Goal: Task Accomplishment & Management: Manage account settings

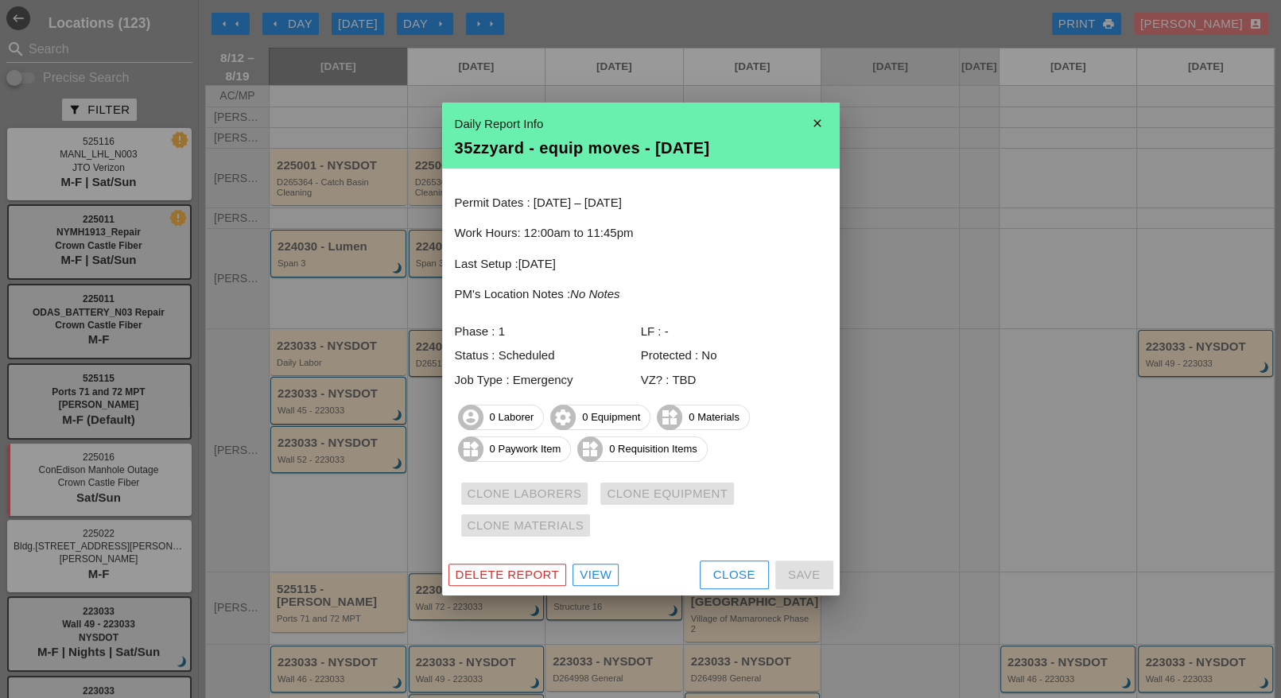
scroll to position [343, 0]
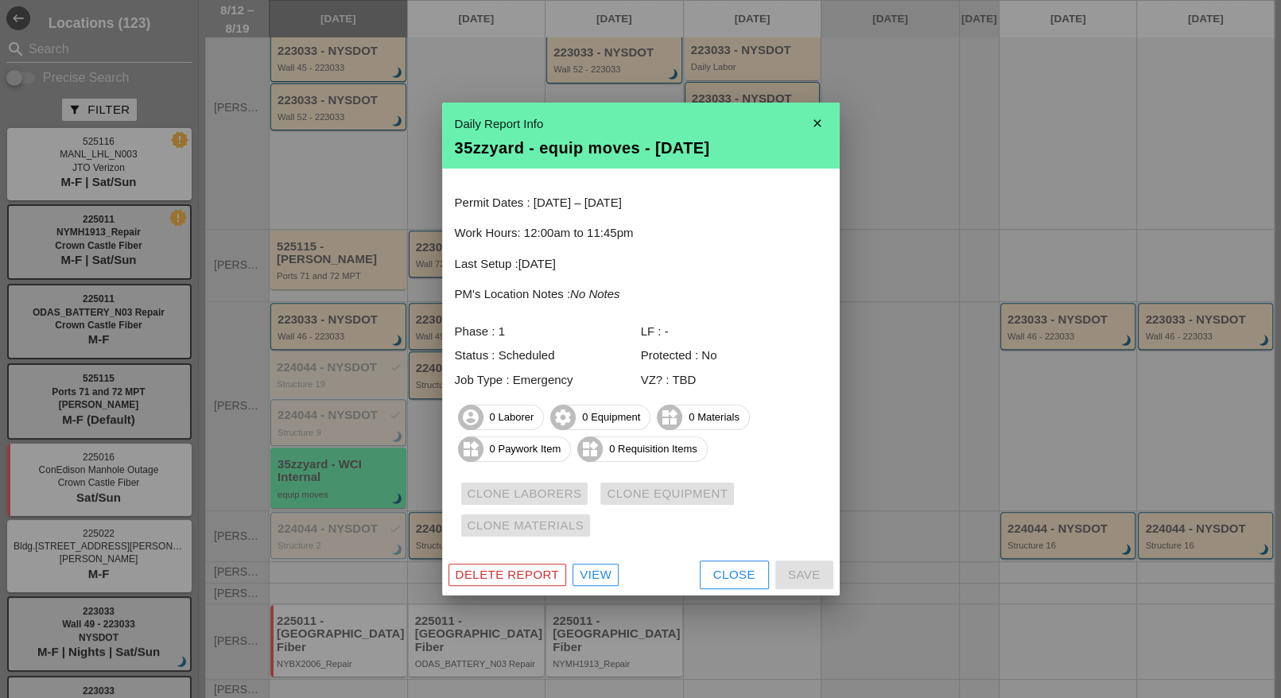
click at [574, 577] on link "View" at bounding box center [596, 575] width 46 height 22
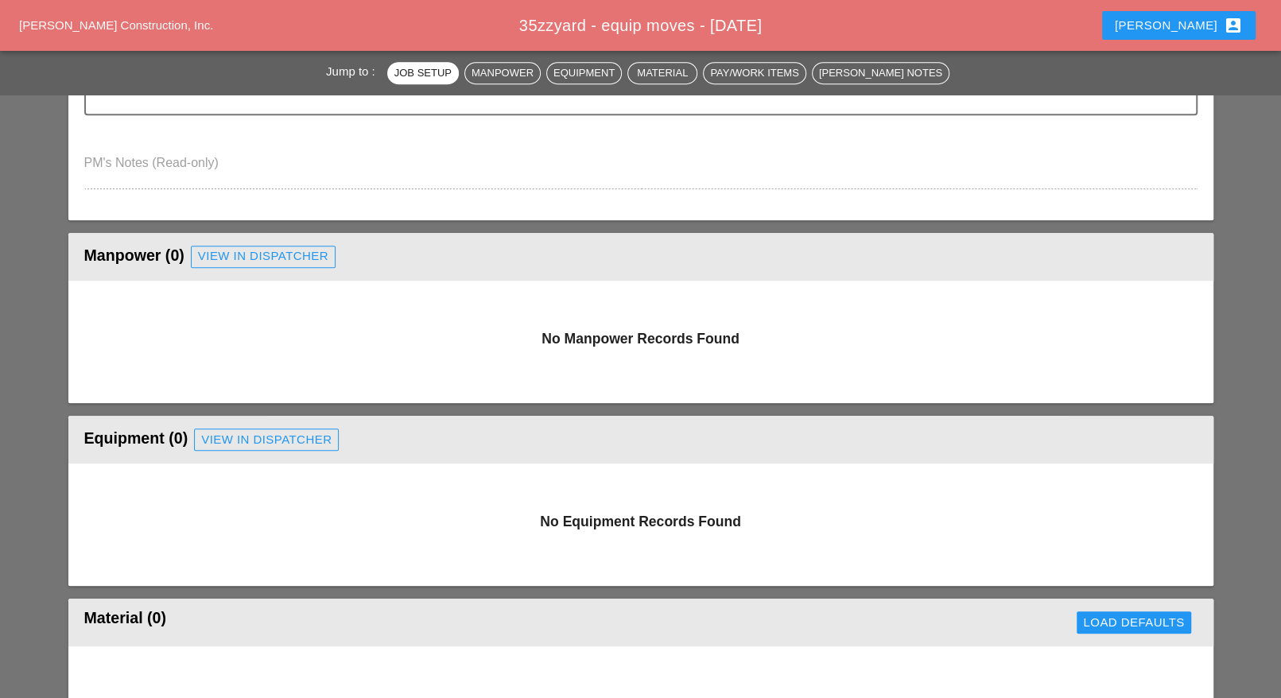
scroll to position [596, 0]
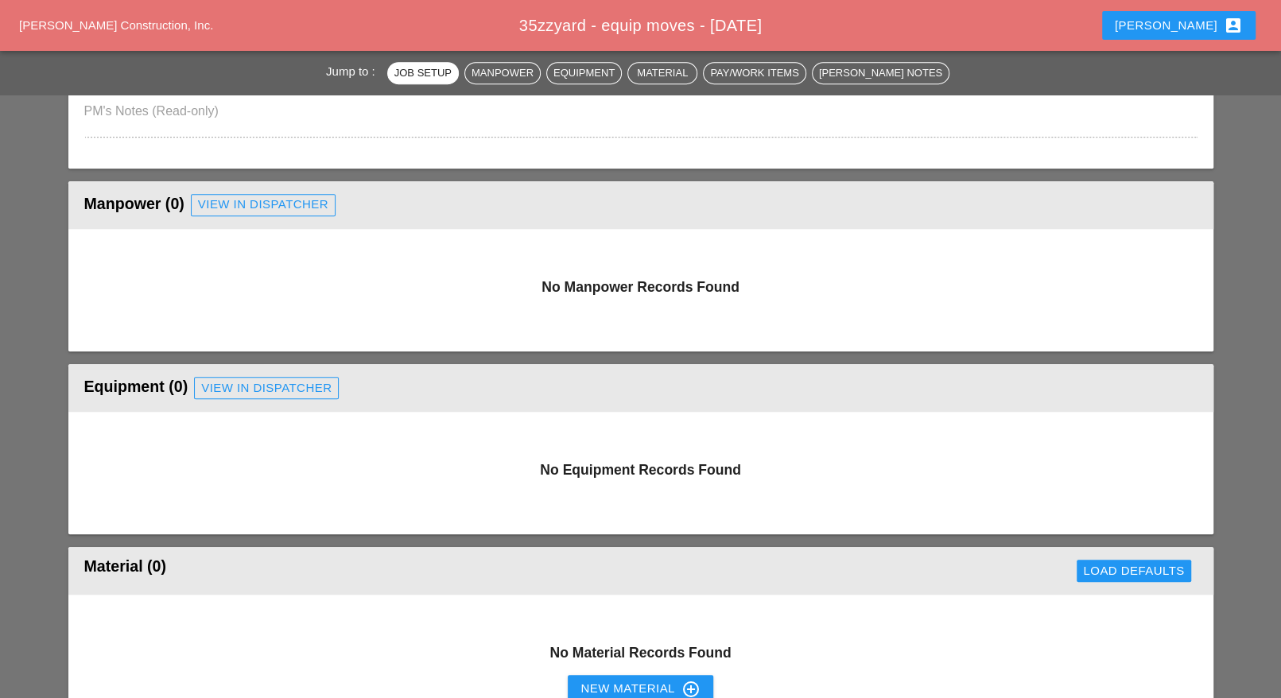
click at [251, 204] on div "View in Dispatcher" at bounding box center [263, 205] width 130 height 18
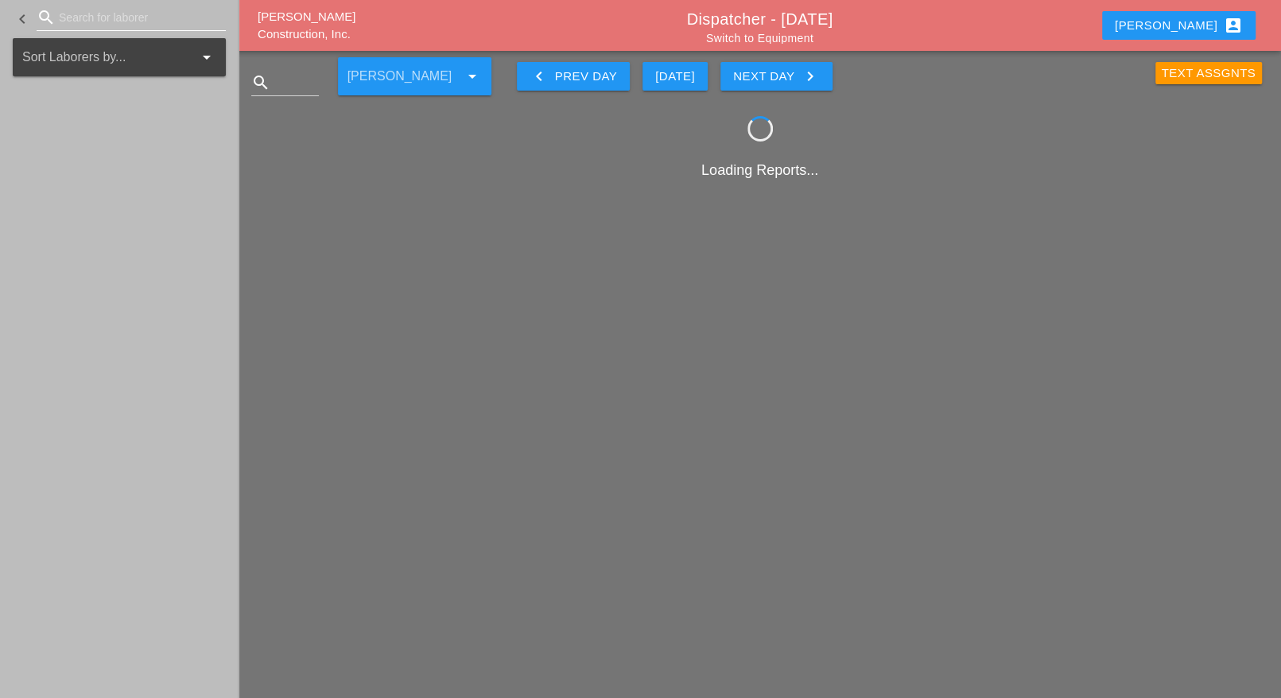
click at [87, 20] on input "Search for laborer" at bounding box center [131, 17] width 145 height 25
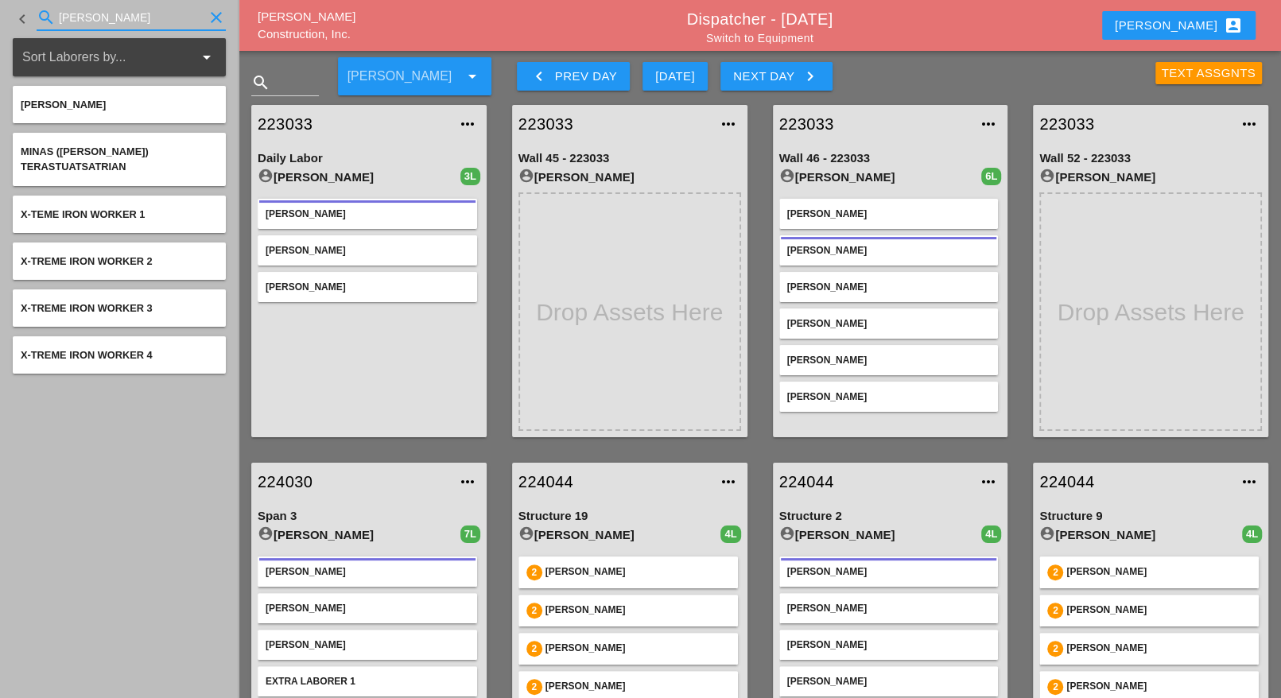
drag, startPoint x: 99, startPoint y: 7, endPoint x: 32, endPoint y: 2, distance: 67.8
click at [32, 2] on div "keyboard_arrow_left search mike clear" at bounding box center [119, 19] width 213 height 54
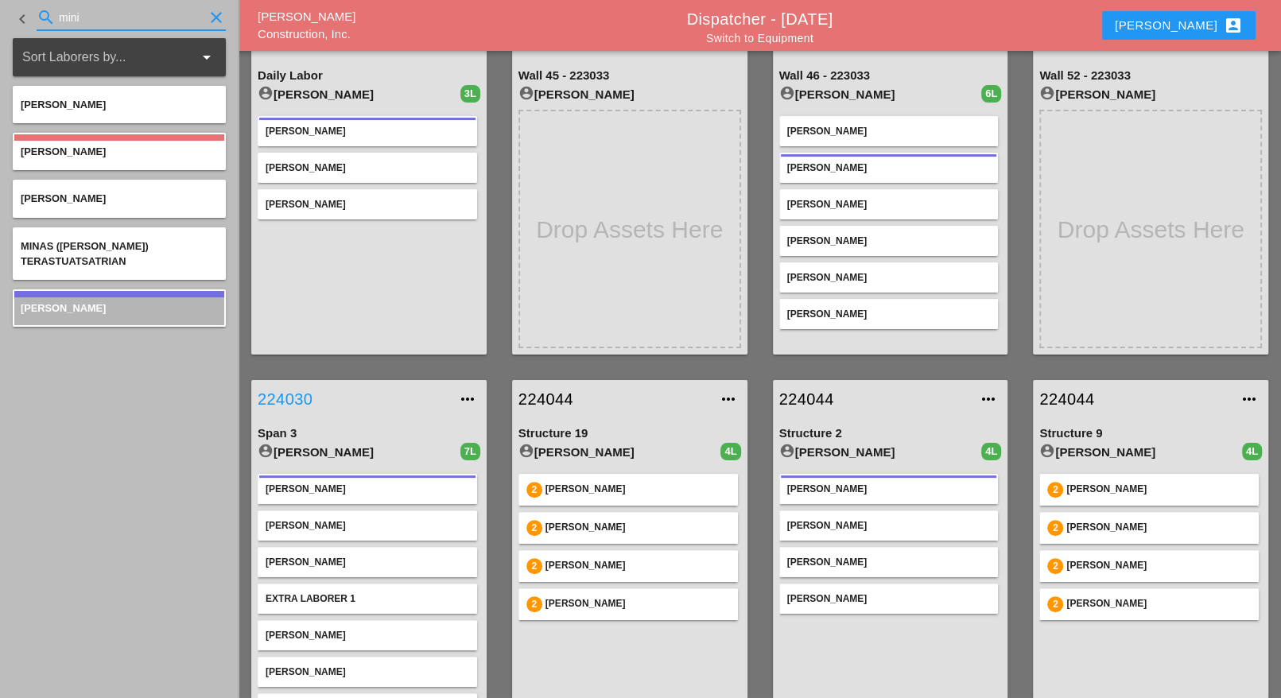
scroll to position [99, 0]
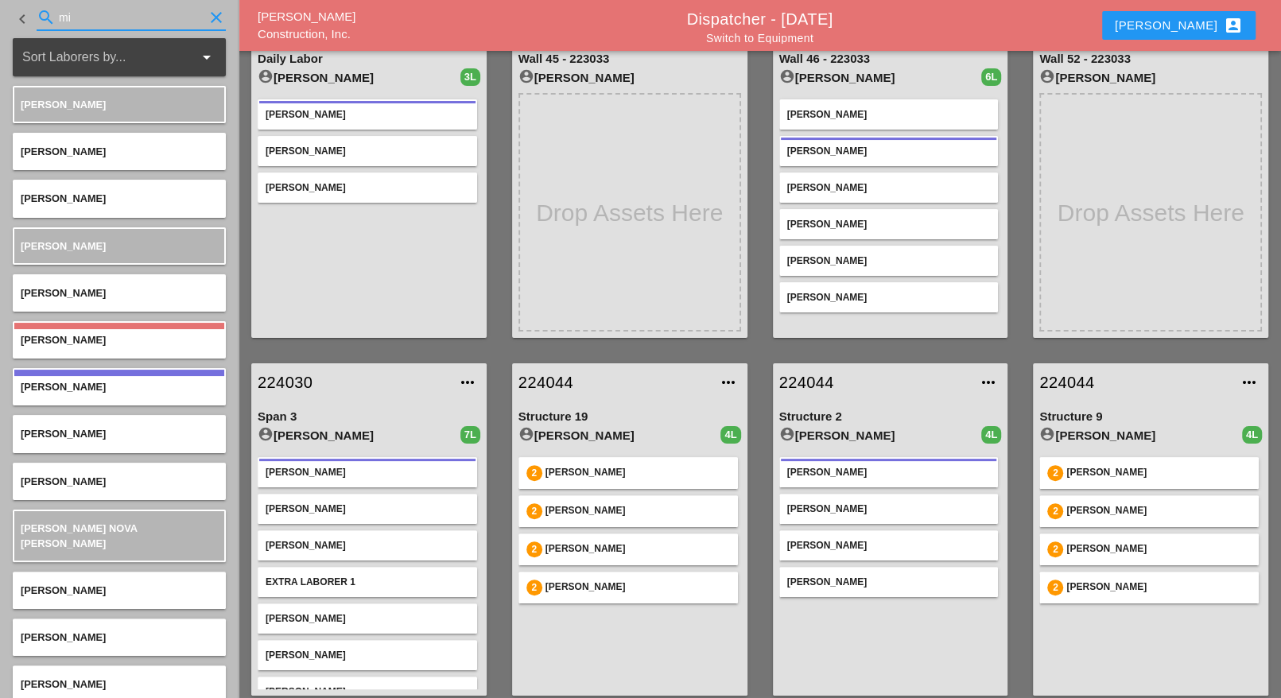
type input "m"
type input "M"
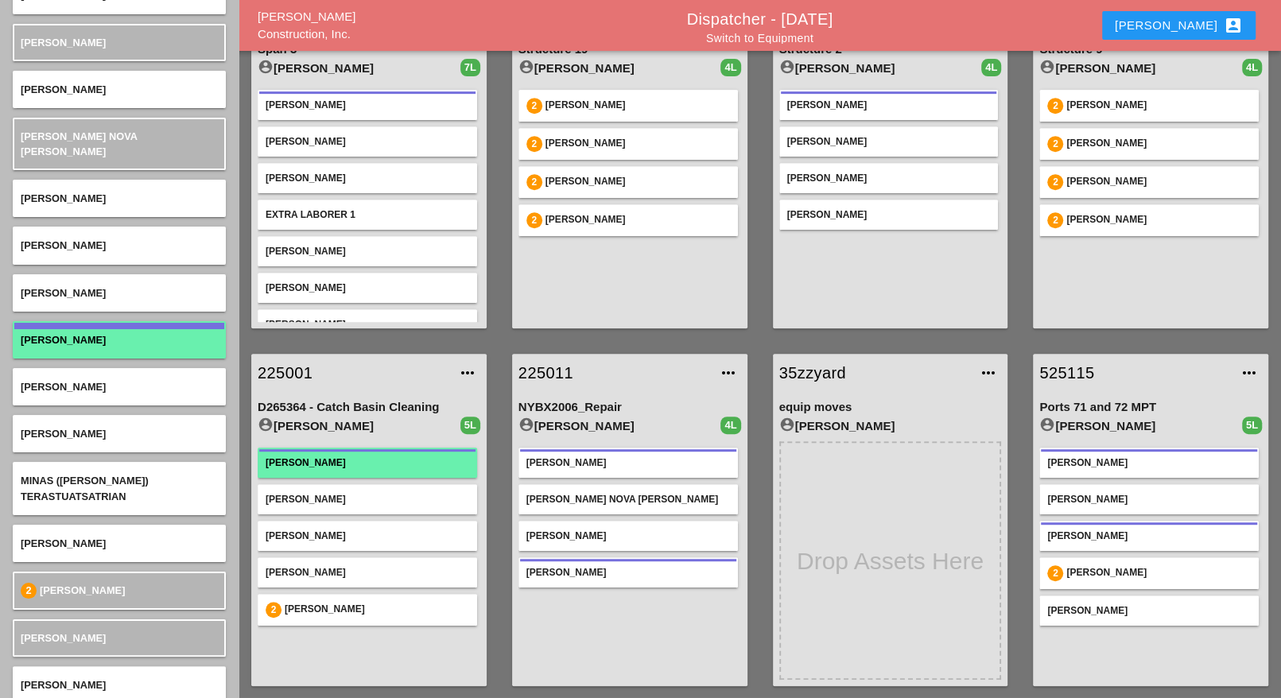
scroll to position [4374, 0]
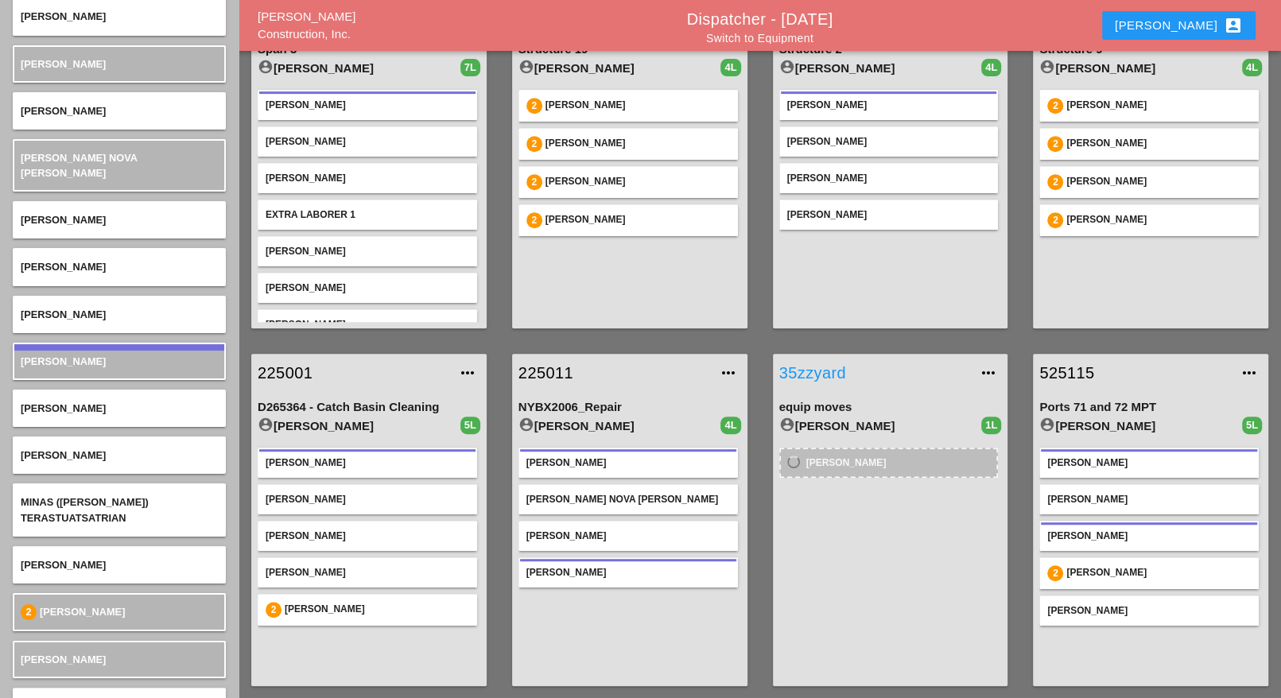
click at [818, 373] on link "35zzyard" at bounding box center [874, 373] width 191 height 24
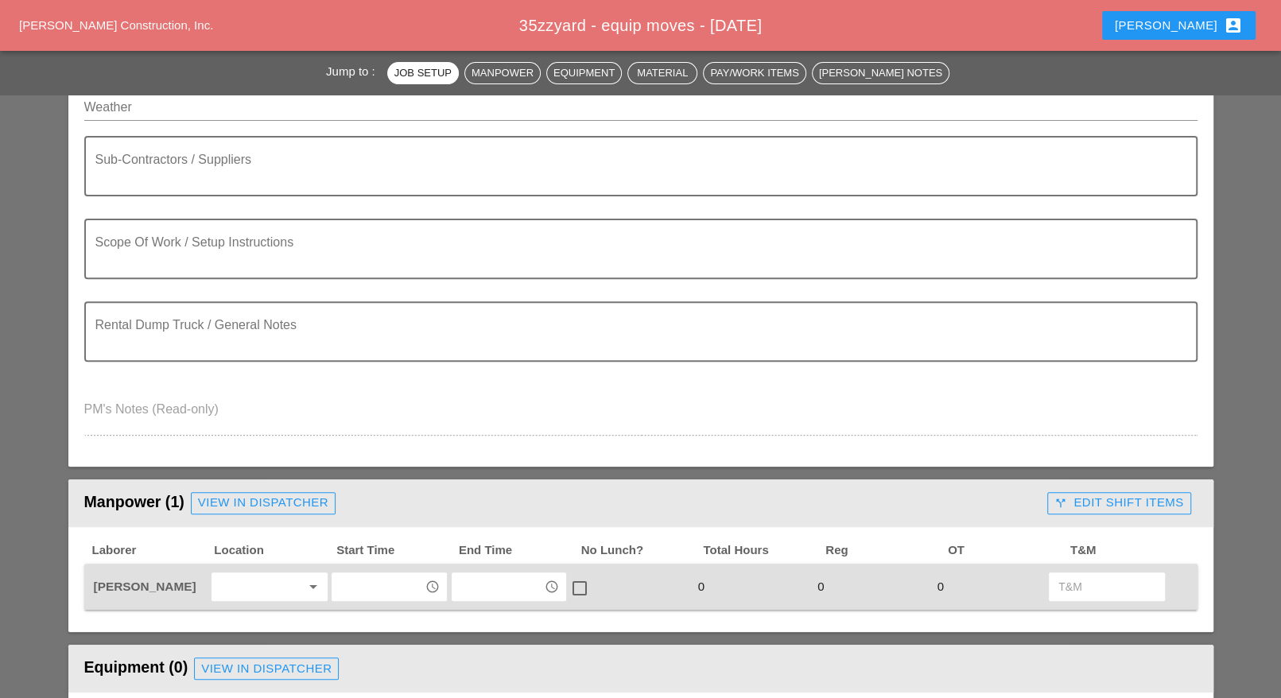
scroll to position [497, 0]
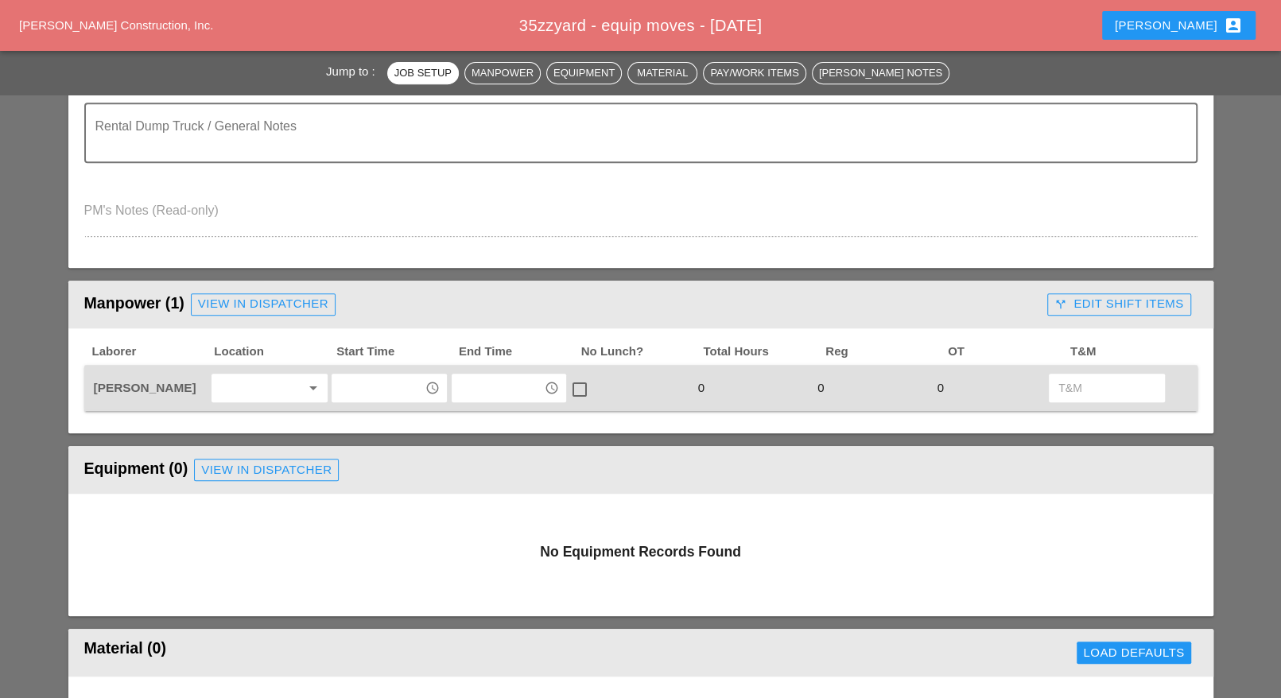
click at [362, 384] on input "text" at bounding box center [377, 387] width 83 height 25
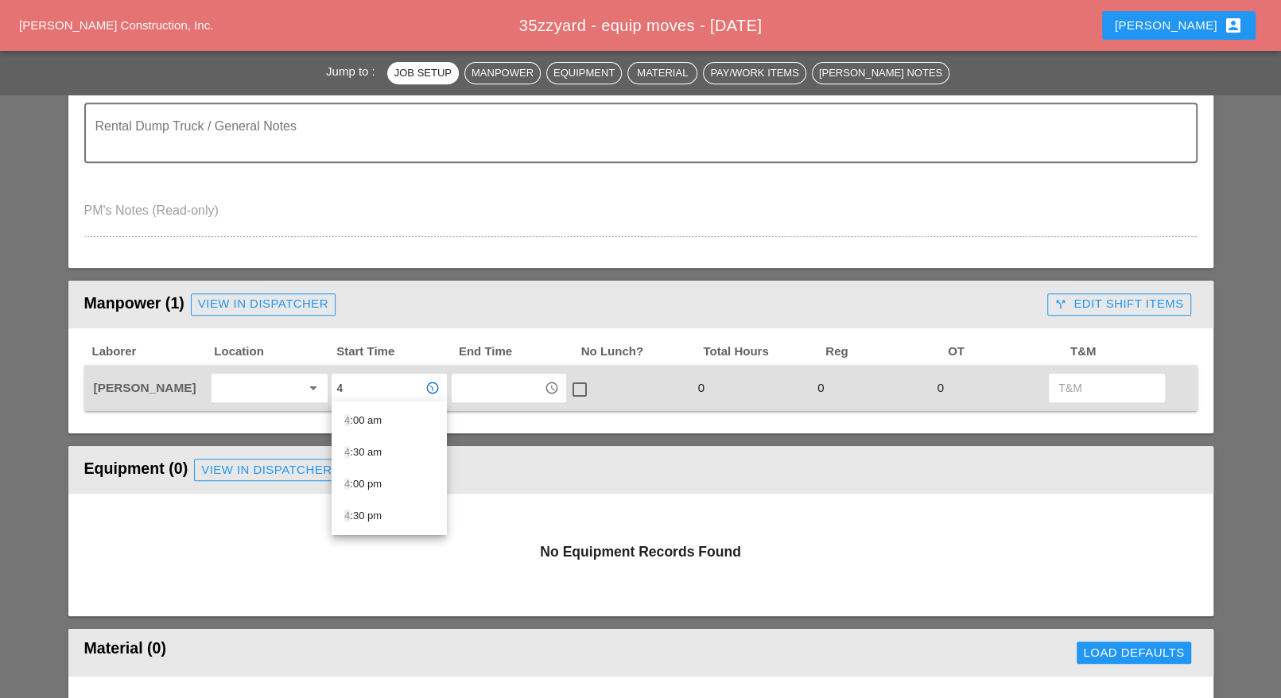
type input "4"
click at [258, 394] on div at bounding box center [258, 387] width 84 height 25
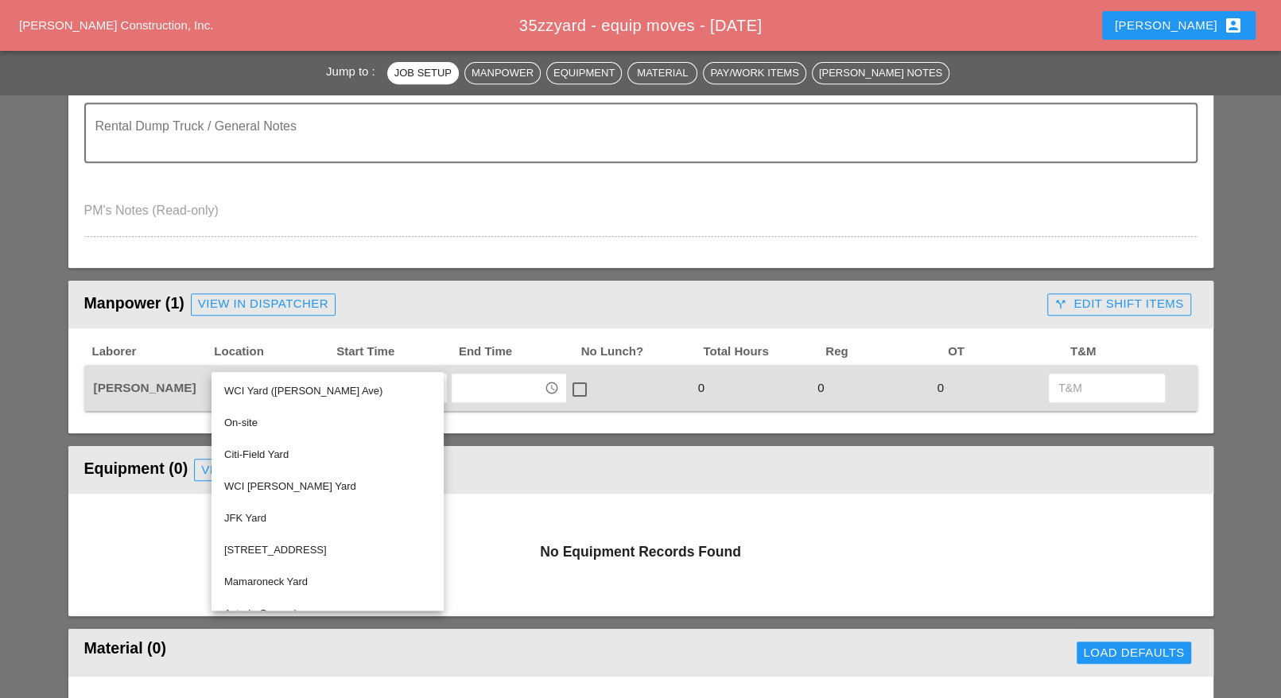
drag, startPoint x: 267, startPoint y: 390, endPoint x: 329, endPoint y: 375, distance: 63.8
click at [270, 390] on div "WCI Yard ([PERSON_NAME] Ave)" at bounding box center [327, 391] width 207 height 19
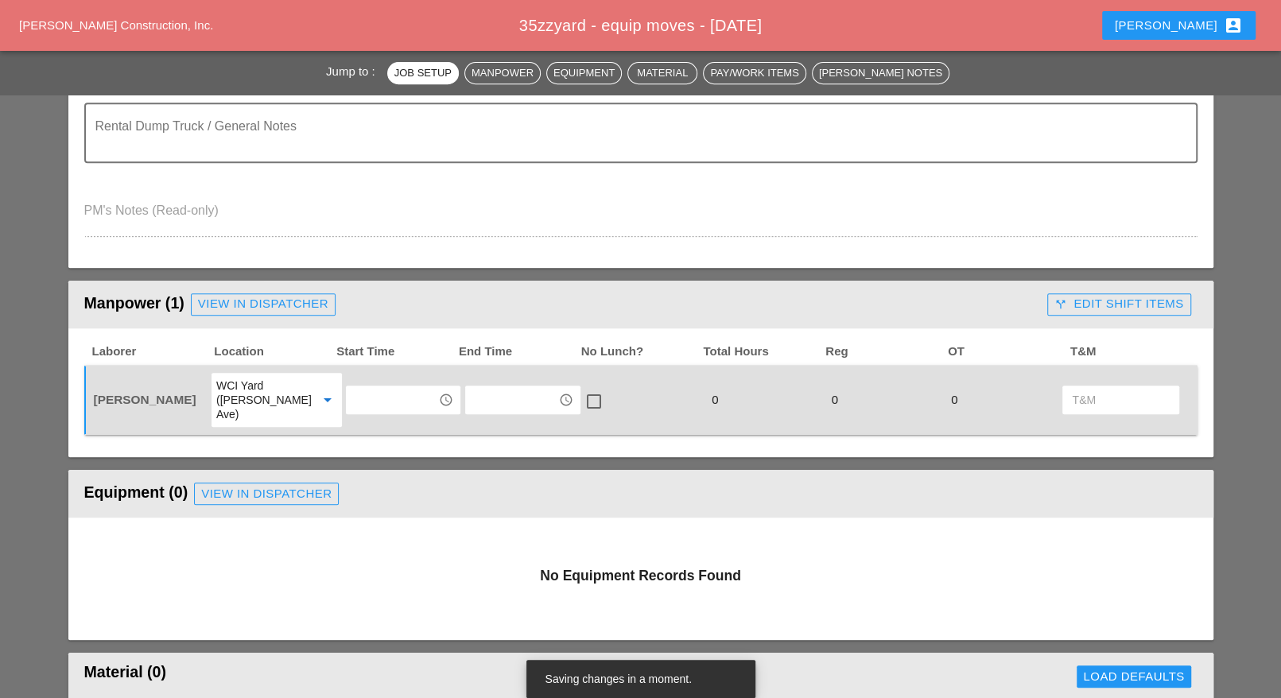
click at [366, 386] on div "access_time" at bounding box center [403, 400] width 115 height 29
click at [364, 425] on div "4 :00 am" at bounding box center [389, 426] width 90 height 19
drag, startPoint x: 379, startPoint y: 388, endPoint x: 323, endPoint y: 389, distance: 55.7
click at [325, 389] on div "Michael Mininson WCI Yard (Provost Ave) arrow_drop_down 4:00 am access_time acc…" at bounding box center [629, 399] width 1077 height 57
click at [389, 392] on input "4:00 am" at bounding box center [392, 399] width 83 height 25
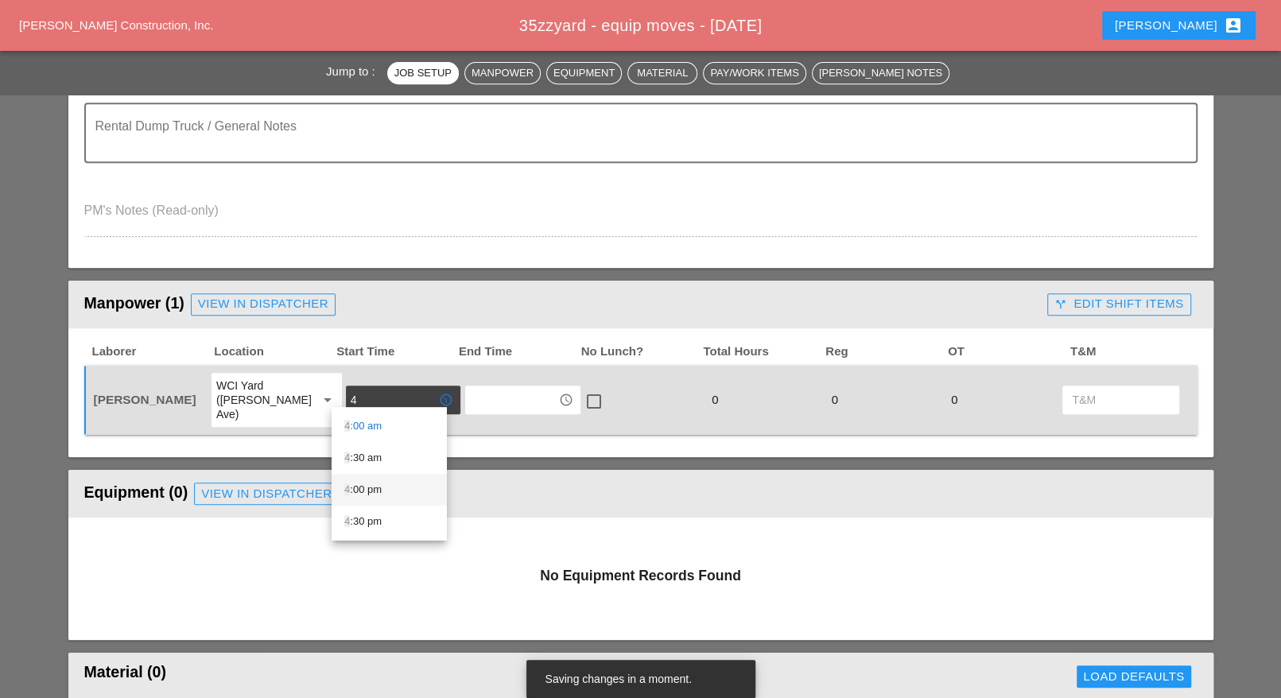
click at [372, 484] on div "4 :00 pm" at bounding box center [389, 489] width 90 height 19
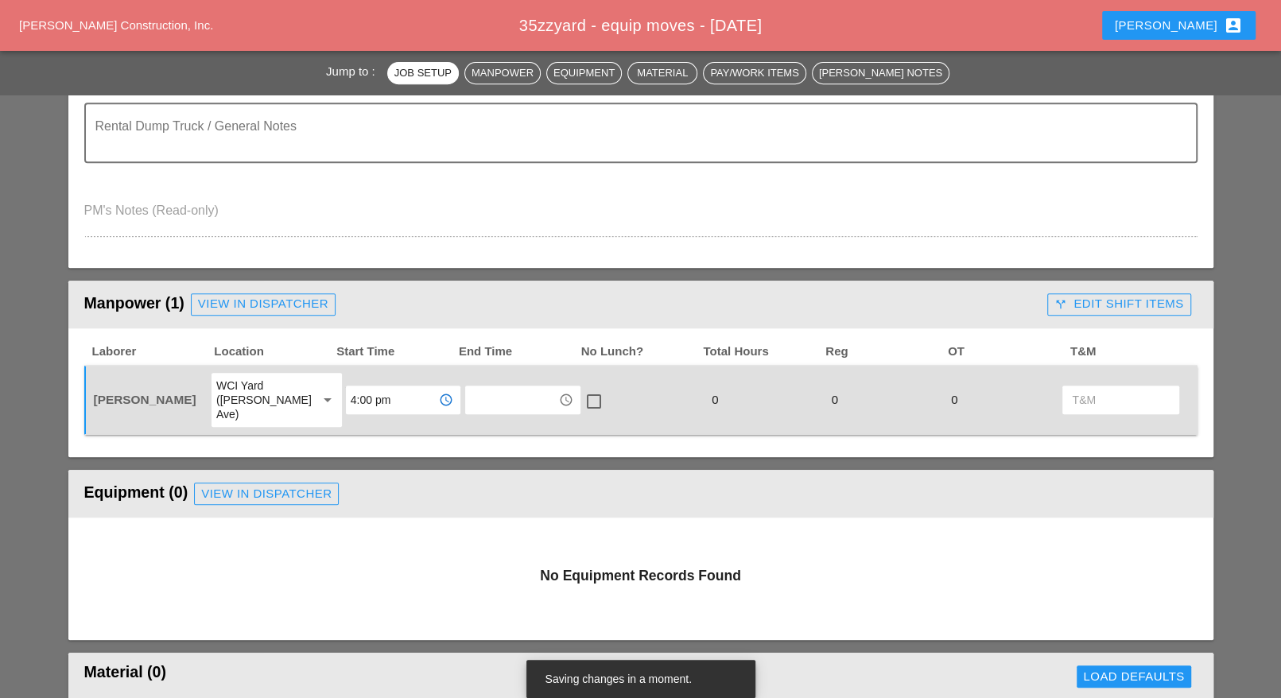
type input "4:00 pm"
click at [482, 398] on input "text" at bounding box center [511, 399] width 83 height 25
drag, startPoint x: 491, startPoint y: 484, endPoint x: 527, endPoint y: 439, distance: 57.1
click at [492, 484] on div "8 :00 pm" at bounding box center [509, 489] width 90 height 19
type input "8:00 pm"
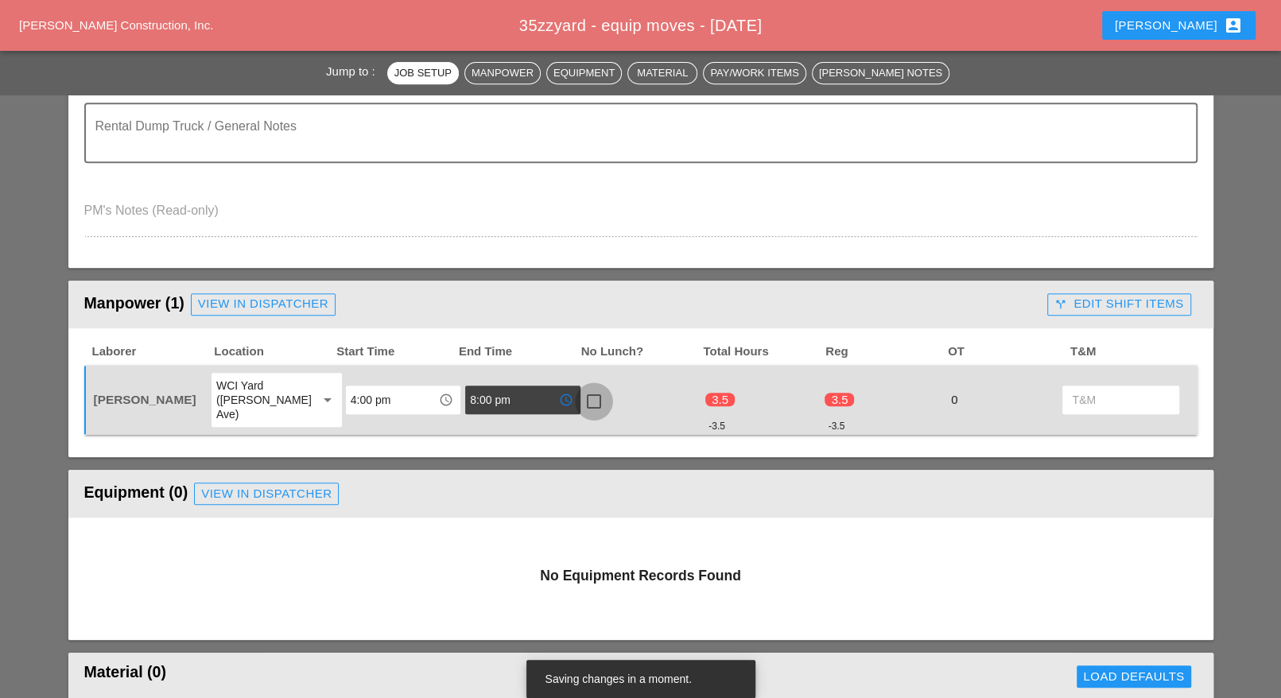
click at [582, 397] on div at bounding box center [594, 401] width 27 height 27
checkbox input "true"
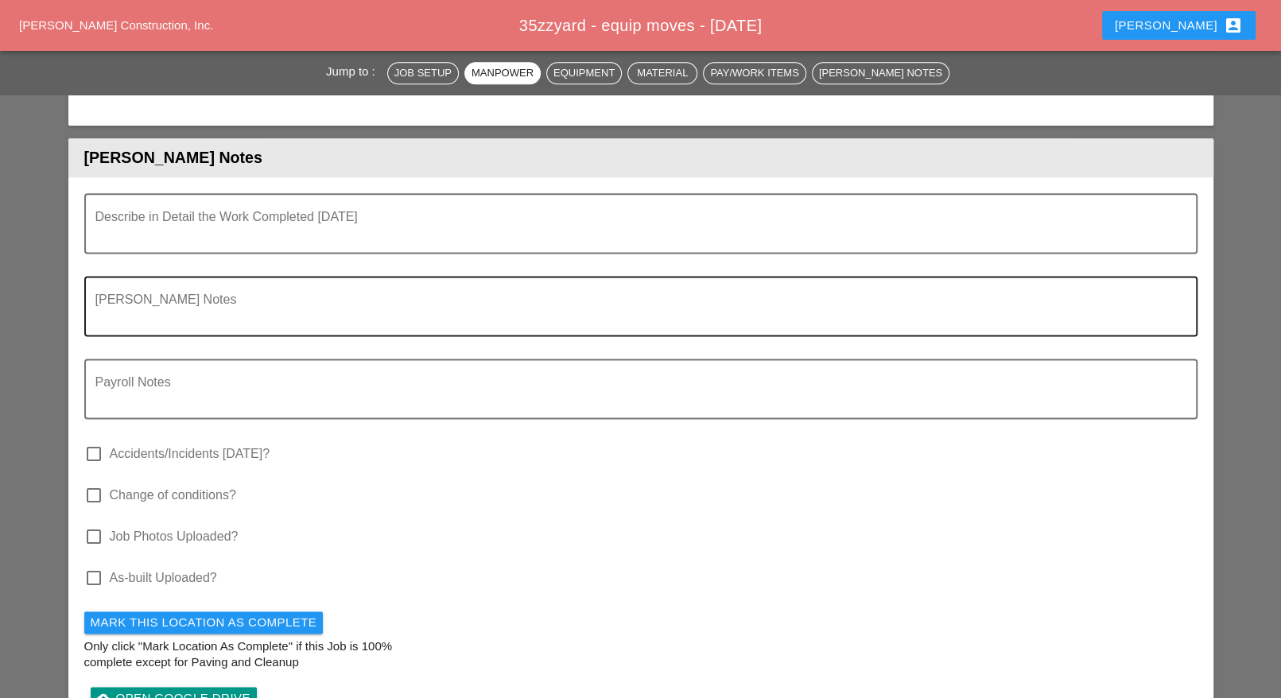
scroll to position [1392, 0]
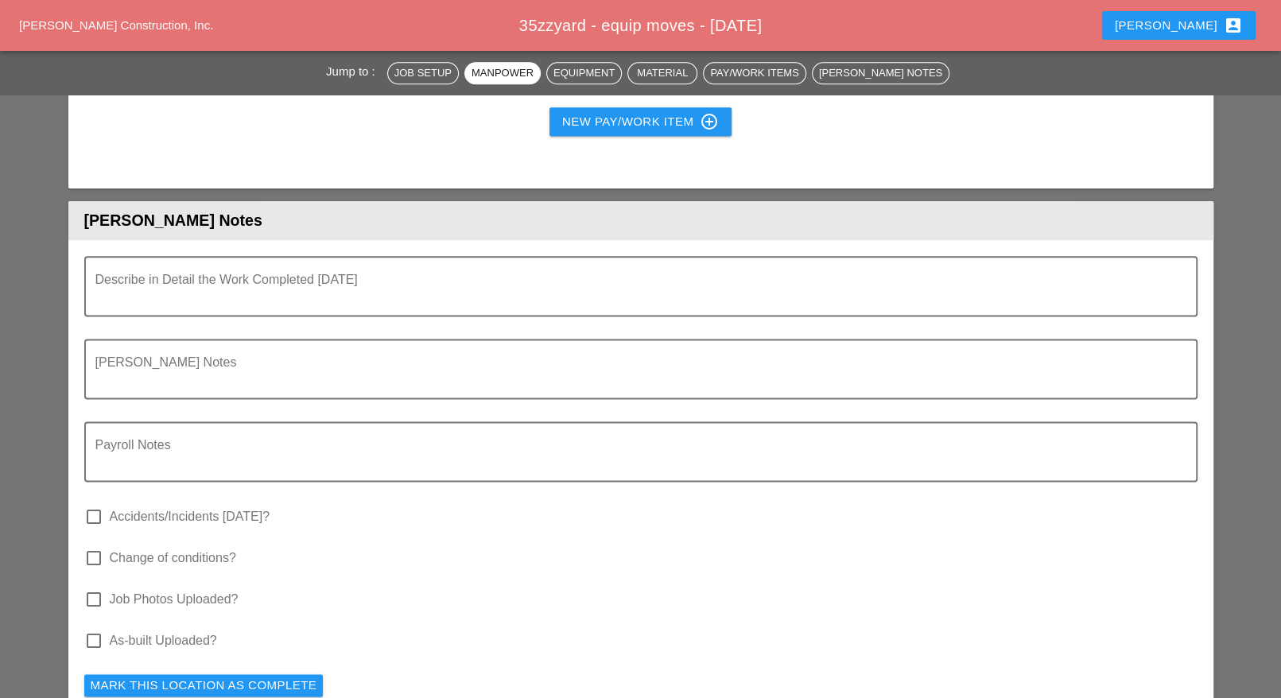
click at [196, 301] on div "Describe in Detail the Work Completed [DATE]" at bounding box center [640, 297] width 1113 height 83
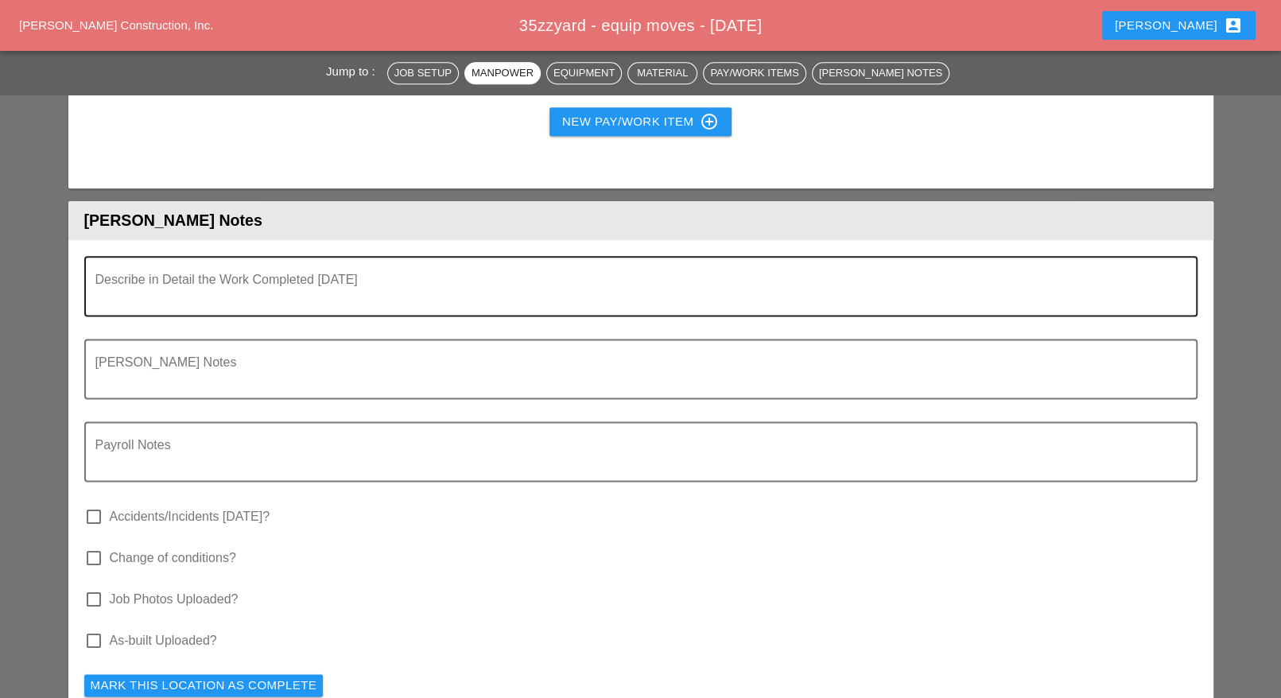
click at [189, 280] on textarea "Describe in Detail the Work Completed Today" at bounding box center [634, 296] width 1078 height 38
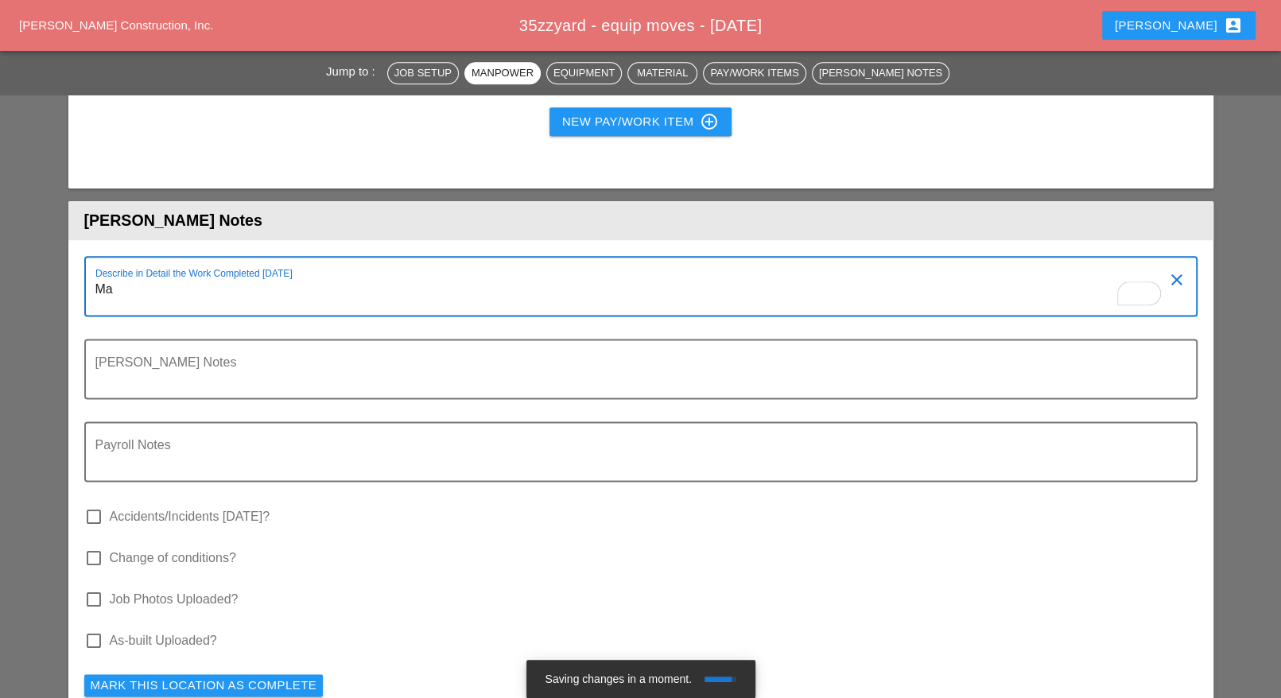
type textarea "M"
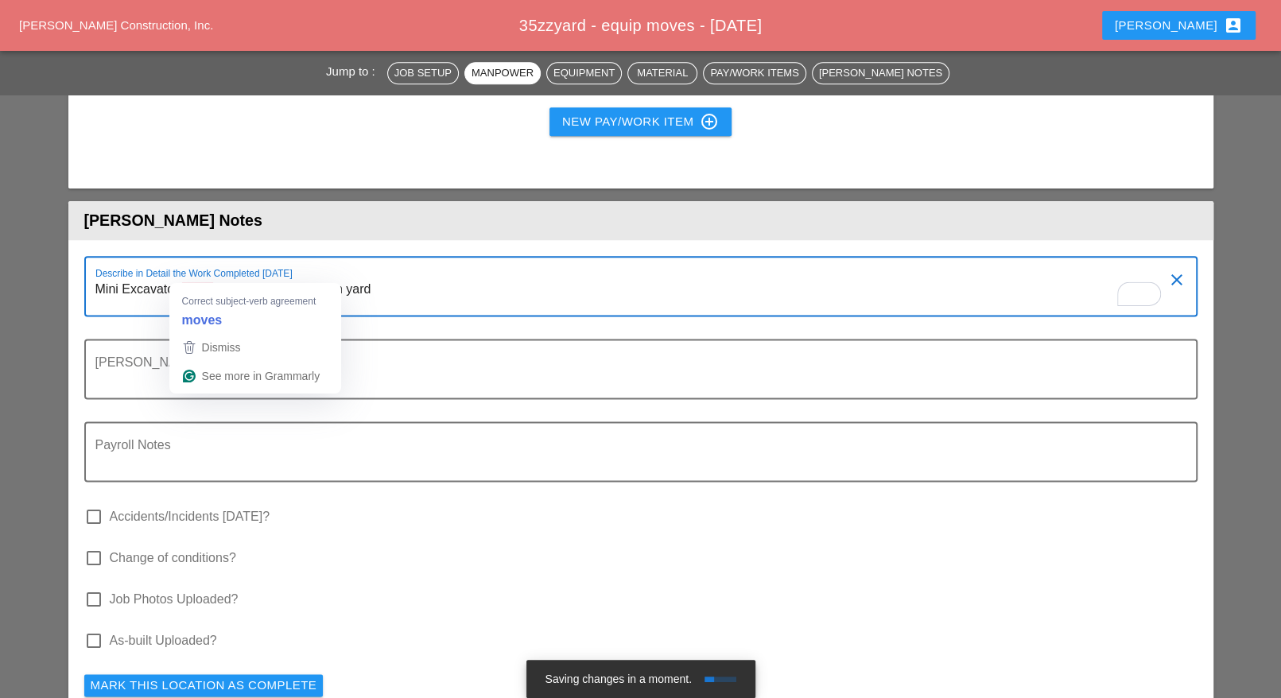
click at [376, 277] on textarea "Mini Excavator move from loc. 9 to the main yard" at bounding box center [634, 296] width 1078 height 38
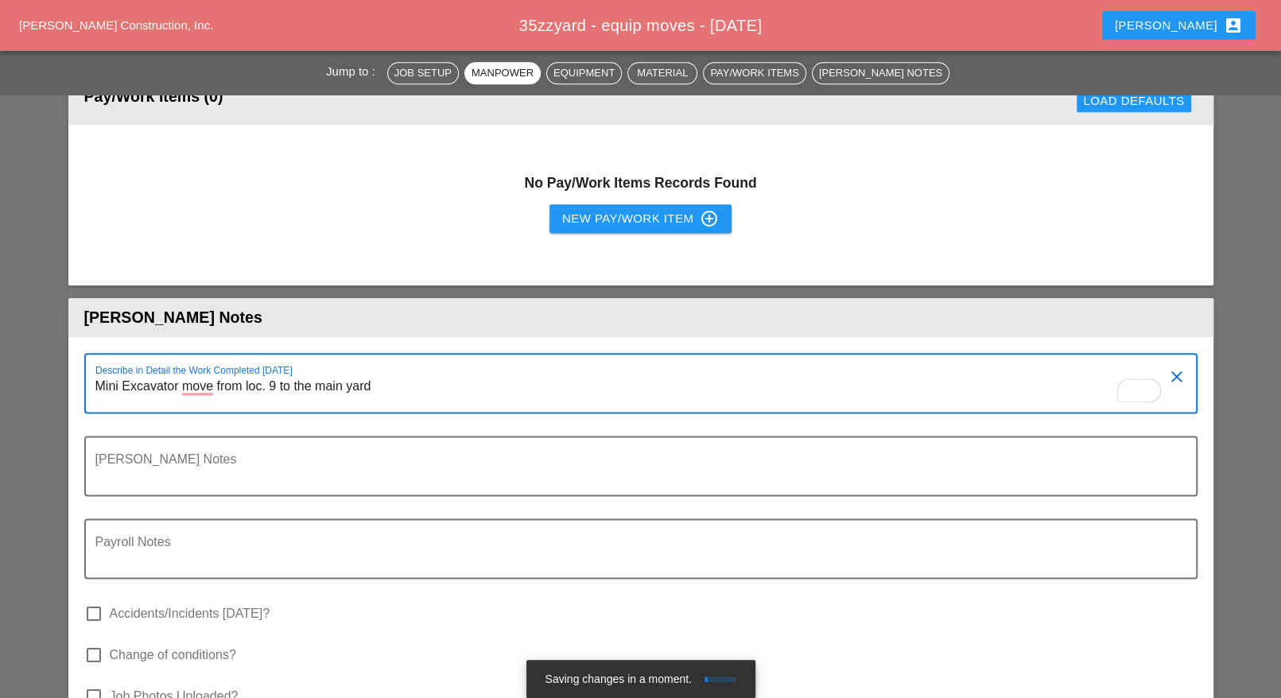
scroll to position [1292, 0]
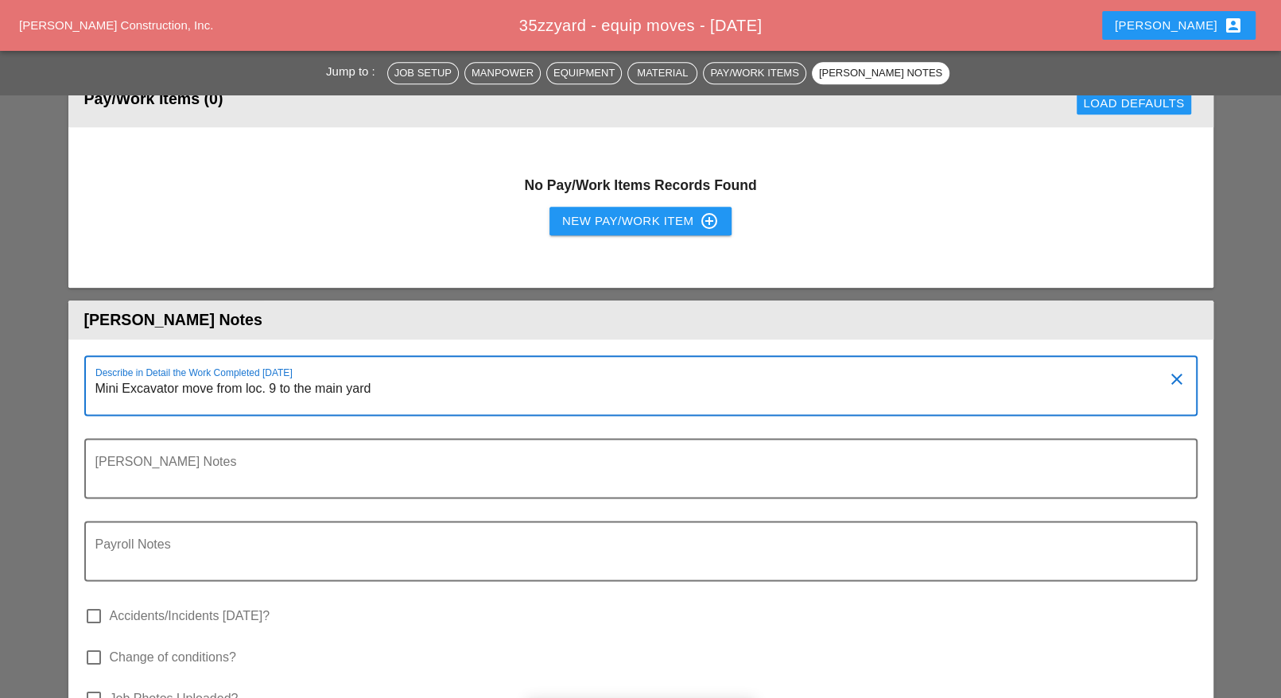
click at [212, 376] on textarea "Mini Excavator move from loc. 9 to the main yard" at bounding box center [634, 395] width 1078 height 38
click at [483, 376] on textarea "Mini Excavator moves from loc. 9 to the main yard" at bounding box center [634, 395] width 1078 height 38
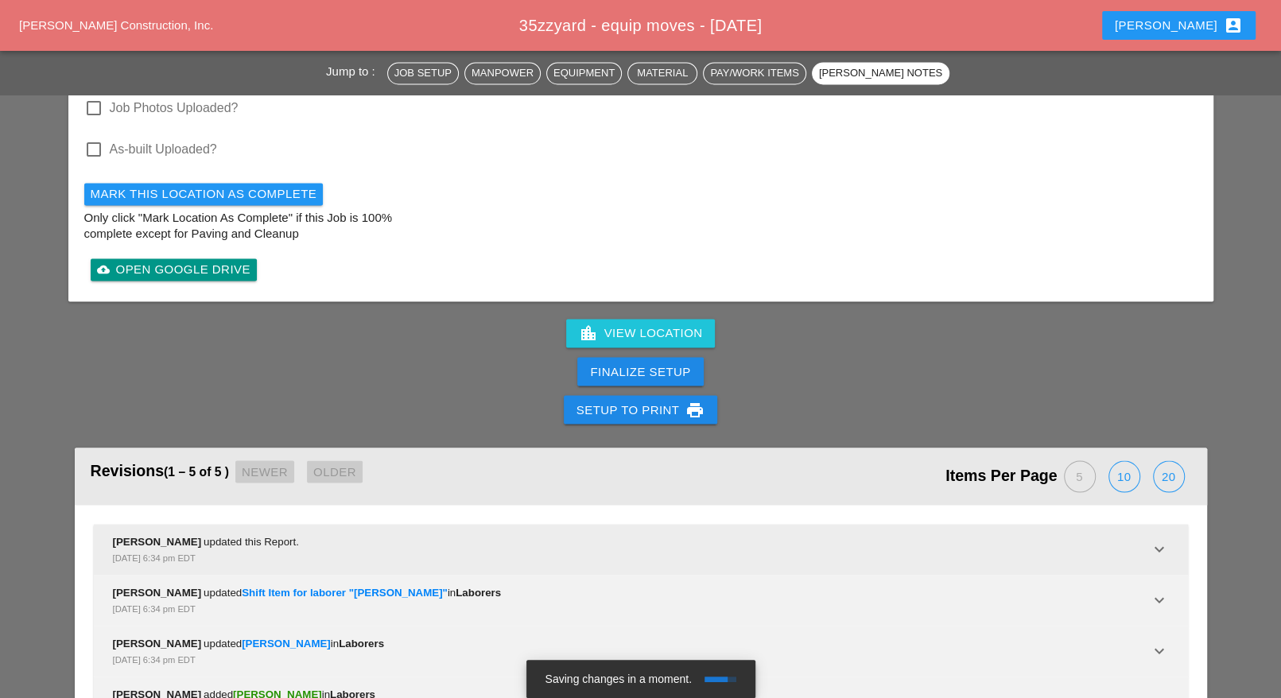
scroll to position [1889, 0]
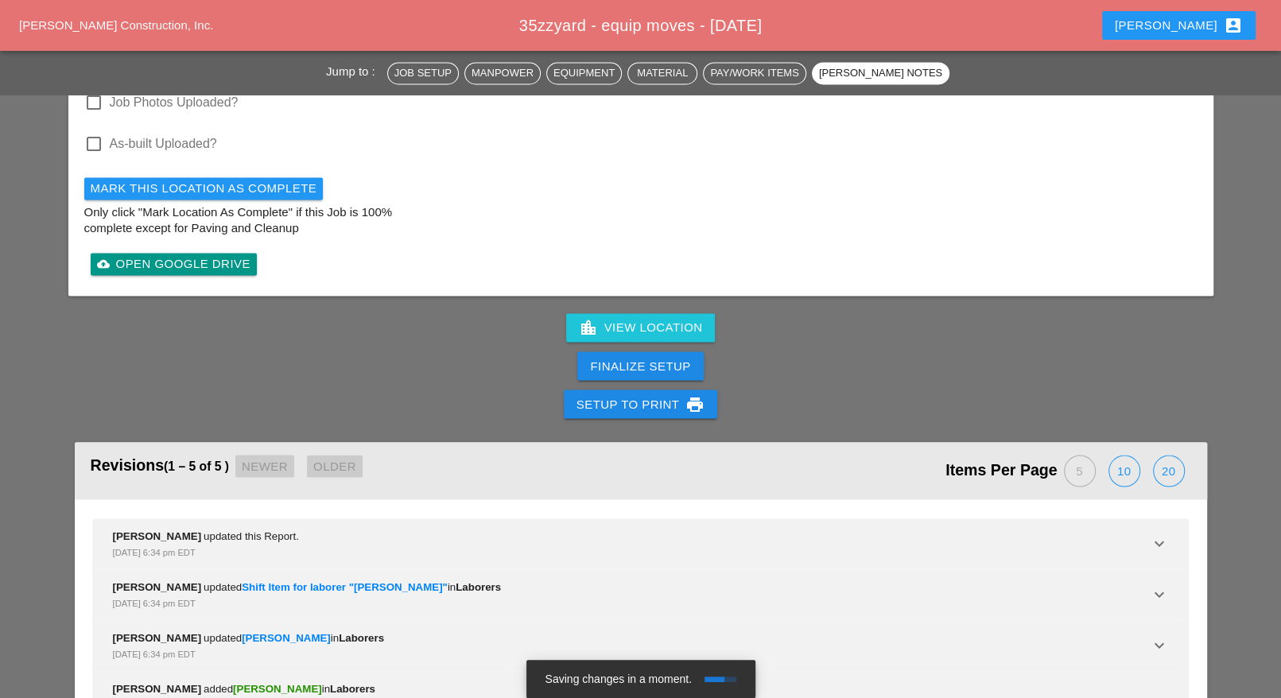
type textarea "Mini Excavator moves from loc. 9 to the main yard"
click at [639, 357] on div "Finalize Setup" at bounding box center [640, 366] width 100 height 18
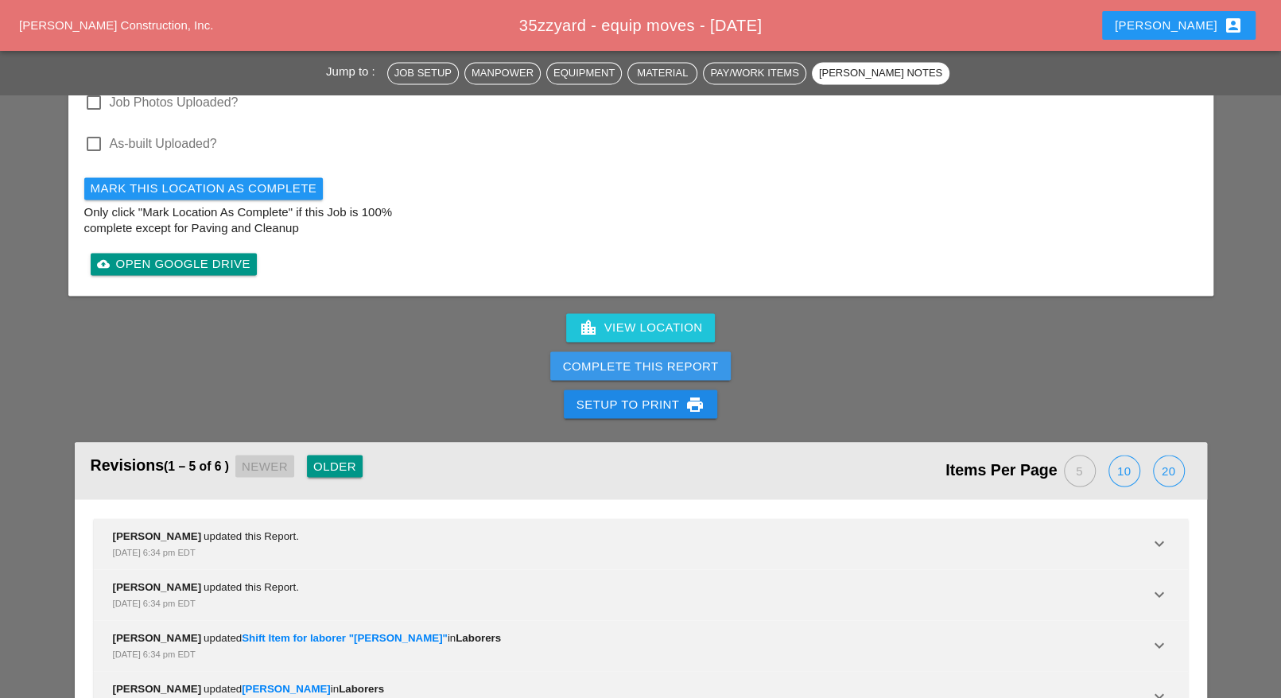
click at [636, 357] on div "Complete This Report" at bounding box center [641, 366] width 156 height 18
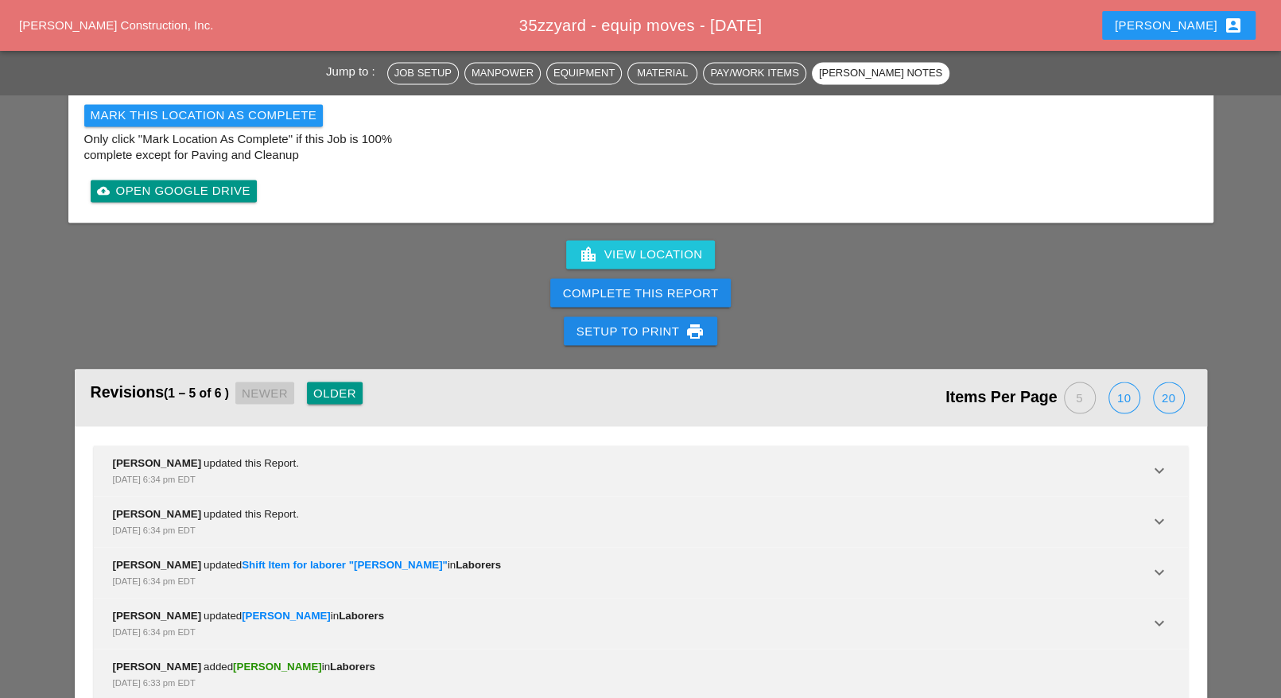
scroll to position [1984, 0]
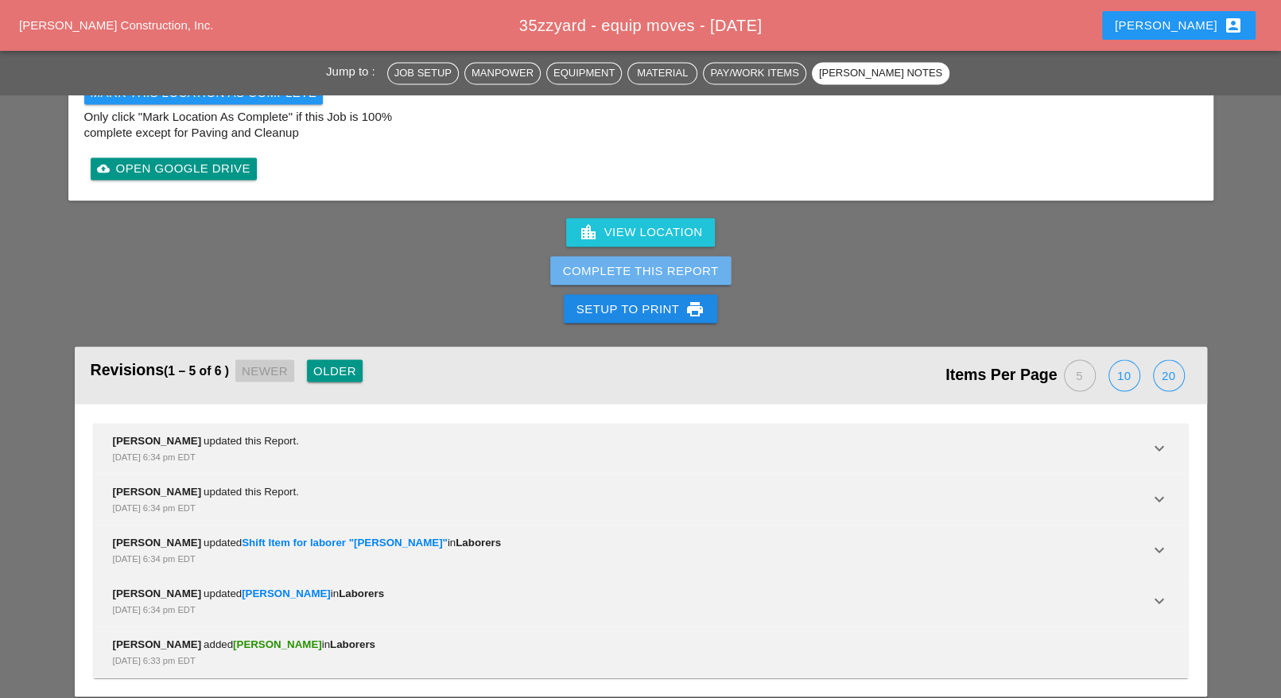
click at [655, 262] on div "Complete This Report" at bounding box center [641, 271] width 156 height 18
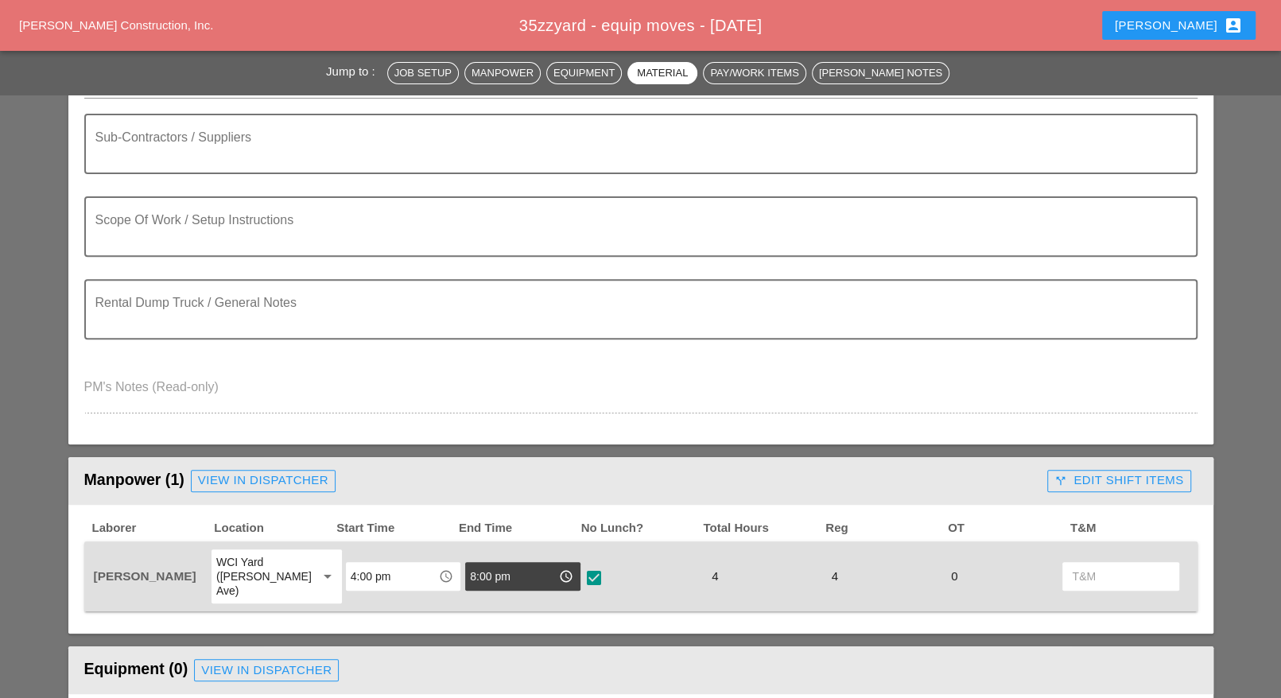
scroll to position [0, 0]
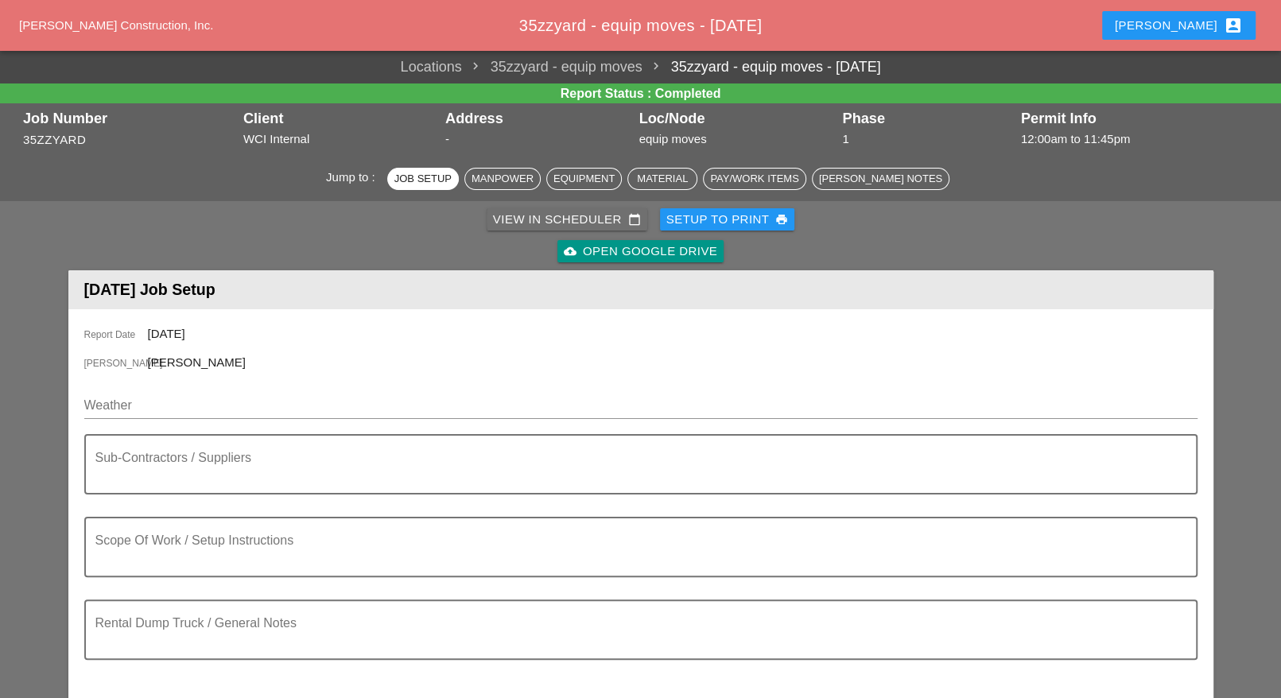
click at [532, 212] on div "View in Scheduler calendar_today" at bounding box center [567, 220] width 148 height 18
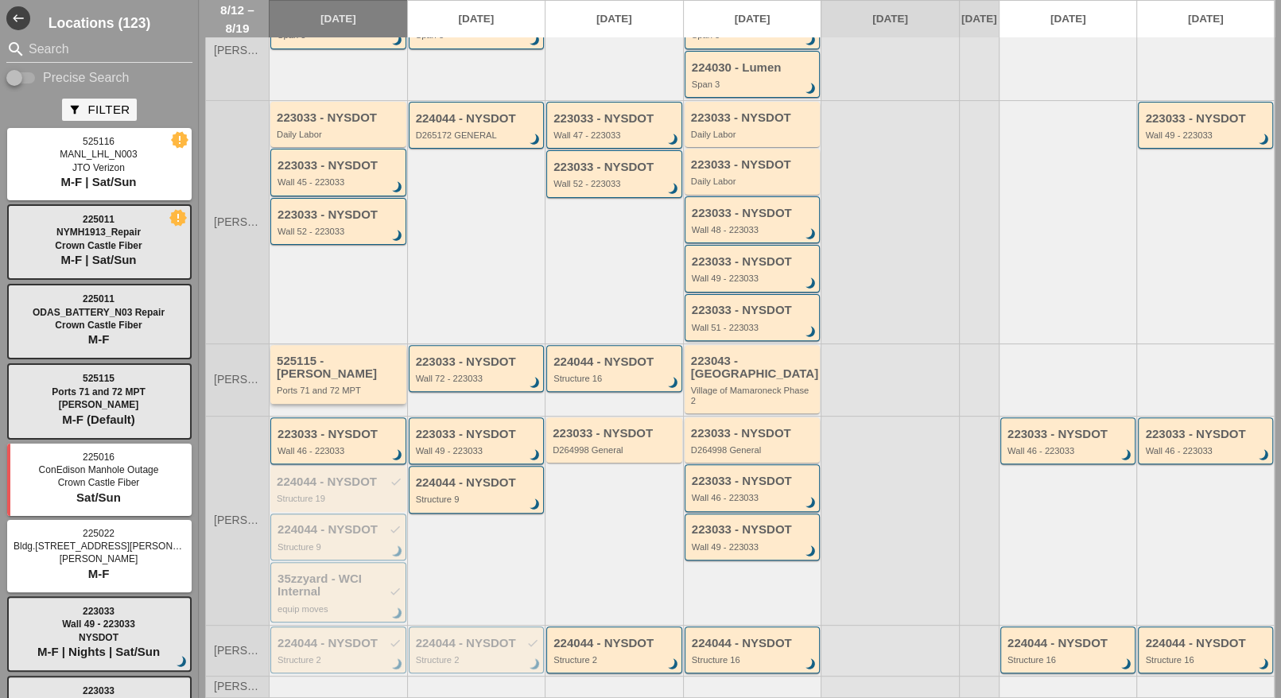
scroll to position [199, 0]
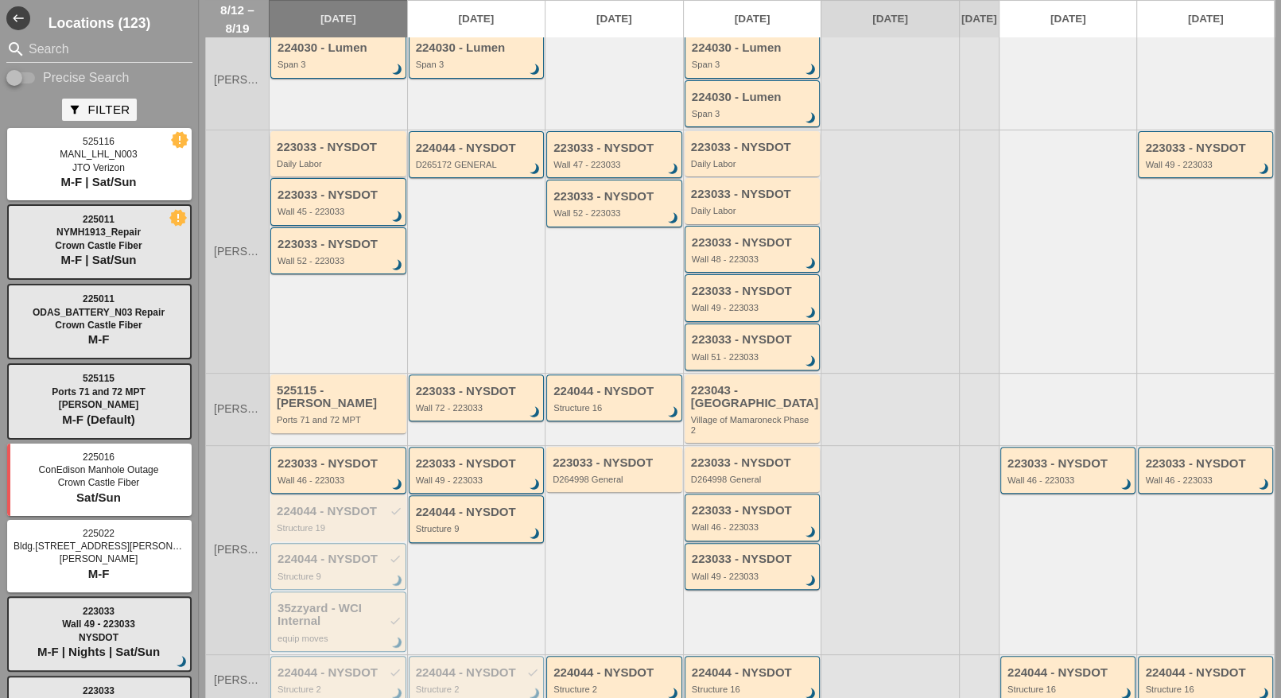
click at [337, 167] on div "Daily Labor" at bounding box center [340, 164] width 126 height 10
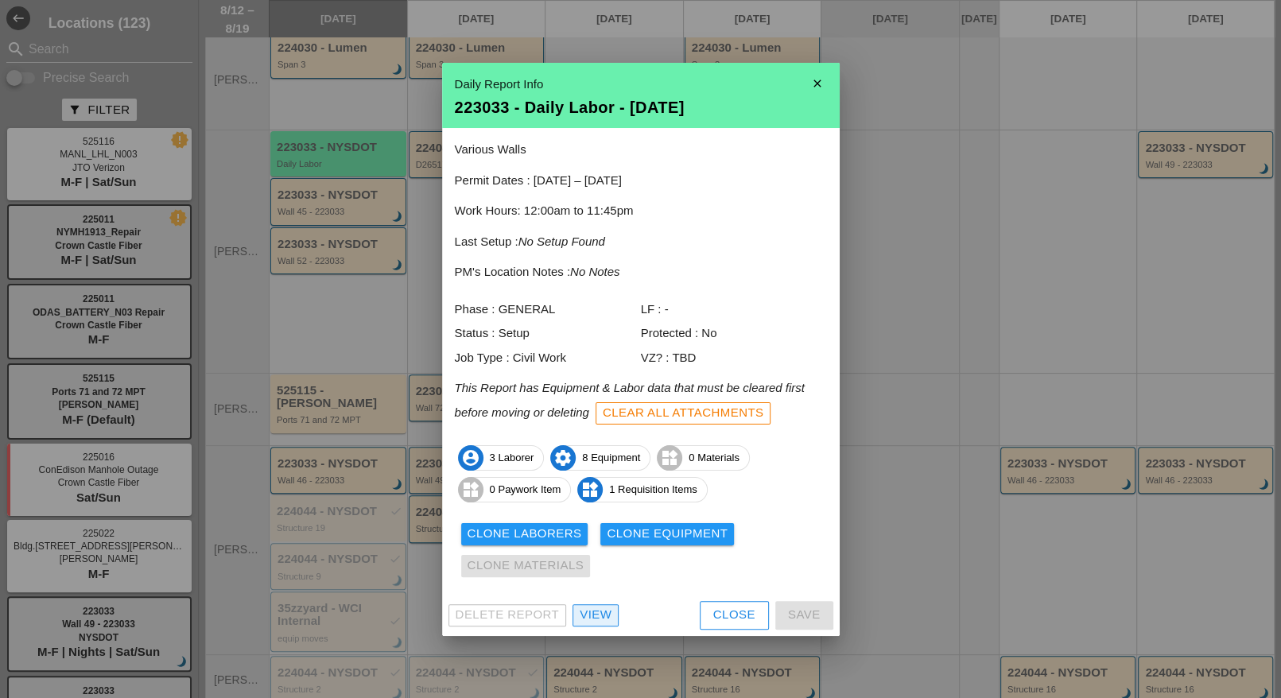
drag, startPoint x: 588, startPoint y: 616, endPoint x: 554, endPoint y: 589, distance: 43.0
click at [588, 616] on div "View" at bounding box center [596, 615] width 32 height 18
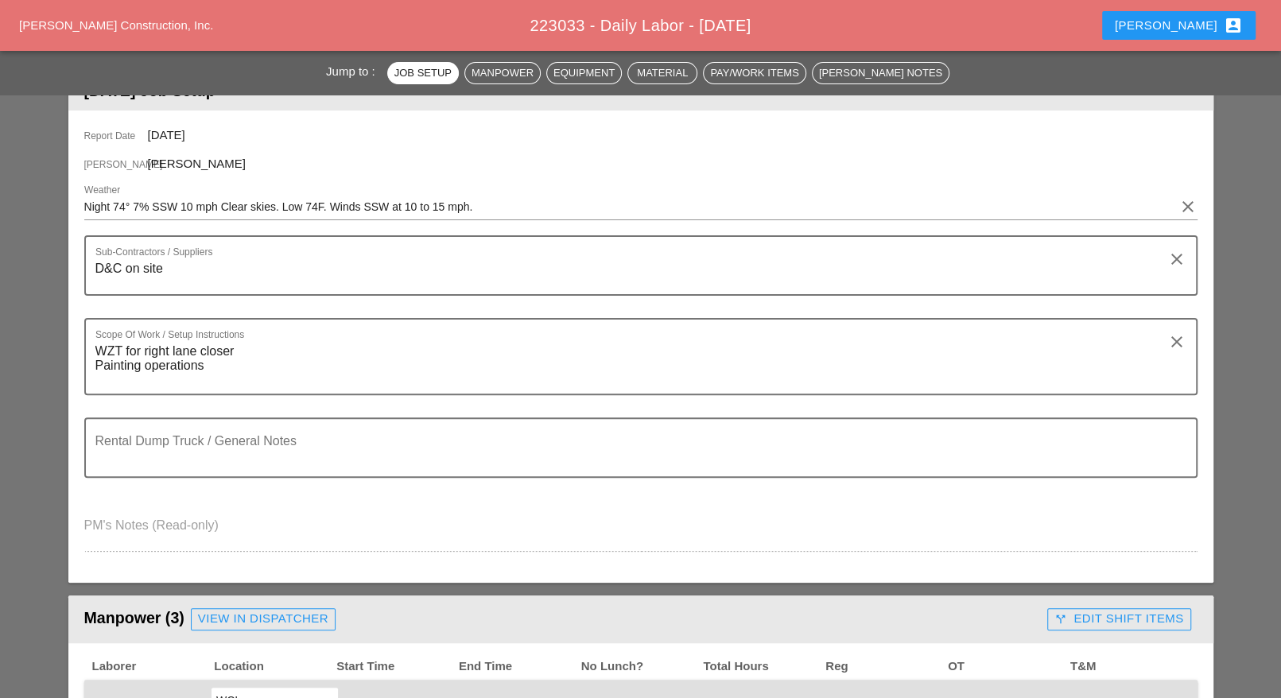
scroll to position [596, 0]
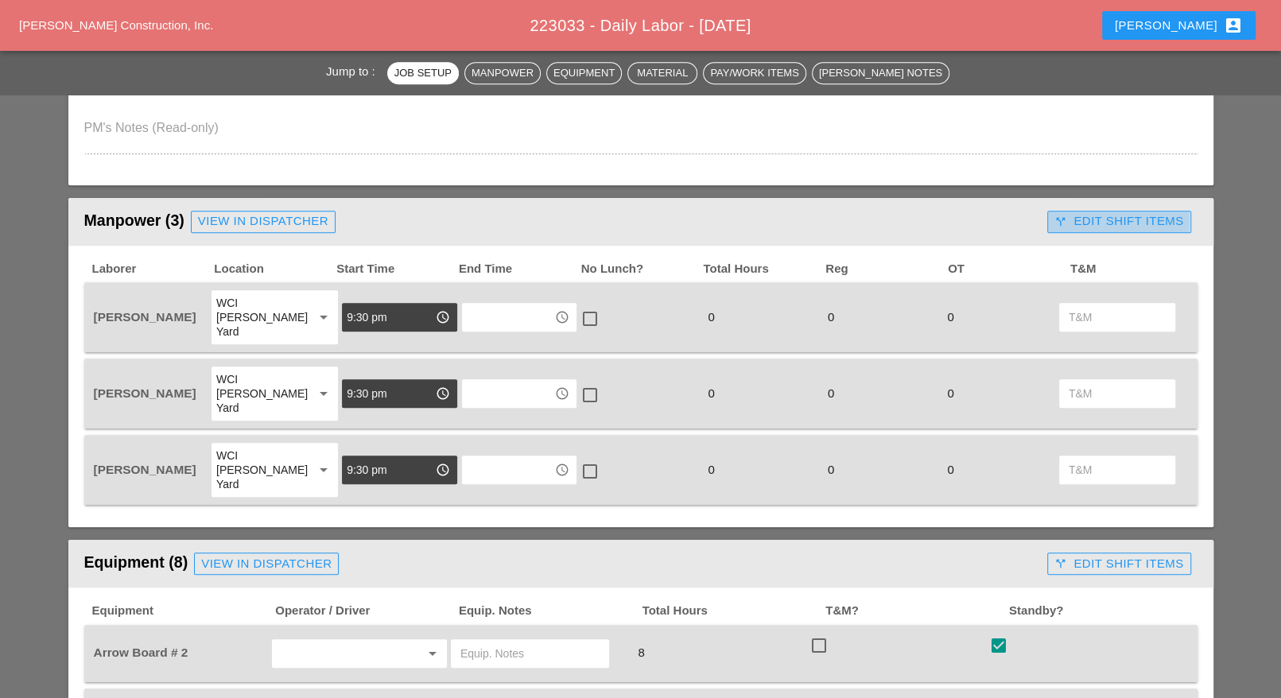
click at [1112, 222] on div "call_split Edit Shift Items" at bounding box center [1119, 221] width 129 height 18
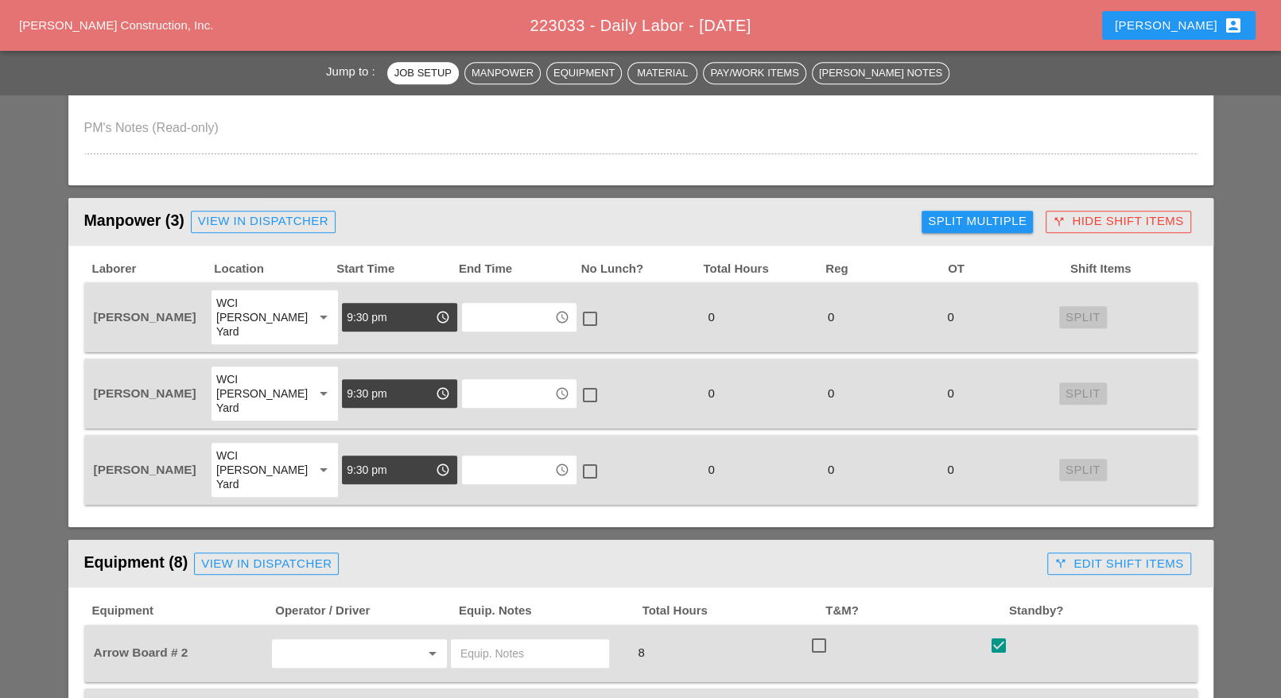
click at [1008, 214] on div "Split Multiple" at bounding box center [977, 221] width 99 height 18
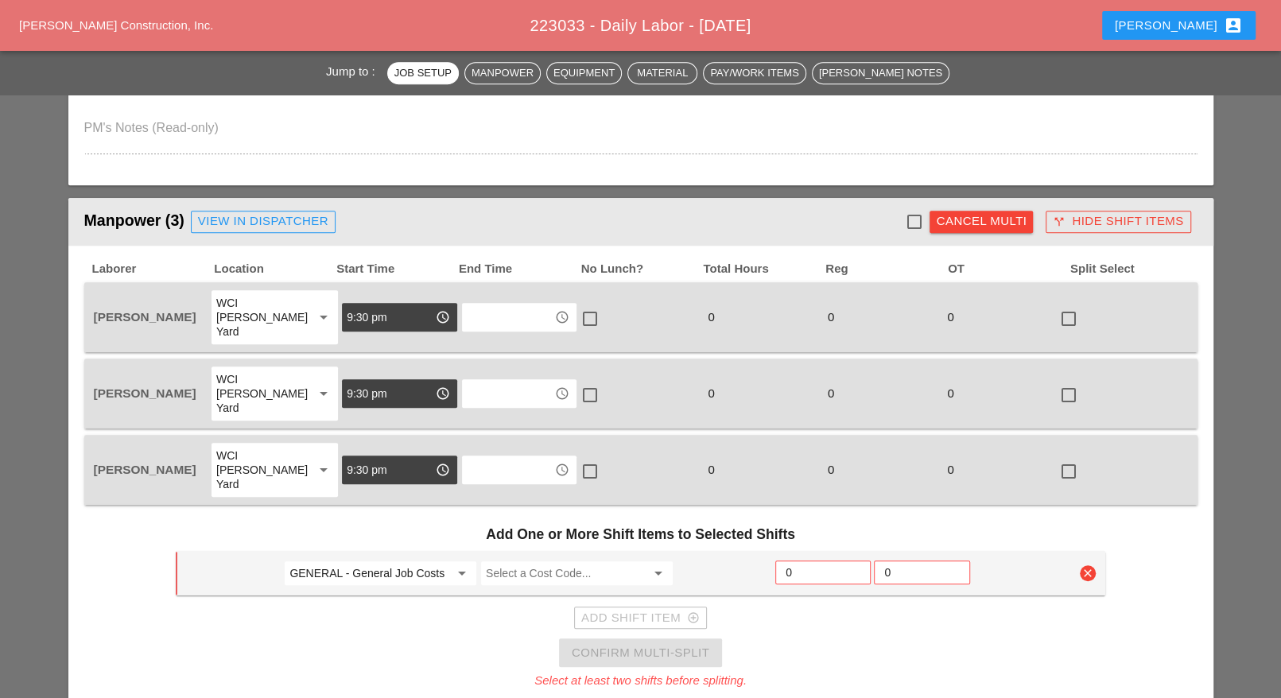
click at [915, 226] on div at bounding box center [913, 221] width 27 height 27
checkbox input "true"
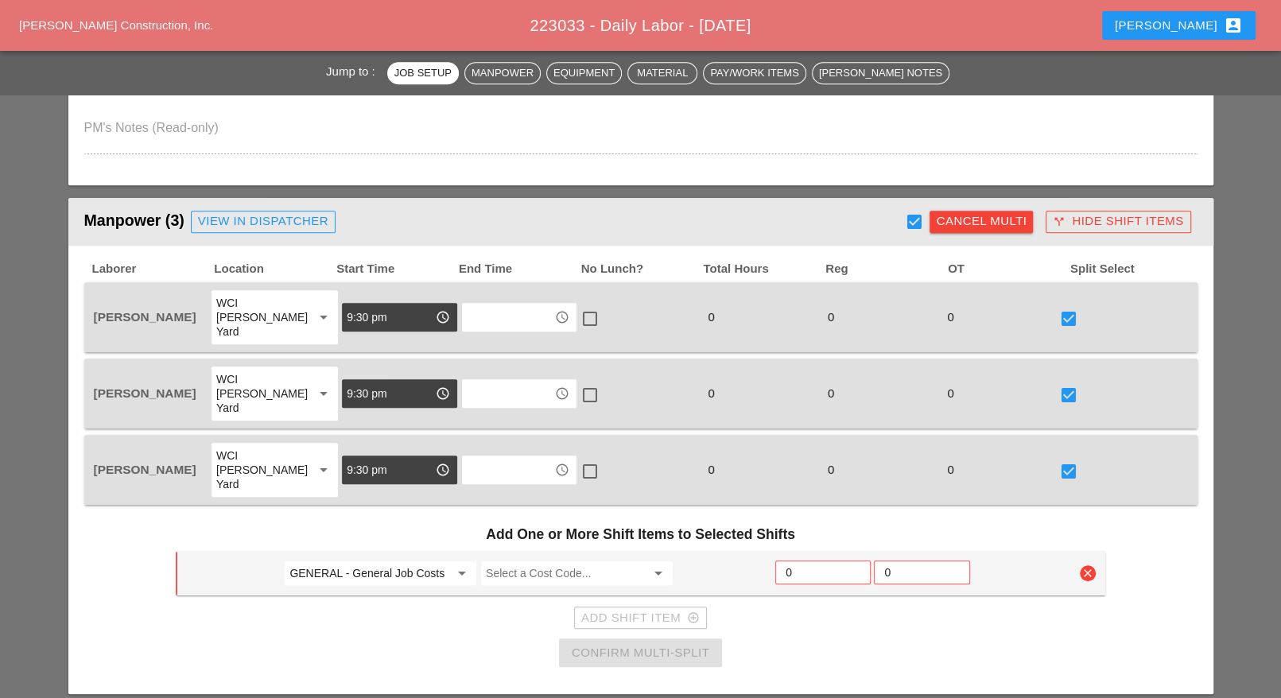
click at [420, 561] on input "GENERAL - General Job Costs" at bounding box center [369, 573] width 160 height 25
click at [351, 557] on div "52 - Phase 52" at bounding box center [380, 559] width 167 height 19
type input "52 - Phase 52"
click at [536, 561] on input "Select a Cost Code..." at bounding box center [566, 573] width 160 height 25
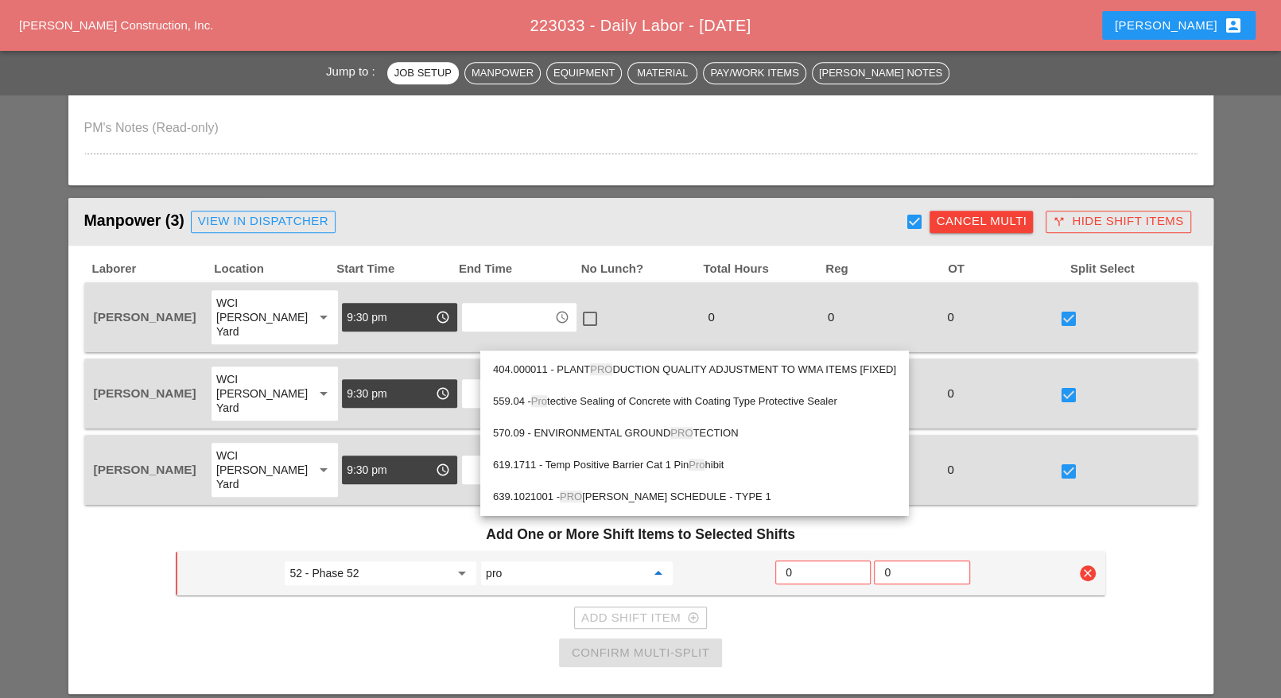
click at [602, 397] on div "559.04 - Pro tective Sealing of Concrete with Coating Type Protective Sealer" at bounding box center [694, 401] width 403 height 19
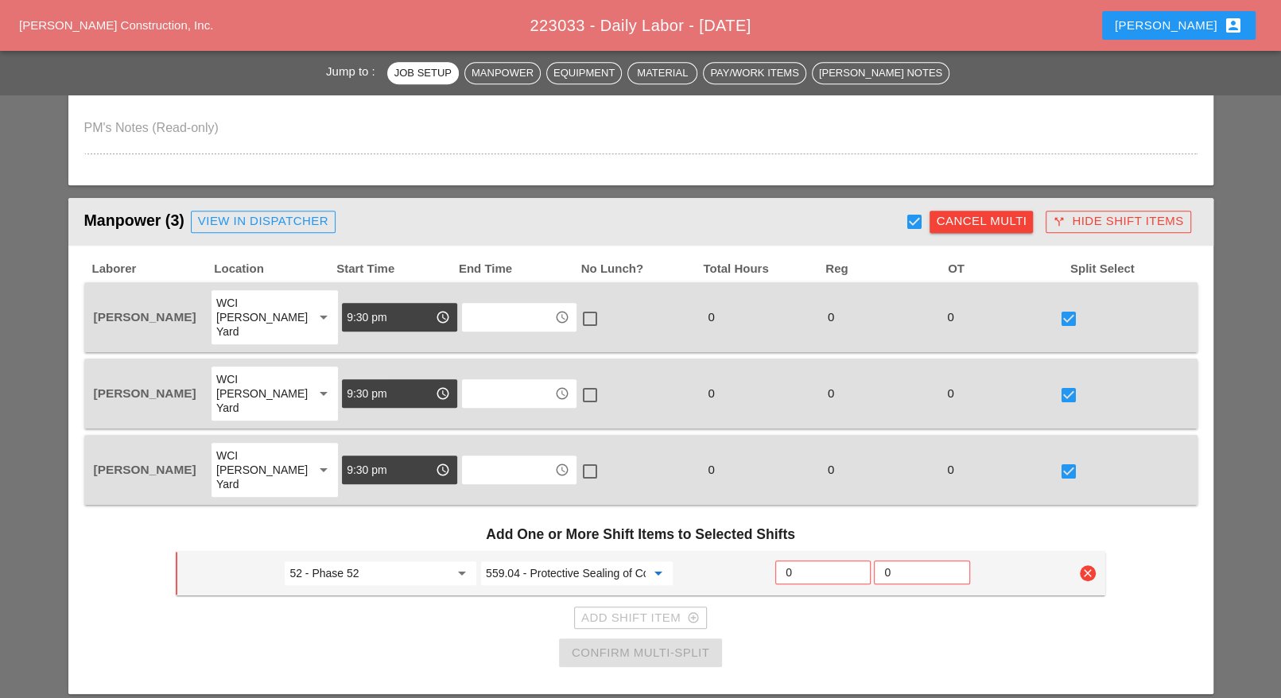
click at [542, 561] on input "559.04 - Protective Sealing of Concrete with Coating Type Protective Sealer" at bounding box center [566, 573] width 160 height 25
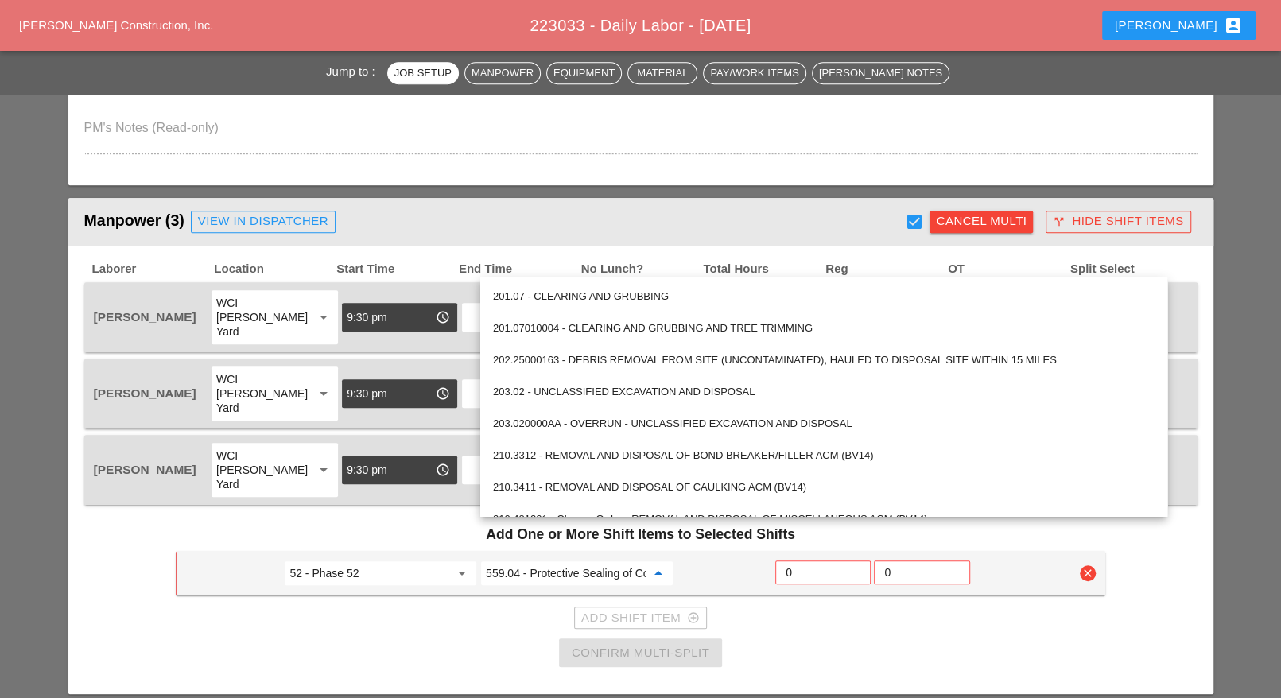
drag, startPoint x: 521, startPoint y: 526, endPoint x: 484, endPoint y: 526, distance: 37.4
click at [484, 561] on div "559.04 - Protective Sealing of Concrete with Coating Type Protective Sealer arr…" at bounding box center [577, 573] width 192 height 24
type input "559.04 - Protective Sealing of Concrete with Coating Type Protective Sealer"
drag, startPoint x: 441, startPoint y: 488, endPoint x: 466, endPoint y: 507, distance: 31.8
click at [441, 518] on h3 "Add One or More Shift Items to Selected Shifts" at bounding box center [641, 534] width 930 height 33
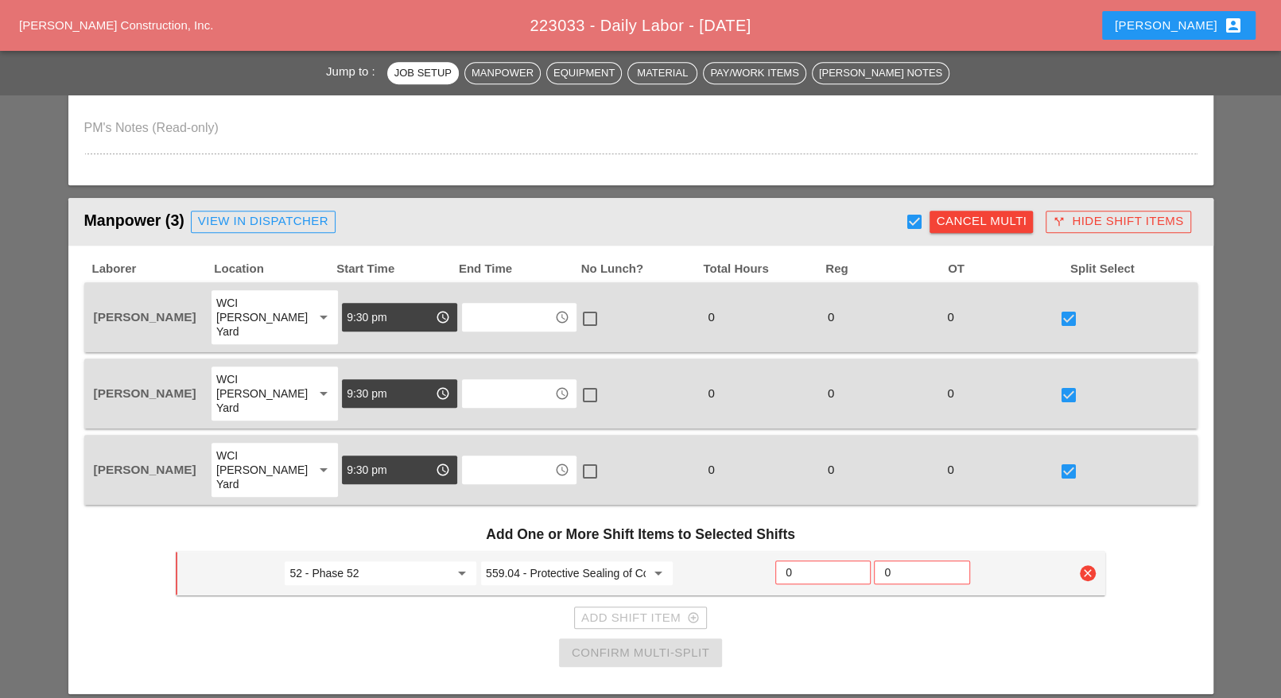
click at [797, 560] on input "0" at bounding box center [823, 572] width 75 height 25
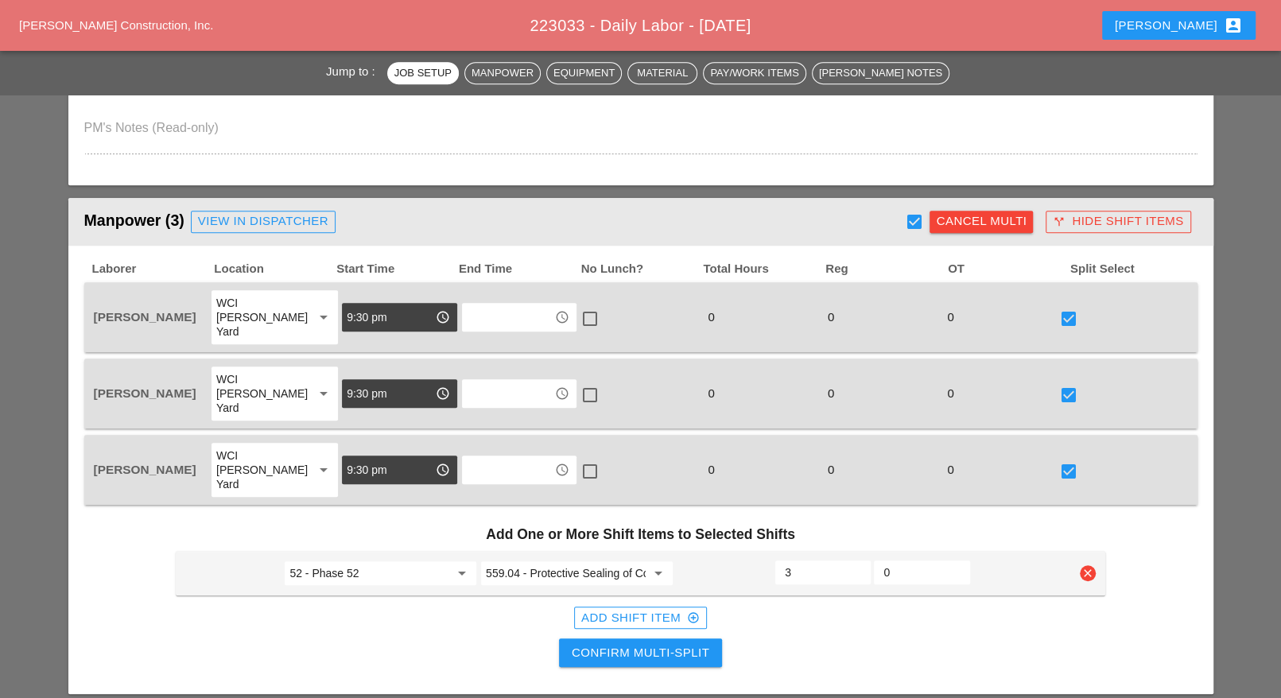
type input "3"
click at [674, 609] on div "Add Shift Item add_circle_outline" at bounding box center [640, 618] width 118 height 18
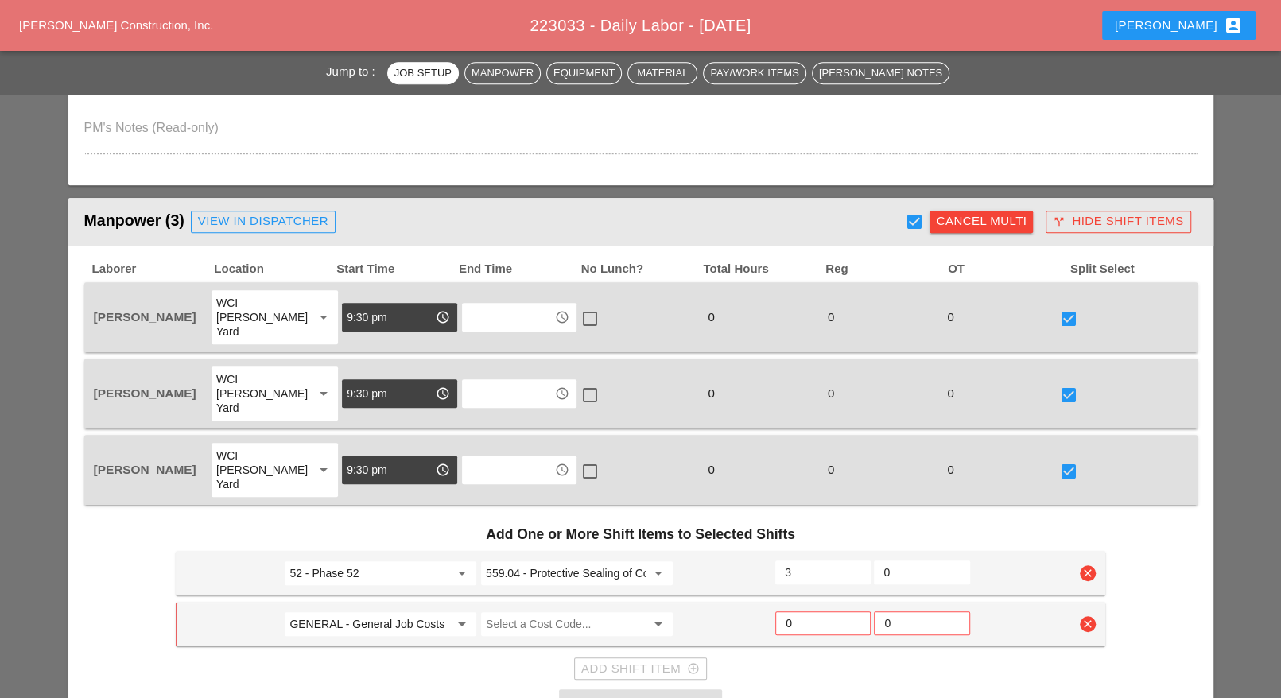
click at [400, 612] on input "GENERAL - General Job Costs" at bounding box center [369, 624] width 160 height 25
click at [341, 605] on div "45 - Phase 45" at bounding box center [380, 609] width 167 height 19
type input "45 - Phase 45"
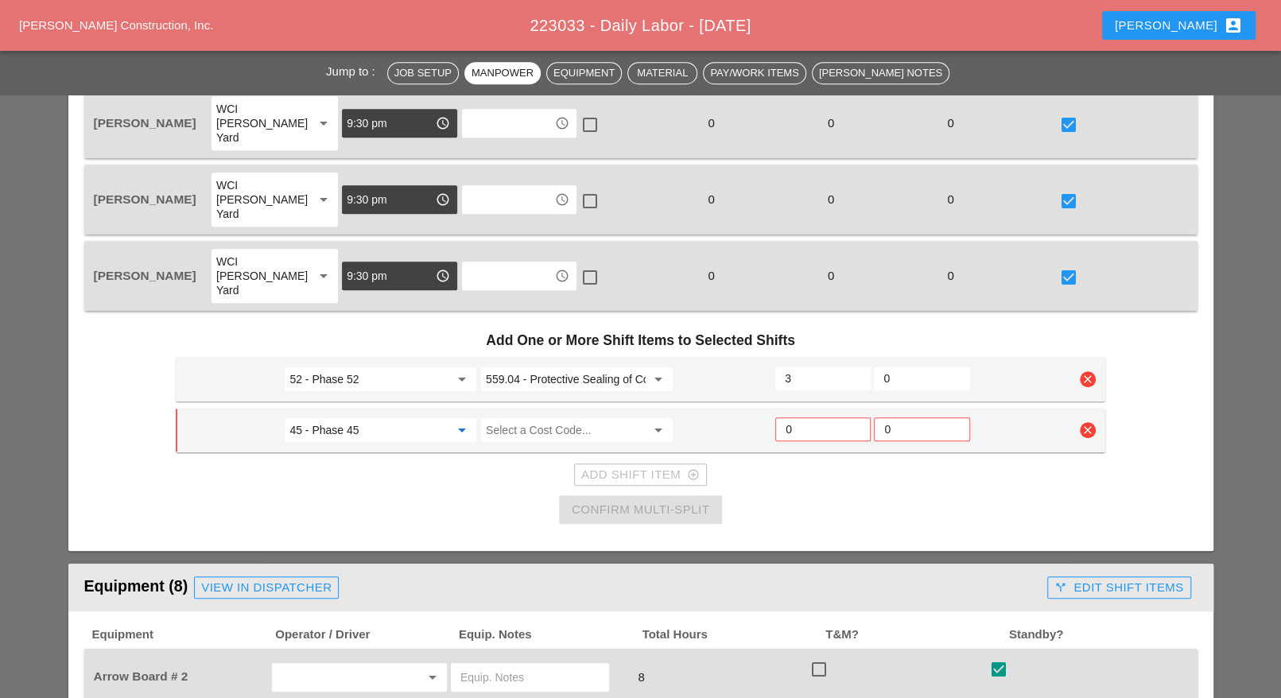
scroll to position [795, 0]
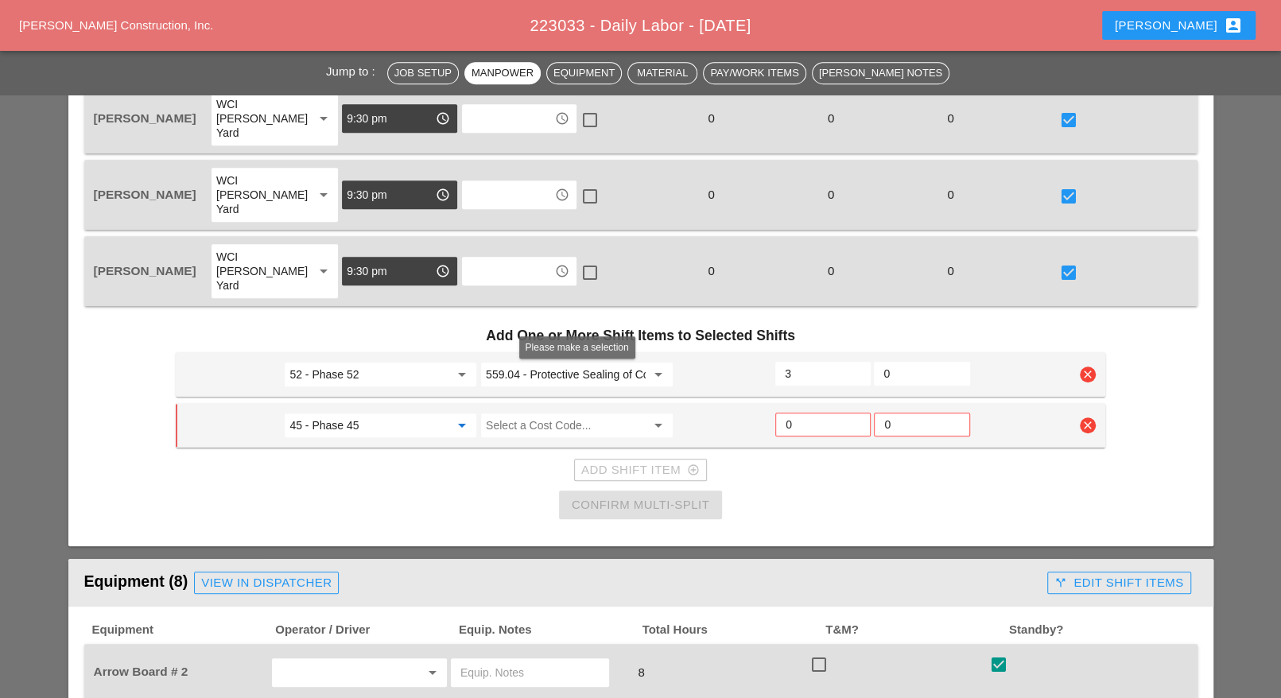
click at [513, 413] on input "Select a Cost Code..." at bounding box center [566, 425] width 160 height 25
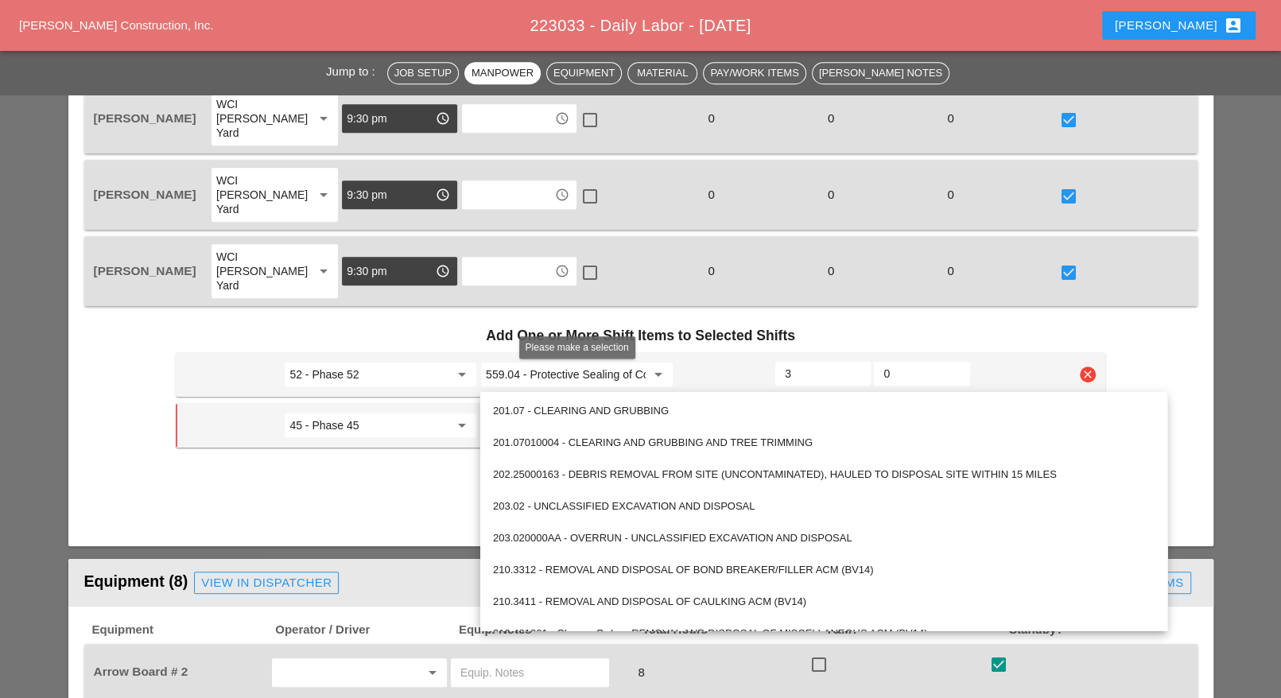
paste input "559.04"
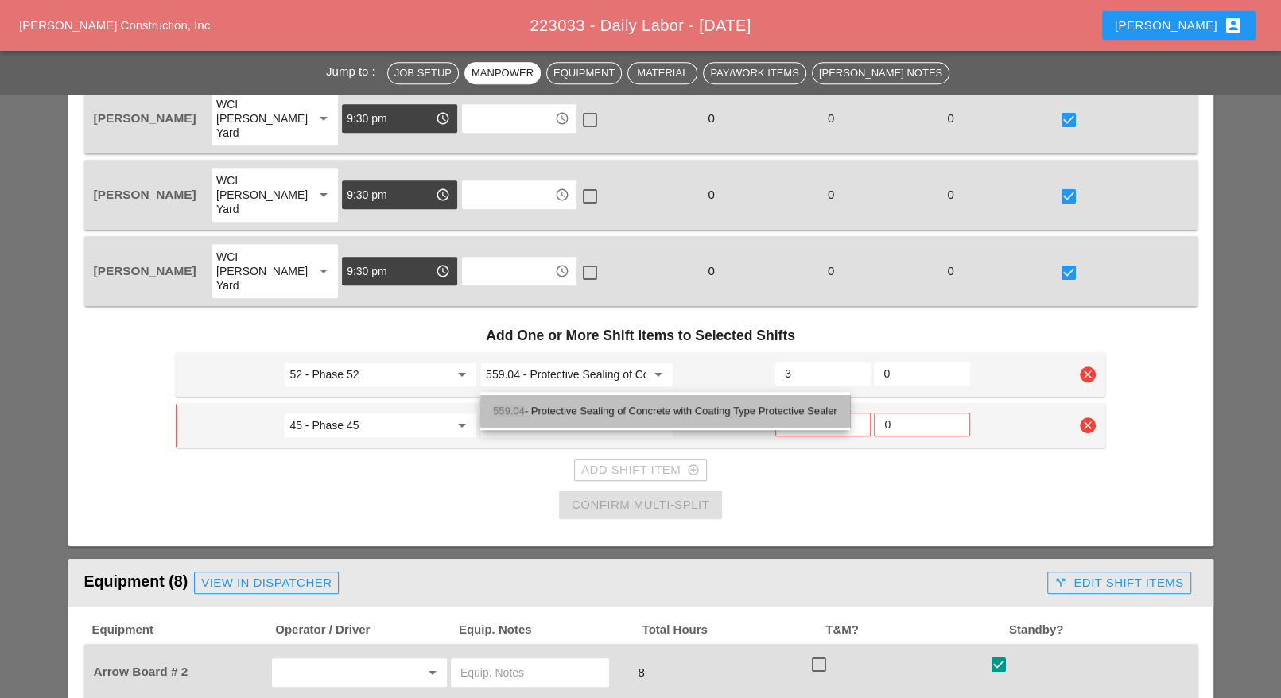
drag, startPoint x: 550, startPoint y: 406, endPoint x: 550, endPoint y: 415, distance: 9.6
click at [550, 406] on div "559.04 - Protective Sealing of Concrete with Coating Type Protective Sealer" at bounding box center [665, 411] width 344 height 19
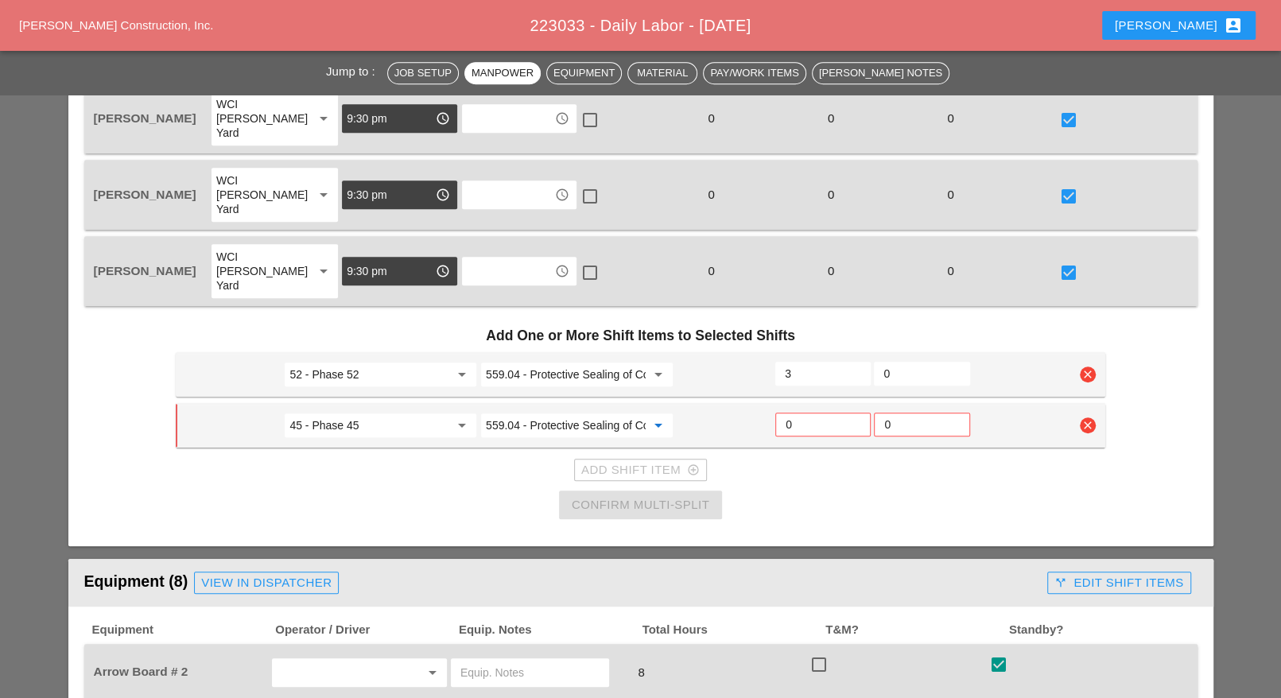
type input "559.04 - Protective Sealing of Concrete with Coating Type Protective Sealer"
click at [796, 412] on input "0" at bounding box center [823, 424] width 75 height 25
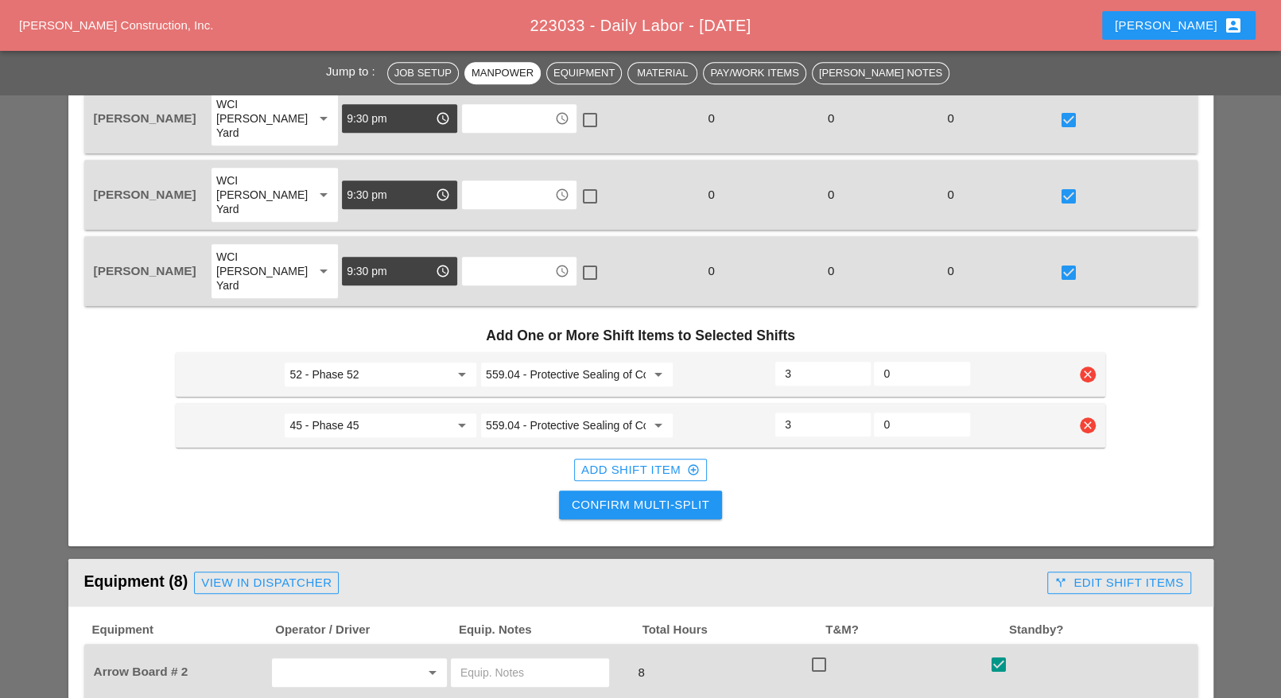
type input "3"
drag, startPoint x: 662, startPoint y: 425, endPoint x: 478, endPoint y: 403, distance: 185.8
click at [656, 461] on div "Add Shift Item add_circle_outline" at bounding box center [640, 470] width 118 height 18
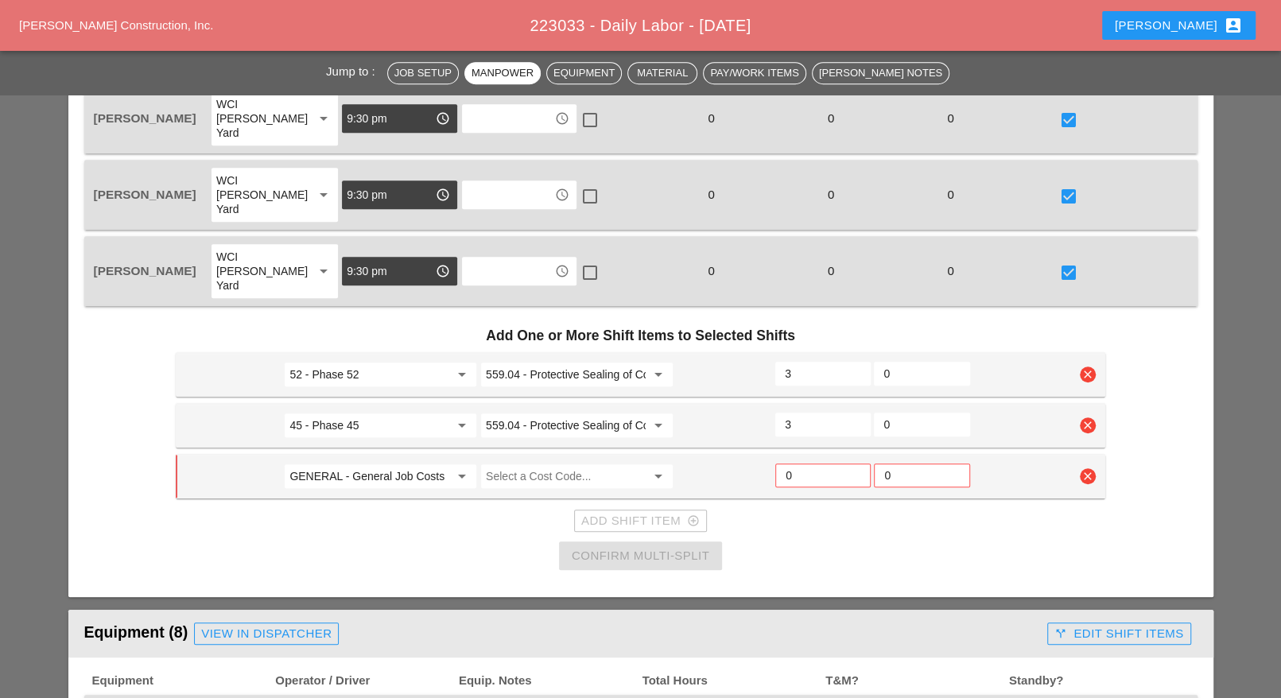
click at [370, 464] on input "GENERAL - General Job Costs" at bounding box center [369, 476] width 160 height 25
click at [348, 458] on div "52 - Phase 52" at bounding box center [380, 461] width 167 height 19
type input "52 - Phase 52"
click at [521, 464] on input "Select a Cost Code..." at bounding box center [566, 476] width 160 height 25
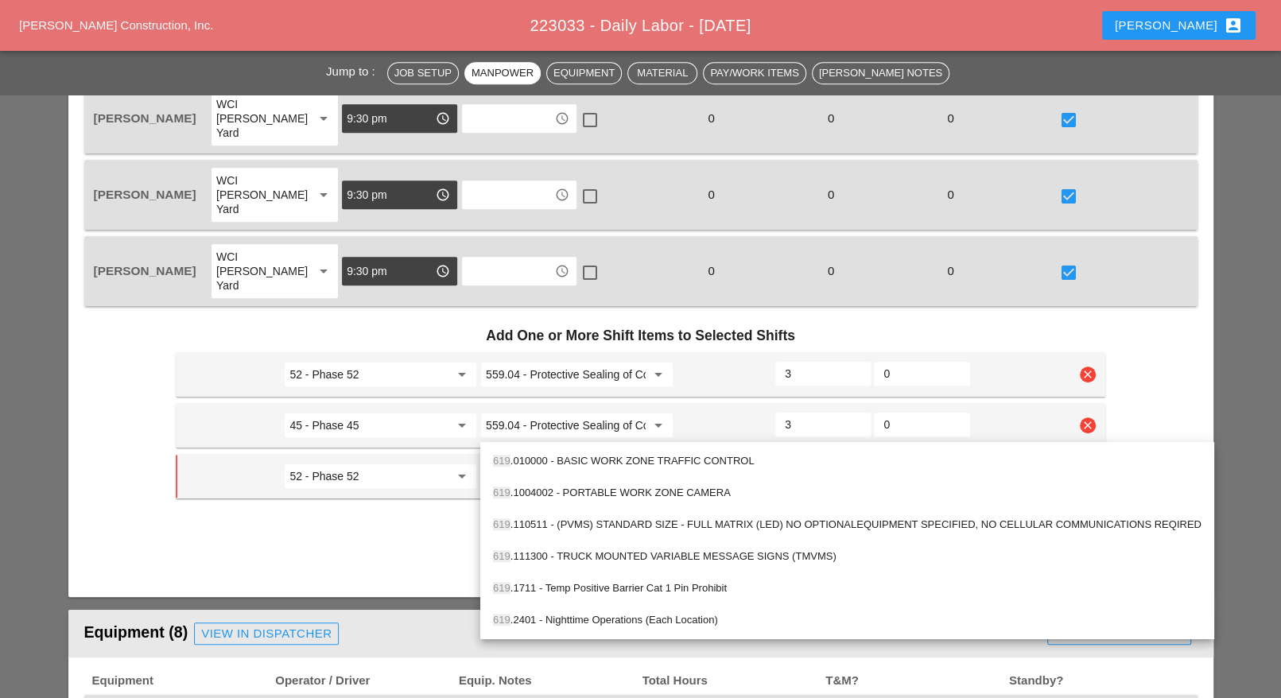
drag, startPoint x: 536, startPoint y: 453, endPoint x: 574, endPoint y: 453, distance: 38.2
click at [537, 453] on div "619 .010000 - BASIC WORK ZONE TRAFFIC CONTROL" at bounding box center [847, 461] width 709 height 19
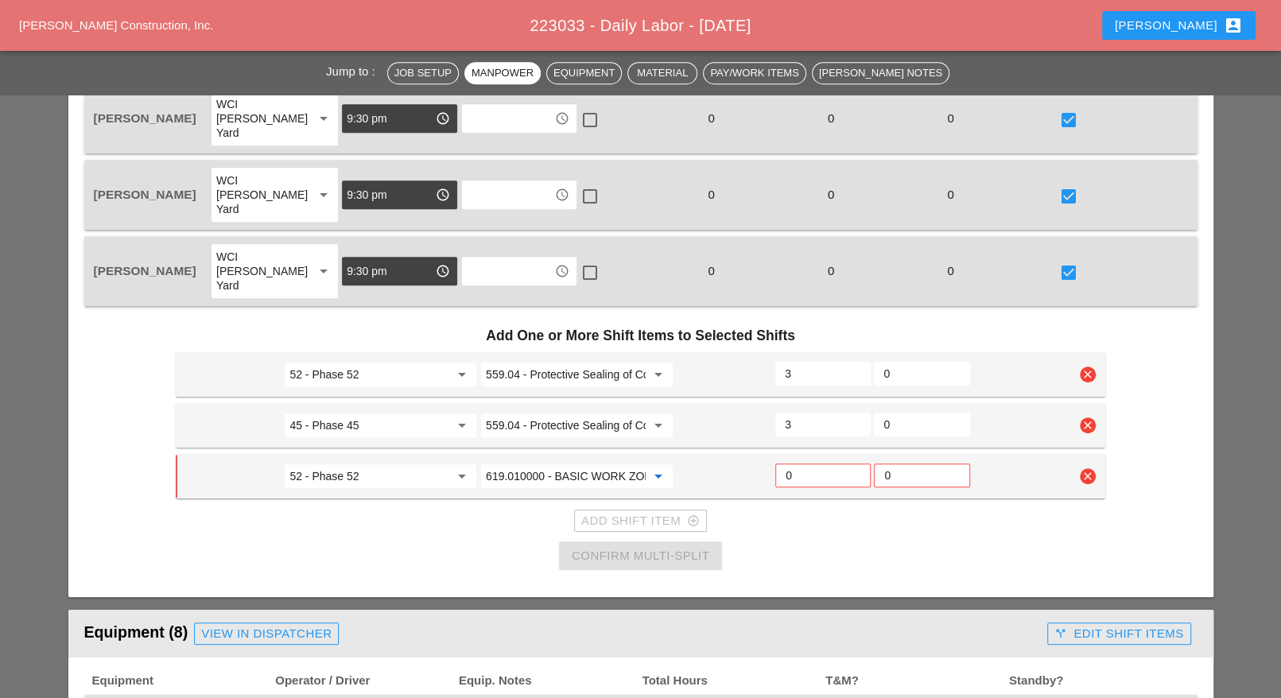
type input "619.010000 - BASIC WORK ZONE TRAFFIC CONTROL"
click at [791, 463] on input "0" at bounding box center [823, 475] width 75 height 25
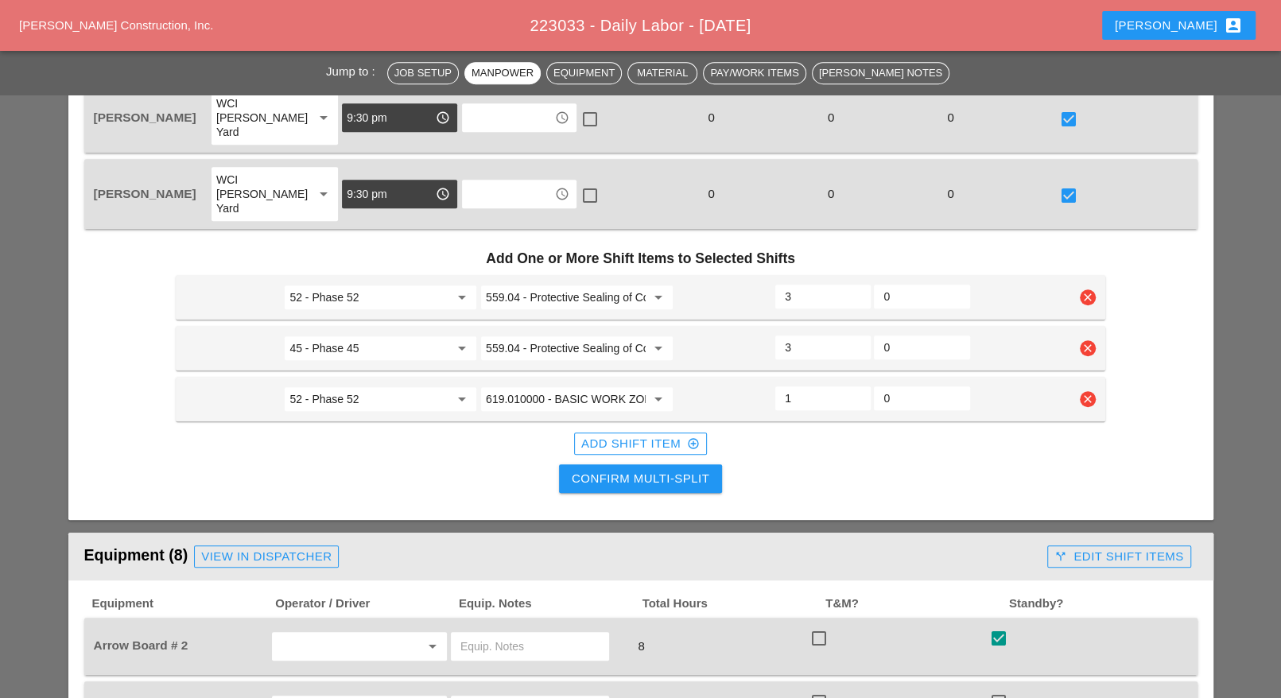
scroll to position [895, 0]
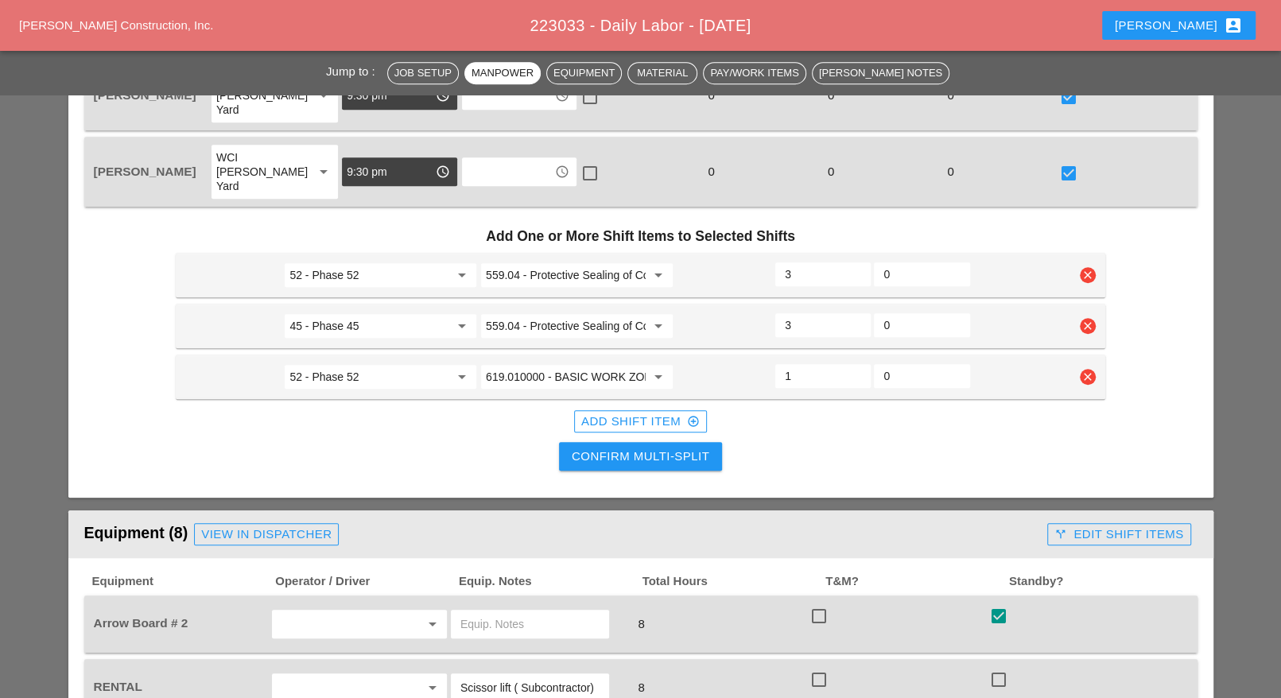
type input "1"
click at [677, 448] on div "Confirm Multi-Split" at bounding box center [641, 457] width 138 height 18
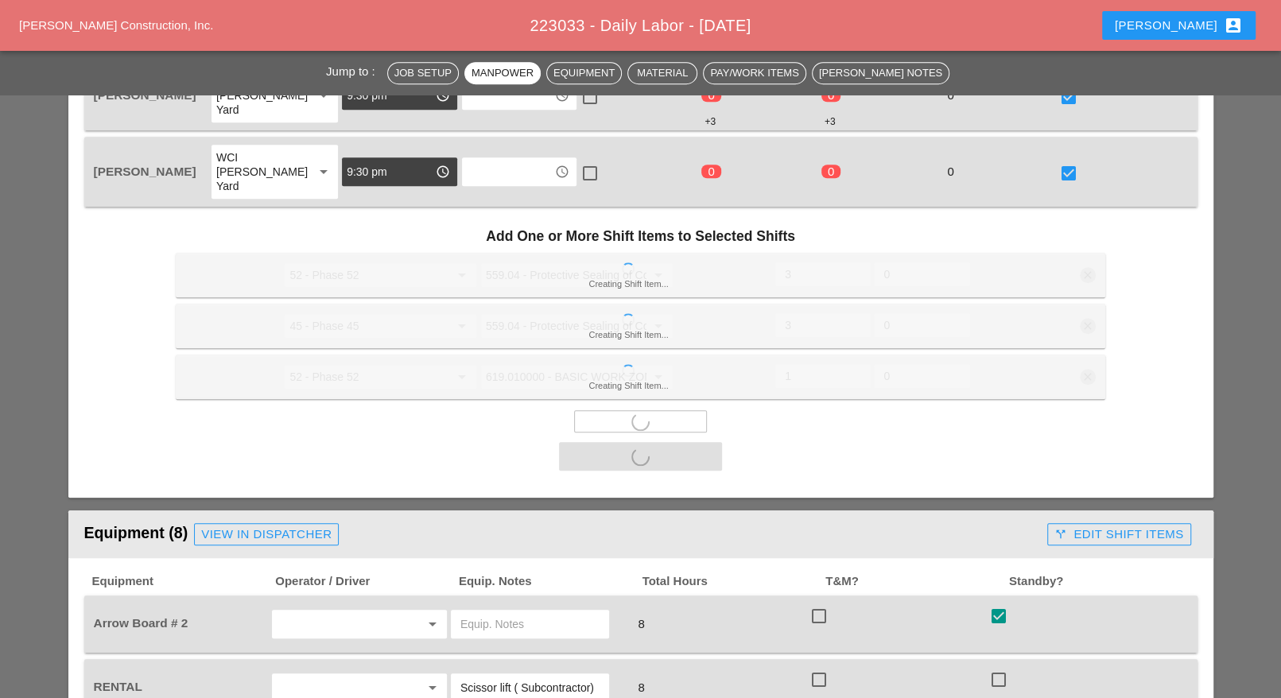
scroll to position [1094, 0]
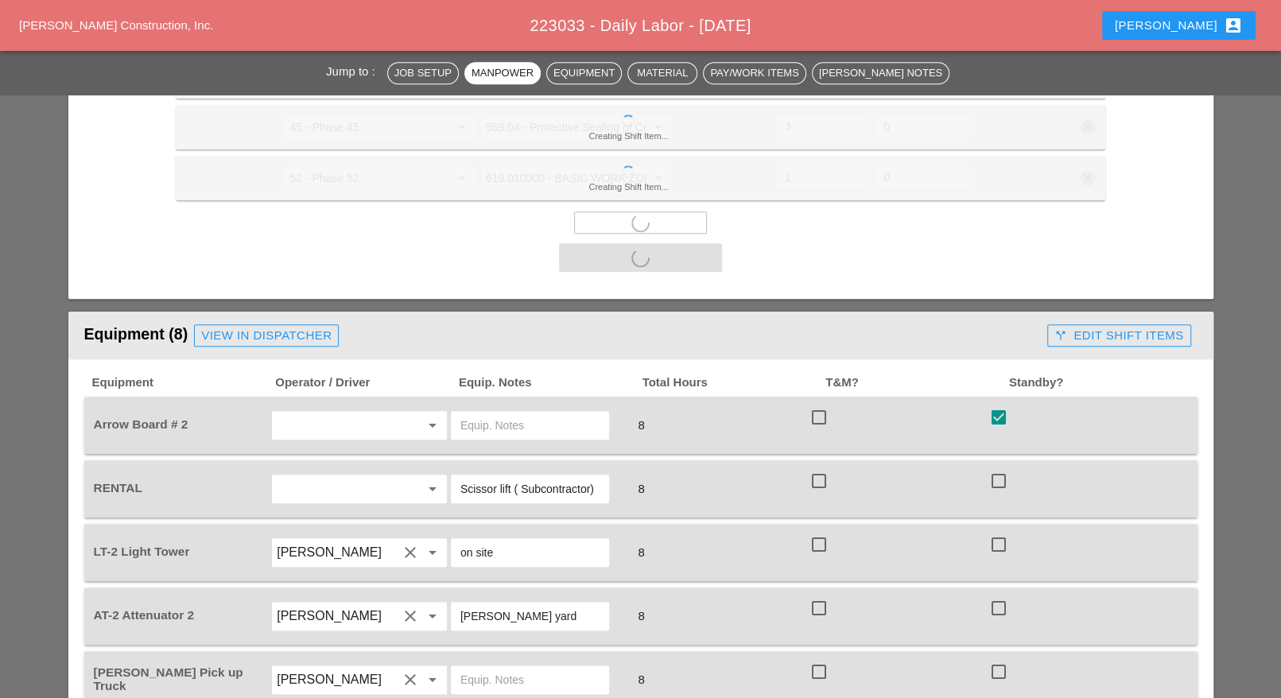
click at [816, 468] on div at bounding box center [819, 481] width 27 height 27
checkbox input "true"
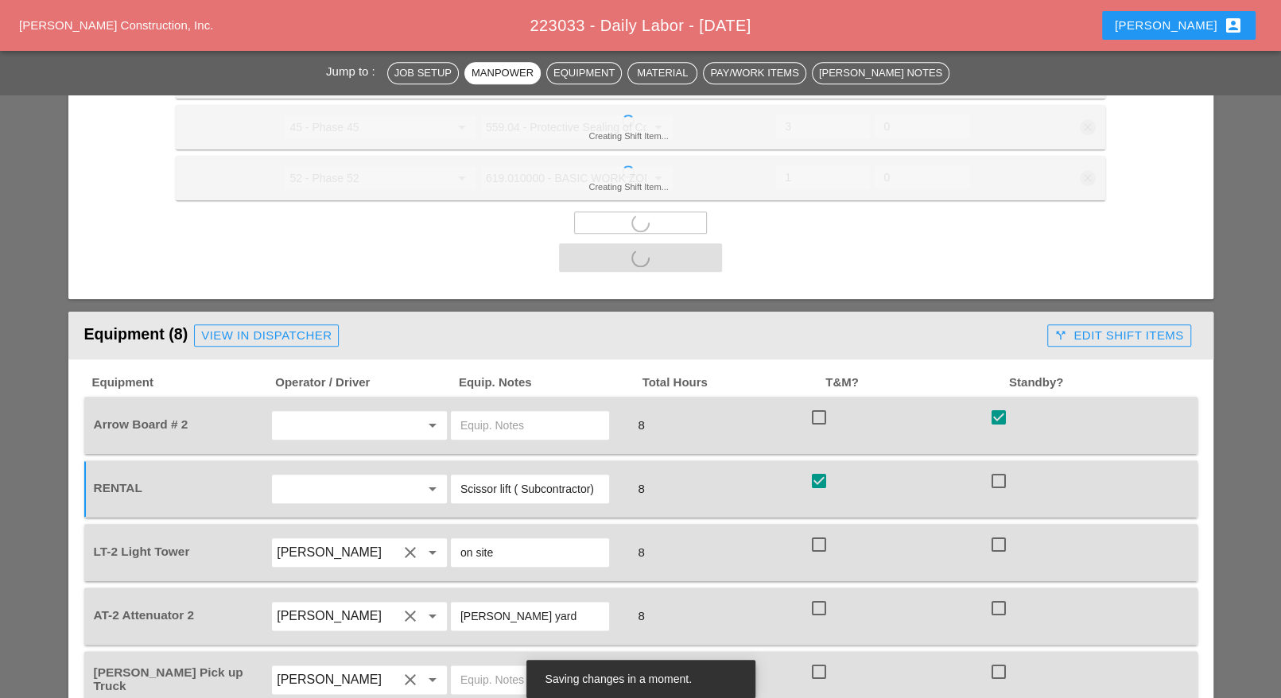
click at [818, 531] on div at bounding box center [819, 544] width 27 height 27
checkbox input "true"
click at [822, 595] on div at bounding box center [819, 608] width 27 height 27
checkbox input "true"
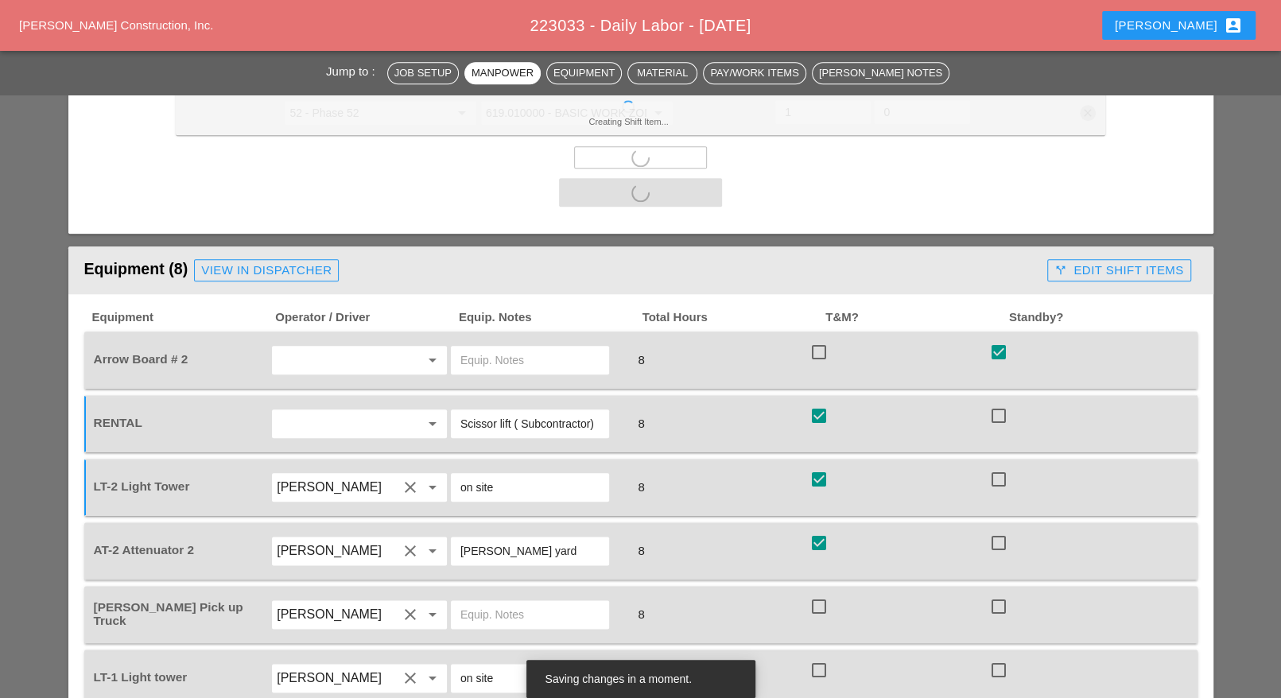
scroll to position [1193, 0]
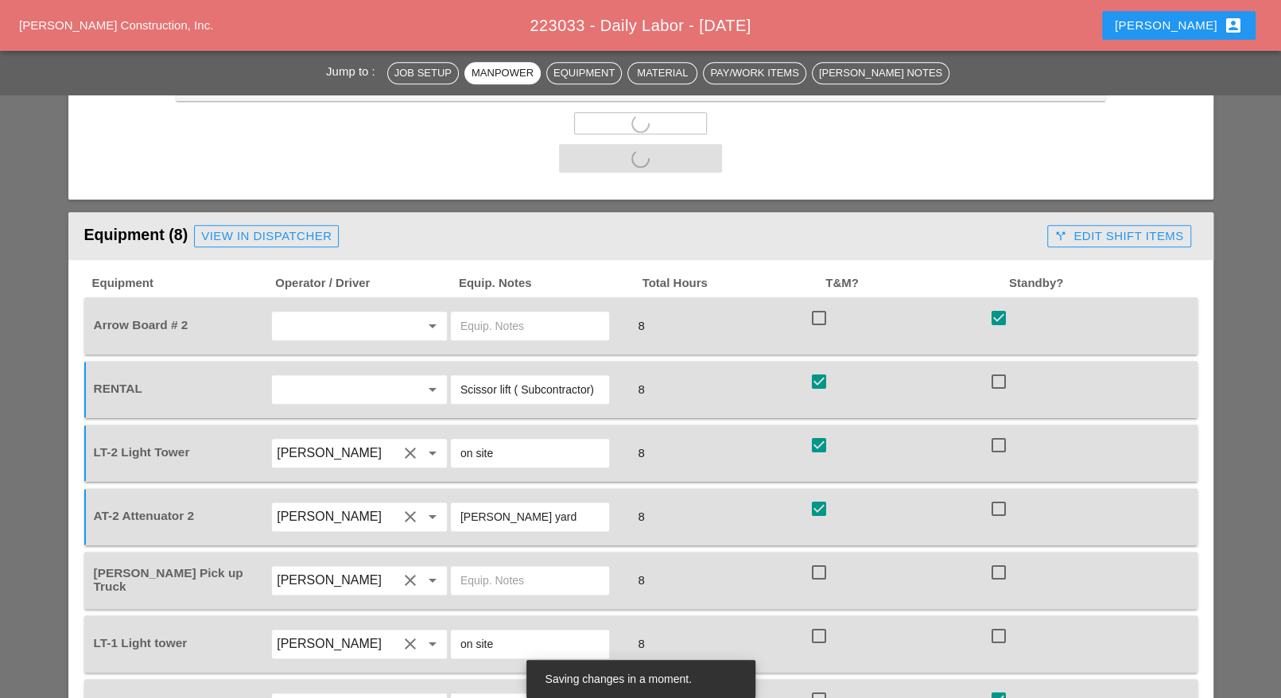
checkbox input "false"
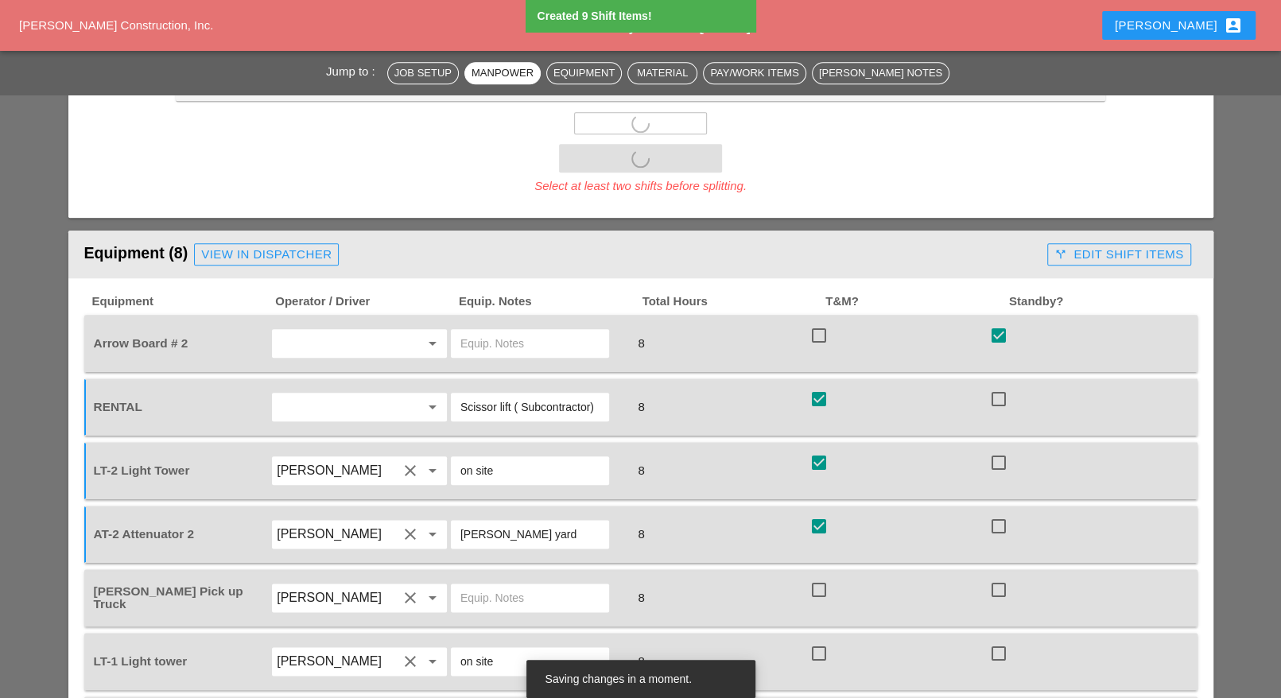
click at [818, 569] on div "Foreman's Pick up Truck Ricardo Capao clear arrow_drop_down 8 check_box_outline…" at bounding box center [640, 597] width 1113 height 57
click at [822, 640] on div at bounding box center [819, 653] width 27 height 27
checkbox input "true"
click at [826, 577] on div at bounding box center [819, 590] width 27 height 27
checkbox input "true"
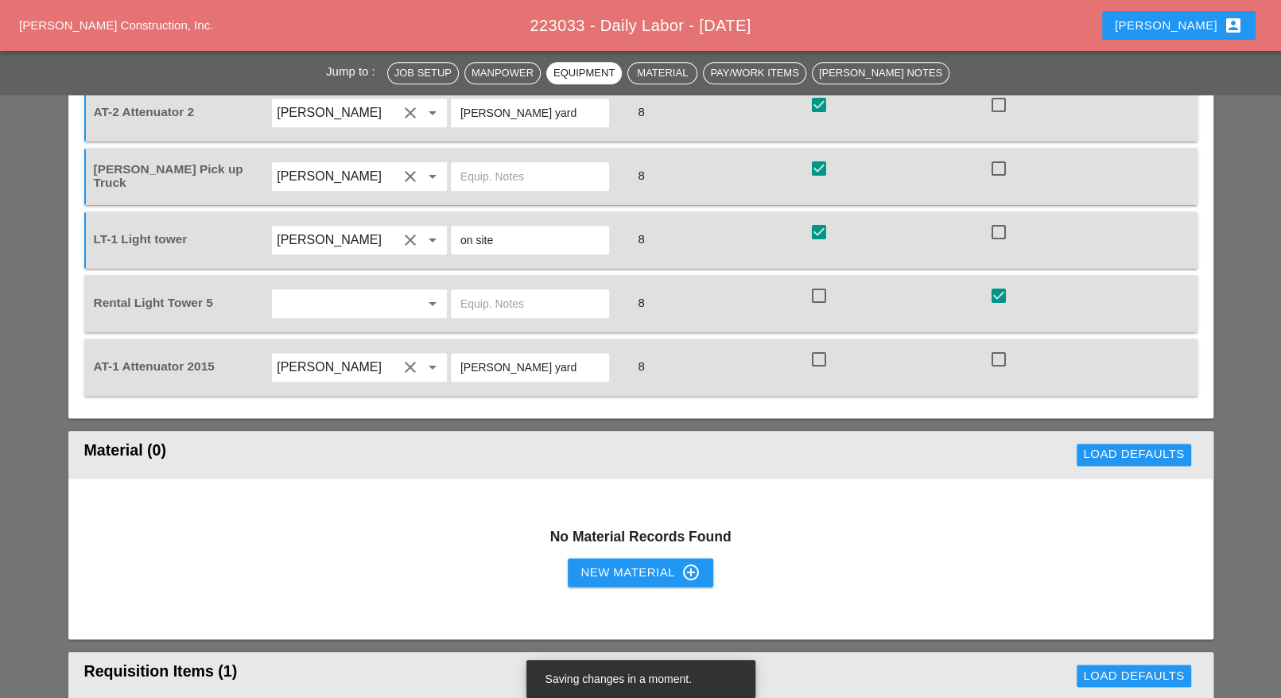
scroll to position [1292, 0]
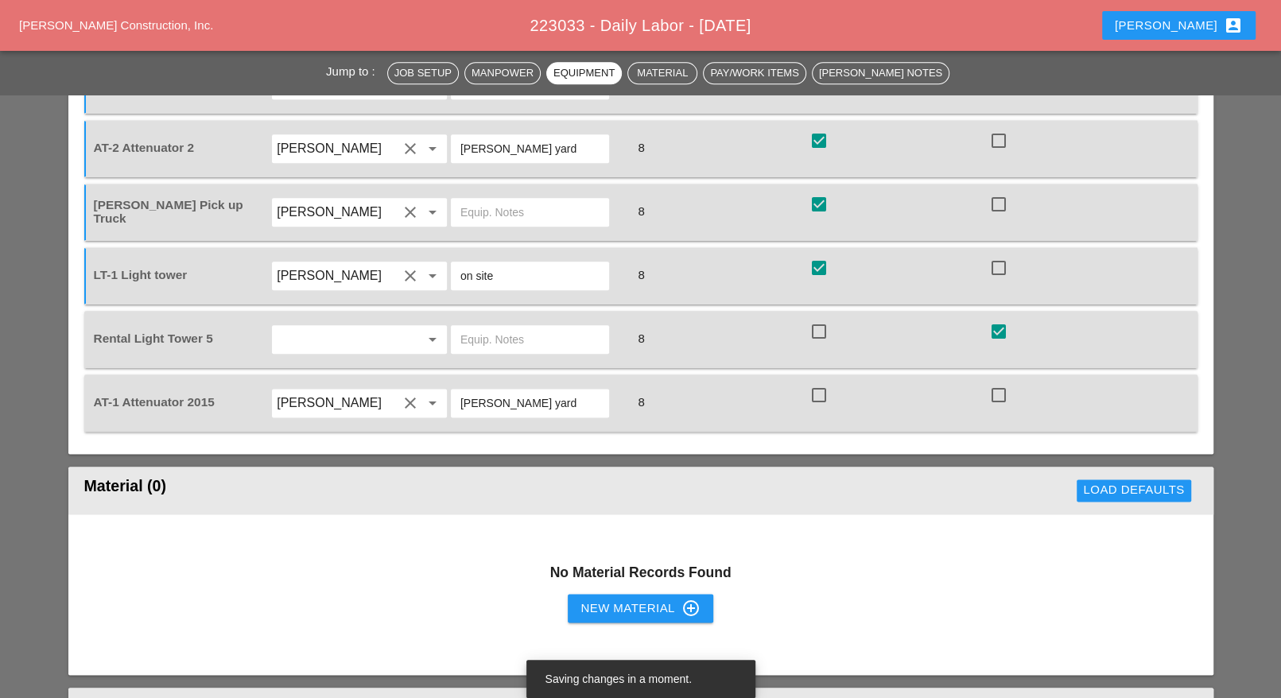
click at [818, 382] on div at bounding box center [819, 395] width 27 height 27
checkbox input "true"
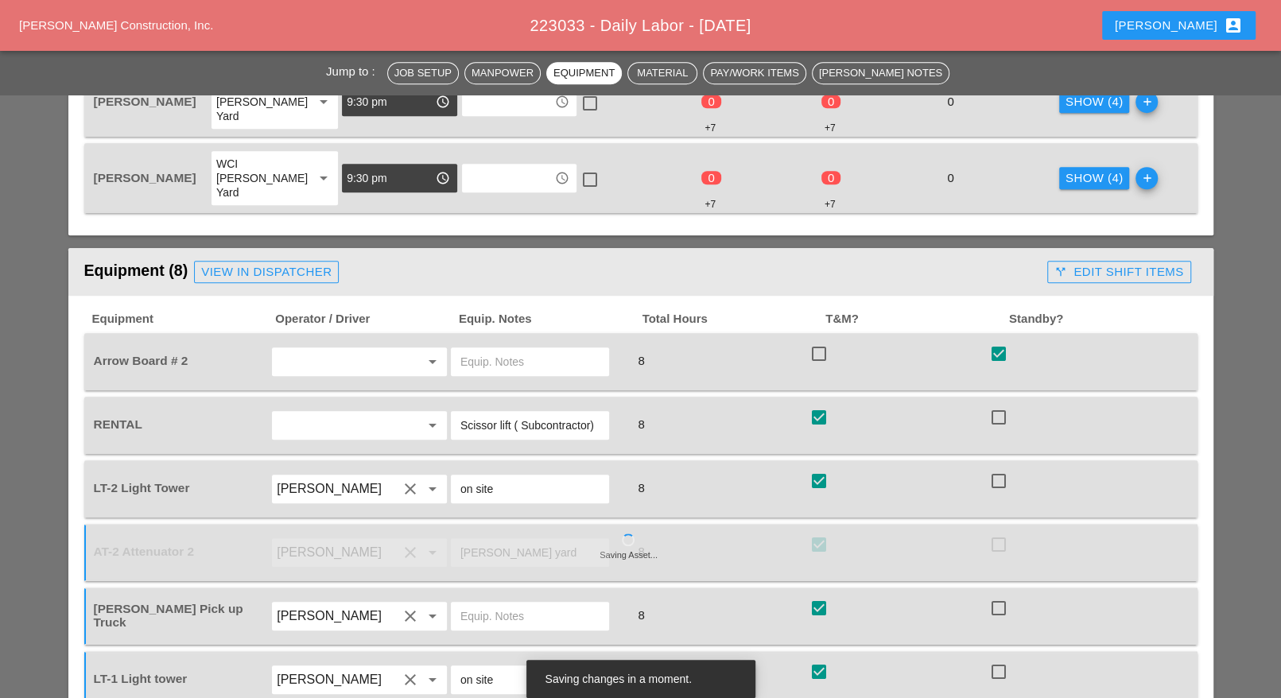
scroll to position [795, 0]
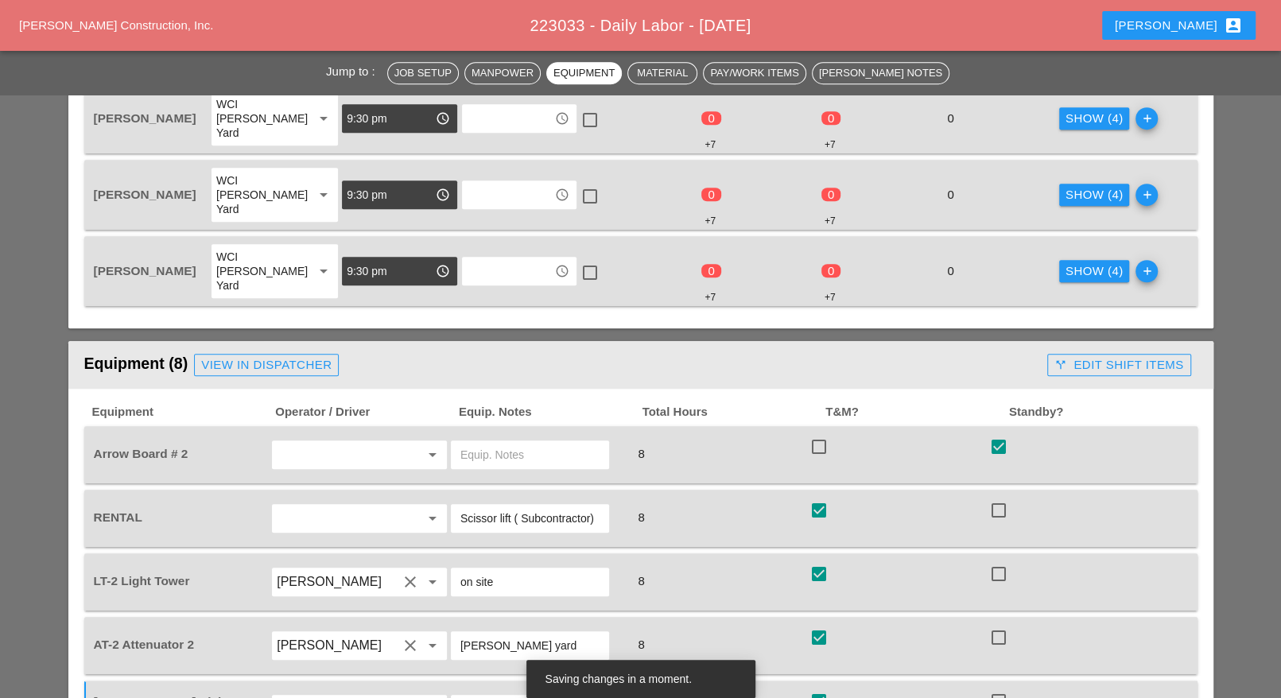
click at [1092, 356] on div "call_split Edit Shift Items" at bounding box center [1119, 365] width 129 height 18
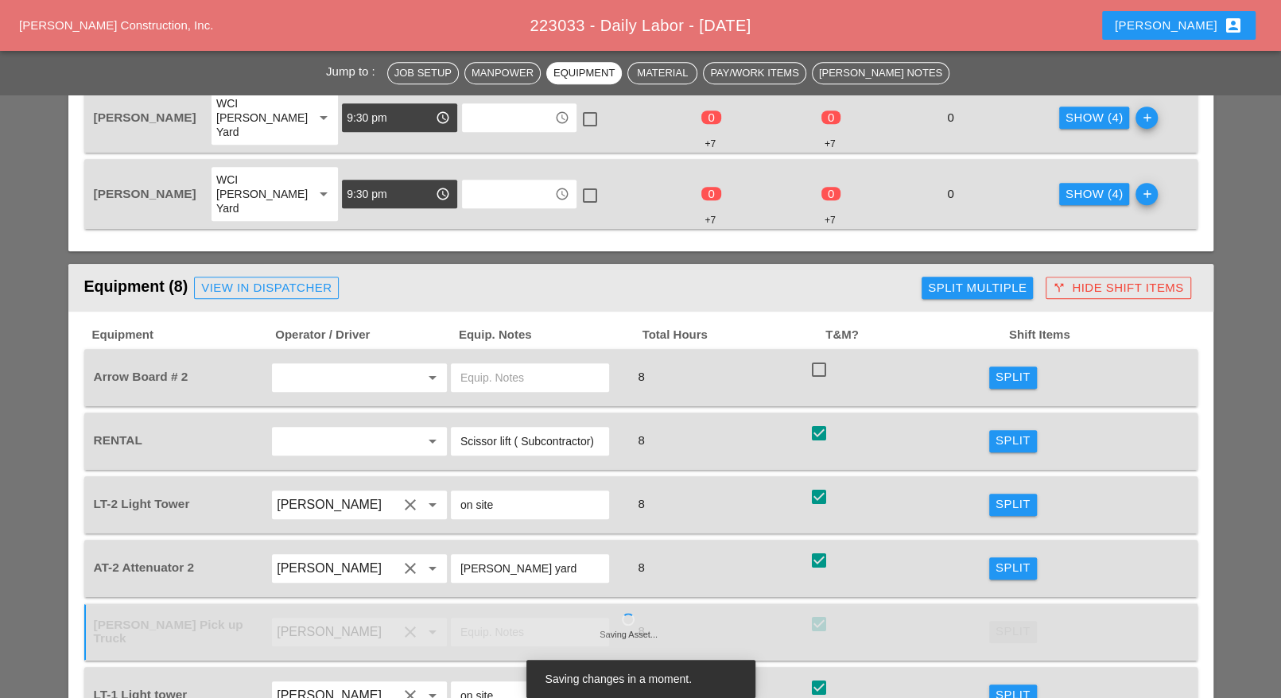
scroll to position [895, 0]
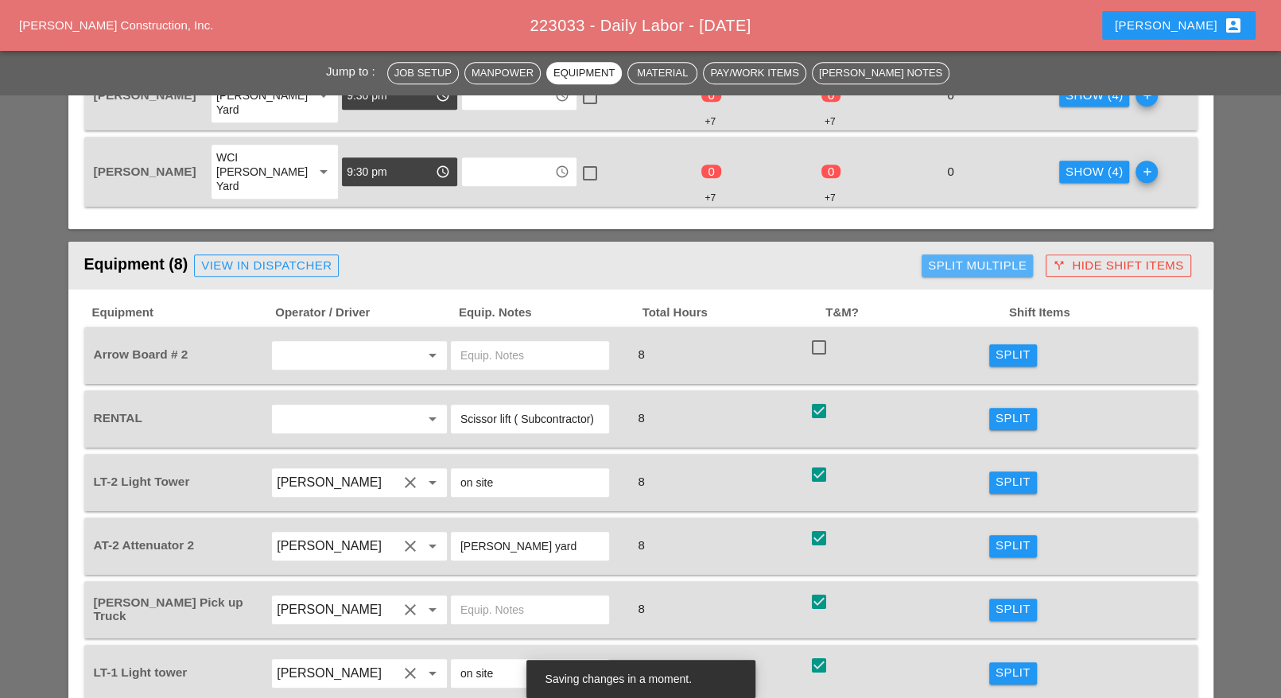
click at [948, 257] on div "Split Multiple" at bounding box center [977, 266] width 99 height 18
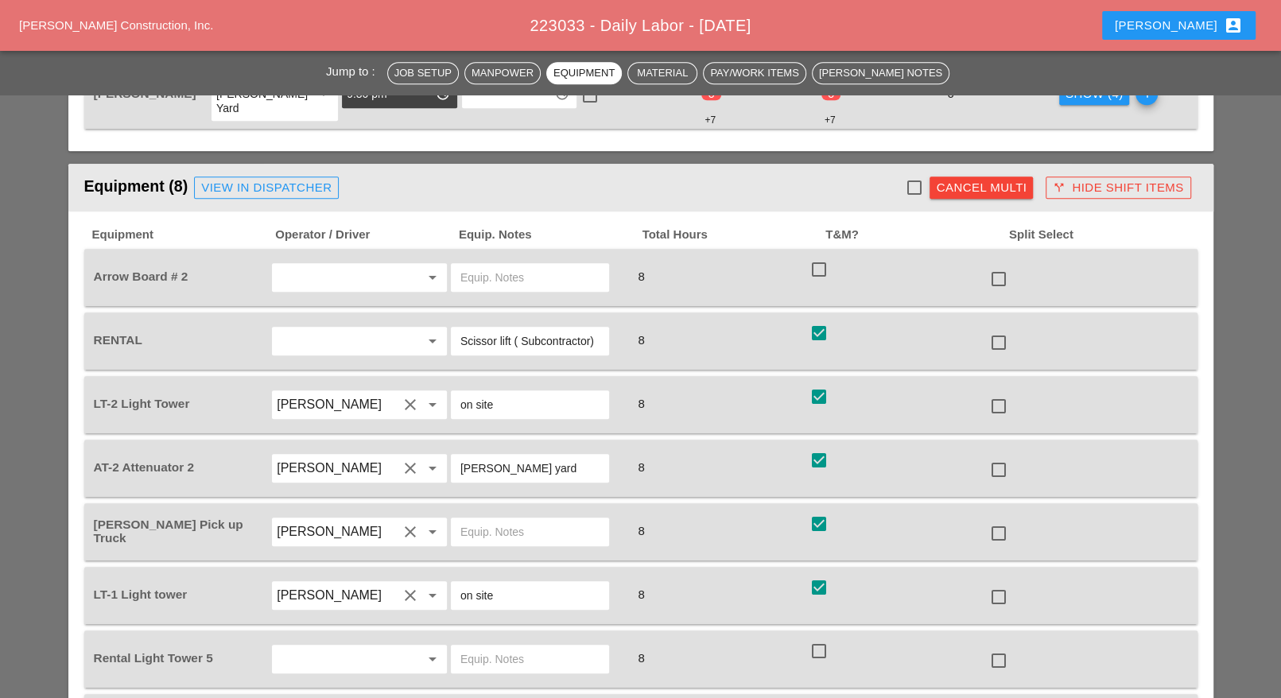
scroll to position [994, 0]
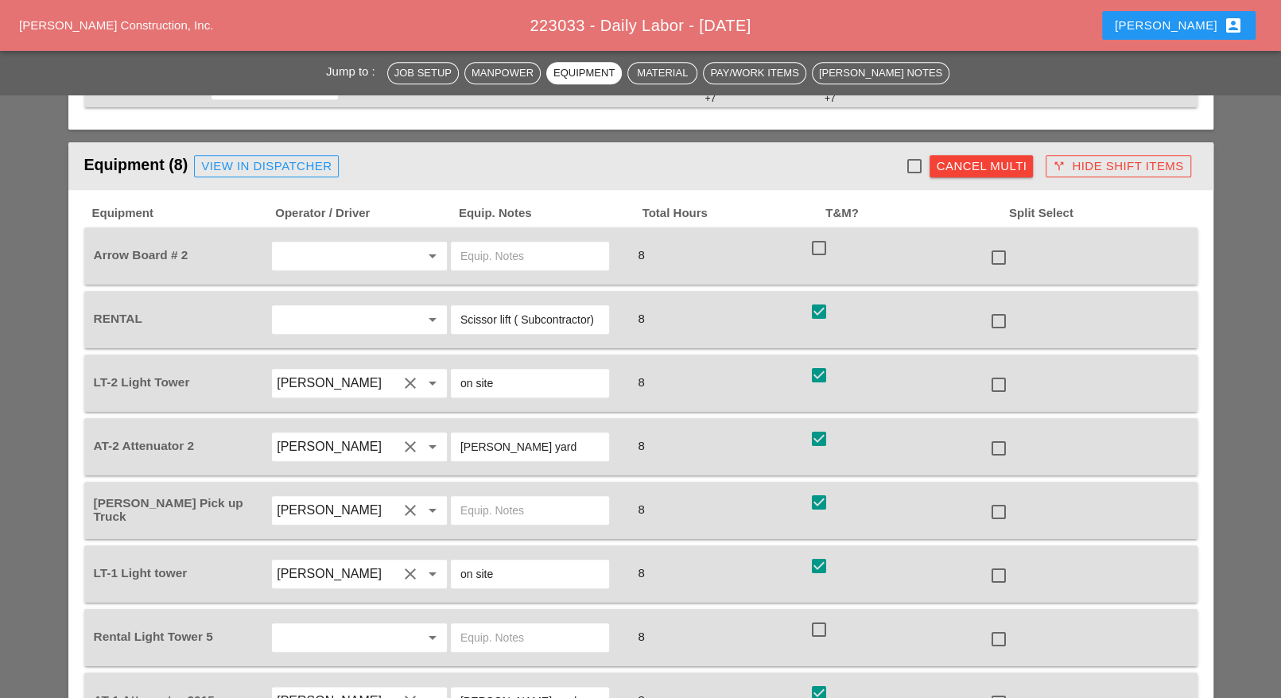
click at [993, 435] on div at bounding box center [998, 448] width 27 height 27
checkbox input "true"
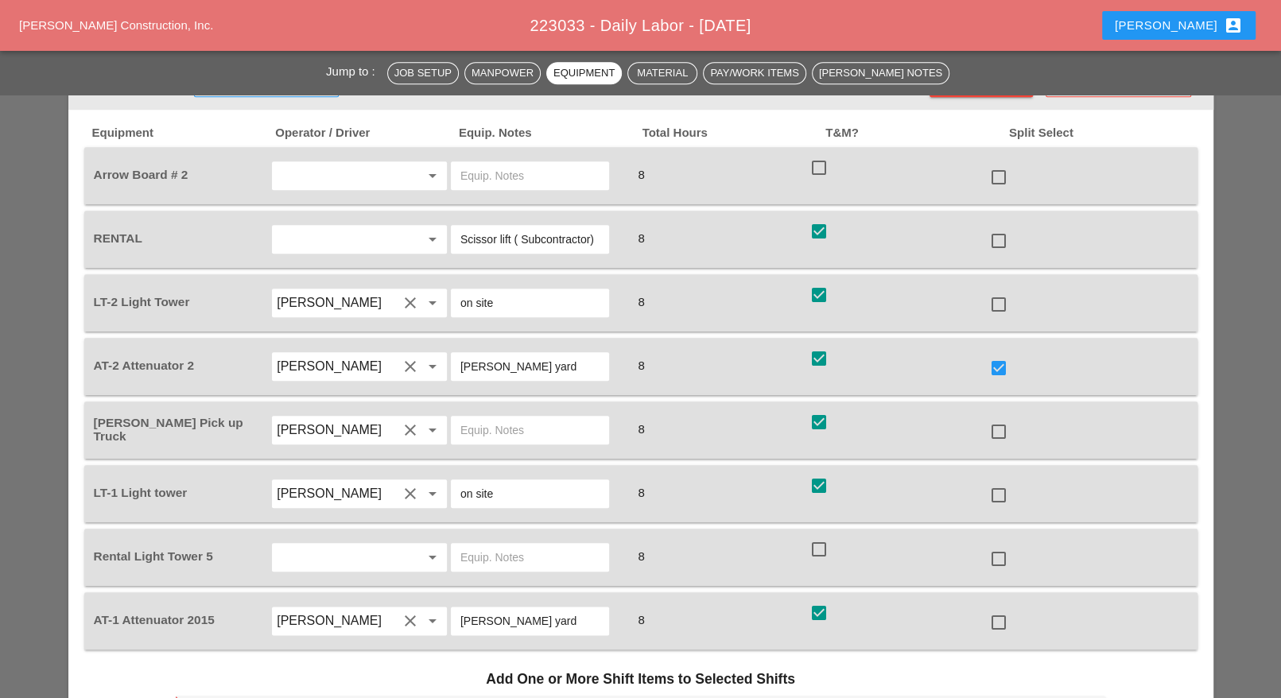
scroll to position [1094, 0]
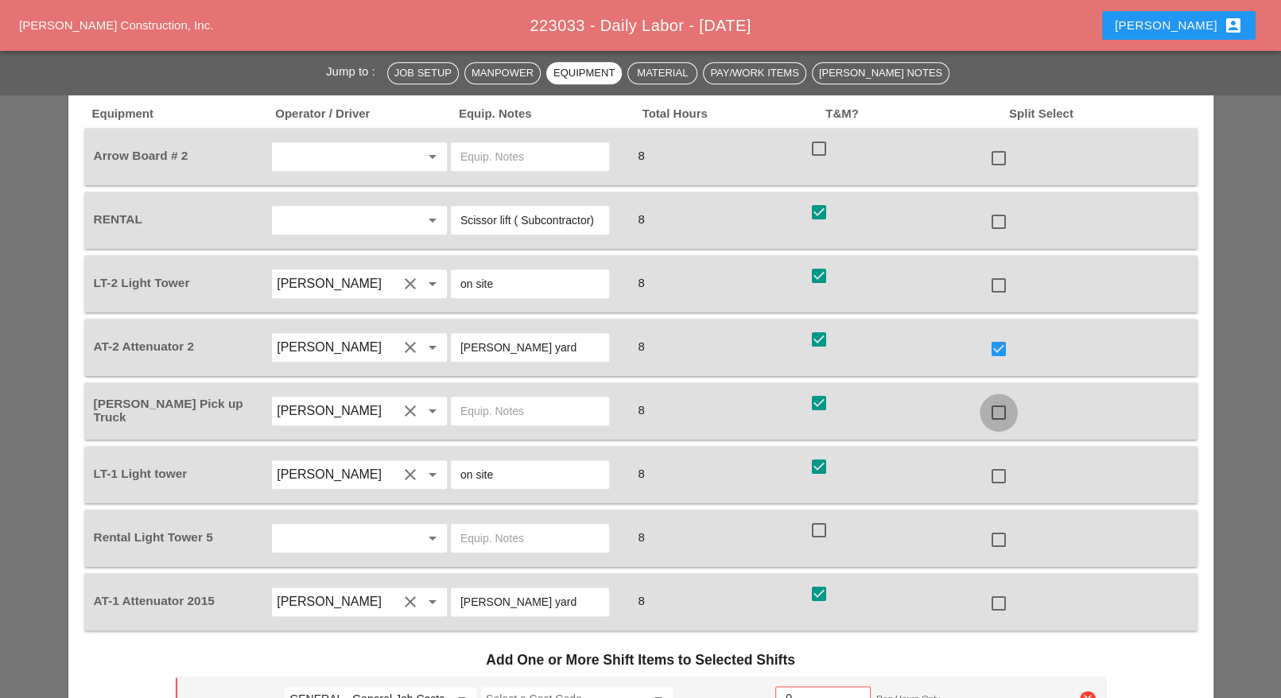
click at [996, 399] on div at bounding box center [998, 412] width 27 height 27
checkbox input "true"
click at [996, 590] on div at bounding box center [998, 603] width 27 height 27
checkbox input "true"
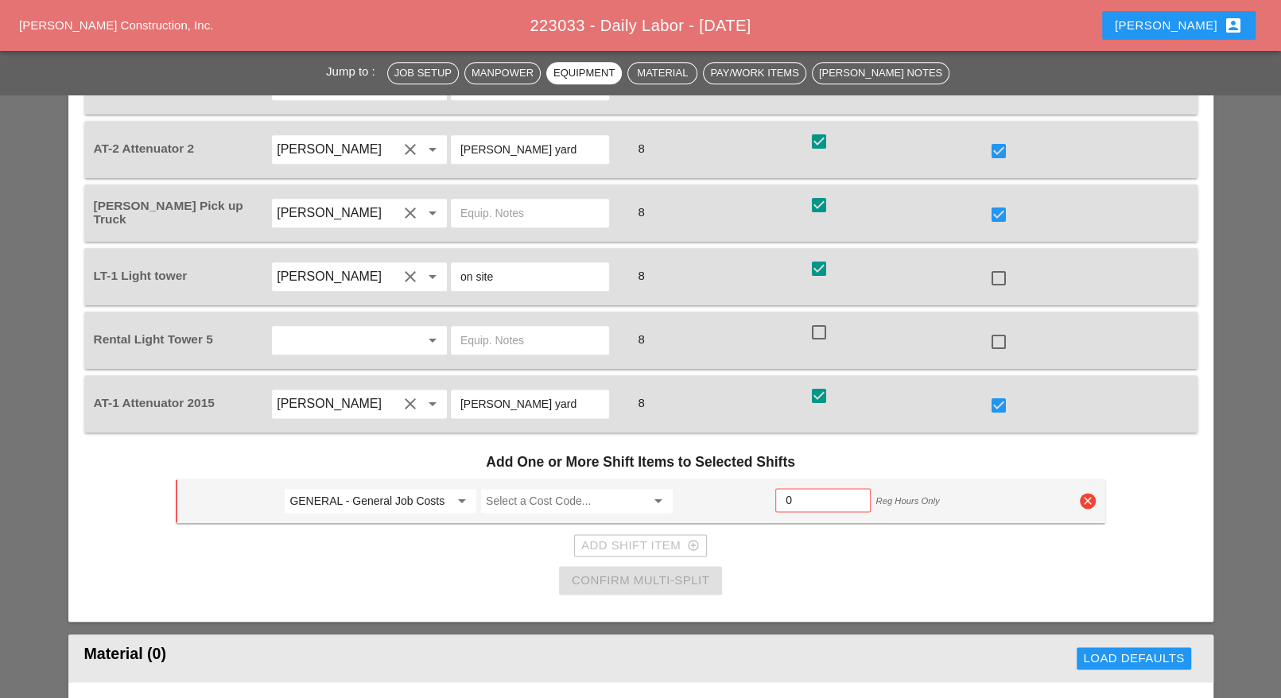
scroll to position [1292, 0]
click at [410, 488] on input "GENERAL - General Job Costs" at bounding box center [369, 500] width 160 height 25
click at [358, 475] on div "52 - Phase 52" at bounding box center [380, 483] width 167 height 19
type input "52 - Phase 52"
click at [515, 488] on input "Select a Cost Code..." at bounding box center [566, 500] width 160 height 25
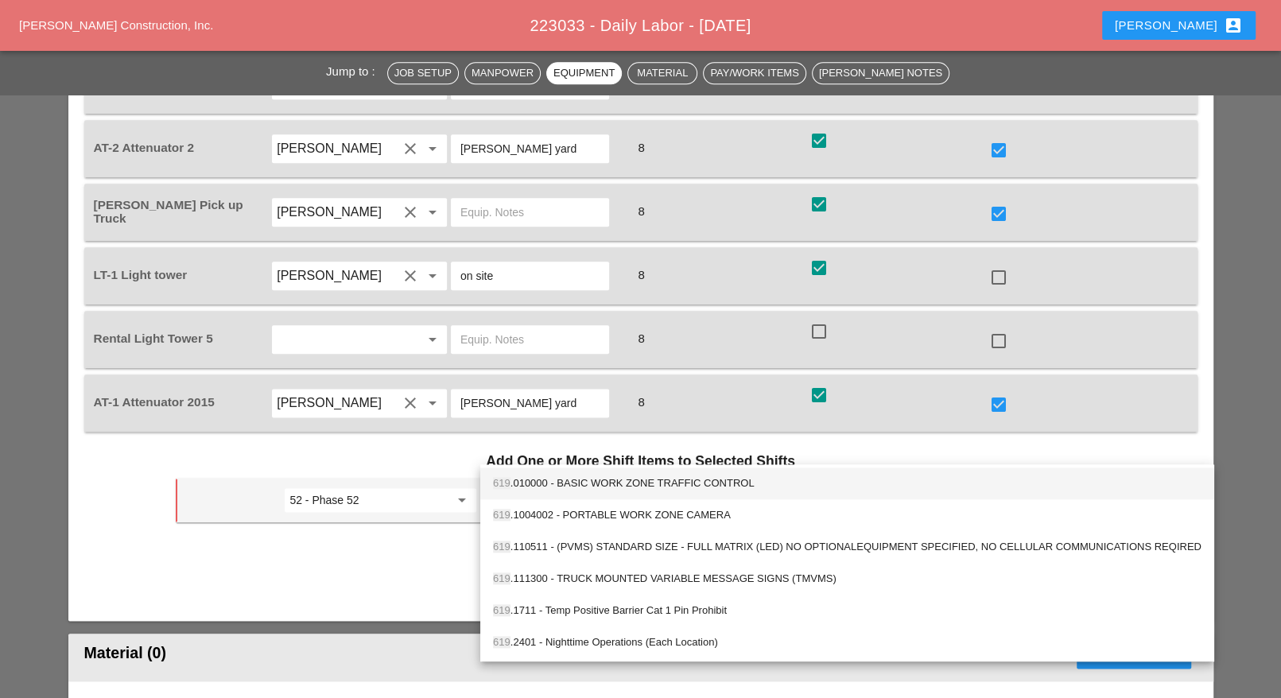
click at [577, 481] on div "619 .010000 - BASIC WORK ZONE TRAFFIC CONTROL" at bounding box center [847, 483] width 709 height 19
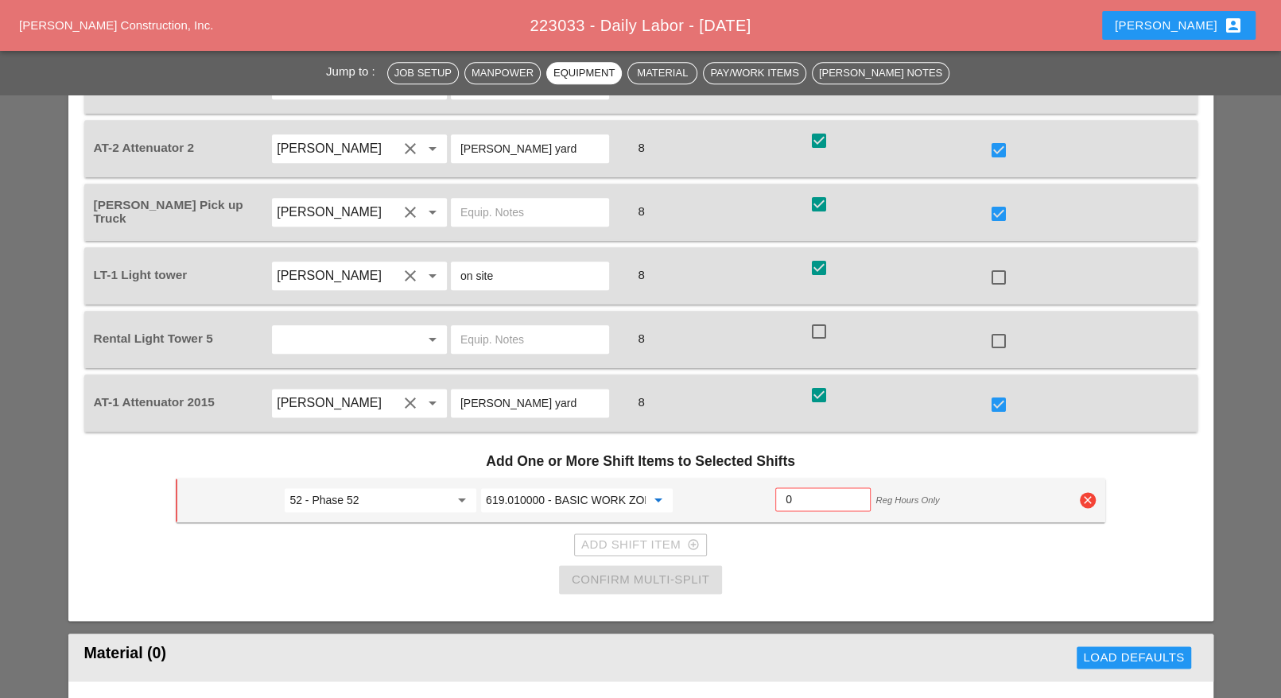
type input "619.010000 - BASIC WORK ZONE TRAFFIC CONTROL"
click at [796, 487] on input "0" at bounding box center [823, 499] width 75 height 25
type input "4"
click at [663, 571] on div "Confirm Multi-Split" at bounding box center [641, 580] width 138 height 18
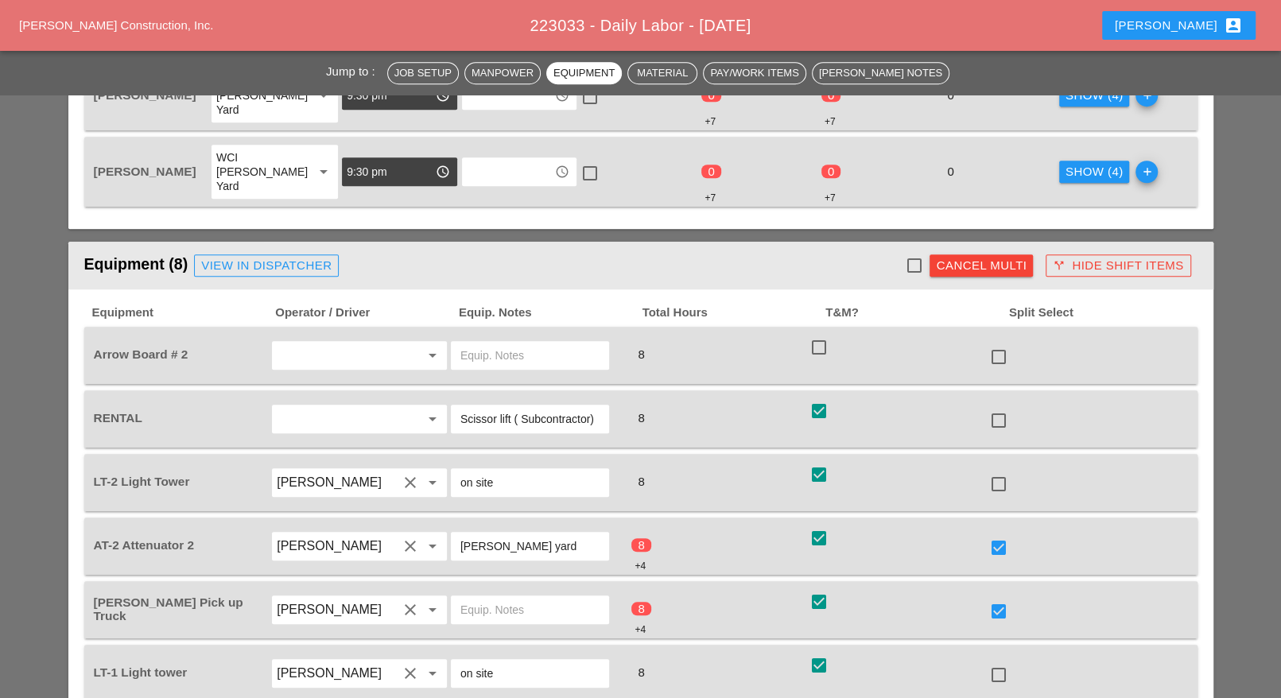
scroll to position [497, 0]
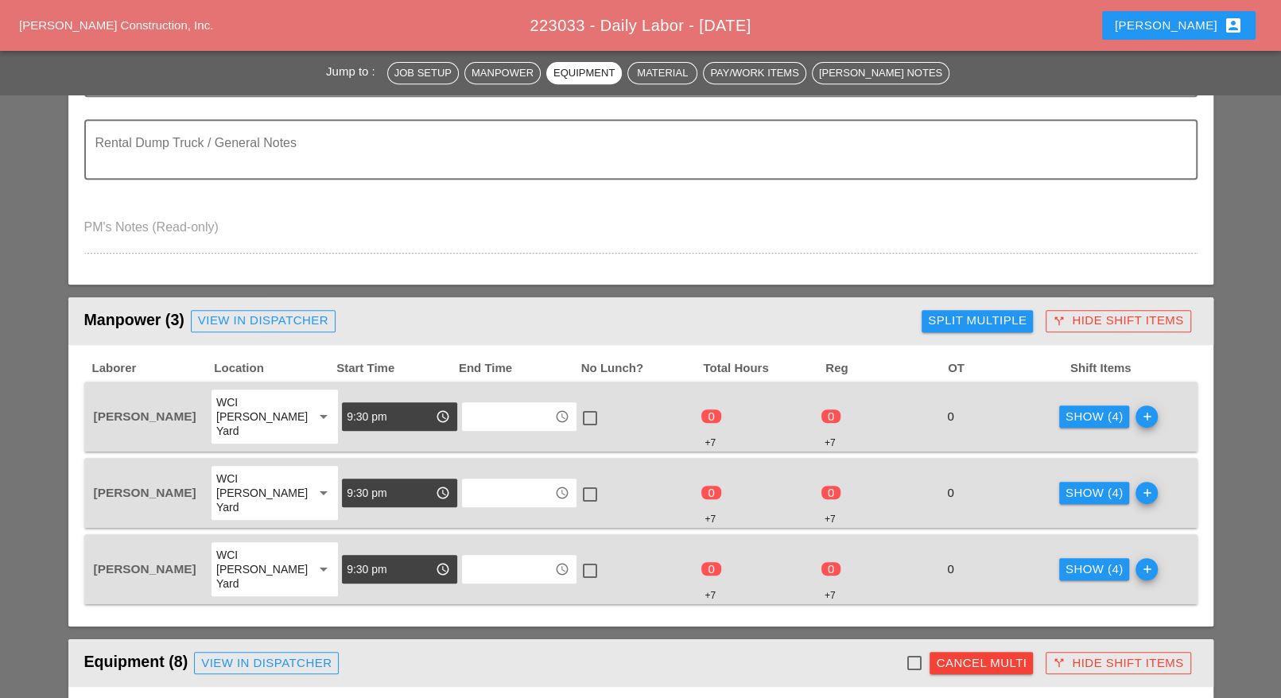
checkbox input "false"
drag, startPoint x: 1065, startPoint y: 402, endPoint x: 942, endPoint y: 432, distance: 126.0
click at [1066, 408] on div "Show (4)" at bounding box center [1095, 417] width 58 height 18
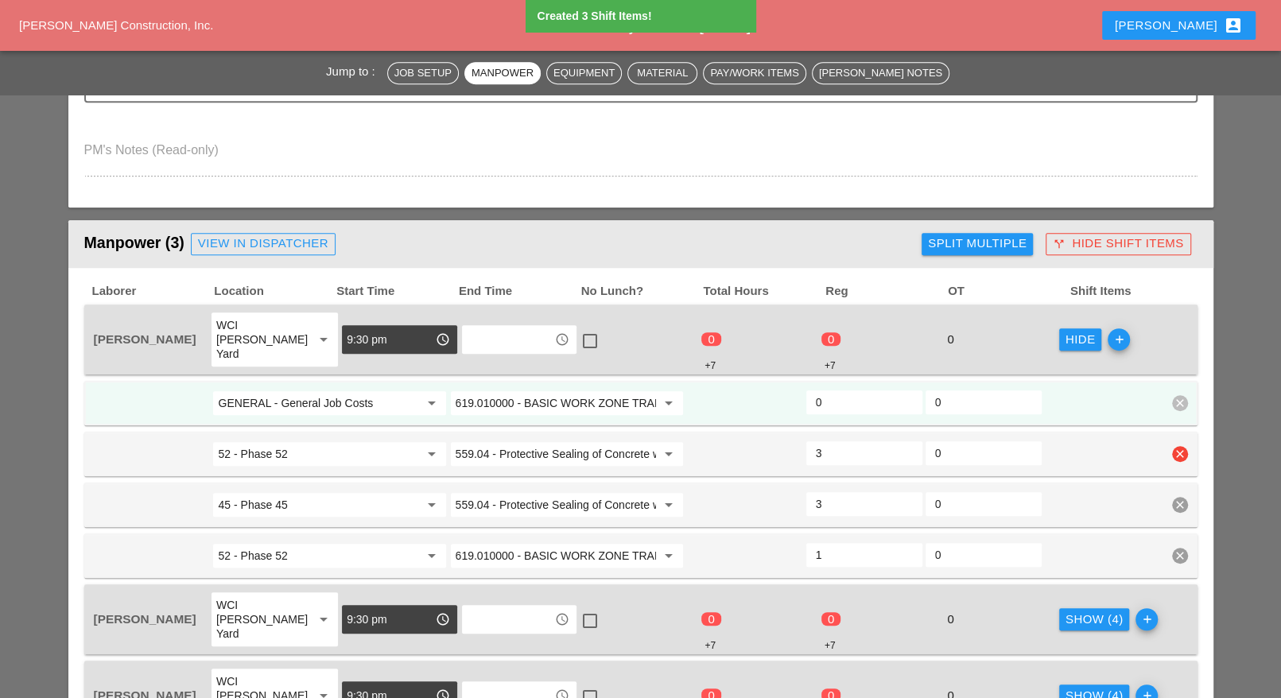
scroll to position [596, 0]
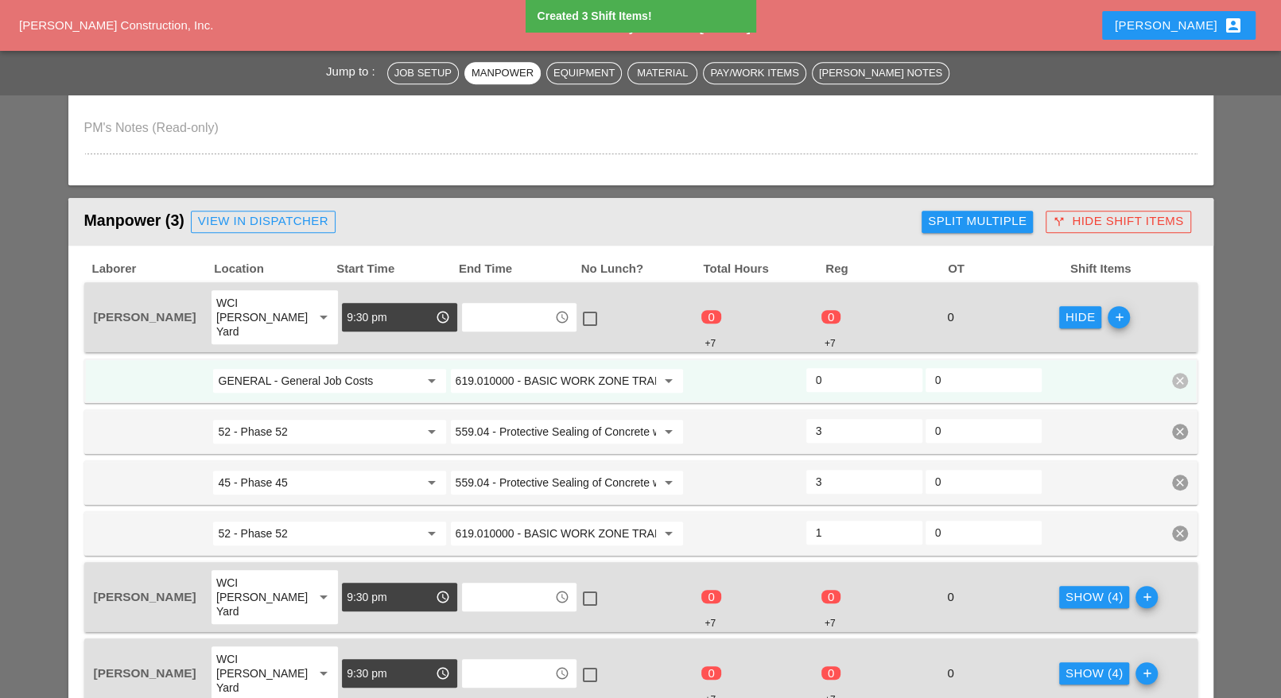
click at [344, 368] on input "GENERAL - General Job Costs" at bounding box center [318, 380] width 200 height 25
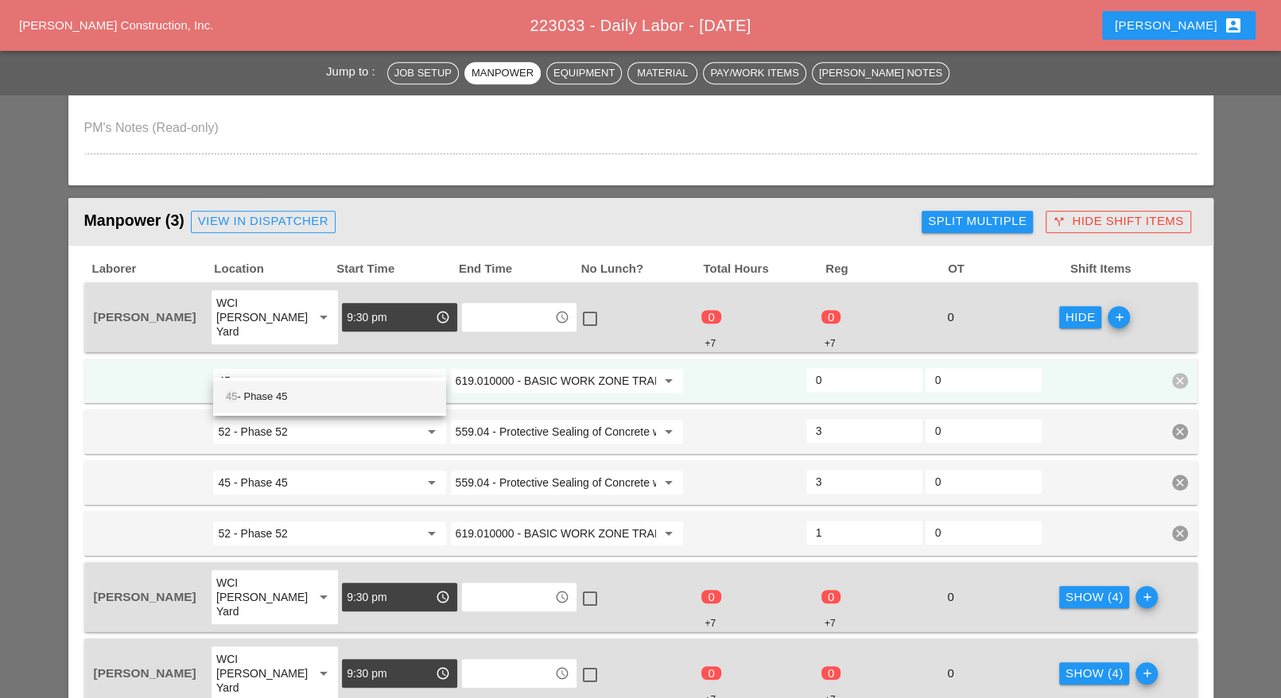
click at [318, 398] on div "45 - Phase 45" at bounding box center [330, 396] width 208 height 19
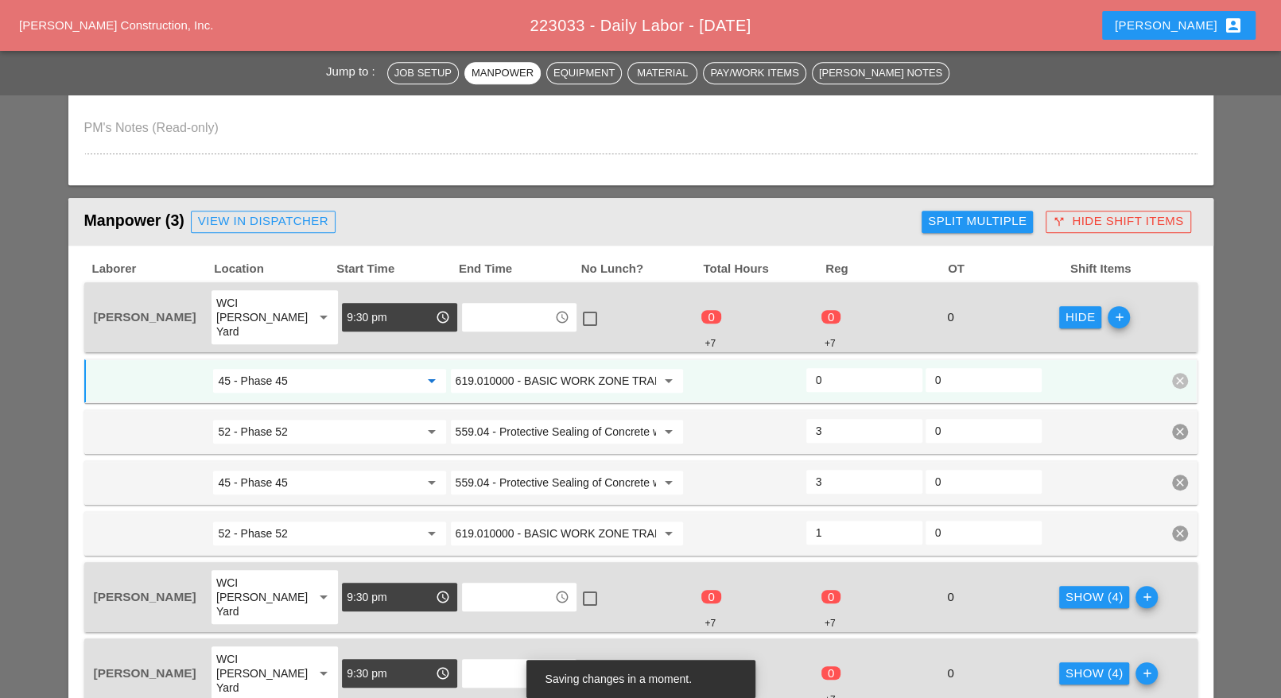
type input "45 - Phase 45"
click at [829, 367] on input "0" at bounding box center [864, 379] width 97 height 25
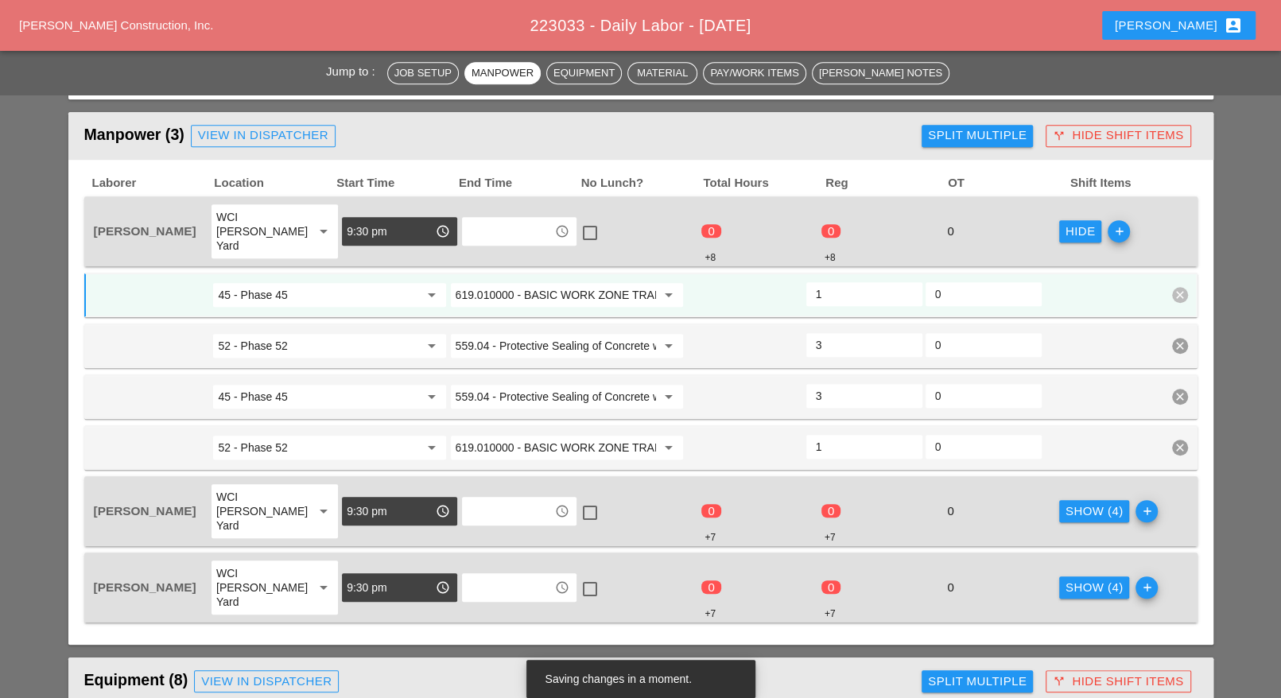
scroll to position [795, 0]
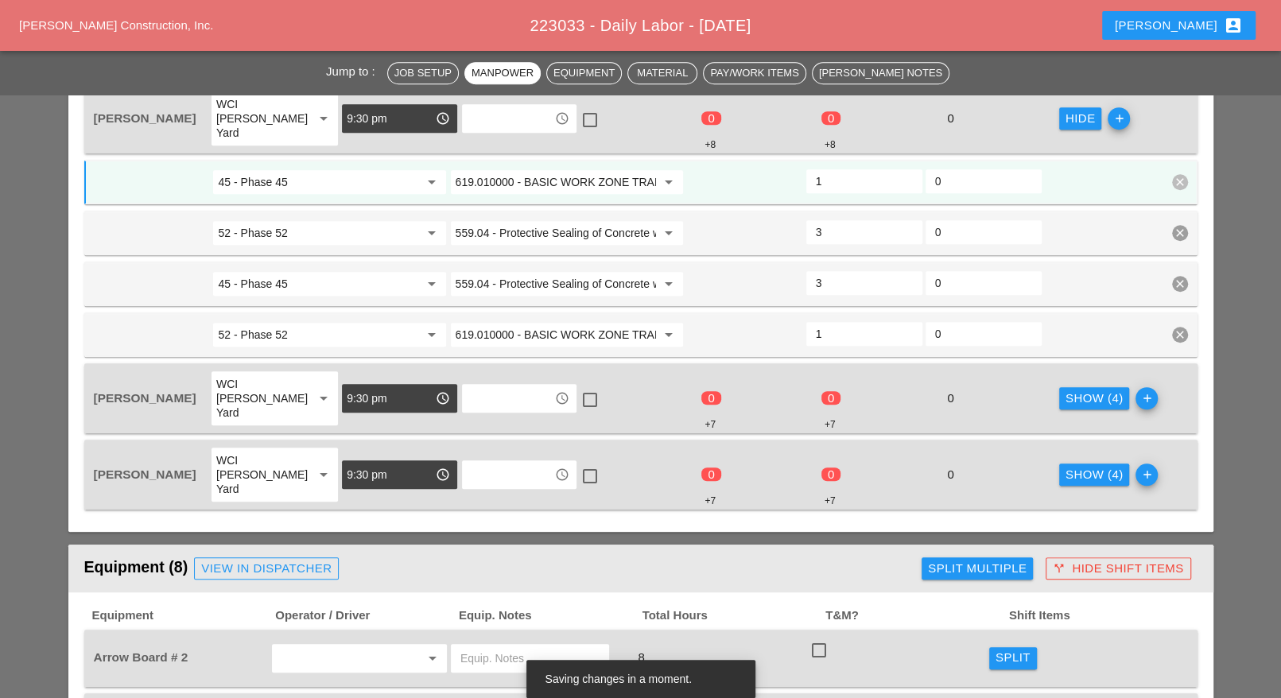
type input "1"
click at [1091, 390] on div "Show (4)" at bounding box center [1095, 399] width 58 height 18
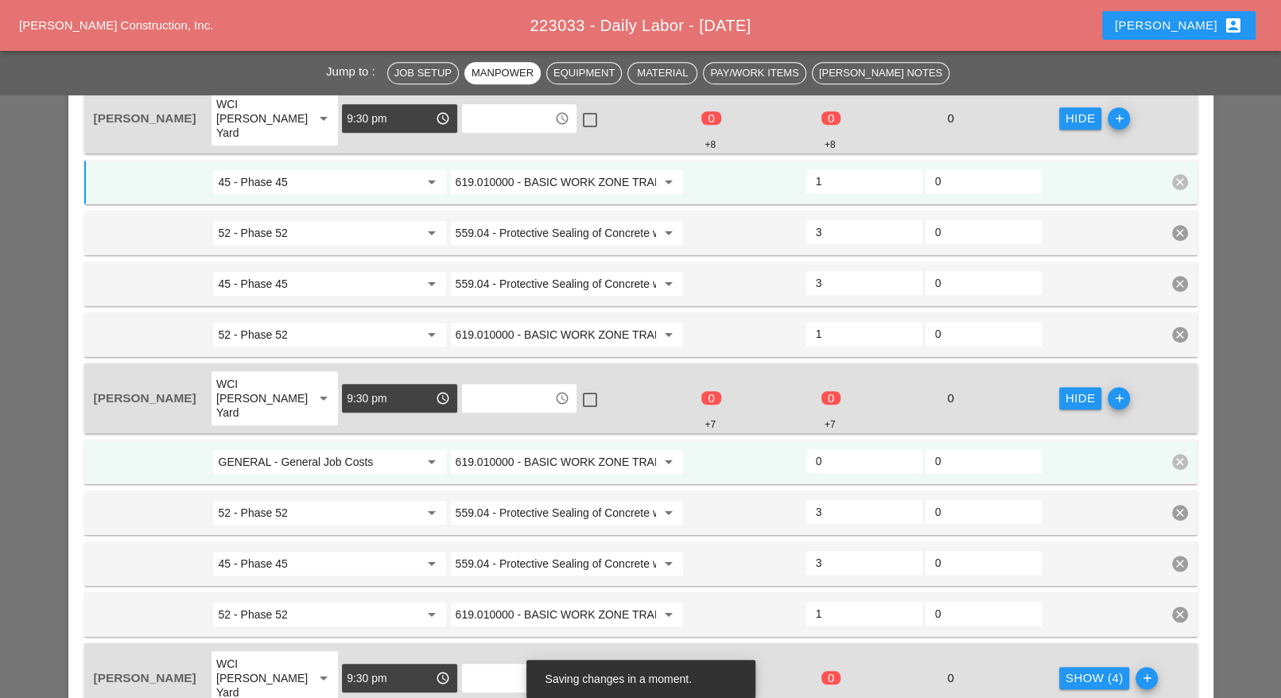
click at [331, 449] on input "GENERAL - General Job Costs" at bounding box center [318, 461] width 200 height 25
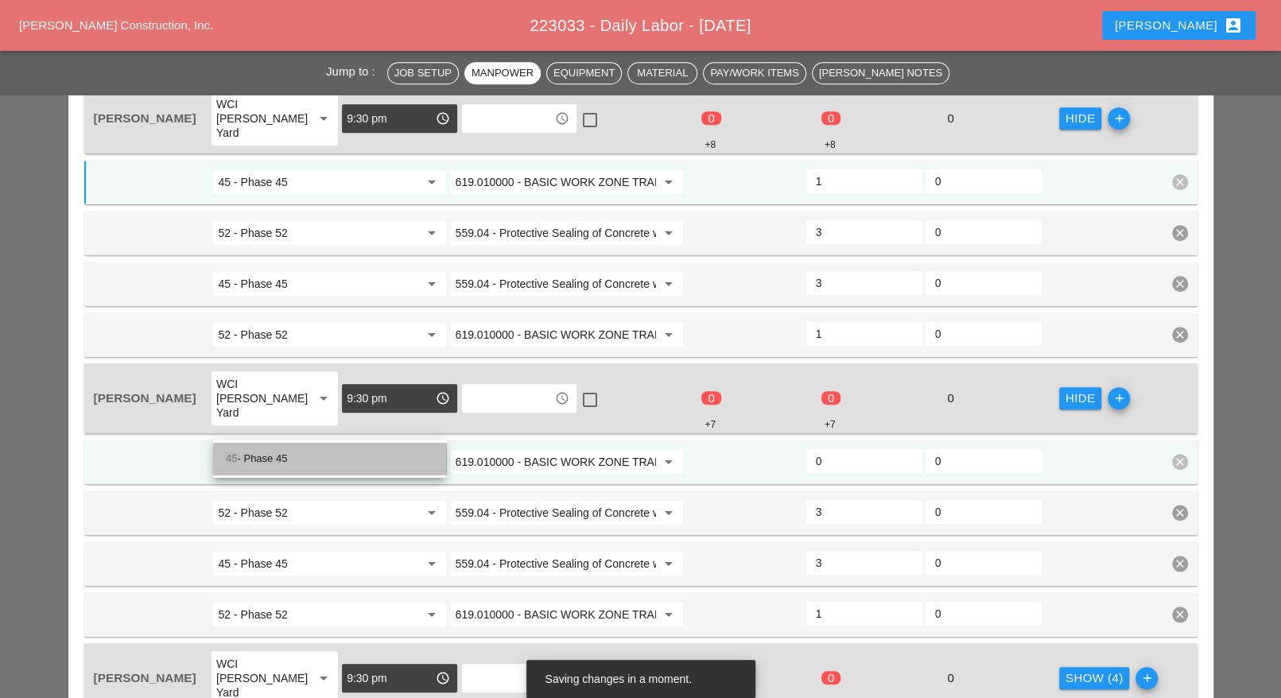
click at [298, 456] on div "45 - Phase 45" at bounding box center [330, 458] width 208 height 19
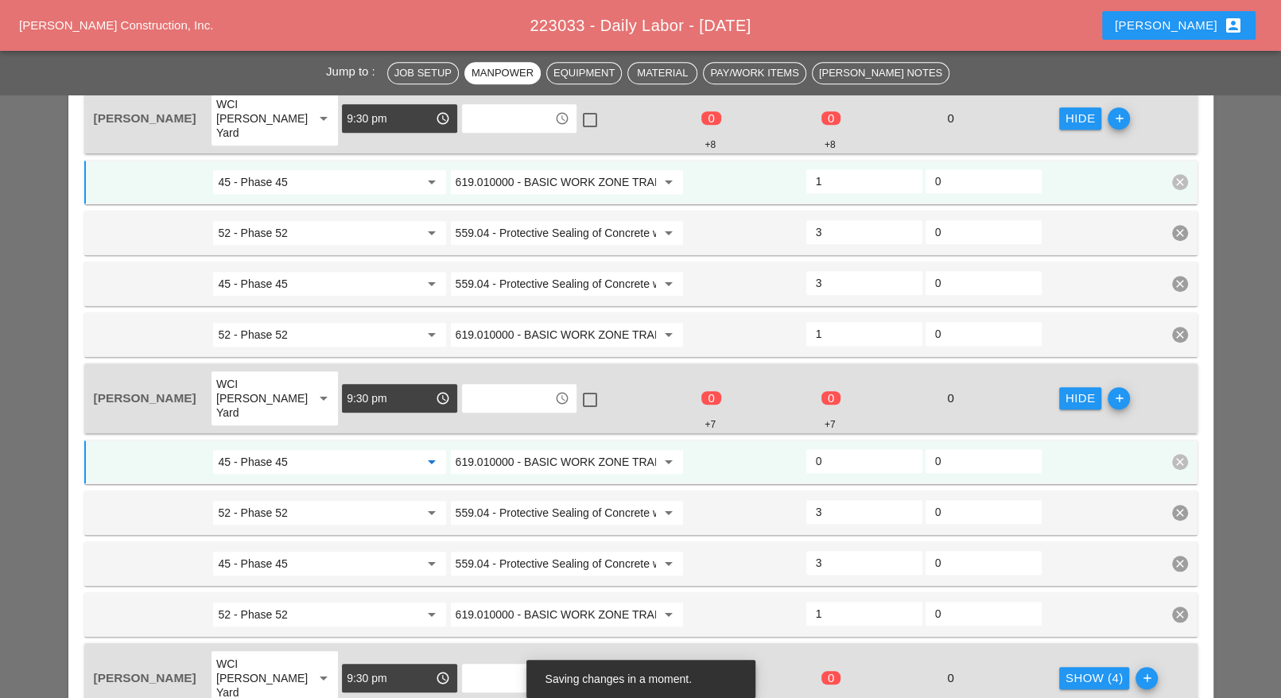
type input "45 - Phase 45"
click at [835, 449] on input "0" at bounding box center [864, 461] width 97 height 25
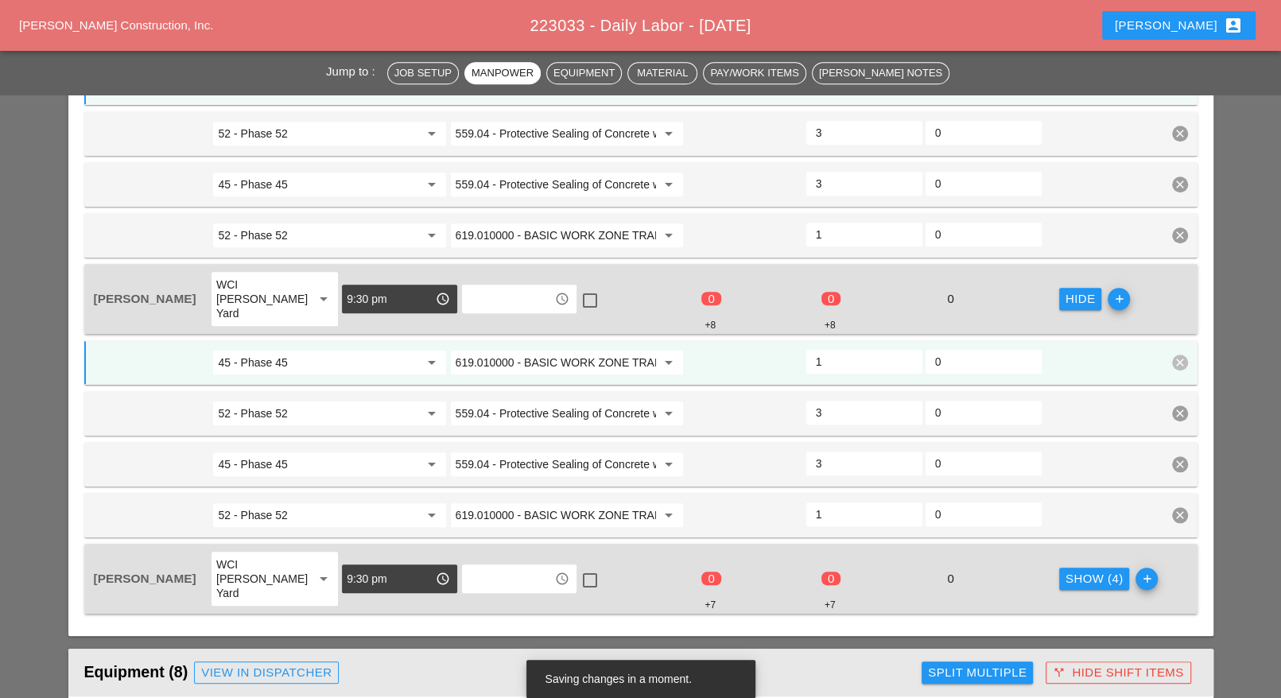
type input "1"
drag, startPoint x: 1065, startPoint y: 531, endPoint x: 890, endPoint y: 550, distance: 175.9
click at [1066, 570] on div "Show (4)" at bounding box center [1095, 579] width 58 height 18
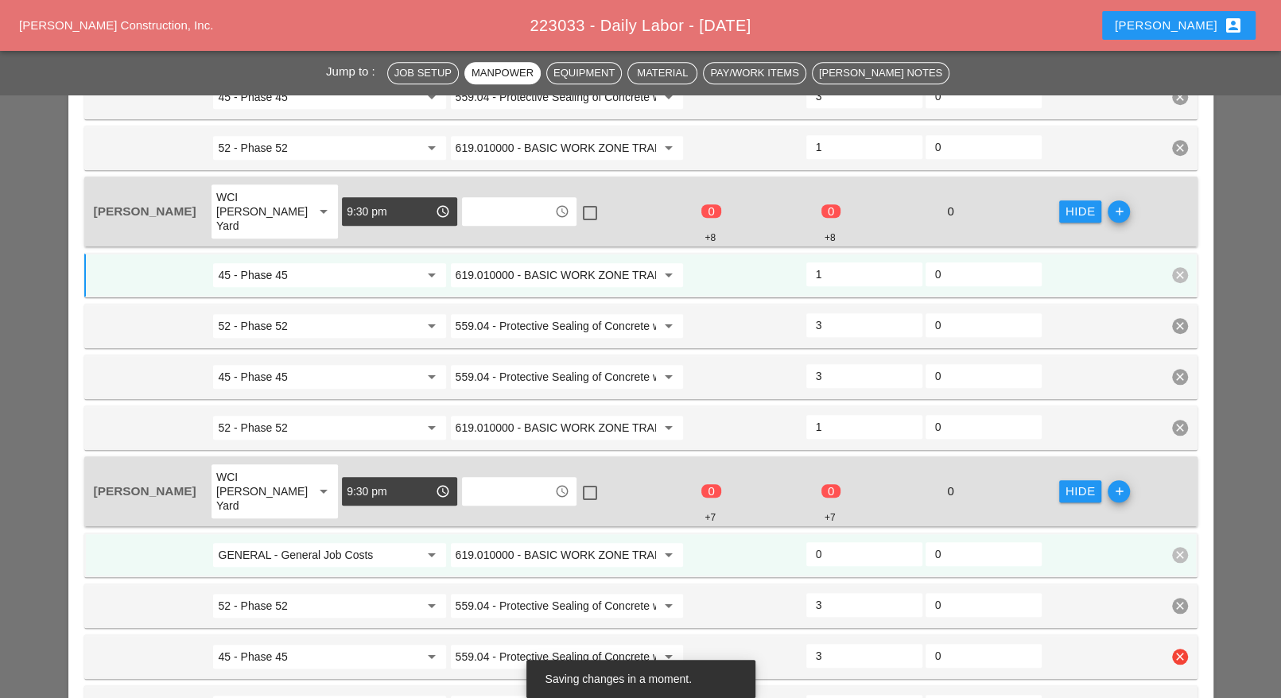
scroll to position [1094, 0]
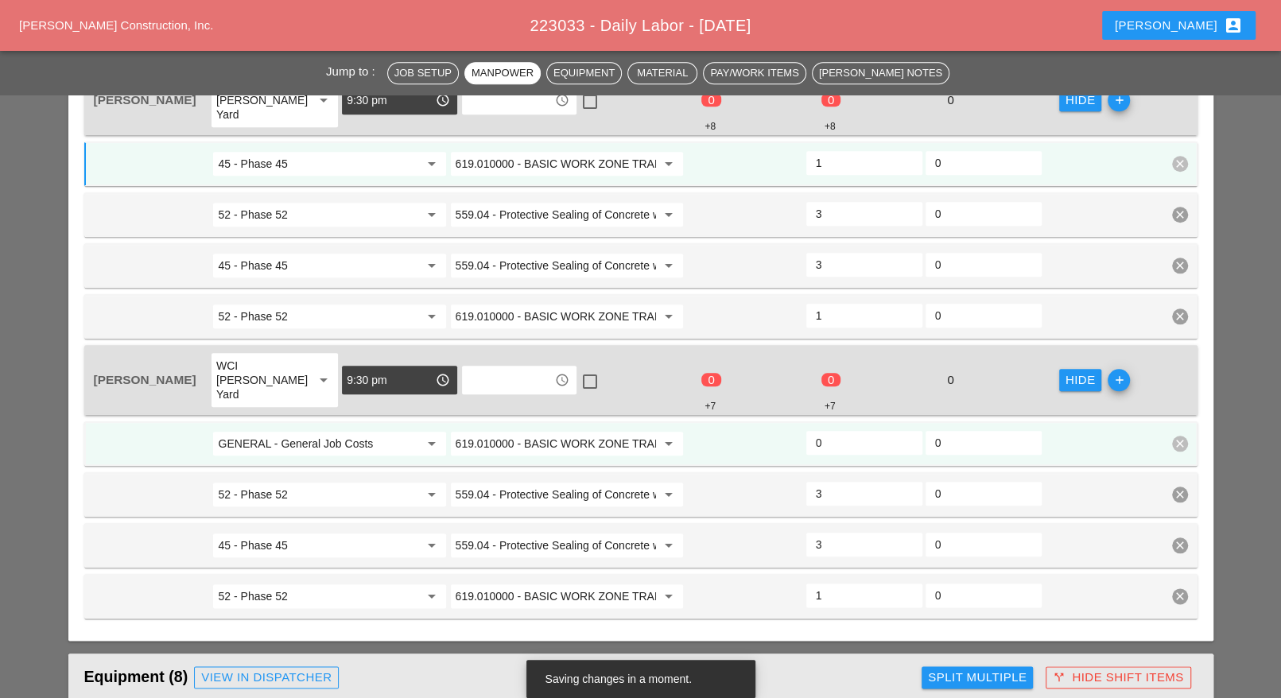
click at [309, 431] on input "GENERAL - General Job Costs" at bounding box center [318, 443] width 200 height 25
click at [290, 423] on div "45 - Phase 45" at bounding box center [330, 422] width 208 height 19
type input "45 - Phase 45"
click at [840, 430] on input "0" at bounding box center [864, 442] width 97 height 25
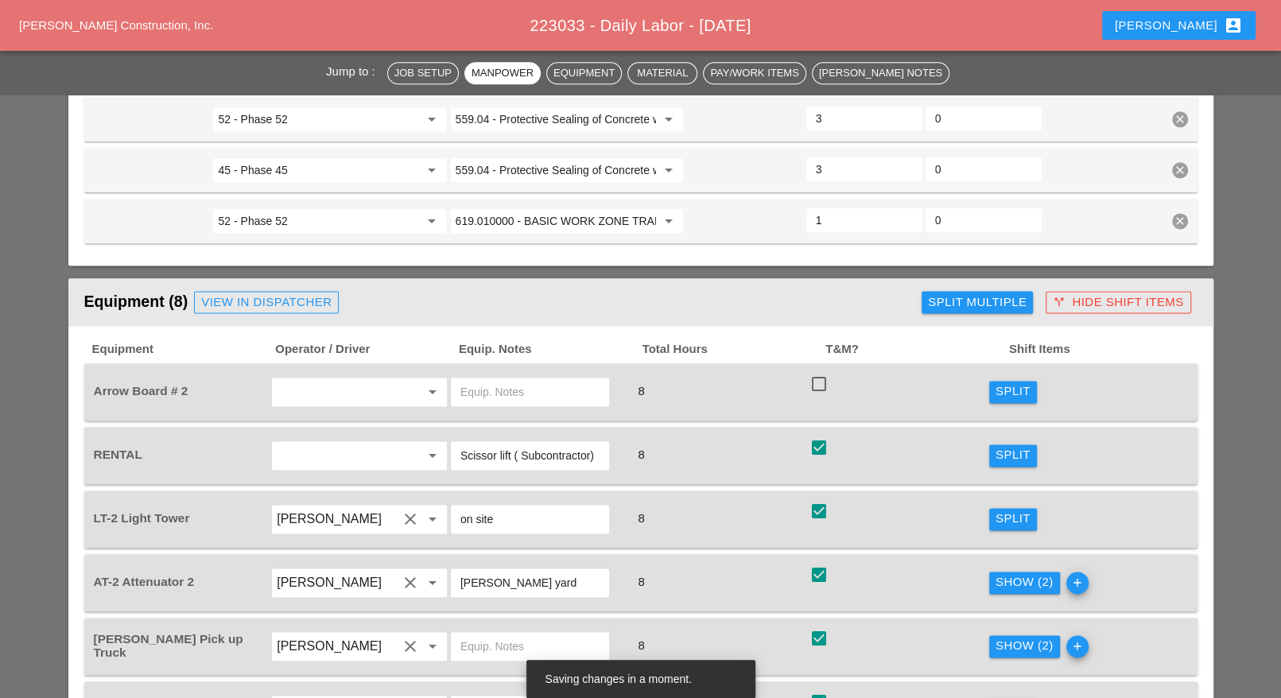
scroll to position [1491, 0]
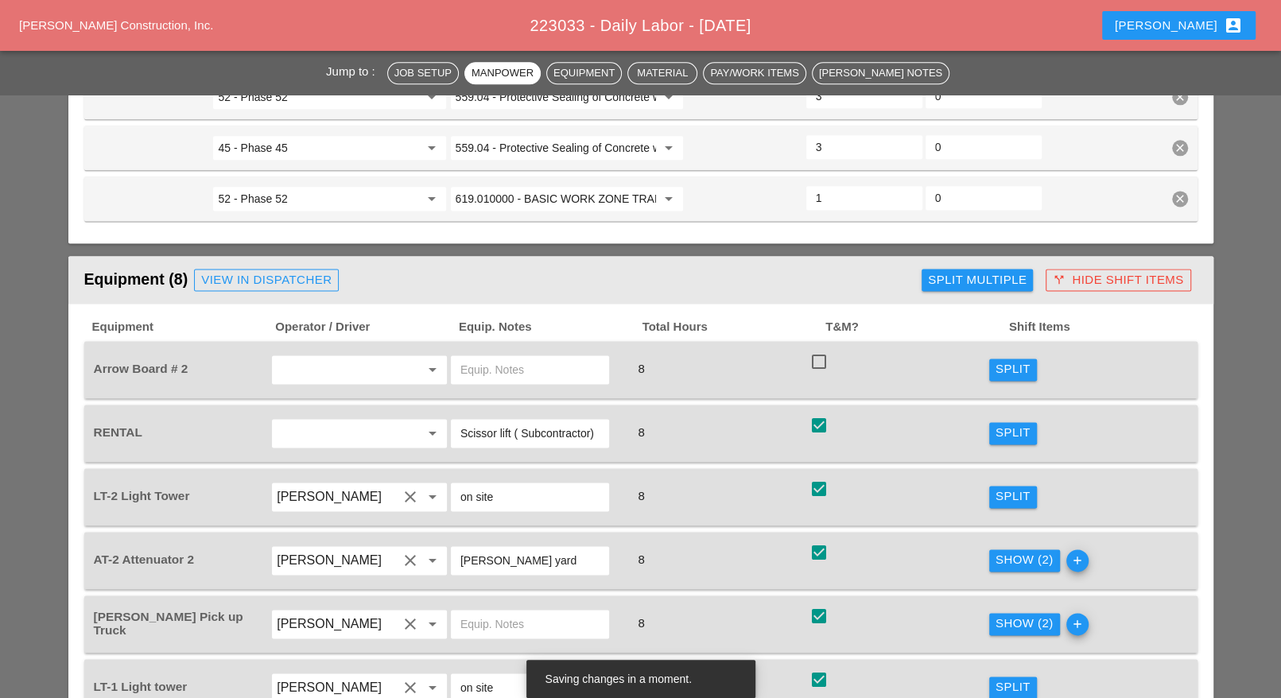
type input "1"
click at [1003, 424] on div "Split" at bounding box center [1013, 433] width 35 height 18
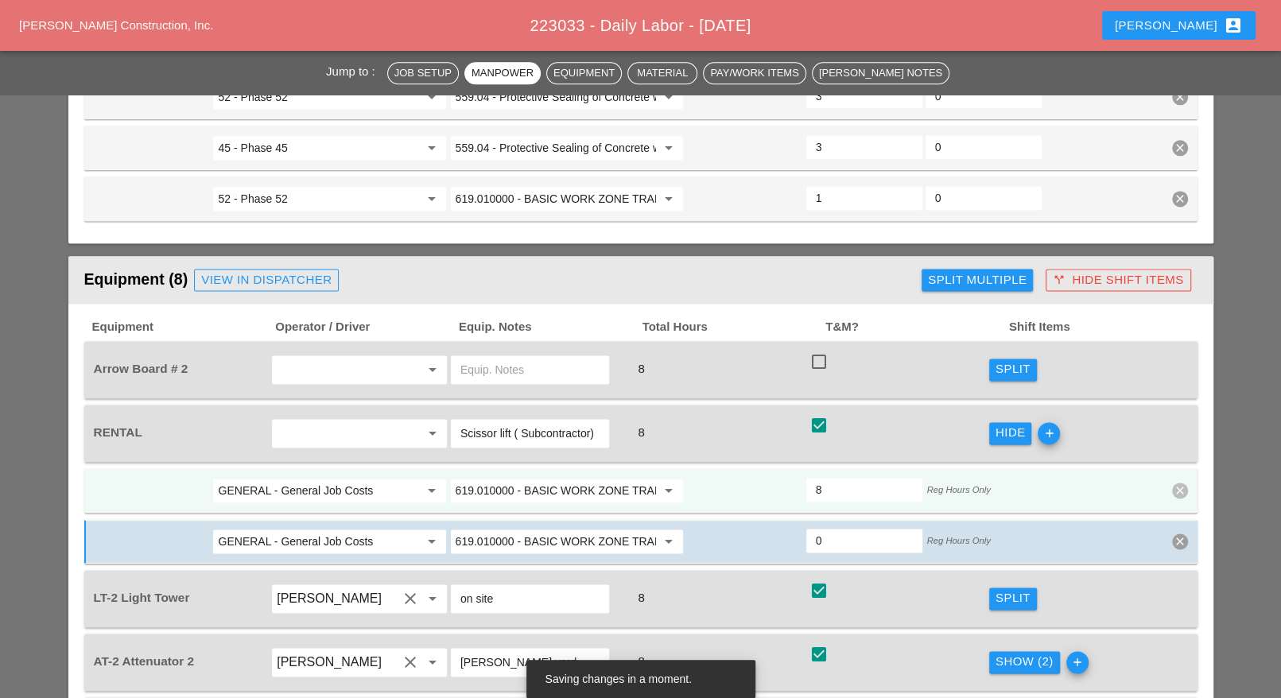
click at [344, 478] on input "GENERAL - General Job Costs" at bounding box center [318, 490] width 200 height 25
click at [318, 464] on div "52 - Phase 52" at bounding box center [330, 463] width 208 height 19
type input "52 - Phase 52"
click at [298, 529] on input "GENERAL - General Job Costs" at bounding box center [318, 541] width 200 height 25
click at [291, 513] on div "45 - Phase 45" at bounding box center [330, 513] width 208 height 19
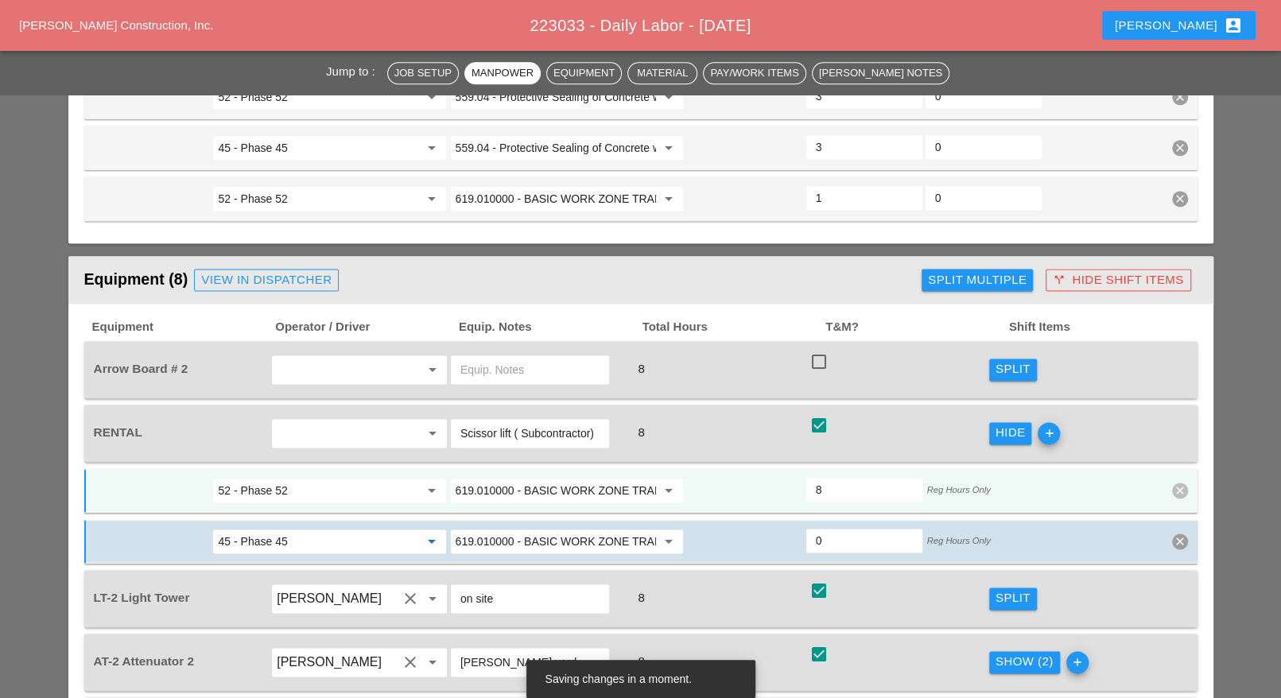
type input "45 - Phase 45"
click at [557, 478] on input "619.010000 - BASIC WORK ZONE TRAFFIC CONTROL" at bounding box center [556, 490] width 200 height 25
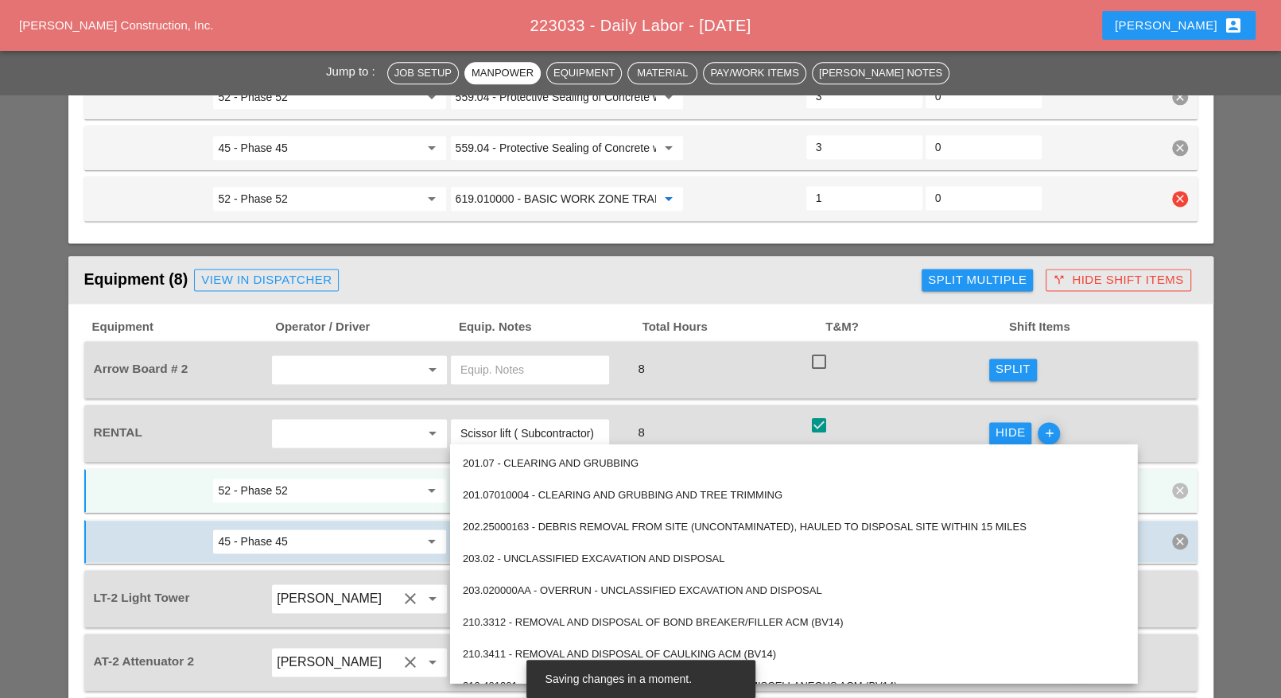
click at [573, 186] on input "619.010000 - BASIC WORK ZONE TRAFFIC CONTROL" at bounding box center [556, 198] width 200 height 25
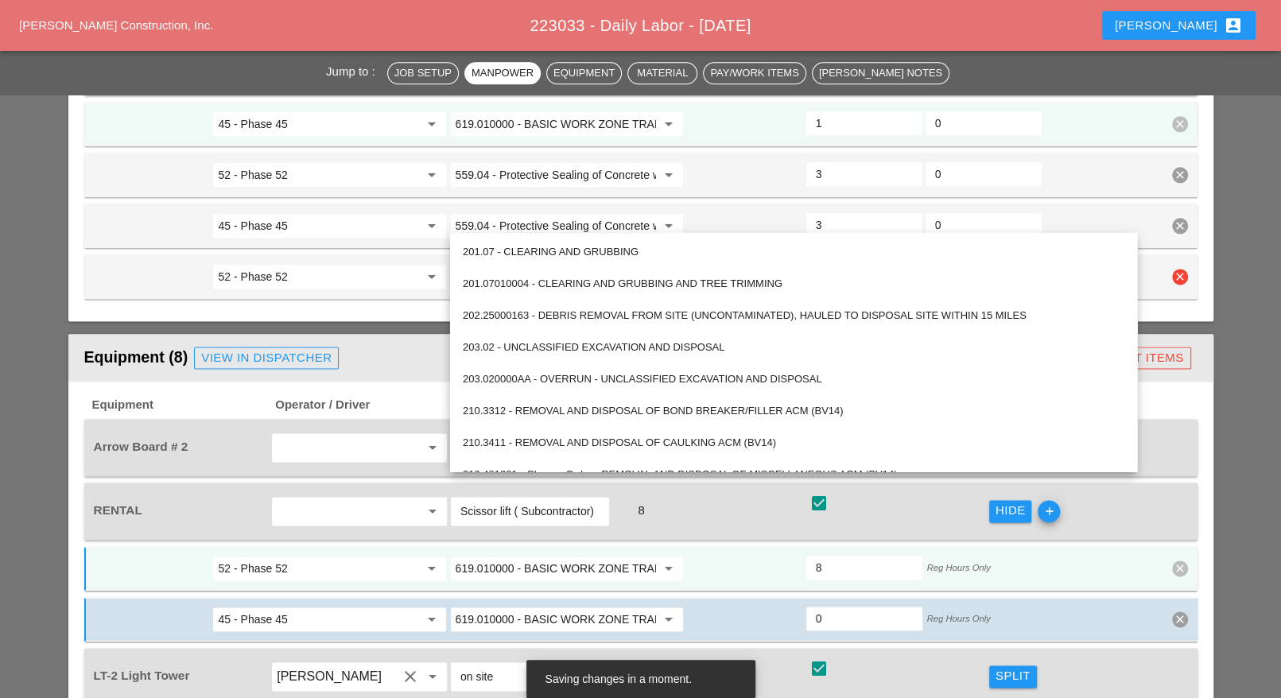
scroll to position [1392, 0]
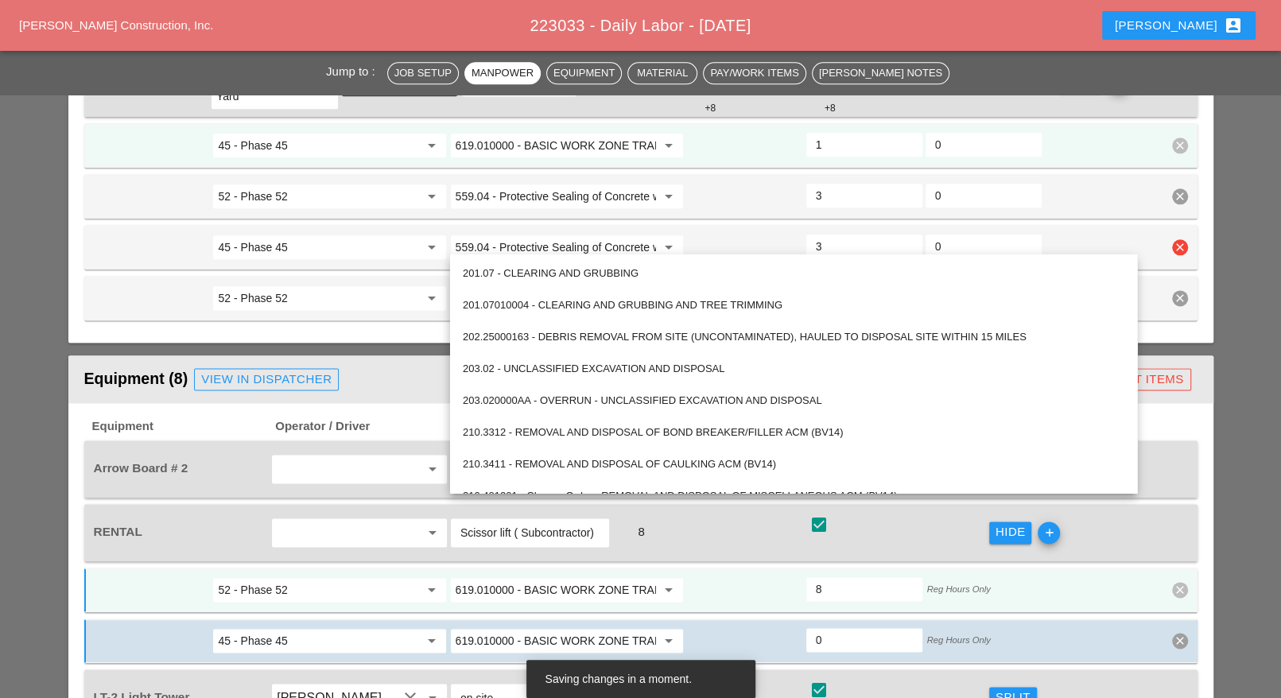
click at [563, 235] on input "559.04 - Protective Sealing of Concrete with Coating Type Protective Sealer" at bounding box center [556, 247] width 200 height 25
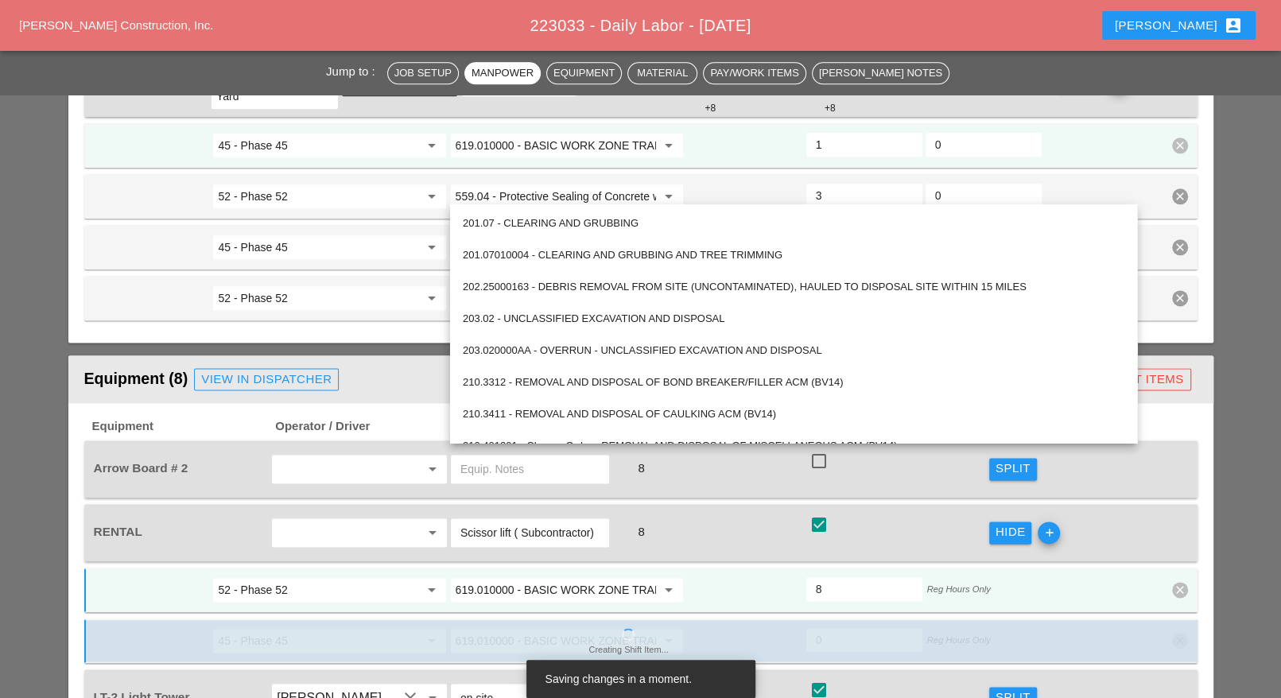
click at [503, 577] on input "619.010000 - BASIC WORK ZONE TRAFFIC CONTROL" at bounding box center [556, 589] width 200 height 25
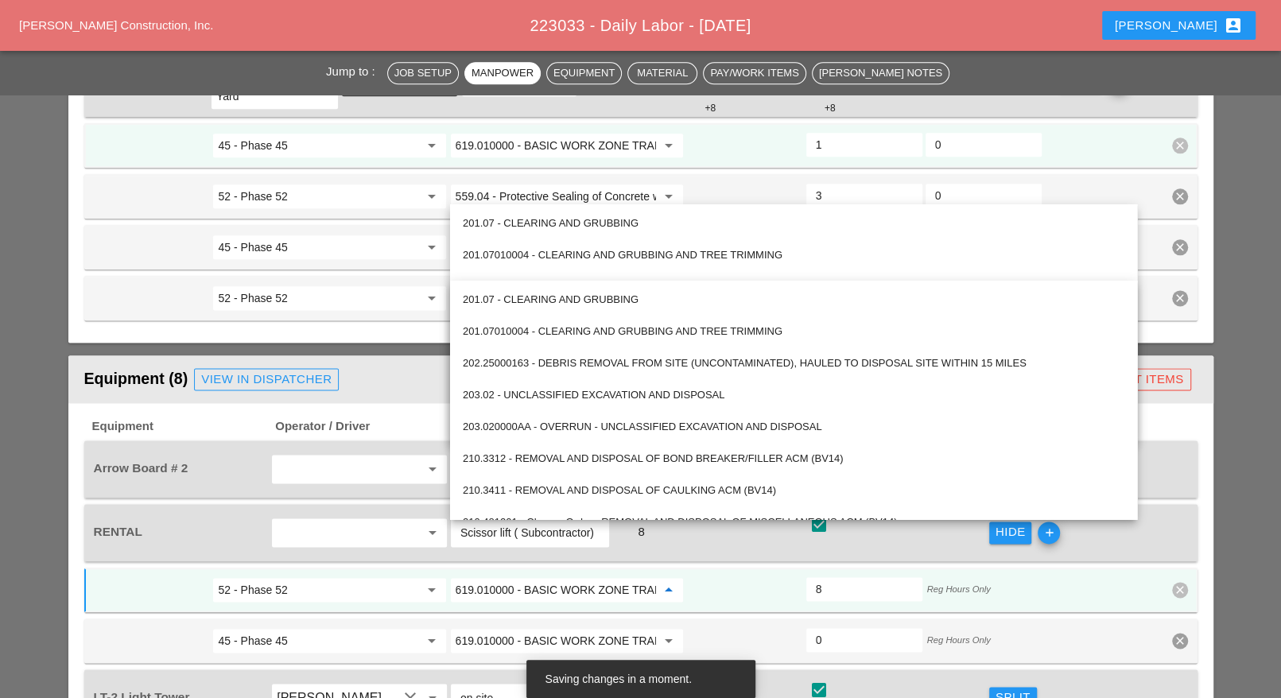
paste input "559.04 - Protective Sealing of Concrete with Coating Type Protective Sealer"
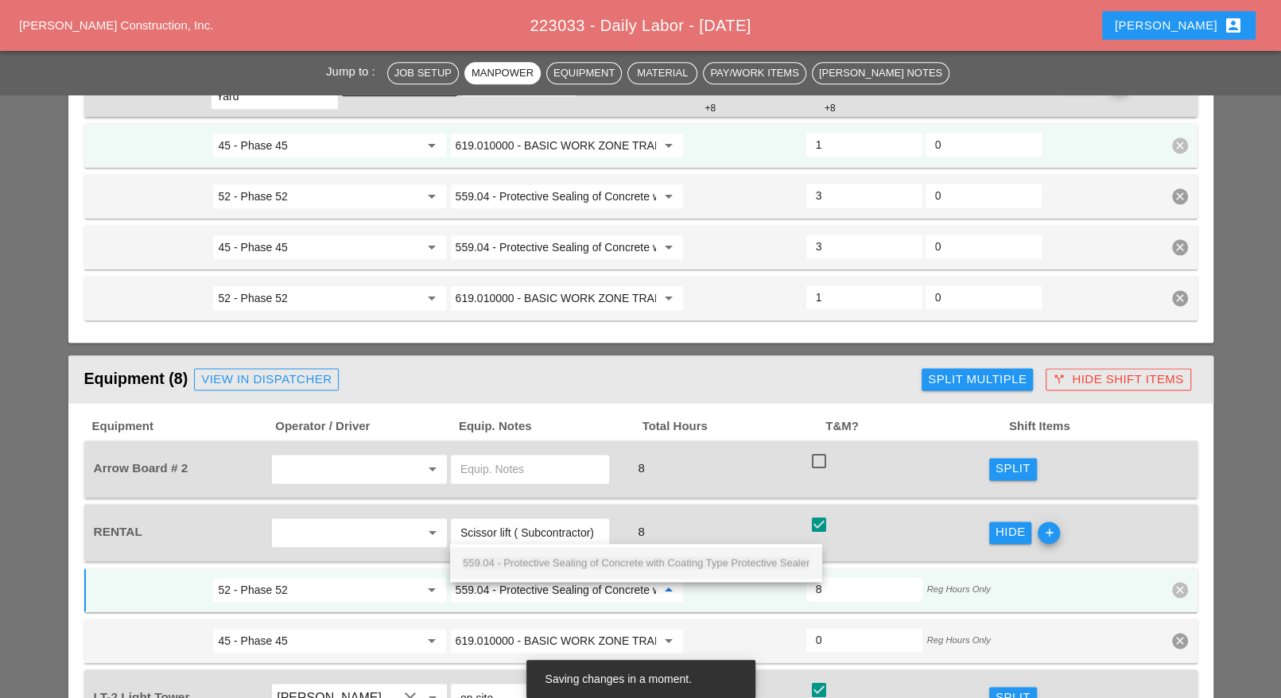
scroll to position [0, 172]
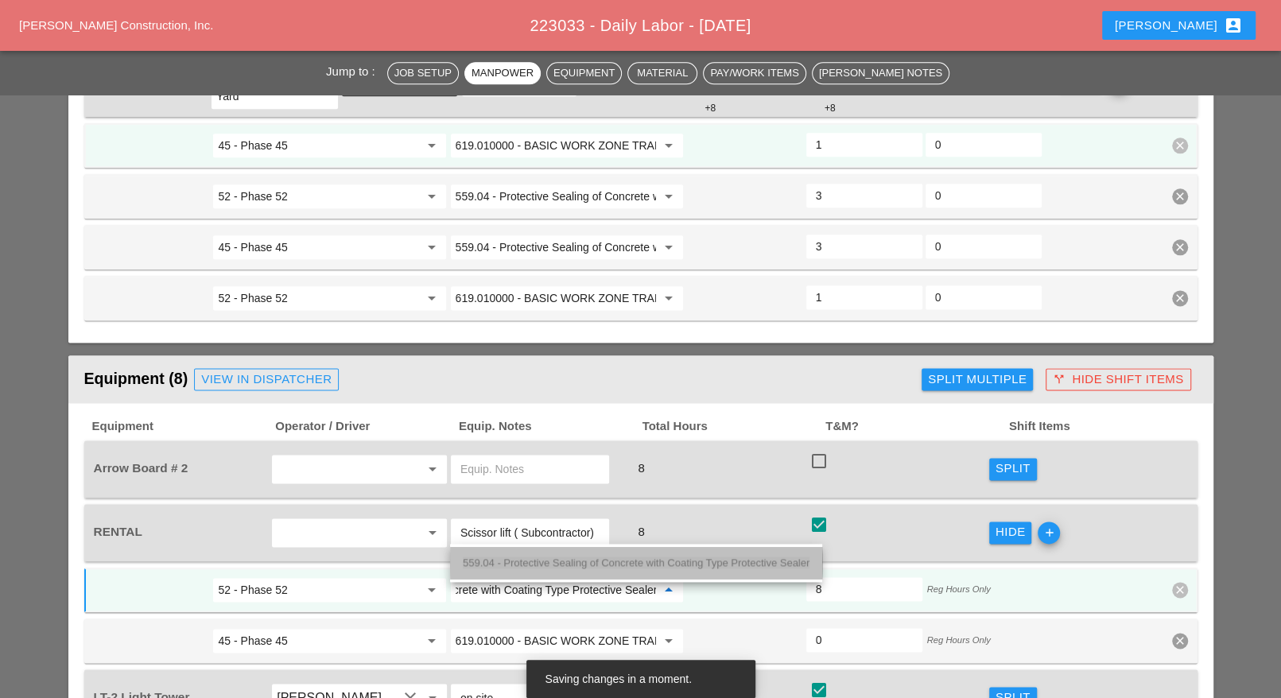
click at [513, 556] on div "559.04 - Protective Sealing of Concrete with Coating Type Protective Sealer" at bounding box center [636, 563] width 347 height 19
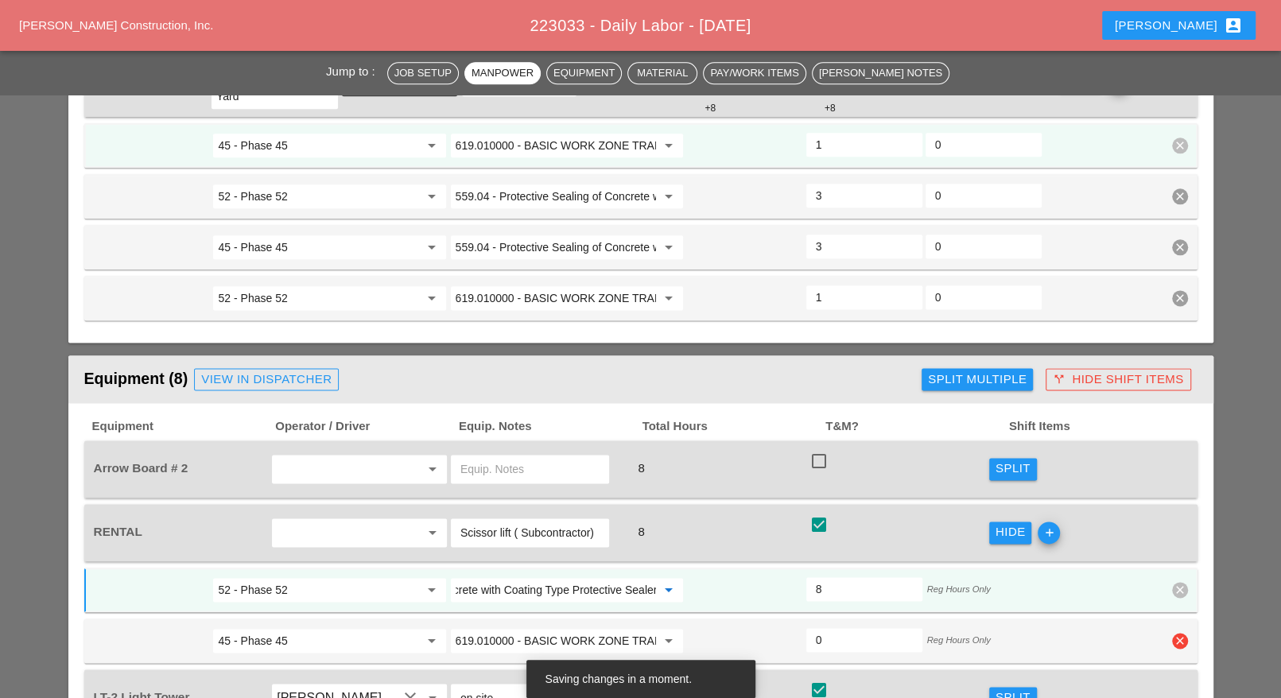
type input "559.04 - Protective Sealing of Concrete with Coating Type Protective Sealer"
click at [510, 628] on input "619.010000 - BASIC WORK ZONE TRAFFIC CONTROL" at bounding box center [556, 640] width 200 height 25
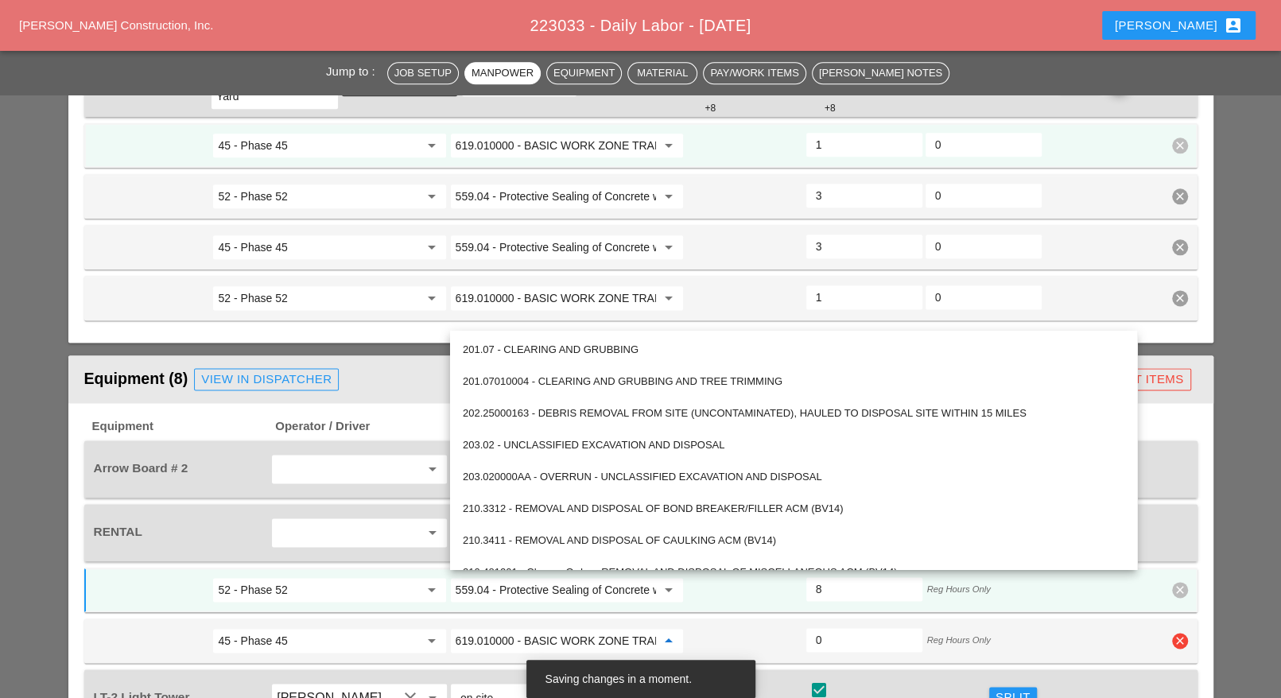
paste input "559.04 - Protective Sealing of Concrete with Coating Type Protective Sealer"
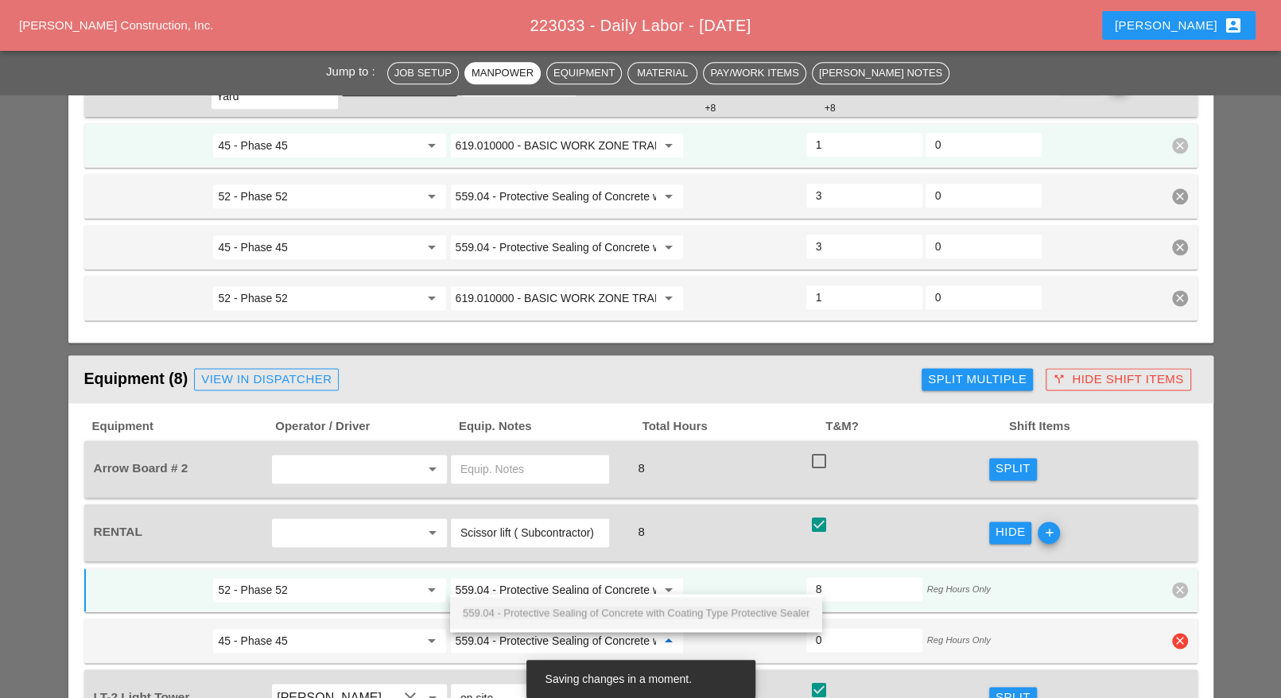
scroll to position [0, 172]
drag, startPoint x: 518, startPoint y: 610, endPoint x: 722, endPoint y: 597, distance: 204.8
click at [518, 611] on span "559.04 - Protective Sealing of Concrete with Coating Type Protective Sealer" at bounding box center [636, 613] width 347 height 12
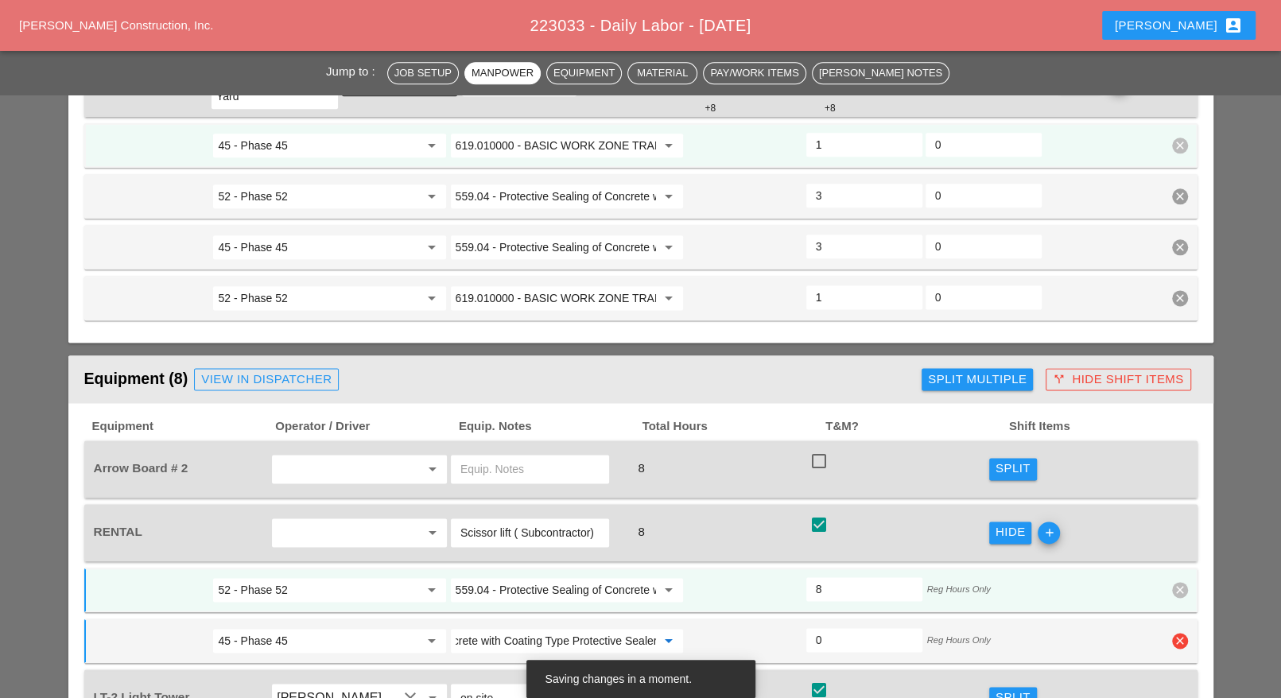
type input "559.04 - Protective Sealing of Concrete with Coating Type Protective Sealer"
click at [835, 627] on input "0" at bounding box center [864, 639] width 97 height 25
type input "4"
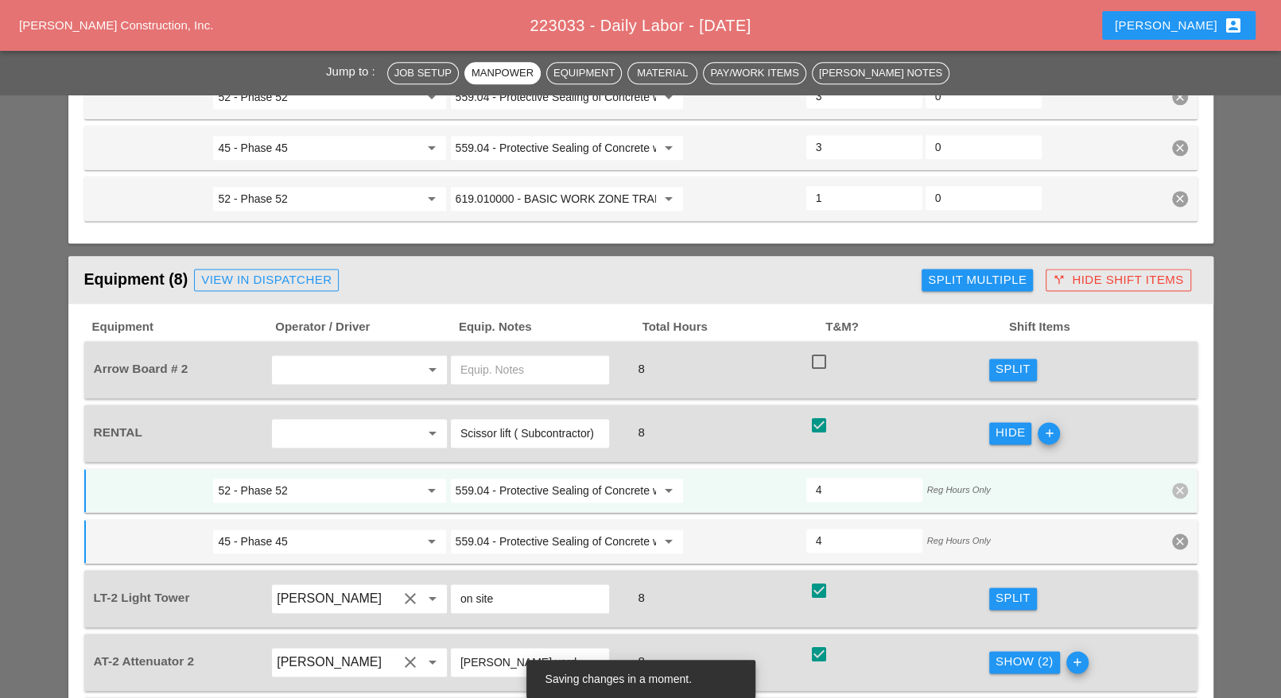
scroll to position [1591, 0]
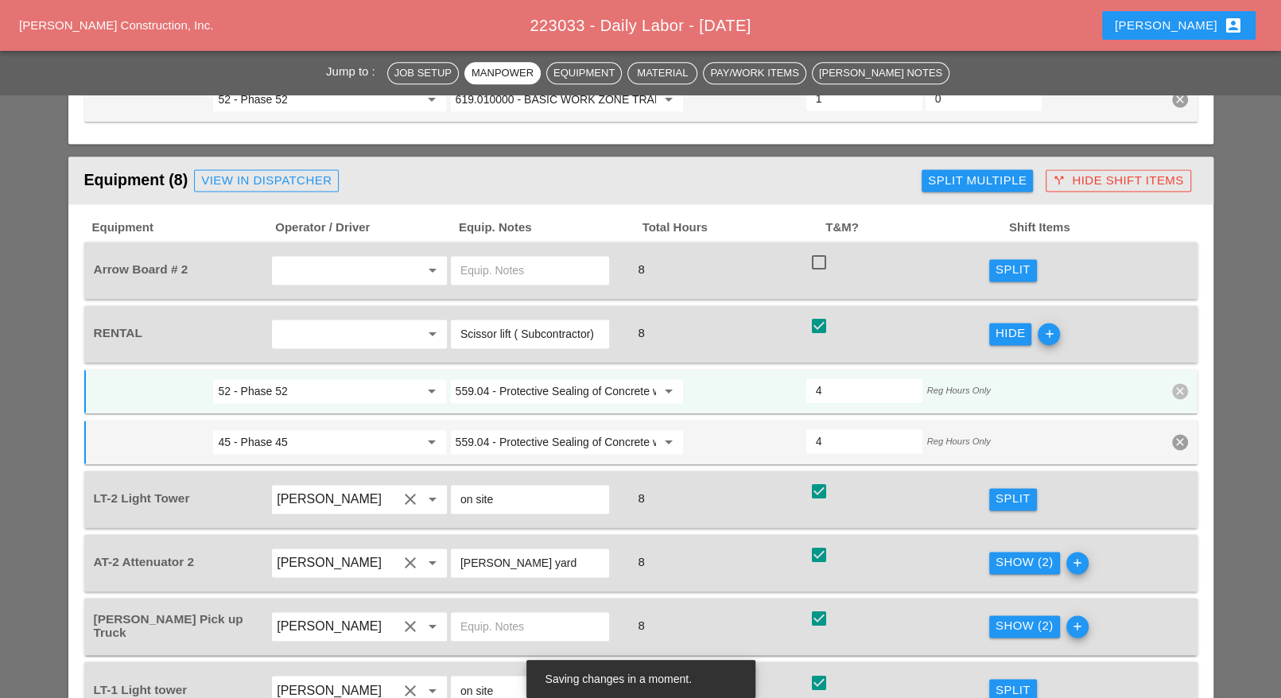
type input "4"
click at [1020, 490] on div "Split" at bounding box center [1013, 499] width 35 height 18
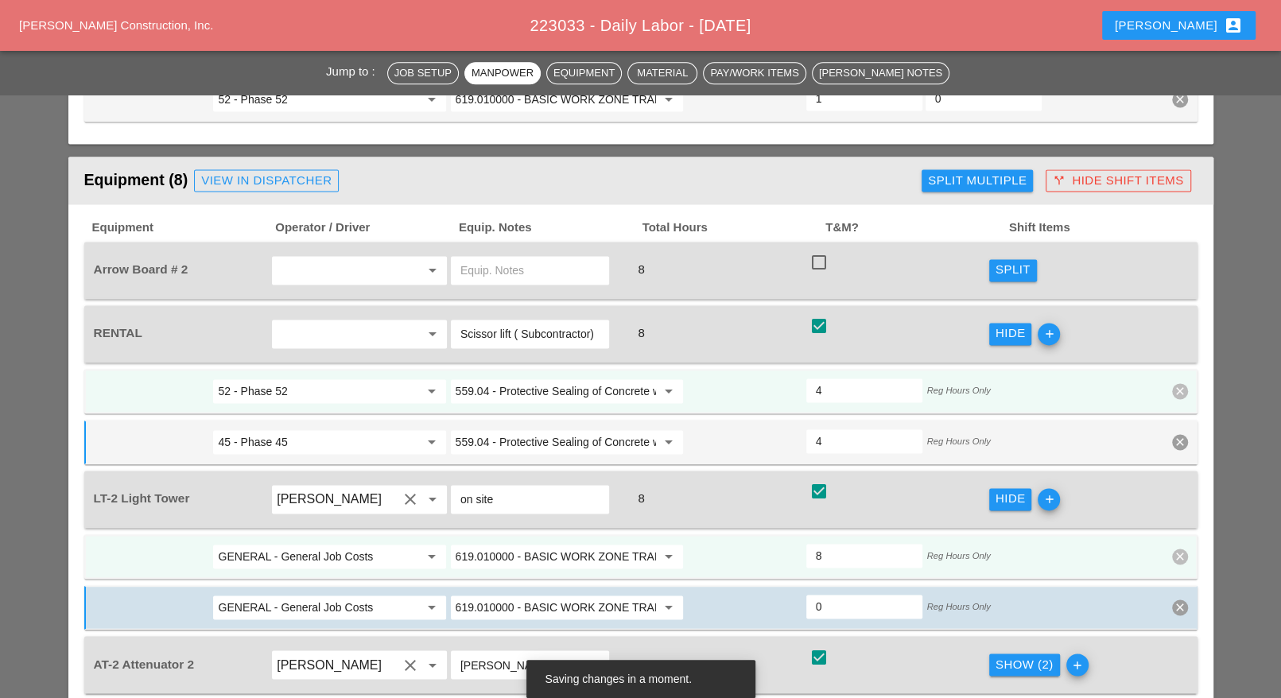
click at [311, 544] on input "GENERAL - General Job Costs" at bounding box center [318, 556] width 200 height 25
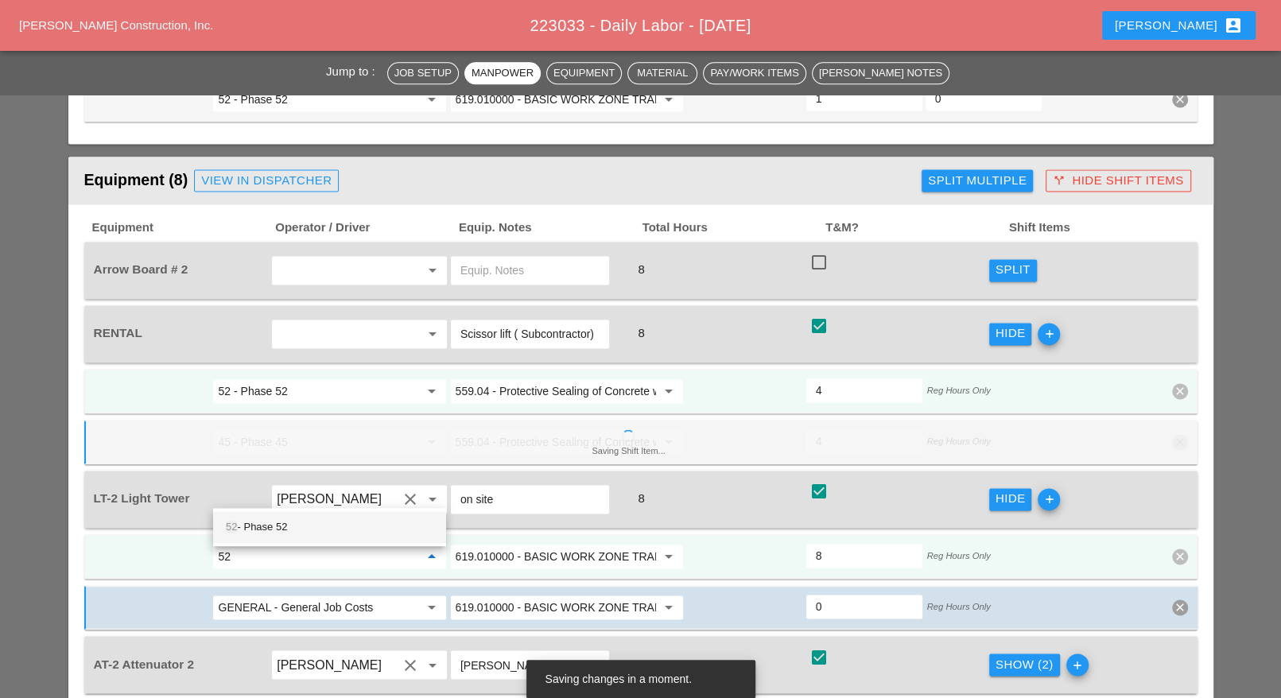
click at [284, 527] on div "52 - Phase 52" at bounding box center [330, 527] width 208 height 19
type input "52 - Phase 52"
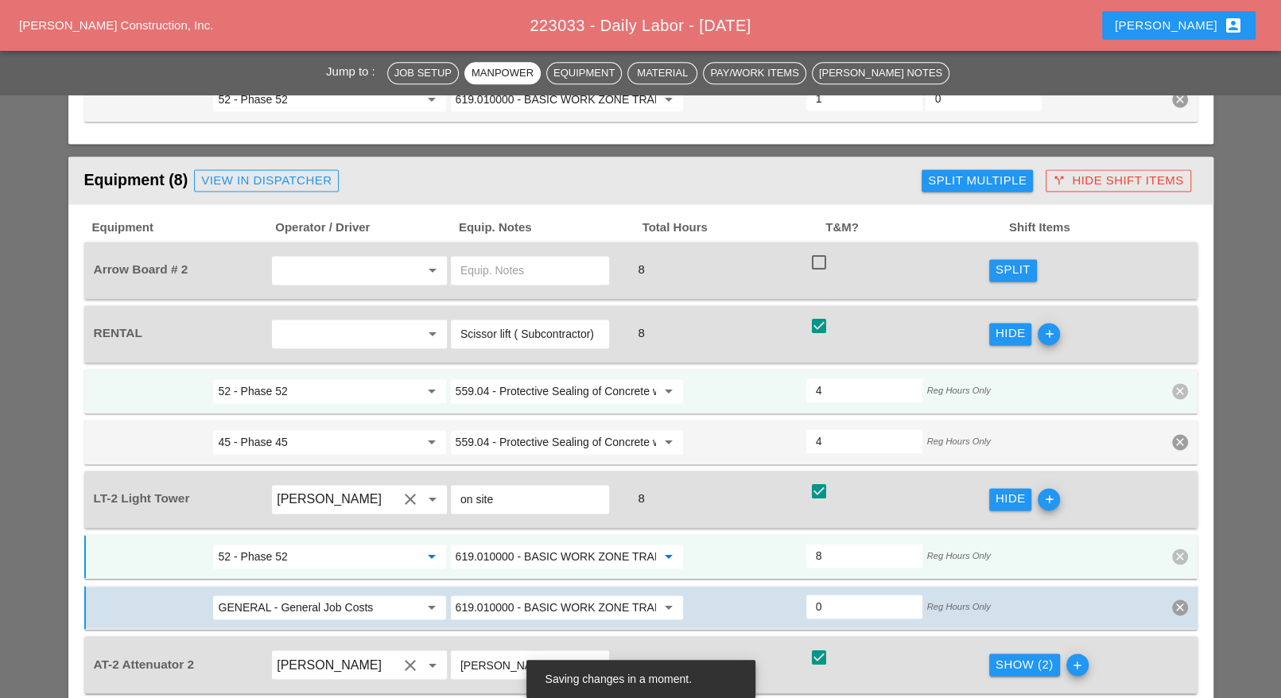
click at [538, 544] on input "619.010000 - BASIC WORK ZONE TRAFFIC CONTROL" at bounding box center [556, 556] width 200 height 25
drag, startPoint x: 541, startPoint y: 528, endPoint x: 756, endPoint y: 506, distance: 215.9
click at [541, 528] on div "619.2401 - Nigh ttime Operations (Each Location)" at bounding box center [574, 527] width 222 height 19
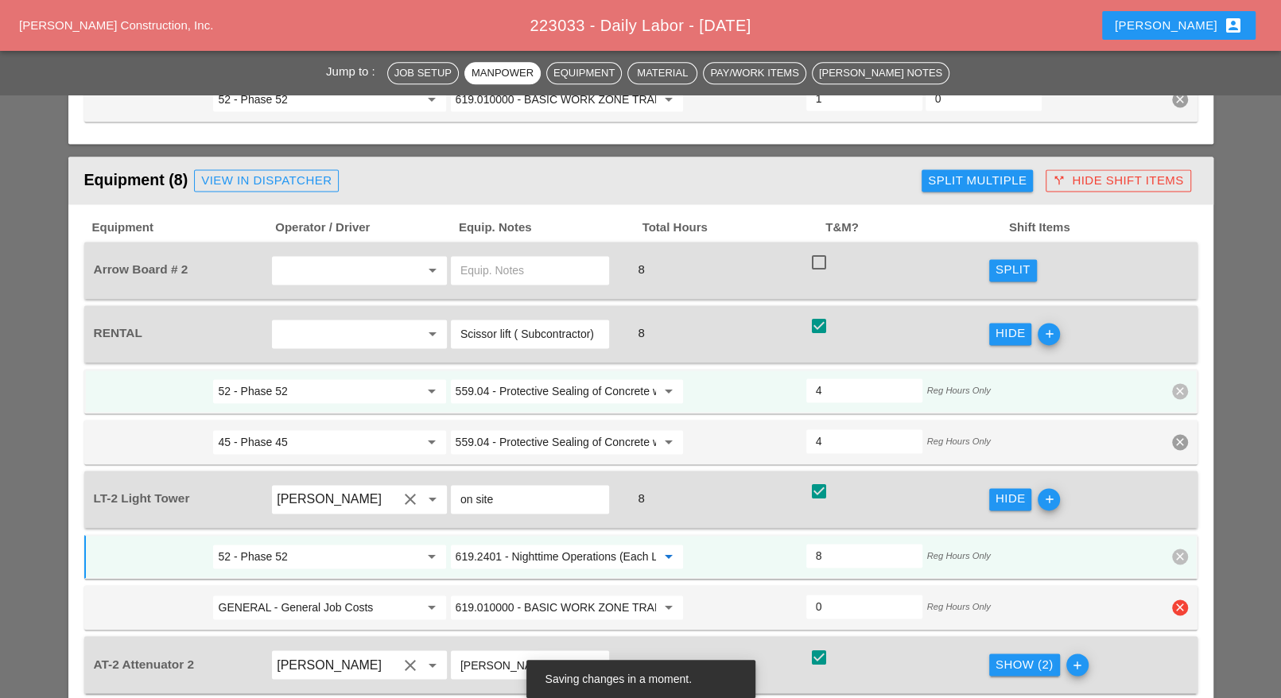
type input "619.2401 - Nighttime Operations (Each Location)"
click at [1179, 600] on icon "clear" at bounding box center [1180, 608] width 16 height 16
click at [1182, 515] on div "Confirm delete" at bounding box center [1180, 510] width 77 height 18
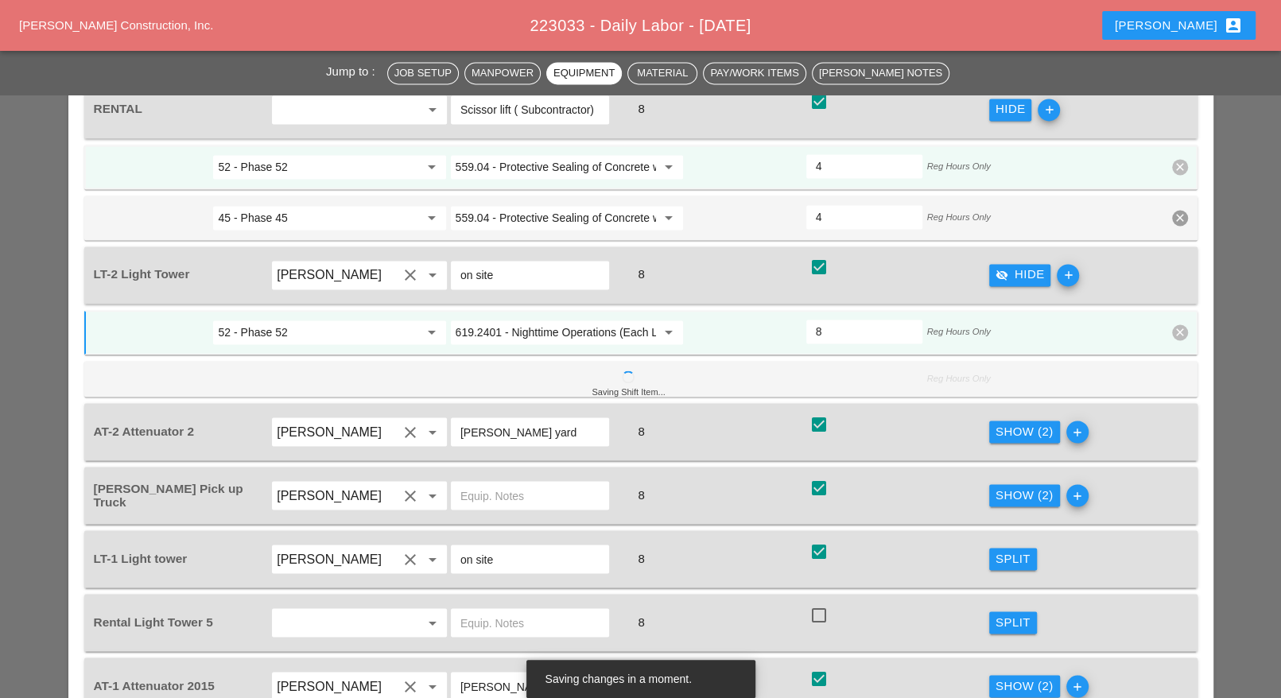
scroll to position [1889, 0]
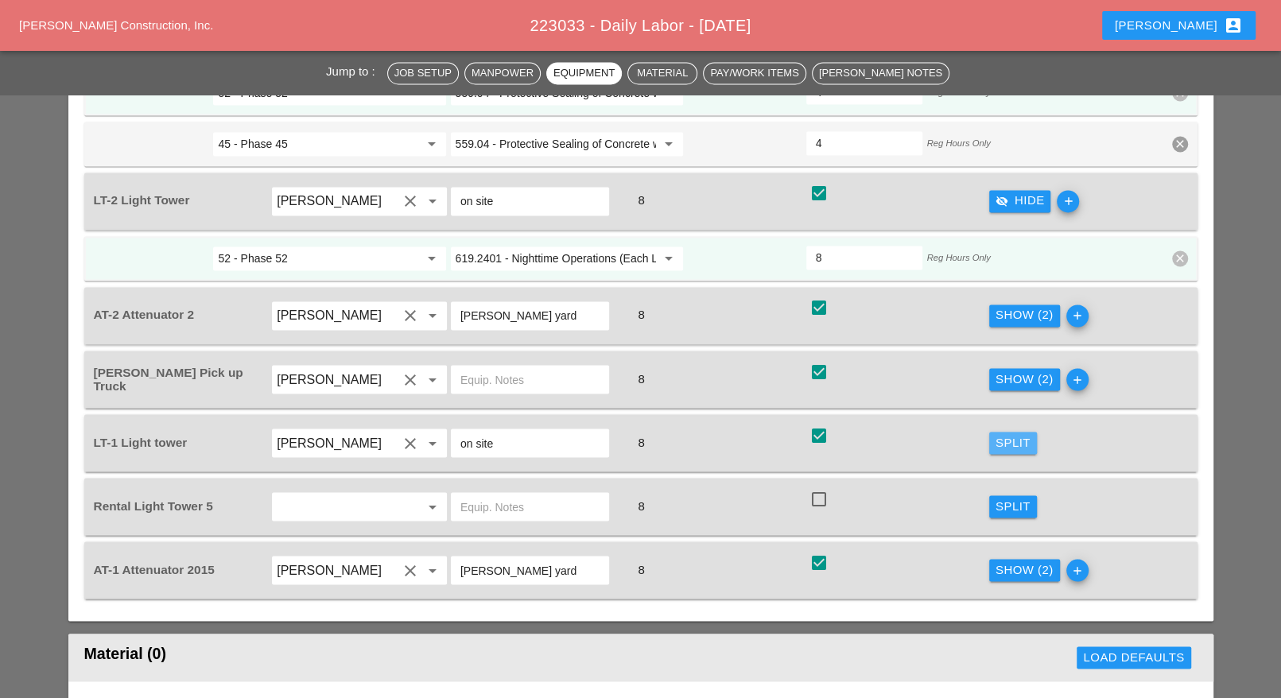
drag, startPoint x: 1024, startPoint y: 377, endPoint x: 749, endPoint y: 406, distance: 276.7
click at [1024, 433] on div "Split" at bounding box center [1013, 442] width 35 height 18
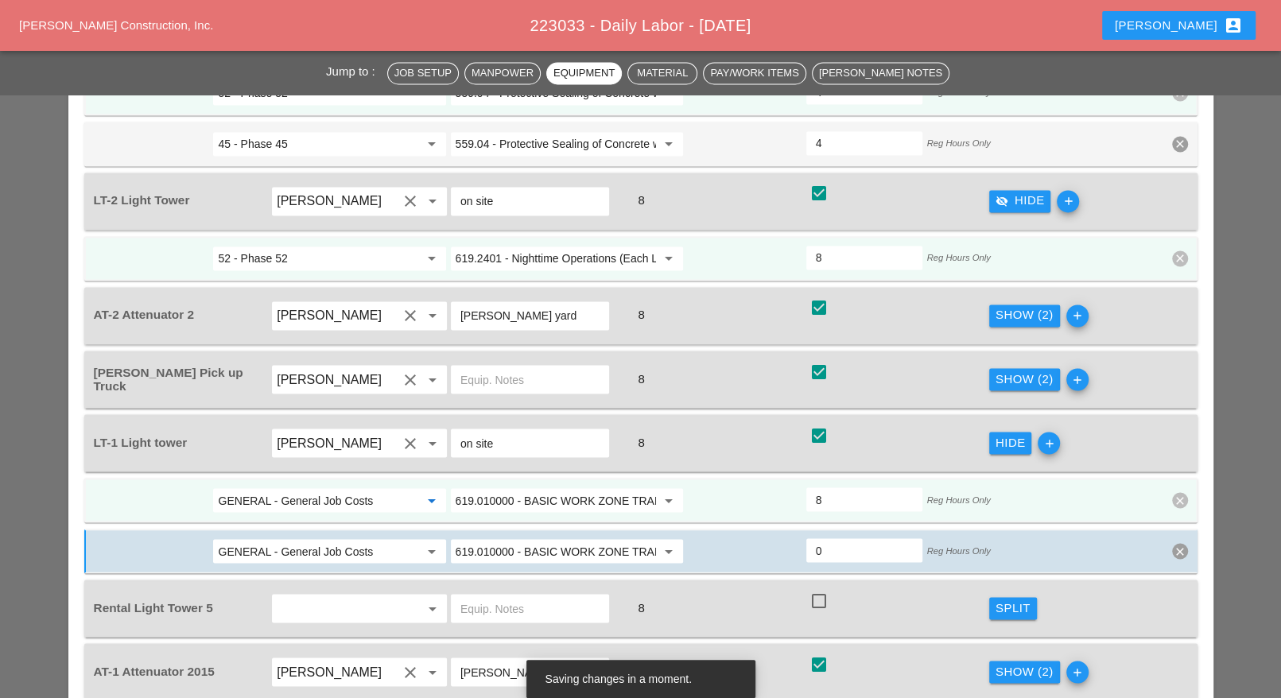
click at [369, 488] on input "GENERAL - General Job Costs" at bounding box center [318, 500] width 200 height 25
click at [298, 468] on div "45 - Phase 45" at bounding box center [330, 469] width 208 height 19
type input "45 - Phase 45"
click at [564, 488] on input "619.010000 - BASIC WORK ZONE TRAFFIC CONTROL" at bounding box center [556, 500] width 200 height 25
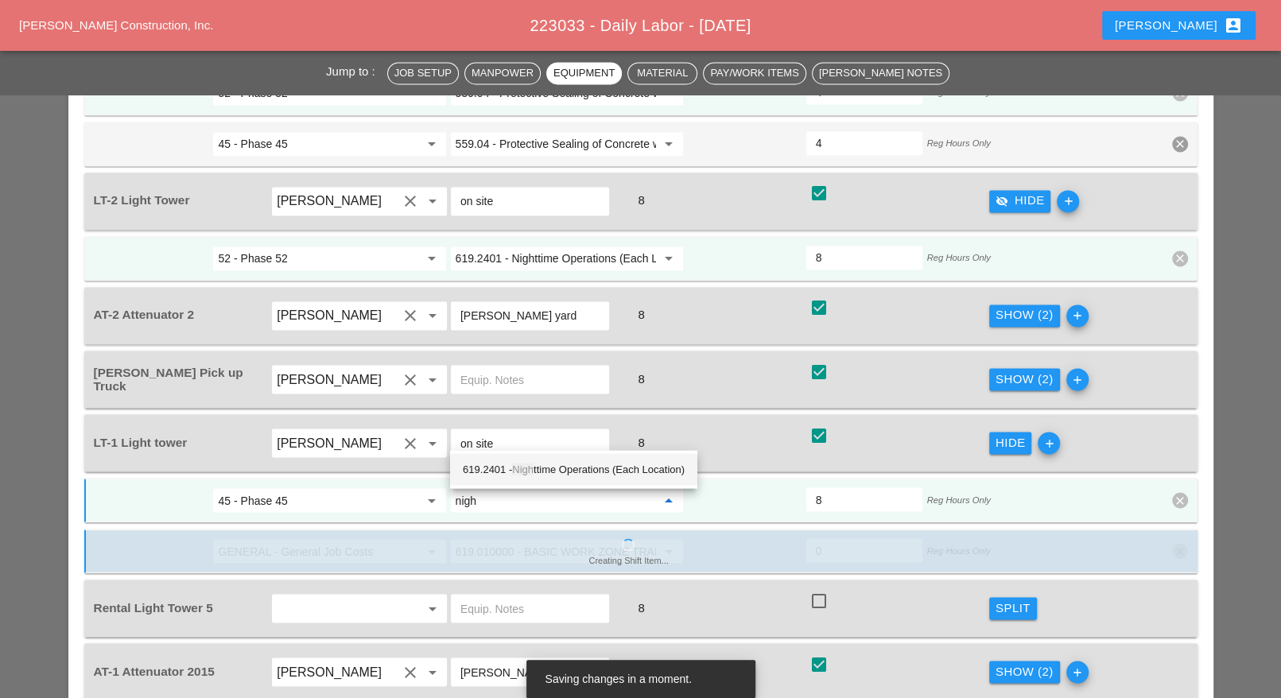
drag, startPoint x: 561, startPoint y: 464, endPoint x: 828, endPoint y: 456, distance: 266.5
click at [562, 464] on div "619.2401 - Nigh ttime Operations (Each Location)" at bounding box center [574, 469] width 222 height 19
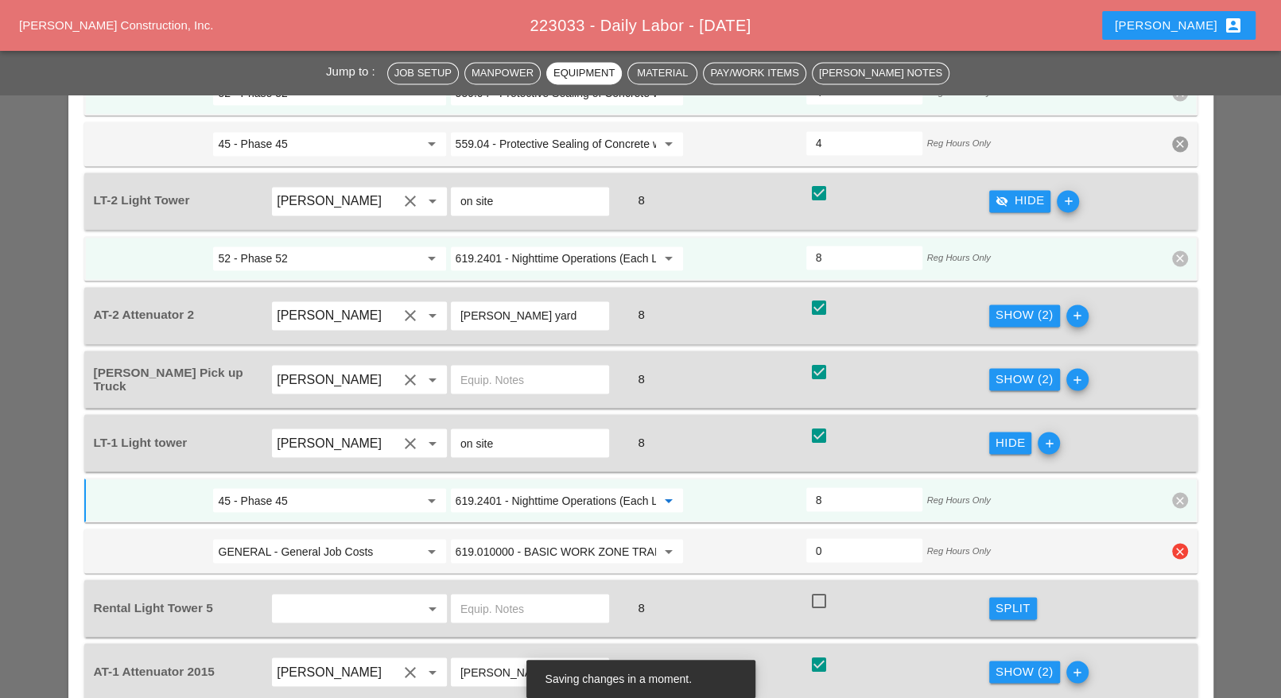
type input "619.2401 - Nighttime Operations (Each Location)"
click at [1179, 543] on icon "clear" at bounding box center [1180, 551] width 16 height 16
click at [1173, 453] on div "Confirm delete" at bounding box center [1180, 452] width 77 height 18
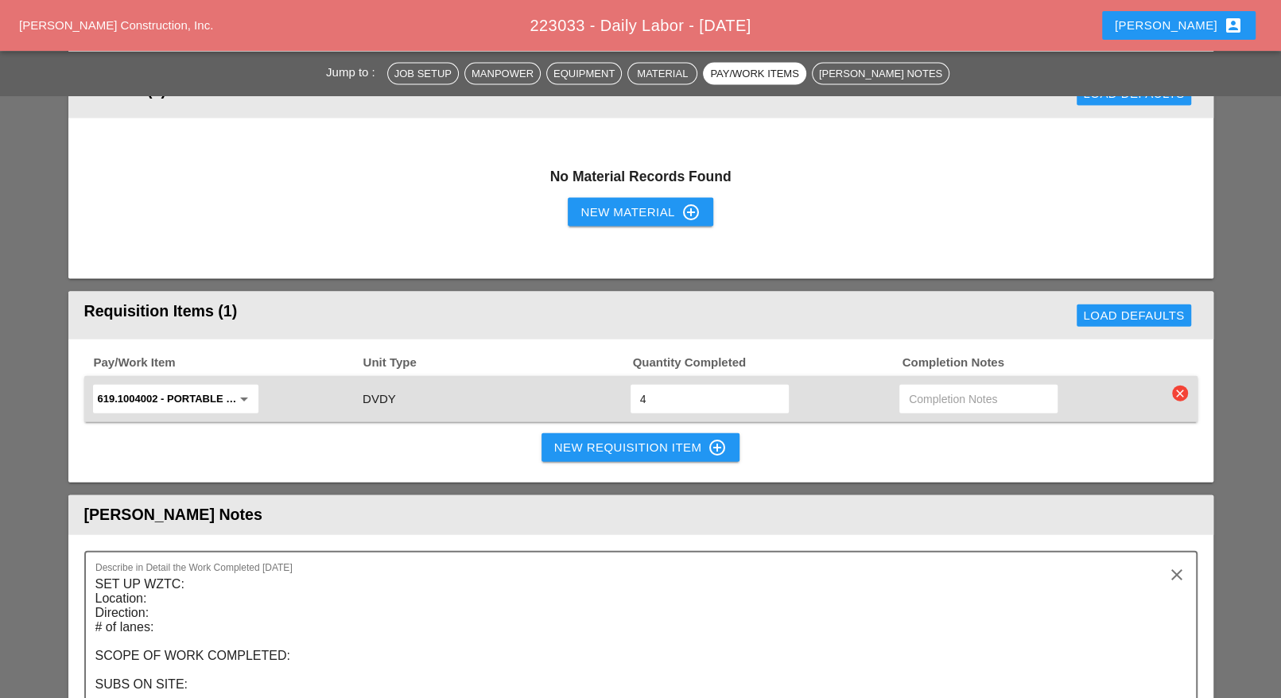
scroll to position [2485, 0]
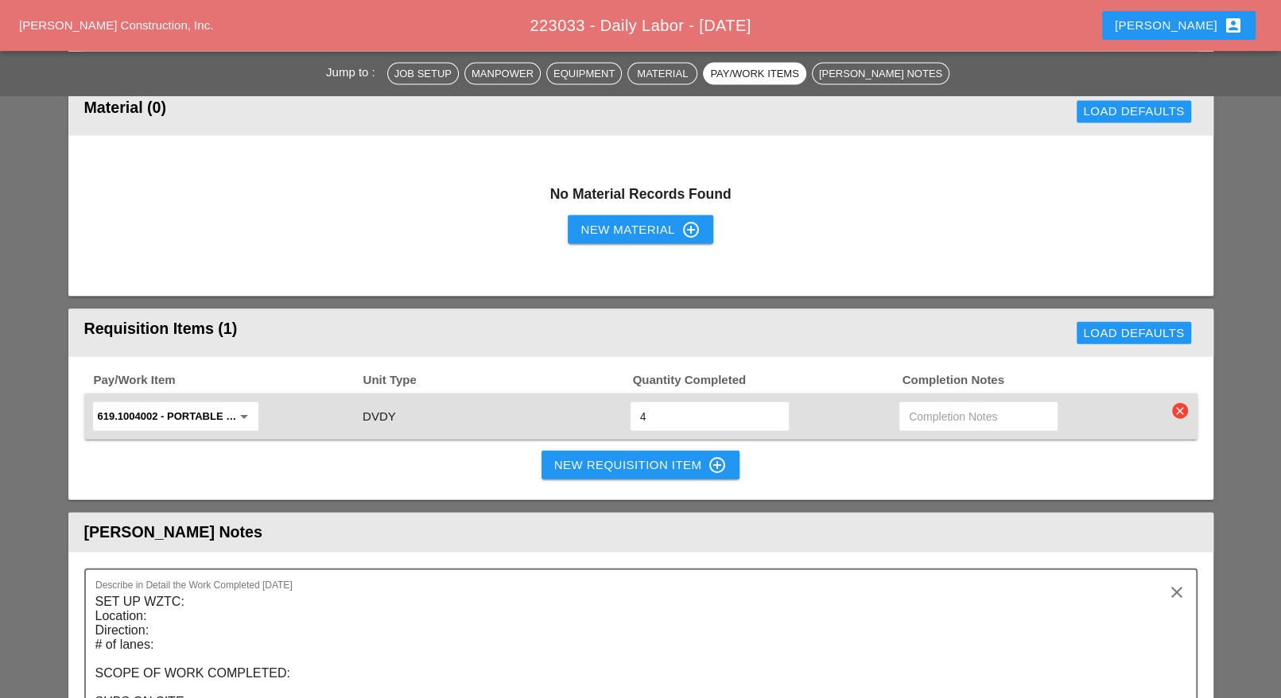
click at [1183, 403] on icon "clear" at bounding box center [1180, 411] width 16 height 16
click at [1179, 324] on div "Are you Sure?" at bounding box center [1180, 312] width 139 height 40
click at [1179, 317] on div "Are you Sure?" at bounding box center [1180, 312] width 101 height 18
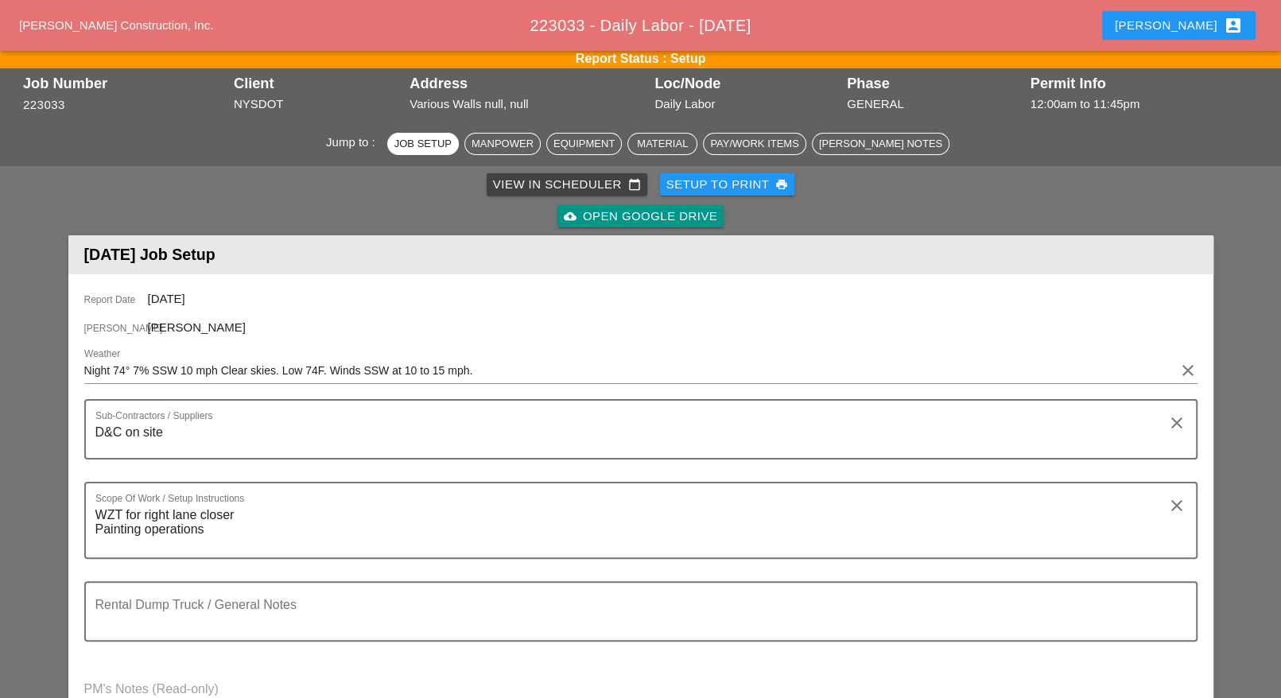
scroll to position [0, 0]
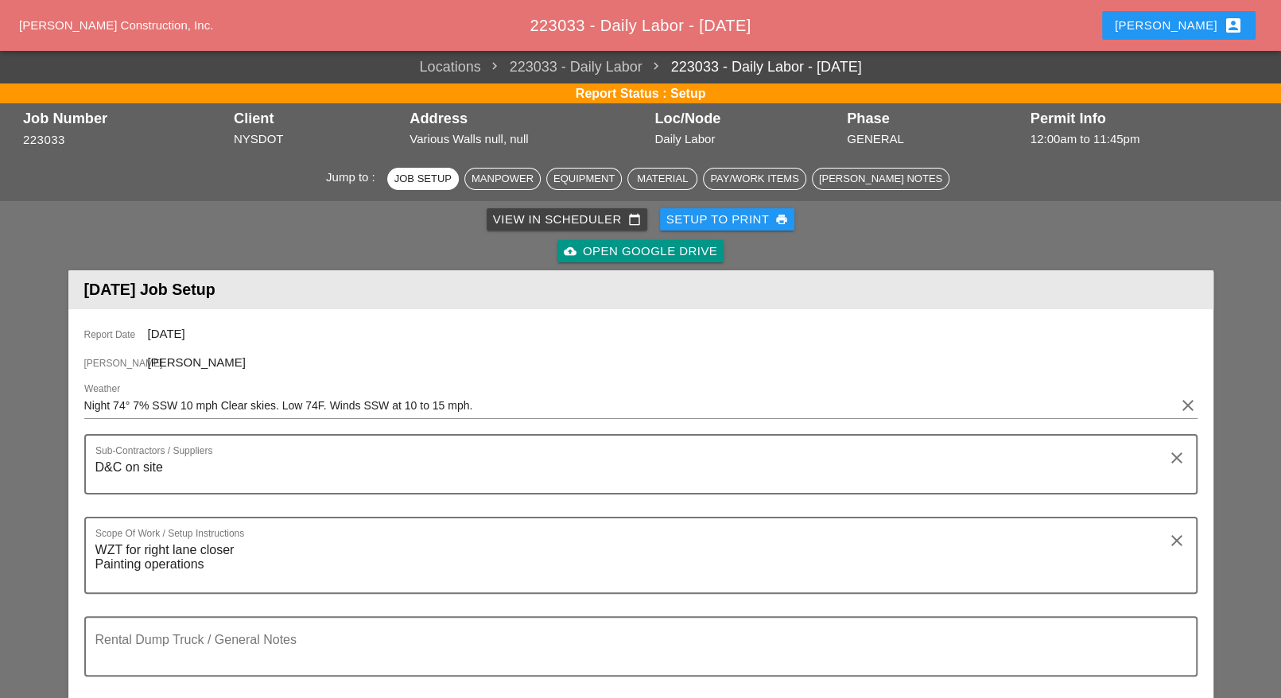
click at [543, 212] on div "View in Scheduler calendar_today" at bounding box center [567, 220] width 148 height 18
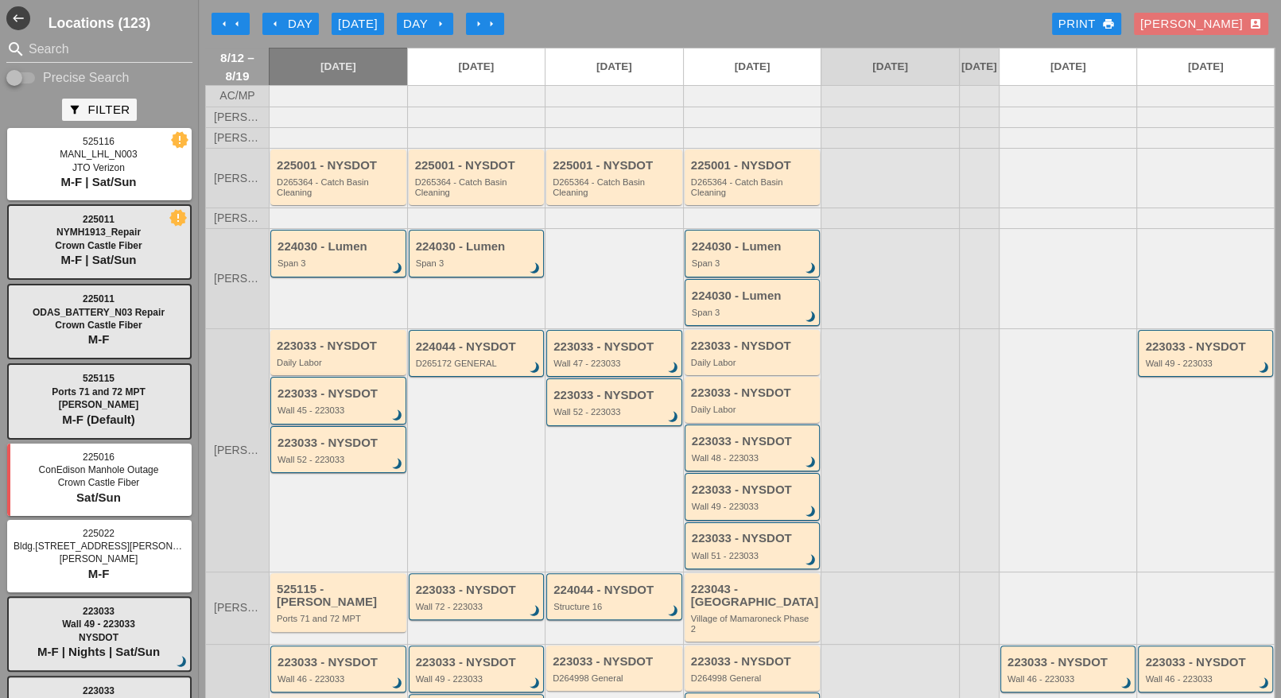
click at [324, 413] on div "Wall 45 - 223033" at bounding box center [340, 411] width 124 height 10
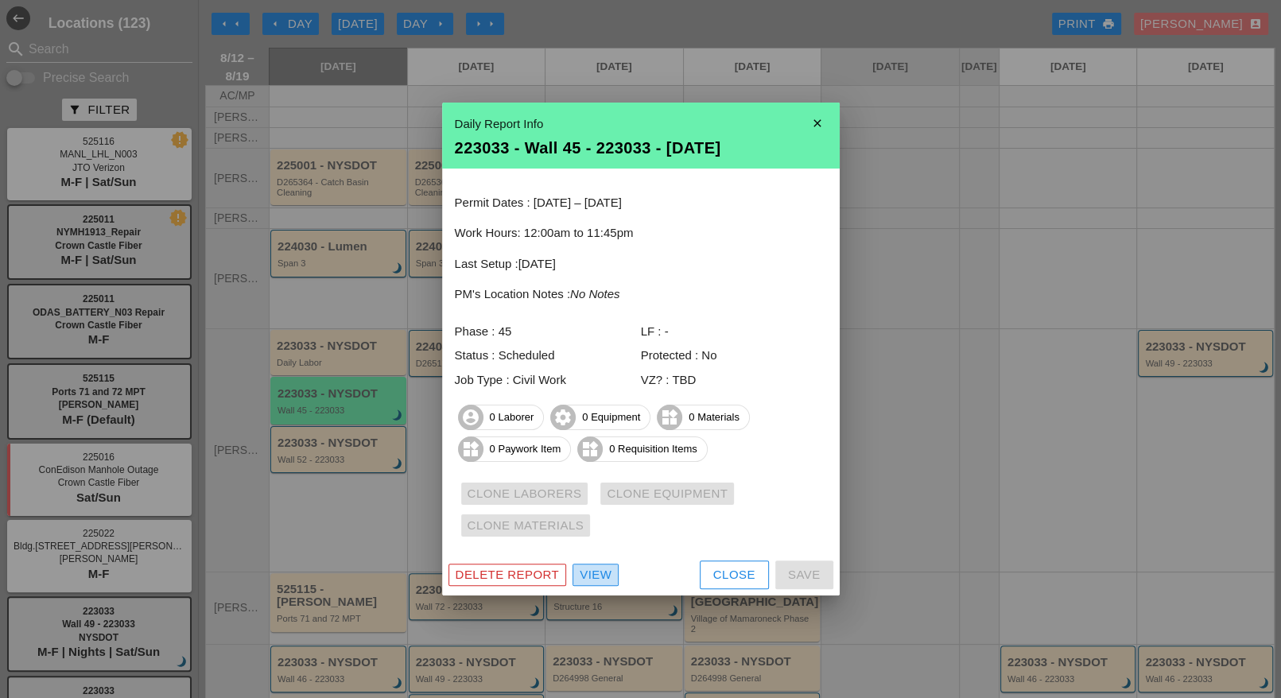
click at [584, 577] on div "View" at bounding box center [596, 575] width 32 height 18
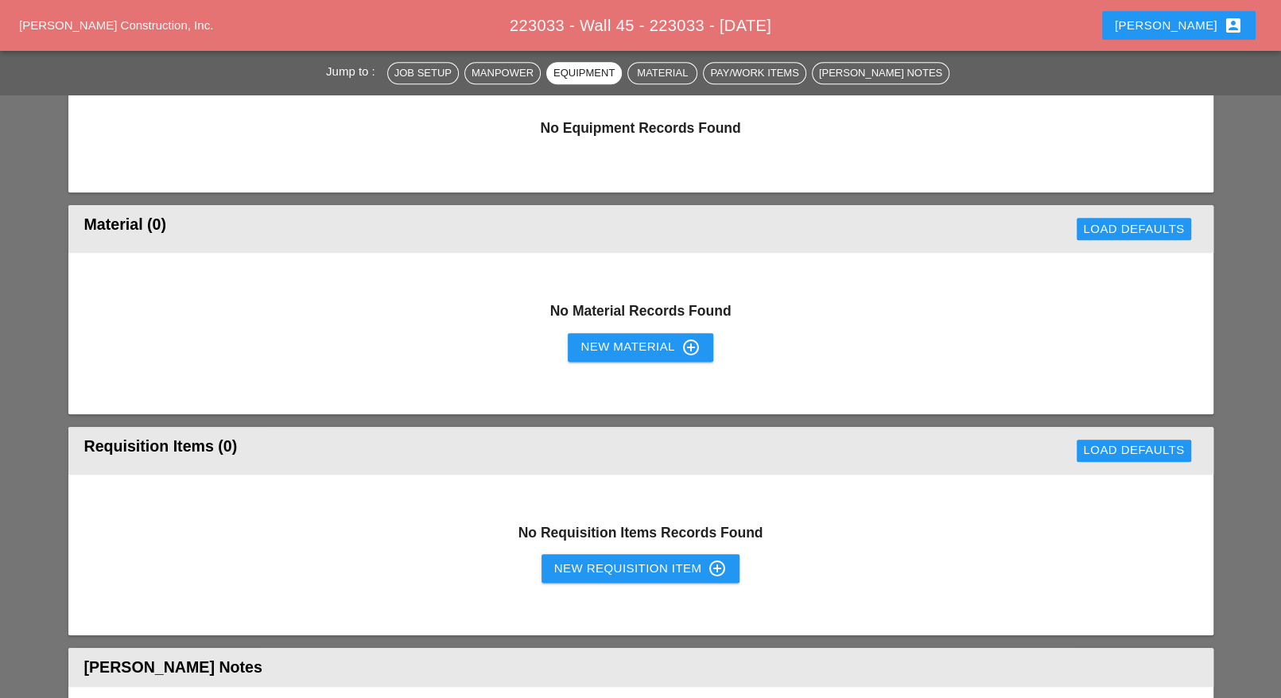
scroll to position [1094, 0]
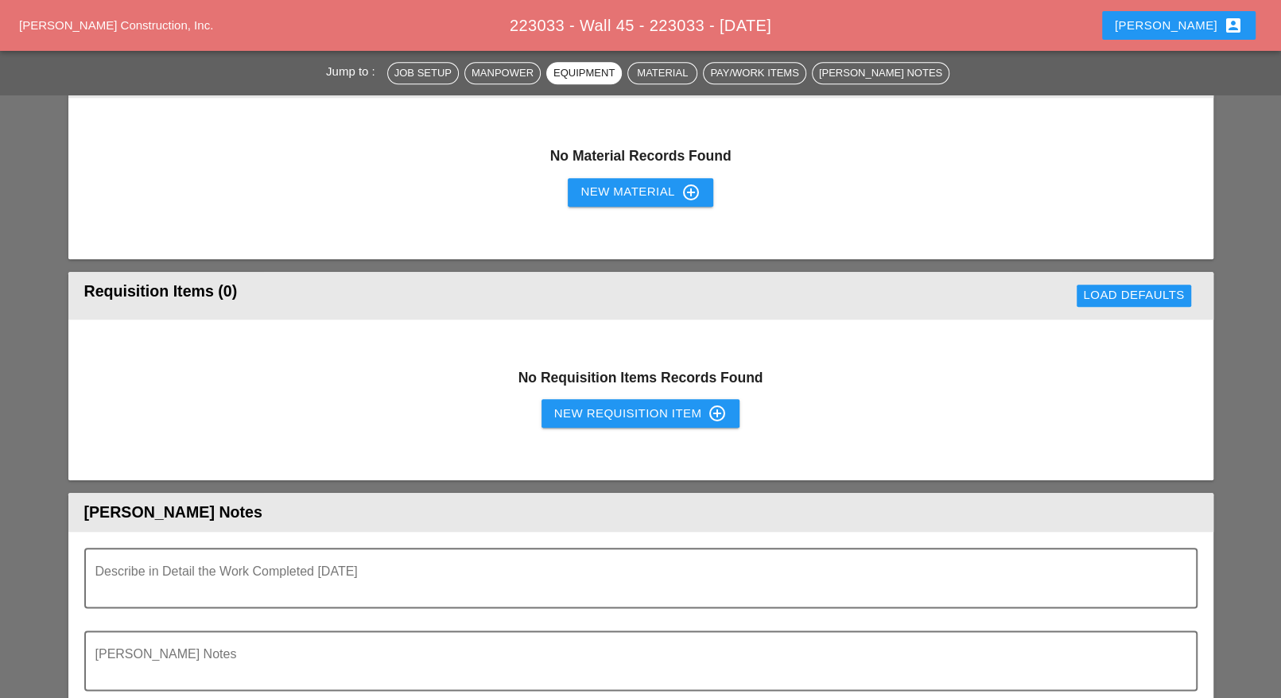
click at [584, 418] on div "New Requisition Item control_point" at bounding box center [640, 413] width 173 height 19
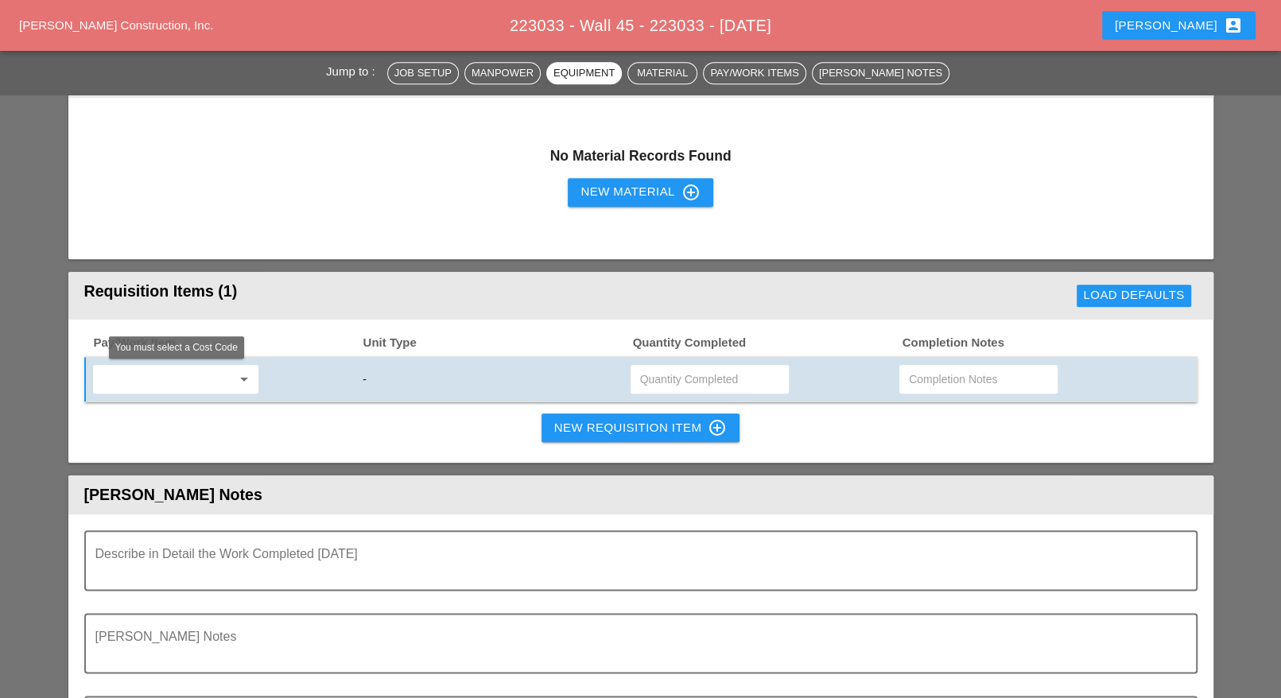
click at [170, 369] on input "text" at bounding box center [165, 379] width 134 height 25
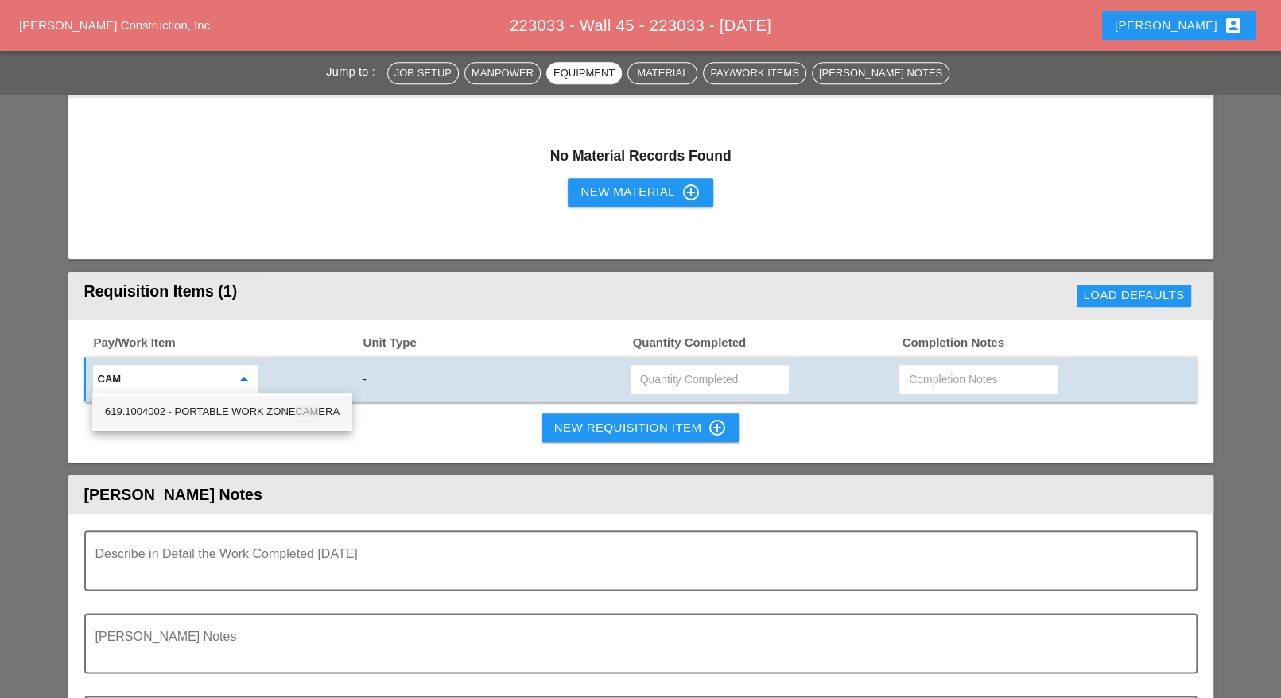
drag, startPoint x: 208, startPoint y: 408, endPoint x: 253, endPoint y: 407, distance: 44.5
click at [210, 408] on div "619.1004002 - PORTABLE WORK ZONE CAM ERA" at bounding box center [222, 411] width 235 height 19
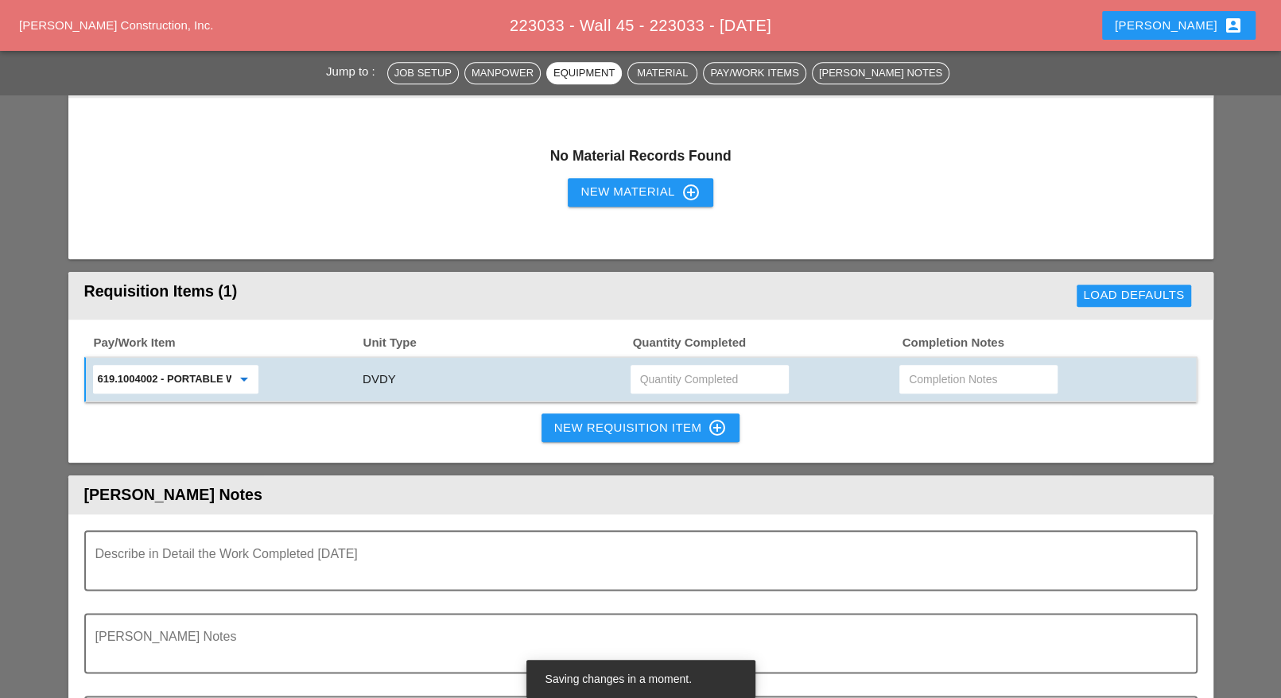
type input "619.1004002 - PORTABLE WORK ZONE CAMERA"
click at [664, 374] on input "text" at bounding box center [709, 379] width 139 height 25
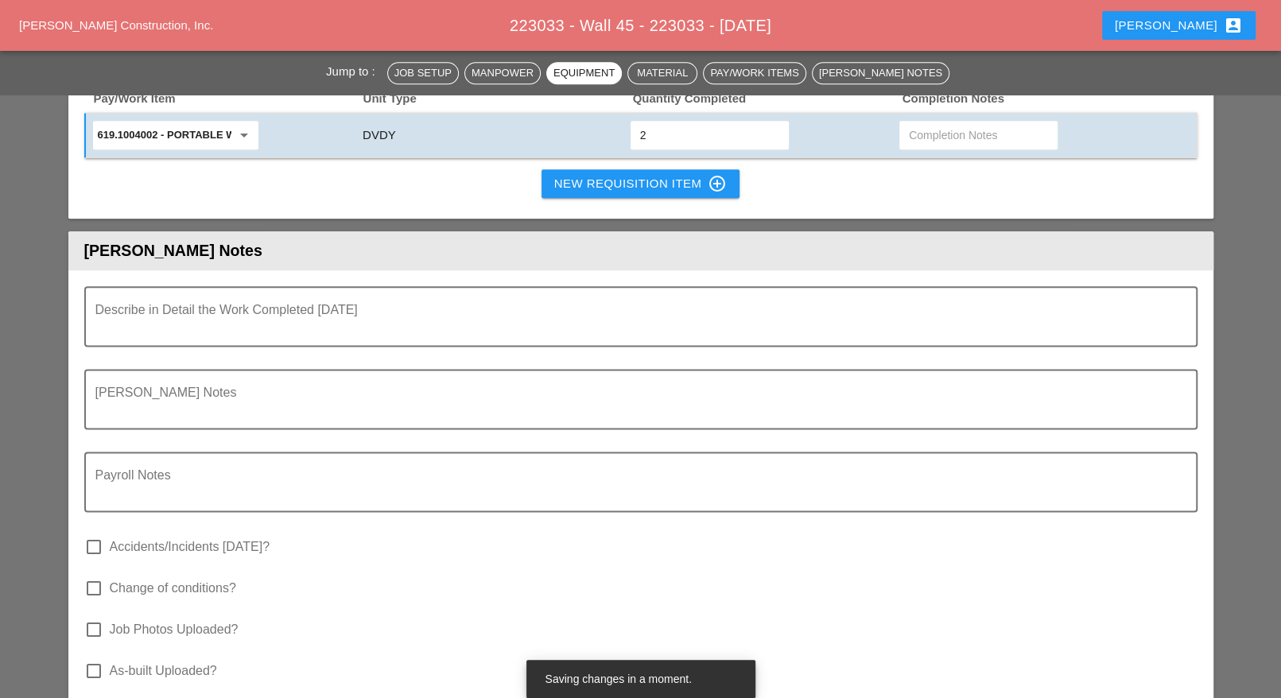
scroll to position [1591, 0]
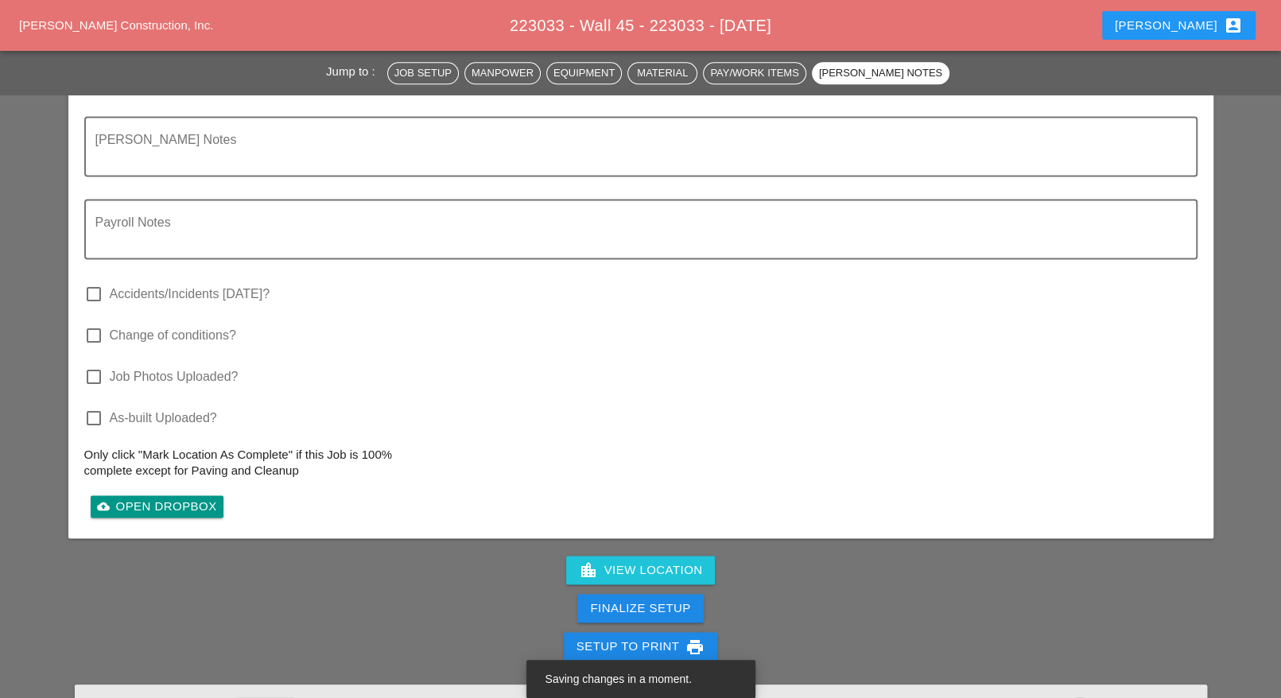
type input "2"
click at [652, 600] on div "Finalize Setup" at bounding box center [640, 609] width 100 height 18
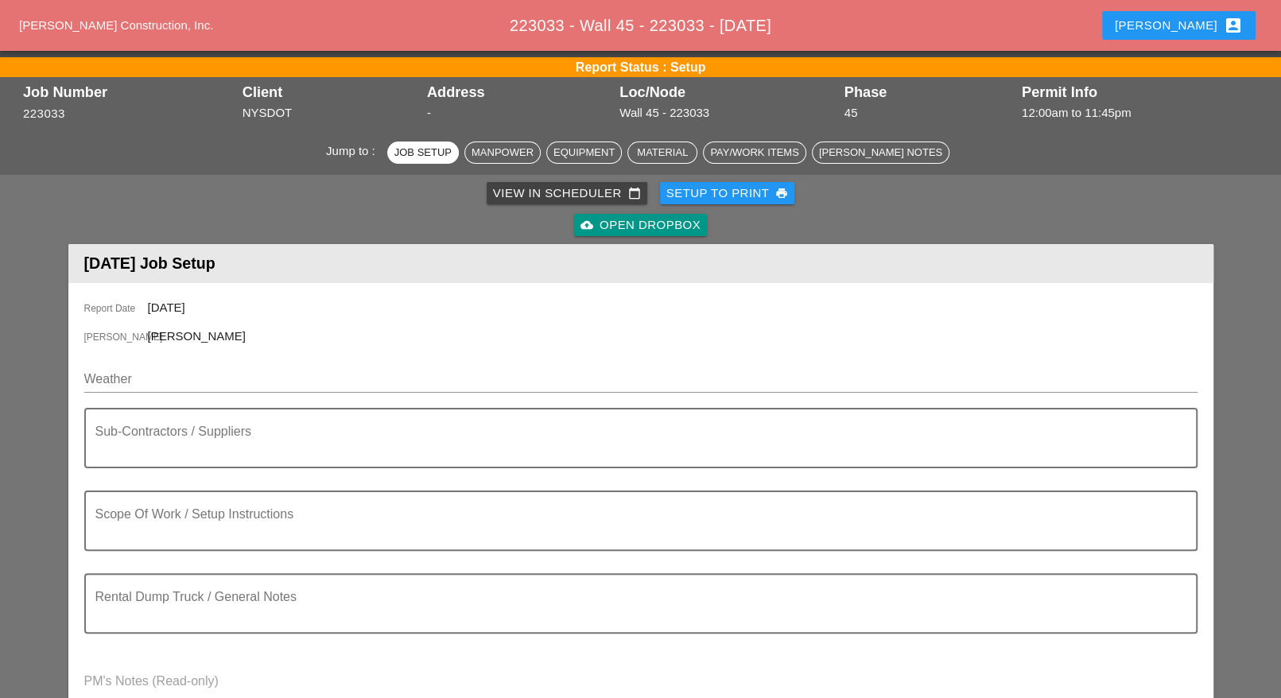
scroll to position [0, 0]
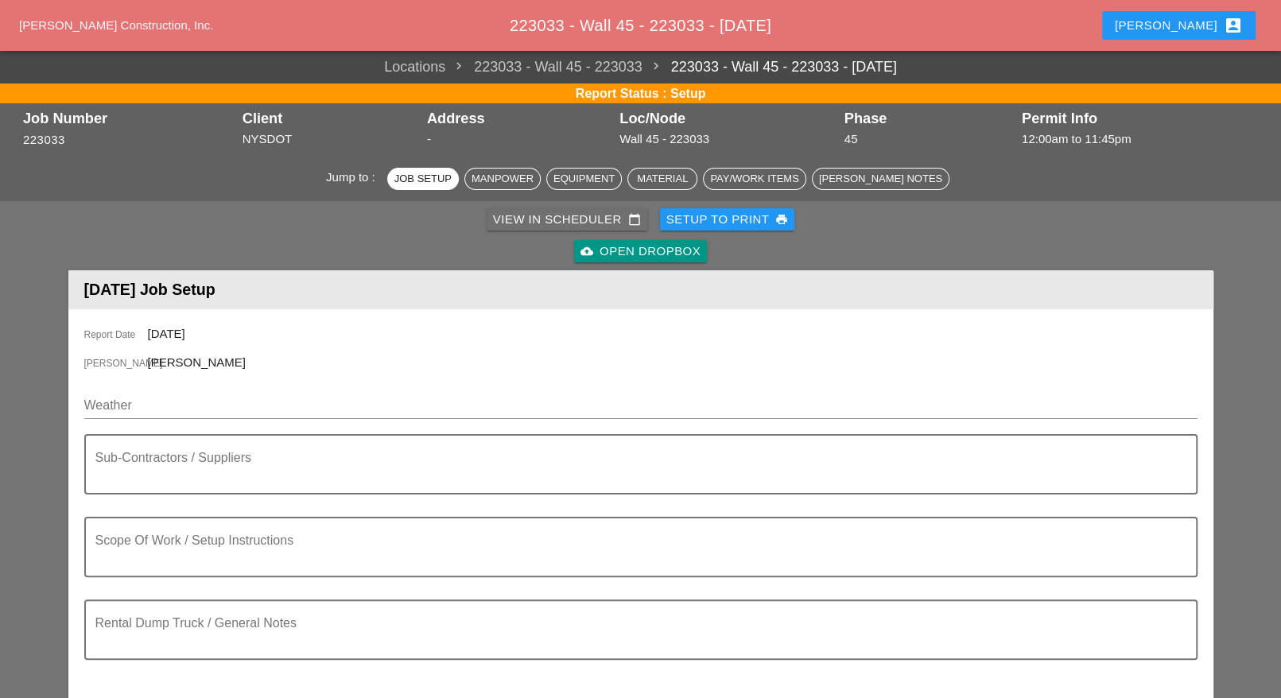
click at [538, 221] on div "View in Scheduler calendar_today" at bounding box center [567, 220] width 148 height 18
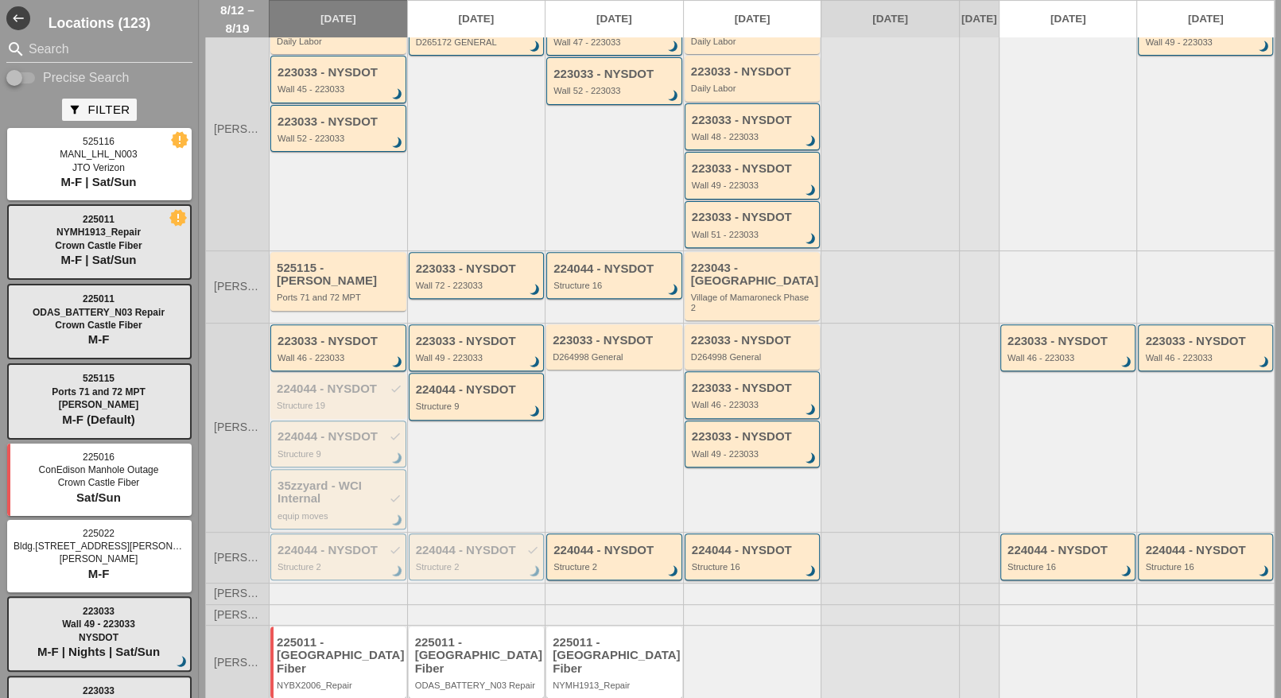
scroll to position [343, 0]
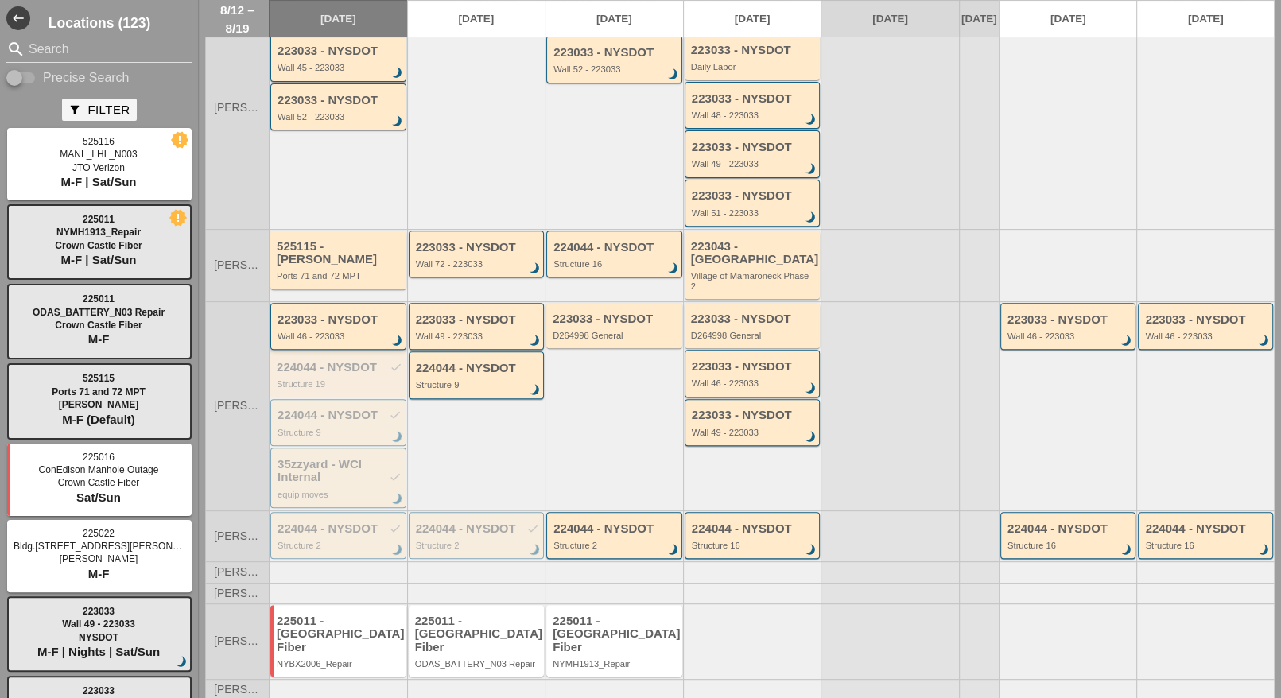
click at [329, 324] on div "223033 - NYSDOT Wall 46 - 223033 brightness_3" at bounding box center [340, 327] width 124 height 29
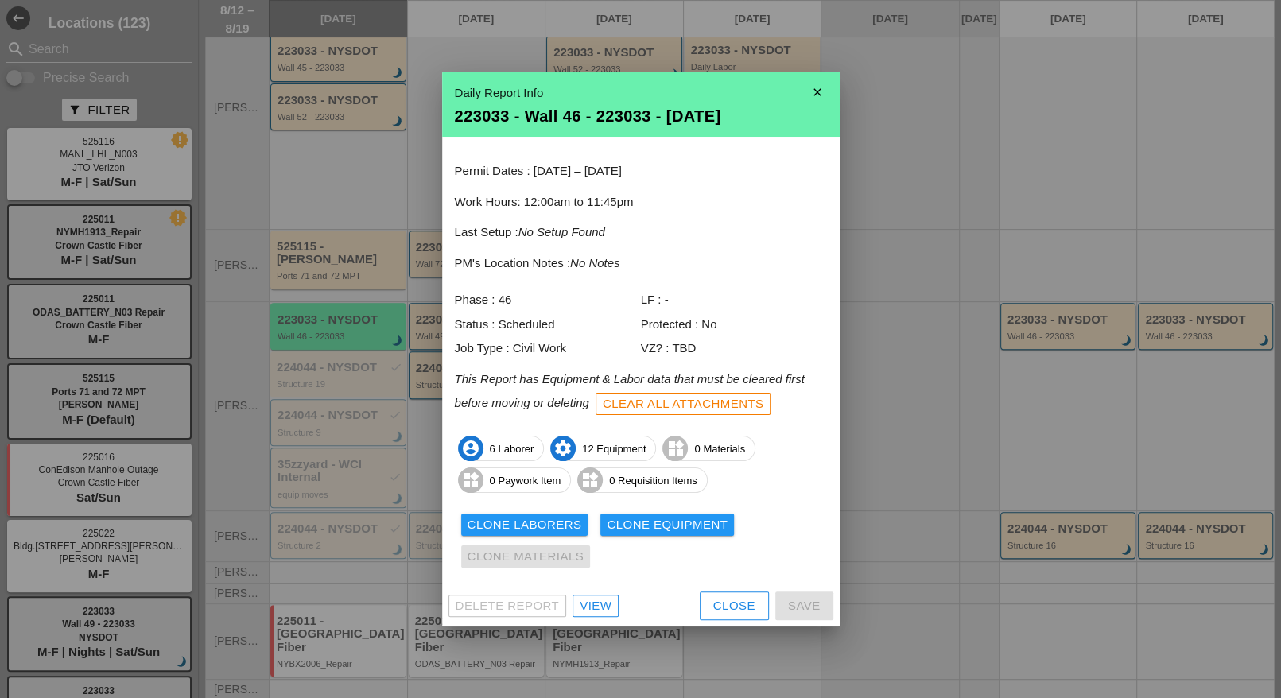
click at [600, 605] on div "View" at bounding box center [596, 606] width 32 height 18
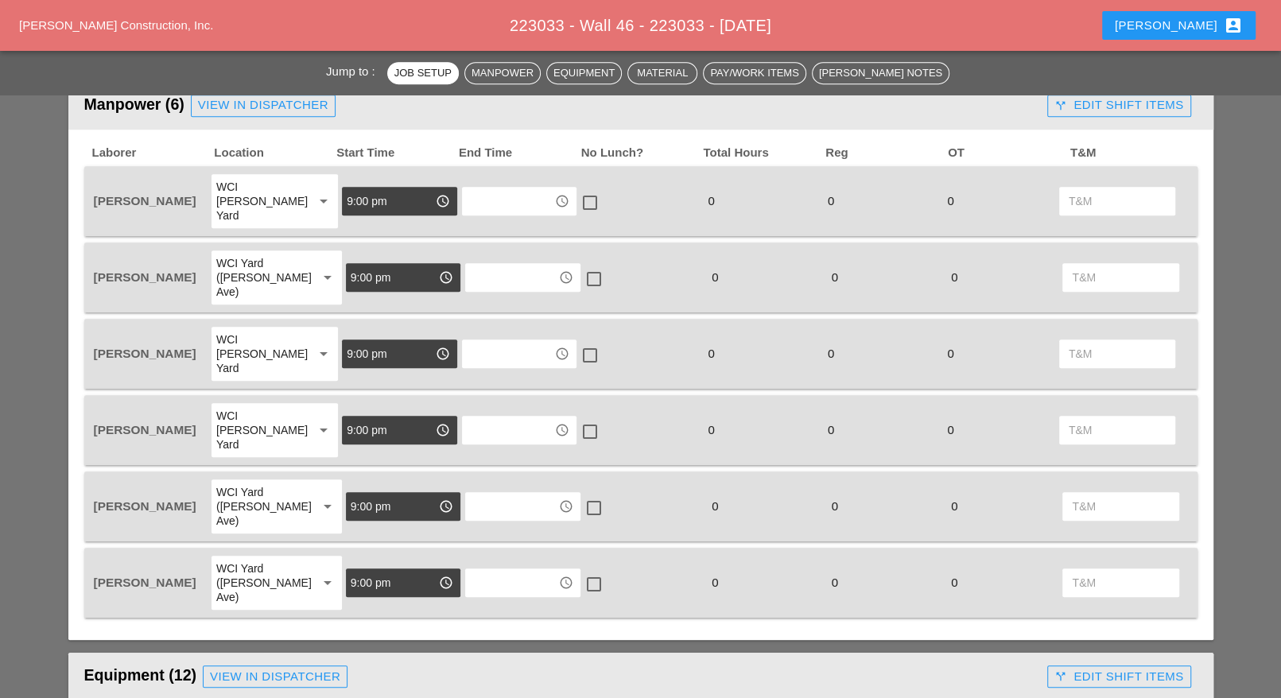
scroll to position [596, 0]
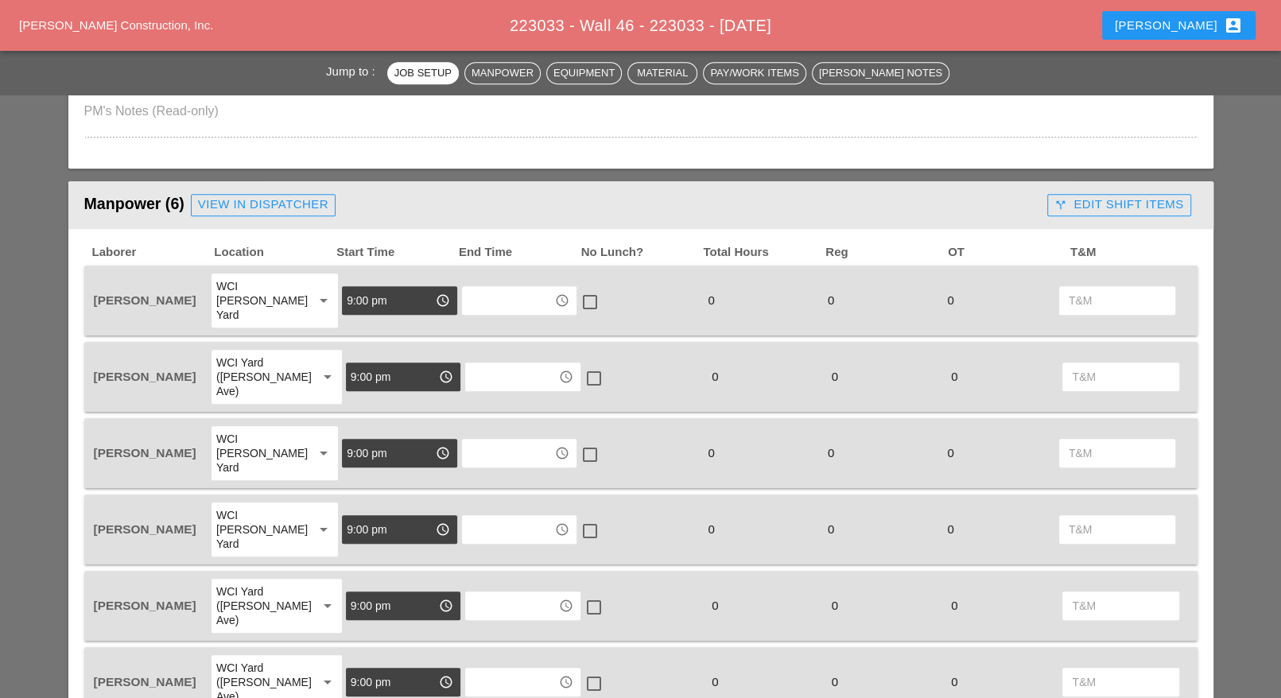
click at [292, 208] on div "View in Dispatcher" at bounding box center [263, 205] width 130 height 18
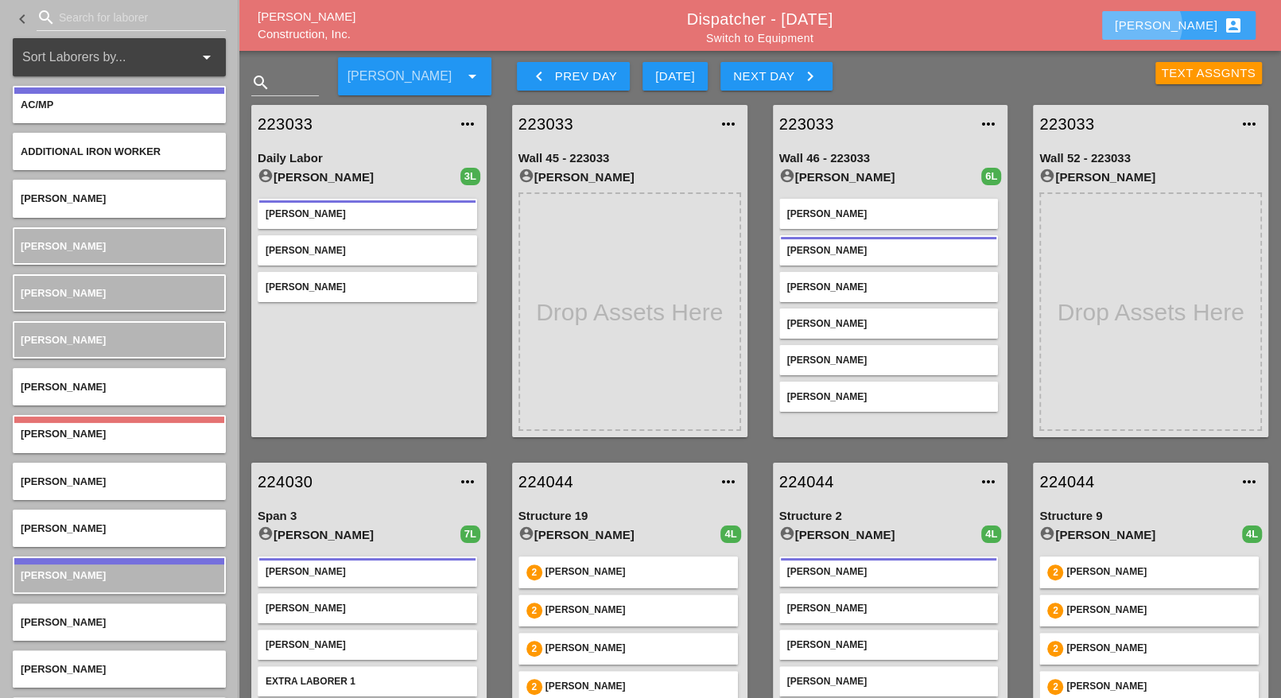
drag, startPoint x: 1196, startPoint y: 19, endPoint x: 1177, endPoint y: 81, distance: 64.9
click at [1197, 18] on div "Luca account_box" at bounding box center [1179, 25] width 128 height 19
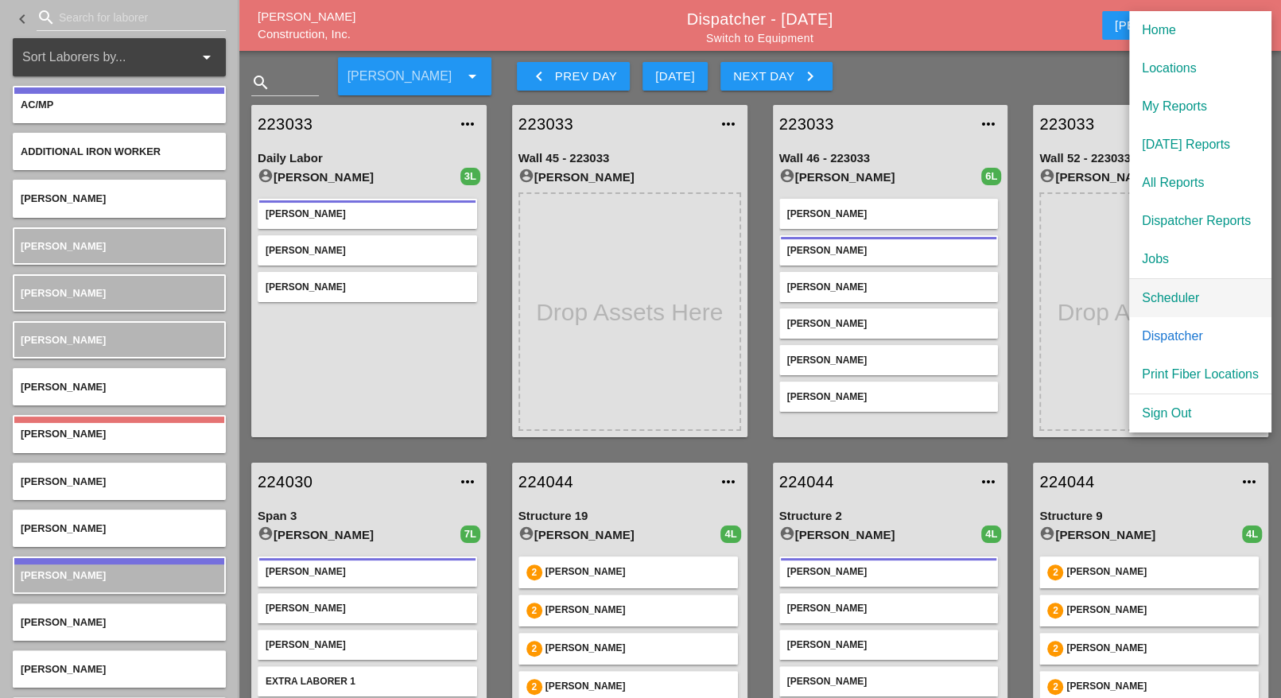
click at [1164, 297] on div "Scheduler" at bounding box center [1200, 298] width 117 height 19
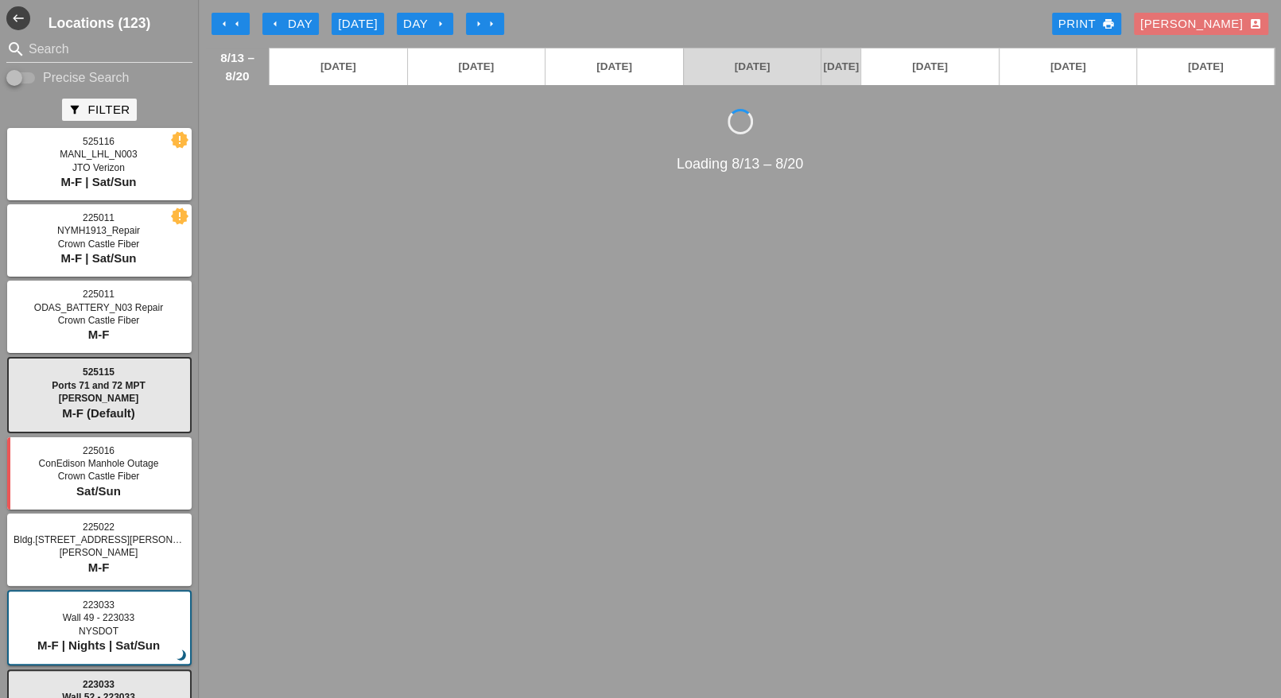
click at [299, 24] on div "arrow_left Day" at bounding box center [291, 24] width 44 height 18
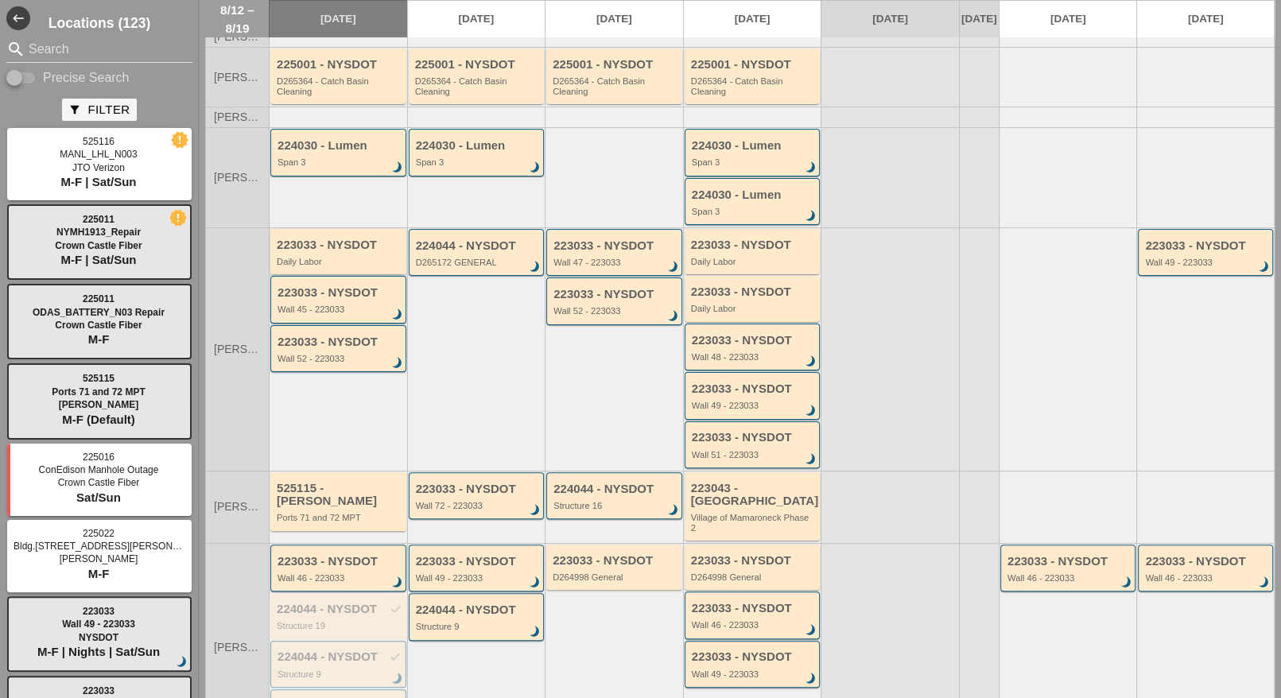
scroll to position [343, 0]
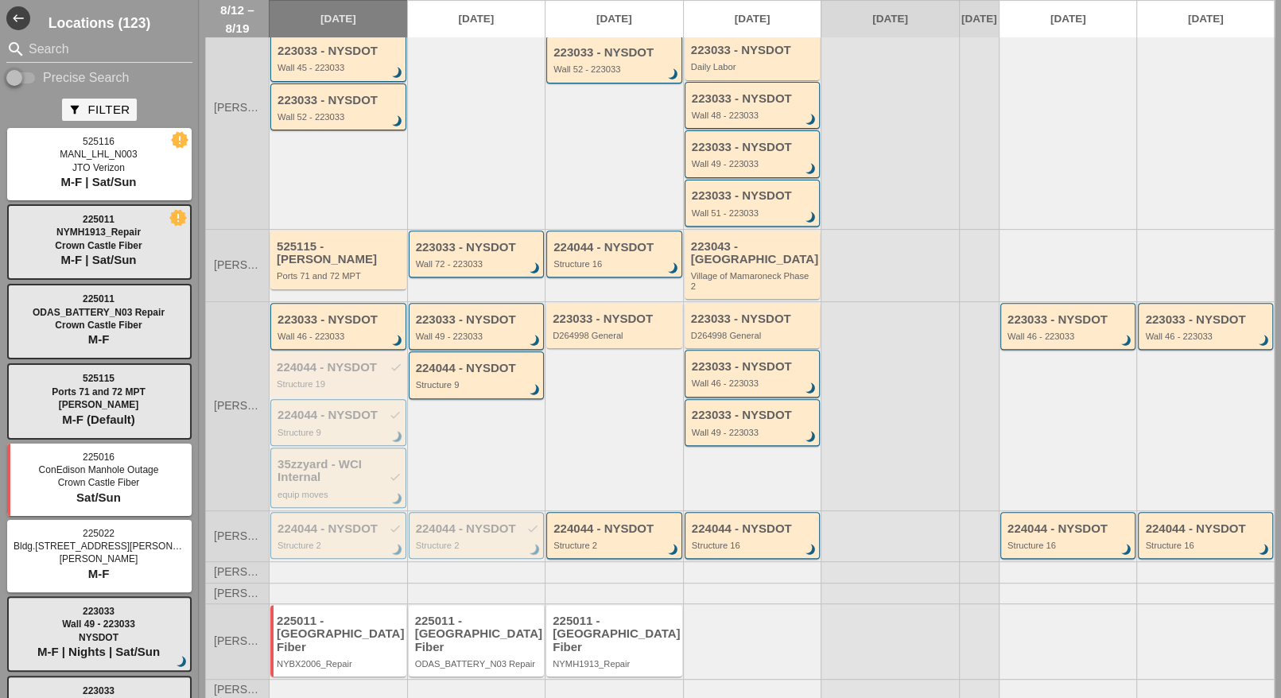
click at [35, 76] on input "Precise Search" at bounding box center [21, 77] width 30 height 19
checkbox input "true"
click at [49, 49] on input "Search" at bounding box center [100, 49] width 142 height 25
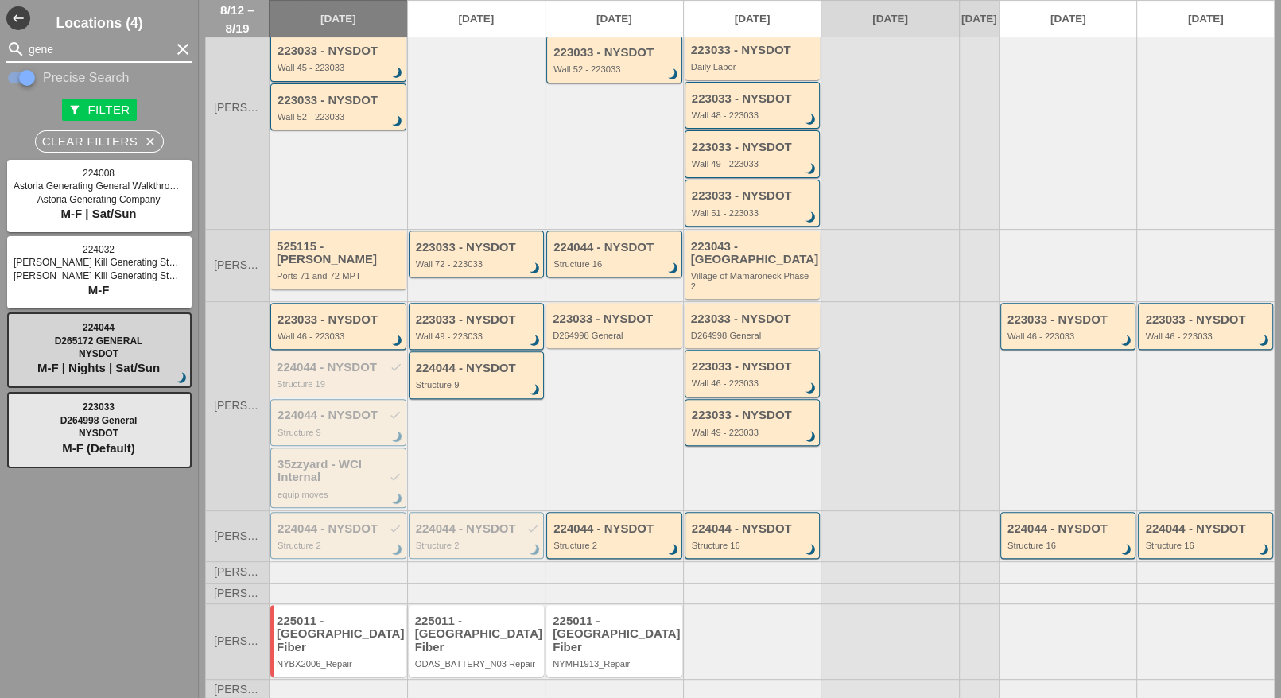
type input "gene"
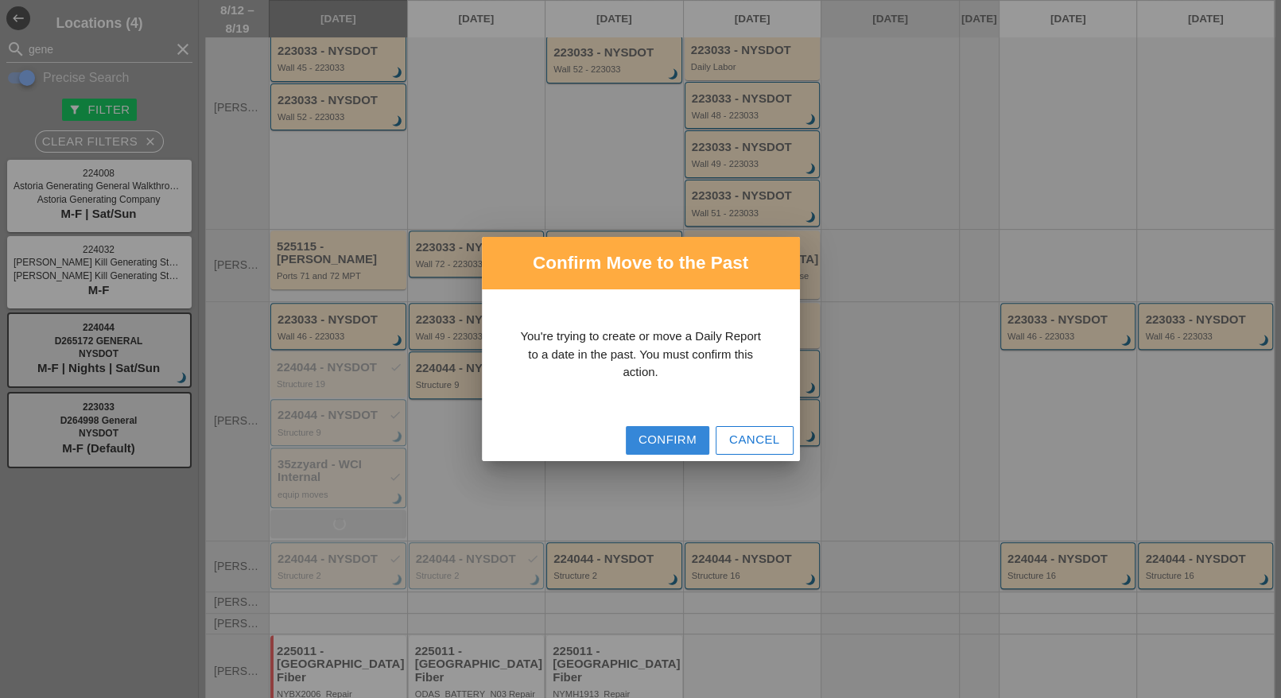
click div "Confirm"
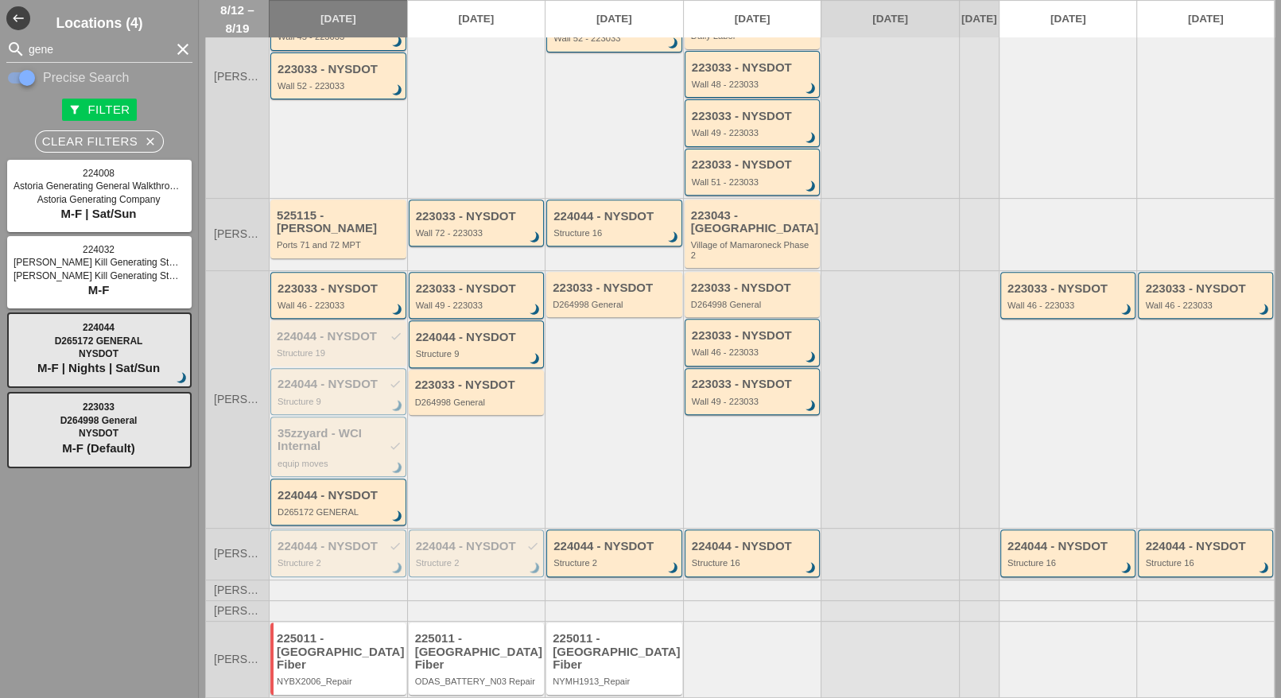
scroll to position [390, 0]
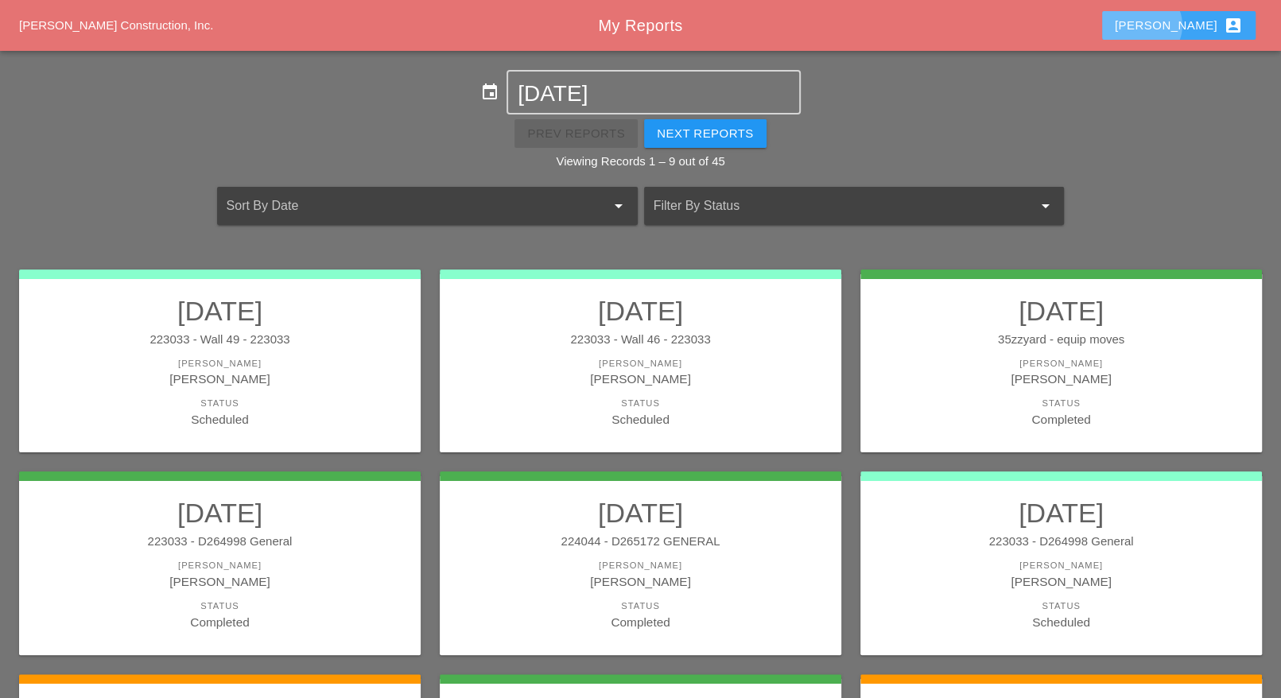
drag, startPoint x: 1201, startPoint y: 21, endPoint x: 1202, endPoint y: 47, distance: 25.5
click at [1202, 26] on div "Luca account_box" at bounding box center [1179, 25] width 128 height 19
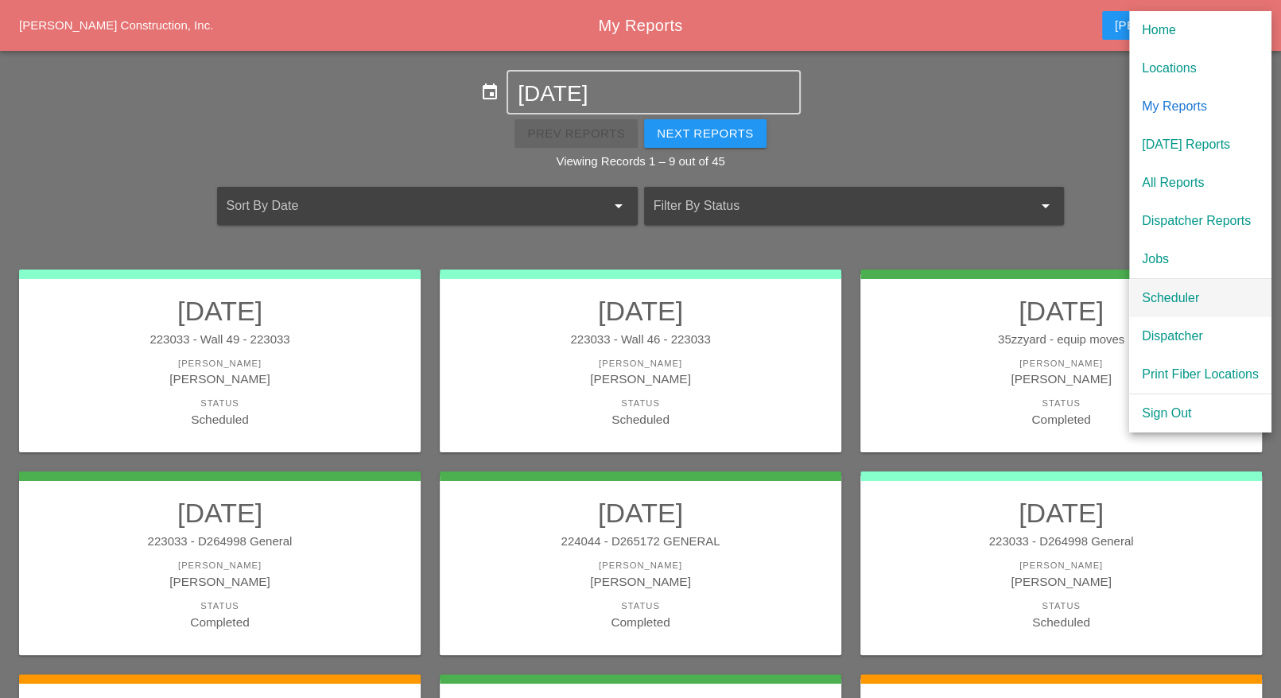
click at [1175, 297] on div "Scheduler" at bounding box center [1200, 298] width 117 height 19
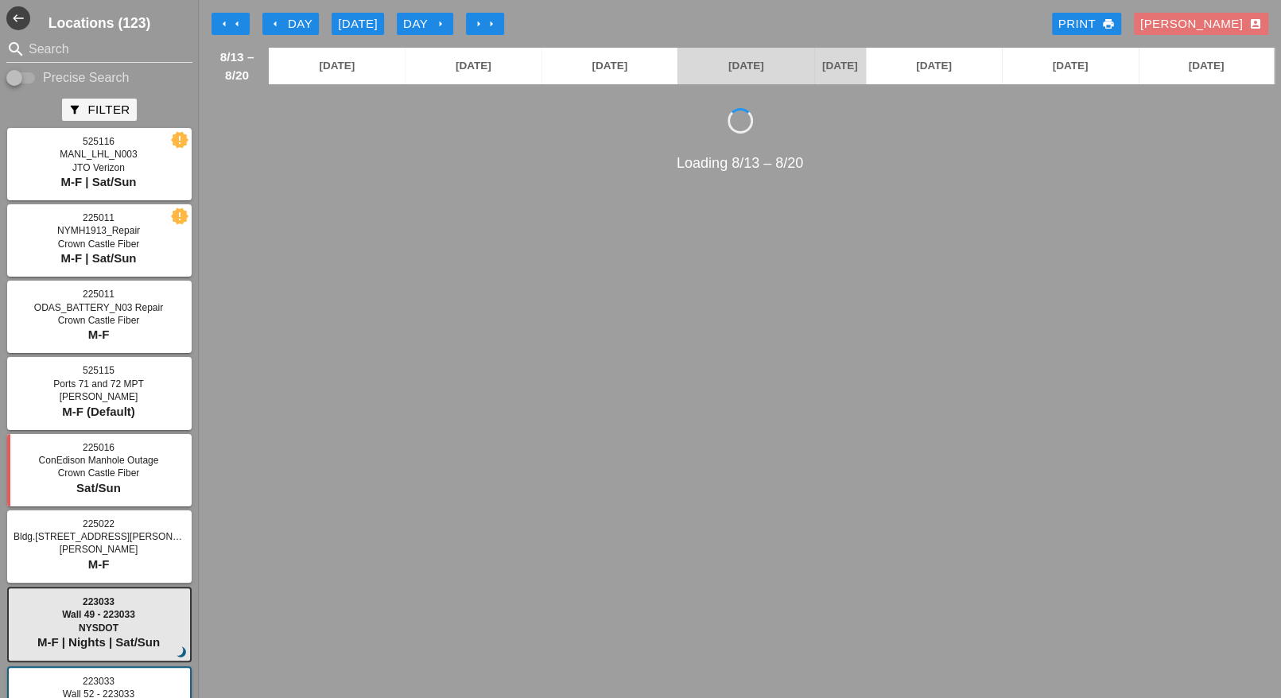
click at [298, 13] on button "arrow_left Day" at bounding box center [290, 24] width 56 height 22
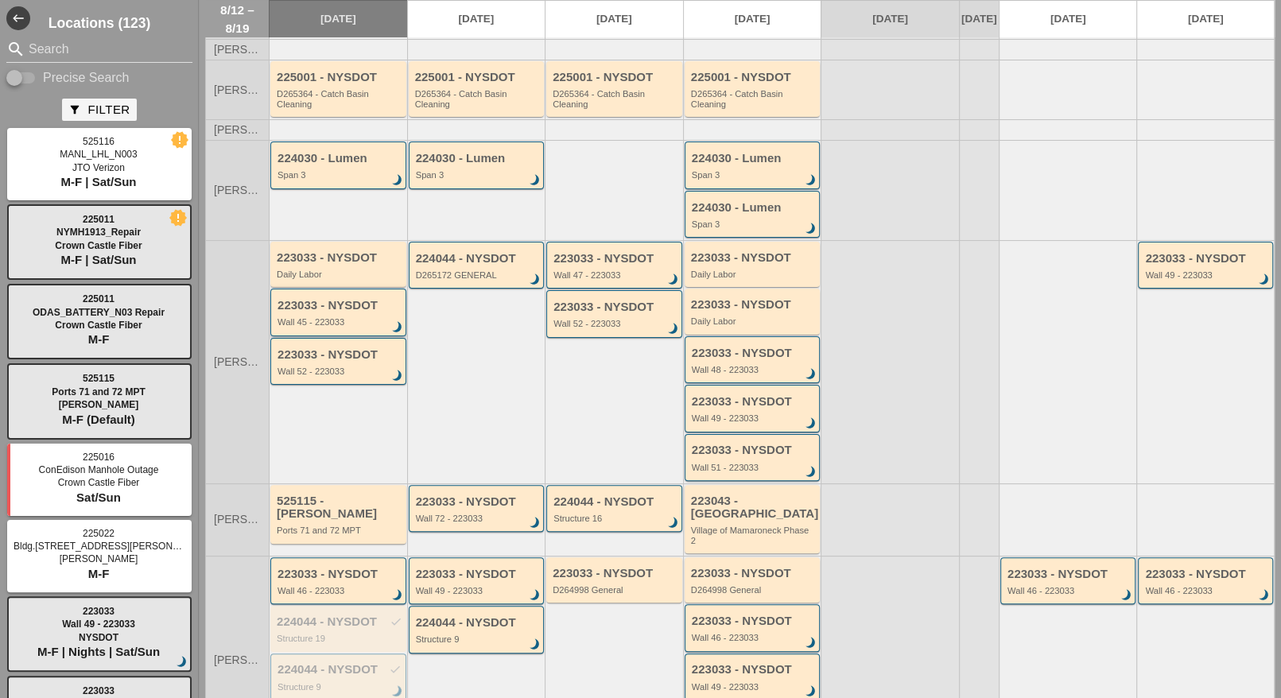
scroll to position [199, 0]
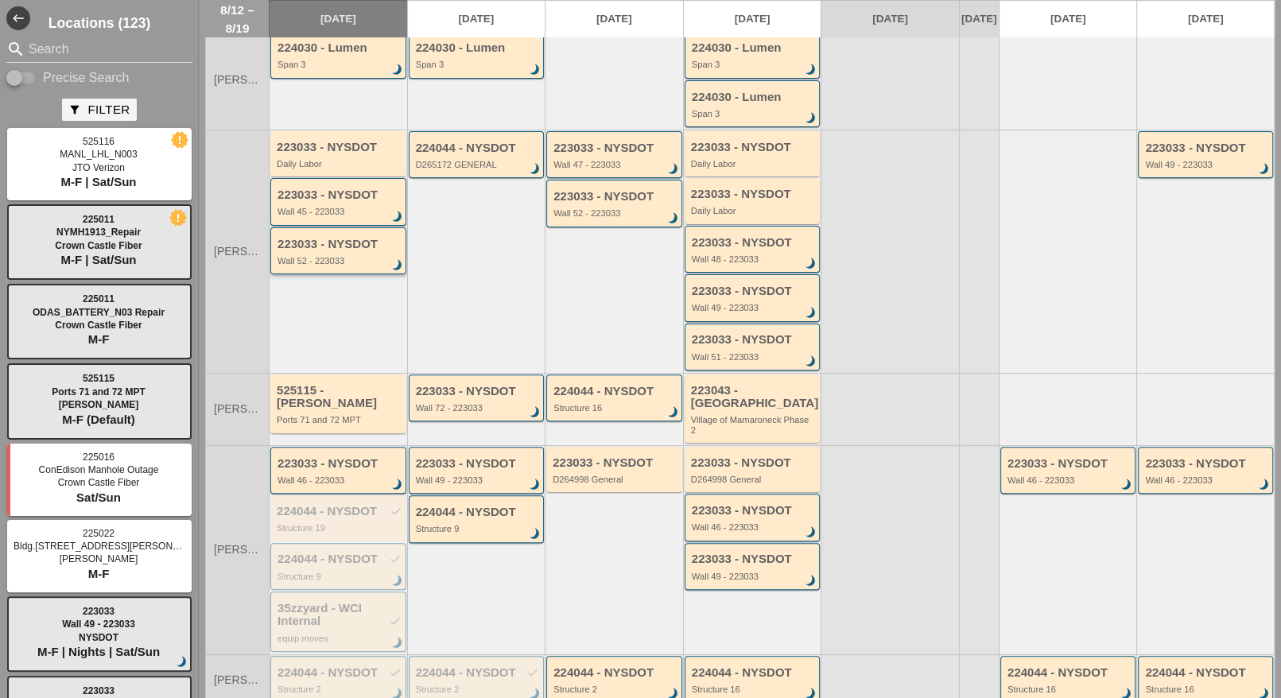
click at [316, 262] on div "Wall 52 - 223033" at bounding box center [340, 261] width 124 height 10
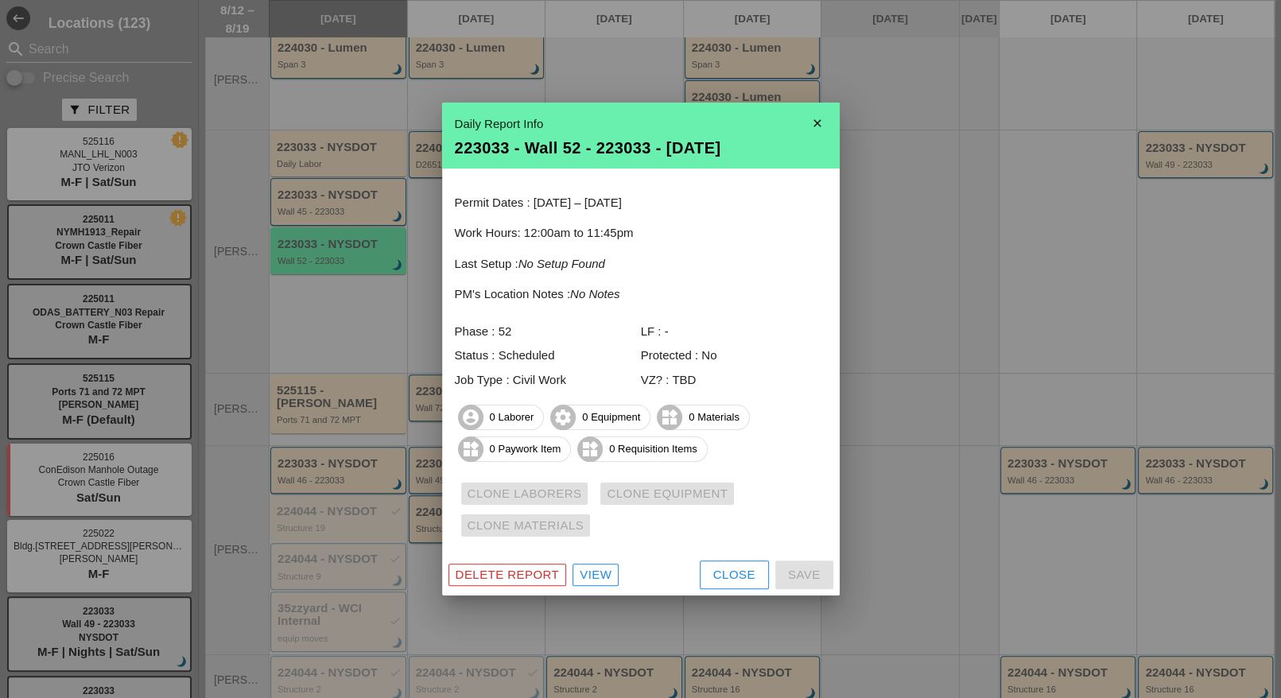
click at [596, 574] on div "View" at bounding box center [596, 575] width 32 height 18
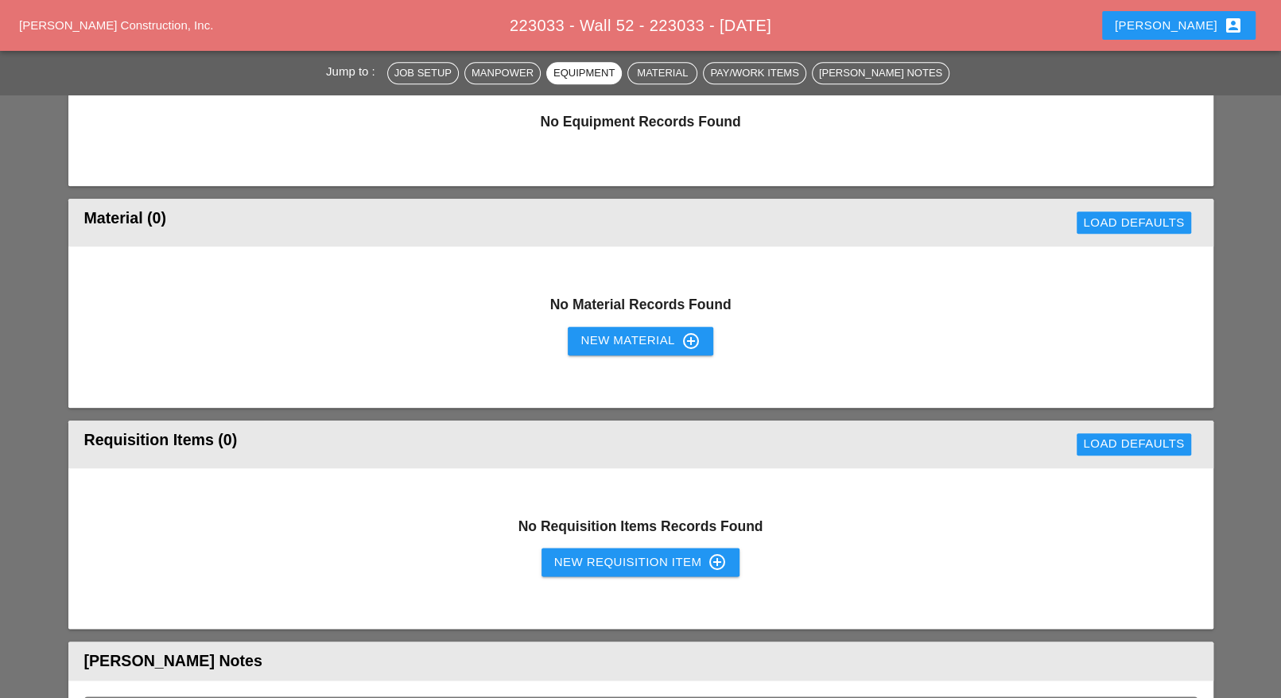
scroll to position [1193, 0]
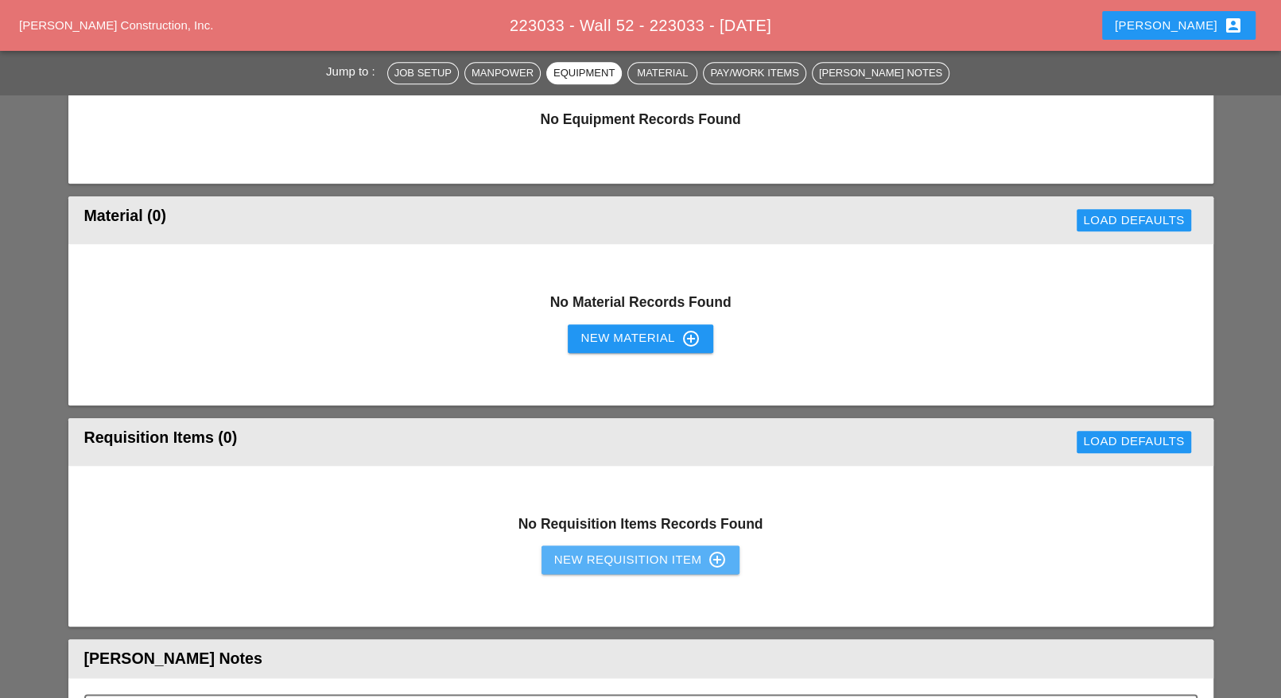
click at [587, 561] on div "New Requisition Item control_point" at bounding box center [640, 559] width 173 height 19
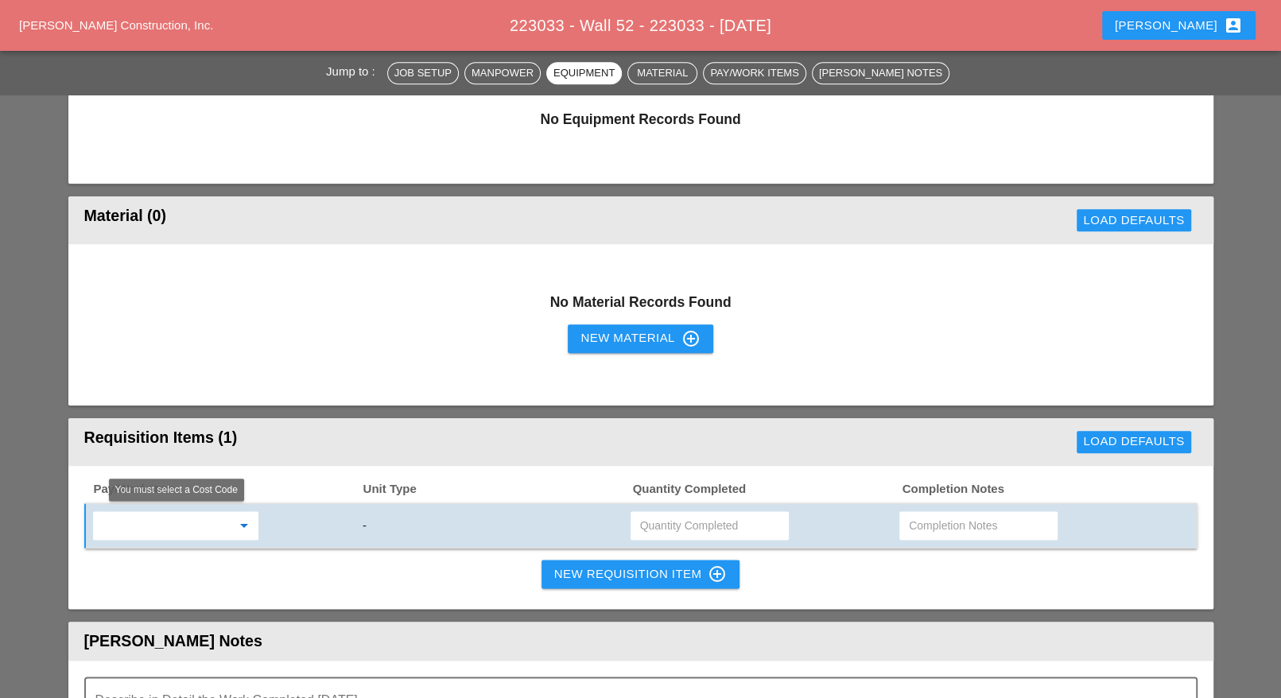
click at [202, 526] on input "text" at bounding box center [165, 525] width 134 height 25
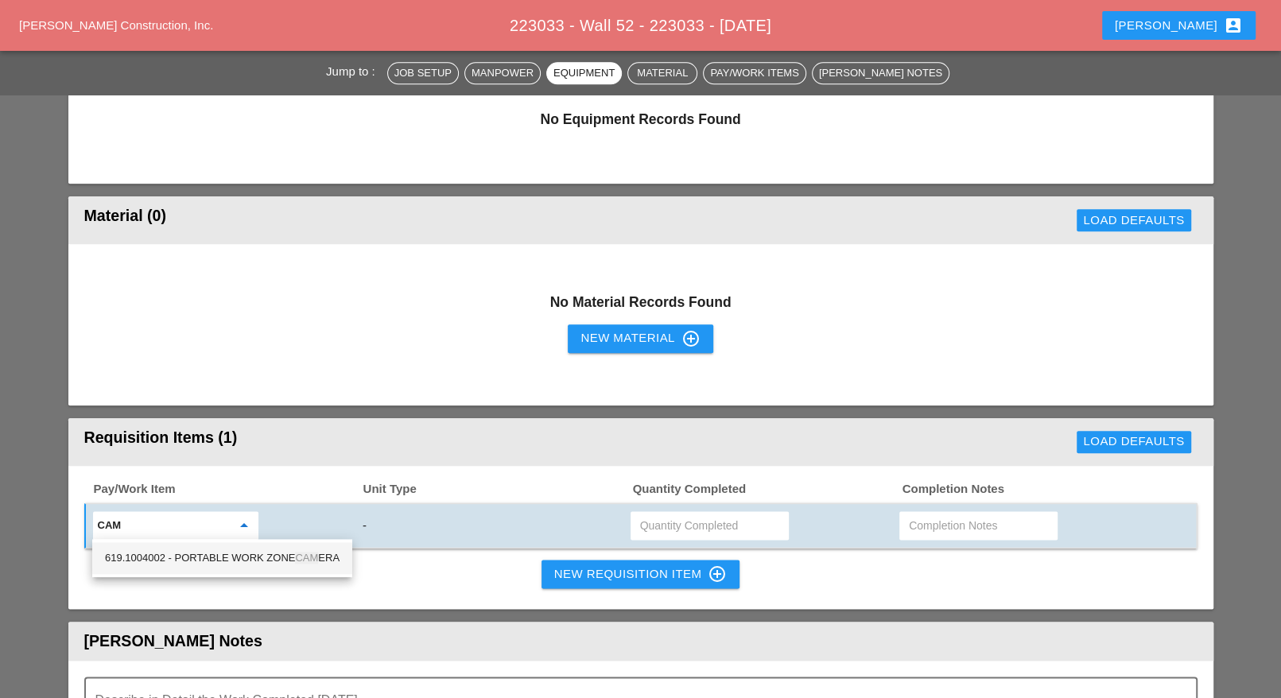
drag, startPoint x: 259, startPoint y: 557, endPoint x: 367, endPoint y: 550, distance: 108.4
click at [260, 557] on div "619.1004002 - PORTABLE WORK ZONE CAM ERA" at bounding box center [222, 558] width 235 height 19
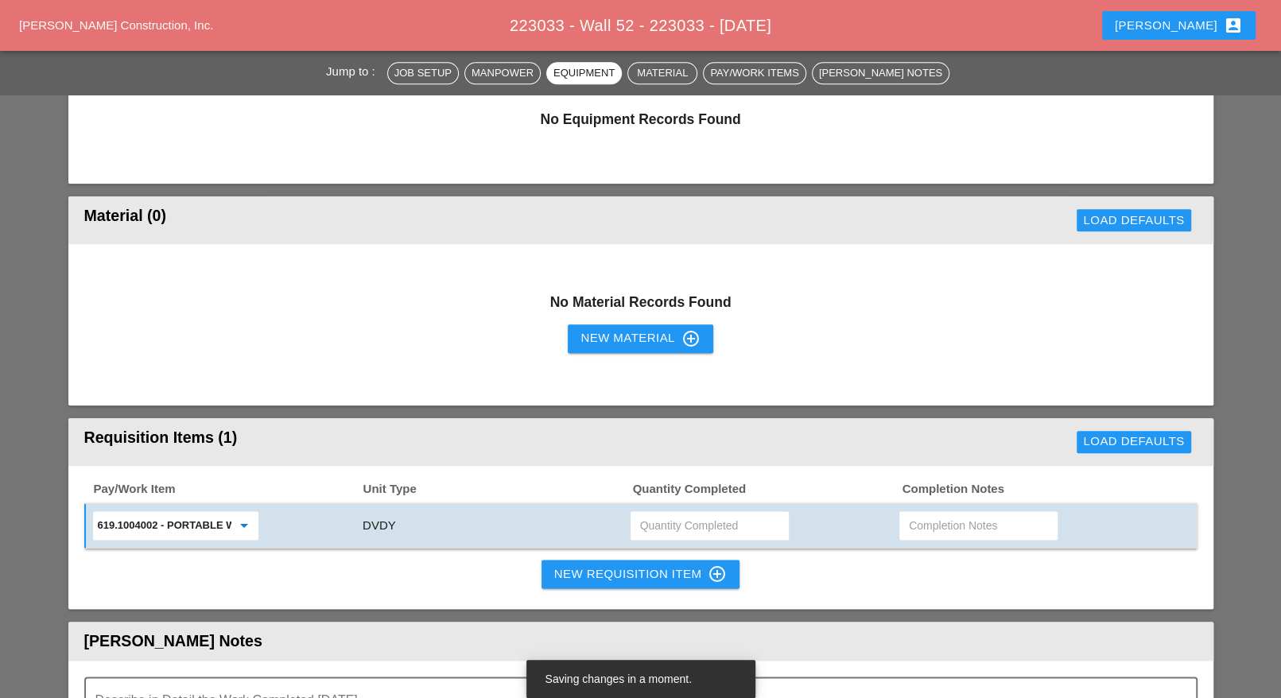
type input "619.1004002 - PORTABLE WORK ZONE CAMERA"
click at [655, 526] on input "text" at bounding box center [709, 525] width 139 height 25
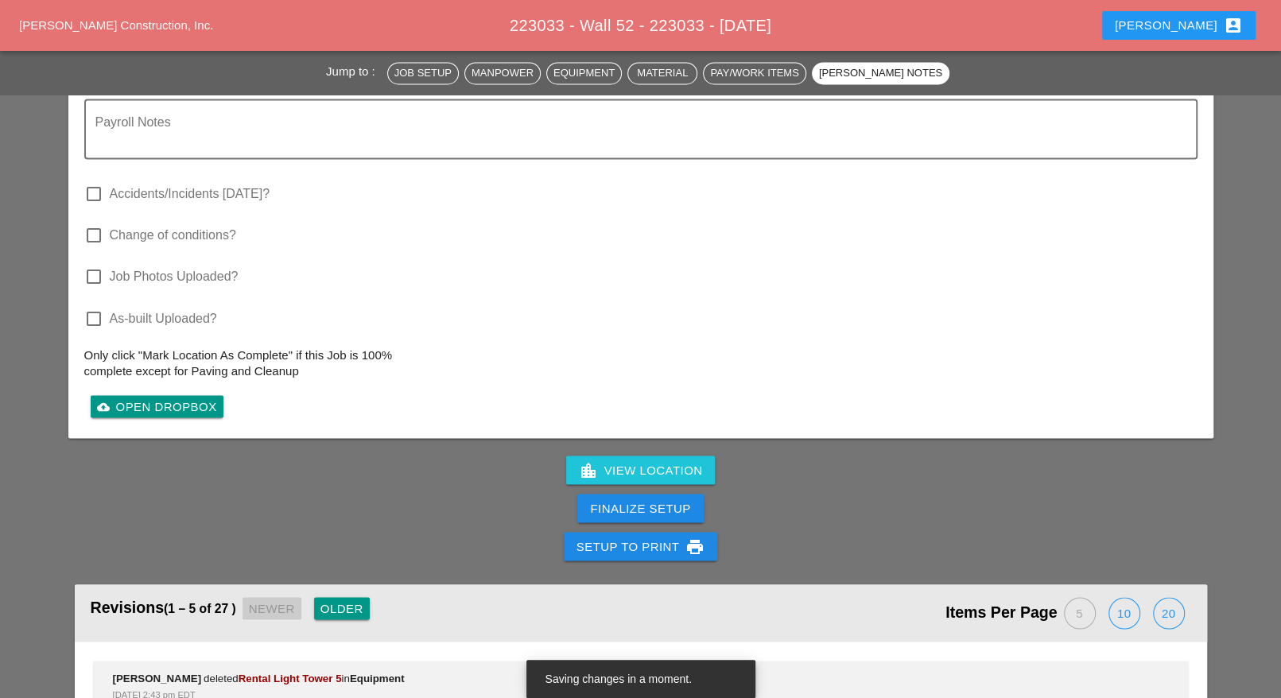
scroll to position [2187, 0]
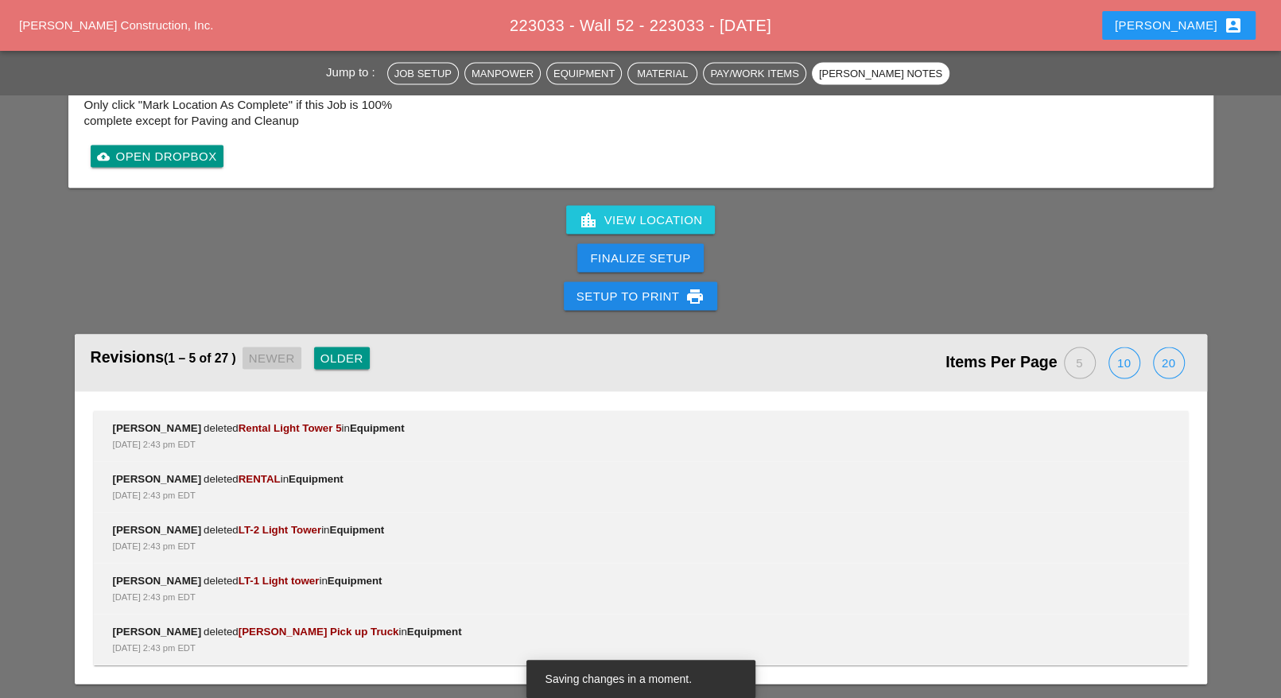
type input "2"
drag, startPoint x: 682, startPoint y: 254, endPoint x: 670, endPoint y: 259, distance: 13.9
click at [682, 252] on div "Finalize Setup" at bounding box center [640, 258] width 100 height 18
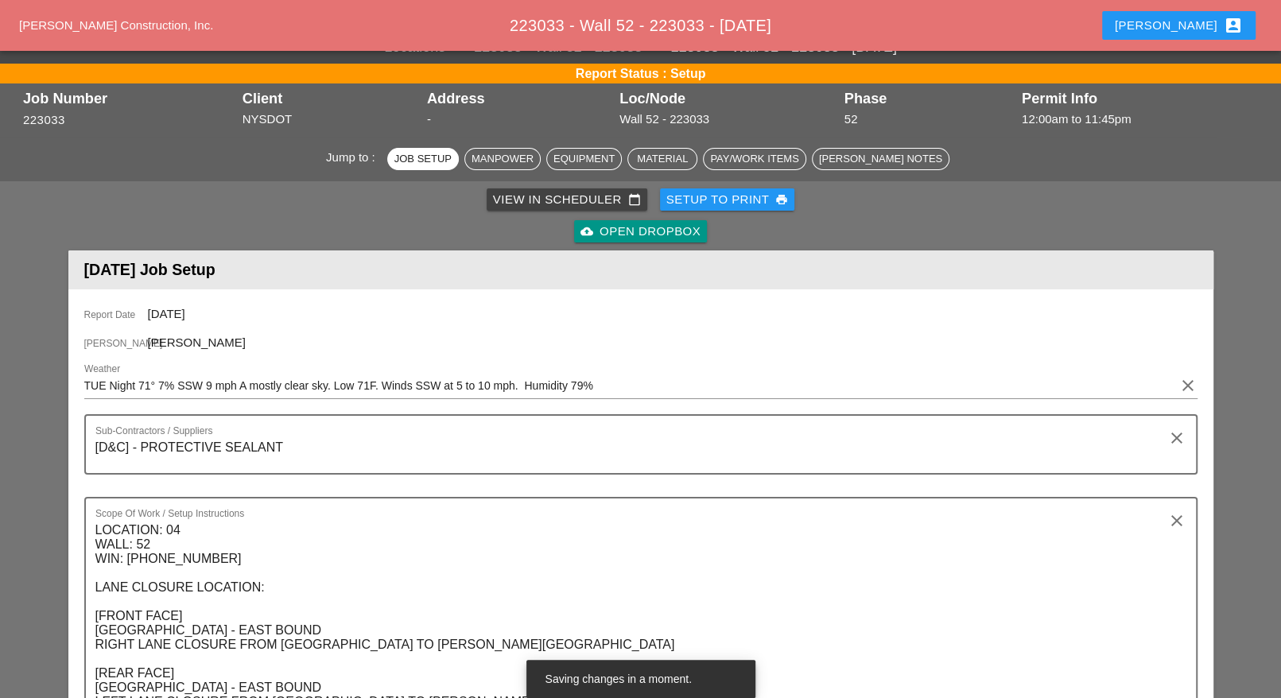
scroll to position [0, 0]
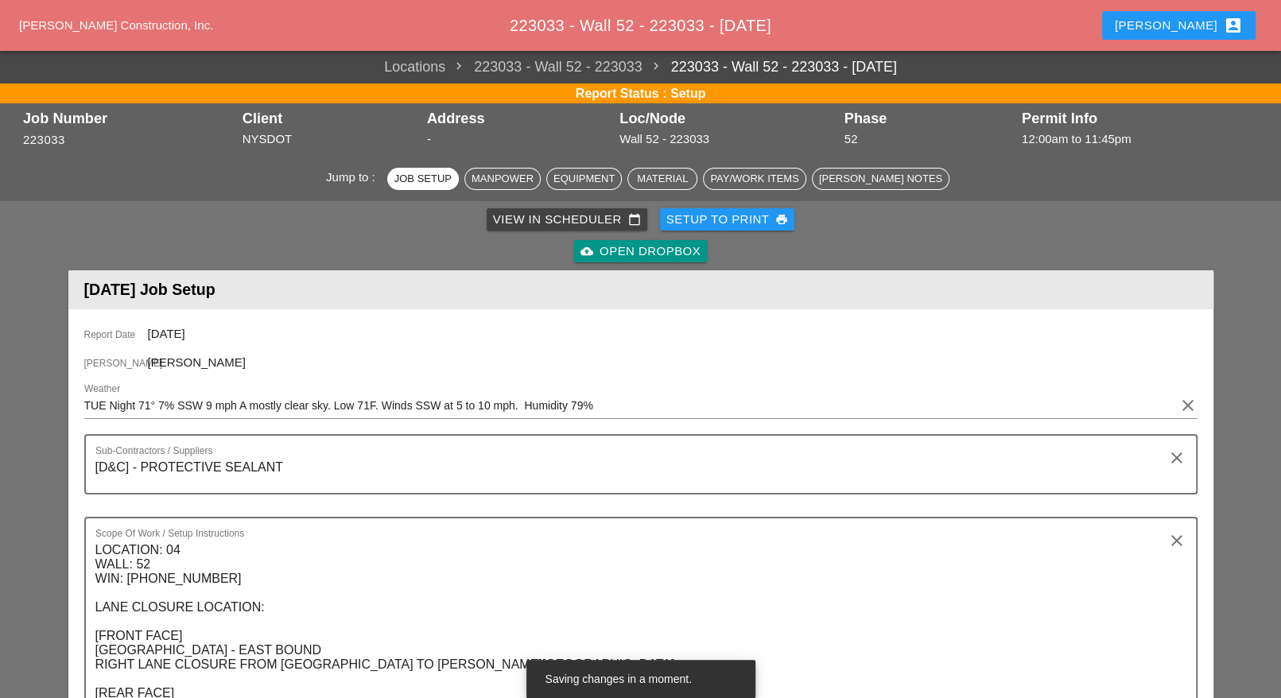
click at [543, 223] on div "View in Scheduler calendar_today" at bounding box center [567, 220] width 148 height 18
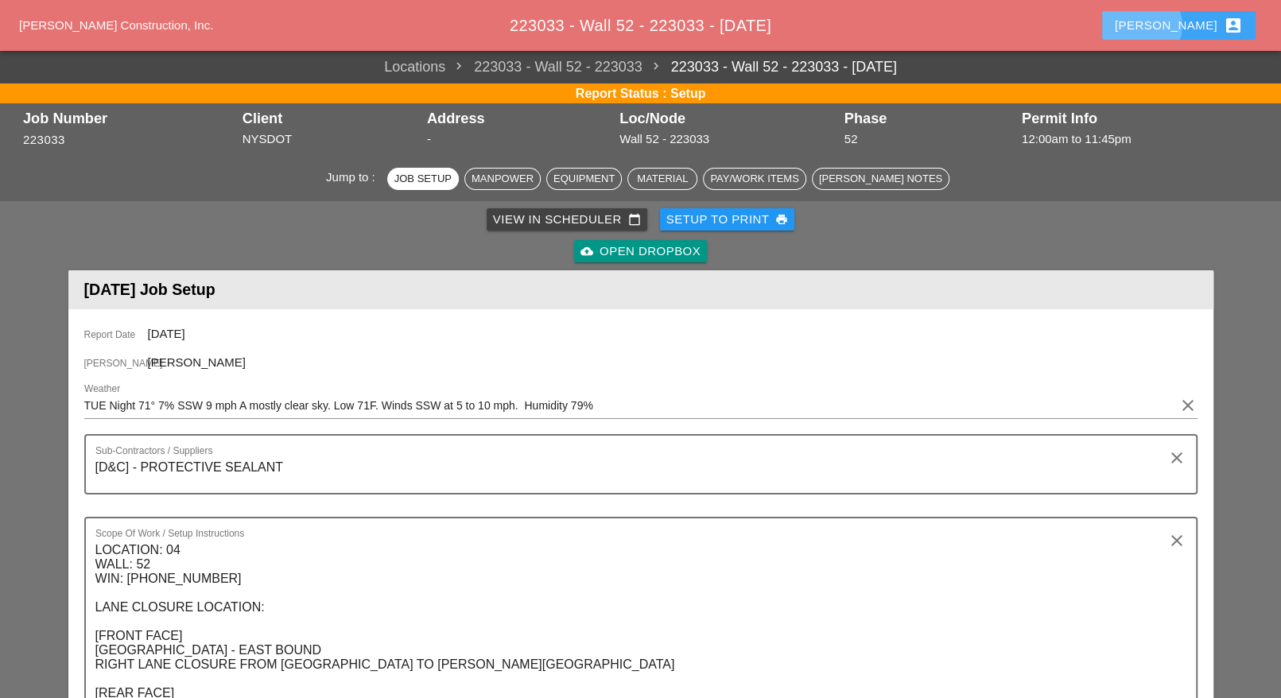
drag, startPoint x: 1201, startPoint y: 23, endPoint x: 1178, endPoint y: 114, distance: 93.6
click at [1202, 23] on div "Luca account_box" at bounding box center [1179, 25] width 128 height 19
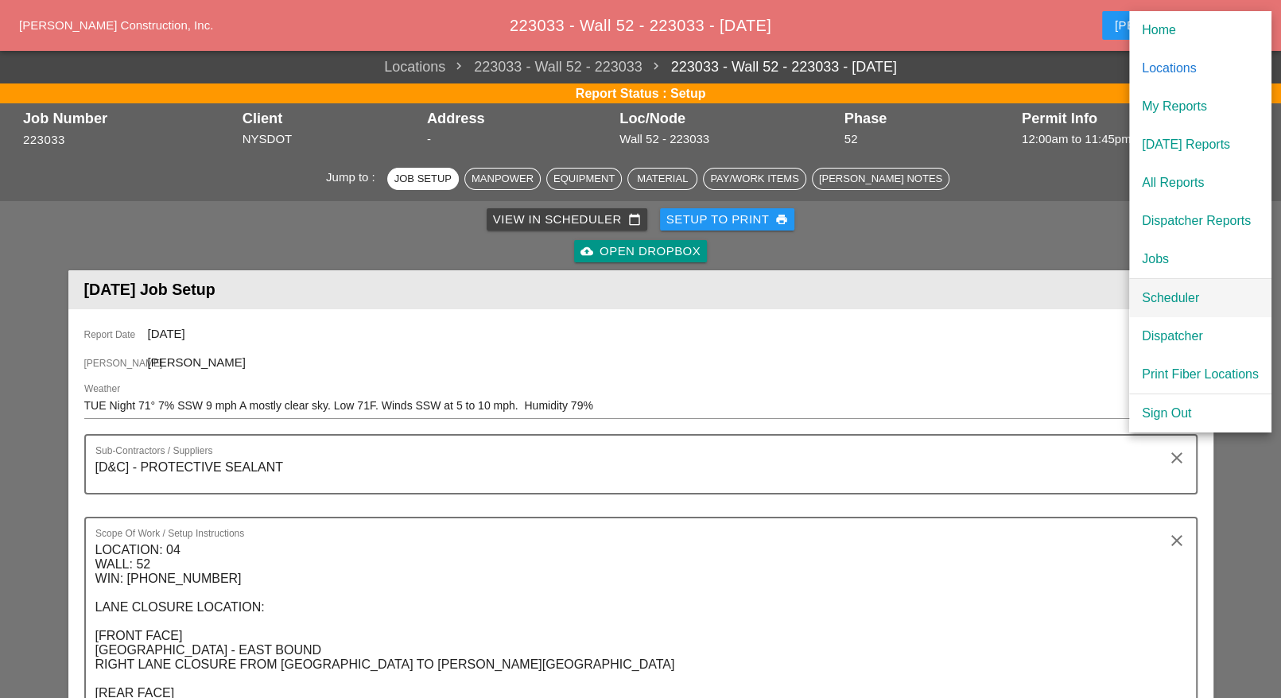
click at [1173, 297] on div "Scheduler" at bounding box center [1200, 298] width 117 height 19
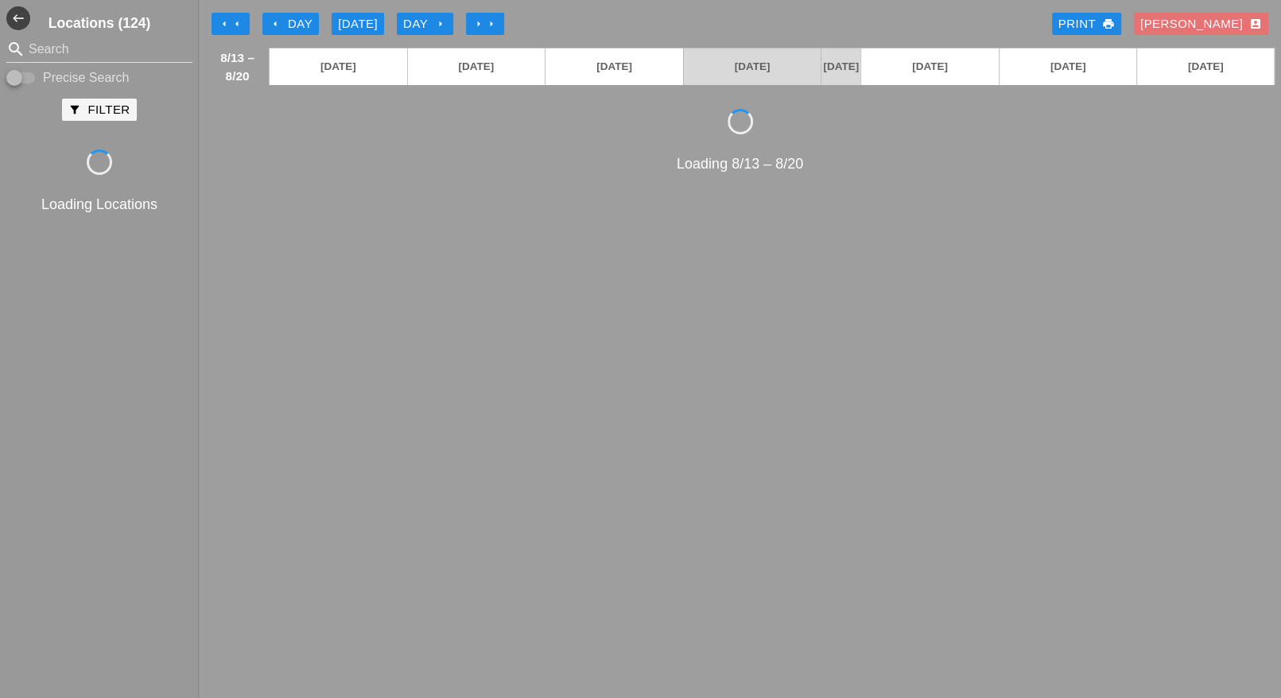
click at [293, 21] on div "arrow_left Day" at bounding box center [291, 24] width 44 height 18
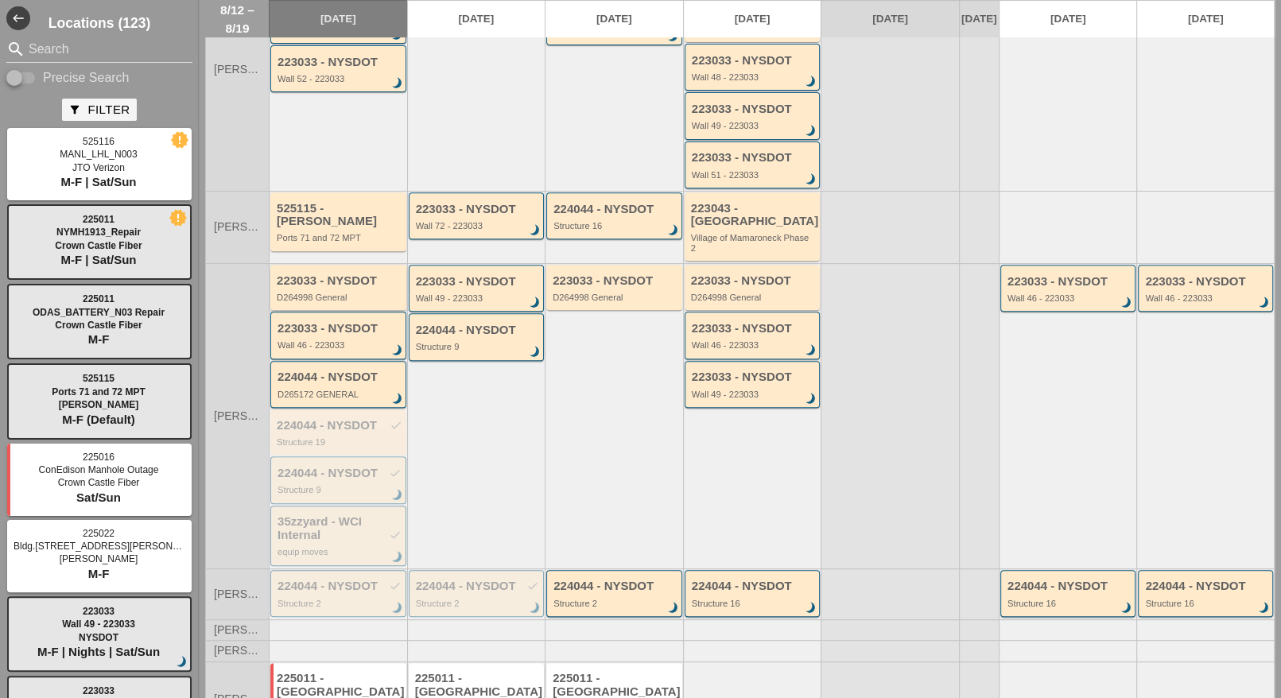
scroll to position [398, 0]
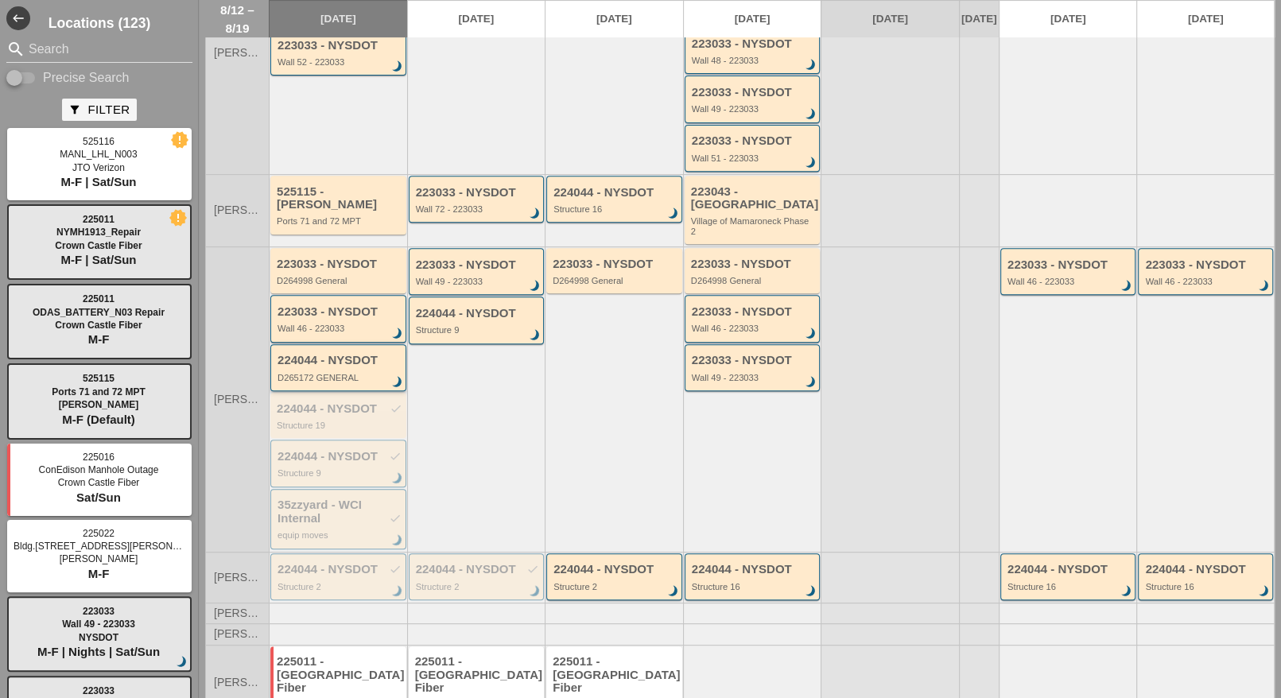
click at [328, 365] on div "224044 - NYSDOT D265172 GENERAL brightness_3" at bounding box center [340, 368] width 124 height 29
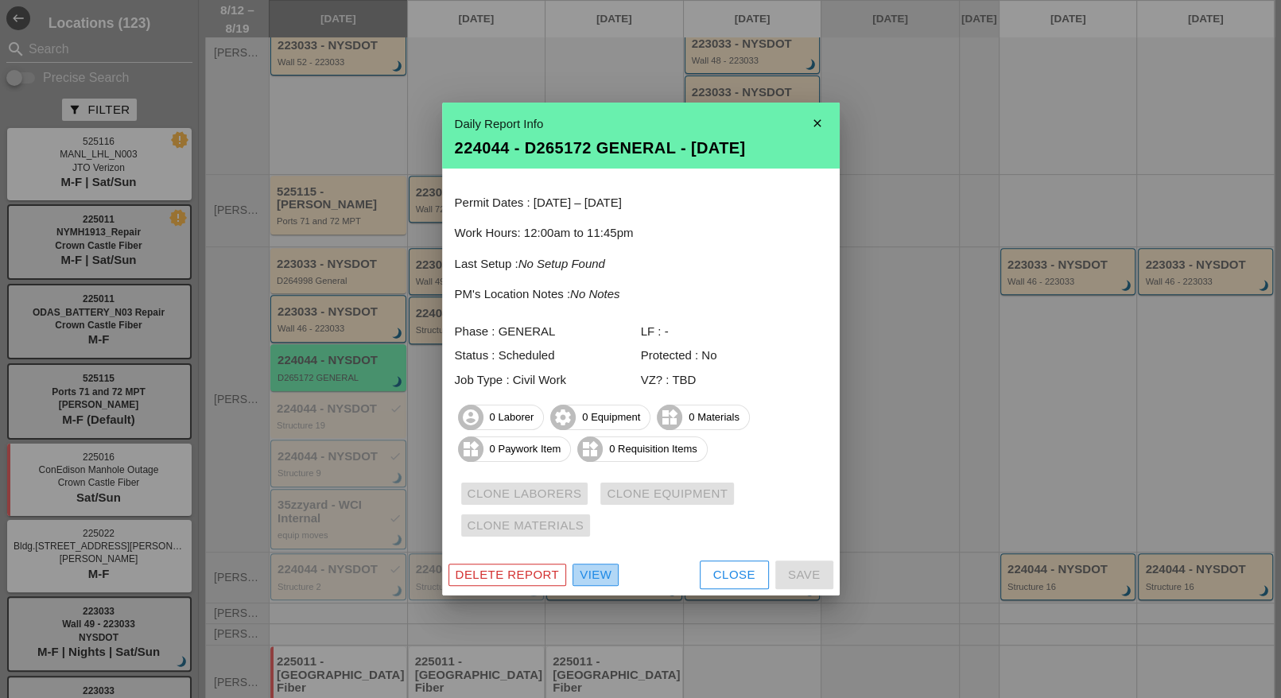
click at [590, 571] on div "View" at bounding box center [596, 575] width 32 height 18
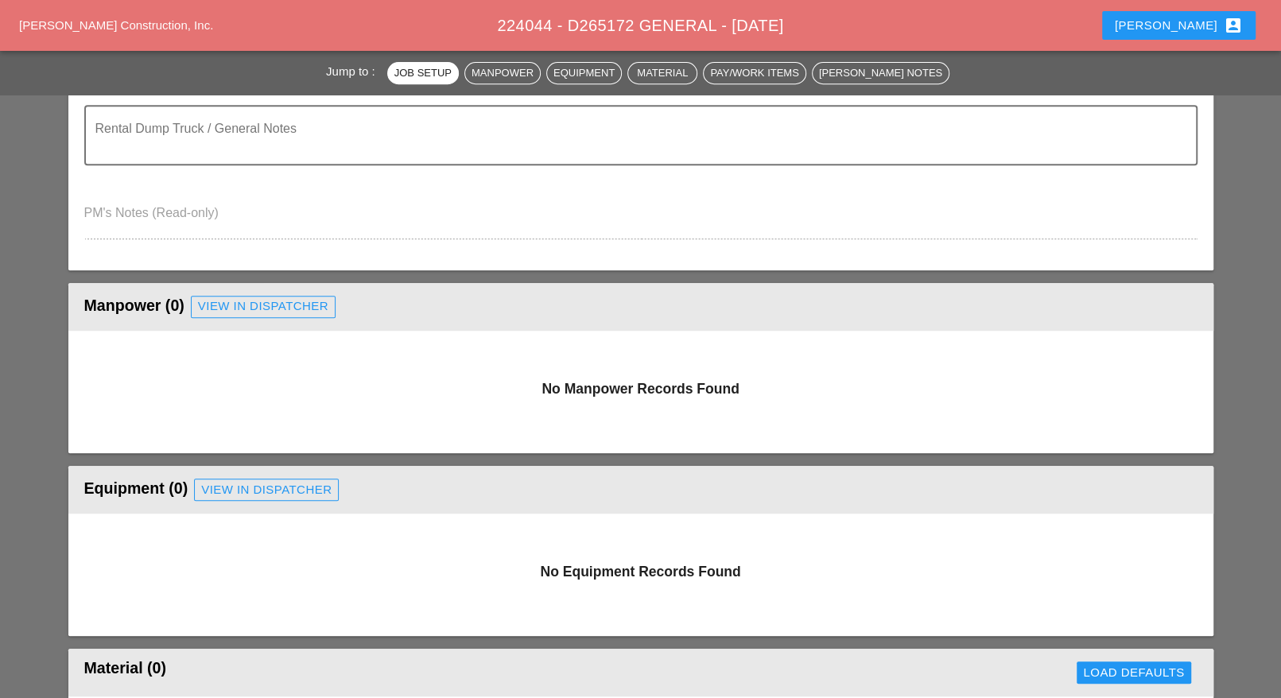
scroll to position [497, 0]
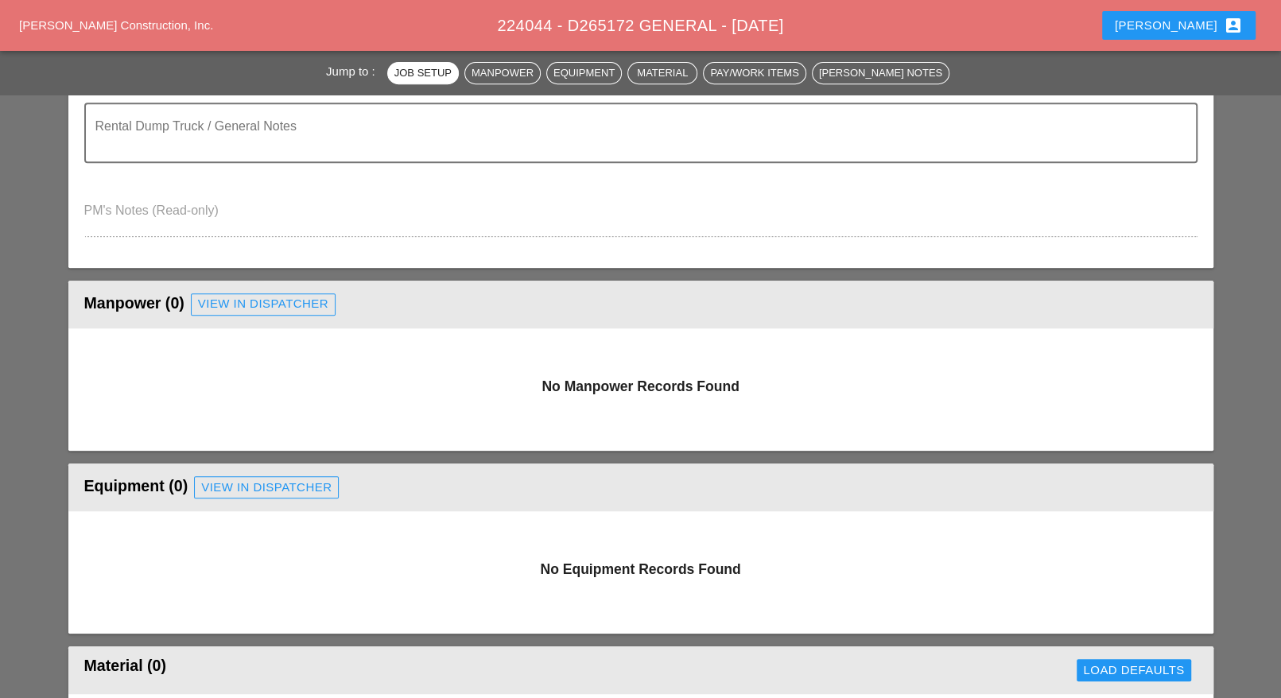
click at [258, 305] on div "View in Dispatcher" at bounding box center [263, 304] width 130 height 18
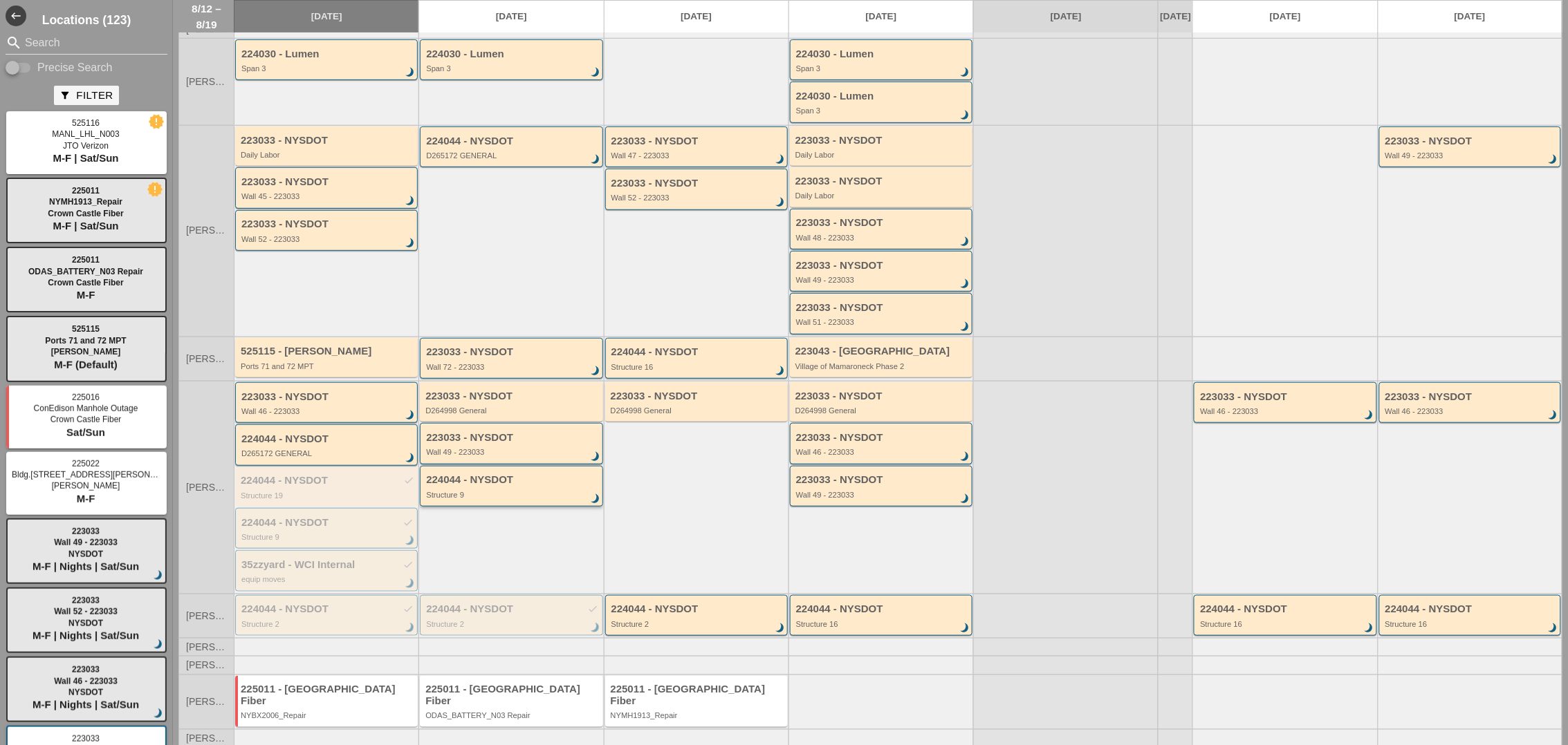
scroll to position [174, 0]
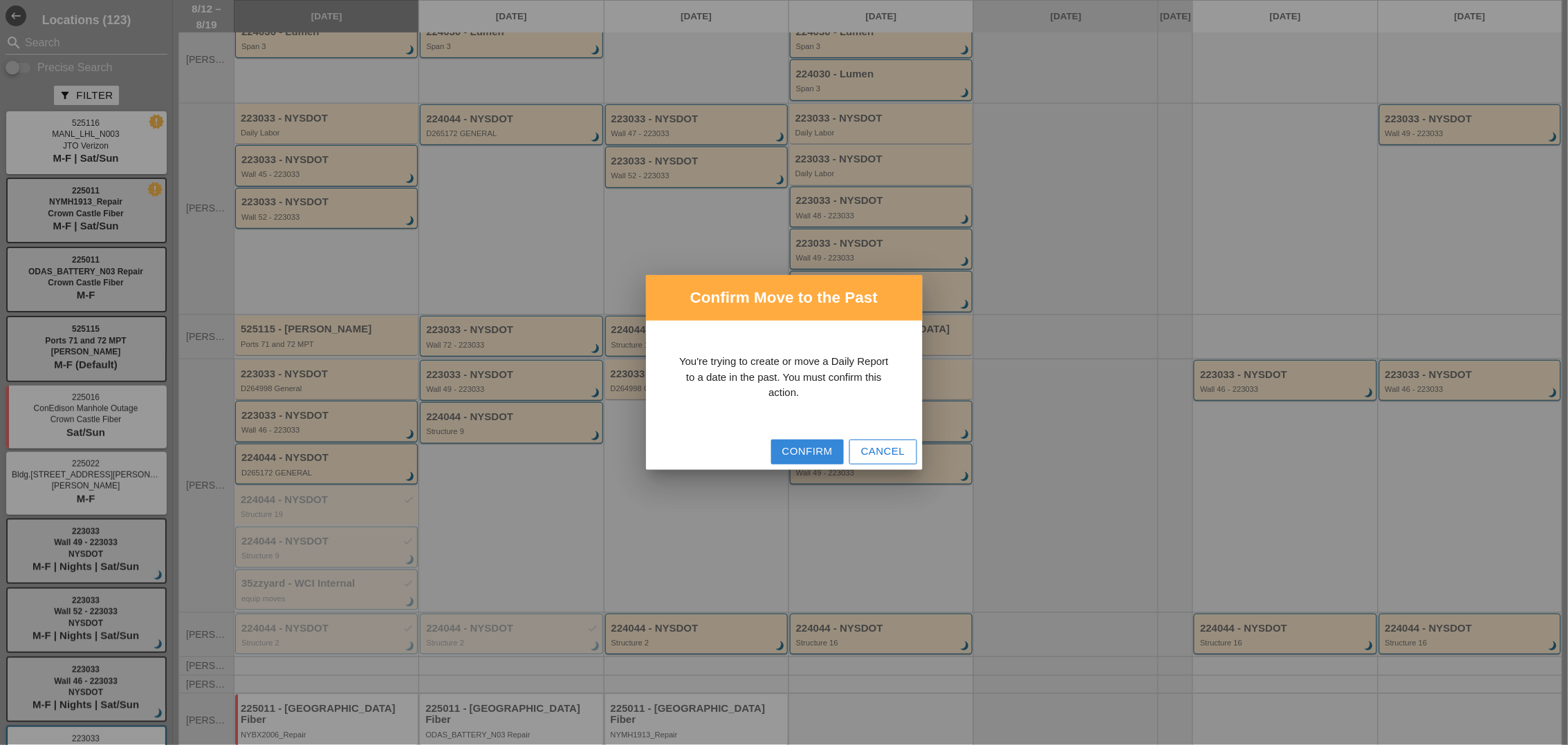
click at [809, 447] on div "Confirm" at bounding box center [807, 452] width 50 height 16
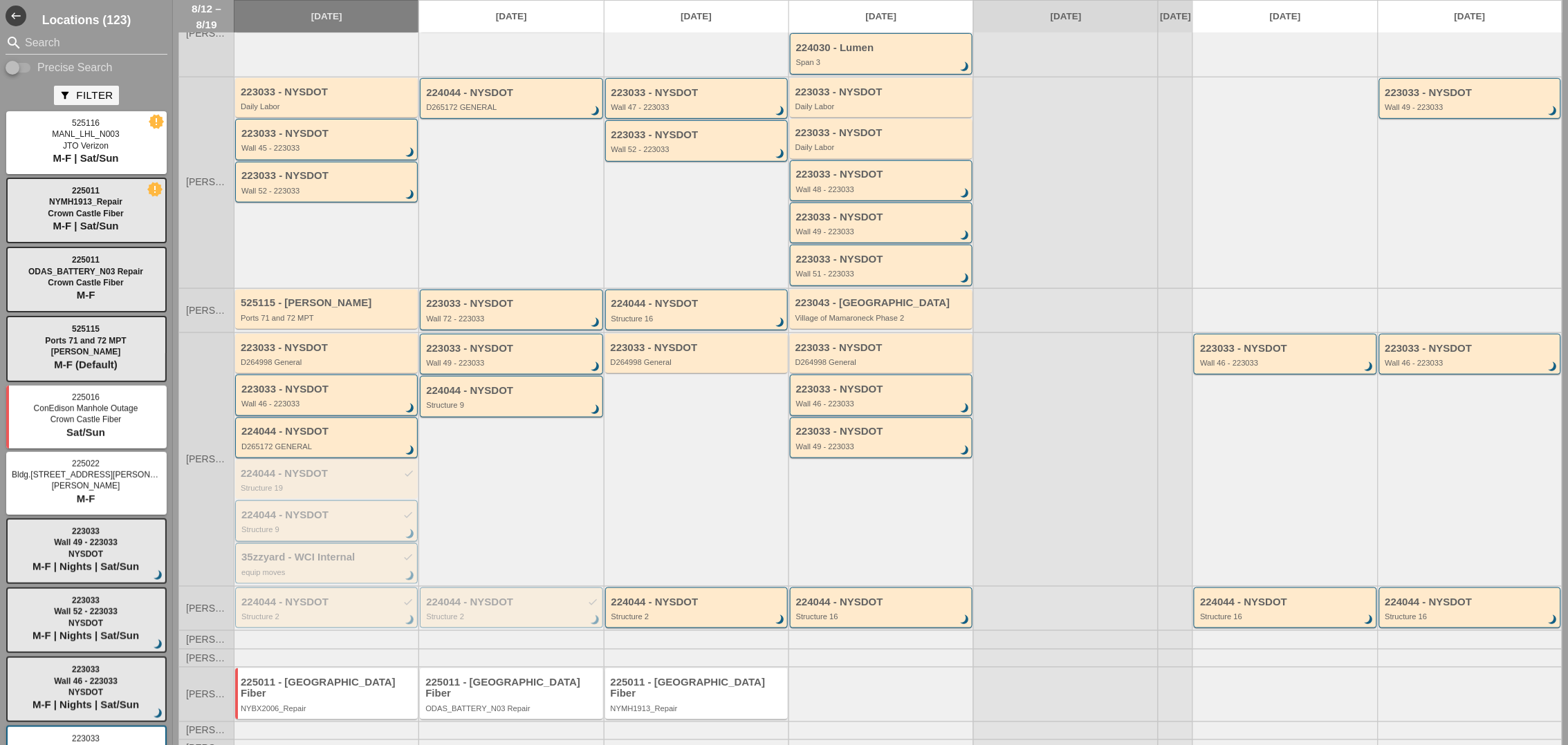
scroll to position [215, 0]
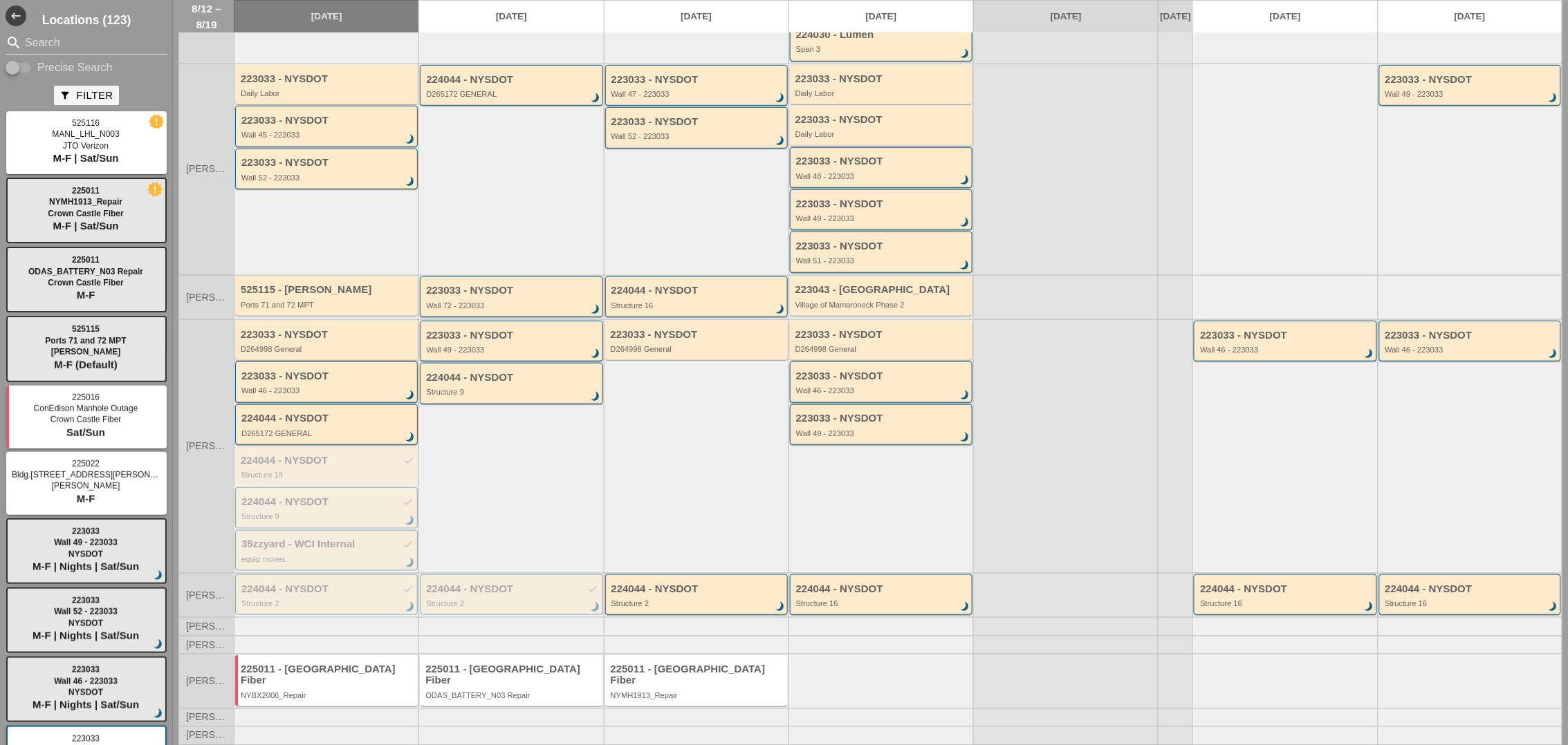
click at [301, 353] on div "D264998 General" at bounding box center [328, 349] width 174 height 9
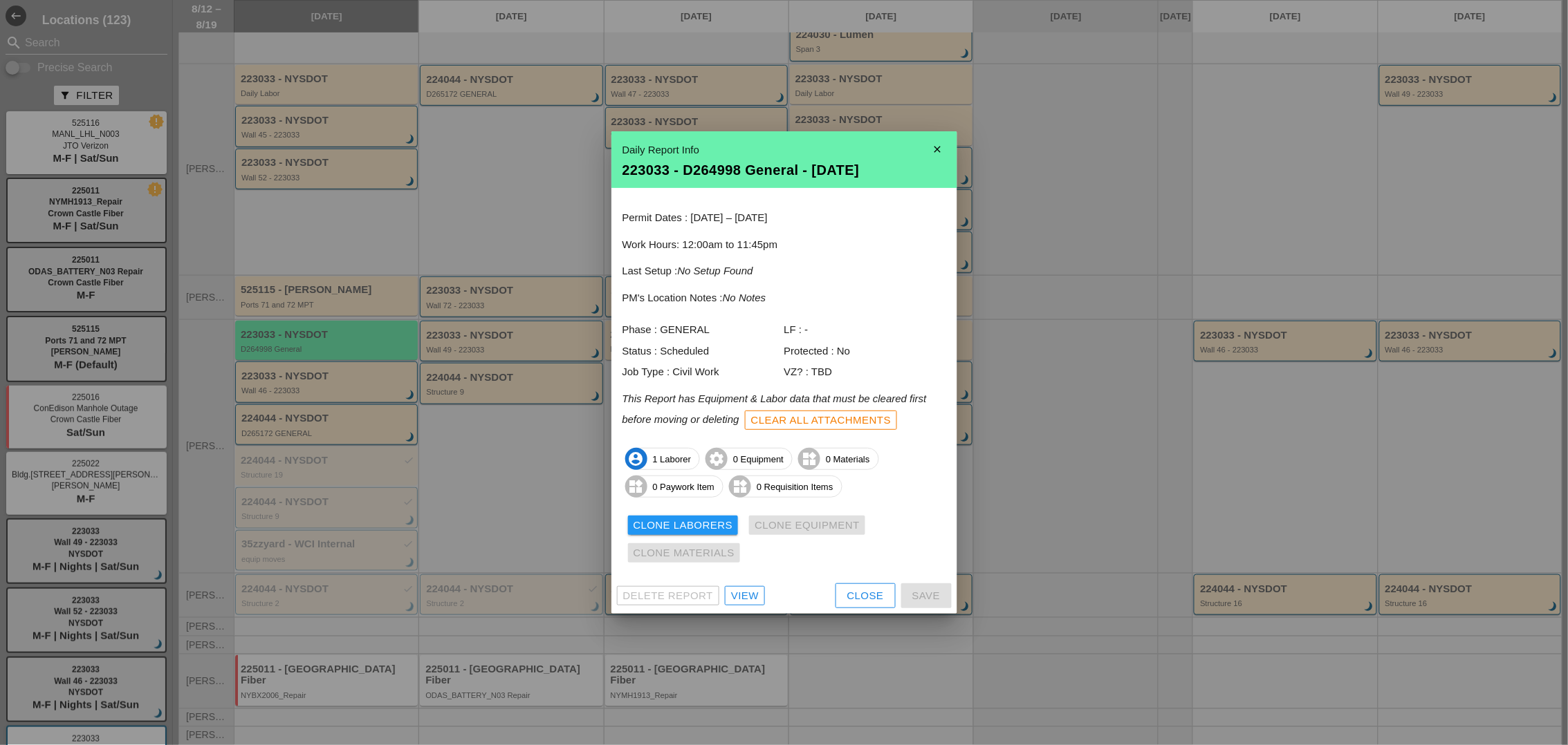
click at [758, 597] on div "View" at bounding box center [745, 596] width 28 height 16
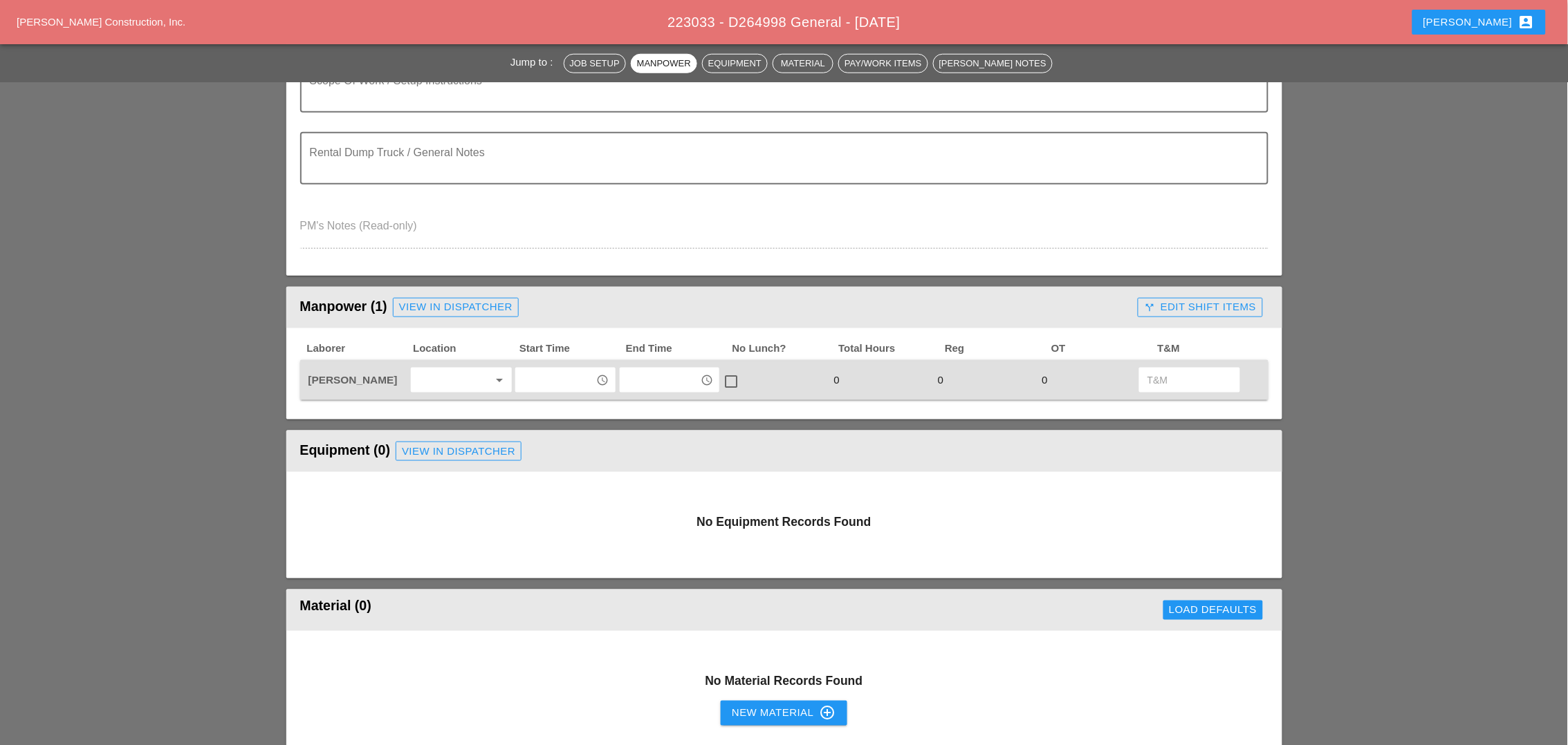
scroll to position [432, 0]
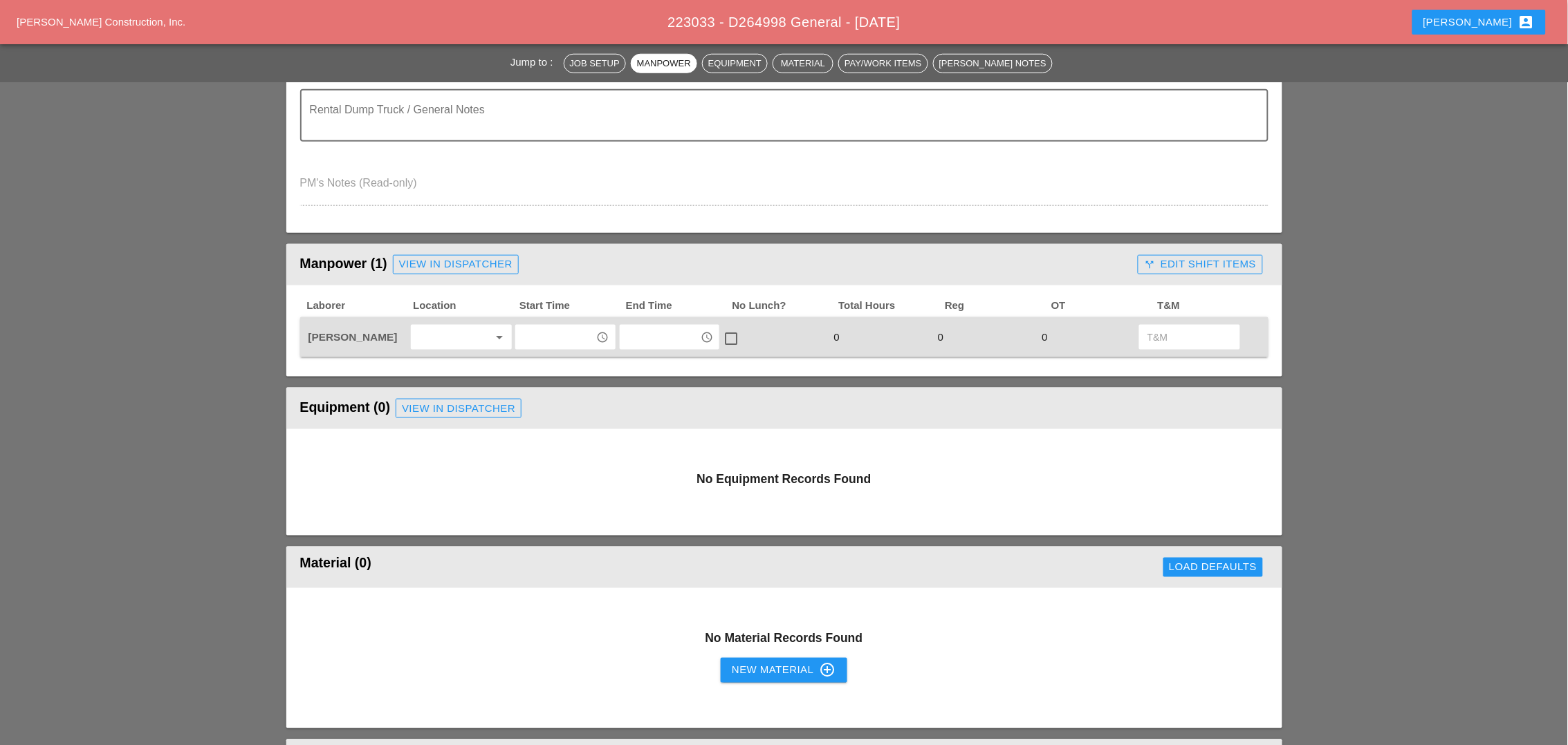
click at [546, 326] on input "text" at bounding box center [555, 336] width 72 height 22
type input "1"
click at [543, 520] on div "2 :00 pm" at bounding box center [567, 528] width 80 height 17
type input "2:00 pm"
click at [630, 336] on input "text" at bounding box center [659, 336] width 72 height 22
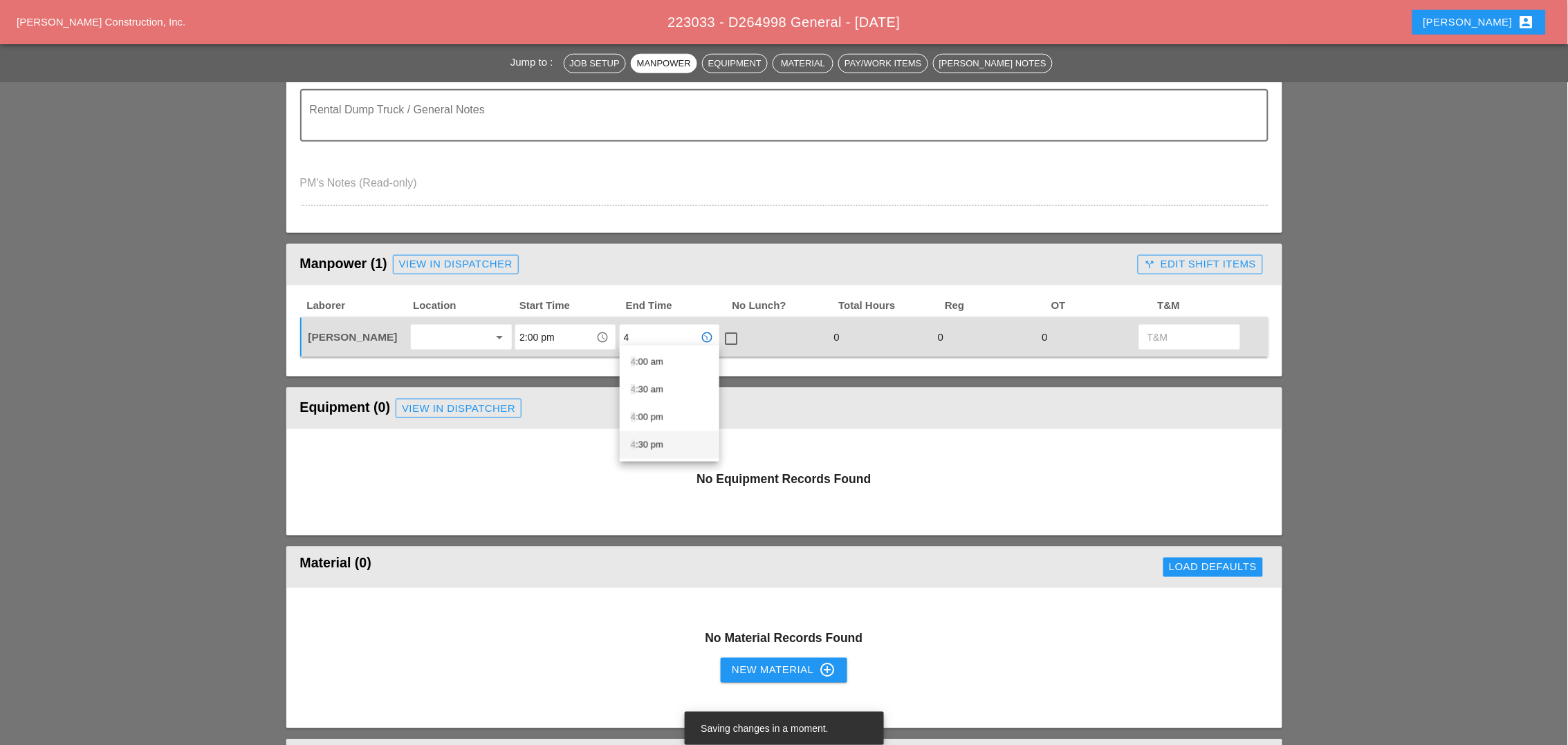
scroll to position [518, 0]
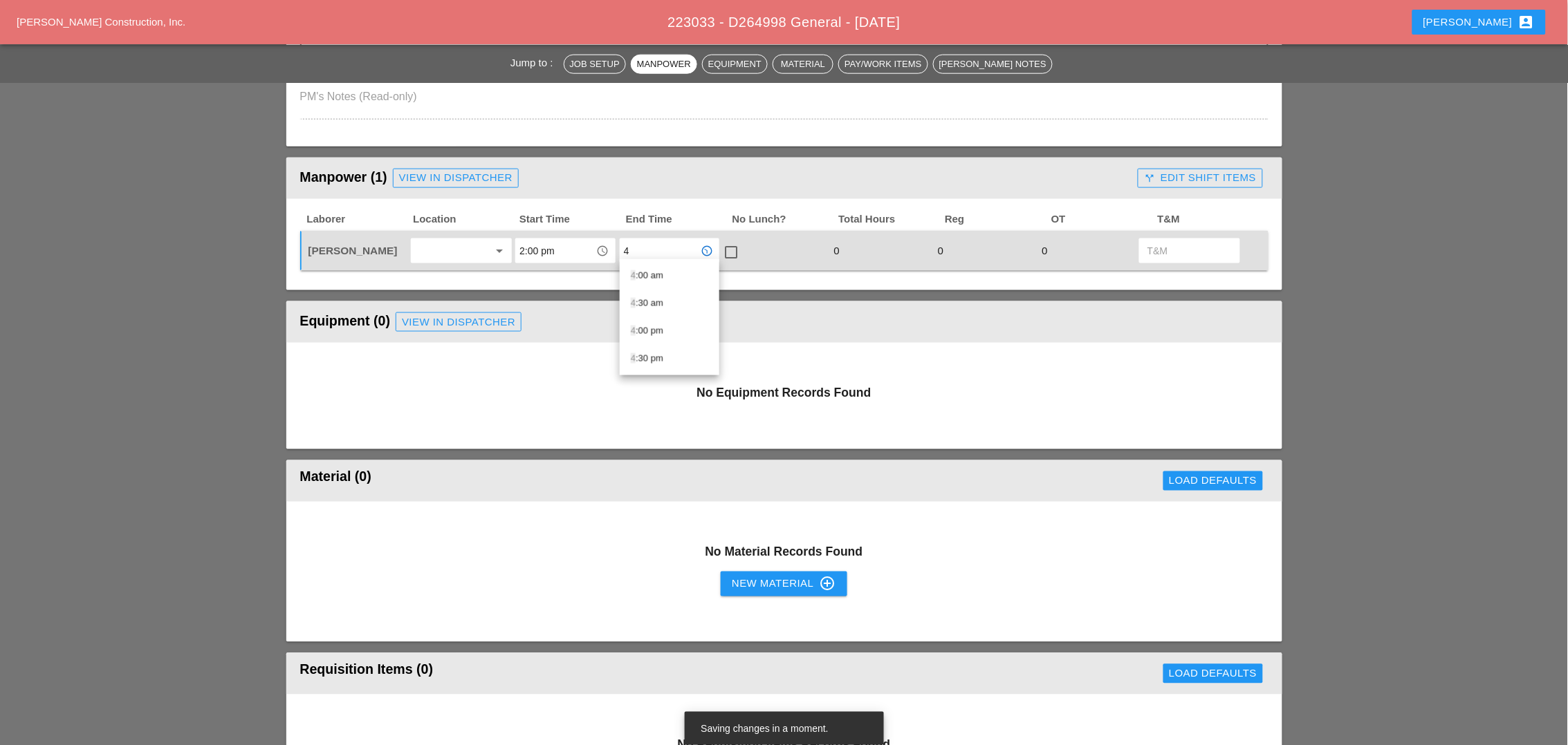
click at [651, 335] on div "4 :00 pm" at bounding box center [669, 330] width 77 height 17
type input "4:00 pm"
click at [735, 247] on div at bounding box center [731, 252] width 23 height 23
checkbox input "true"
click at [1113, 170] on div "call_split Edit Shift Items" at bounding box center [1199, 178] width 112 height 16
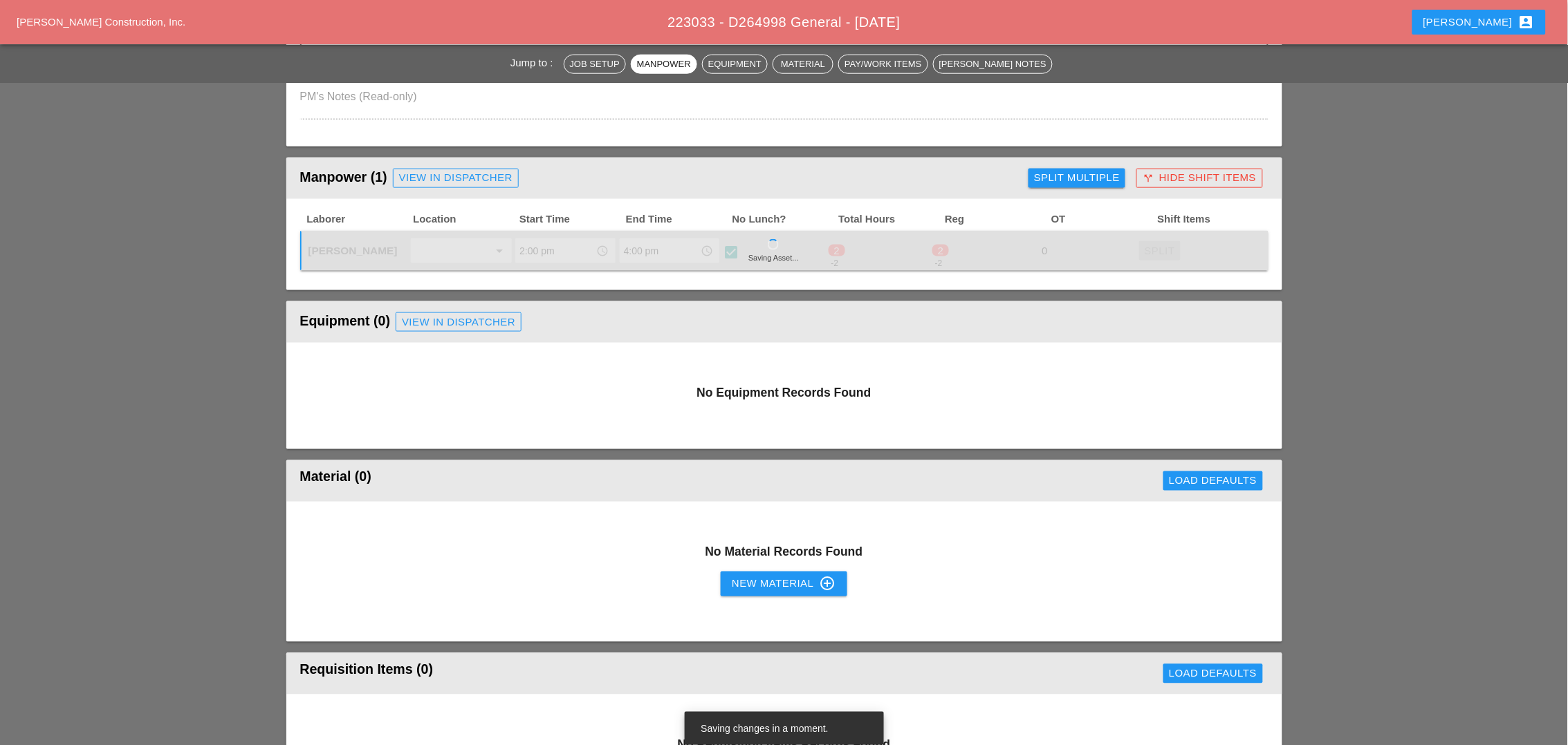
type input "2"
click at [1113, 245] on div "Split" at bounding box center [1159, 251] width 30 height 16
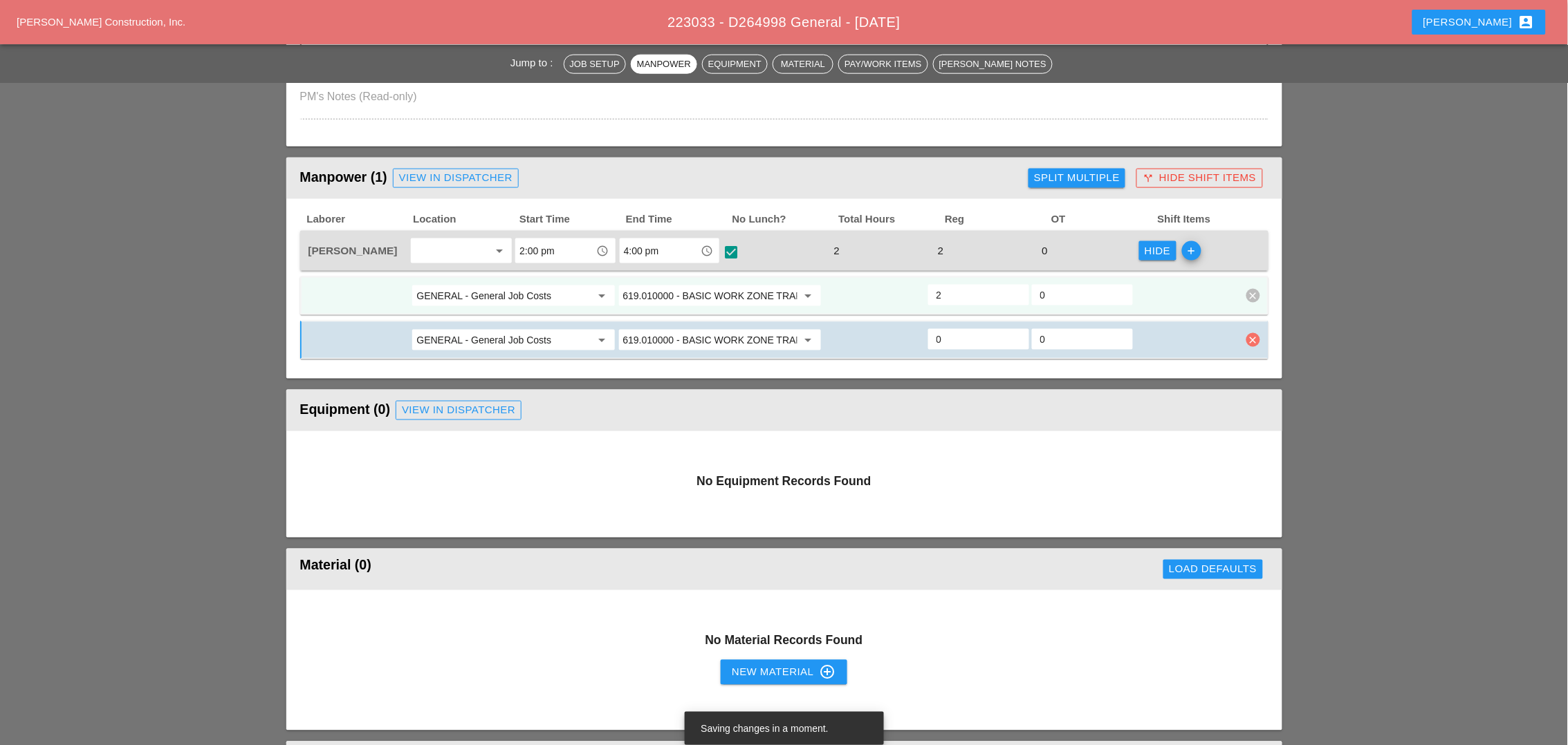
click at [1113, 333] on icon "clear" at bounding box center [1253, 340] width 14 height 14
drag, startPoint x: 1251, startPoint y: 299, endPoint x: 1221, endPoint y: 305, distance: 30.6
click at [1113, 299] on div "Confirm delete" at bounding box center [1254, 303] width 67 height 16
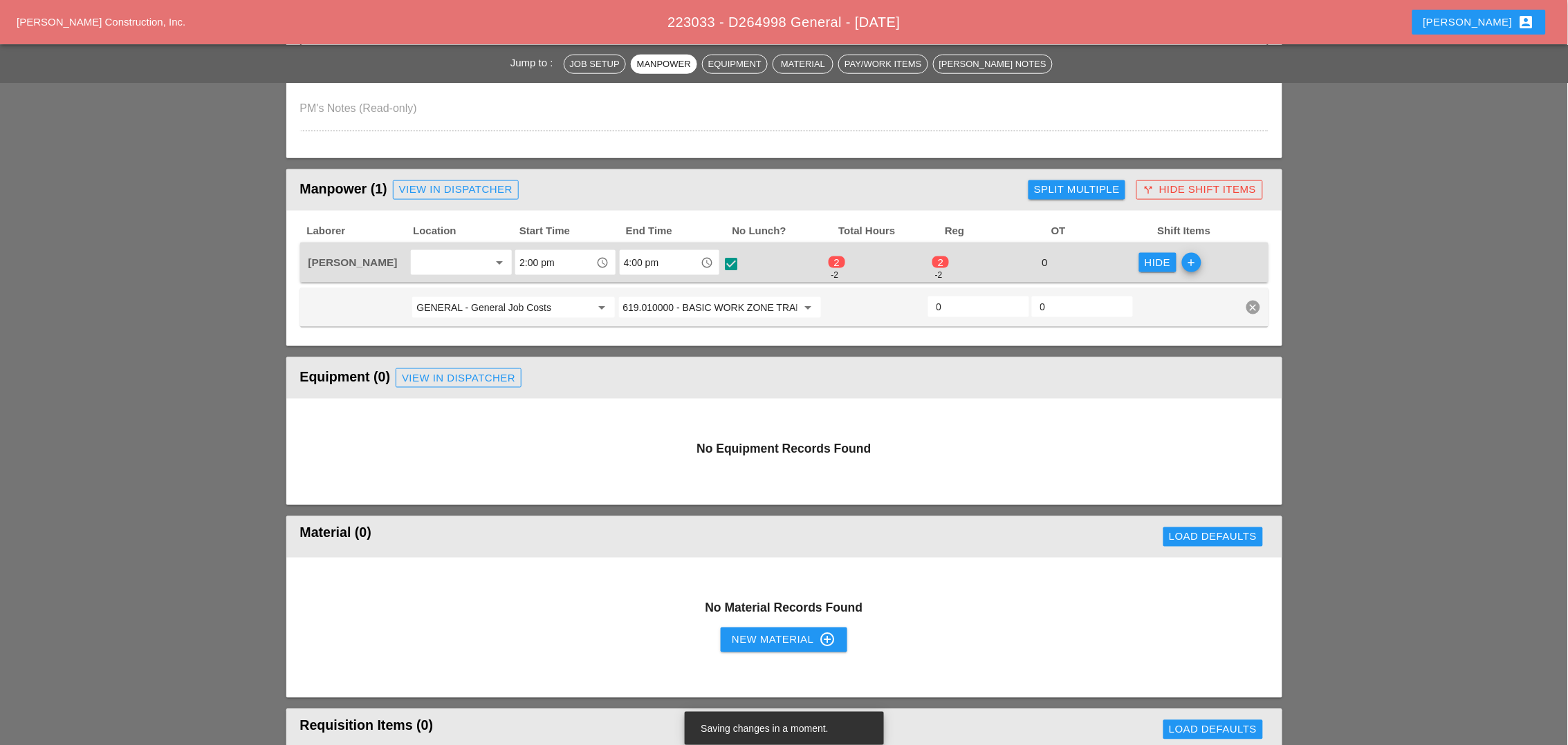
scroll to position [432, 0]
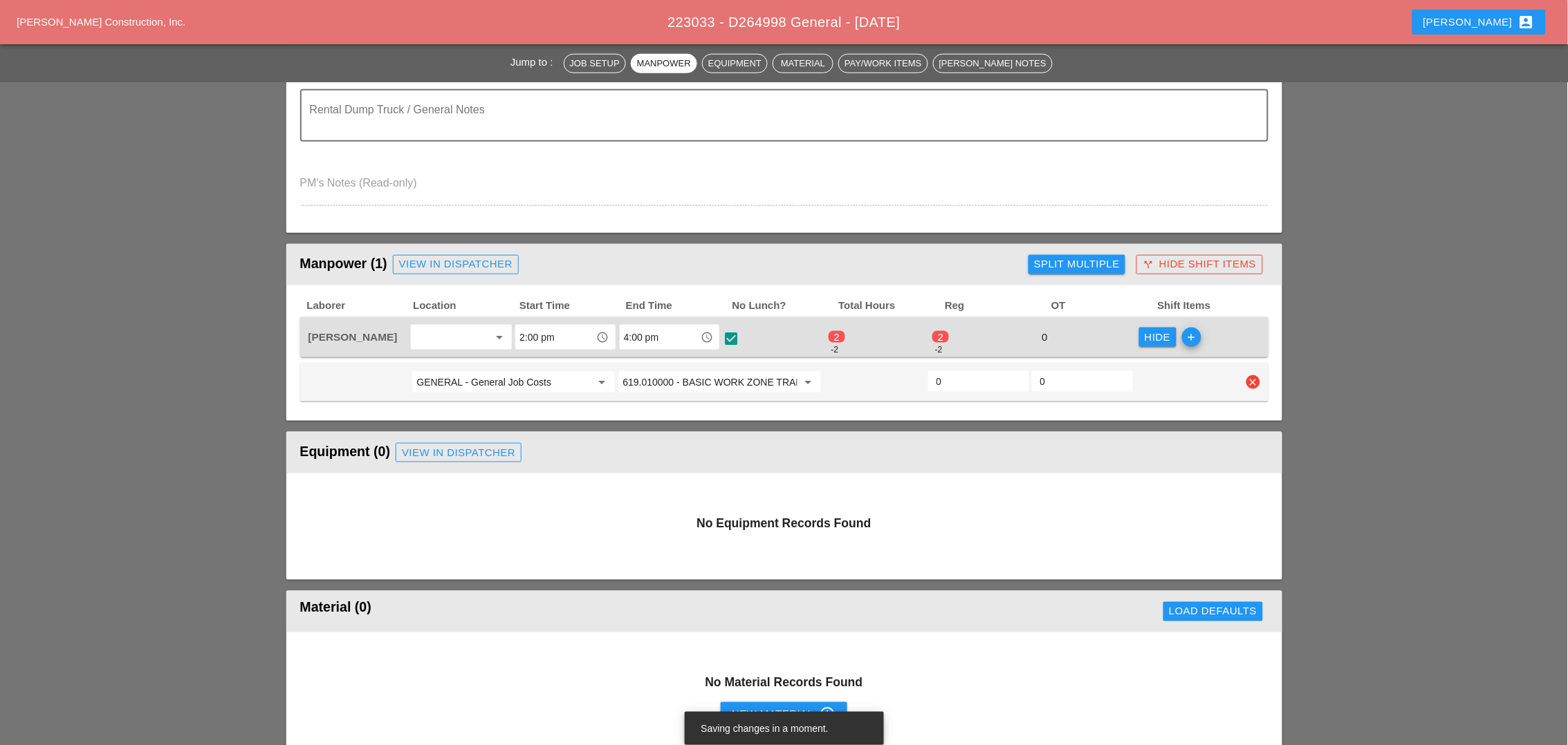
click at [1060, 374] on input "0" at bounding box center [1082, 381] width 84 height 22
type input "2"
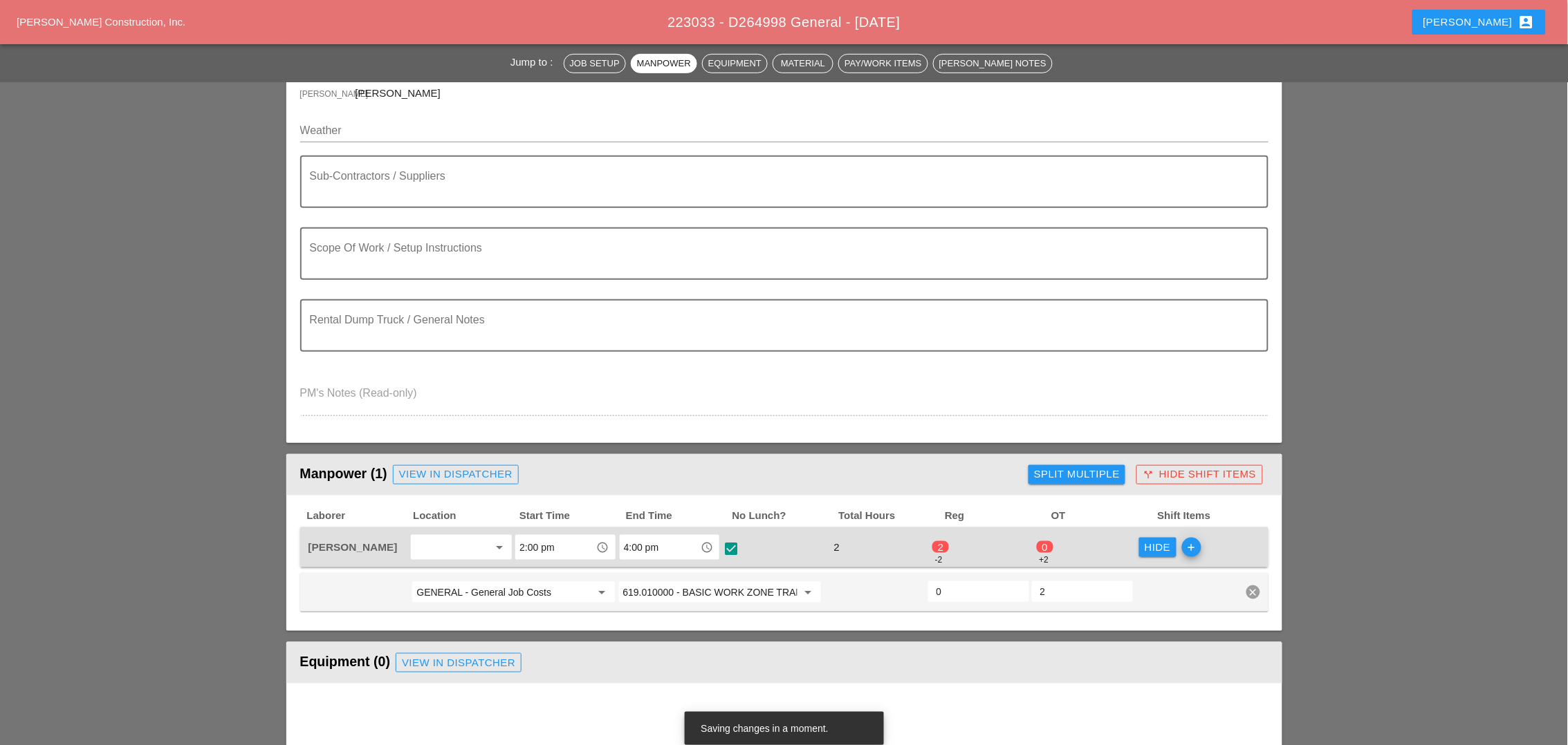
scroll to position [0, 0]
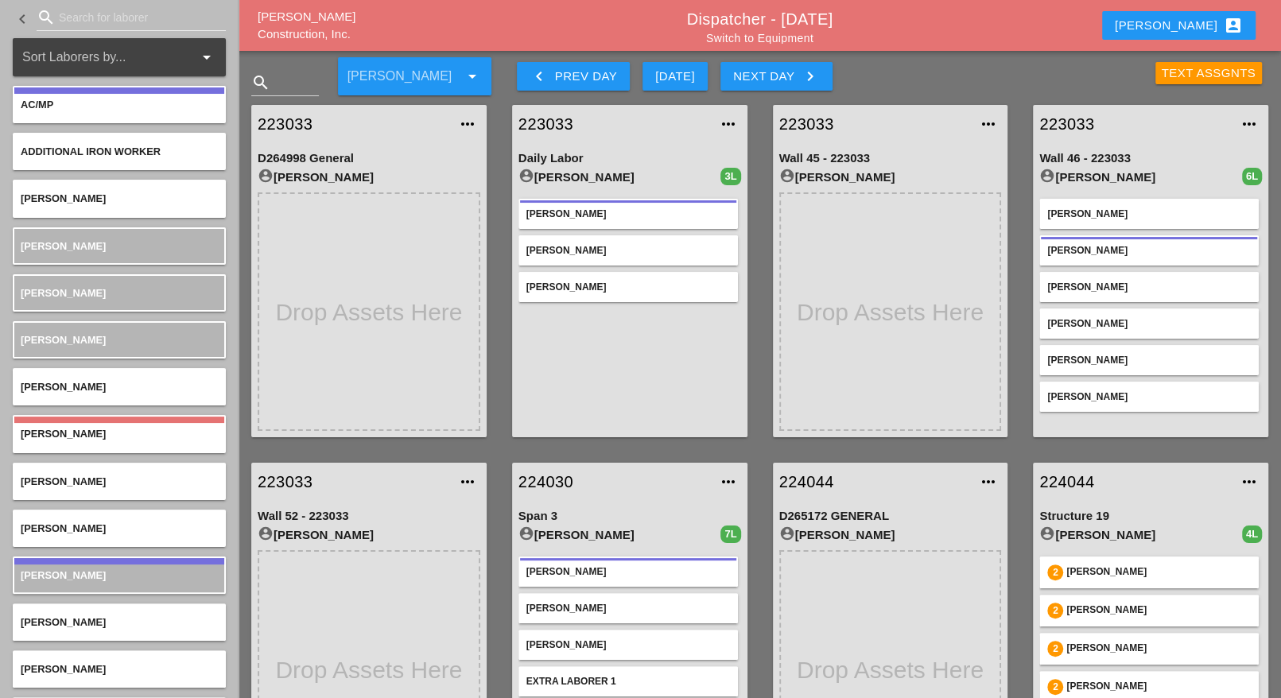
click at [68, 17] on input "Search for laborer" at bounding box center [131, 17] width 145 height 25
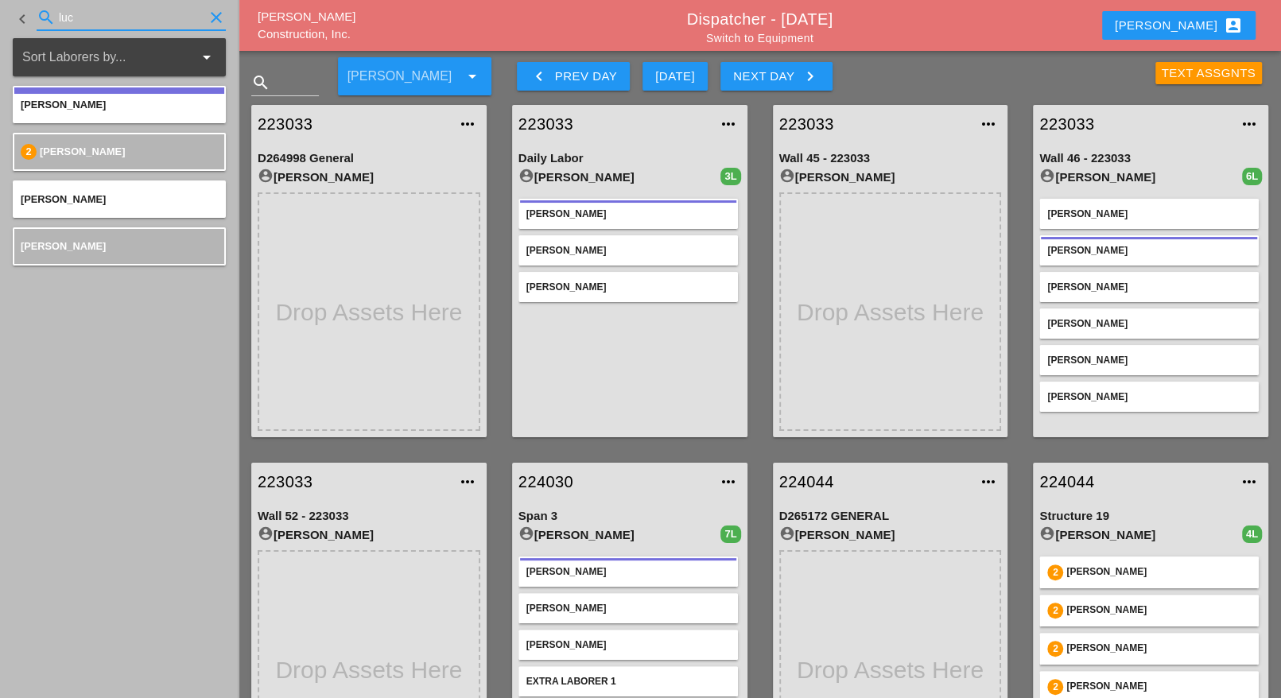
type input "luc"
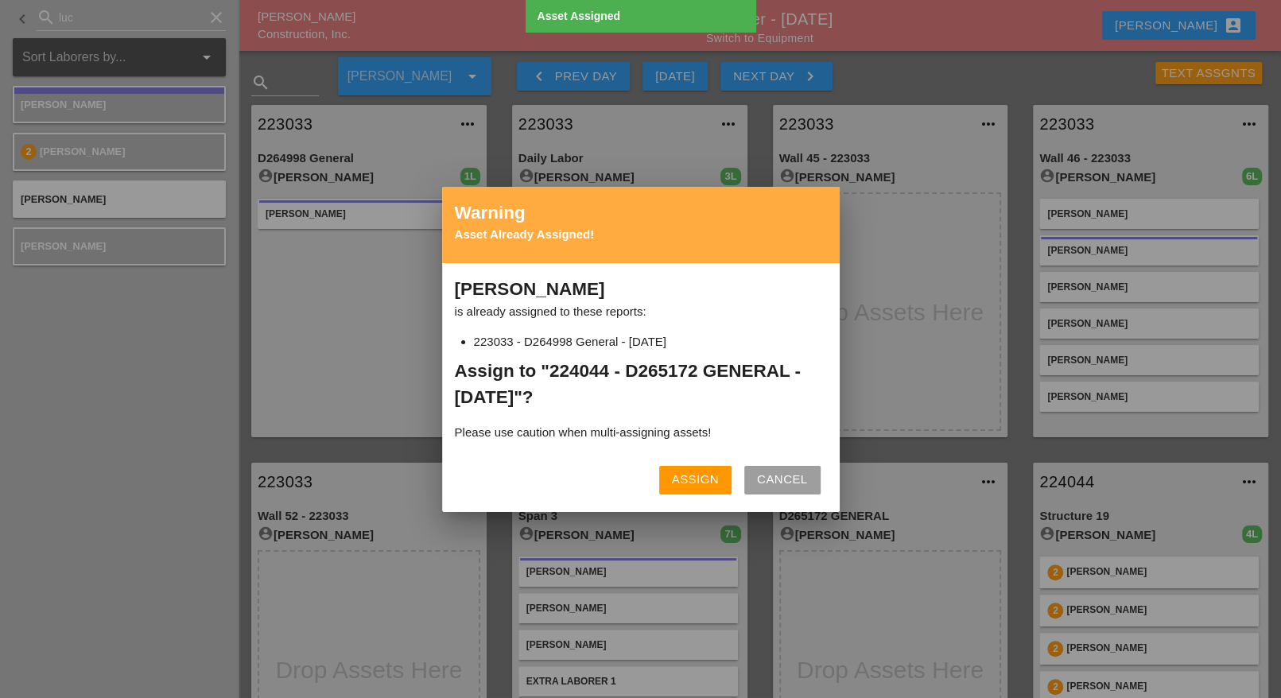
click at [715, 481] on div "Assign" at bounding box center [695, 480] width 47 height 18
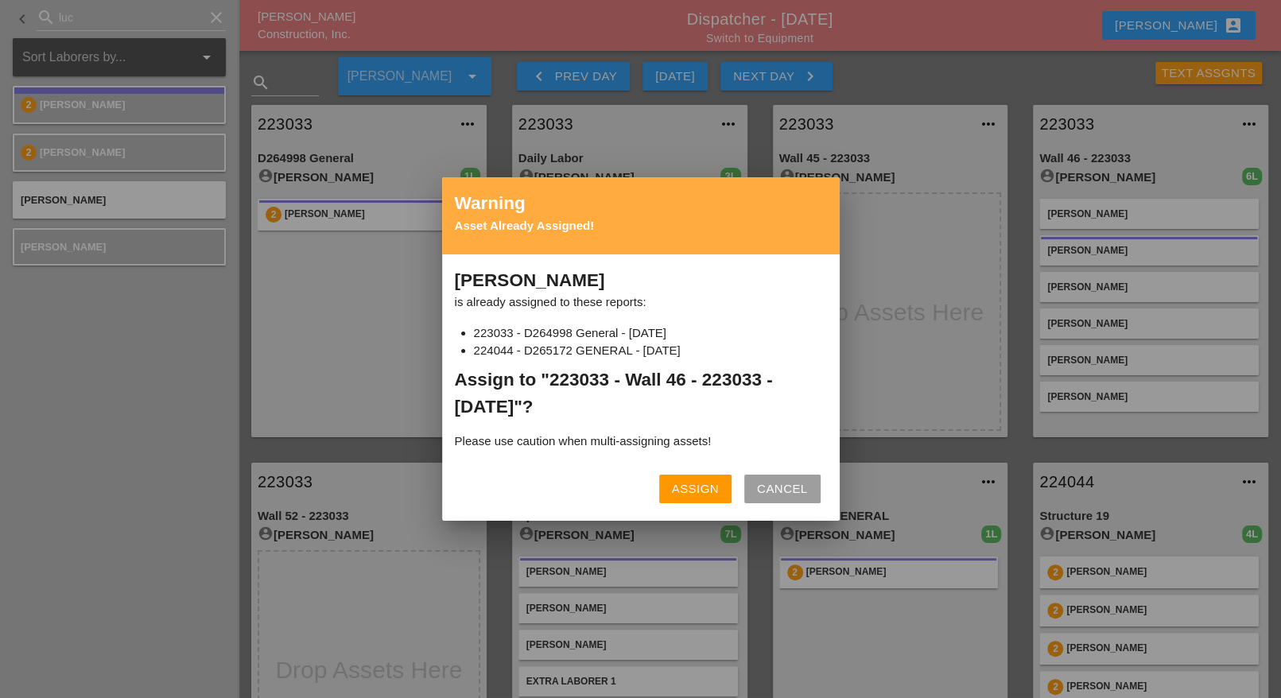
click at [686, 486] on div "Assign" at bounding box center [695, 489] width 47 height 18
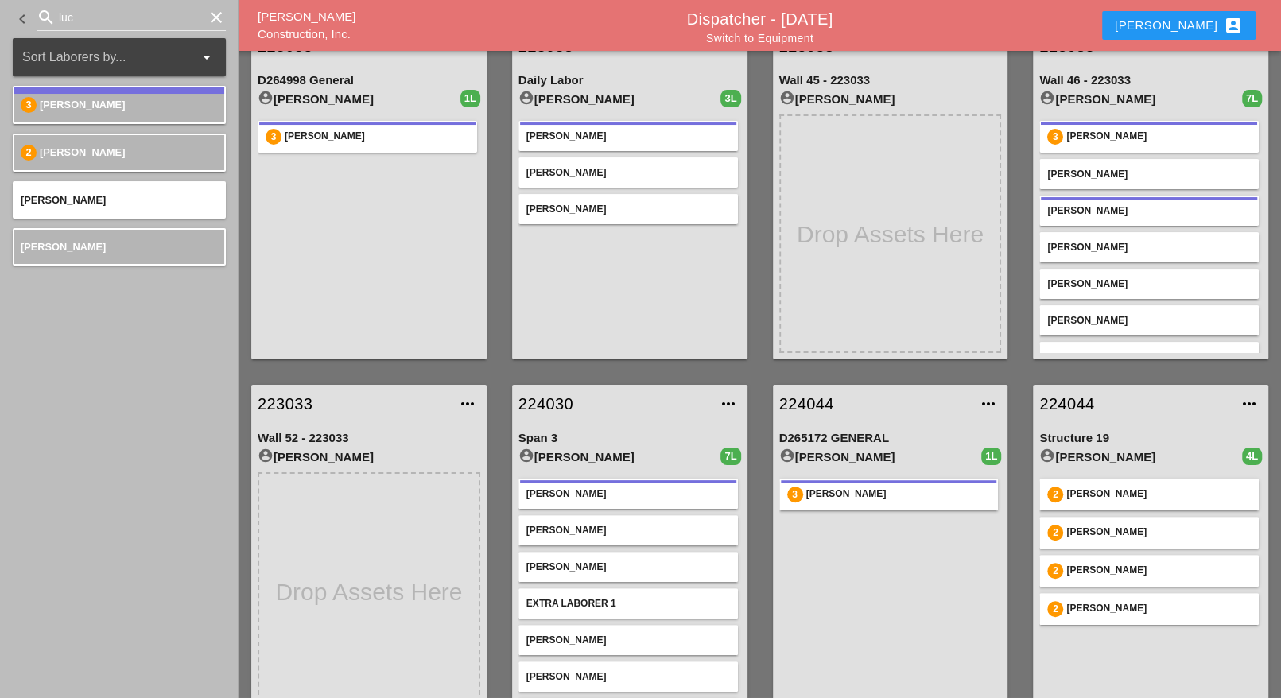
scroll to position [199, 0]
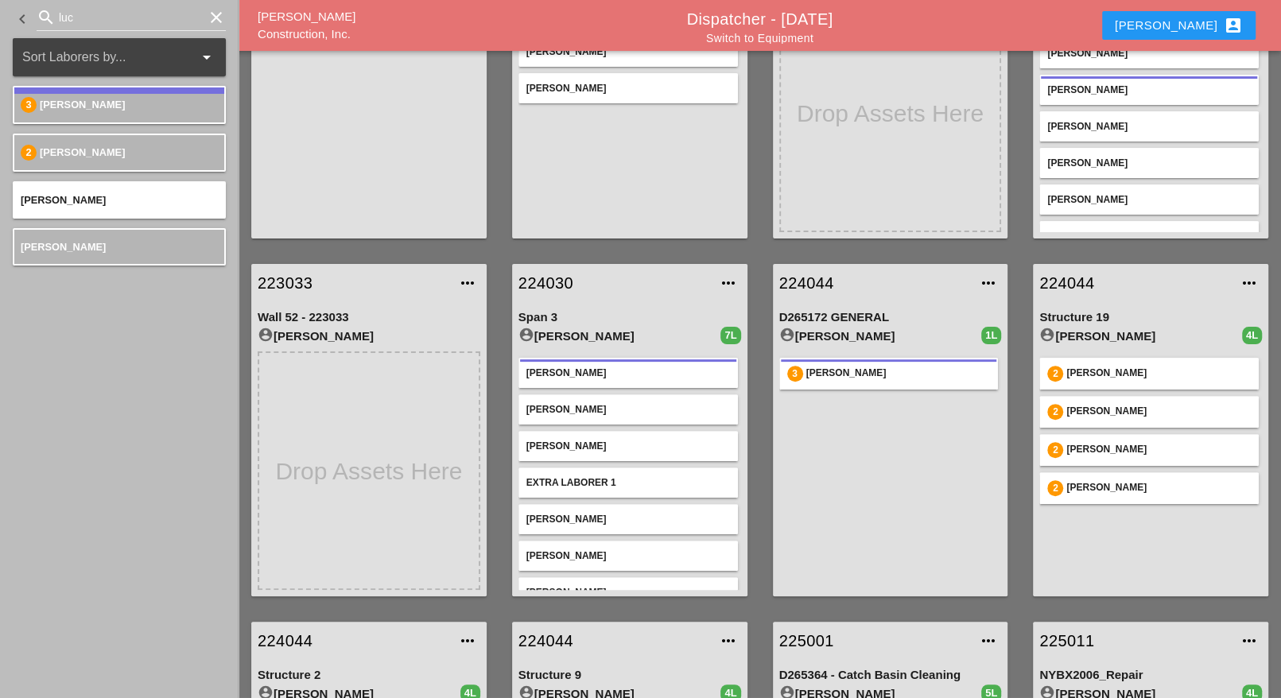
click at [818, 280] on link "224044" at bounding box center [874, 283] width 191 height 24
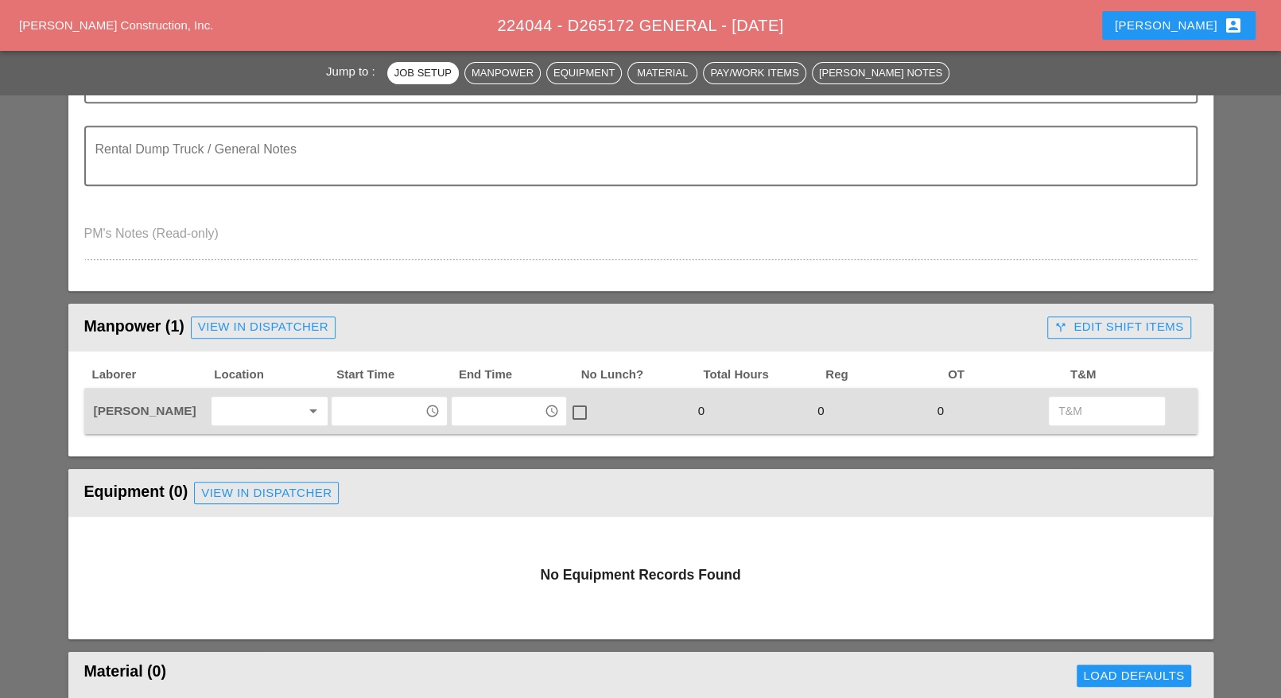
scroll to position [497, 0]
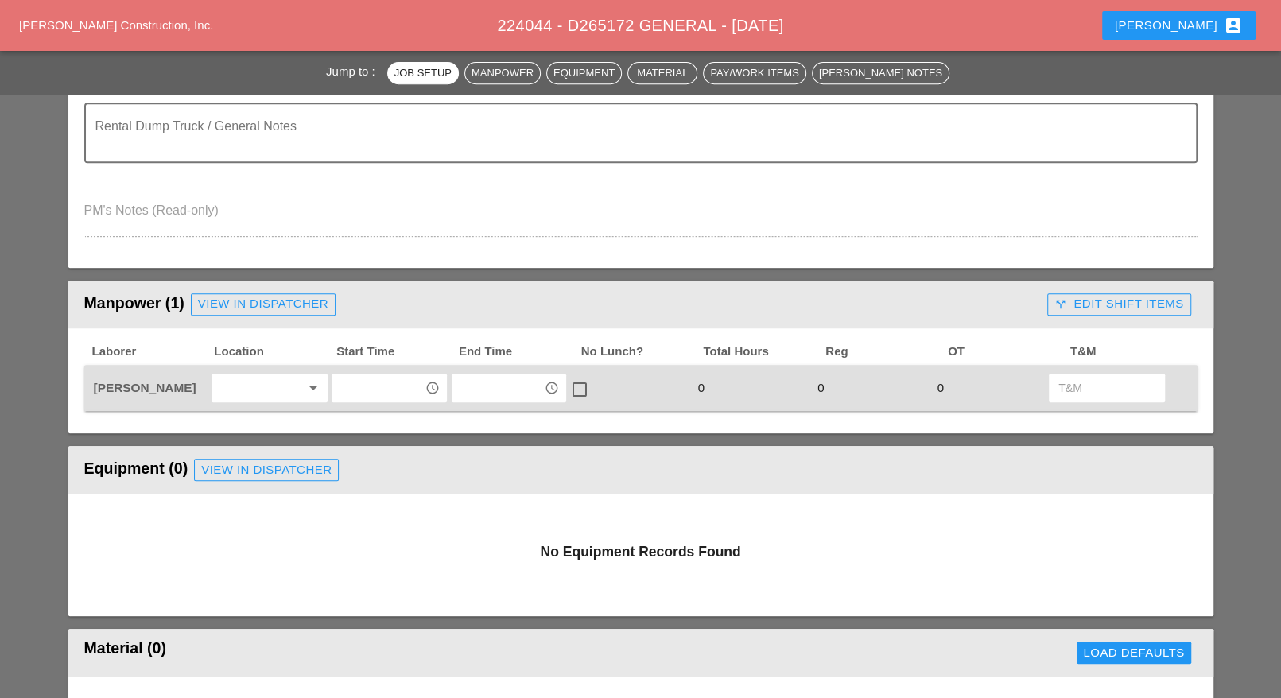
click at [363, 390] on input "text" at bounding box center [377, 387] width 83 height 25
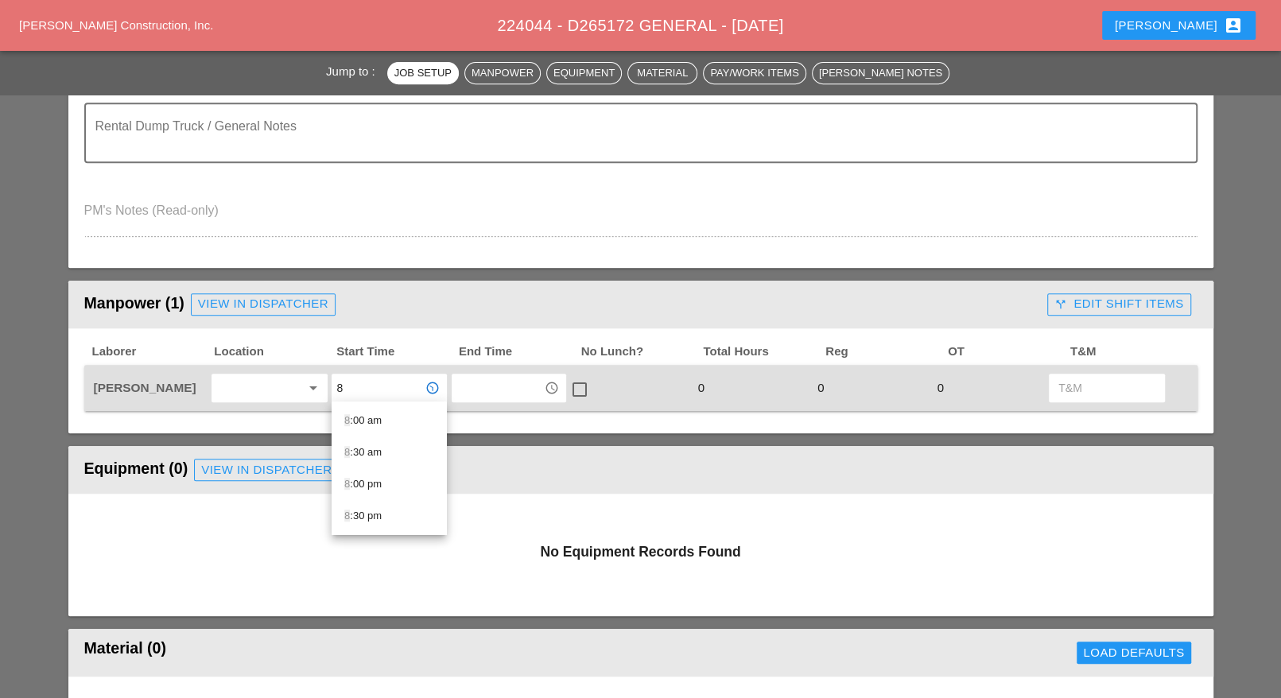
drag, startPoint x: 375, startPoint y: 422, endPoint x: 423, endPoint y: 414, distance: 48.4
click at [376, 422] on div "8 :00 am" at bounding box center [389, 420] width 90 height 19
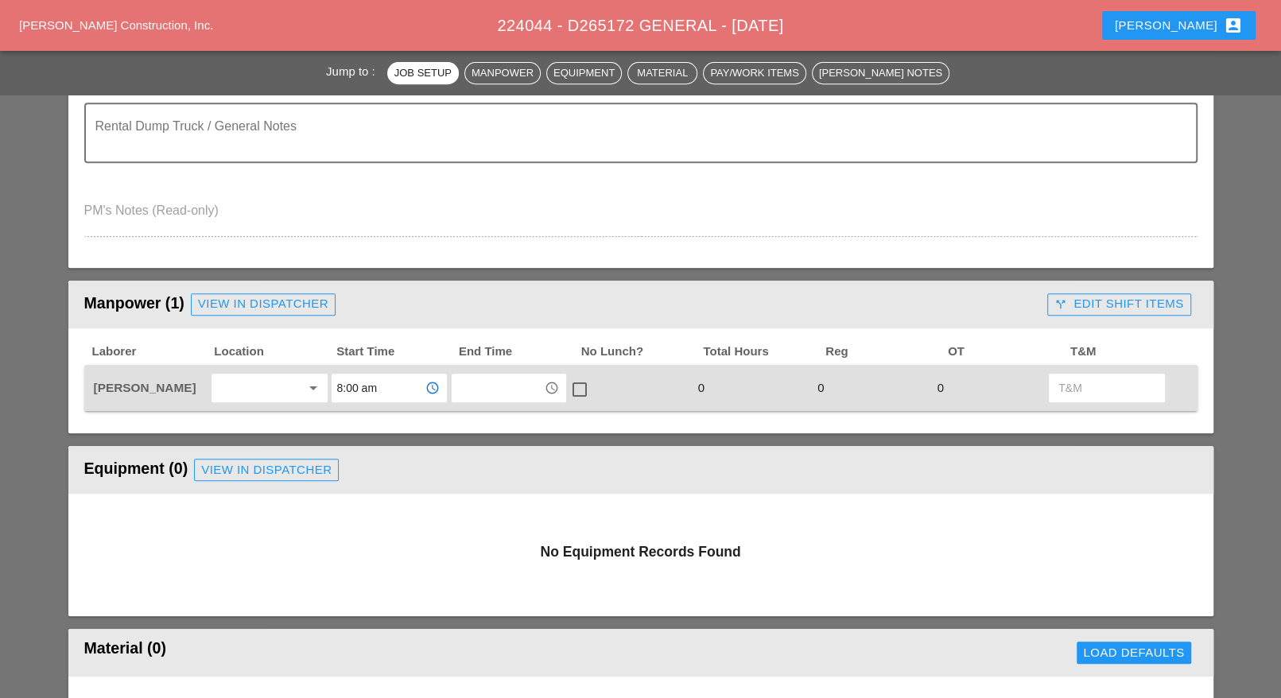
type input "8:00 am"
click at [474, 390] on input "text" at bounding box center [497, 387] width 83 height 25
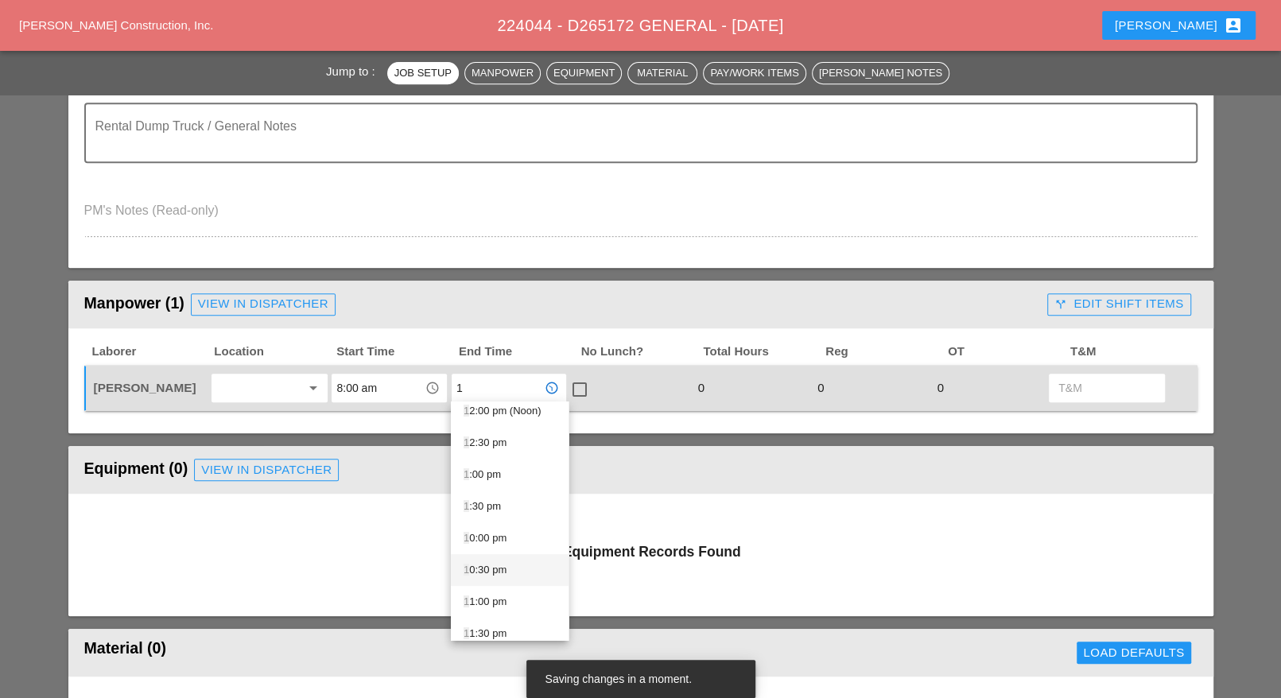
scroll to position [276, 0]
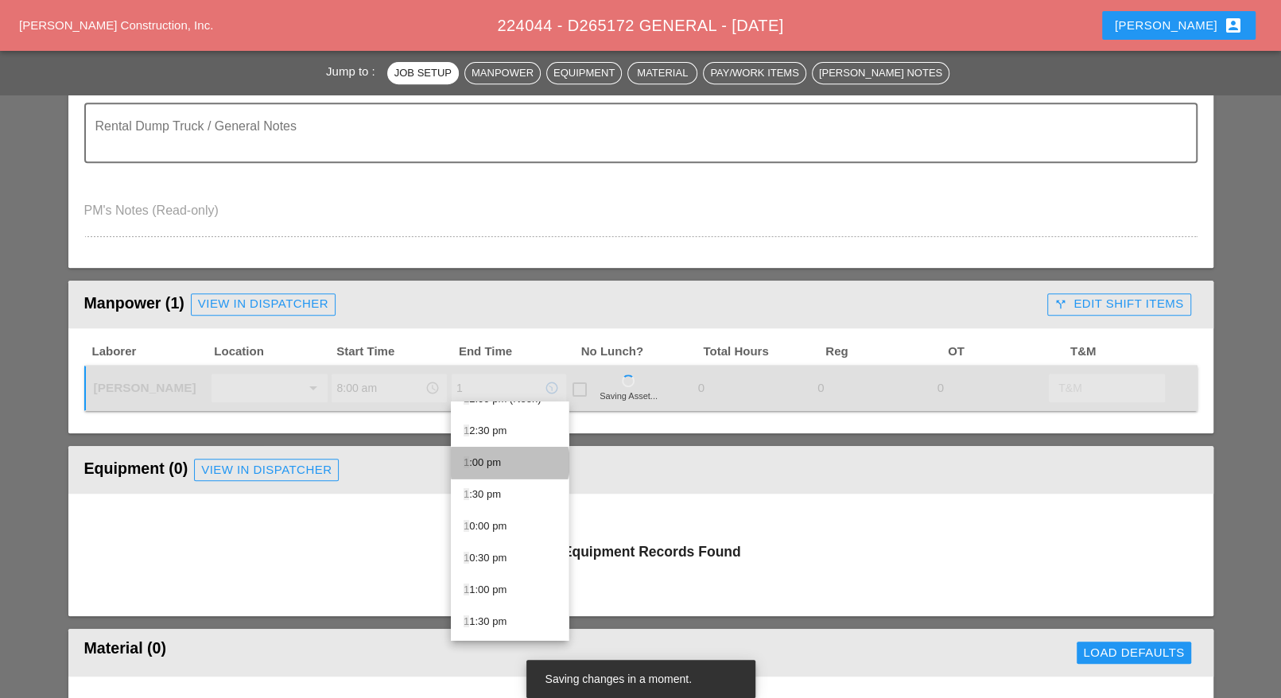
click at [485, 460] on div "1 :00 pm" at bounding box center [510, 462] width 92 height 19
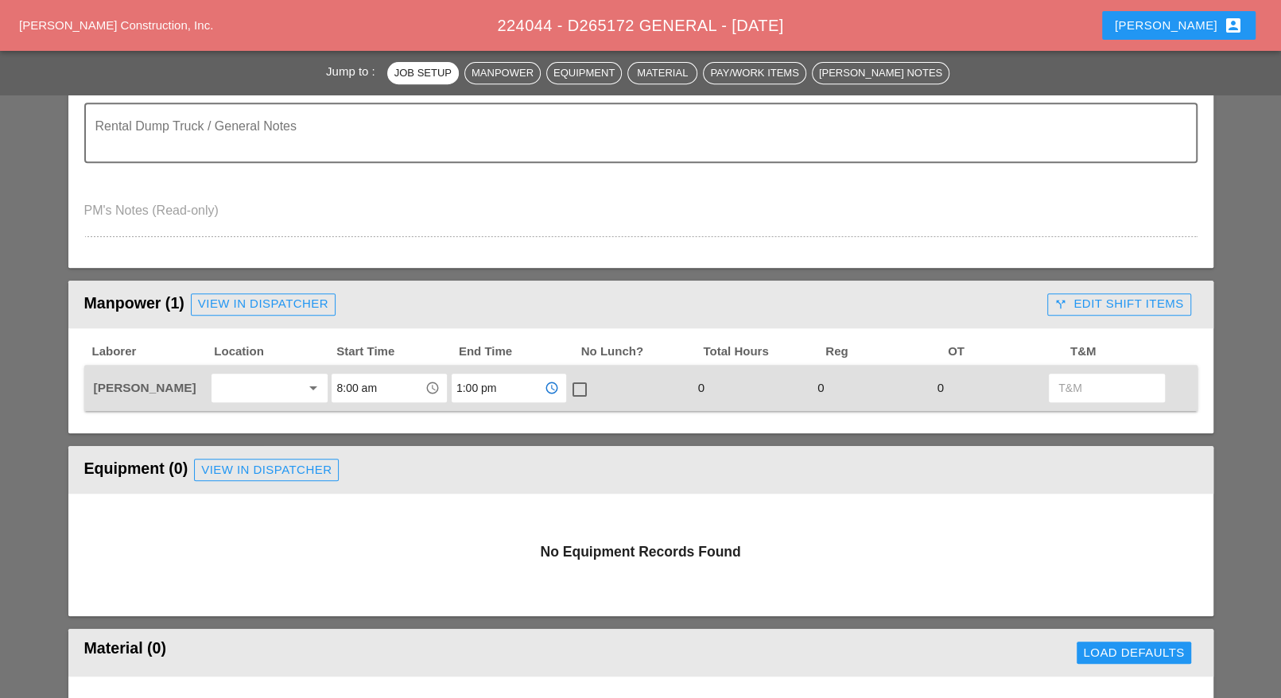
type input "1:00 pm"
click at [578, 387] on div at bounding box center [579, 389] width 27 height 27
checkbox input "true"
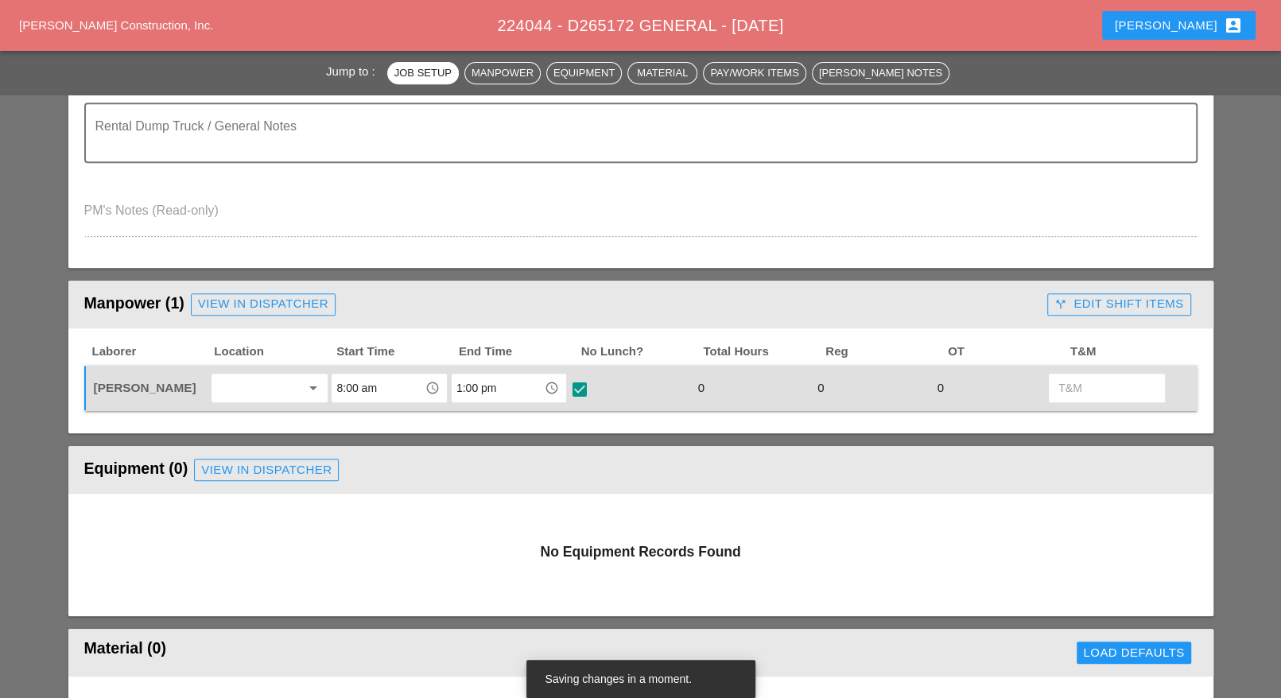
click at [500, 389] on input "1:00 pm" at bounding box center [497, 387] width 83 height 25
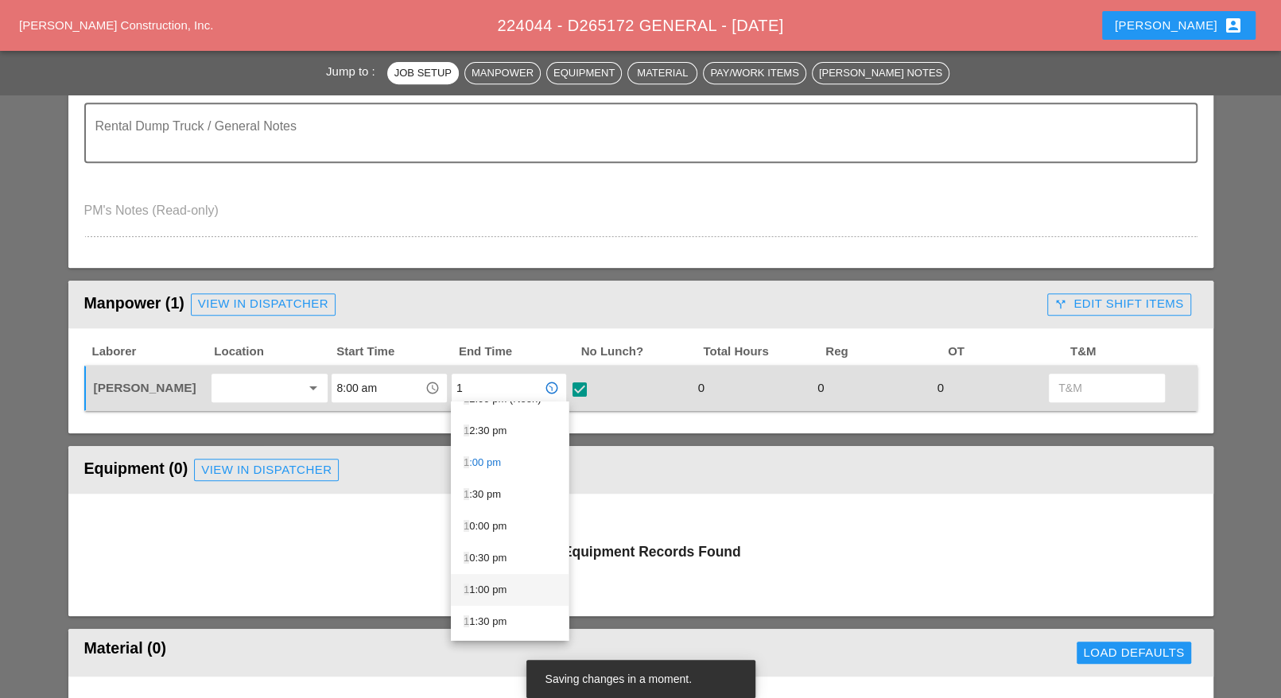
scroll to position [596, 0]
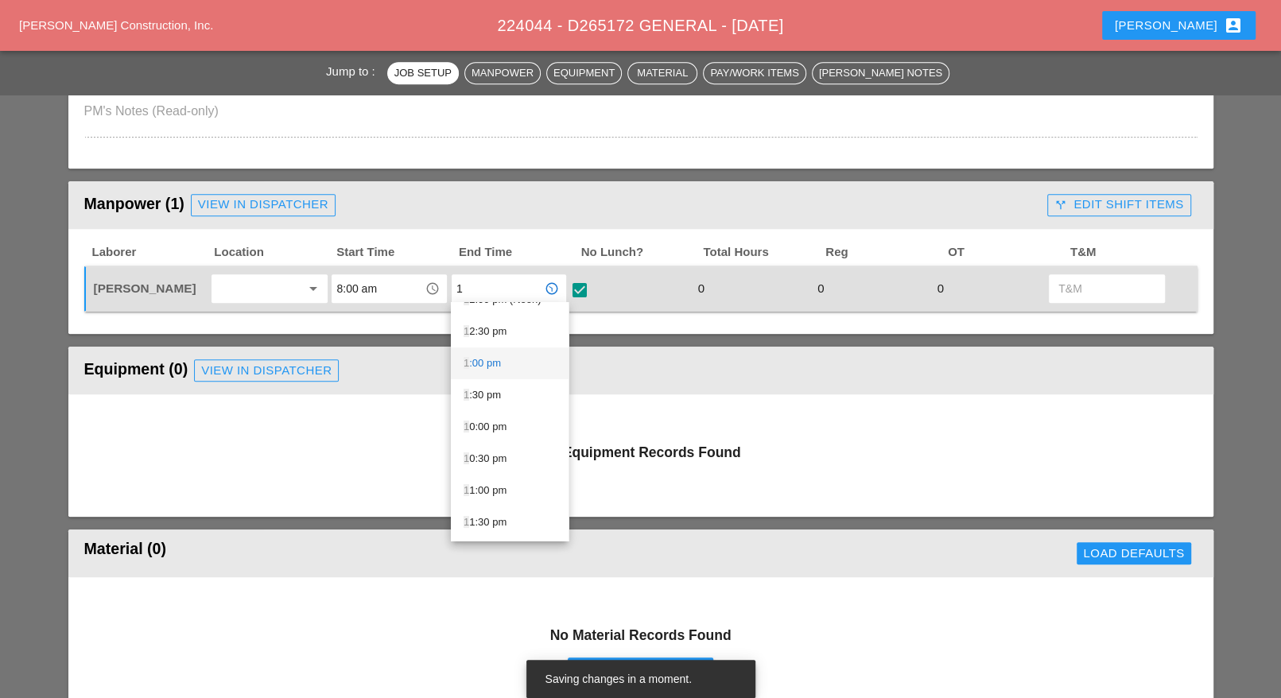
click at [492, 362] on div "1 :00 pm" at bounding box center [510, 363] width 92 height 19
type input "1:00 pm"
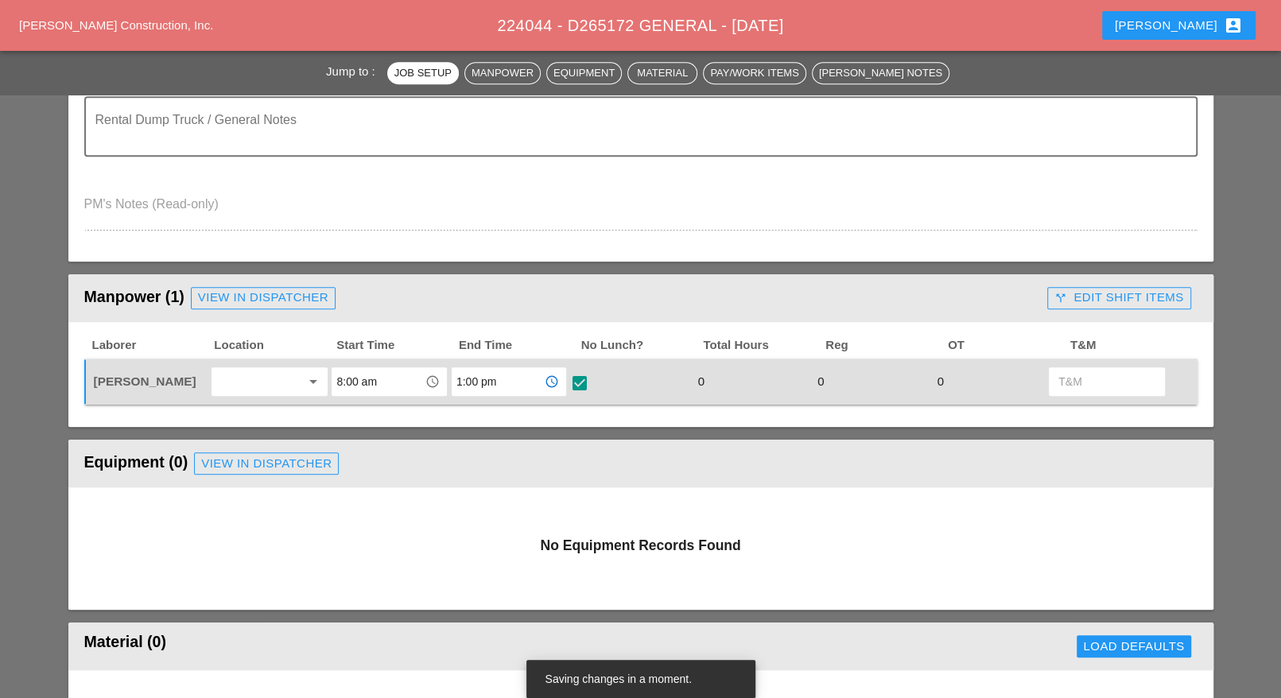
scroll to position [398, 0]
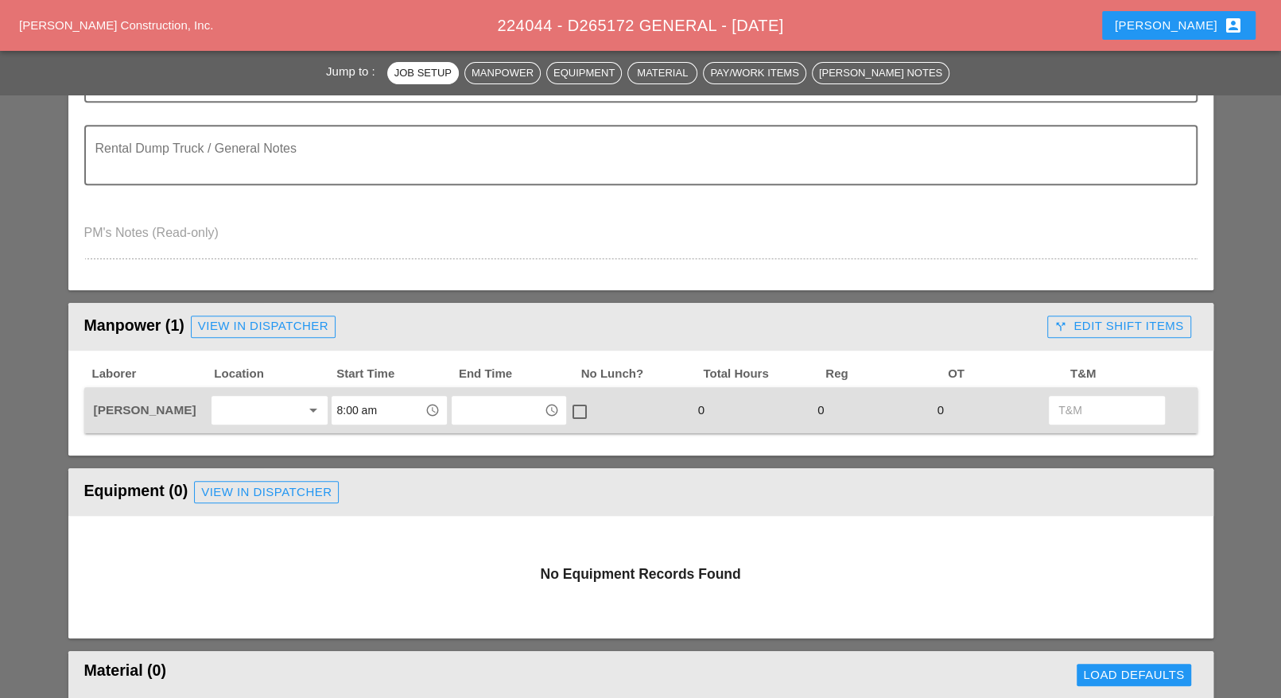
scroll to position [497, 0]
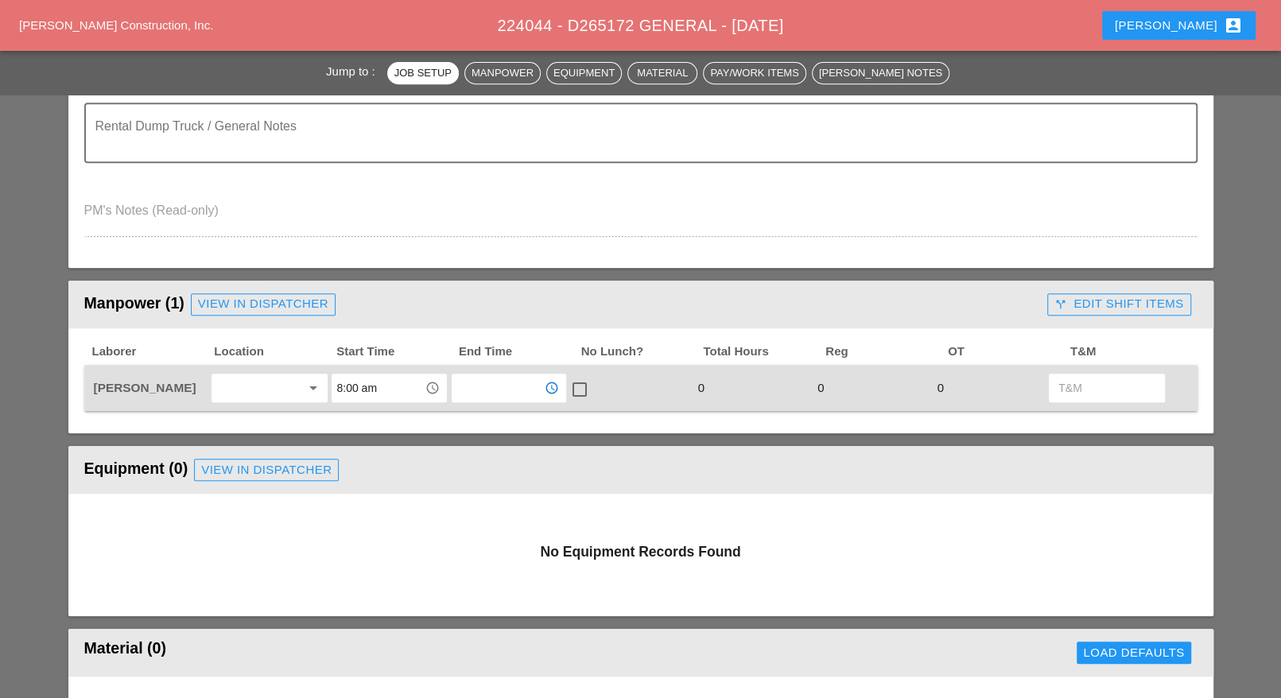
click at [491, 390] on input "text" at bounding box center [497, 387] width 83 height 25
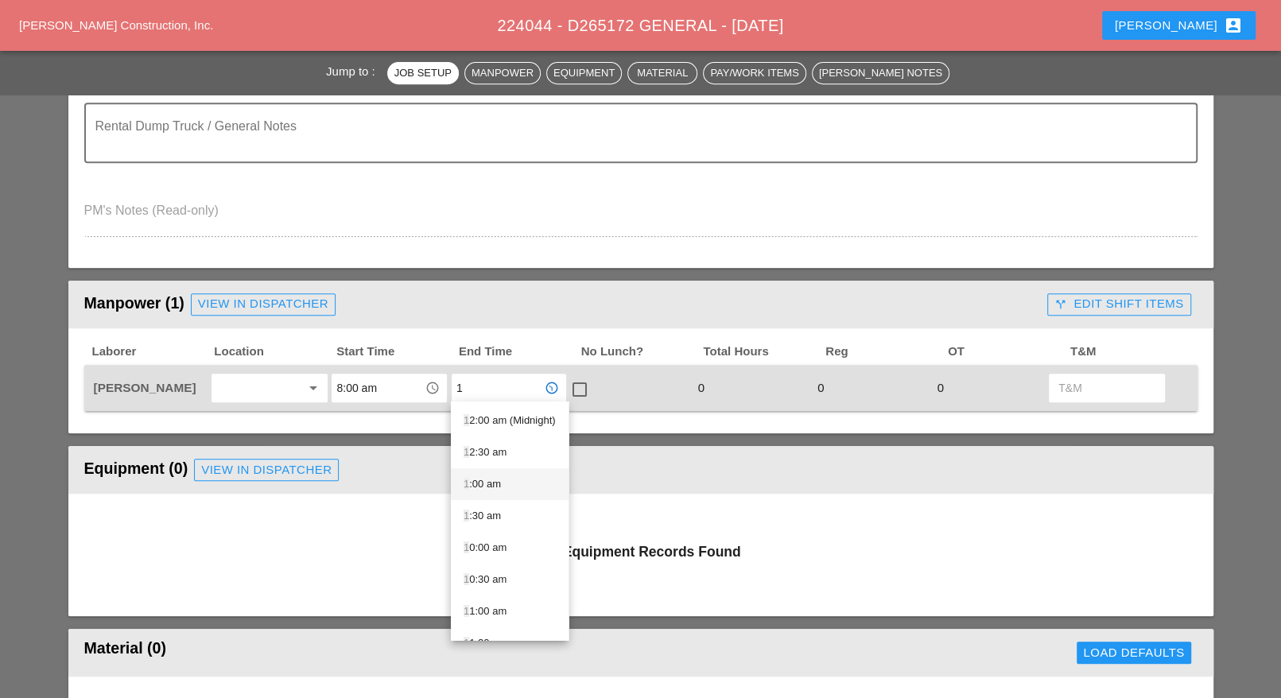
click at [492, 484] on div "1 :00 am" at bounding box center [510, 484] width 92 height 19
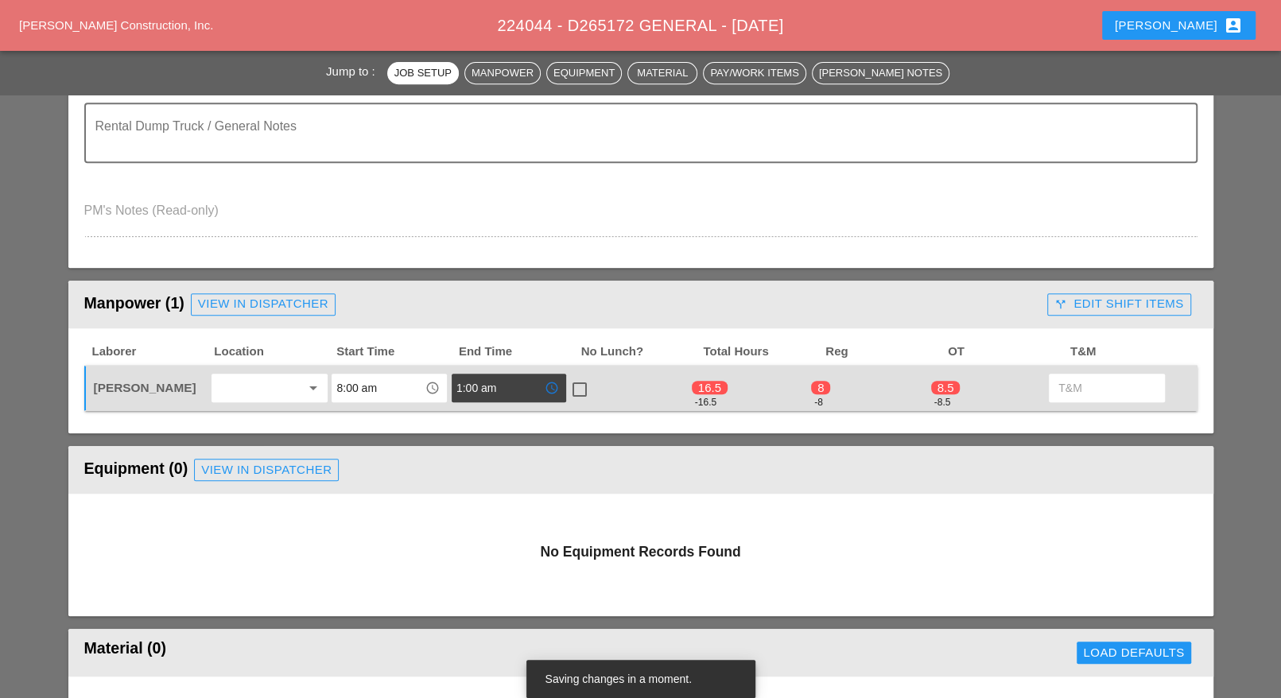
click at [503, 391] on input "1:00 am" at bounding box center [497, 387] width 83 height 25
drag, startPoint x: 517, startPoint y: 386, endPoint x: 448, endPoint y: 382, distance: 69.3
click at [449, 382] on div "1:00 am1 access_time" at bounding box center [508, 387] width 119 height 33
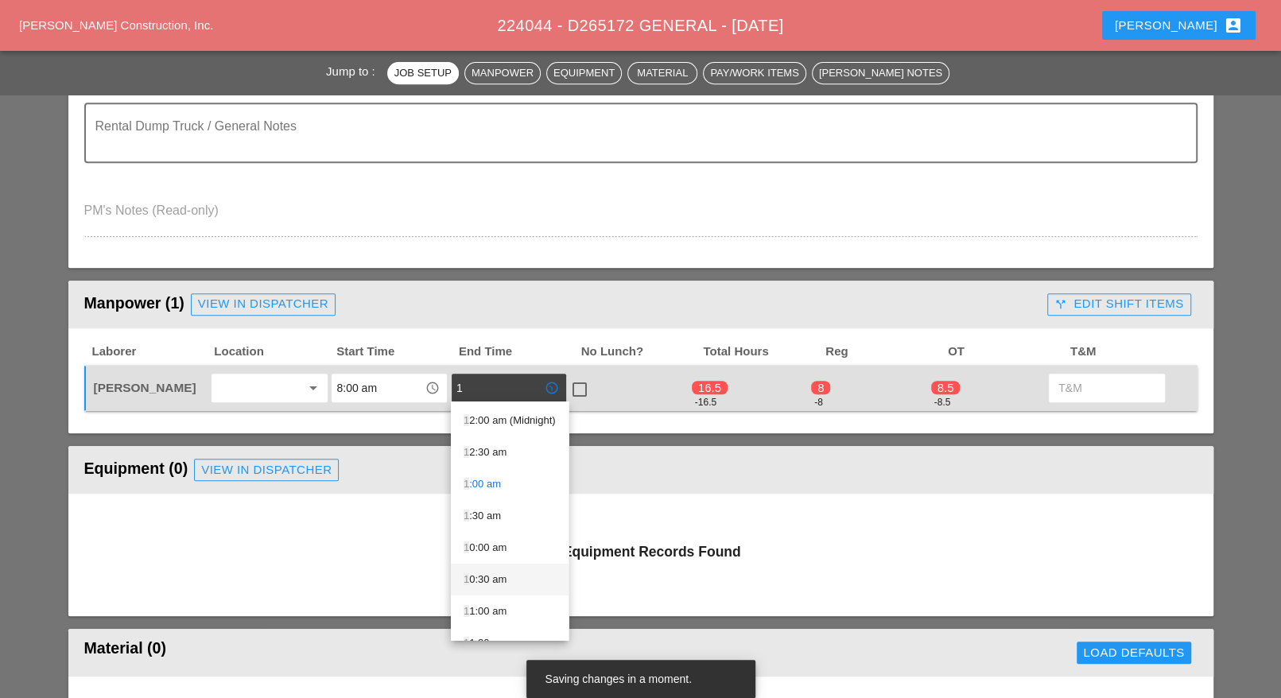
scroll to position [199, 0]
click at [492, 532] on div "1 :00 pm" at bounding box center [510, 539] width 92 height 19
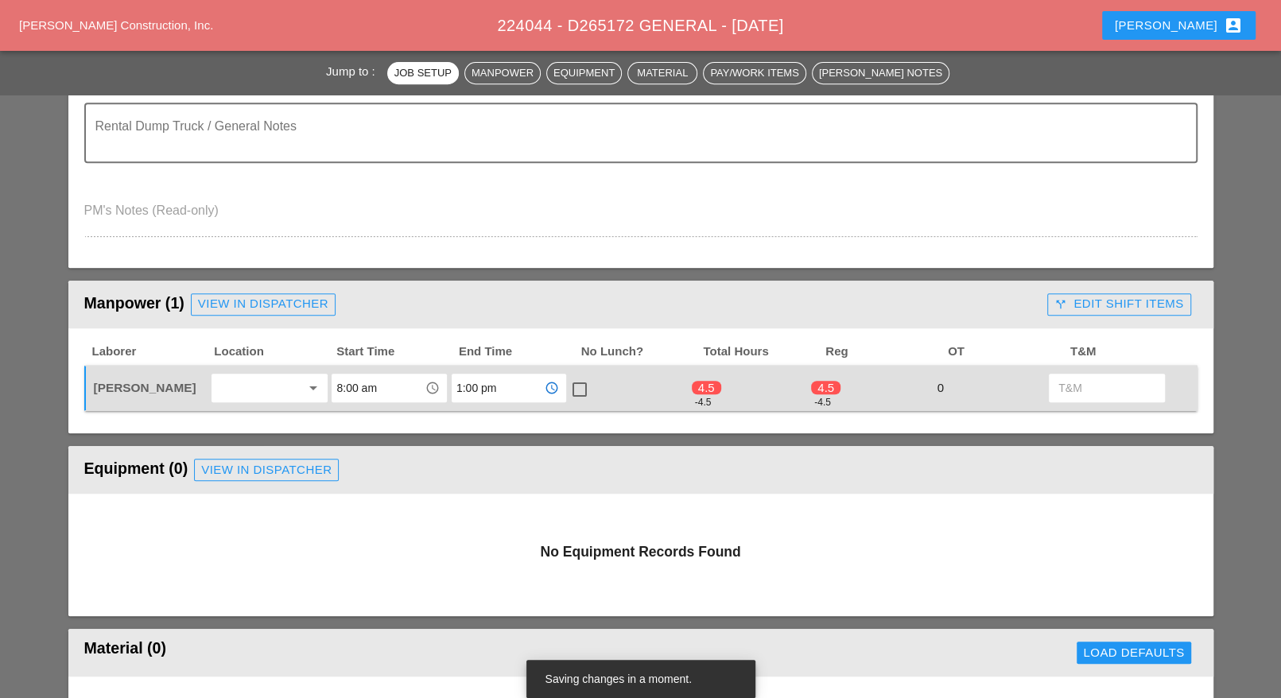
type input "1:00 pm"
click at [579, 383] on div at bounding box center [579, 389] width 27 height 27
checkbox input "true"
click at [470, 387] on input "1:00 pm" at bounding box center [497, 387] width 83 height 25
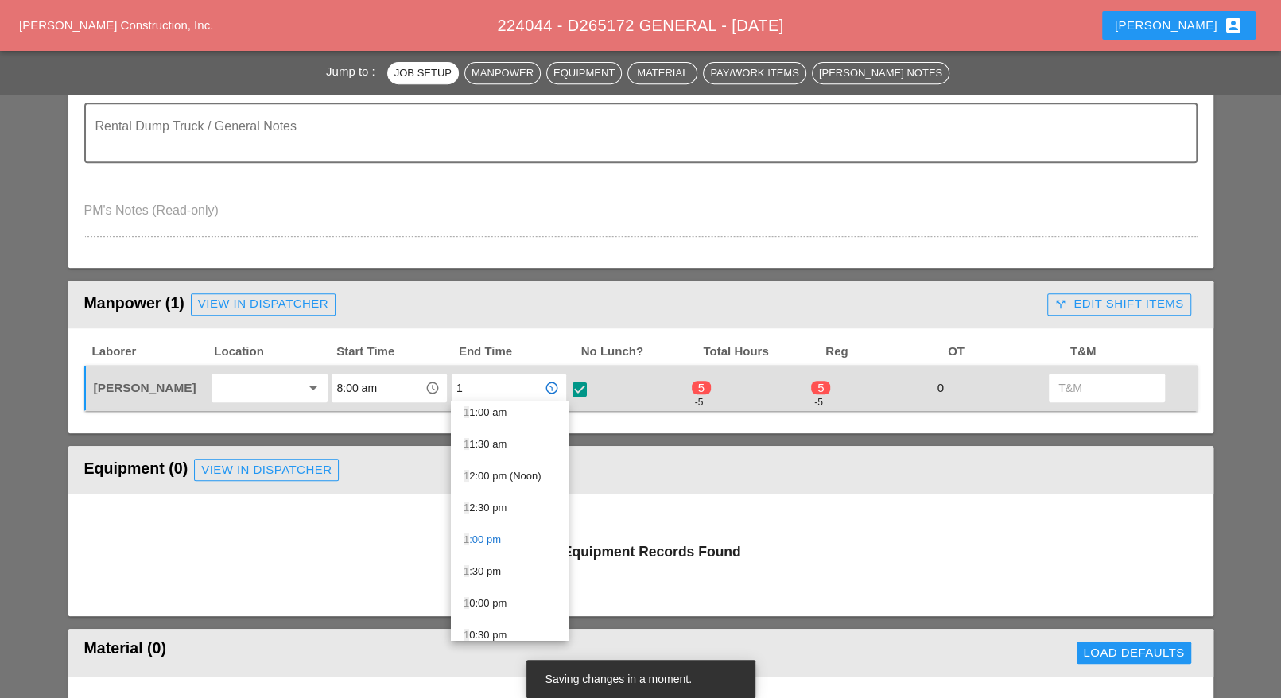
drag, startPoint x: 497, startPoint y: 387, endPoint x: 425, endPoint y: 384, distance: 72.4
click at [431, 386] on div "[PERSON_NAME] arrow_drop_down 8:00 am access_time 1 access_time check_box 5 -5 …" at bounding box center [629, 387] width 1077 height 33
click at [491, 584] on div "2 :00 pm" at bounding box center [510, 589] width 92 height 19
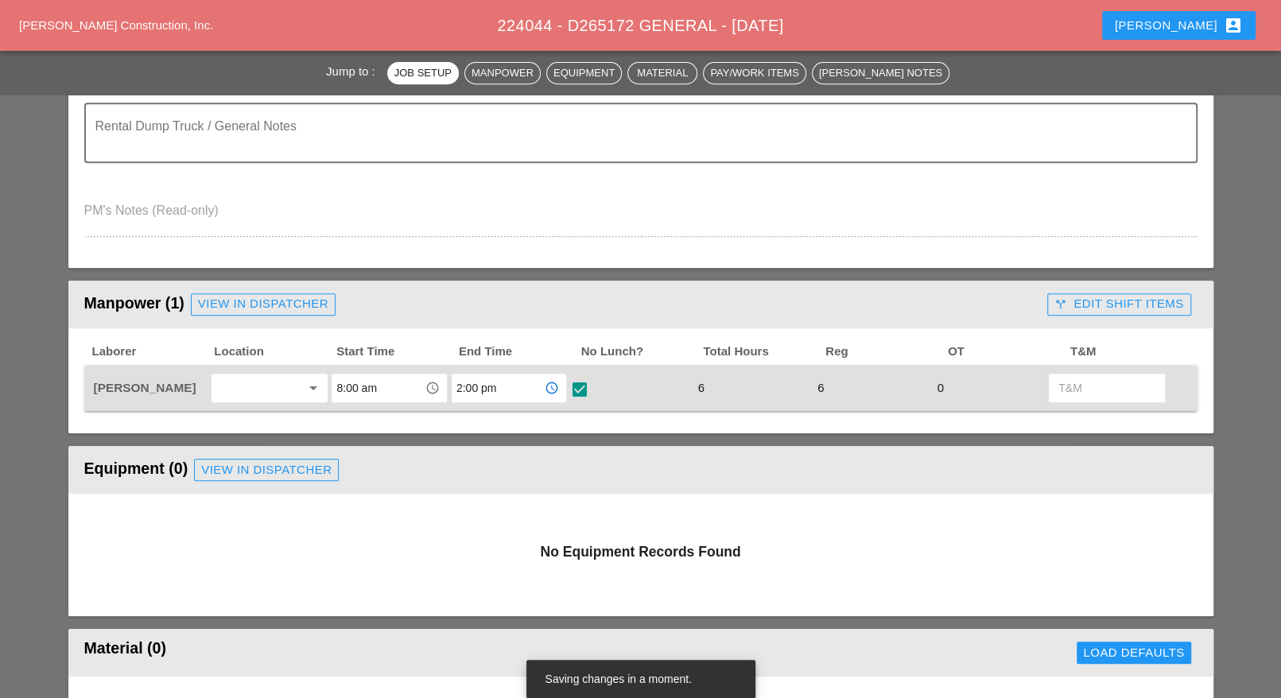
type input "2:00 pm"
click at [1136, 303] on div "call_split Edit Shift Items" at bounding box center [1119, 304] width 129 height 18
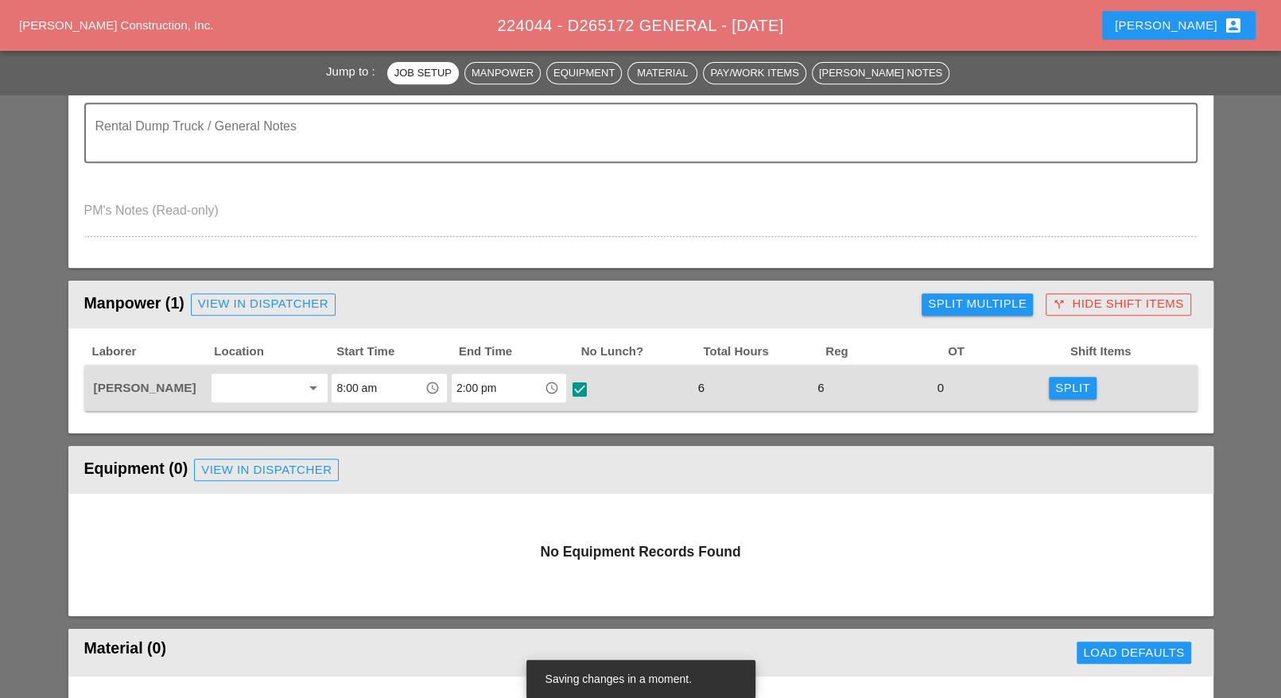
click at [1087, 384] on div "Split" at bounding box center [1072, 388] width 35 height 18
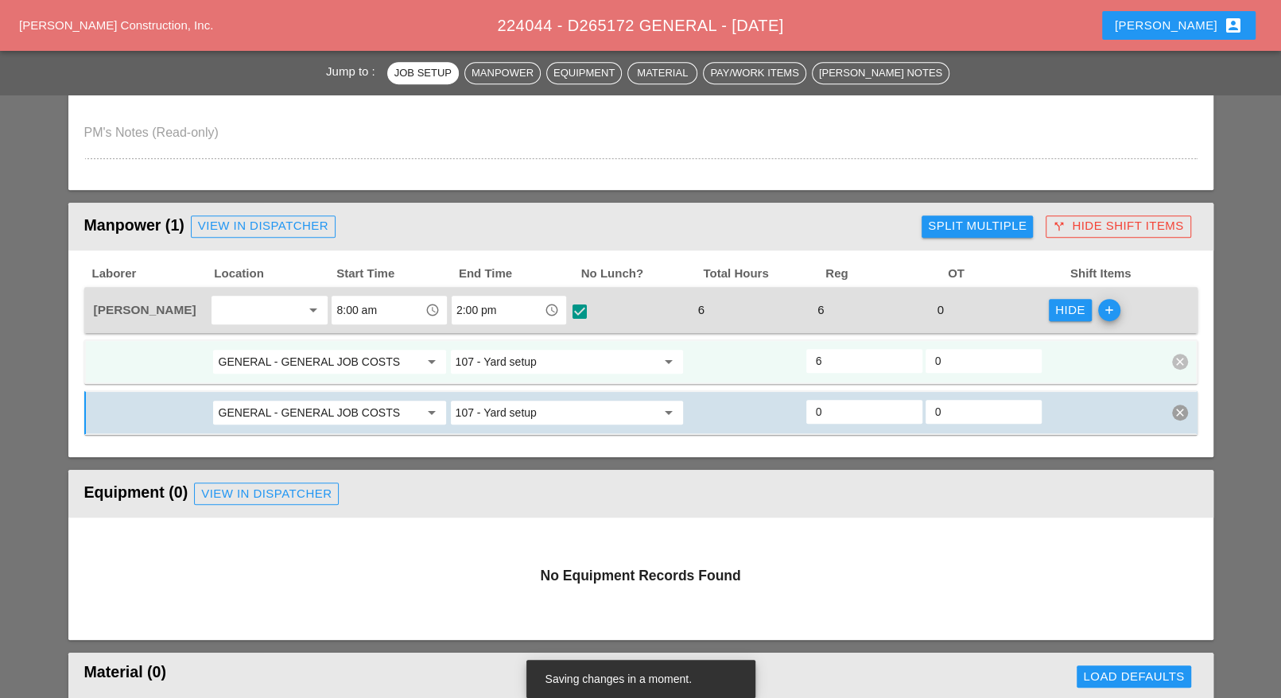
scroll to position [596, 0]
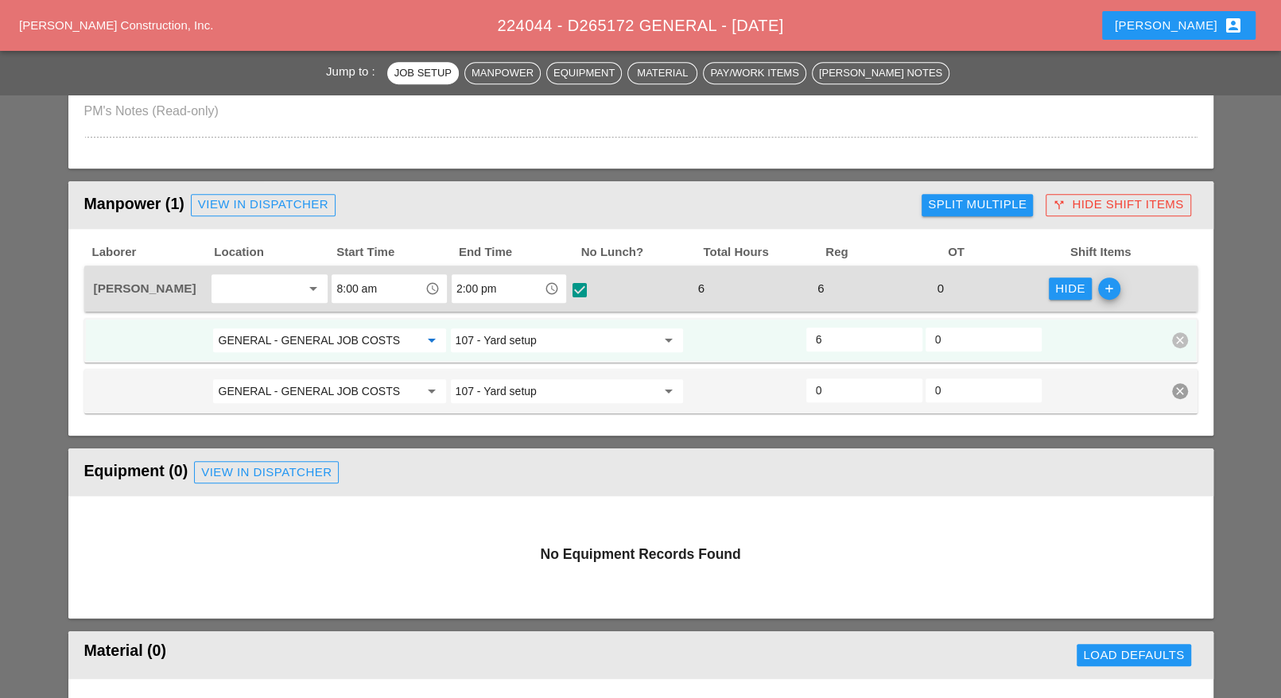
click at [352, 340] on input "GENERAL - GENERAL JOB COSTS" at bounding box center [318, 340] width 200 height 25
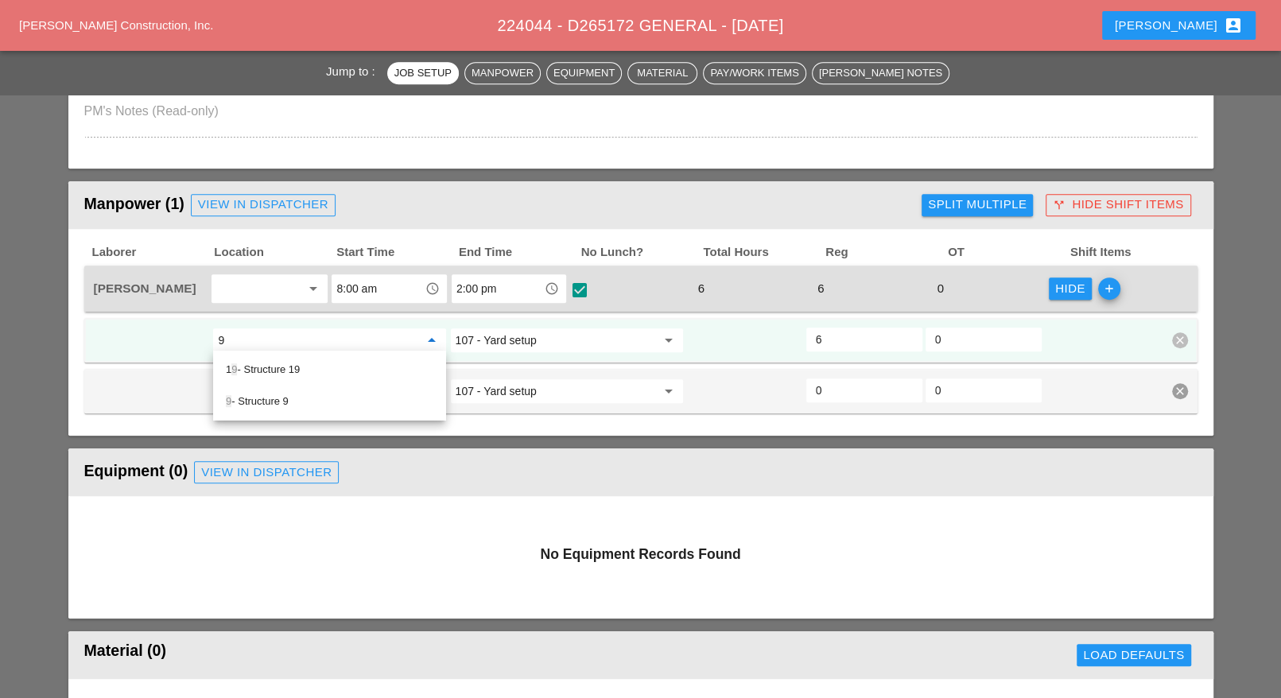
click at [270, 398] on div "9 - Structure 9" at bounding box center [330, 401] width 208 height 19
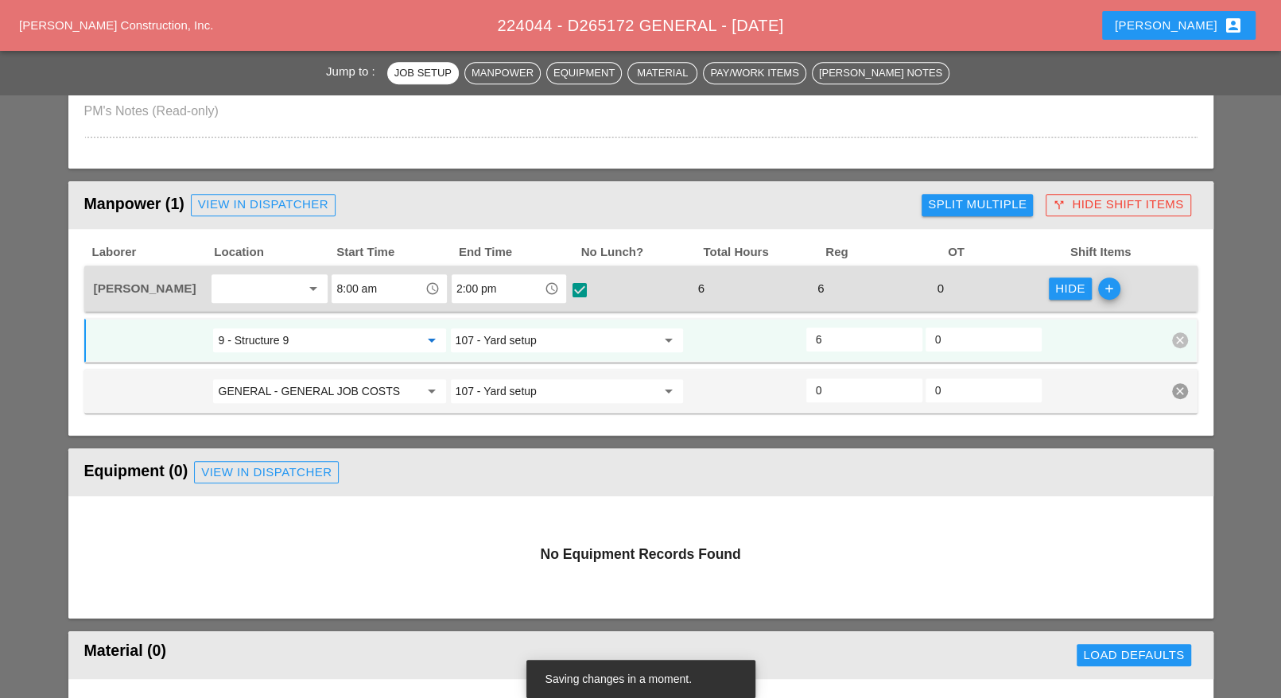
type input "9 - Structure 9"
click at [500, 341] on input "107 - Yard setup" at bounding box center [556, 340] width 200 height 25
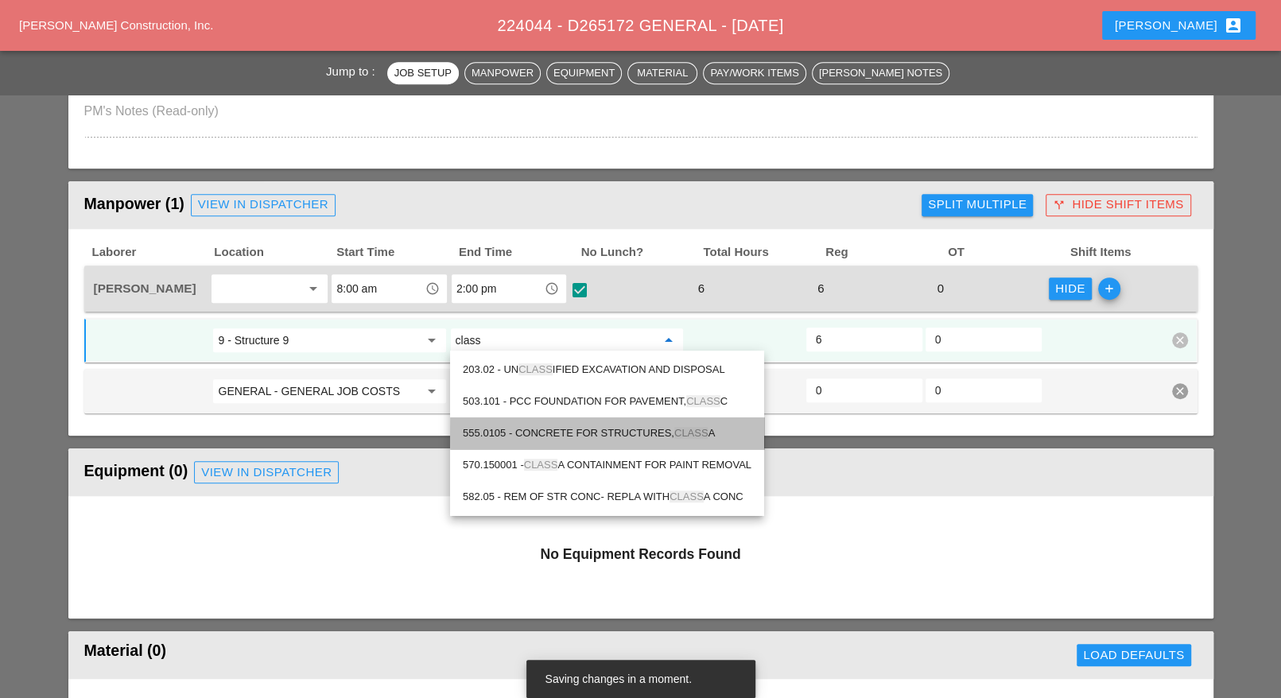
click at [561, 429] on div "555.0105 - CONCRETE FOR STRUCTURES, CLASS A" at bounding box center [607, 433] width 289 height 19
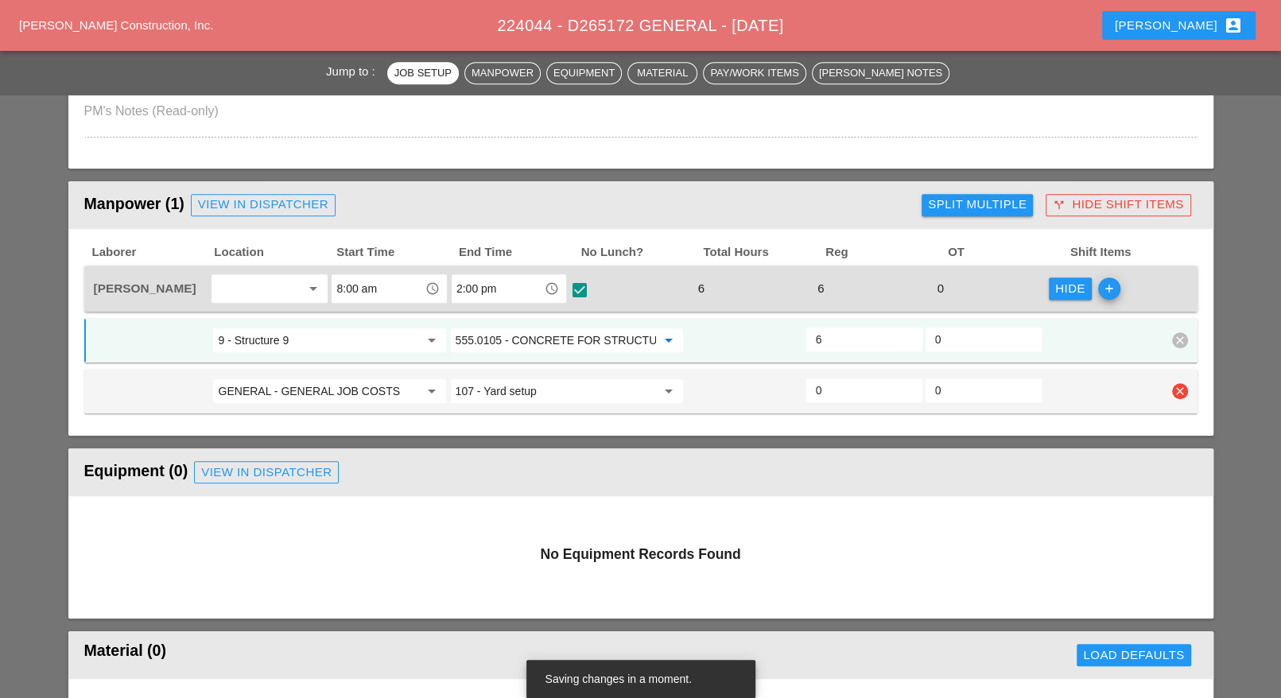
type input "555.0105 - CONCRETE FOR STRUCTURES, CLASS A"
click at [336, 386] on input "GENERAL - GENERAL JOB COSTS" at bounding box center [318, 391] width 200 height 25
click at [292, 418] on div "19 - Structure 19" at bounding box center [330, 419] width 208 height 19
type input "19 - Structure 19"
click at [530, 386] on input "107 - Yard setup" at bounding box center [556, 391] width 200 height 25
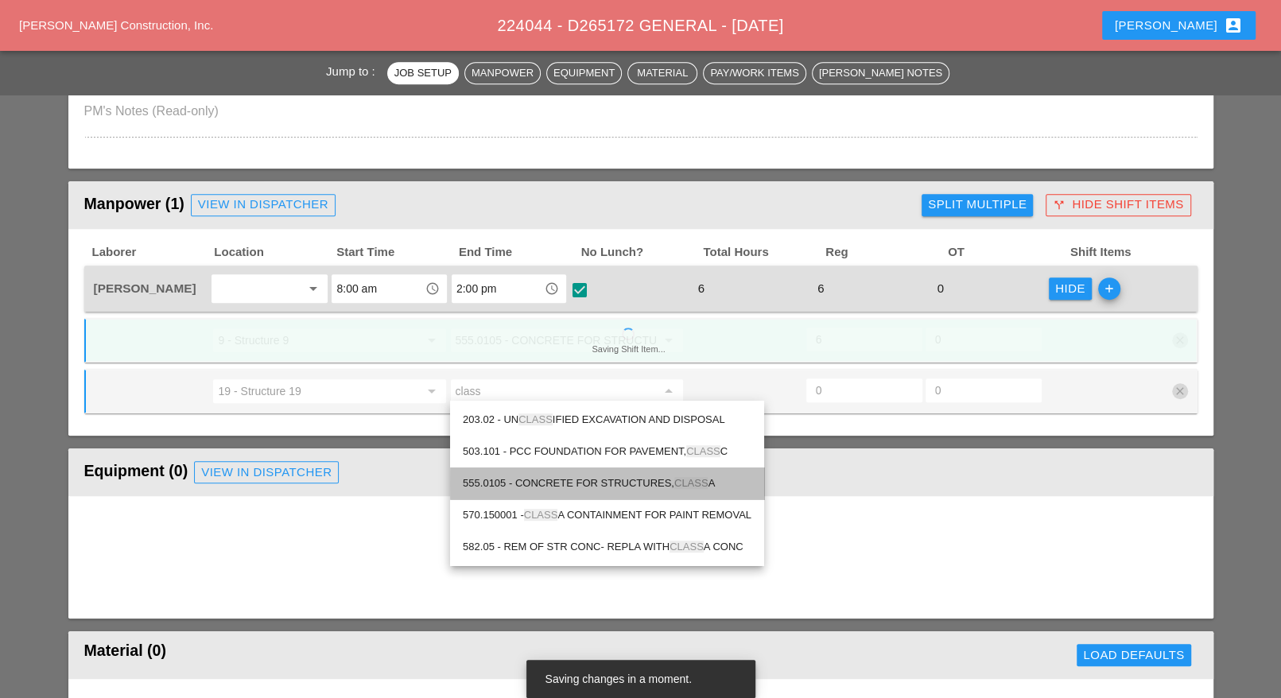
click at [567, 476] on div "555.0105 - CONCRETE FOR STRUCTURES, CLASS A" at bounding box center [607, 483] width 289 height 19
type input "555.0105 - CONCRETE FOR STRUCTURES, CLASS A"
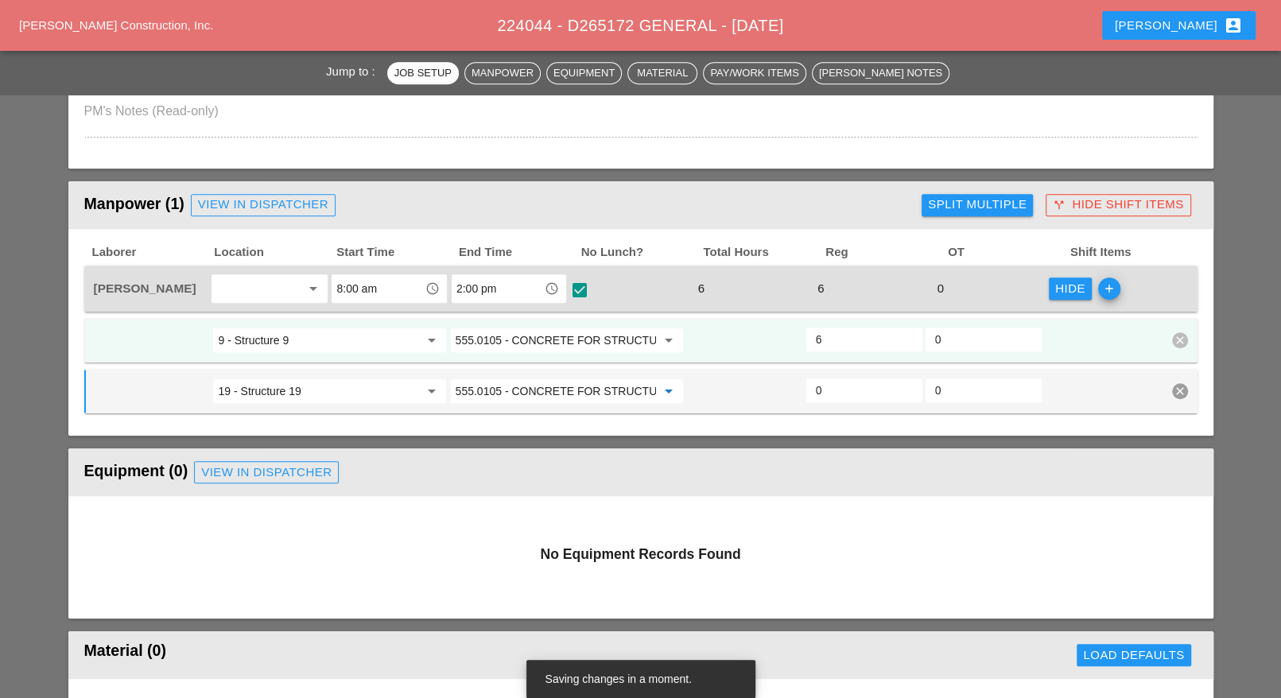
click at [1109, 286] on icon "add" at bounding box center [1109, 289] width 22 height 22
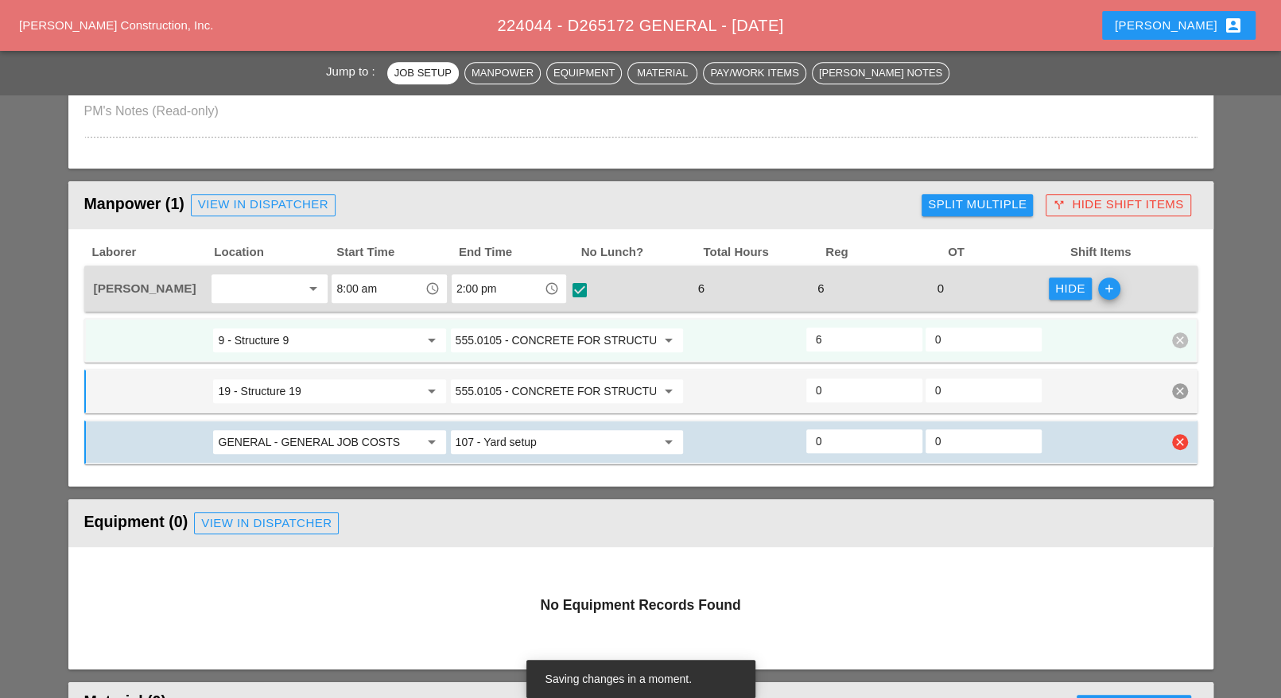
click at [278, 437] on input "GENERAL - GENERAL JOB COSTS" at bounding box center [318, 441] width 200 height 25
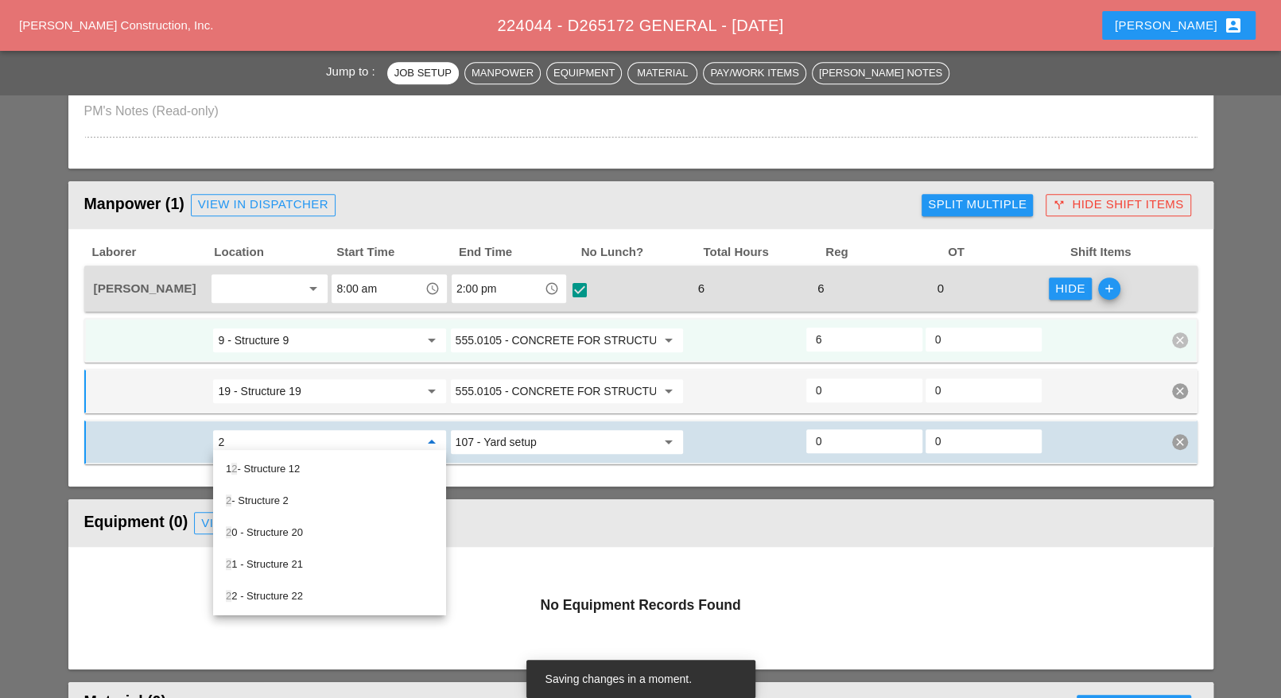
click at [265, 495] on div "2 - Structure 2" at bounding box center [330, 500] width 208 height 19
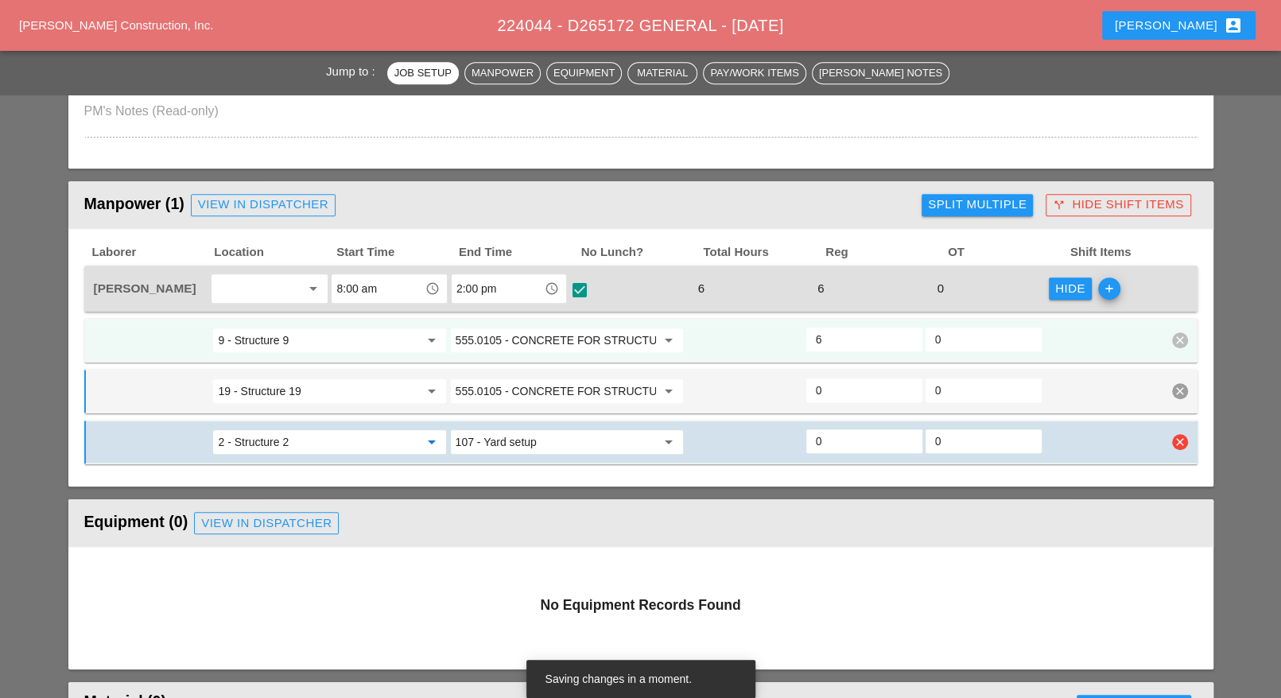
type input "2 - Structure 2"
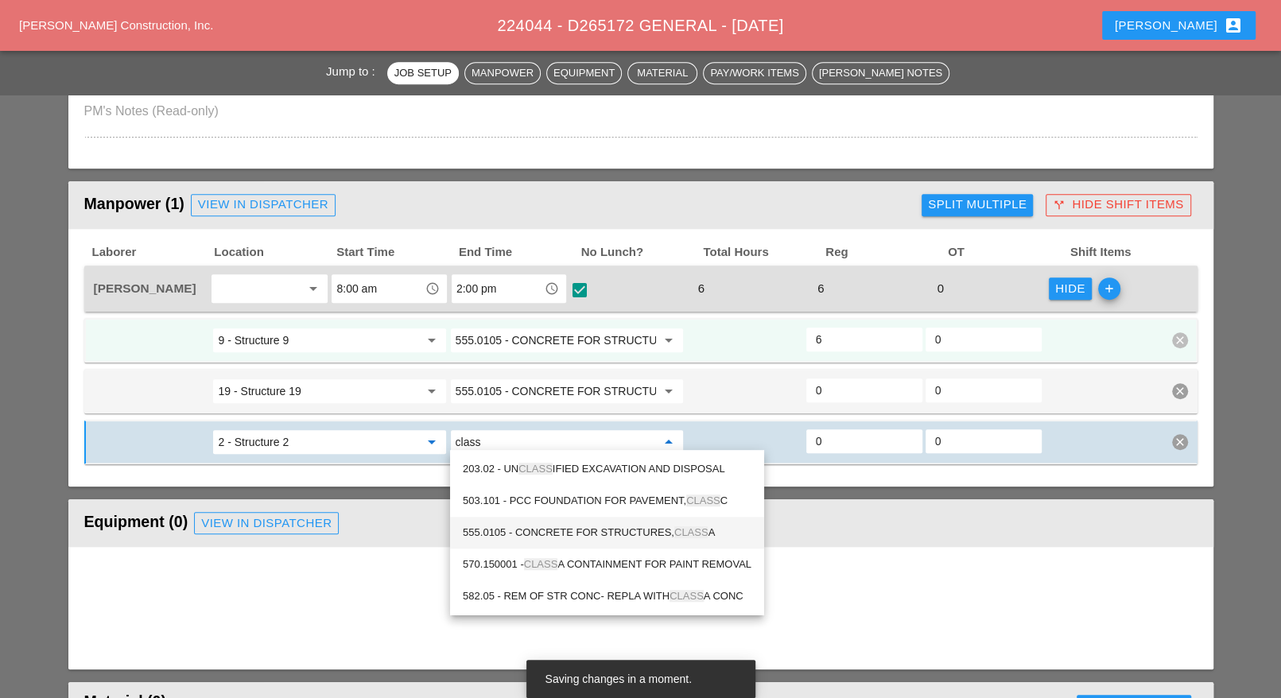
click at [586, 530] on div "555.0105 - CONCRETE FOR STRUCTURES, CLASS A" at bounding box center [607, 532] width 289 height 19
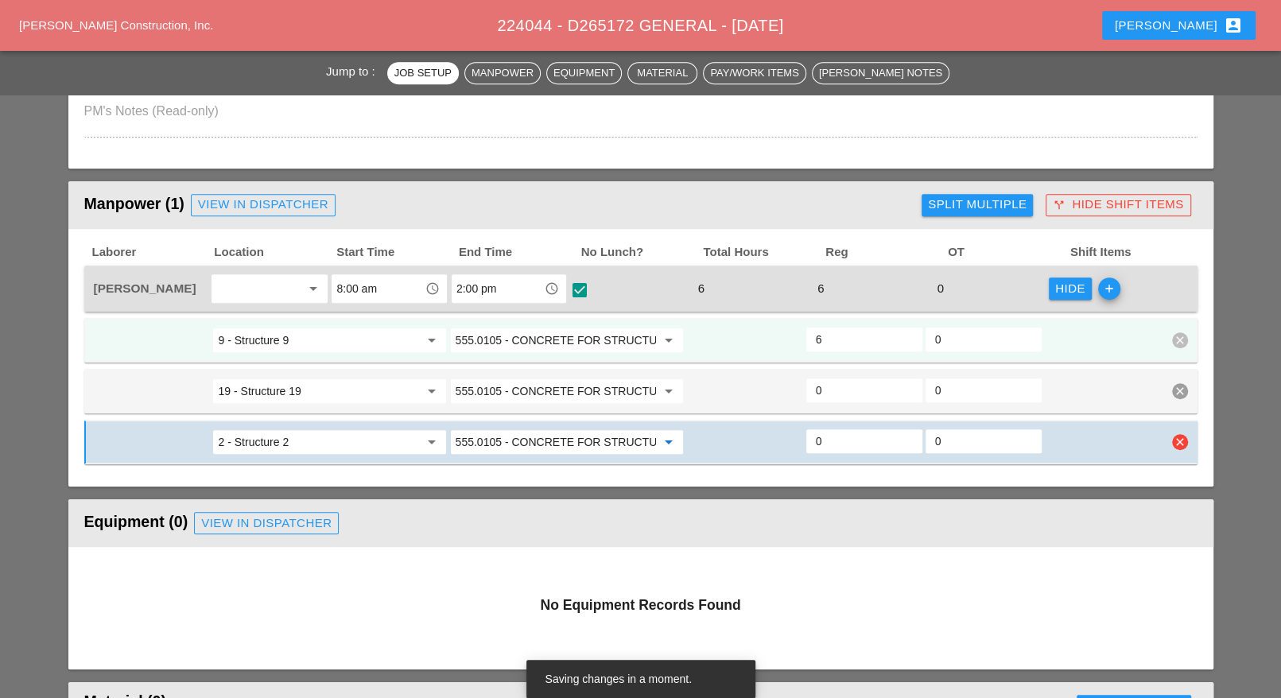
type input "555.0105 - CONCRETE FOR STRUCTURES, CLASS A"
click at [829, 444] on input "0" at bounding box center [864, 441] width 97 height 25
type input "4"
type input "2"
click at [825, 386] on input "0" at bounding box center [864, 390] width 97 height 25
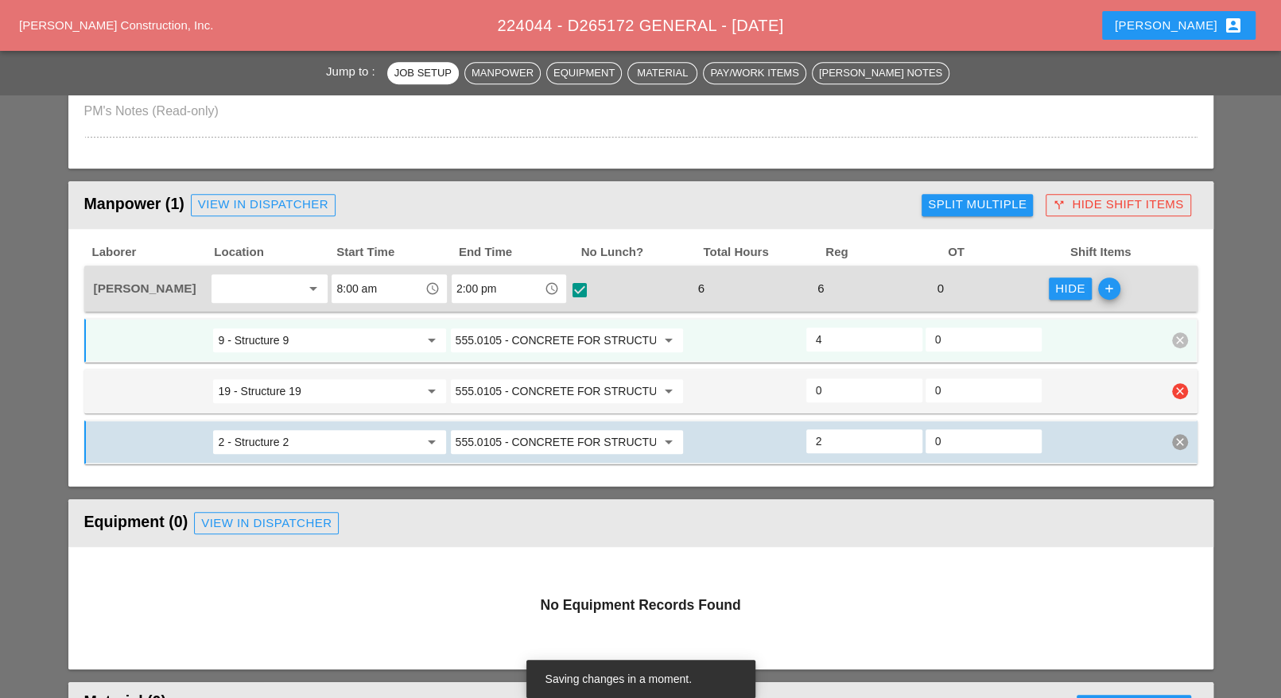
type input "2"
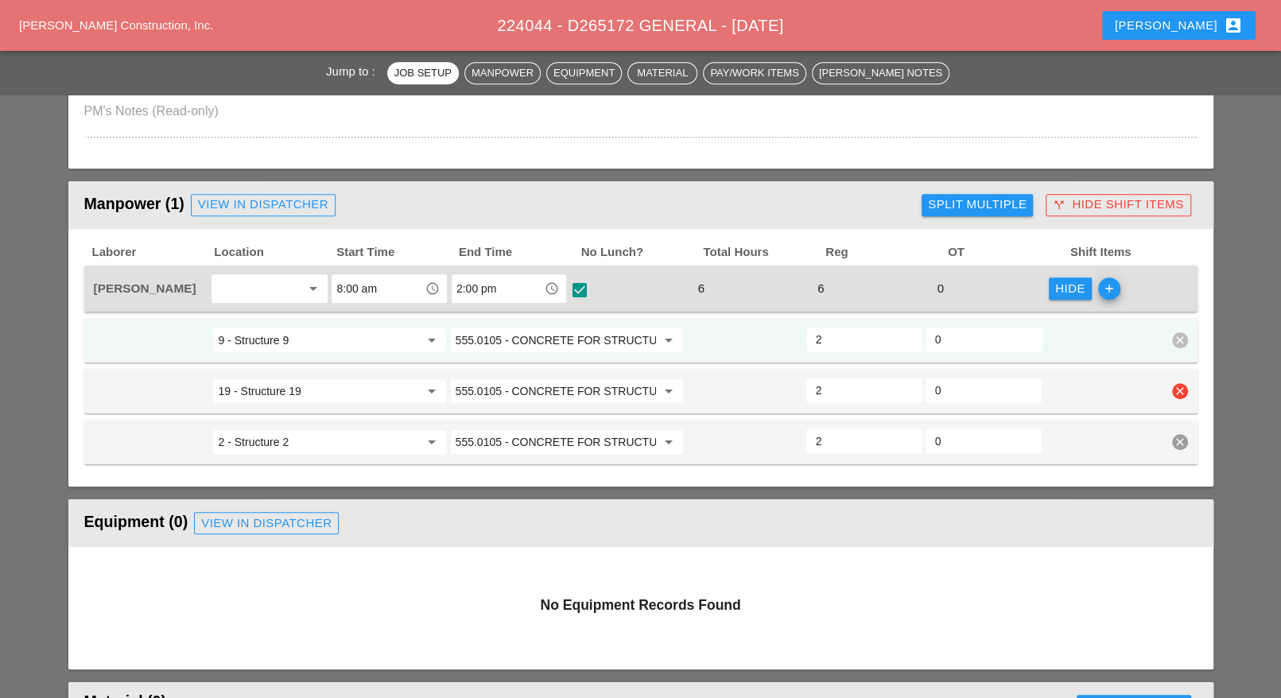
click at [943, 388] on input "0" at bounding box center [983, 390] width 97 height 25
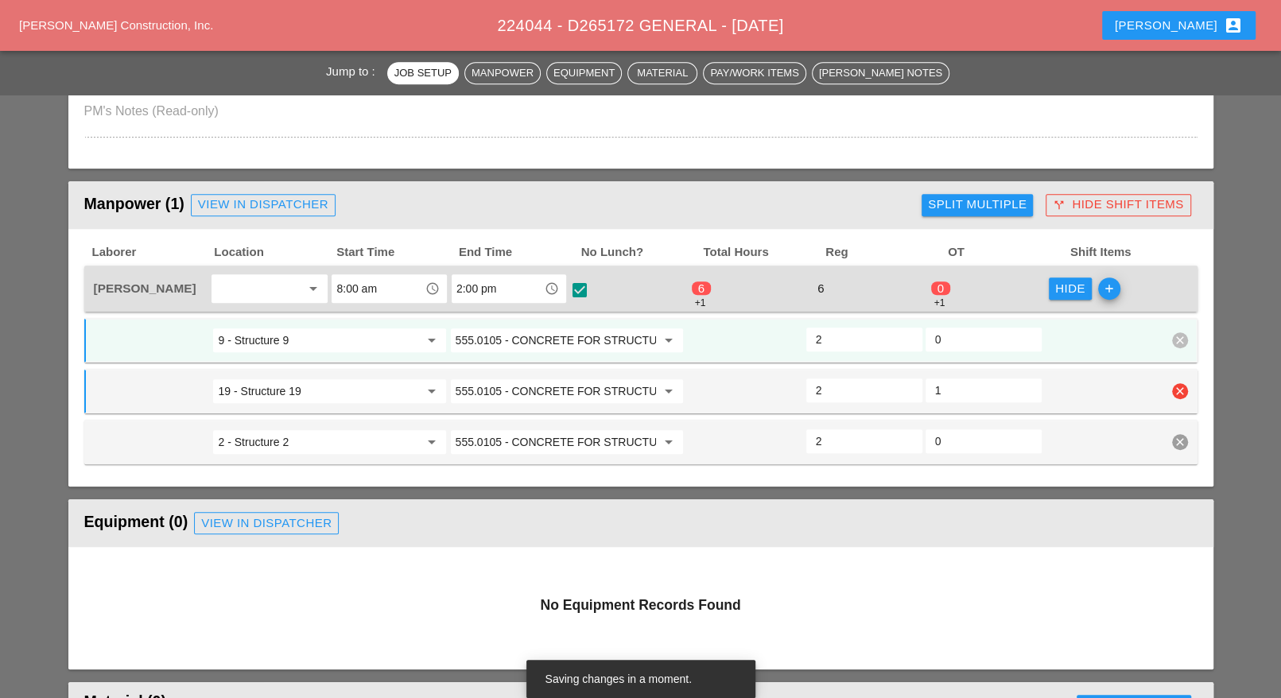
type input "1"
drag, startPoint x: 826, startPoint y: 385, endPoint x: 806, endPoint y: 387, distance: 19.9
click at [806, 387] on div "2" at bounding box center [864, 391] width 116 height 24
type input "3"
type input "1"
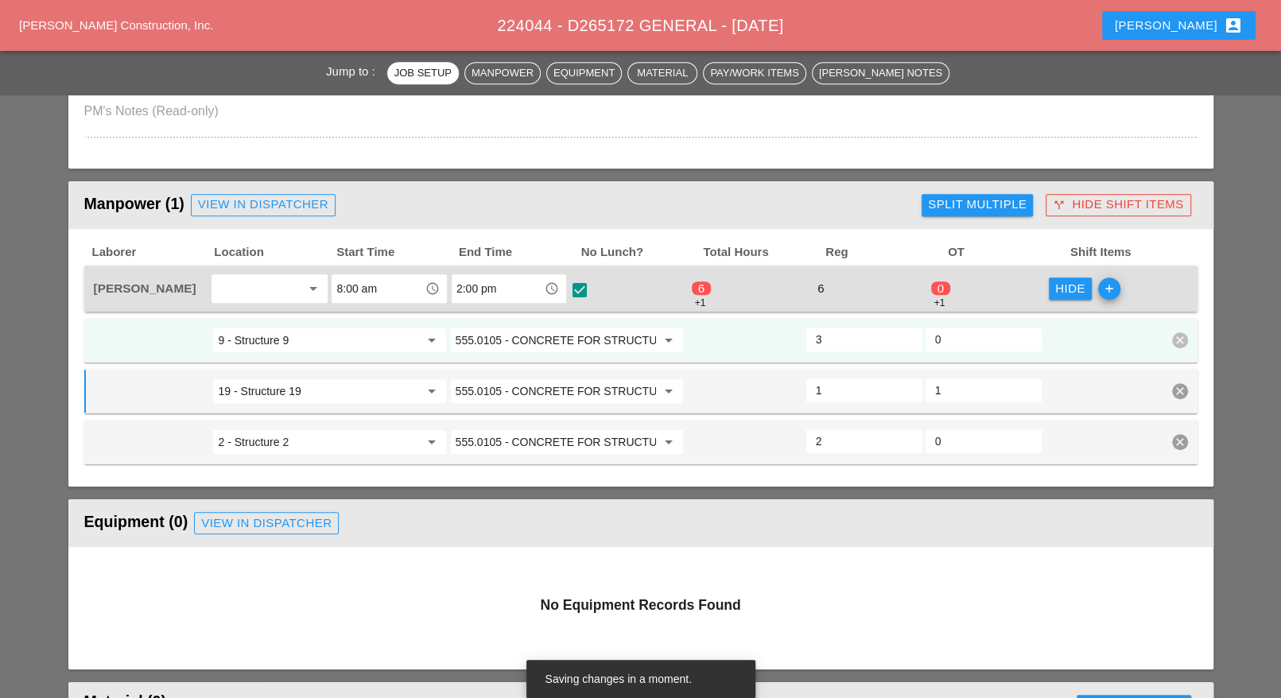
drag, startPoint x: 837, startPoint y: 340, endPoint x: 816, endPoint y: 337, distance: 20.8
click at [819, 337] on input "3" at bounding box center [864, 339] width 97 height 25
drag, startPoint x: 822, startPoint y: 337, endPoint x: 811, endPoint y: 336, distance: 10.4
click at [811, 336] on div "3" at bounding box center [864, 340] width 116 height 24
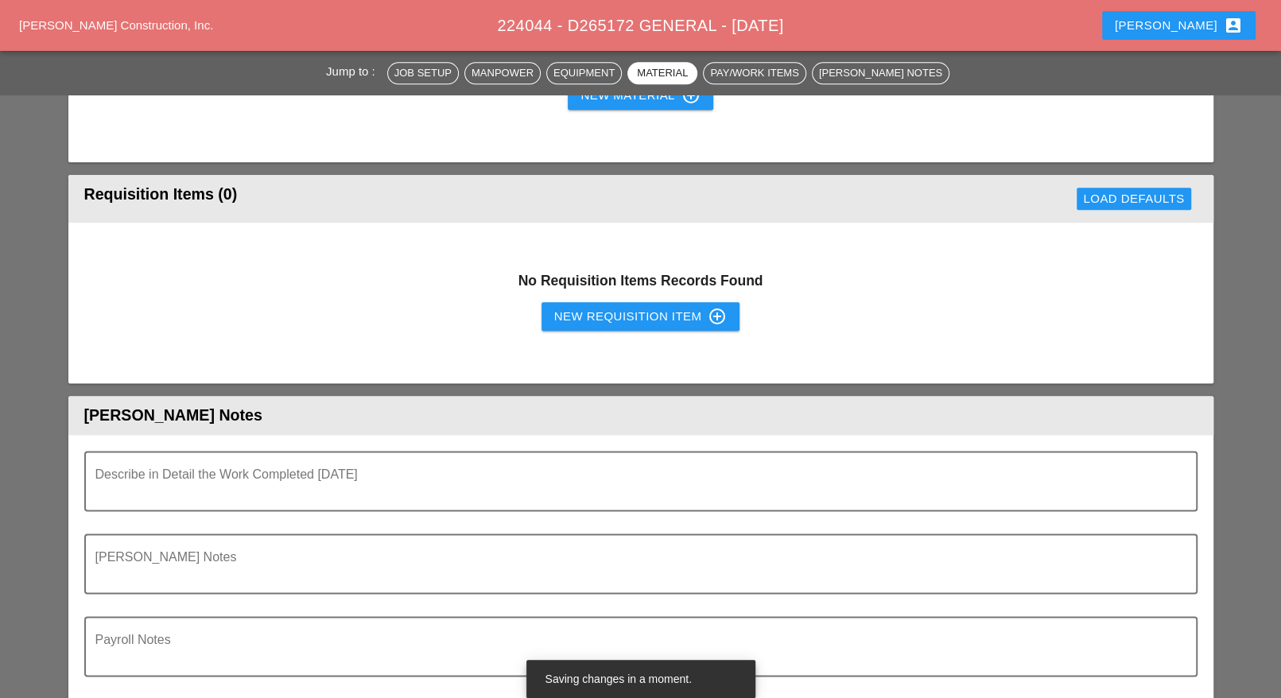
scroll to position [1392, 0]
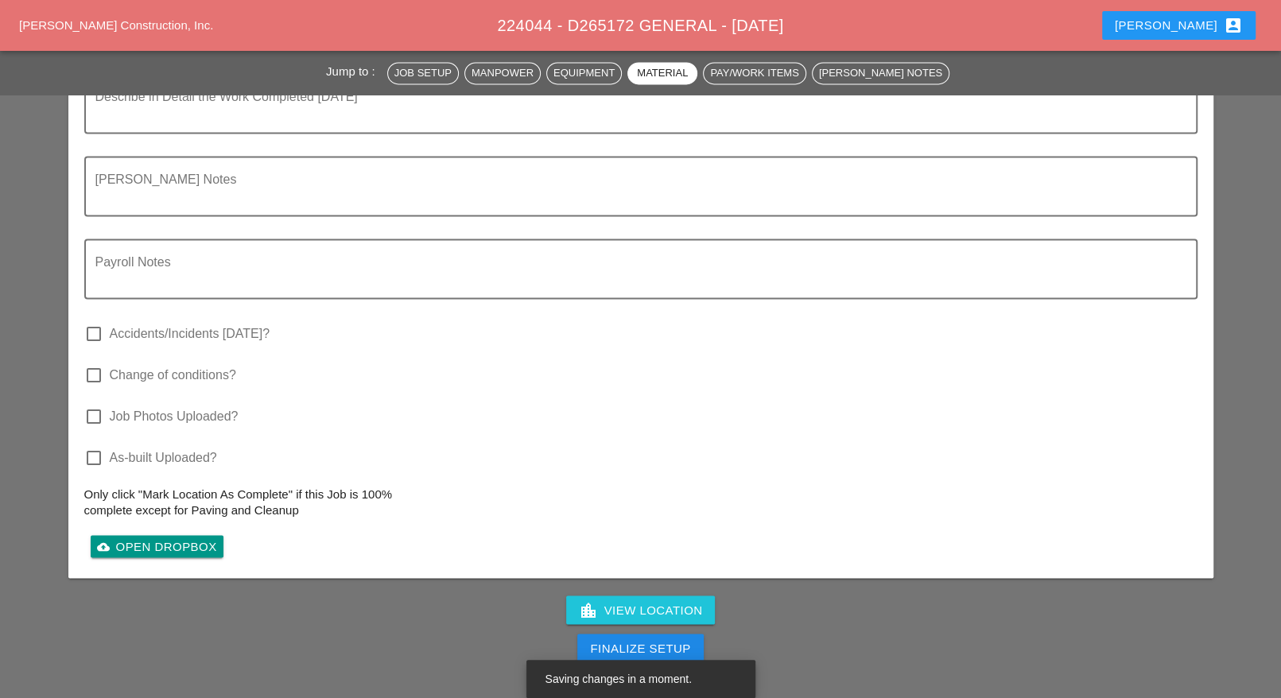
type input "2"
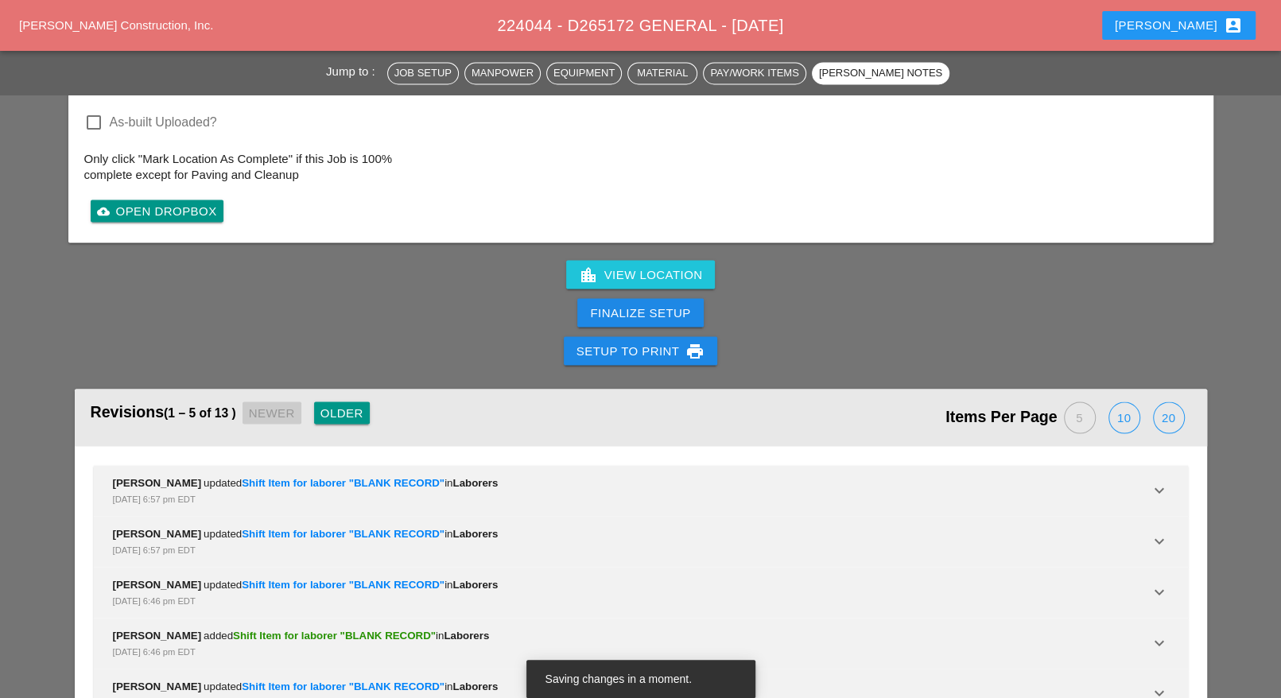
scroll to position [2088, 0]
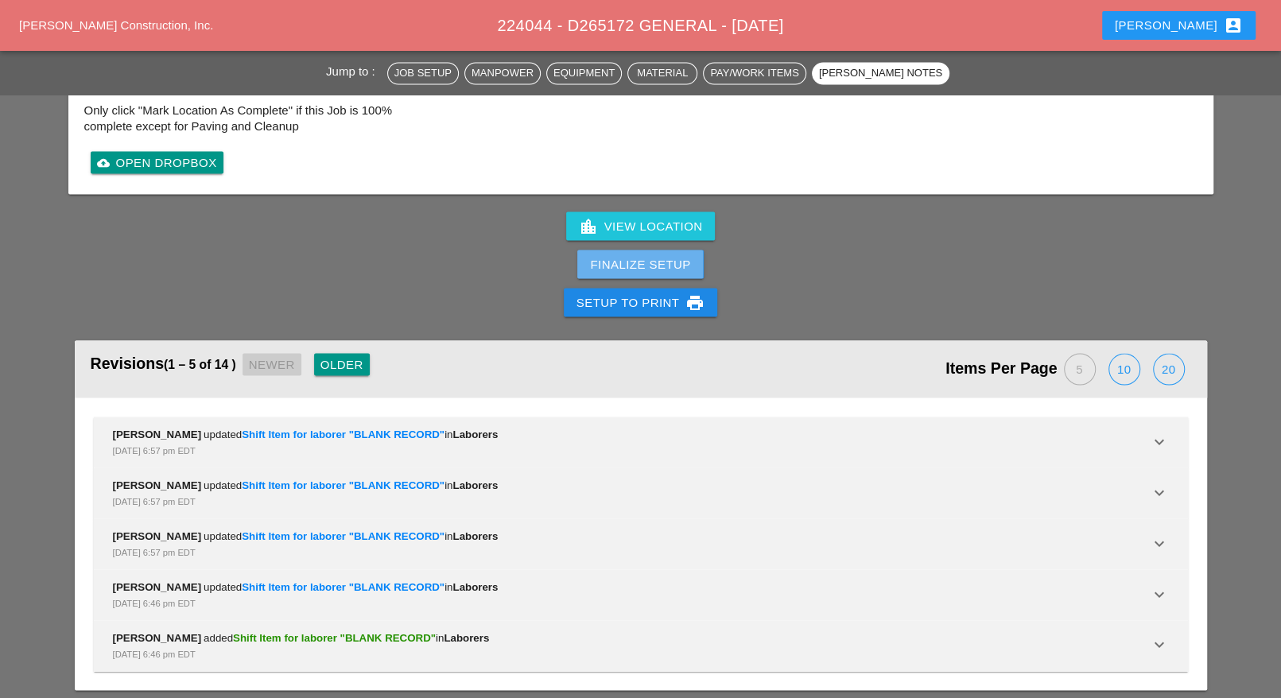
click at [644, 262] on div "Finalize Setup" at bounding box center [640, 264] width 100 height 18
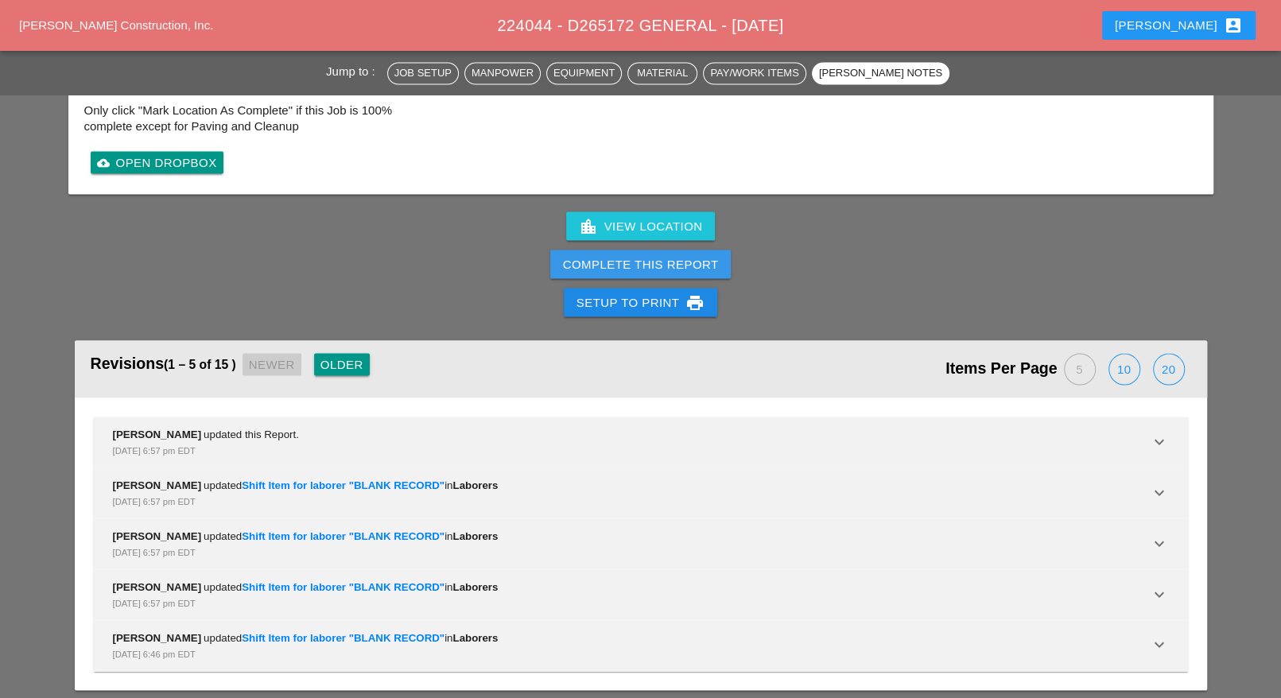
click at [643, 264] on div "Complete This Report" at bounding box center [641, 264] width 156 height 18
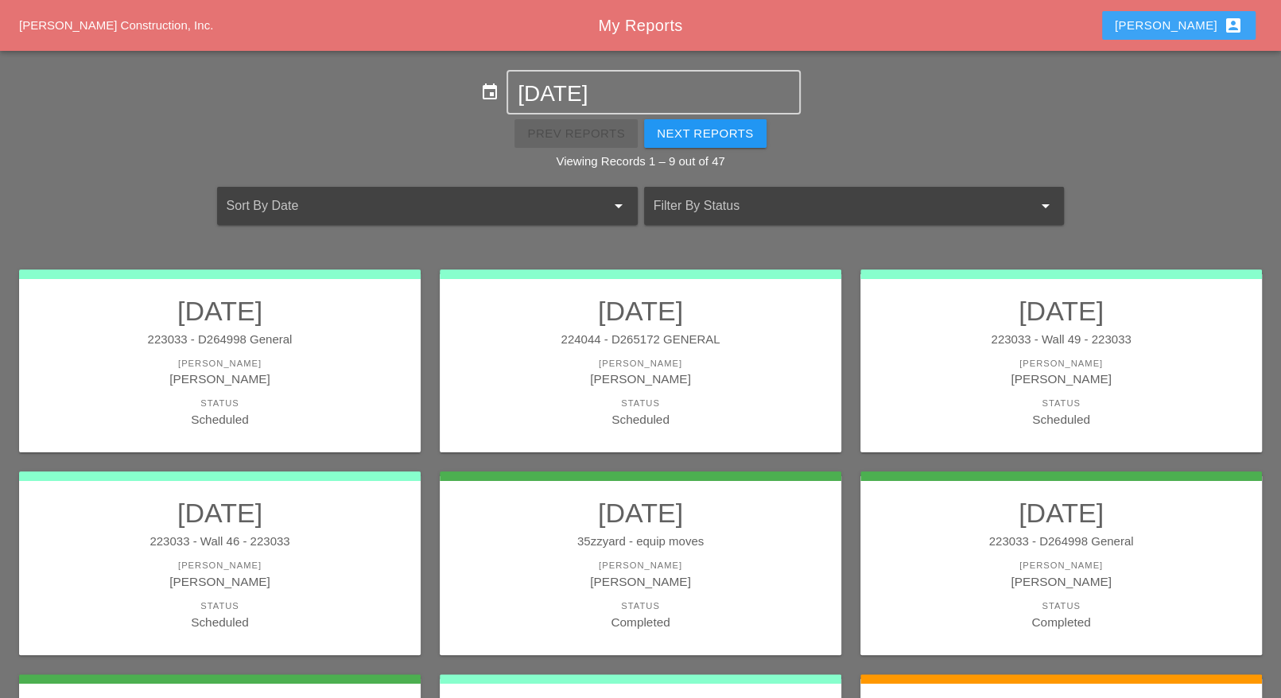
click at [1202, 26] on div "Luca account_box" at bounding box center [1179, 25] width 128 height 19
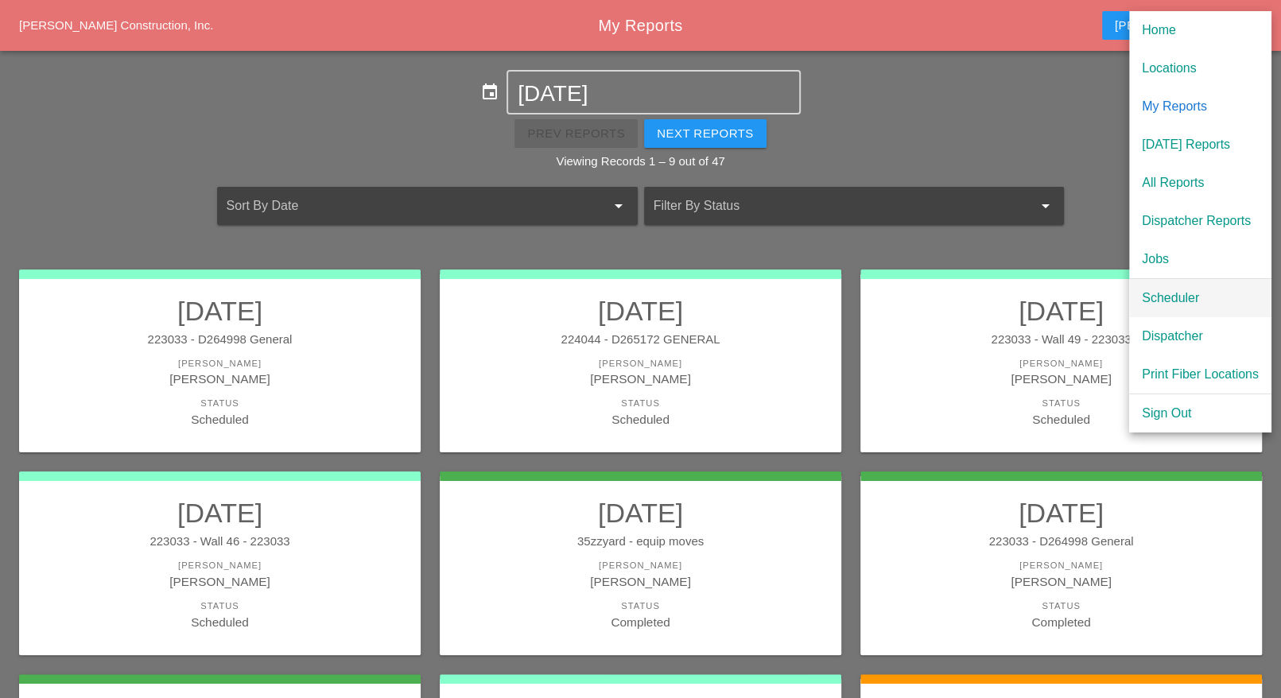
click at [1164, 289] on div "Scheduler" at bounding box center [1200, 298] width 117 height 19
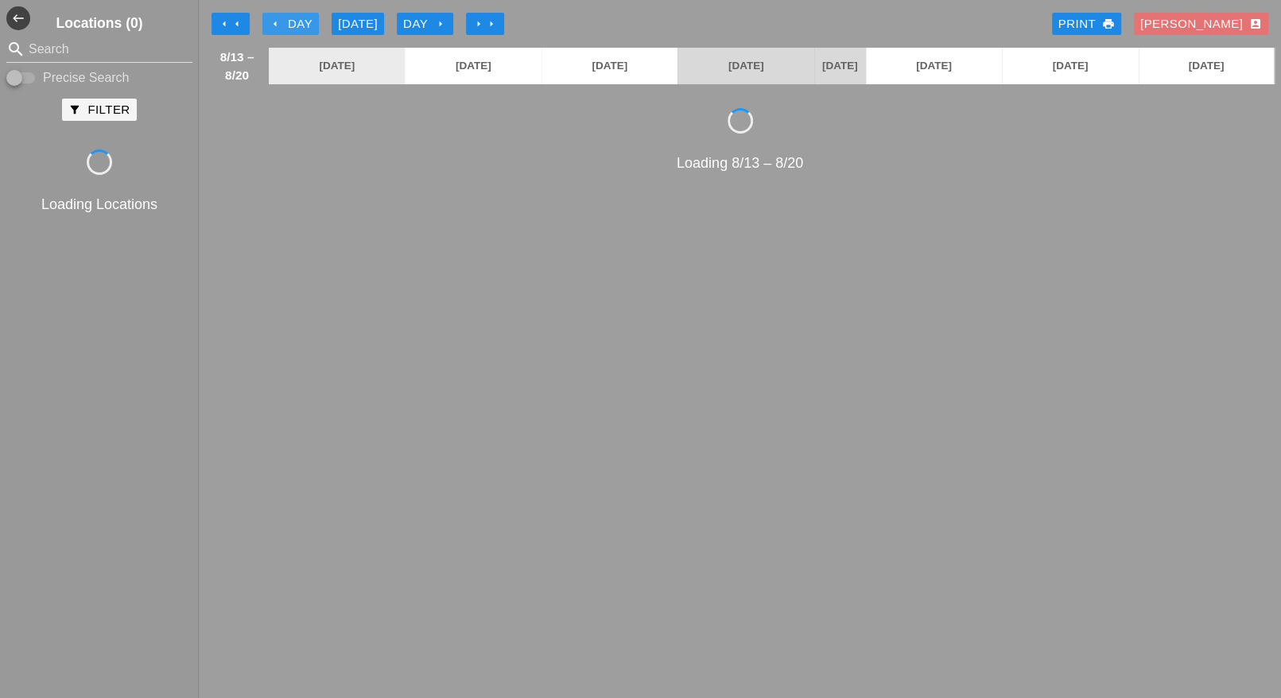
click at [301, 23] on div "arrow_left Day" at bounding box center [291, 24] width 44 height 18
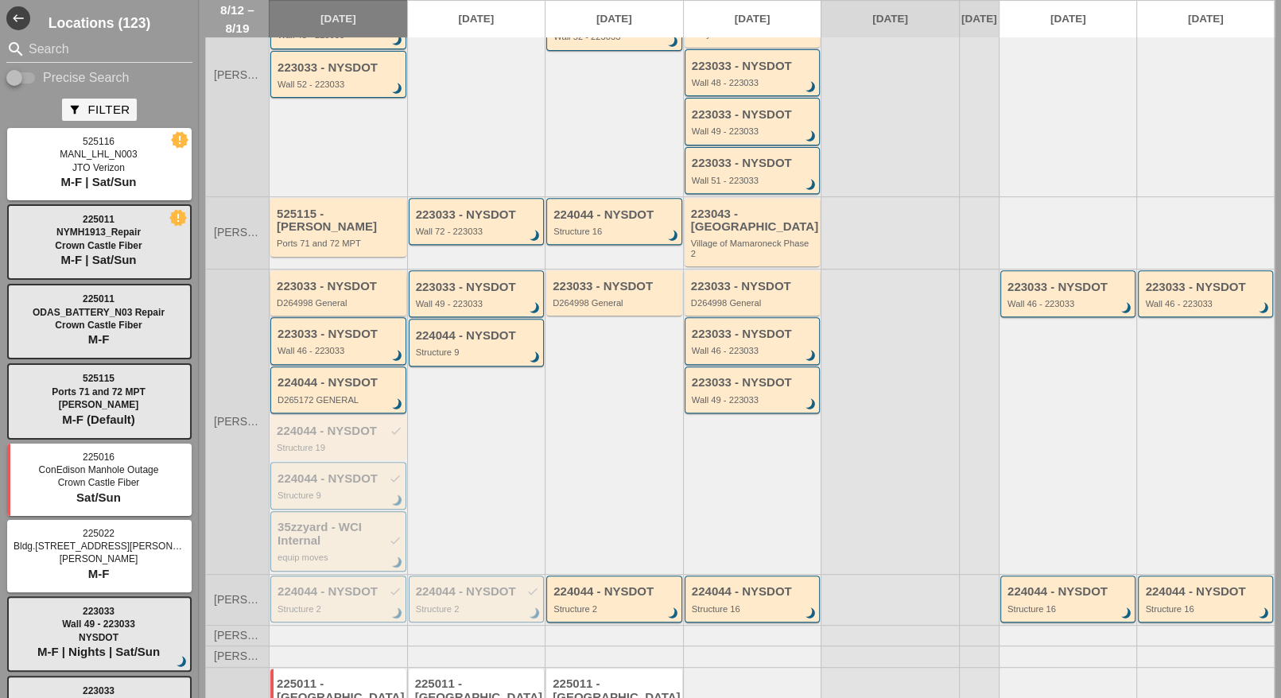
scroll to position [398, 0]
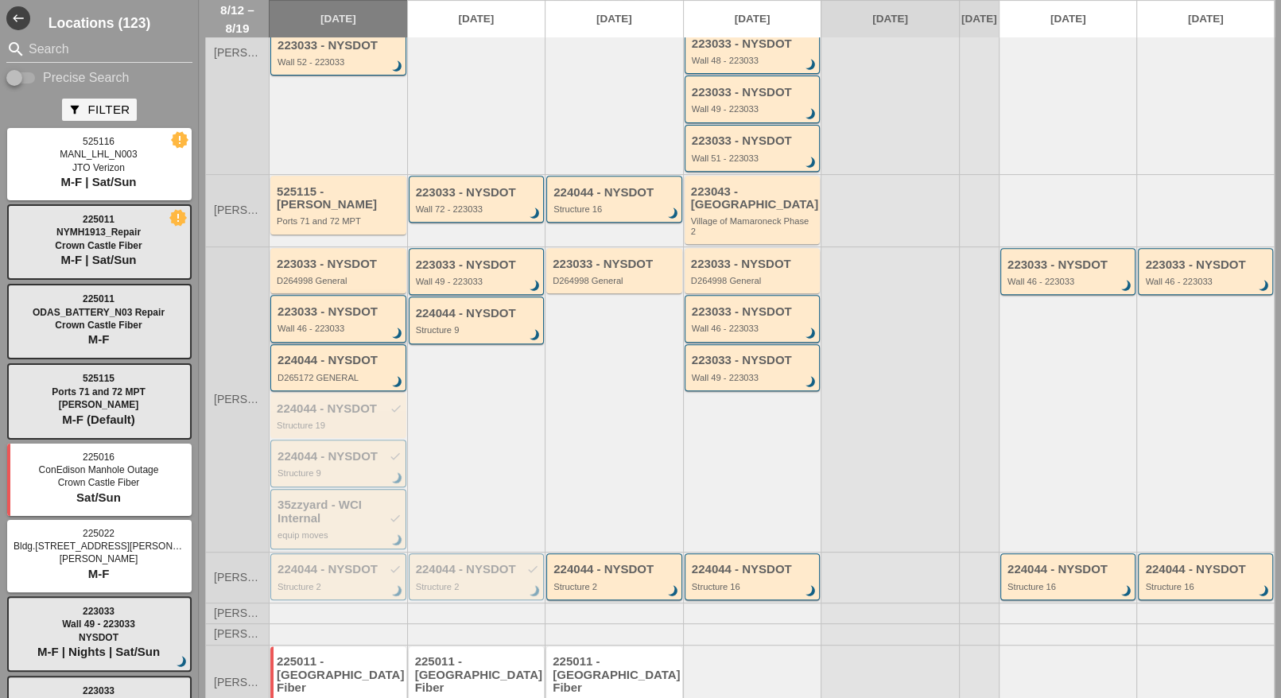
click at [313, 326] on div "Wall 46 - 223033" at bounding box center [340, 329] width 124 height 10
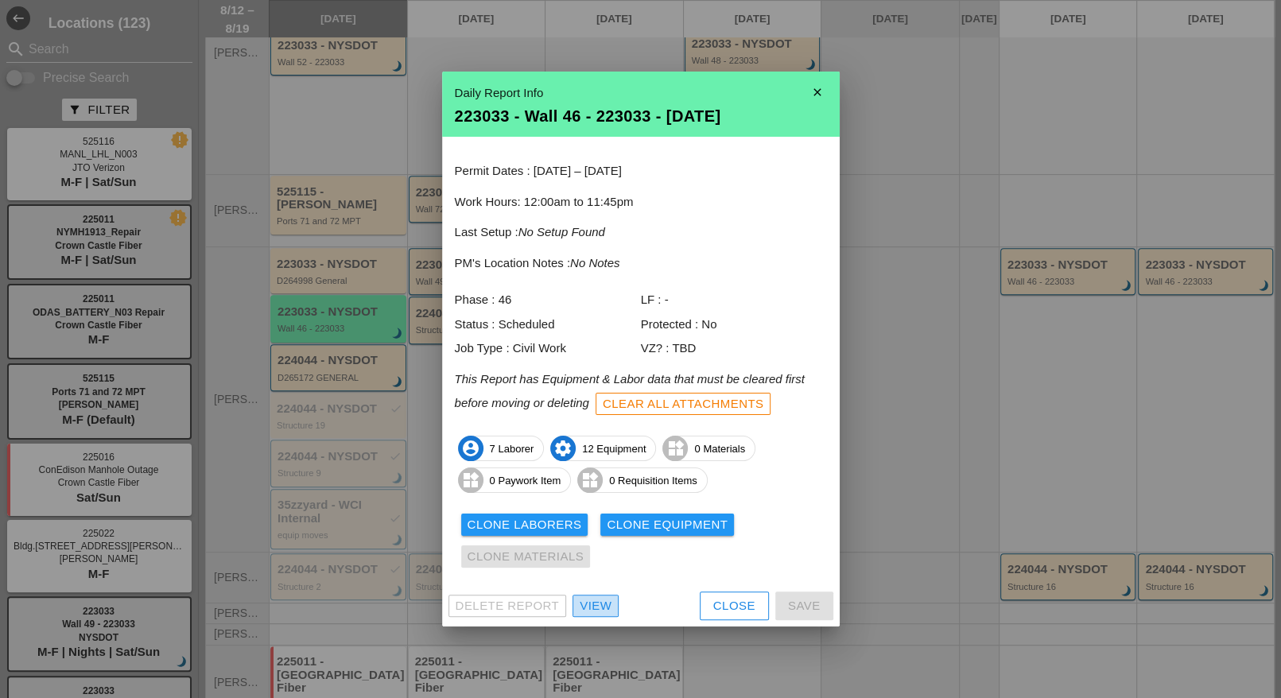
click at [602, 608] on div "View" at bounding box center [596, 606] width 32 height 18
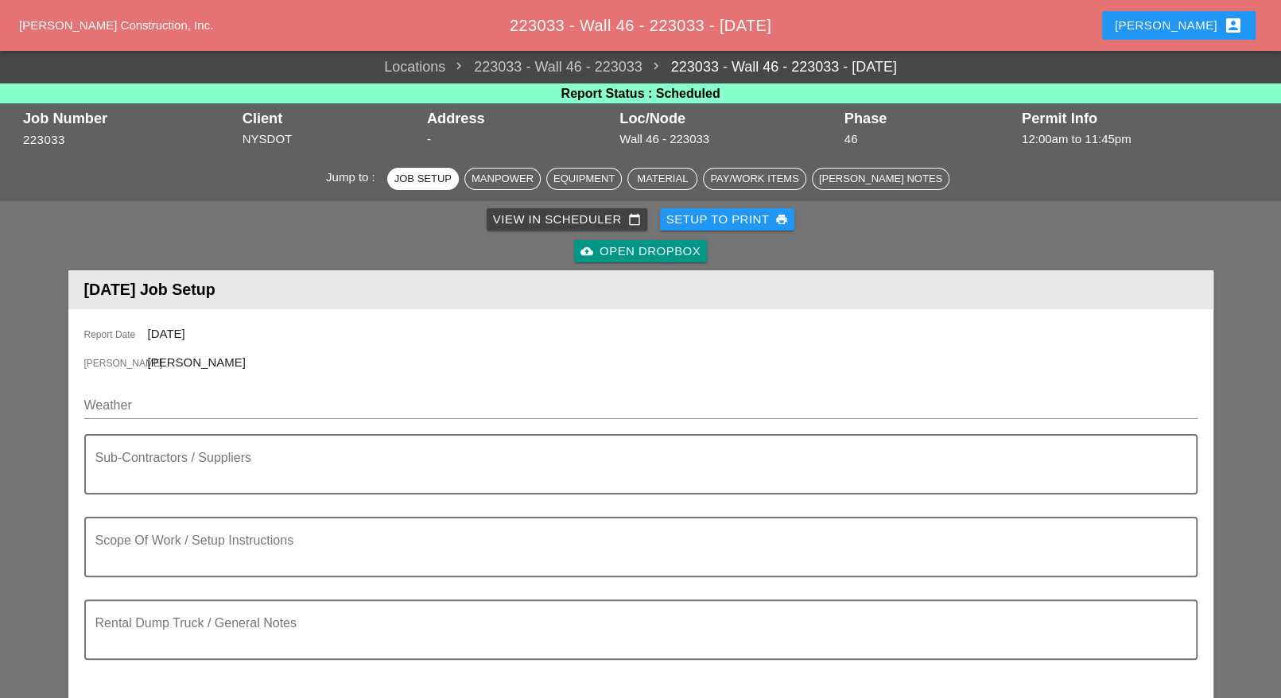
scroll to position [696, 0]
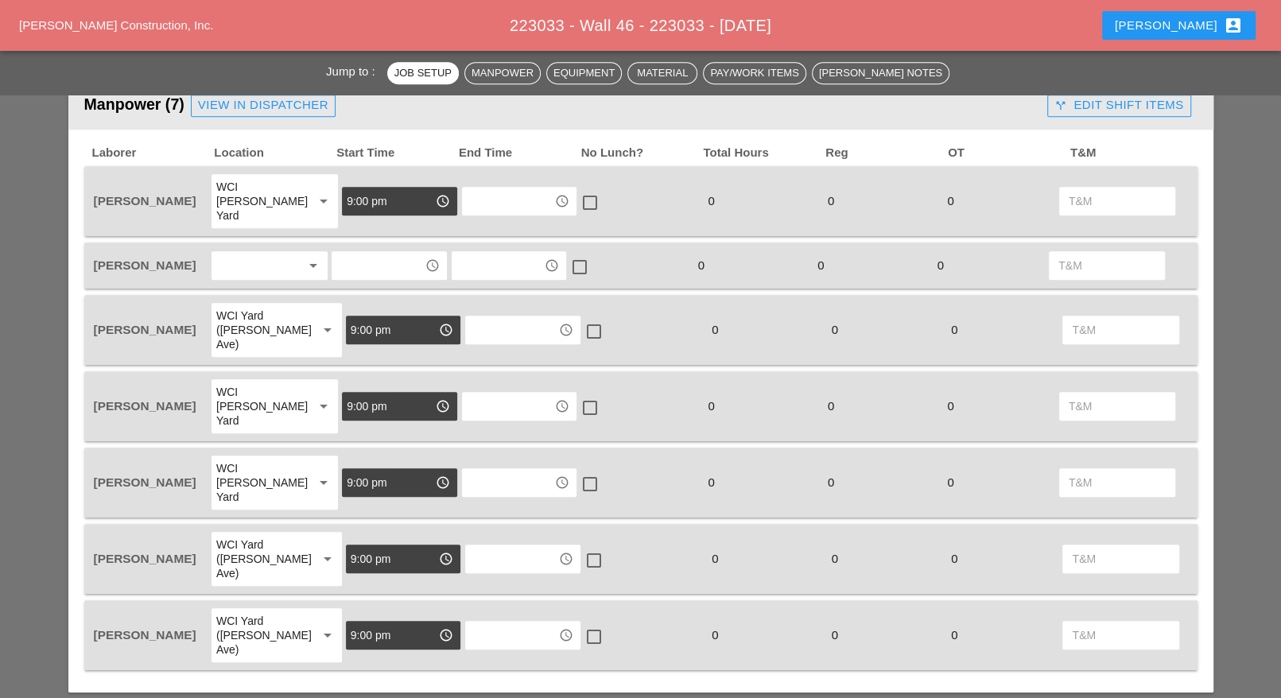
click at [262, 253] on div at bounding box center [258, 265] width 84 height 25
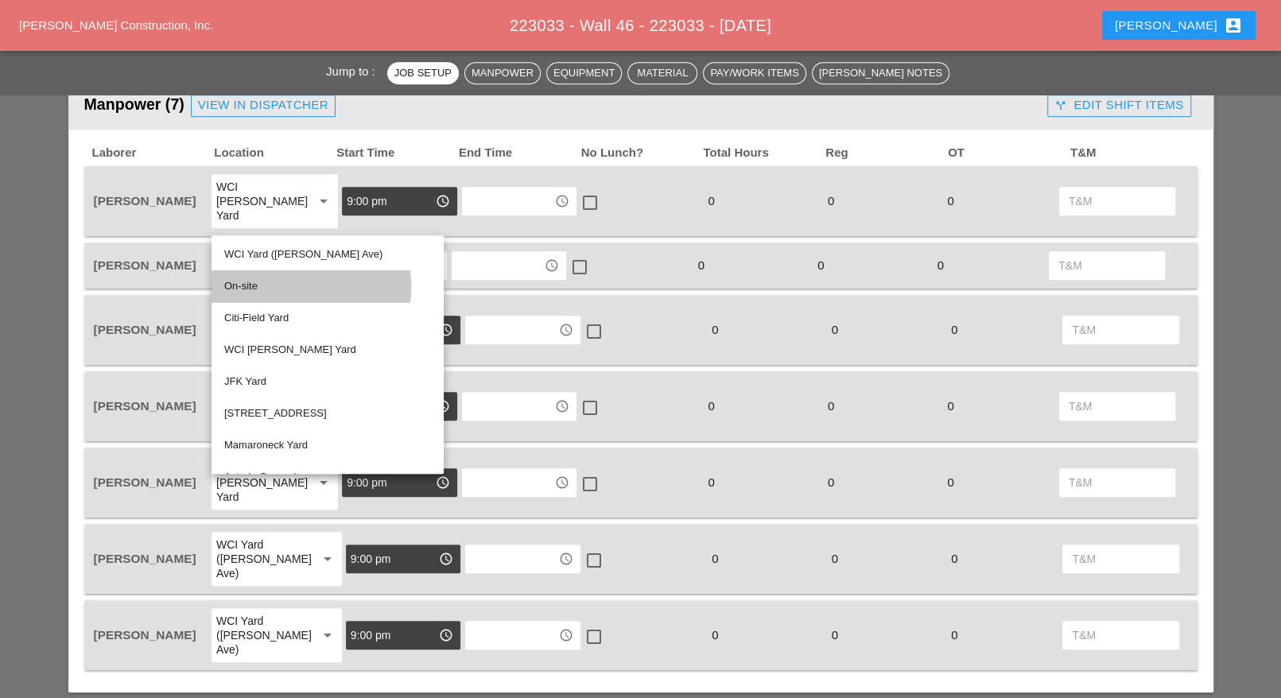
drag, startPoint x: 246, startPoint y: 283, endPoint x: 336, endPoint y: 275, distance: 91.0
click at [247, 283] on div "On-site" at bounding box center [327, 286] width 207 height 19
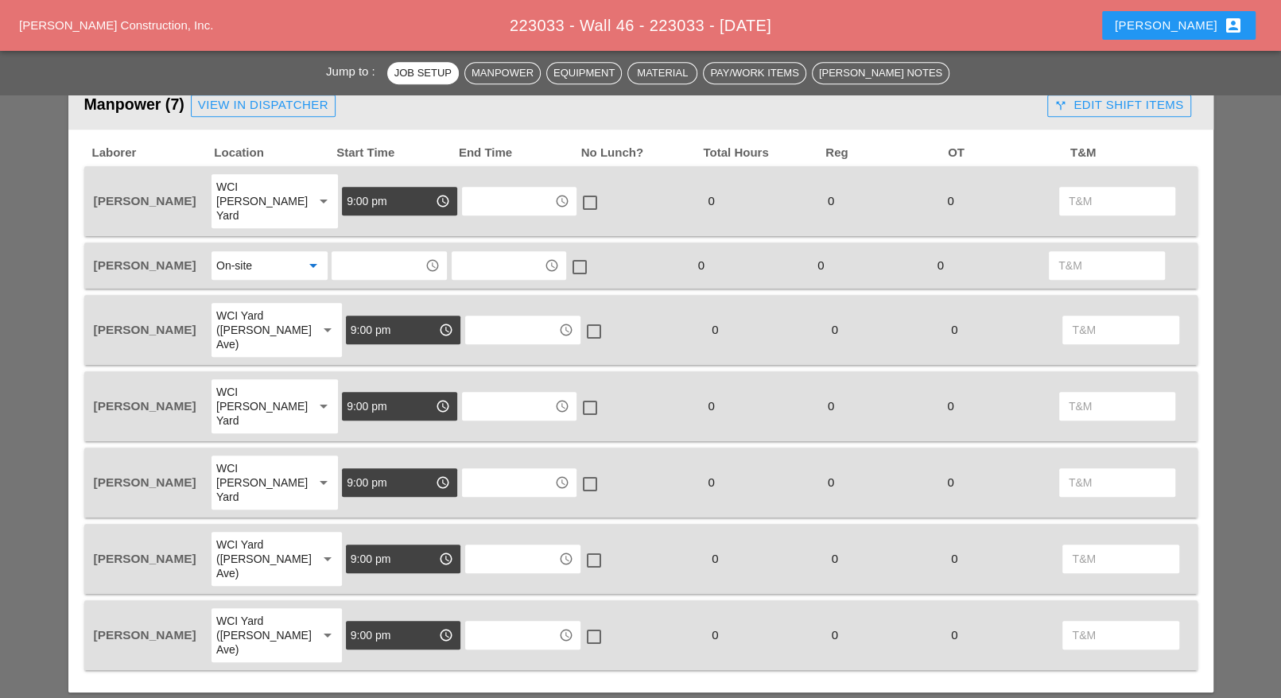
click at [367, 253] on input "text" at bounding box center [377, 265] width 83 height 25
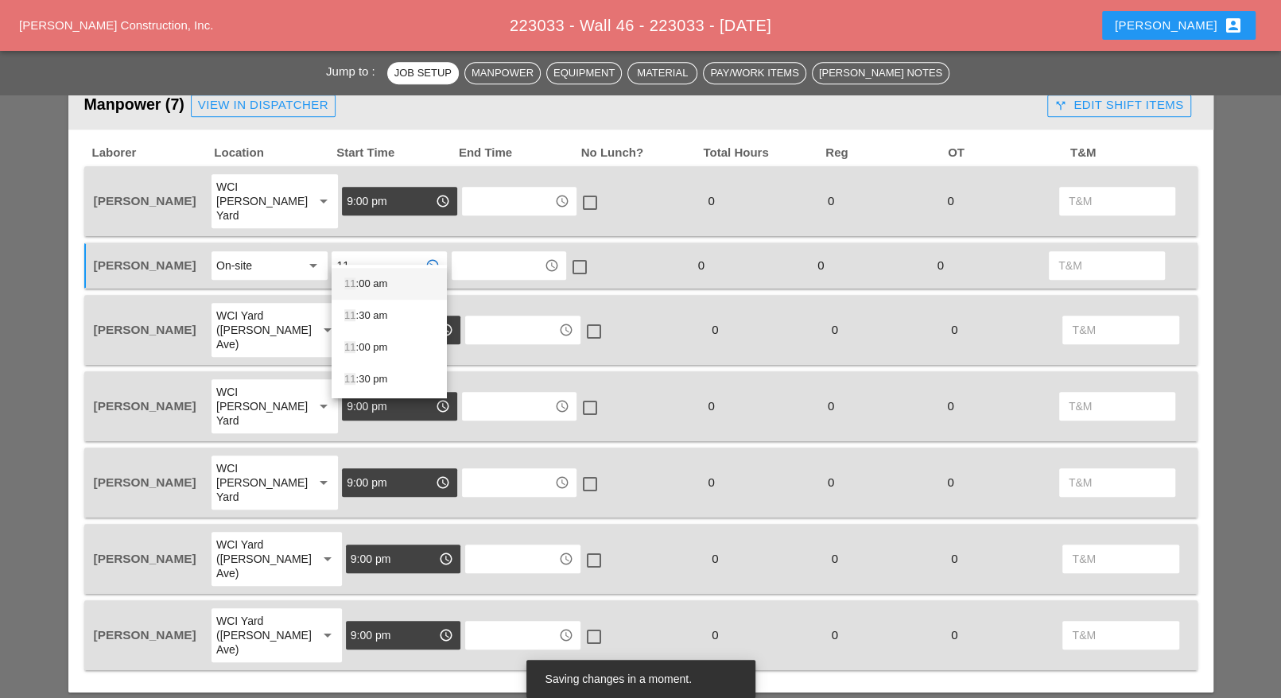
click at [371, 281] on div "11 :00 am" at bounding box center [389, 283] width 90 height 19
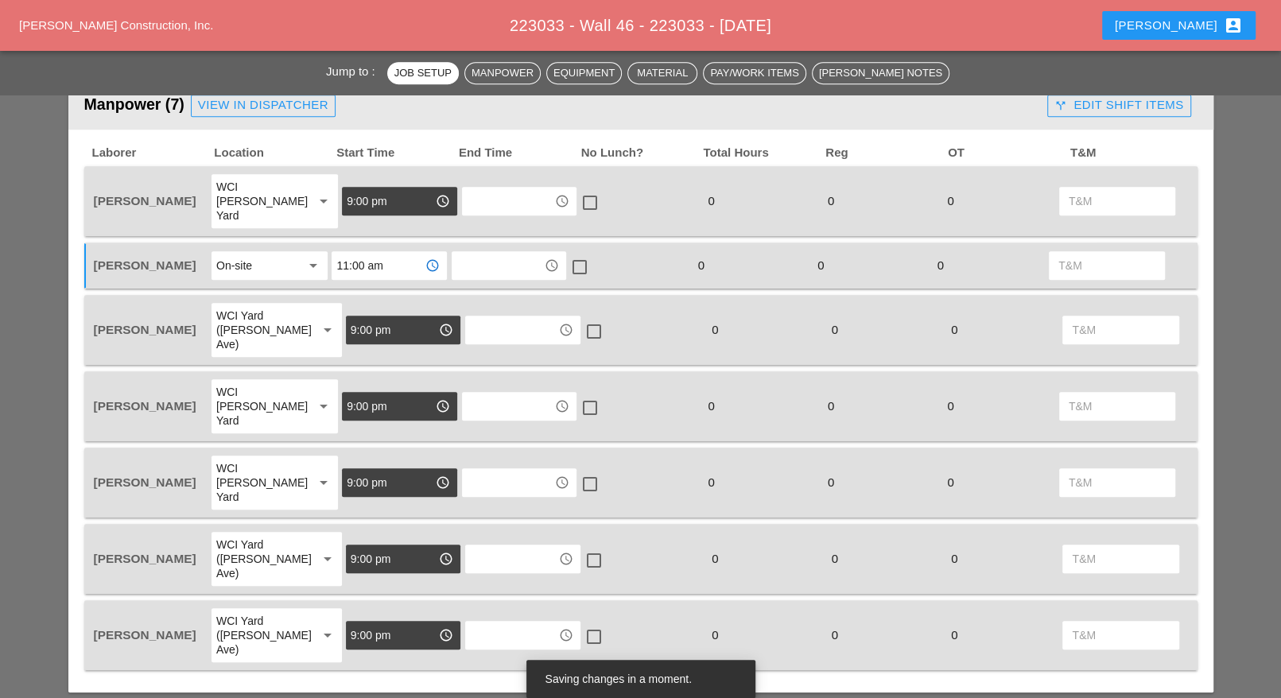
type input "11:00 am"
click at [484, 253] on input "text" at bounding box center [497, 265] width 83 height 25
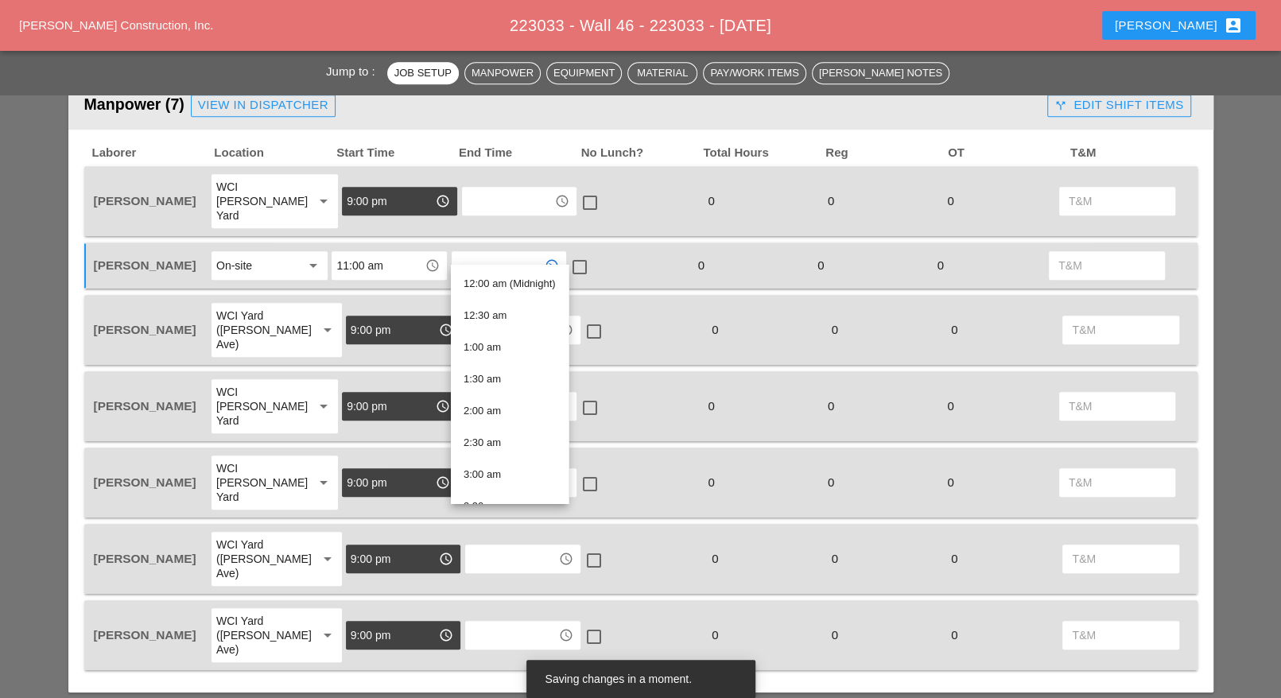
click at [484, 253] on input "text" at bounding box center [497, 265] width 83 height 25
click at [488, 375] on div "3 :00 am" at bounding box center [509, 379] width 90 height 19
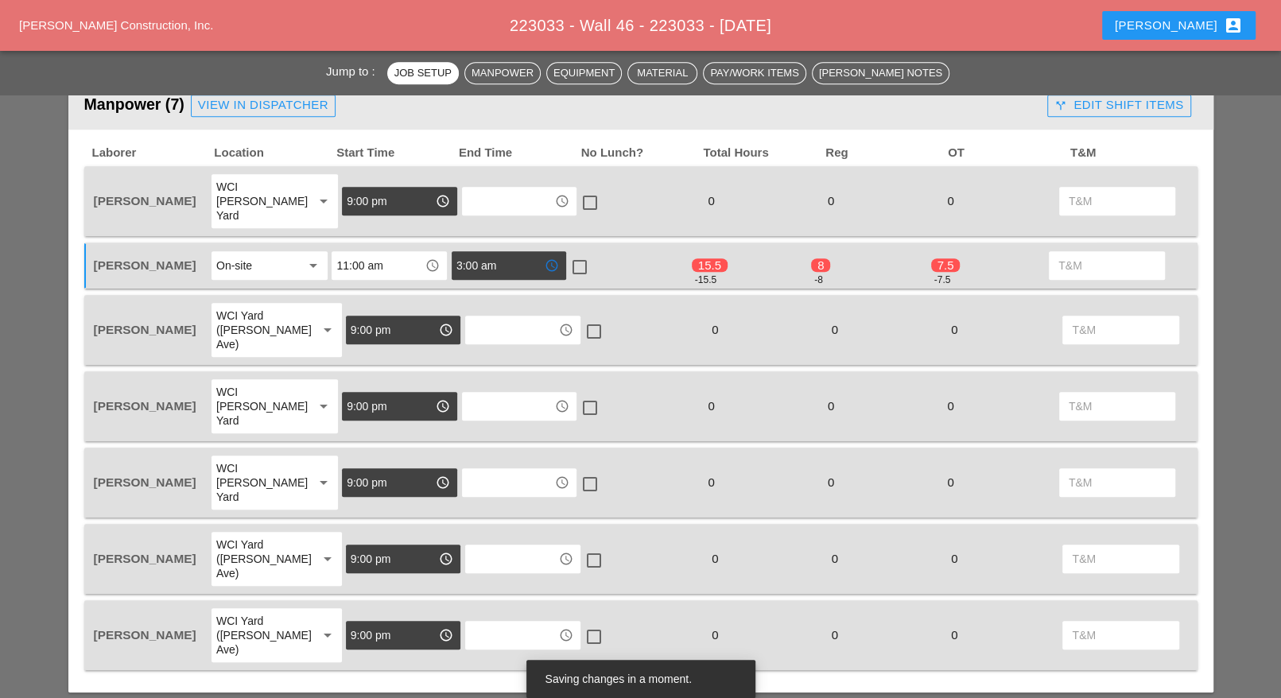
type input "3:00 am"
click at [583, 254] on div at bounding box center [579, 267] width 27 height 27
checkbox input "true"
click at [367, 253] on input "11:00 am" at bounding box center [377, 265] width 83 height 25
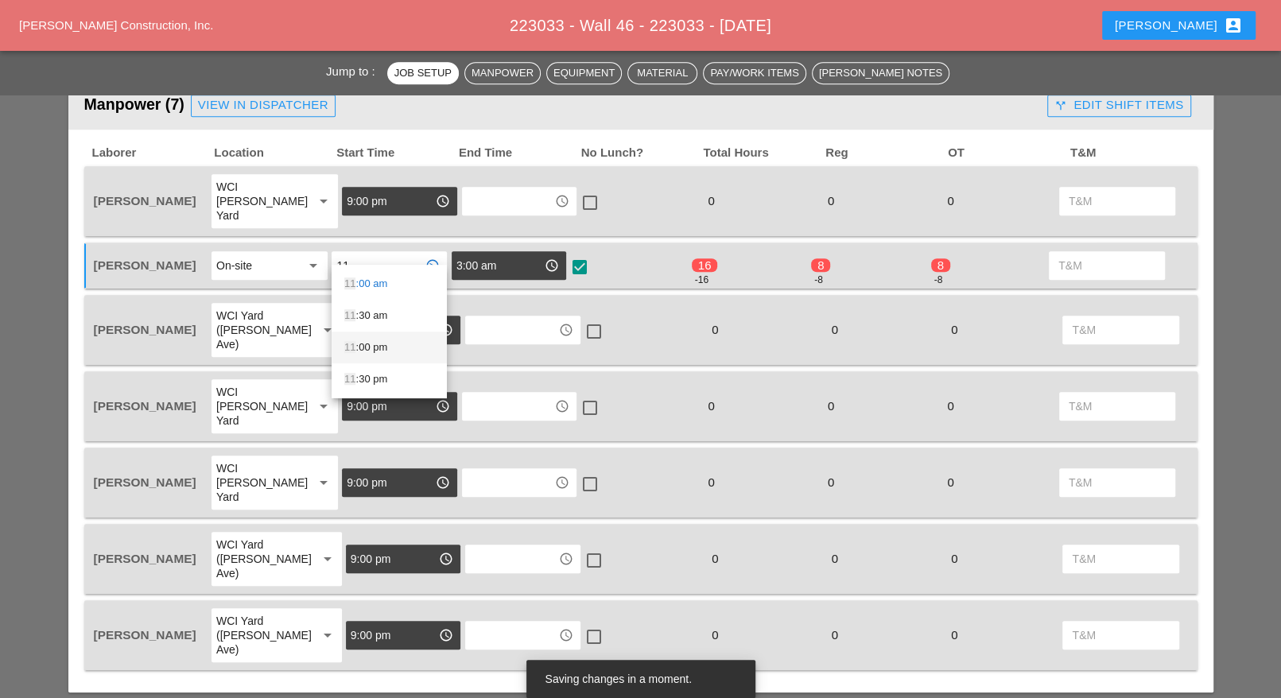
click at [372, 346] on div "11 :00 pm" at bounding box center [389, 347] width 90 height 19
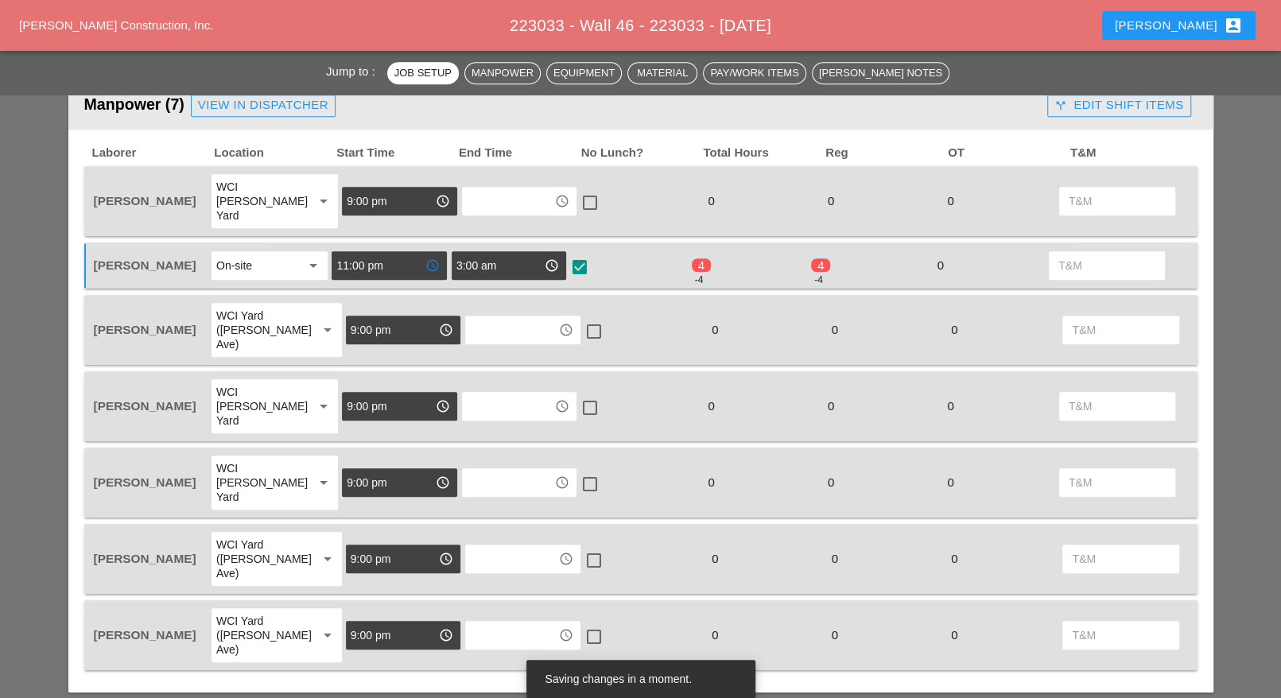
type input "11:00 pm"
click at [489, 195] on input "text" at bounding box center [508, 200] width 83 height 25
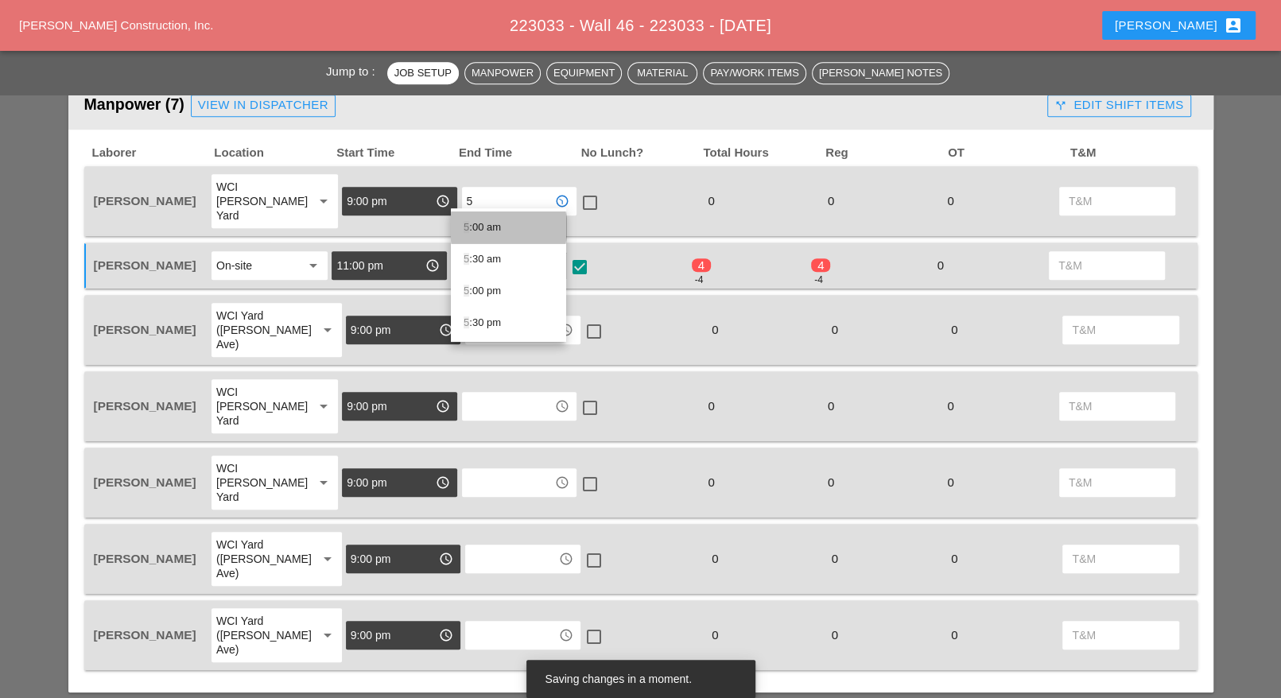
click at [488, 223] on div "5 :00 am" at bounding box center [509, 227] width 90 height 19
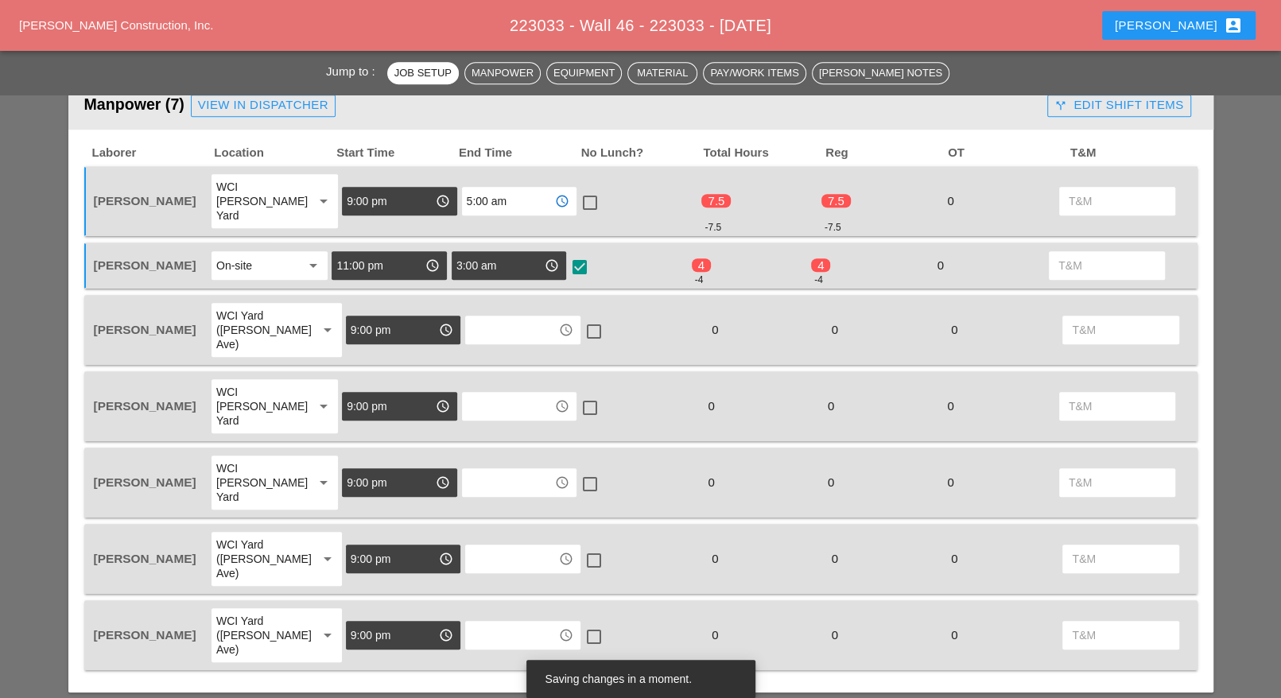
type input "5:00 am"
click at [477, 317] on input "text" at bounding box center [511, 329] width 83 height 25
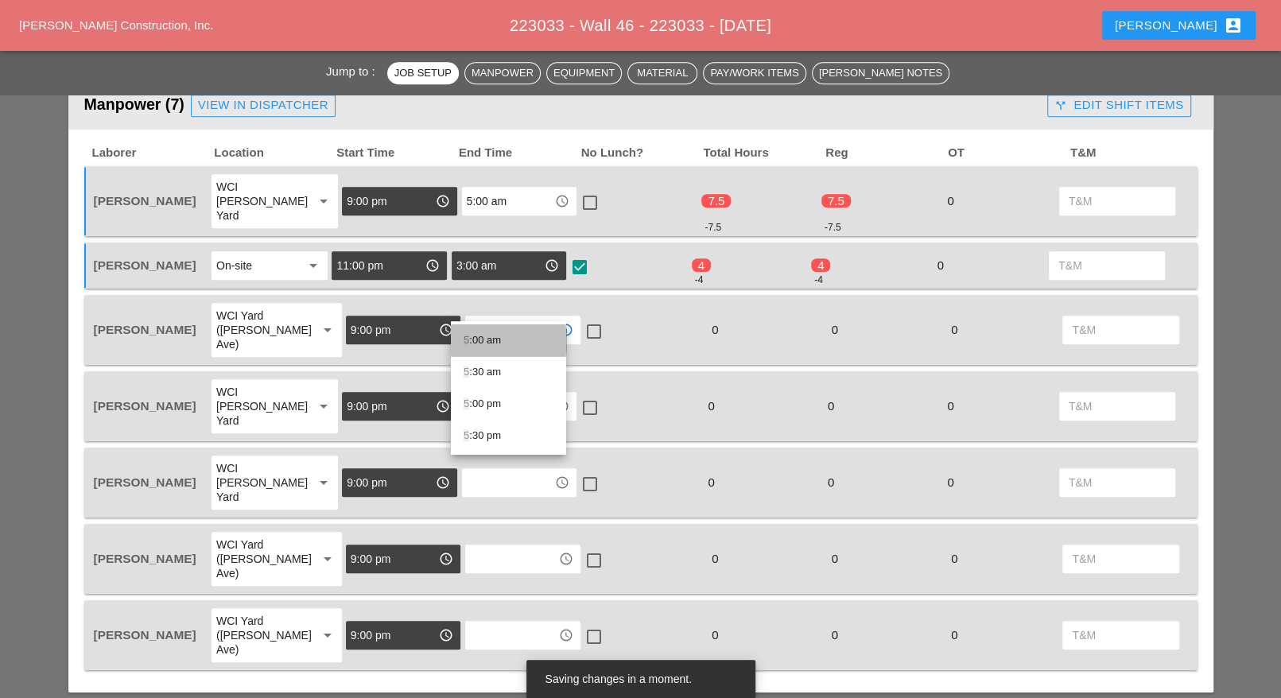
click at [479, 341] on div "5 :00 am" at bounding box center [509, 340] width 90 height 19
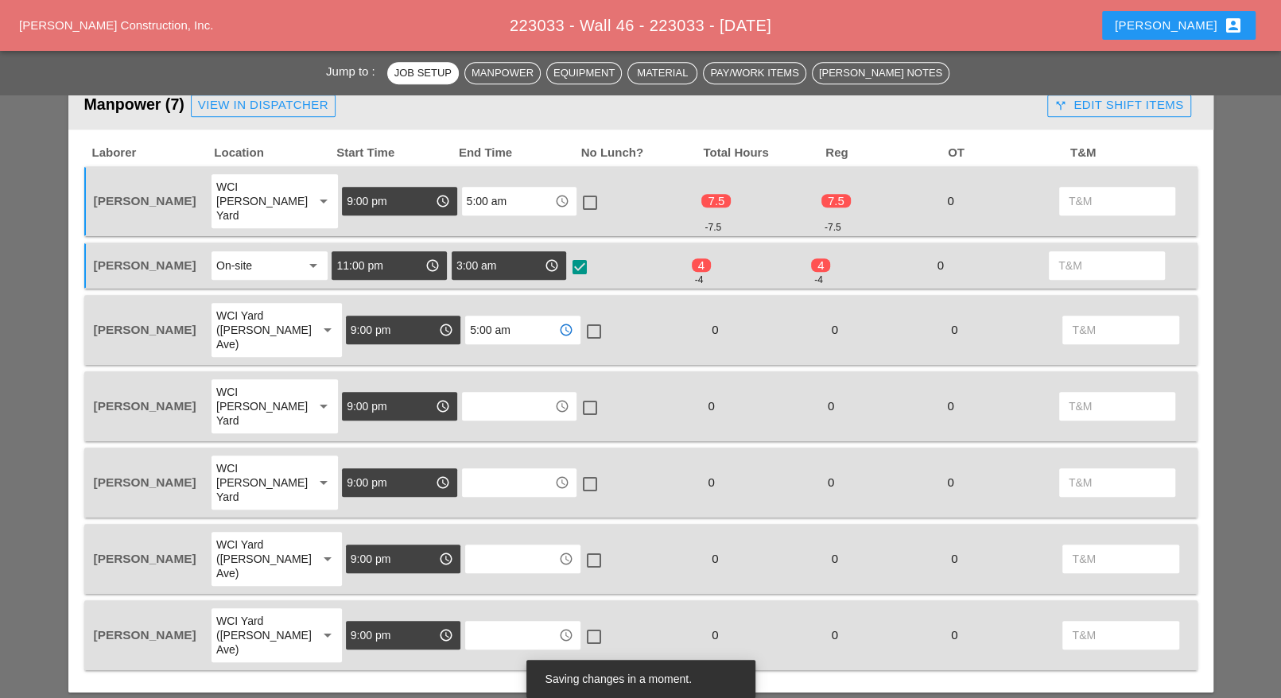
type input "5:00 am"
click at [477, 394] on input "text" at bounding box center [508, 406] width 83 height 25
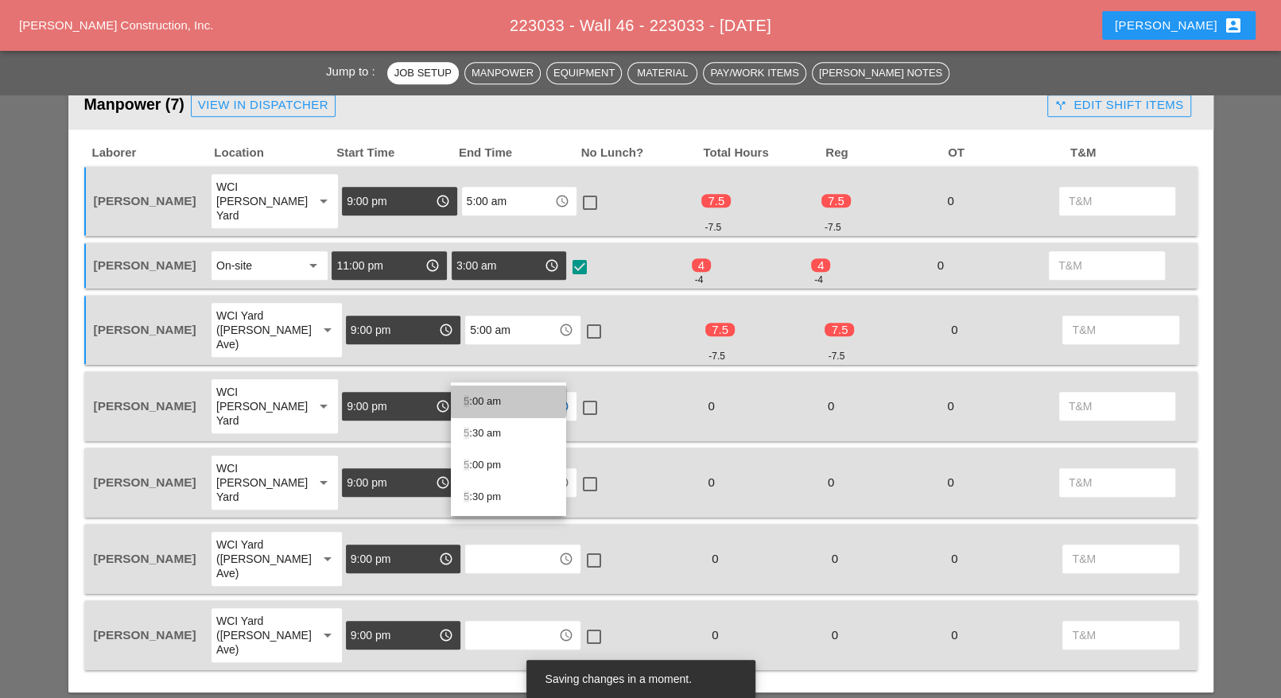
drag, startPoint x: 480, startPoint y: 396, endPoint x: 480, endPoint y: 408, distance: 11.9
click at [480, 400] on div "5 :00 am" at bounding box center [509, 401] width 90 height 19
type input "5:00 am"
click at [480, 470] on input "text" at bounding box center [508, 482] width 83 height 25
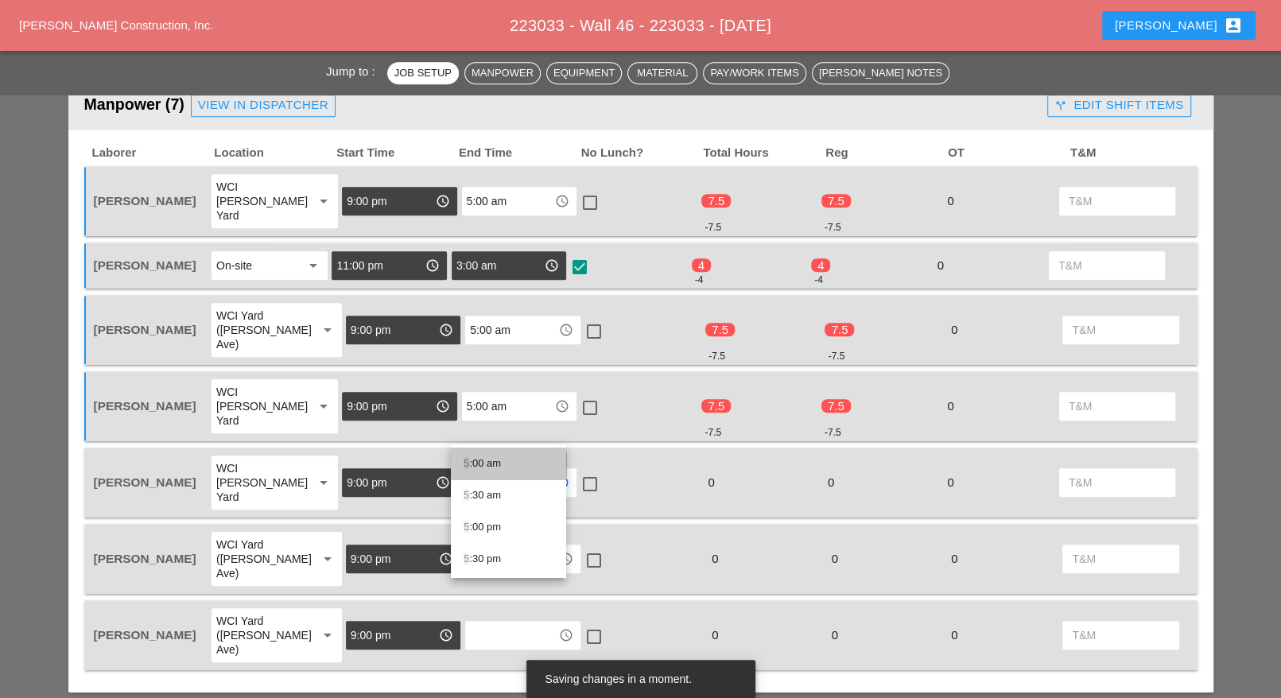
drag, startPoint x: 479, startPoint y: 461, endPoint x: 478, endPoint y: 471, distance: 9.6
click at [478, 461] on div "5 :00 am" at bounding box center [509, 463] width 90 height 19
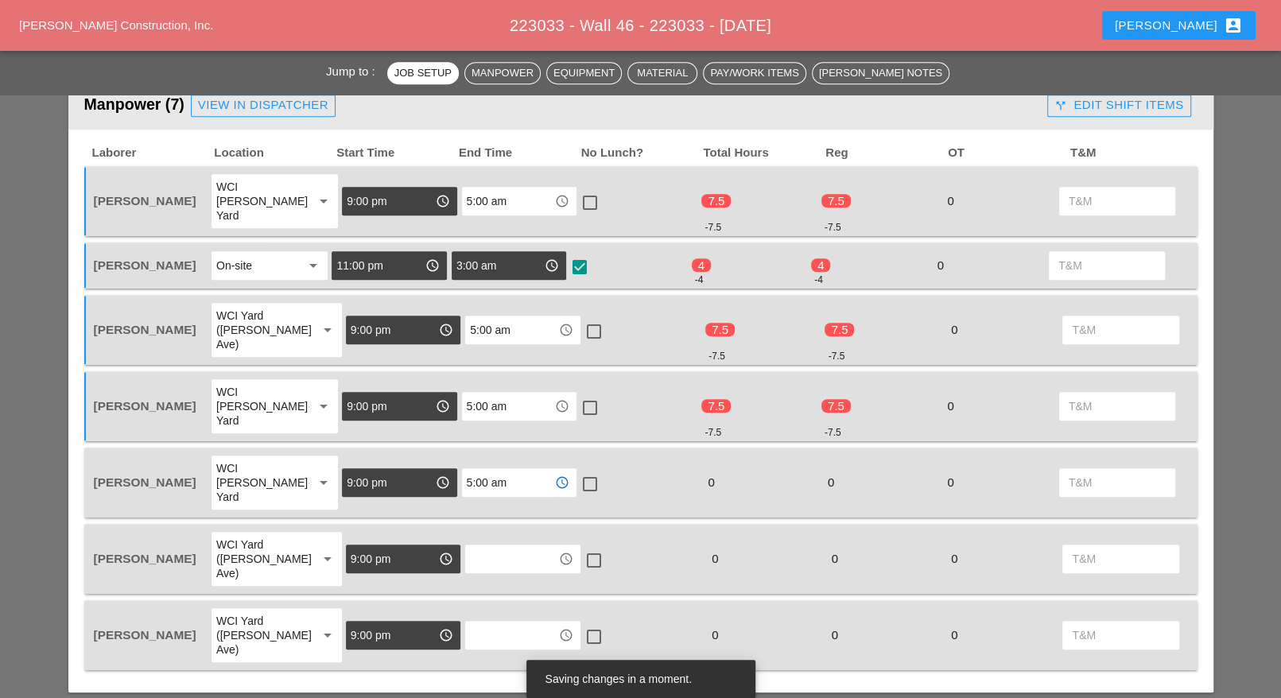
type input "5:00 am"
click at [480, 546] on input "text" at bounding box center [511, 558] width 83 height 25
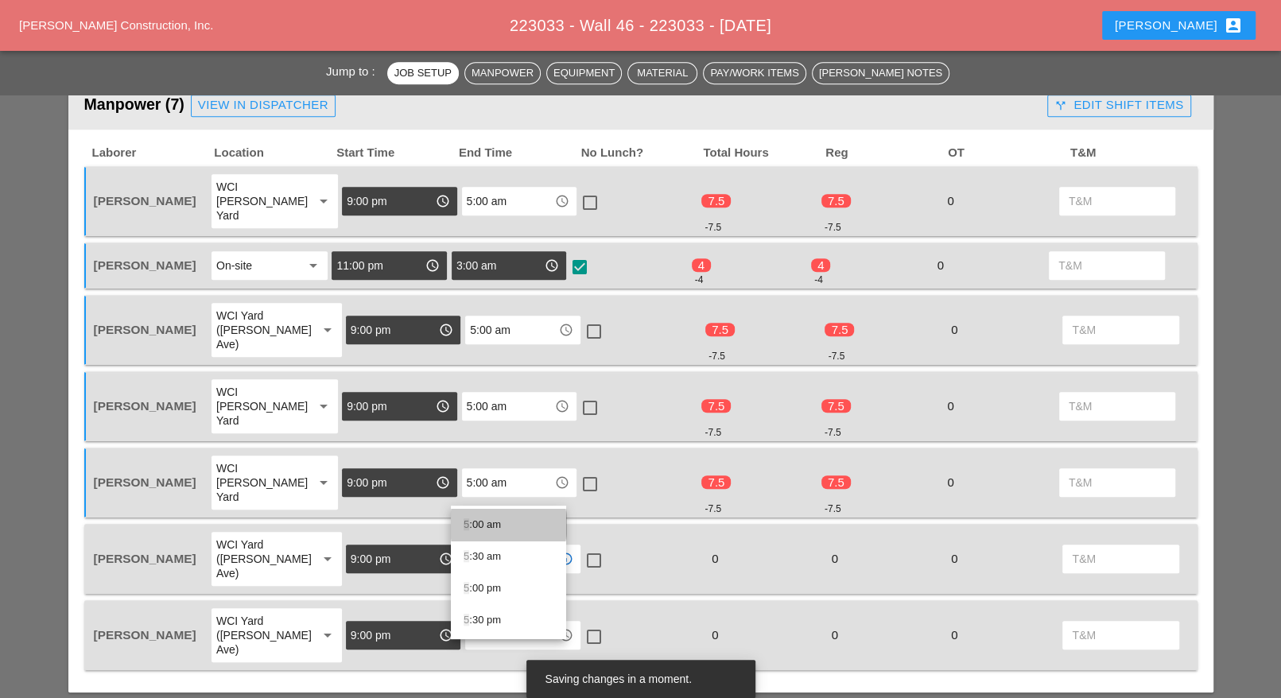
drag, startPoint x: 482, startPoint y: 521, endPoint x: 484, endPoint y: 529, distance: 8.1
click at [483, 523] on div "5 :00 am" at bounding box center [509, 524] width 90 height 19
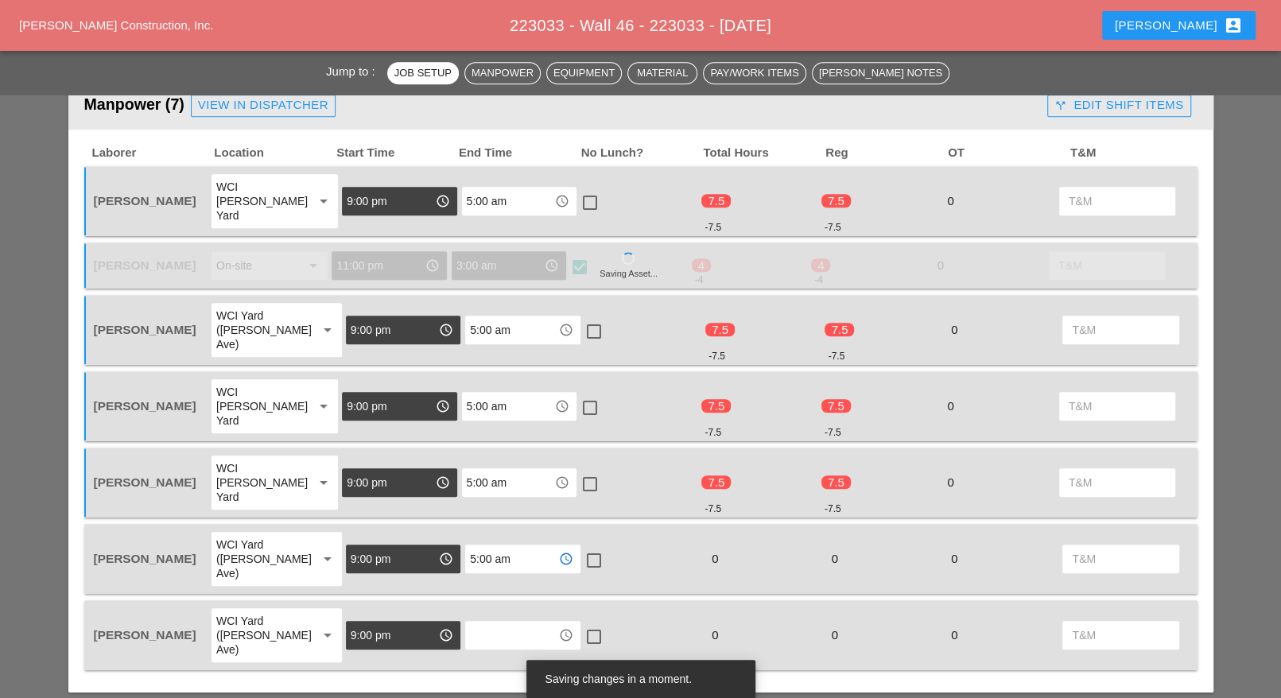
type input "5:00 am"
click at [487, 623] on input "text" at bounding box center [511, 635] width 83 height 25
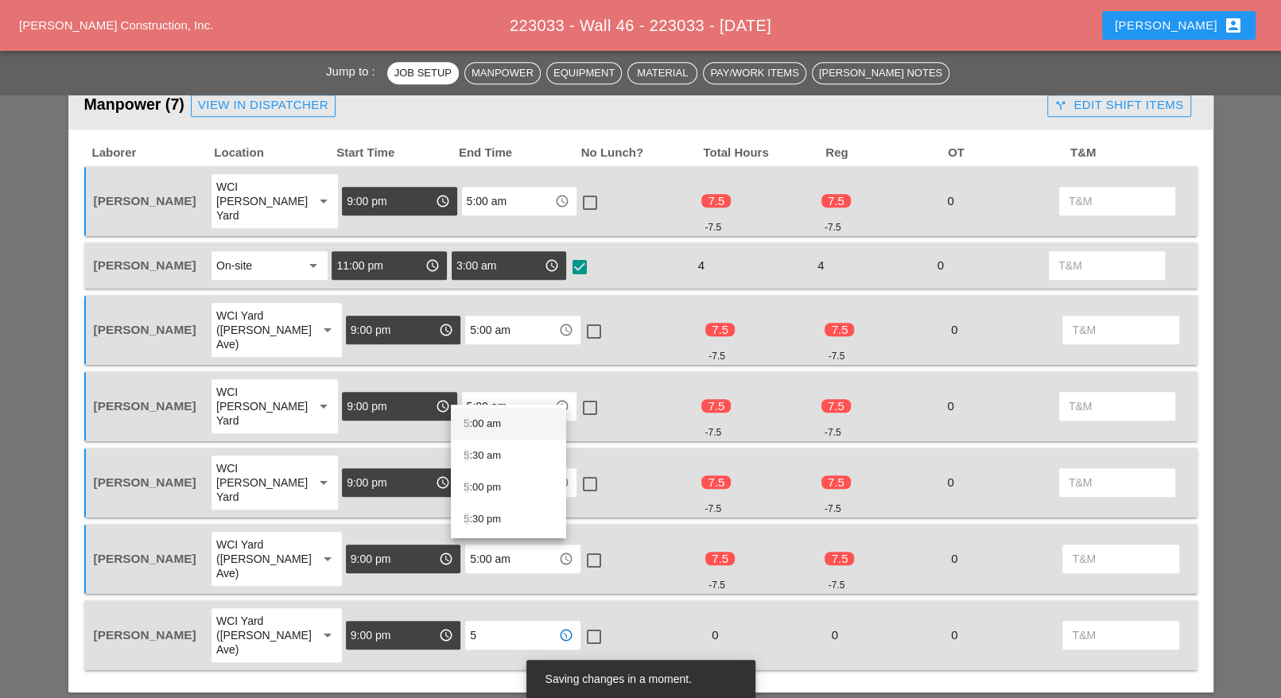
click at [493, 425] on div "5 :00 am" at bounding box center [509, 423] width 90 height 19
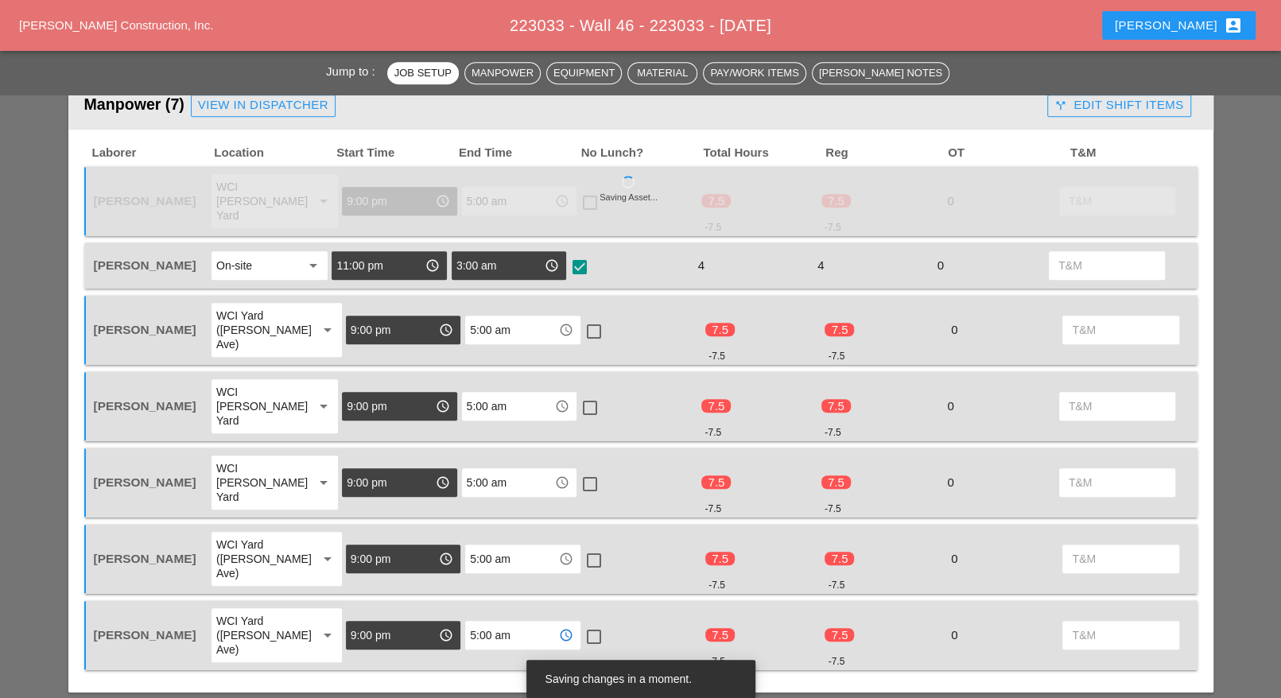
type input "5:00 am"
drag, startPoint x: 575, startPoint y: 428, endPoint x: 580, endPoint y: 458, distance: 30.6
click at [577, 471] on div at bounding box center [590, 484] width 27 height 27
checkbox input "true"
click at [582, 547] on div at bounding box center [594, 560] width 27 height 27
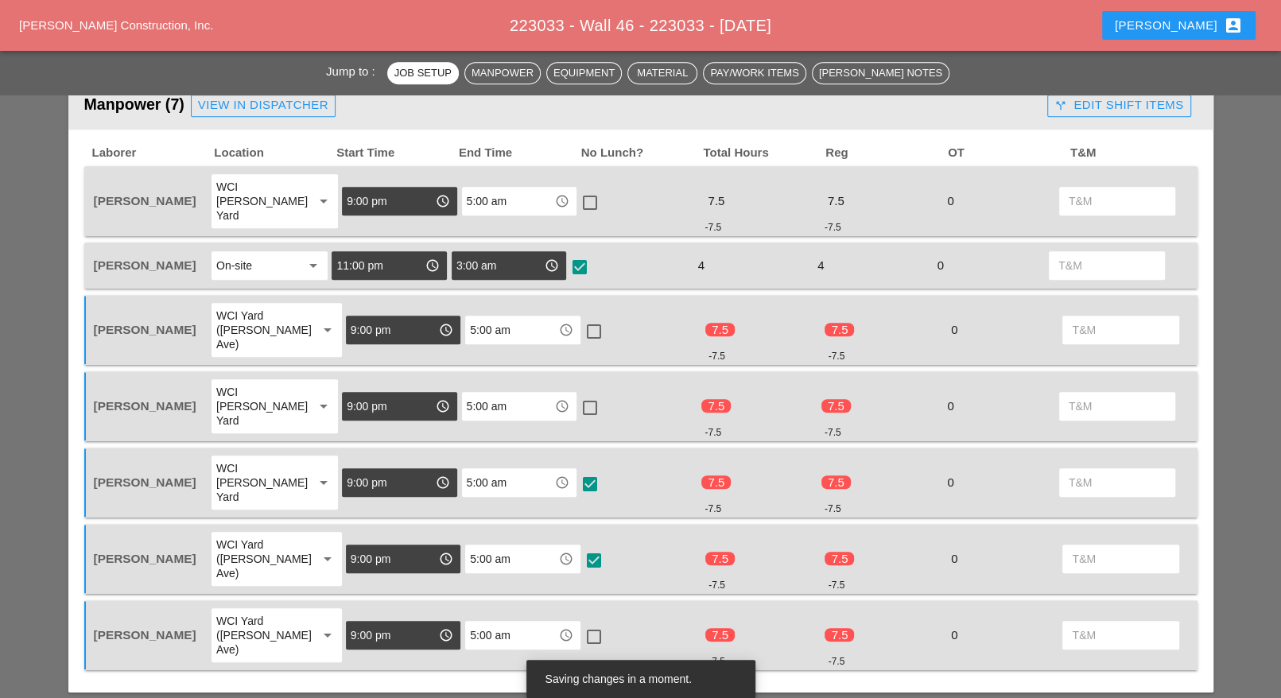
checkbox input "true"
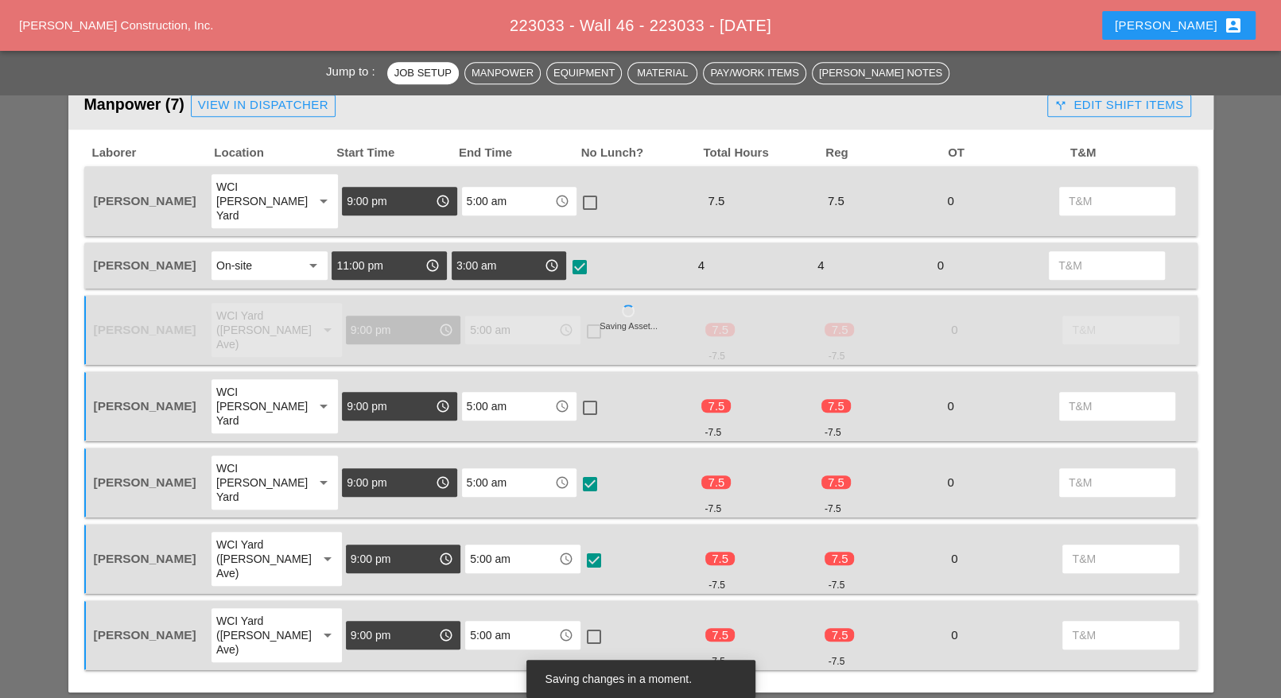
click at [582, 624] on div at bounding box center [594, 637] width 27 height 27
checkbox input "true"
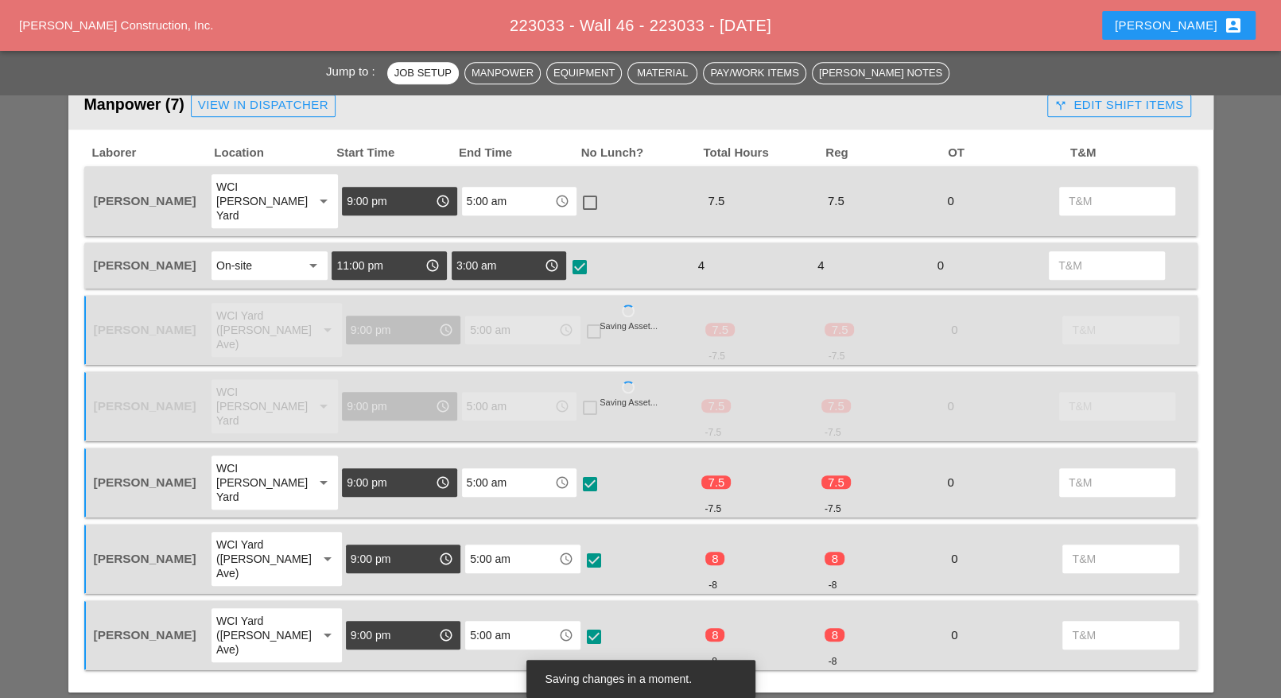
click at [578, 195] on div at bounding box center [590, 202] width 27 height 27
checkbox input "true"
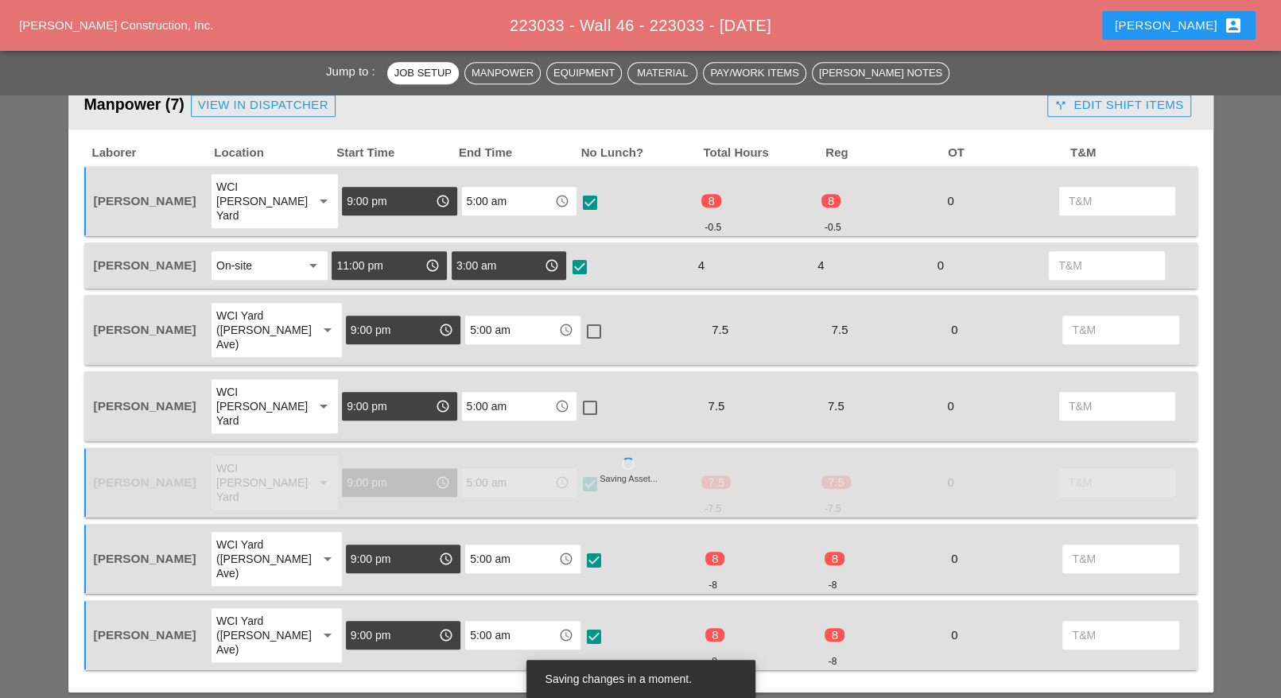
click at [581, 318] on div at bounding box center [594, 331] width 27 height 27
checkbox input "true"
click at [579, 394] on div at bounding box center [590, 407] width 27 height 27
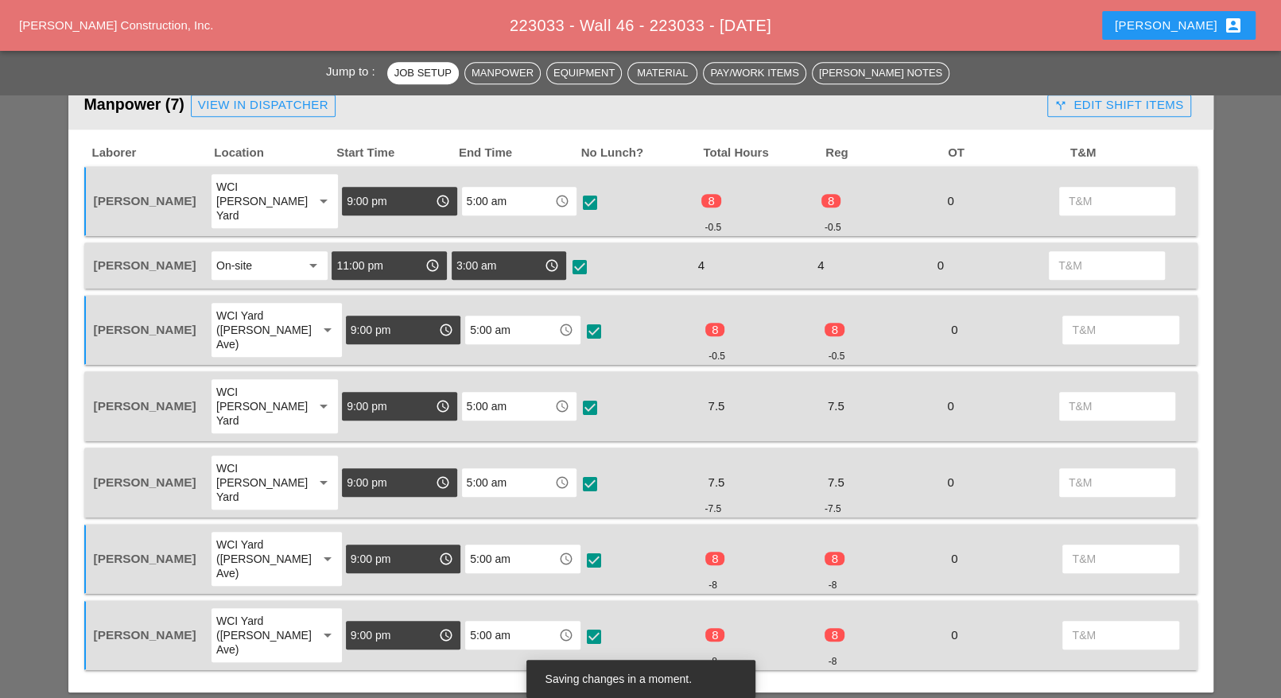
checkbox input "true"
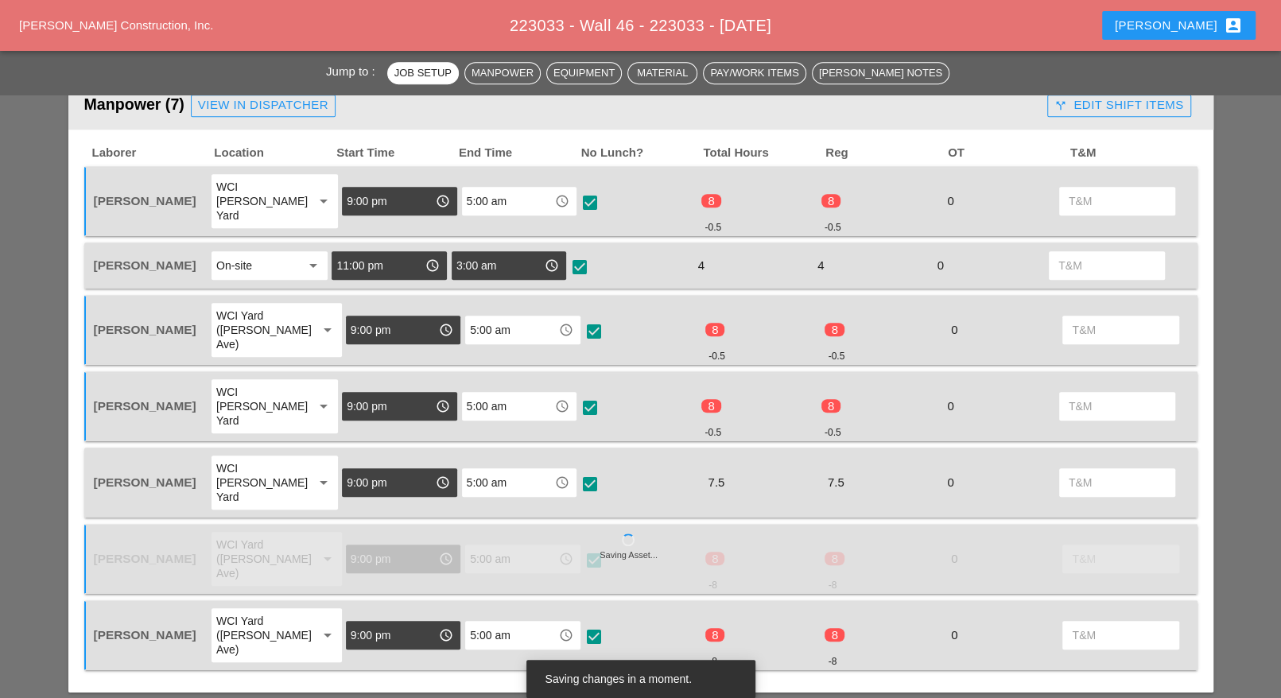
click at [577, 471] on div at bounding box center [590, 484] width 27 height 27
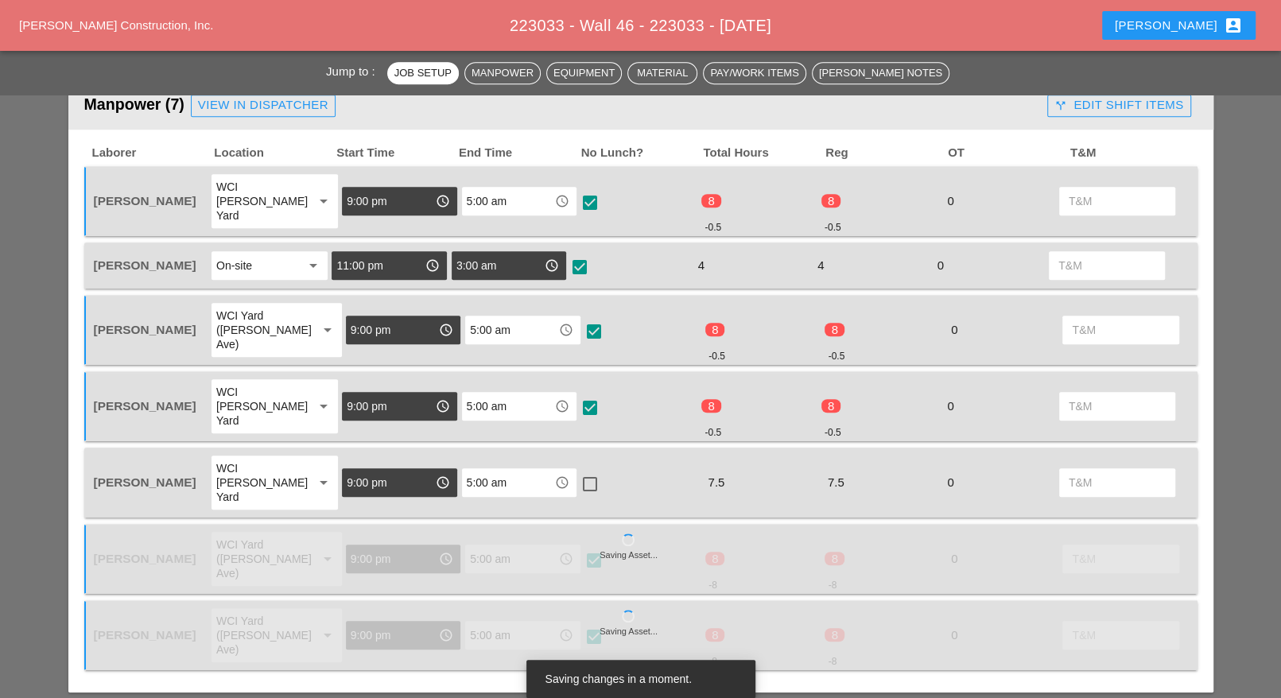
click at [577, 471] on div at bounding box center [590, 484] width 27 height 27
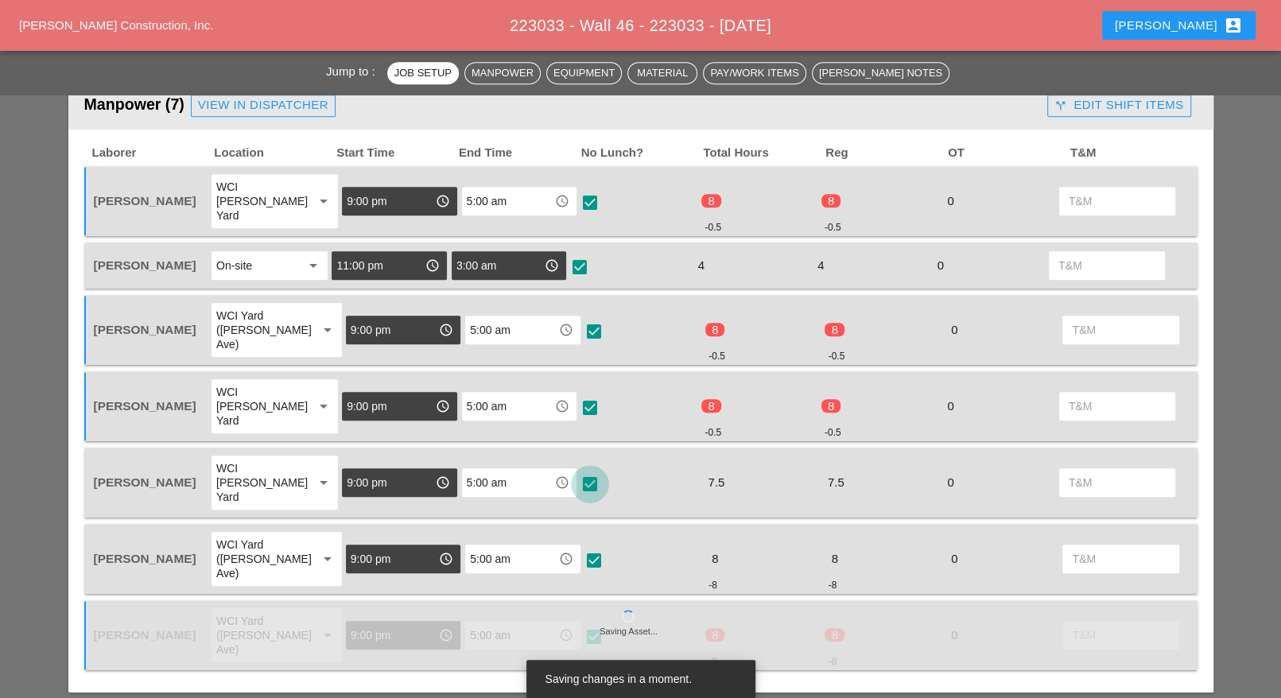
checkbox input "true"
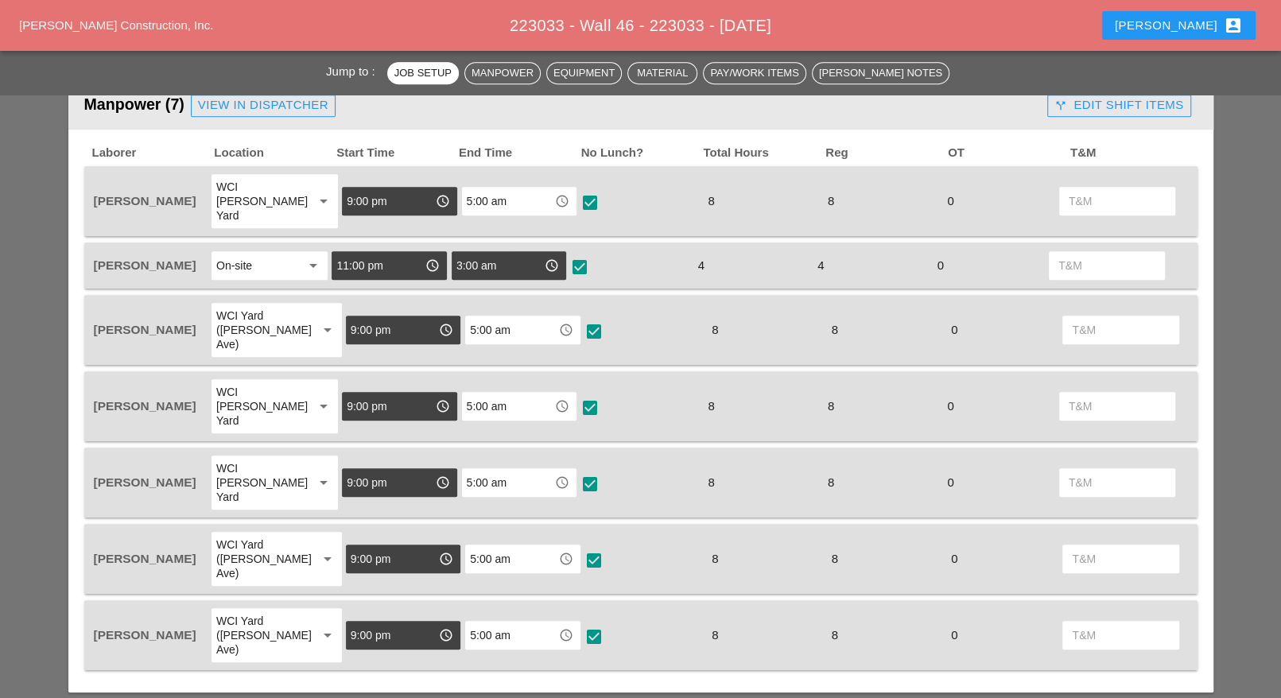
click at [1100, 103] on div "call_split Edit Shift Items" at bounding box center [1119, 105] width 129 height 18
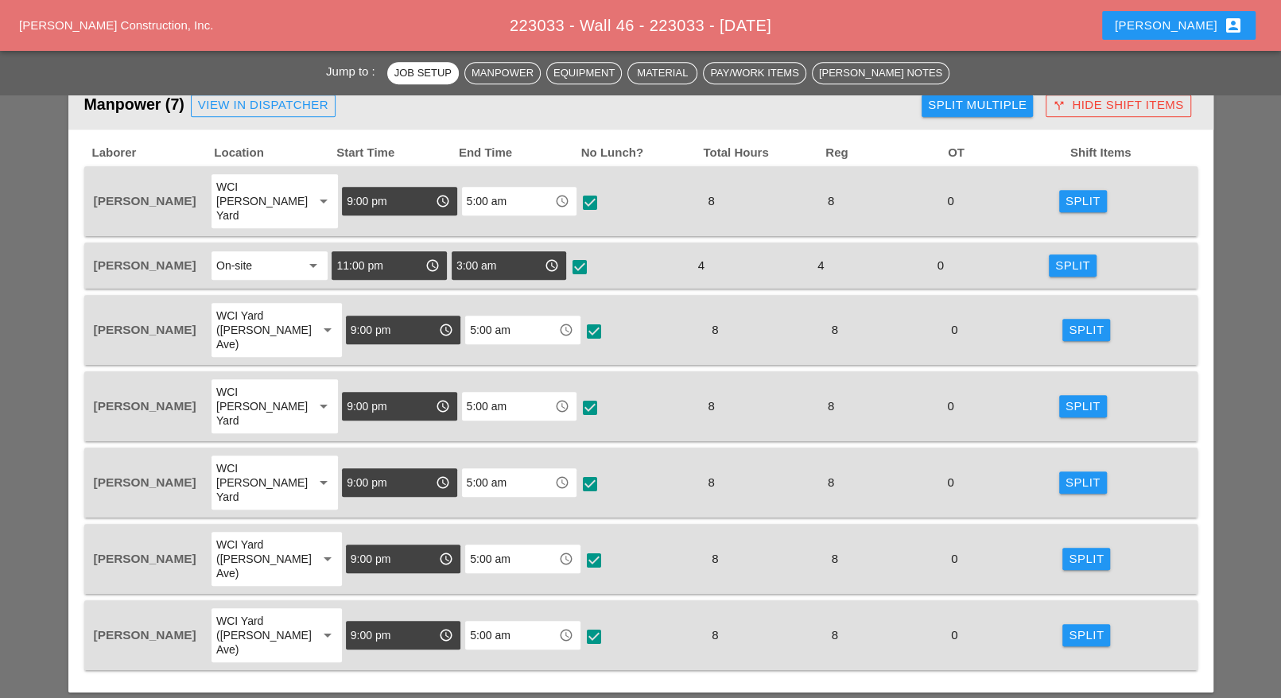
click at [963, 101] on div "Split Multiple" at bounding box center [977, 105] width 99 height 18
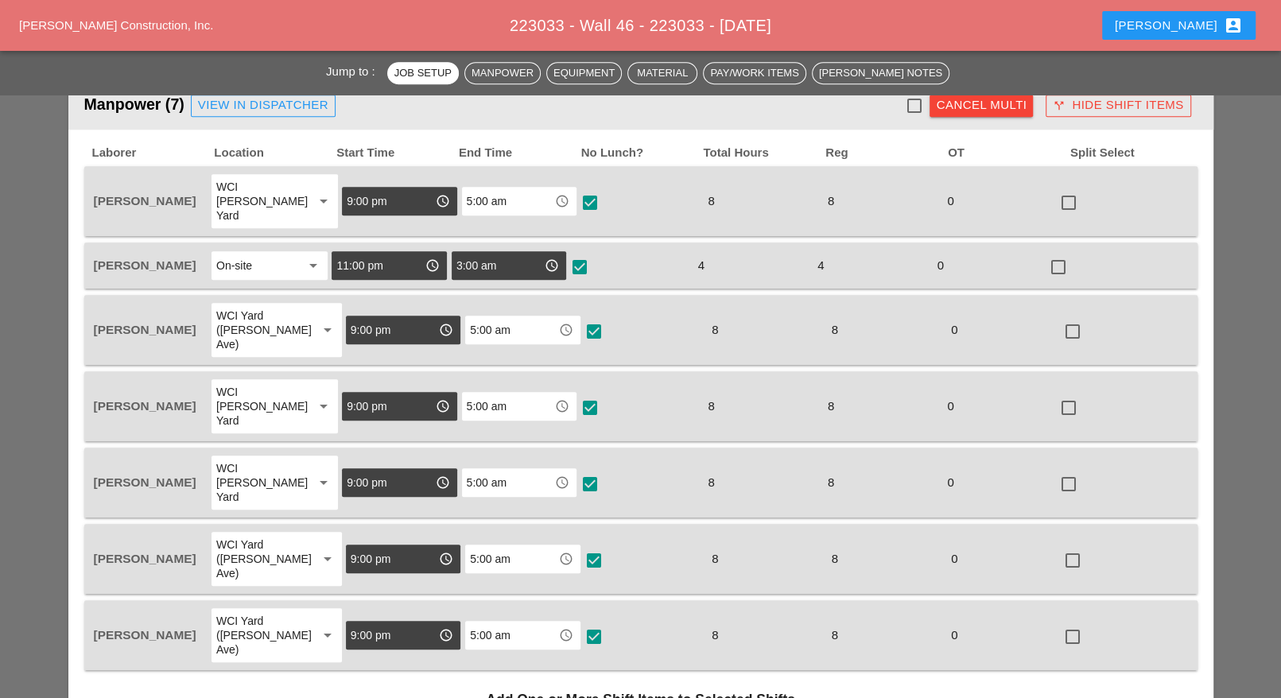
click at [913, 103] on div at bounding box center [913, 105] width 27 height 27
checkbox input "true"
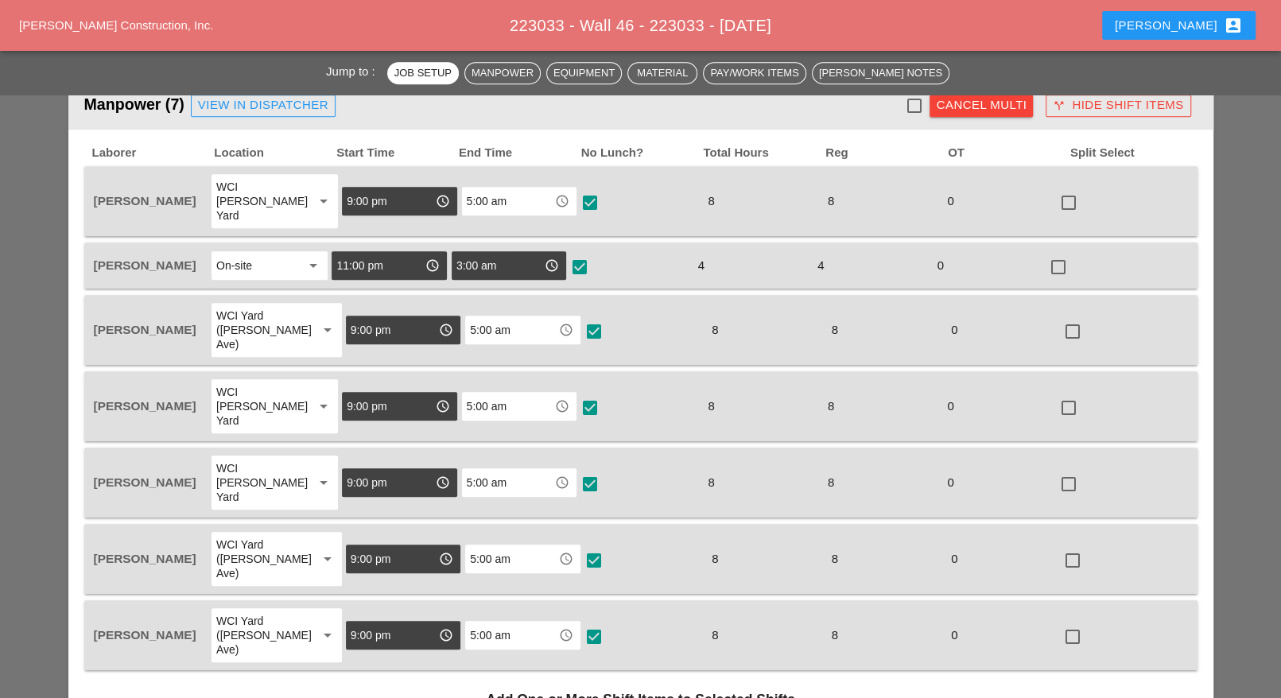
checkbox input "true"
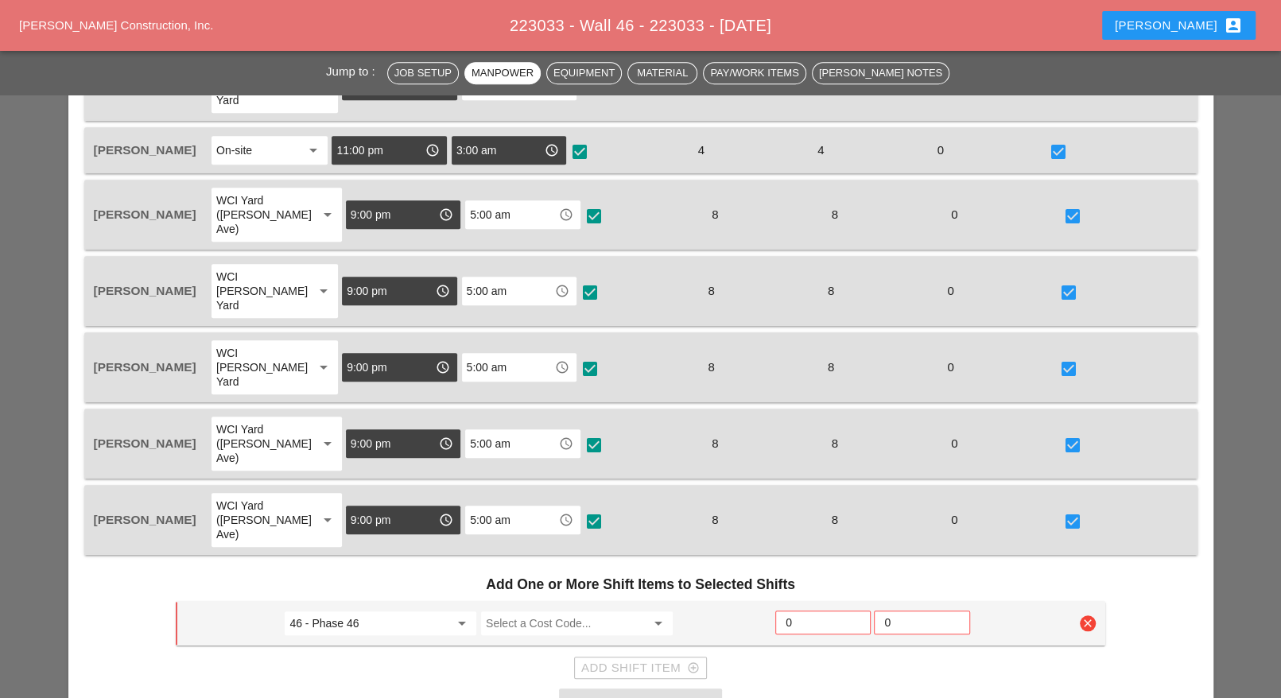
scroll to position [994, 0]
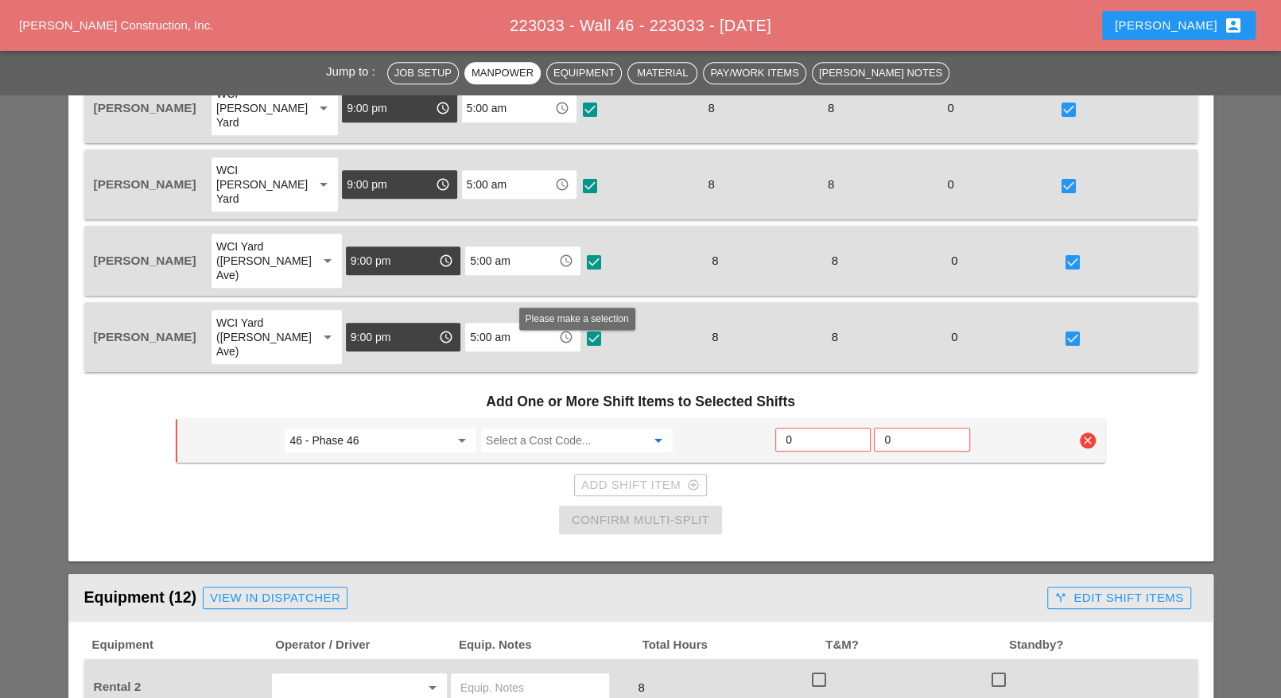
click at [540, 428] on input "Select a Cost Code..." at bounding box center [566, 440] width 160 height 25
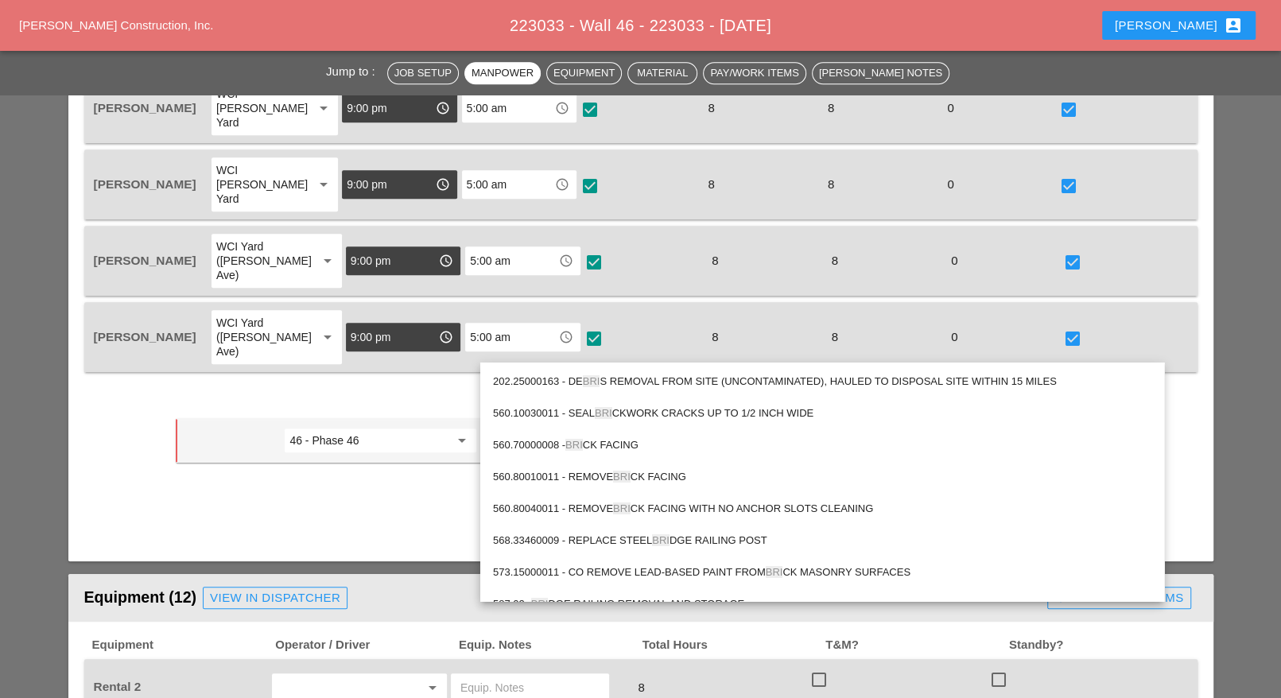
drag, startPoint x: 593, startPoint y: 441, endPoint x: 630, endPoint y: 433, distance: 37.4
click at [601, 444] on div "560.70000008 - BRI CK FACING" at bounding box center [822, 445] width 658 height 19
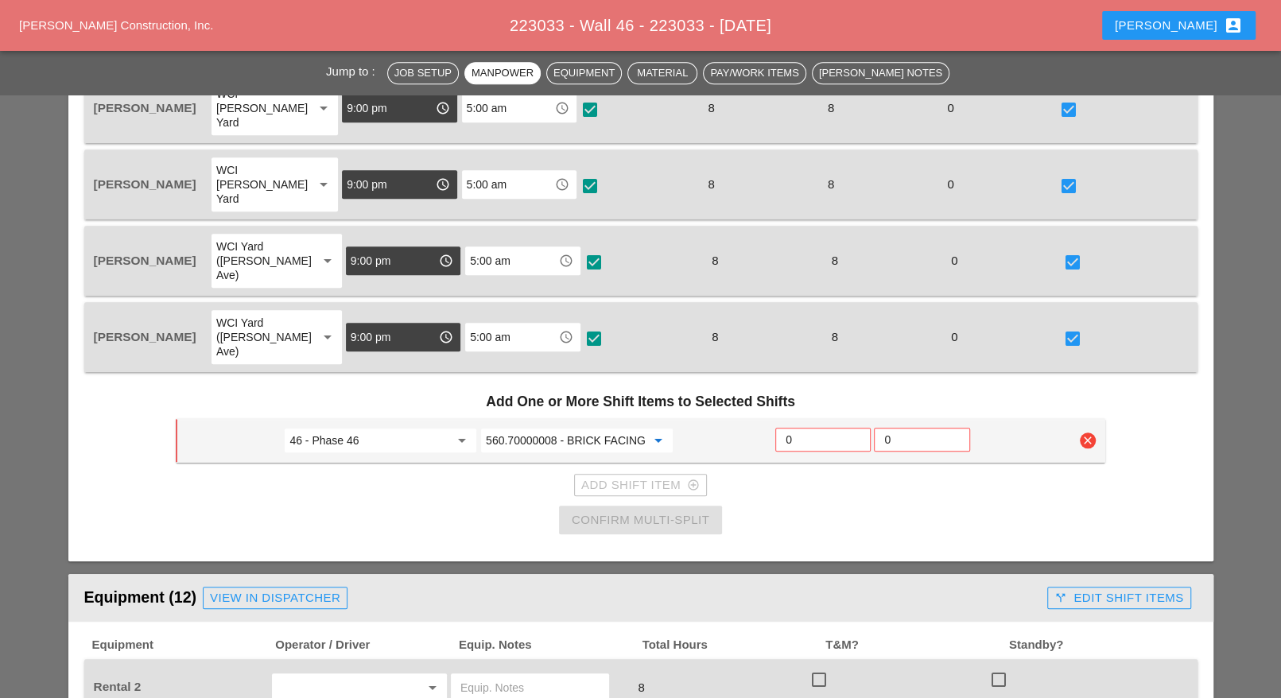
type input "560.70000008 - BRICK FACING"
click at [796, 427] on input "0" at bounding box center [823, 439] width 75 height 25
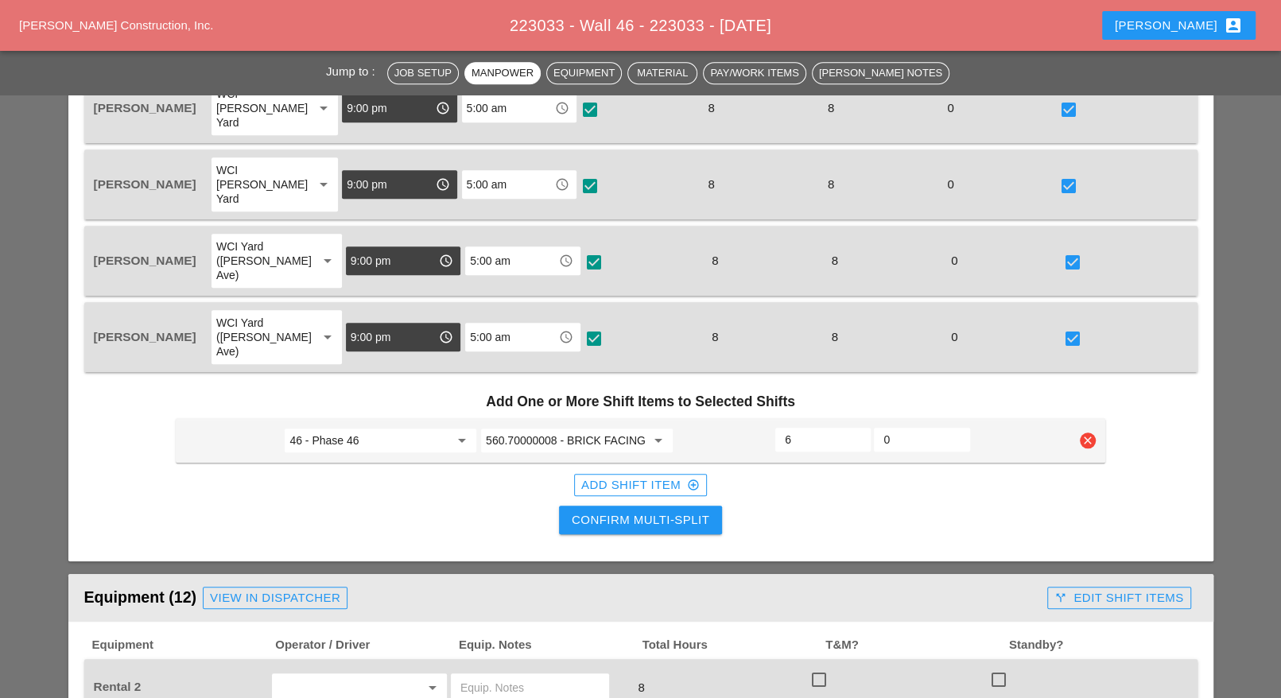
type input "6"
click at [666, 511] on div "Confirm Multi-Split" at bounding box center [641, 520] width 138 height 18
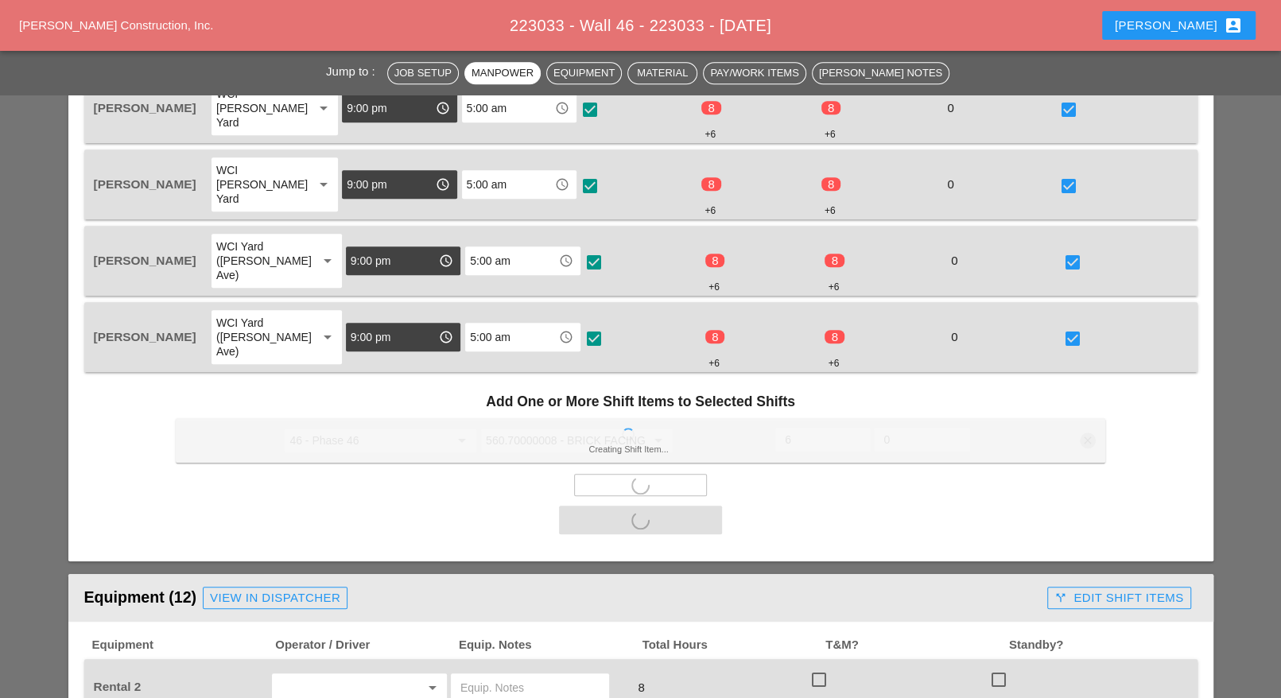
checkbox input "false"
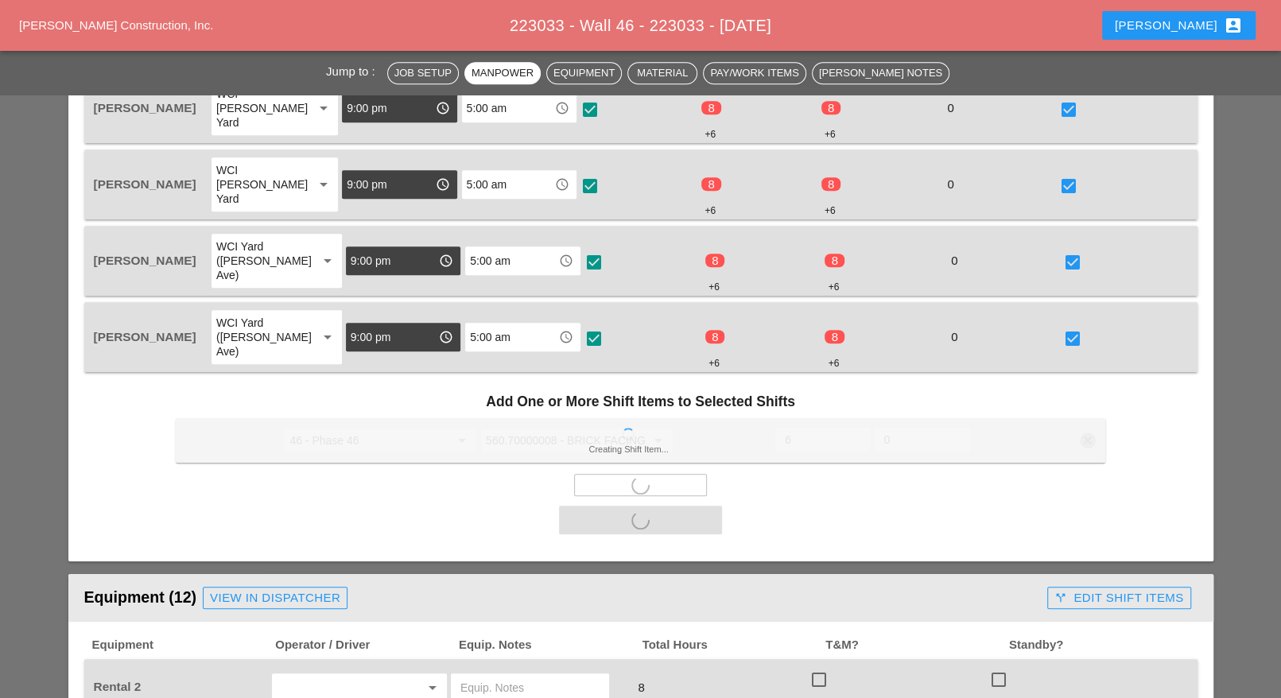
checkbox input "false"
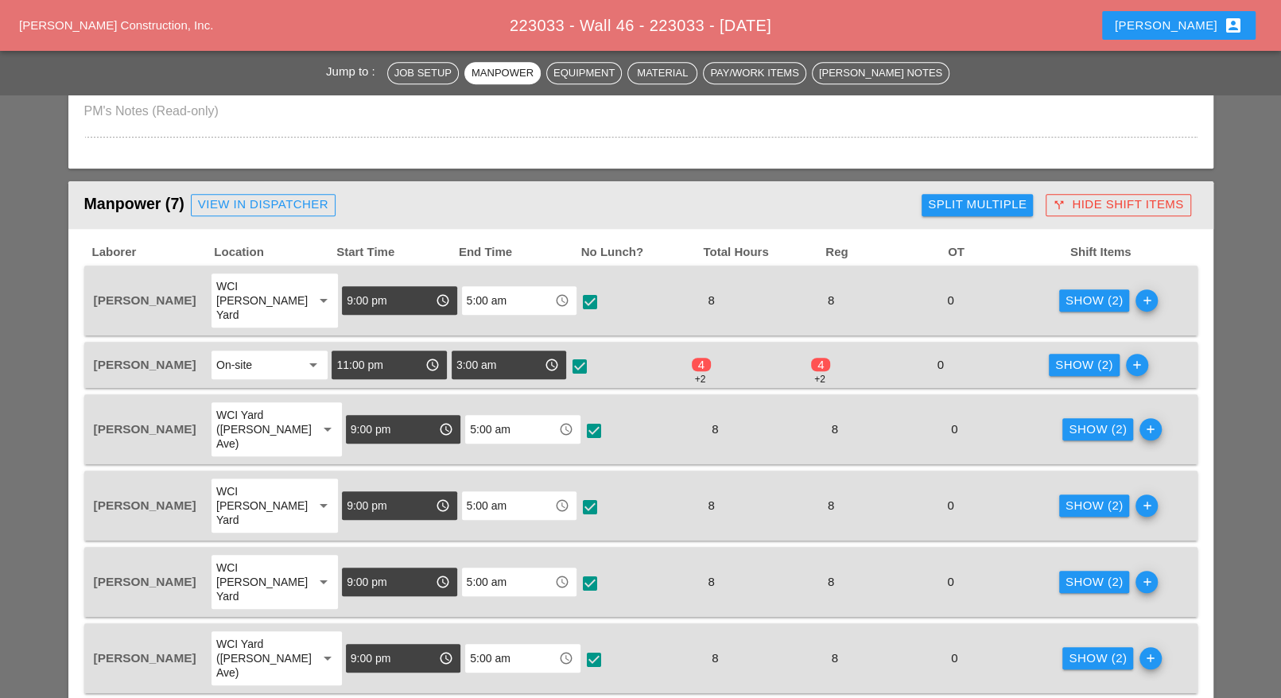
scroll to position [596, 0]
click at [1078, 294] on div "Show (2)" at bounding box center [1095, 301] width 58 height 18
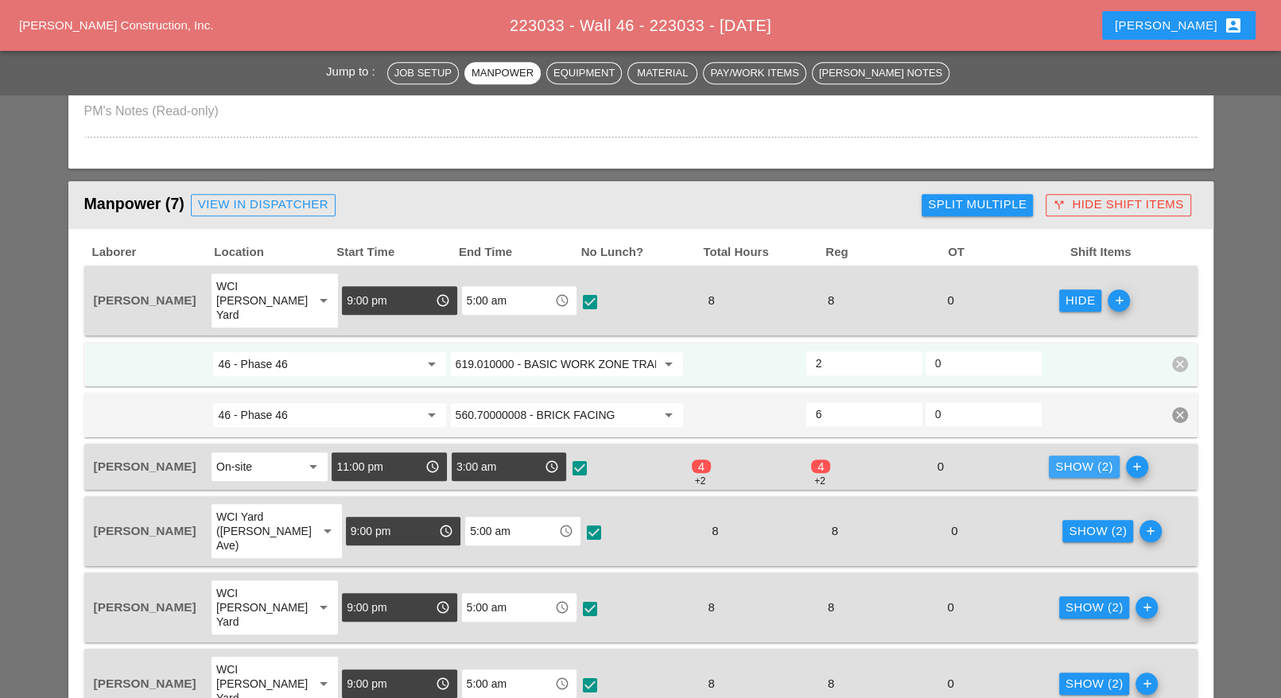
drag, startPoint x: 1064, startPoint y: 446, endPoint x: 1044, endPoint y: 453, distance: 21.1
click at [1065, 458] on div "Show (2)" at bounding box center [1084, 467] width 58 height 18
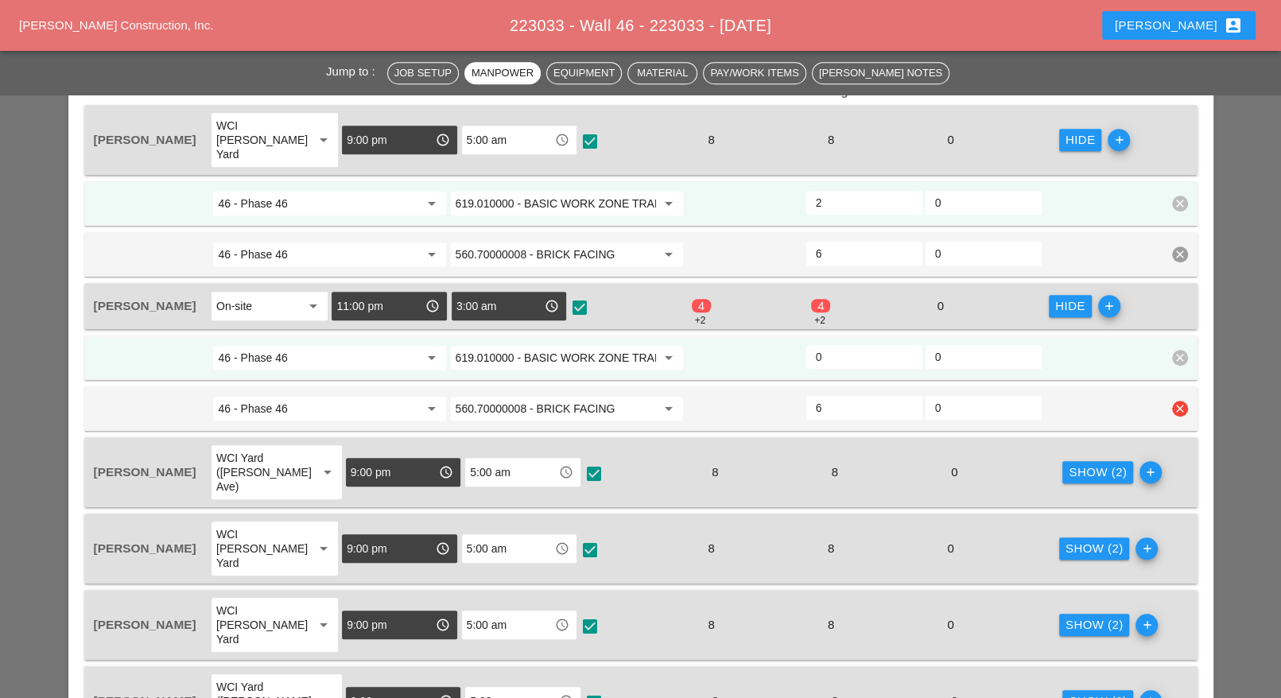
scroll to position [795, 0]
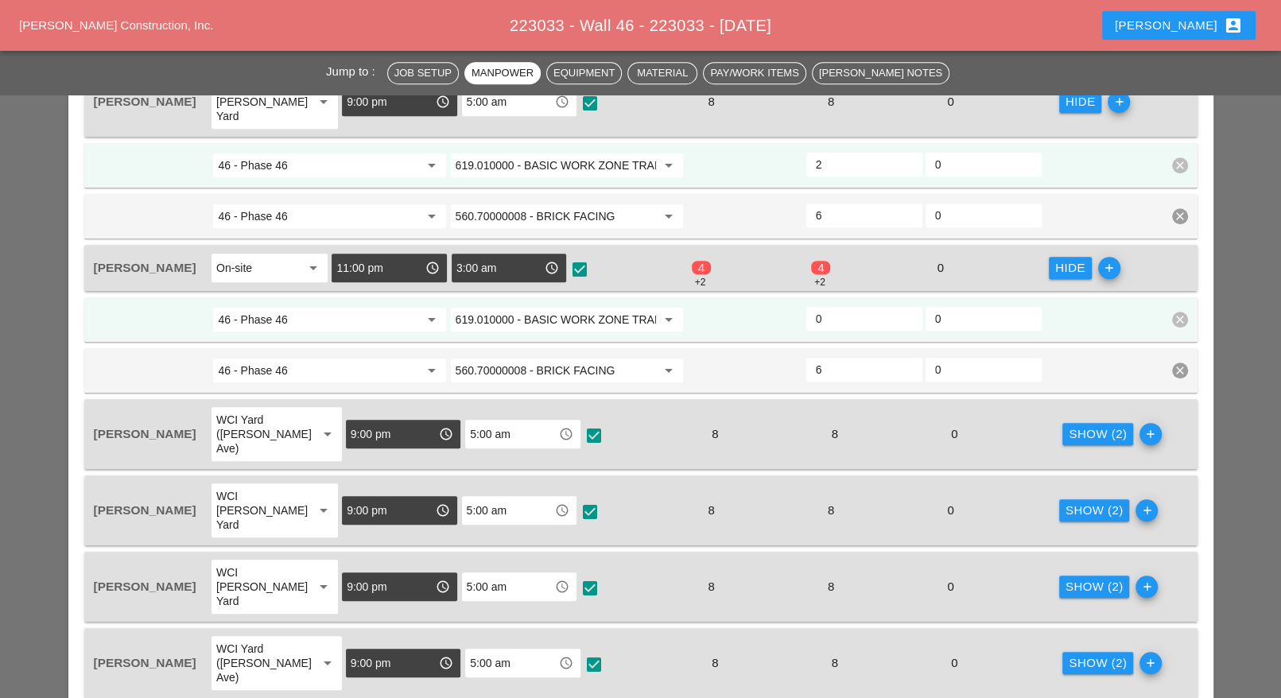
click at [553, 307] on input "619.010000 - BASIC WORK ZONE TRAFFIC CONTROL" at bounding box center [556, 319] width 200 height 25
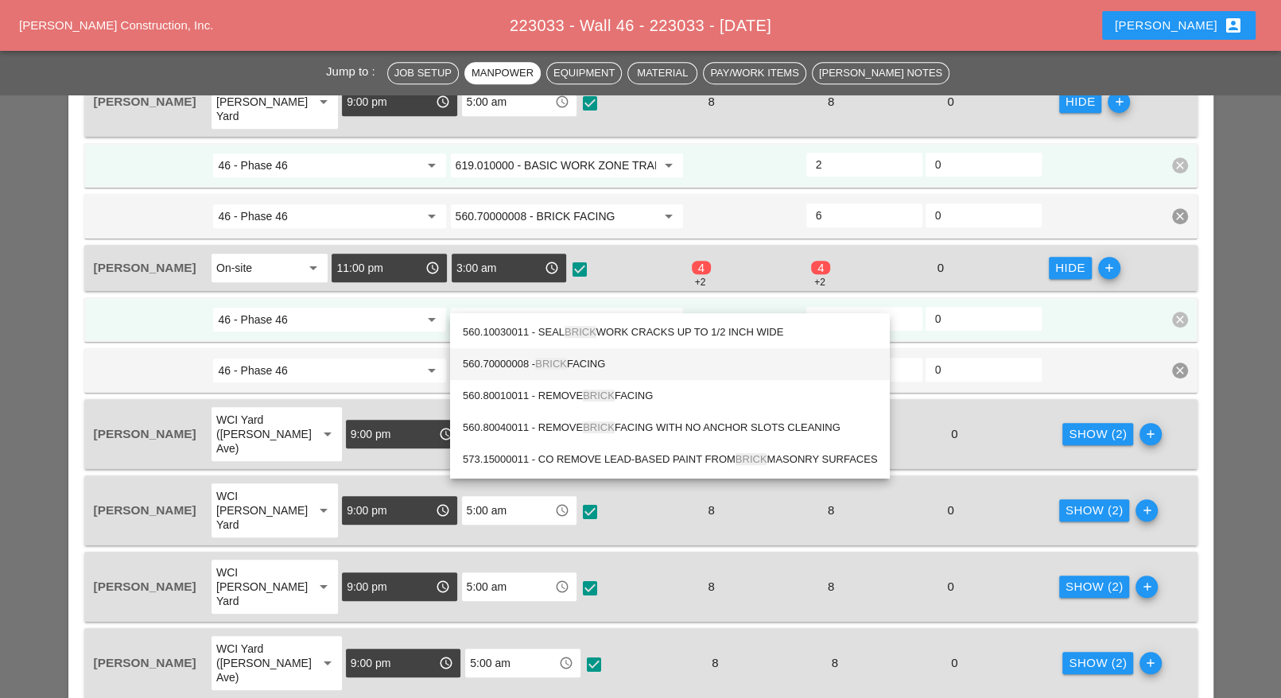
click at [585, 364] on div "560.70000008 - BRICK FACING" at bounding box center [670, 364] width 414 height 19
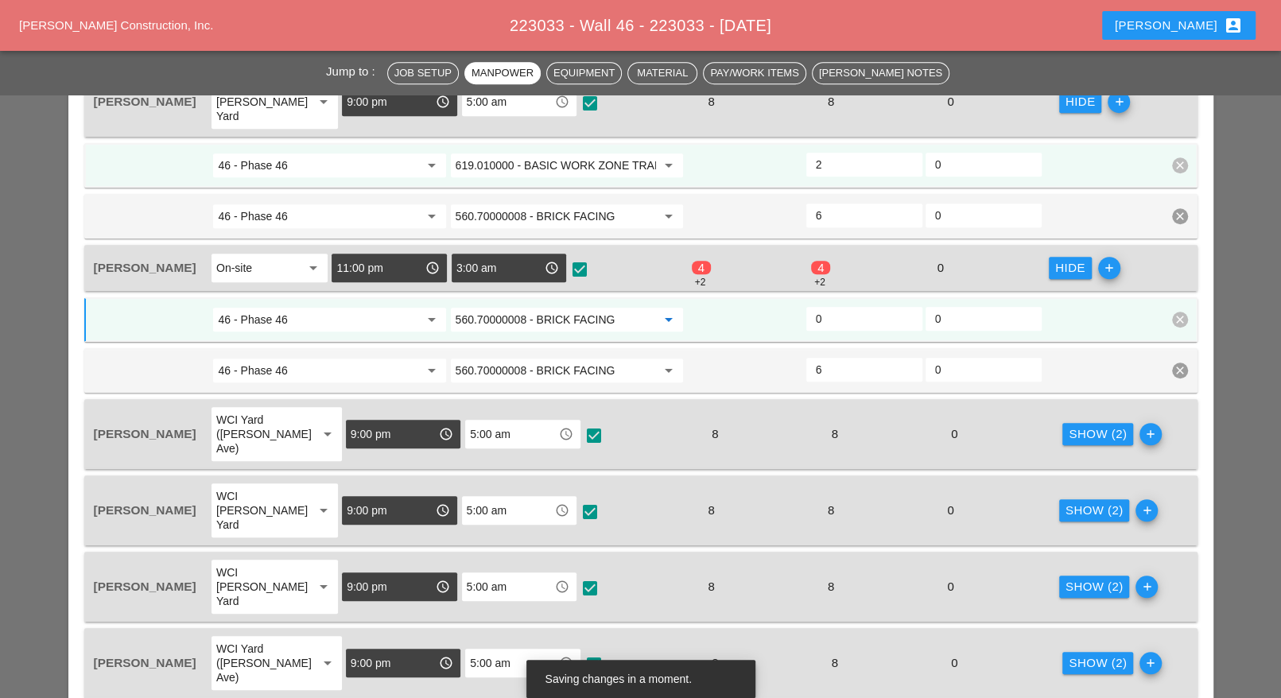
click at [561, 307] on input "560.70000008 - BRICK FACING" at bounding box center [556, 319] width 200 height 25
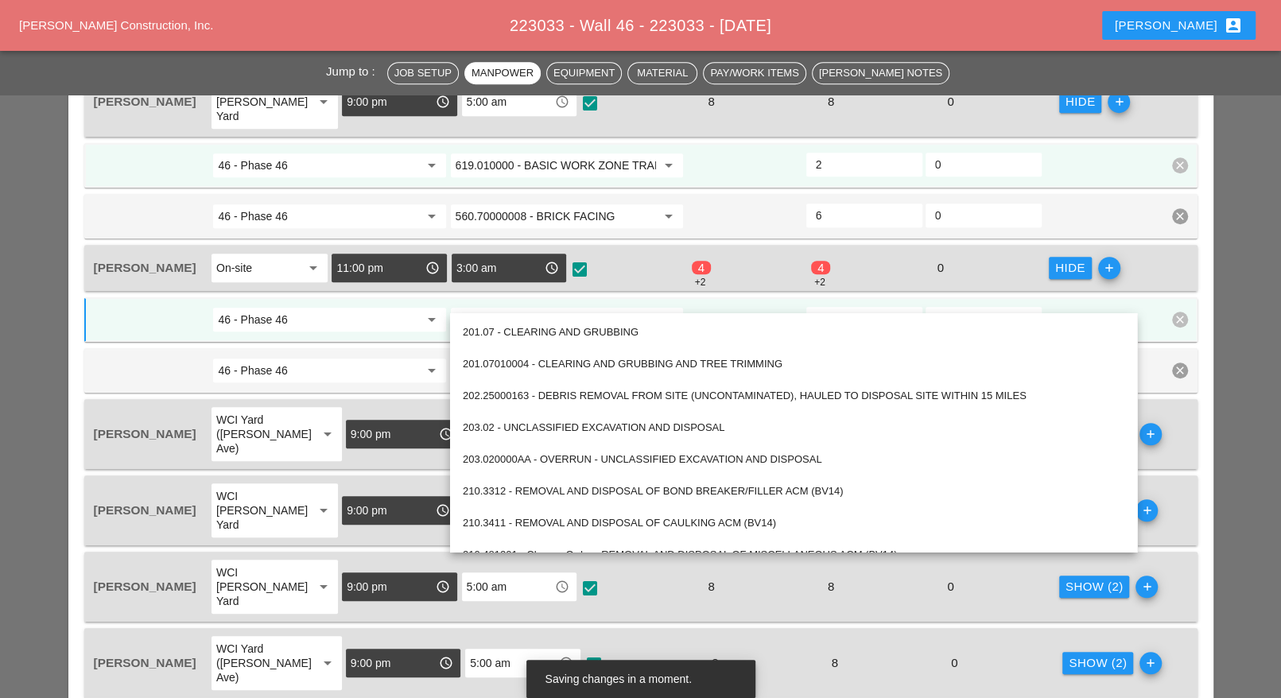
type input "560.70000008 - BRICK FACING"
click at [352, 307] on input "46 - Phase 46" at bounding box center [318, 319] width 200 height 25
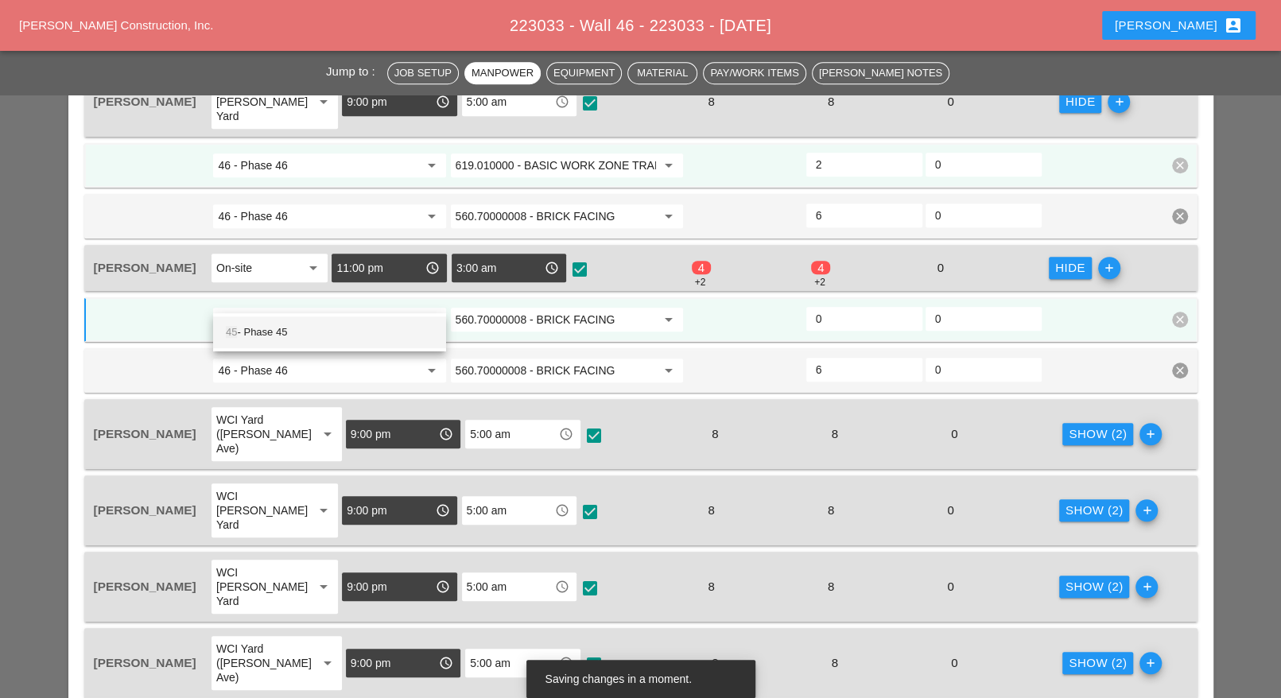
click at [300, 334] on div "45 - Phase 45" at bounding box center [330, 332] width 208 height 19
type input "45 - Phase 45"
click at [472, 307] on input "560.70000008 - BRICK FACING" at bounding box center [556, 319] width 200 height 25
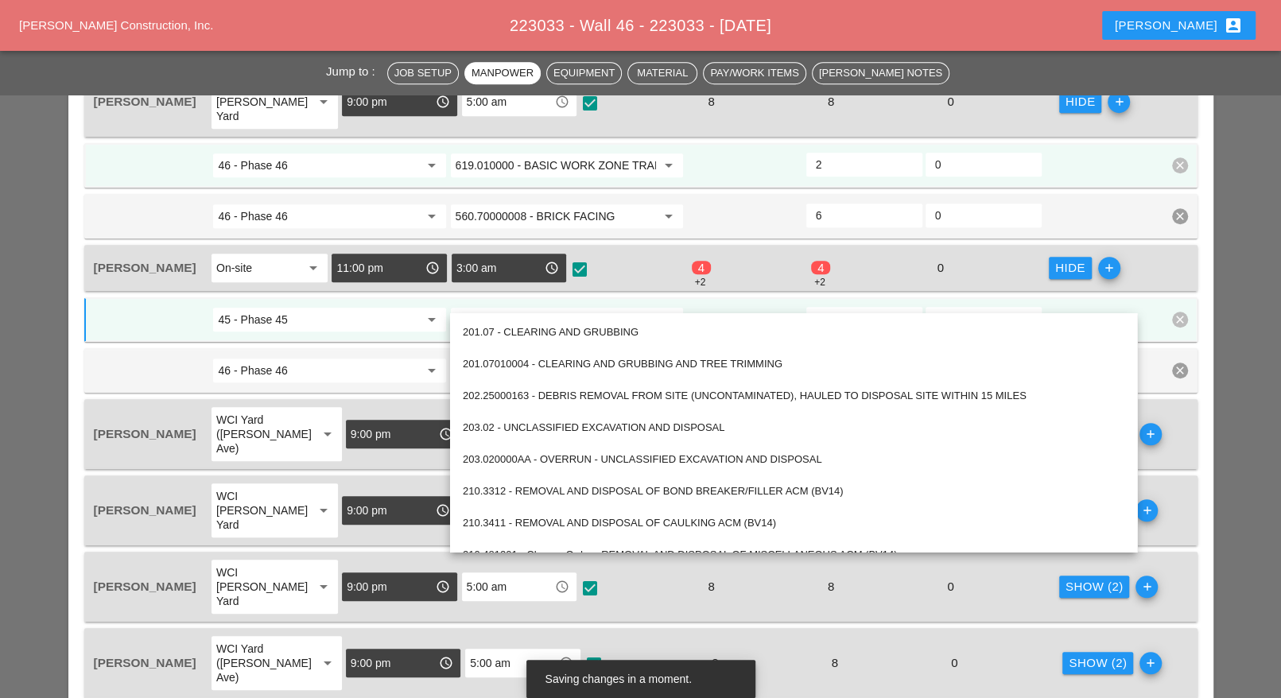
paste input "59.04 - Protective Sealing of Concrete with Coating Type Protective Sealer"
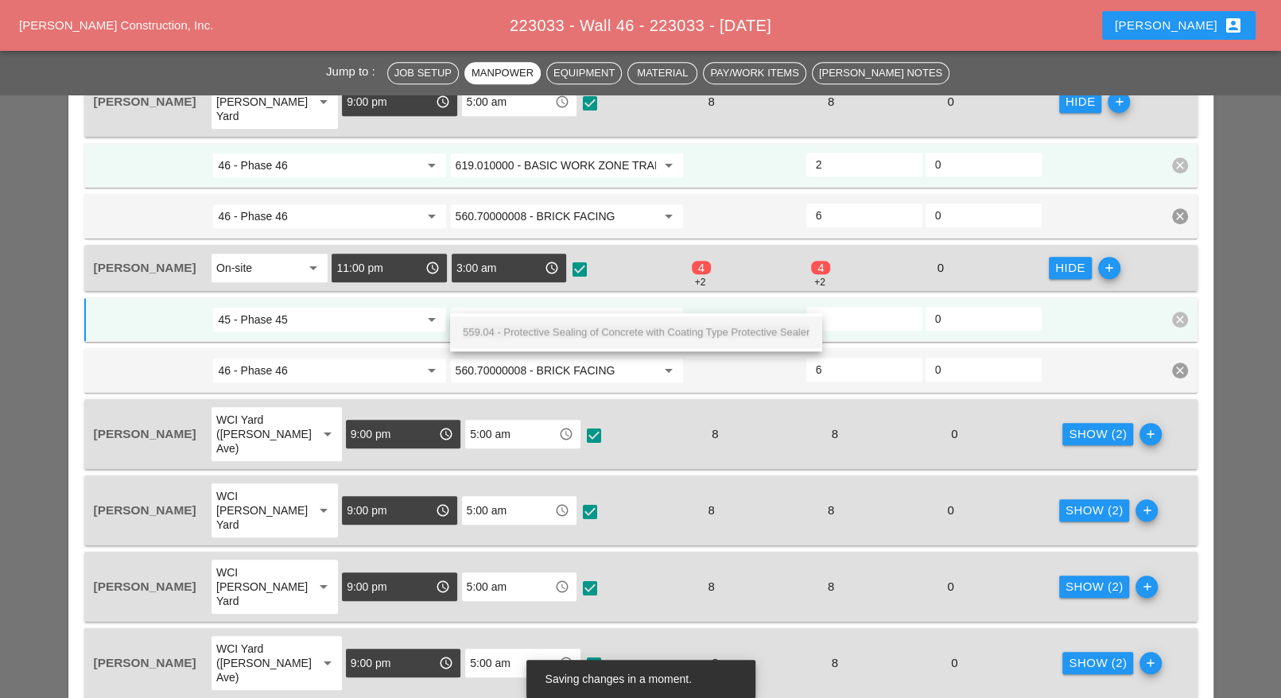
scroll to position [0, 172]
click at [476, 307] on input "559.04 - Protective Sealing of Concrete with Coating Type Protective Sealer" at bounding box center [556, 319] width 200 height 25
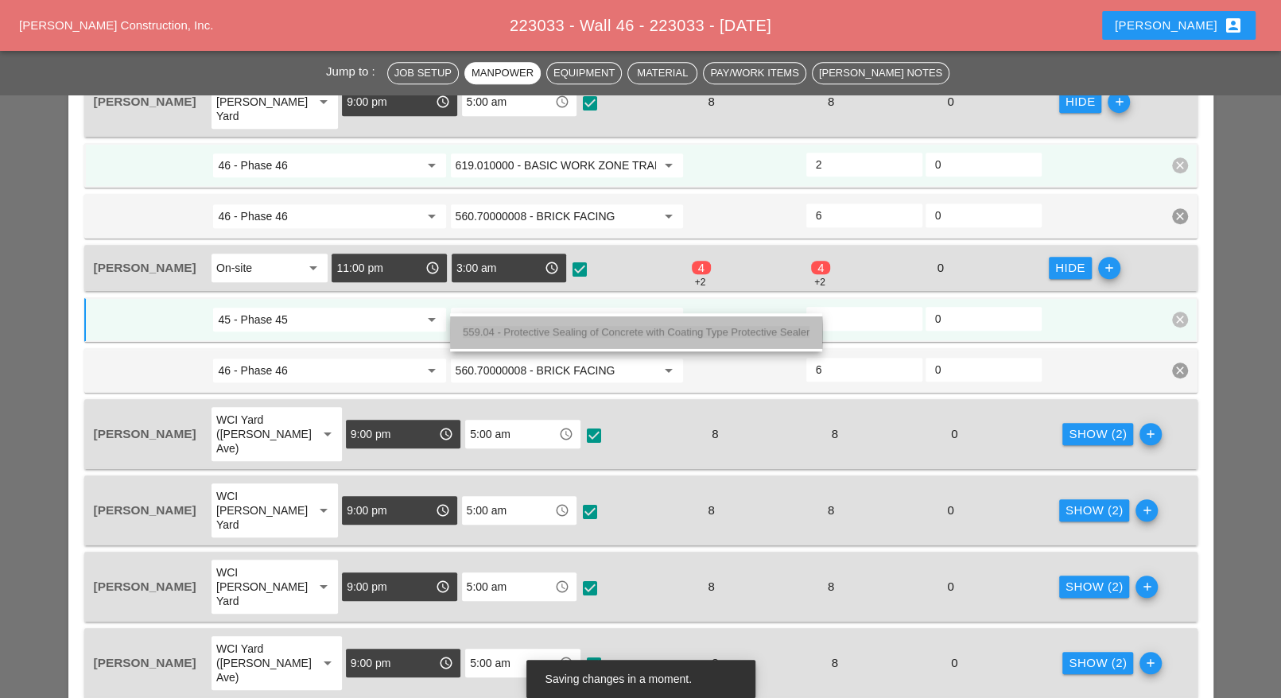
click at [524, 331] on span "559.04 - Protective Sealing of Concrete with Coating Type Protective Sealer" at bounding box center [636, 332] width 347 height 12
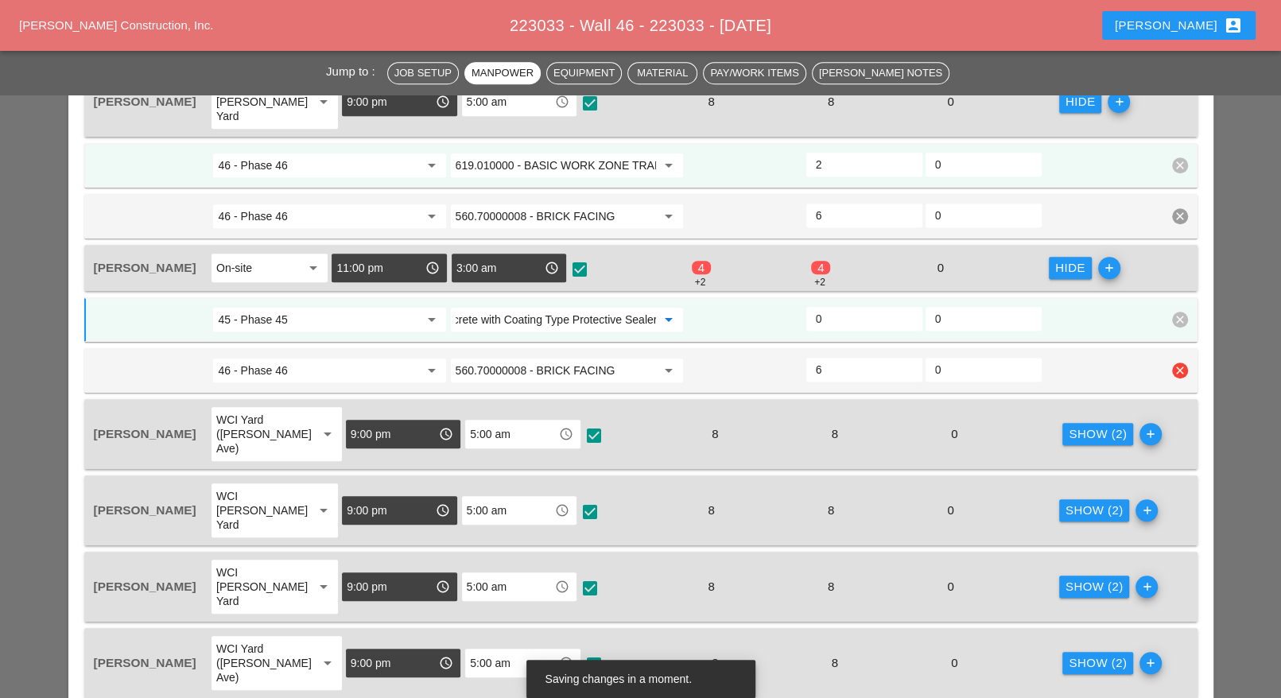
type input "559.04 - Protective Sealing of Concrete with Coating Type Protective Sealer"
click at [526, 358] on input "560.70000008 - BRICK FACING" at bounding box center [556, 370] width 200 height 25
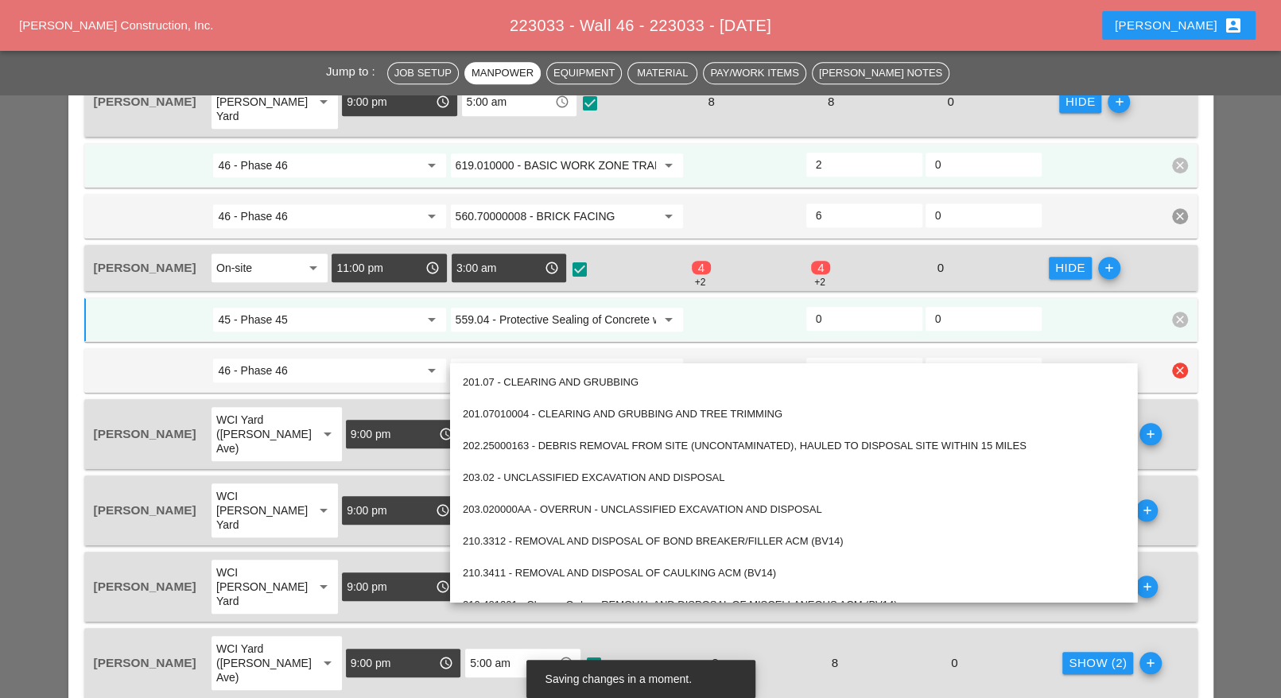
click at [382, 358] on input "46 - Phase 46" at bounding box center [318, 370] width 200 height 25
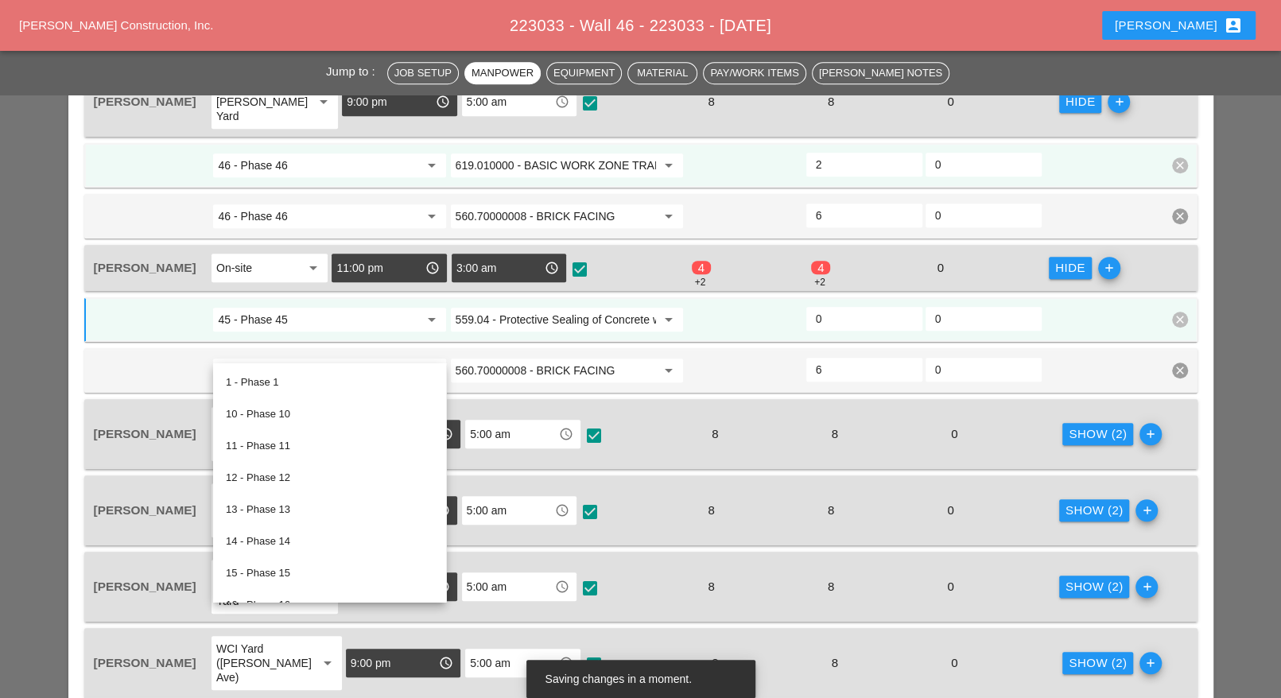
click at [1108, 257] on icon "add" at bounding box center [1109, 268] width 22 height 22
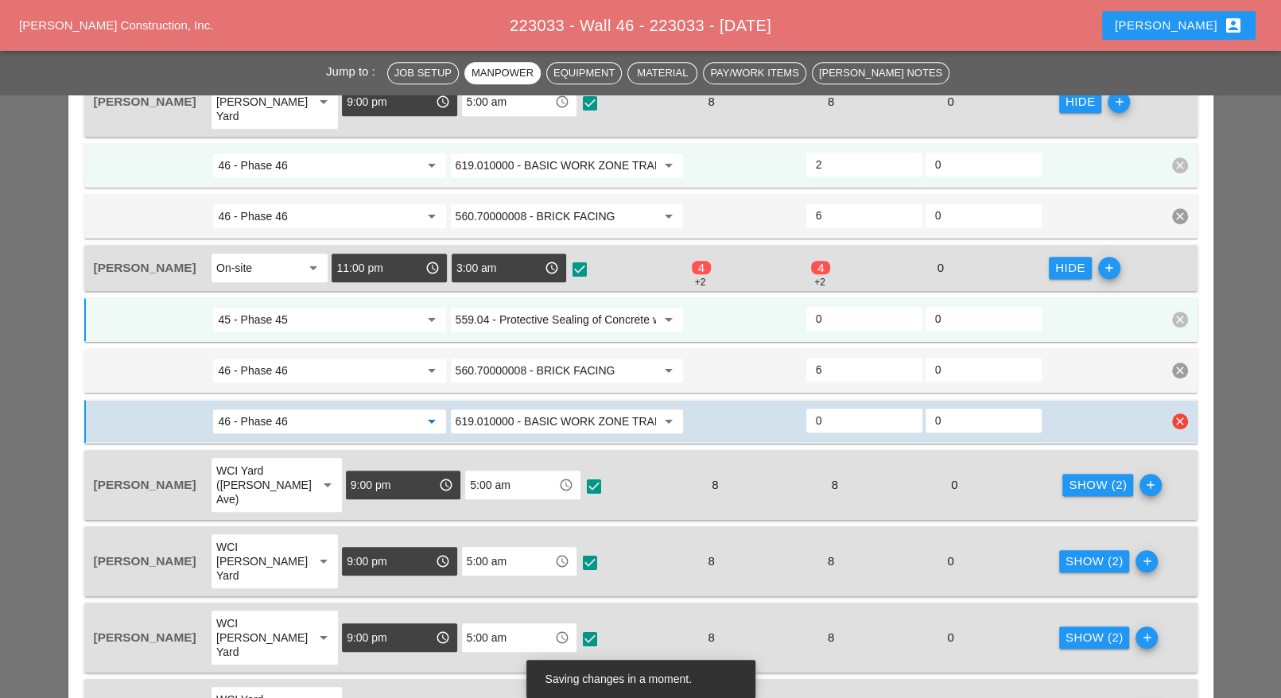
click at [305, 409] on input "46 - Phase 46" at bounding box center [318, 421] width 200 height 25
click at [301, 425] on div "52 - Phase 52" at bounding box center [330, 431] width 208 height 19
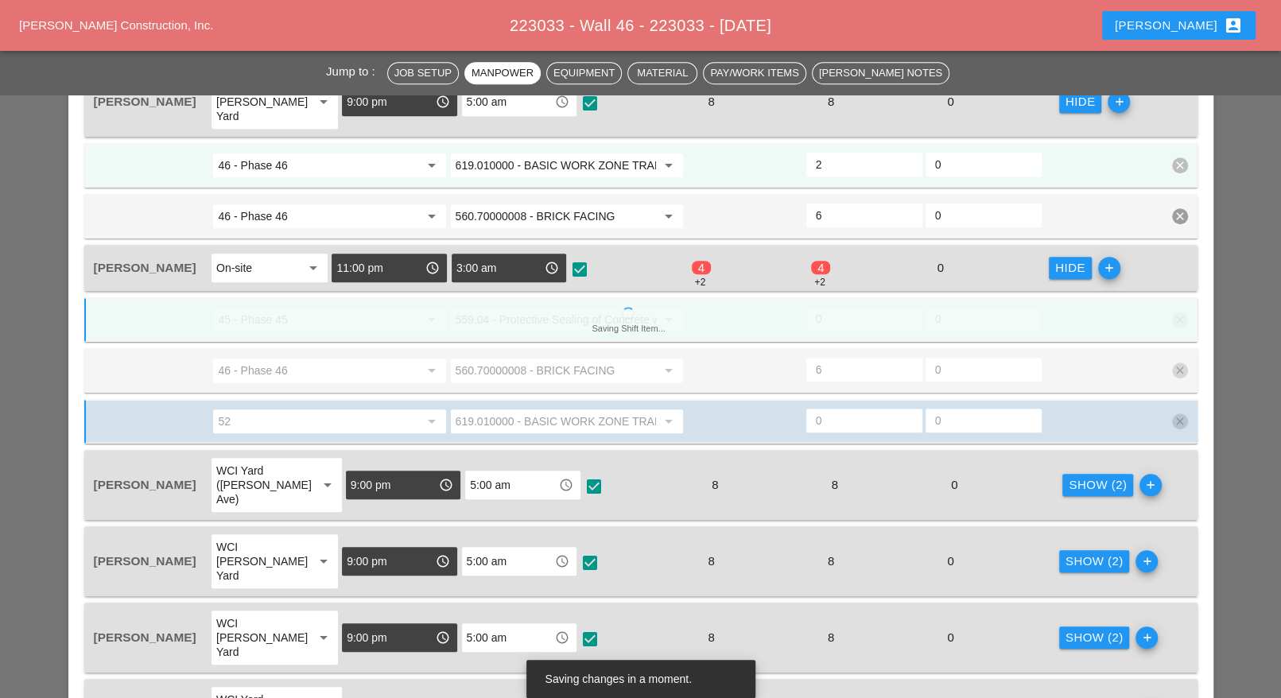
type input "52 - Phase 52"
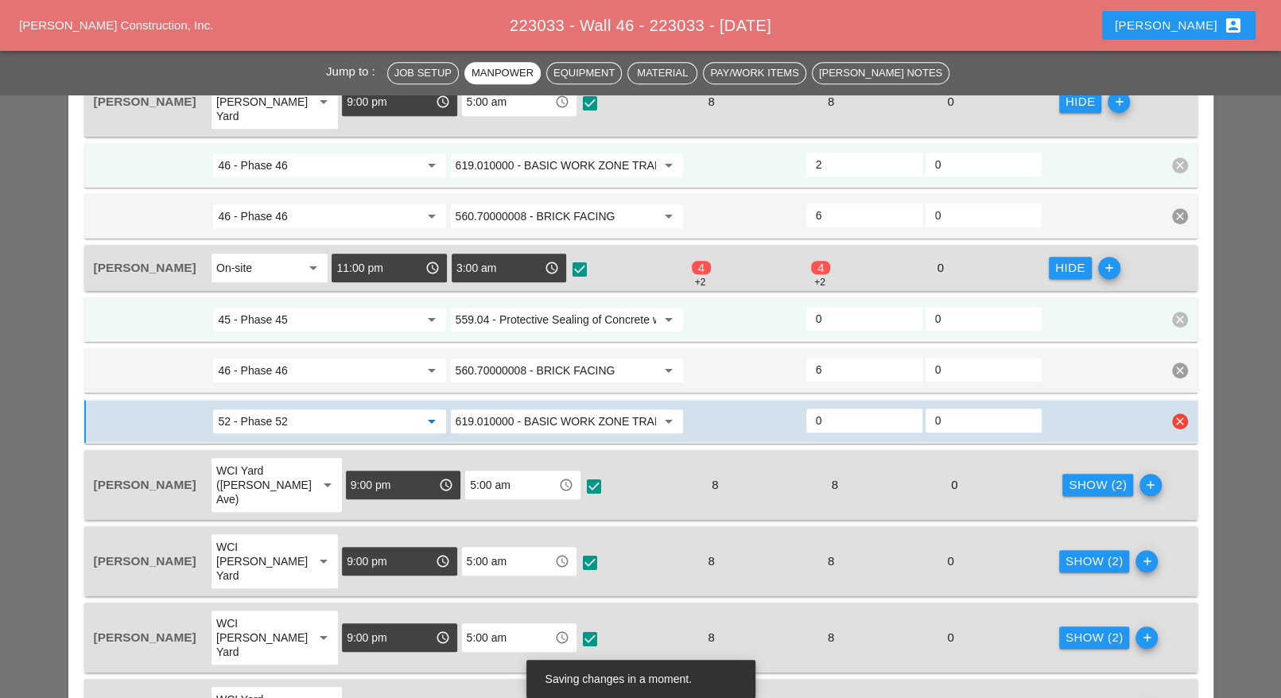
click at [525, 409] on input "619.010000 - BASIC WORK ZONE TRAFFIC CONTROL" at bounding box center [556, 421] width 200 height 25
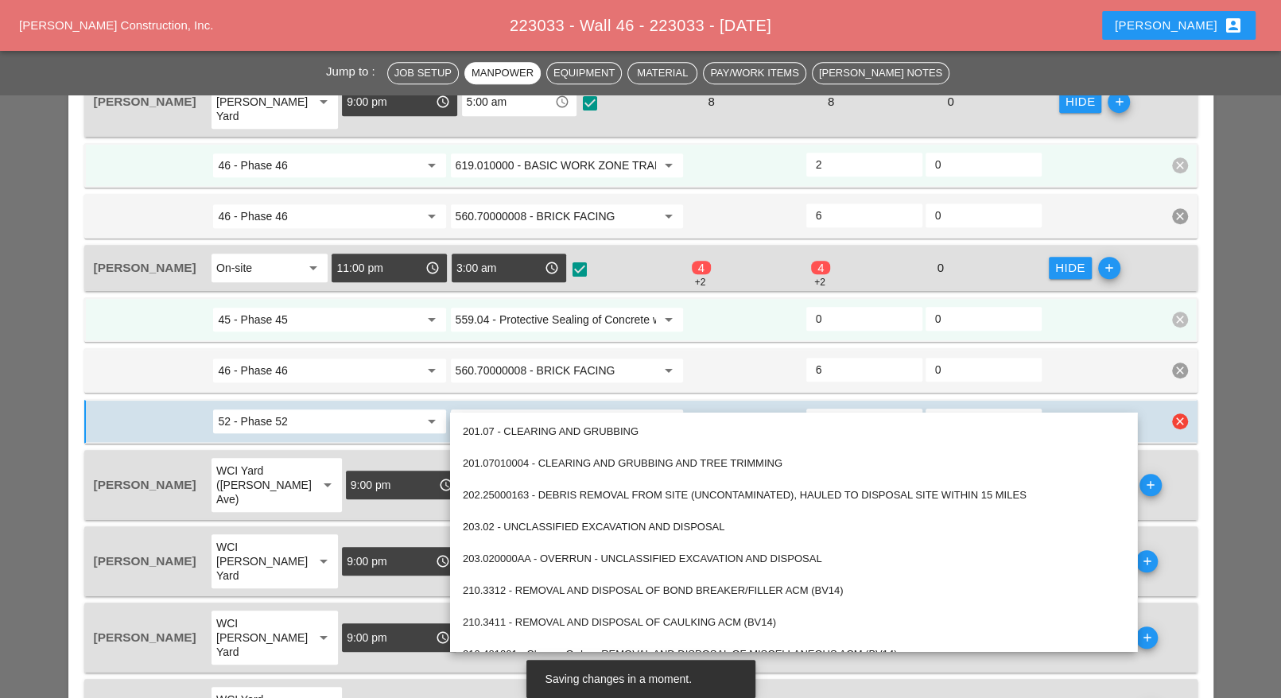
paste input "559.04 - Protective Sealing of Concrete with Coating Type Protective Sealer"
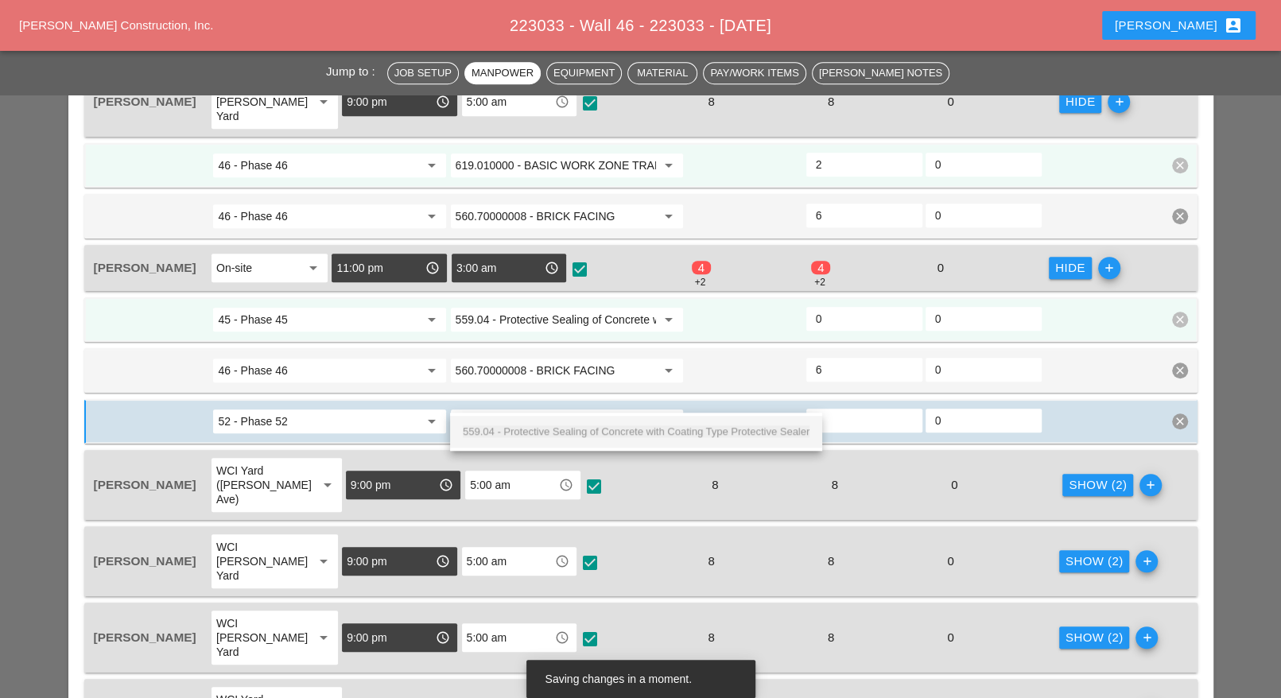
drag, startPoint x: 560, startPoint y: 433, endPoint x: 605, endPoint y: 431, distance: 45.4
click at [561, 432] on span "559.04 - Protective Sealing of Concrete with Coating Type Protective Sealer" at bounding box center [636, 431] width 347 height 12
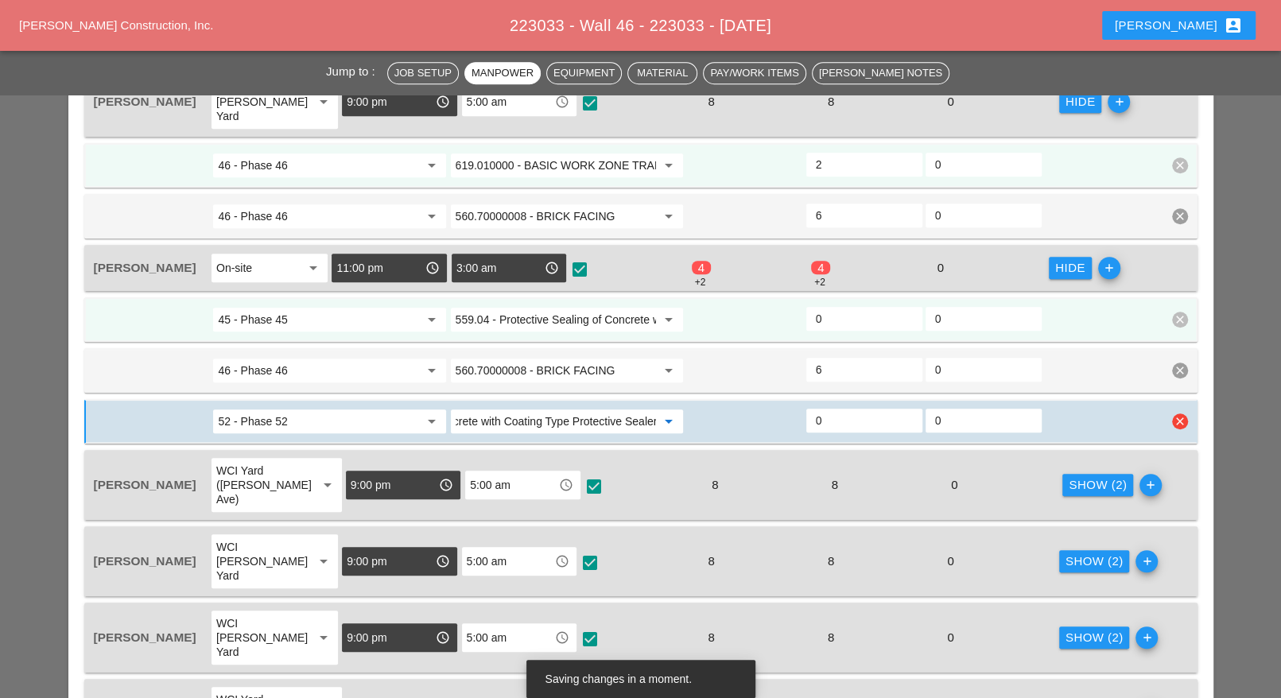
type input "559.04 - Protective Sealing of Concrete with Coating Type Protective Sealer"
click at [827, 408] on input "0" at bounding box center [864, 420] width 97 height 25
type input "2"
click at [835, 357] on input "6" at bounding box center [864, 369] width 97 height 25
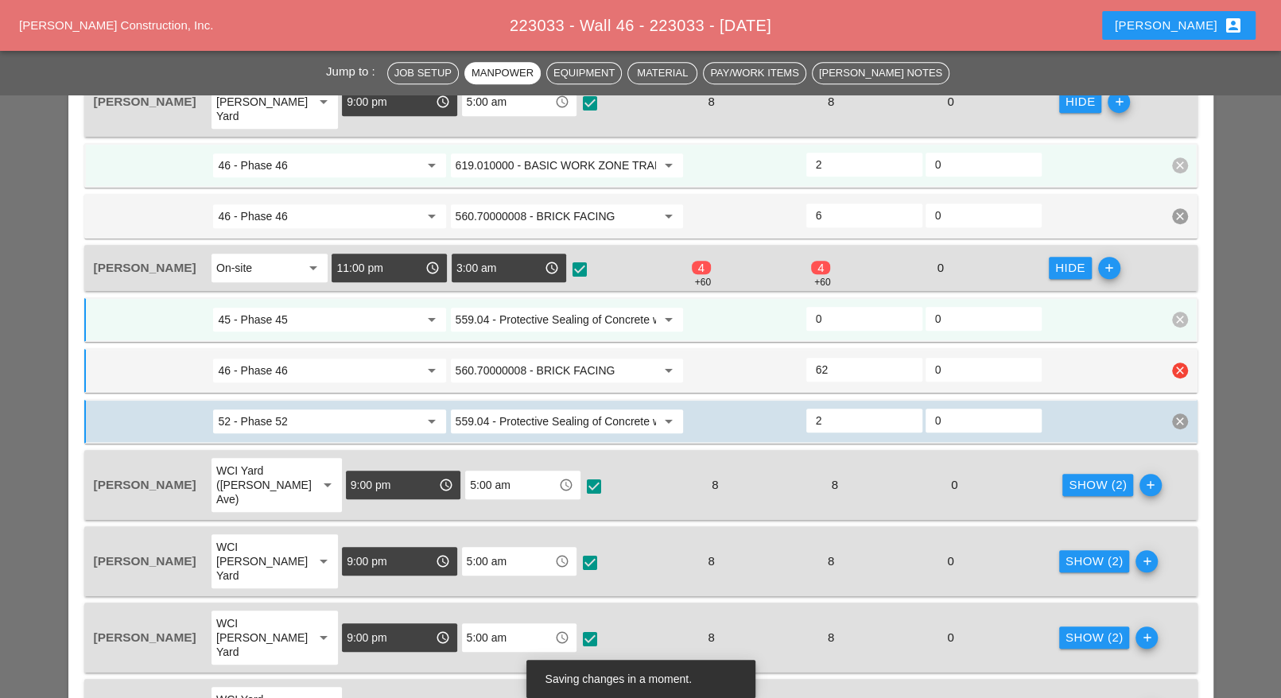
drag, startPoint x: 833, startPoint y: 348, endPoint x: 839, endPoint y: 313, distance: 36.3
click at [809, 358] on div "62" at bounding box center [864, 370] width 116 height 24
type input "2"
click at [837, 306] on input "0" at bounding box center [864, 318] width 97 height 25
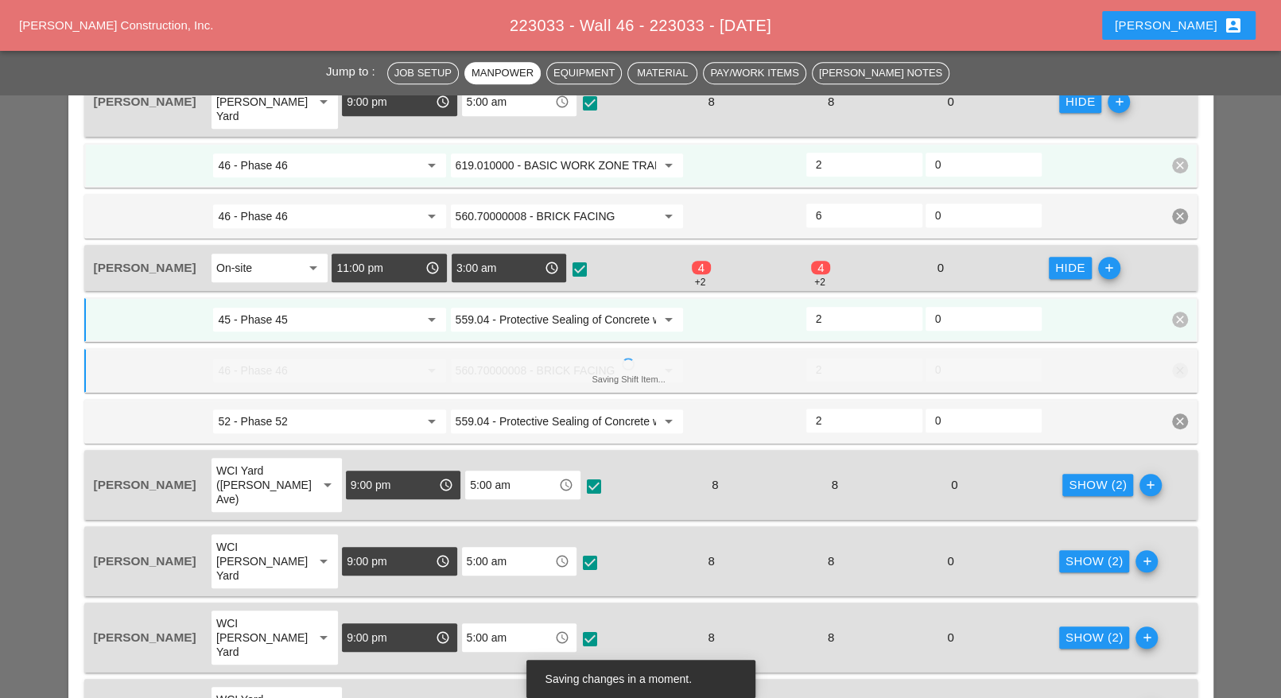
type input "2"
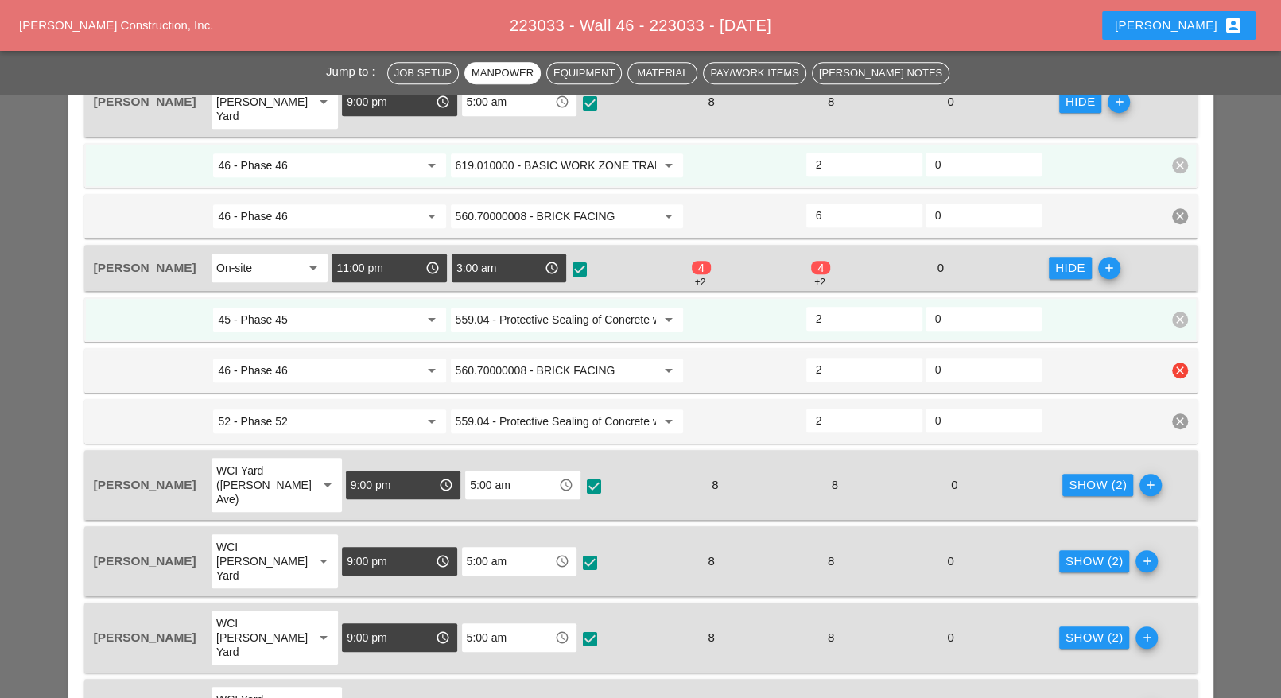
drag, startPoint x: 823, startPoint y: 350, endPoint x: 806, endPoint y: 352, distance: 16.8
click at [806, 358] on div "2" at bounding box center [864, 370] width 116 height 24
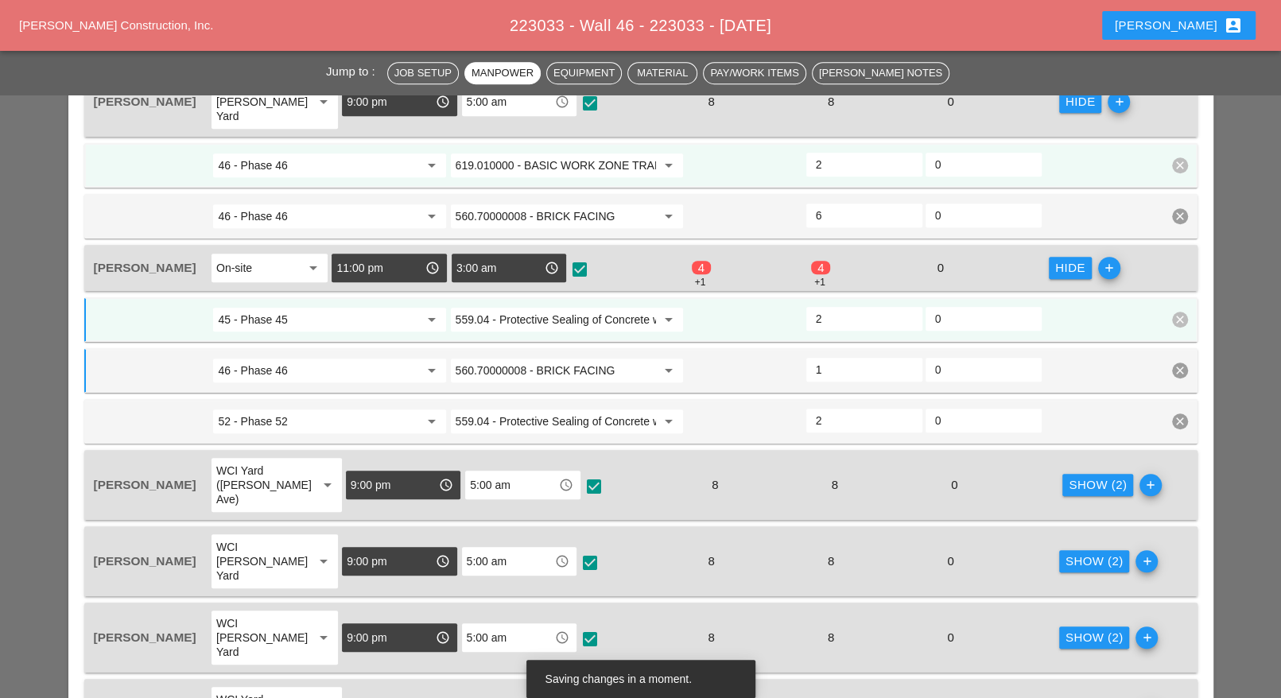
type input "1"
drag, startPoint x: 833, startPoint y: 305, endPoint x: 830, endPoint y: 336, distance: 32.0
click at [814, 307] on div "2" at bounding box center [864, 319] width 116 height 24
type input "1"
drag, startPoint x: 818, startPoint y: 395, endPoint x: 835, endPoint y: 414, distance: 24.8
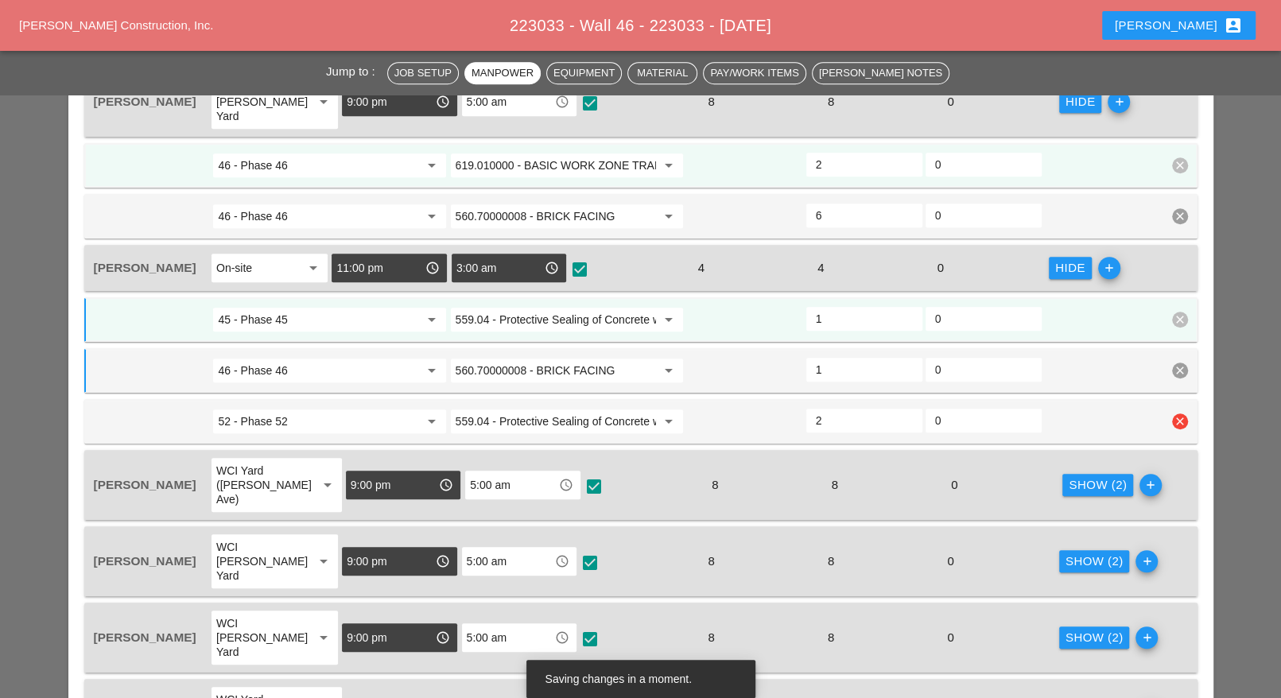
click at [805, 407] on div "2" at bounding box center [864, 421] width 119 height 29
type input "1"
type input "2"
type input "1"
click at [945, 358] on div "0" at bounding box center [984, 370] width 116 height 24
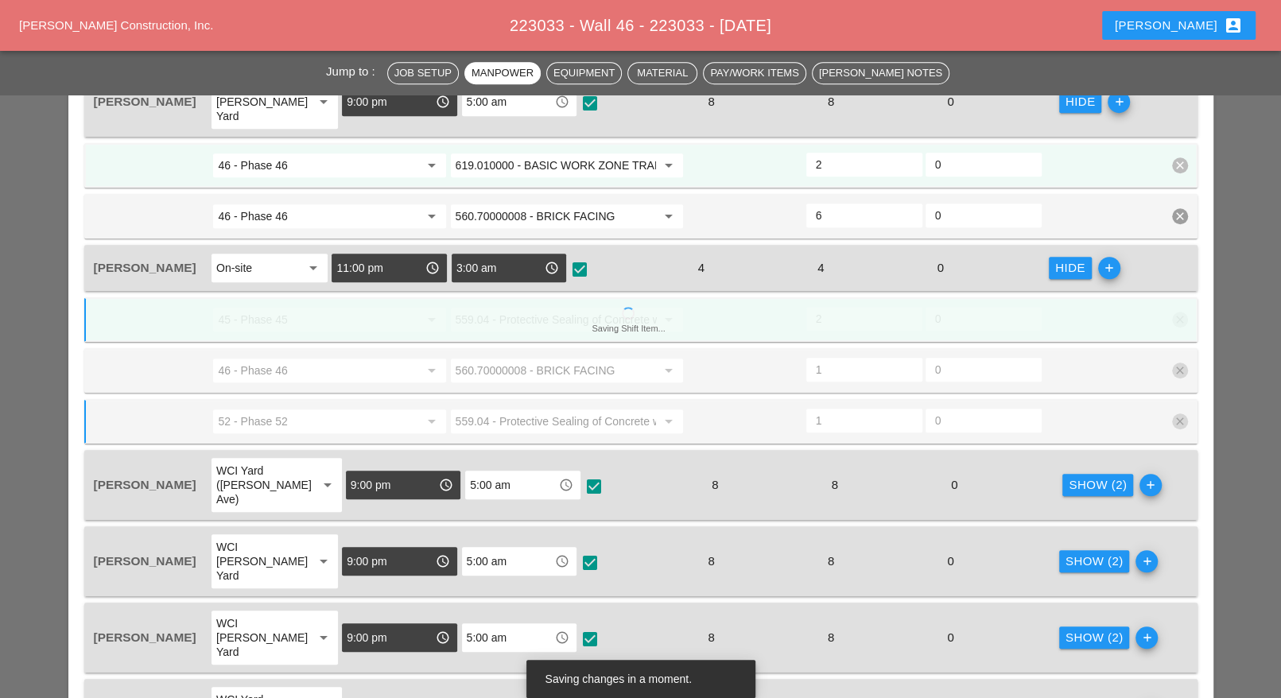
type input "1"
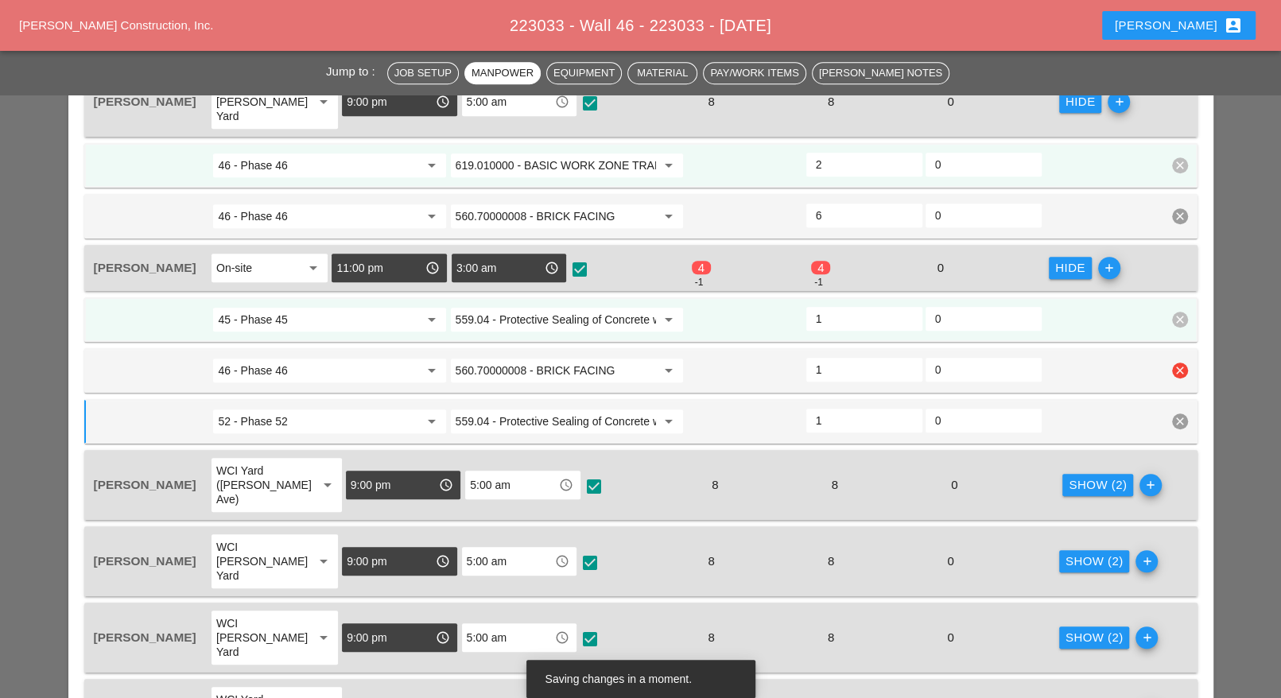
click at [947, 357] on input "0" at bounding box center [983, 369] width 97 height 25
type input "1"
click at [1070, 476] on div "Show (2)" at bounding box center [1098, 485] width 58 height 18
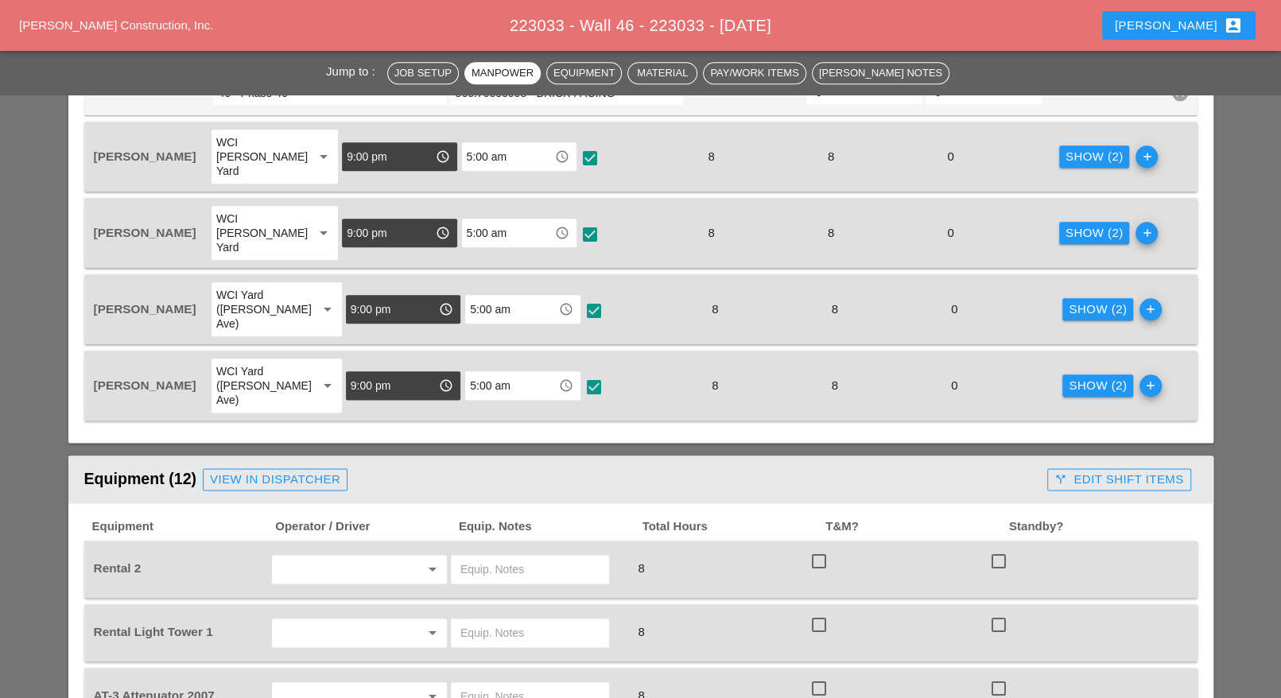
scroll to position [1491, 0]
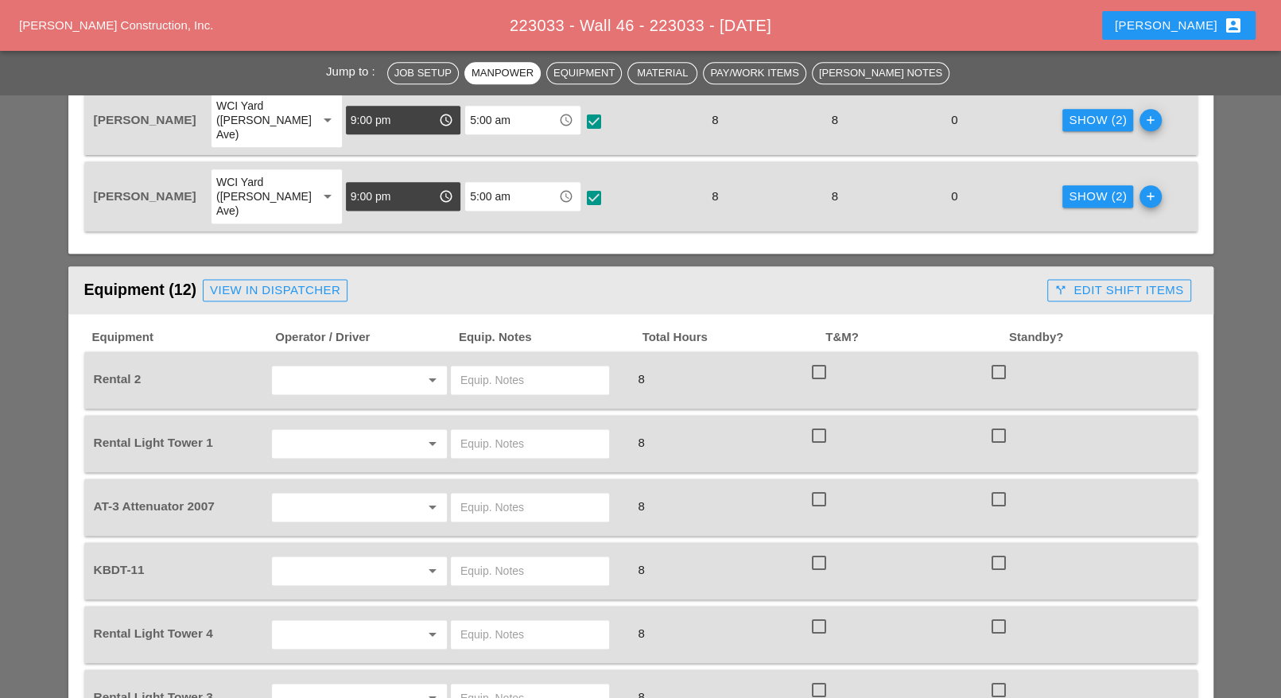
click at [500, 367] on input "text" at bounding box center [529, 379] width 139 height 25
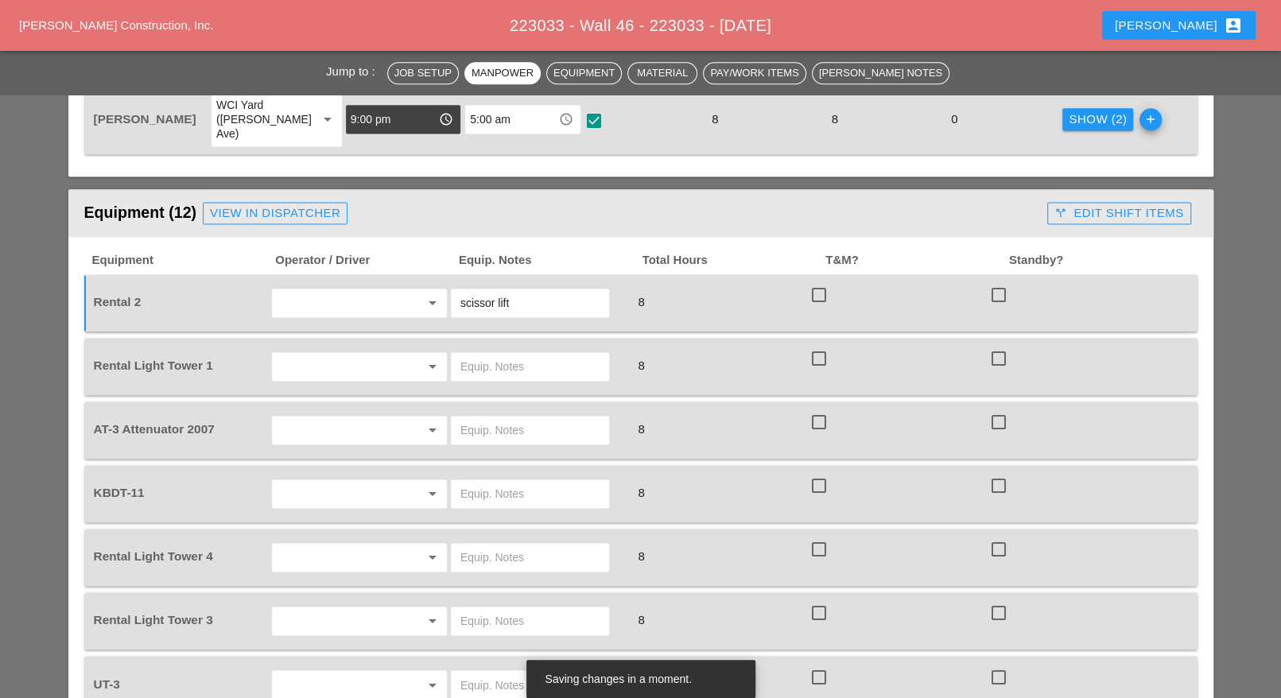
scroll to position [1591, 0]
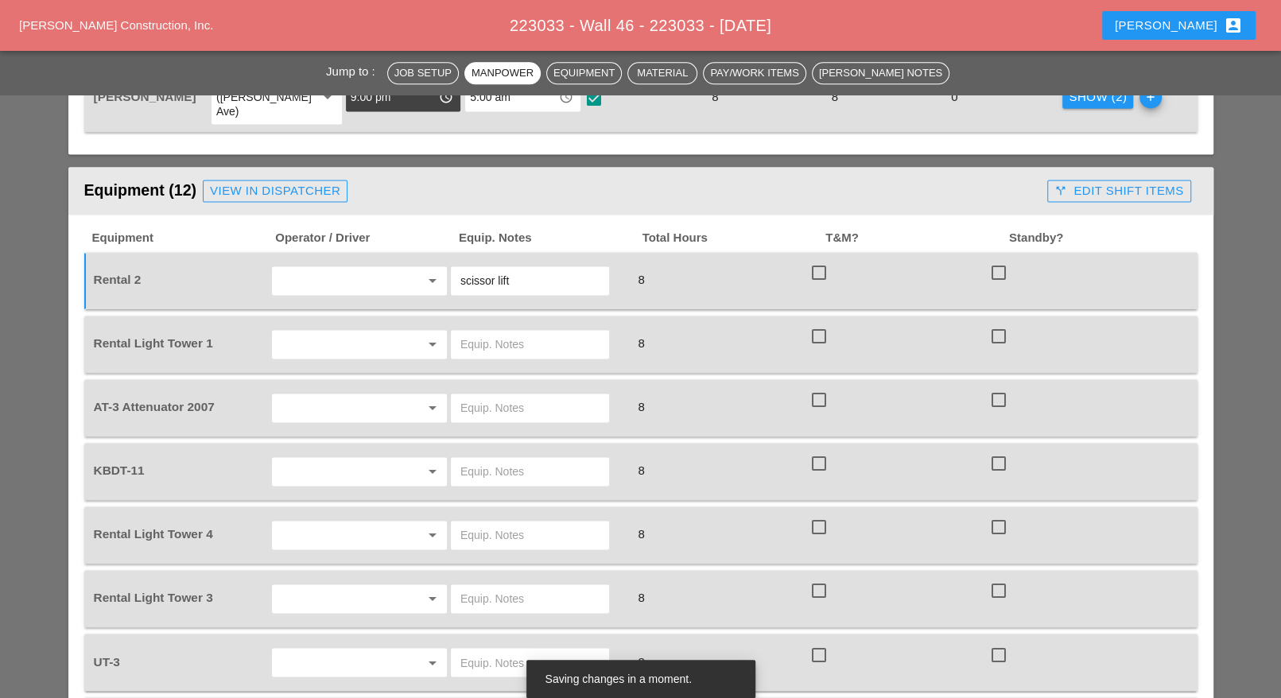
type input "scissor lift"
click at [814, 259] on div at bounding box center [819, 272] width 27 height 27
checkbox input "true"
drag, startPoint x: 817, startPoint y: 235, endPoint x: 817, endPoint y: 248, distance: 13.5
click at [818, 323] on div at bounding box center [819, 336] width 27 height 27
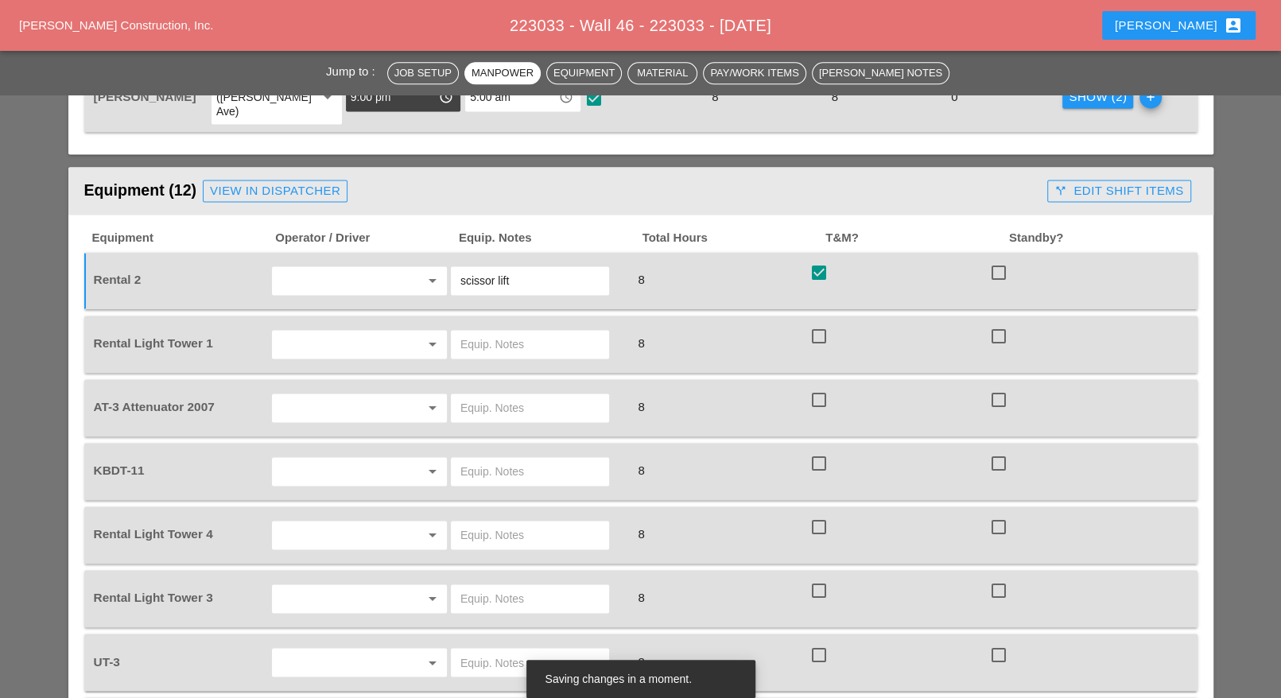
checkbox input "true"
click at [822, 387] on div at bounding box center [819, 400] width 27 height 27
checkbox input "true"
click at [815, 450] on div at bounding box center [819, 463] width 27 height 27
checkbox input "true"
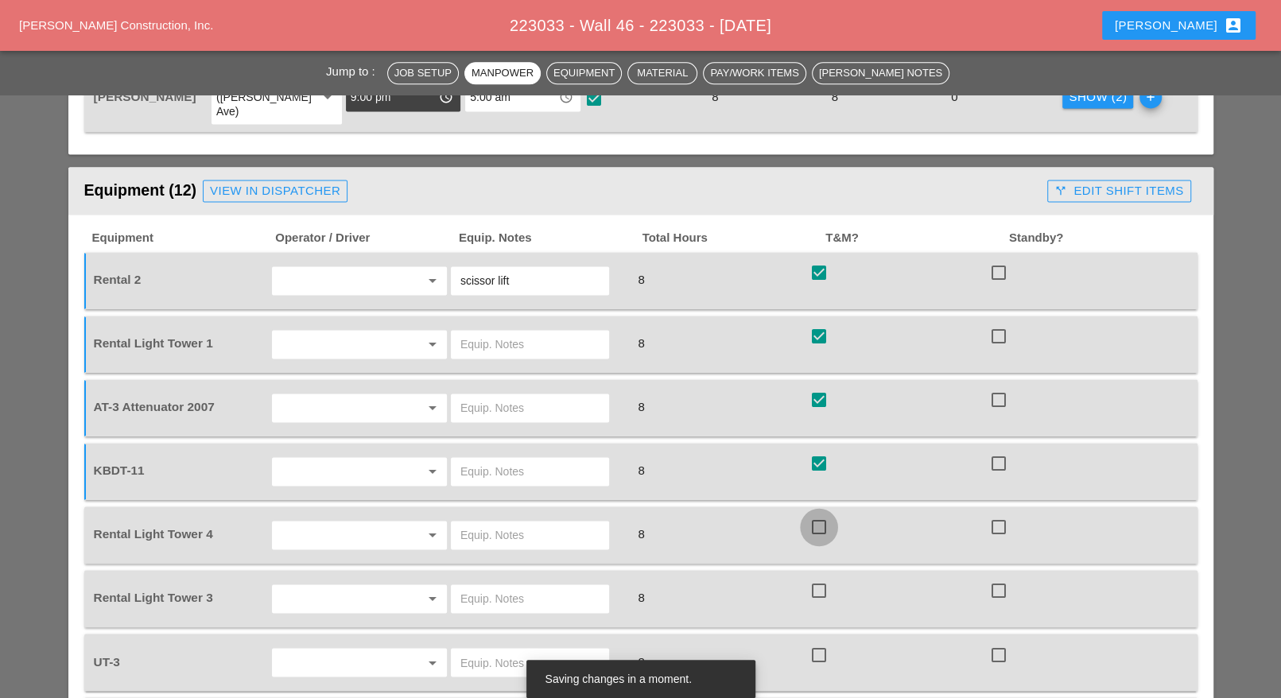
click at [820, 514] on div at bounding box center [819, 527] width 27 height 27
checkbox input "true"
drag, startPoint x: 818, startPoint y: 499, endPoint x: 821, endPoint y: 511, distance: 11.4
click at [818, 577] on div at bounding box center [819, 590] width 27 height 27
checkbox input "true"
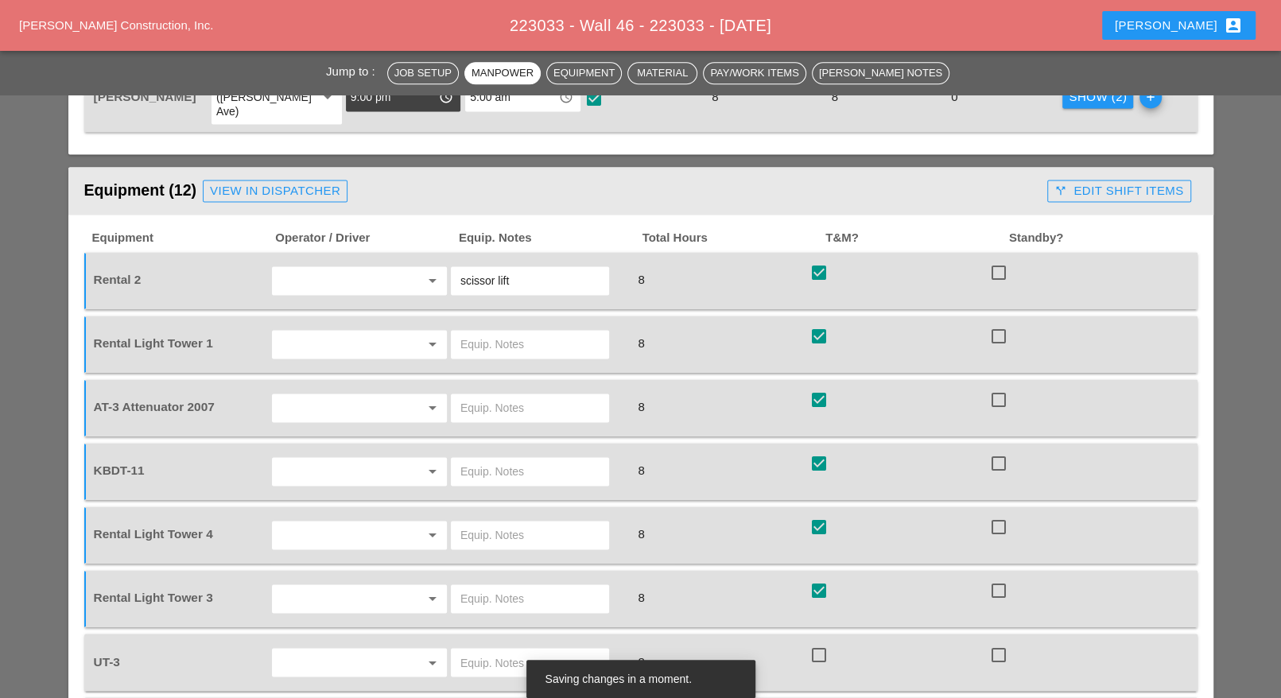
click at [822, 641] on div at bounding box center [819, 654] width 27 height 27
checkbox input "true"
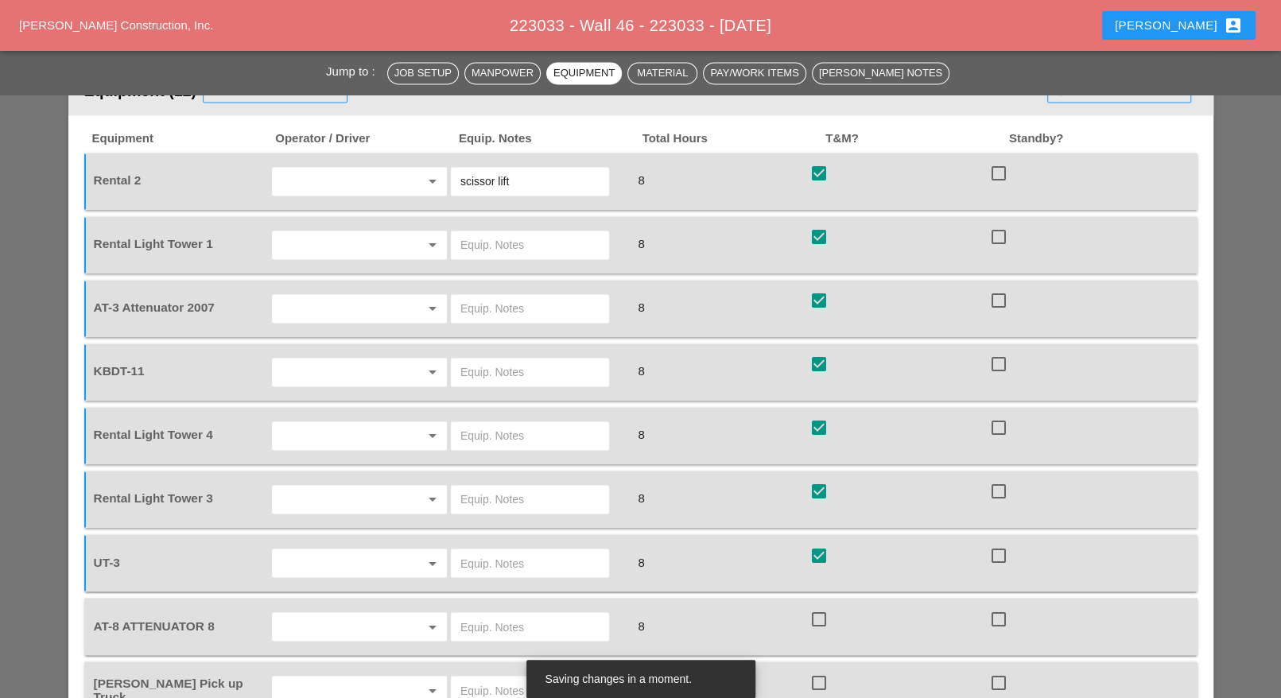
click at [820, 605] on div at bounding box center [819, 618] width 27 height 27
checkbox input "true"
click at [824, 669] on div at bounding box center [819, 682] width 27 height 27
checkbox input "true"
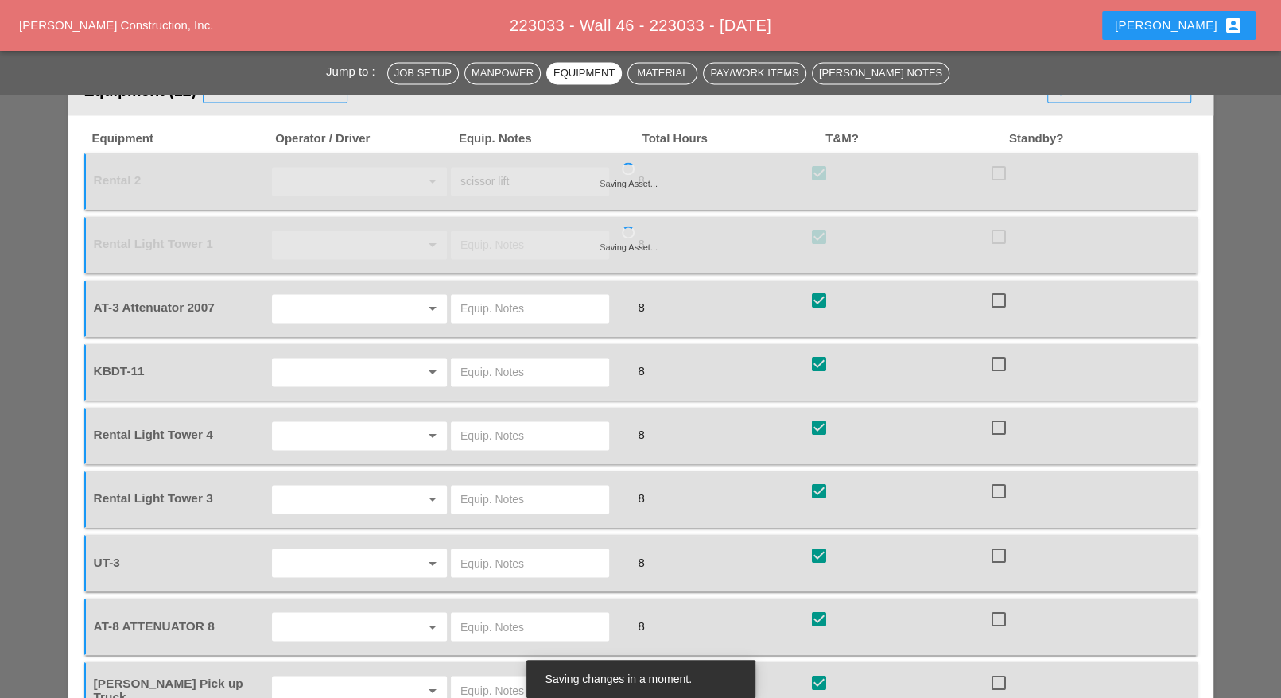
drag, startPoint x: 817, startPoint y: 641, endPoint x: 862, endPoint y: 589, distance: 69.4
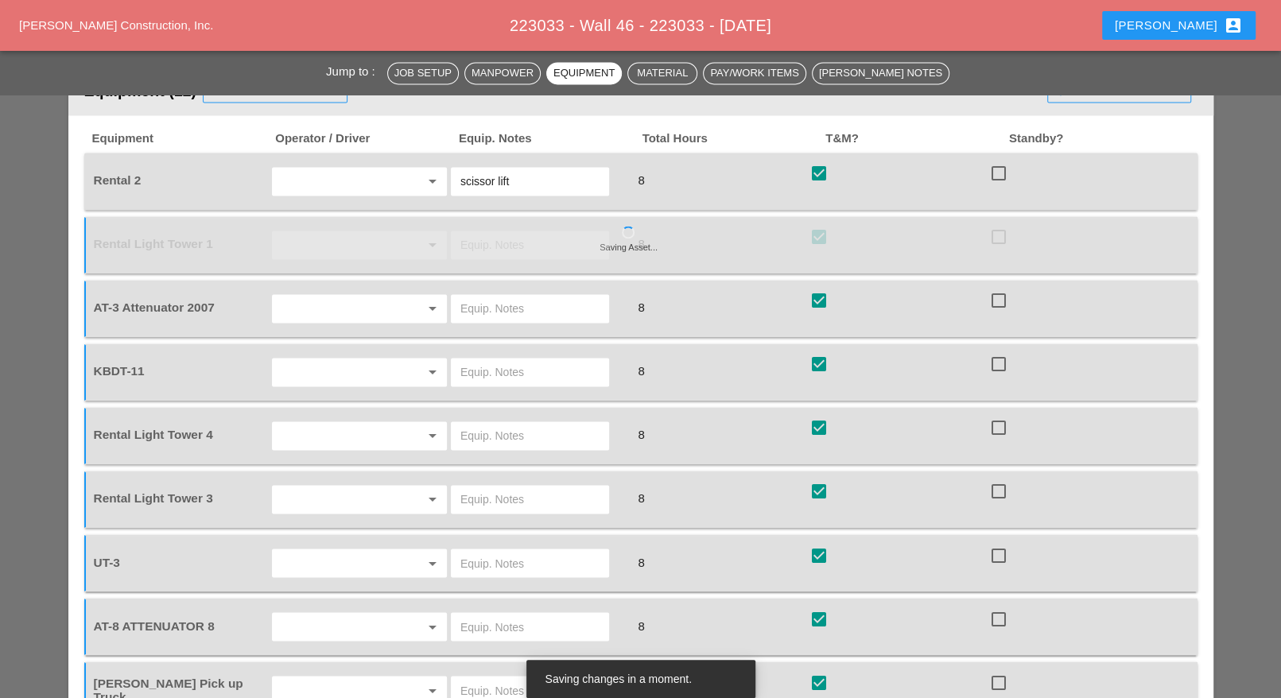
checkbox input "true"
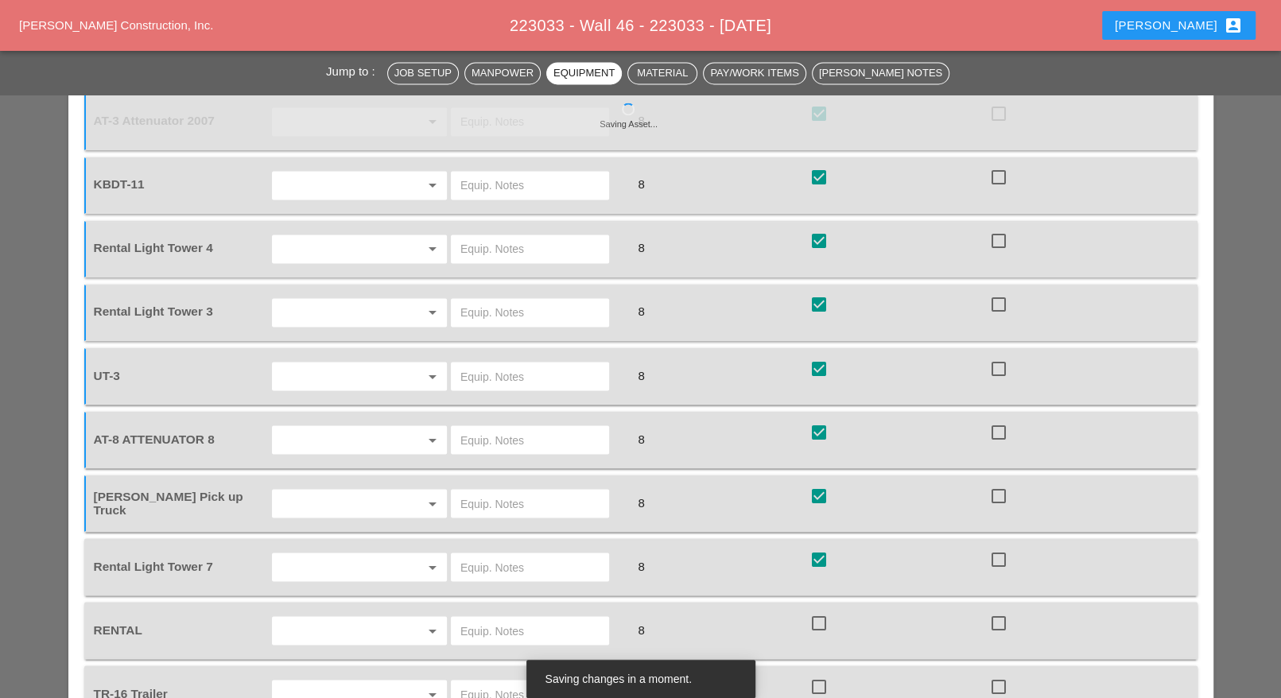
scroll to position [1889, 0]
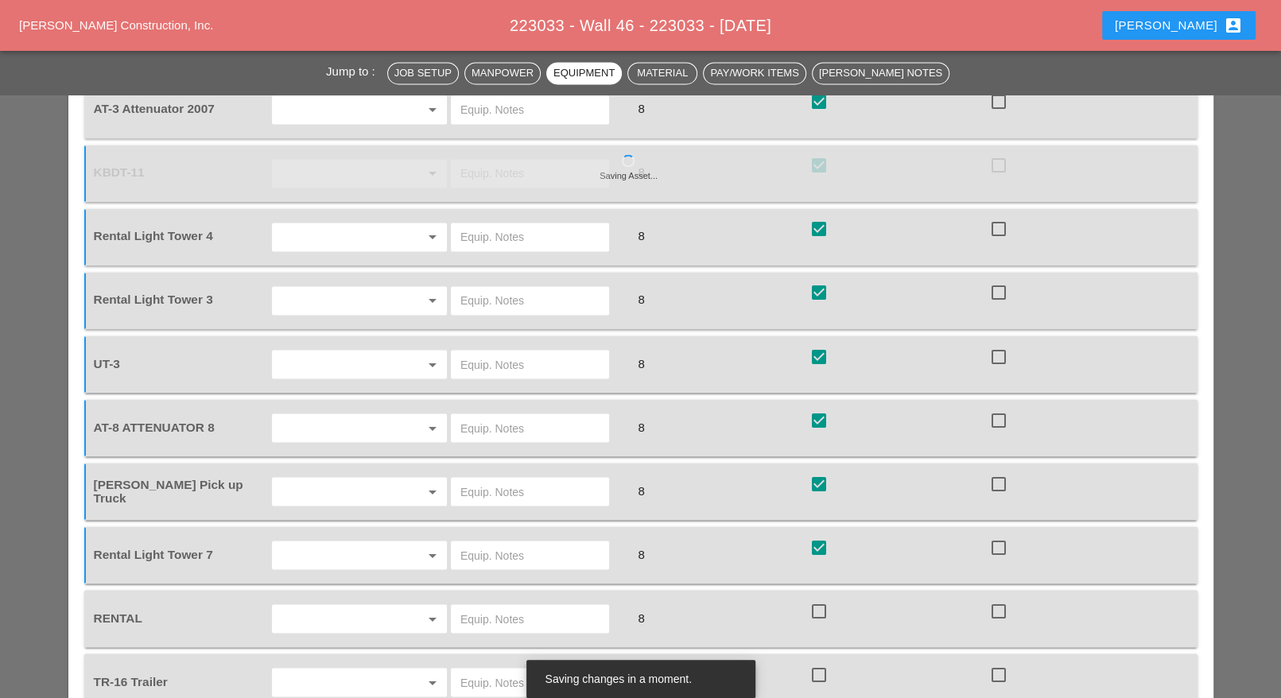
click at [488, 606] on input "text" at bounding box center [529, 618] width 139 height 25
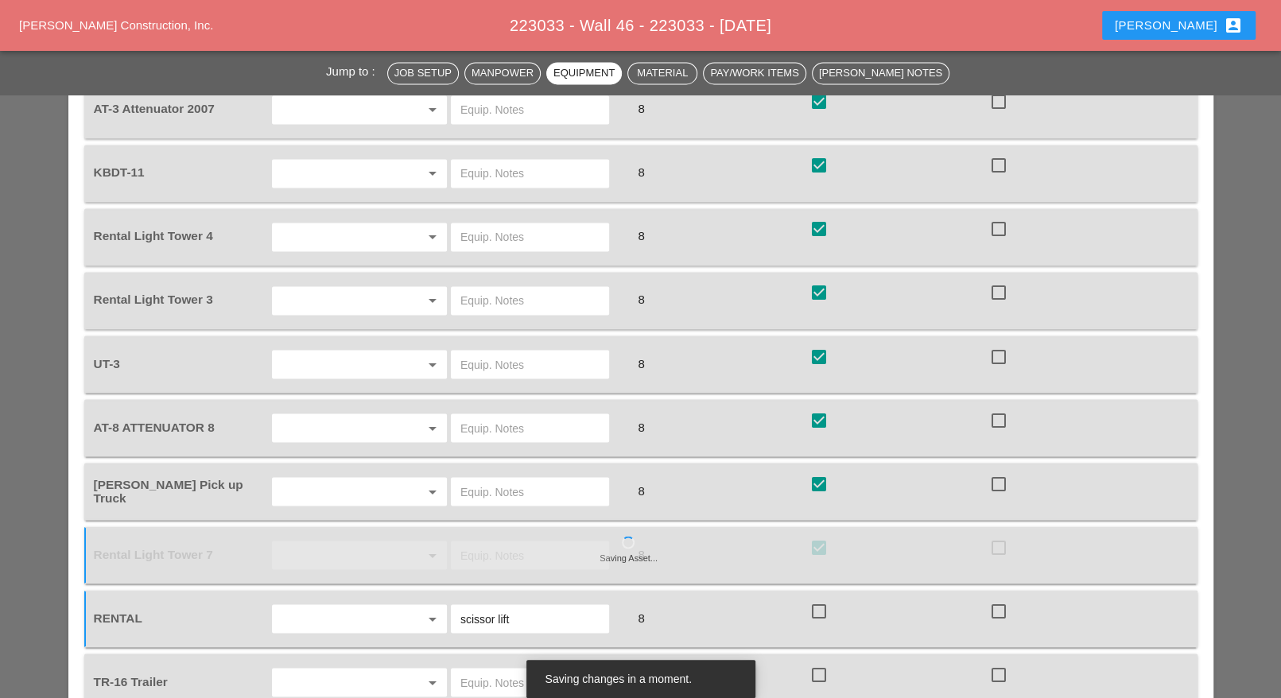
type input "scissor lift"
click at [818, 597] on div at bounding box center [819, 610] width 27 height 27
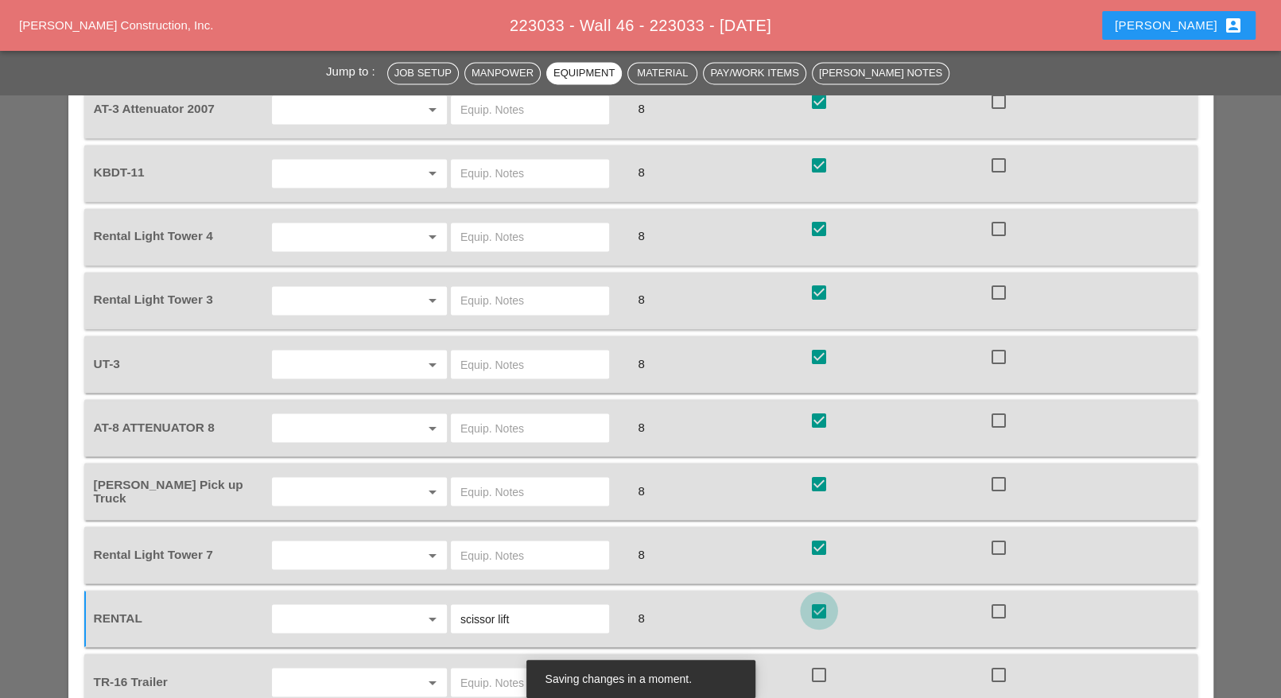
checkbox input "true"
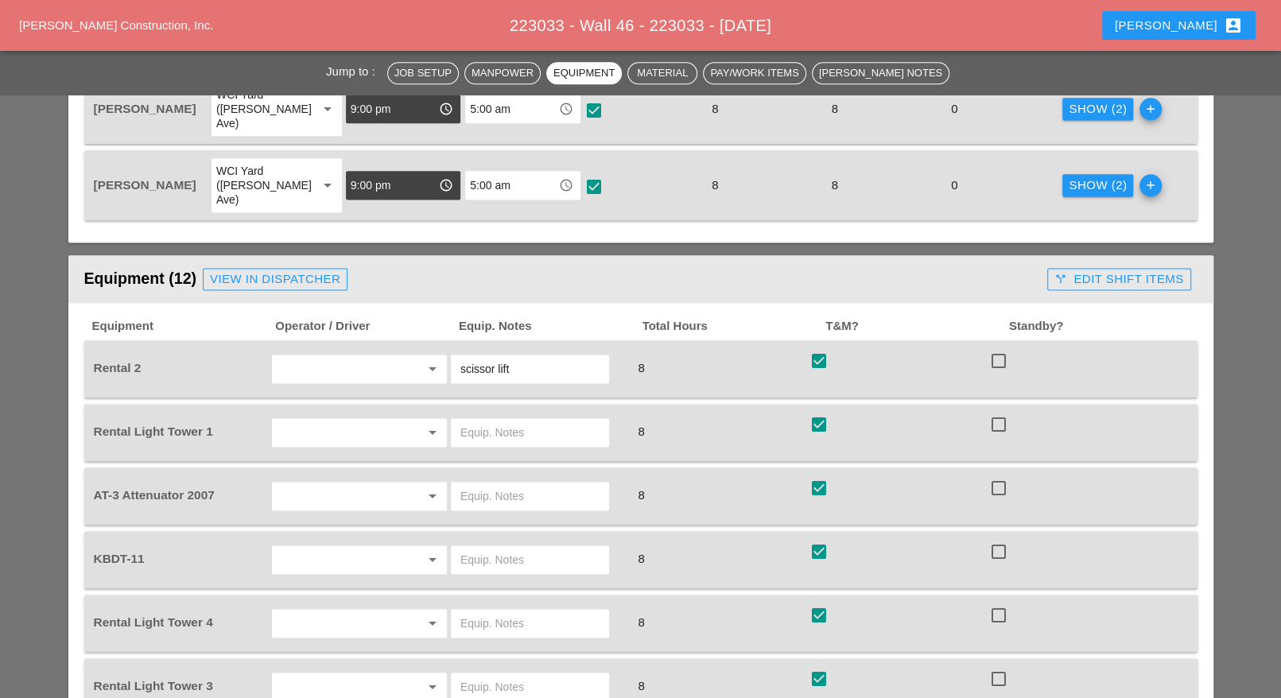
scroll to position [1491, 0]
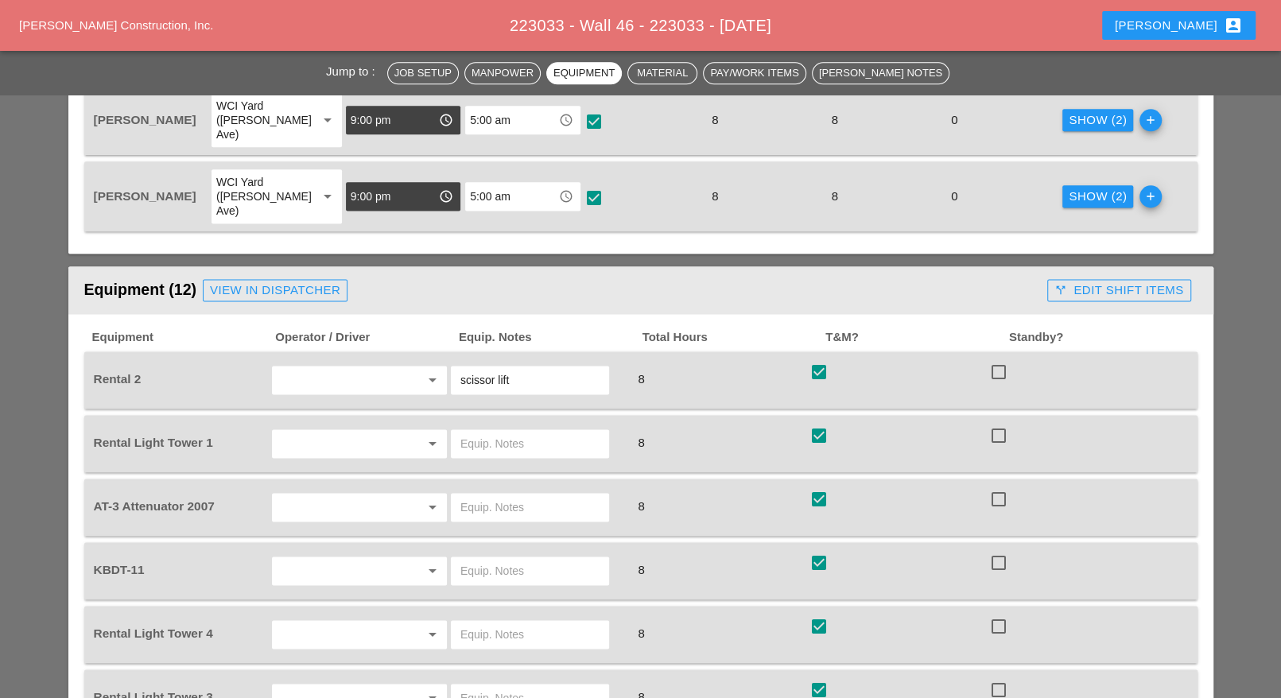
click at [1140, 282] on div "call_split Edit Shift Items" at bounding box center [1119, 291] width 129 height 18
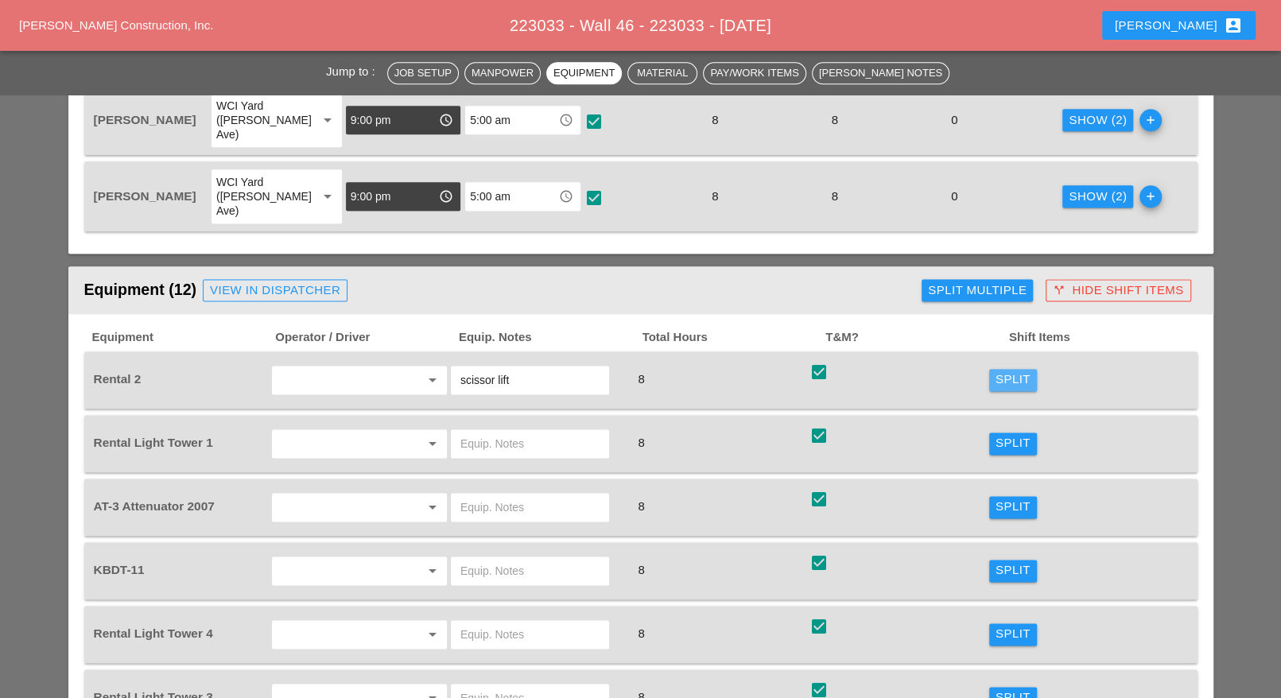
click at [1011, 371] on div "Split" at bounding box center [1013, 380] width 35 height 18
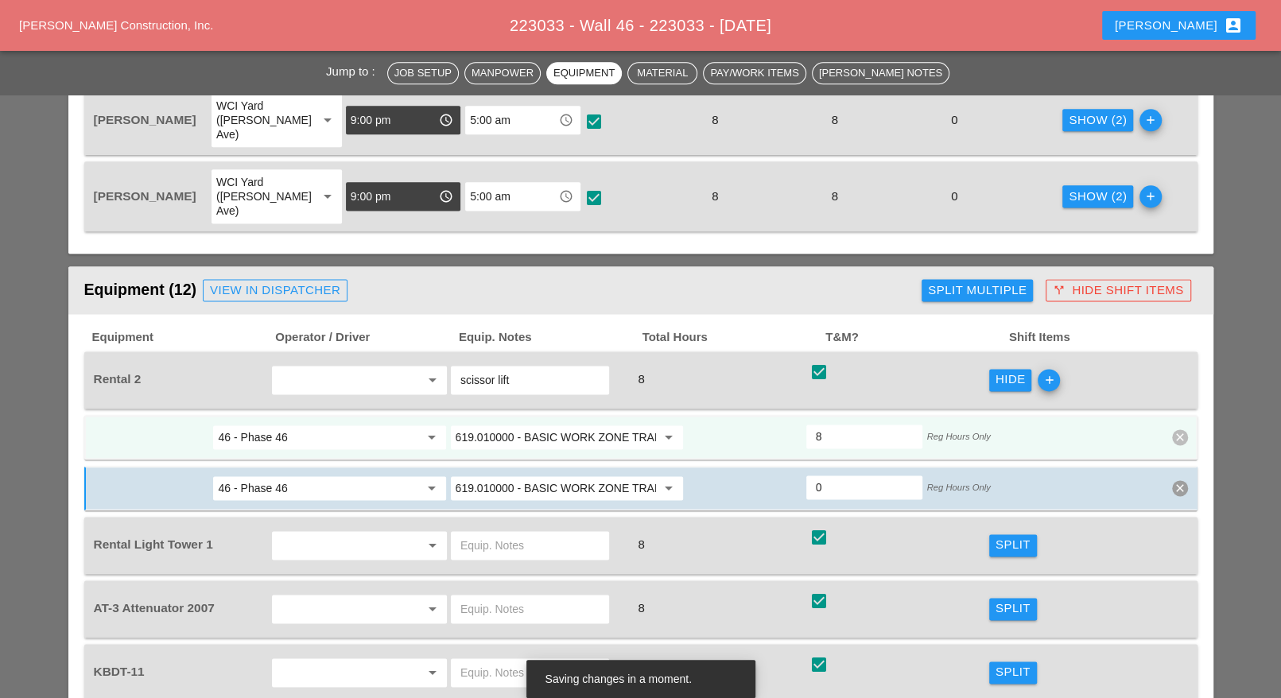
click at [563, 425] on input "619.010000 - BASIC WORK ZONE TRAFFIC CONTROL" at bounding box center [556, 437] width 200 height 25
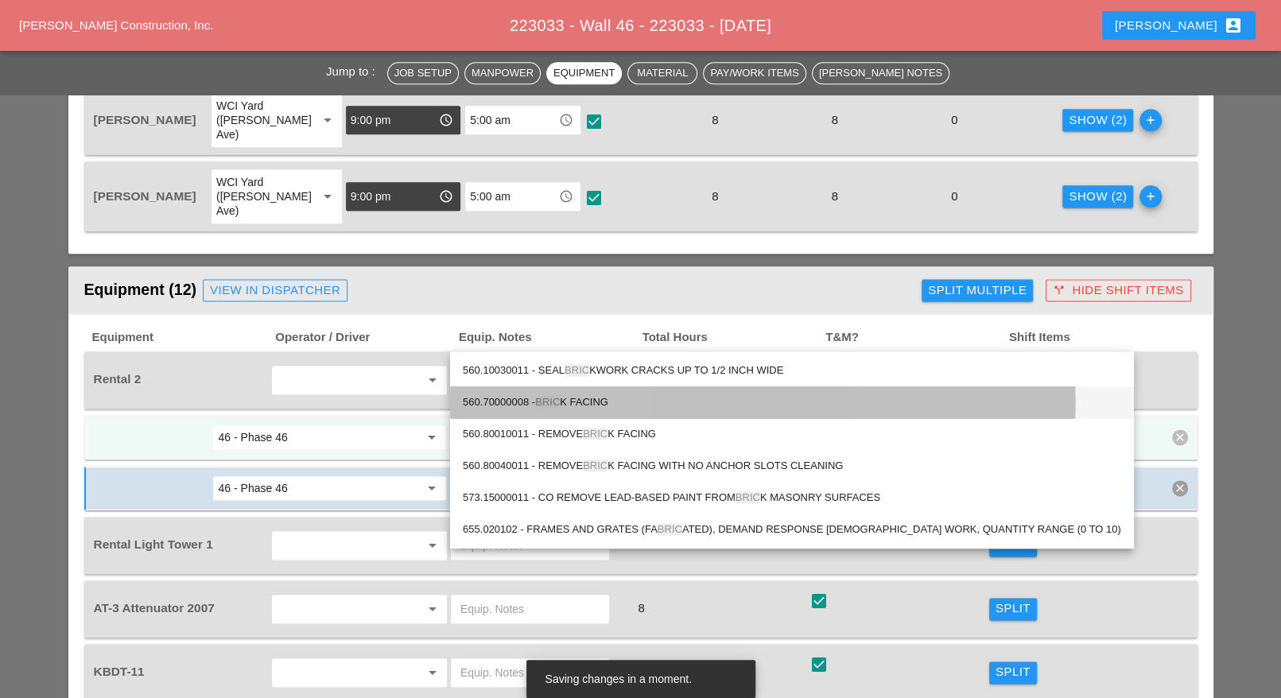
click at [587, 399] on div "560.70000008 - BRIC K FACING" at bounding box center [792, 402] width 658 height 19
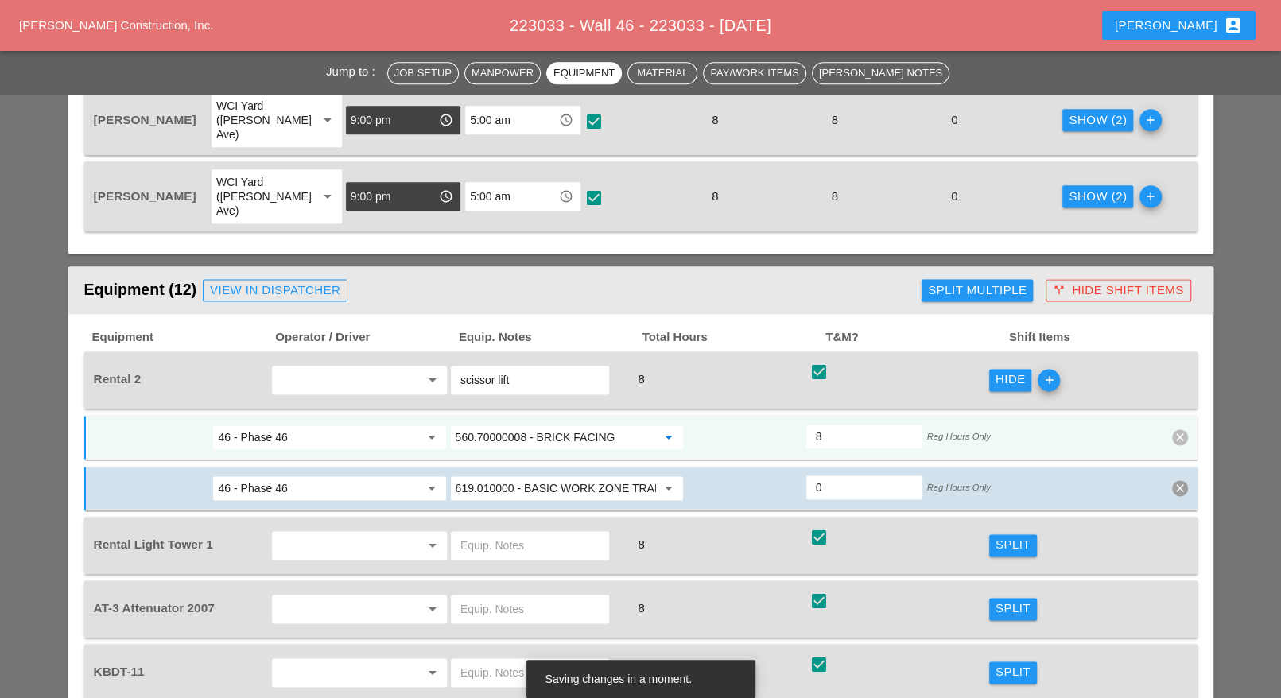
drag, startPoint x: 528, startPoint y: 338, endPoint x: 448, endPoint y: 338, distance: 80.3
click at [451, 425] on div "560.70000008 - BRICK FACING arrow_drop_down" at bounding box center [567, 437] width 232 height 24
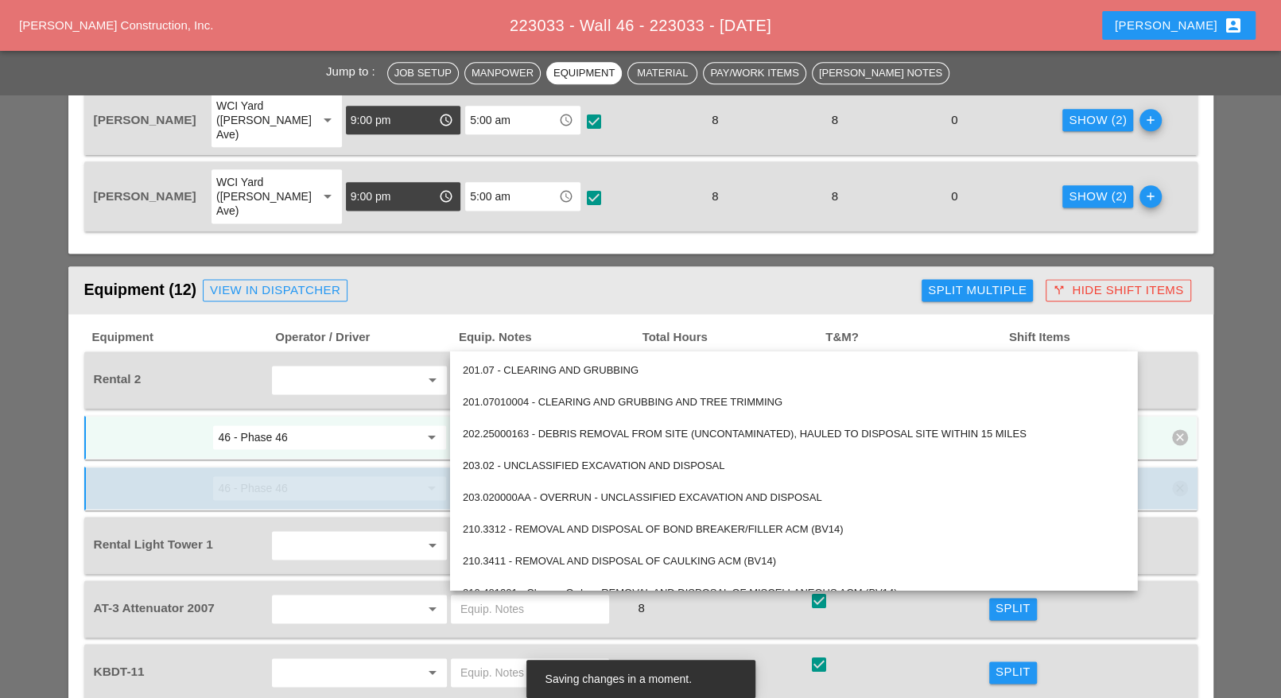
type input "560.70000008 - BRICK FACING"
click at [406, 425] on input "46 - Phase 46" at bounding box center [318, 437] width 200 height 25
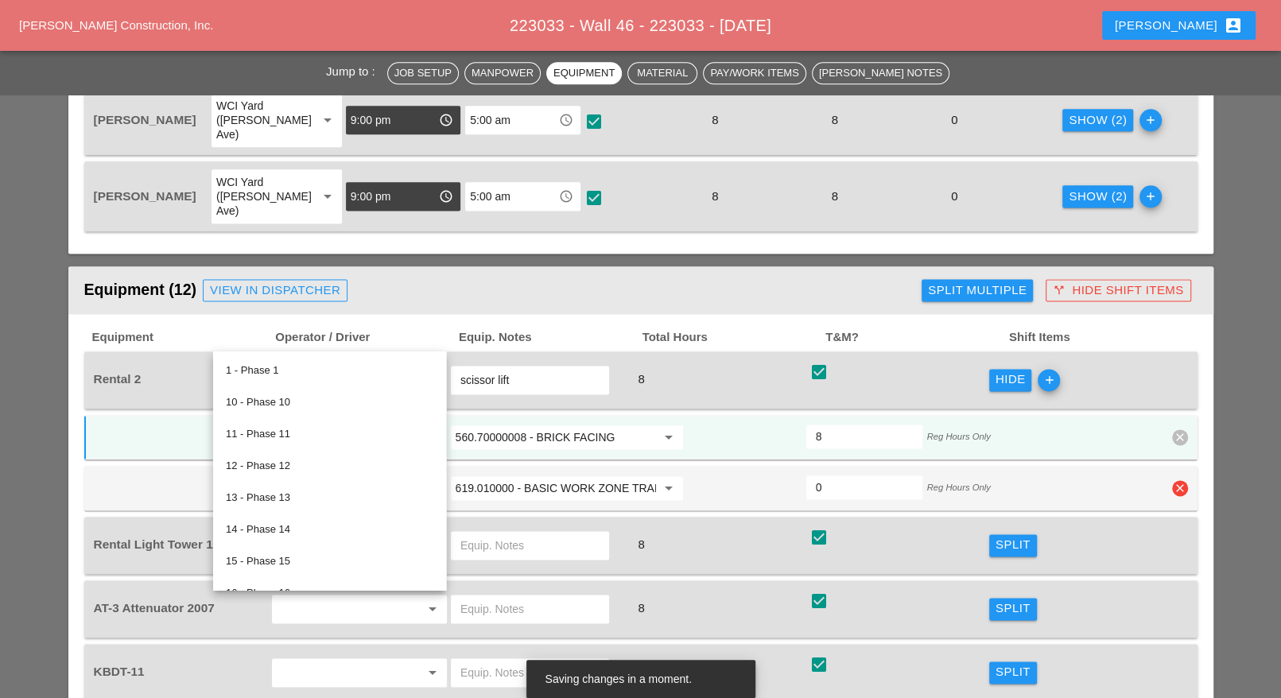
click at [679, 476] on div "619.010000 - BASIC WORK ZONE TRAFFIC CONTROL arrow_drop_down" at bounding box center [567, 488] width 232 height 24
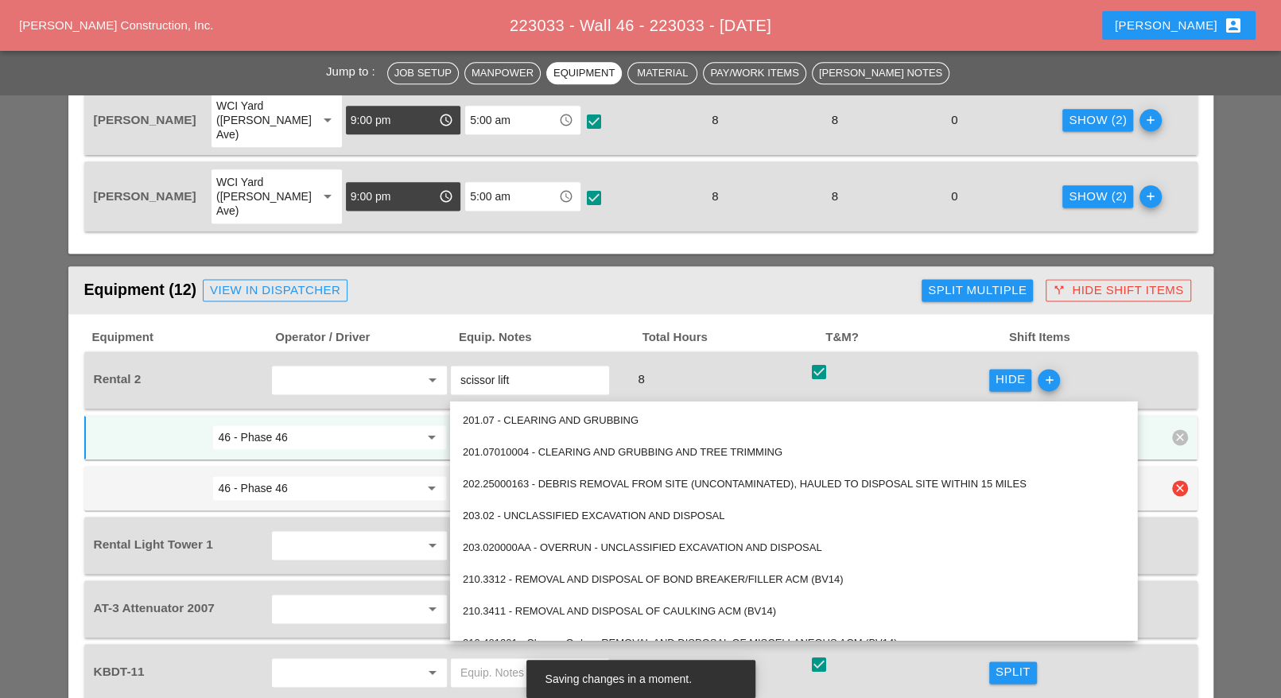
click at [1183, 480] on icon "clear" at bounding box center [1180, 488] width 16 height 16
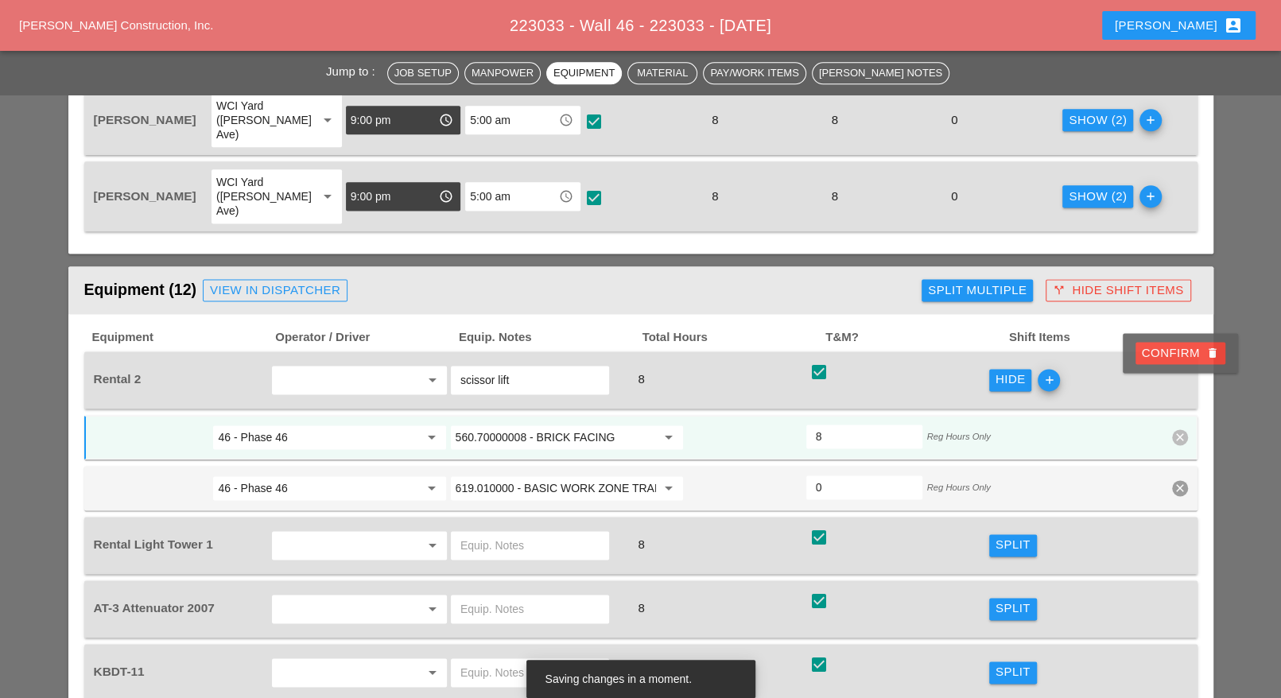
click at [1190, 355] on div "Confirm delete" at bounding box center [1180, 353] width 77 height 18
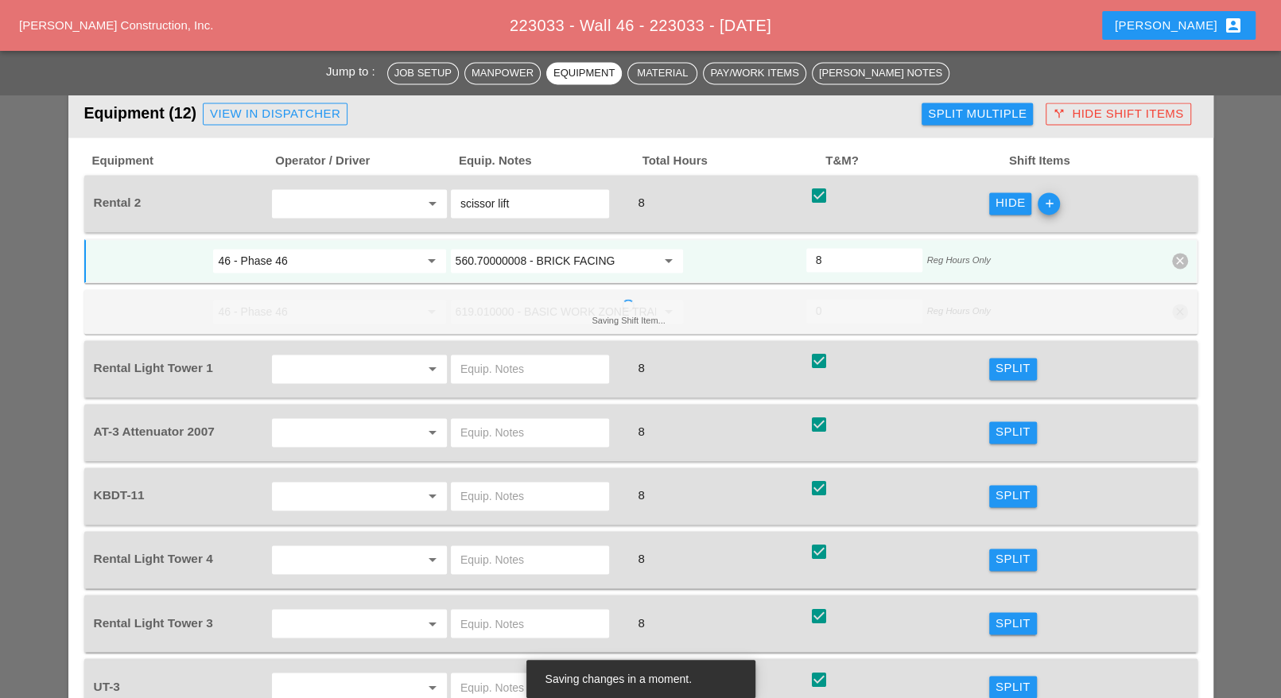
scroll to position [1690, 0]
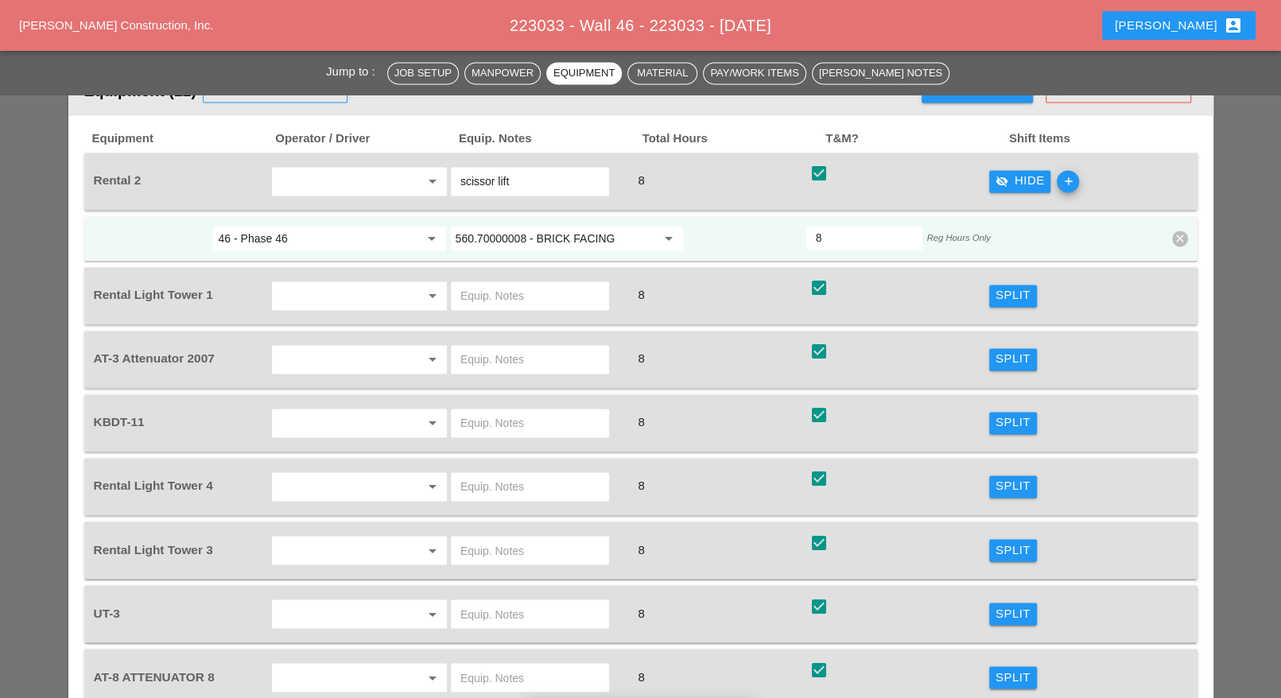
click at [1010, 477] on div "Split" at bounding box center [1013, 486] width 35 height 18
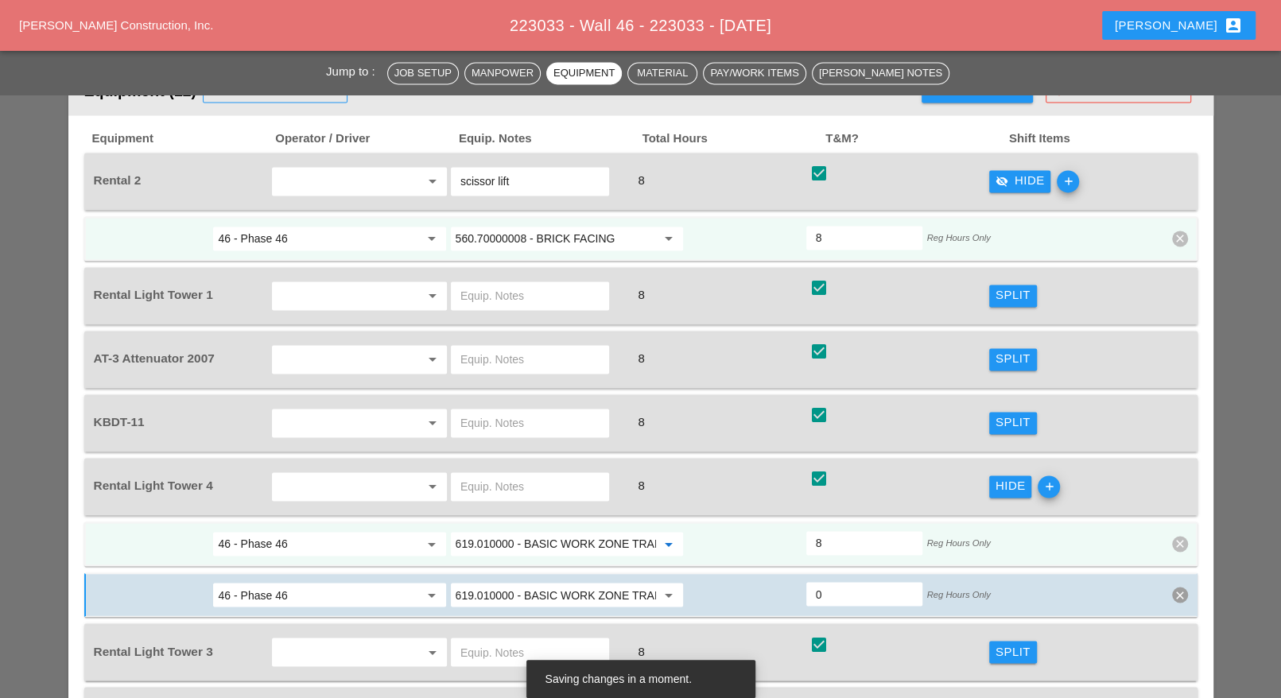
click at [533, 531] on input "619.010000 - BASIC WORK ZONE TRAFFIC CONTROL" at bounding box center [556, 543] width 200 height 25
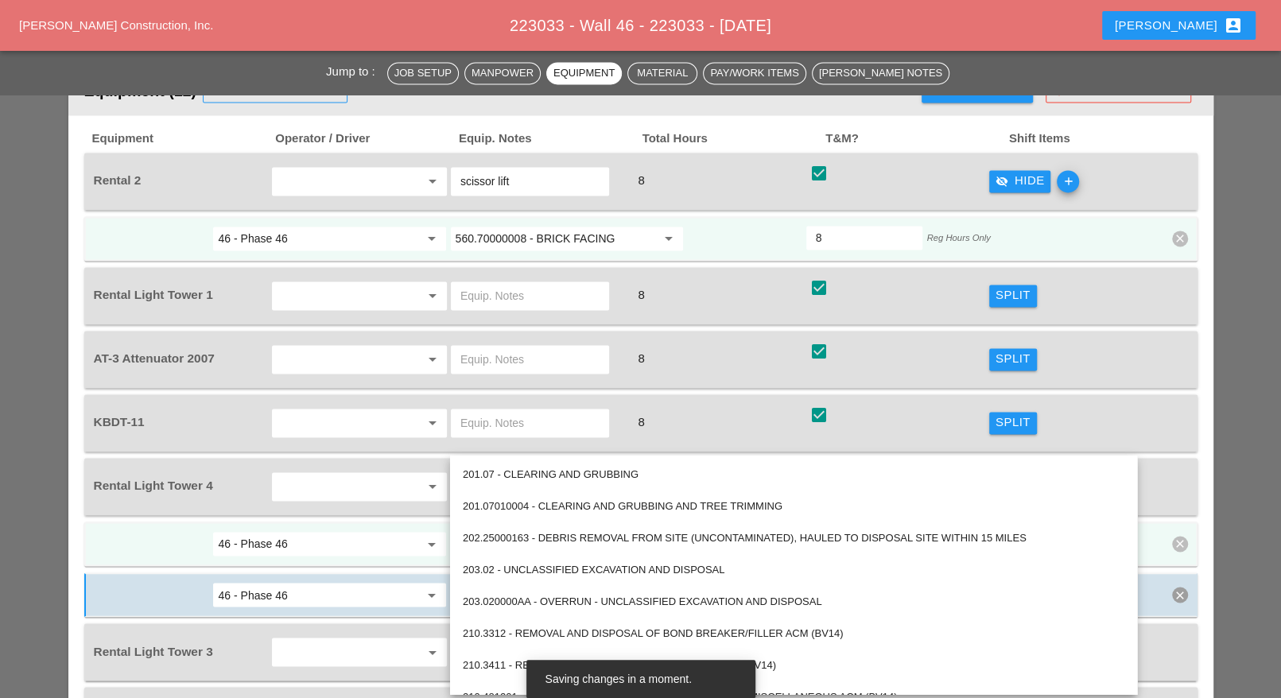
click at [560, 226] on input "560.70000008 - BRICK FACING" at bounding box center [556, 238] width 200 height 25
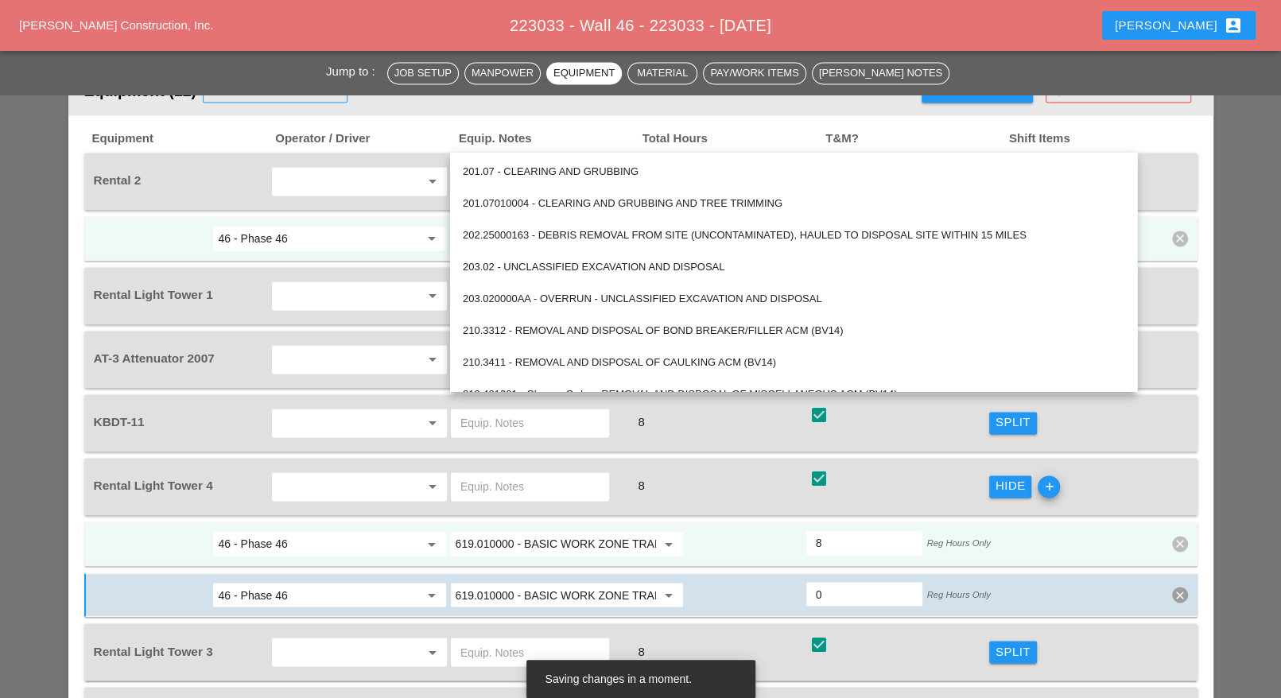
click at [560, 226] on input "560.70000008 - BRICK FACING" at bounding box center [556, 238] width 200 height 25
click at [541, 531] on input "619.010000 - BASIC WORK ZONE TRAFFIC CONTROL" at bounding box center [556, 543] width 200 height 25
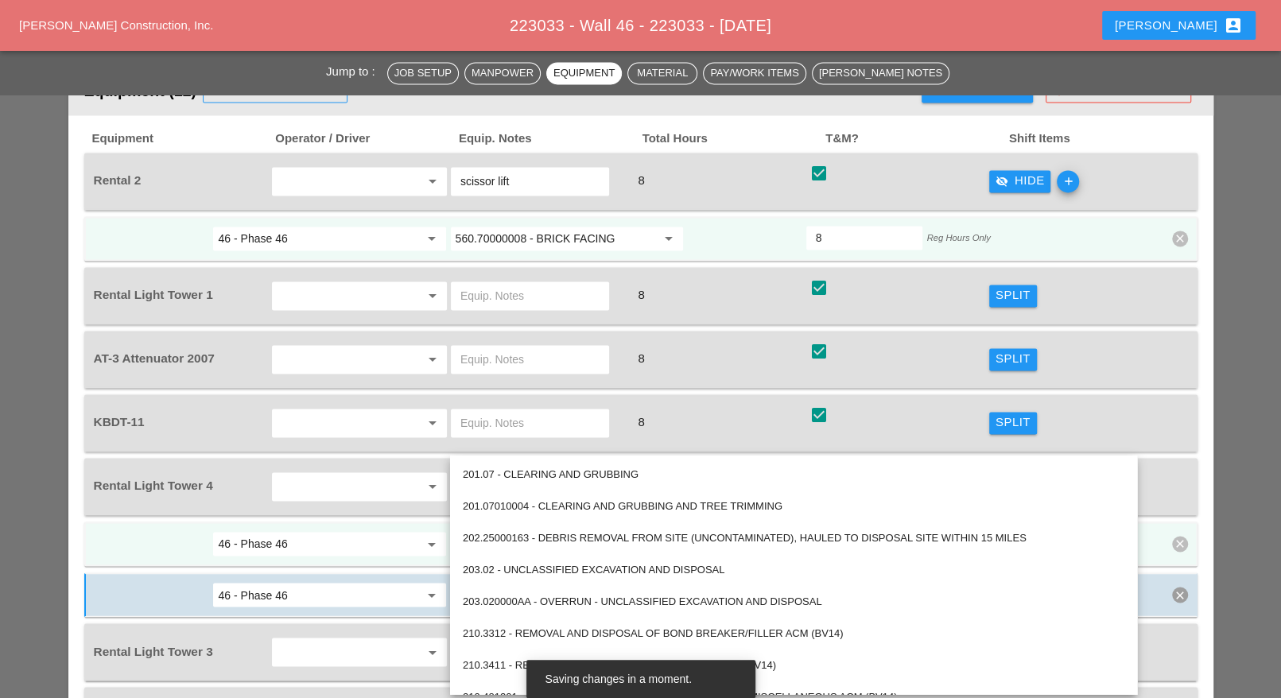
paste input "560.70000008 - BRICK FACING"
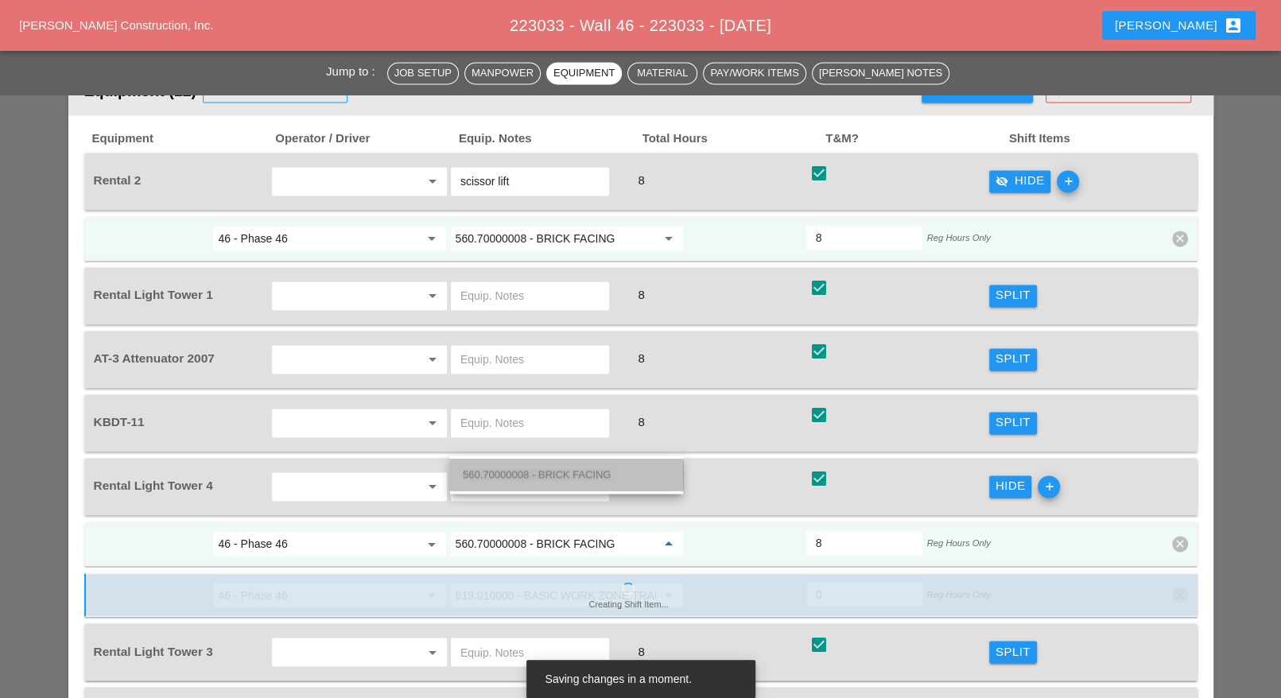
click at [546, 468] on span "560.70000008 - BRICK FACING" at bounding box center [537, 474] width 148 height 12
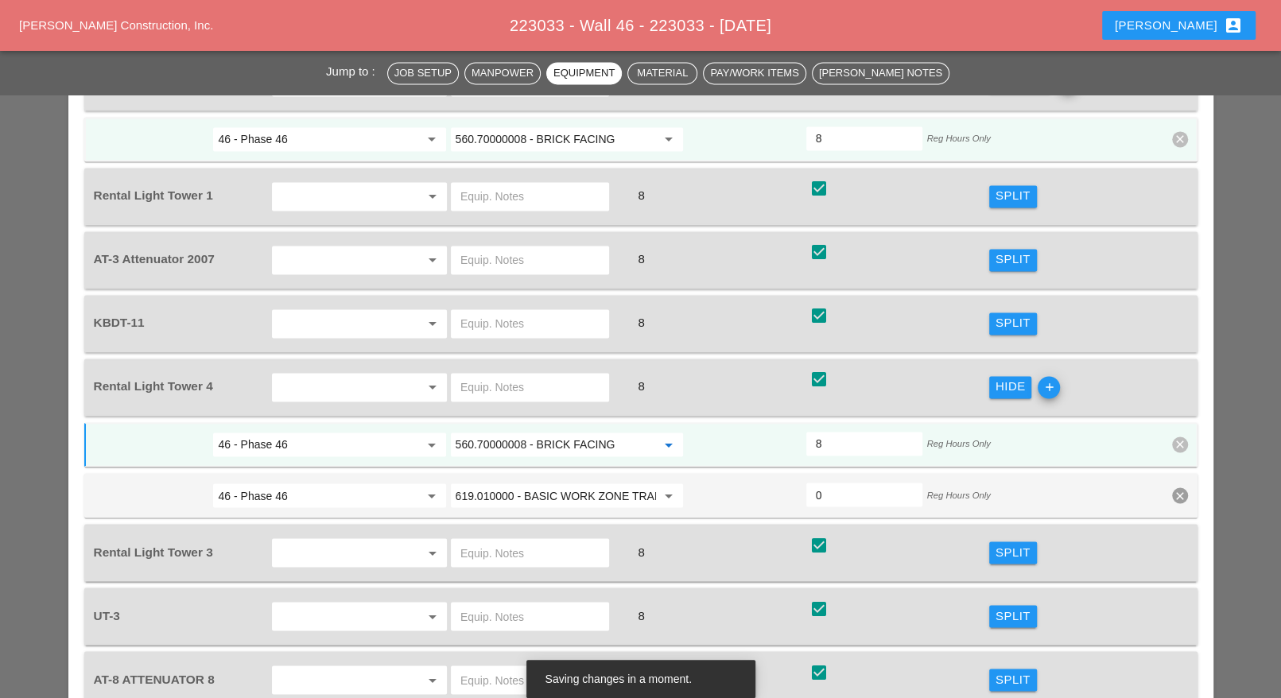
scroll to position [1889, 0]
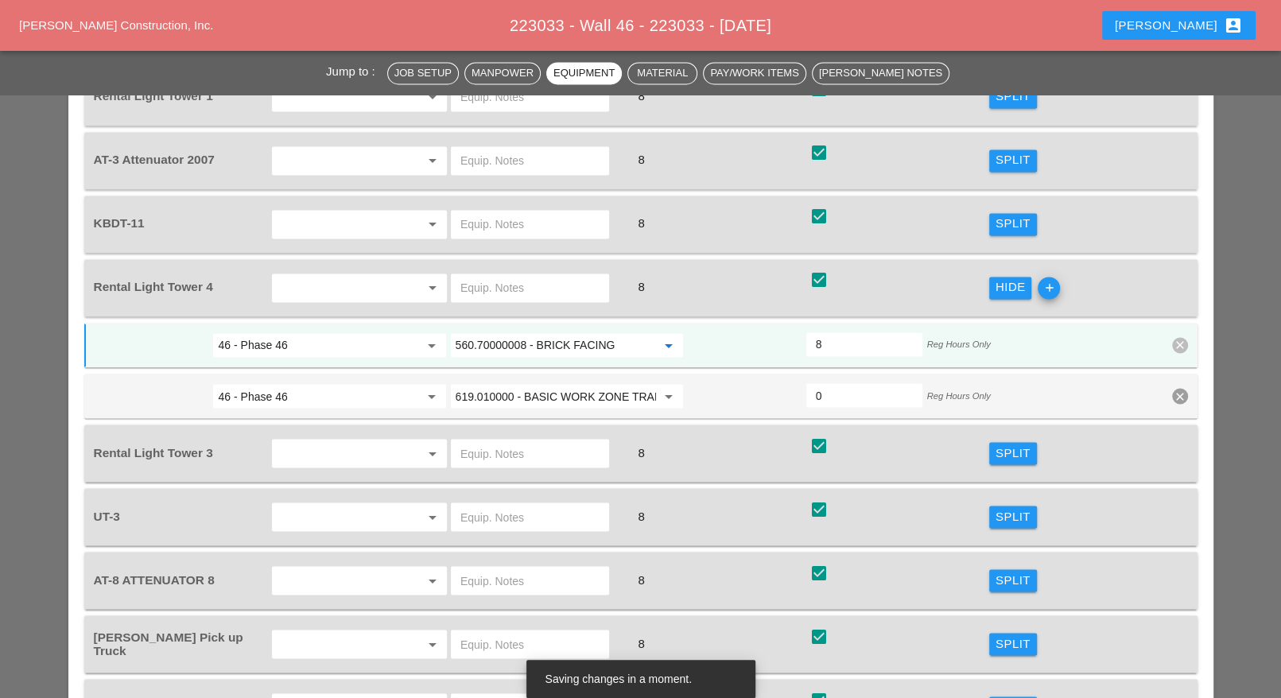
type input "560.70000008 - BRICK FACING"
drag, startPoint x: 1010, startPoint y: 415, endPoint x: 629, endPoint y: 453, distance: 382.9
click at [1010, 507] on div "Split" at bounding box center [1013, 516] width 35 height 18
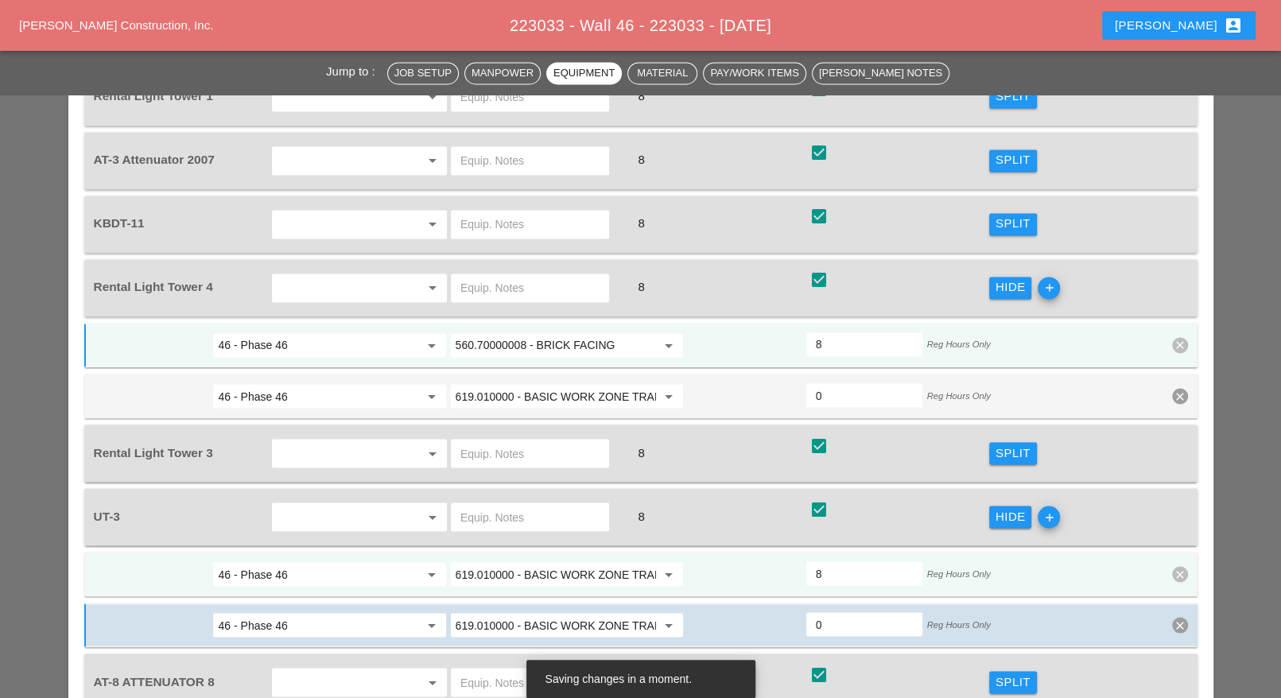
click at [561, 561] on input "619.010000 - BASIC WORK ZONE TRAFFIC CONTROL" at bounding box center [556, 573] width 200 height 25
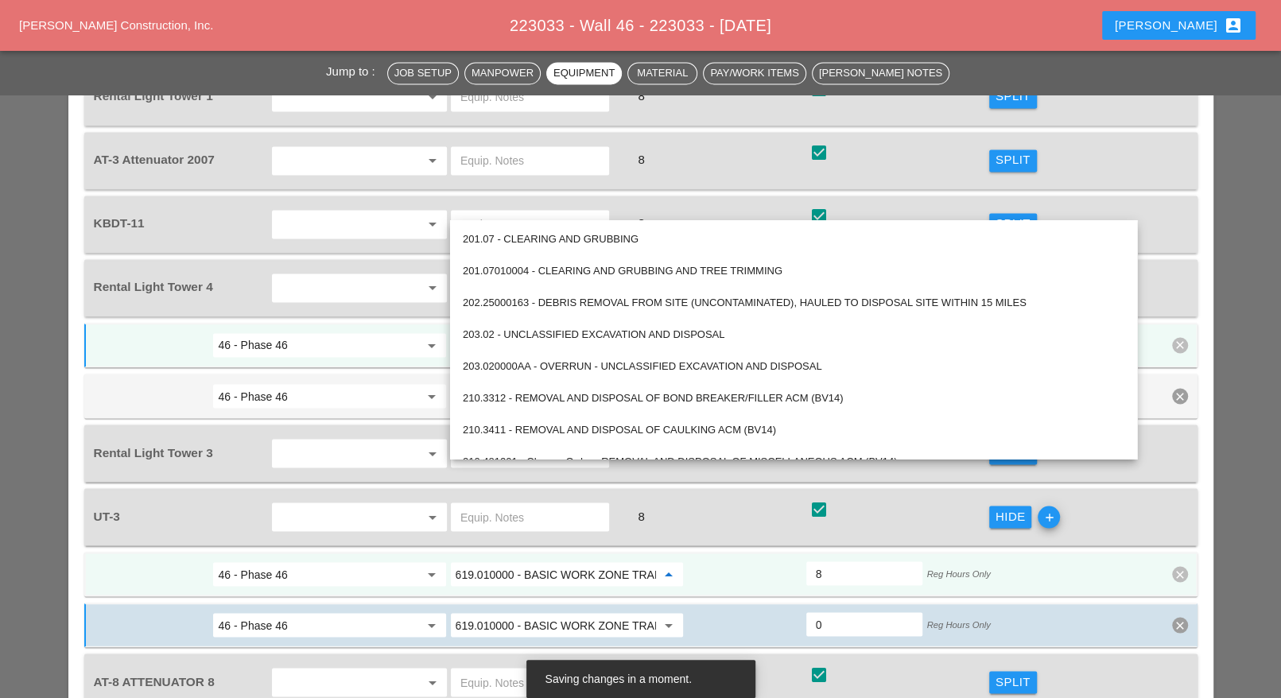
paste input "560.70000008 - BRICK FACING"
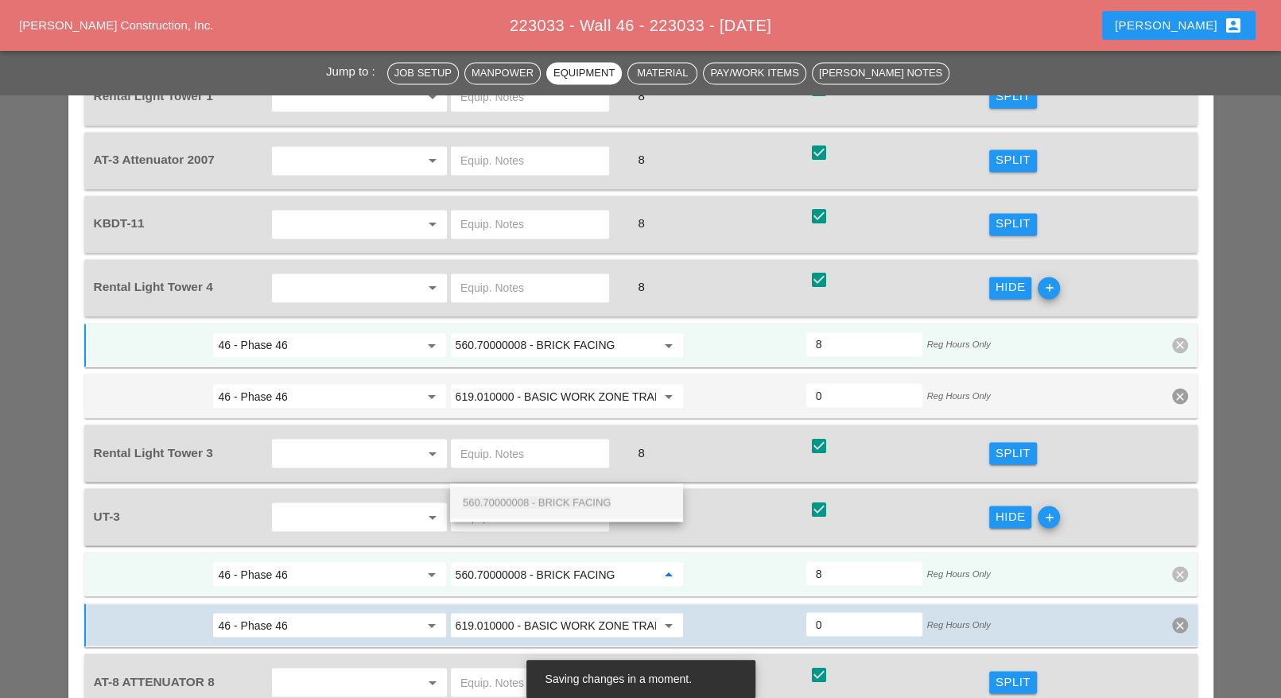
drag, startPoint x: 561, startPoint y: 503, endPoint x: 665, endPoint y: 495, distance: 104.4
click at [561, 503] on span "560.70000008 - BRICK FACING" at bounding box center [537, 502] width 148 height 12
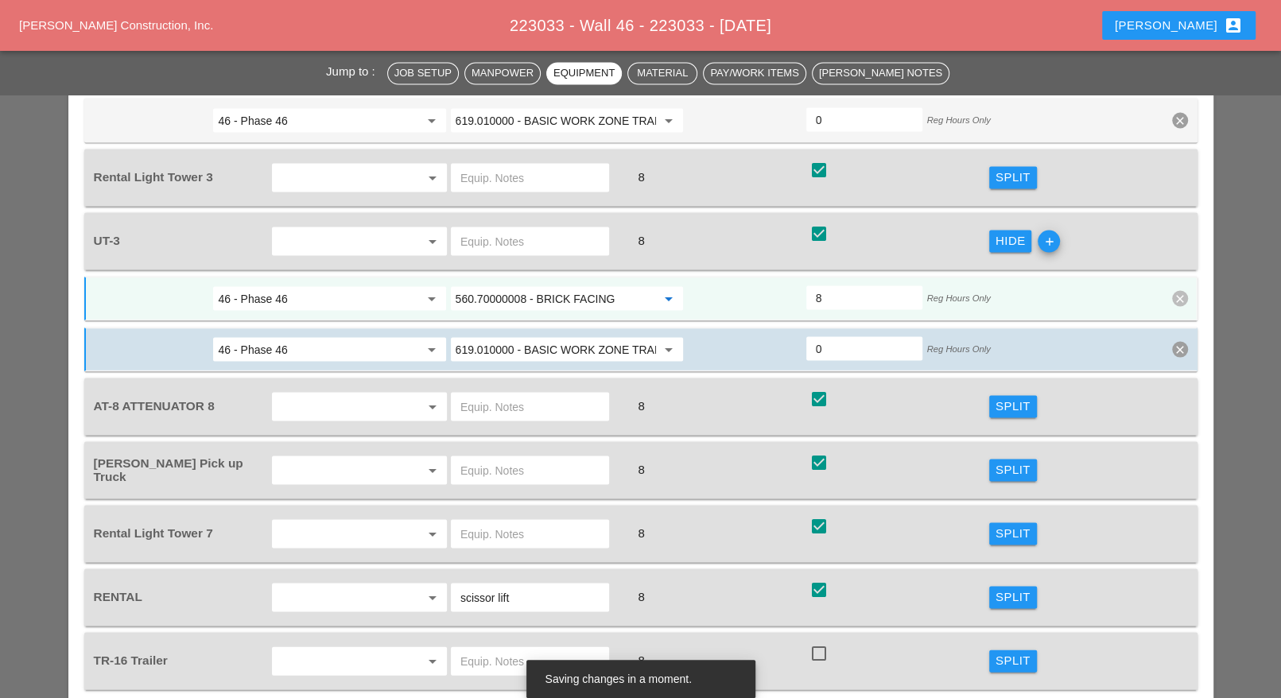
scroll to position [2187, 0]
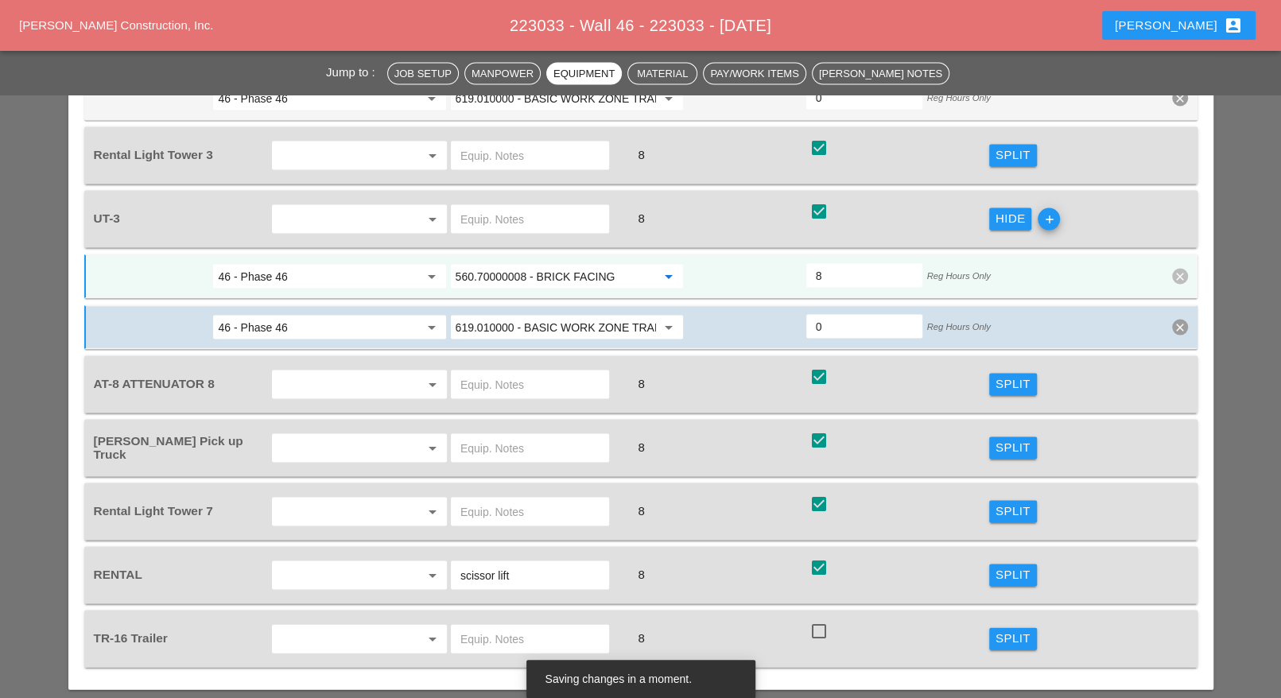
type input "560.70000008 - BRICK FACING"
click at [998, 565] on div "Split" at bounding box center [1013, 574] width 35 height 18
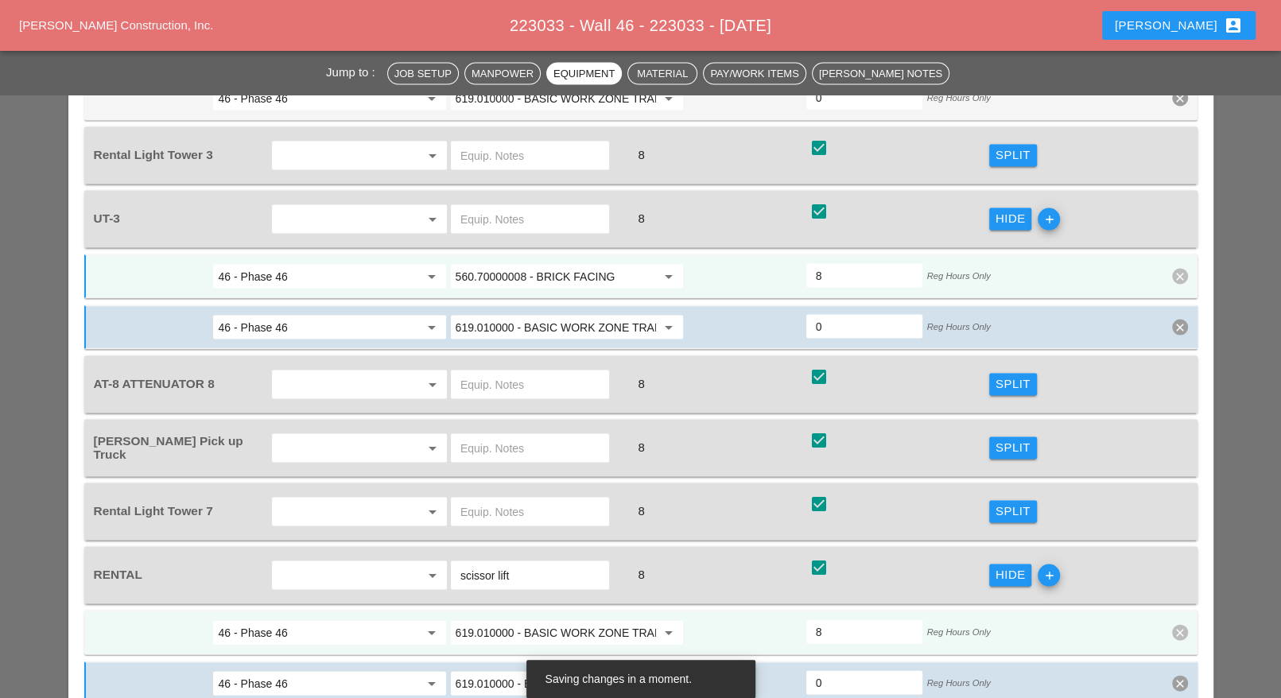
click at [571, 620] on input "619.010000 - BASIC WORK ZONE TRAFFIC CONTROL" at bounding box center [556, 632] width 200 height 25
paste input "560.70000008 - BRICK FACING"
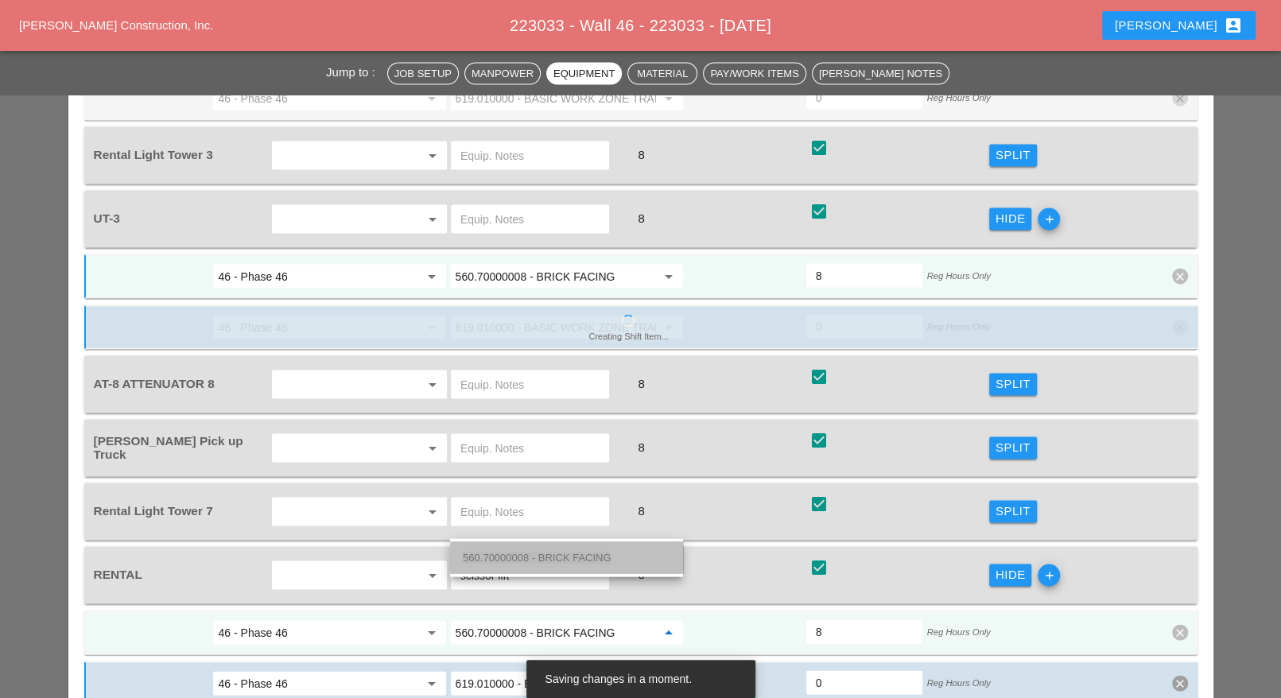
click at [573, 555] on span "560.70000008 - BRICK FACING" at bounding box center [537, 557] width 148 height 12
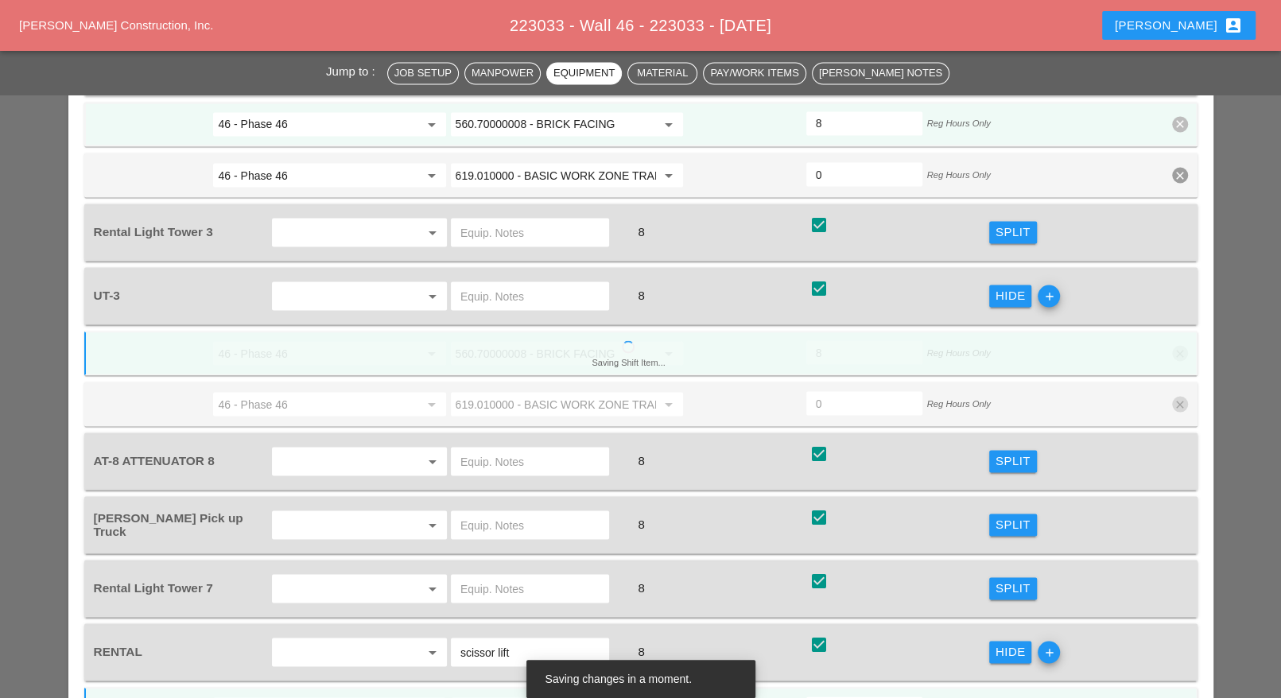
scroll to position [2088, 0]
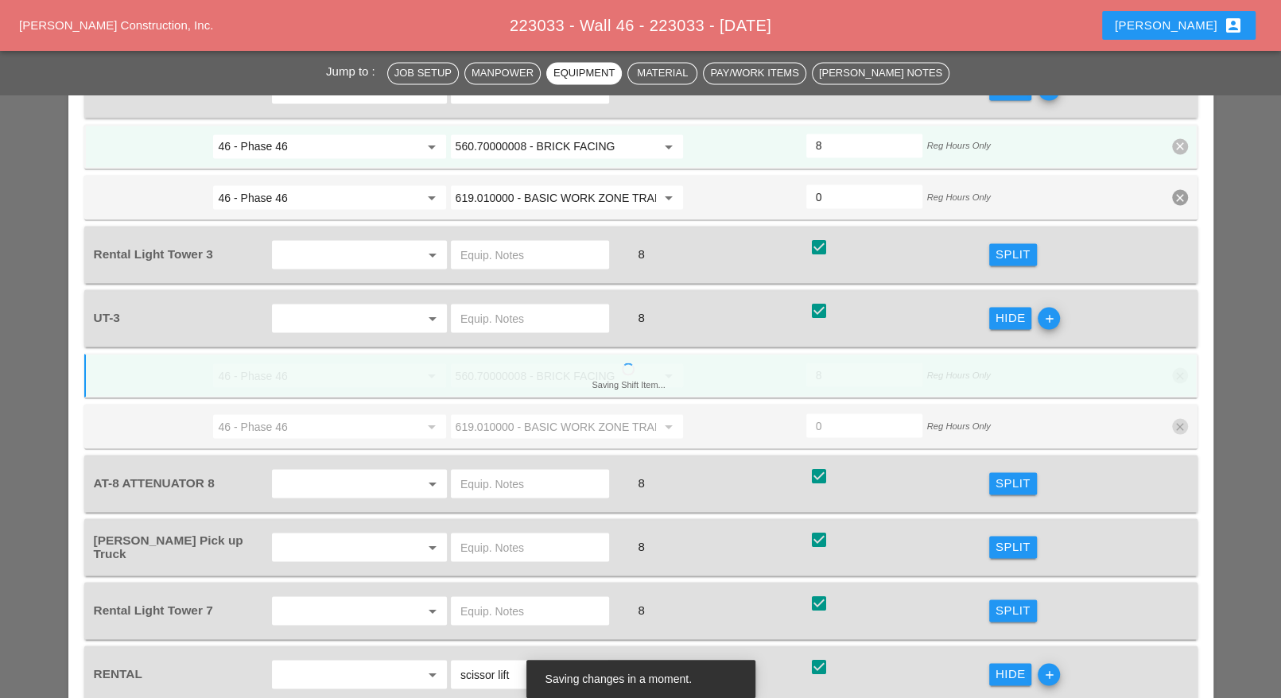
type input "560.70000008 - BRICK FACING"
click at [1002, 601] on div "Split" at bounding box center [1013, 610] width 35 height 18
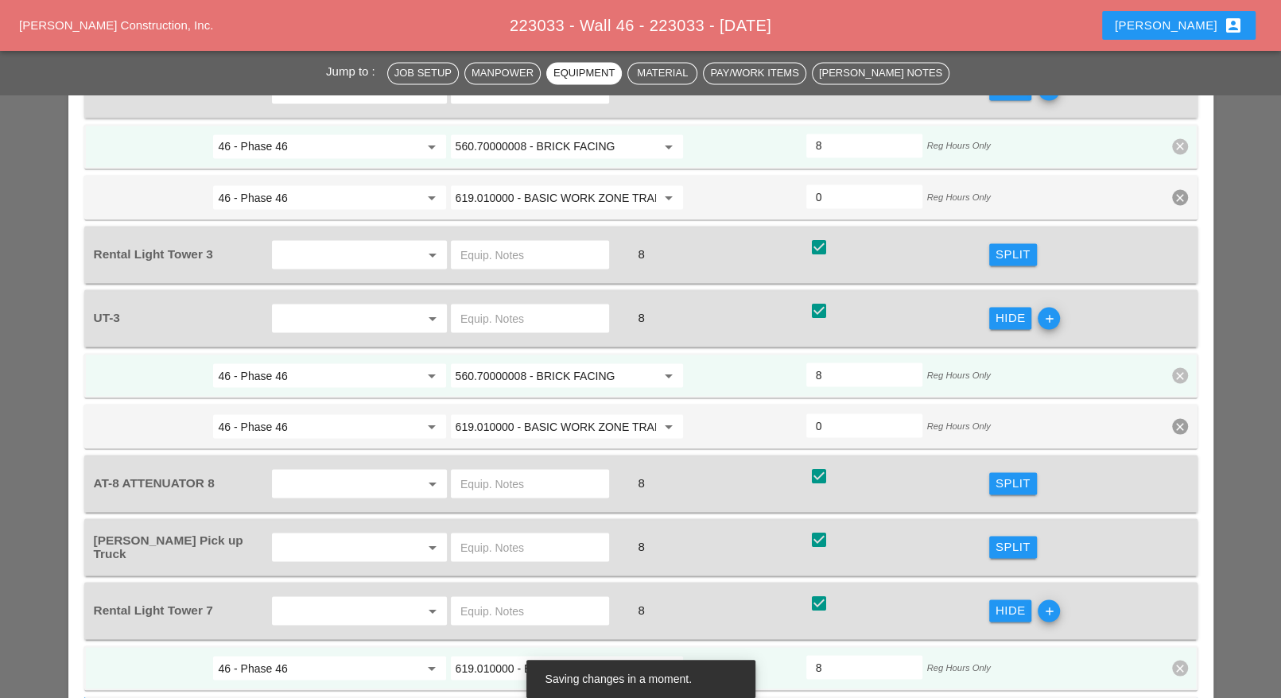
click at [493, 655] on input "619.010000 - BASIC WORK ZONE TRAFFIC CONTROL" at bounding box center [556, 667] width 200 height 25
click at [515, 591] on span "Nigh" at bounding box center [522, 593] width 21 height 12
click at [518, 655] on input "619.2401 - Nighttime Operations (Each Location)" at bounding box center [556, 667] width 200 height 25
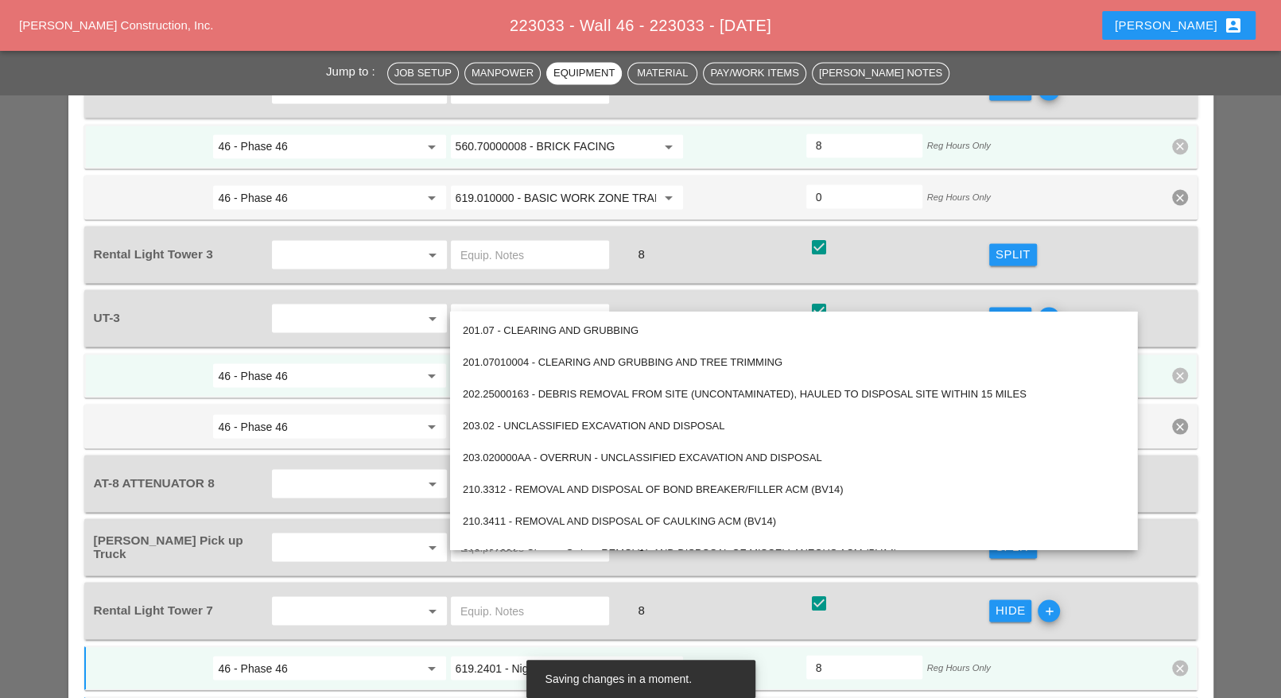
click at [519, 655] on input "619.2401 - Nighttime Operations (Each Location)" at bounding box center [556, 667] width 200 height 25
type input "619.2401 - Nighttime Operations (Each Location)"
click at [411, 655] on input "46 - Phase 46" at bounding box center [318, 667] width 200 height 25
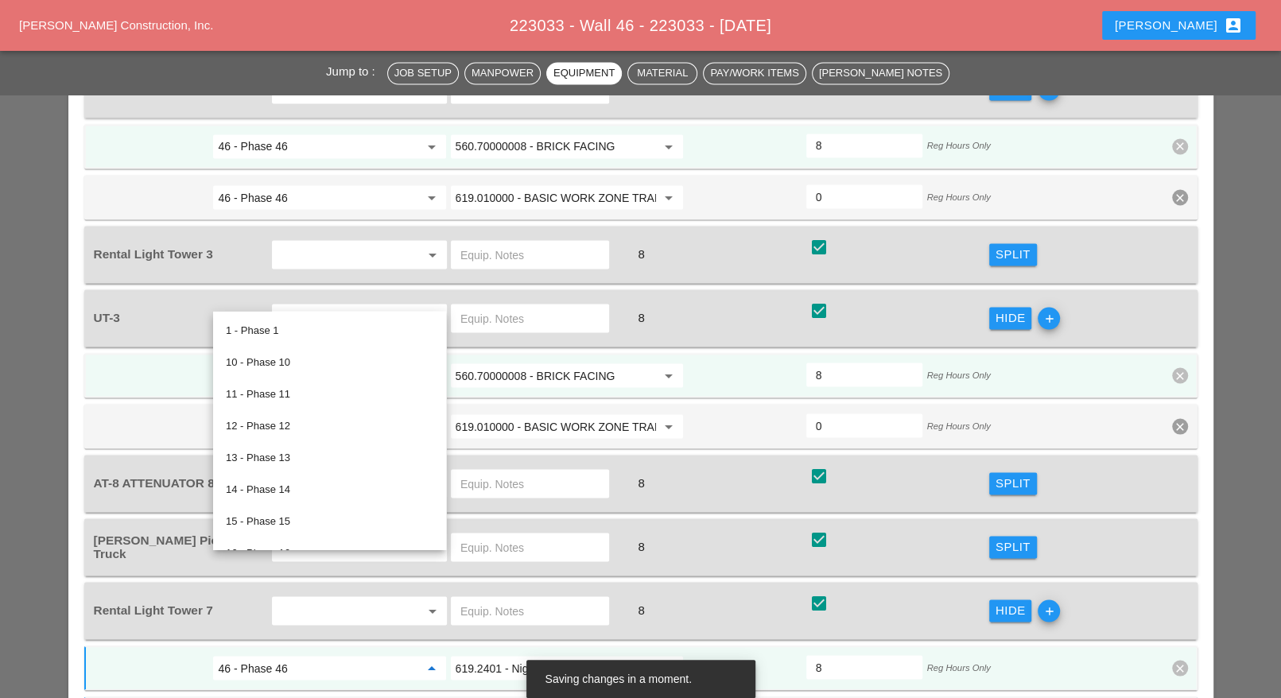
click at [493, 655] on input "619.2401 - Nighttime Operations (Each Location)" at bounding box center [556, 667] width 200 height 25
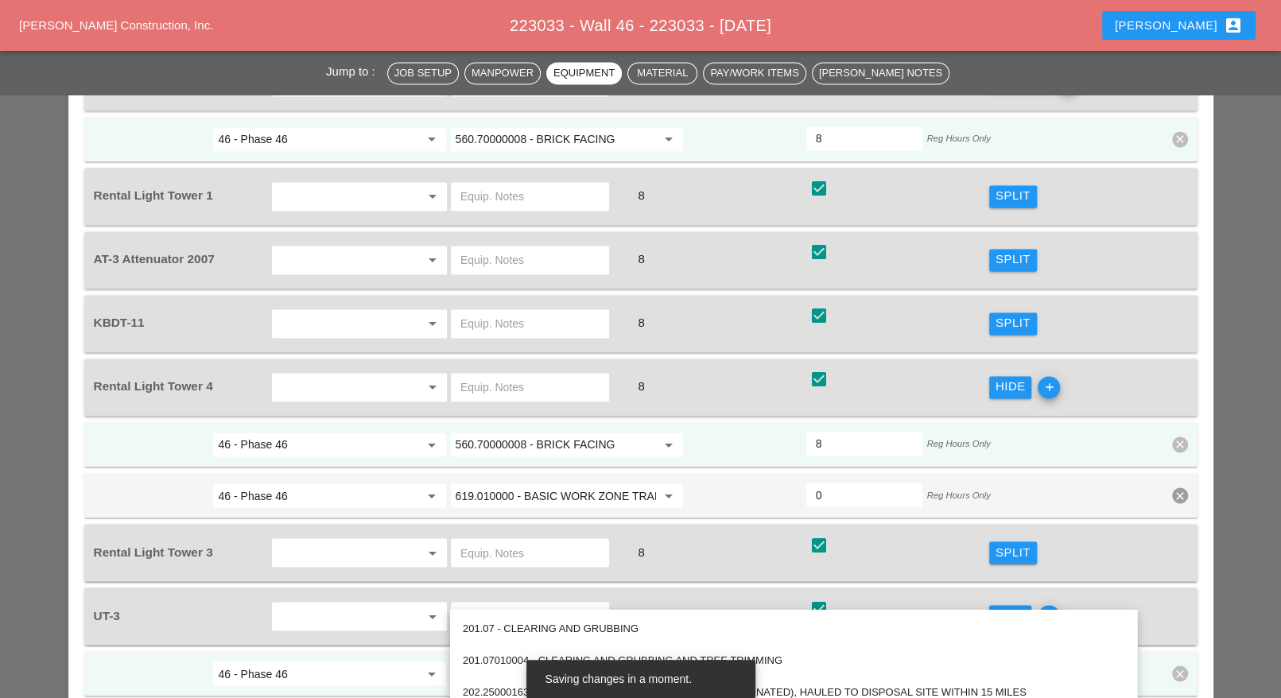
scroll to position [1690, 0]
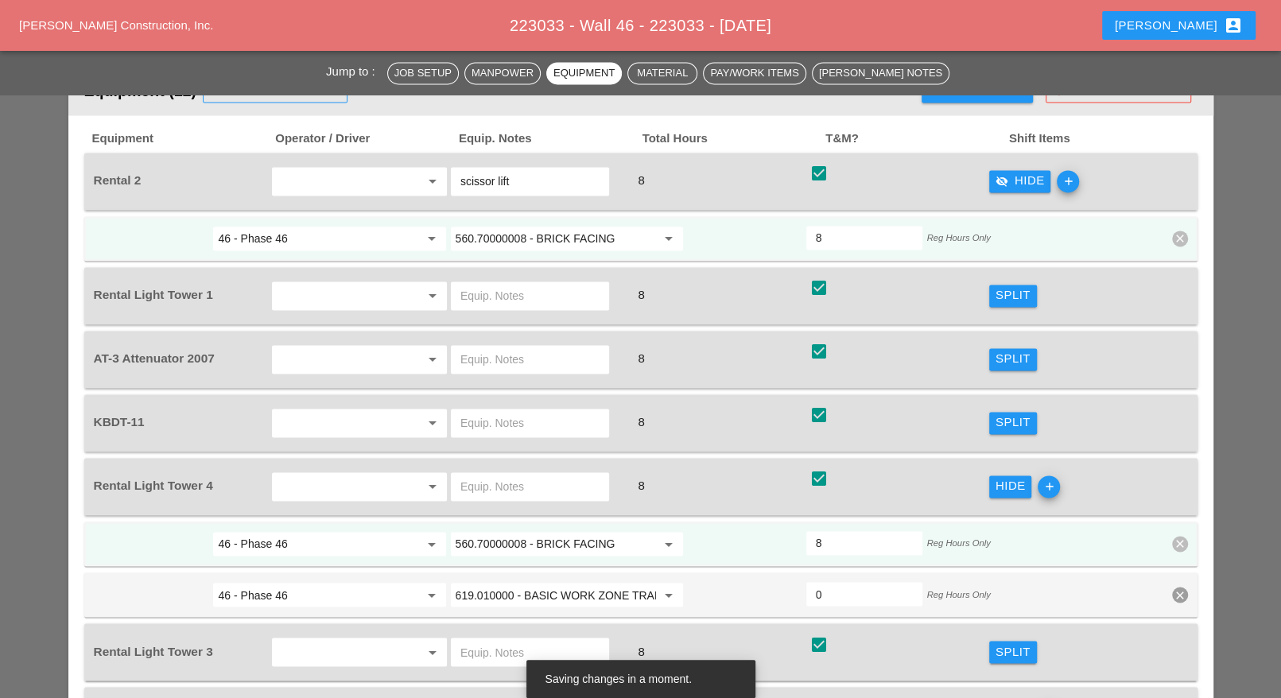
click at [550, 531] on input "560.70000008 - BRICK FACING" at bounding box center [556, 543] width 200 height 25
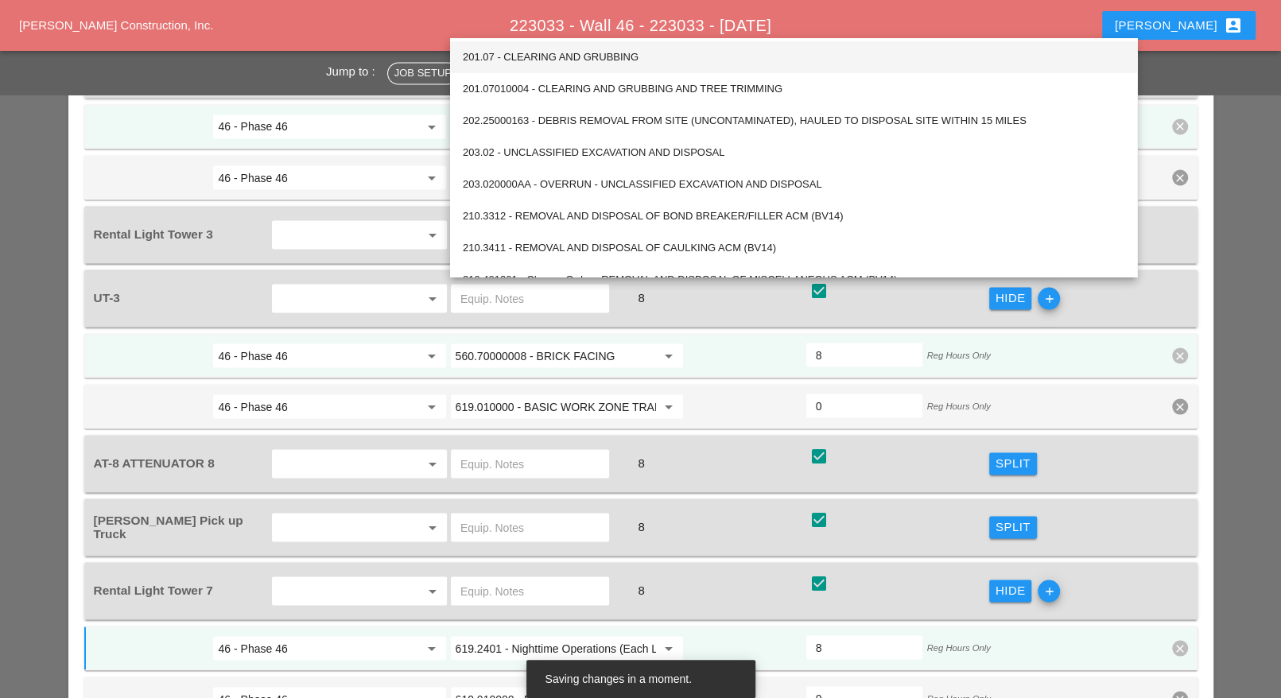
scroll to position [2187, 0]
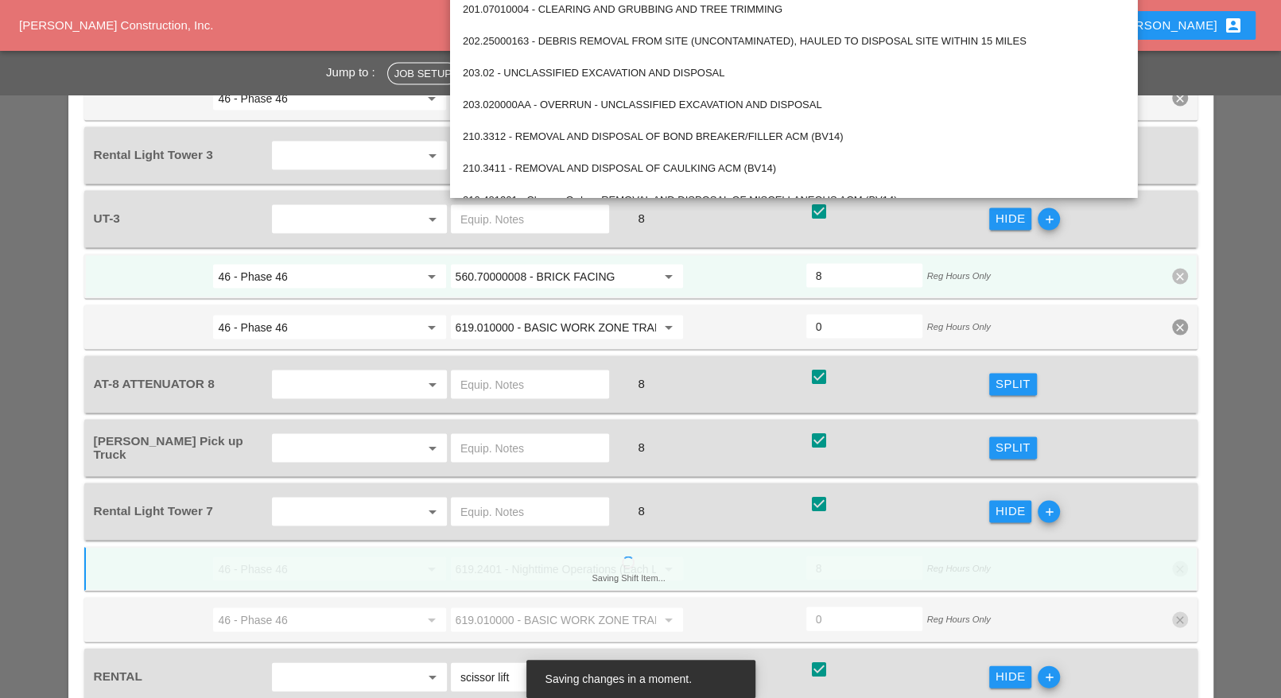
click at [548, 556] on div "619.2401 - Nighttime Operations (Each Location) arrow_drop_down" at bounding box center [567, 568] width 234 height 25
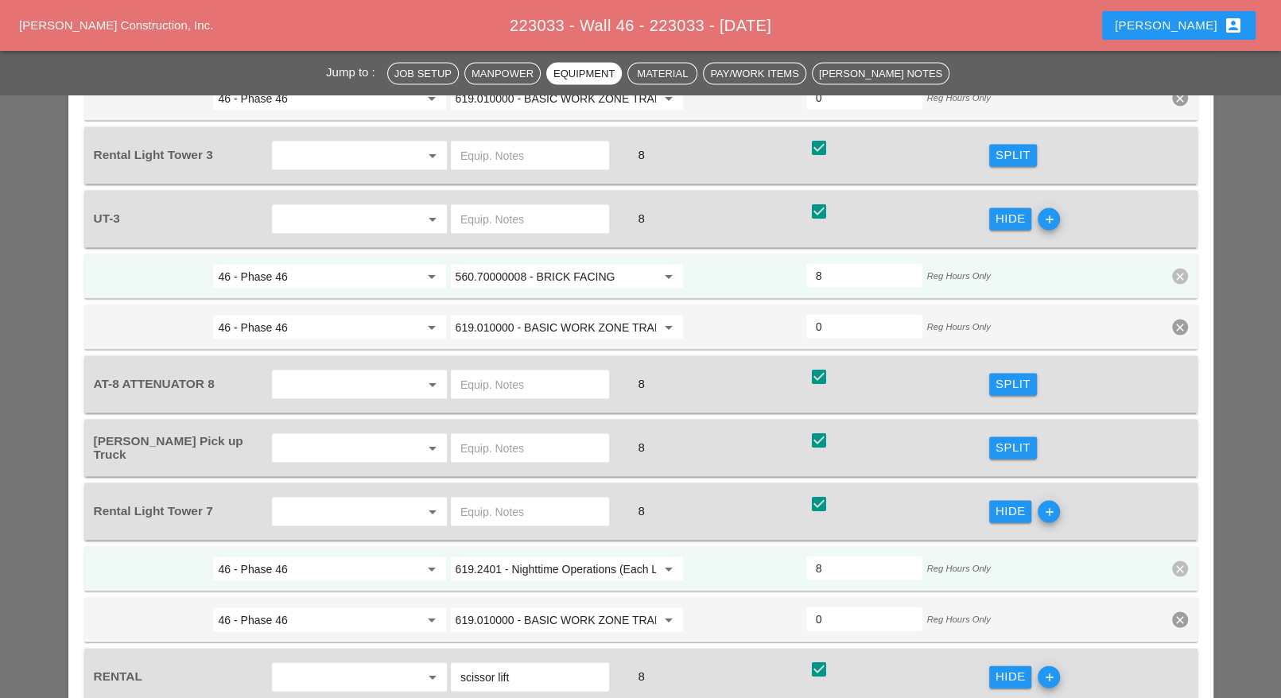
click at [529, 556] on input "619.2401 - Nighttime Operations (Each Location)" at bounding box center [556, 568] width 200 height 25
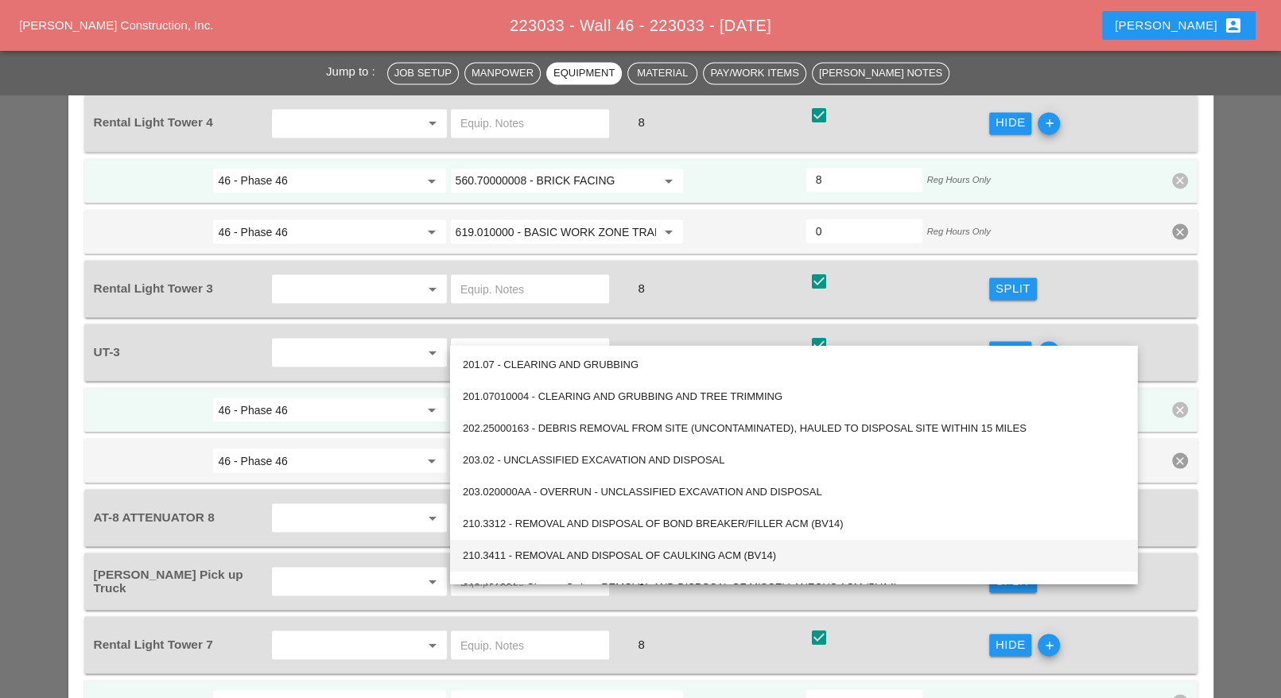
scroll to position [1988, 0]
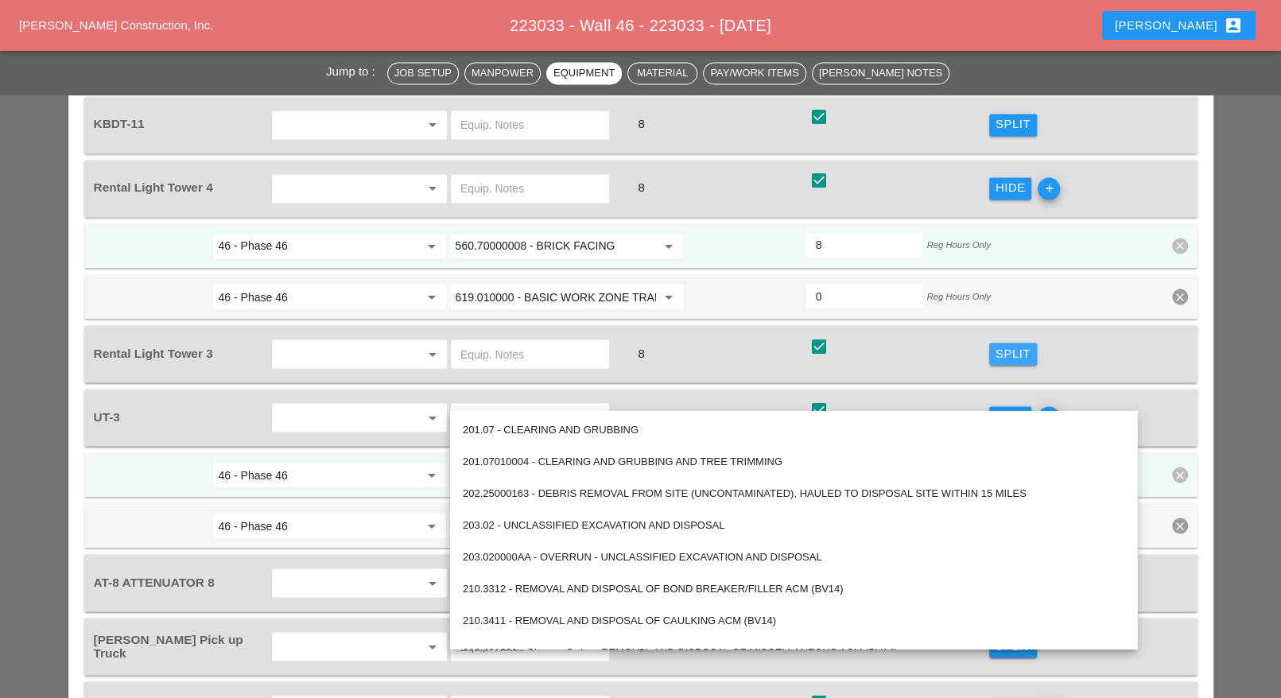
click at [1008, 344] on div "Split" at bounding box center [1013, 353] width 35 height 18
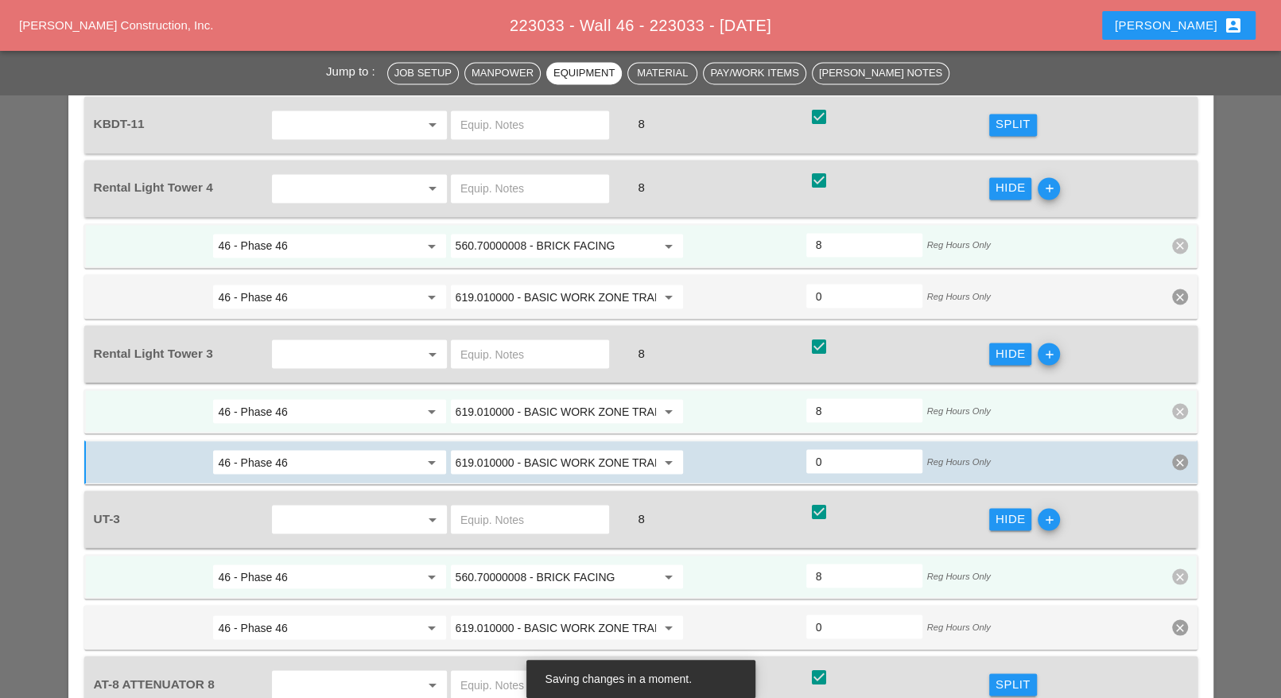
click at [561, 398] on input "619.010000 - BASIC WORK ZONE TRAFFIC CONTROL" at bounding box center [556, 410] width 200 height 25
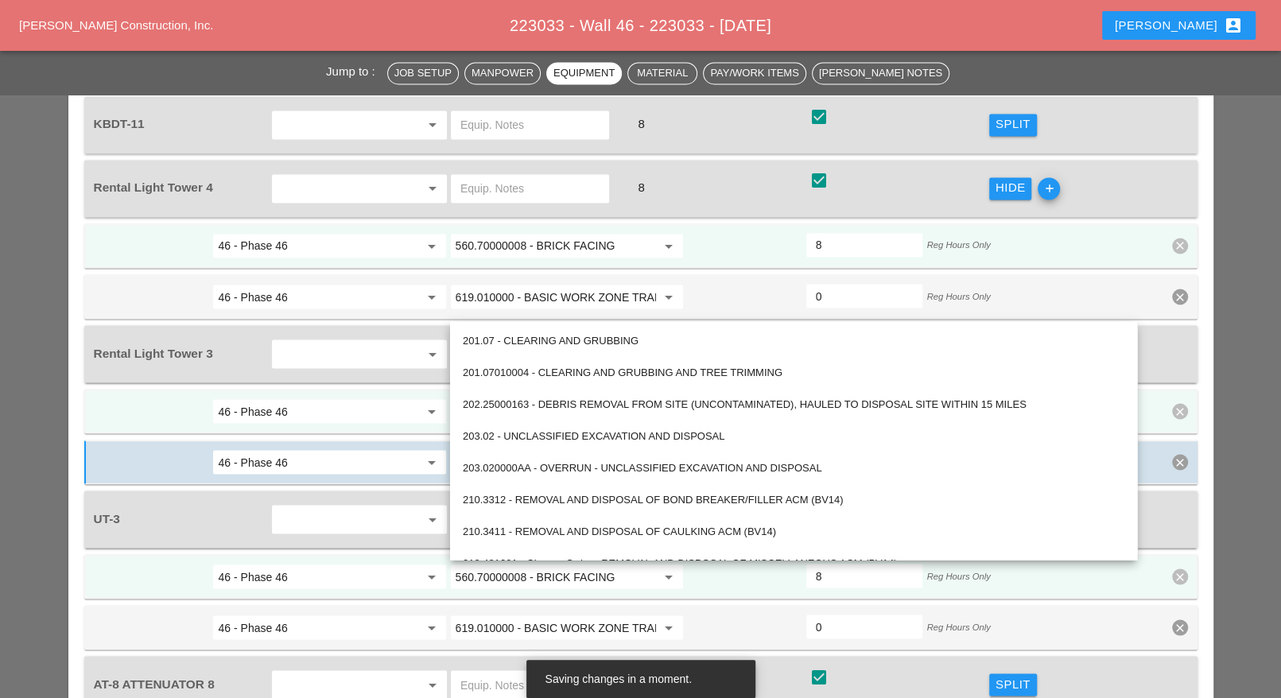
paste input "2401 - Nighttime Operations (Each Location)"
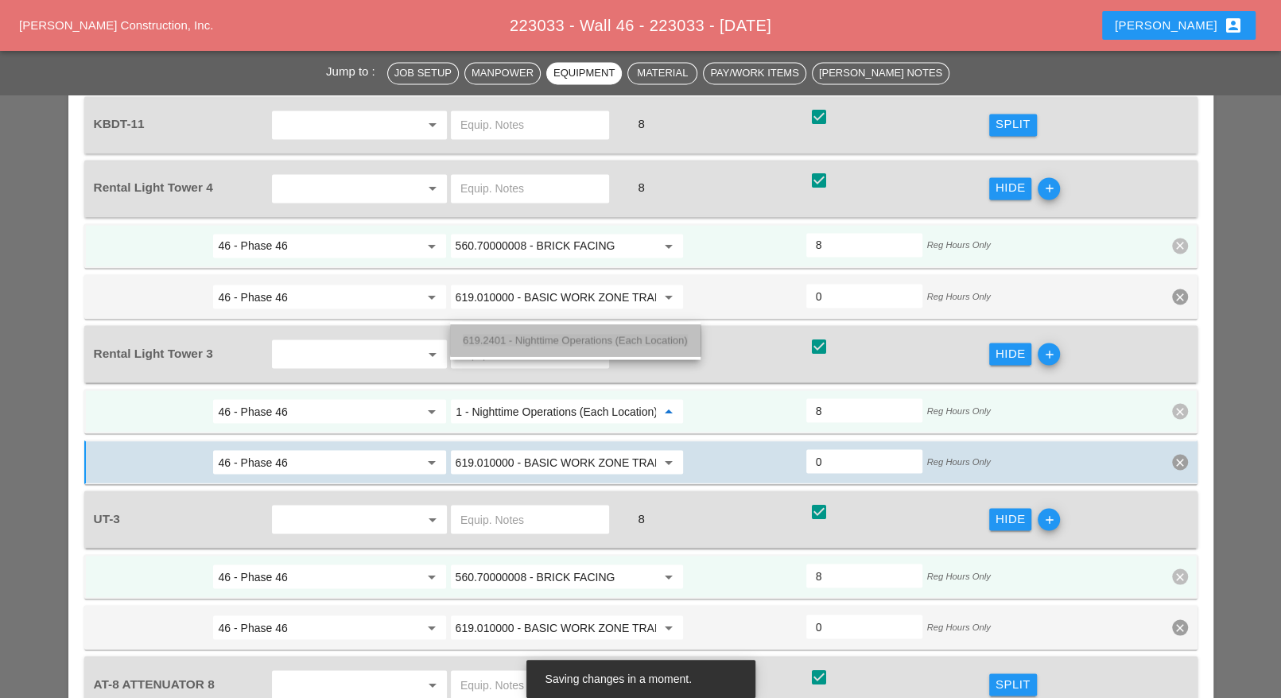
click at [538, 337] on span "619.2401 - Nighttime Operations (Each Location)" at bounding box center [575, 340] width 225 height 12
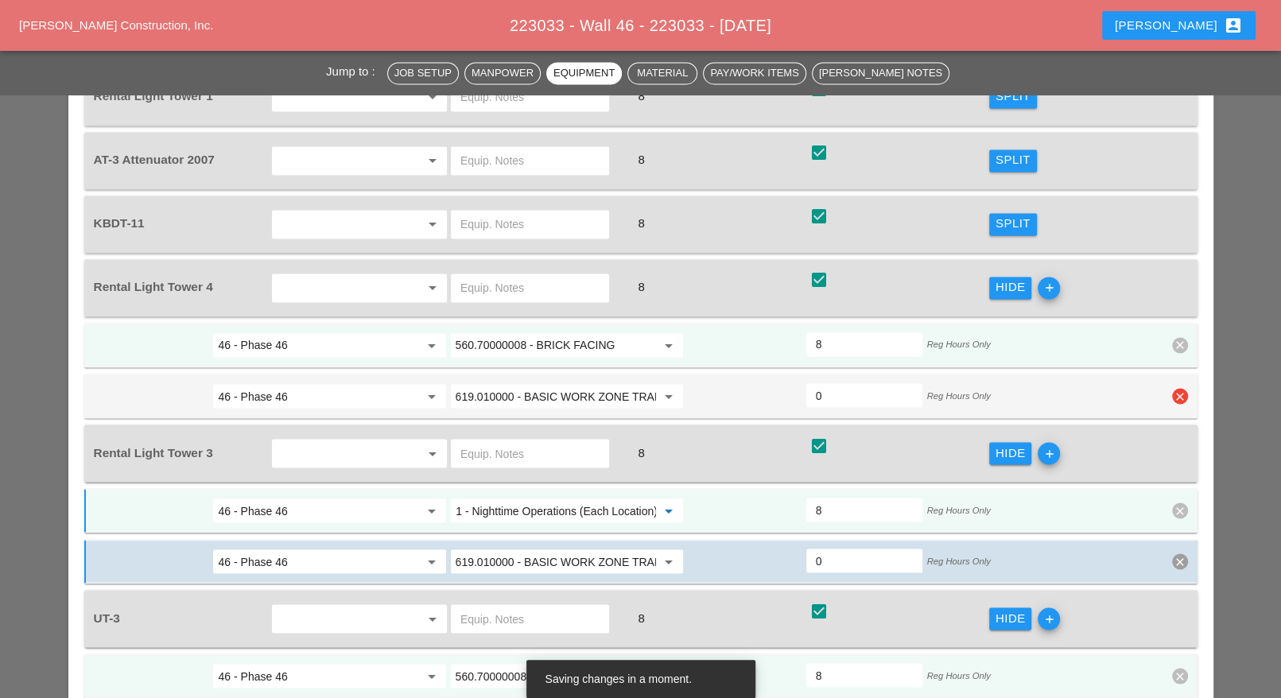
scroll to position [1789, 0]
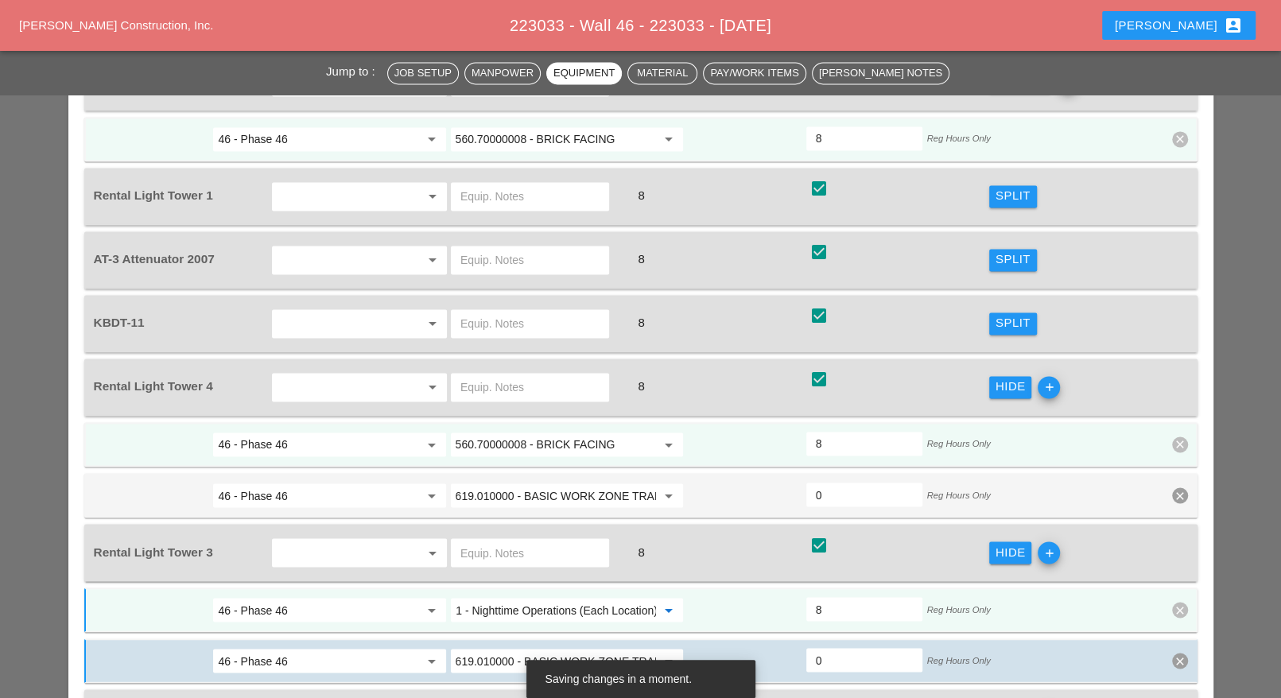
type input "619.2401 - Nighttime Operations (Each Location)"
click at [517, 432] on input "560.70000008 - BRICK FACING" at bounding box center [556, 444] width 200 height 25
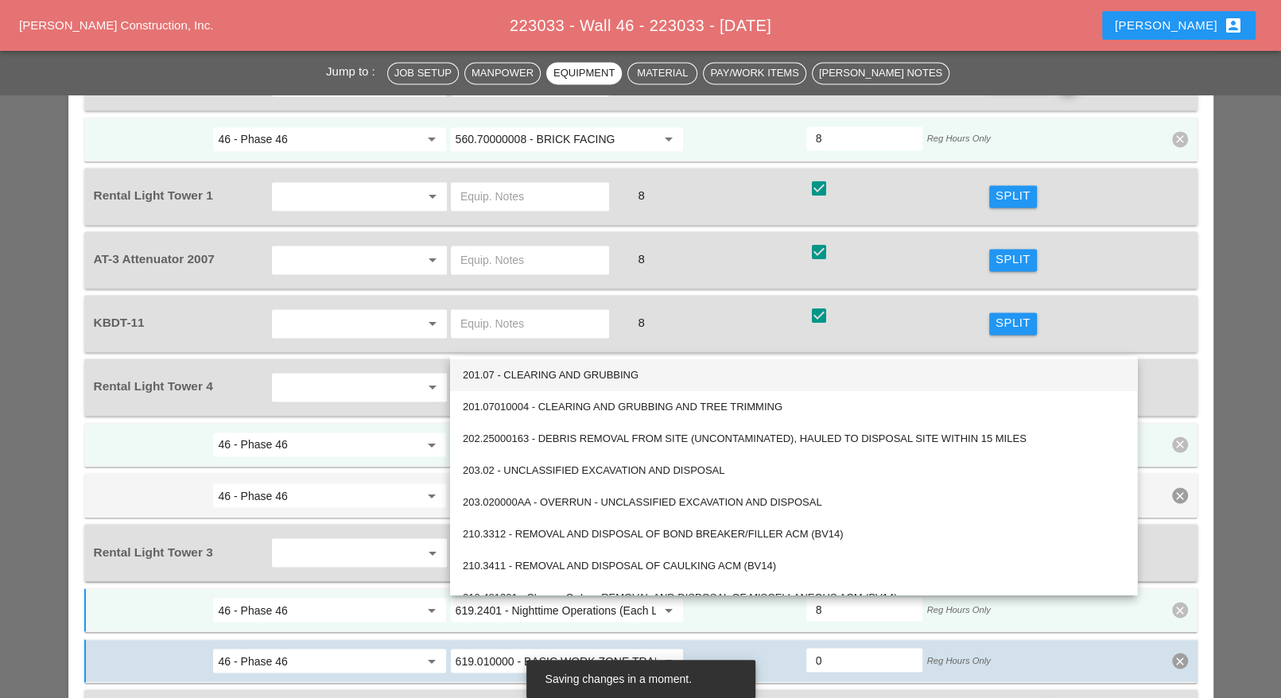
paste input "619.2401 - Nighttime Operations (Each Location)"
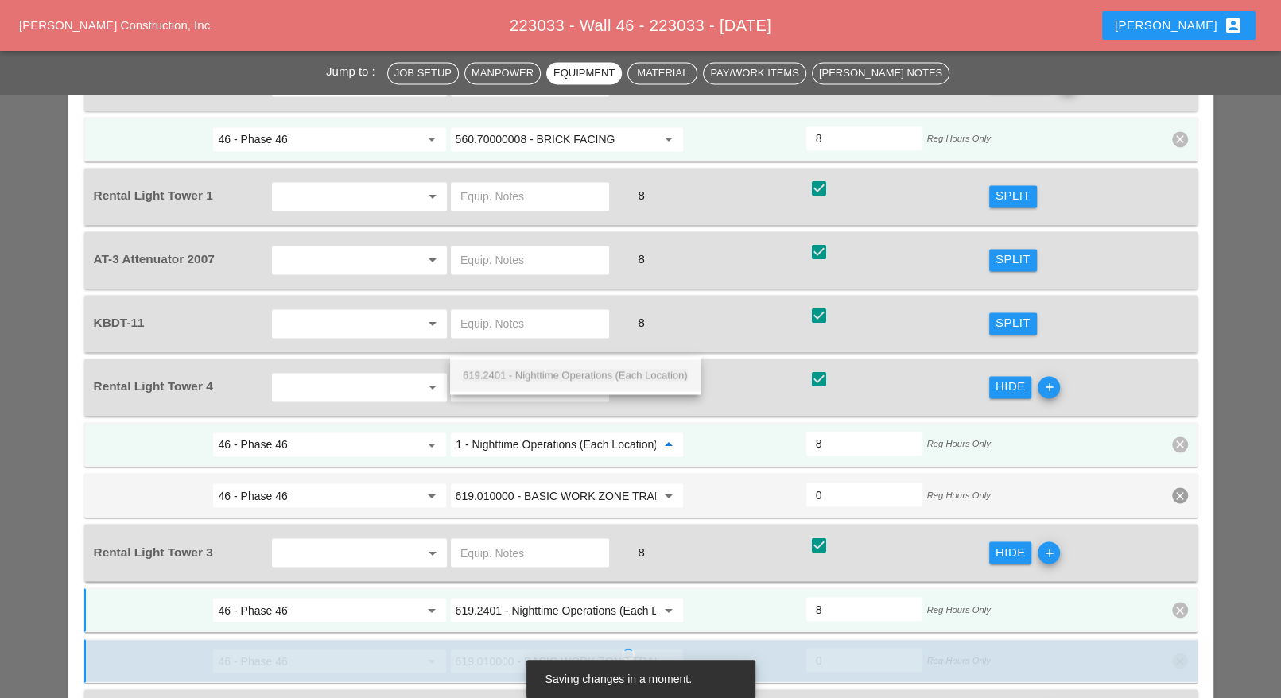
click at [525, 368] on div "619.2401 - Nighttime Operations (Each Location)" at bounding box center [575, 375] width 225 height 19
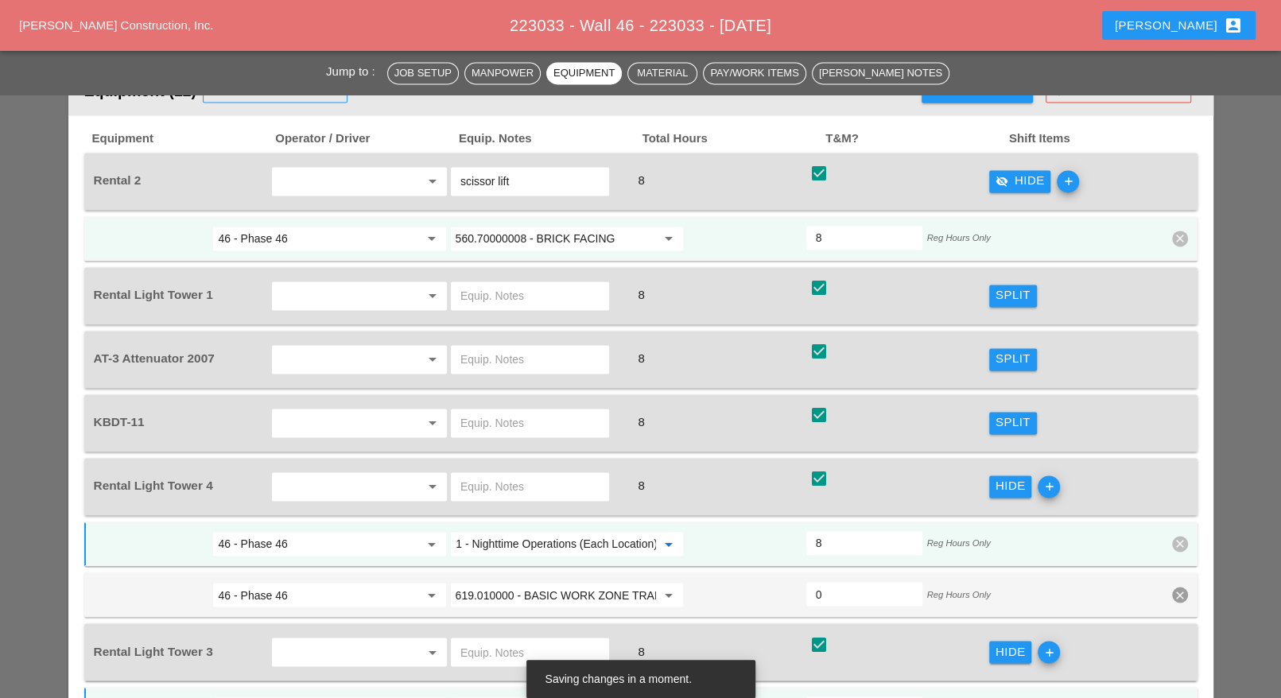
type input "619.2401 - Nighttime Operations (Each Location)"
drag, startPoint x: 998, startPoint y: 322, endPoint x: 547, endPoint y: 357, distance: 452.3
click at [999, 414] on div "Split" at bounding box center [1013, 423] width 35 height 18
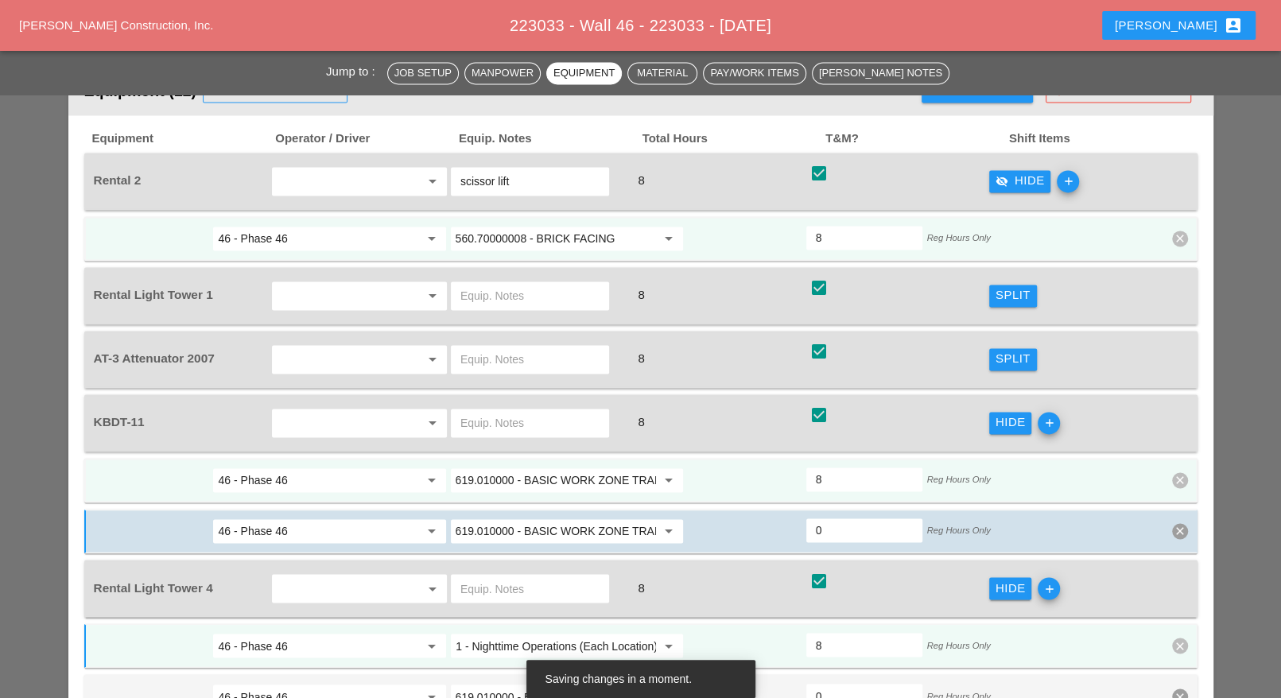
scroll to position [0, 0]
click at [510, 468] on input "619.010000 - BASIC WORK ZONE TRAFFIC CONTROL" at bounding box center [556, 480] width 200 height 25
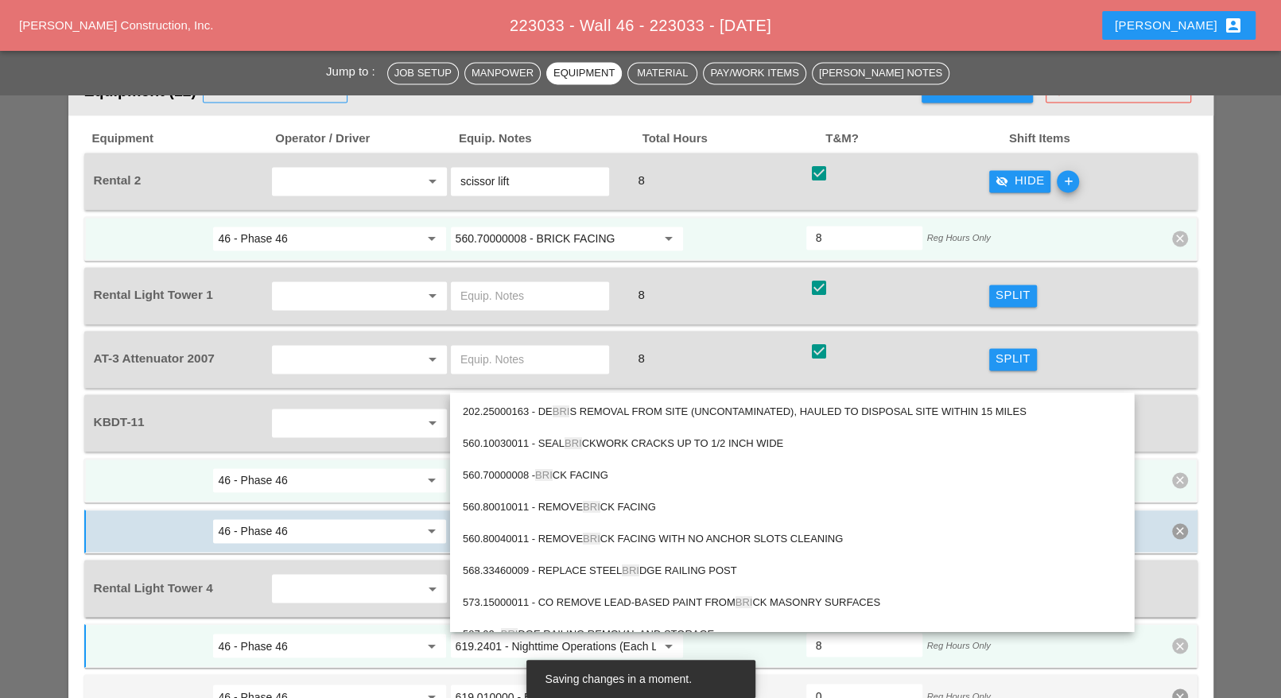
click at [548, 473] on span "BRI" at bounding box center [543, 475] width 17 height 12
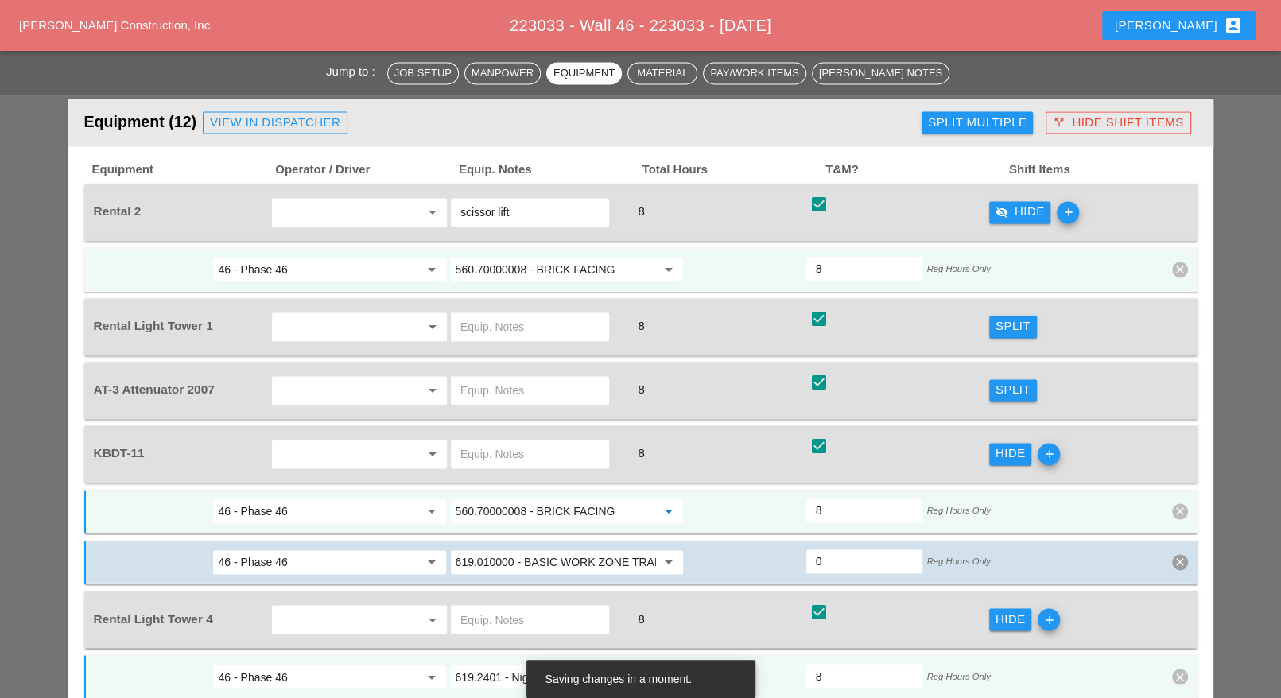
scroll to position [1591, 0]
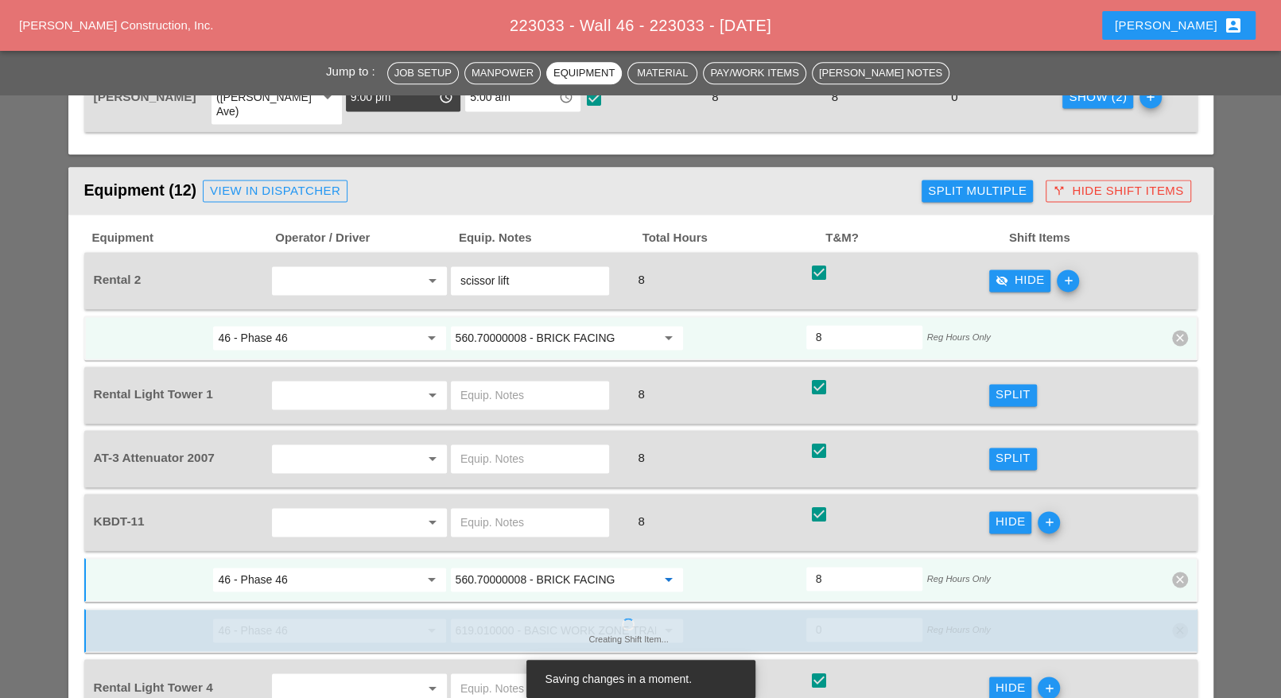
type input "560.70000008 - BRICK FACING"
click at [1004, 386] on div "Split" at bounding box center [1013, 395] width 35 height 18
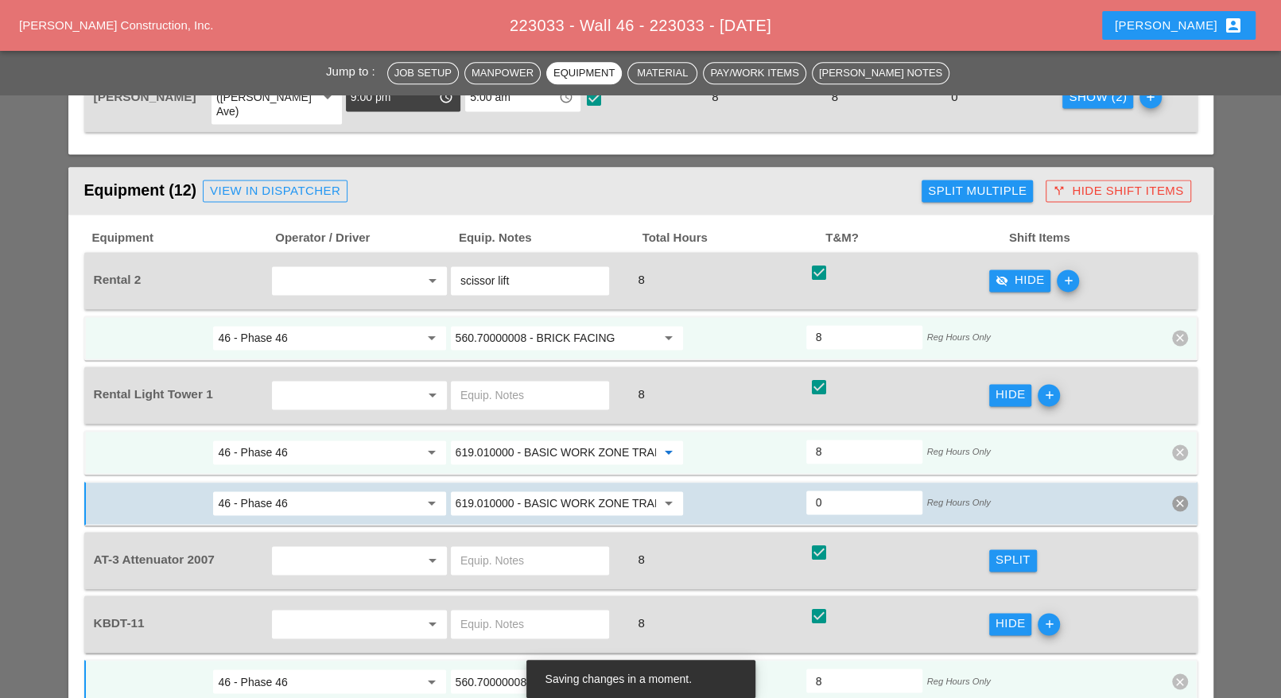
click at [533, 440] on input "619.010000 - BASIC WORK ZONE TRAFFIC CONTROL" at bounding box center [556, 452] width 200 height 25
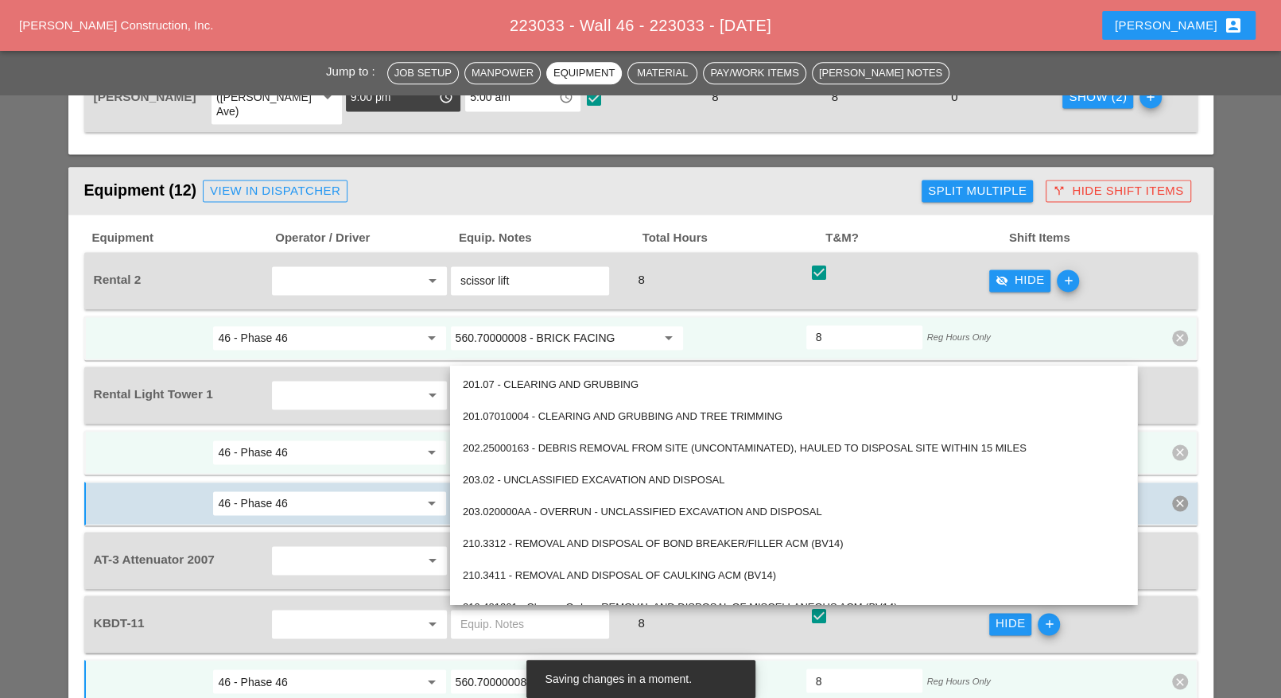
paste input "2401 - Nighttime Operations (Each Location)"
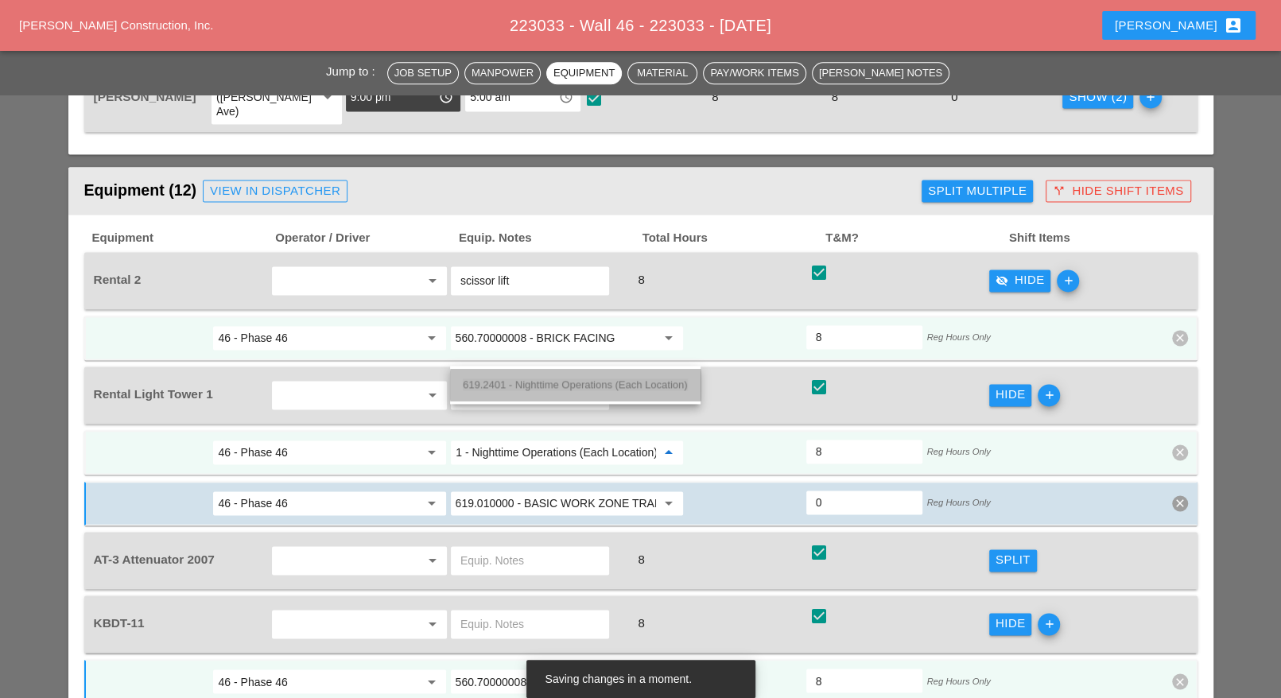
click at [547, 383] on span "619.2401 - Nighttime Operations (Each Location)" at bounding box center [575, 385] width 225 height 12
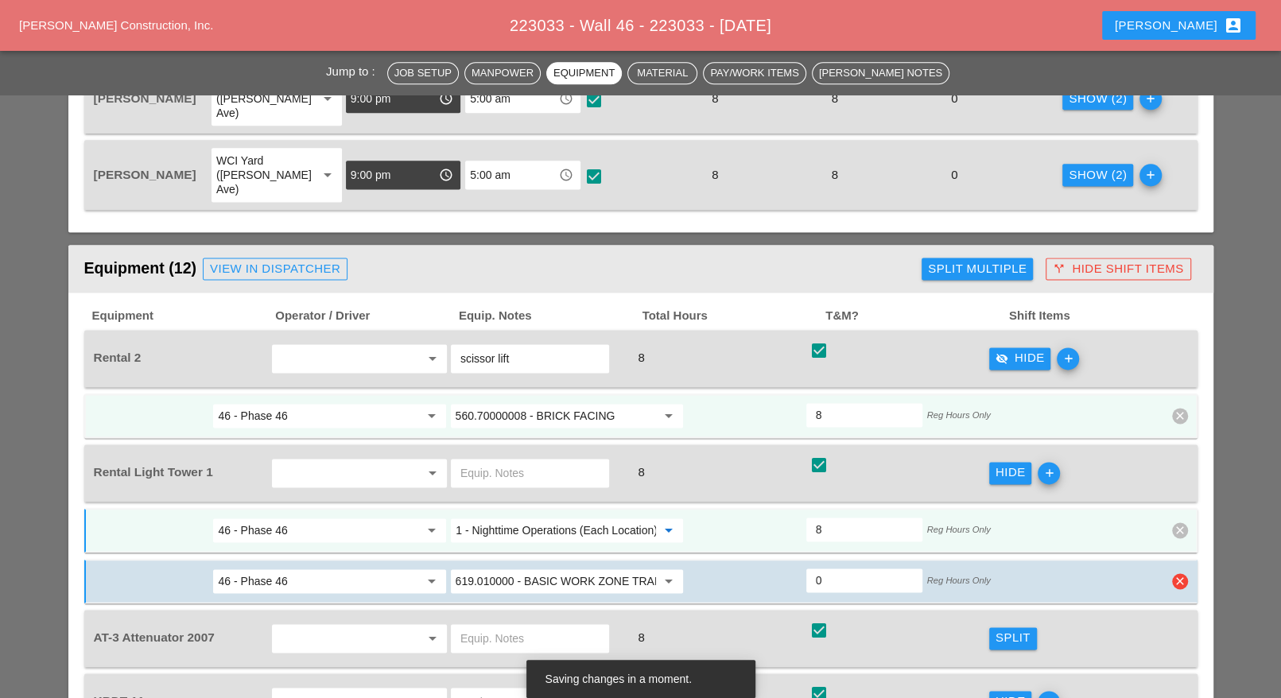
scroll to position [1491, 0]
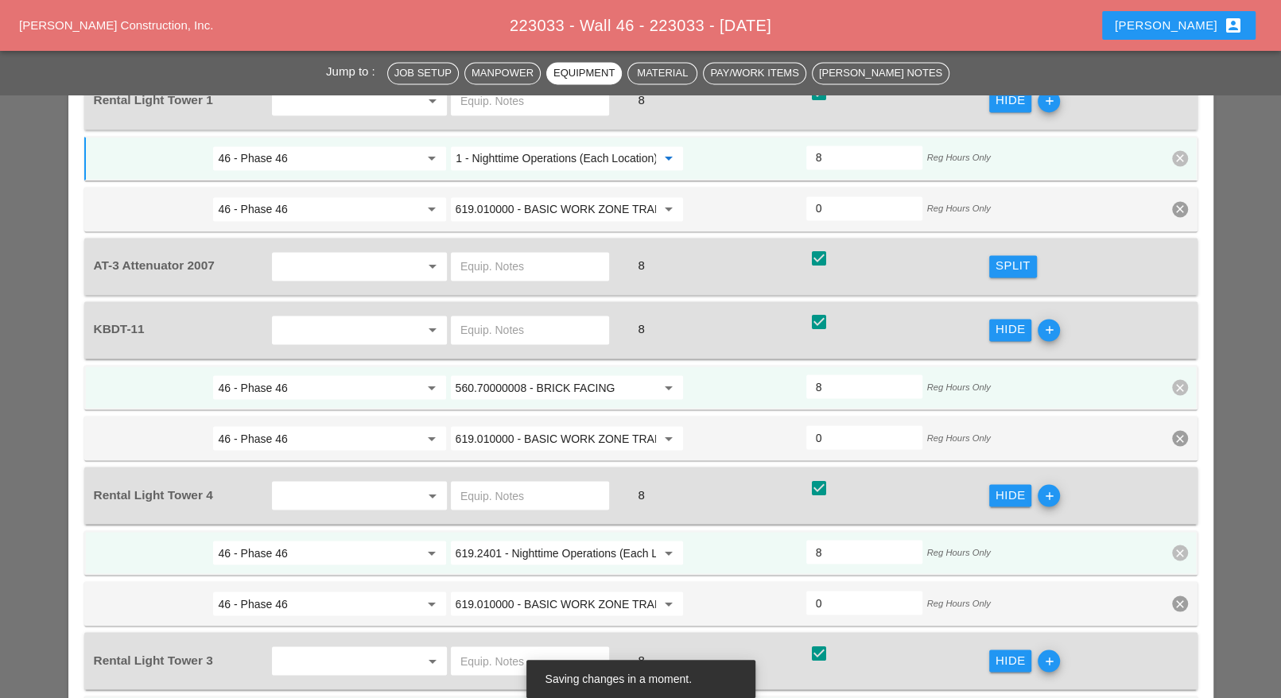
type input "619.2401 - Nighttime Operations (Each Location)"
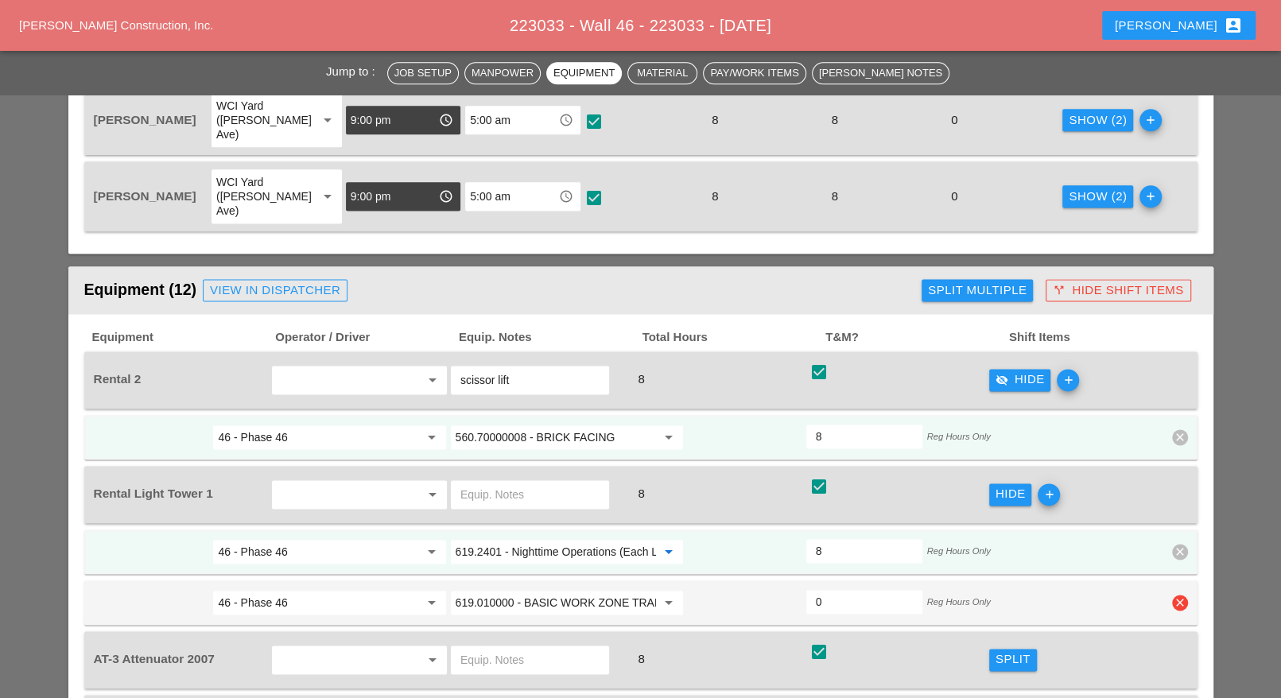
click at [1183, 595] on icon "clear" at bounding box center [1180, 603] width 16 height 16
click at [1175, 469] on div "Confirm delete" at bounding box center [1180, 467] width 77 height 18
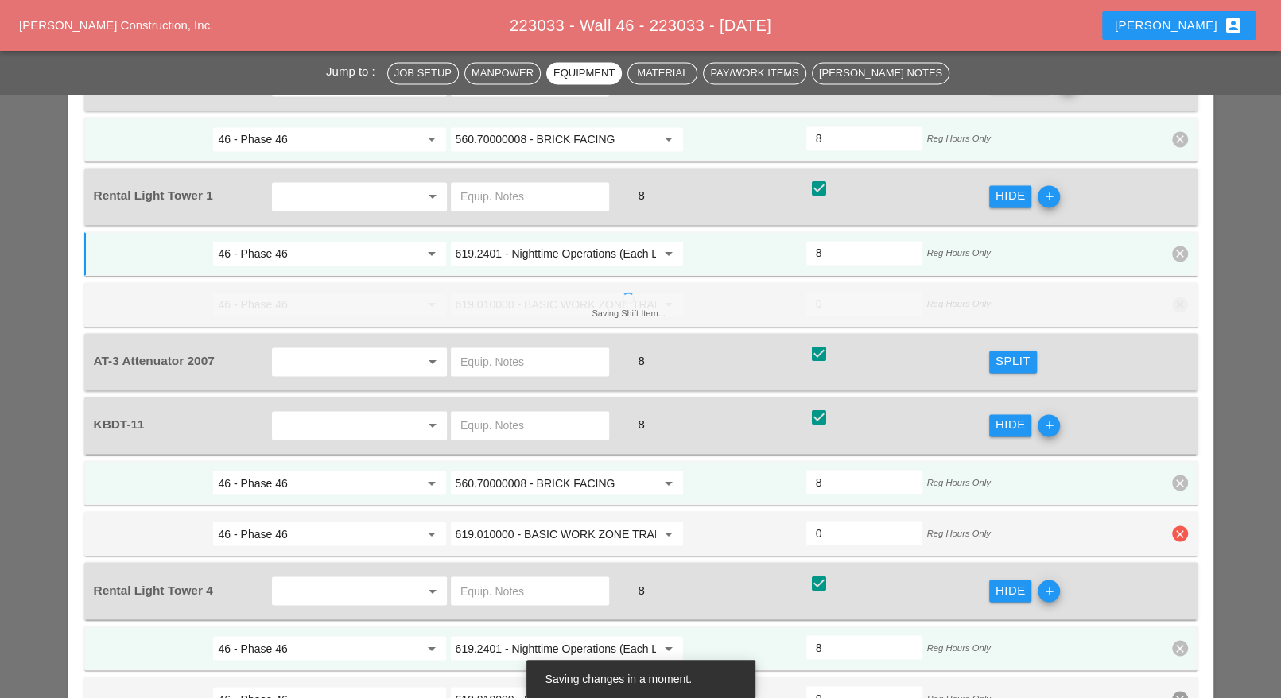
drag, startPoint x: 1179, startPoint y: 431, endPoint x: 1172, endPoint y: 403, distance: 28.7
click at [1180, 511] on div "46 - Phase 46 arrow_drop_down 619.010000 - BASIC WORK ZONE TRAFFIC CONTROL arro…" at bounding box center [640, 533] width 1113 height 45
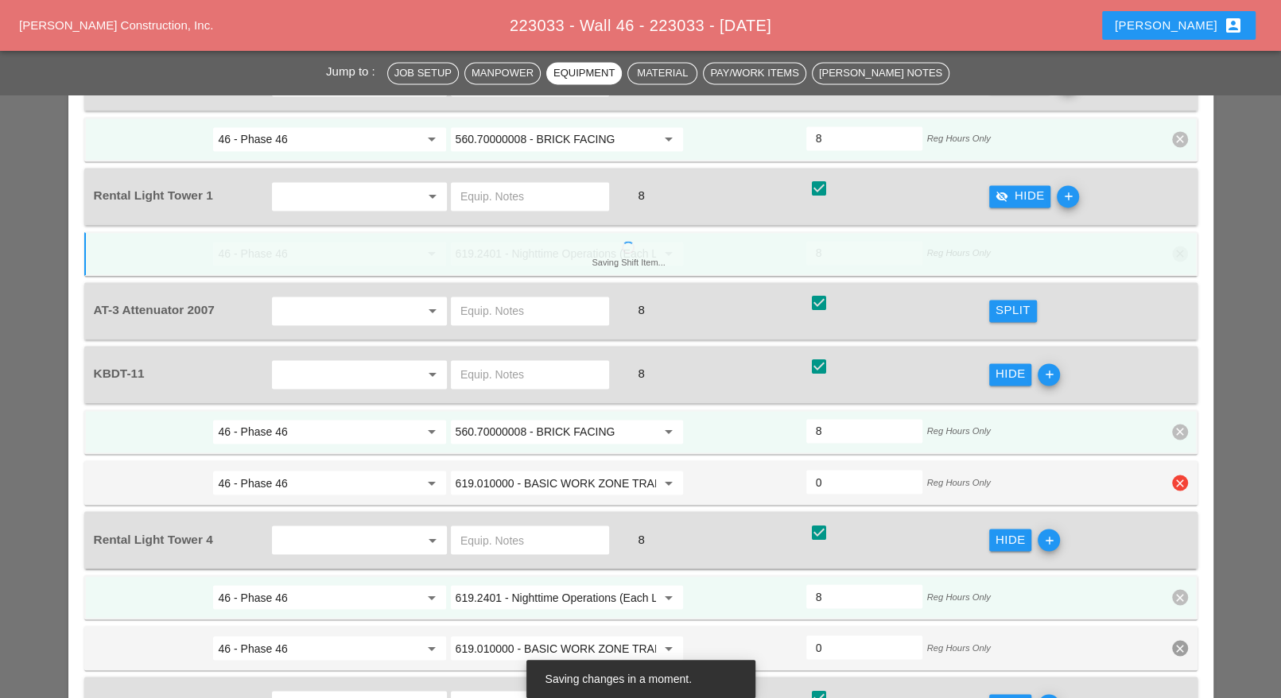
click at [1180, 475] on icon "clear" at bounding box center [1180, 483] width 16 height 16
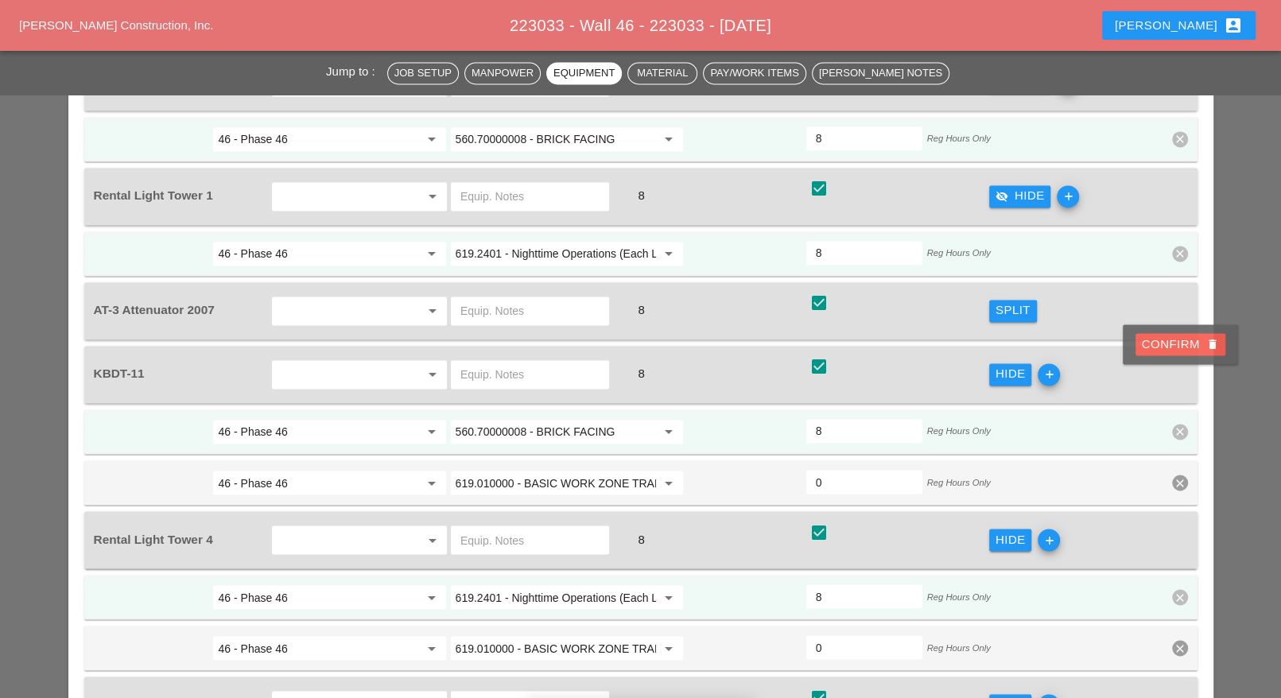
click at [1174, 340] on div "Confirm delete" at bounding box center [1180, 345] width 77 height 18
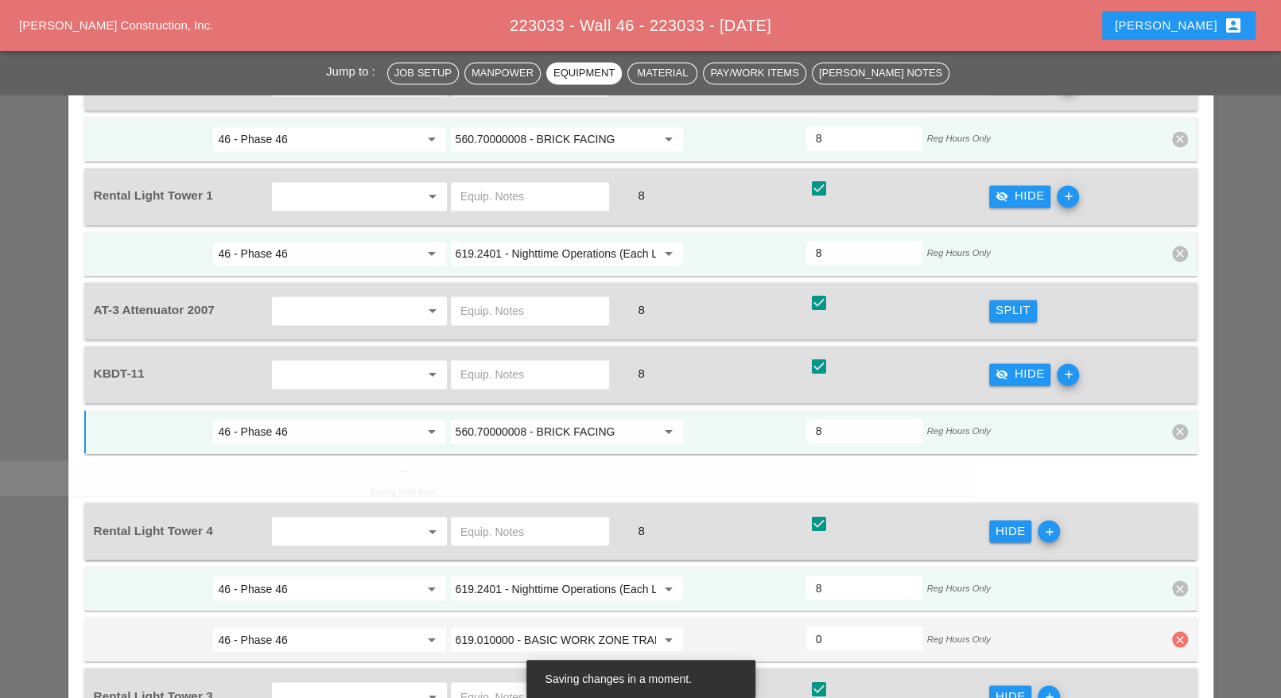
click at [1179, 631] on icon "clear" at bounding box center [1180, 639] width 16 height 16
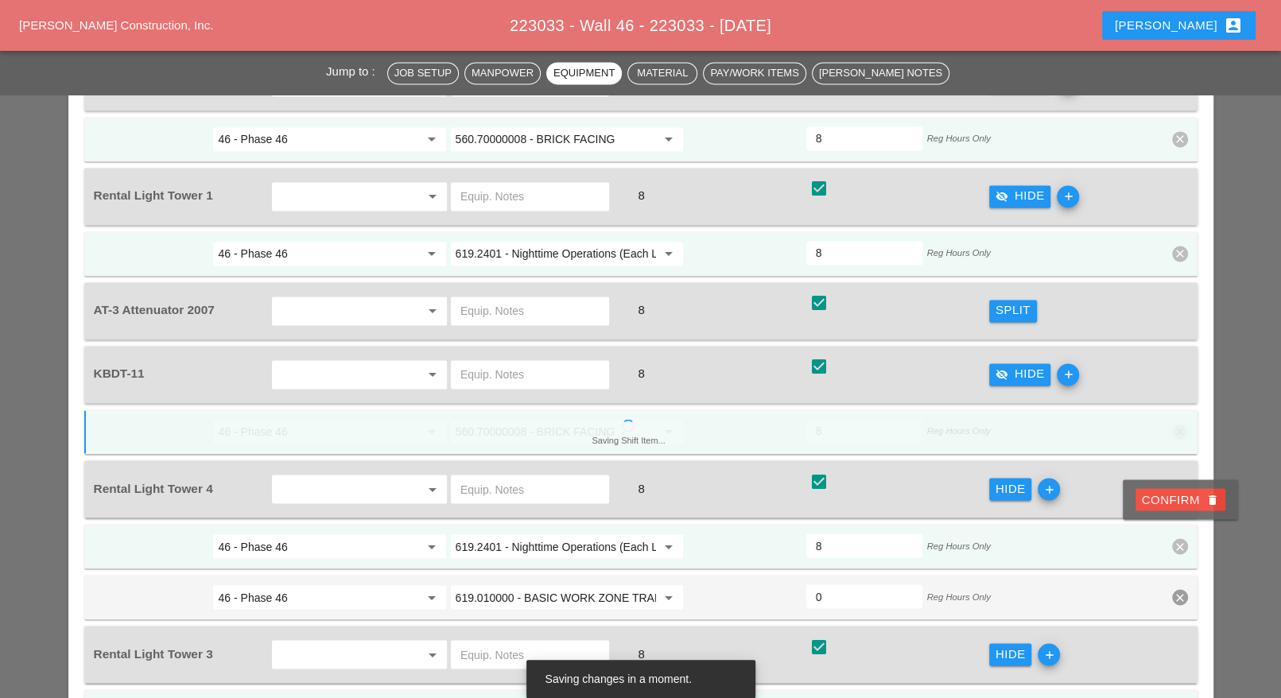
click at [1174, 501] on div "Confirm delete" at bounding box center [1180, 500] width 77 height 18
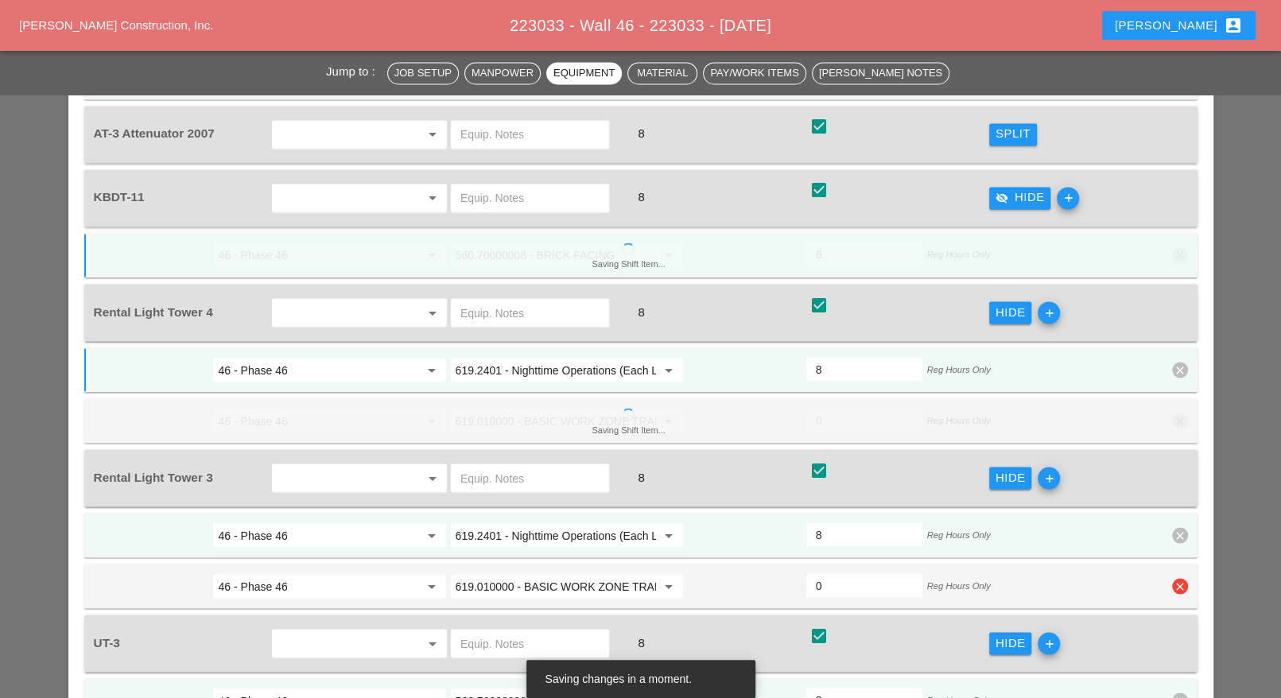
scroll to position [2088, 0]
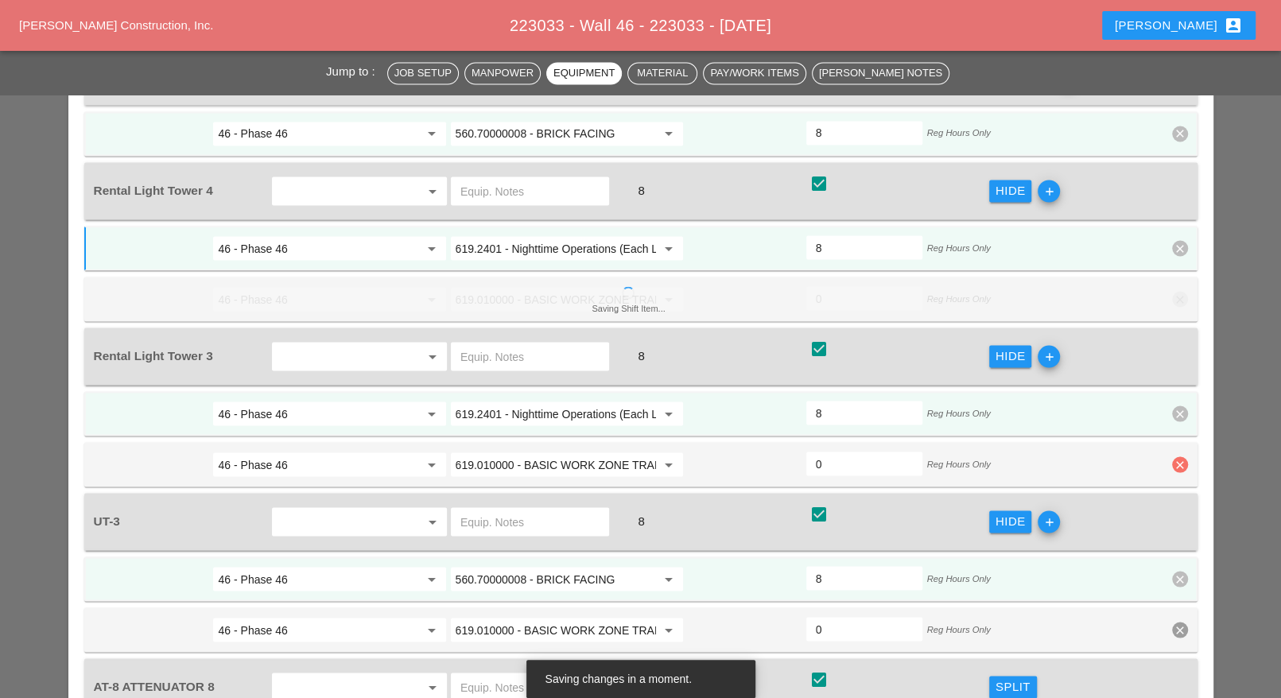
click at [1179, 456] on icon "clear" at bounding box center [1180, 464] width 16 height 16
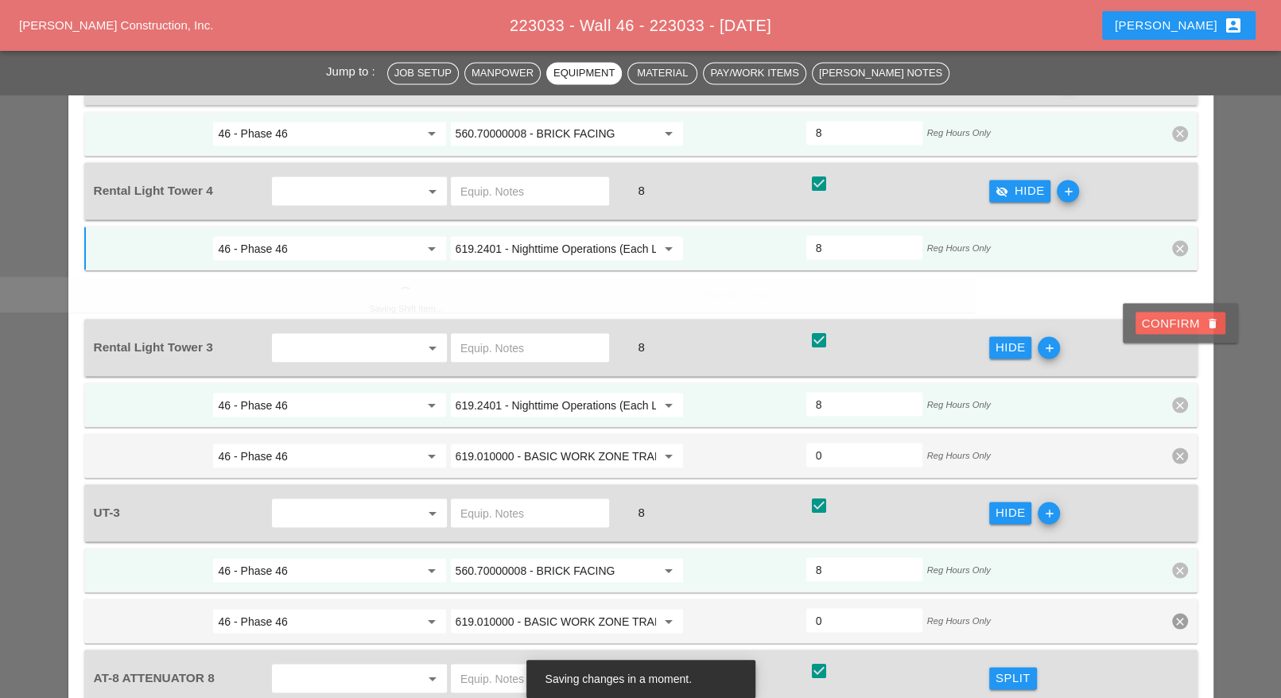
click at [1174, 322] on div "Confirm delete" at bounding box center [1180, 323] width 77 height 18
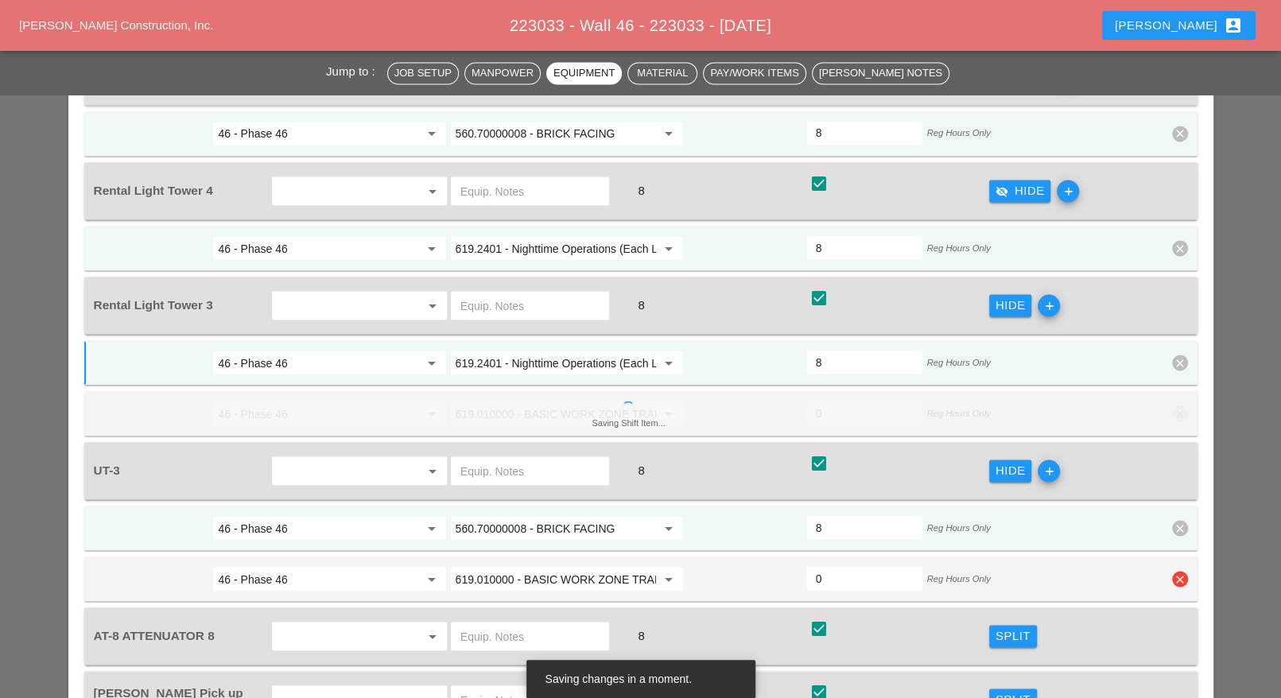
click at [1181, 571] on icon "clear" at bounding box center [1180, 579] width 16 height 16
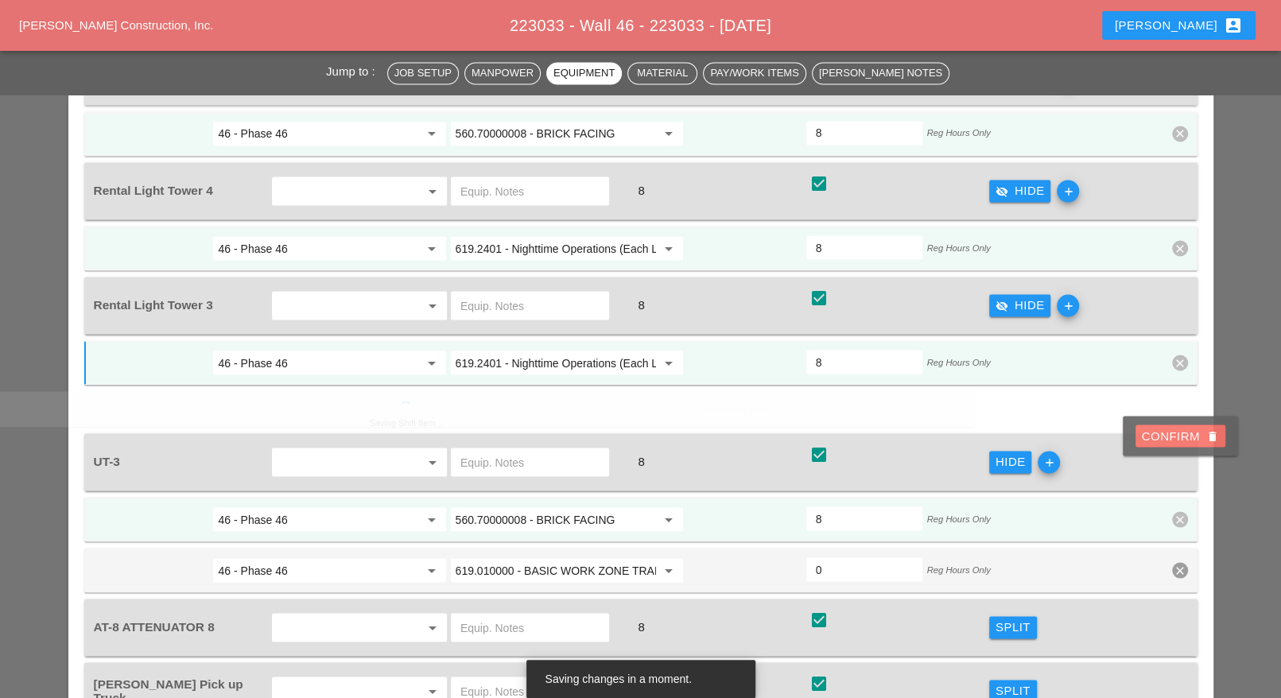
click at [1175, 438] on div "Confirm delete" at bounding box center [1180, 436] width 77 height 18
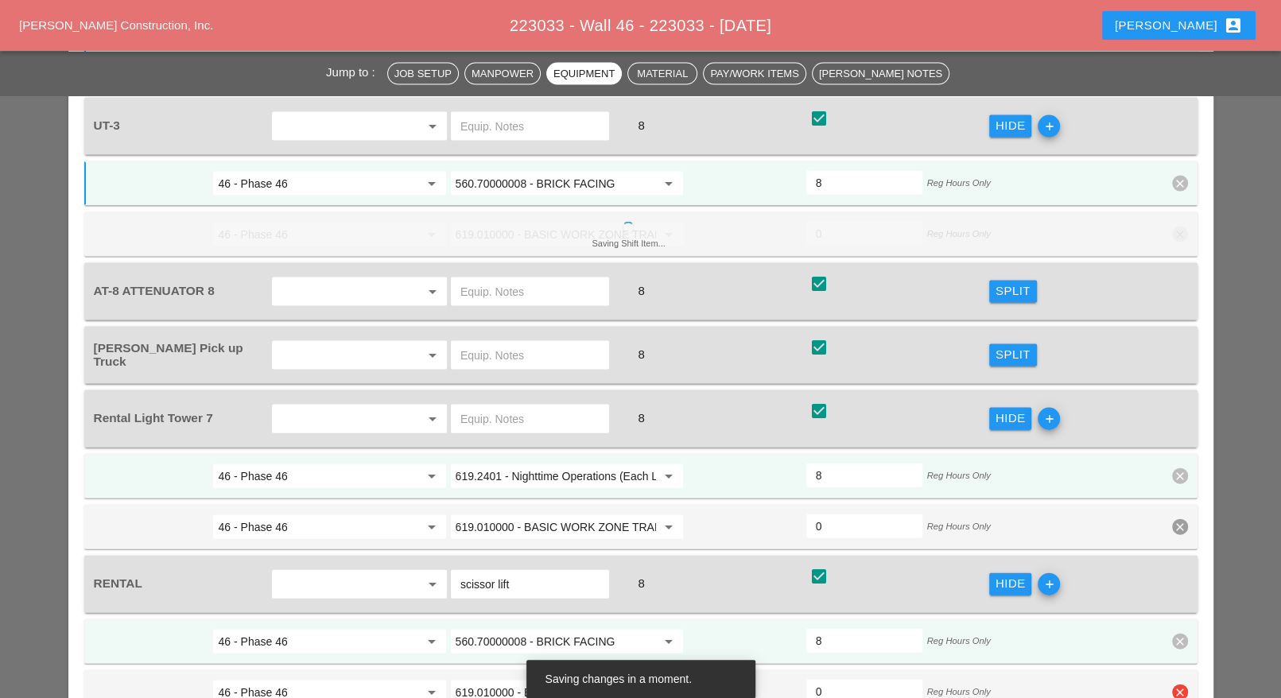
scroll to position [2485, 0]
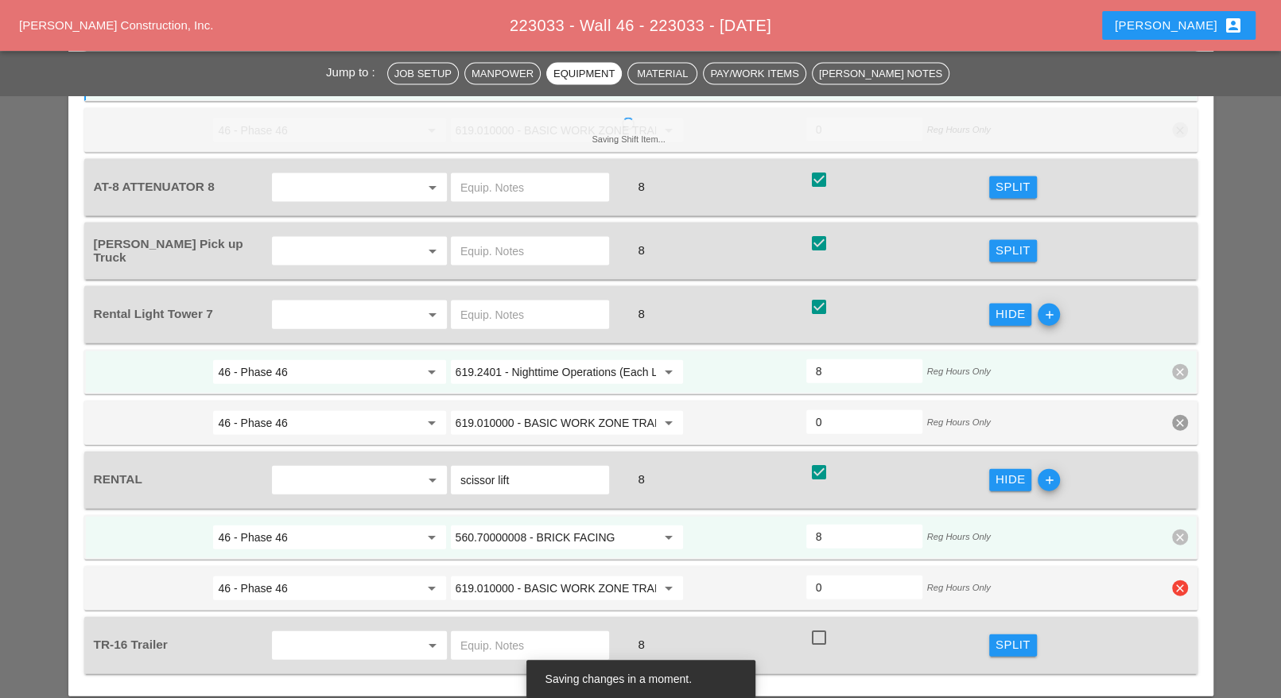
click at [1186, 581] on icon "clear" at bounding box center [1180, 589] width 16 height 16
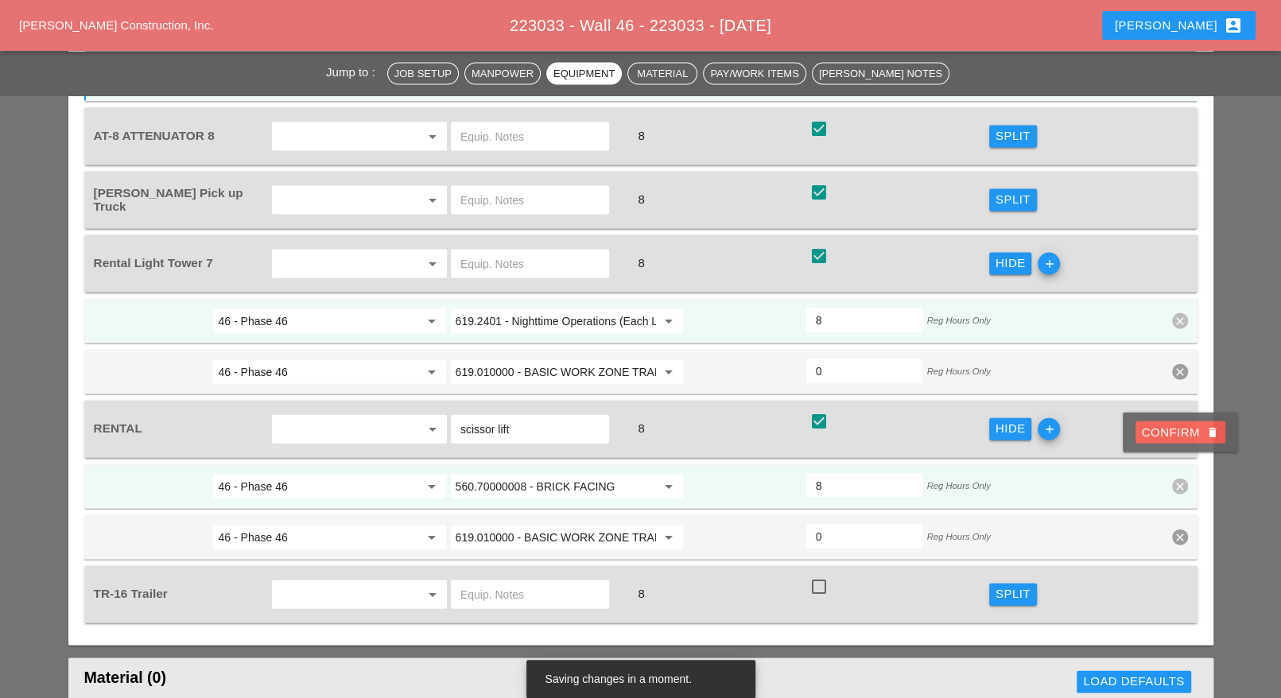
click at [1181, 431] on div "Confirm delete" at bounding box center [1180, 433] width 77 height 18
click at [1180, 364] on icon "clear" at bounding box center [1180, 372] width 16 height 16
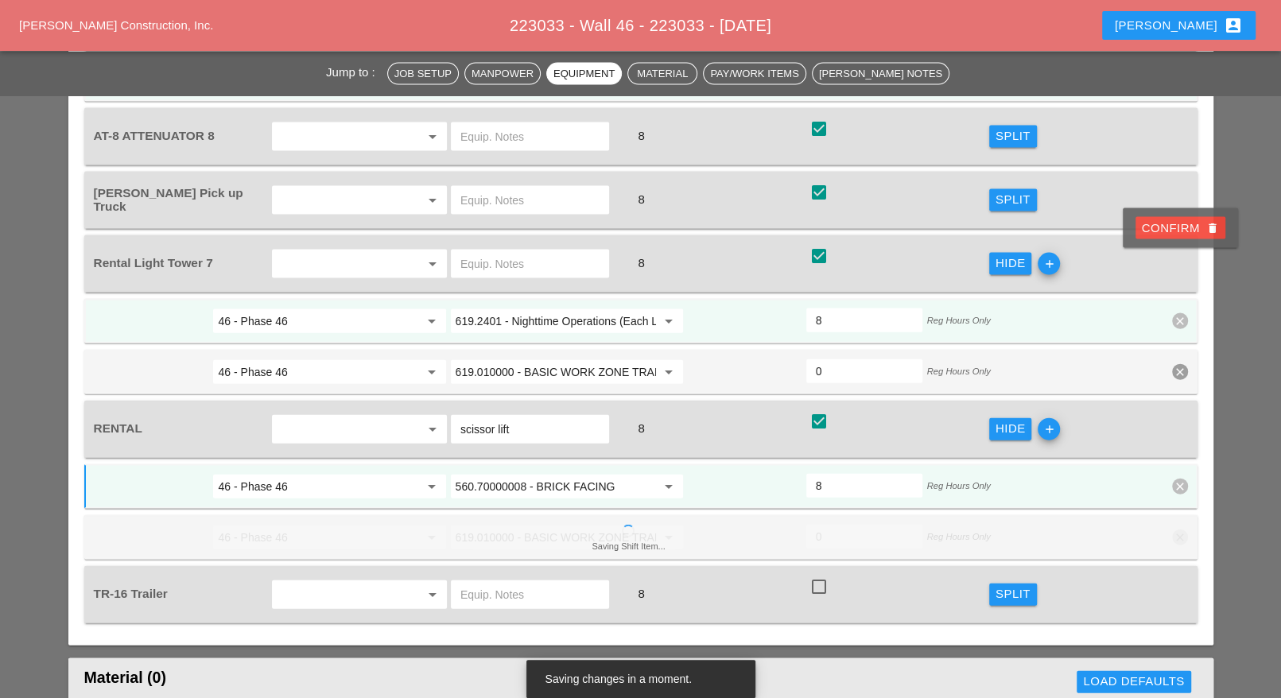
click at [1171, 229] on div "Confirm delete" at bounding box center [1180, 228] width 77 height 18
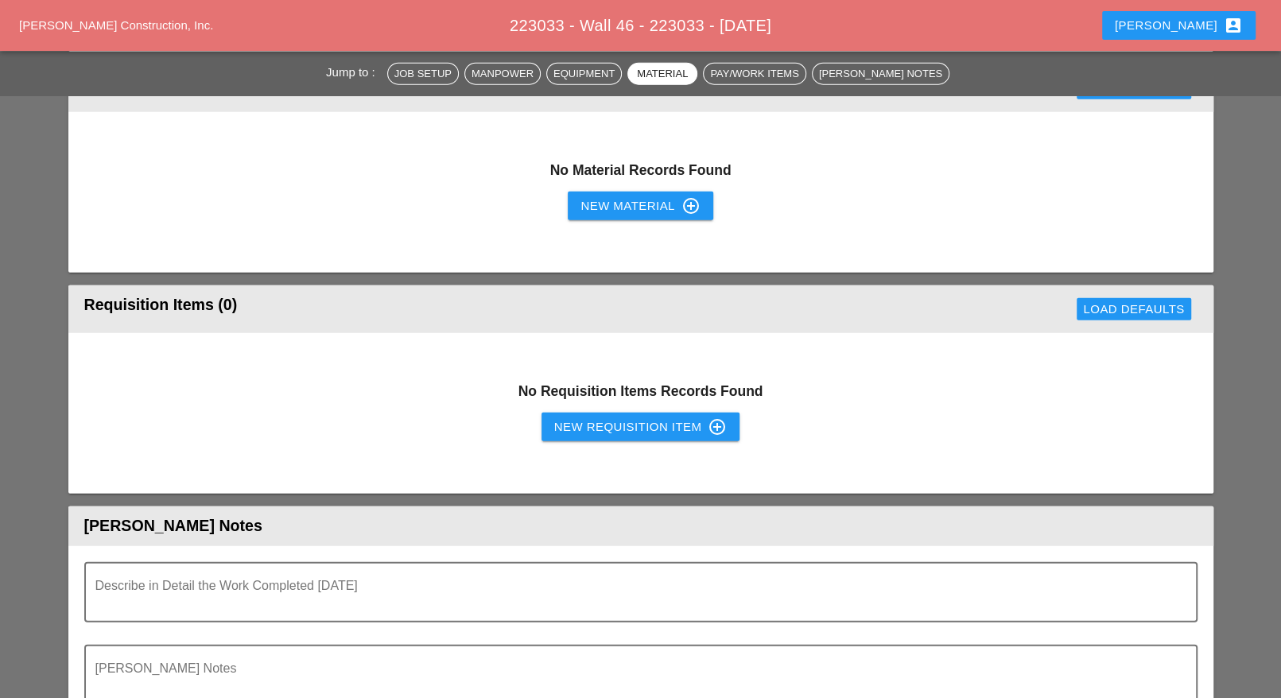
scroll to position [2982, 0]
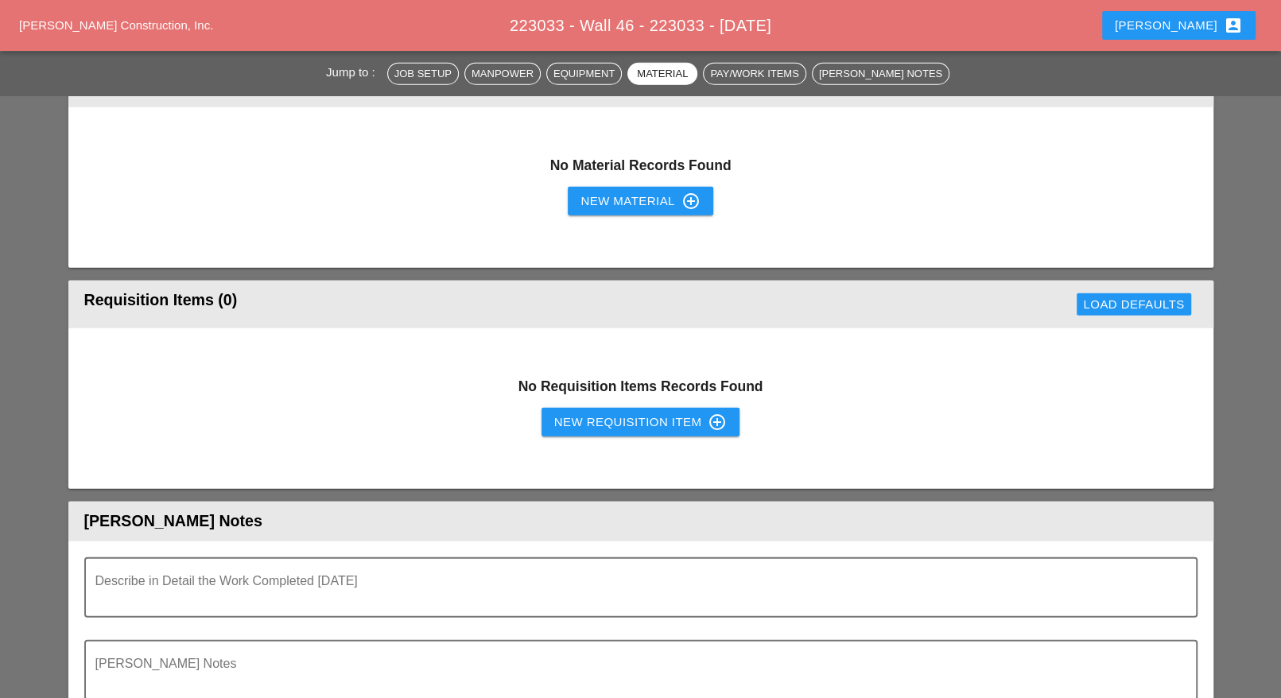
click at [620, 413] on div "New Requisition Item control_point" at bounding box center [640, 422] width 173 height 19
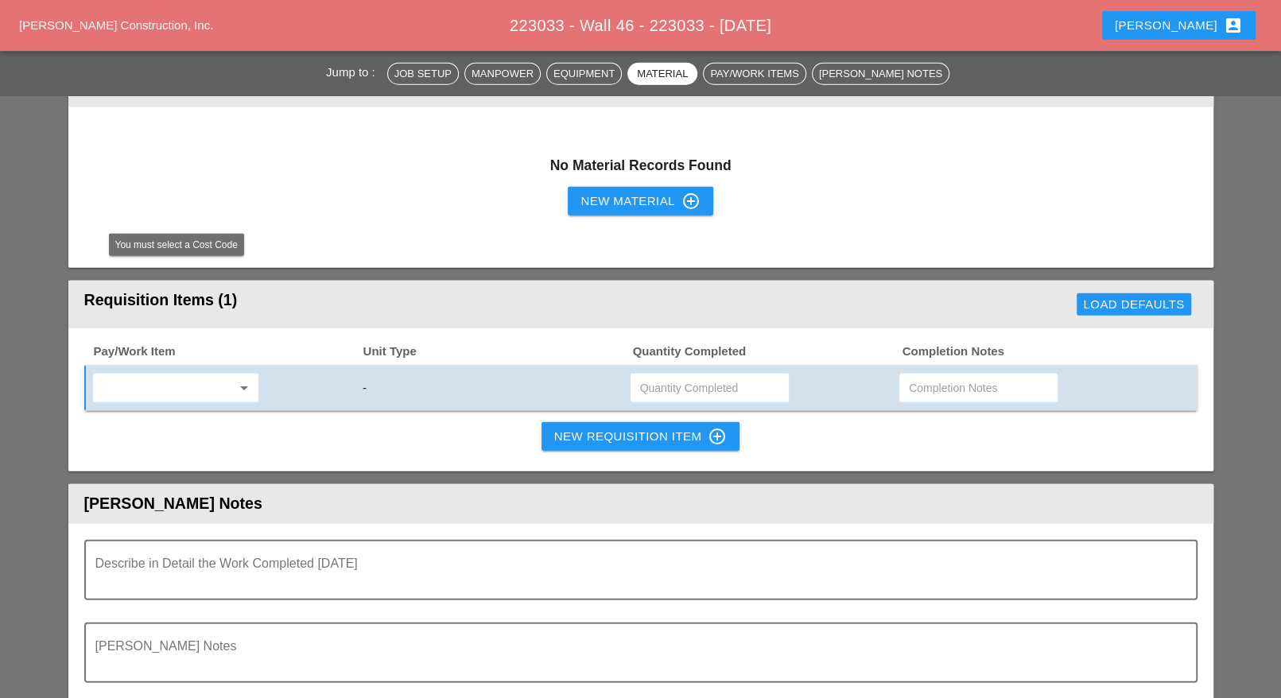
click at [184, 375] on input "text" at bounding box center [165, 387] width 134 height 25
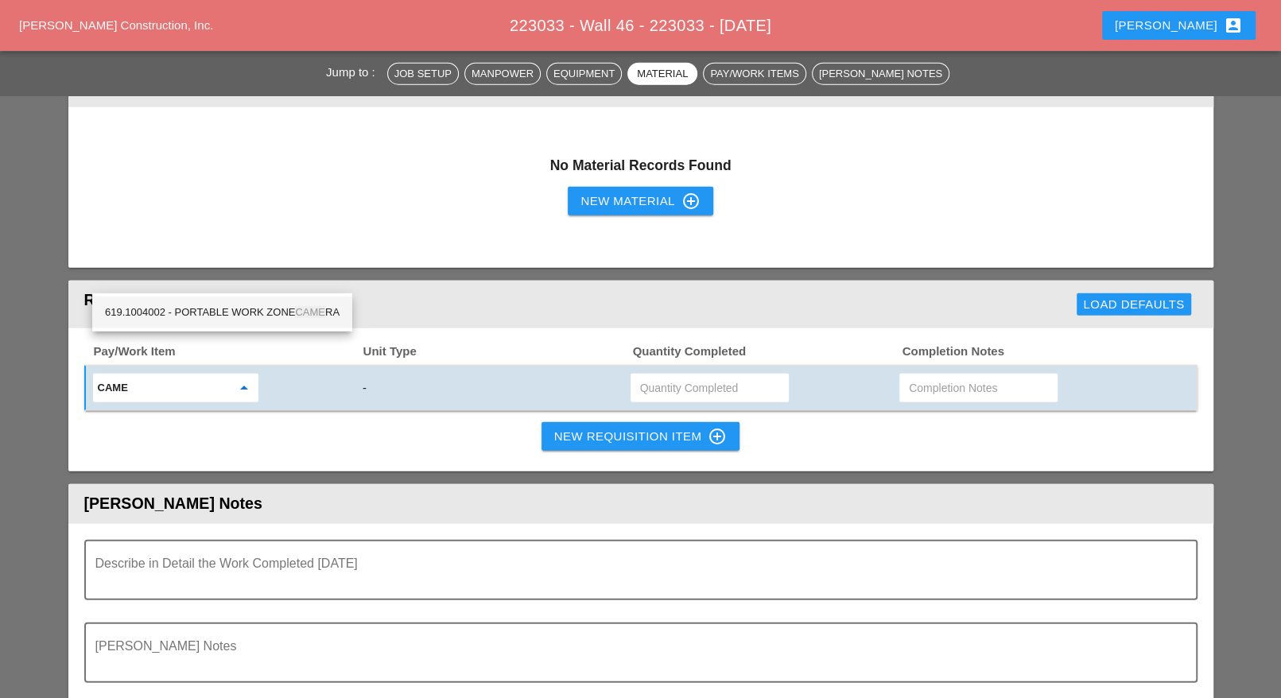
drag, startPoint x: 219, startPoint y: 306, endPoint x: 394, endPoint y: 308, distance: 174.2
click at [223, 306] on div "619.1004002 - PORTABLE WORK ZONE CAME RA" at bounding box center [222, 312] width 235 height 19
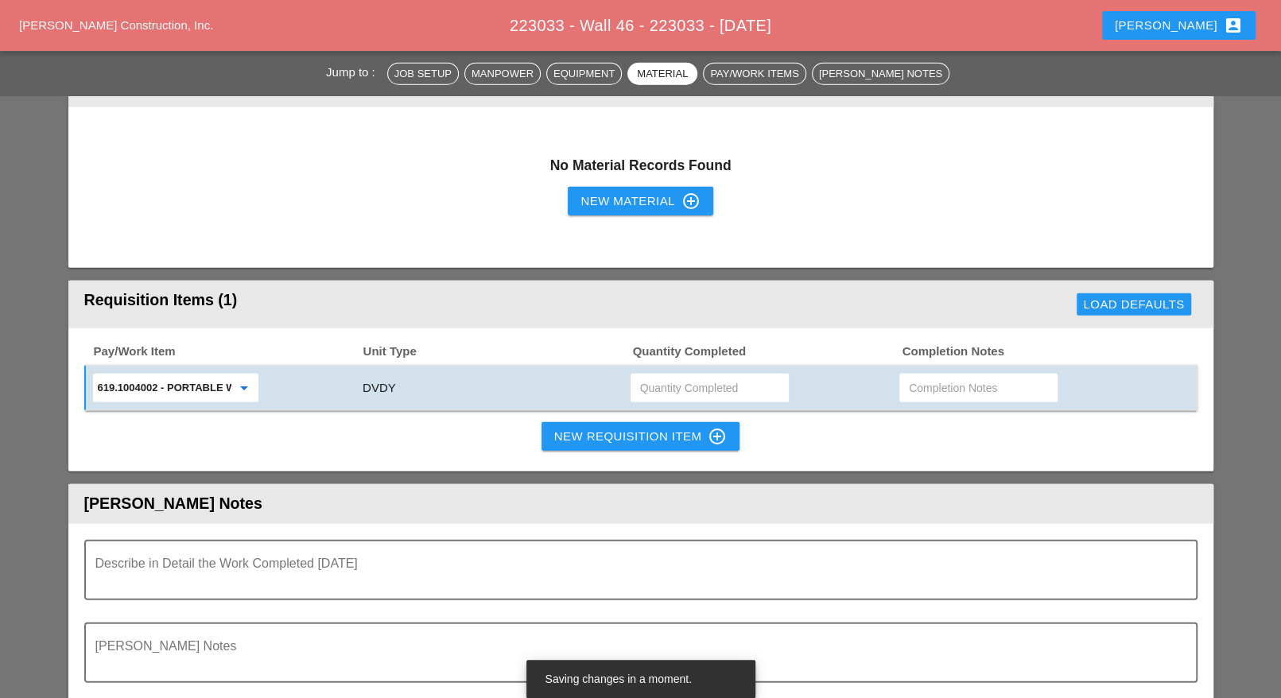
type input "619.1004002 - PORTABLE WORK ZONE CAMERA"
click at [692, 375] on input "text" at bounding box center [709, 387] width 139 height 25
type input "4"
click at [234, 561] on textarea "Describe in Detail the Work Completed Today" at bounding box center [634, 580] width 1078 height 38
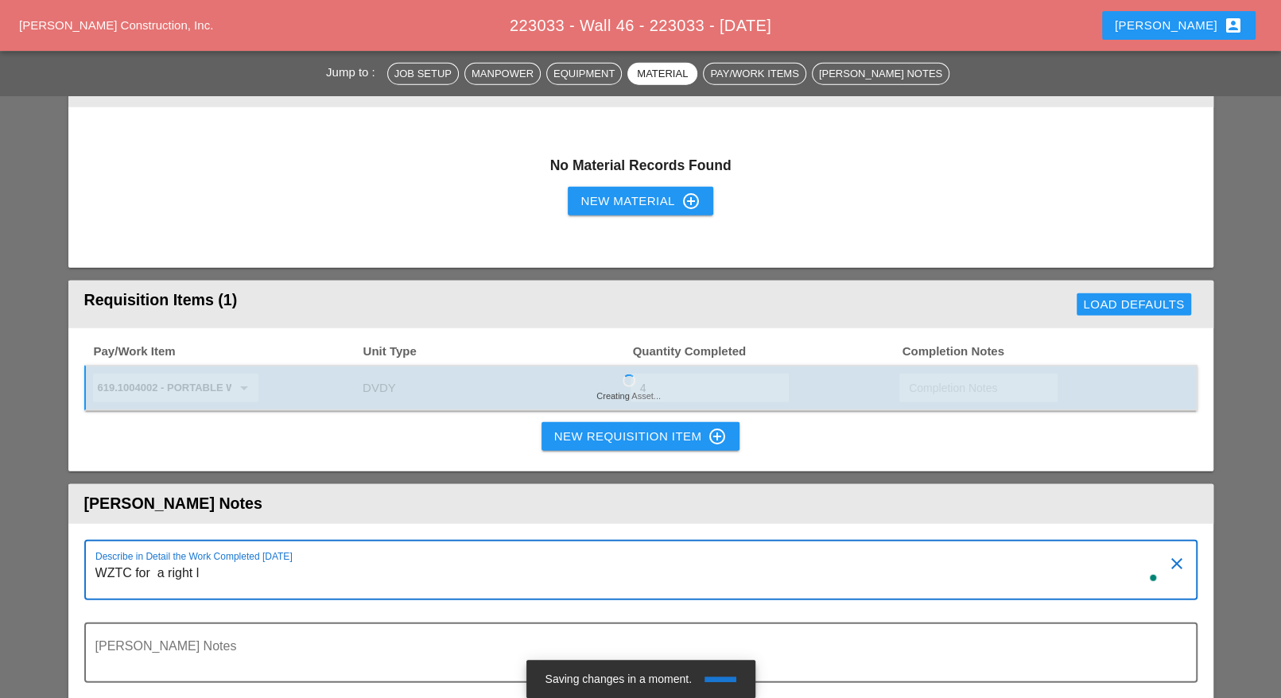
type textarea "WZTC for a right la"
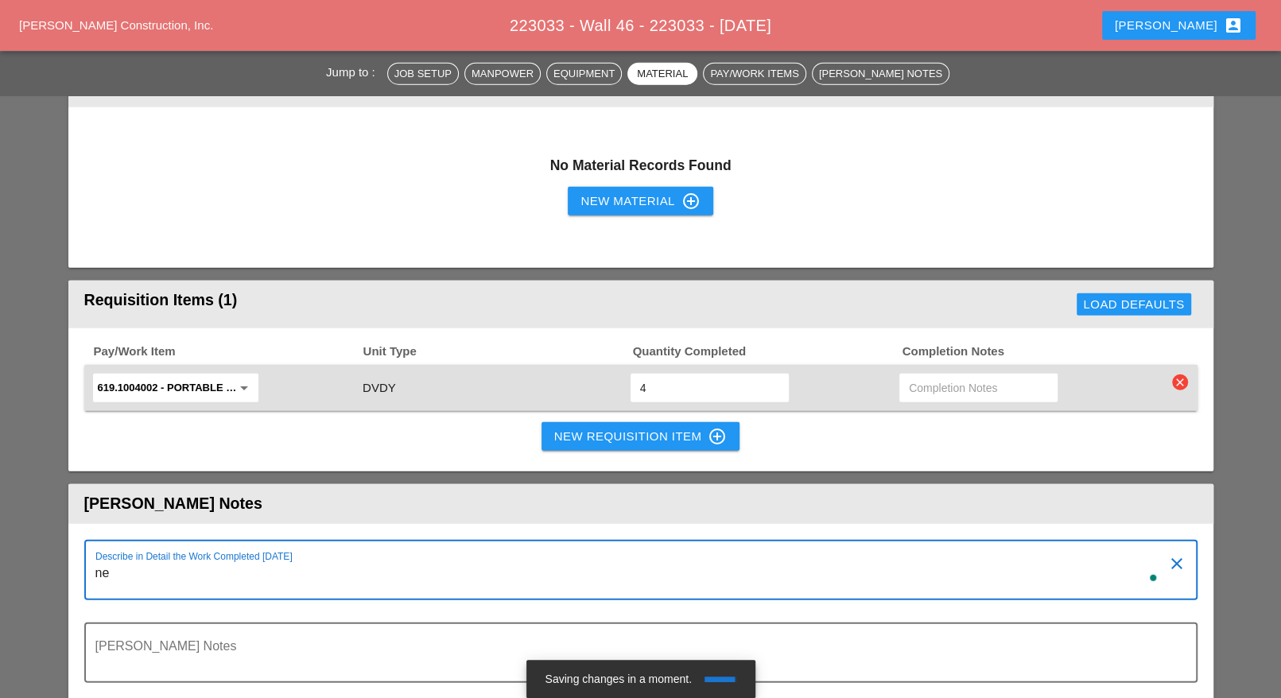
type textarea "n"
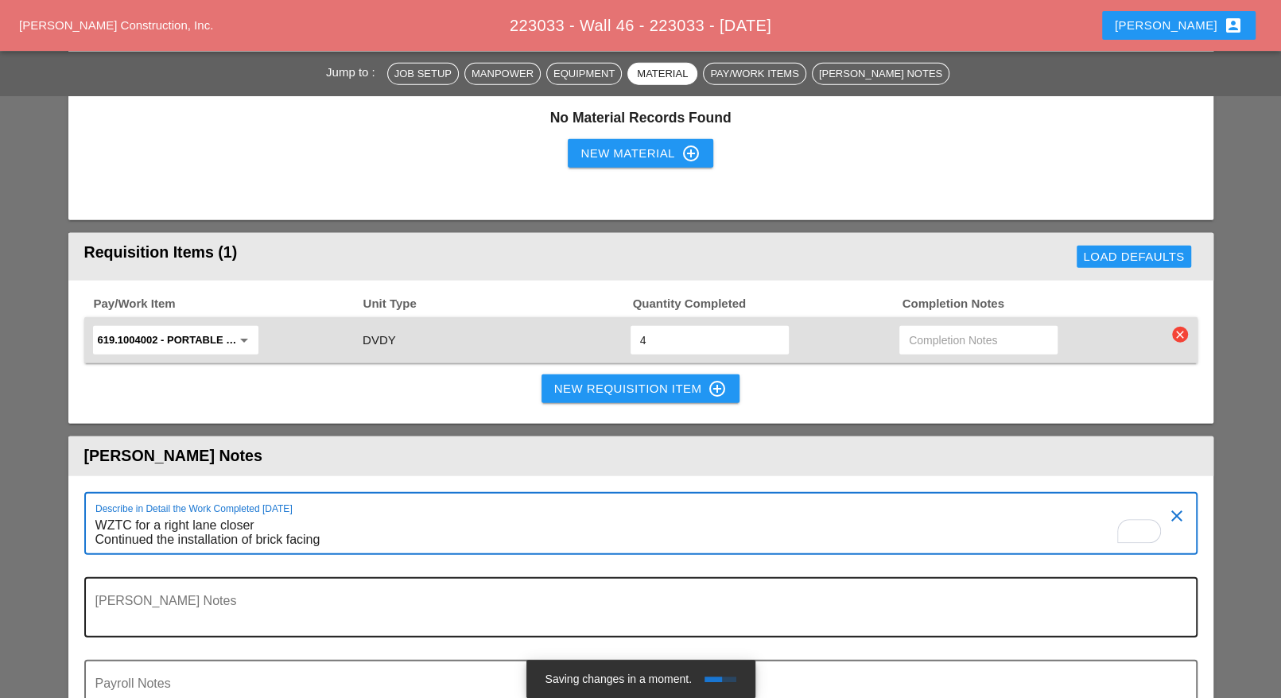
scroll to position [3082, 0]
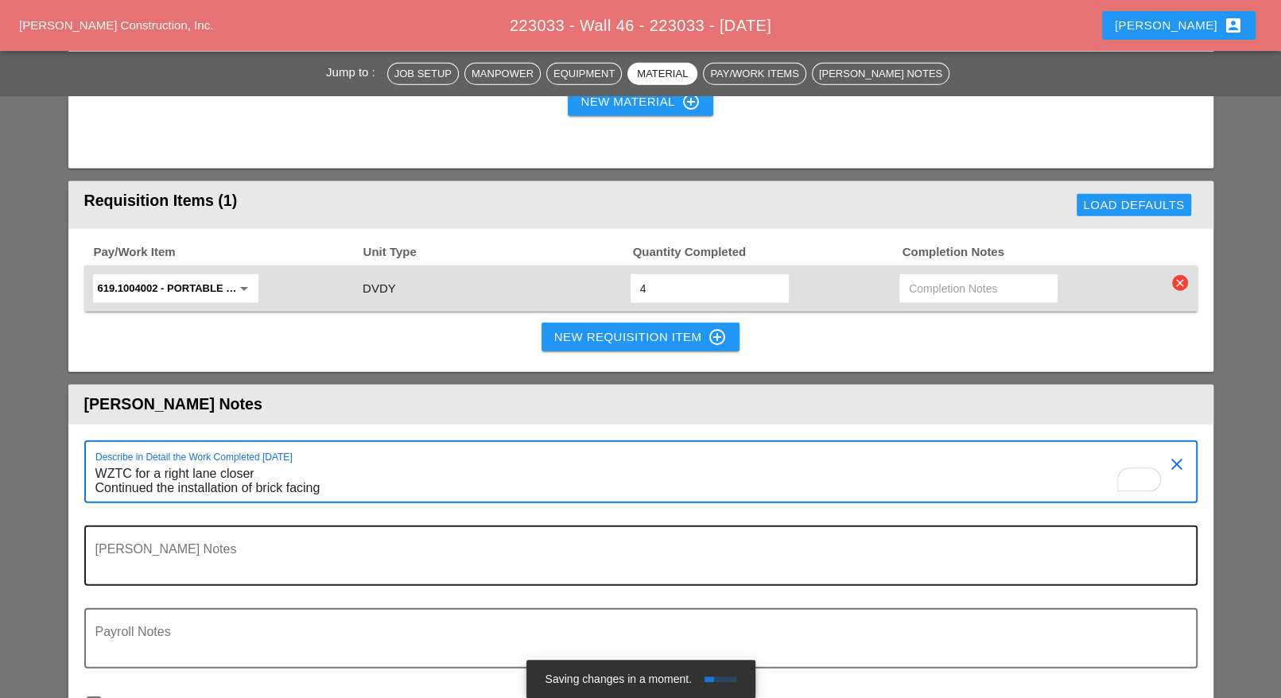
type textarea "WZTC for a right lane closer Continued the installation of brick facing"
click at [215, 546] on textarea "Foreman's Notes" at bounding box center [634, 565] width 1078 height 38
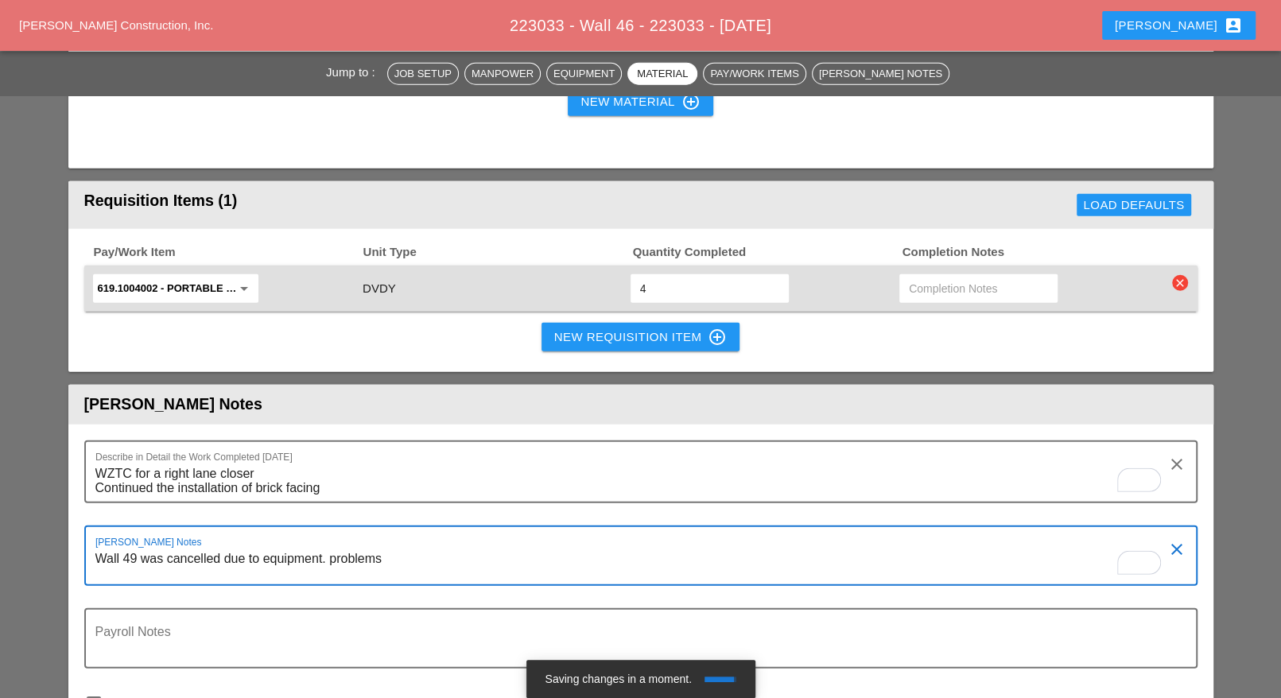
click at [416, 546] on textarea "Wall 49 was cancelled due to equipment. problems" at bounding box center [634, 565] width 1078 height 38
click at [328, 546] on textarea "Wall 49 was cancelled due to equipment. problems" at bounding box center [634, 565] width 1078 height 38
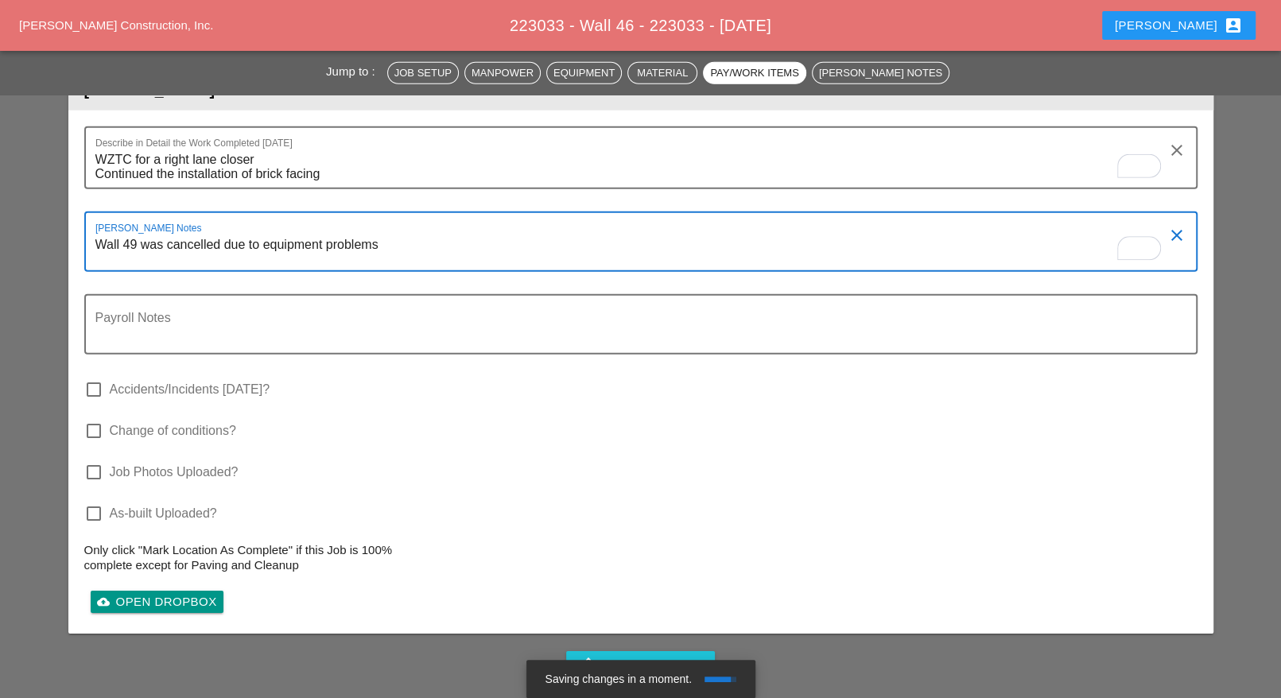
scroll to position [3479, 0]
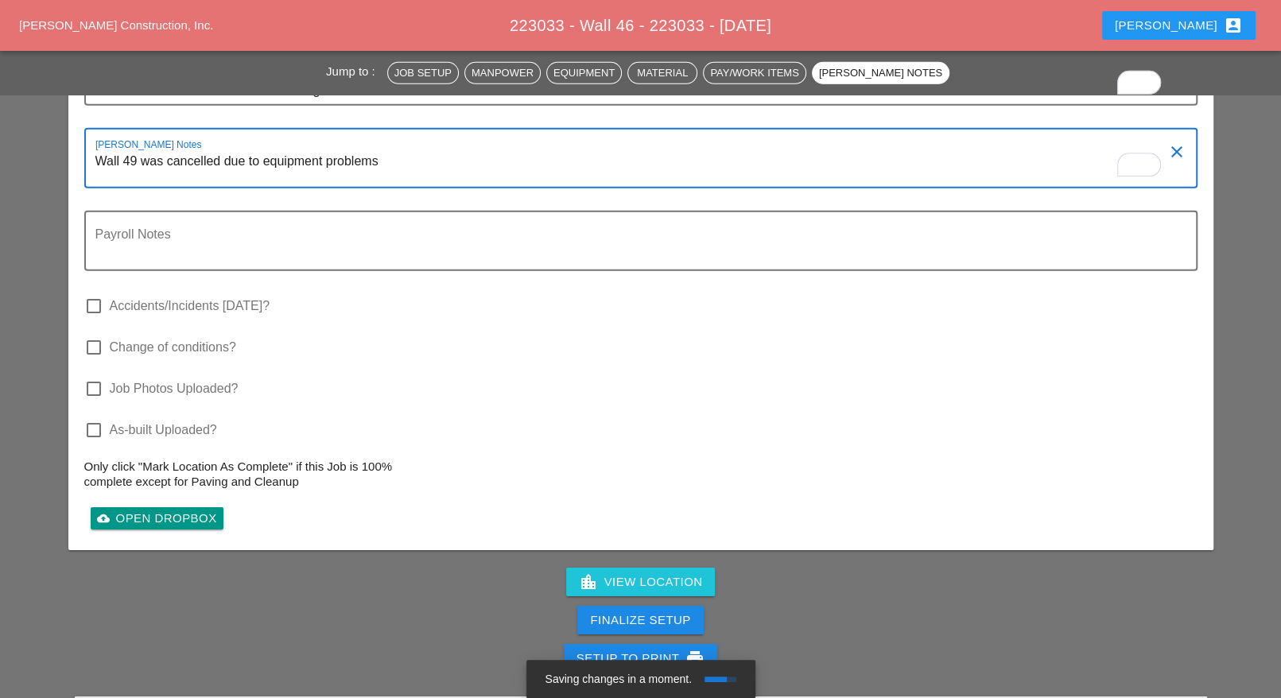
type textarea "Wall 49 was cancelled due to equipment problems"
click at [635, 612] on div "Finalize Setup" at bounding box center [640, 621] width 100 height 18
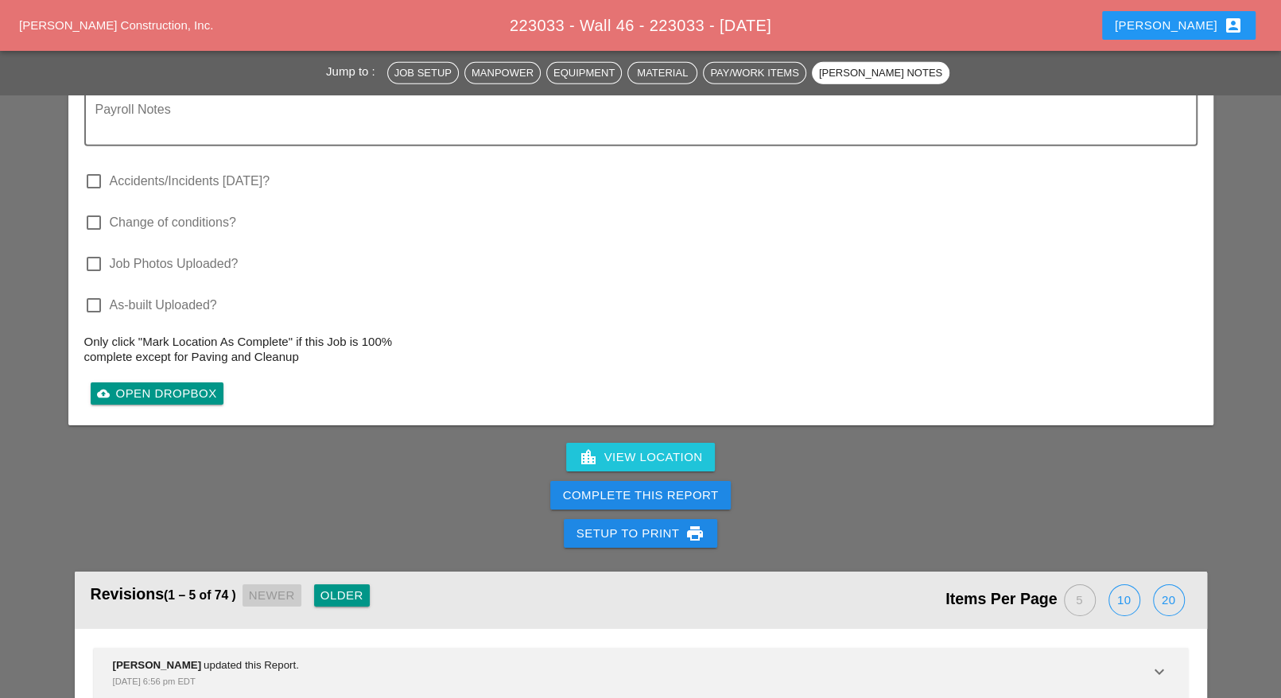
scroll to position [3678, 0]
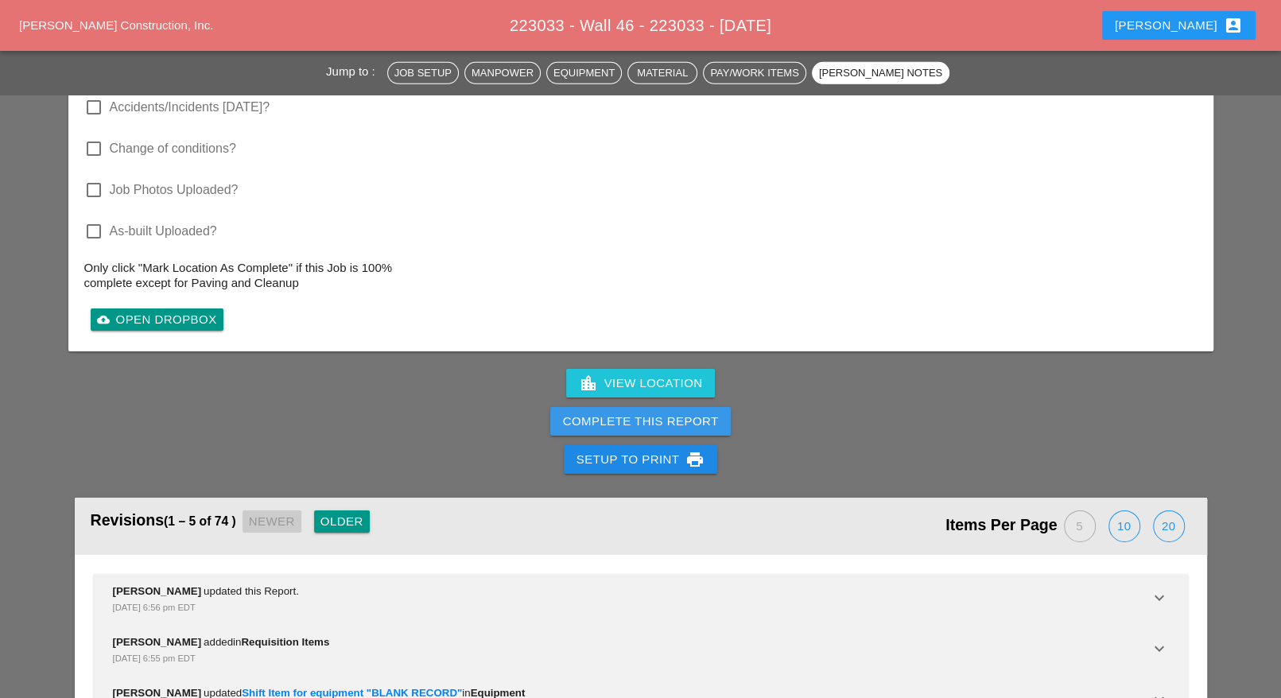
click at [680, 413] on div "Complete This Report" at bounding box center [641, 422] width 156 height 18
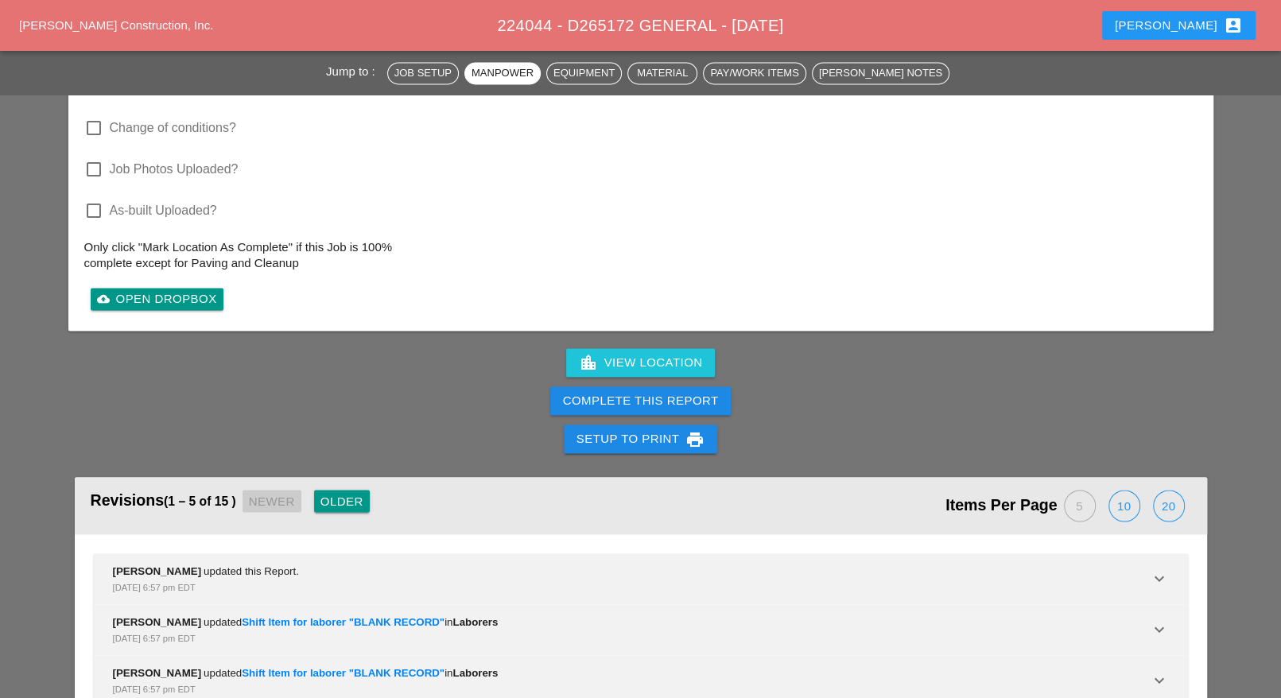
scroll to position [1942, 0]
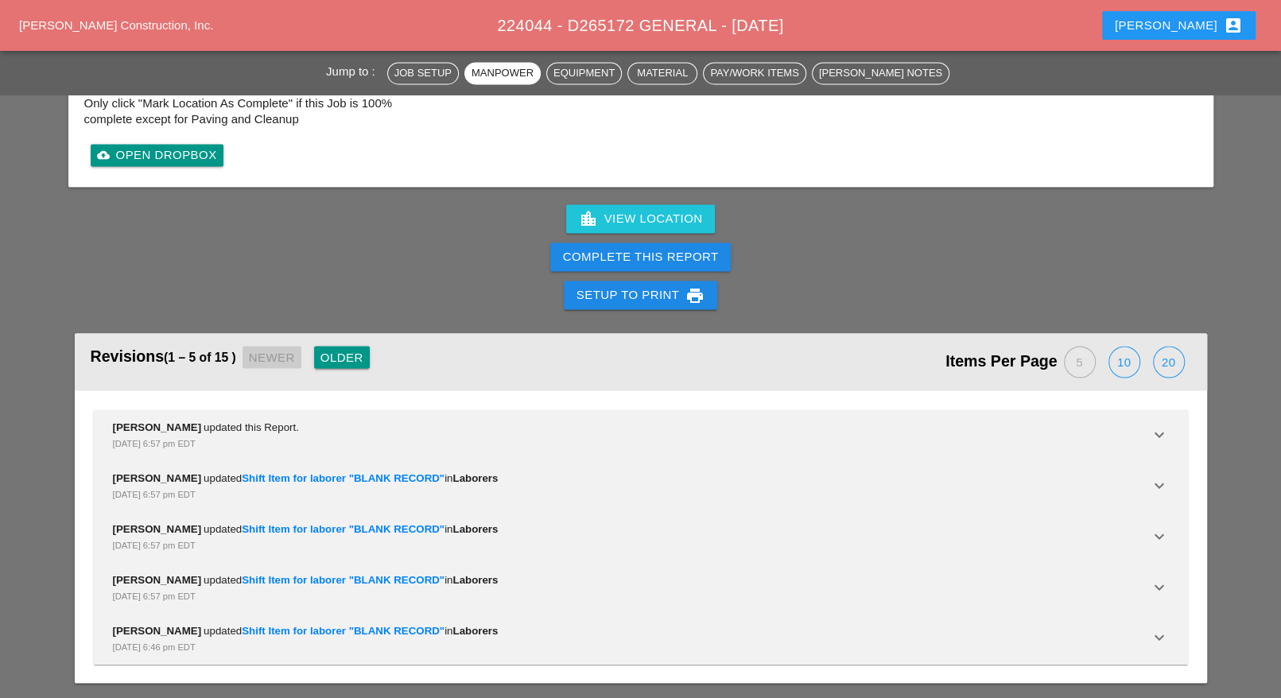
click at [677, 250] on div "Complete This Report" at bounding box center [641, 257] width 156 height 18
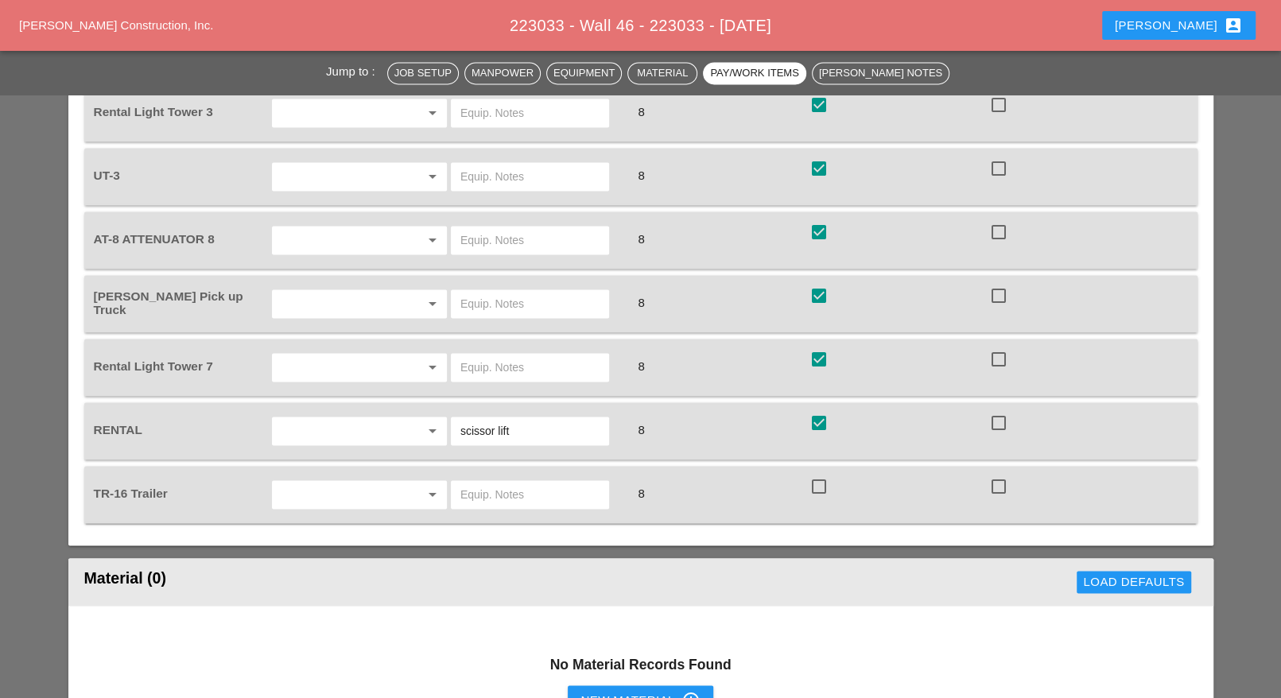
scroll to position [2986, 0]
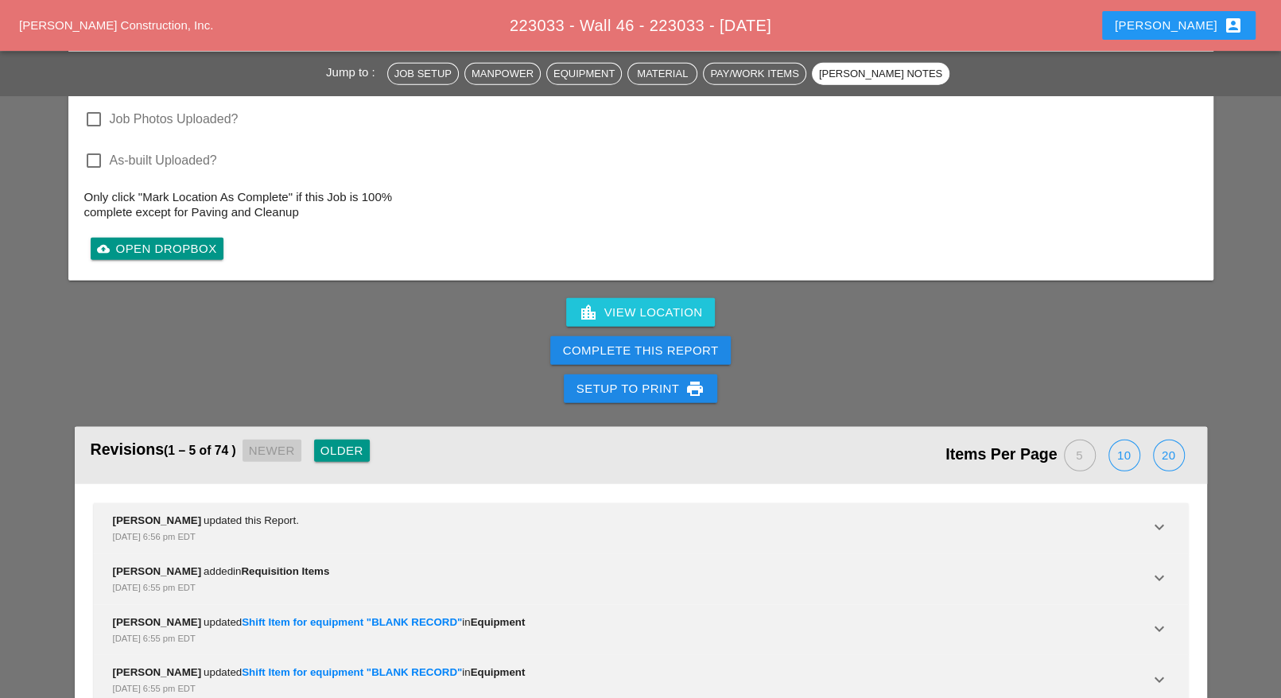
click at [691, 342] on div "Complete This Report" at bounding box center [641, 351] width 156 height 18
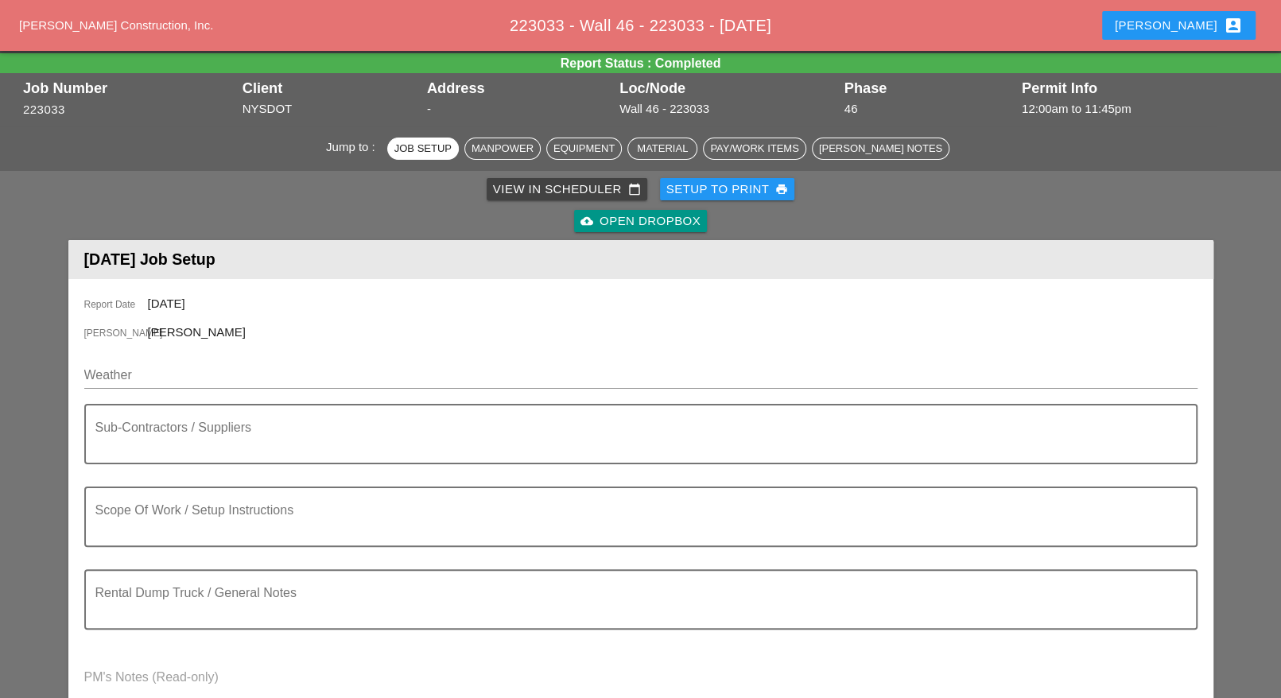
scroll to position [0, 0]
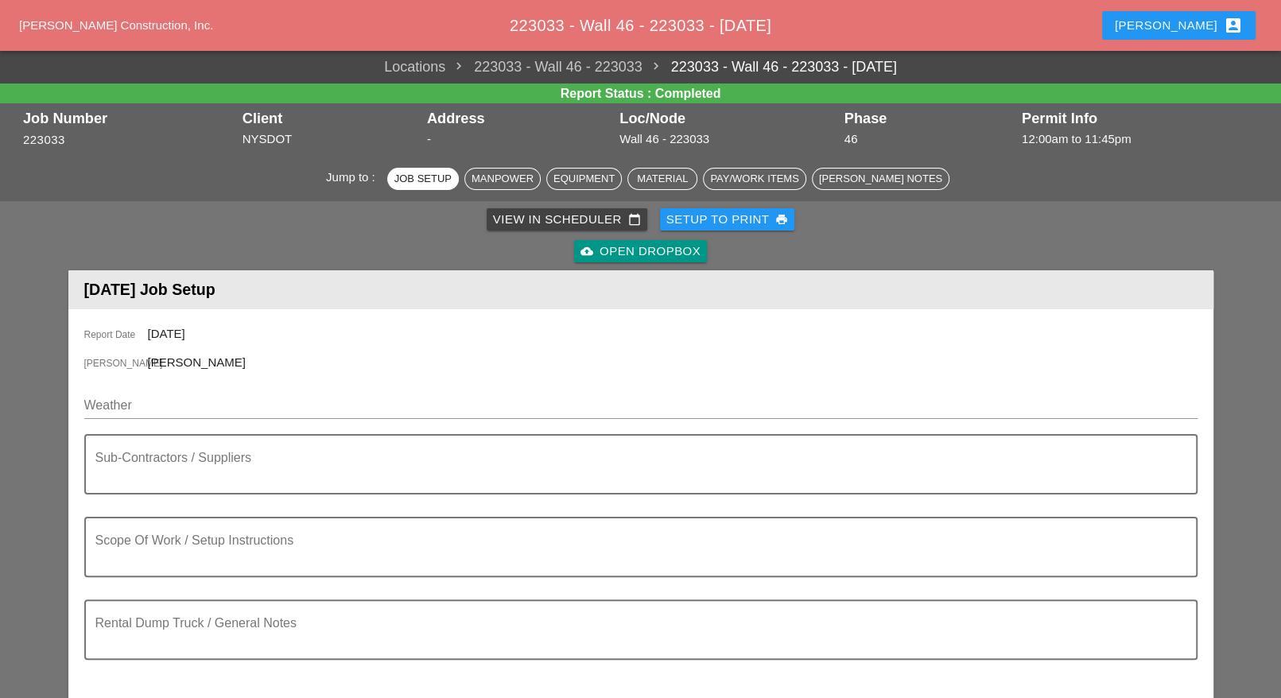
click at [521, 217] on div "View in Scheduler calendar_today" at bounding box center [567, 220] width 148 height 18
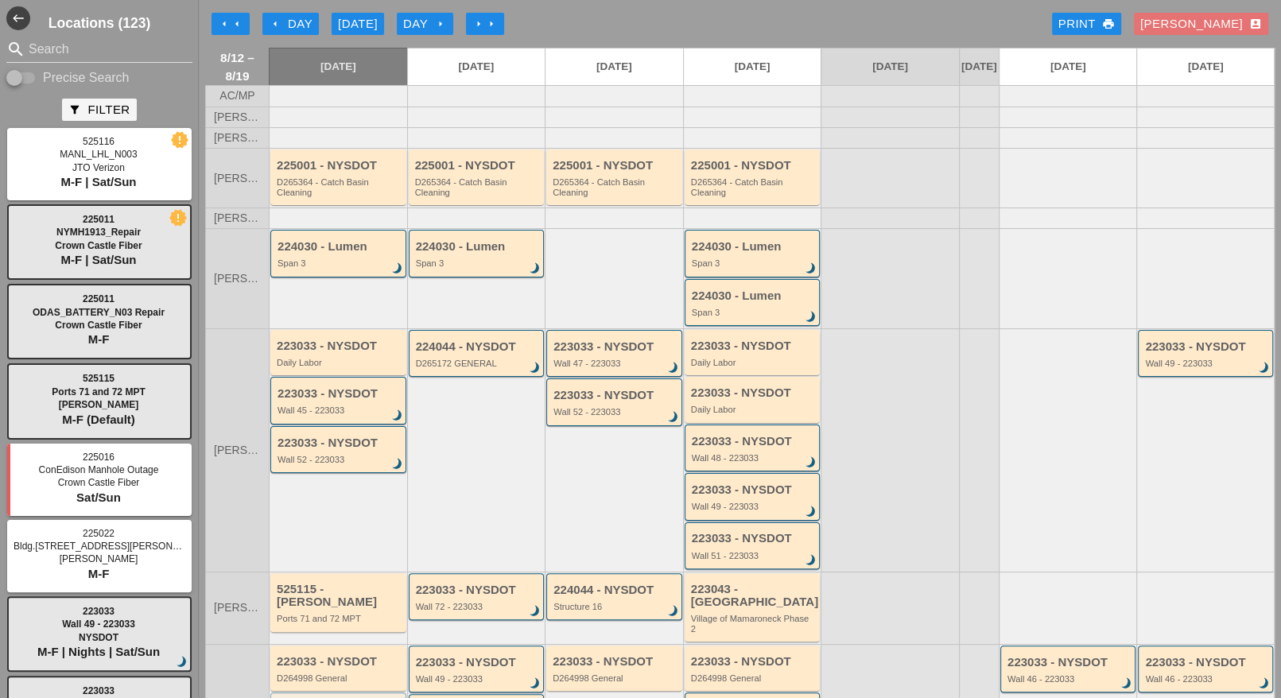
click at [439, 24] on icon "arrow_right" at bounding box center [440, 23] width 13 height 13
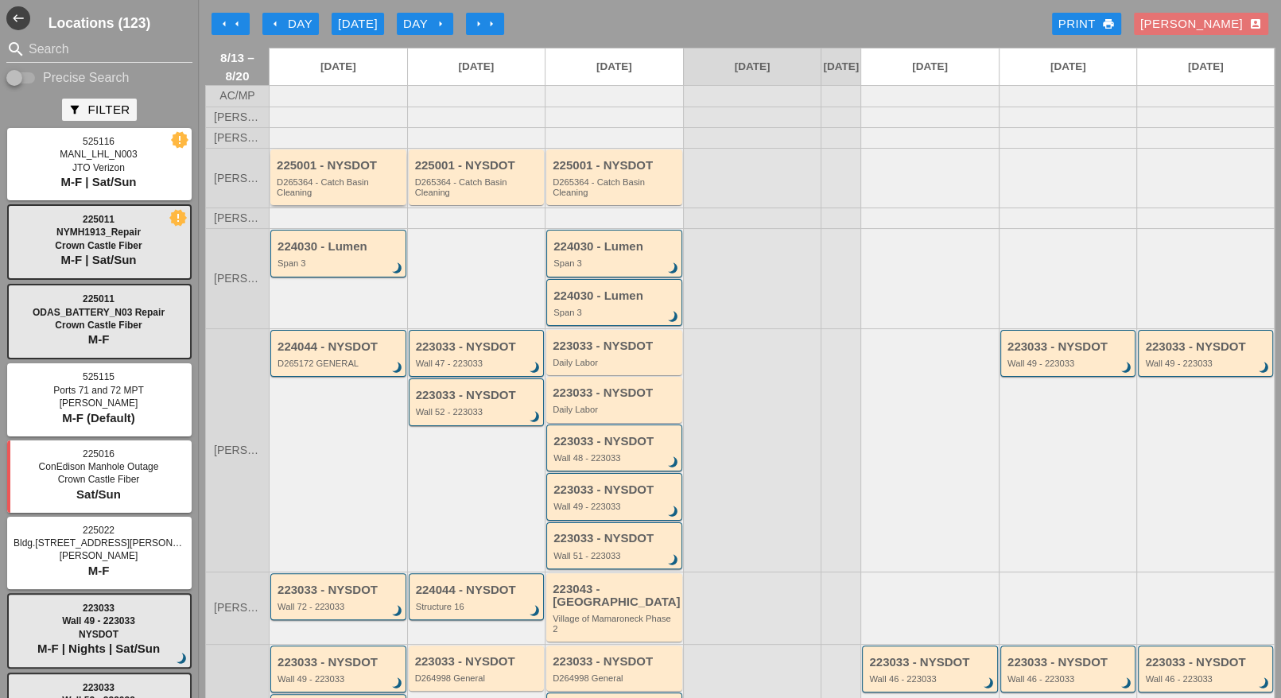
click at [318, 195] on div "D265364 - Catch Basin Cleaning" at bounding box center [340, 187] width 126 height 20
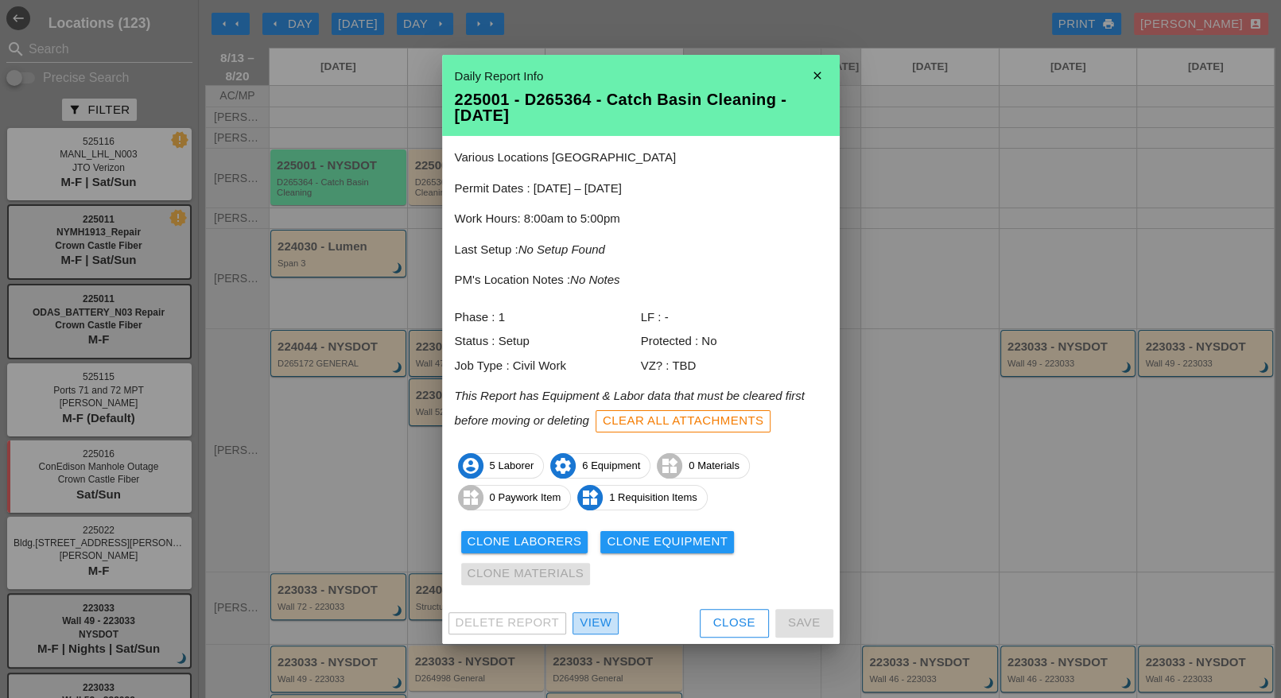
click at [605, 625] on div "View" at bounding box center [596, 623] width 32 height 18
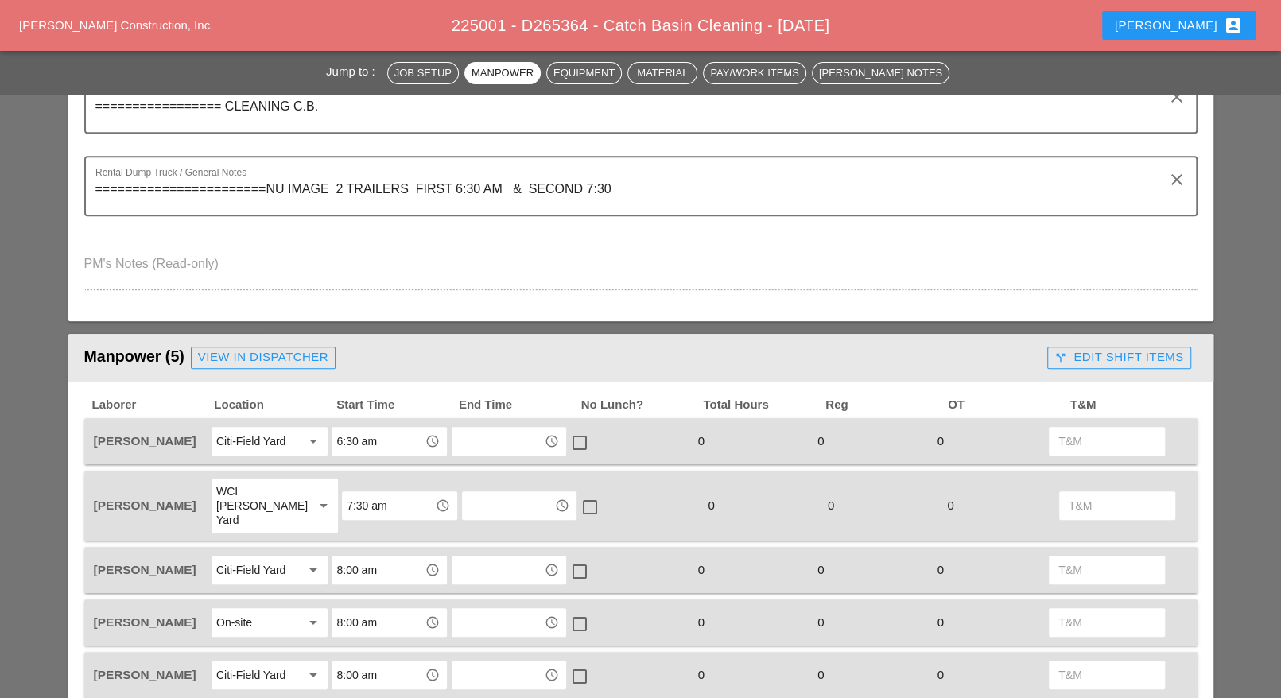
scroll to position [497, 0]
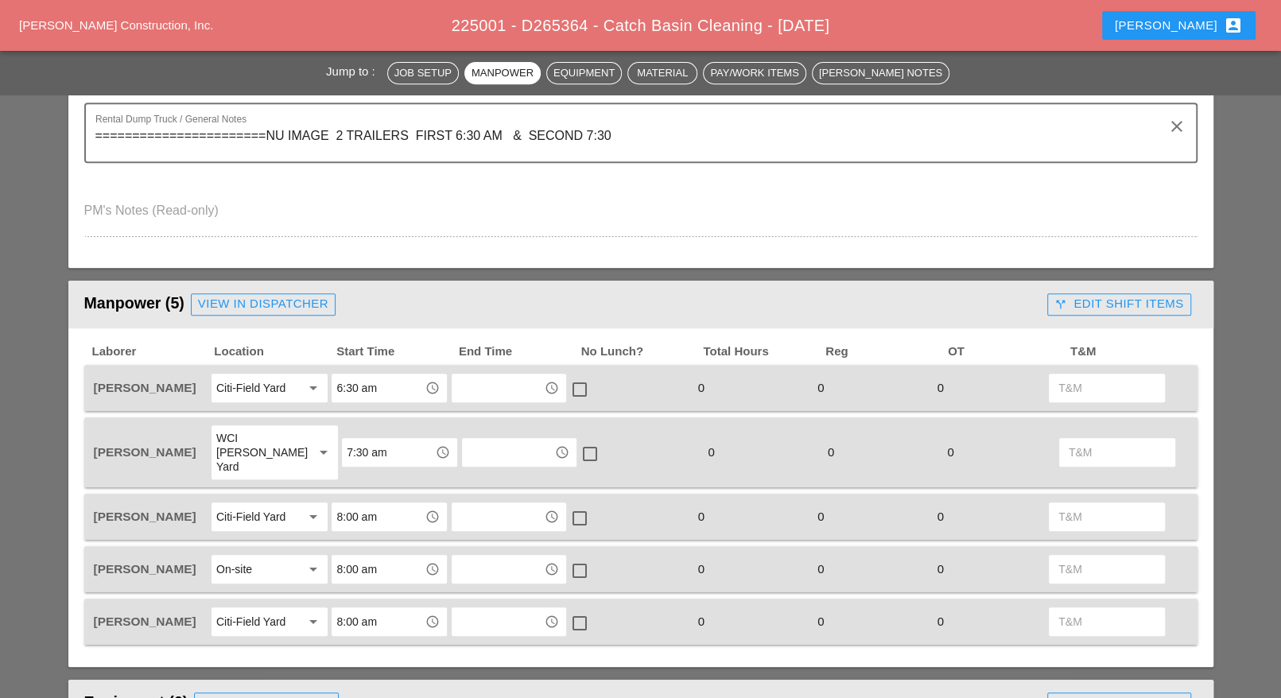
click at [1084, 308] on div "call_split Edit Shift Items" at bounding box center [1119, 304] width 129 height 18
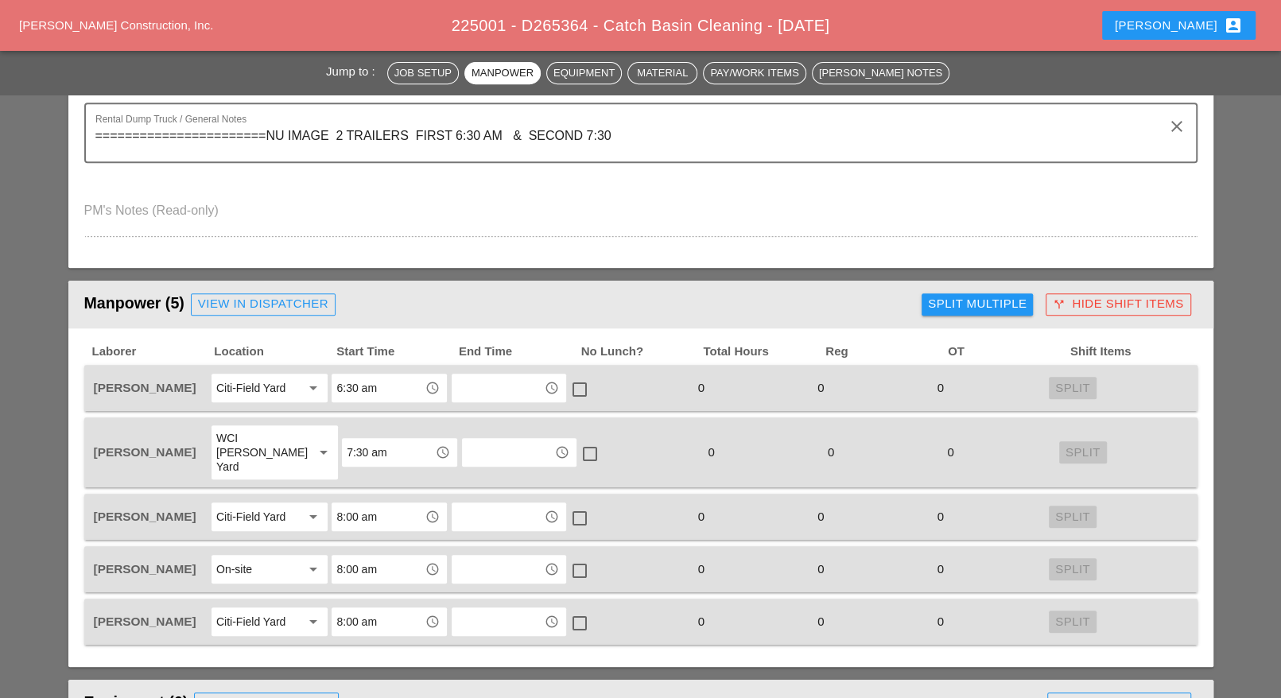
click at [1015, 302] on div "Split Multiple" at bounding box center [977, 304] width 99 height 18
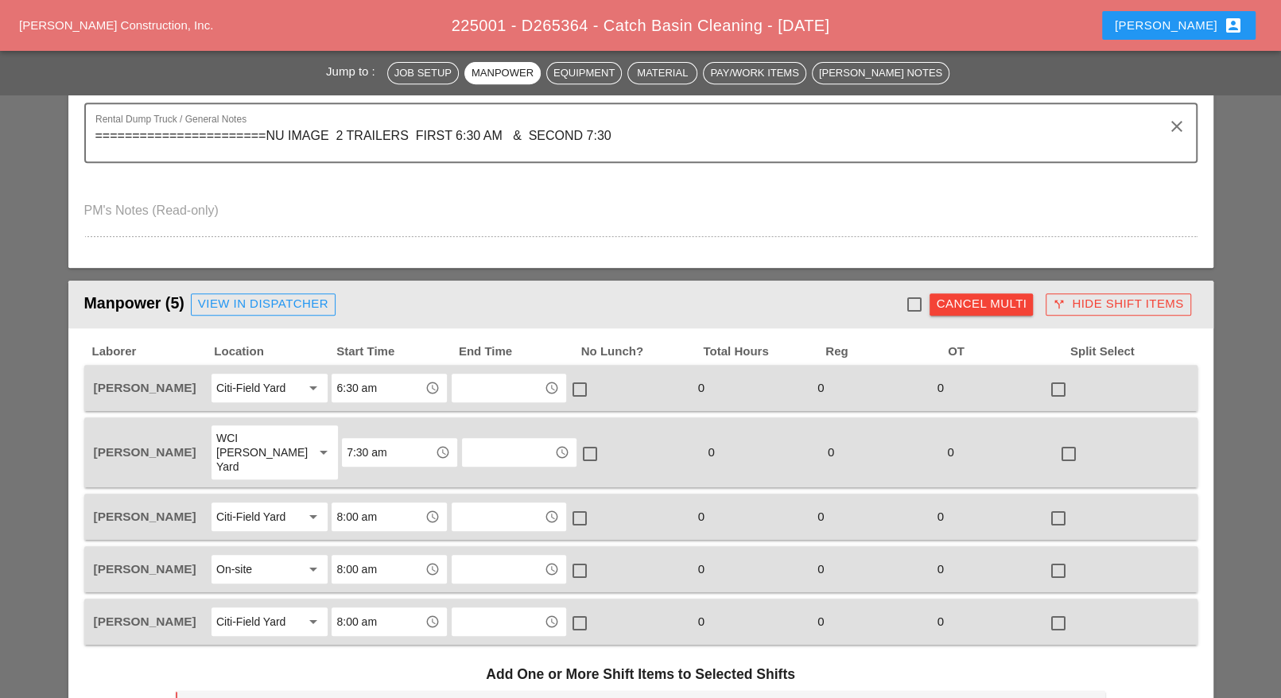
click at [919, 304] on div at bounding box center [913, 304] width 27 height 27
checkbox input "true"
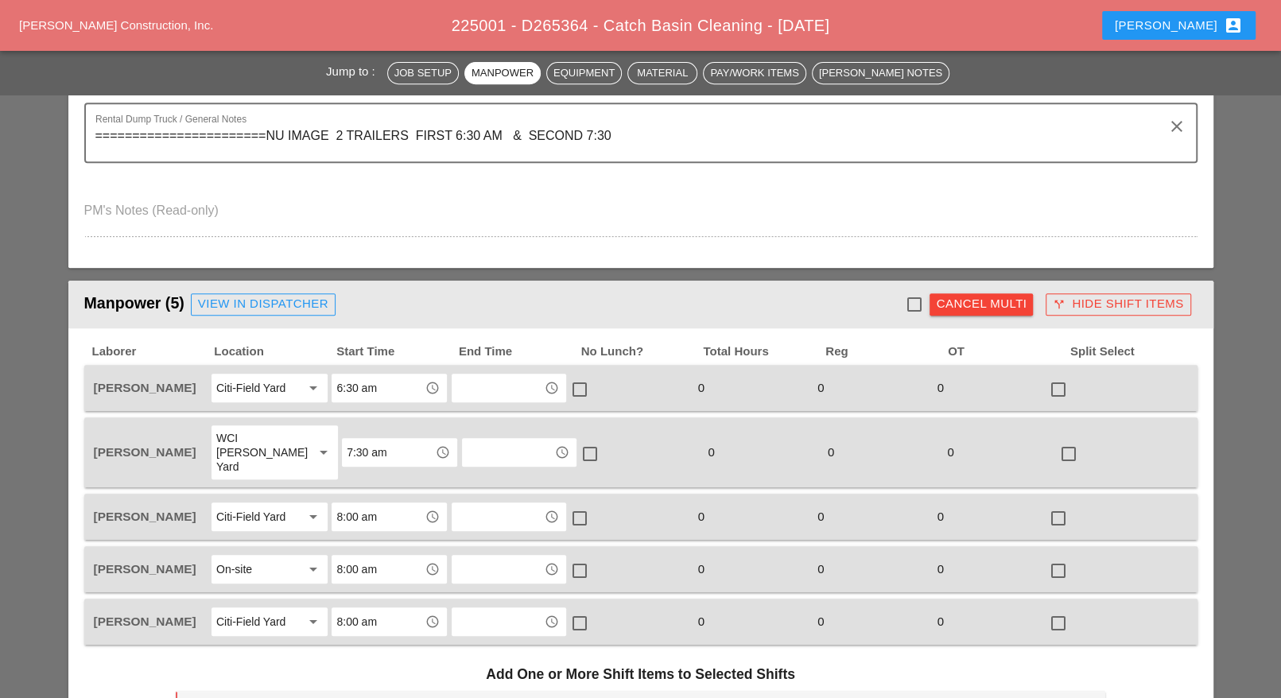
checkbox input "true"
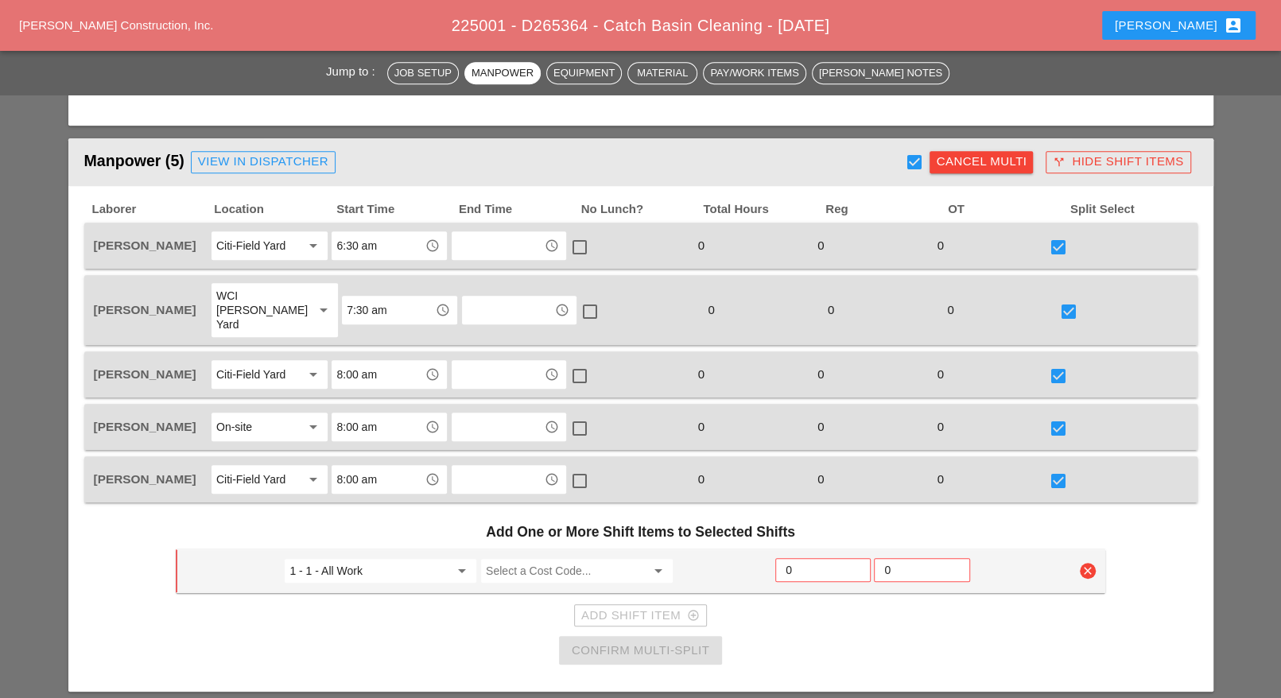
scroll to position [795, 0]
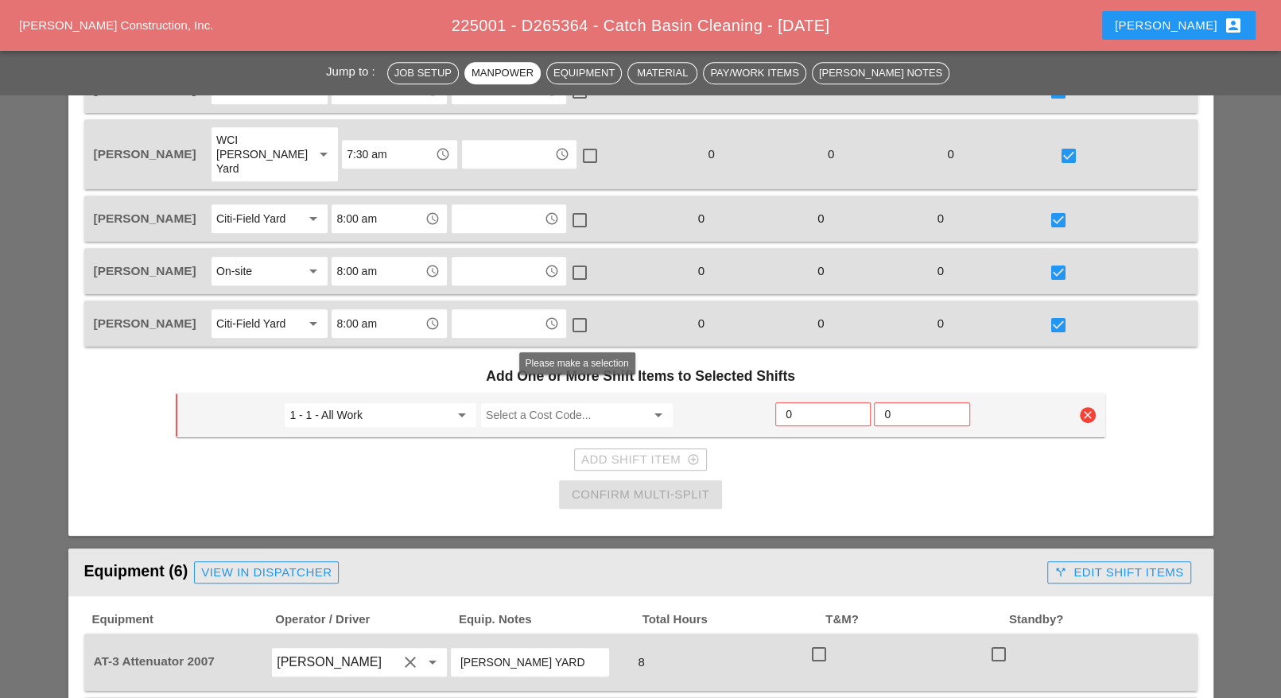
click at [550, 402] on input "Select a Cost Code..." at bounding box center [566, 414] width 160 height 25
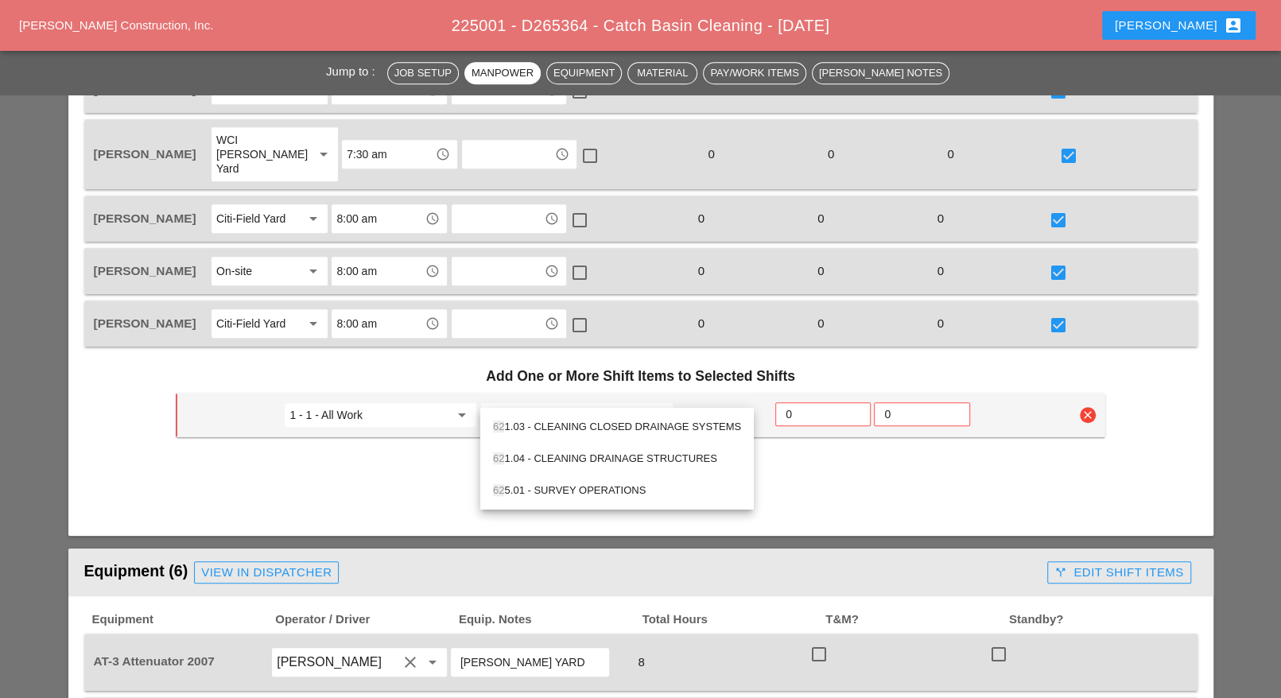
drag, startPoint x: 580, startPoint y: 454, endPoint x: 736, endPoint y: 432, distance: 158.2
click at [586, 454] on div "62 1.04 - CLEANING DRAINAGE STRUCTURES" at bounding box center [617, 458] width 248 height 19
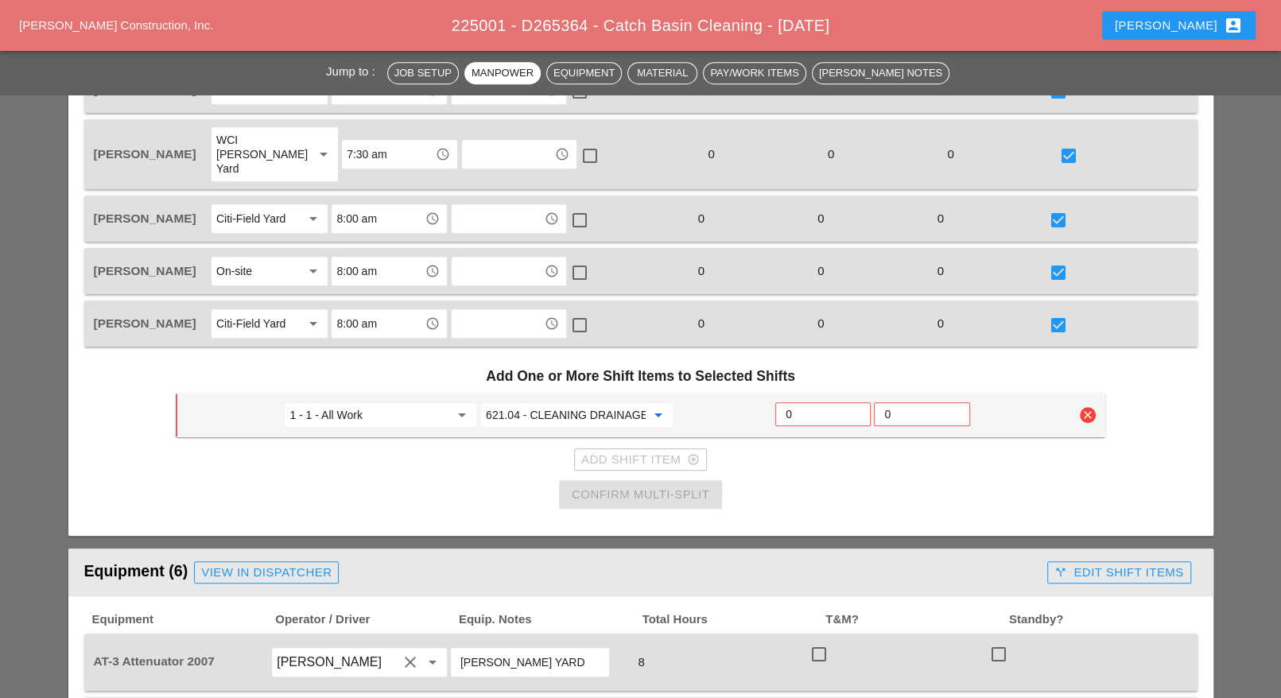
type input "621.04 - CLEANING DRAINAGE STRUCTURES"
click at [799, 402] on input "0" at bounding box center [823, 414] width 75 height 25
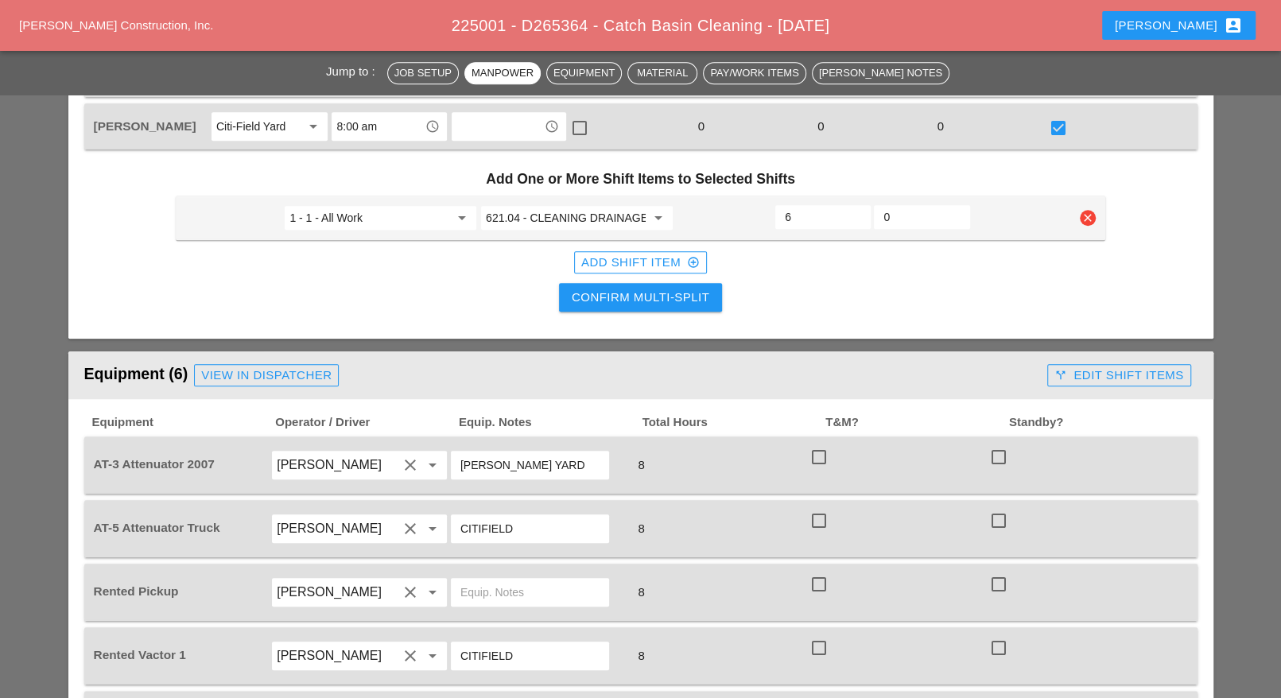
scroll to position [994, 0]
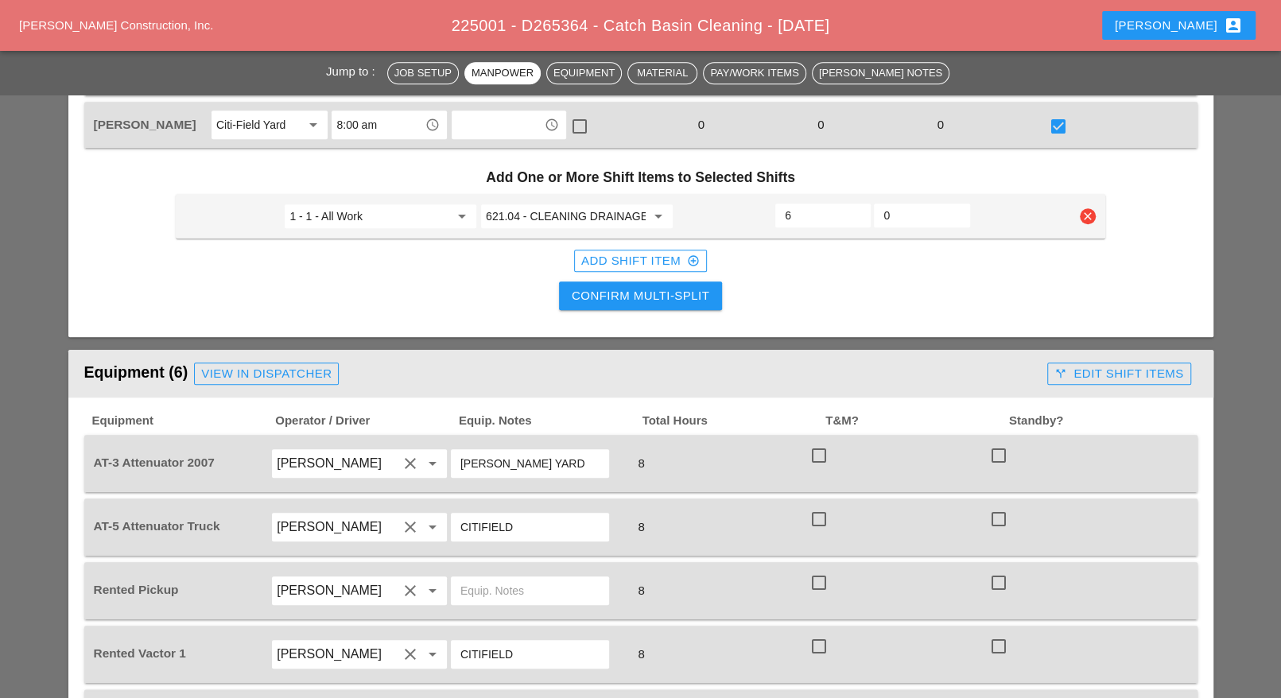
type input "6"
drag, startPoint x: 690, startPoint y: 276, endPoint x: 678, endPoint y: 289, distance: 17.4
click at [691, 287] on div "Confirm Multi-Split" at bounding box center [641, 296] width 138 height 18
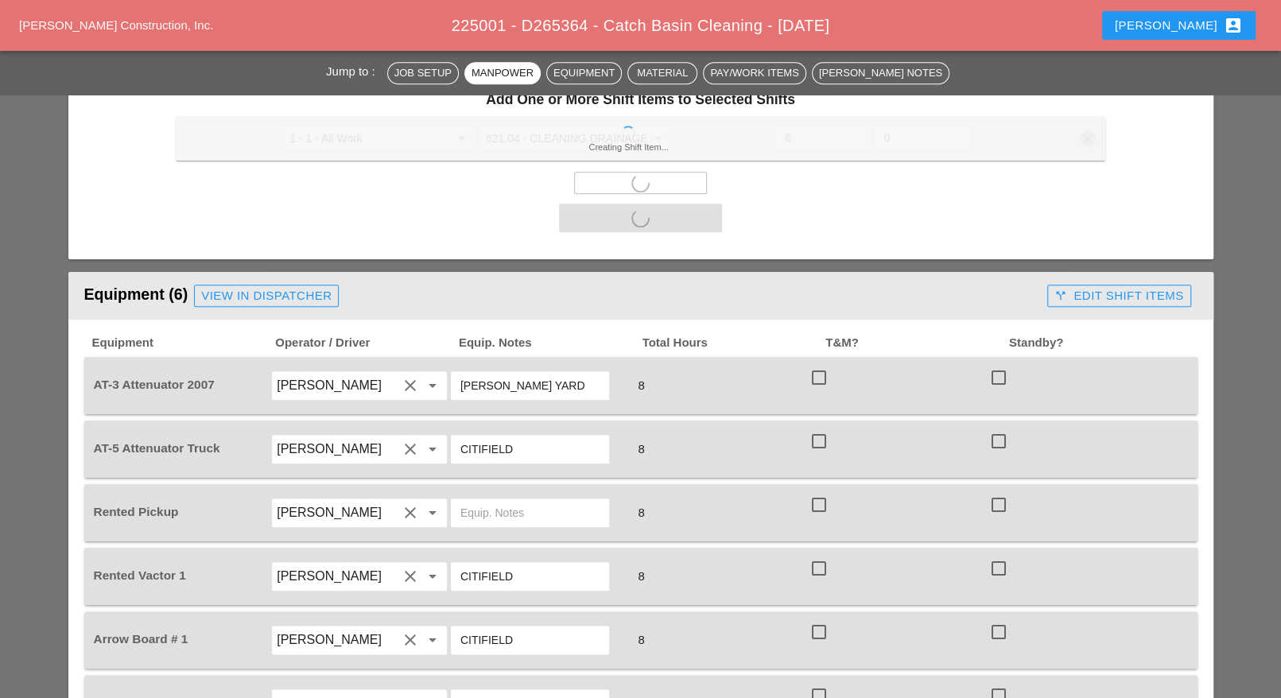
scroll to position [1094, 0]
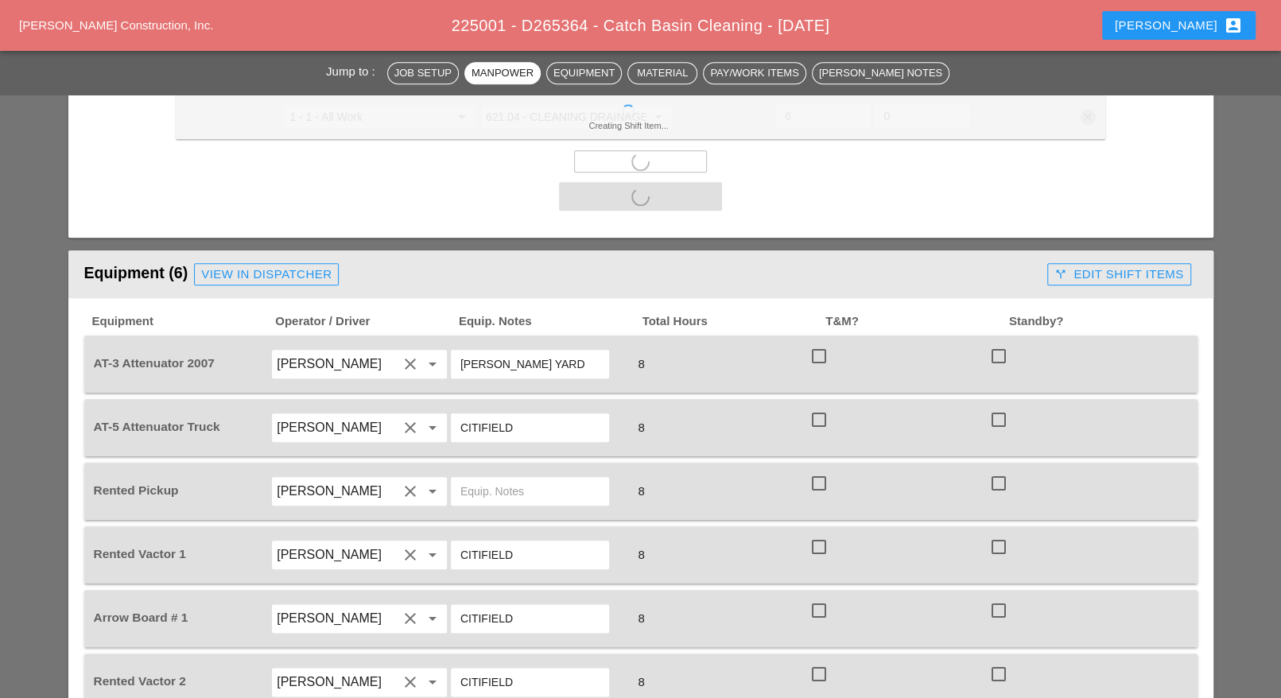
click at [819, 343] on div at bounding box center [819, 356] width 27 height 27
checkbox input "true"
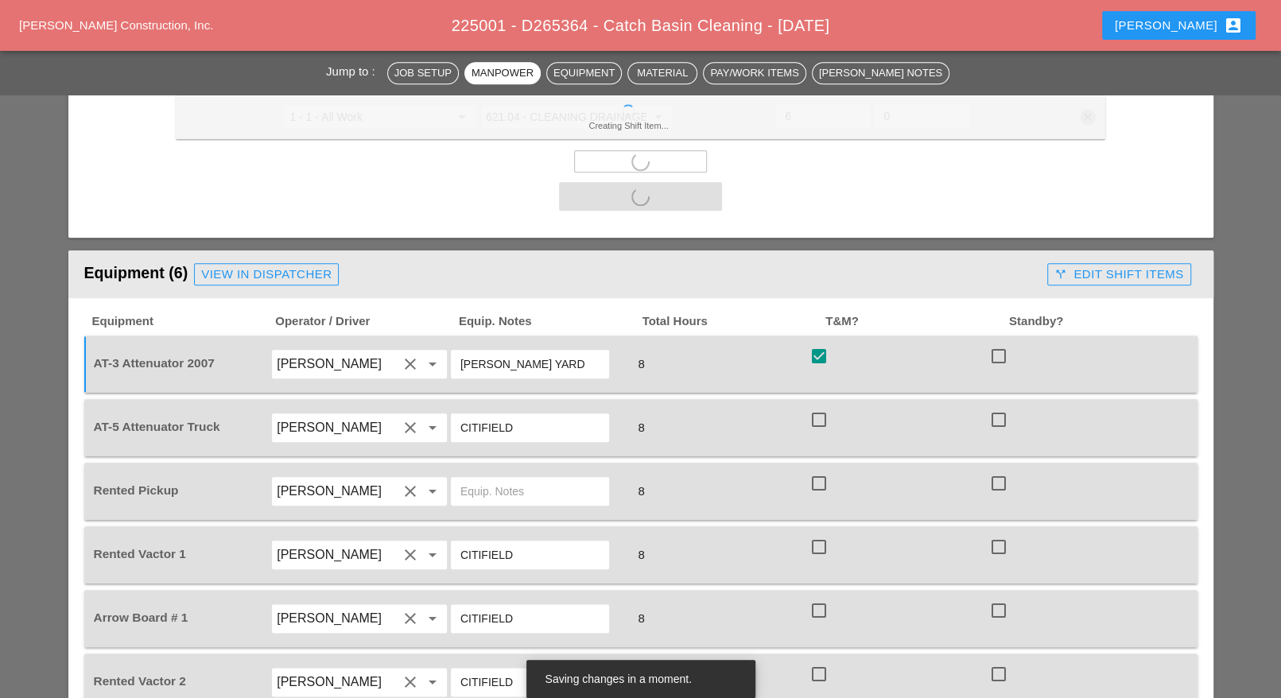
drag, startPoint x: 817, startPoint y: 398, endPoint x: 818, endPoint y: 408, distance: 10.5
click at [818, 406] on div at bounding box center [819, 419] width 27 height 27
checkbox input "true"
checkbox input "false"
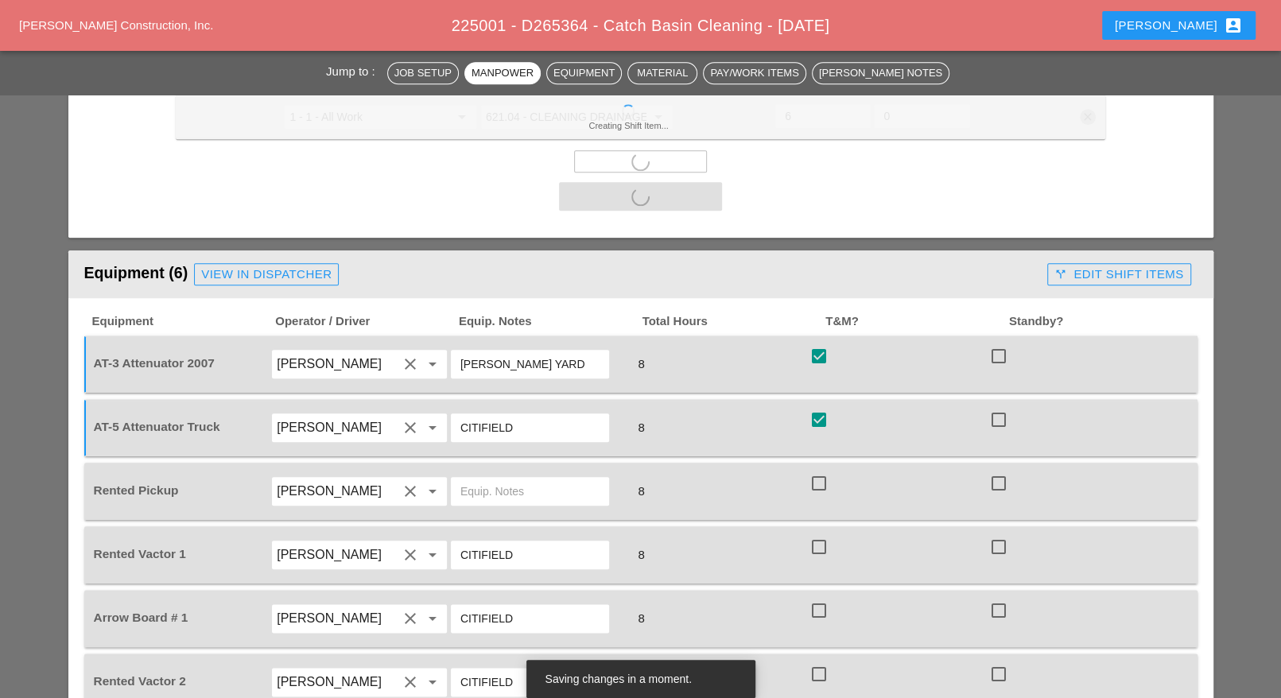
checkbox input "false"
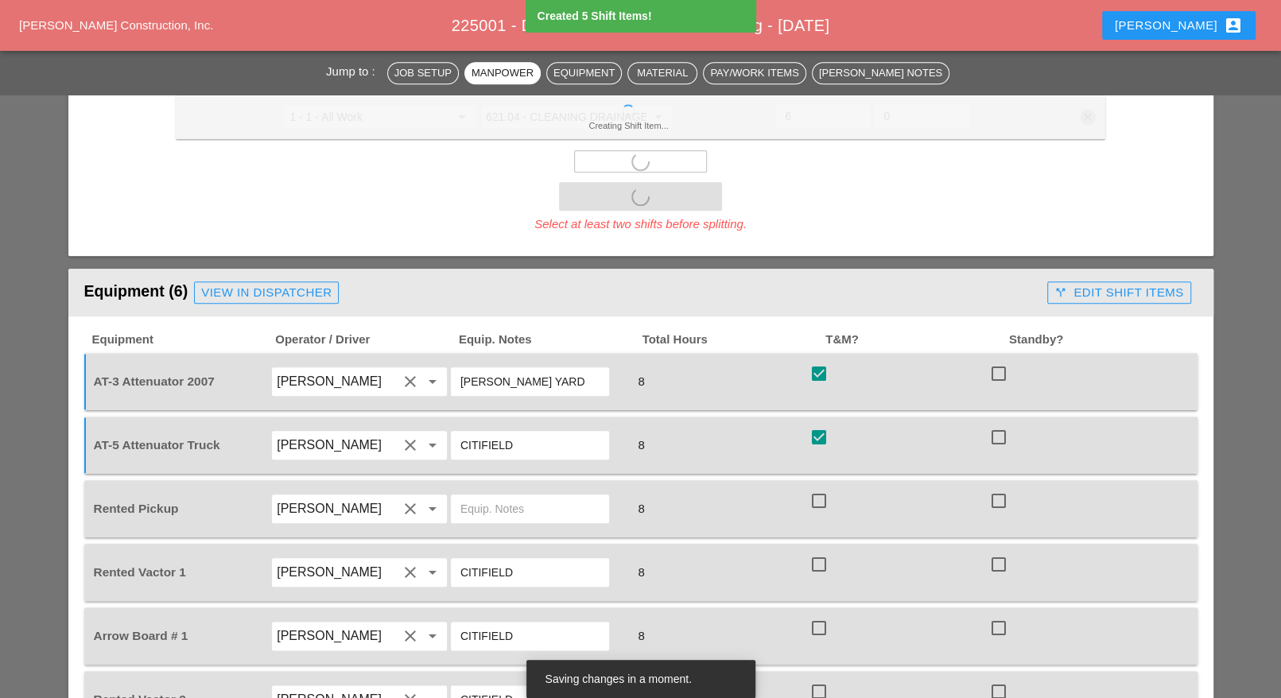
click at [820, 480] on div "Rented Pickup Miguel Fernandes clear arrow_drop_down 8 check_box_outline_blank …" at bounding box center [640, 508] width 1113 height 57
click at [817, 488] on div at bounding box center [819, 501] width 27 height 27
checkbox input "true"
click at [818, 551] on div at bounding box center [819, 564] width 27 height 27
checkbox input "true"
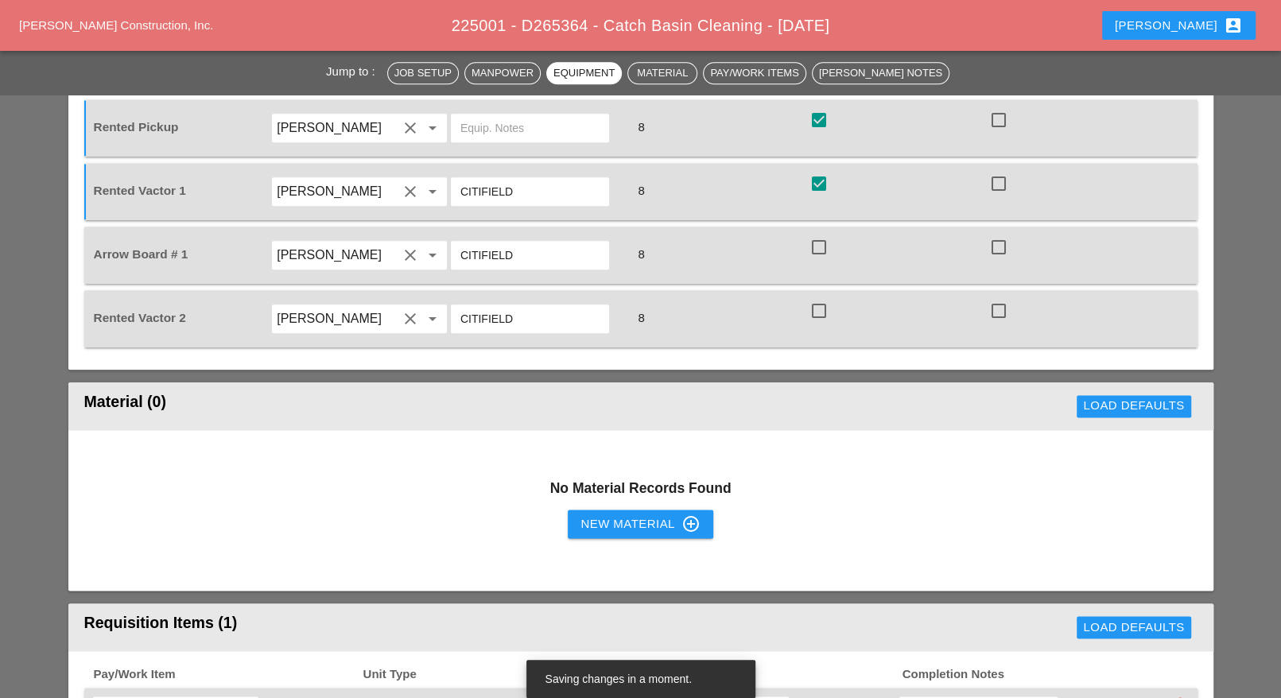
scroll to position [1193, 0]
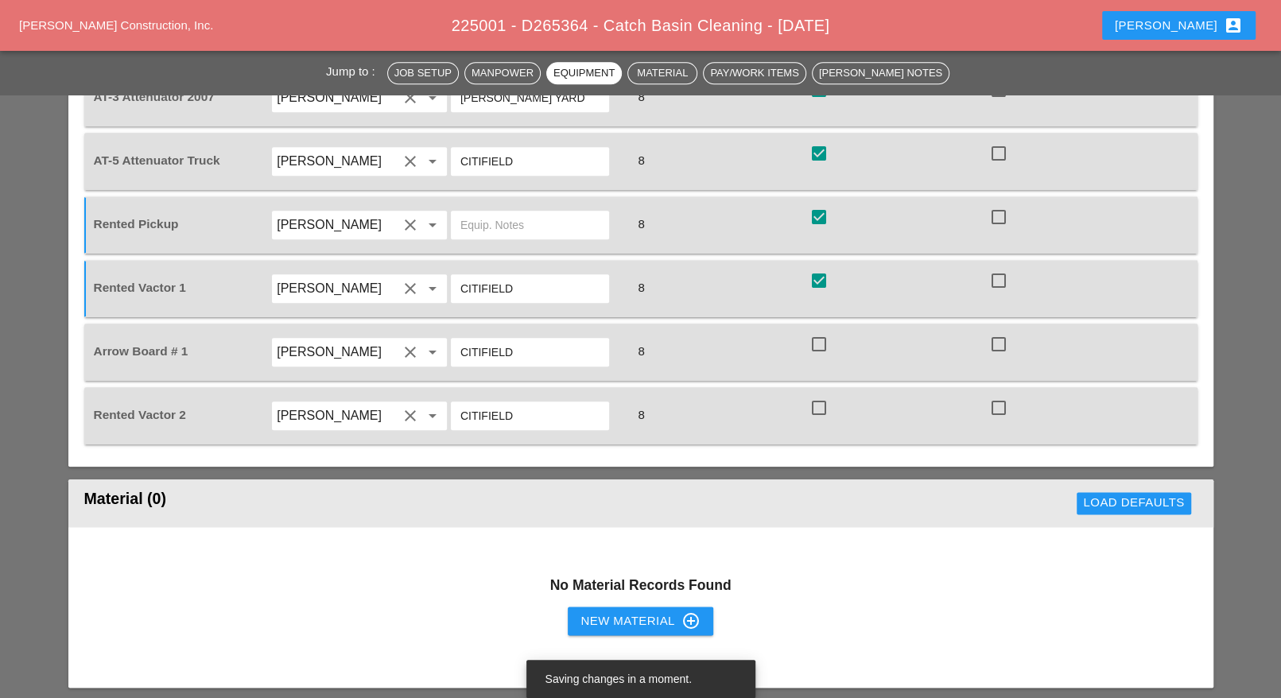
click at [818, 331] on div at bounding box center [819, 344] width 27 height 27
checkbox input "true"
click at [824, 394] on div at bounding box center [819, 407] width 27 height 27
checkbox input "true"
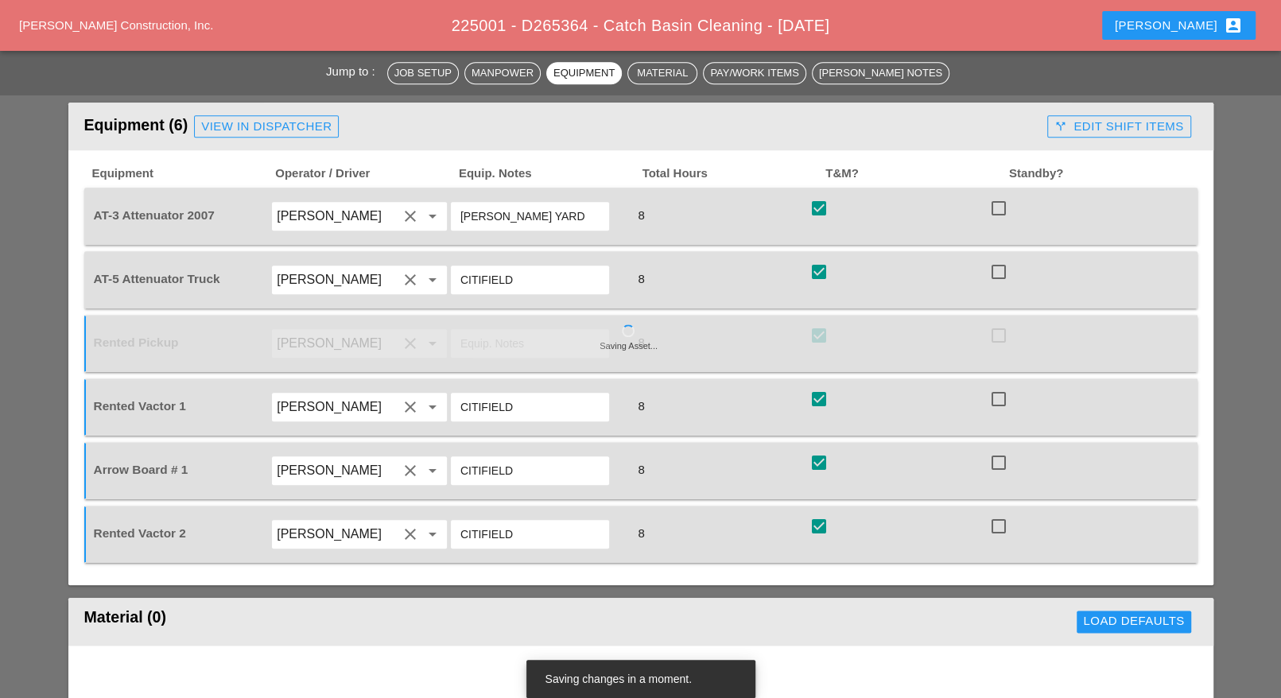
scroll to position [895, 0]
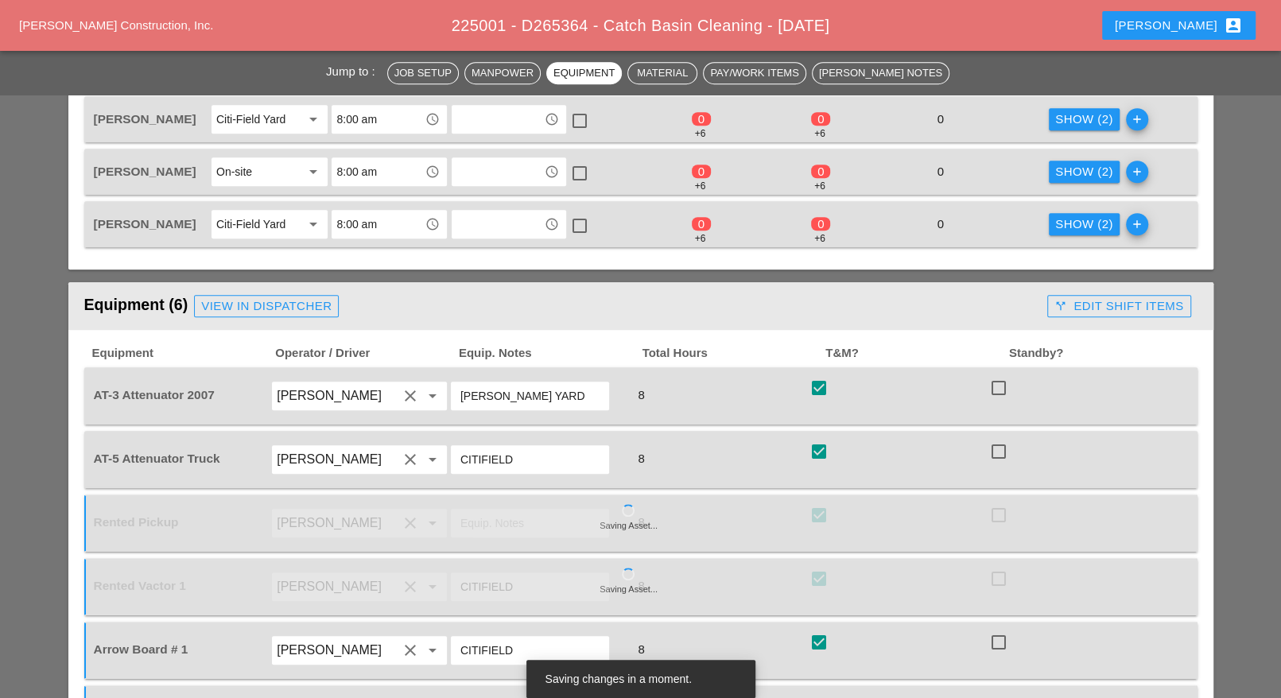
click at [1074, 297] on div "call_split Edit Shift Items" at bounding box center [1119, 306] width 129 height 18
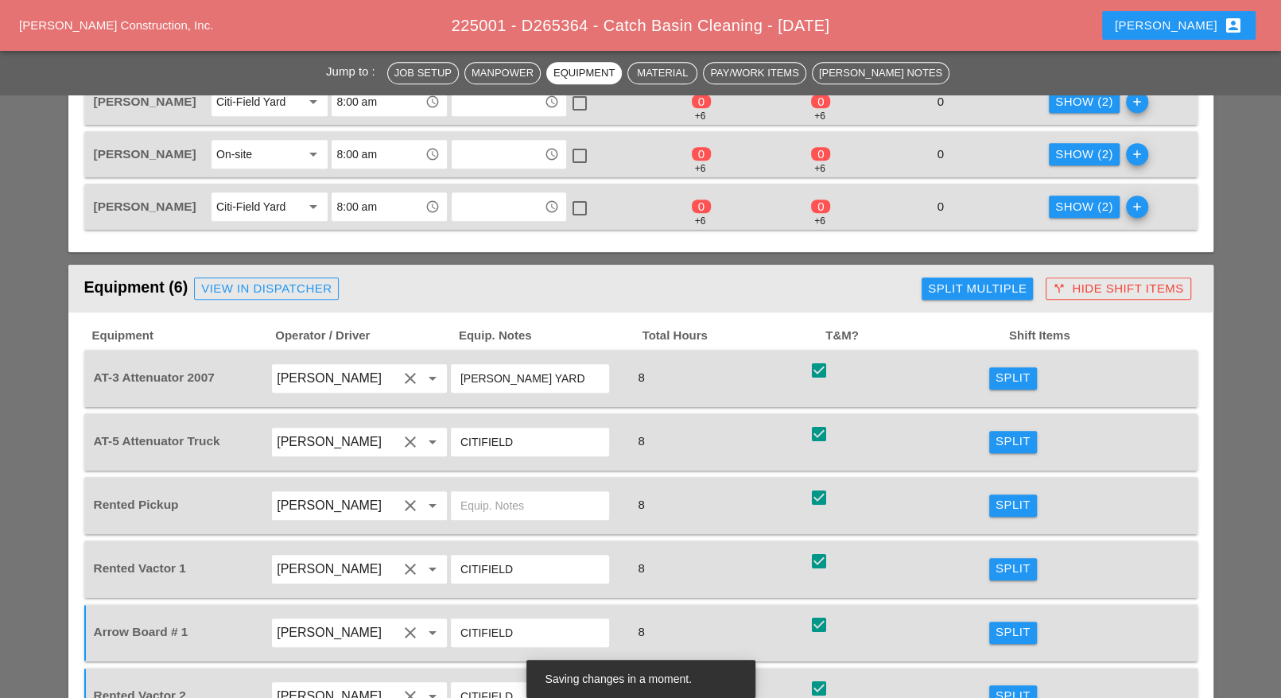
scroll to position [1193, 0]
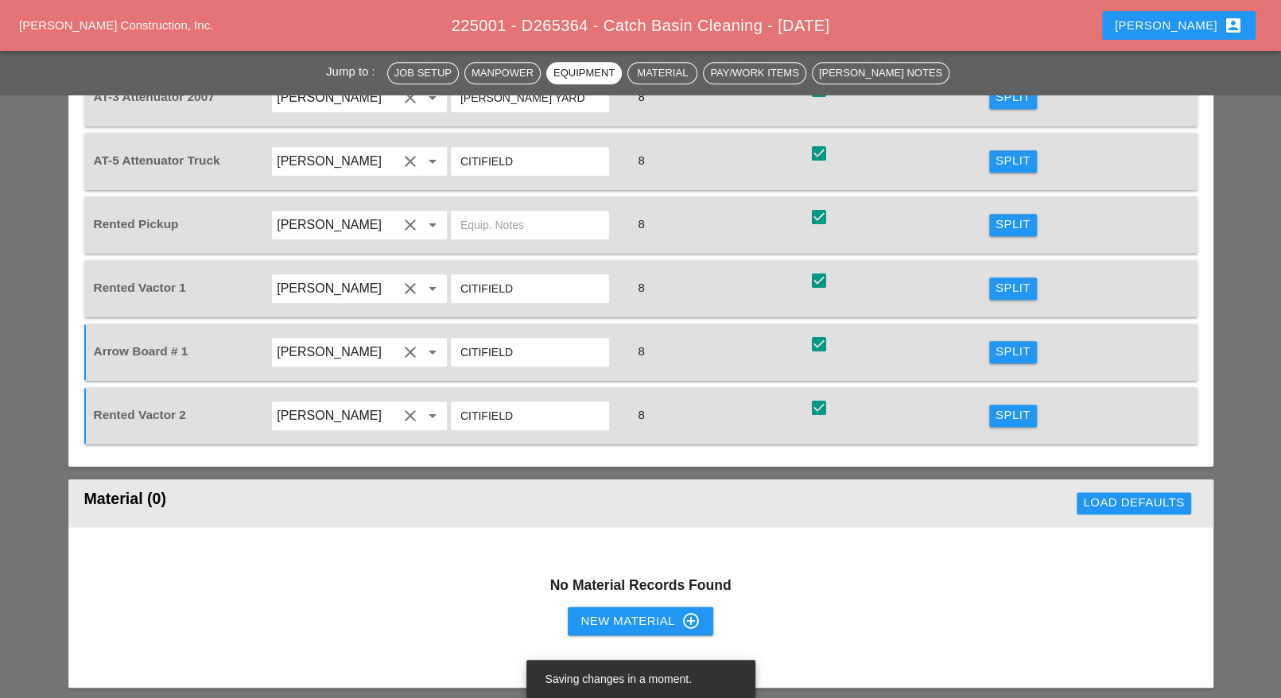
click at [1007, 406] on div "Split" at bounding box center [1013, 415] width 35 height 18
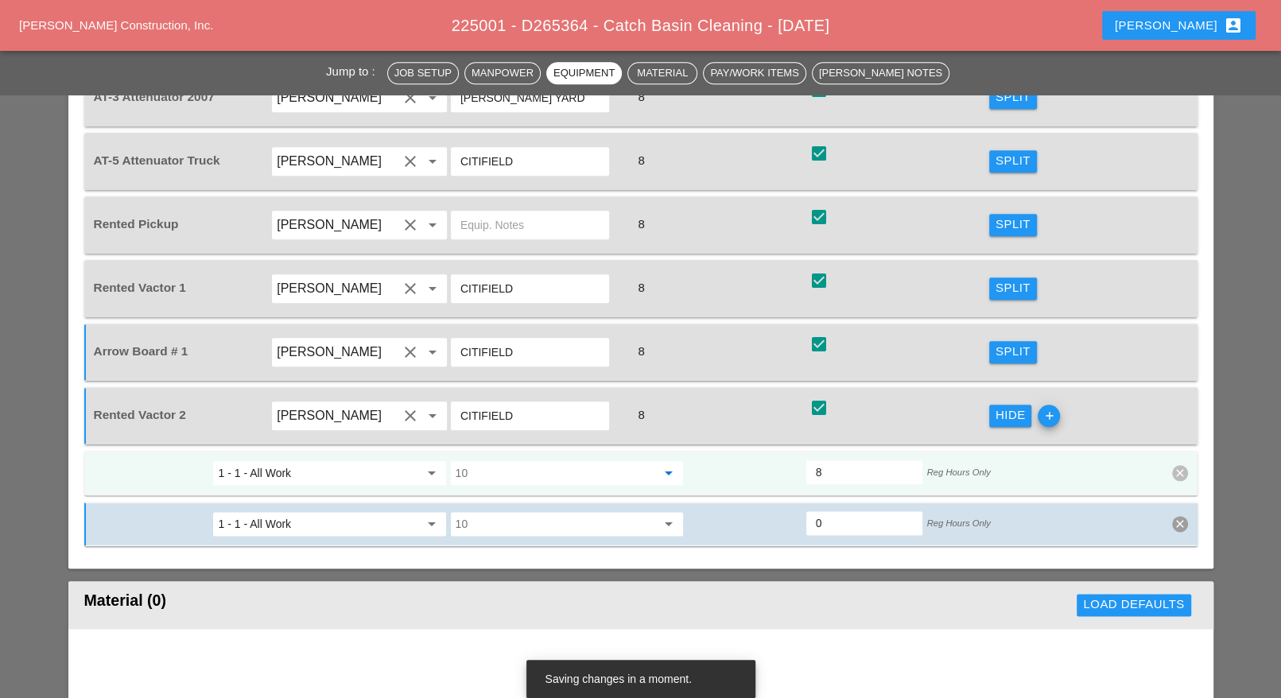
click at [541, 460] on input "10" at bounding box center [556, 472] width 200 height 25
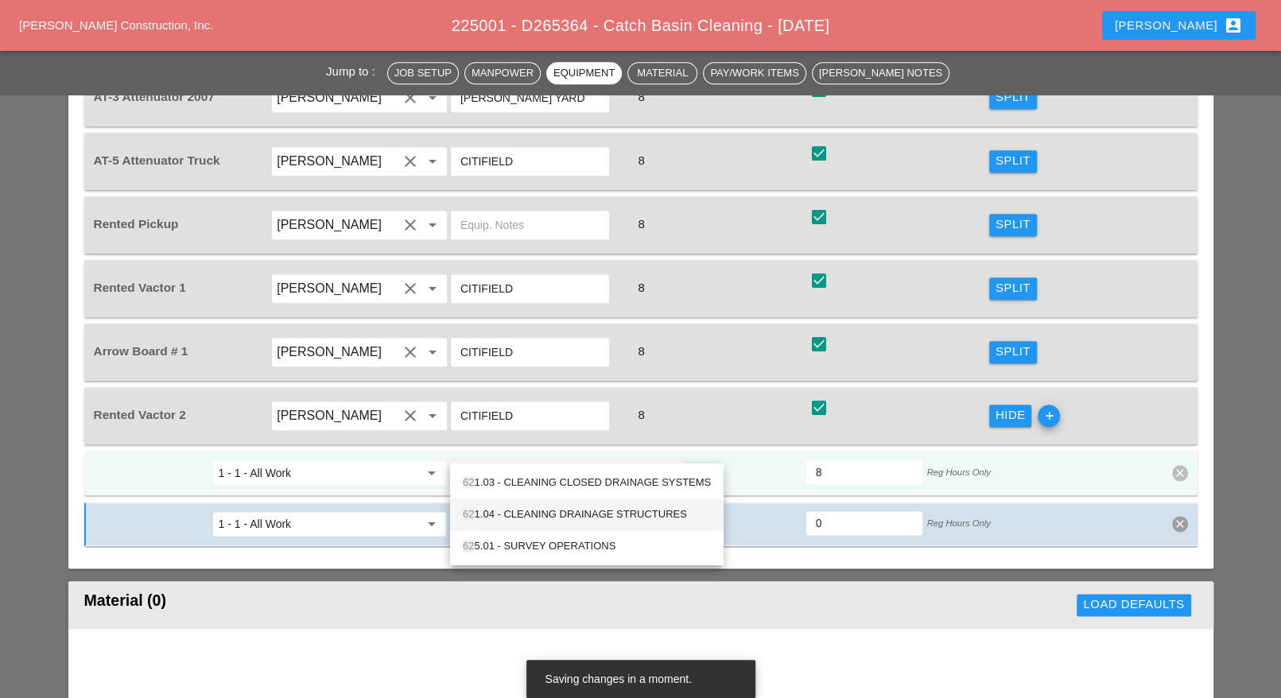
click at [557, 511] on div "62 1.04 - CLEANING DRAINAGE STRUCTURES" at bounding box center [587, 514] width 248 height 19
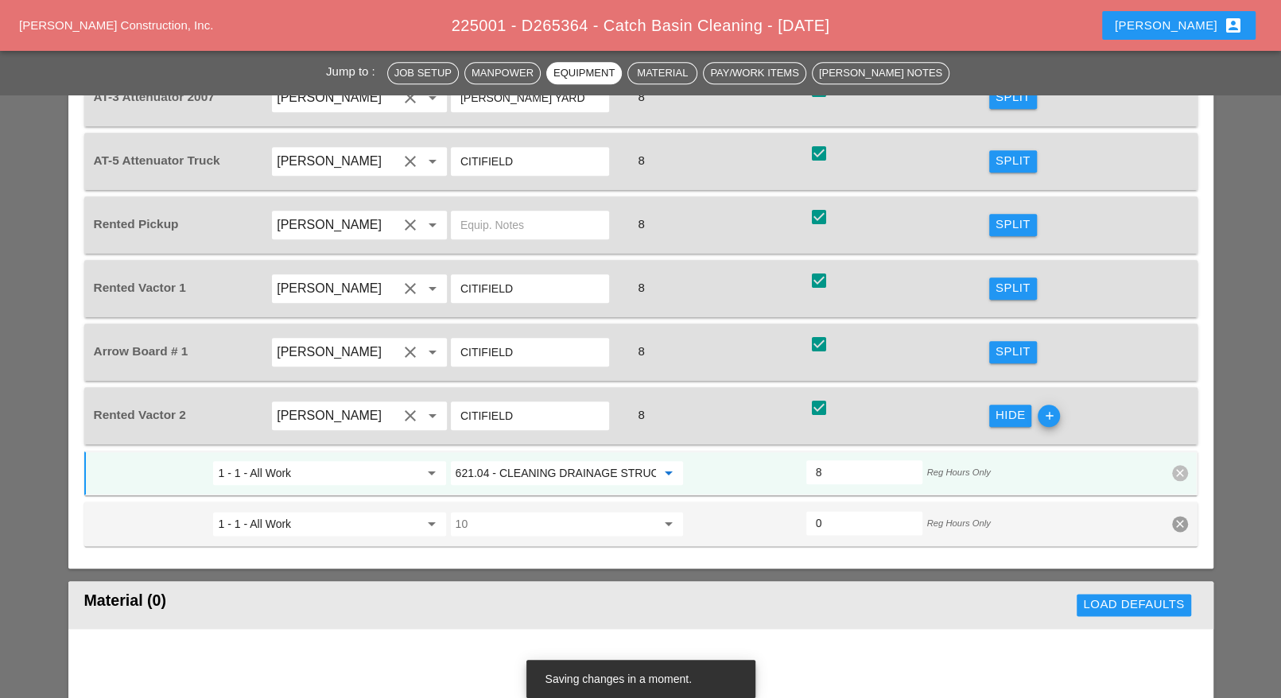
type input "621.04 - CLEANING DRAINAGE STRUCTURES"
click at [1008, 279] on div "Split" at bounding box center [1013, 288] width 35 height 18
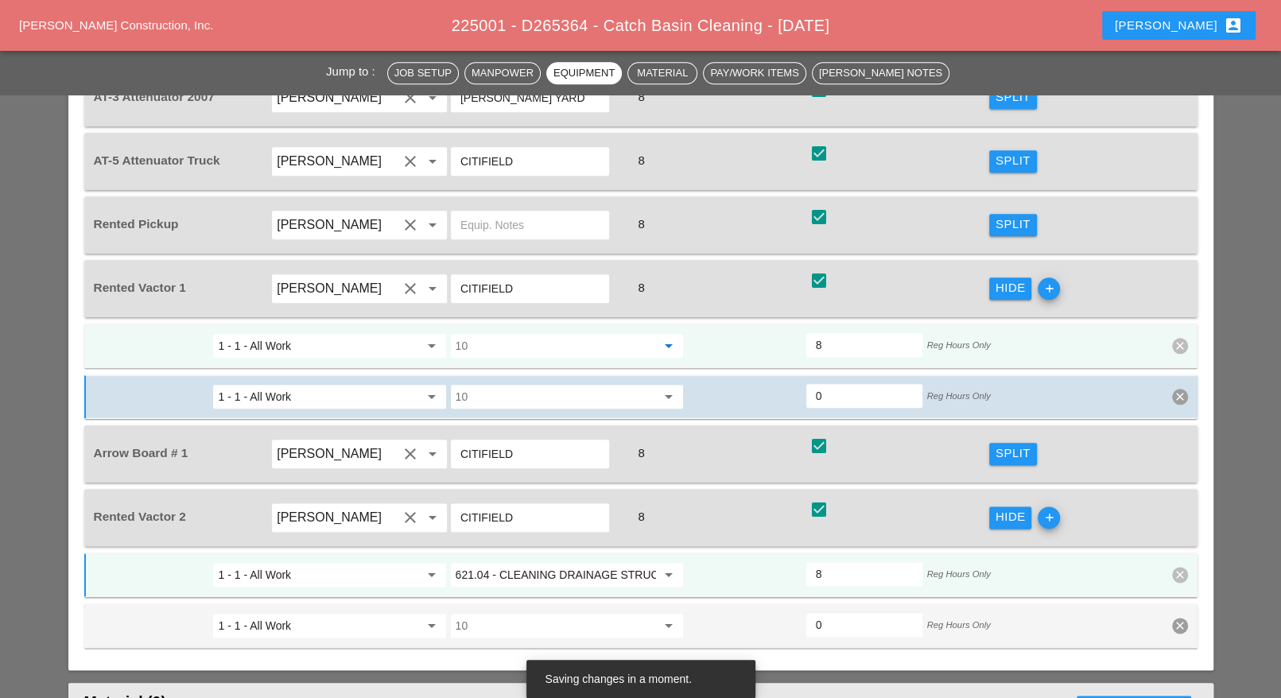
click at [555, 333] on input "10" at bounding box center [556, 345] width 200 height 25
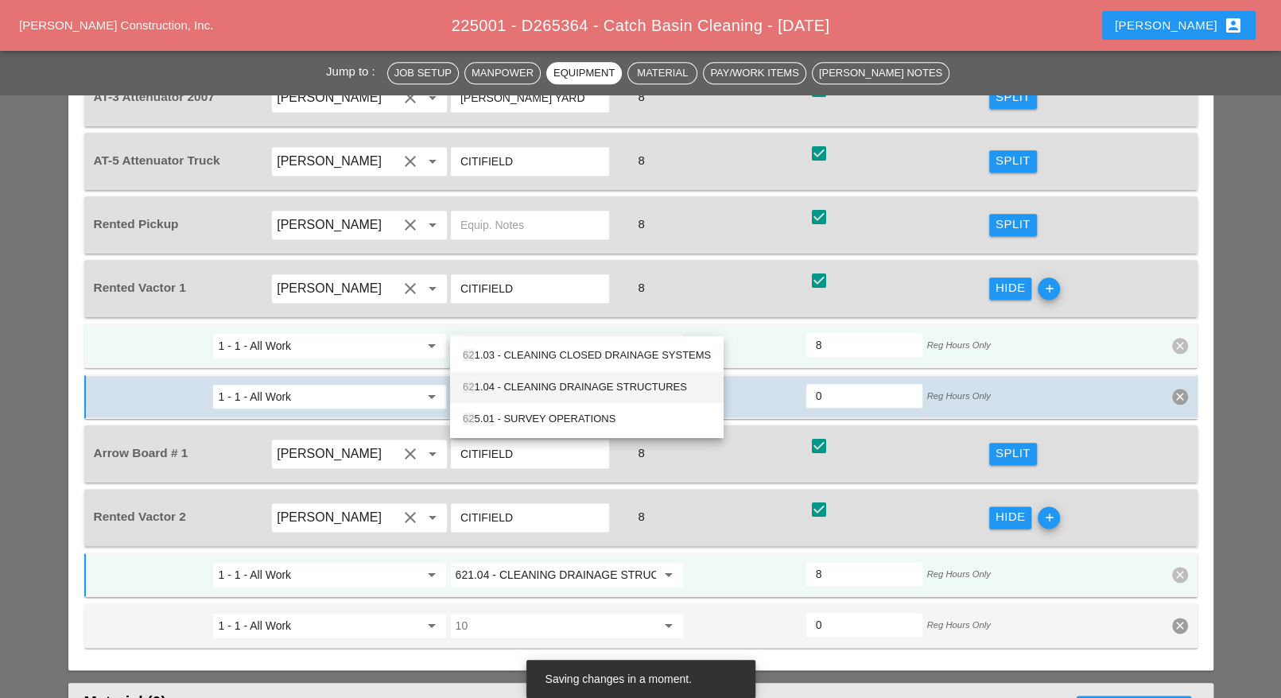
click at [548, 381] on div "62 1.04 - CLEANING DRAINAGE STRUCTURES" at bounding box center [587, 387] width 248 height 19
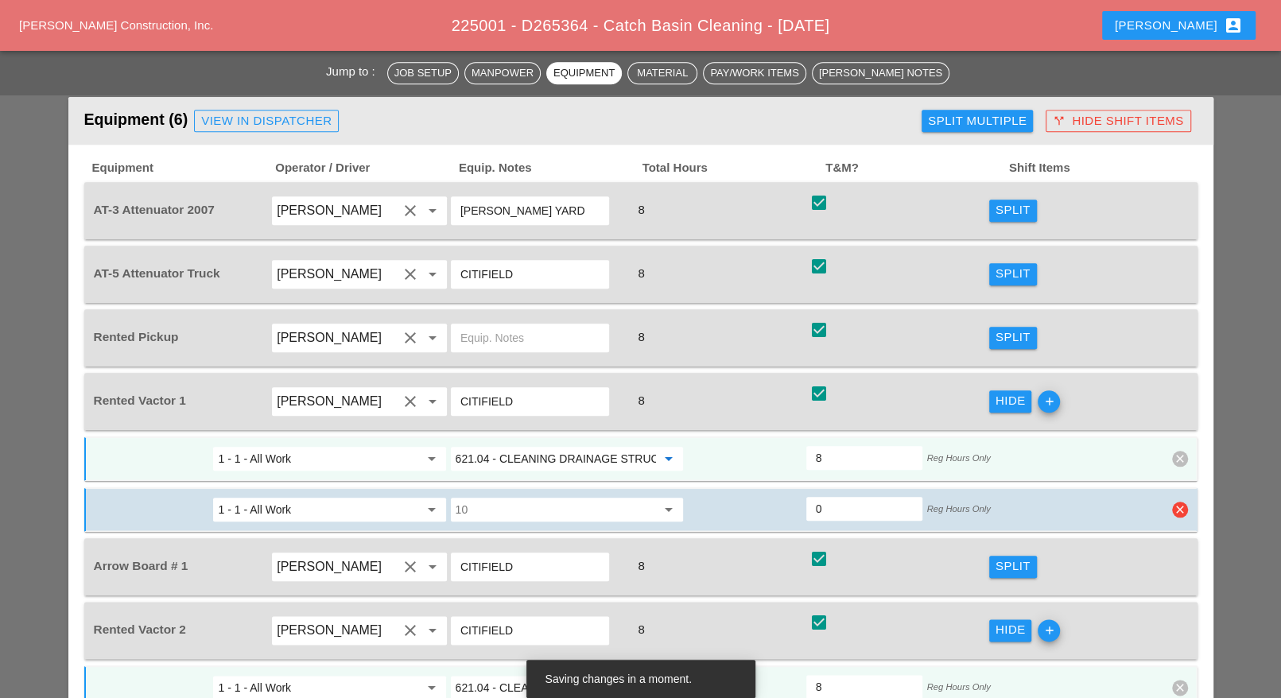
scroll to position [994, 0]
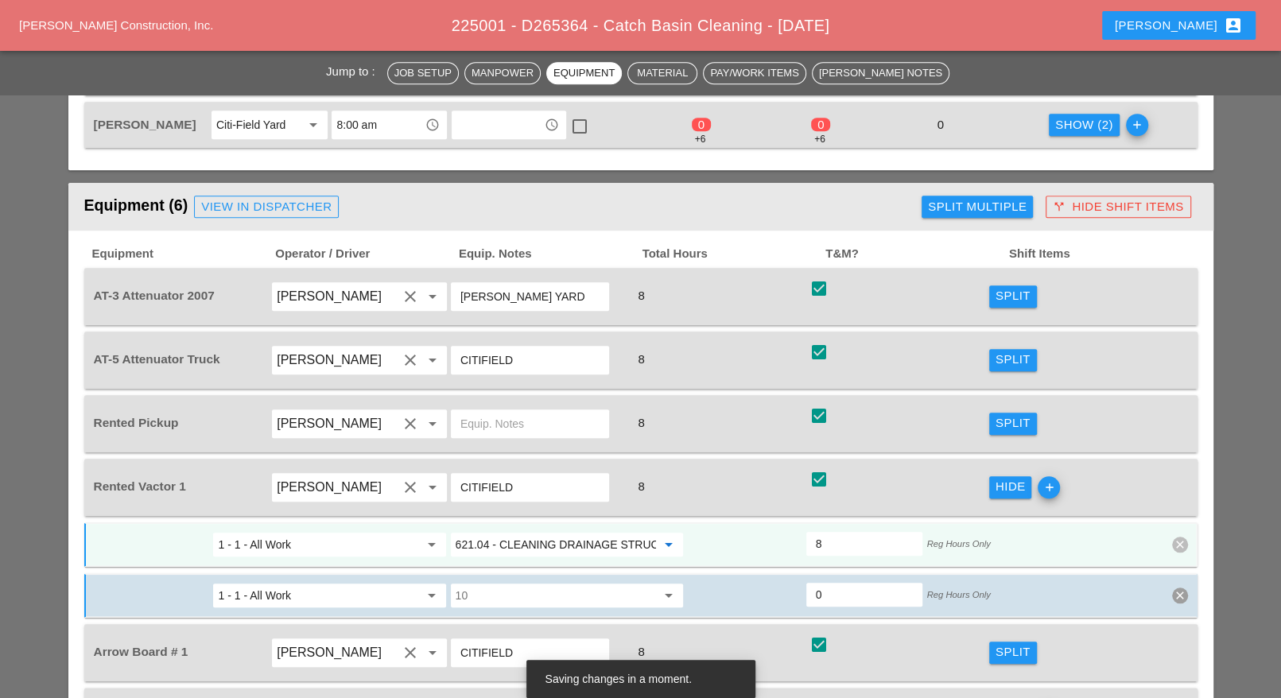
type input "621.04 - CLEANING DRAINAGE STRUCTURES"
click at [1004, 287] on div "Split" at bounding box center [1013, 296] width 35 height 18
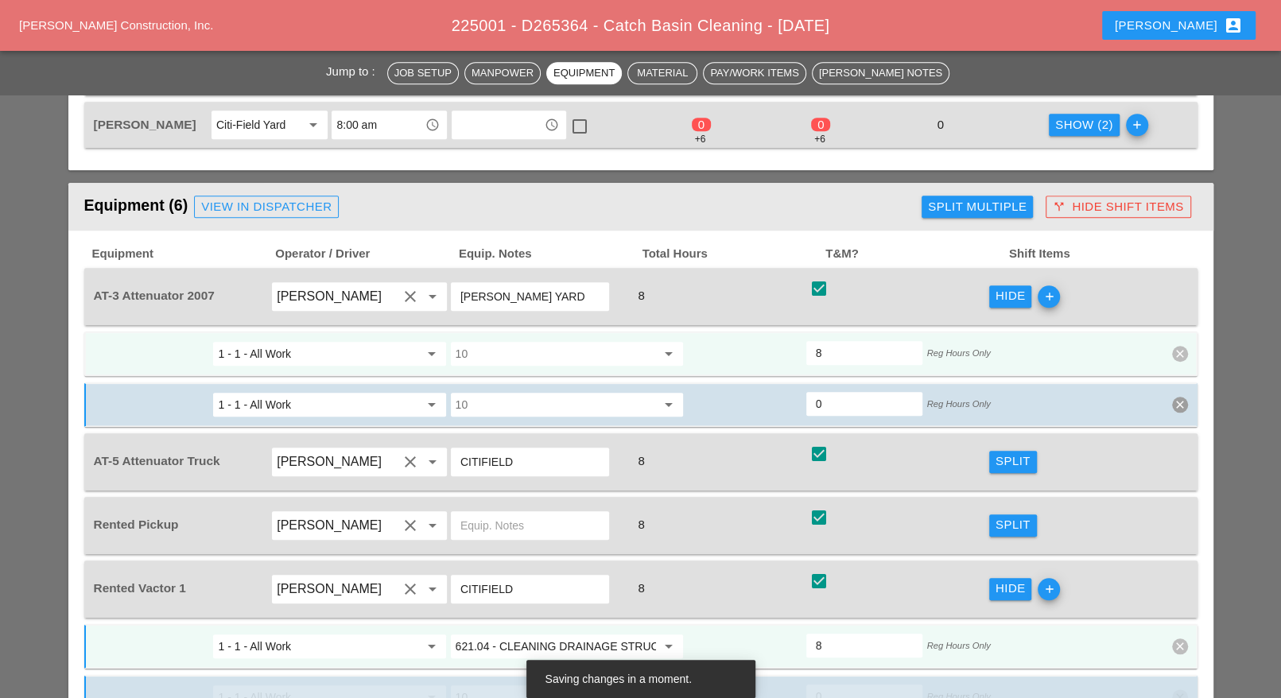
click at [573, 341] on input "10" at bounding box center [556, 353] width 200 height 25
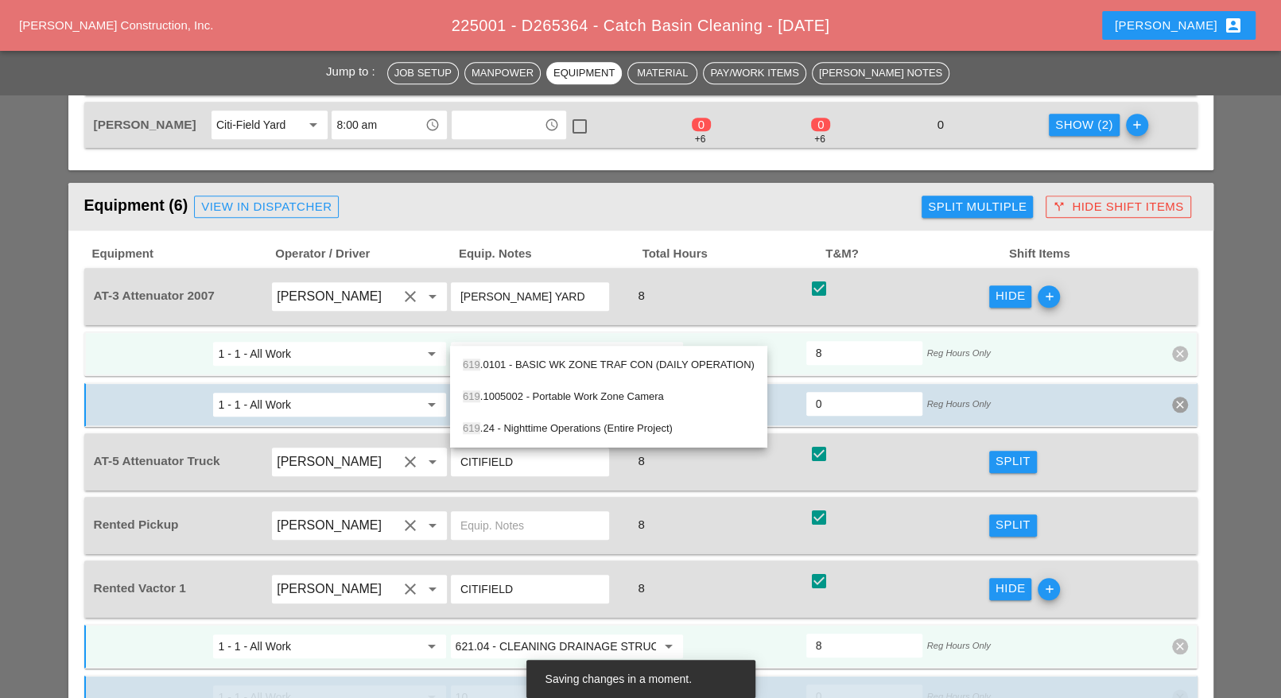
click at [562, 367] on div "619 .0101 - BASIC WK ZONE TRAF CON (DAILY OPERATION)" at bounding box center [609, 364] width 292 height 19
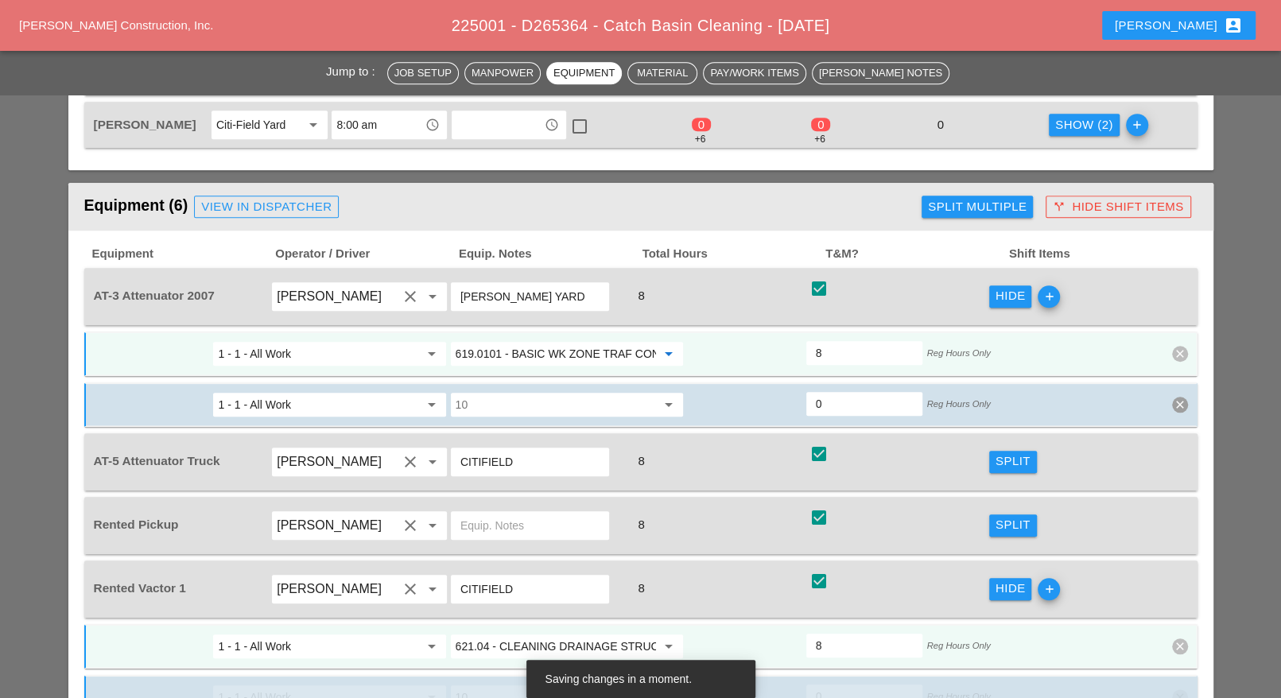
click at [570, 341] on input "619.0101 - BASIC WK ZONE TRAF CON (DAILY OPERATION)" at bounding box center [556, 353] width 200 height 25
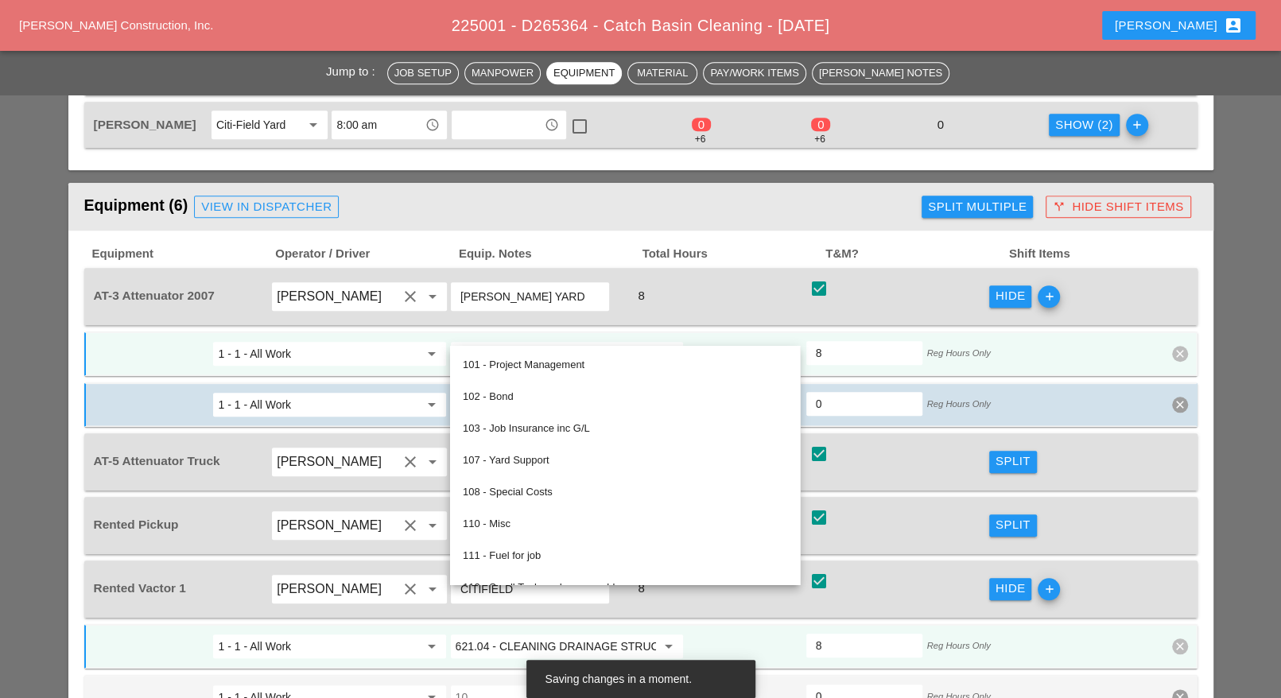
type input "619.0101 - BASIC WK ZONE TRAF CON (DAILY OPERATION)"
click at [394, 341] on input "1 - 1 - All Work" at bounding box center [318, 353] width 200 height 25
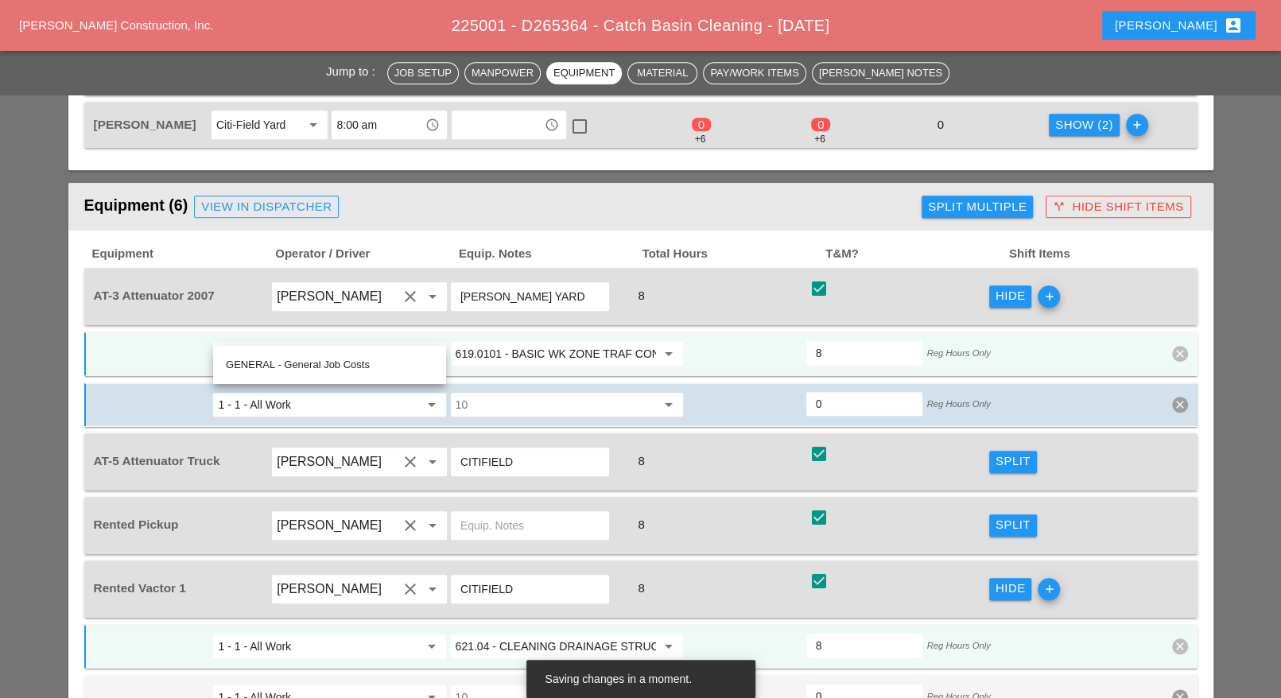
click at [512, 341] on input "619.0101 - BASIC WK ZONE TRAF CON (DAILY OPERATION)" at bounding box center [556, 353] width 200 height 25
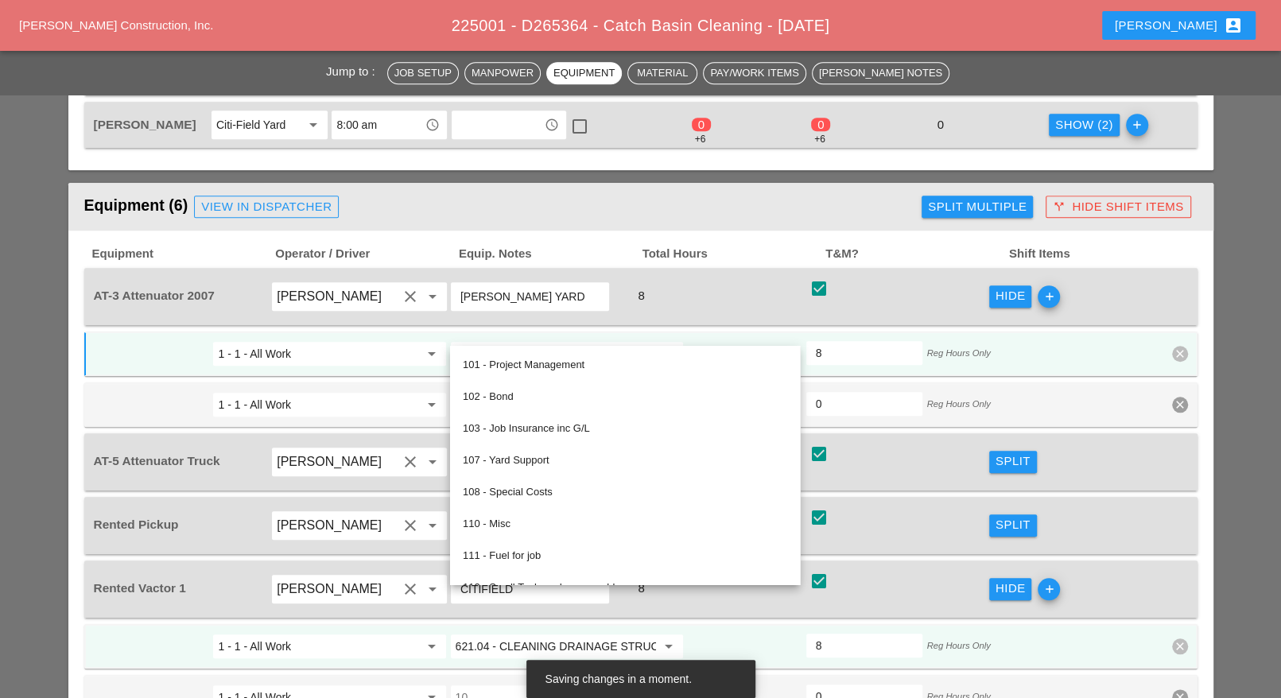
click at [733, 286] on div "8" at bounding box center [718, 296] width 177 height 21
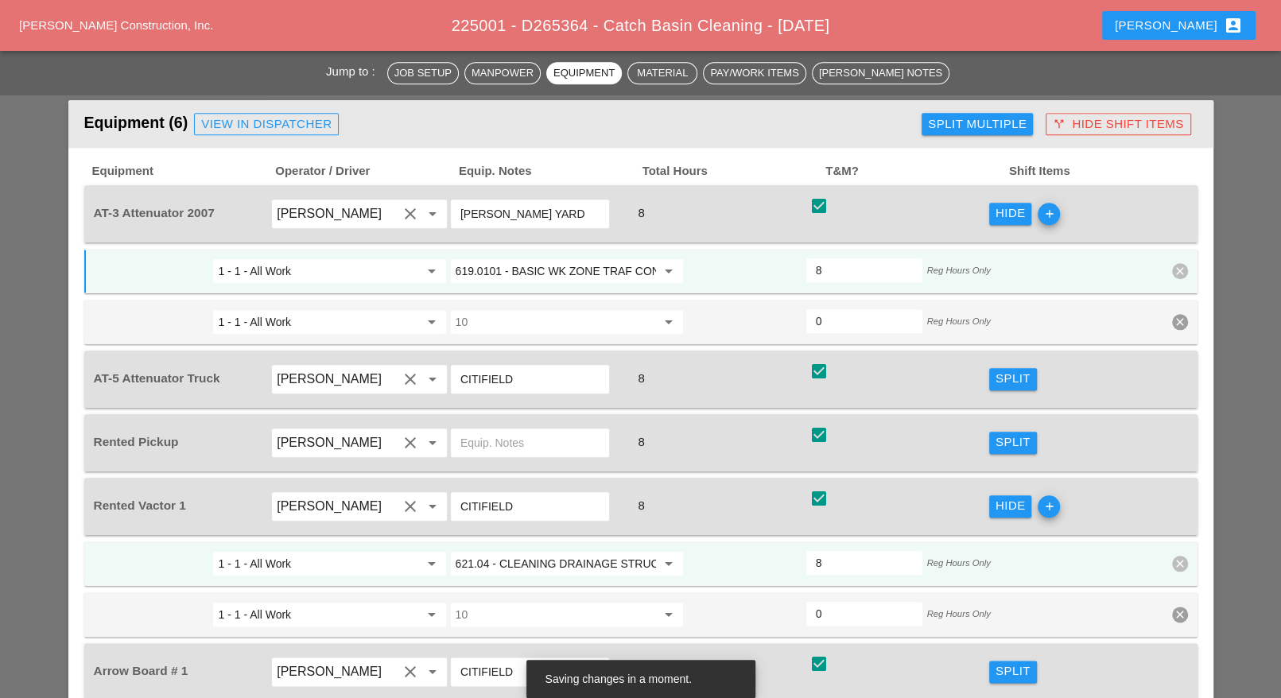
scroll to position [1094, 0]
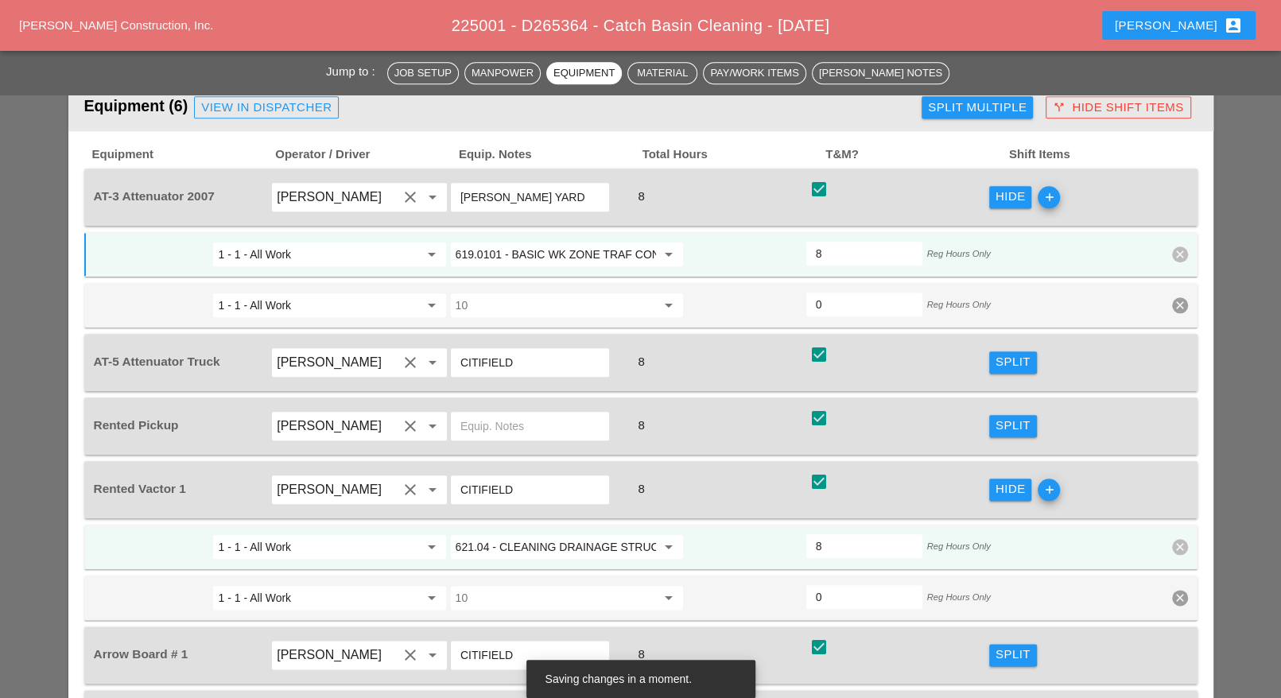
click at [1002, 353] on div "Split" at bounding box center [1013, 362] width 35 height 18
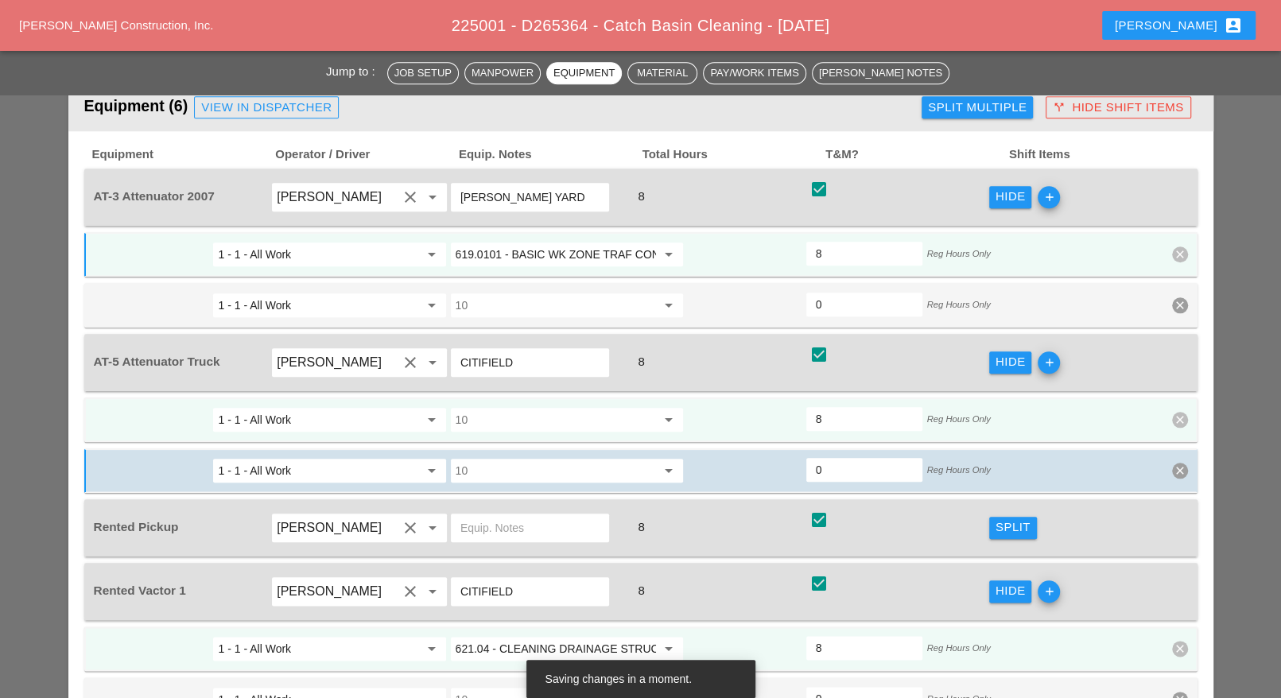
click at [569, 406] on div "10 arrow_drop_down" at bounding box center [567, 420] width 237 height 29
click at [538, 407] on input "10" at bounding box center [556, 419] width 200 height 25
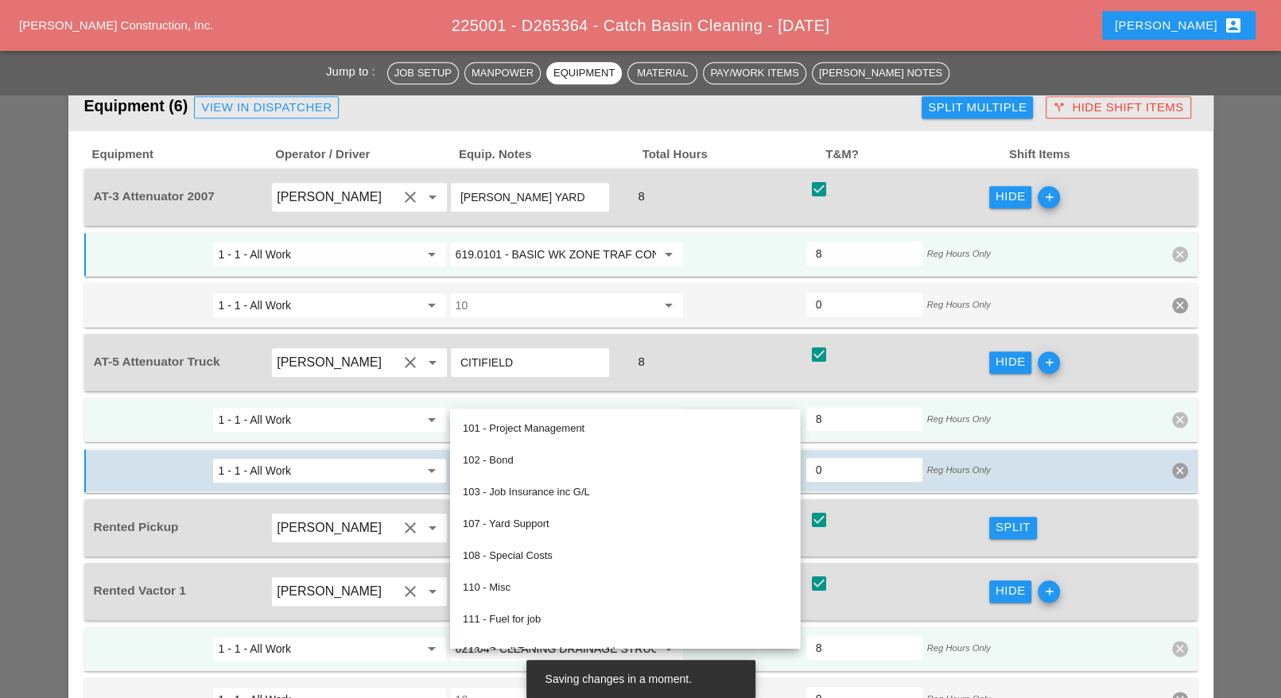
paste input "619.0101 - BASIC WK ZONE TRAF CON (DAILY OPERATION)"
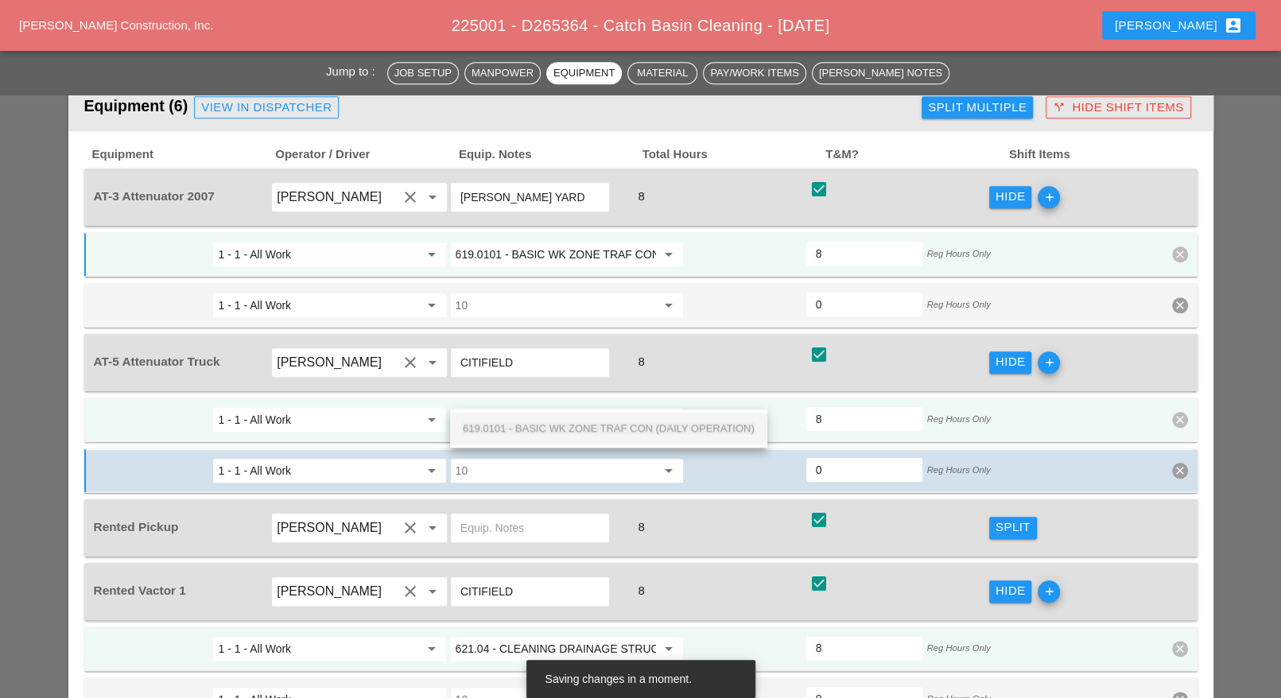
click at [538, 426] on span "619.0101 - BASIC WK ZONE TRAF CON (DAILY OPERATION)" at bounding box center [609, 428] width 292 height 12
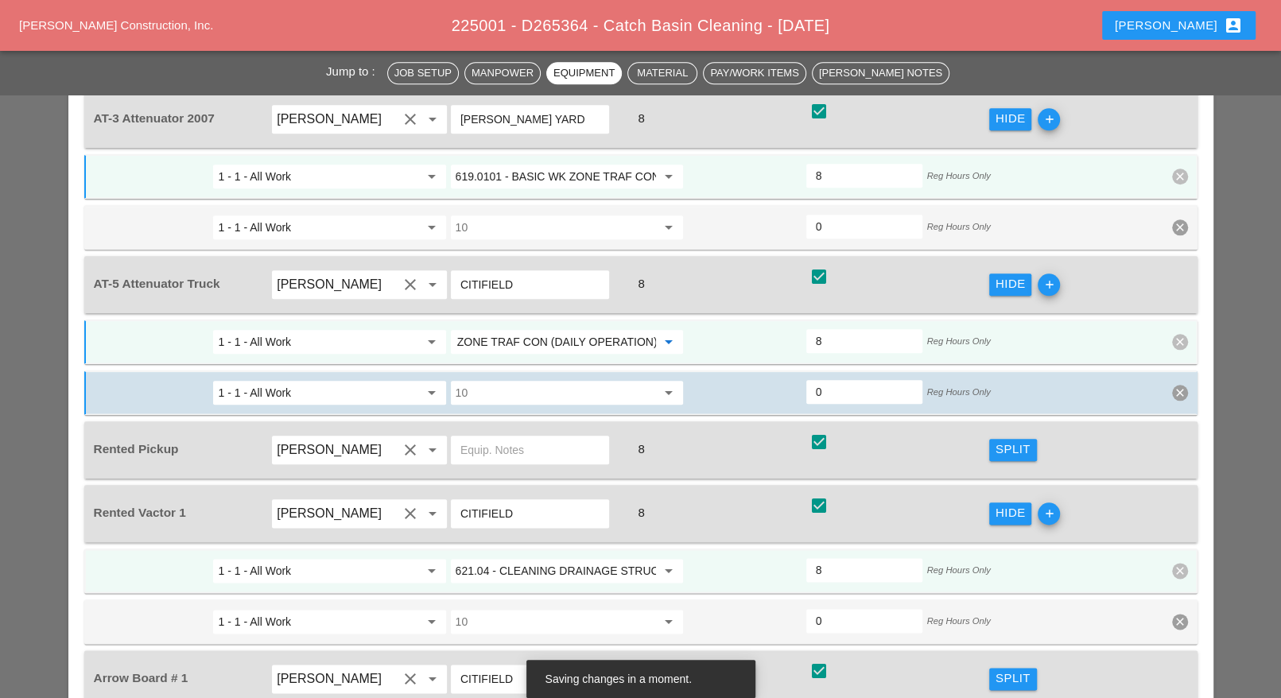
scroll to position [1193, 0]
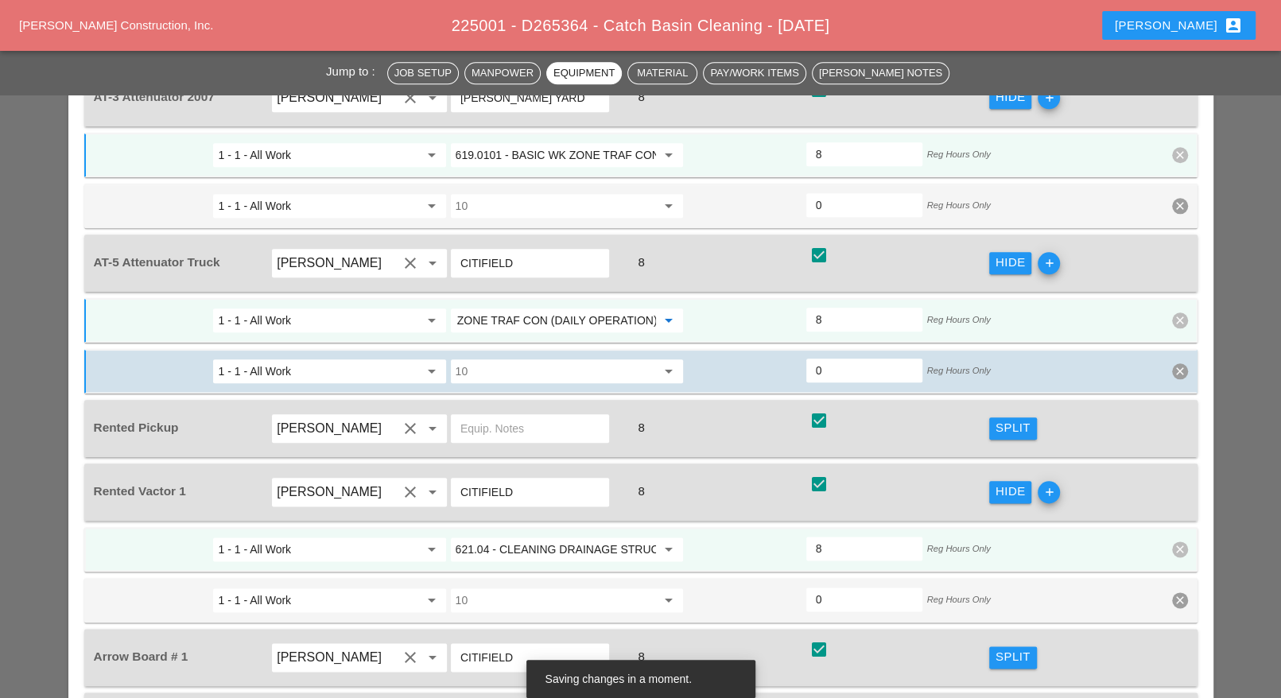
type input "619.0101 - BASIC WK ZONE TRAF CON (DAILY OPERATION)"
click at [1000, 419] on div "Split" at bounding box center [1013, 428] width 35 height 18
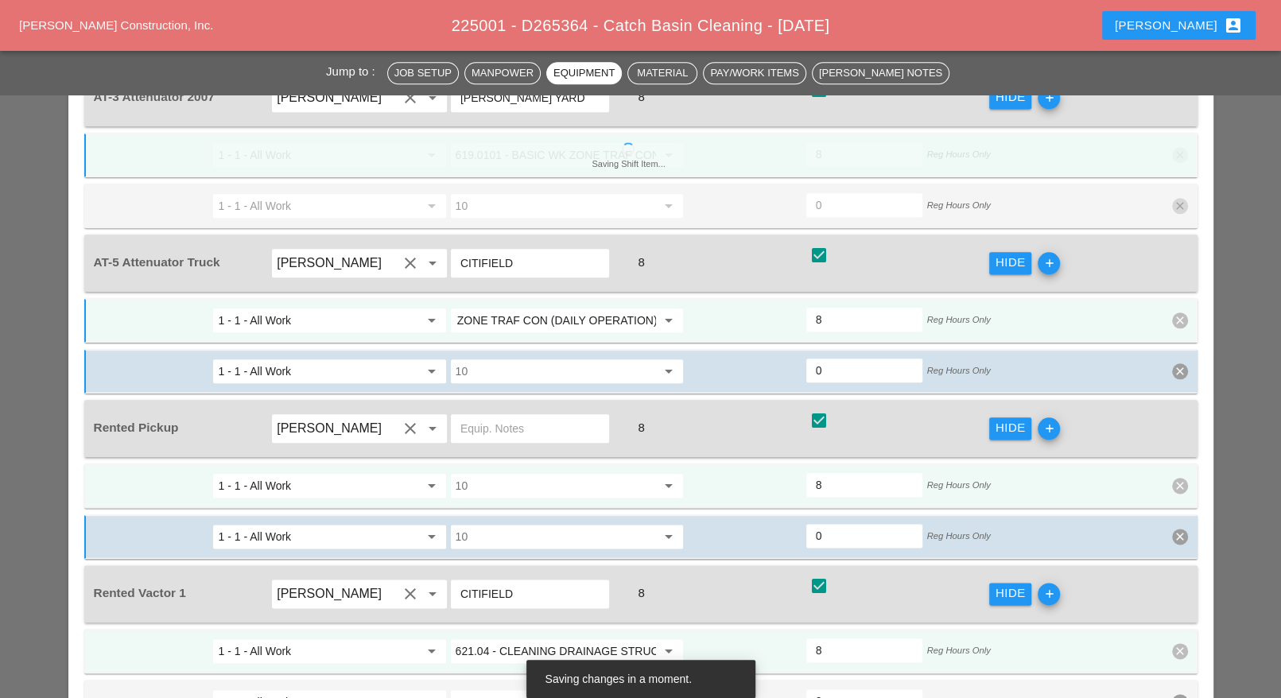
scroll to position [0, 0]
click at [540, 473] on input "10" at bounding box center [556, 485] width 200 height 25
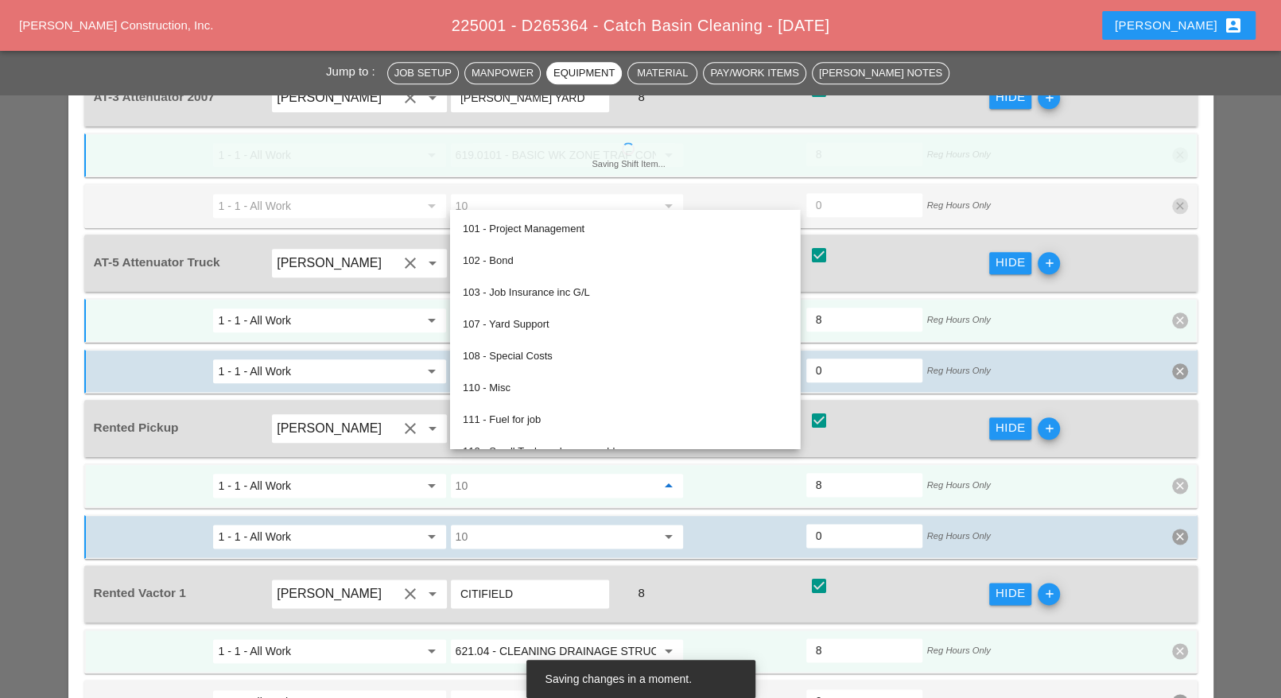
paste input "619.0101 - BASIC WK ZONE TRAF CON (DAILY OPERATION)"
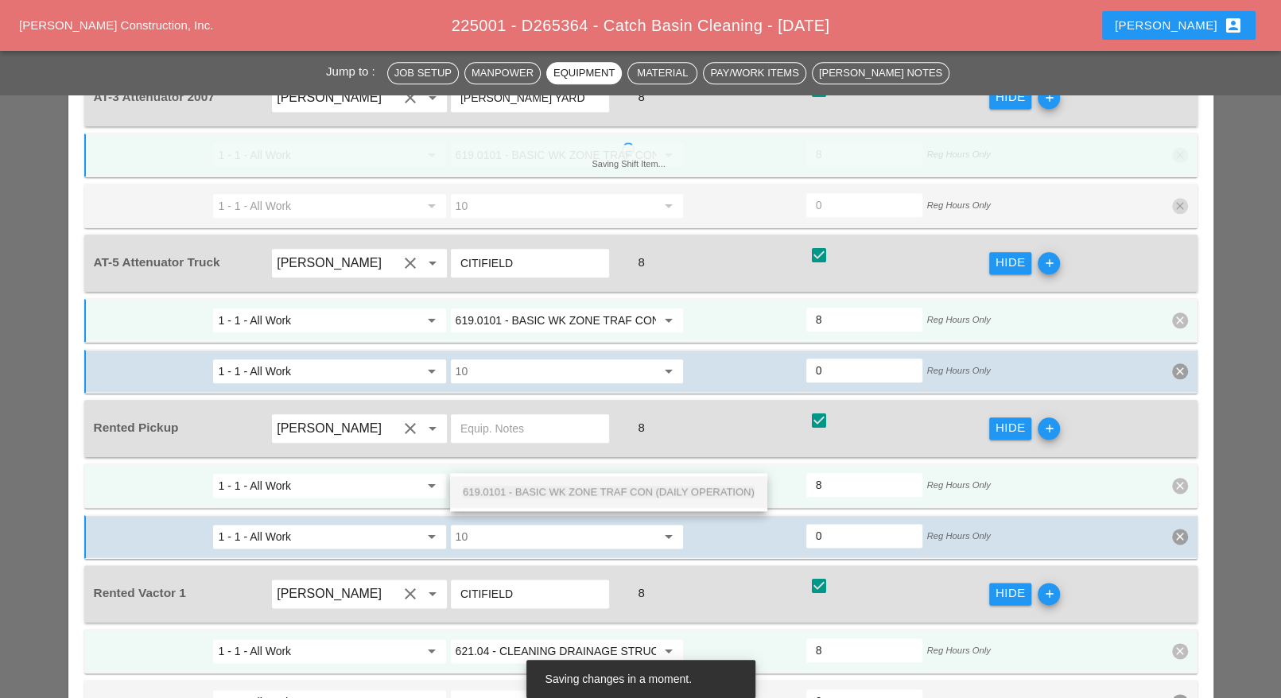
click at [541, 490] on span "619.0101 - BASIC WK ZONE TRAF CON (DAILY OPERATION)" at bounding box center [609, 492] width 292 height 12
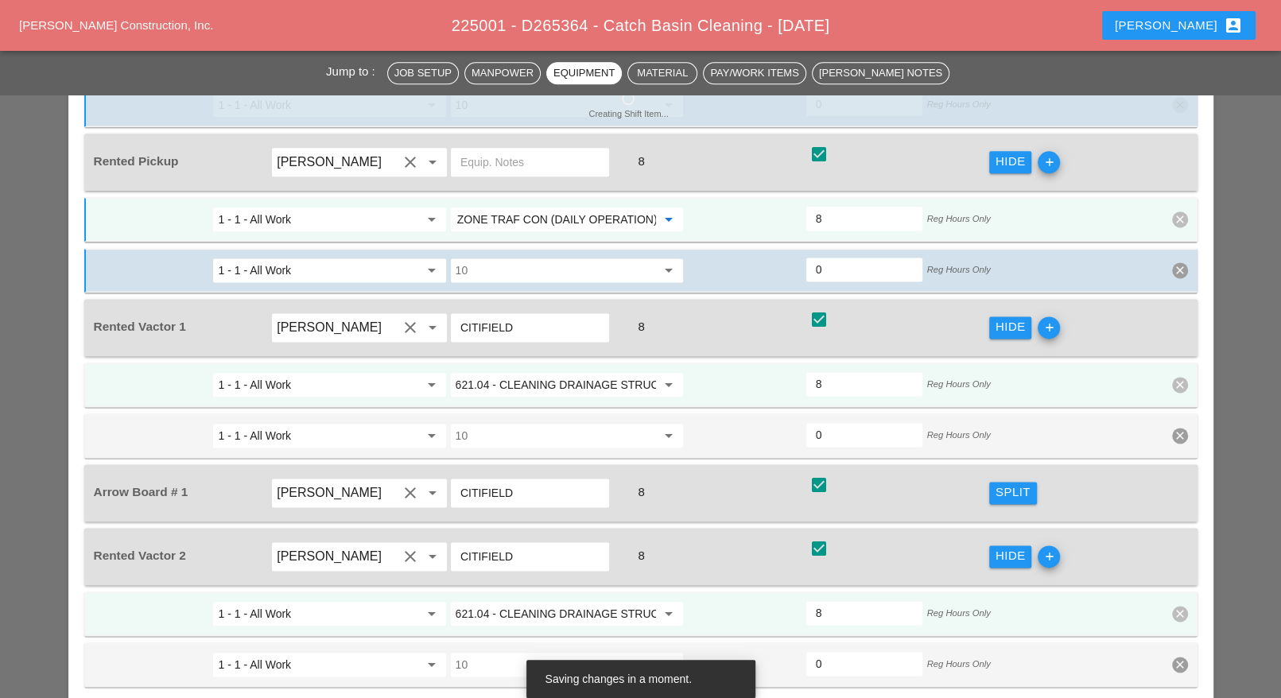
scroll to position [1491, 0]
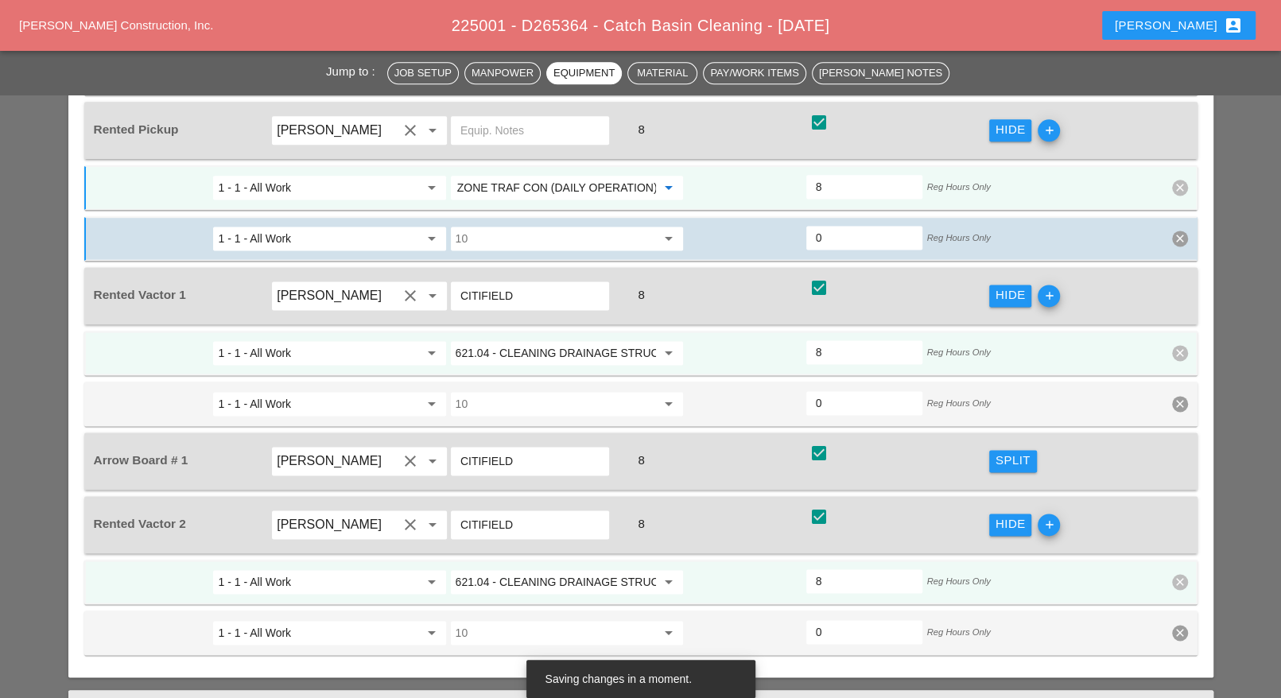
type input "619.0101 - BASIC WK ZONE TRAF CON (DAILY OPERATION)"
click at [998, 452] on div "Split" at bounding box center [1013, 461] width 35 height 18
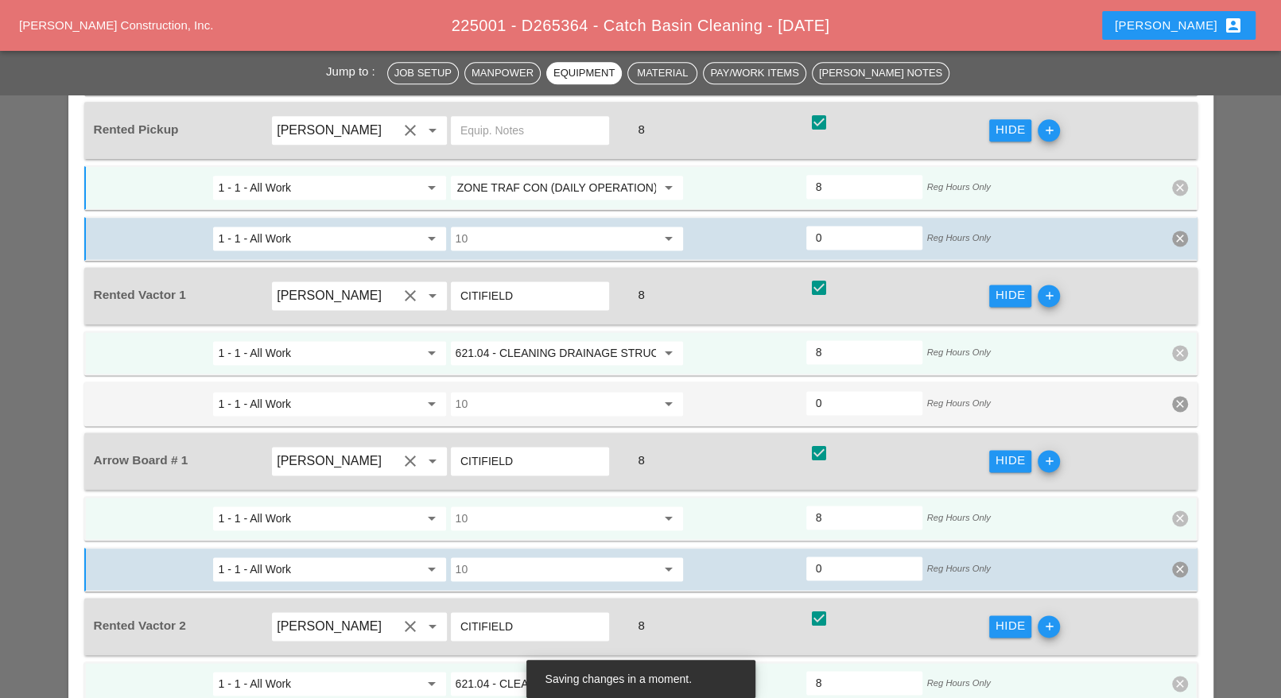
scroll to position [0, 0]
click at [577, 506] on input "10" at bounding box center [556, 518] width 200 height 25
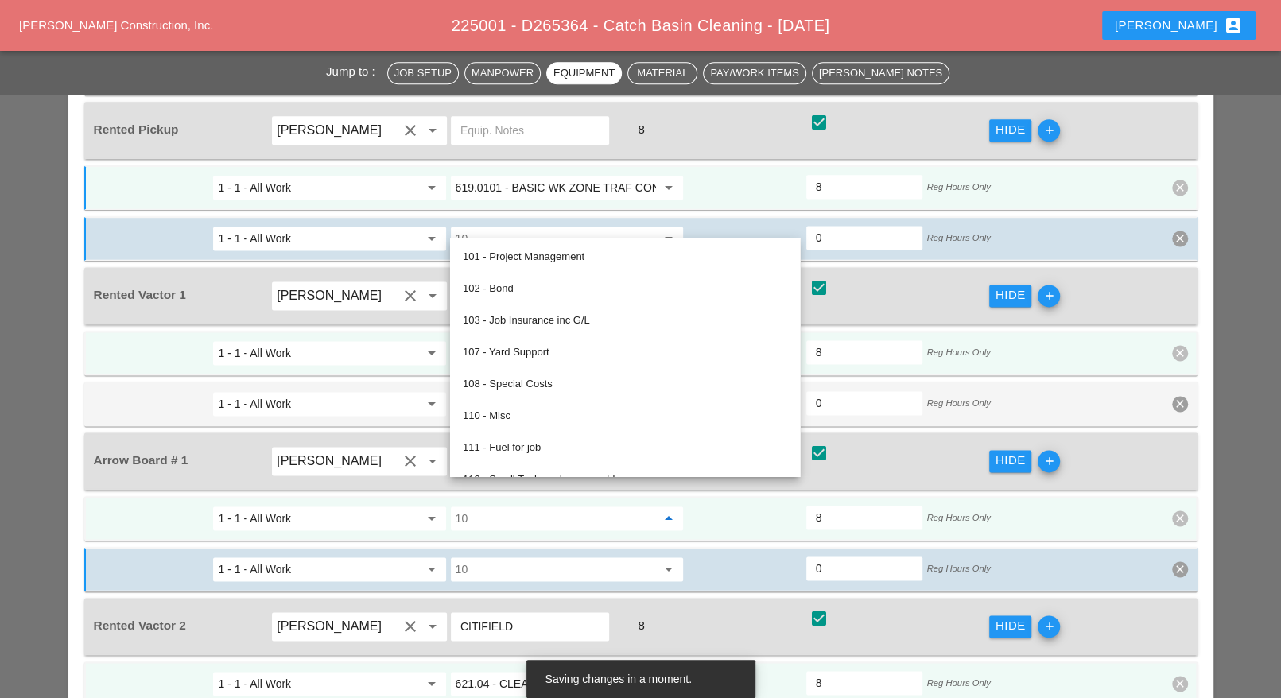
paste input "619.0101 - BASIC WK ZONE TRAF CON (DAILY OPERATION)"
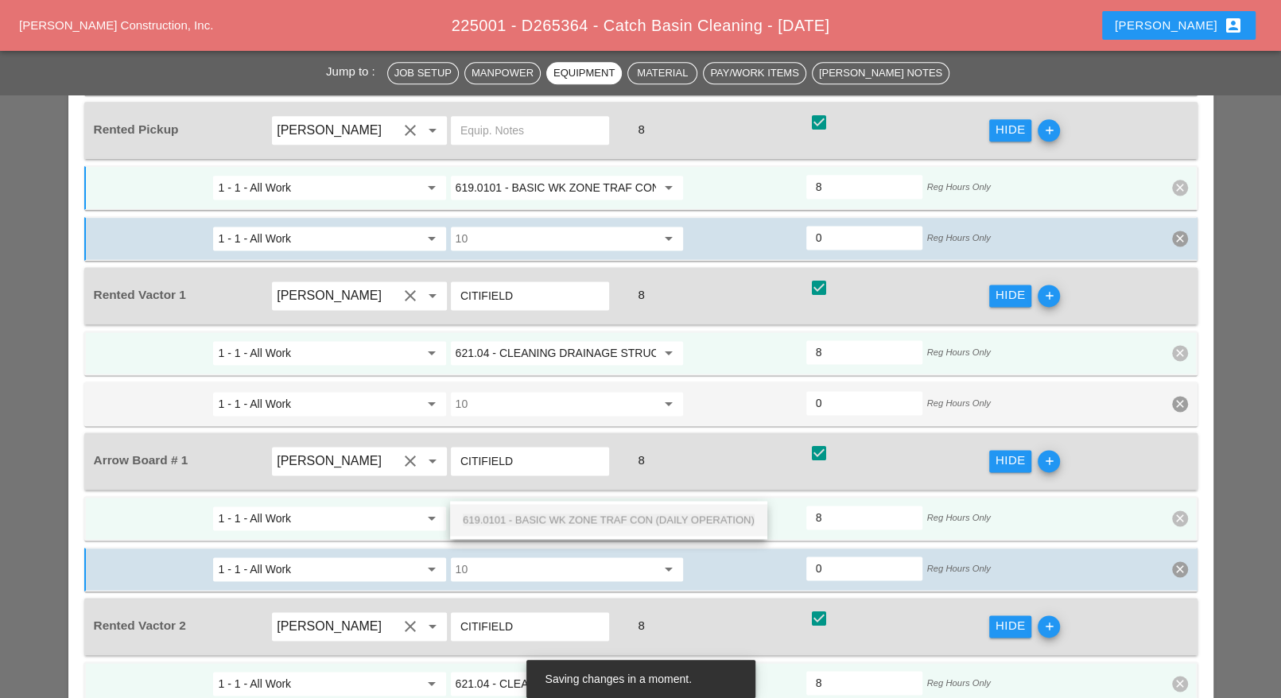
scroll to position [0, 112]
drag, startPoint x: 560, startPoint y: 514, endPoint x: 603, endPoint y: 514, distance: 42.9
click at [561, 514] on span "619.0101 - BASIC WK ZONE TRAF CON (DAILY OPERATION)" at bounding box center [609, 520] width 292 height 12
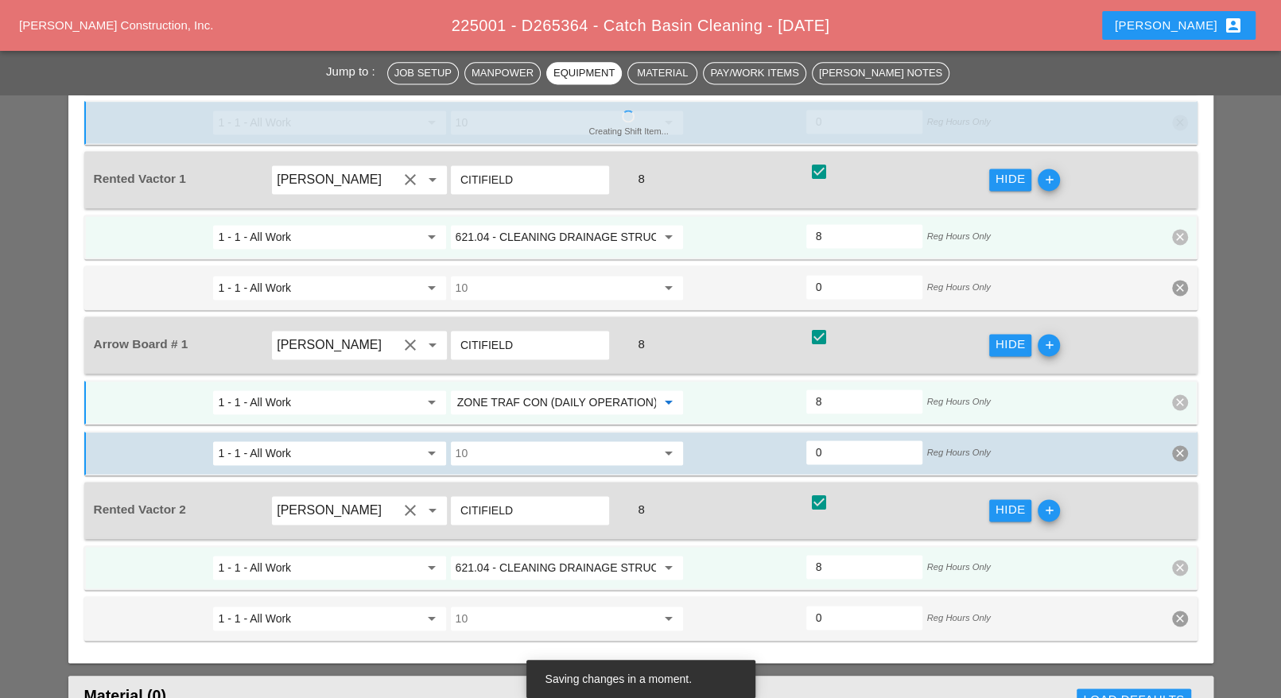
scroll to position [1789, 0]
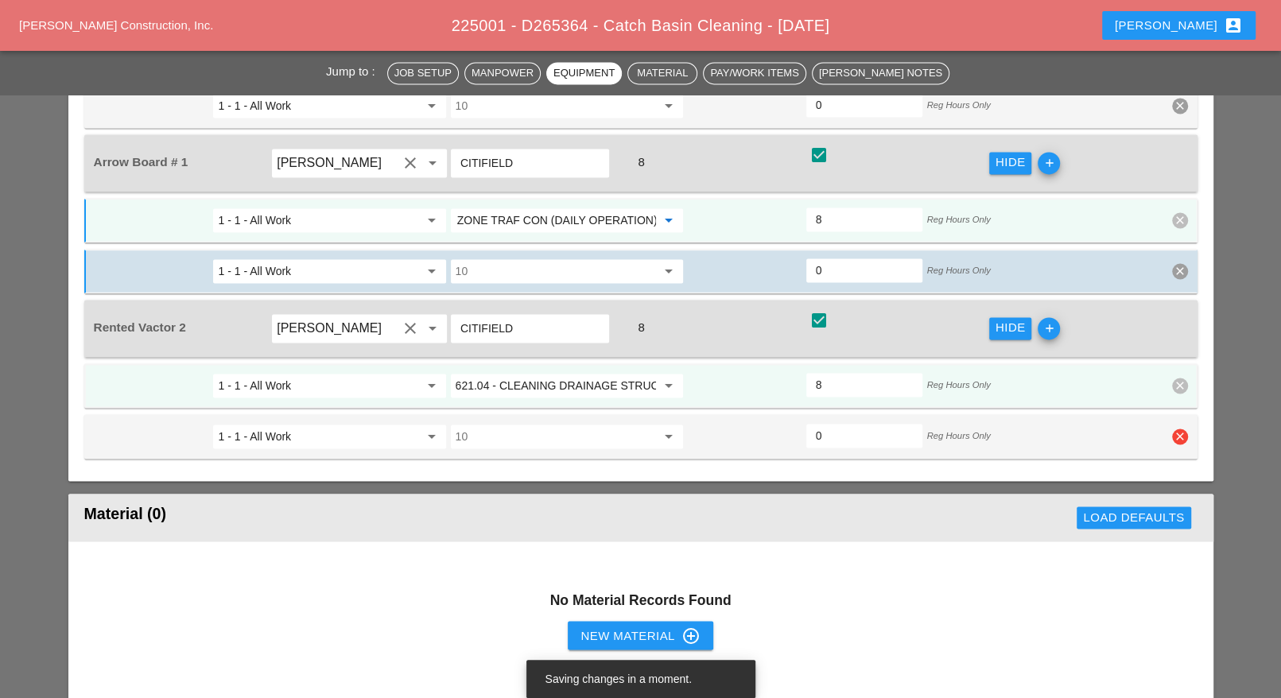
type input "619.0101 - BASIC WK ZONE TRAF CON (DAILY OPERATION)"
click at [1175, 429] on icon "clear" at bounding box center [1180, 437] width 16 height 16
click at [1178, 369] on div "Confirm delete" at bounding box center [1180, 368] width 77 height 18
click at [1176, 263] on icon "clear" at bounding box center [1180, 271] width 16 height 16
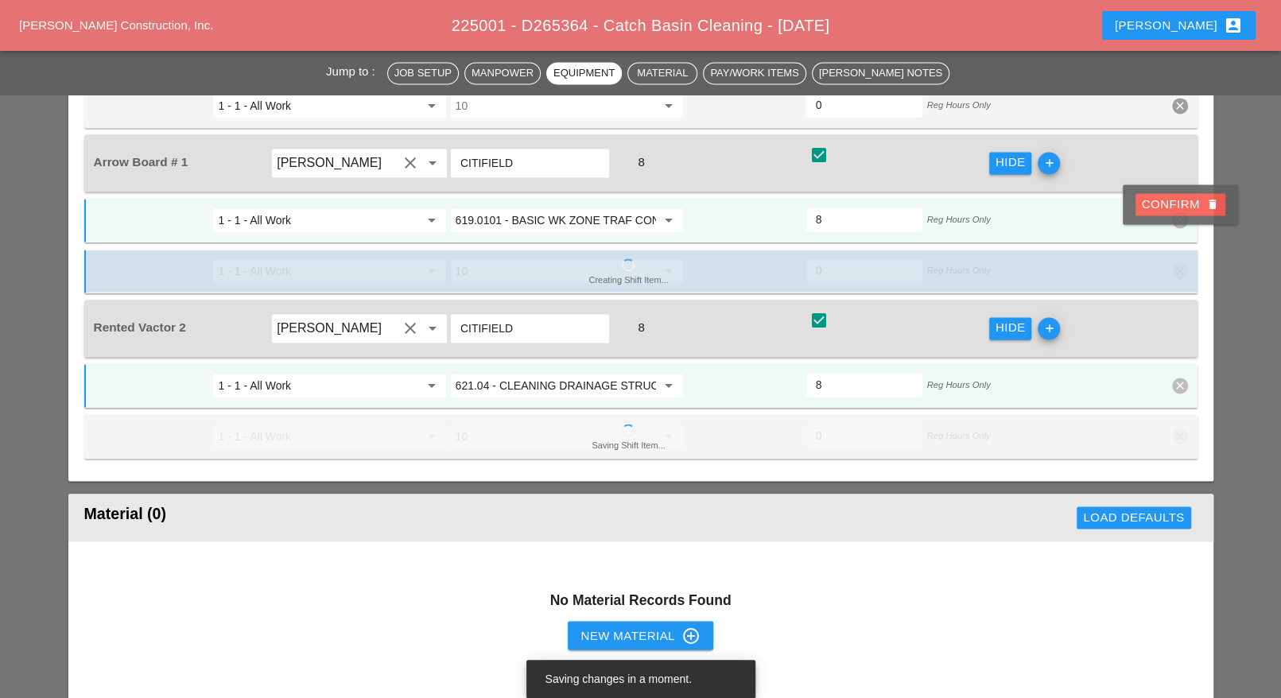
drag, startPoint x: 1179, startPoint y: 212, endPoint x: 1146, endPoint y: 254, distance: 53.3
click at [1179, 210] on div "Confirm delete" at bounding box center [1180, 205] width 77 height 18
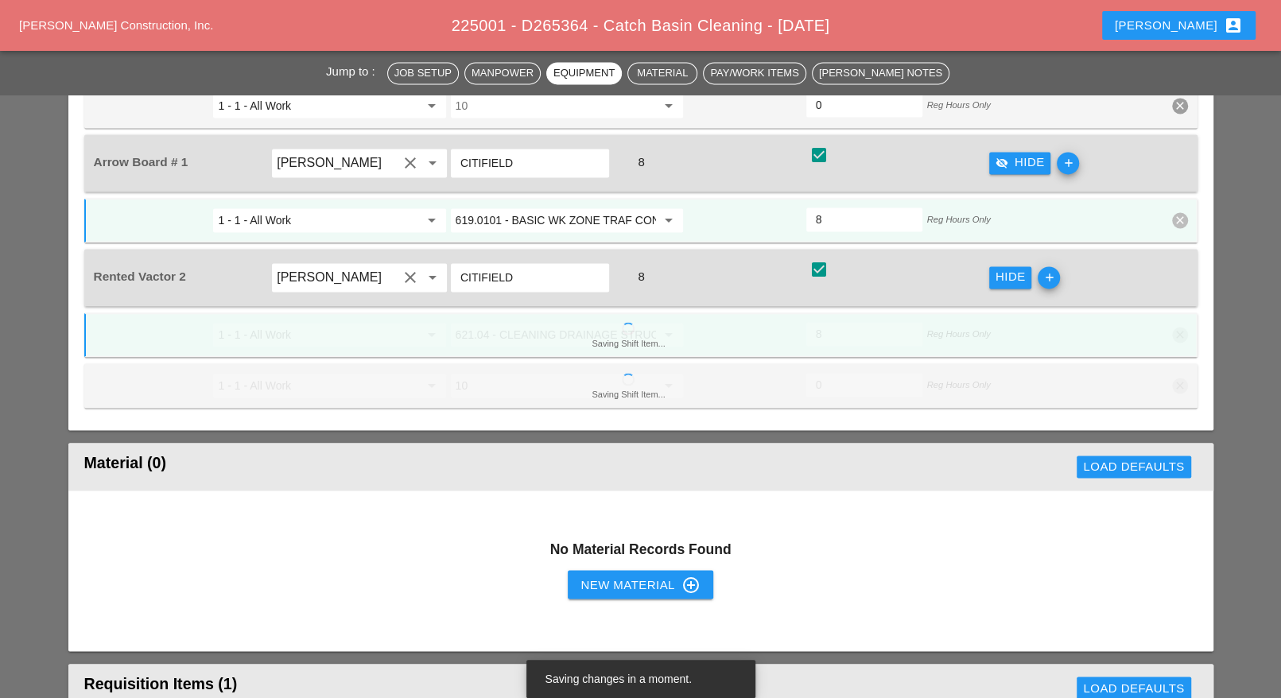
scroll to position [1591, 0]
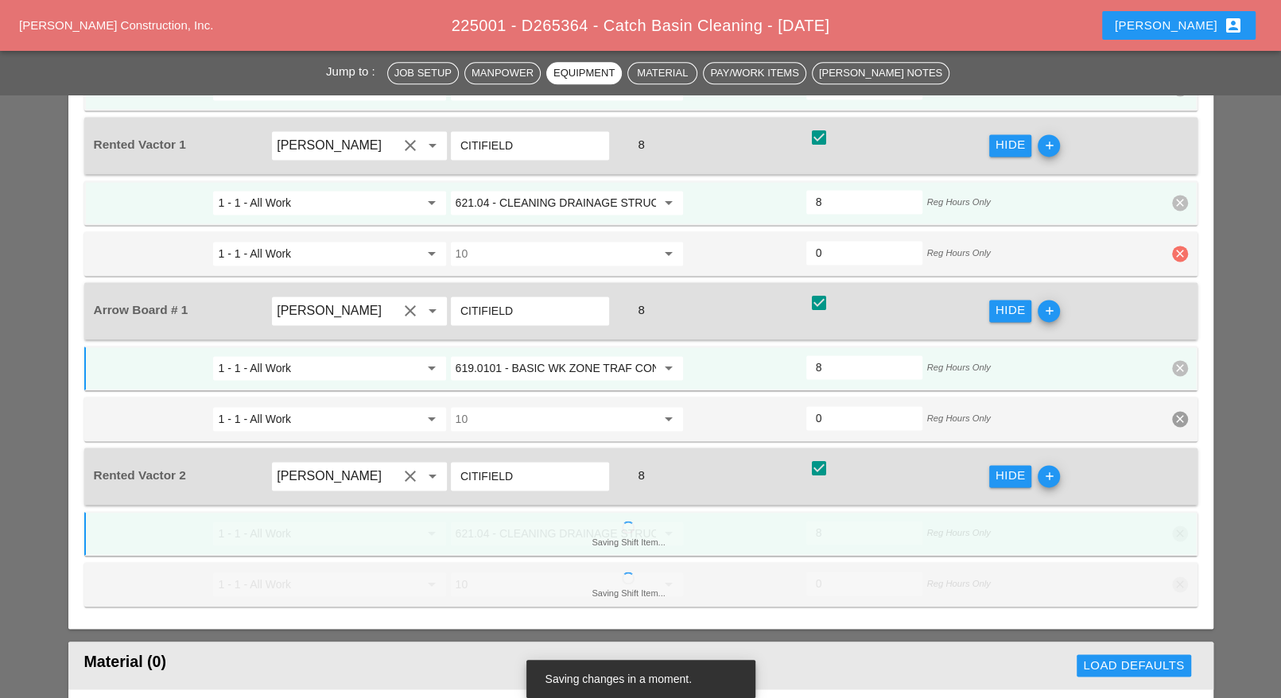
click at [1179, 246] on icon "clear" at bounding box center [1180, 254] width 16 height 16
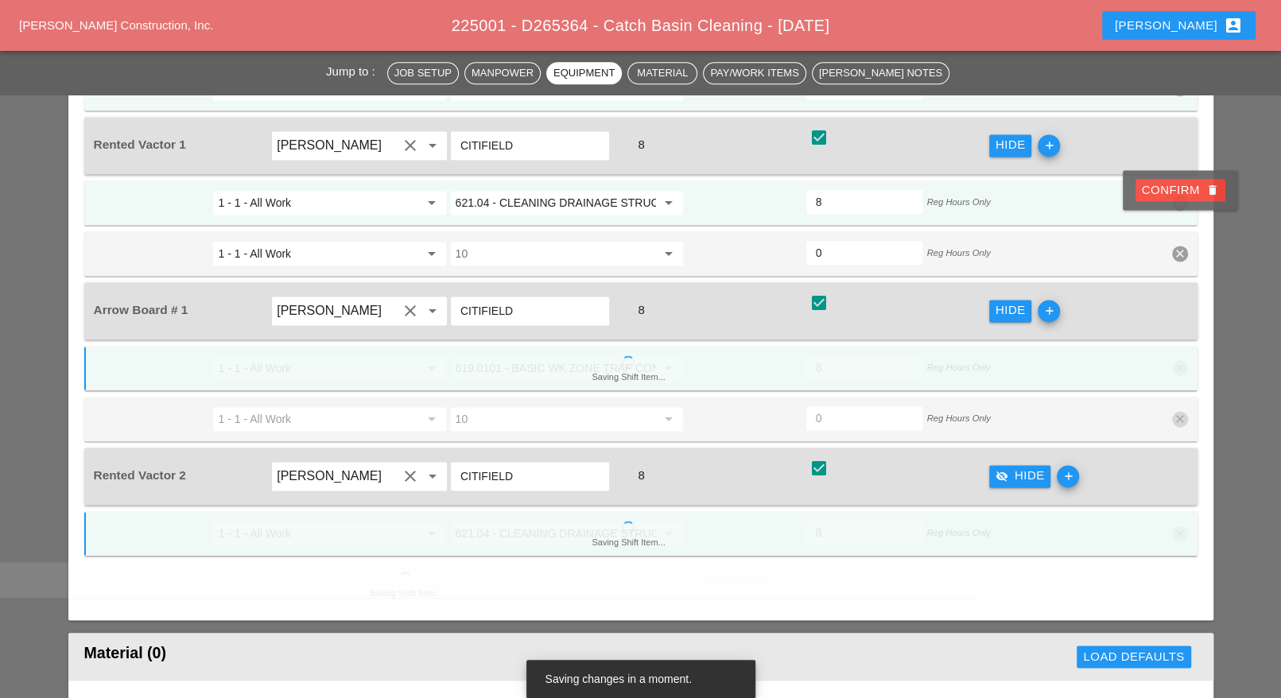
click at [1175, 185] on div "Confirm delete" at bounding box center [1180, 190] width 77 height 18
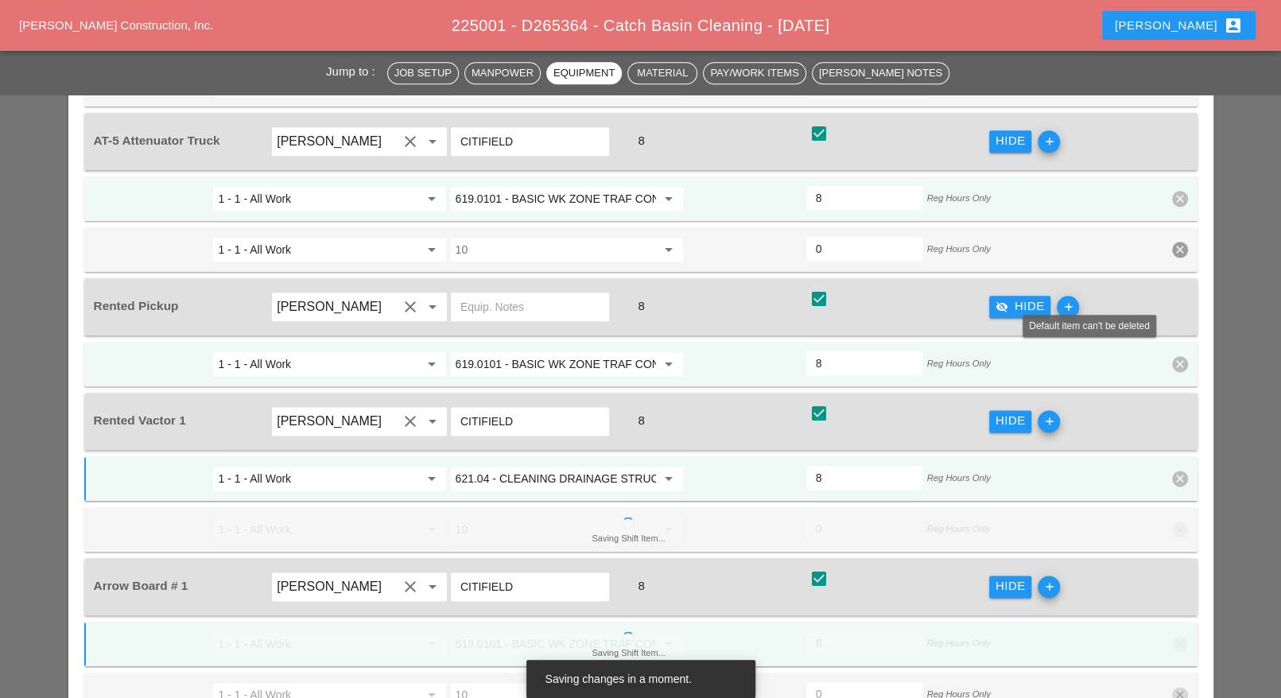
scroll to position [1292, 0]
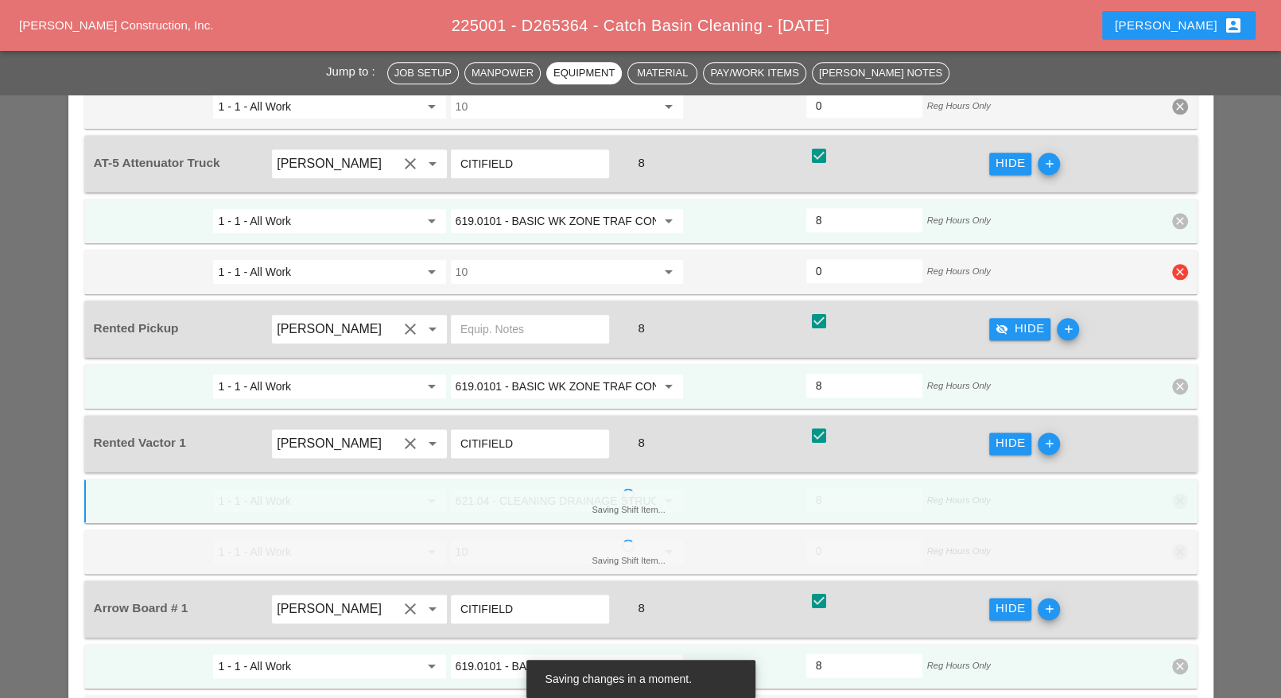
click at [1177, 264] on icon "clear" at bounding box center [1180, 272] width 16 height 16
click at [1177, 207] on div "Confirm delete" at bounding box center [1180, 213] width 77 height 18
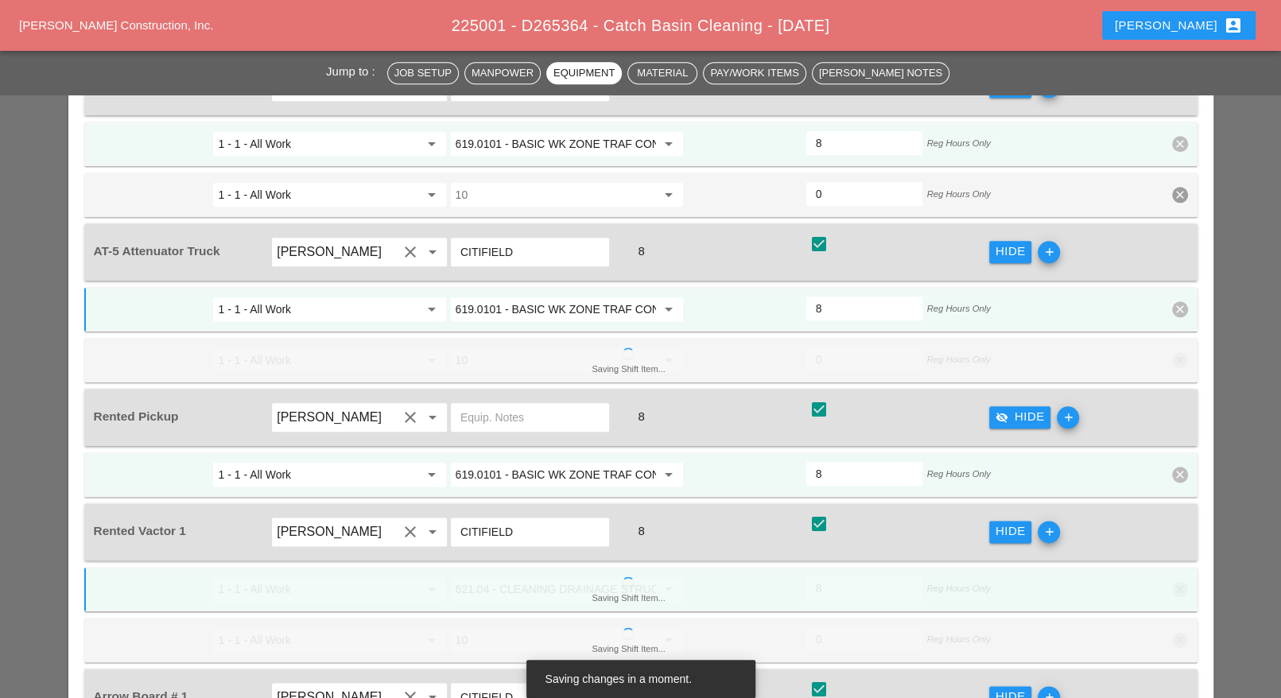
scroll to position [1094, 0]
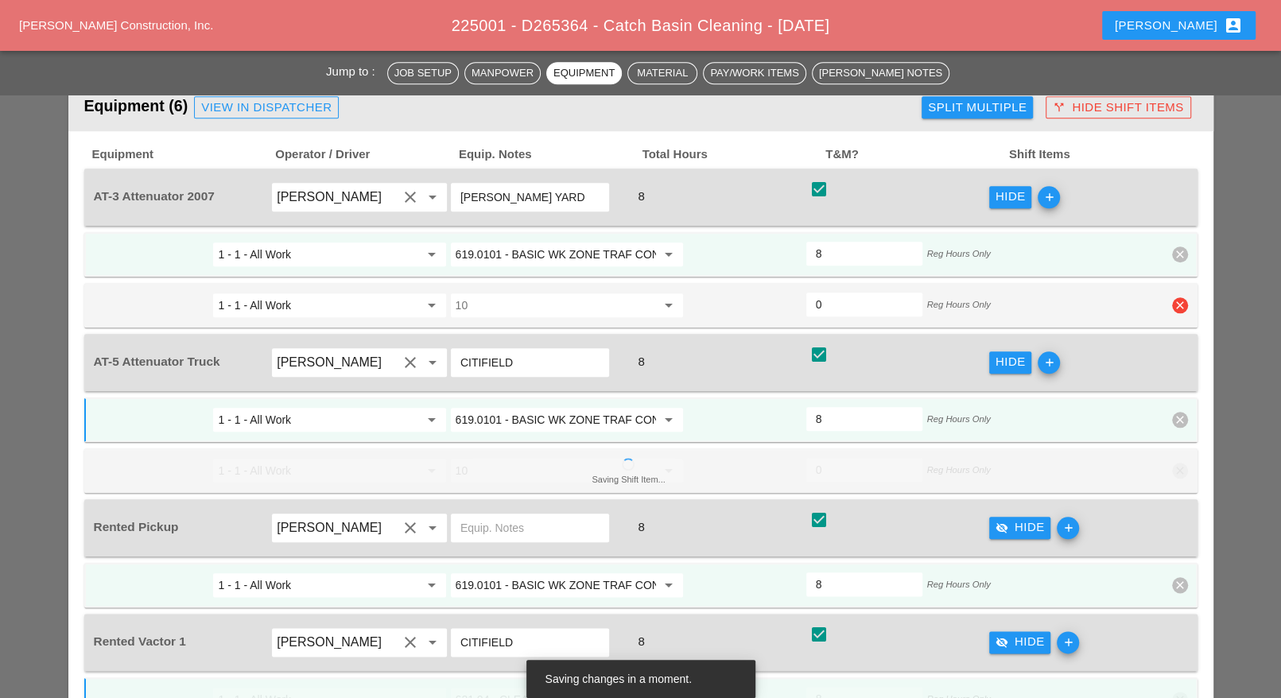
click at [1175, 297] on icon "clear" at bounding box center [1180, 305] width 16 height 16
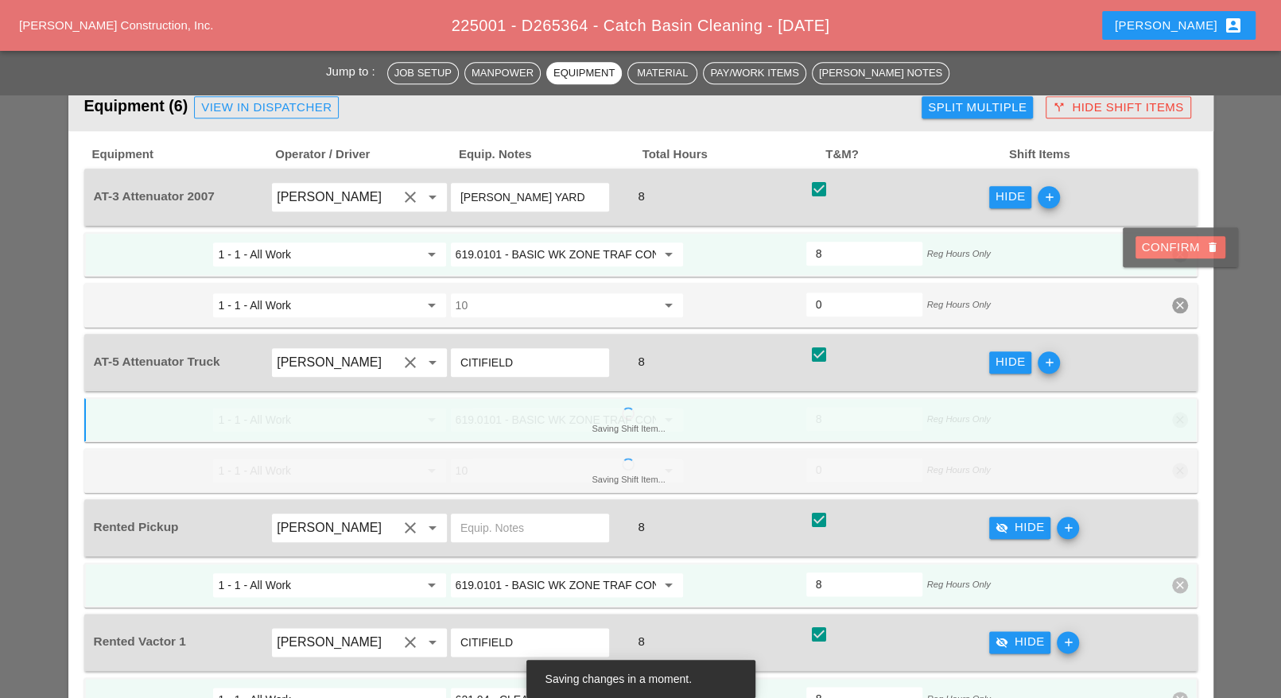
click at [1173, 244] on div "Confirm delete" at bounding box center [1180, 248] width 77 height 18
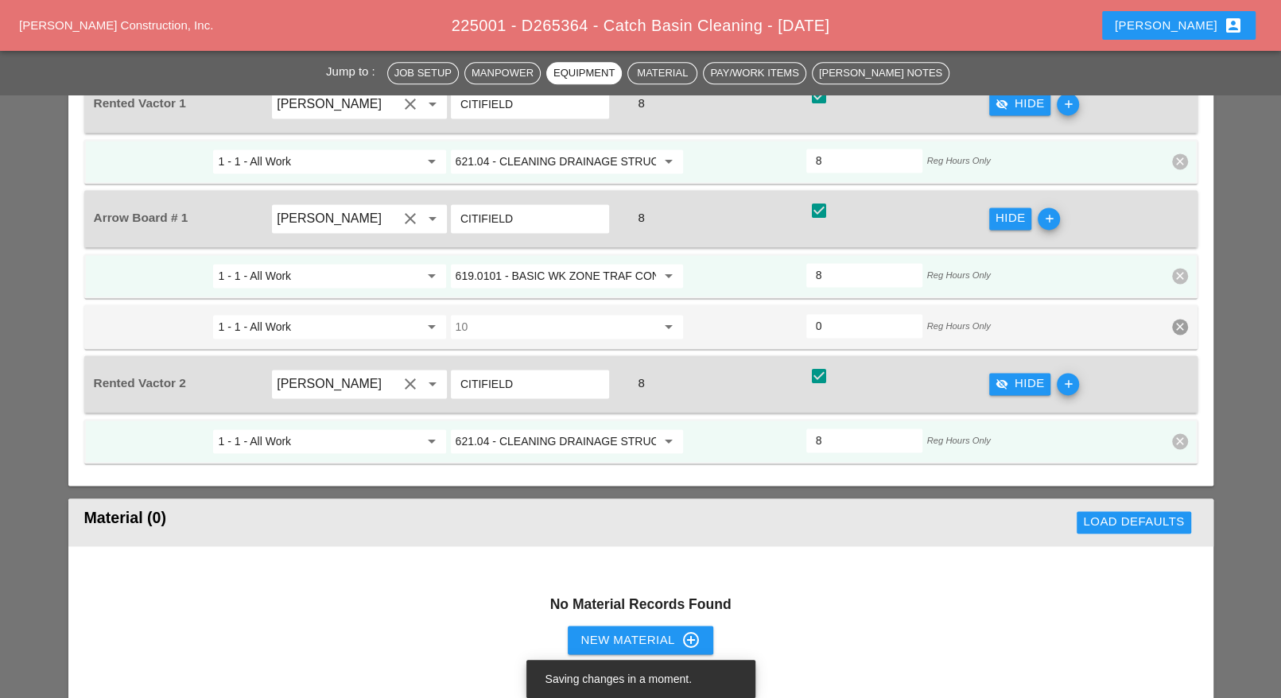
scroll to position [1591, 0]
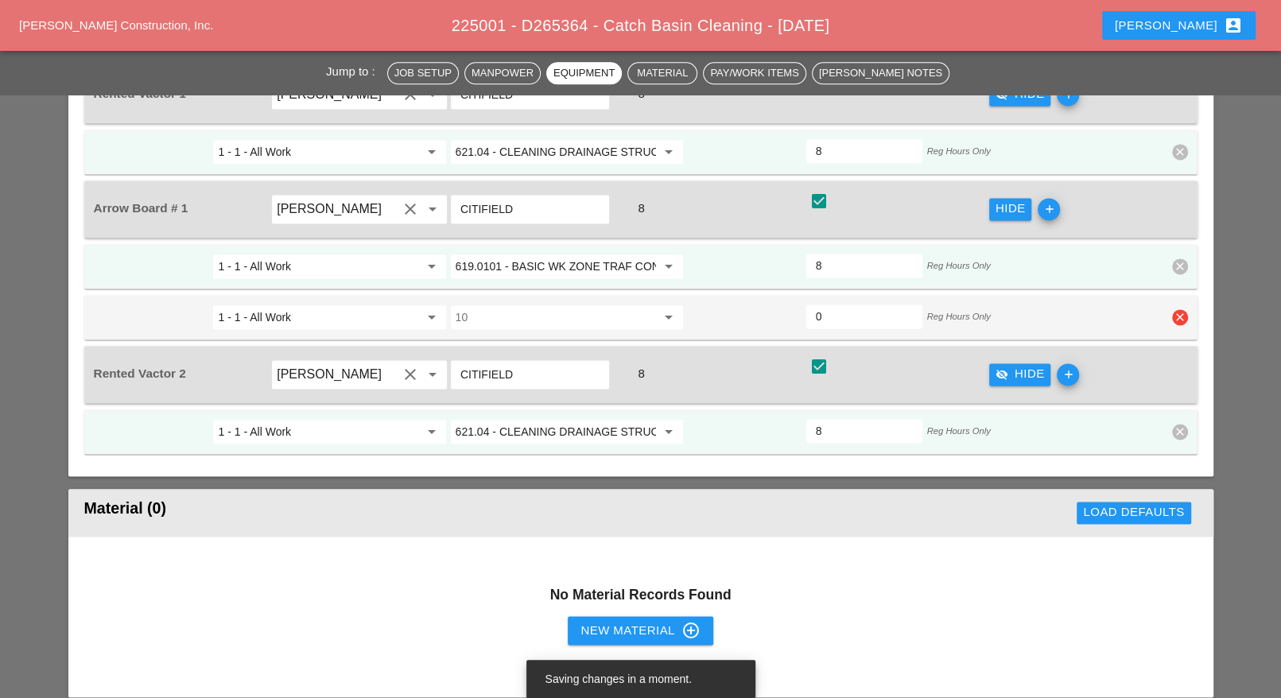
click at [1181, 309] on icon "clear" at bounding box center [1180, 317] width 16 height 16
click at [1175, 253] on div "Confirm delete" at bounding box center [1180, 253] width 77 height 18
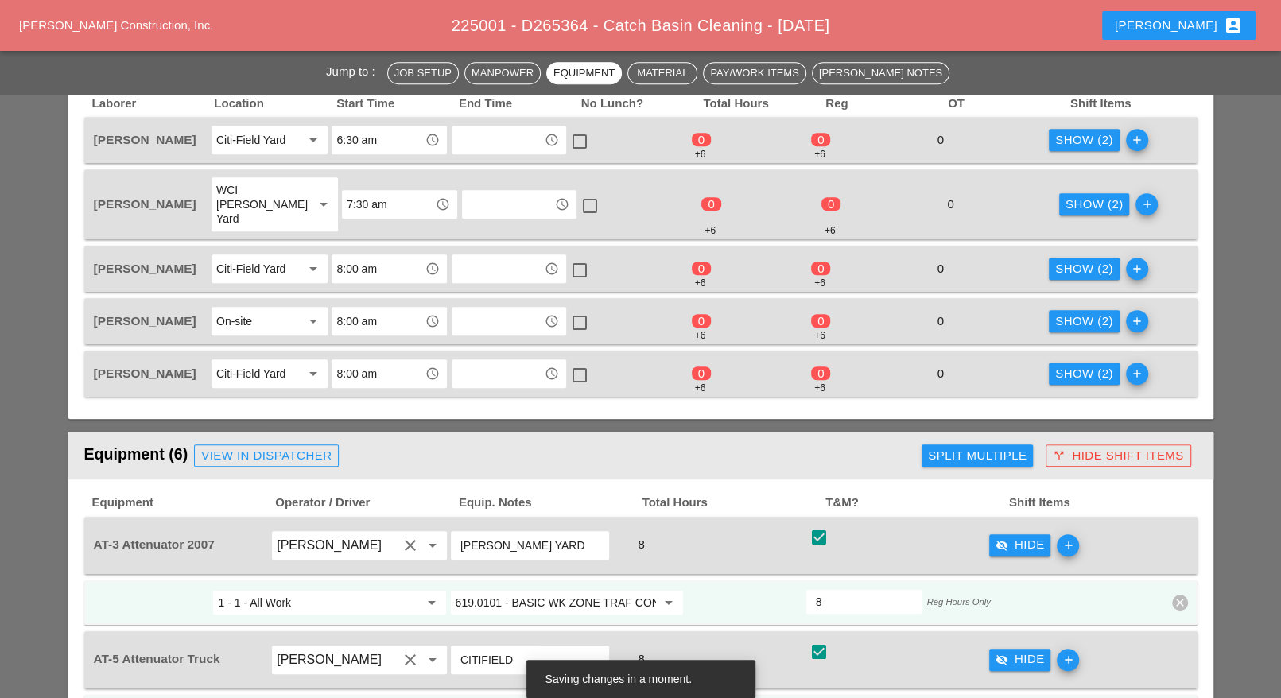
scroll to position [546, 0]
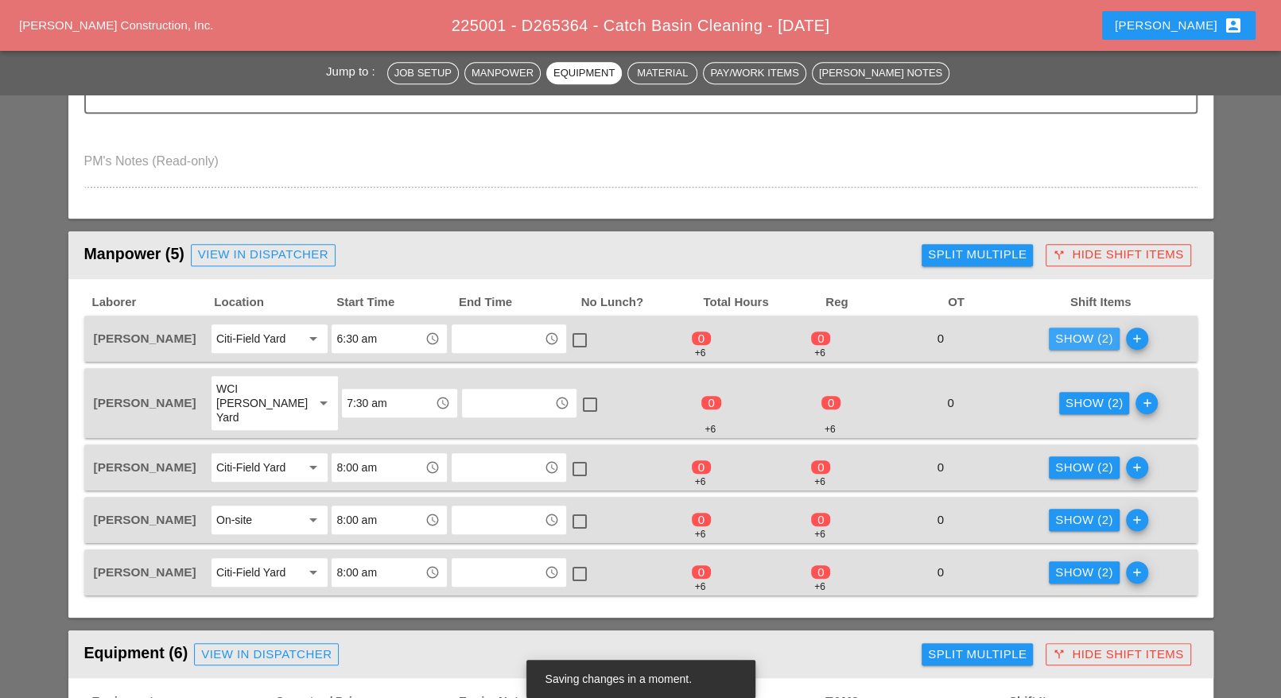
drag, startPoint x: 1051, startPoint y: 334, endPoint x: 1043, endPoint y: 339, distance: 8.6
click at [1051, 334] on button "Show (2)" at bounding box center [1084, 339] width 71 height 22
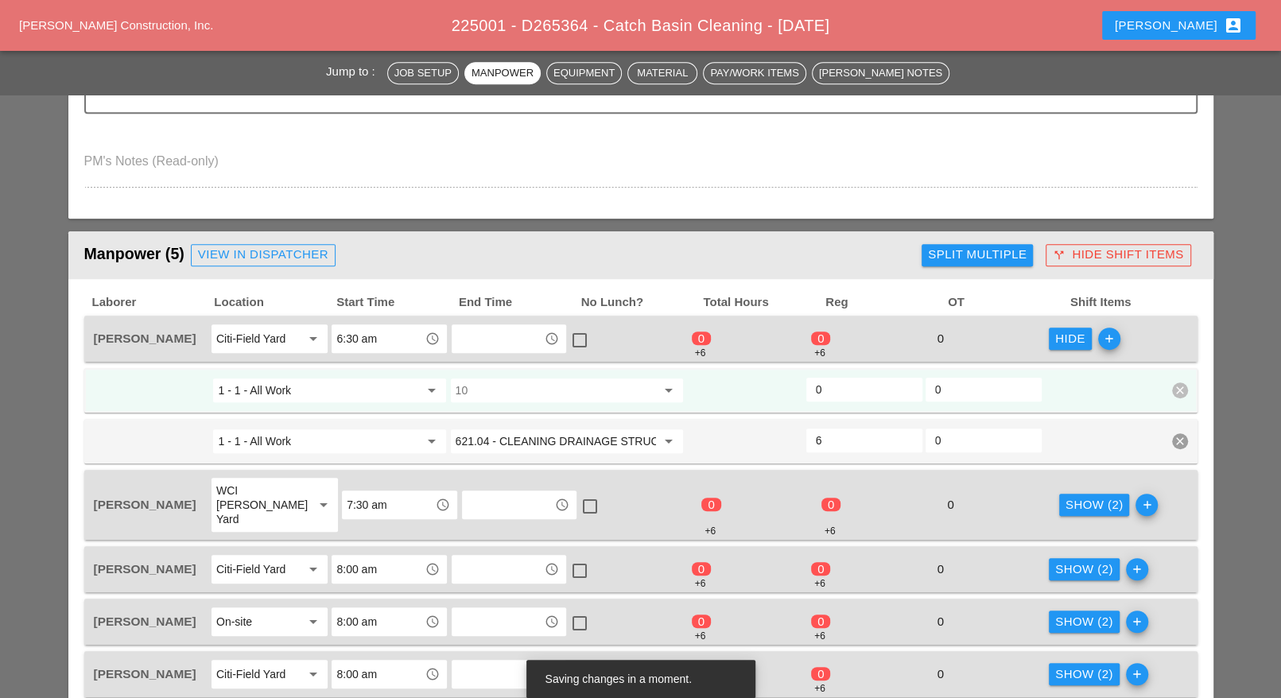
click at [526, 390] on input "10" at bounding box center [556, 390] width 200 height 25
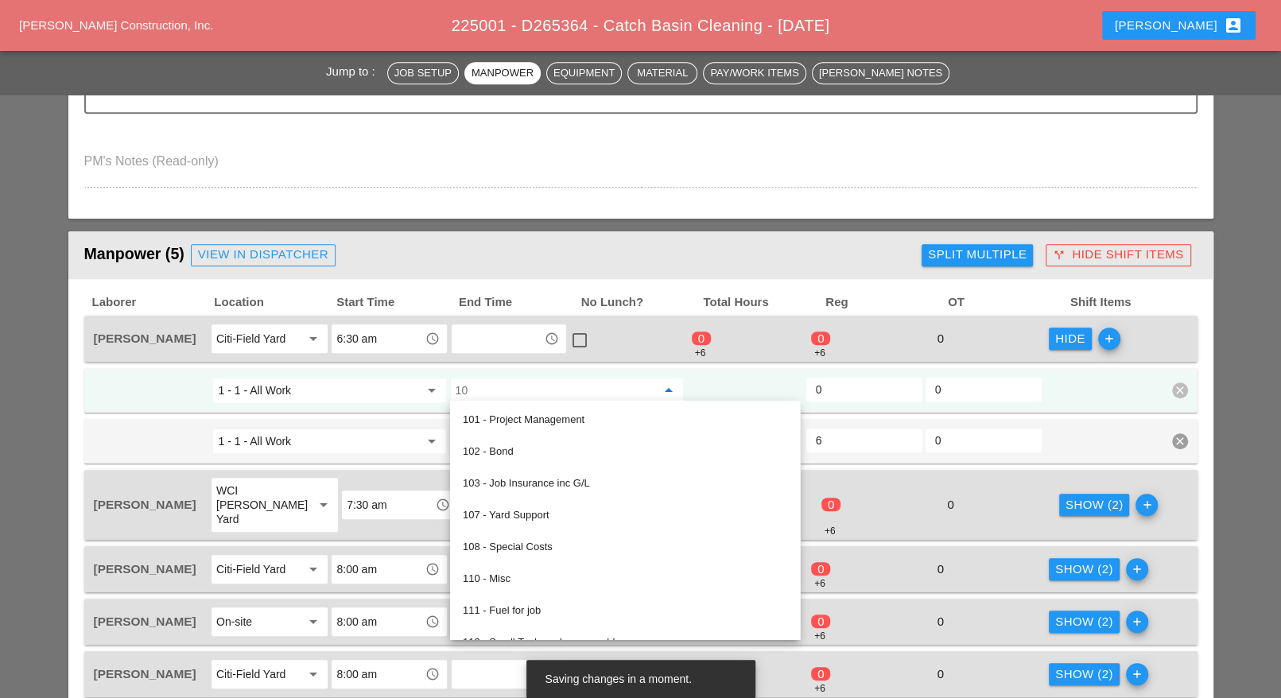
paste input "619.0101 - BASIC WK ZONE TRAF CON (DAILY OPERATION)"
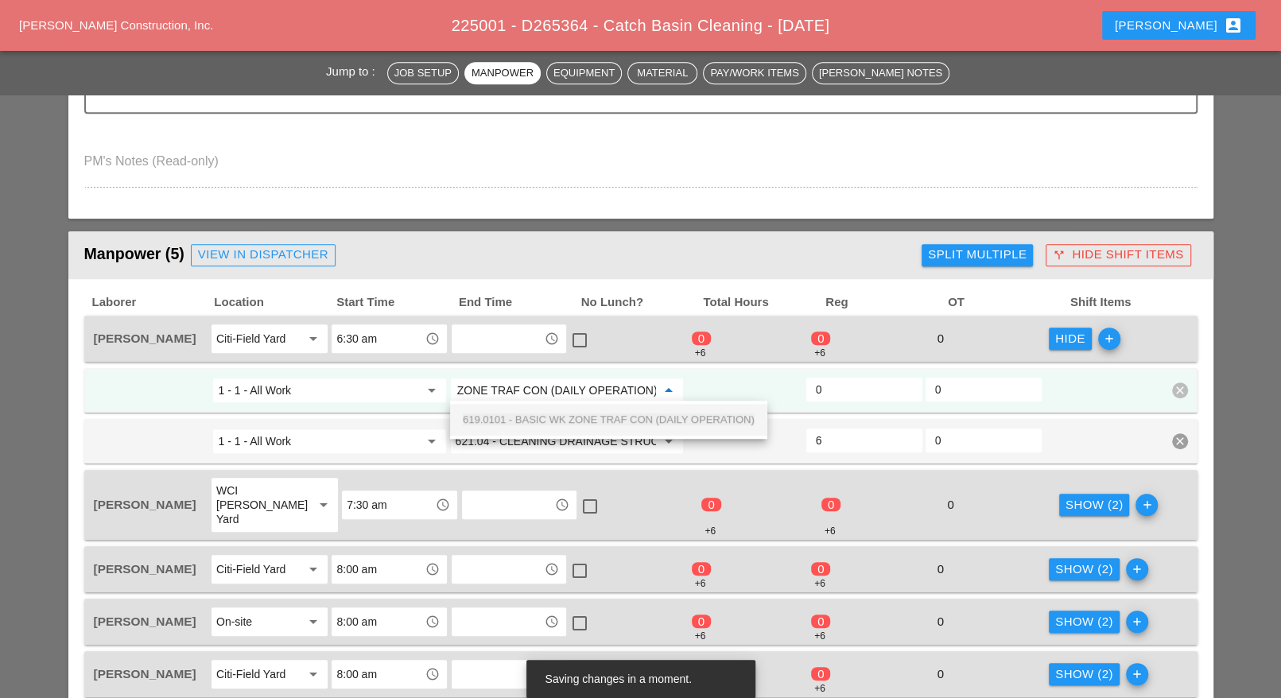
click at [535, 416] on span "619.0101 - BASIC WK ZONE TRAF CON (DAILY OPERATION)" at bounding box center [609, 420] width 292 height 12
type input "619.0101 - BASIC WK ZONE TRAF CON (DAILY OPERATION)"
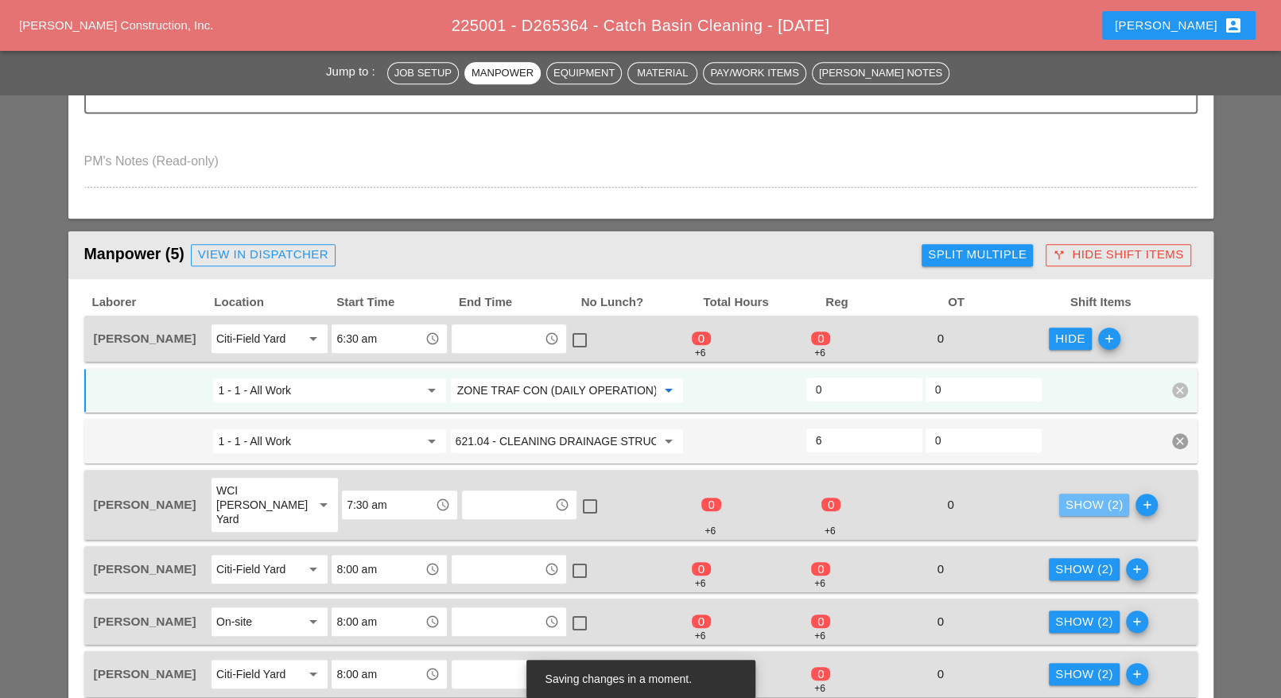
drag, startPoint x: 1086, startPoint y: 495, endPoint x: 846, endPoint y: 496, distance: 240.2
click at [1082, 496] on div "Show (2)" at bounding box center [1095, 505] width 58 height 18
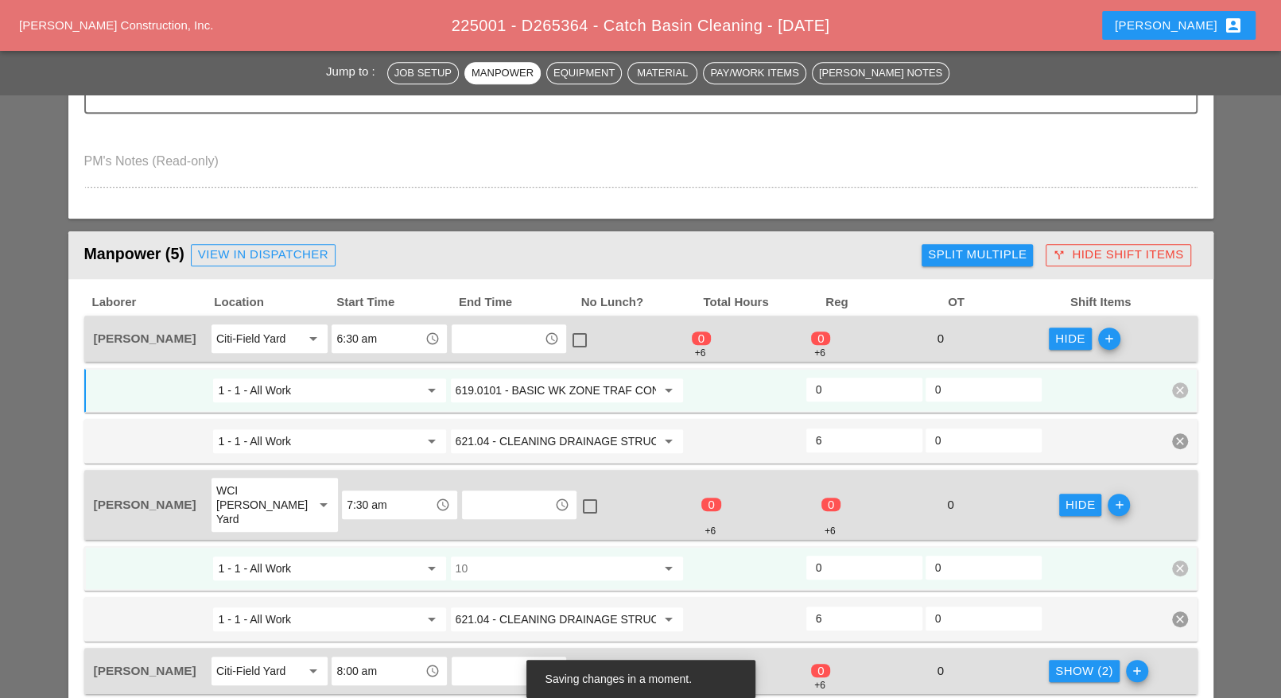
click at [569, 556] on input "10" at bounding box center [556, 568] width 200 height 25
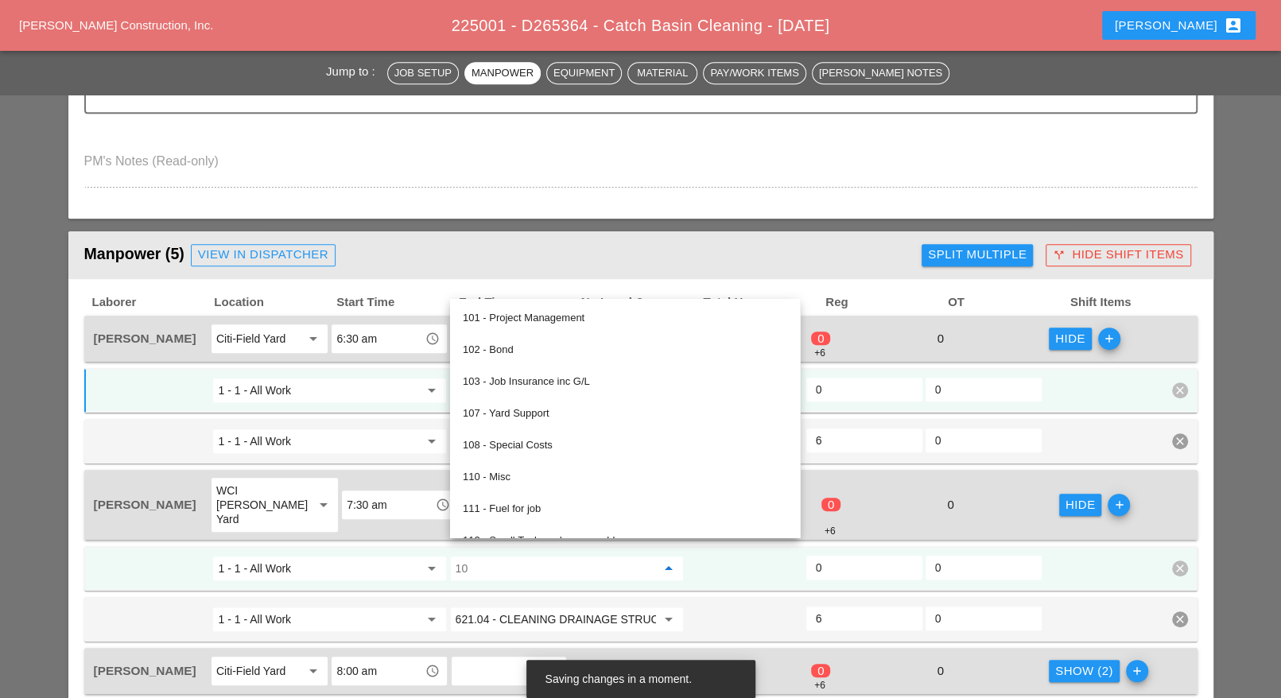
paste input "619.0101 - BASIC WK ZONE TRAF CON (DAILY OPERATION)"
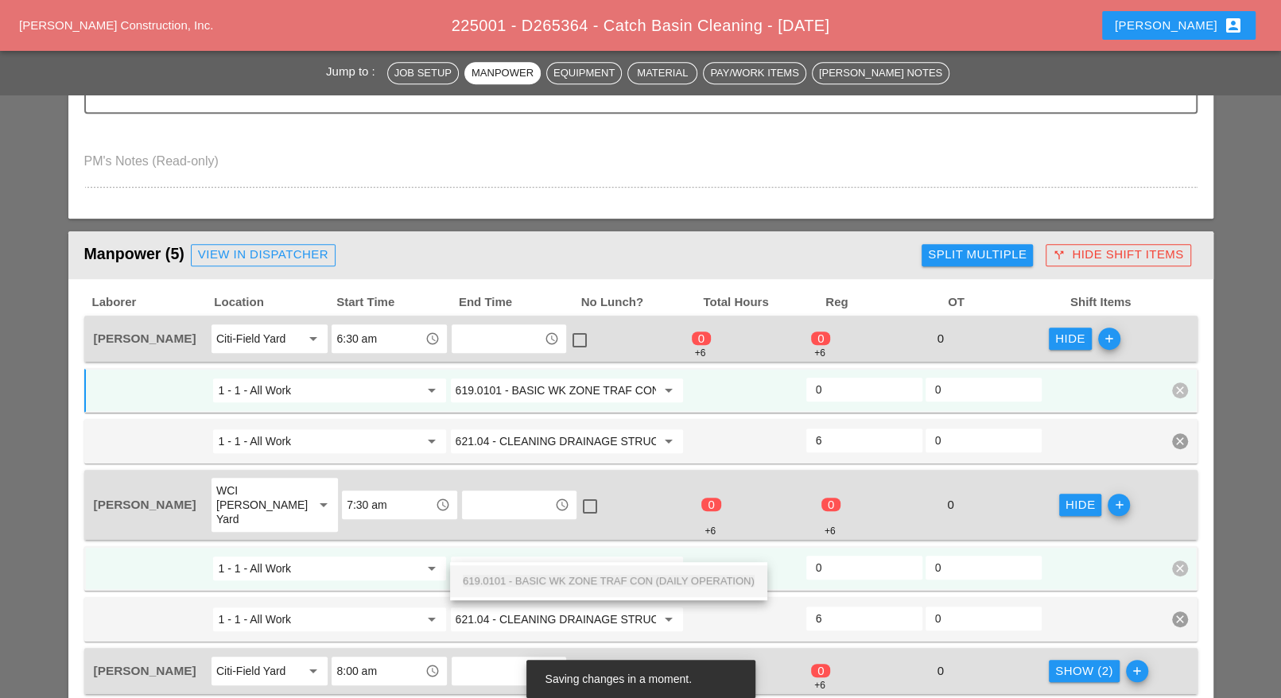
scroll to position [0, 112]
drag, startPoint x: 555, startPoint y: 578, endPoint x: 684, endPoint y: 561, distance: 130.0
click at [557, 578] on span "619.0101 - BASIC WK ZONE TRAF CON (DAILY OPERATION)" at bounding box center [609, 581] width 292 height 12
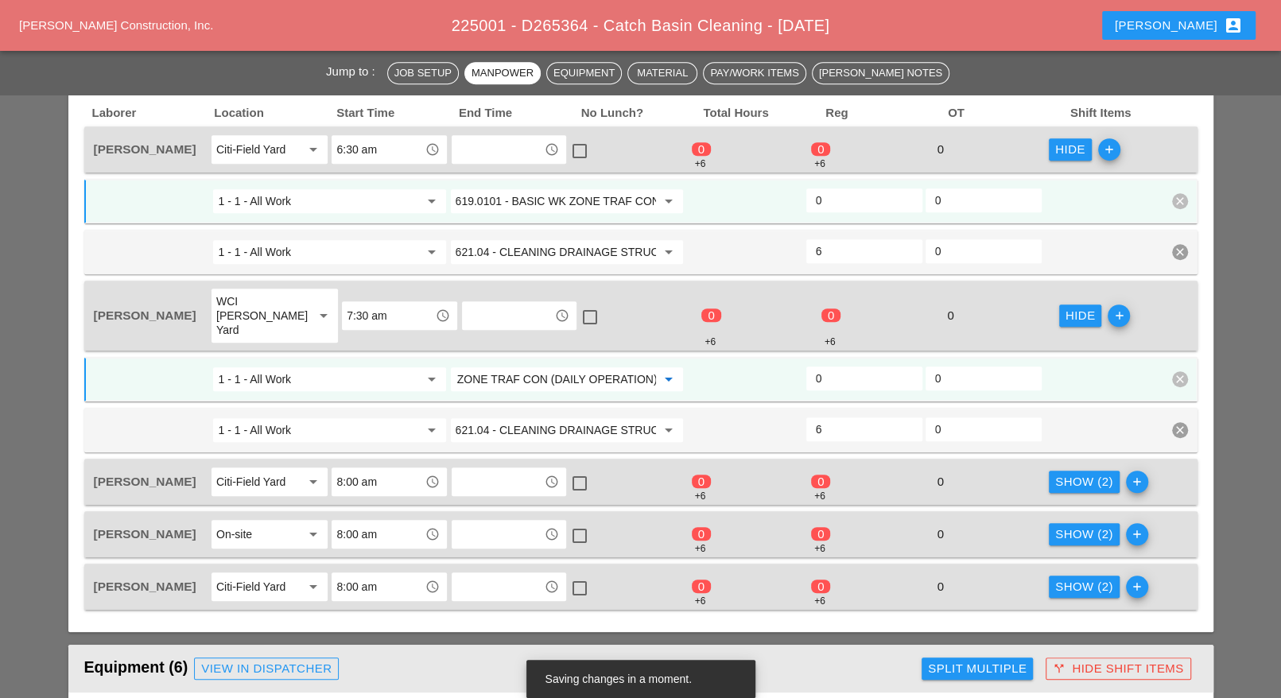
scroll to position [745, 0]
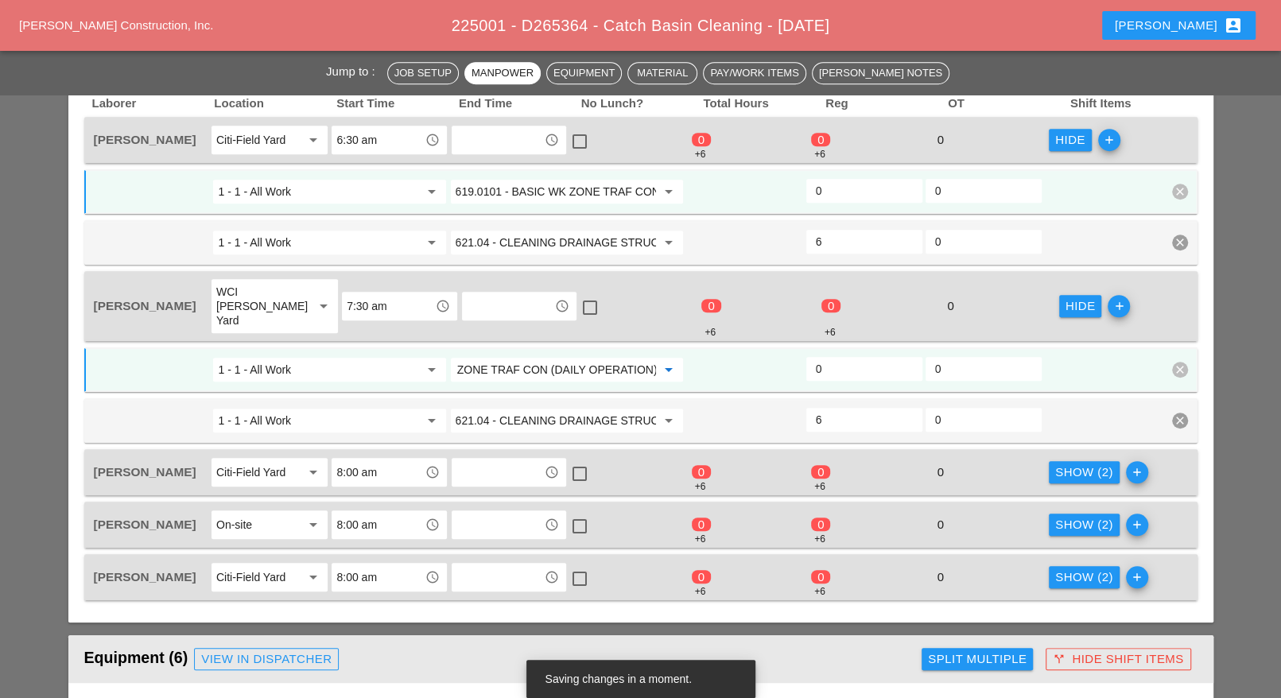
type input "619.0101 - BASIC WK ZONE TRAF CON (DAILY OPERATION)"
click at [1064, 464] on div "Show (2)" at bounding box center [1084, 473] width 58 height 18
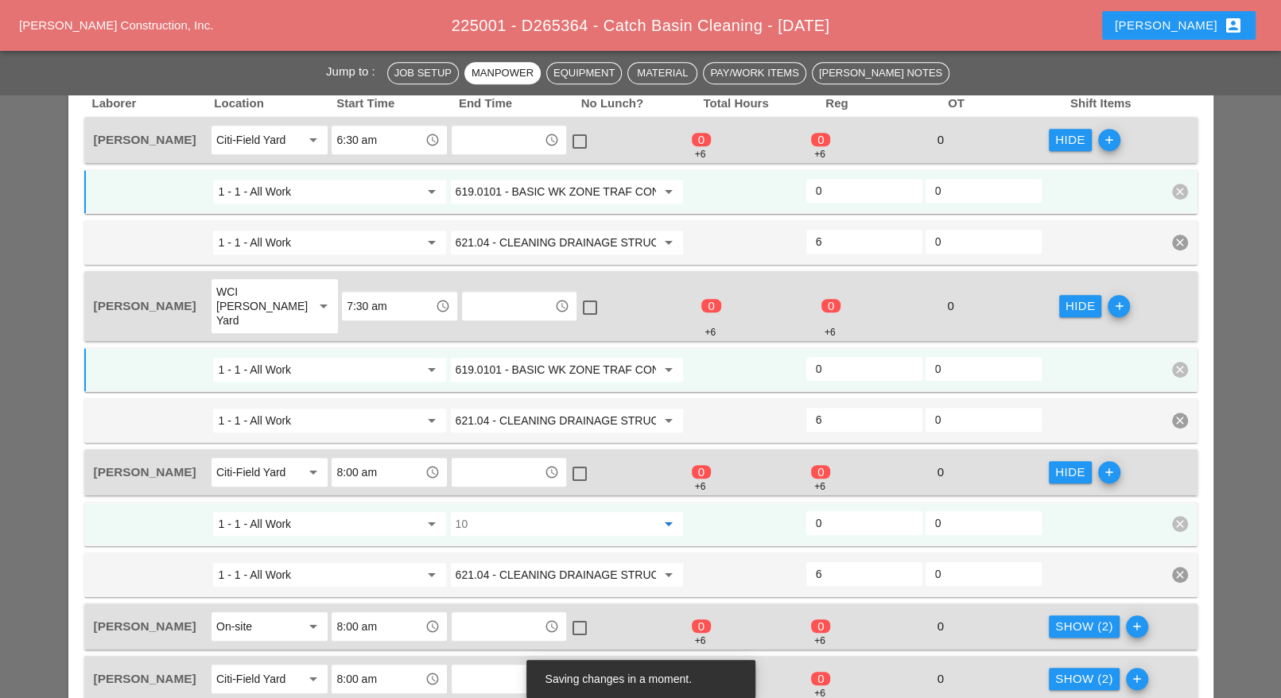
click at [575, 511] on input "10" at bounding box center [556, 523] width 200 height 25
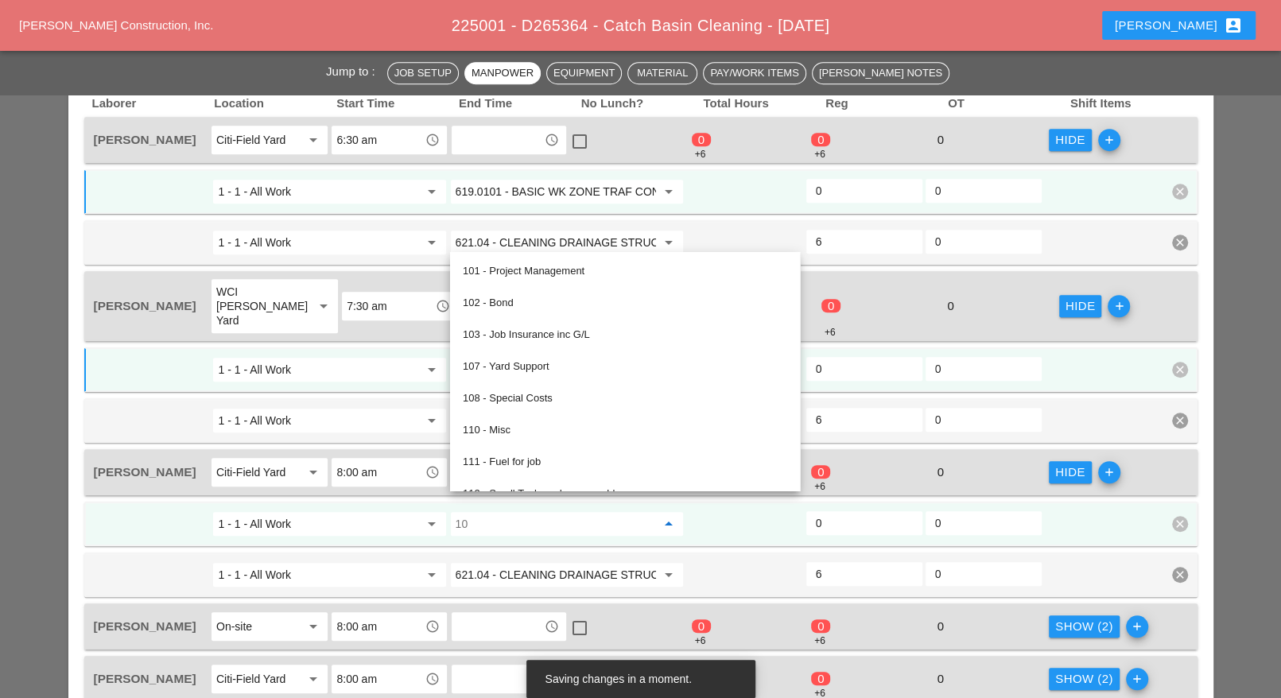
paste input "619.0101 - BASIC WK ZONE TRAF CON (DAILY OPERATION)"
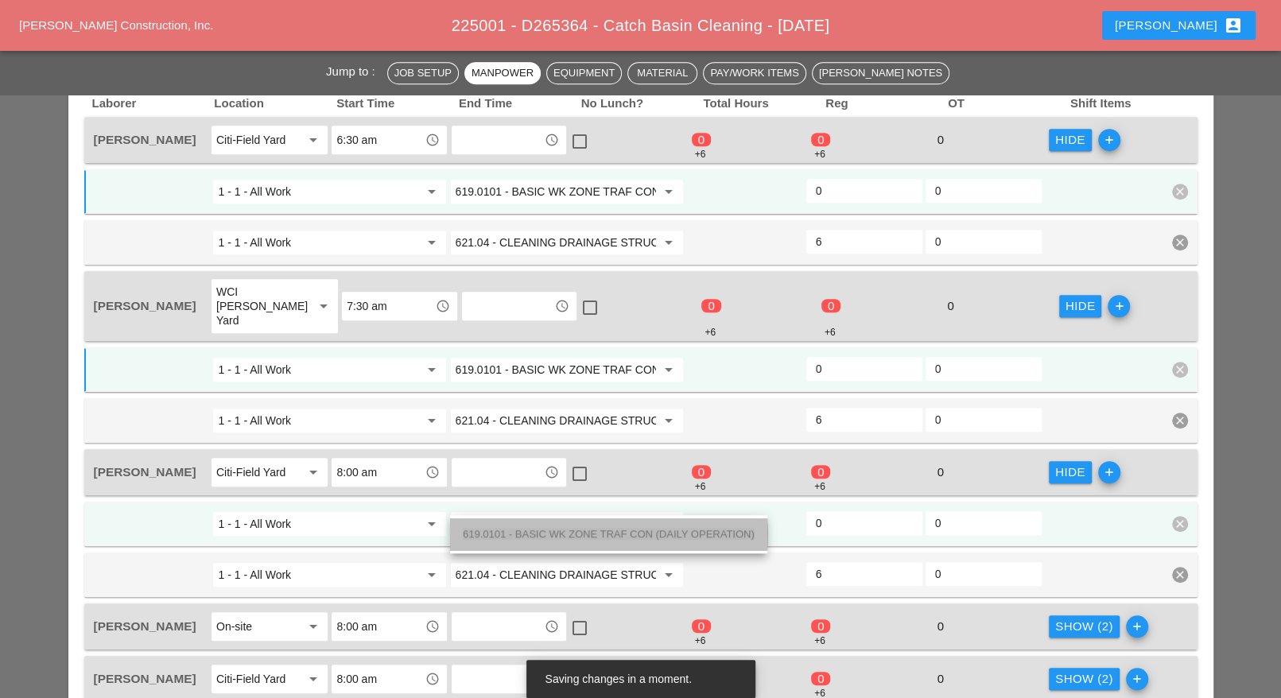
drag, startPoint x: 555, startPoint y: 528, endPoint x: 651, endPoint y: 534, distance: 96.4
click at [557, 528] on span "619.0101 - BASIC WK ZONE TRAF CON (DAILY OPERATION)" at bounding box center [609, 534] width 292 height 12
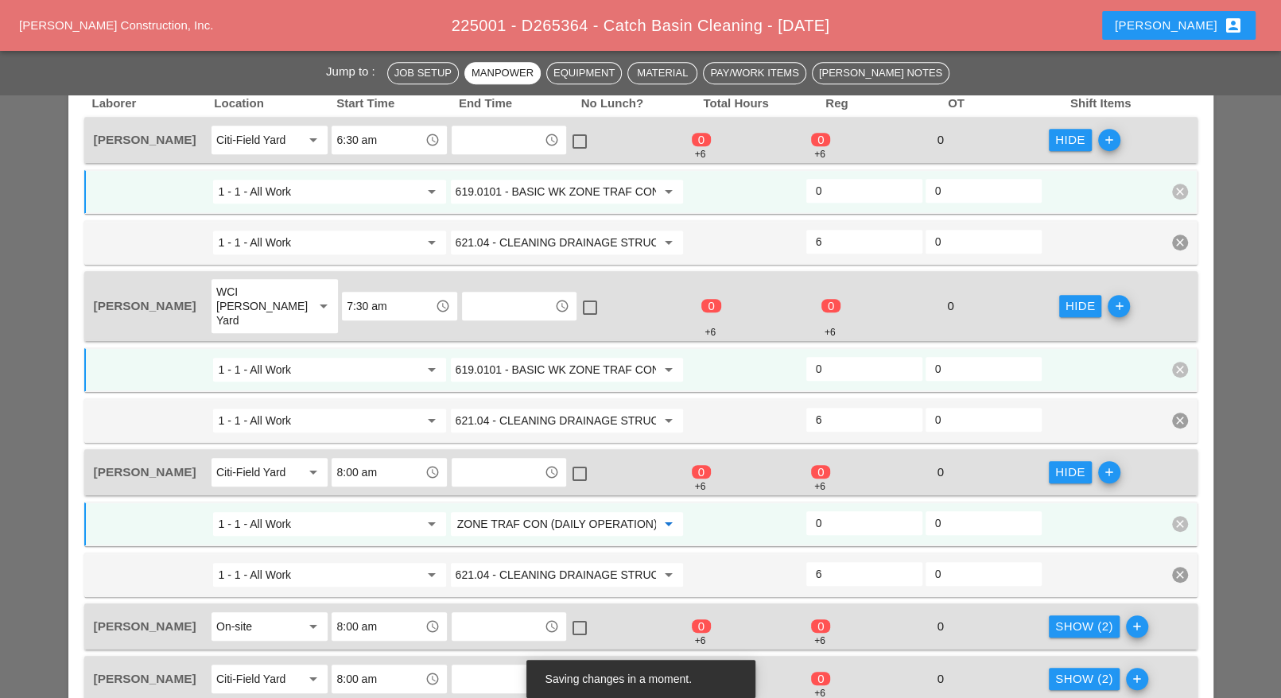
type input "619.0101 - BASIC WK ZONE TRAF CON (DAILY OPERATION)"
click at [1059, 618] on div "Show (2)" at bounding box center [1084, 627] width 58 height 18
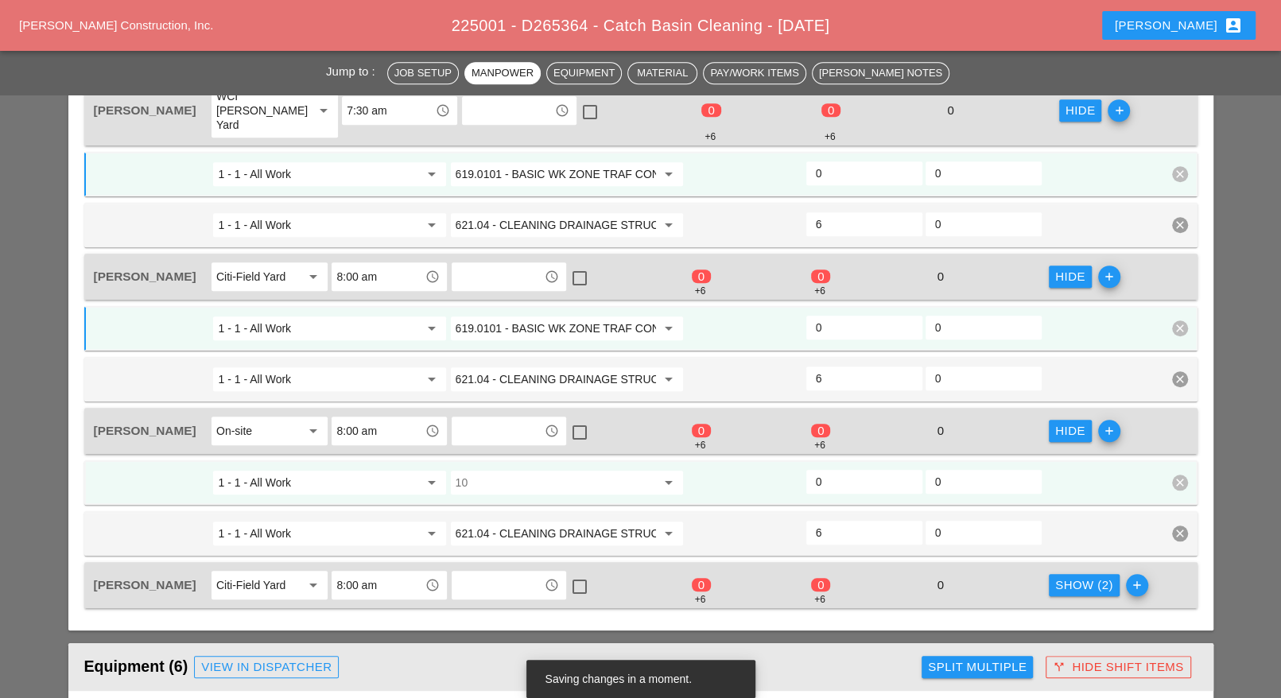
scroll to position [944, 0]
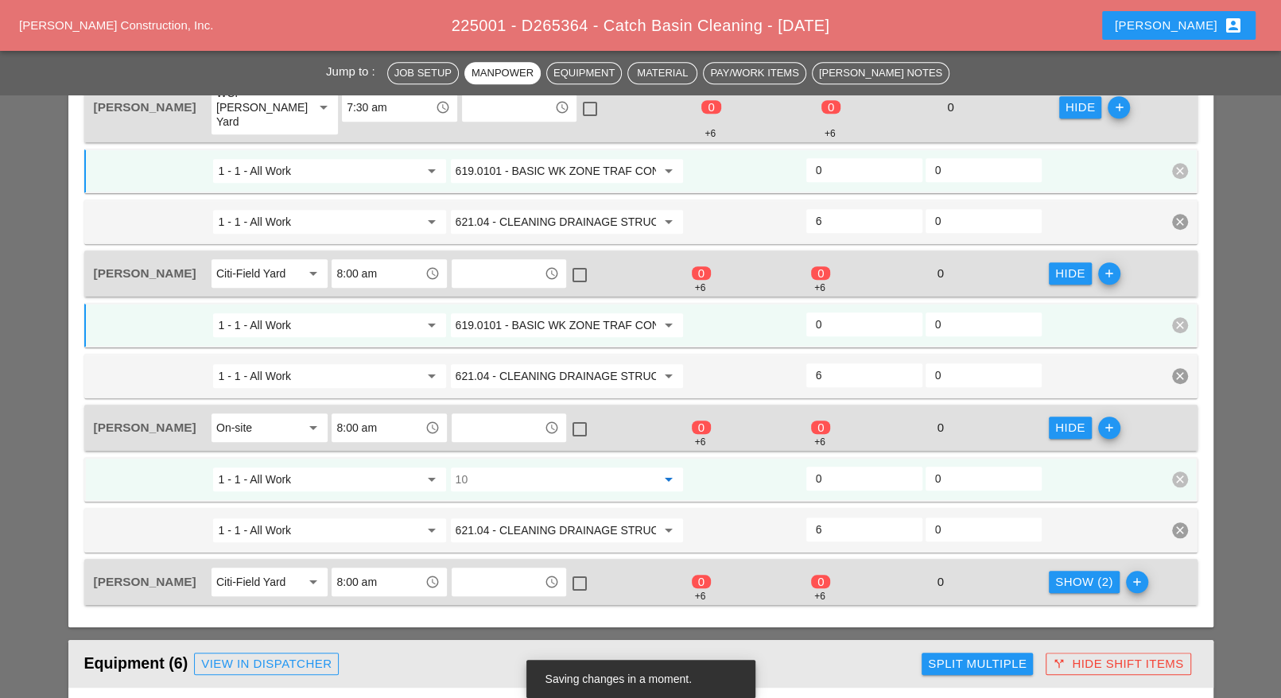
click at [530, 467] on input "10" at bounding box center [556, 479] width 200 height 25
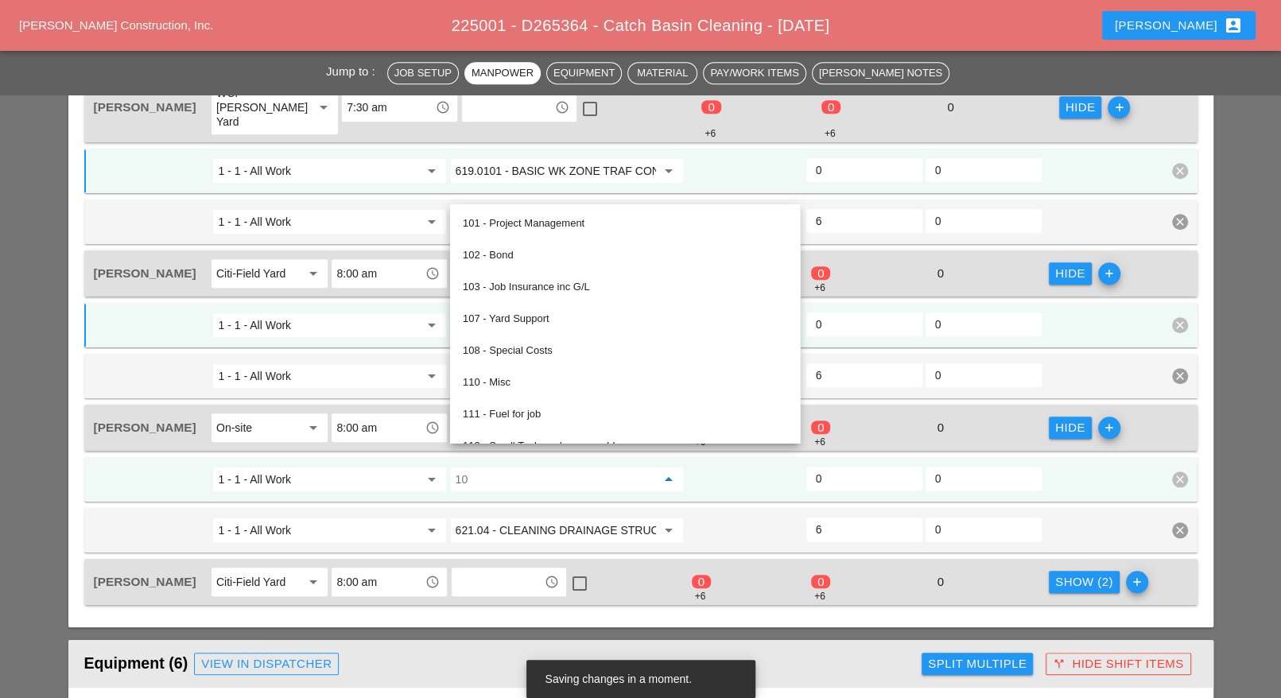
paste input "619.0101 - BASIC WK ZONE TRAF CON (DAILY OPERATION)"
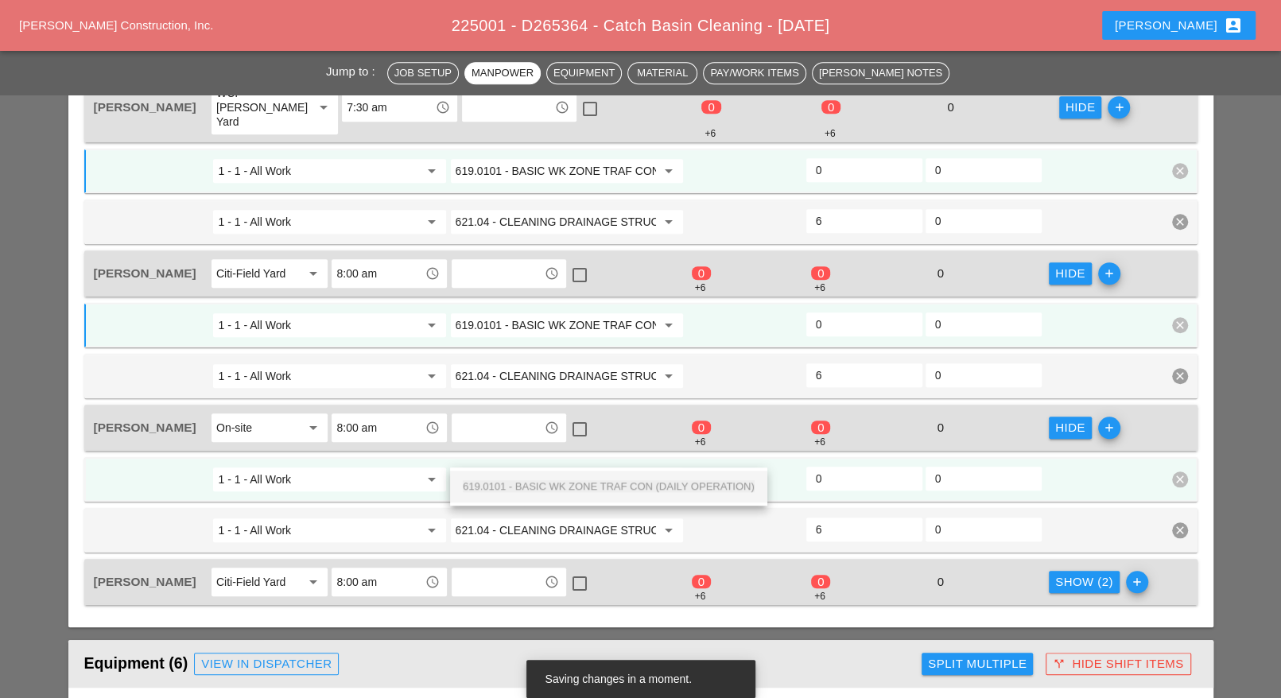
scroll to position [0, 112]
drag, startPoint x: 532, startPoint y: 483, endPoint x: 645, endPoint y: 495, distance: 113.6
click at [533, 483] on span "619.0101 - BASIC WK ZONE TRAF CON (DAILY OPERATION)" at bounding box center [609, 486] width 292 height 12
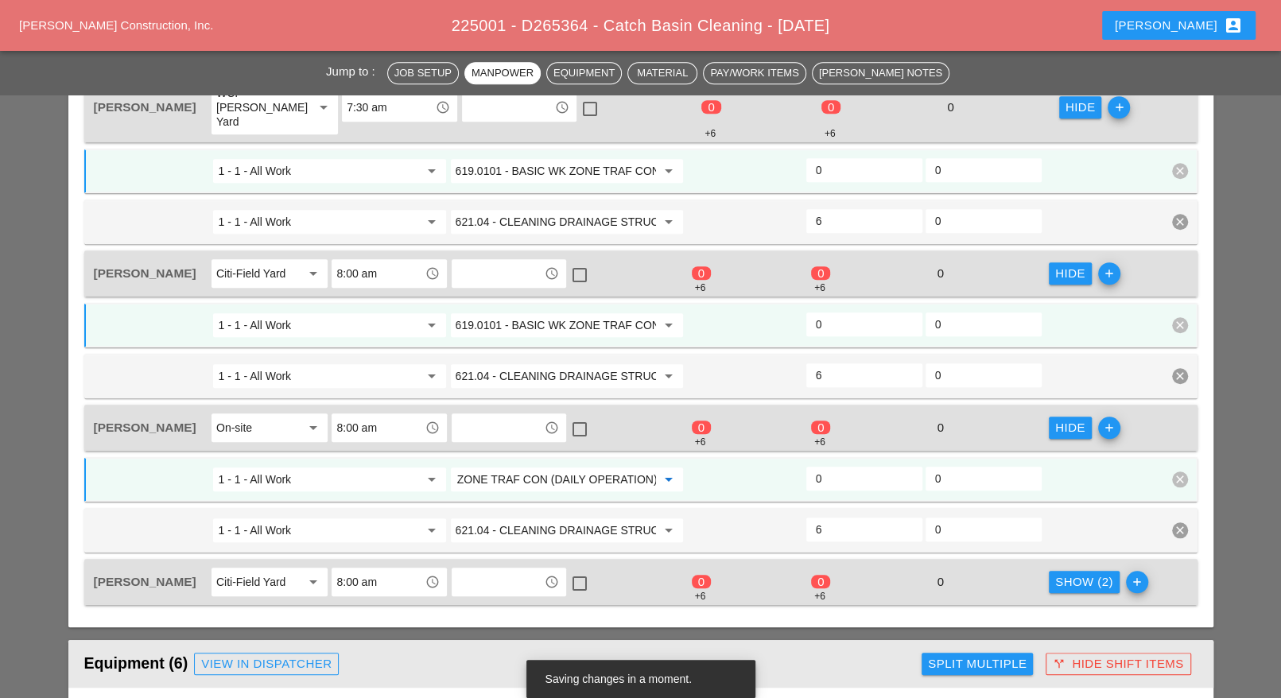
type input "619.0101 - BASIC WK ZONE TRAF CON (DAILY OPERATION)"
click at [1064, 573] on div "Show (2)" at bounding box center [1084, 582] width 58 height 18
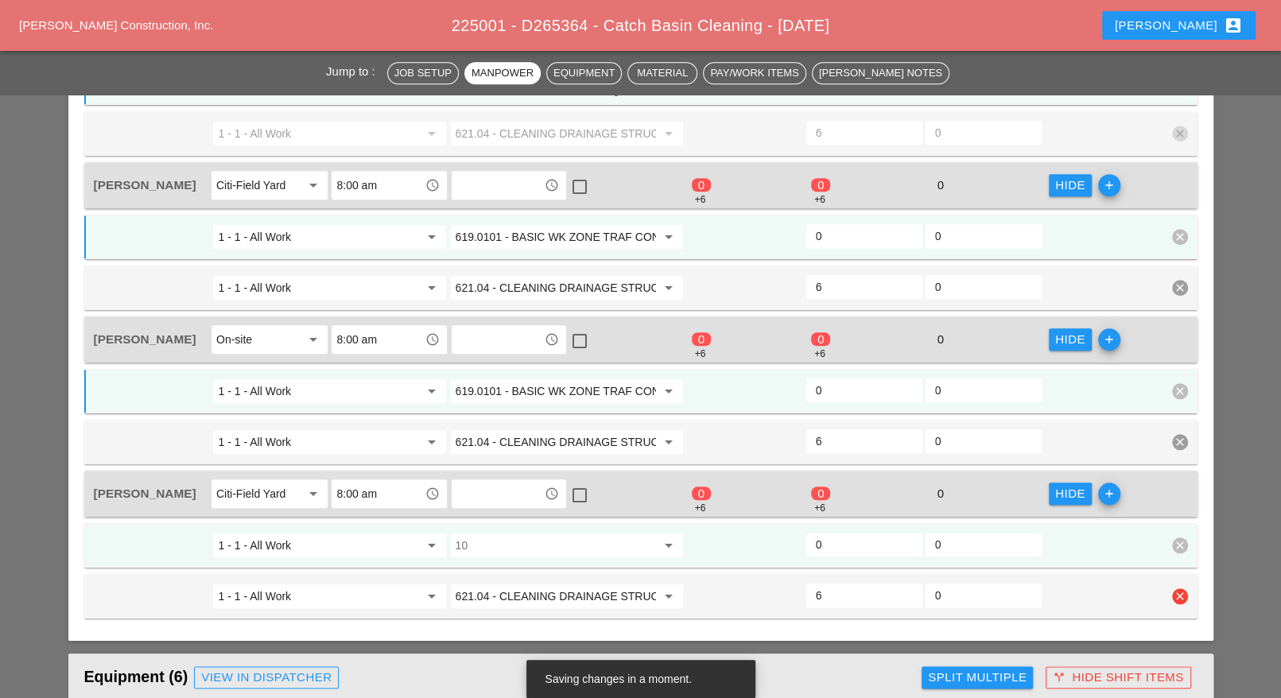
scroll to position [1043, 0]
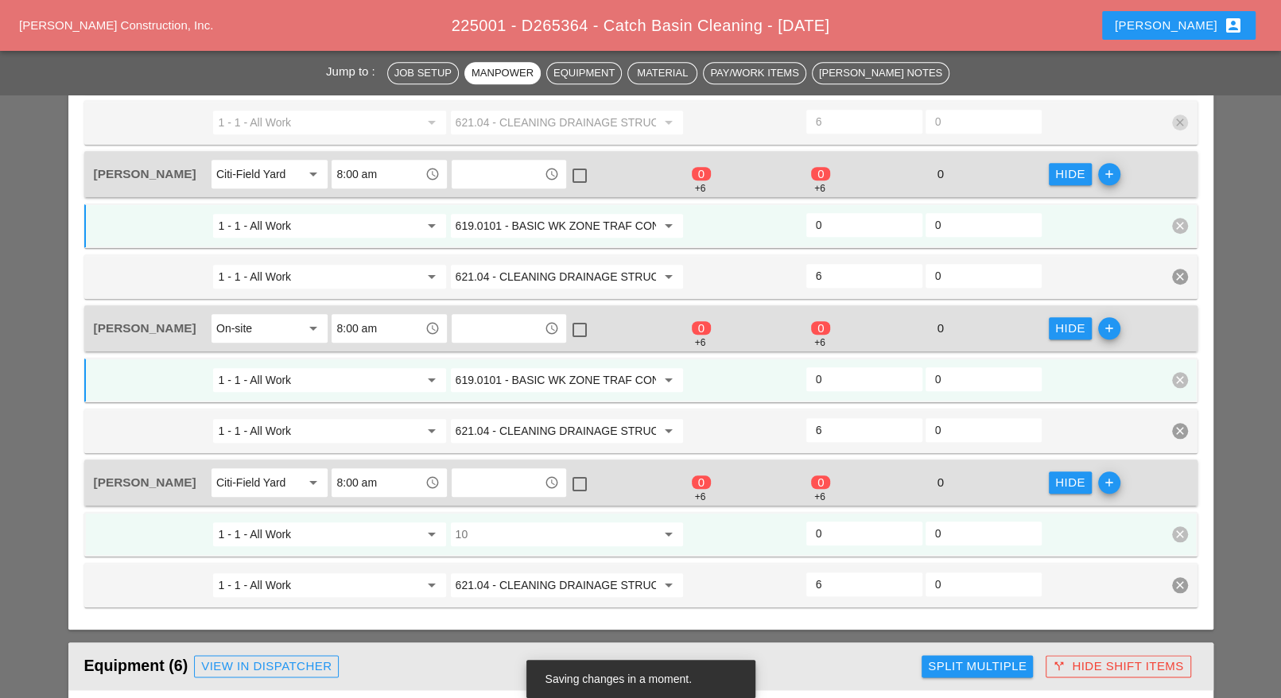
click at [530, 522] on input "10" at bounding box center [556, 534] width 200 height 25
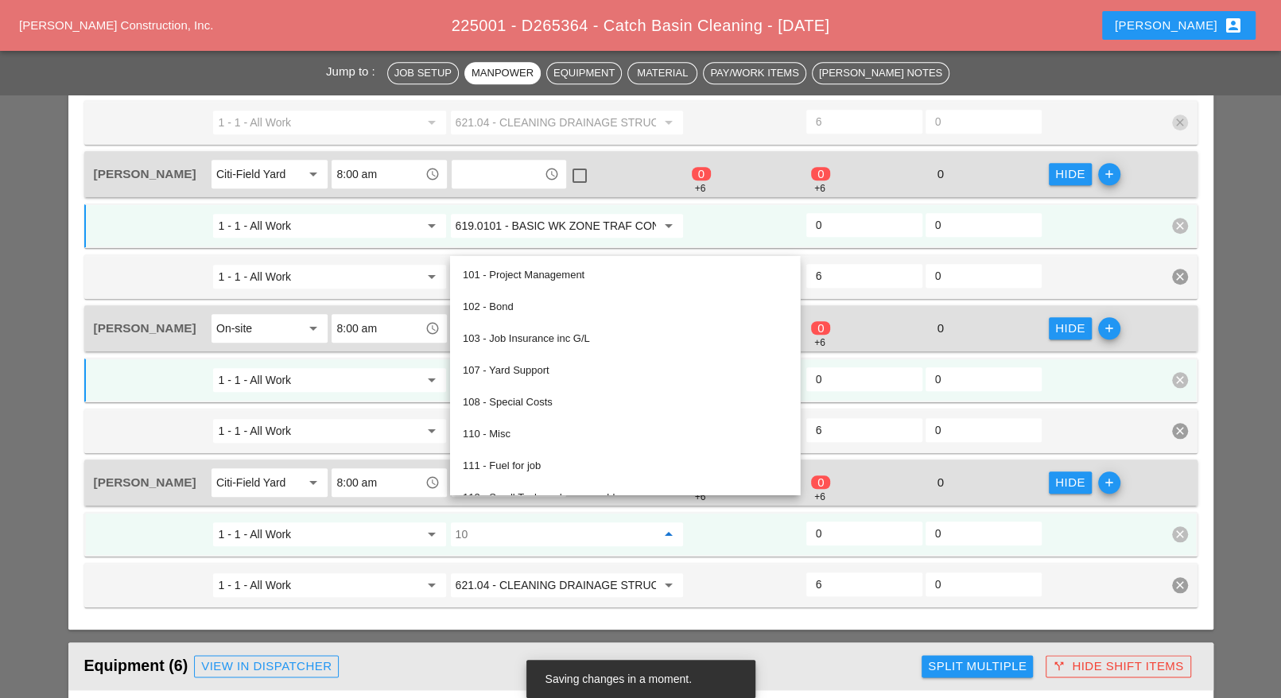
paste input "619.0101 - BASIC WK ZONE TRAF CON (DAILY OPERATION)"
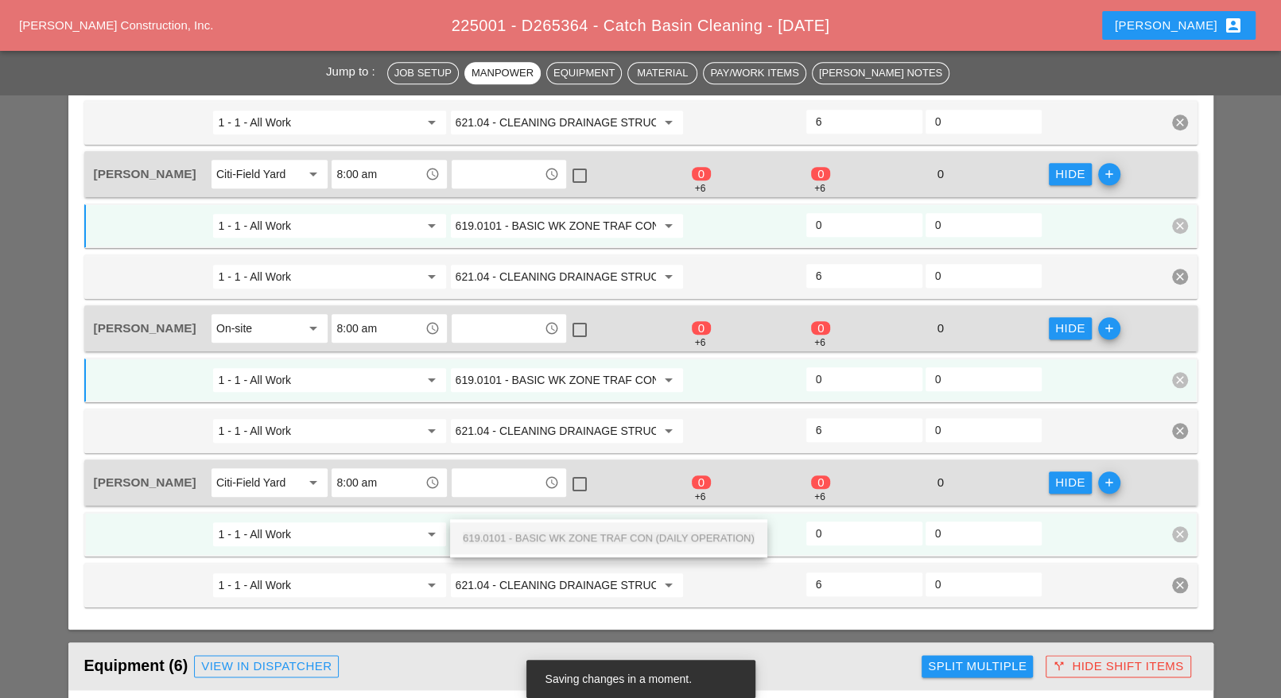
scroll to position [0, 112]
click at [534, 533] on span "619.0101 - BASIC WK ZONE TRAF CON (DAILY OPERATION)" at bounding box center [609, 538] width 292 height 12
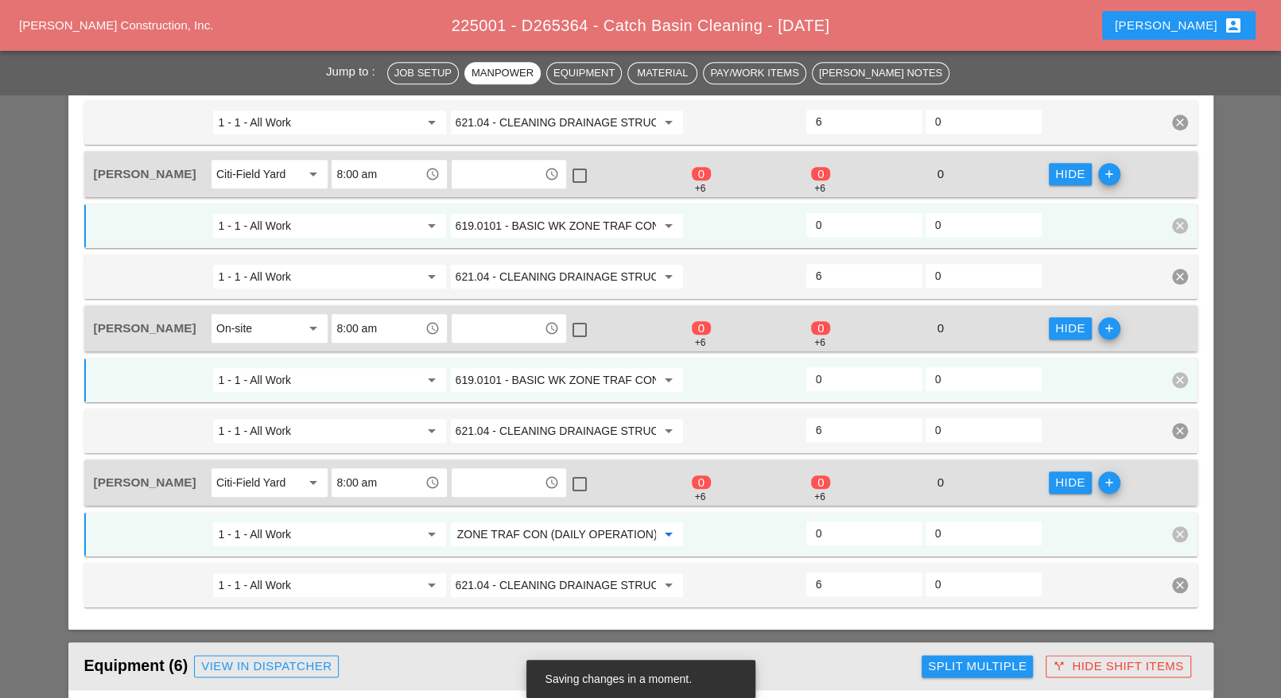
type input "619.0101 - BASIC WK ZONE TRAF CON (DAILY OPERATION)"
click at [832, 521] on input "0" at bounding box center [864, 533] width 97 height 25
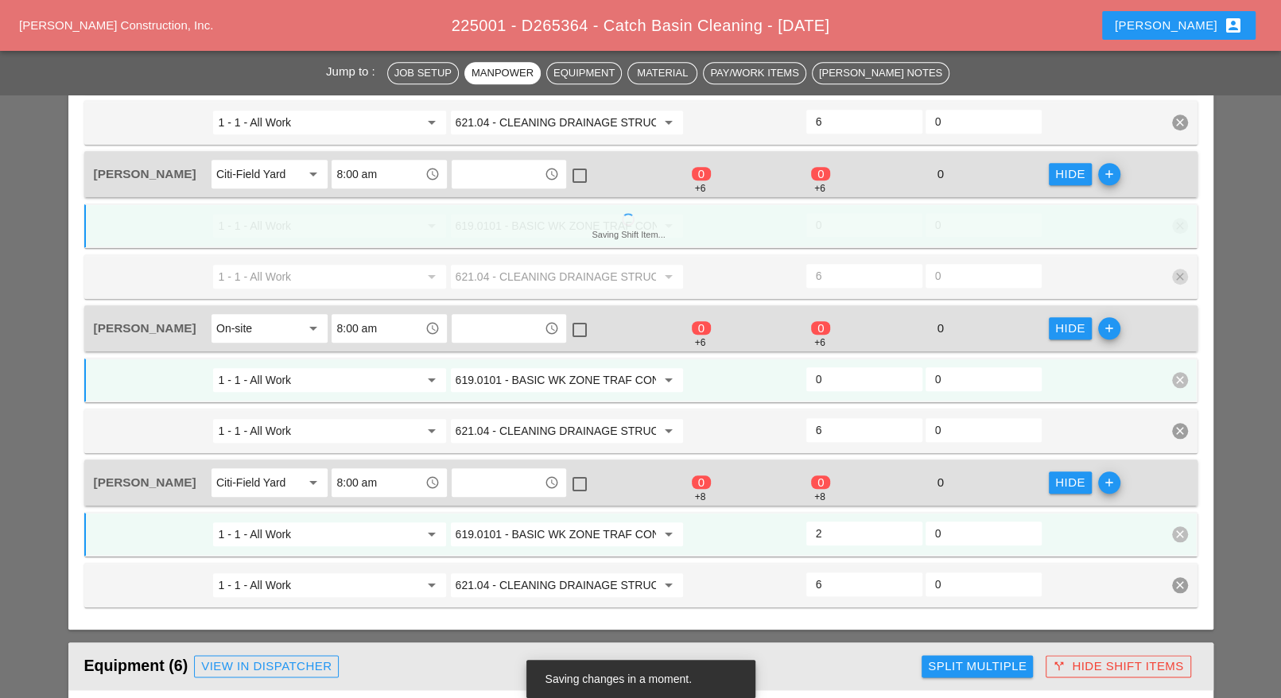
type input "2"
click at [843, 367] on input "0" at bounding box center [864, 379] width 97 height 25
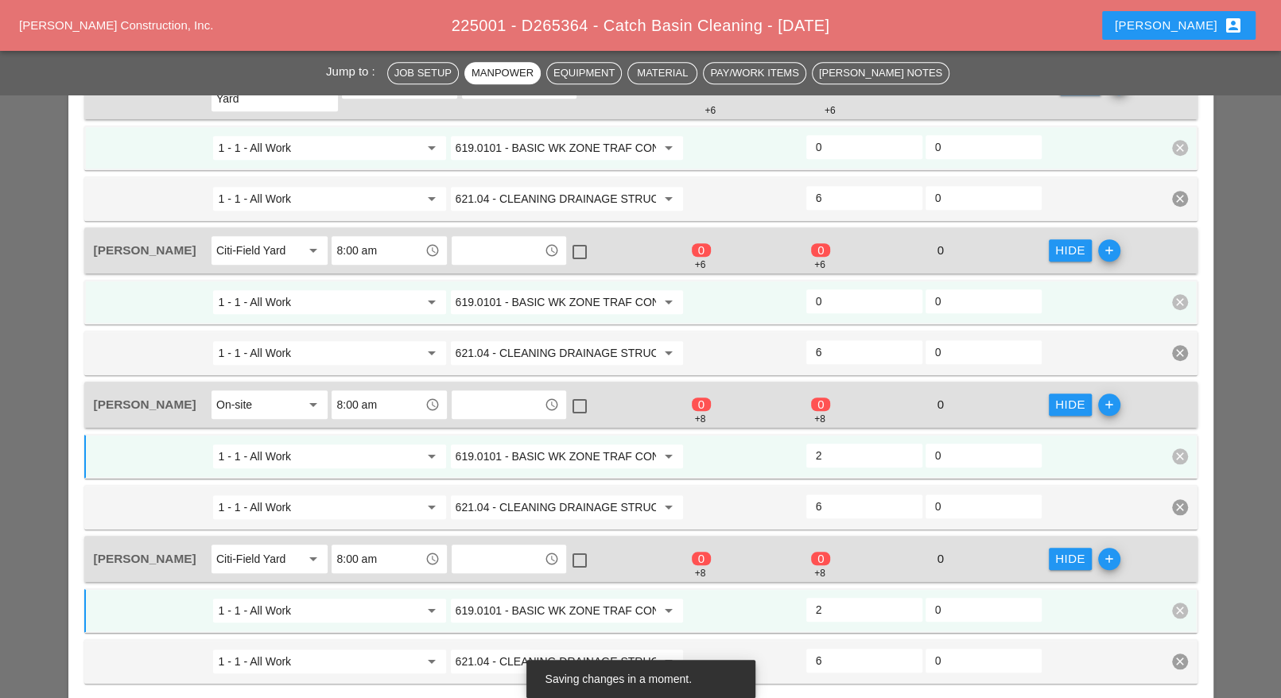
scroll to position [944, 0]
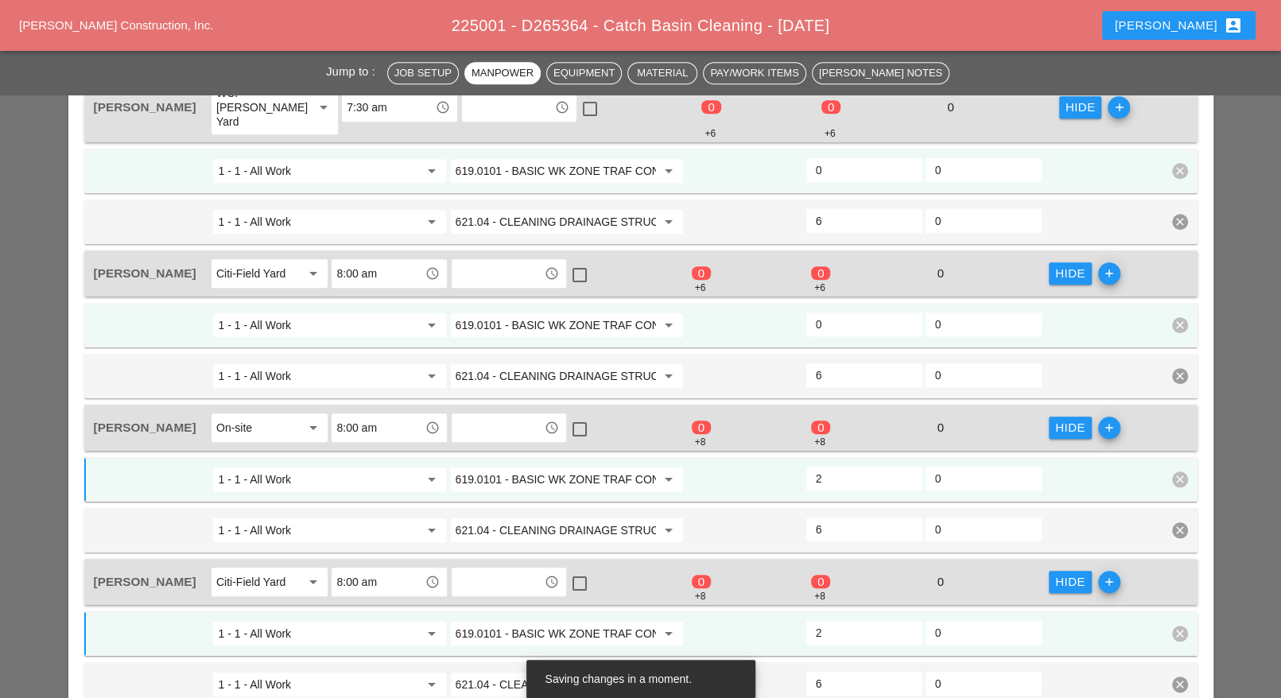
type input "2"
click at [837, 312] on input "0" at bounding box center [864, 324] width 97 height 25
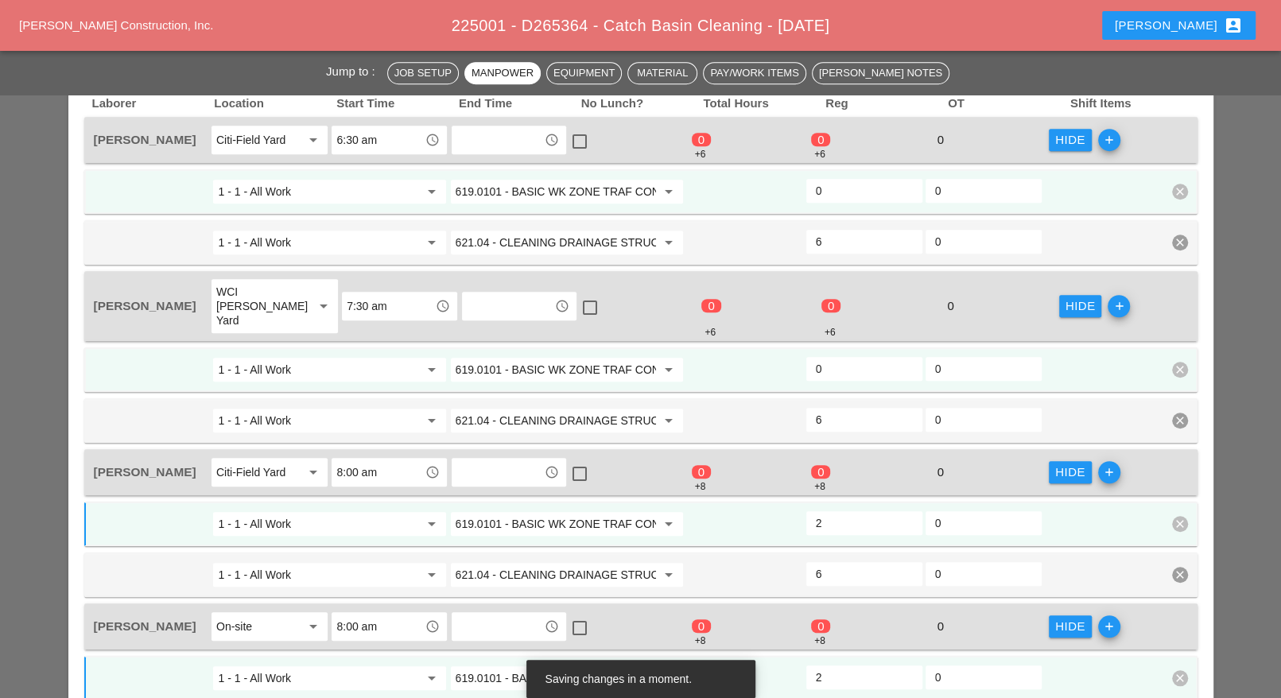
type input "2"
click at [833, 356] on input "0" at bounding box center [864, 368] width 97 height 25
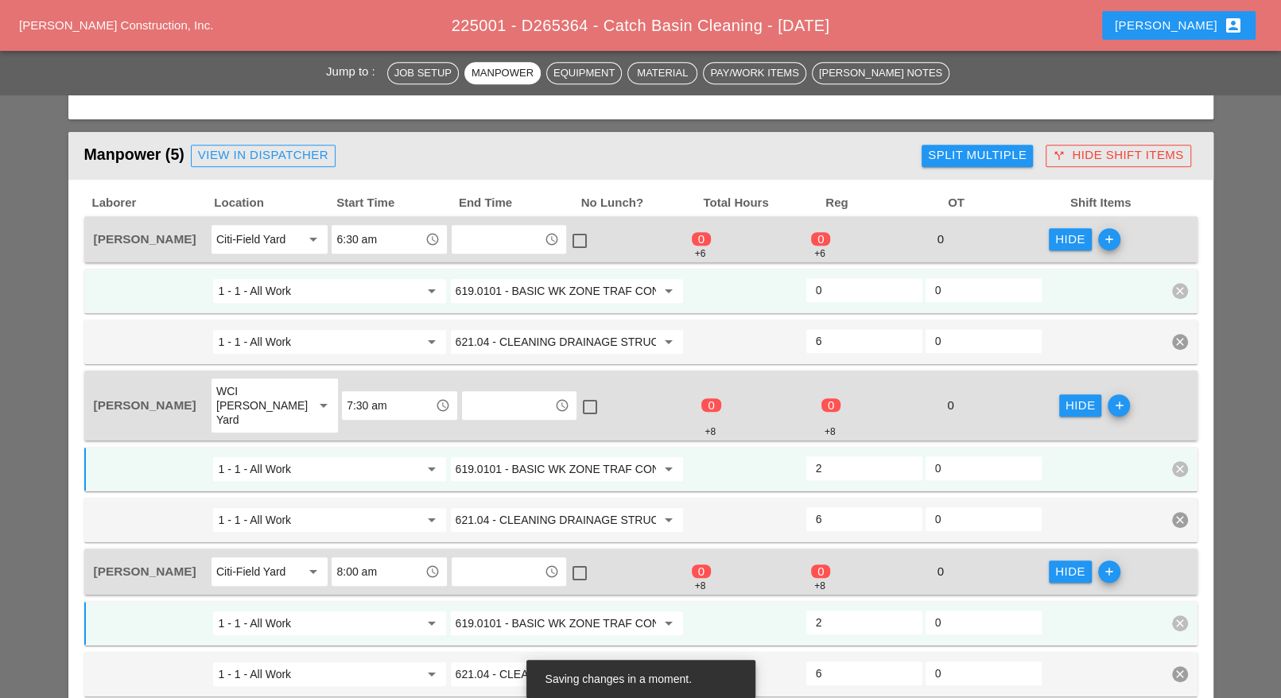
type input "2"
click at [841, 282] on input "0" at bounding box center [864, 290] width 97 height 25
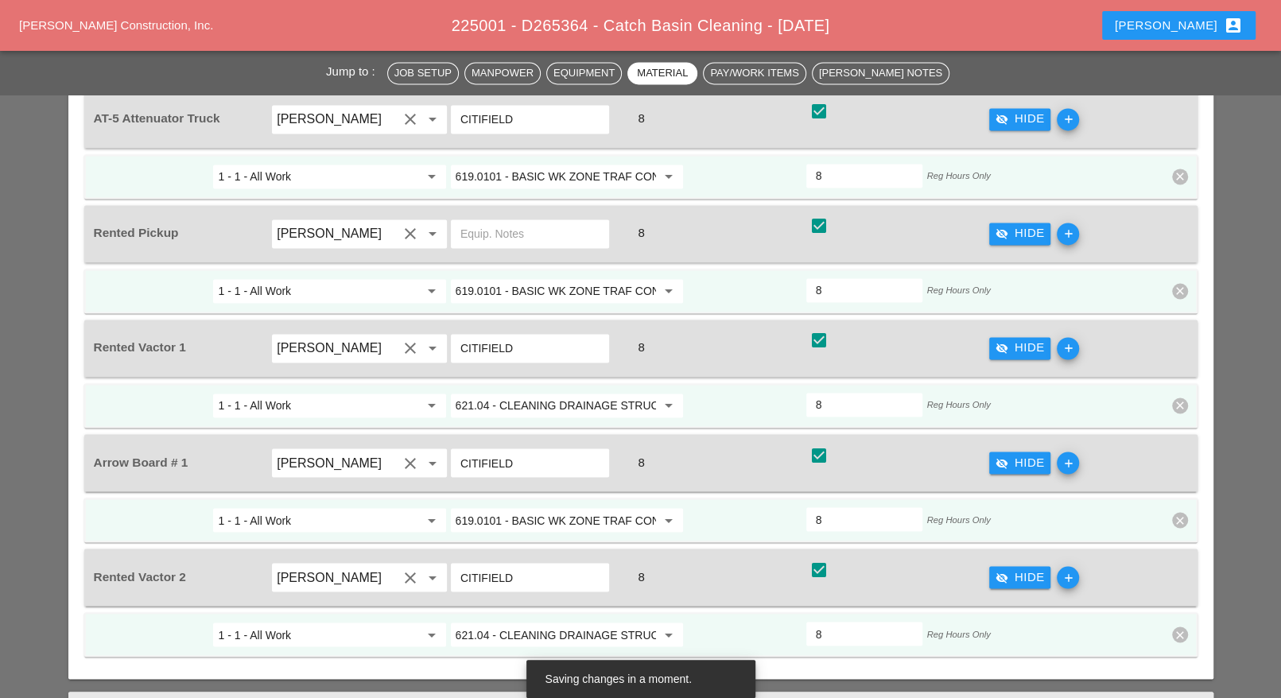
scroll to position [1540, 0]
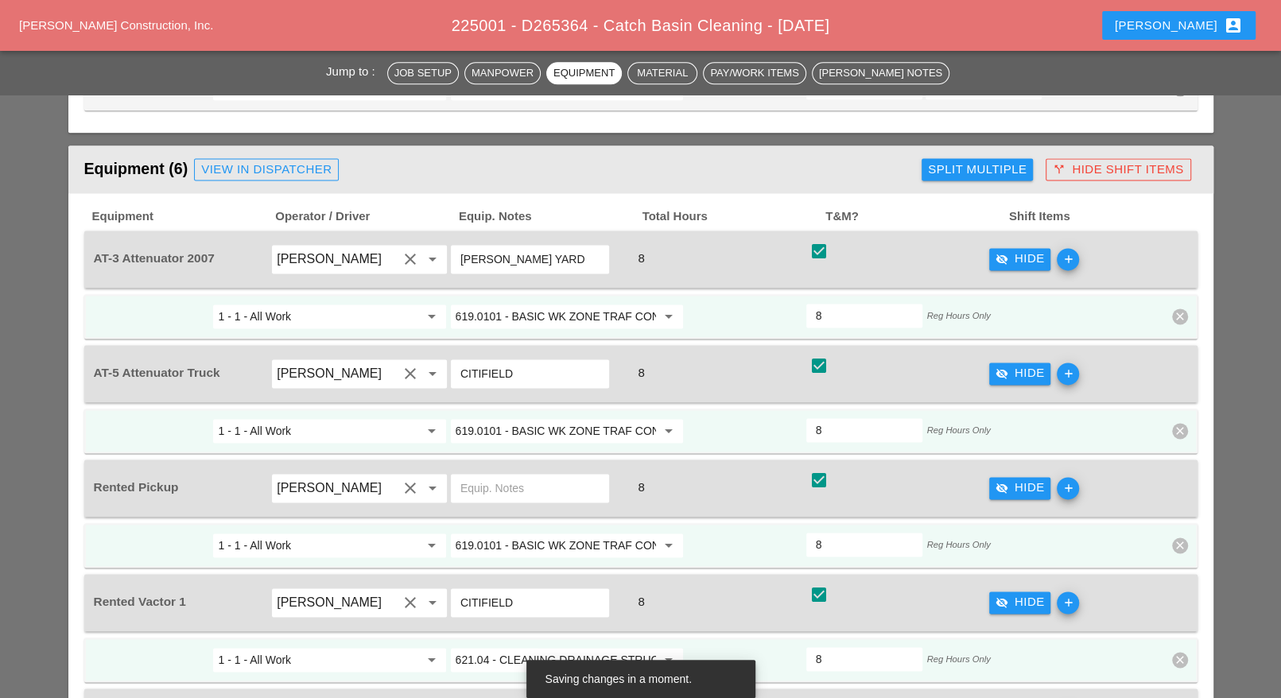
type input "2"
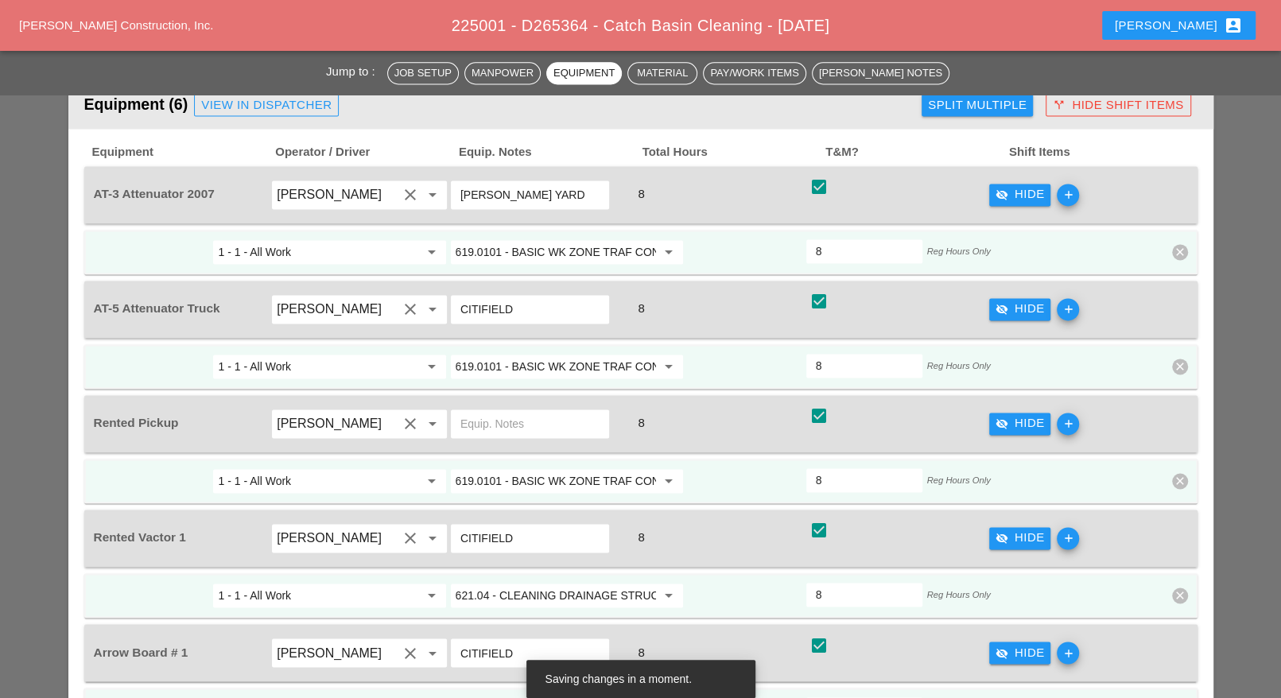
scroll to position [1739, 0]
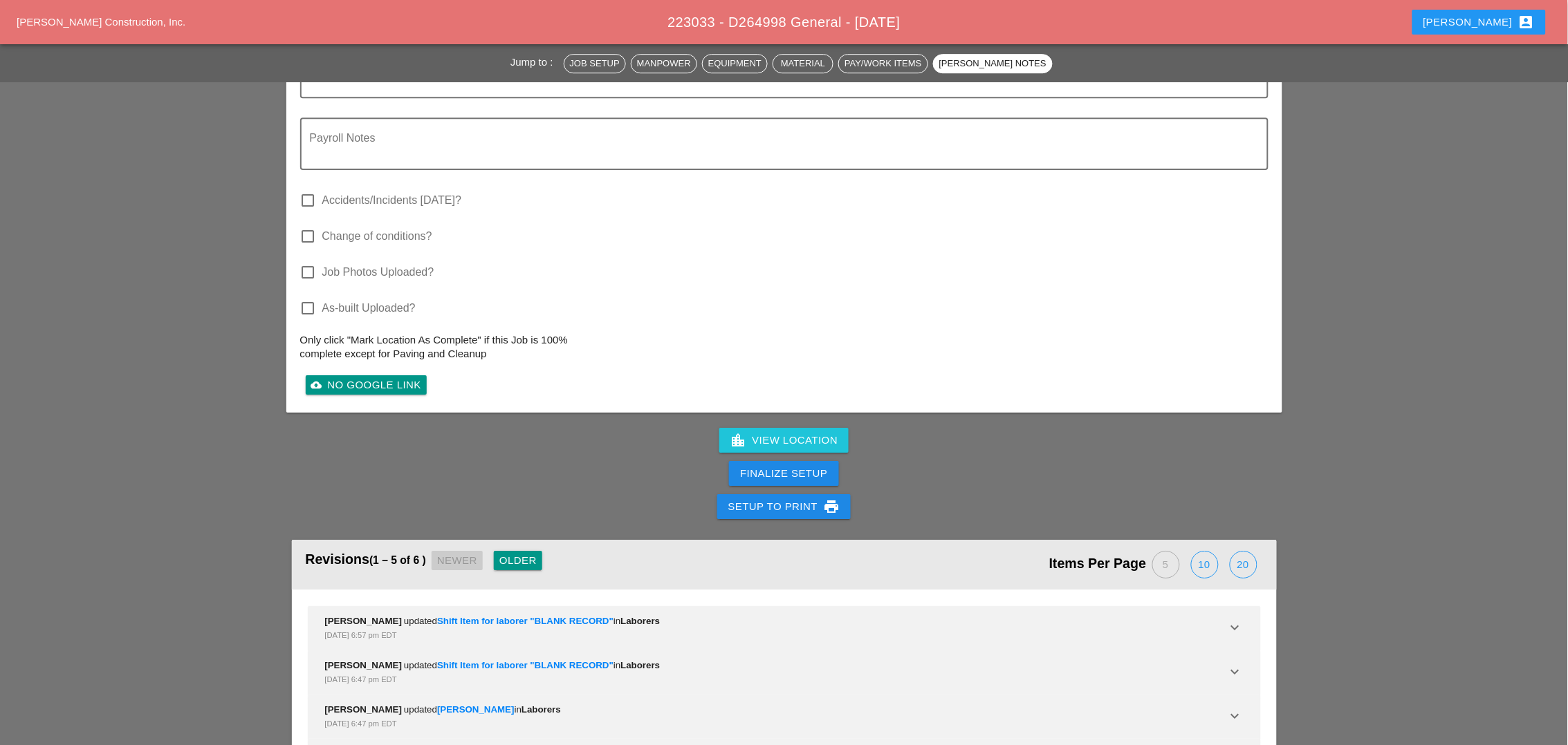
scroll to position [1469, 0]
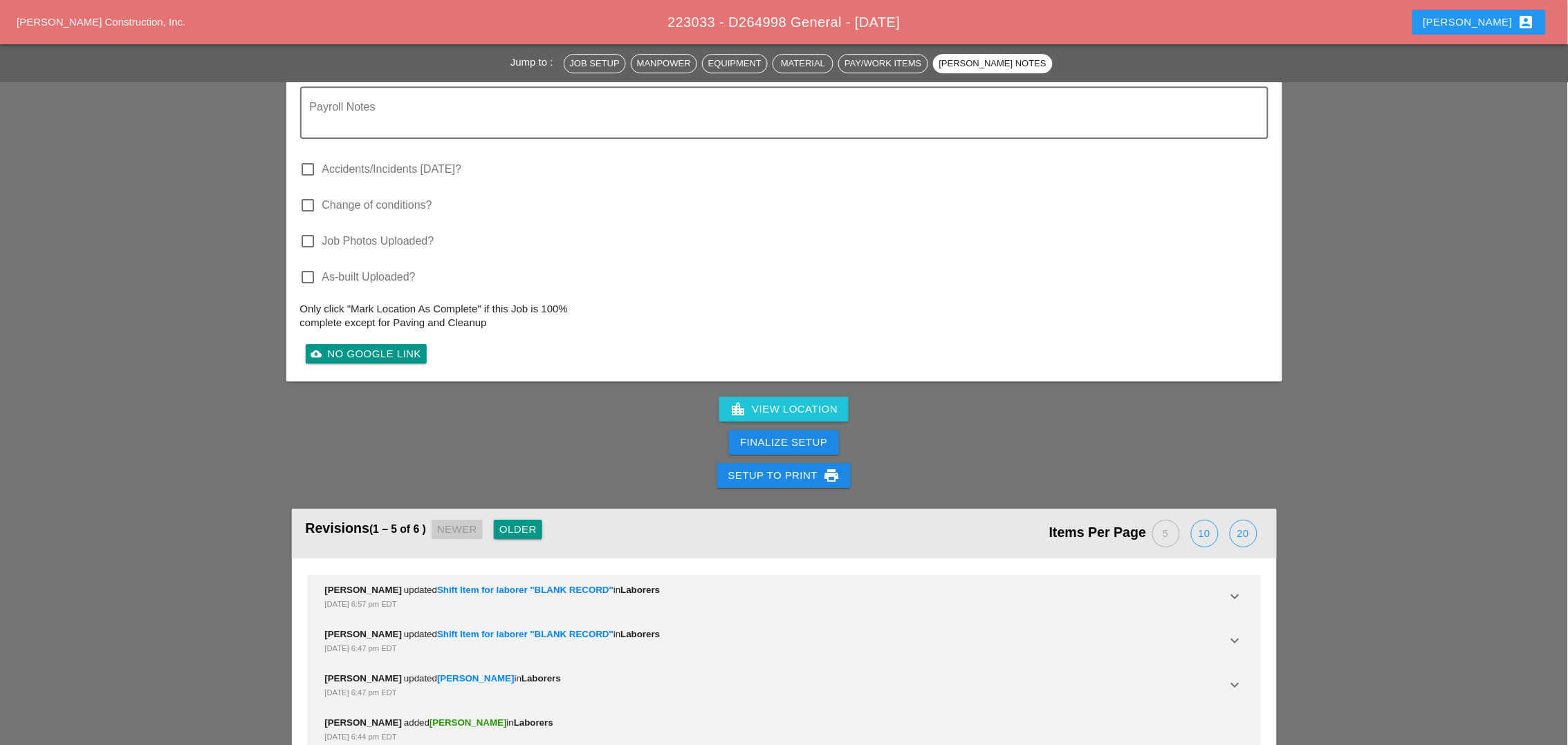
click at [774, 435] on div "Finalize Setup" at bounding box center [784, 442] width 87 height 16
click at [775, 435] on div "Complete This Report" at bounding box center [784, 442] width 136 height 16
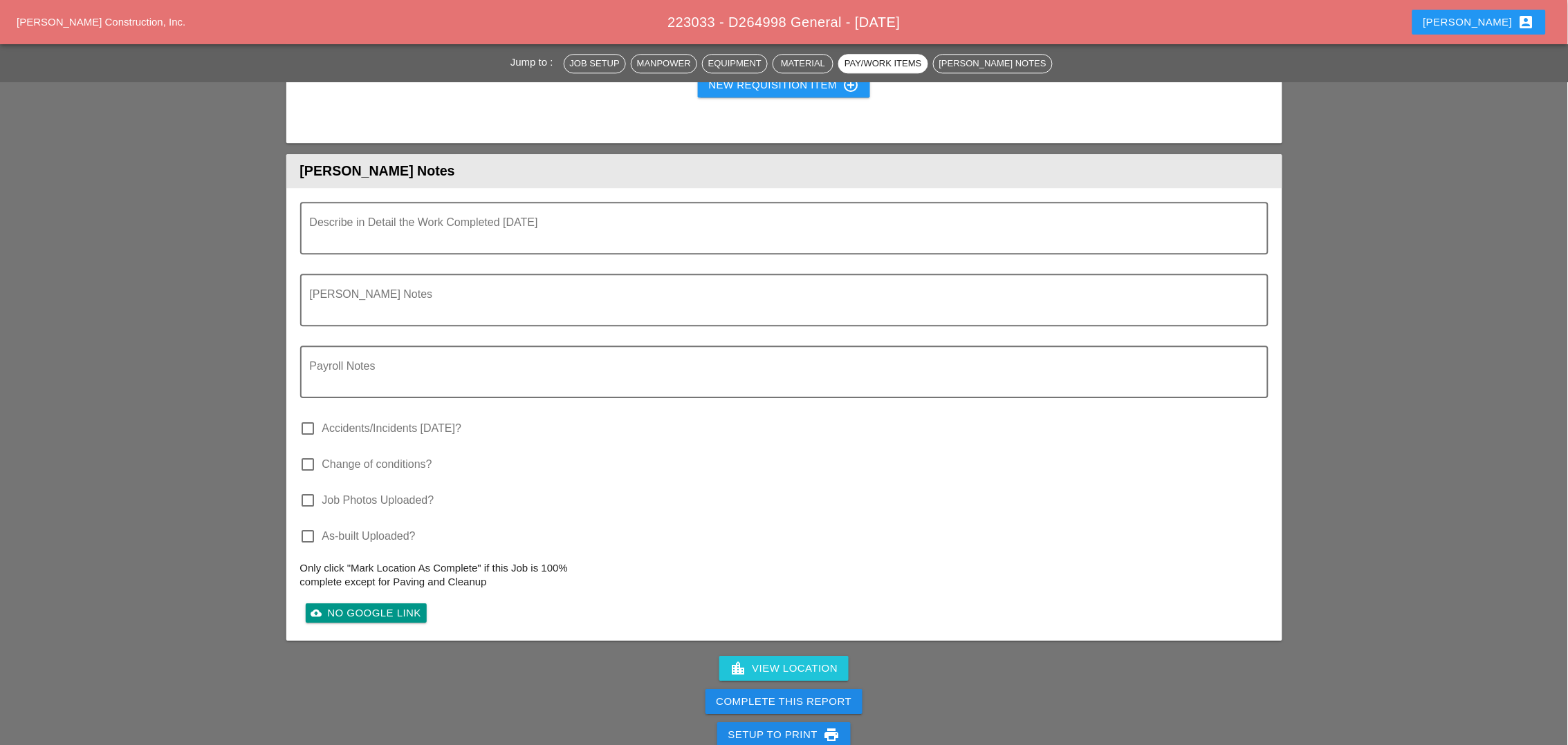
scroll to position [1543, 0]
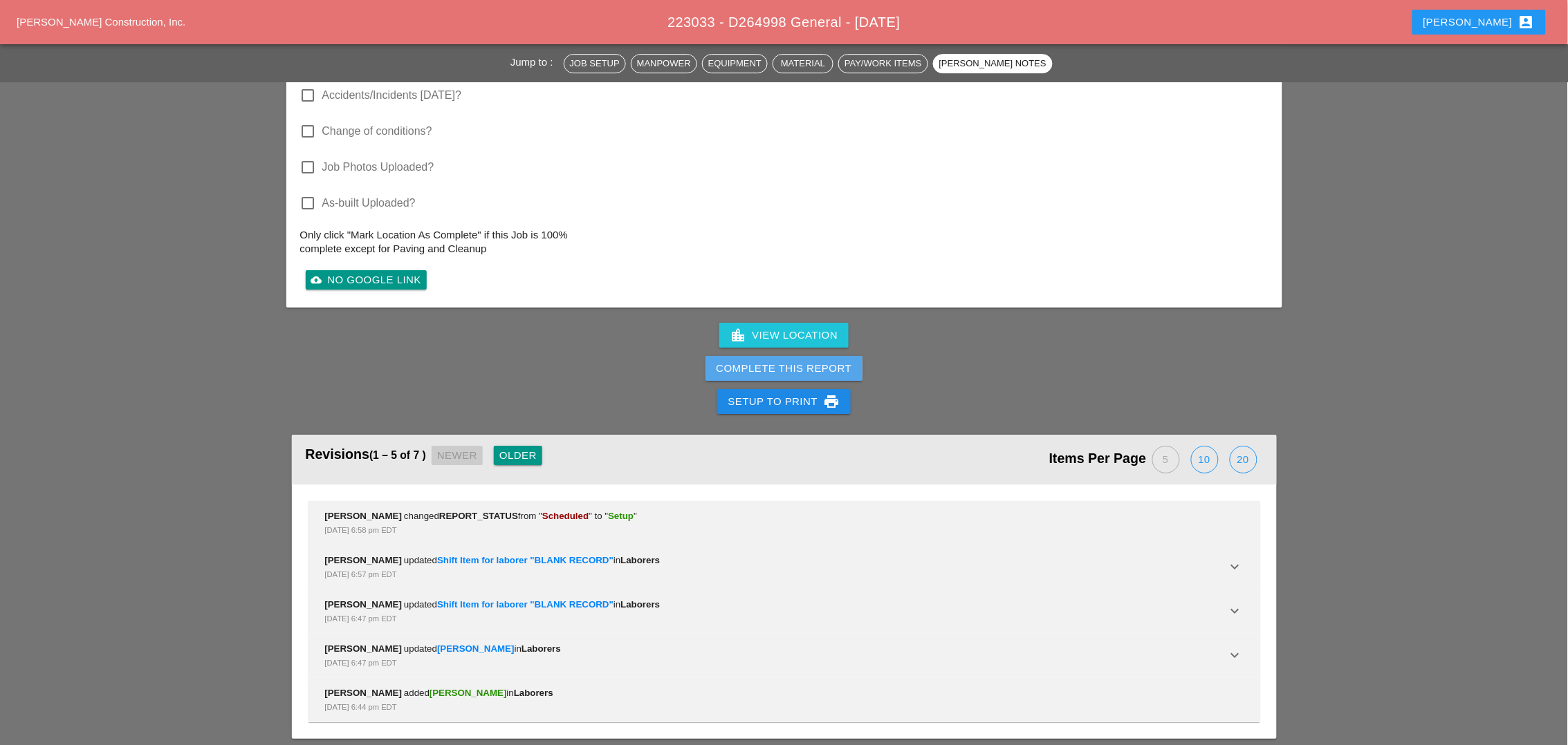
click at [769, 356] on button "Complete This Report" at bounding box center [784, 369] width 157 height 25
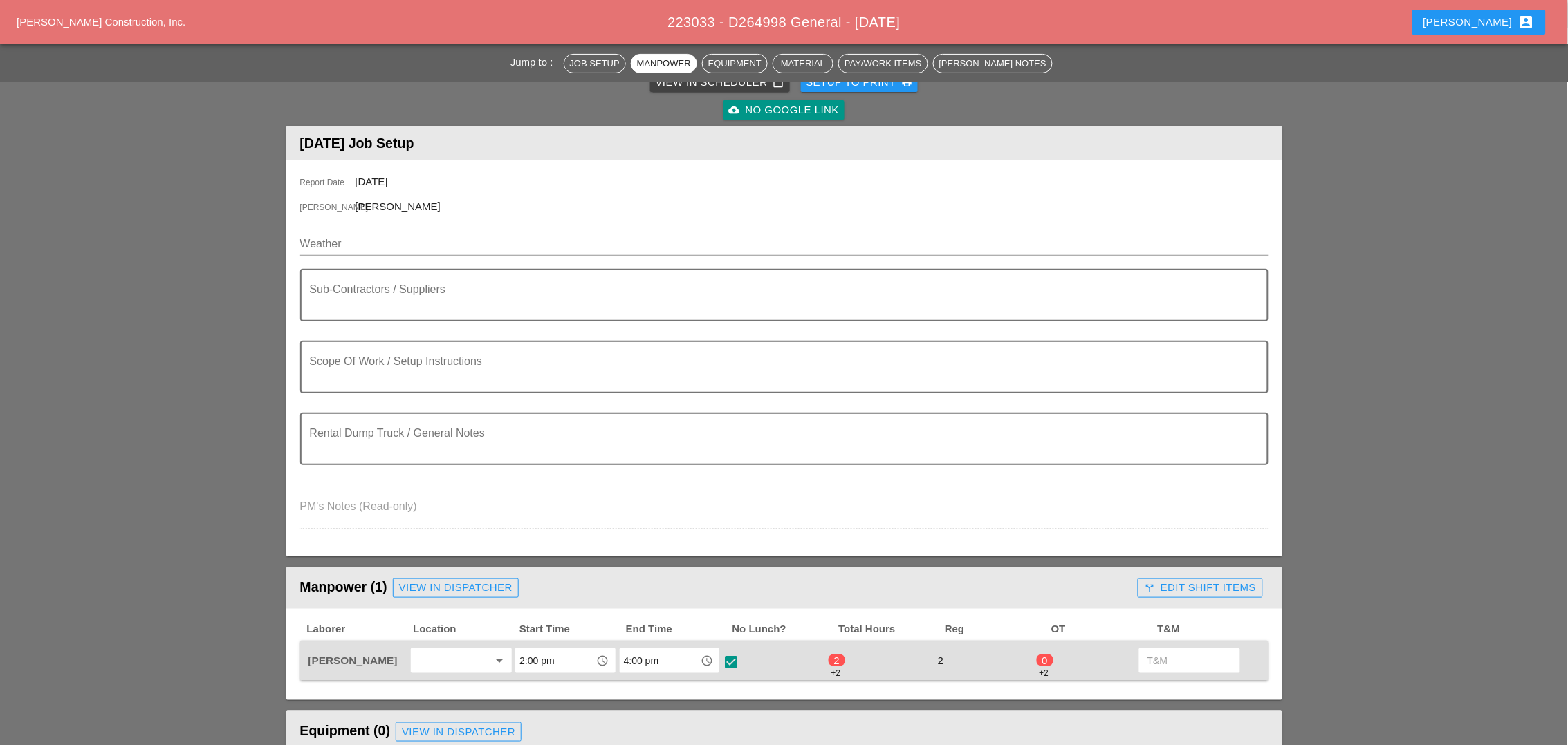
scroll to position [0, 0]
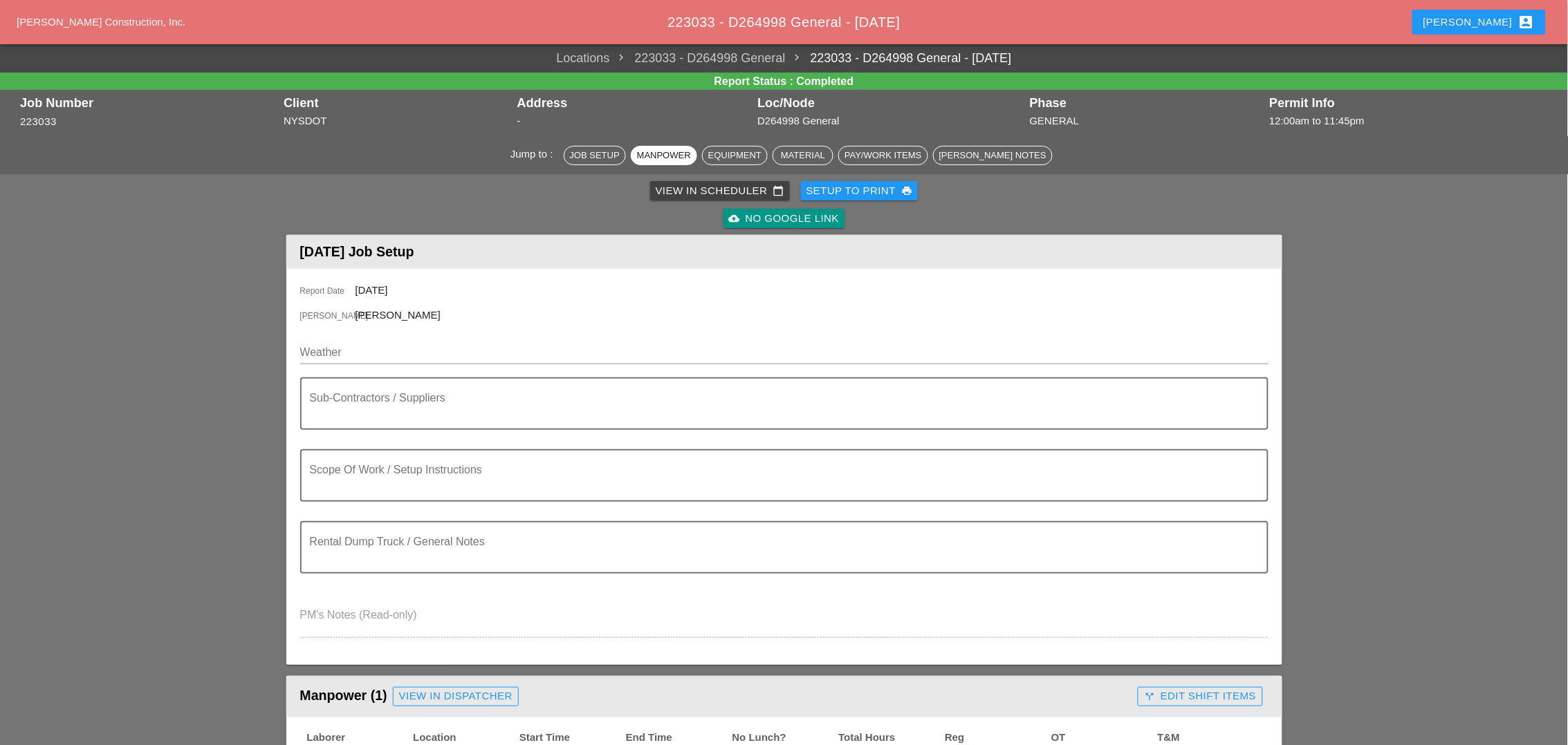
click at [667, 190] on div "View in Scheduler calendar_today" at bounding box center [720, 191] width 129 height 16
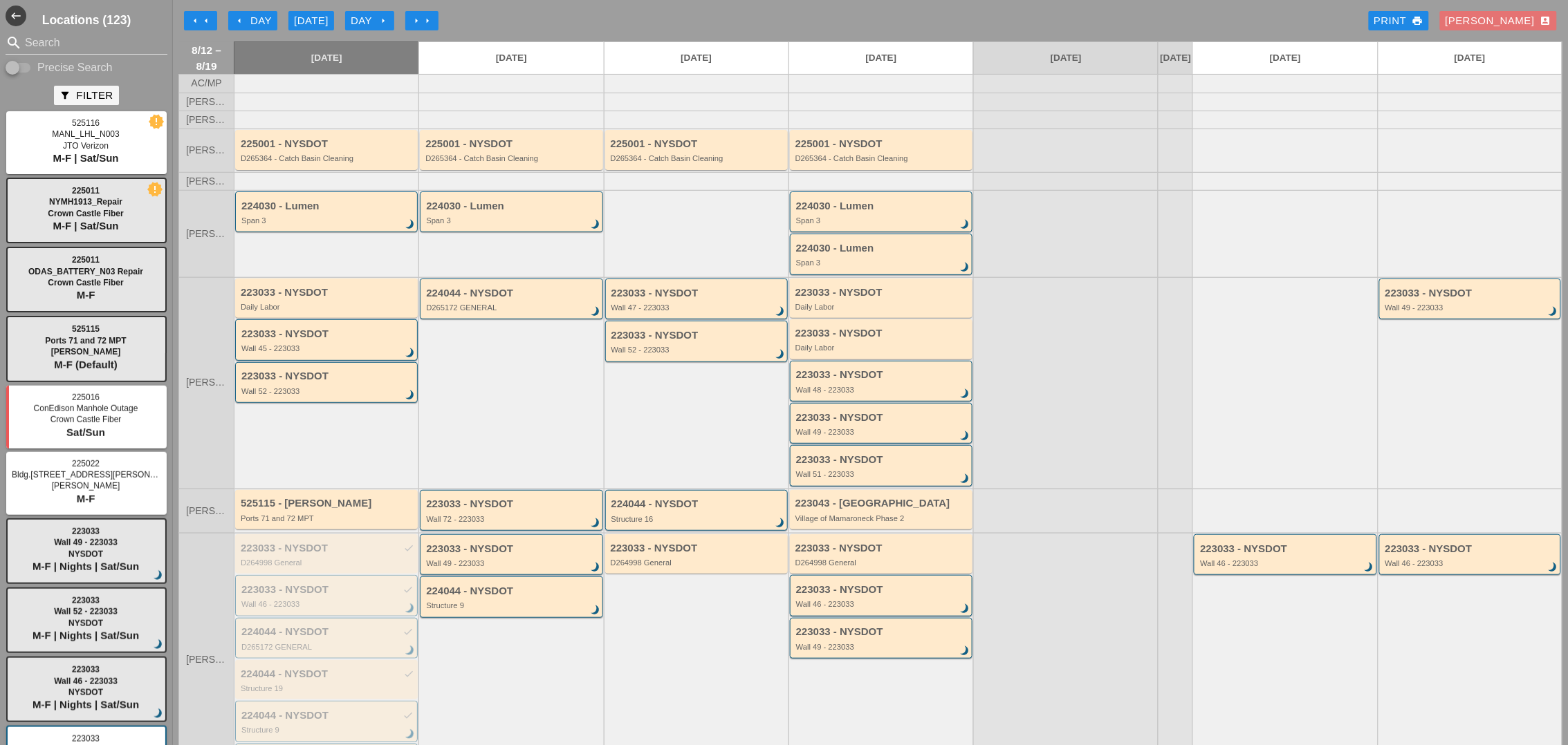
click at [370, 18] on div "Day arrow_right" at bounding box center [370, 21] width 38 height 16
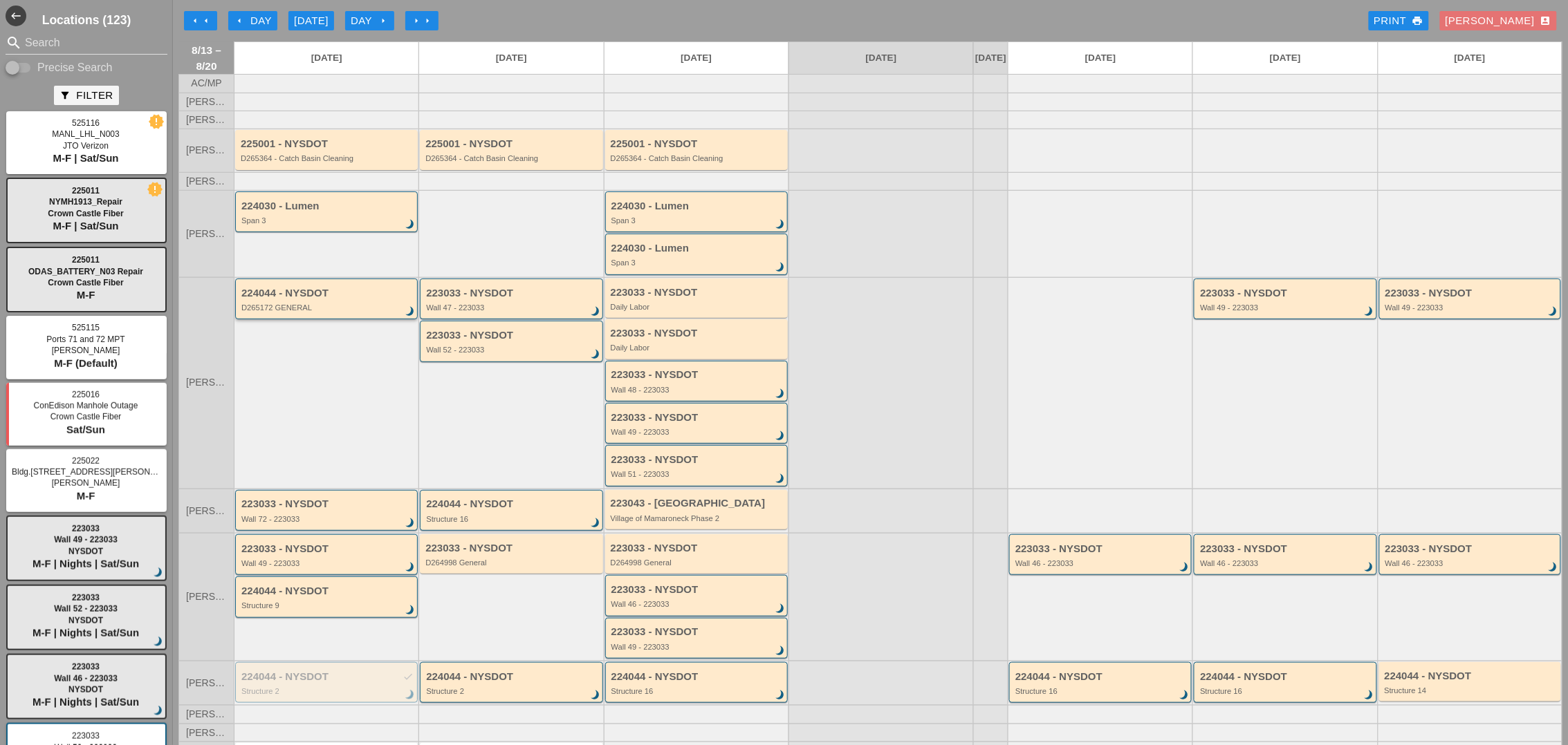
click at [313, 299] on div "224044 - NYSDOT" at bounding box center [328, 294] width 172 height 12
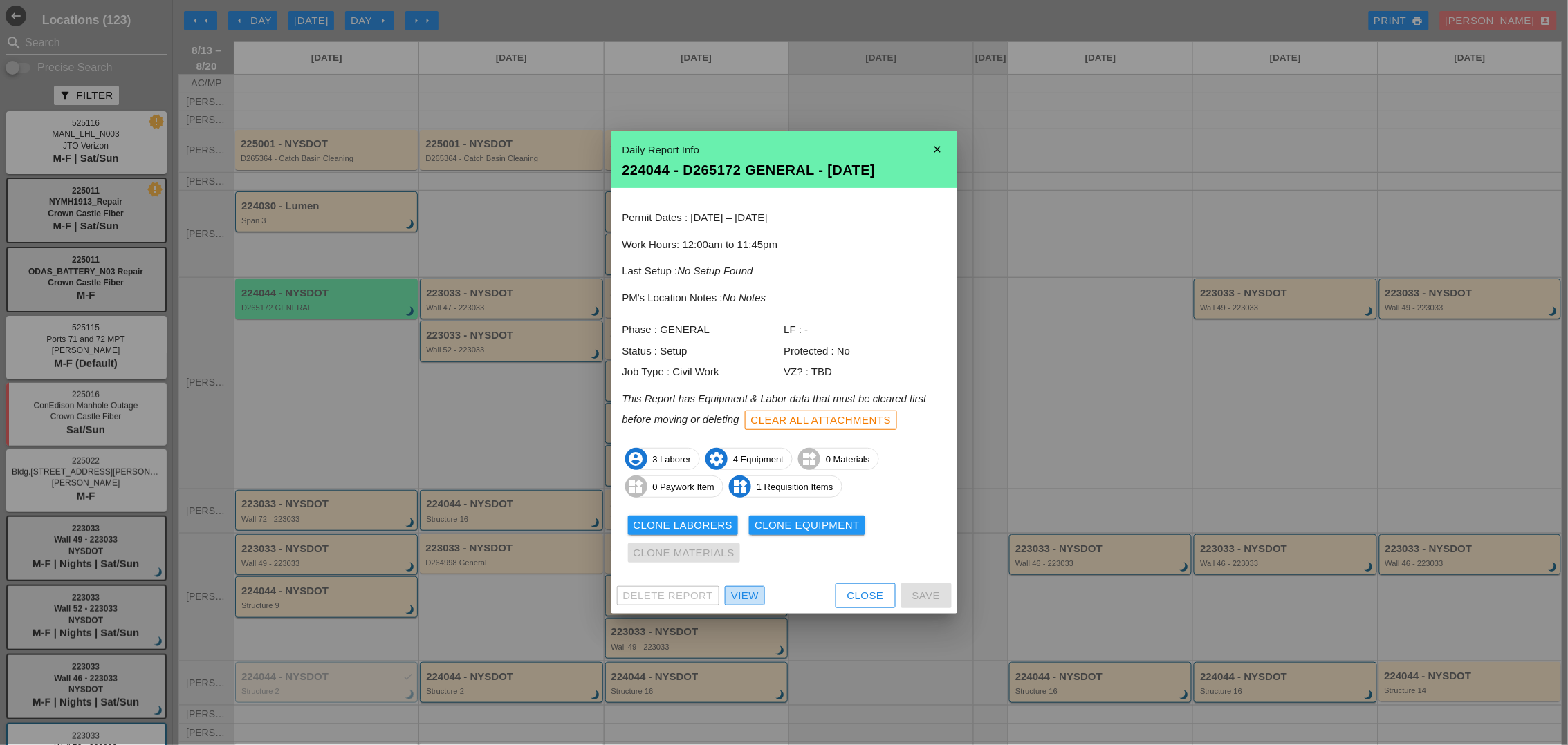
click at [746, 595] on div "View" at bounding box center [745, 596] width 28 height 16
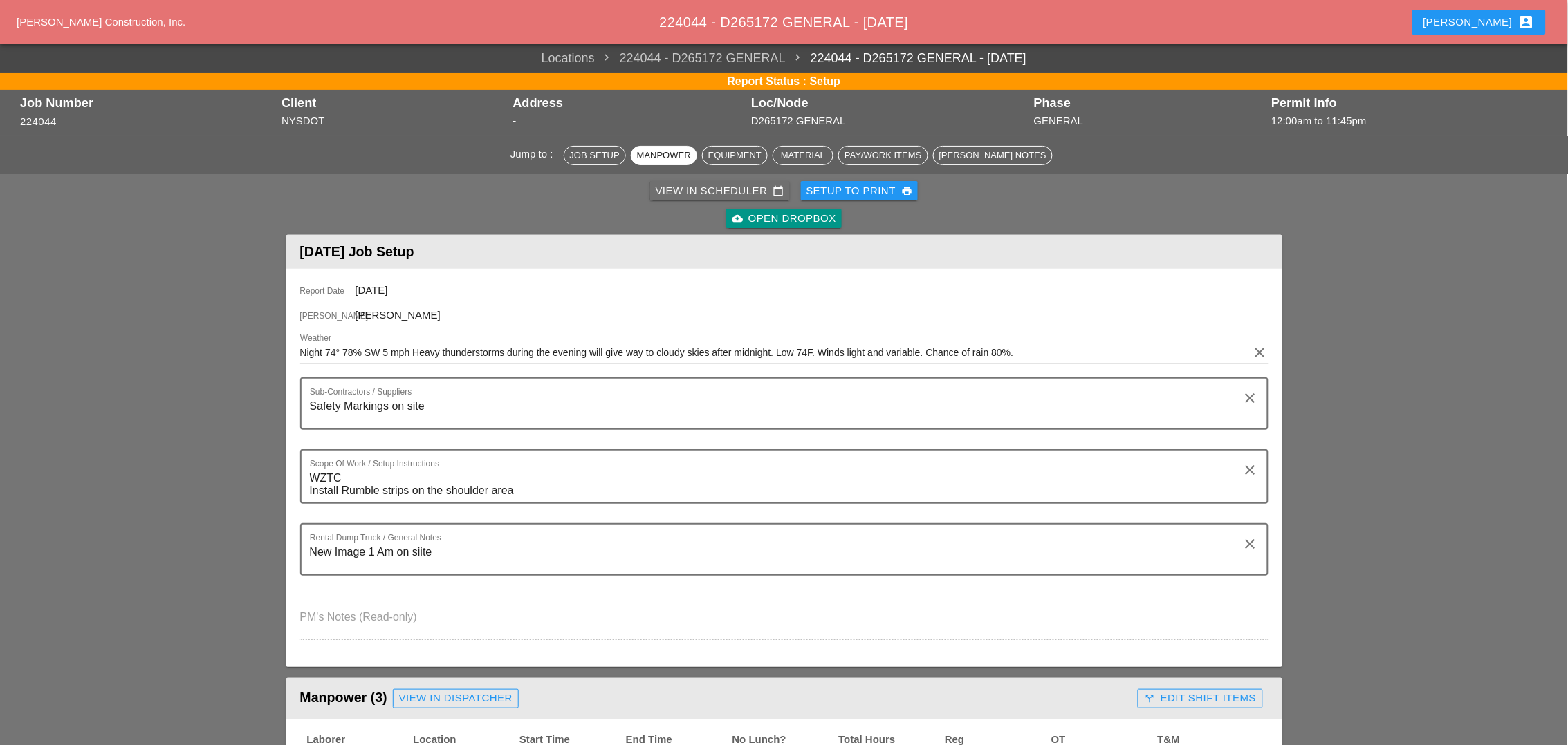
click at [711, 190] on div "View in Scheduler calendar_today" at bounding box center [720, 191] width 129 height 16
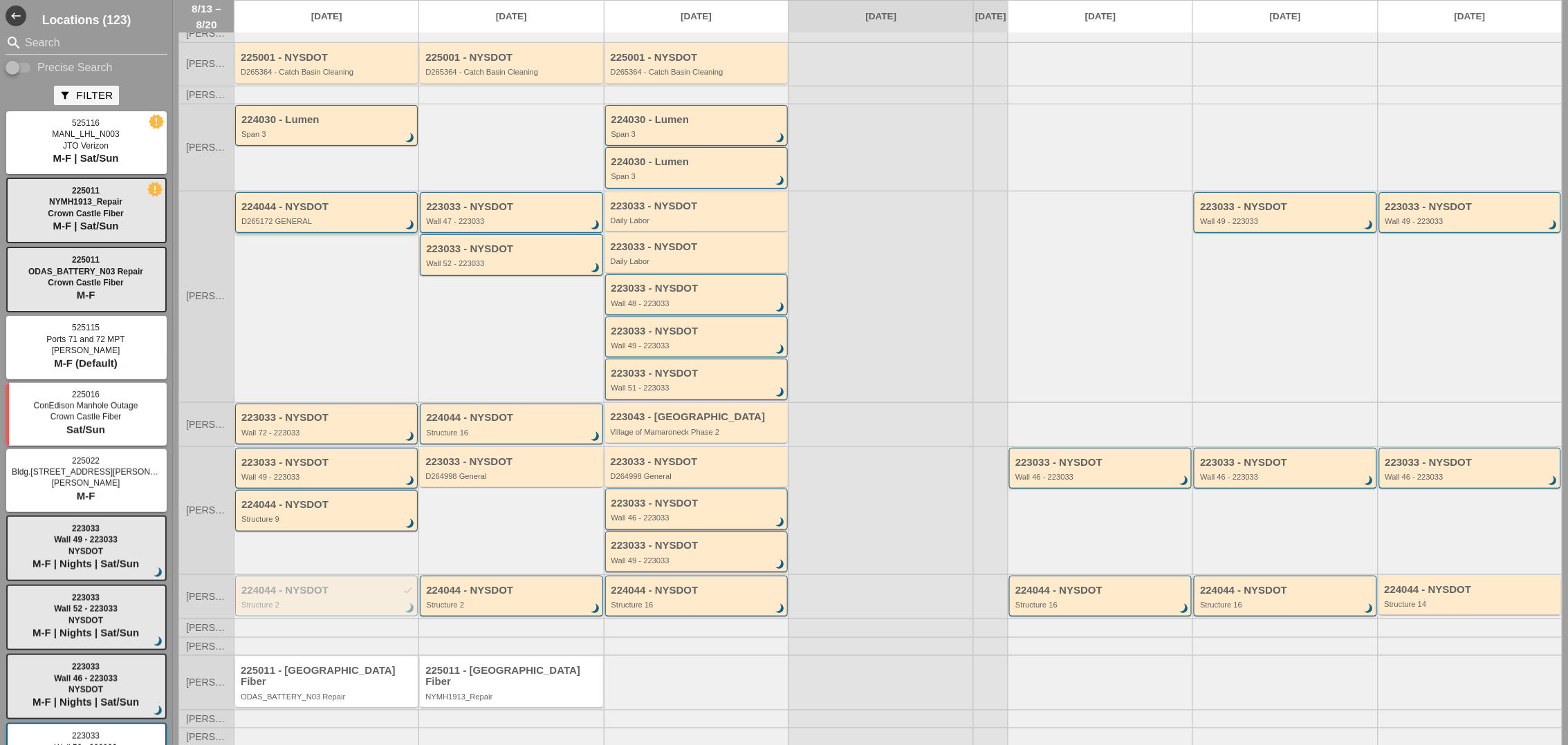
scroll to position [89, 0]
click at [299, 436] on div "Wall 72 - 223033" at bounding box center [328, 431] width 172 height 9
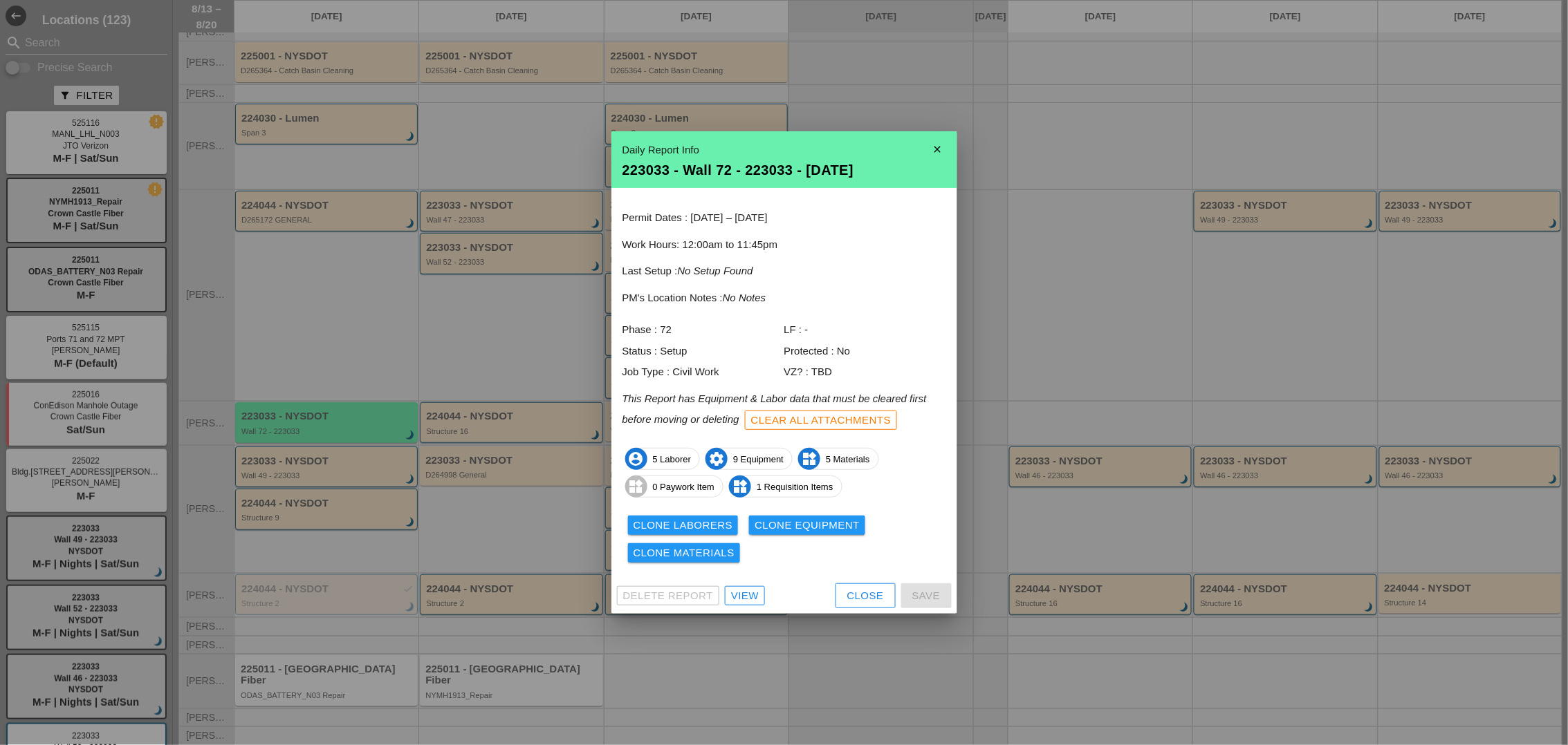
click at [876, 602] on div "Close" at bounding box center [865, 596] width 37 height 16
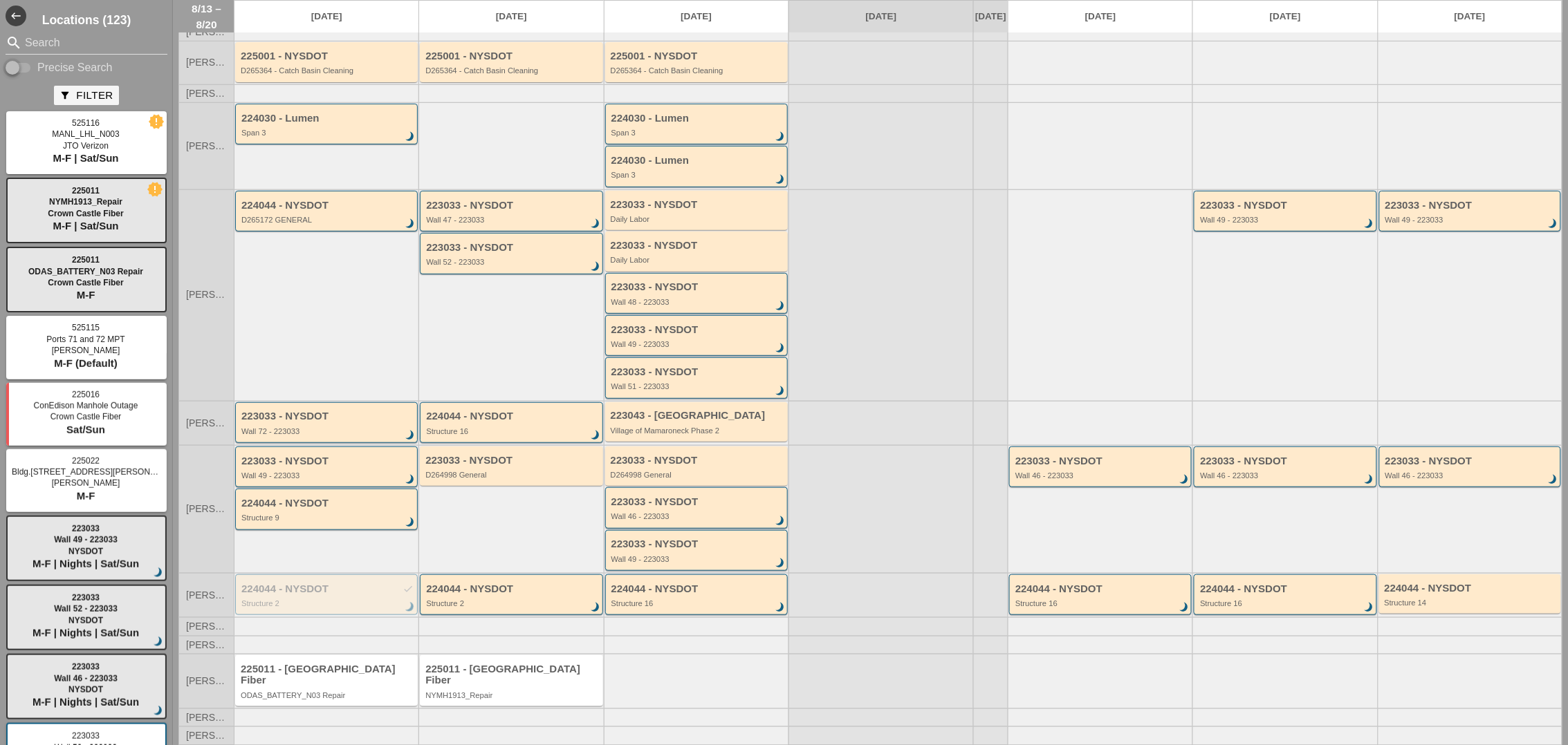
click at [25, 66] on input "Precise Search" at bounding box center [18, 67] width 26 height 17
checkbox input "true"
click at [33, 43] on input "Search" at bounding box center [87, 43] width 123 height 22
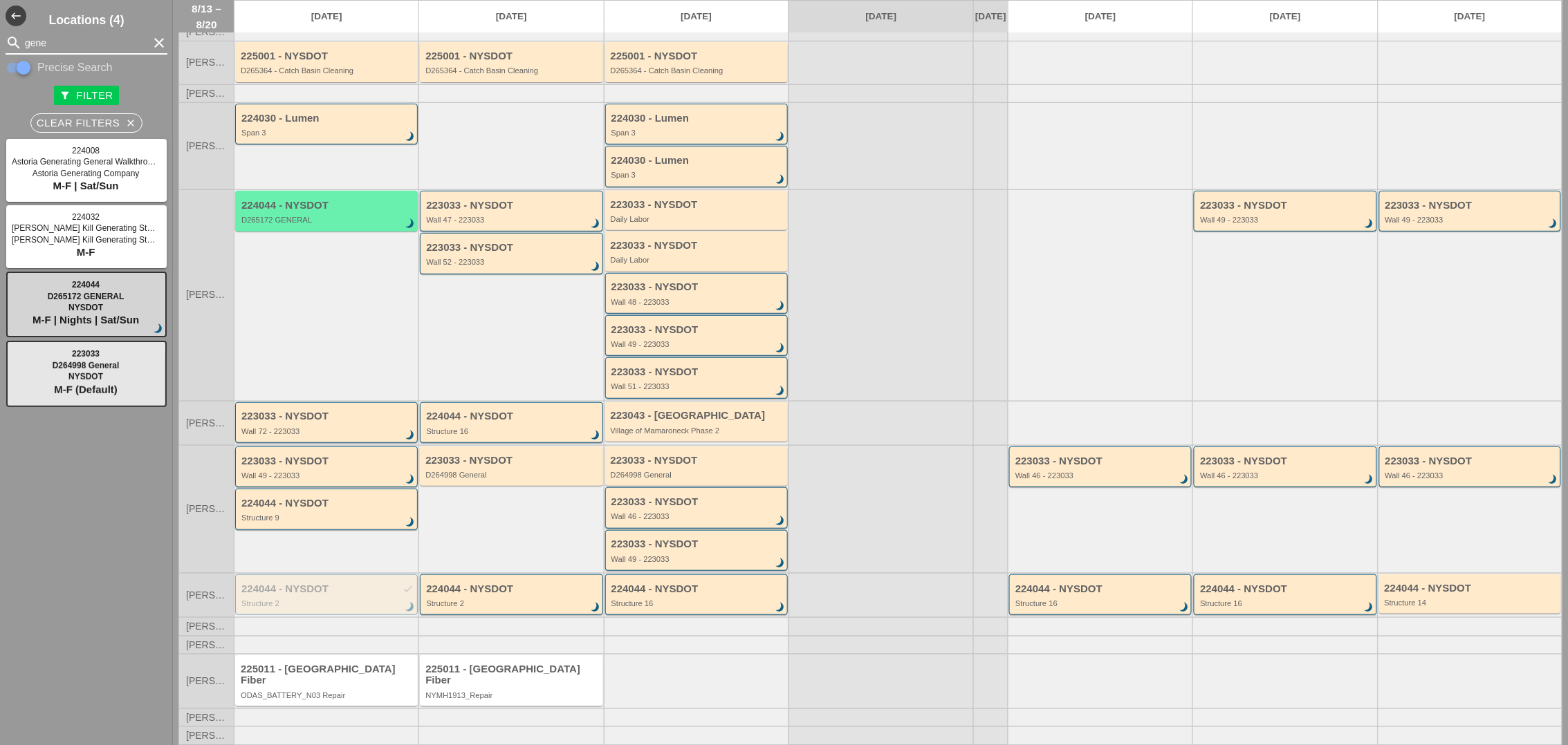
type input "gene"
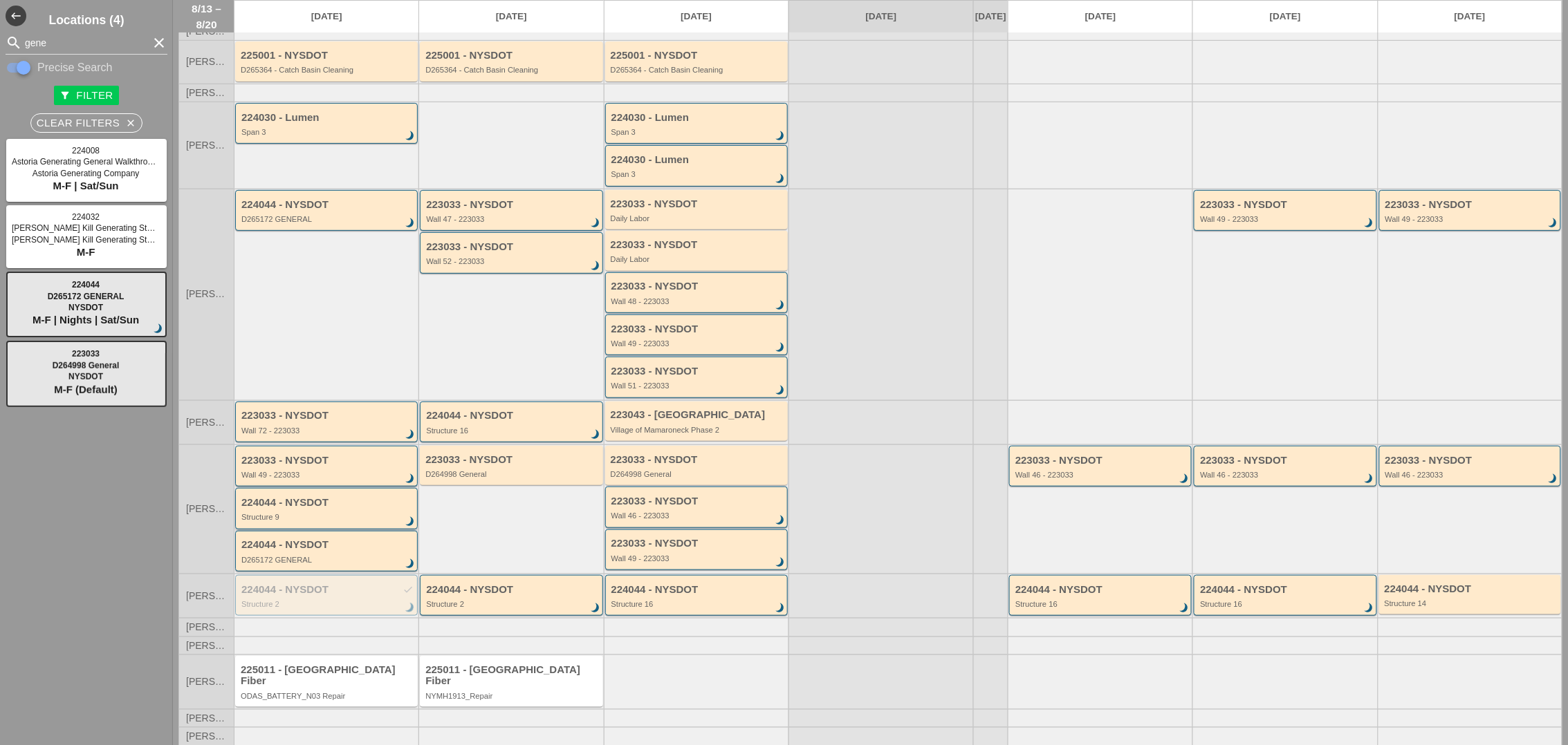
scroll to position [90, 0]
click at [303, 434] on div "223033 - NYSDOT Wall 72 - 223033 brightness_3" at bounding box center [328, 422] width 172 height 25
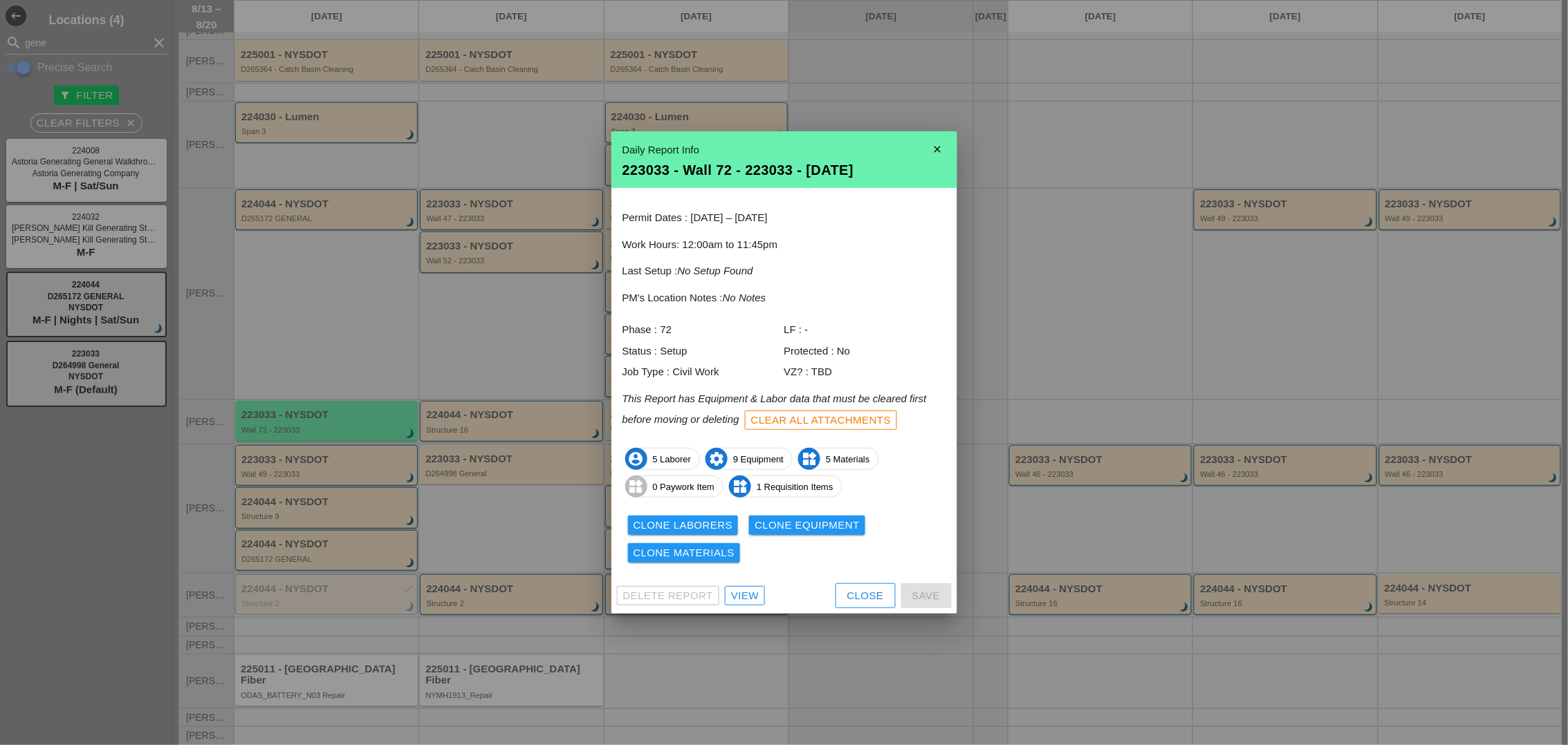
click at [751, 595] on div "View" at bounding box center [745, 596] width 28 height 16
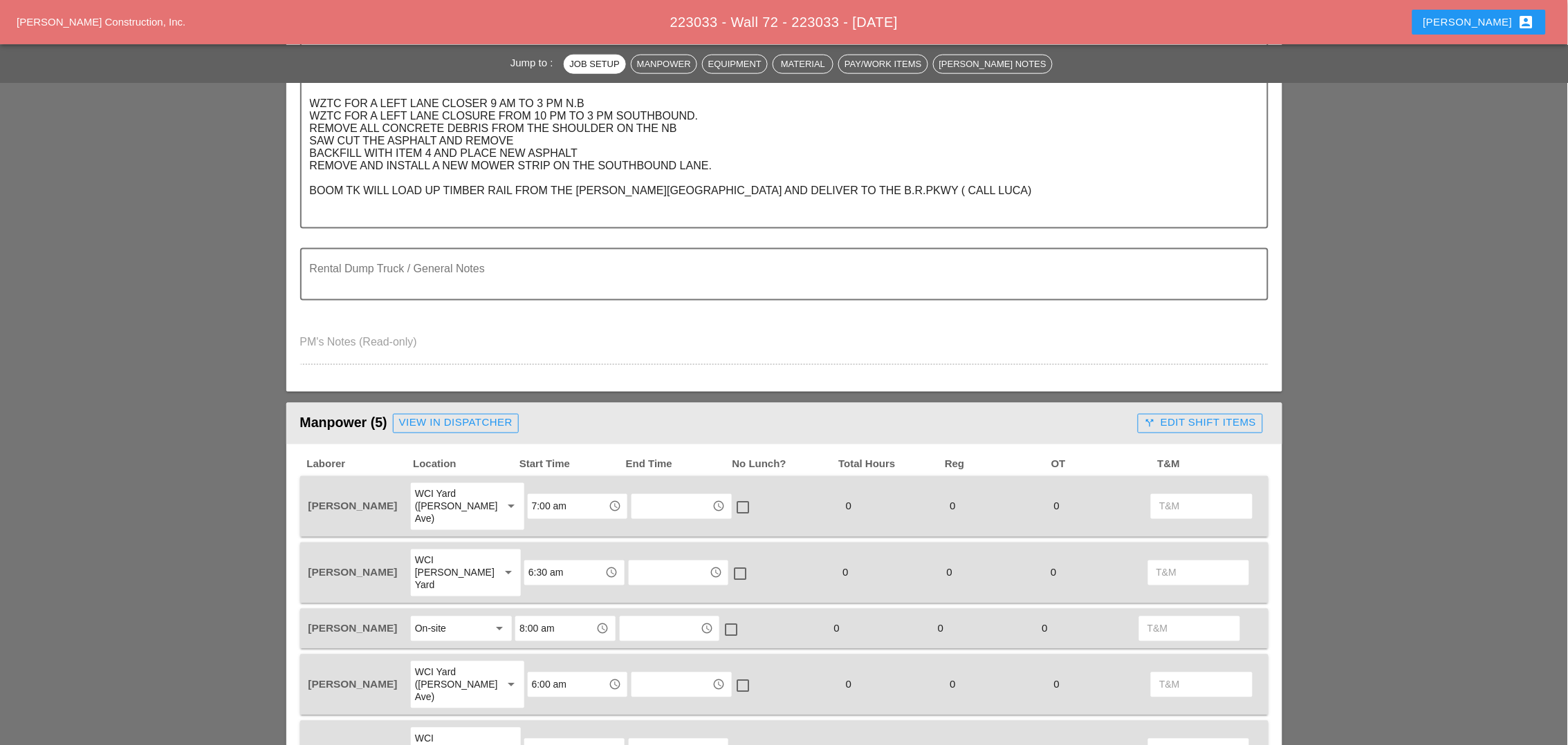
scroll to position [605, 0]
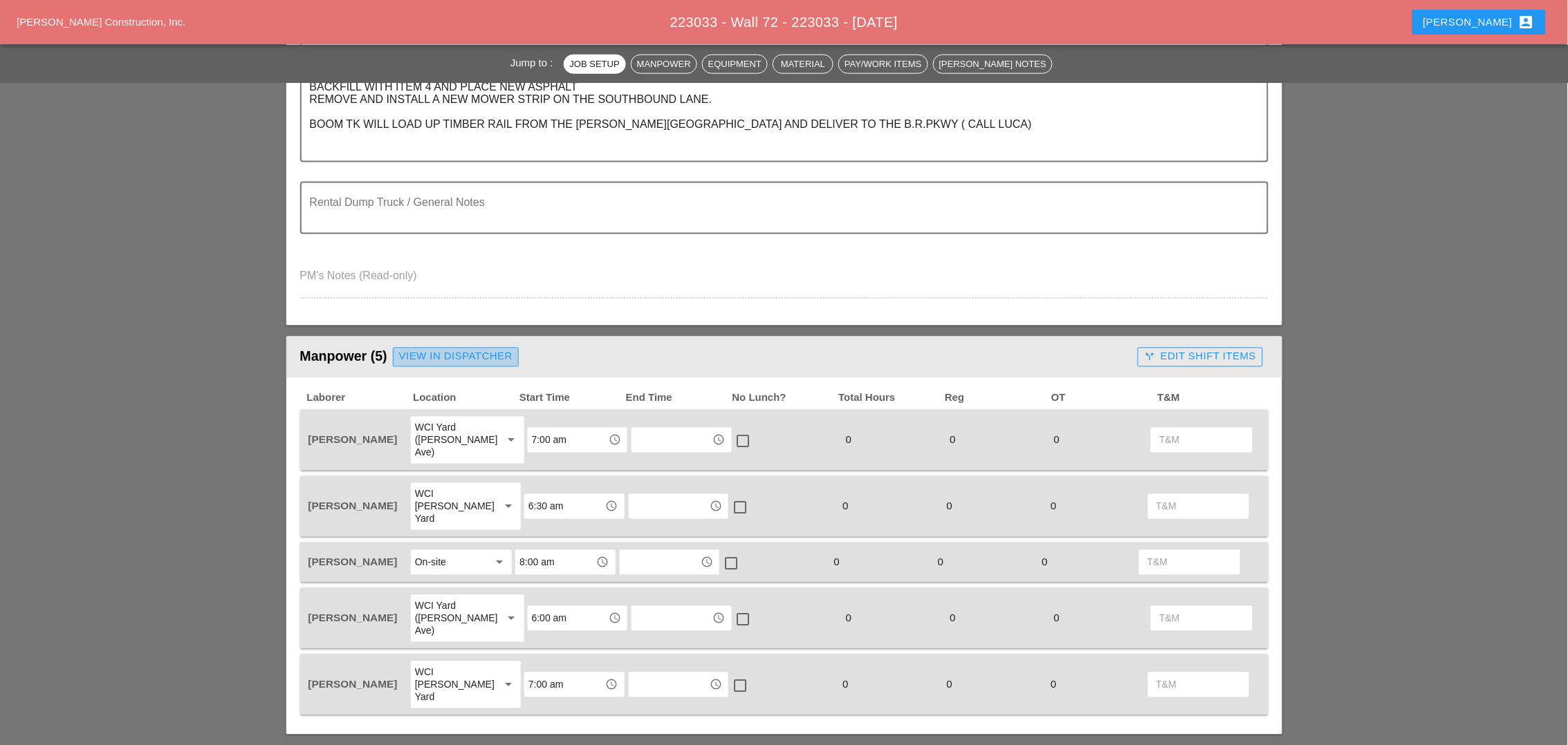
click at [470, 351] on div "View in Dispatcher" at bounding box center [456, 357] width 113 height 16
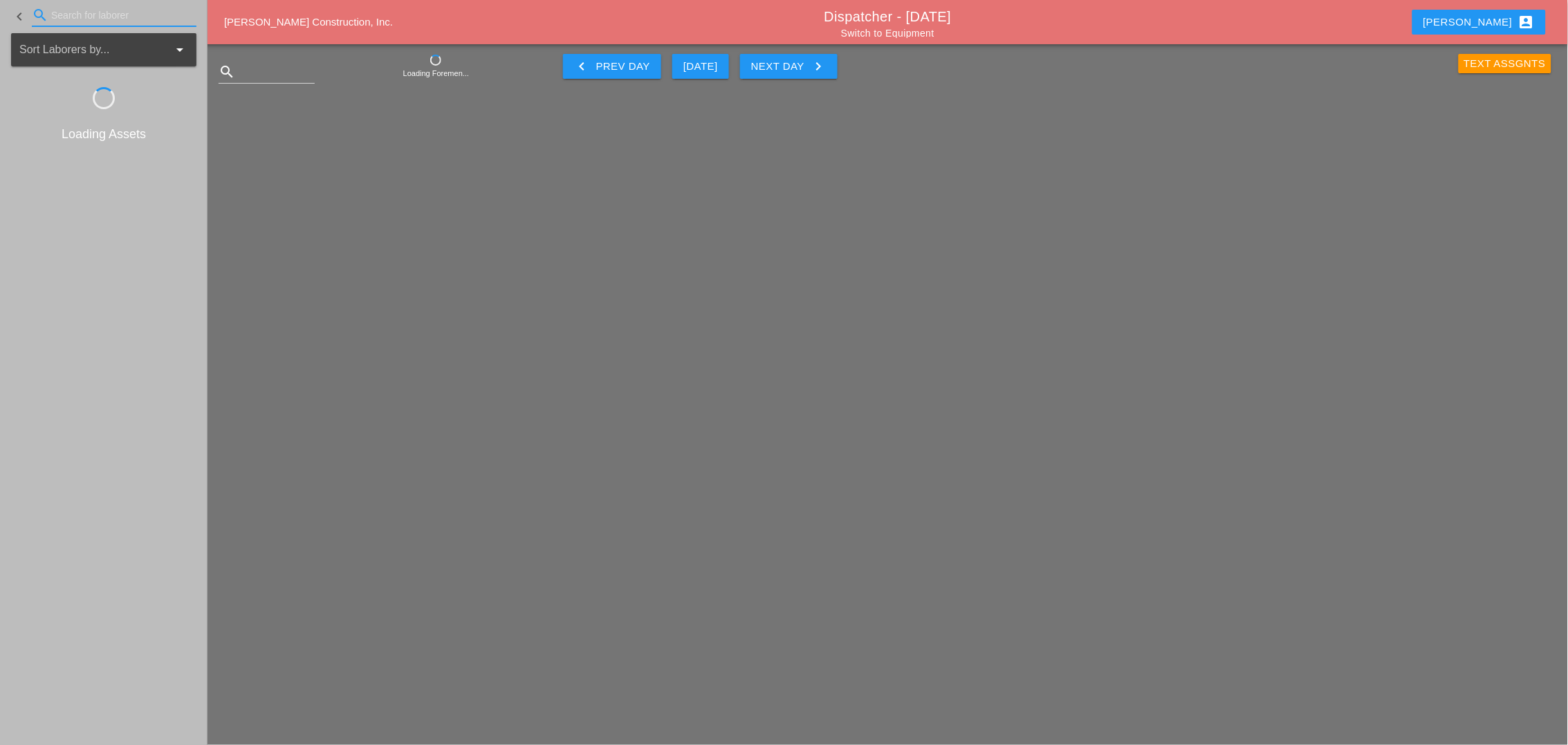
click at [67, 16] on input "Search for laborer" at bounding box center [114, 15] width 126 height 22
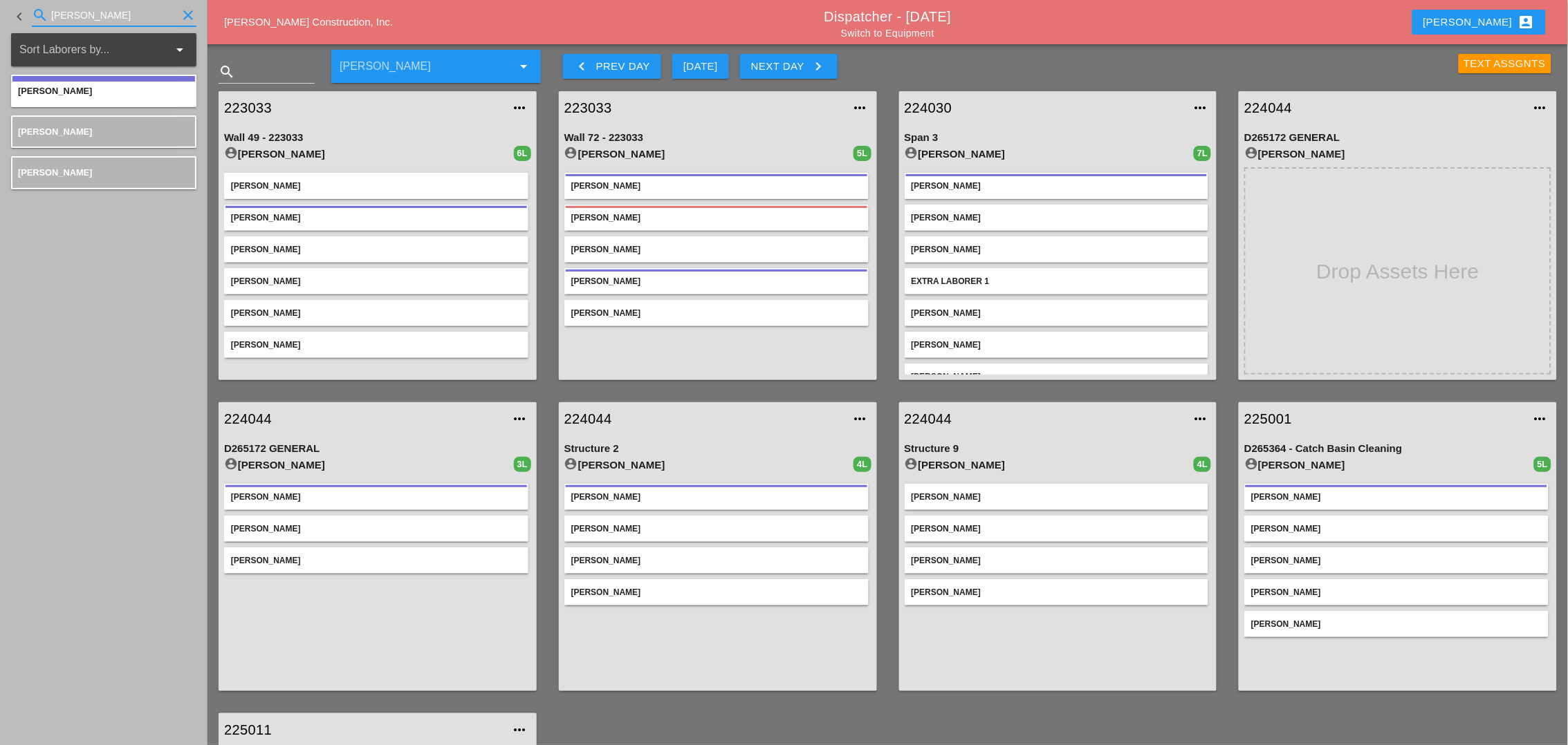
type input "[PERSON_NAME]"
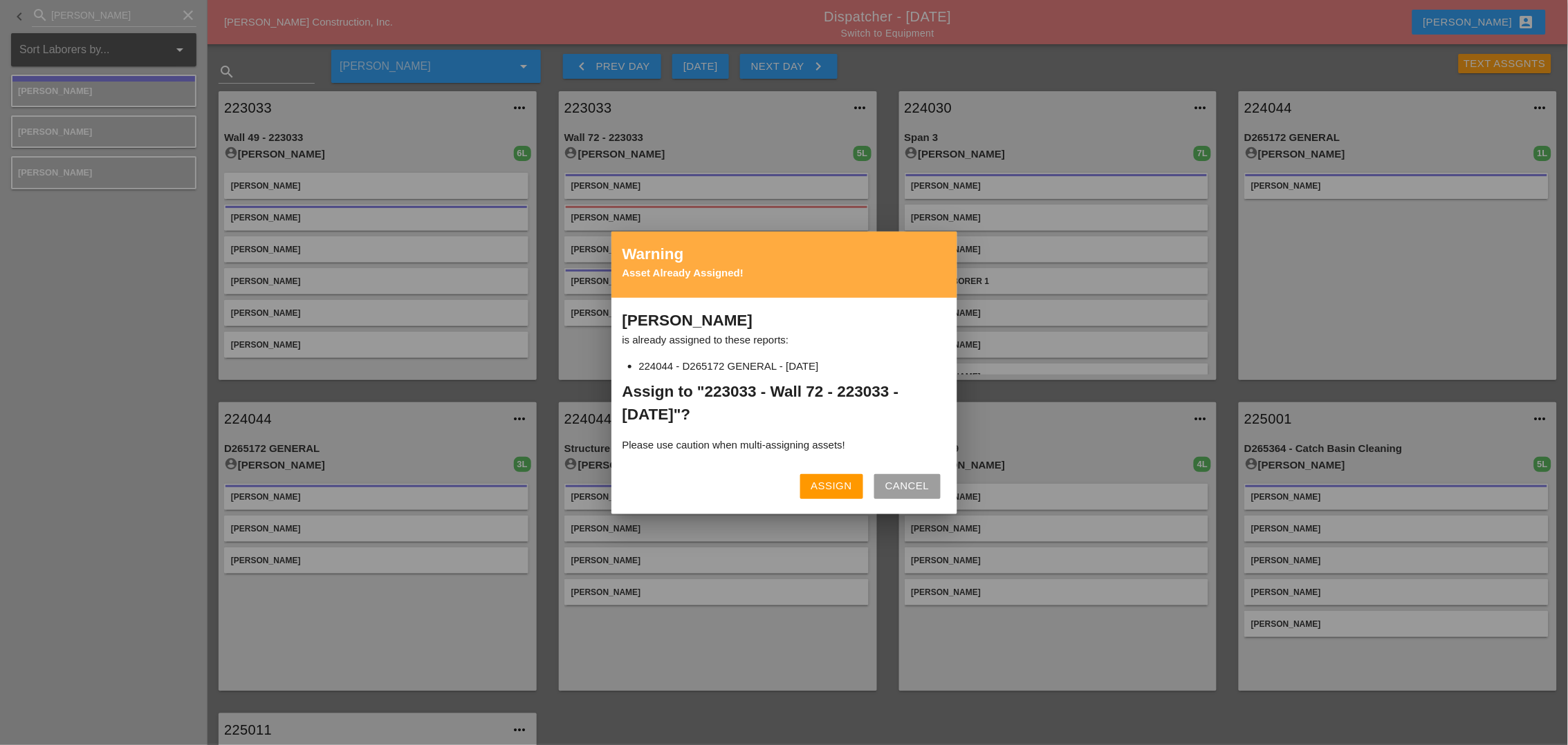
click at [835, 485] on div "Assign" at bounding box center [831, 486] width 41 height 16
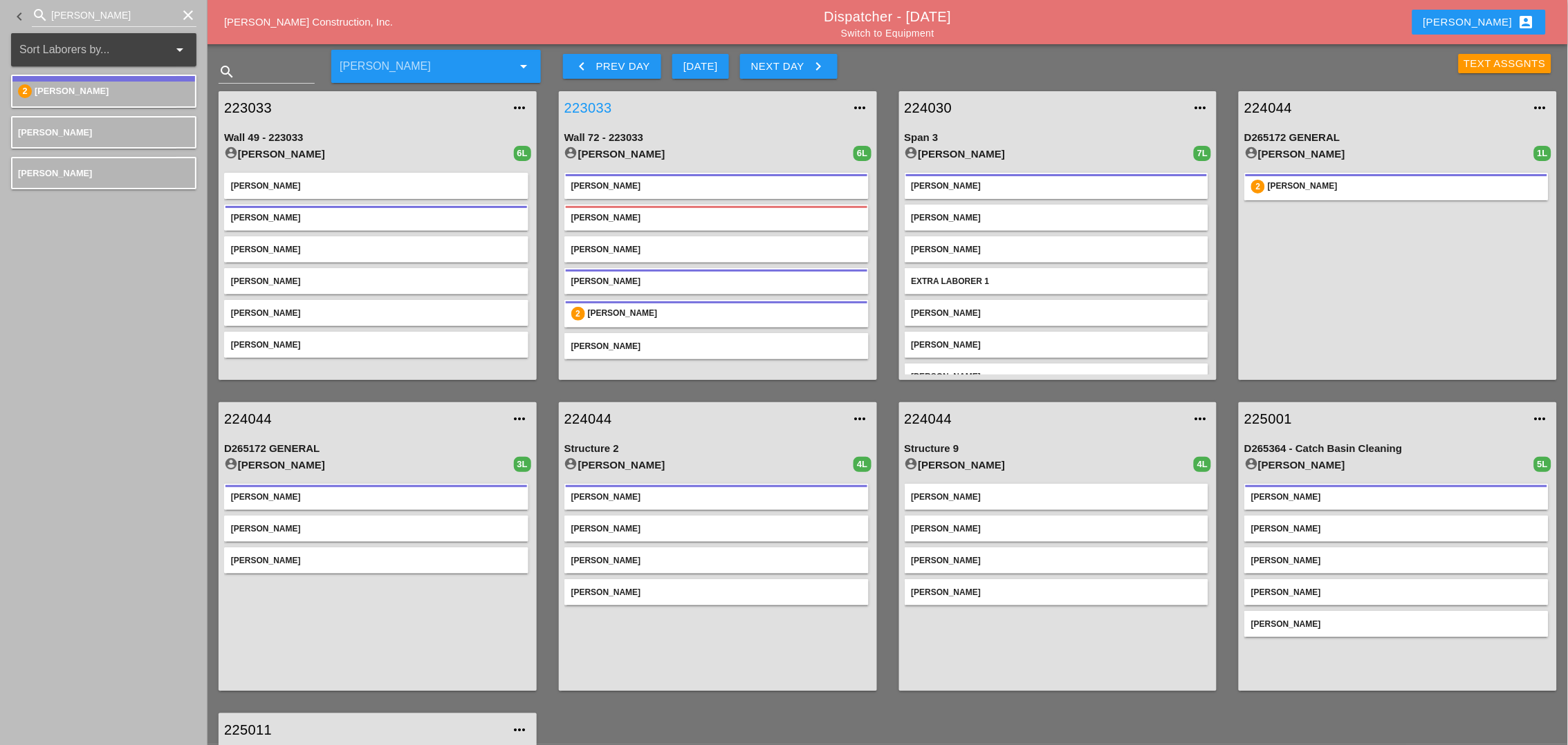
click at [605, 107] on link "223033" at bounding box center [704, 108] width 279 height 21
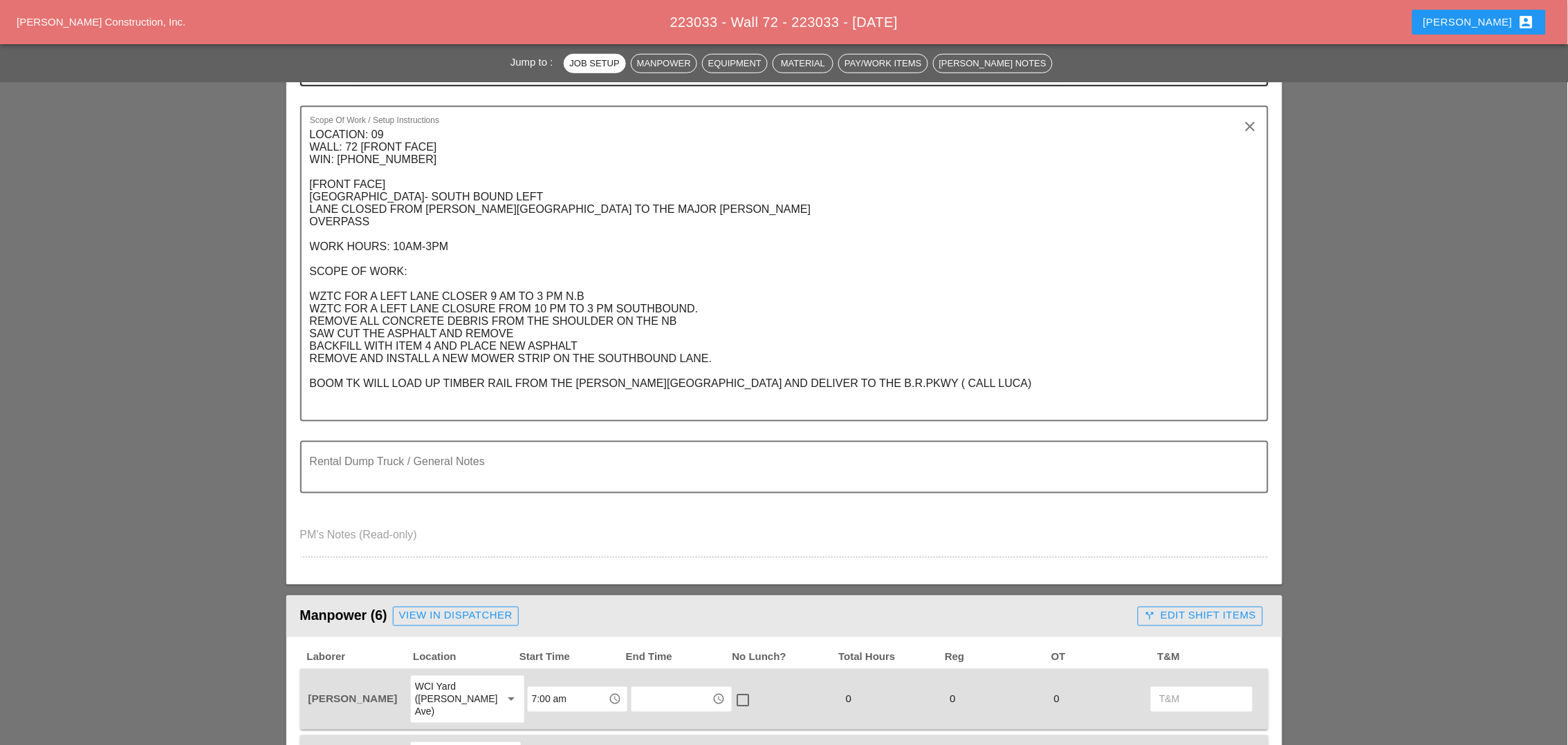
scroll to position [691, 0]
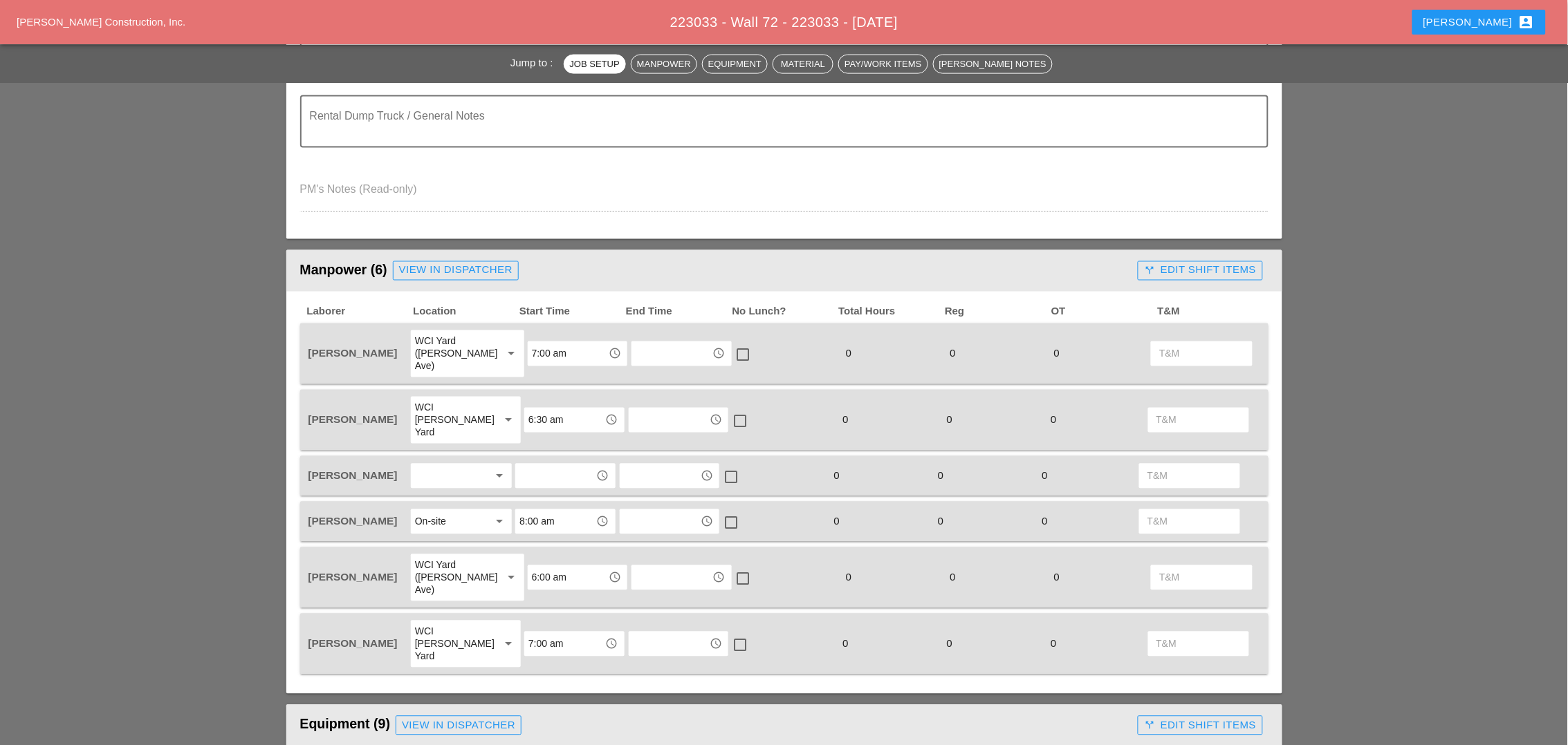
click at [461, 465] on div at bounding box center [451, 476] width 73 height 22
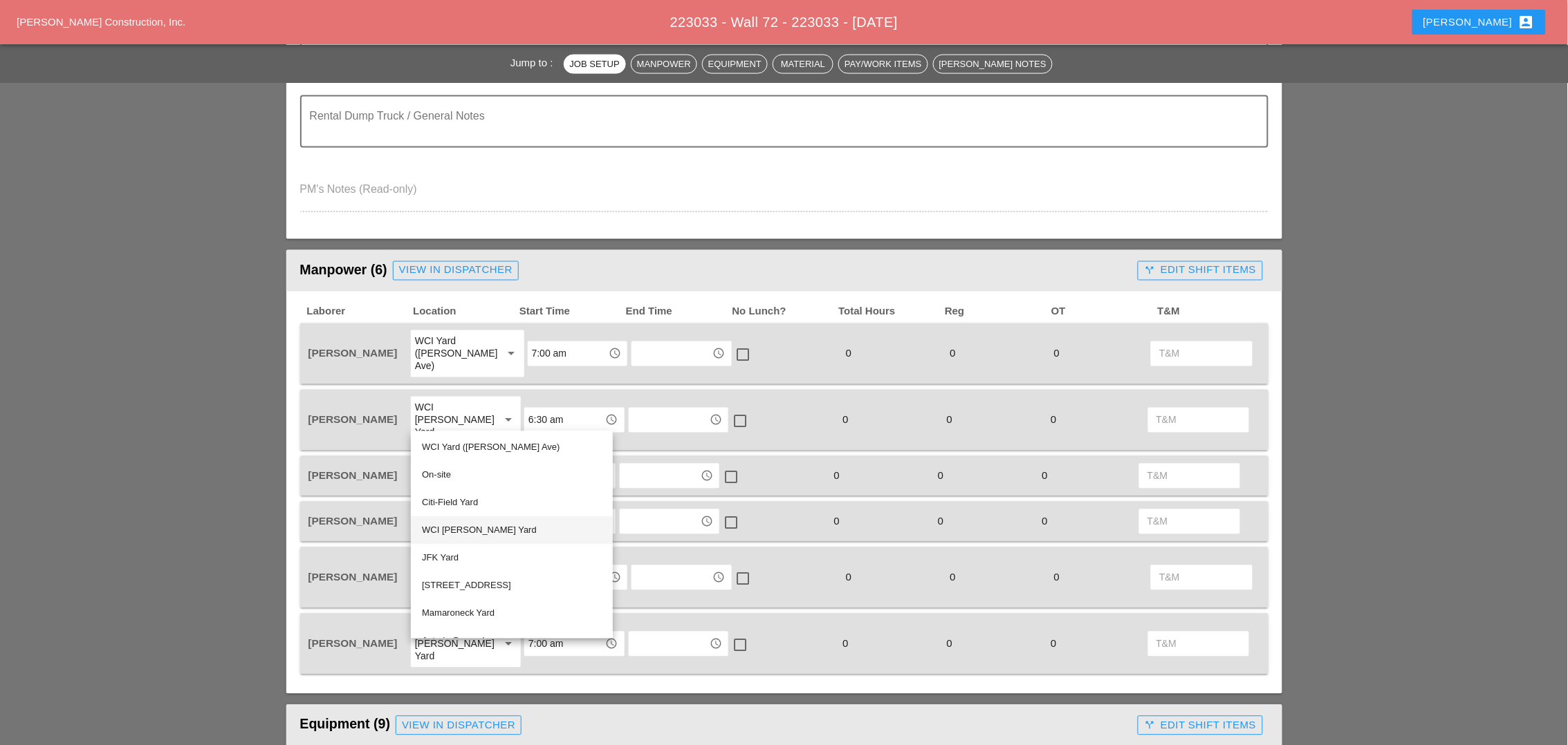
click at [453, 531] on div "WCI [PERSON_NAME] Yard" at bounding box center [511, 530] width 180 height 17
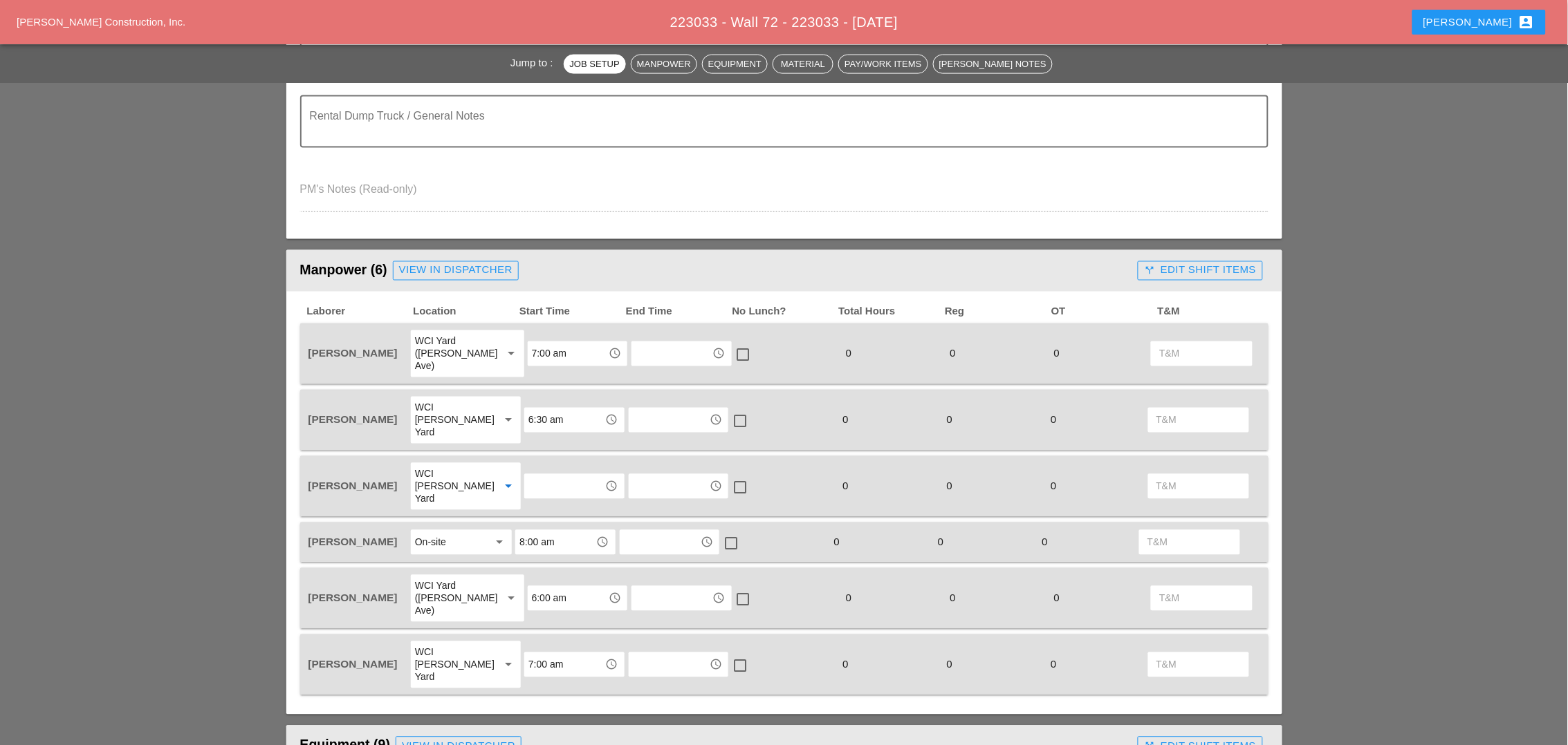
click at [536, 476] on input "text" at bounding box center [564, 486] width 72 height 22
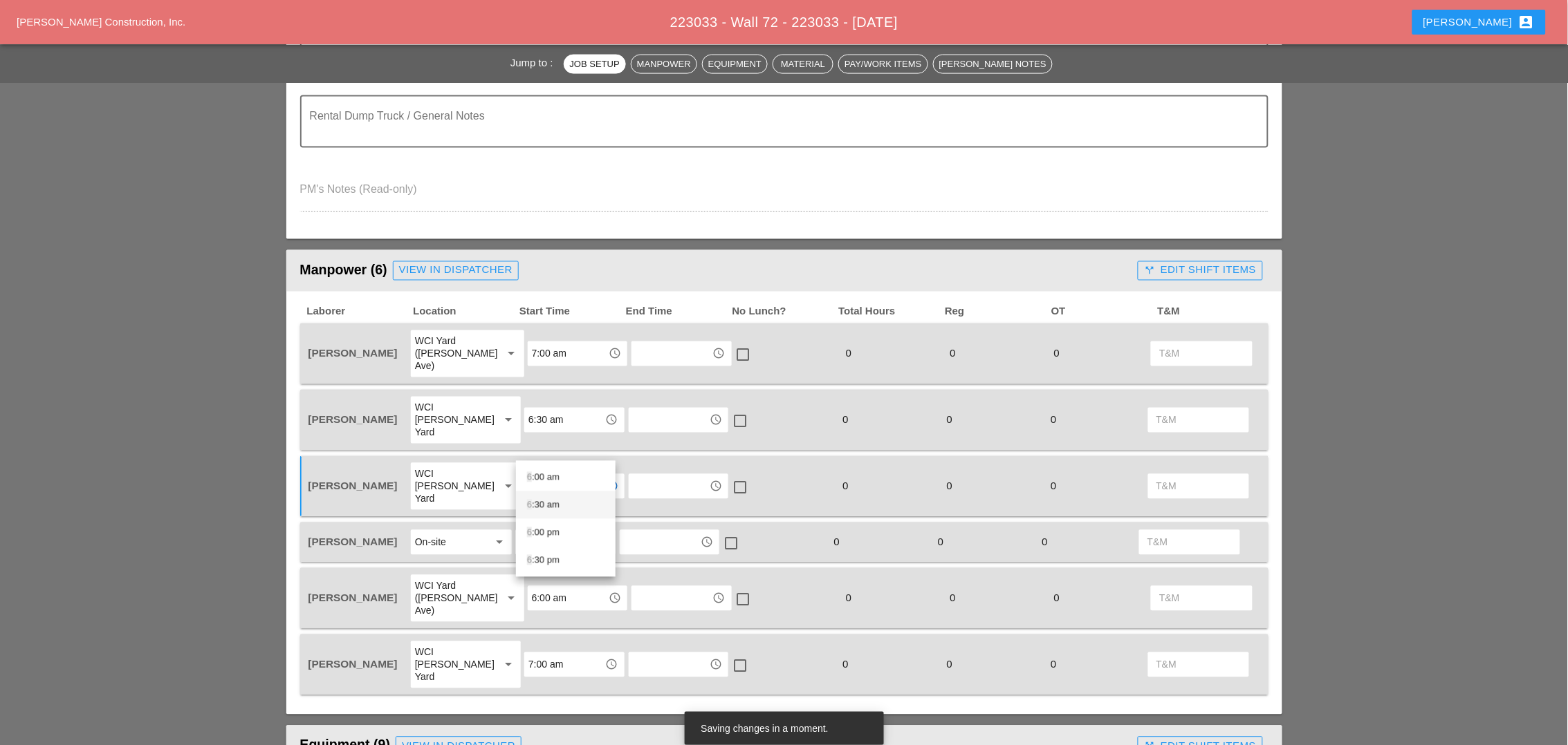
click at [544, 506] on div "6 :30 am" at bounding box center [565, 505] width 77 height 17
type input "6:30 am"
click at [647, 476] on input "text" at bounding box center [669, 486] width 72 height 22
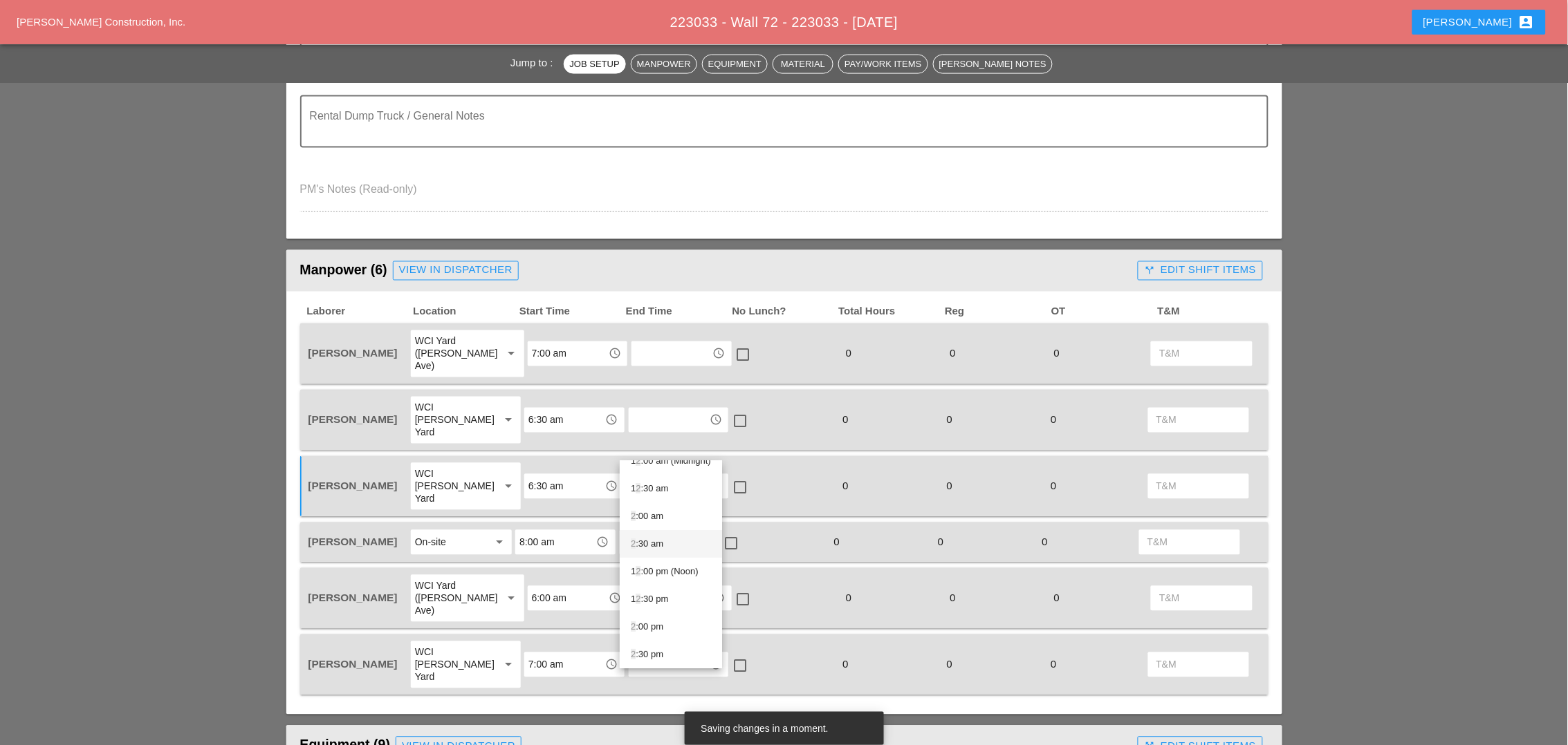
scroll to position [18, 0]
click at [655, 625] on div "2 :00 pm" at bounding box center [671, 624] width 80 height 17
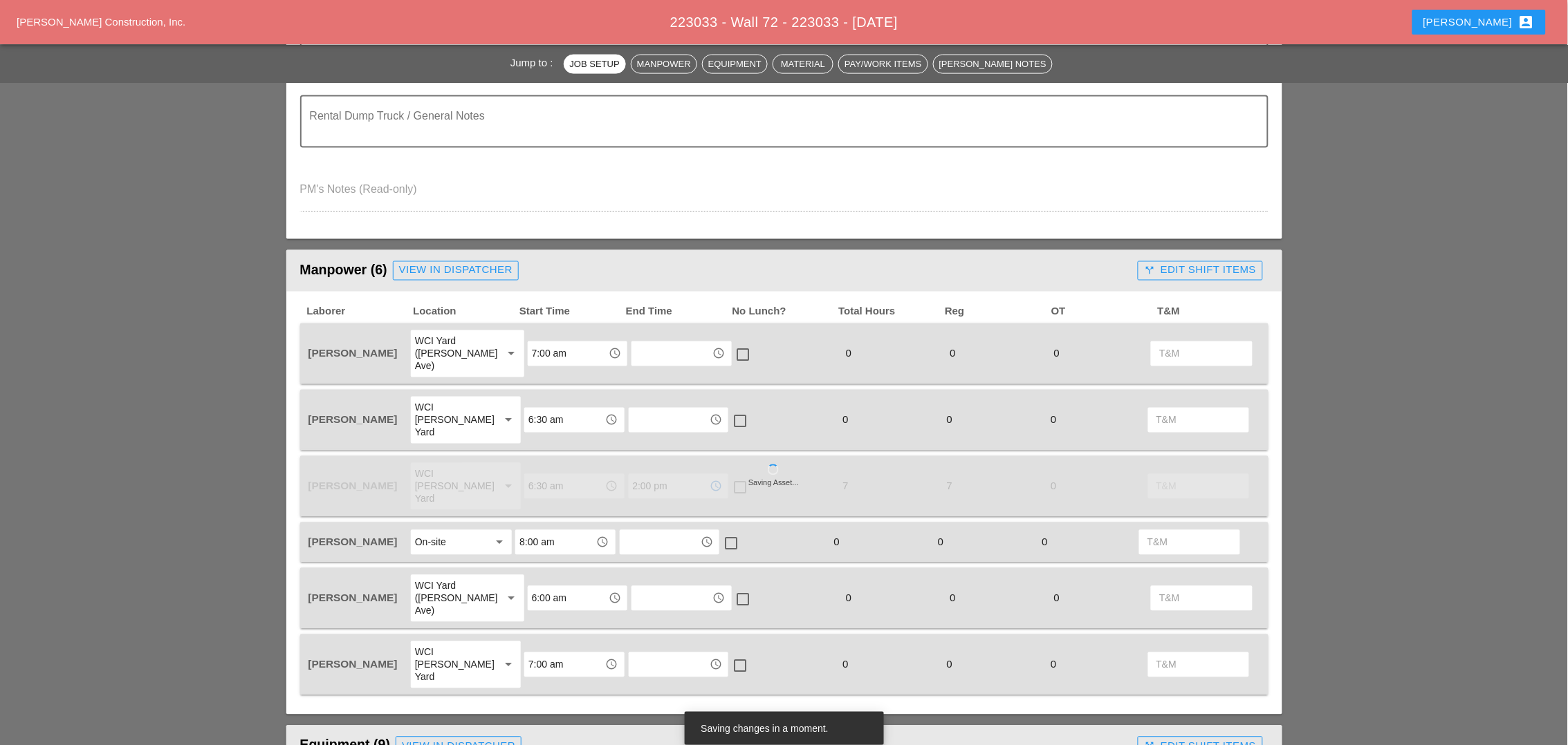
type input "2:00 pm"
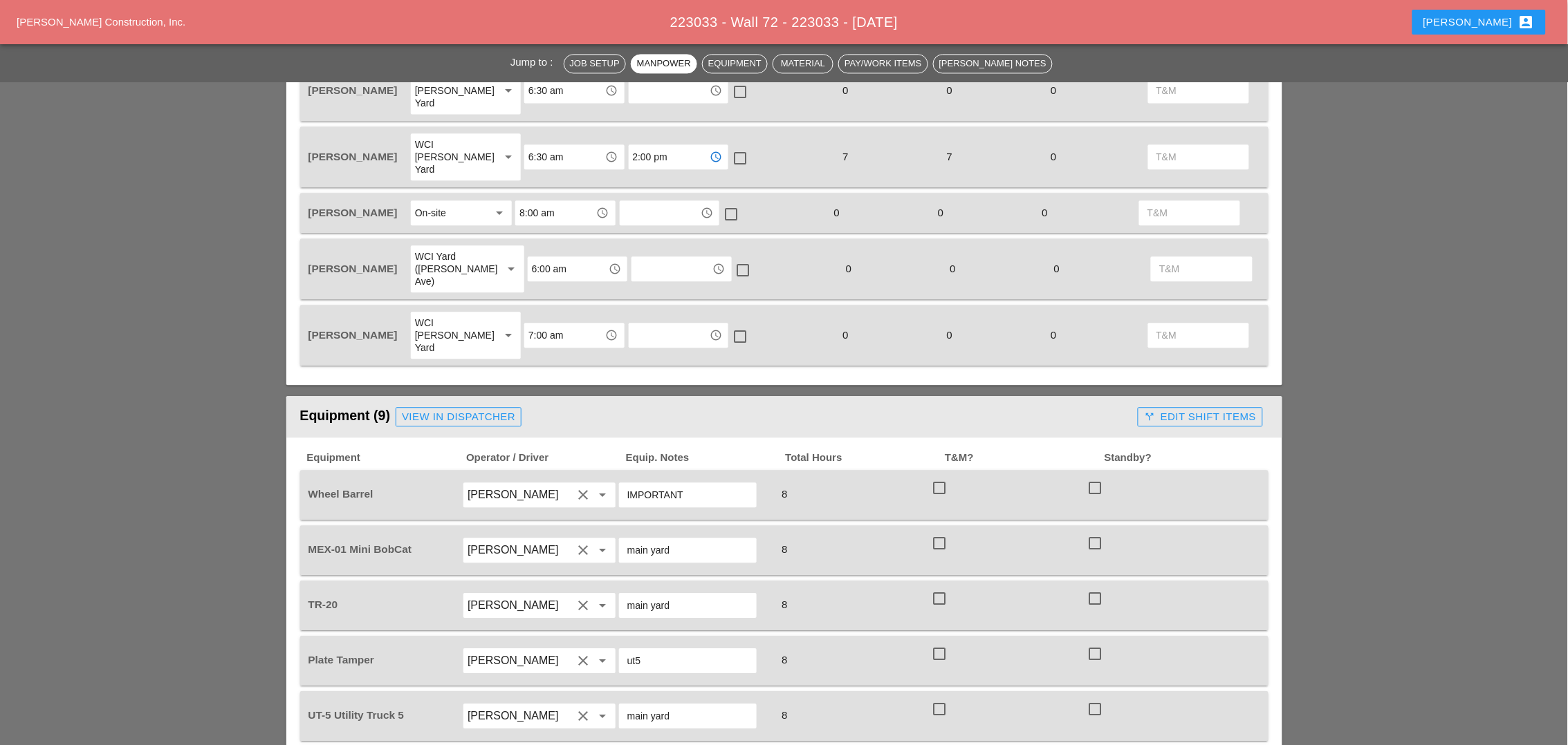
scroll to position [1037, 0]
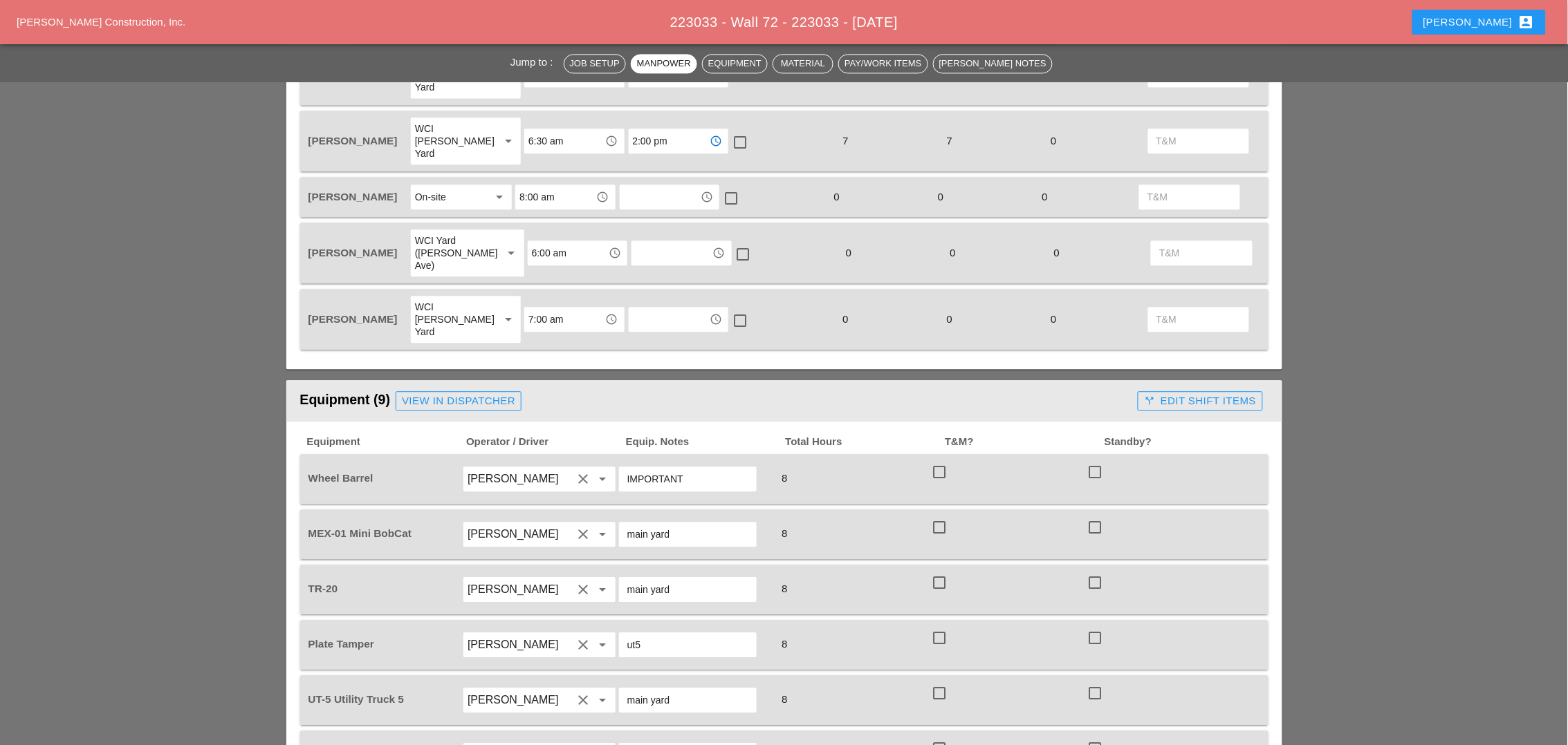
drag, startPoint x: 936, startPoint y: 448, endPoint x: 936, endPoint y: 455, distance: 7.0
click at [937, 516] on div at bounding box center [938, 527] width 23 height 23
click at [941, 516] on div at bounding box center [938, 527] width 23 height 23
checkbox input "false"
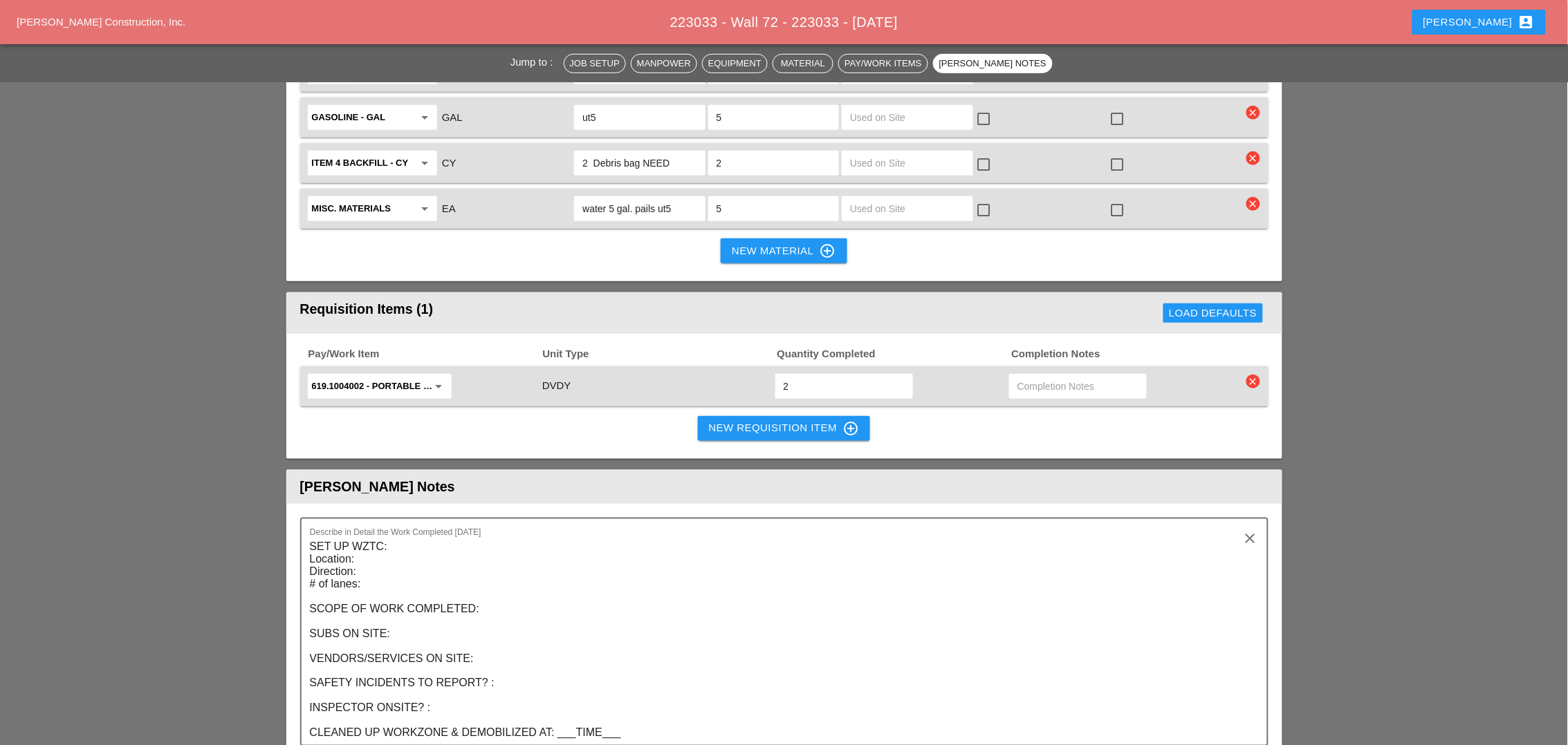
scroll to position [2074, 0]
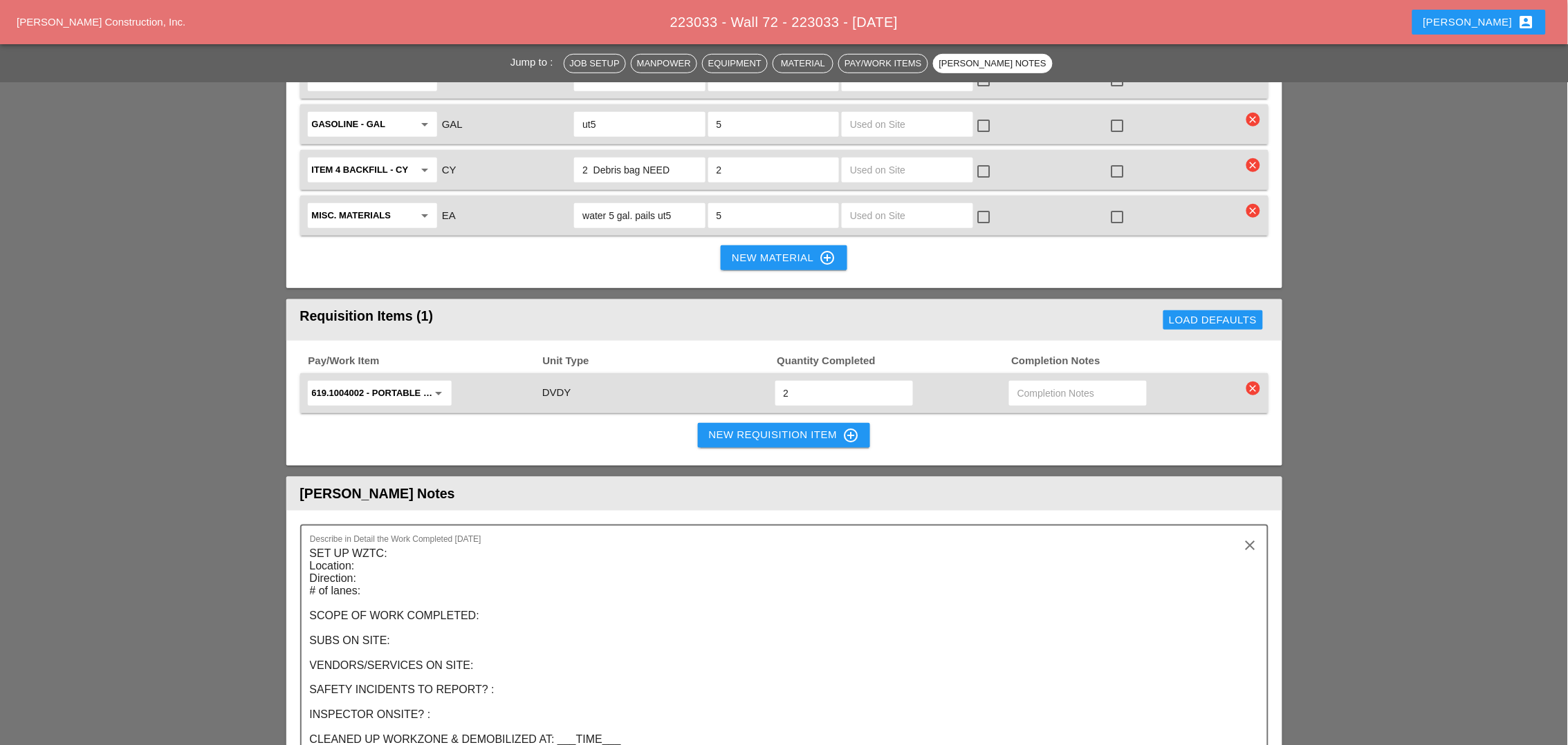
click at [778, 381] on div "2" at bounding box center [844, 393] width 137 height 25
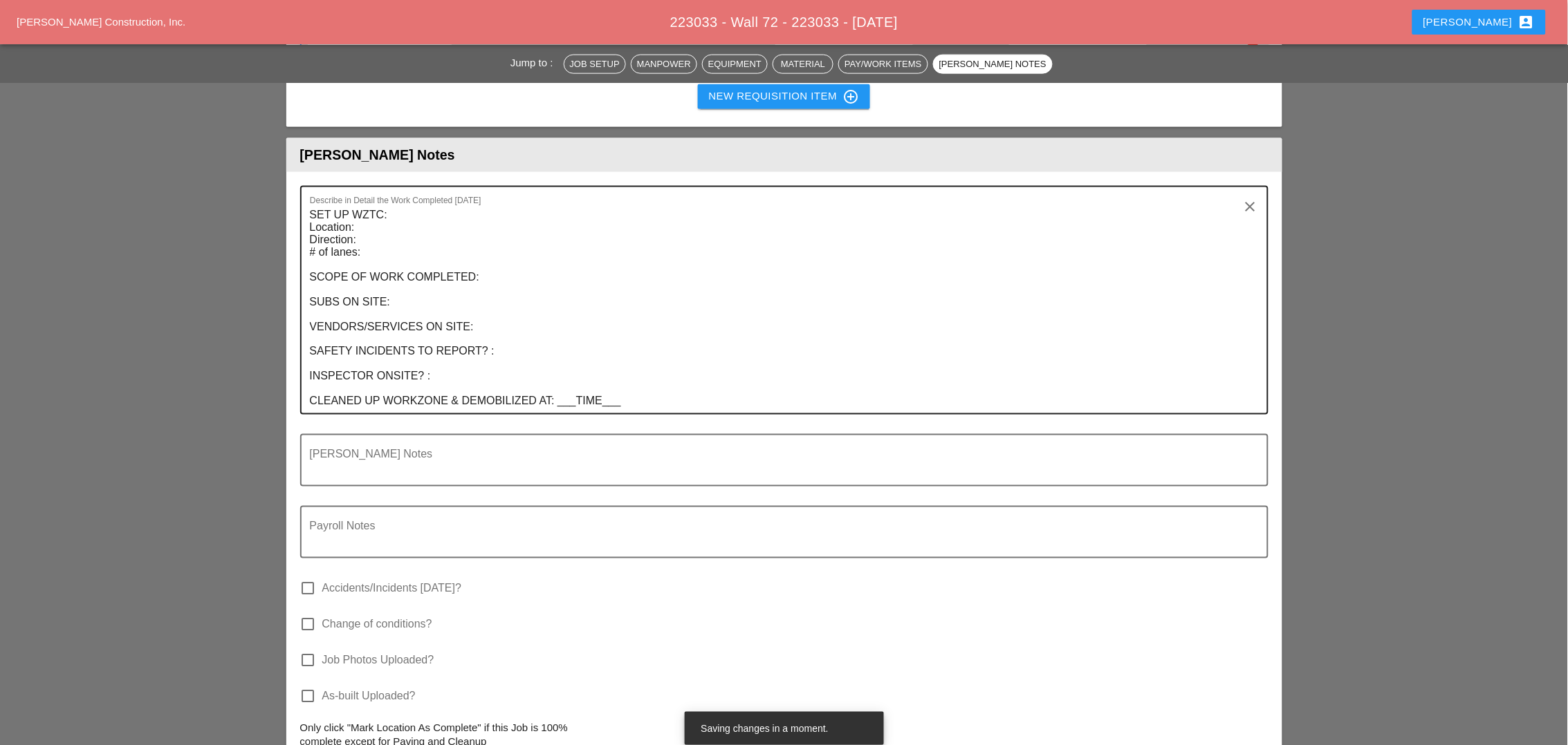
scroll to position [2420, 0]
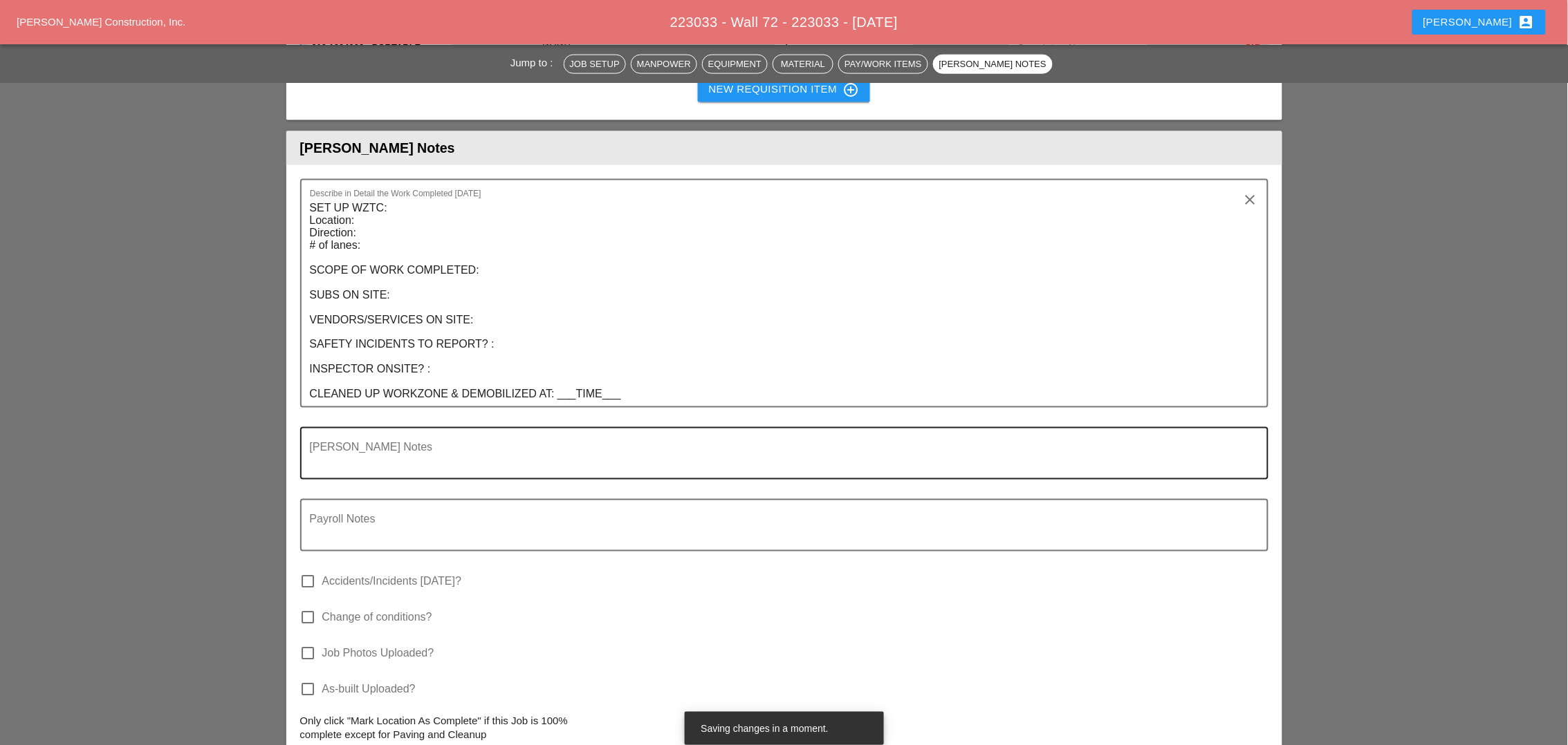
type input "4"
click at [364, 445] on textarea "Foreman's Notes" at bounding box center [778, 462] width 937 height 33
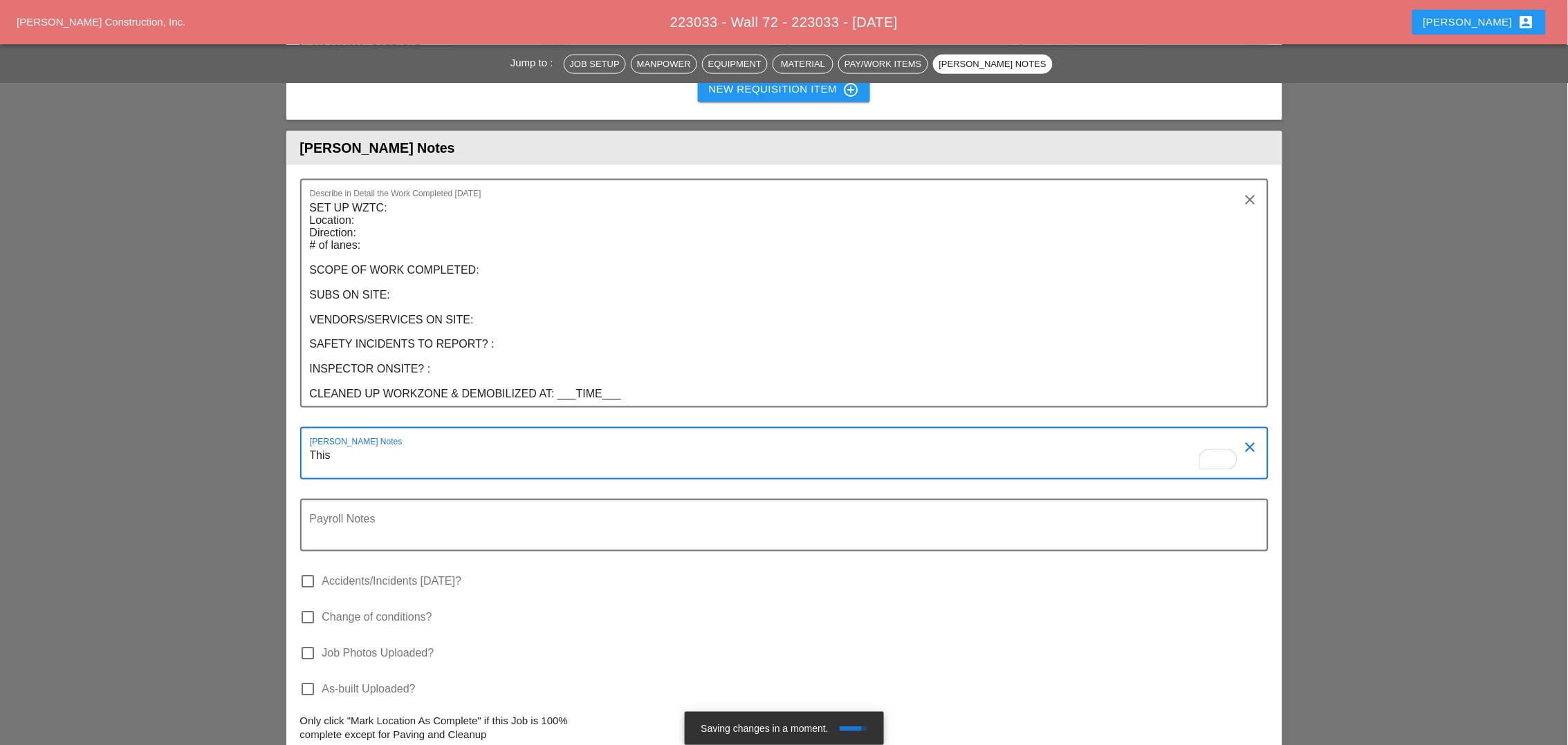
type textarea "This"
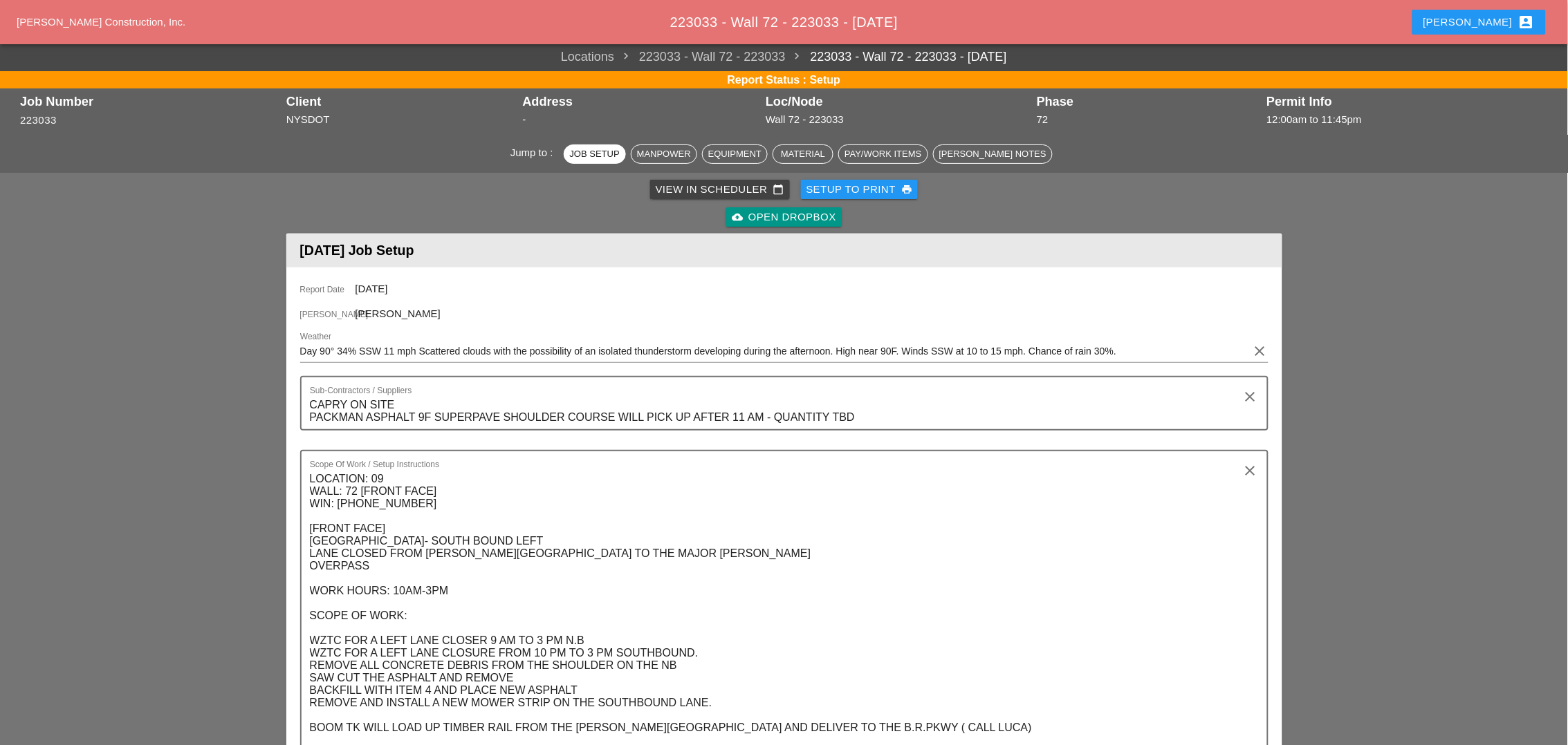
scroll to position [0, 0]
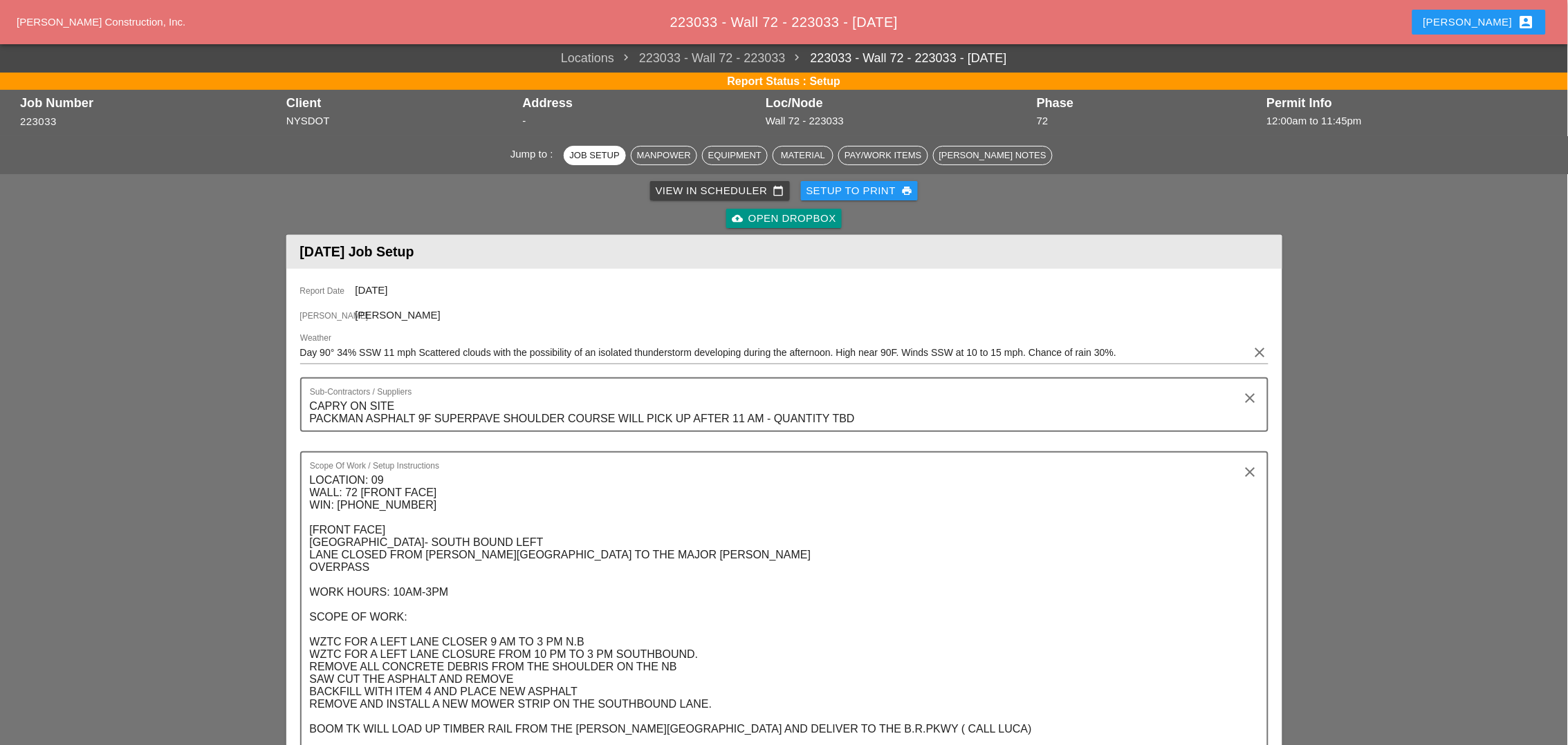
type textarea "Daily can not be split. A new item ( asphalt) must be introduced"
click at [692, 189] on div "View in Scheduler calendar_today" at bounding box center [720, 191] width 129 height 16
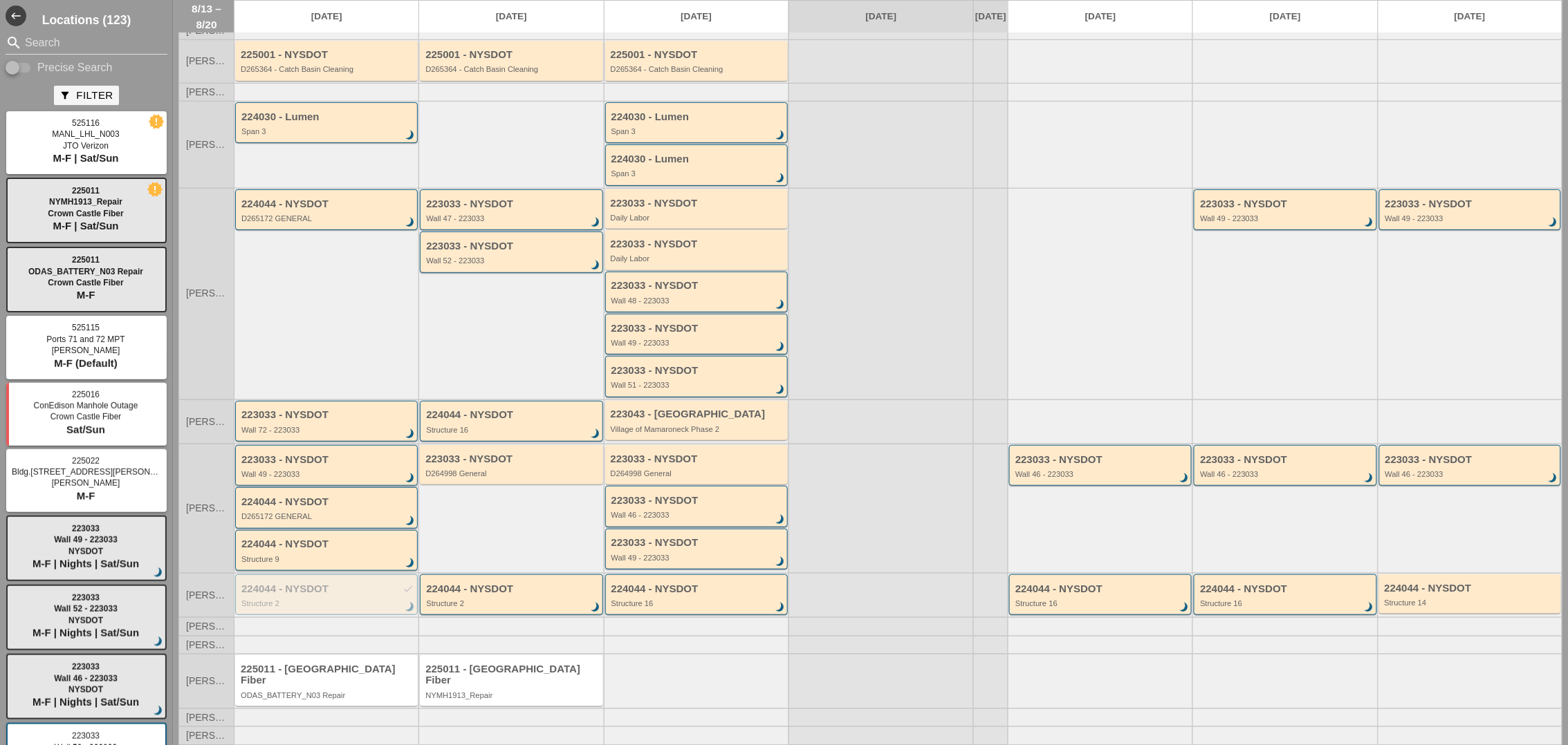
scroll to position [90, 0]
click at [290, 563] on div "Structure 9" at bounding box center [328, 560] width 172 height 9
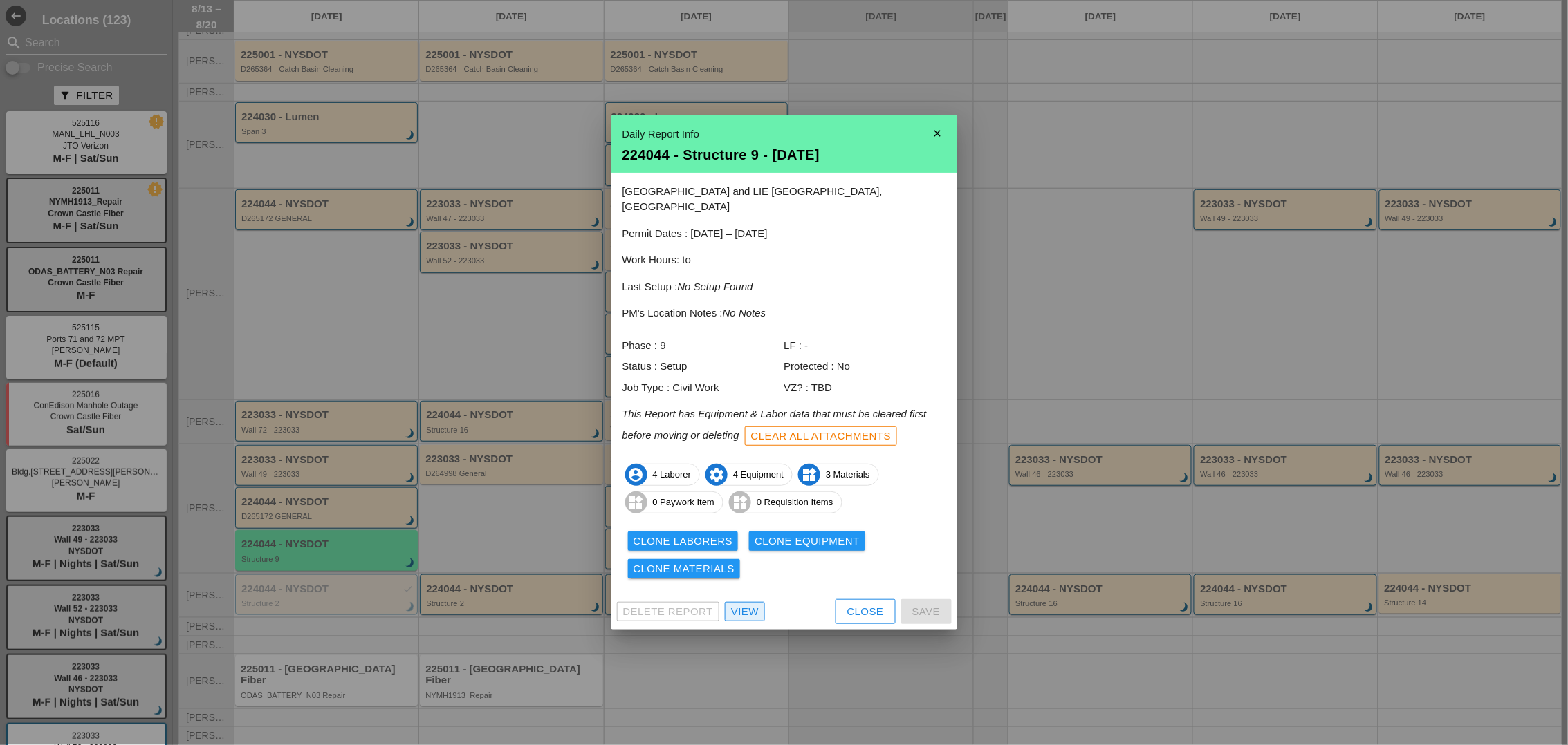
click at [736, 604] on div "View" at bounding box center [745, 612] width 28 height 16
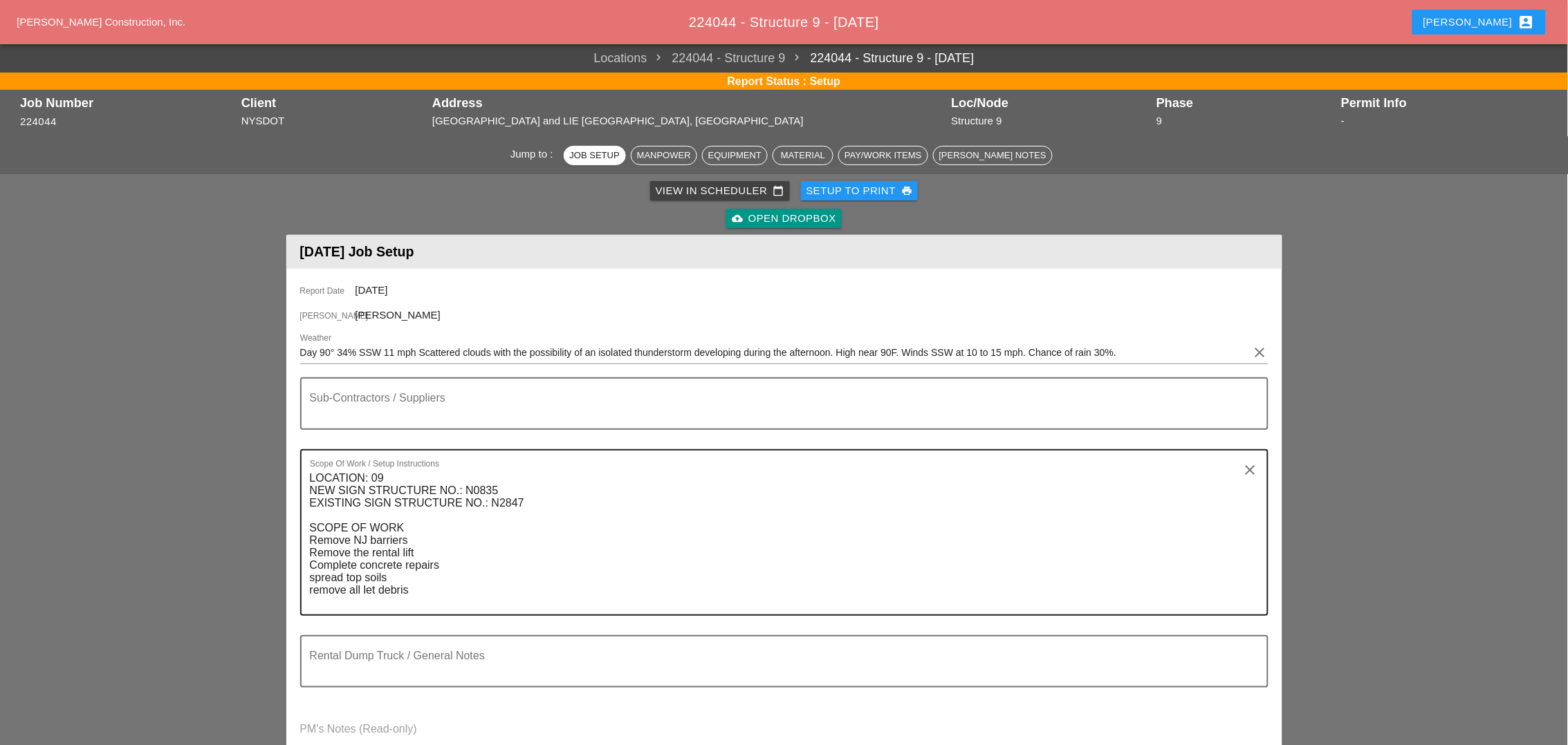
scroll to position [518, 0]
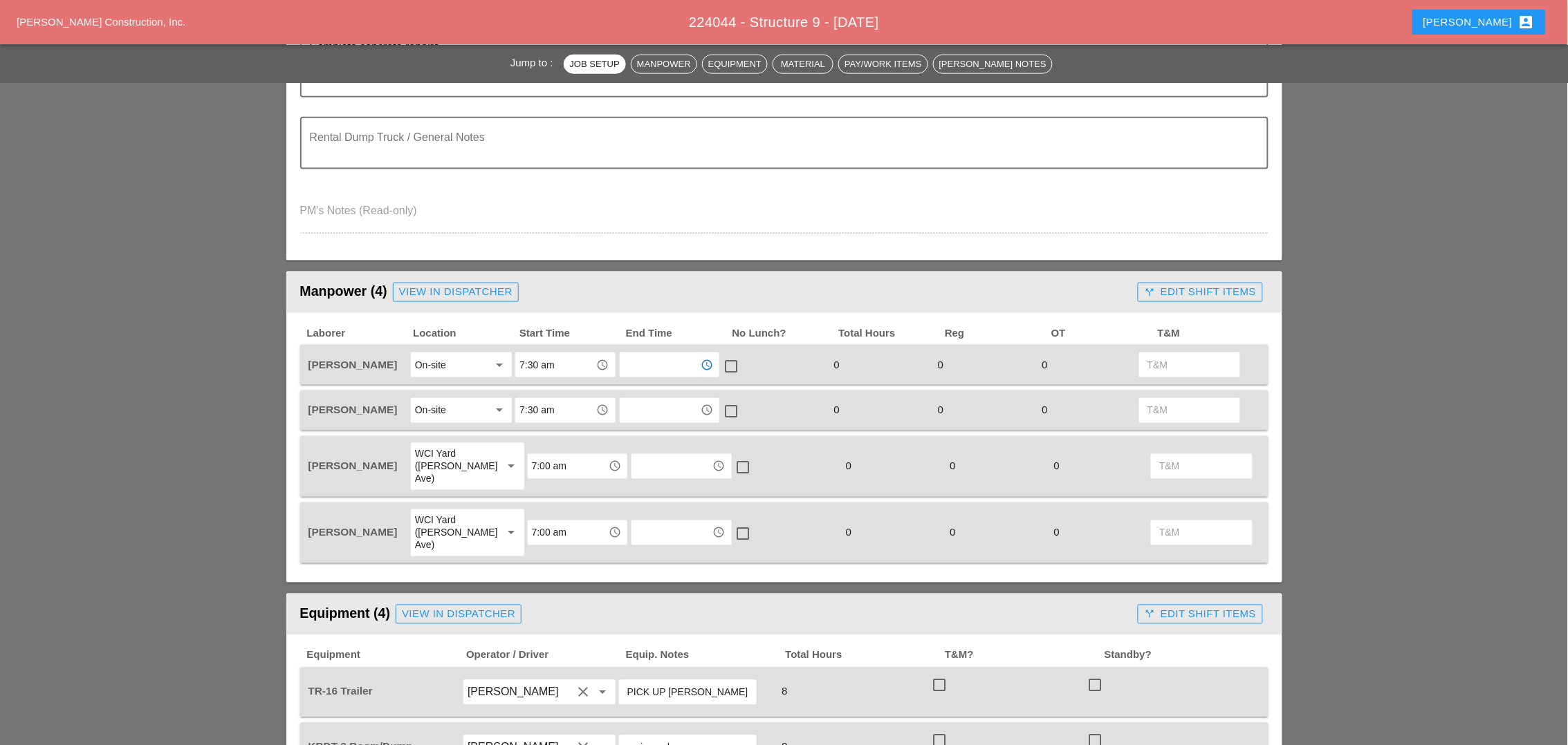
click at [650, 360] on input "text" at bounding box center [659, 364] width 72 height 22
click at [651, 427] on div "3 :30 pm" at bounding box center [669, 428] width 77 height 17
type input "3:30 pm"
click at [735, 361] on div at bounding box center [731, 366] width 23 height 23
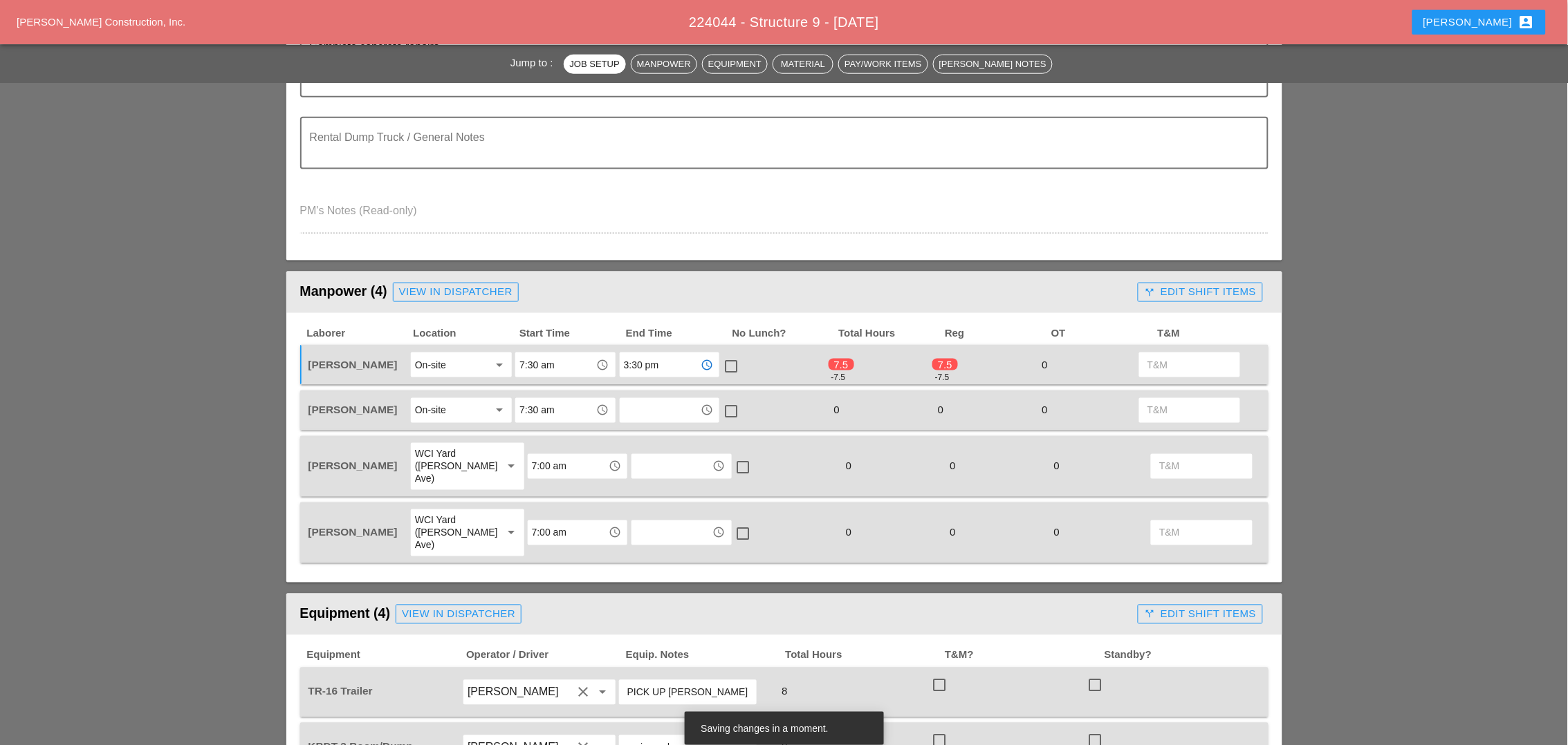
checkbox input "true"
click at [651, 411] on input "text" at bounding box center [659, 410] width 72 height 22
paste input "3:30 pm"
click at [649, 436] on span "3:30 pm" at bounding box center [646, 434] width 32 height 10
type input "3:30 pm"
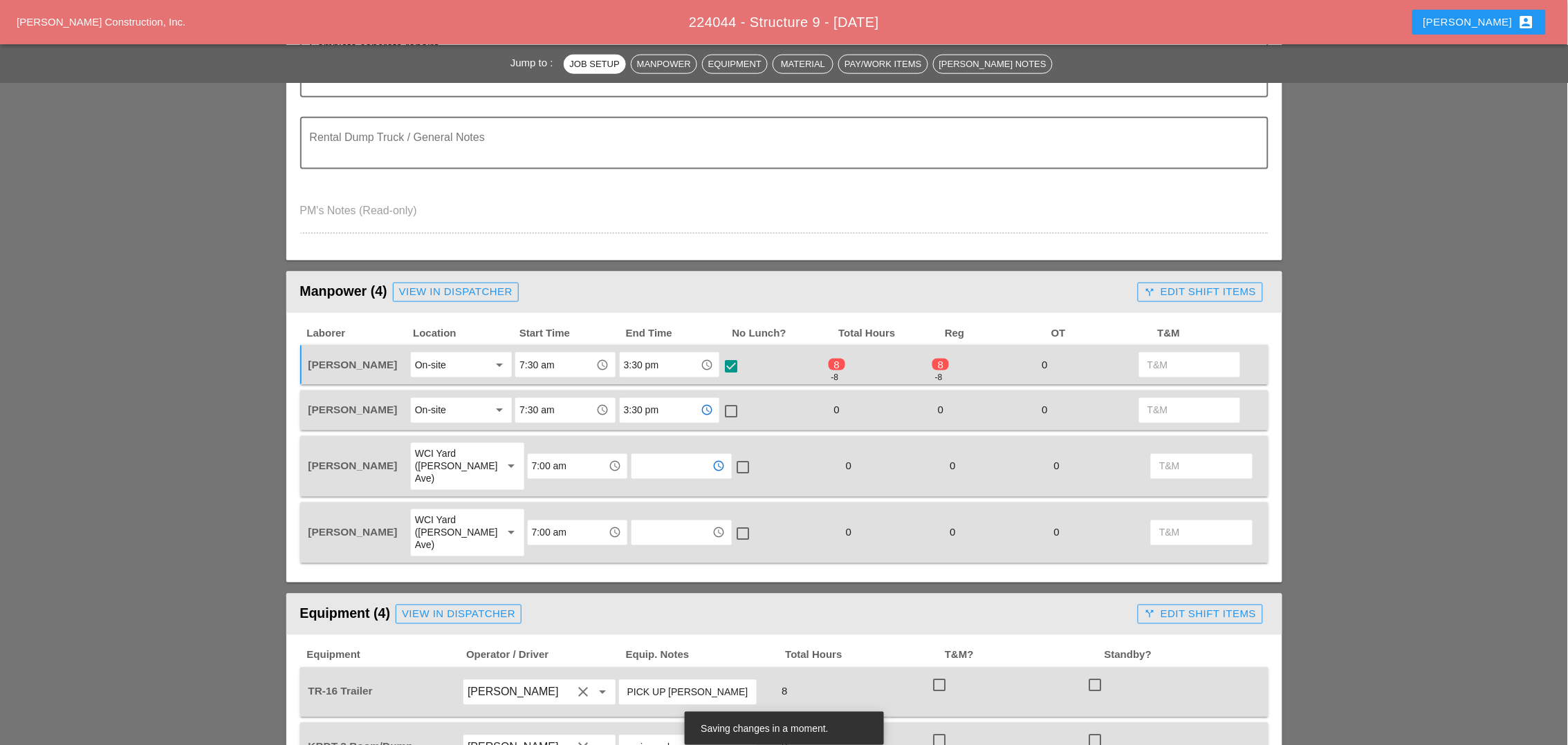
click at [650, 456] on input "text" at bounding box center [671, 466] width 72 height 22
paste input "3:30 pm"
click at [645, 484] on span "3:30 pm" at bounding box center [646, 483] width 32 height 10
type input "3:30 pm"
click at [644, 522] on input "text" at bounding box center [671, 532] width 72 height 22
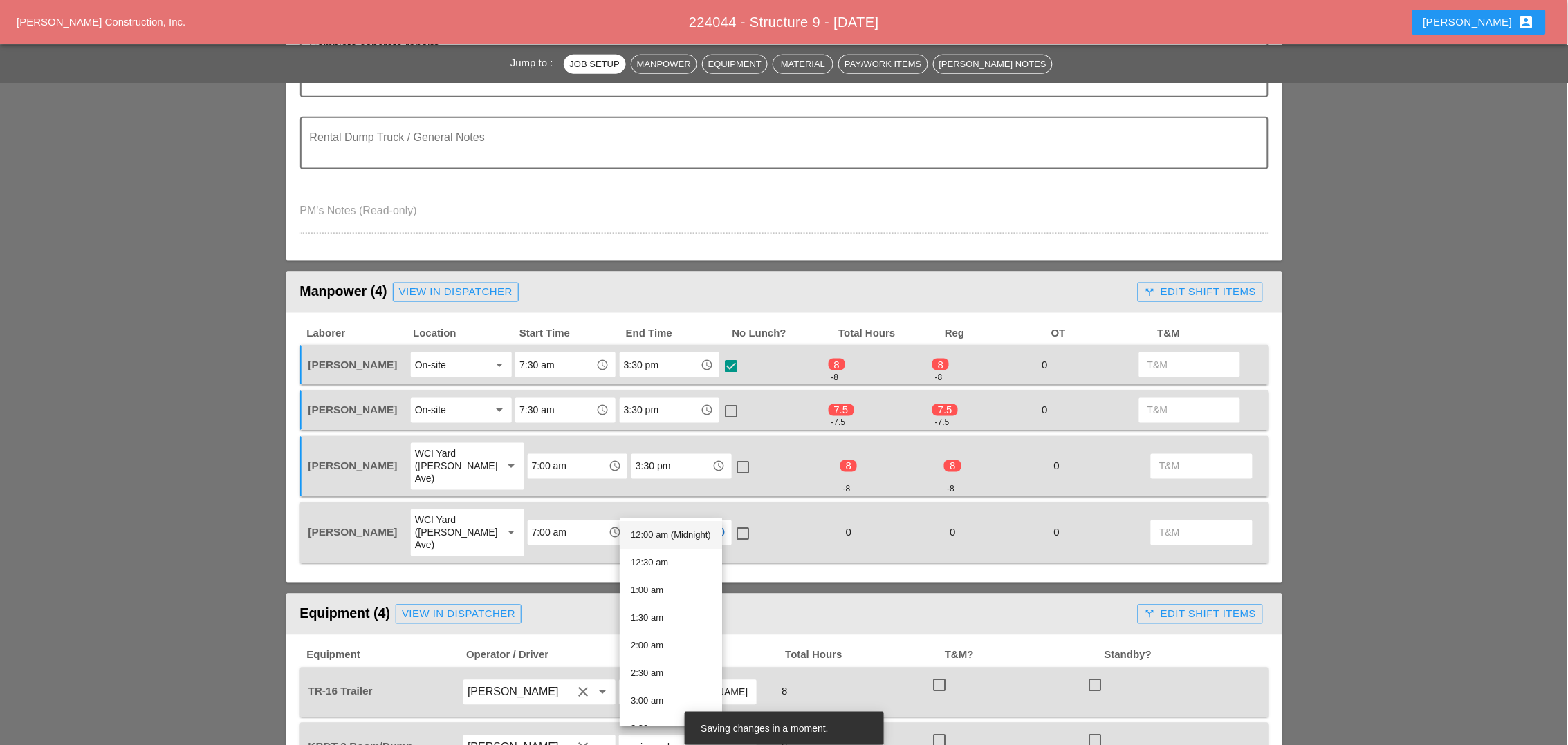
paste input "3:30 pm"
drag, startPoint x: 645, startPoint y: 537, endPoint x: 689, endPoint y: 522, distance: 46.5
click at [647, 536] on span "3:30 pm" at bounding box center [646, 535] width 32 height 10
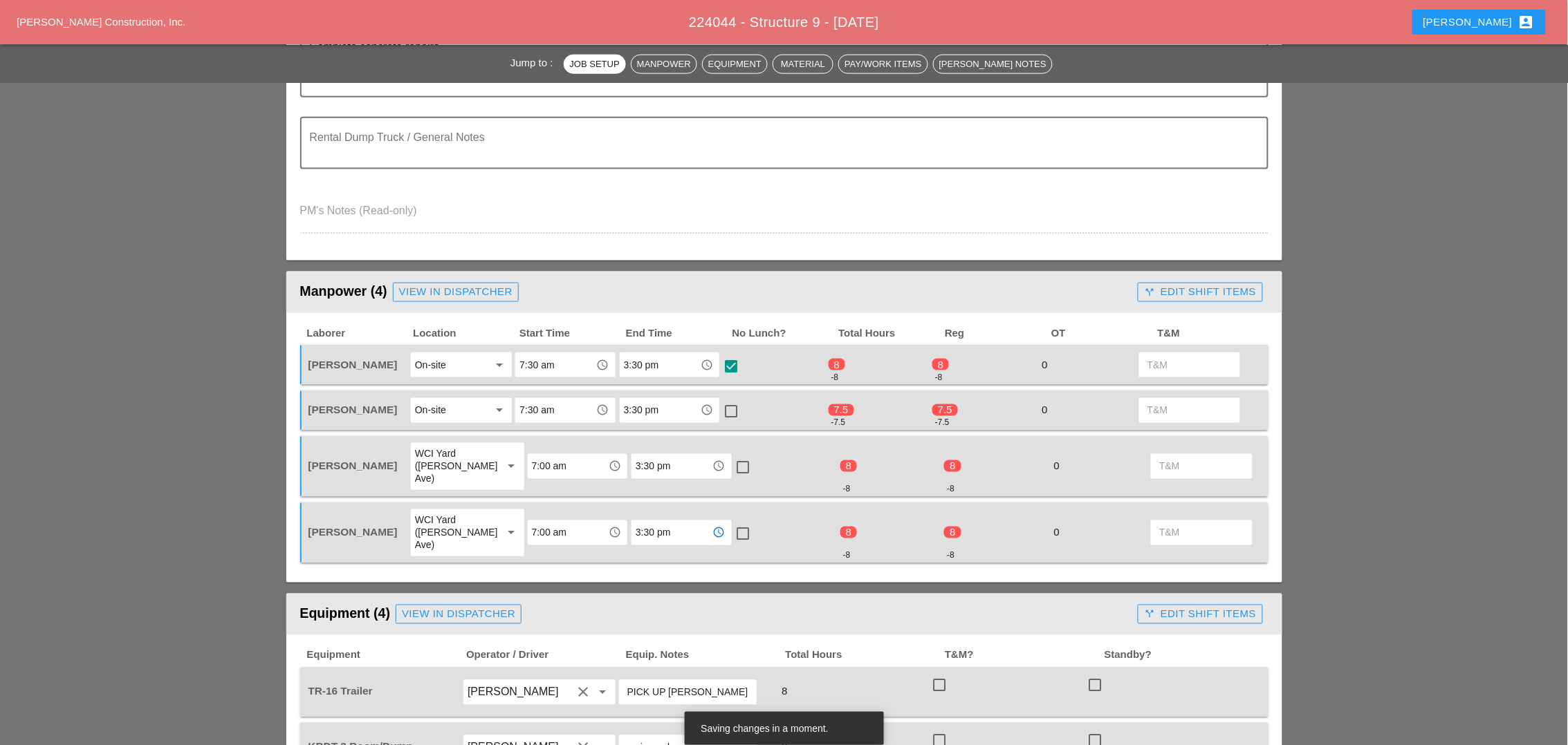
type input "3:30 pm"
click at [732, 522] on div at bounding box center [743, 534] width 23 height 23
checkbox input "true"
click at [735, 456] on div at bounding box center [743, 468] width 23 height 23
checkbox input "true"
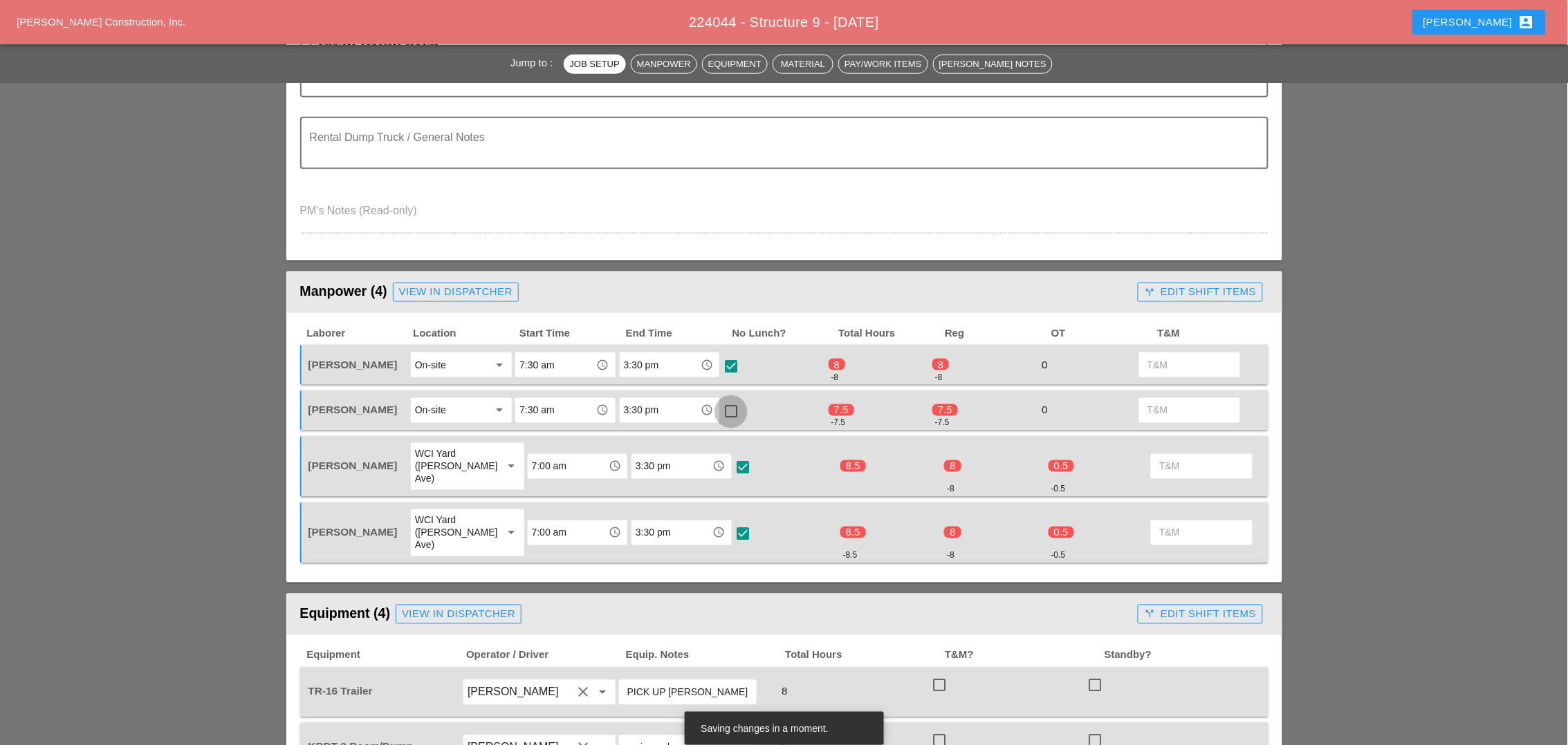
click at [734, 407] on div at bounding box center [731, 411] width 23 height 23
checkbox input "true"
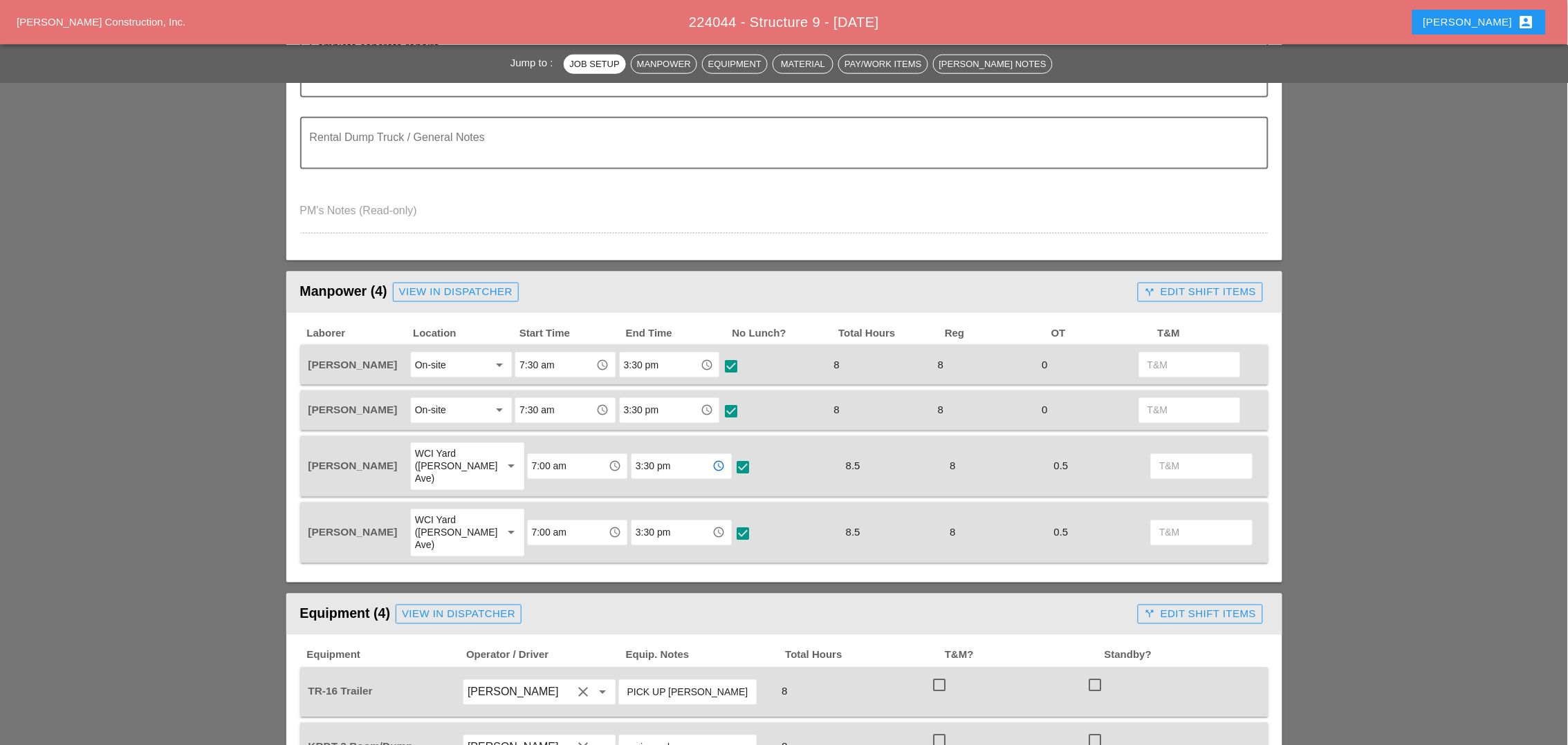
click at [664, 456] on input "3:30 pm" at bounding box center [671, 466] width 72 height 22
click at [654, 578] on div "3 :00 pm" at bounding box center [669, 580] width 77 height 17
type input "3:00 pm"
click at [660, 522] on input "3:30 pm" at bounding box center [671, 532] width 72 height 22
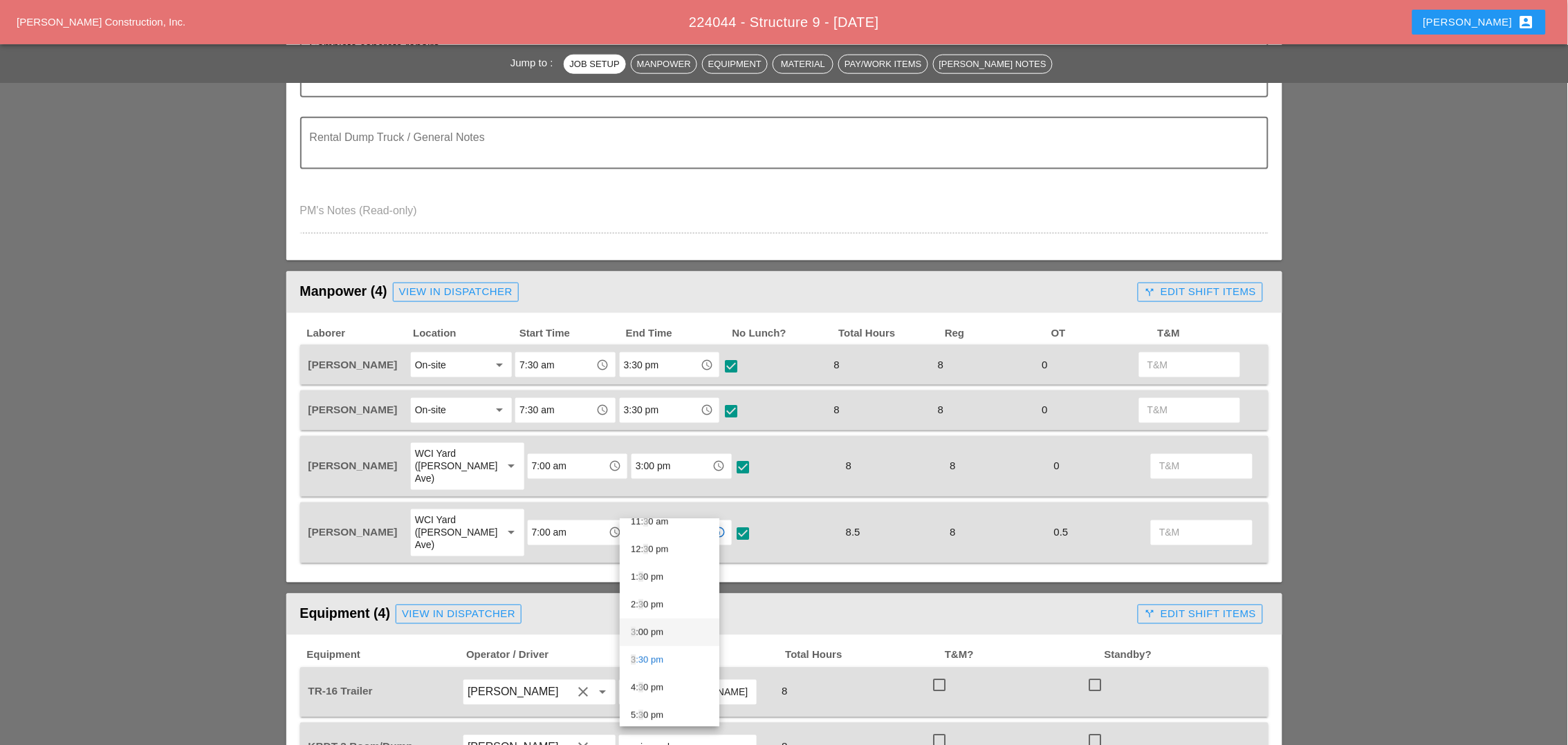
click at [654, 629] on div "3 :00 pm" at bounding box center [669, 632] width 77 height 17
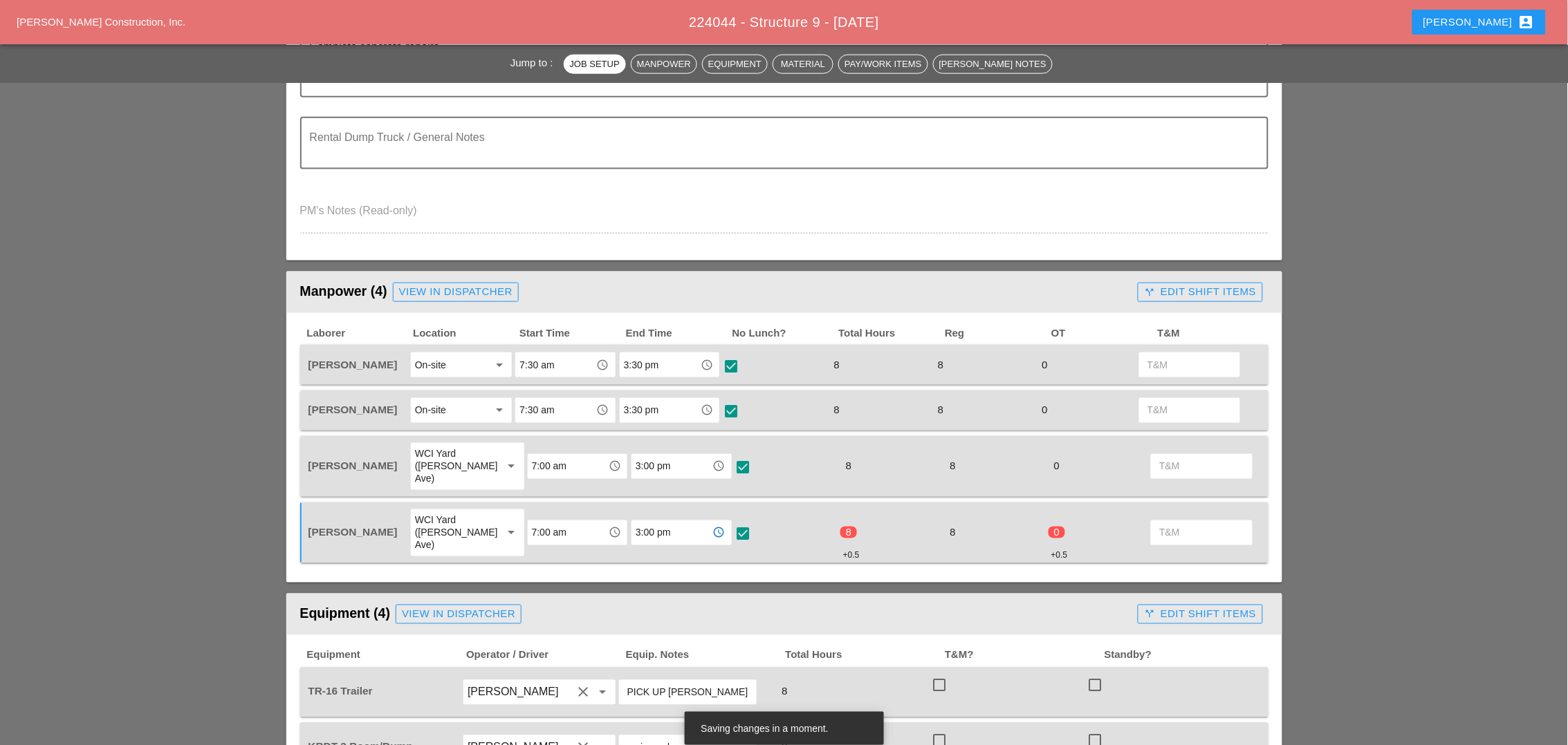
type input "3:00 pm"
click at [667, 408] on input "3:30 pm" at bounding box center [659, 410] width 72 height 22
click at [766, 541] on div "Laborer Location Start Time End Time No Lunch? Total Hours Reg OT T&M Jessica G…" at bounding box center [784, 448] width 996 height 270
click at [659, 522] on input "3:00 pm" at bounding box center [671, 532] width 72 height 22
click at [668, 405] on input "3:30 pm" at bounding box center [659, 410] width 72 height 22
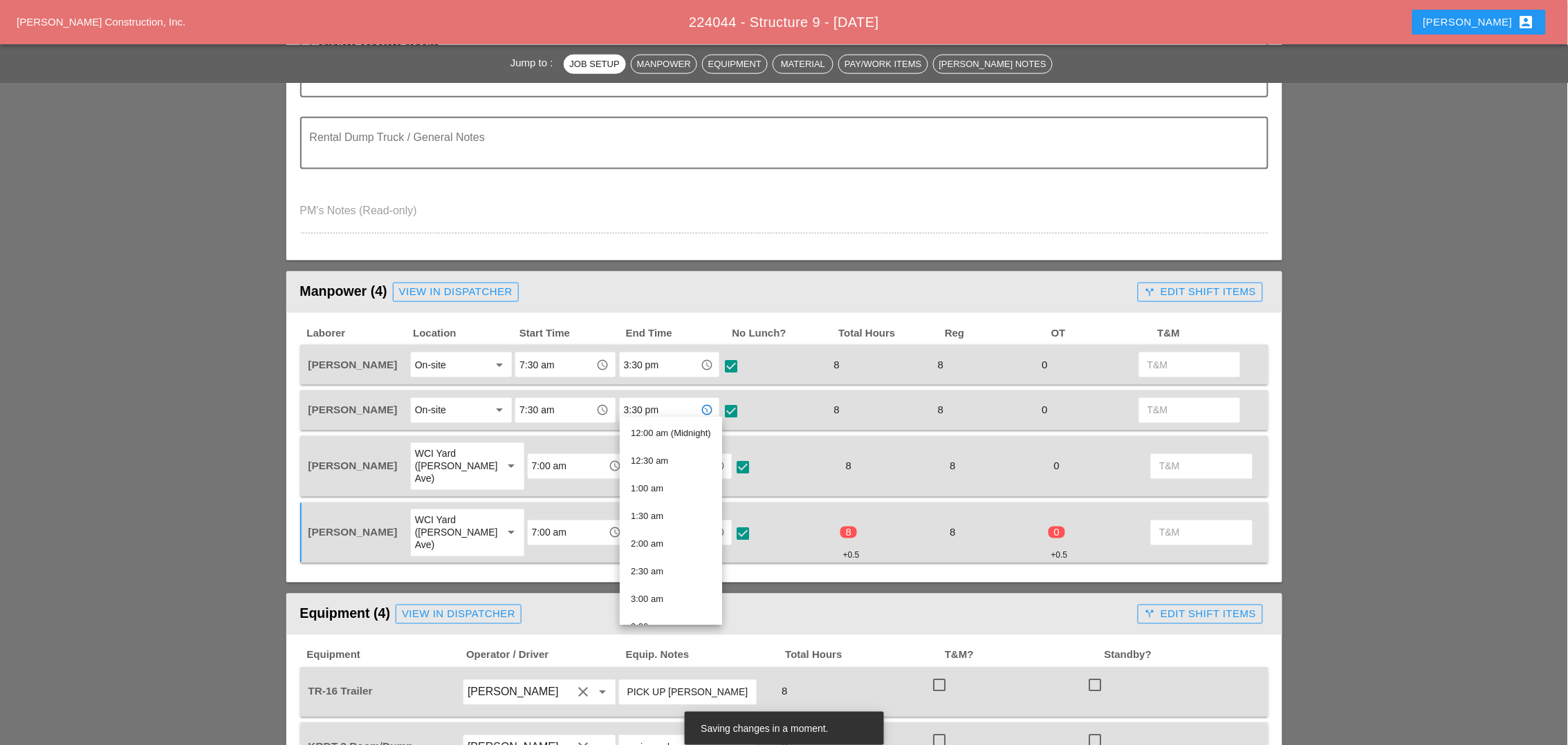
paste input "0"
click at [659, 437] on span "3:00 pm" at bounding box center [646, 434] width 32 height 10
type input "3:00 pm"
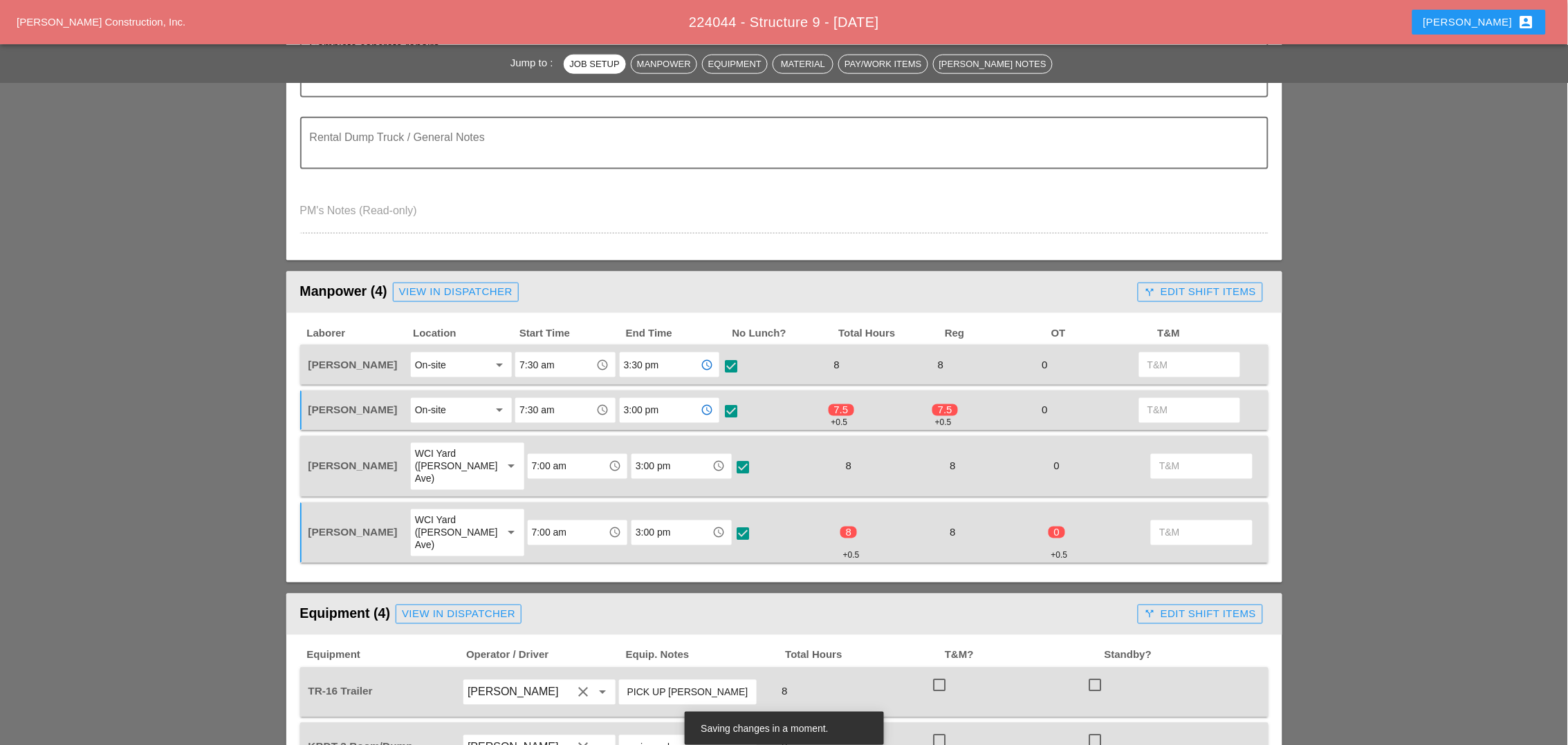
click at [663, 361] on input "3:30 pm" at bounding box center [659, 364] width 72 height 22
paste input "0"
click at [658, 396] on div "3:00 pm" at bounding box center [669, 389] width 77 height 17
type input "3:00 pm"
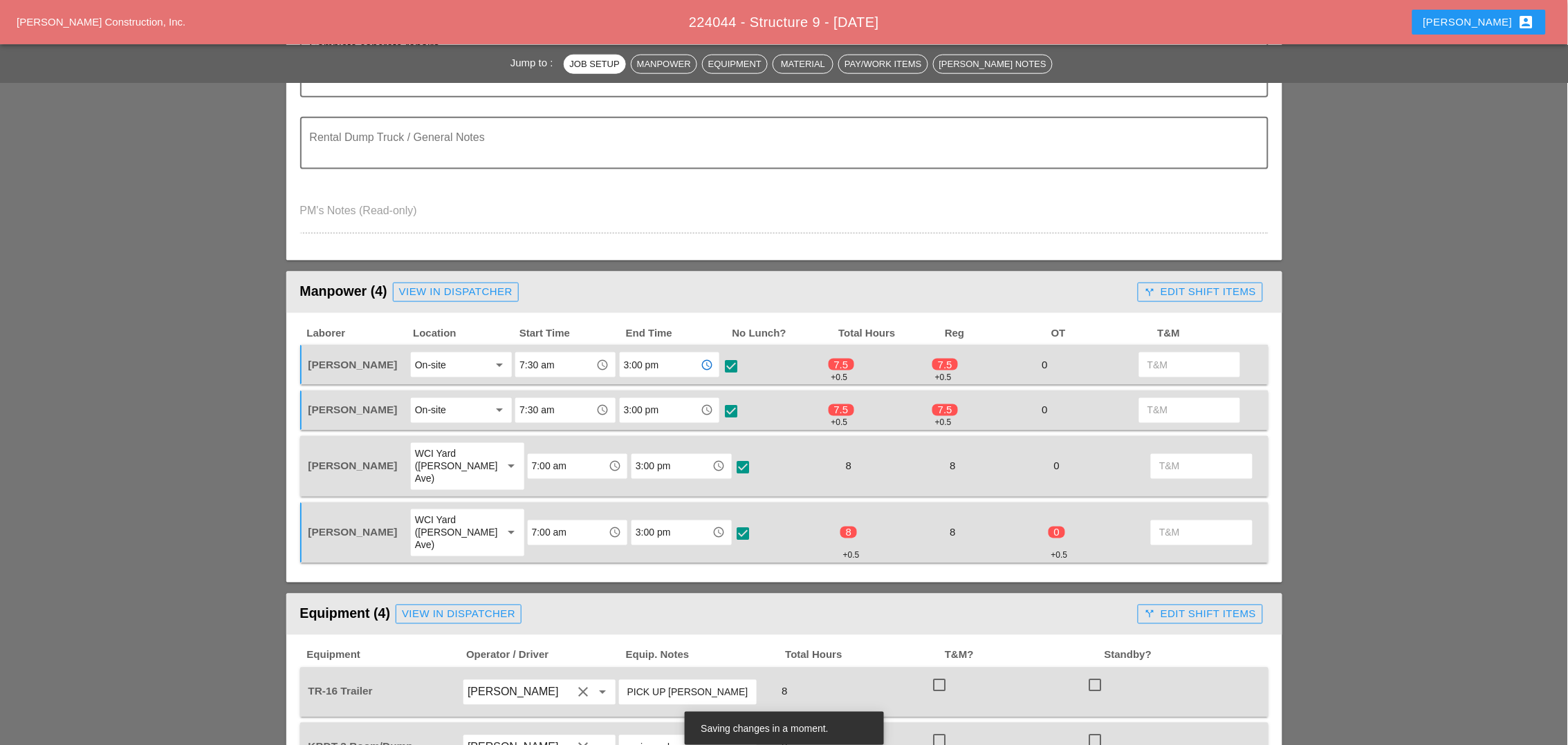
click at [684, 383] on div "Laborer Location Start Time End Time No Lunch? Total Hours Reg OT T&M Jessica G…" at bounding box center [784, 445] width 968 height 237
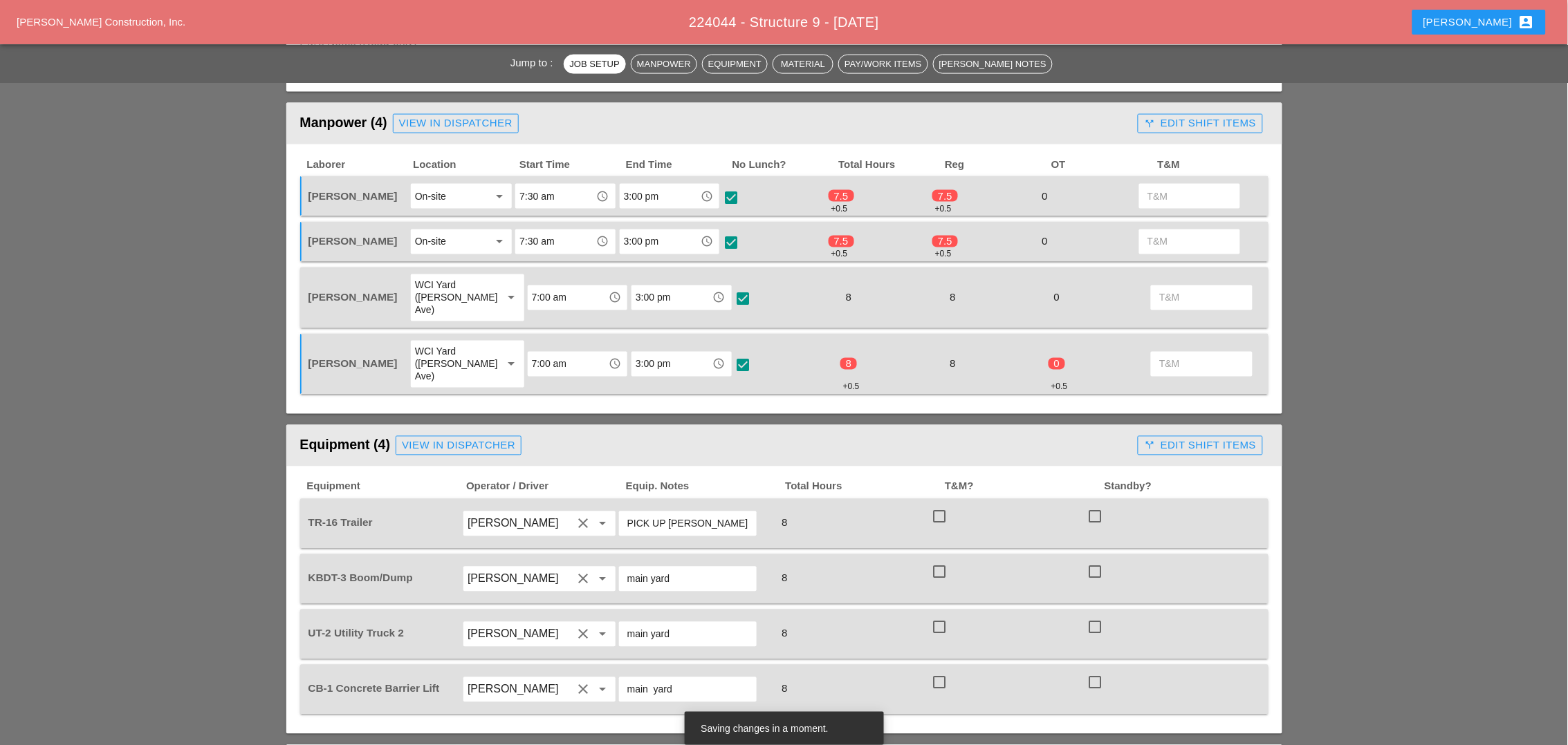
scroll to position [691, 0]
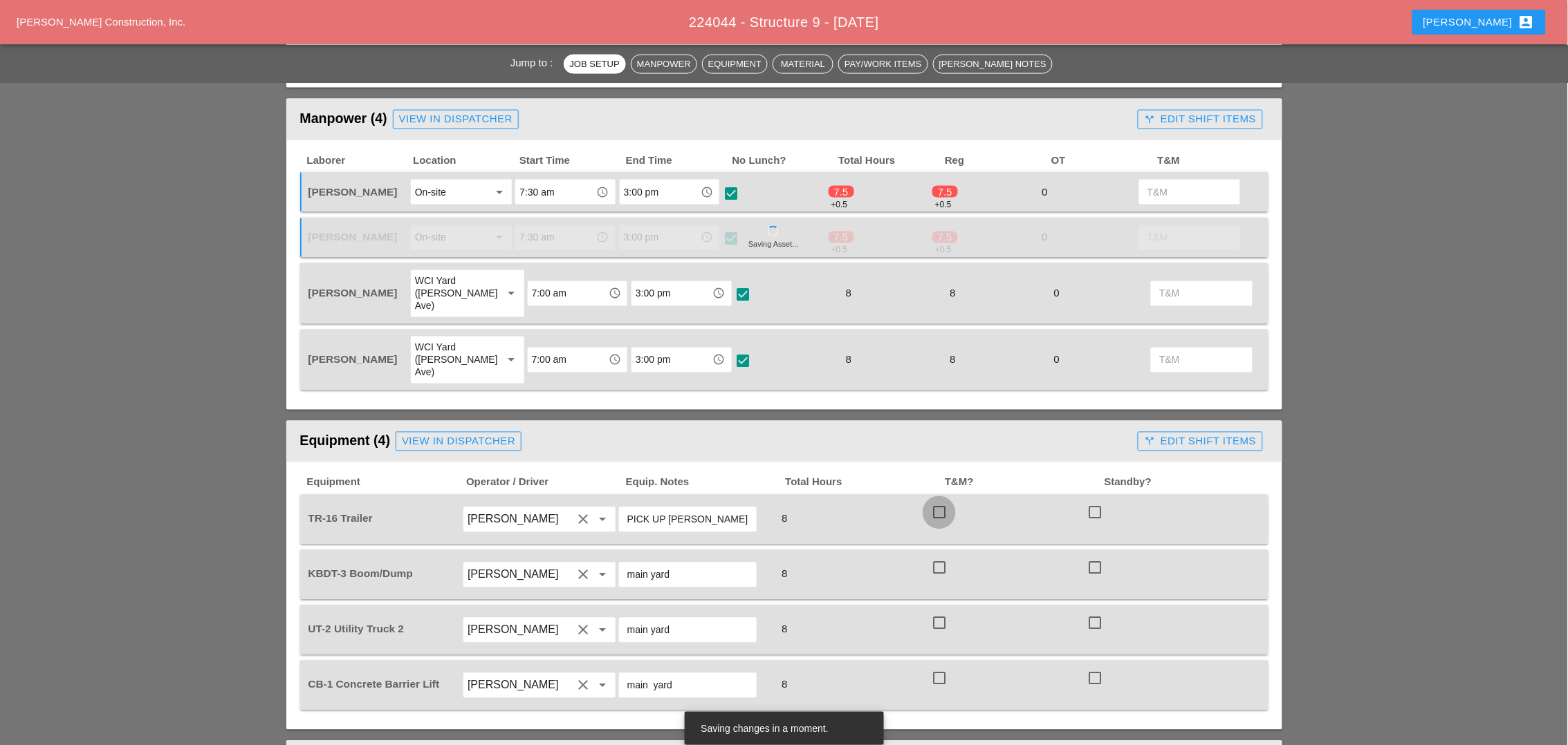
click at [938, 502] on div at bounding box center [938, 513] width 23 height 23
checkbox input "true"
click at [937, 556] on div at bounding box center [938, 568] width 23 height 23
checkbox input "true"
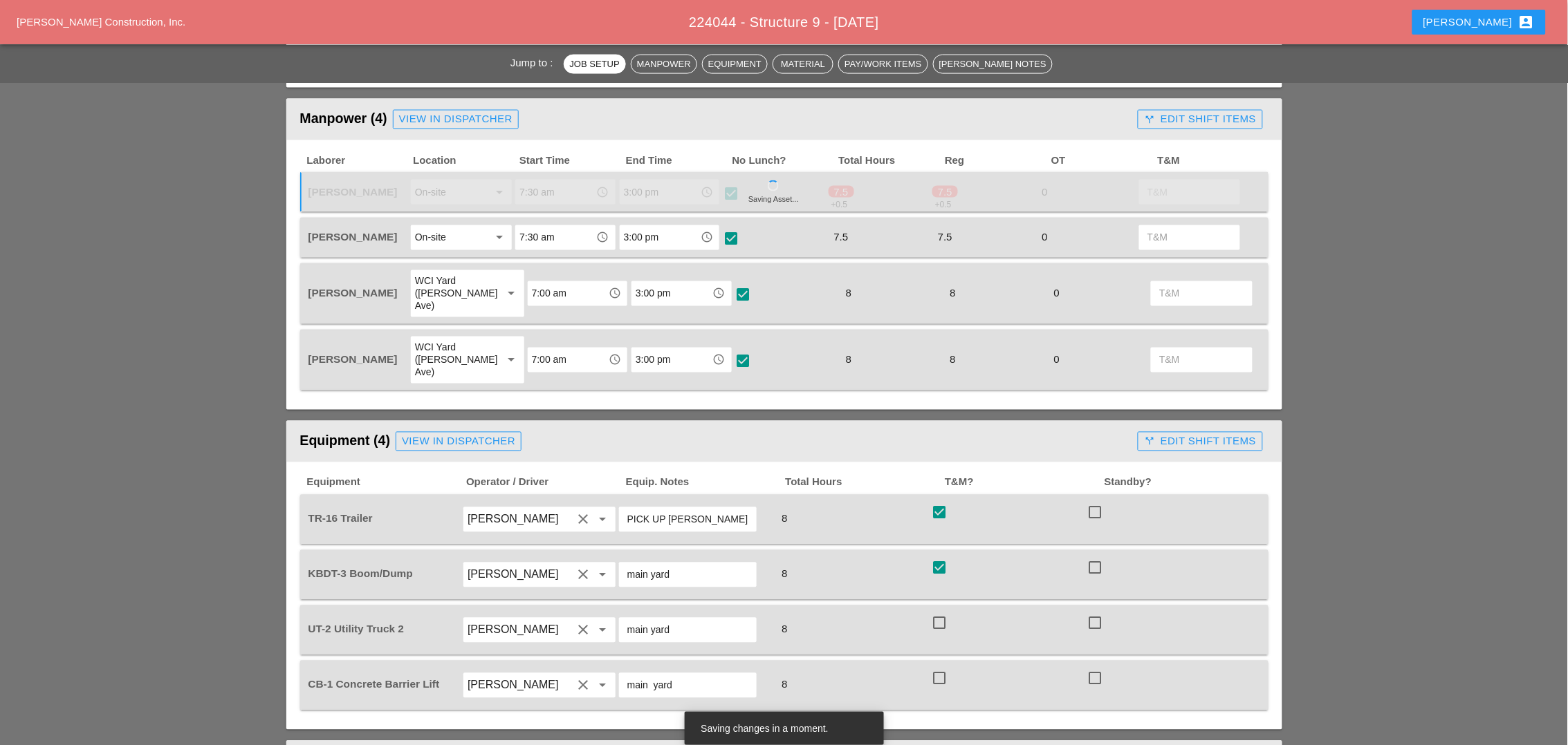
click at [944, 612] on div at bounding box center [938, 623] width 23 height 23
checkbox input "true"
click at [943, 667] on div at bounding box center [938, 678] width 23 height 23
checkbox input "true"
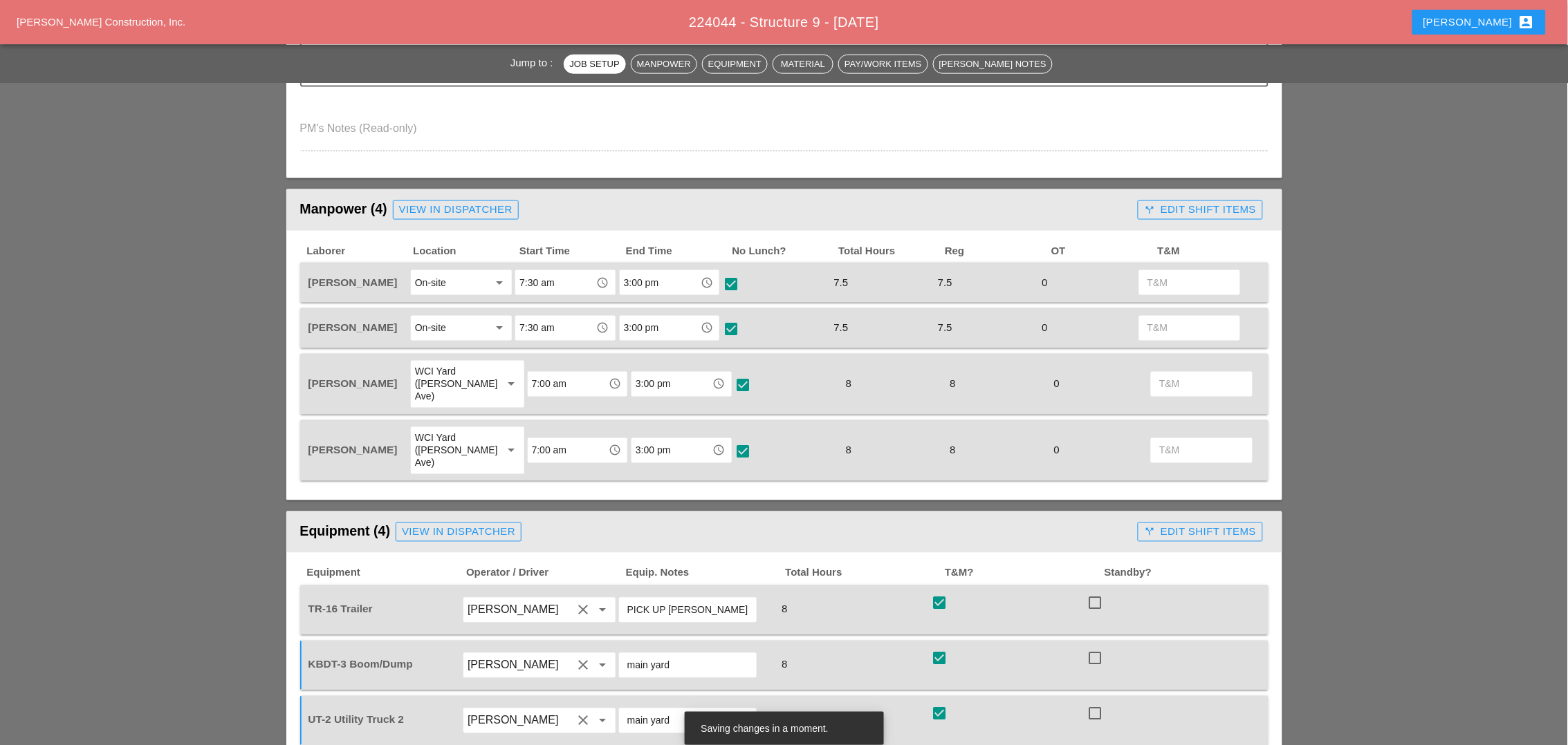
scroll to position [605, 0]
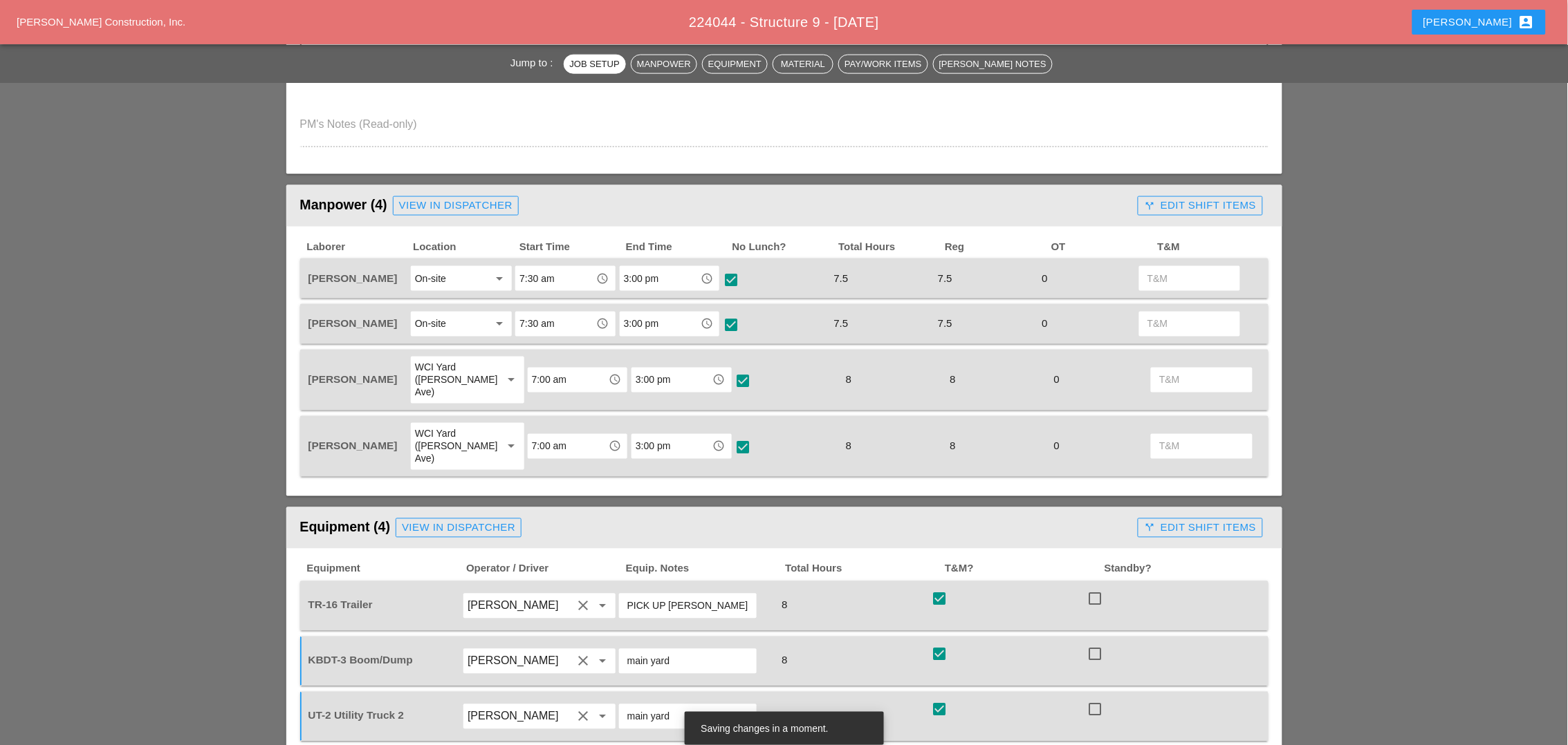
click at [1181, 521] on div "call_split Edit Shift Items" at bounding box center [1199, 529] width 112 height 16
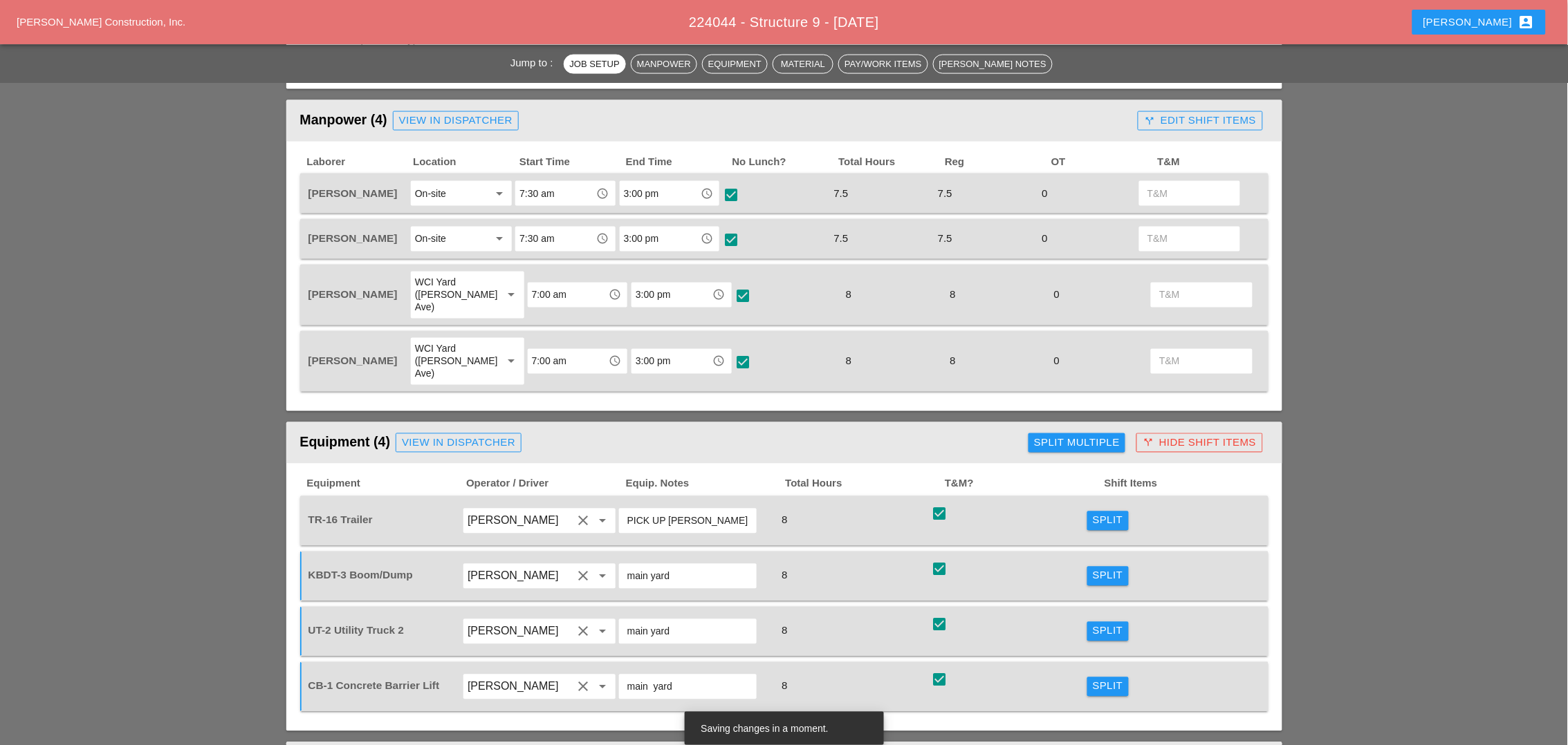
scroll to position [691, 0]
click at [1106, 512] on div "Split" at bounding box center [1108, 520] width 30 height 16
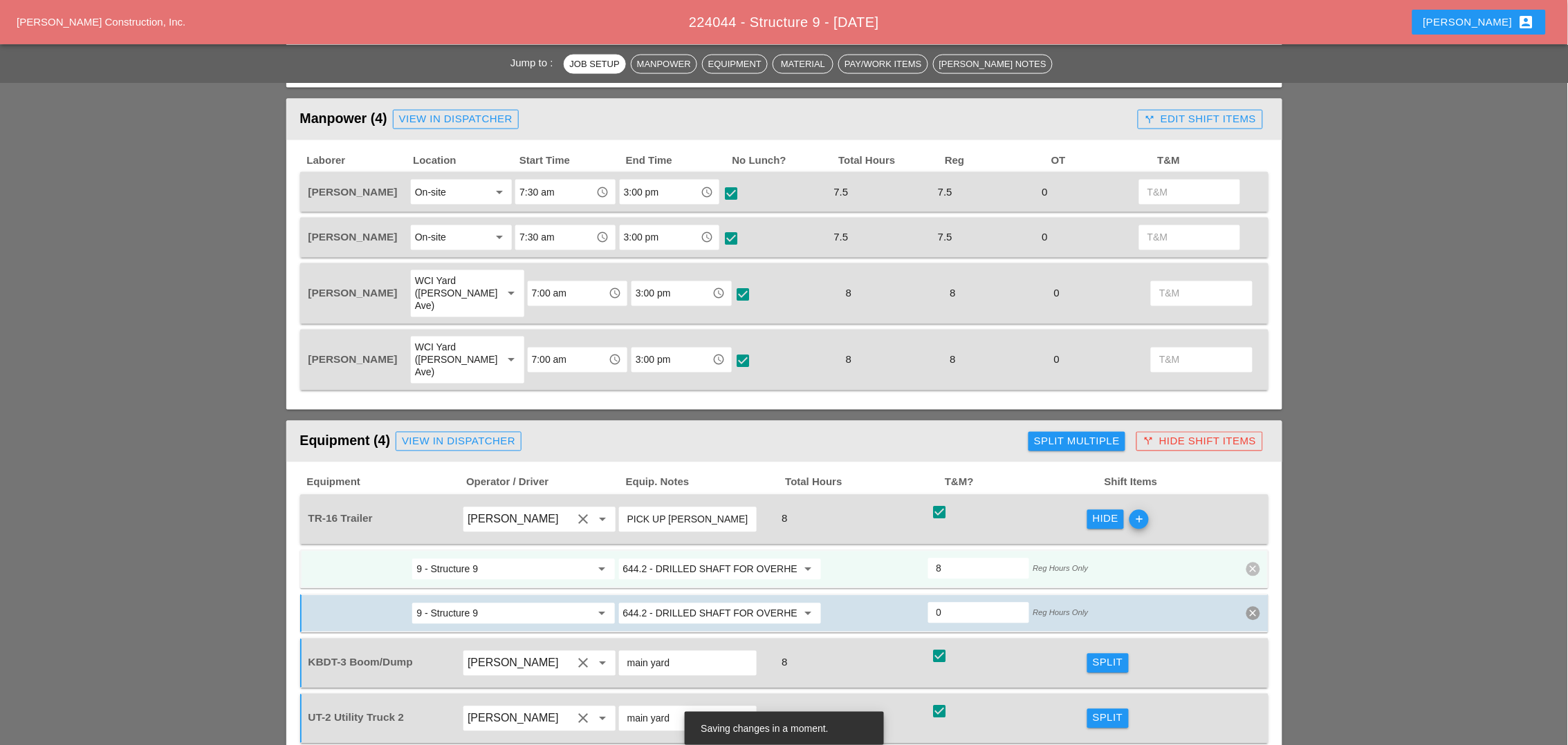
click at [686, 559] on input "644.2 - DRILLED SHAFT FOR OVERHEAD SIGN STRUCTUR" at bounding box center [711, 569] width 174 height 22
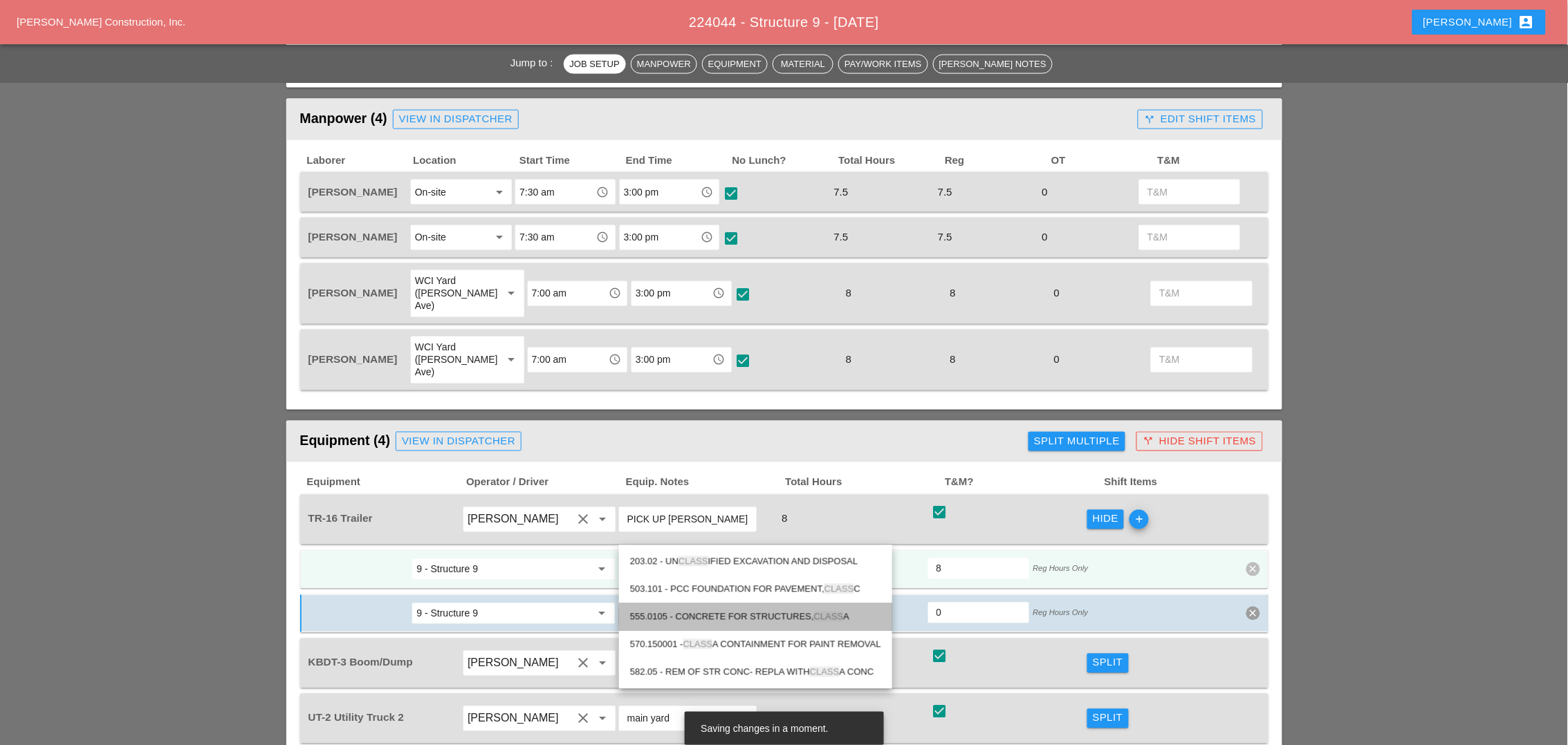
click at [711, 616] on div "555.0105 - CONCRETE FOR STRUCTURES, CLASS A" at bounding box center [756, 617] width 251 height 17
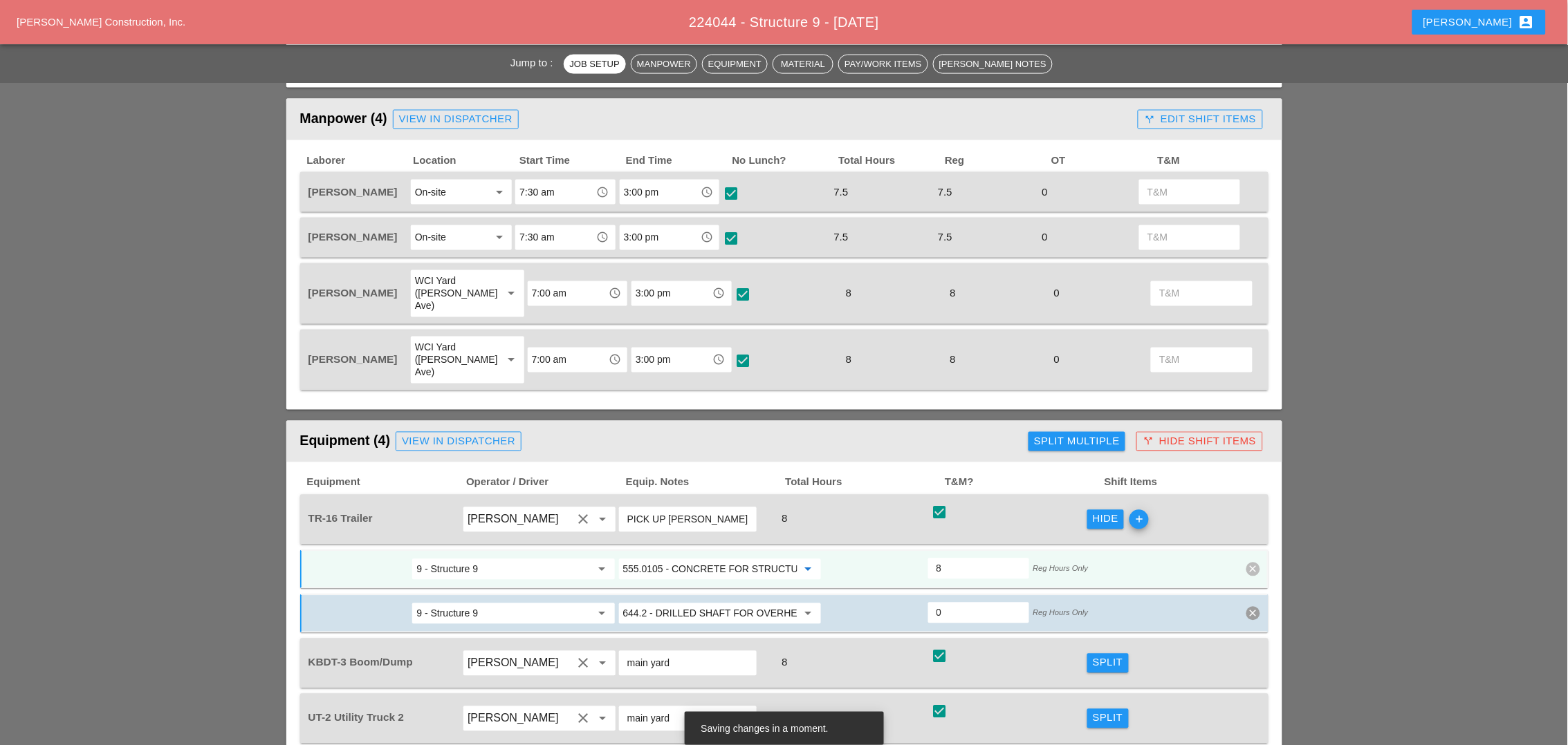
click at [676, 559] on input "555.0105 - CONCRETE FOR STRUCTURES, CLASS A" at bounding box center [711, 569] width 174 height 22
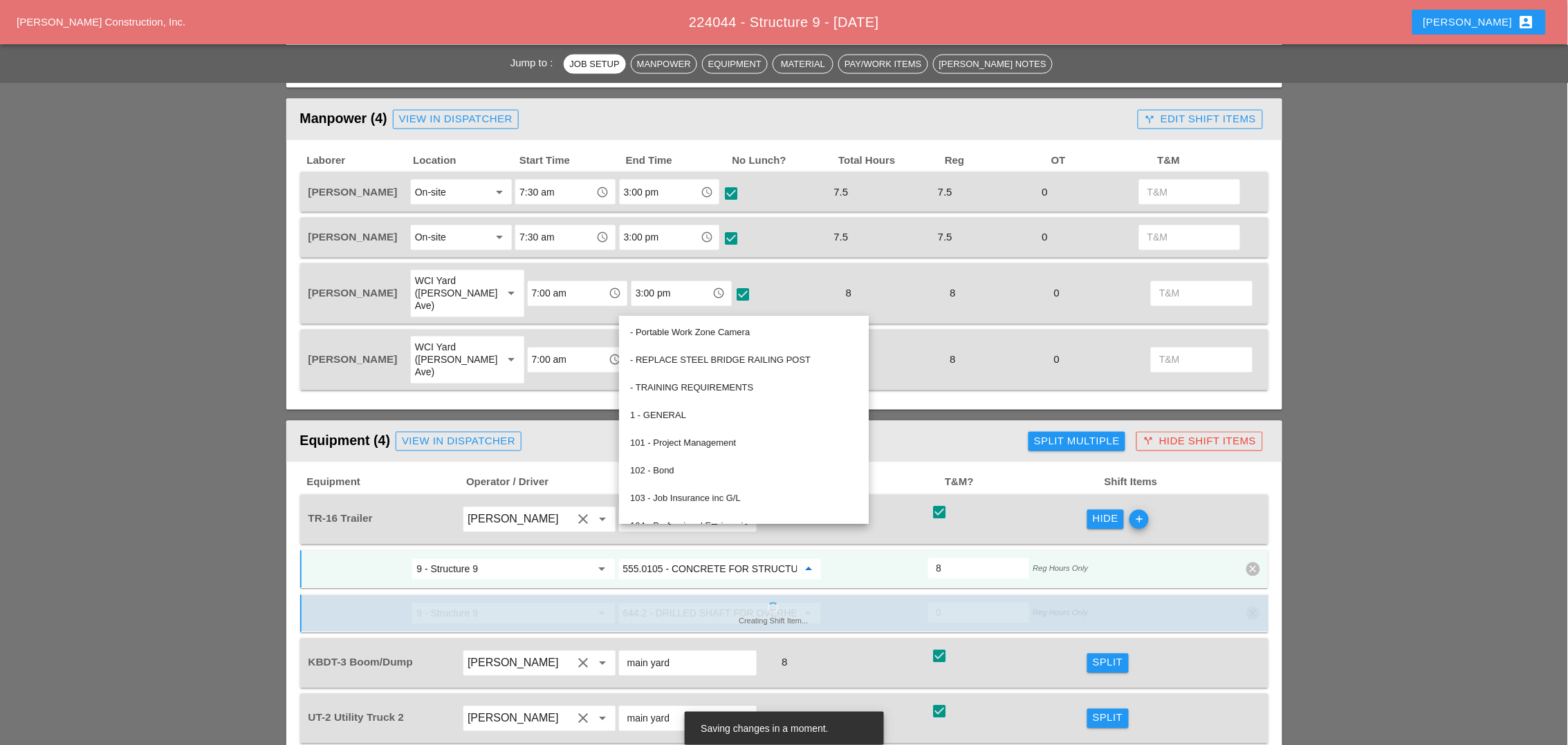
type input "555.0105 - CONCRETE FOR STRUCTURES, CLASS A"
click at [577, 559] on input "9 - Structure 9" at bounding box center [504, 569] width 174 height 22
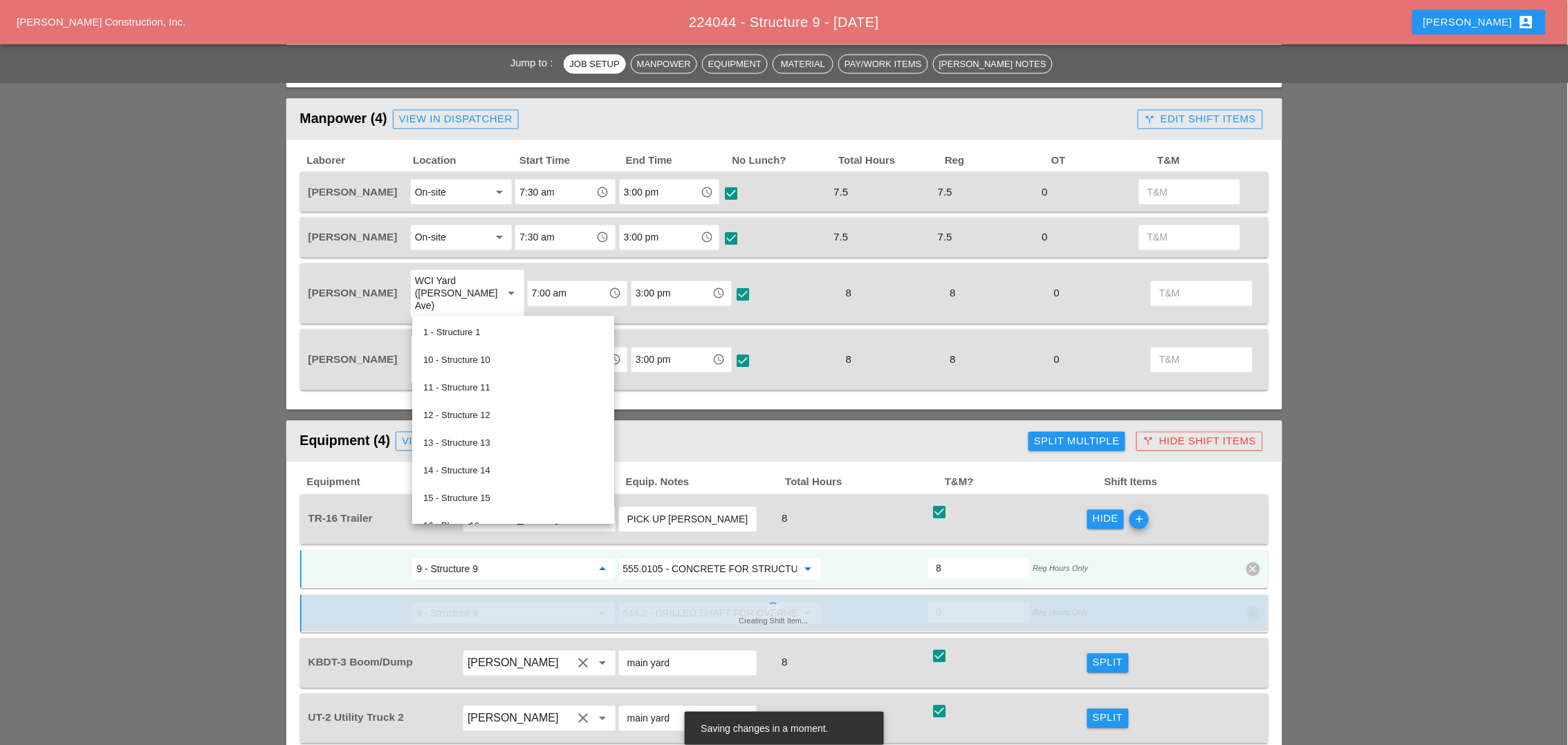
click at [666, 559] on input "555.0105 - CONCRETE FOR STRUCTURES, CLASS A" at bounding box center [711, 569] width 174 height 22
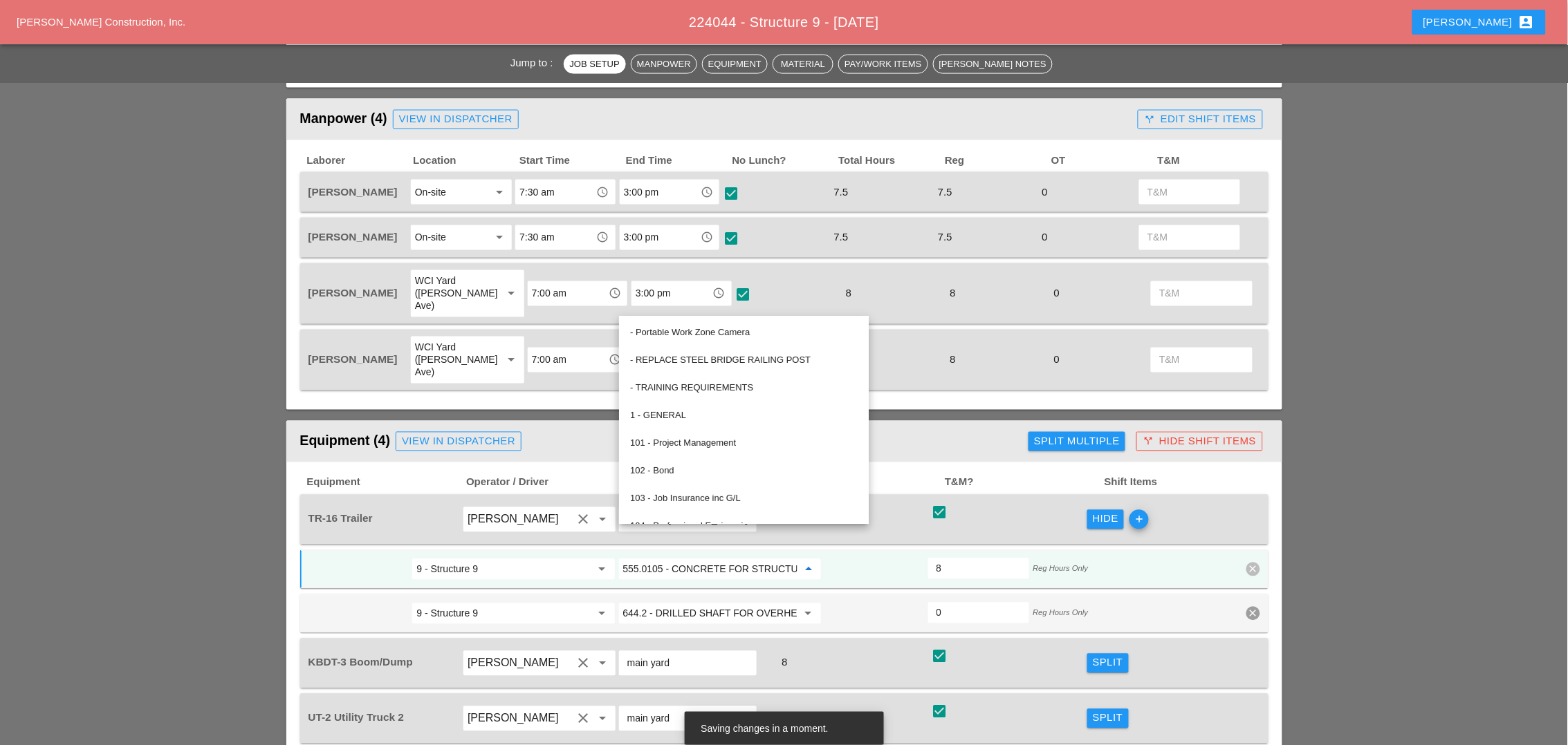
click at [1098, 655] on div "Split" at bounding box center [1108, 663] width 30 height 16
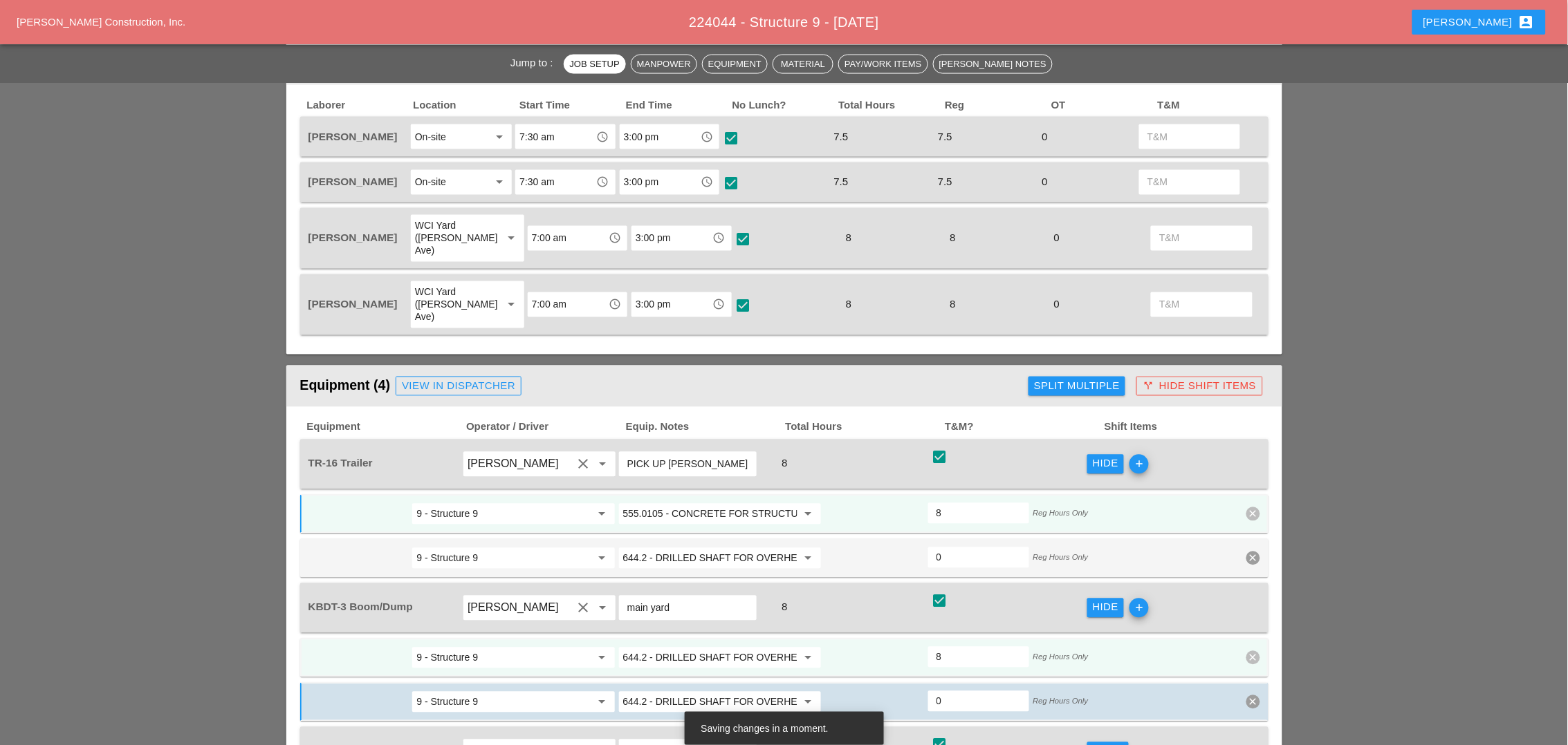
scroll to position [778, 0]
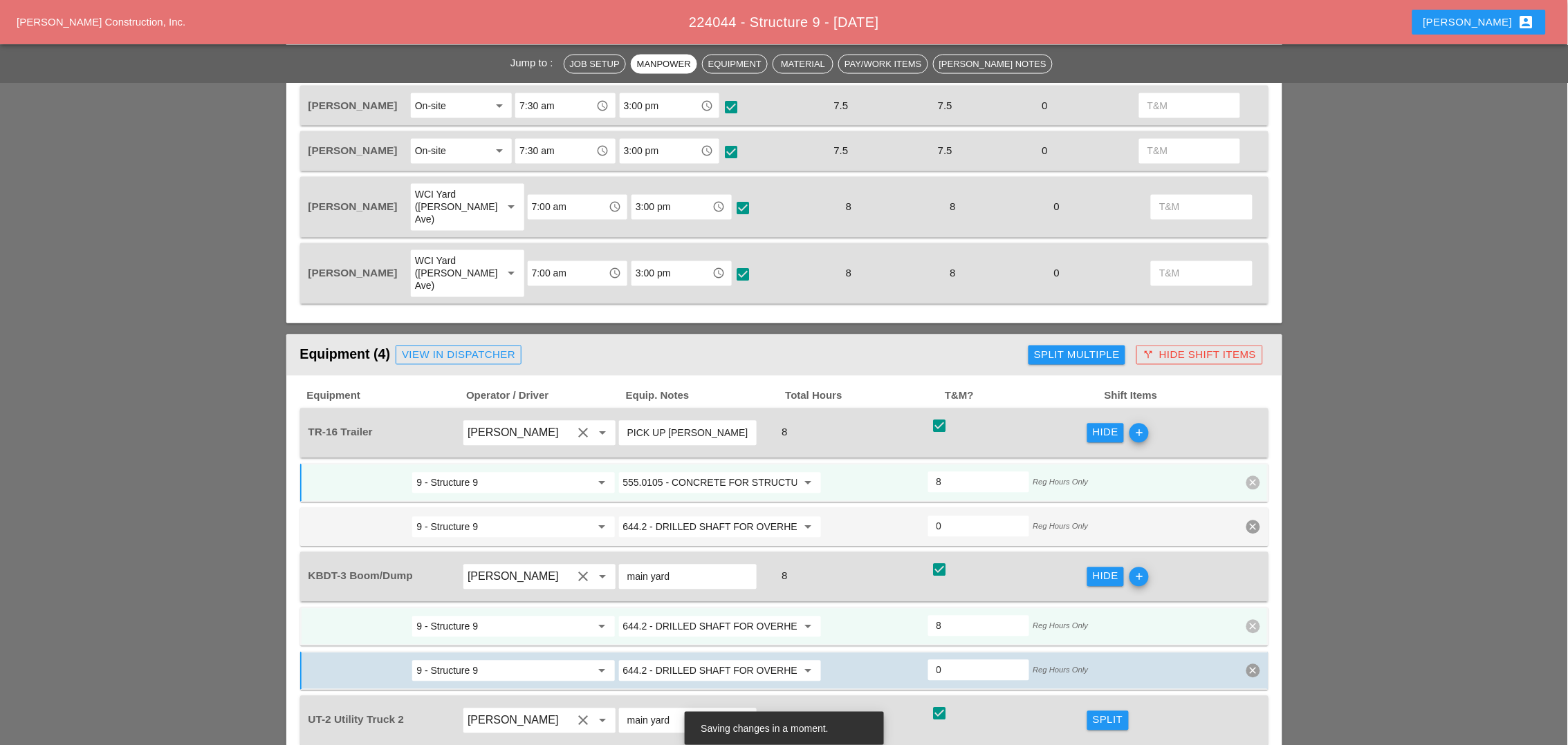
click at [693, 616] on input "644.2 - DRILLED SHAFT FOR OVERHEAD SIGN STRUCTUR" at bounding box center [711, 627] width 174 height 22
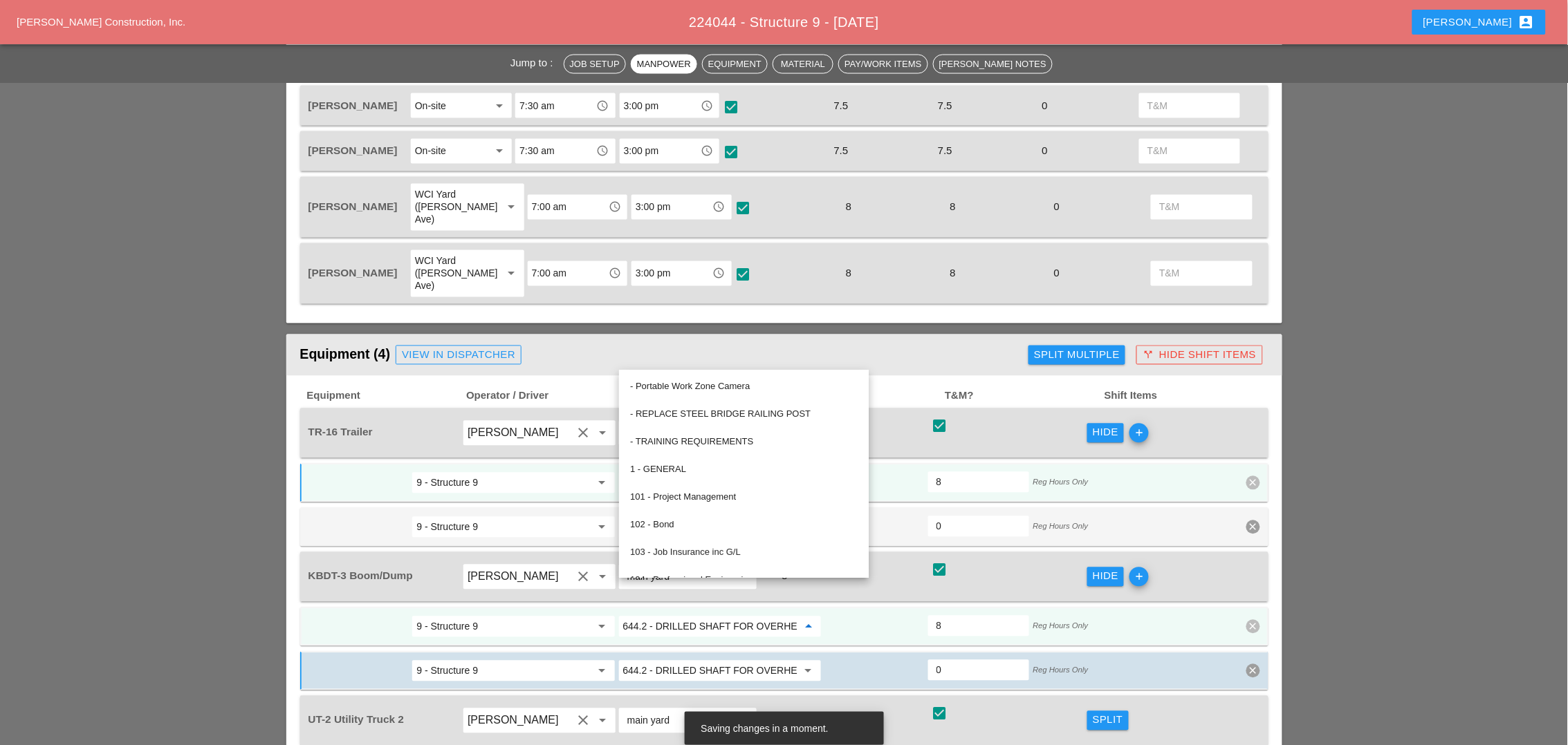
paste input "555.0105 - CONCRETE FOR STRUCTURES, CLASS A"
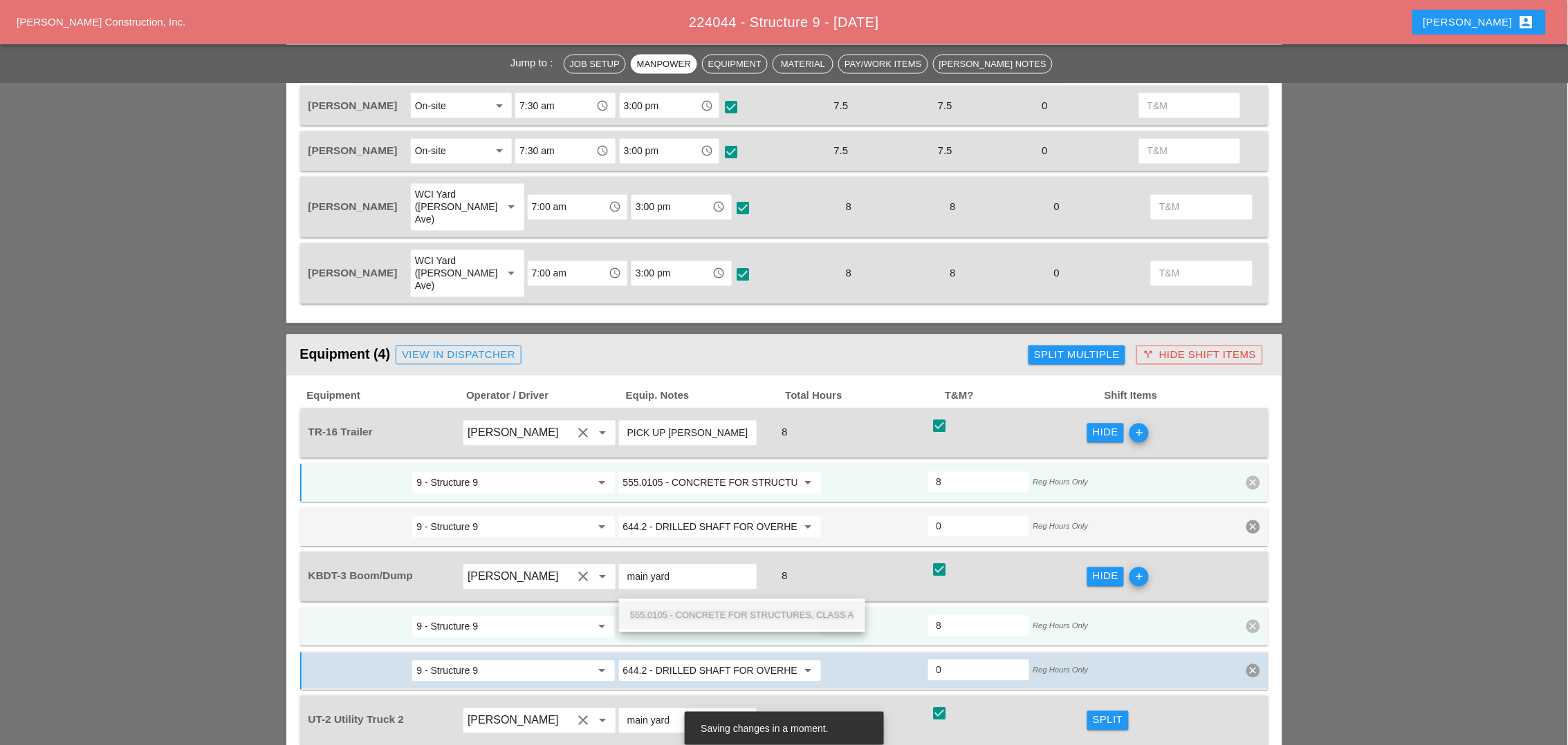
scroll to position [0, 66]
click at [715, 613] on span "555.0105 - CONCRETE FOR STRUCTURES, CLASS A" at bounding box center [743, 615] width 224 height 10
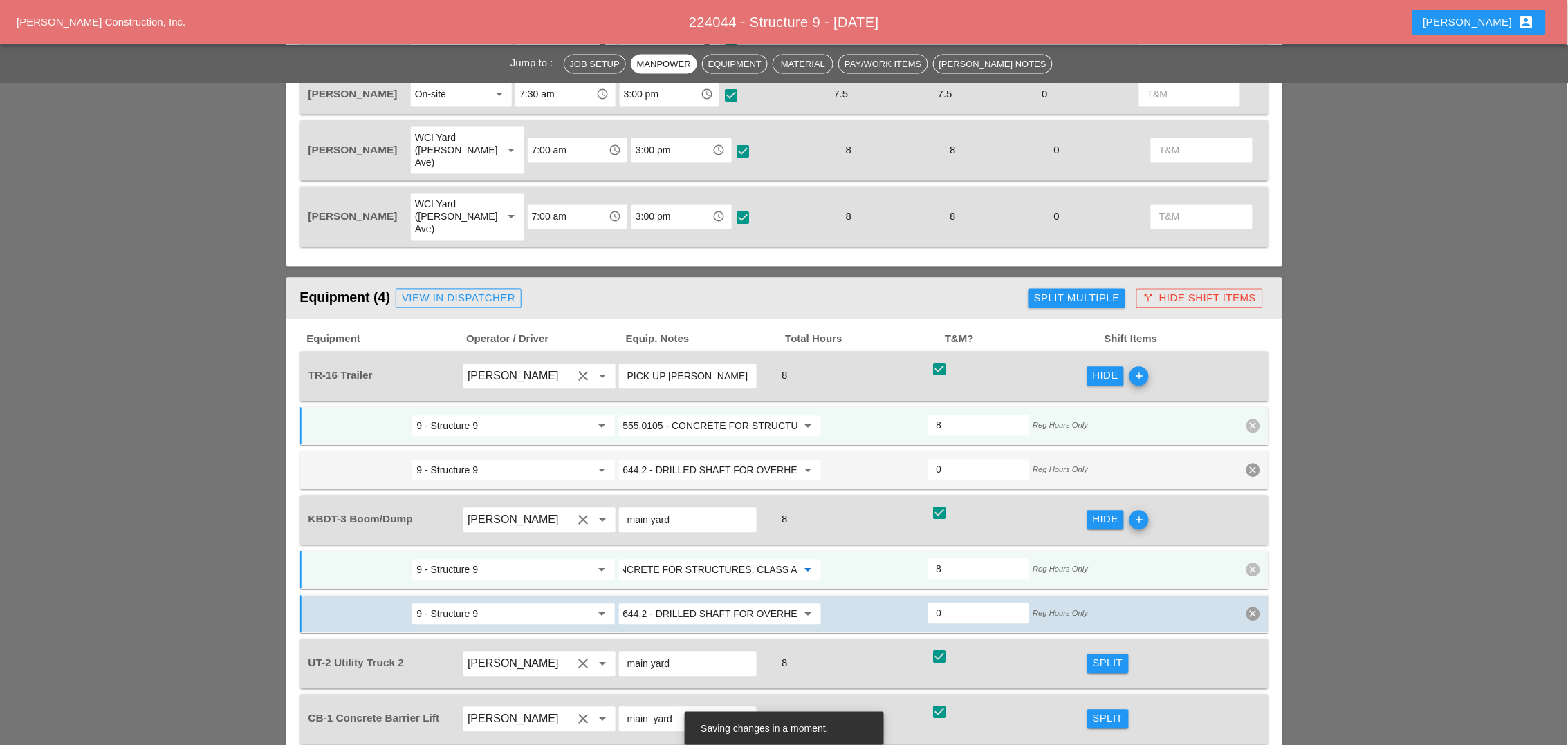
scroll to position [864, 0]
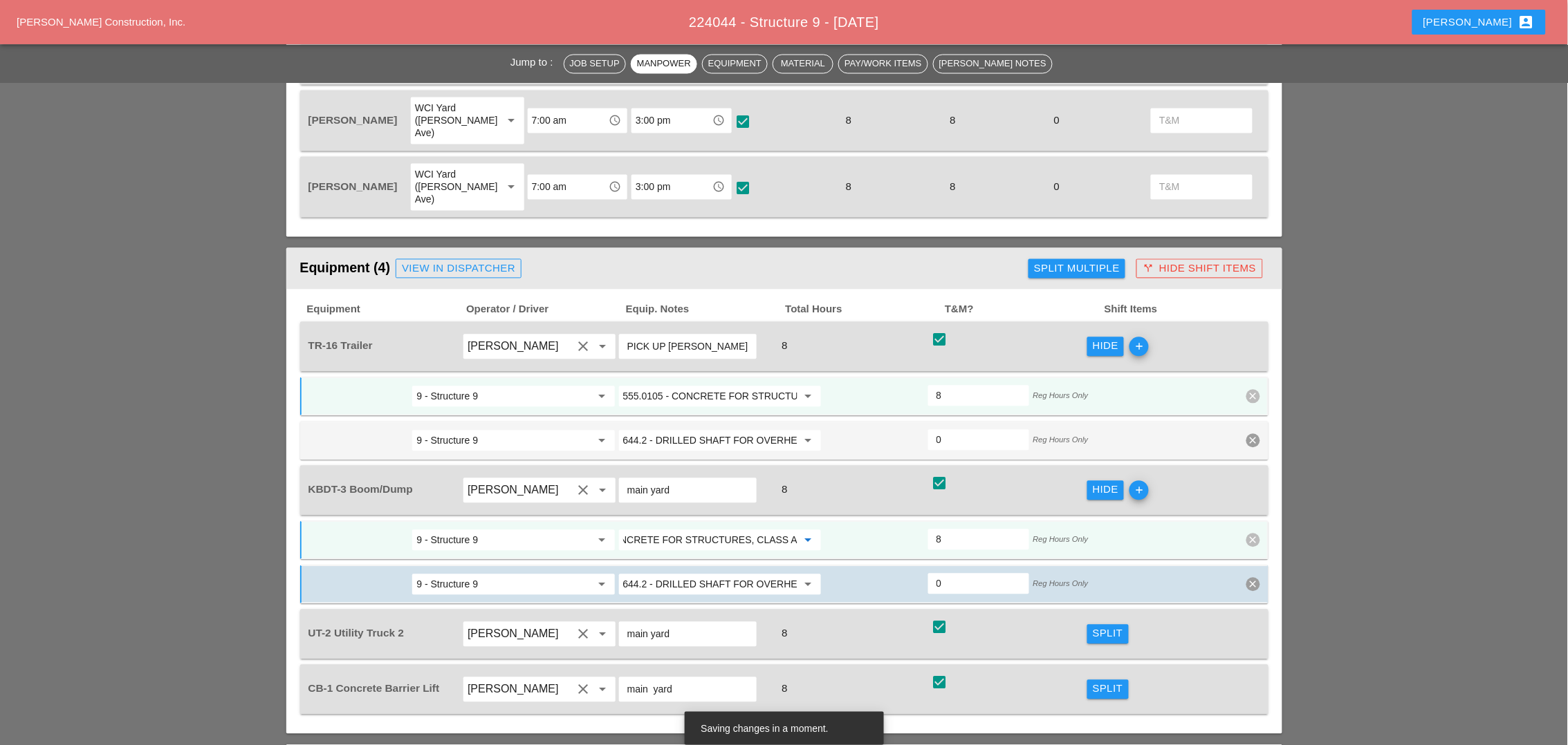
type input "555.0105 - CONCRETE FOR STRUCTURES, CLASS A"
click at [1100, 627] on div "Split" at bounding box center [1108, 635] width 30 height 16
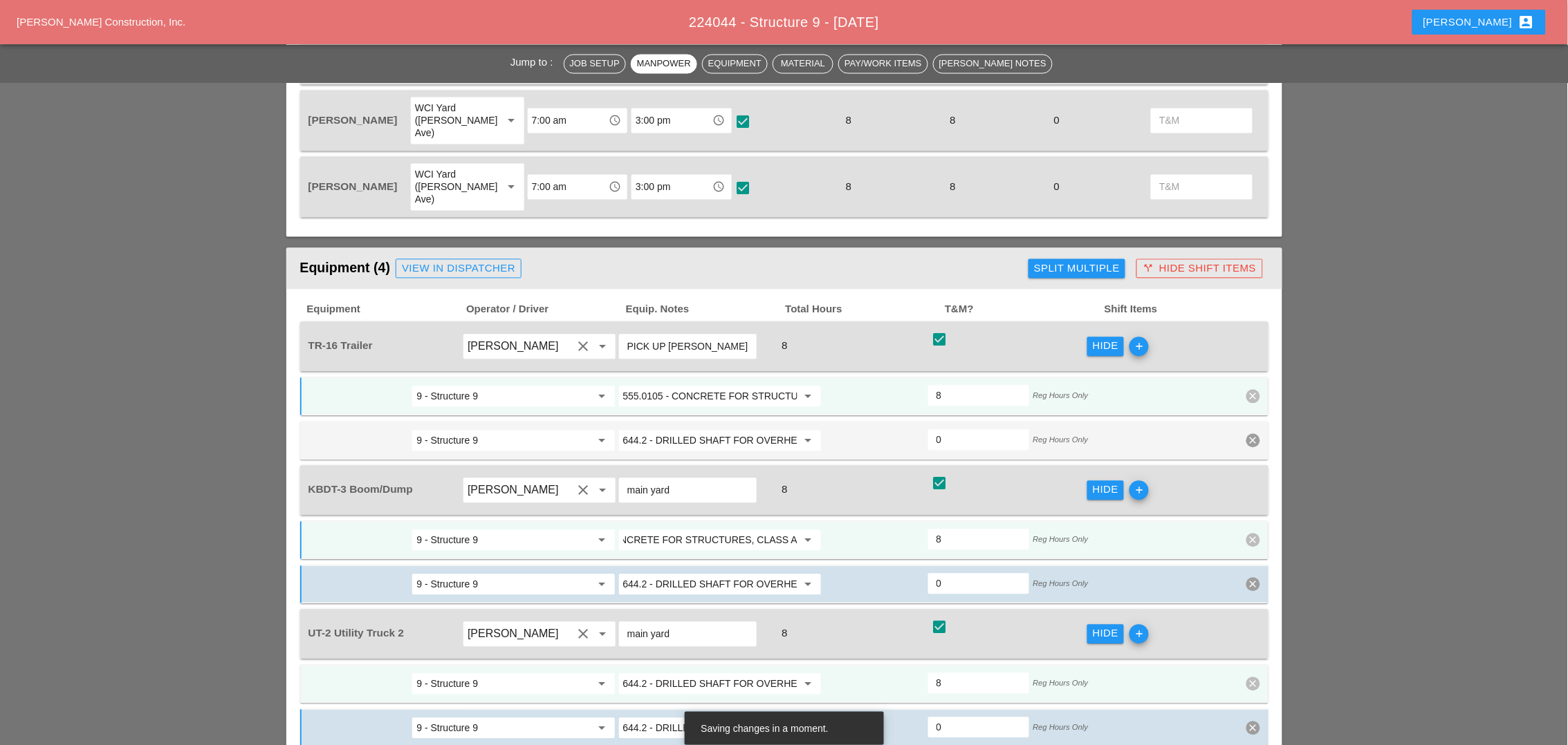
scroll to position [0, 0]
click at [708, 674] on input "644.2 - DRILLED SHAFT FOR OVERHEAD SIGN STRUCTUR" at bounding box center [711, 684] width 174 height 22
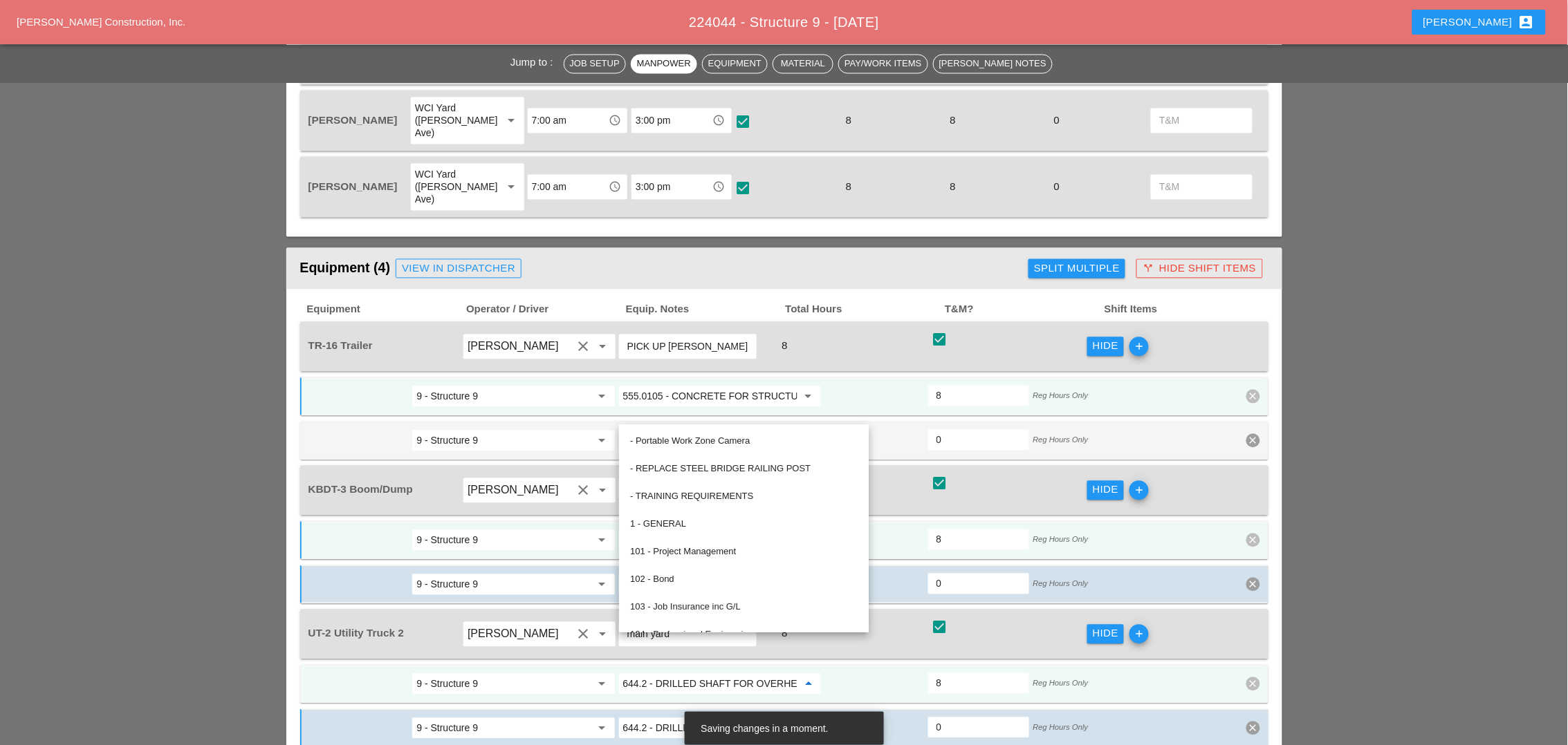
paste input "555.0105 - CONCRETE FOR STRUCTURES, CLASS A"
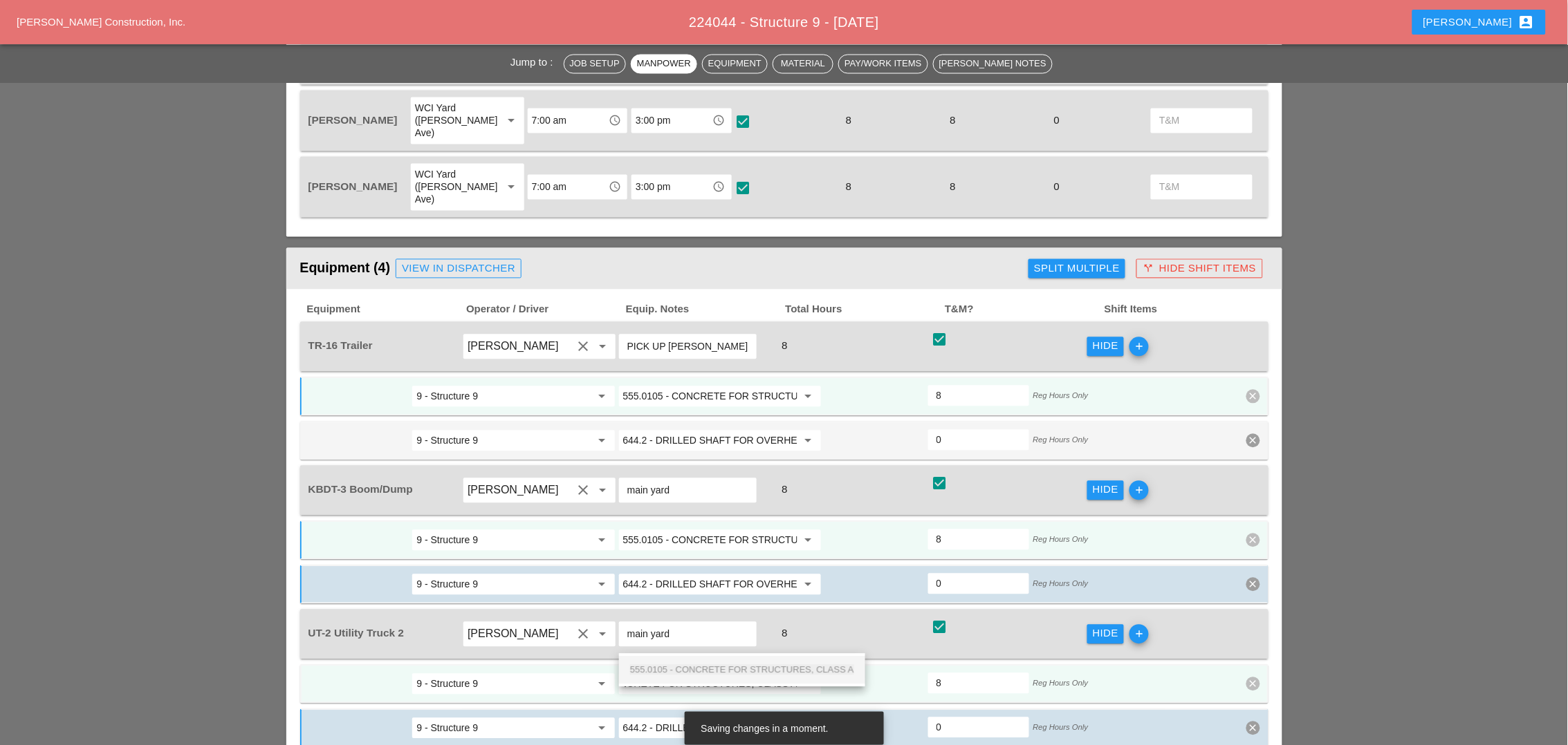
drag, startPoint x: 704, startPoint y: 663, endPoint x: 714, endPoint y: 666, distance: 10.4
click at [704, 666] on div "555.0105 - CONCRETE FOR STRUCTURES, CLASS A" at bounding box center [743, 670] width 224 height 17
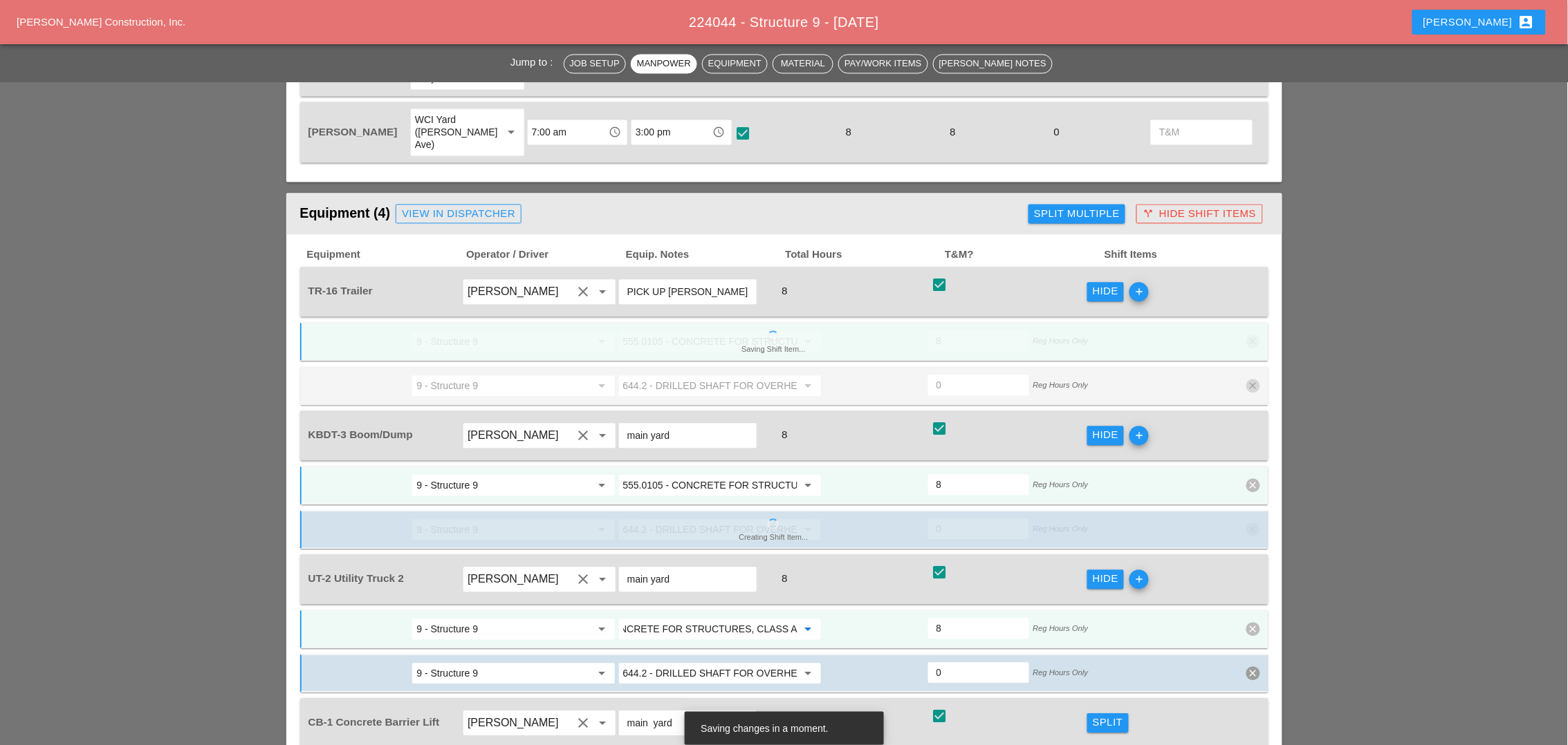
scroll to position [951, 0]
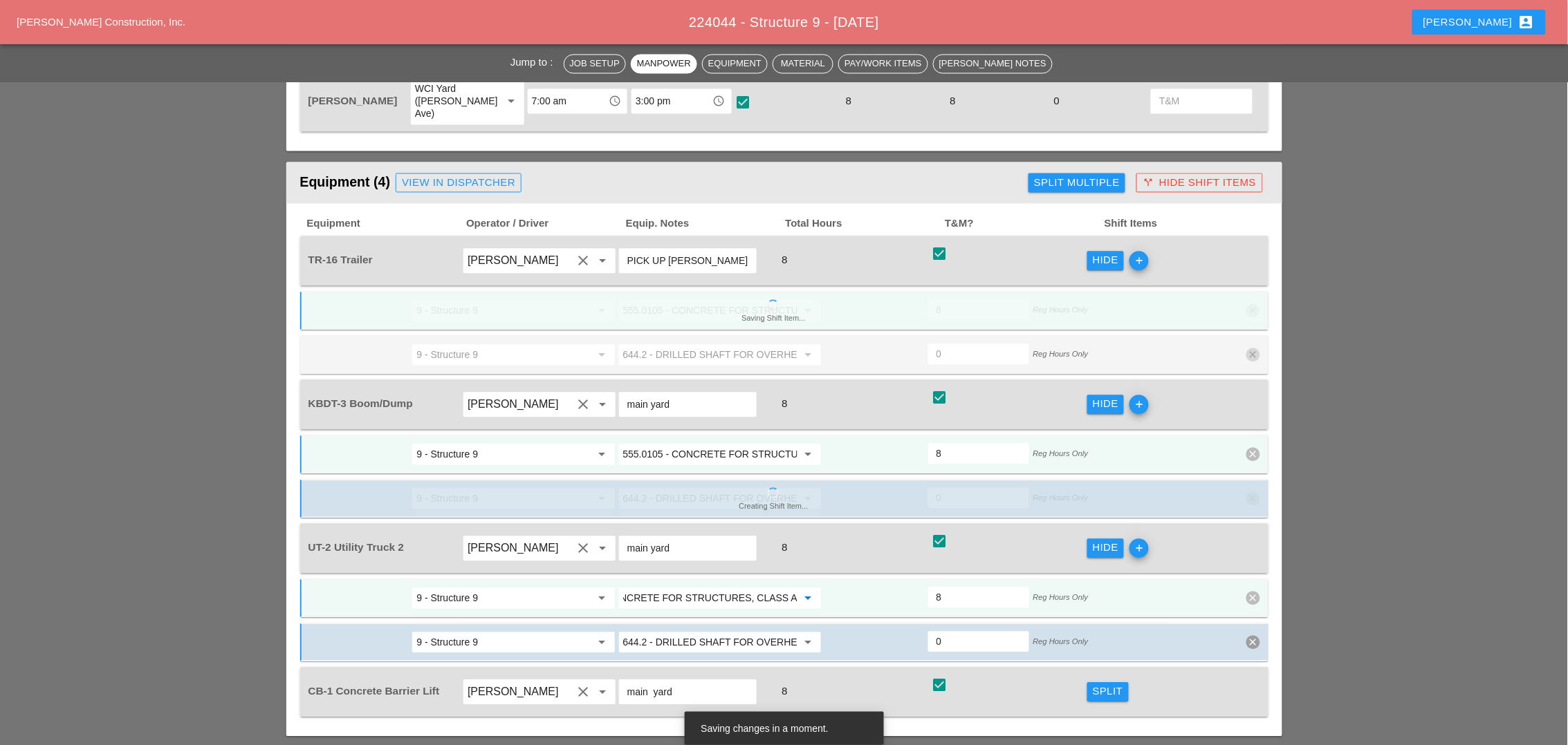
type input "555.0105 - CONCRETE FOR STRUCTURES, CLASS A"
click at [1099, 684] on div "Split" at bounding box center [1108, 692] width 30 height 16
click at [1002, 667] on div "CB-1 Concrete Barrier Lift Luis Ceja Rodriguez clear arrow_drop_down main yard …" at bounding box center [784, 691] width 968 height 50
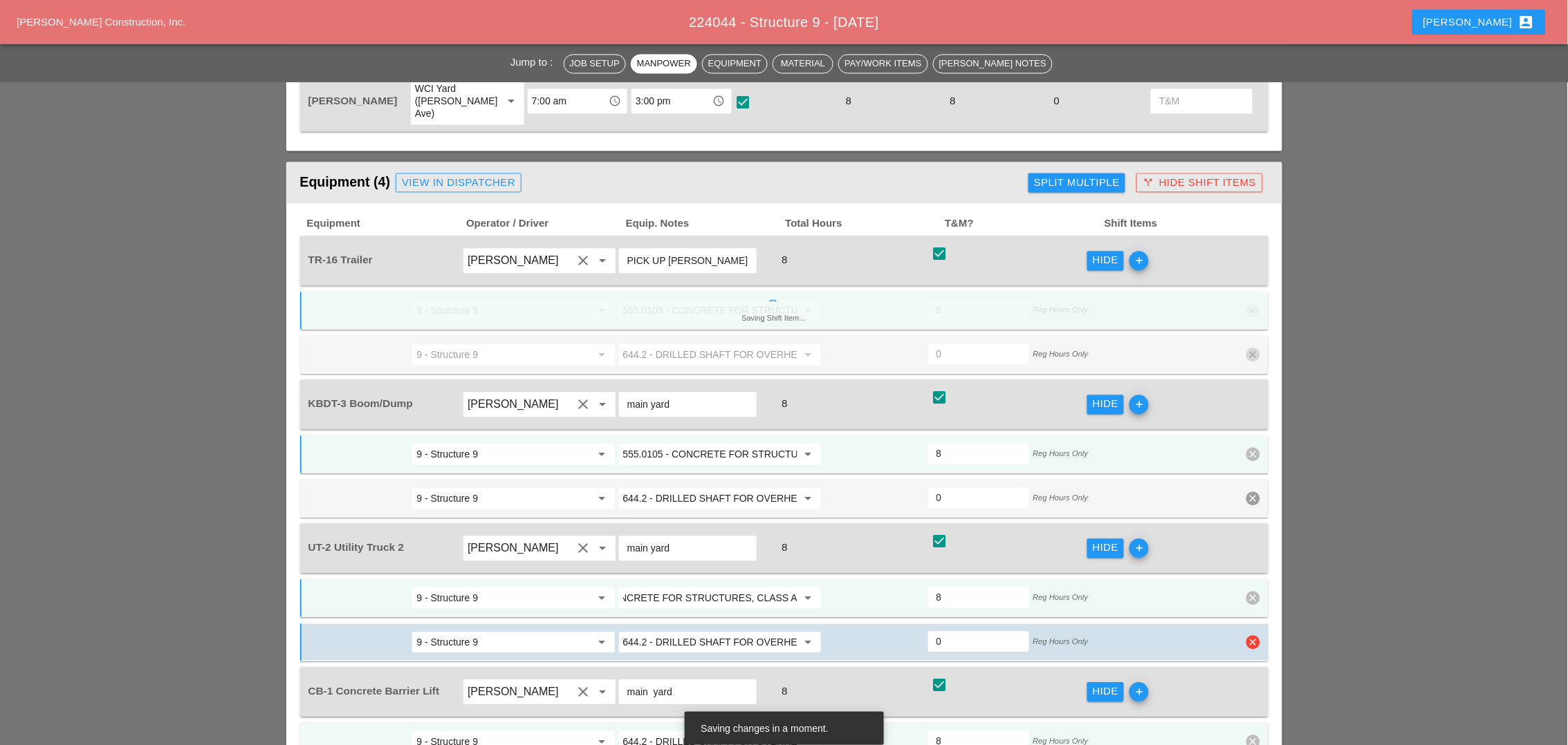
click at [932, 623] on div "9 - Structure 9 arrow_drop_down 644.2 - DRILLED SHAFT FOR OVERHEAD SIGN STRUCTU…" at bounding box center [784, 642] width 968 height 39
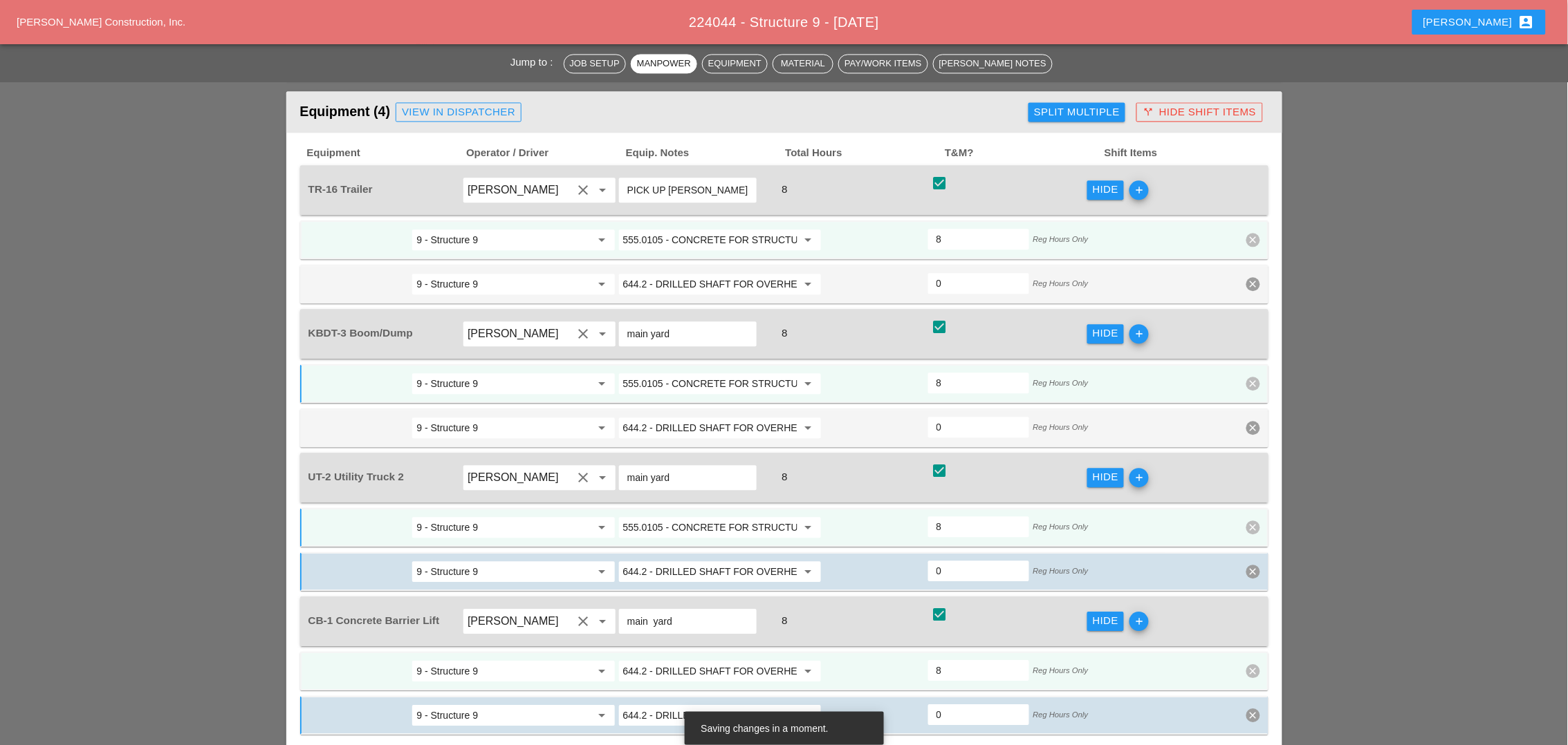
scroll to position [1037, 0]
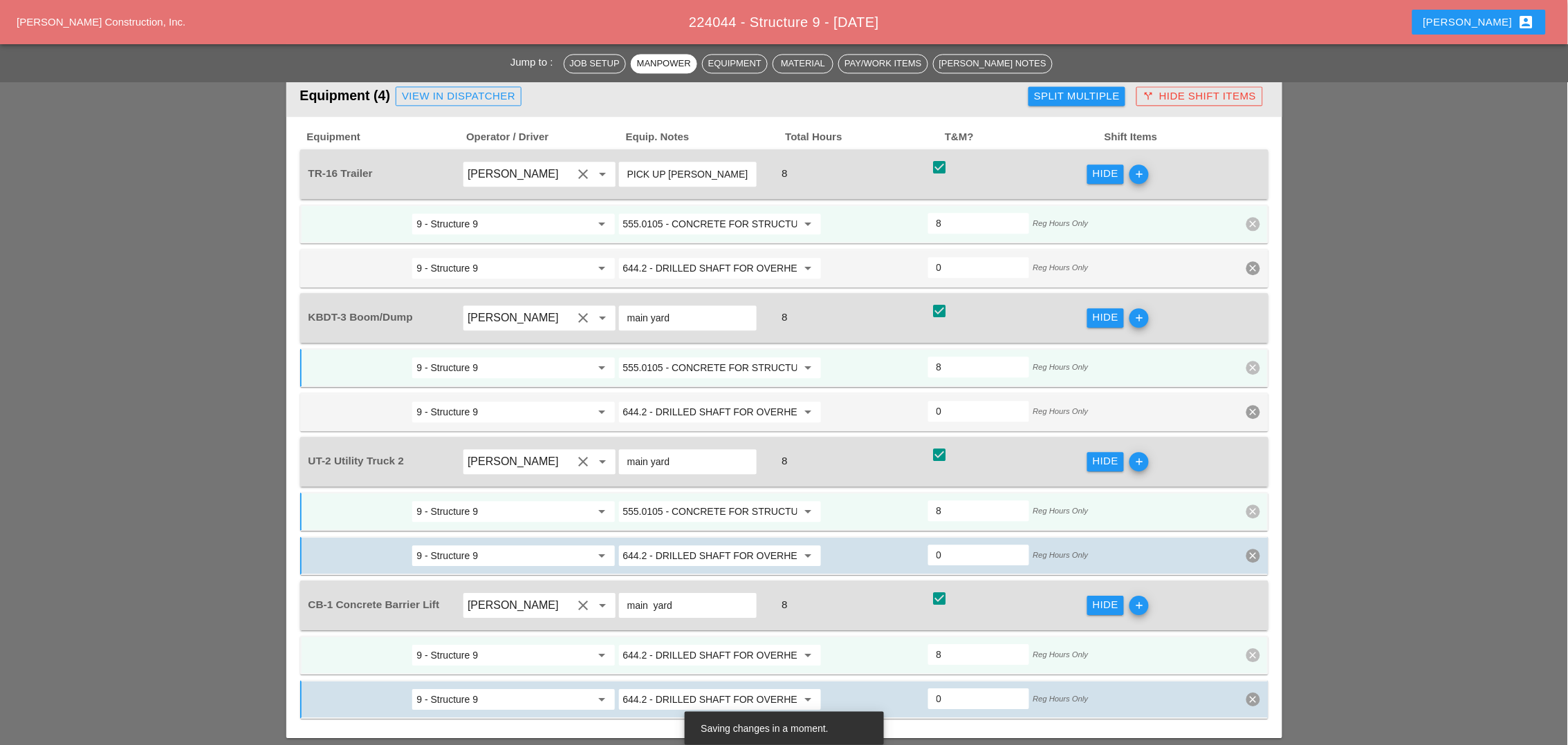
click at [707, 644] on input "644.2 - DRILLED SHAFT FOR OVERHEAD SIGN STRUCTUR" at bounding box center [711, 655] width 174 height 22
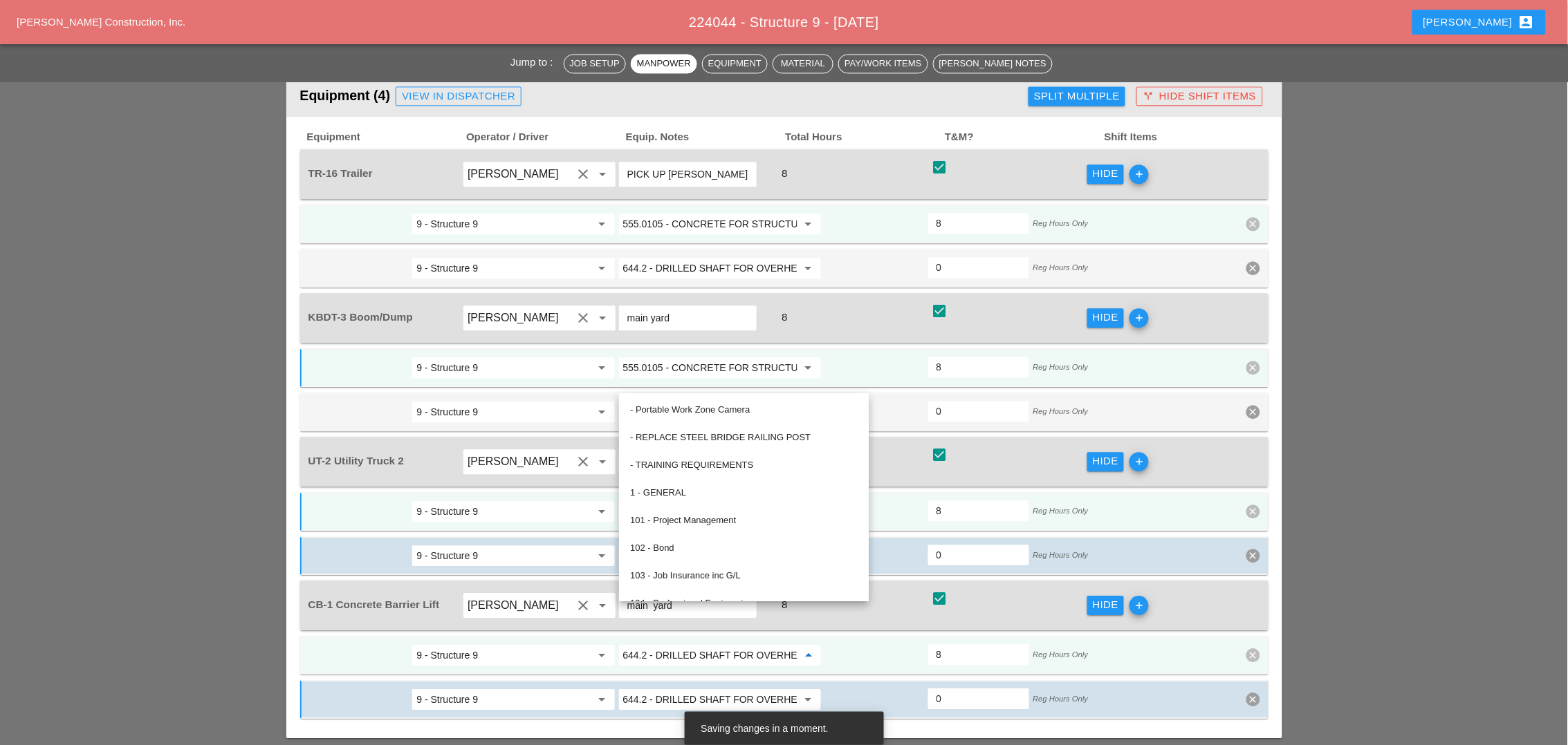
paste input "555.0105 - CONCRETE FOR STRUCTURES, CLASS A"
click at [707, 644] on input "555.0105 - CONCRETE FOR STRUCTURES, CLASS A" at bounding box center [711, 655] width 174 height 22
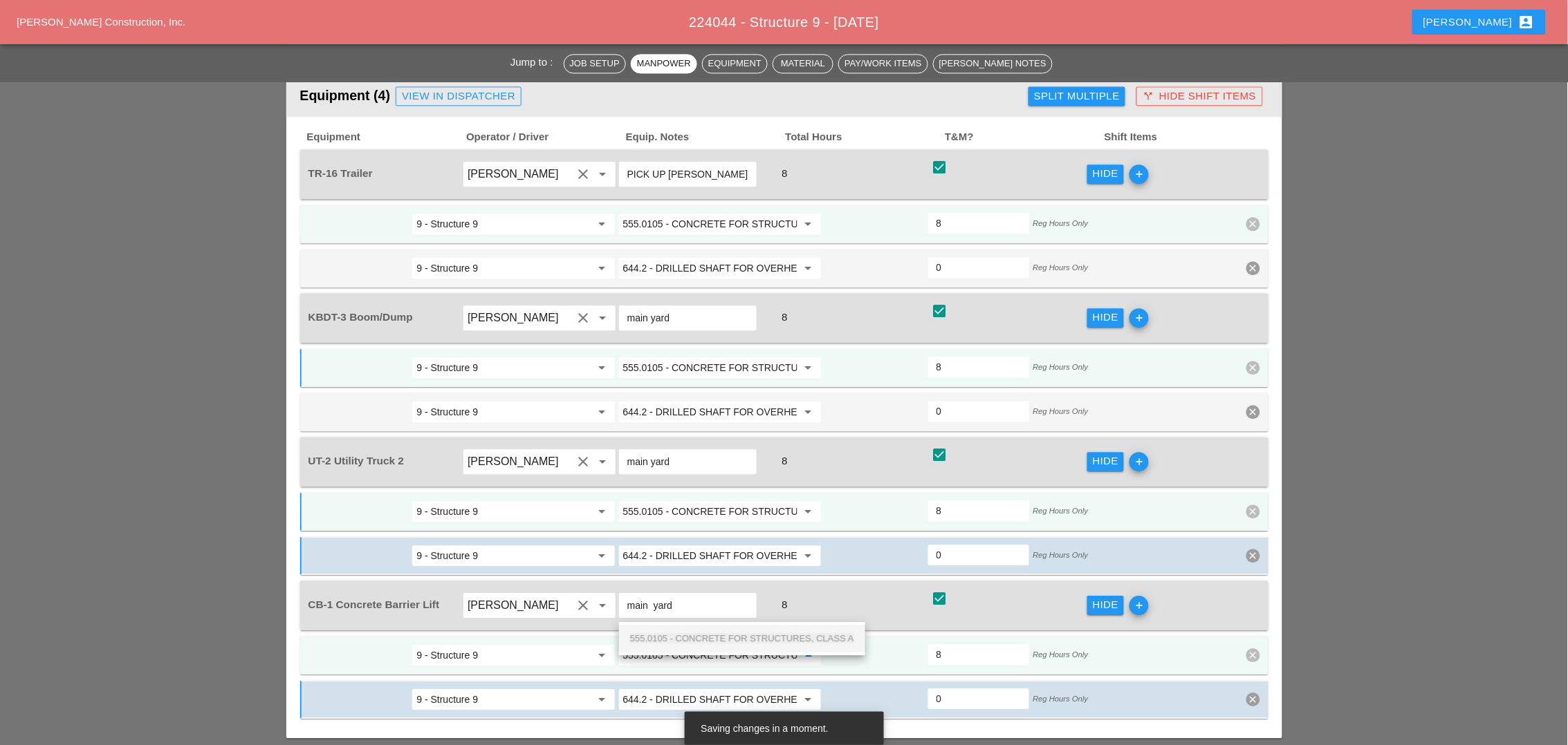
scroll to position [0, 66]
click at [708, 636] on span "555.0105 - CONCRETE FOR STRUCTURES, CLASS A" at bounding box center [743, 638] width 224 height 10
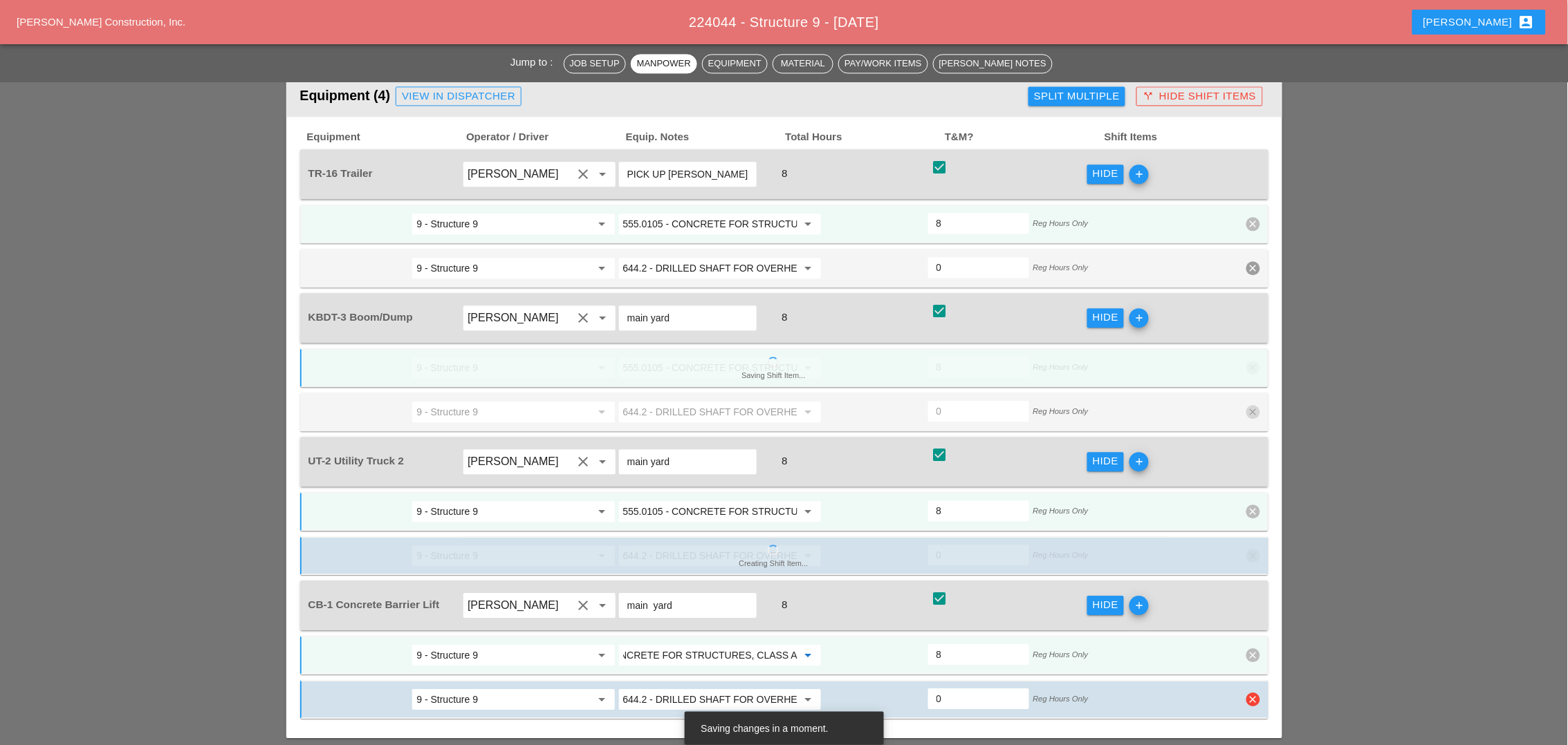
type input "555.0105 - CONCRETE FOR STRUCTURES, CLASS A"
click at [1251, 693] on icon "clear" at bounding box center [1253, 700] width 14 height 14
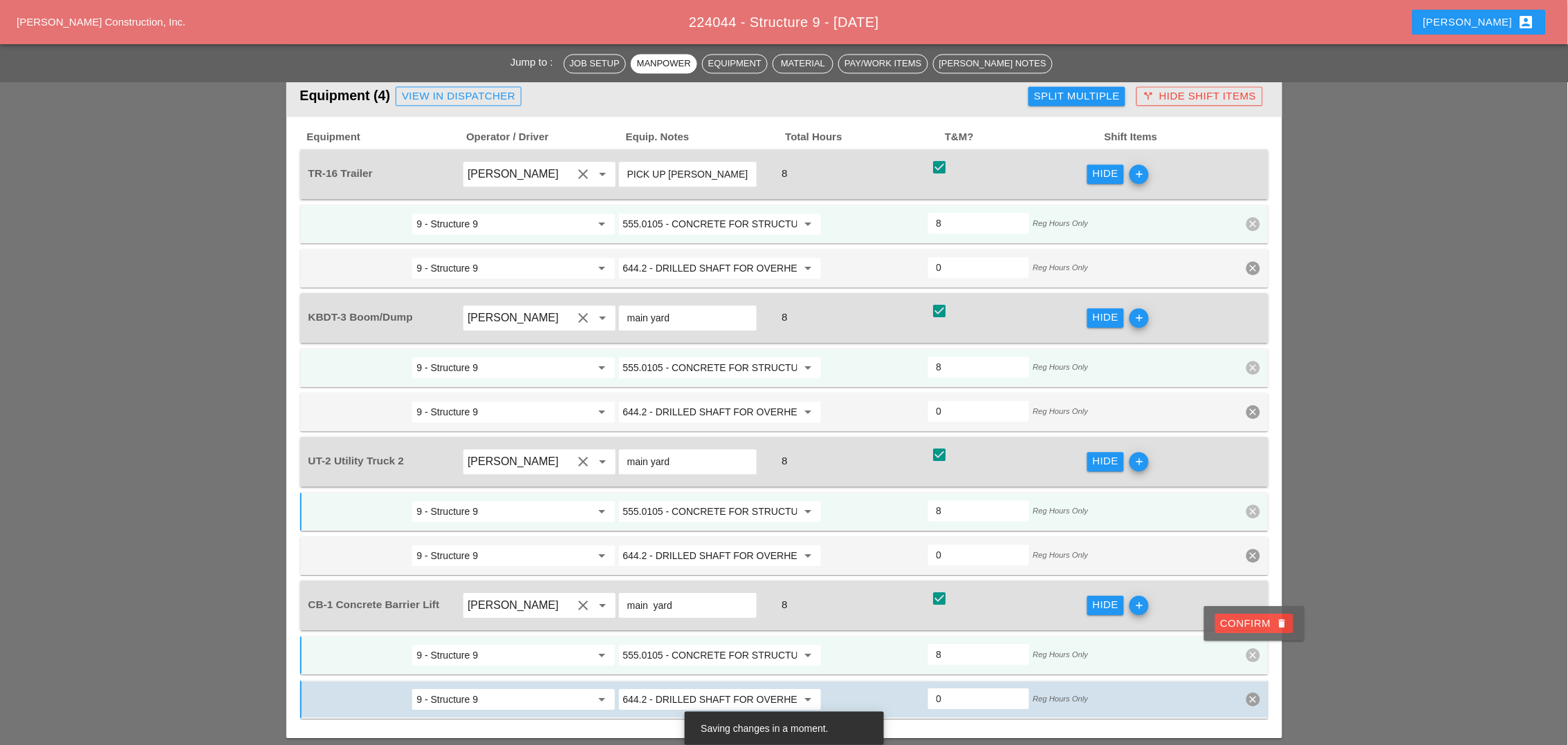
click at [1242, 612] on div "Confirm delete" at bounding box center [1254, 623] width 100 height 35
click at [1242, 616] on div "Confirm delete" at bounding box center [1254, 624] width 67 height 16
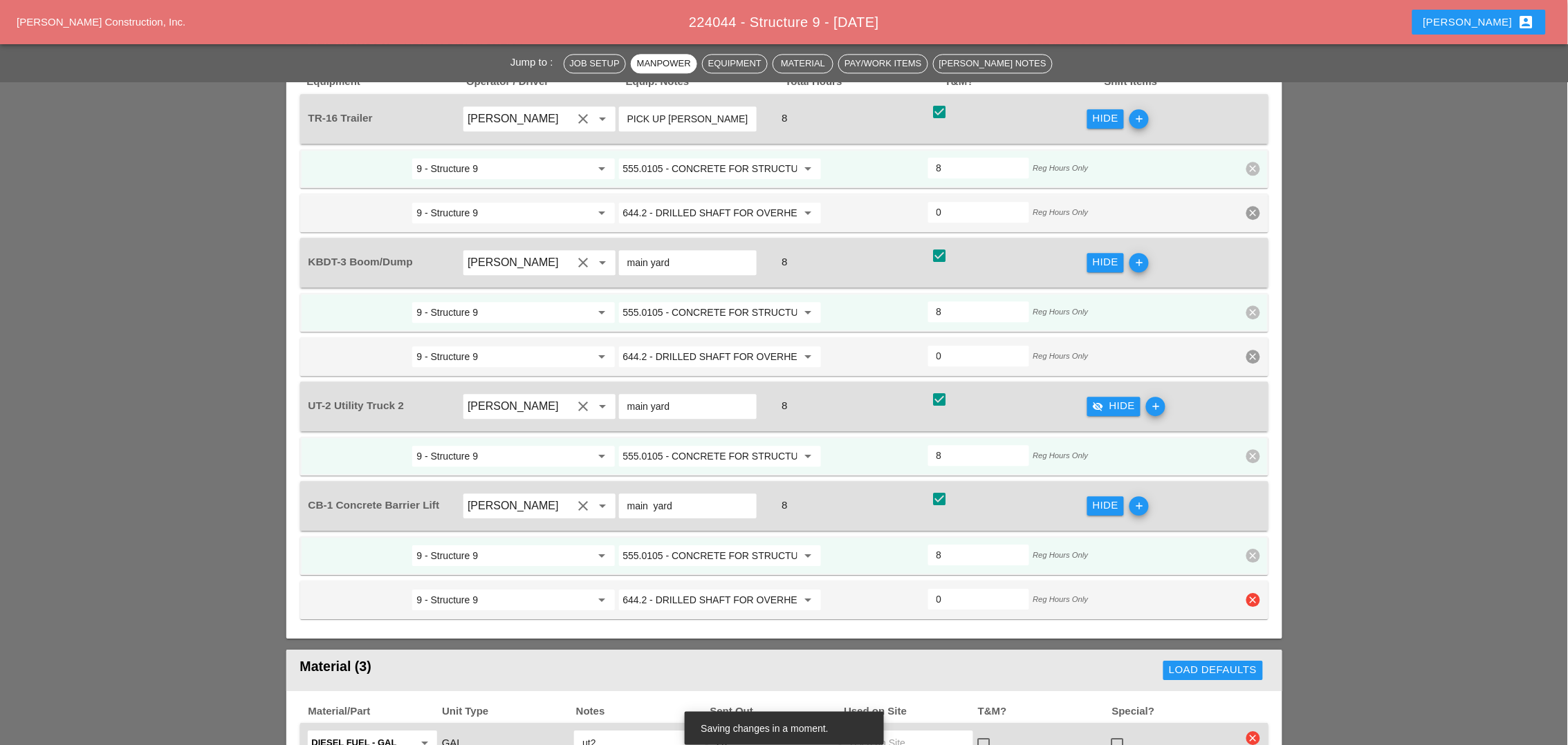
scroll to position [1123, 0]
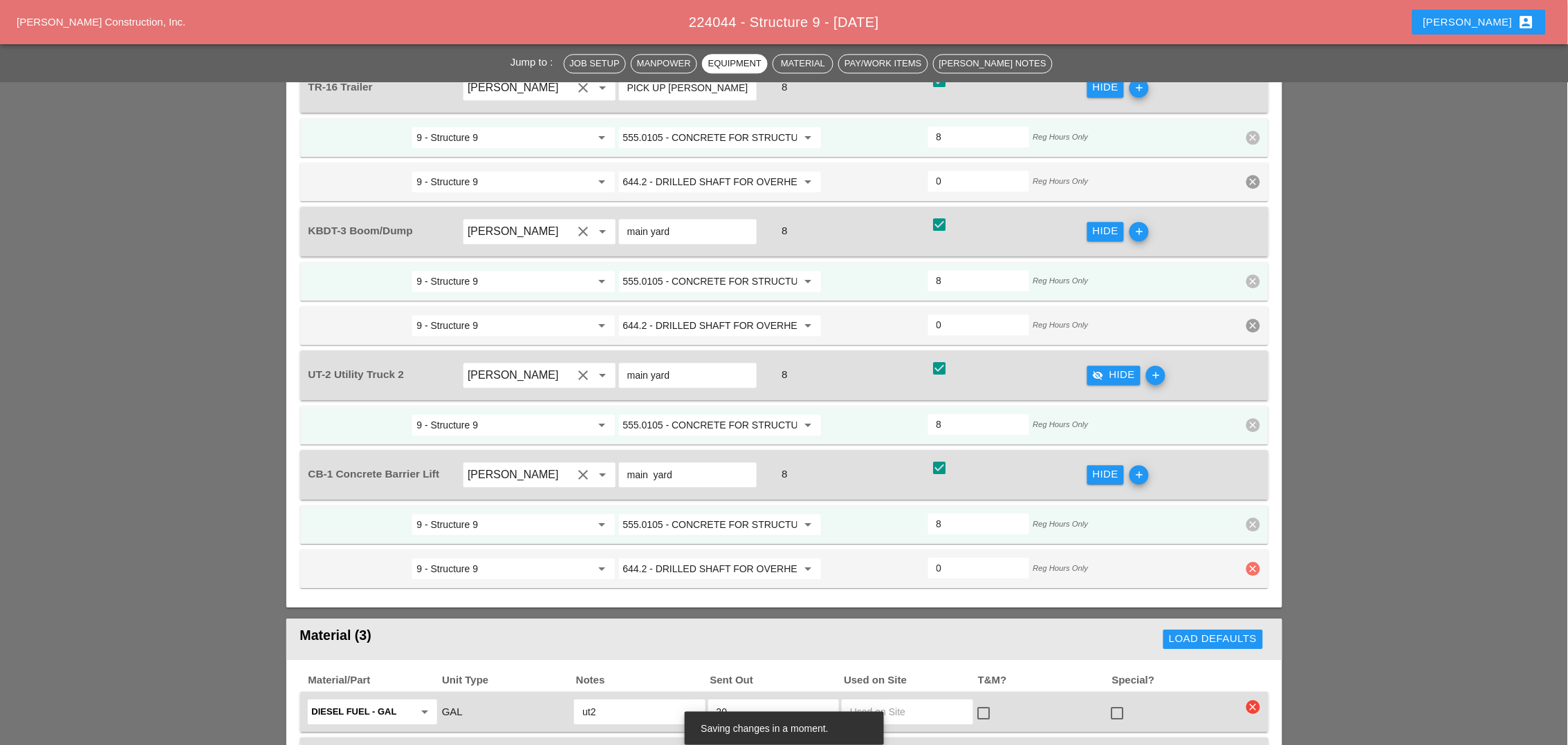
click at [1248, 562] on icon "clear" at bounding box center [1253, 569] width 14 height 14
click at [1246, 491] on div "Confirm delete" at bounding box center [1254, 494] width 67 height 16
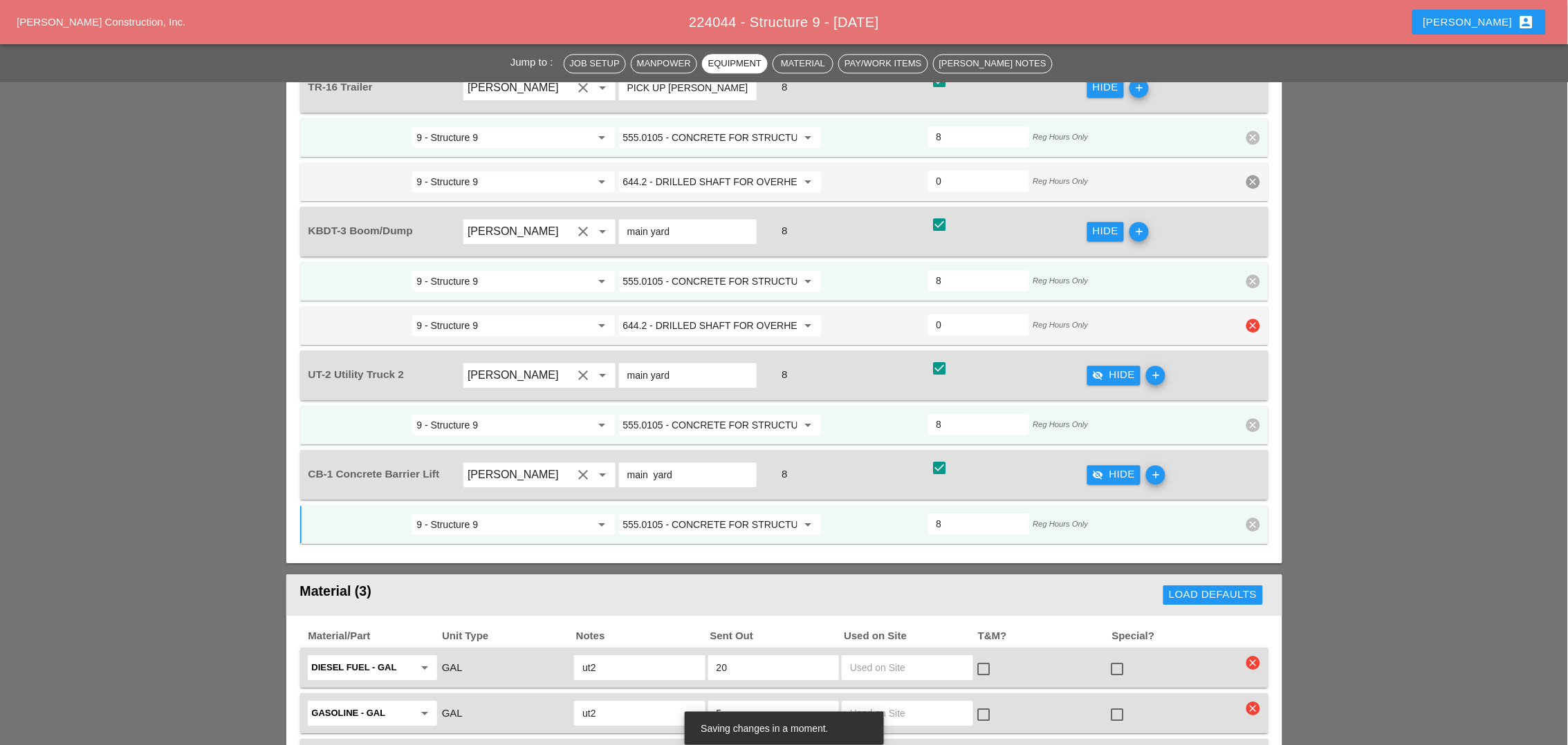
click at [1254, 319] on icon "clear" at bounding box center [1253, 326] width 14 height 14
drag, startPoint x: 1252, startPoint y: 258, endPoint x: 1262, endPoint y: 210, distance: 49.0
click at [1254, 258] on div "Confirm delete" at bounding box center [1254, 256] width 67 height 16
click at [1254, 175] on icon "clear" at bounding box center [1253, 182] width 14 height 14
click at [1255, 117] on div "Confirm delete" at bounding box center [1254, 114] width 67 height 16
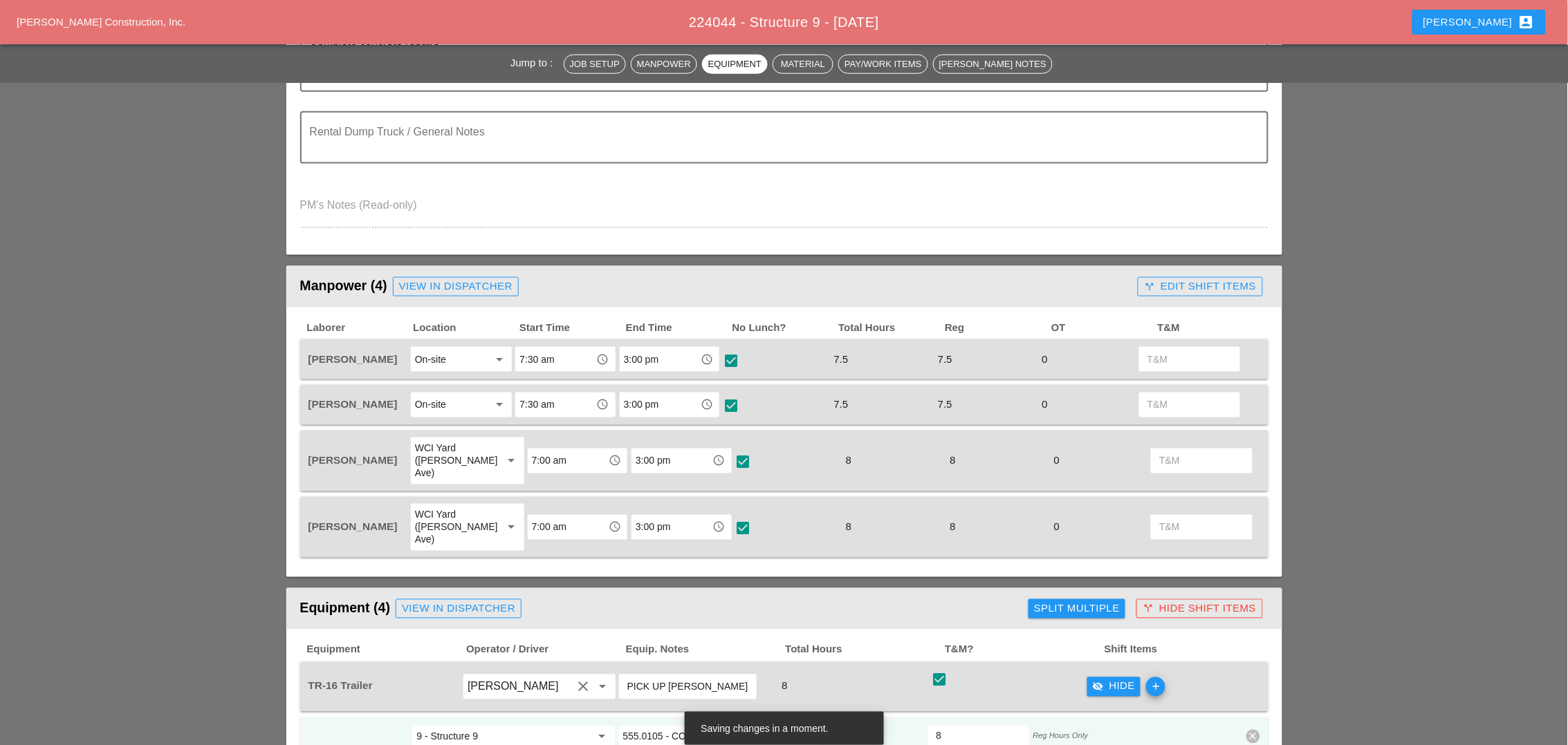
scroll to position [518, 0]
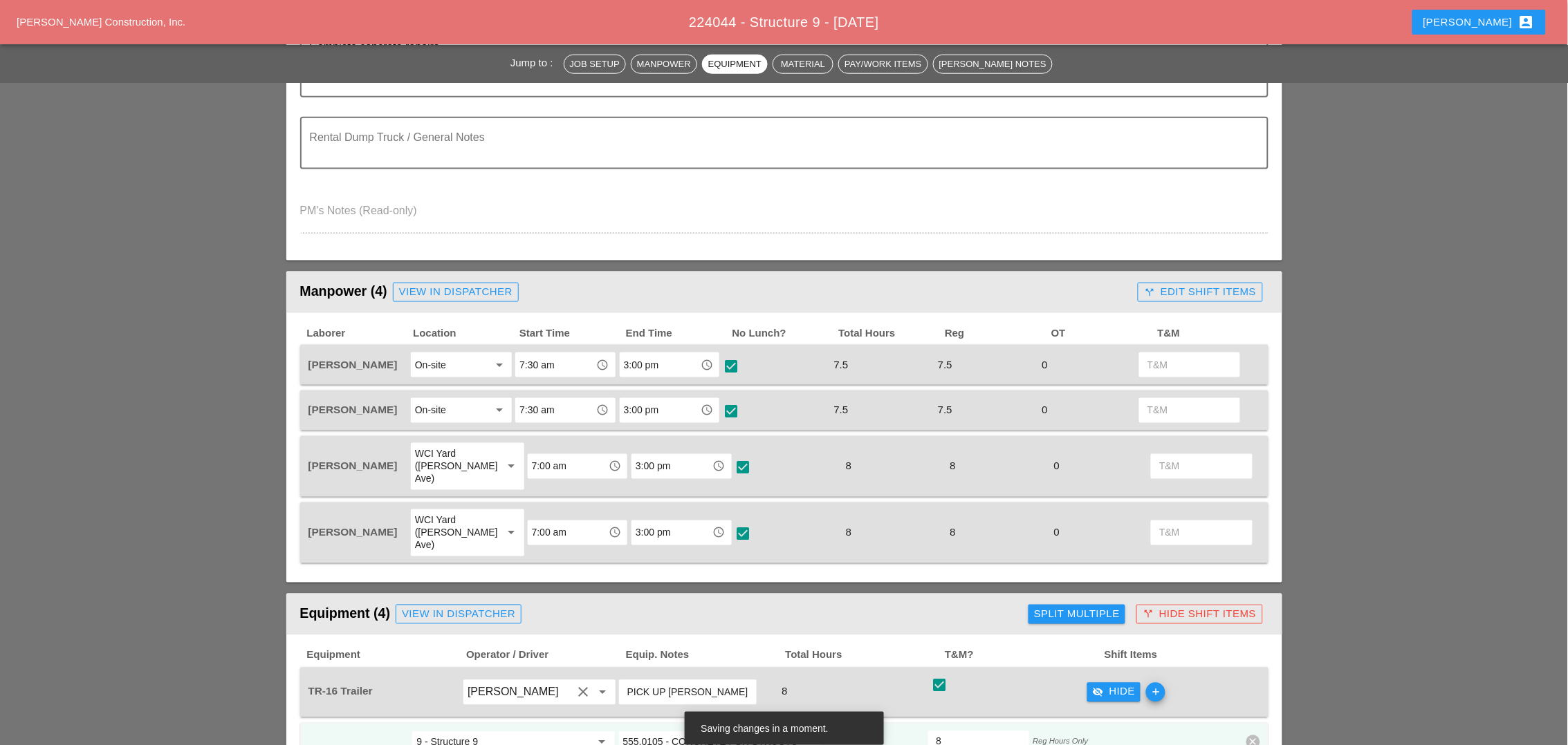
click at [1191, 284] on div "call_split Edit Shift Items" at bounding box center [1199, 292] width 112 height 16
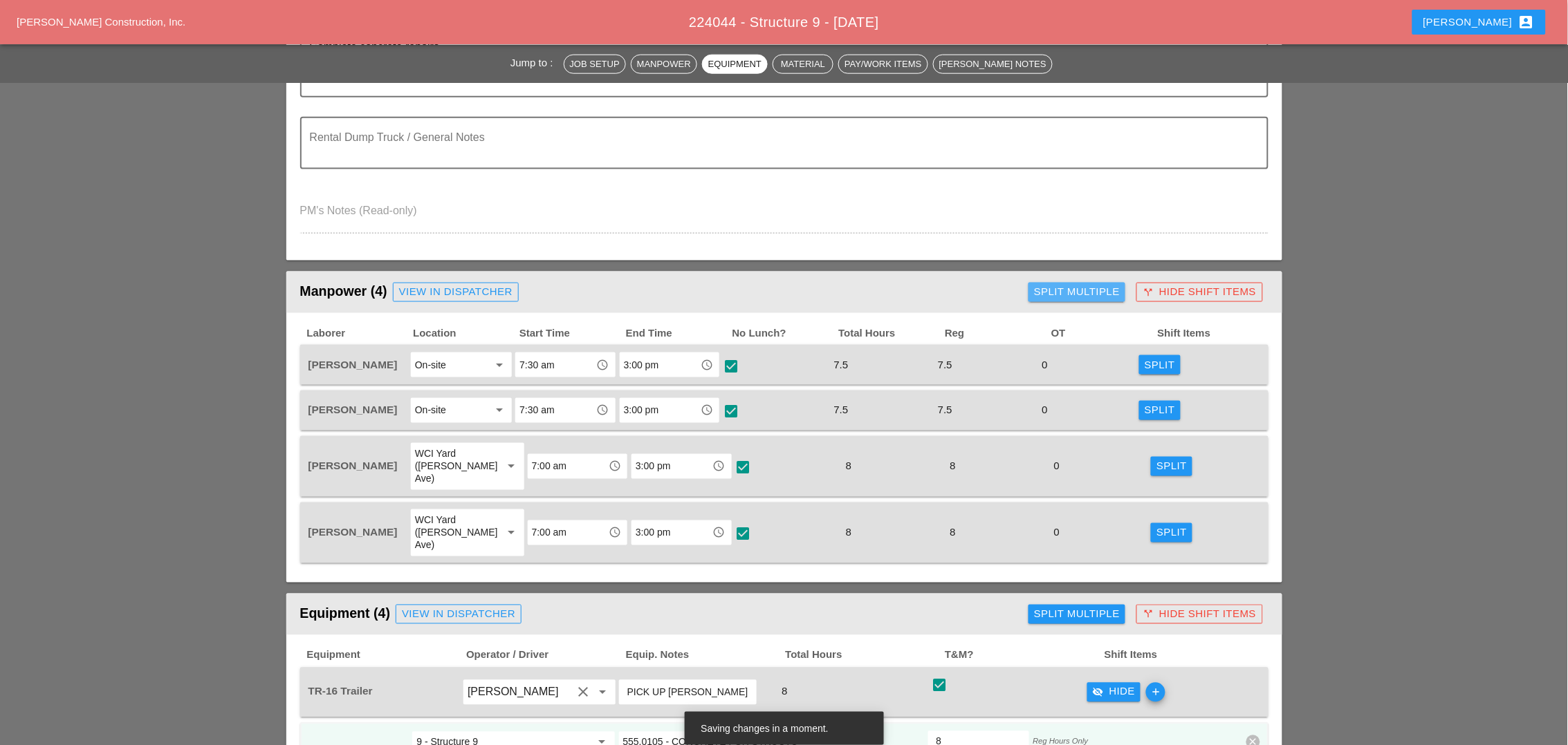
click at [1096, 290] on div "Split Multiple" at bounding box center [1077, 292] width 86 height 16
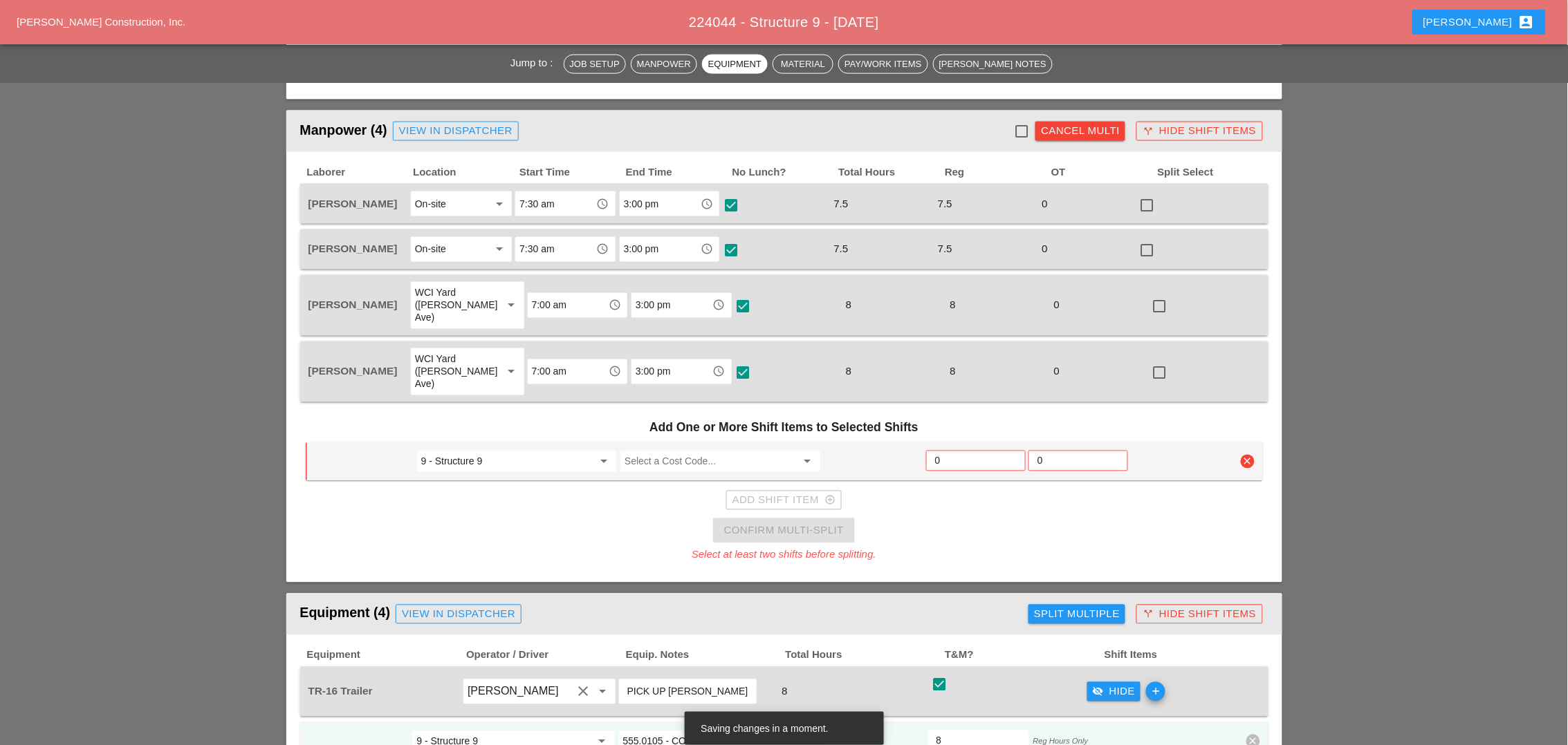
scroll to position [691, 0]
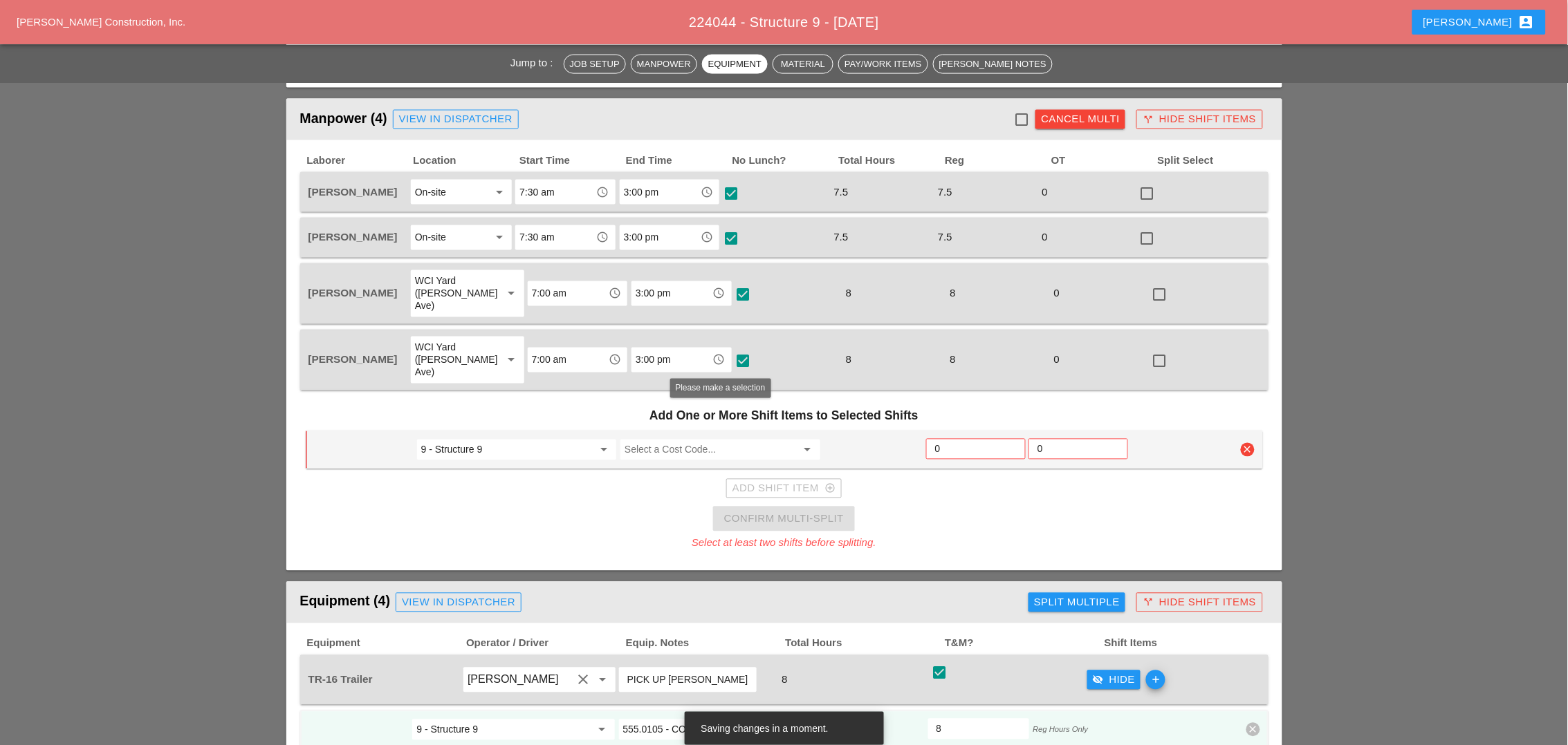
click at [656, 439] on input "Select a Cost Code..." at bounding box center [710, 449] width 171 height 22
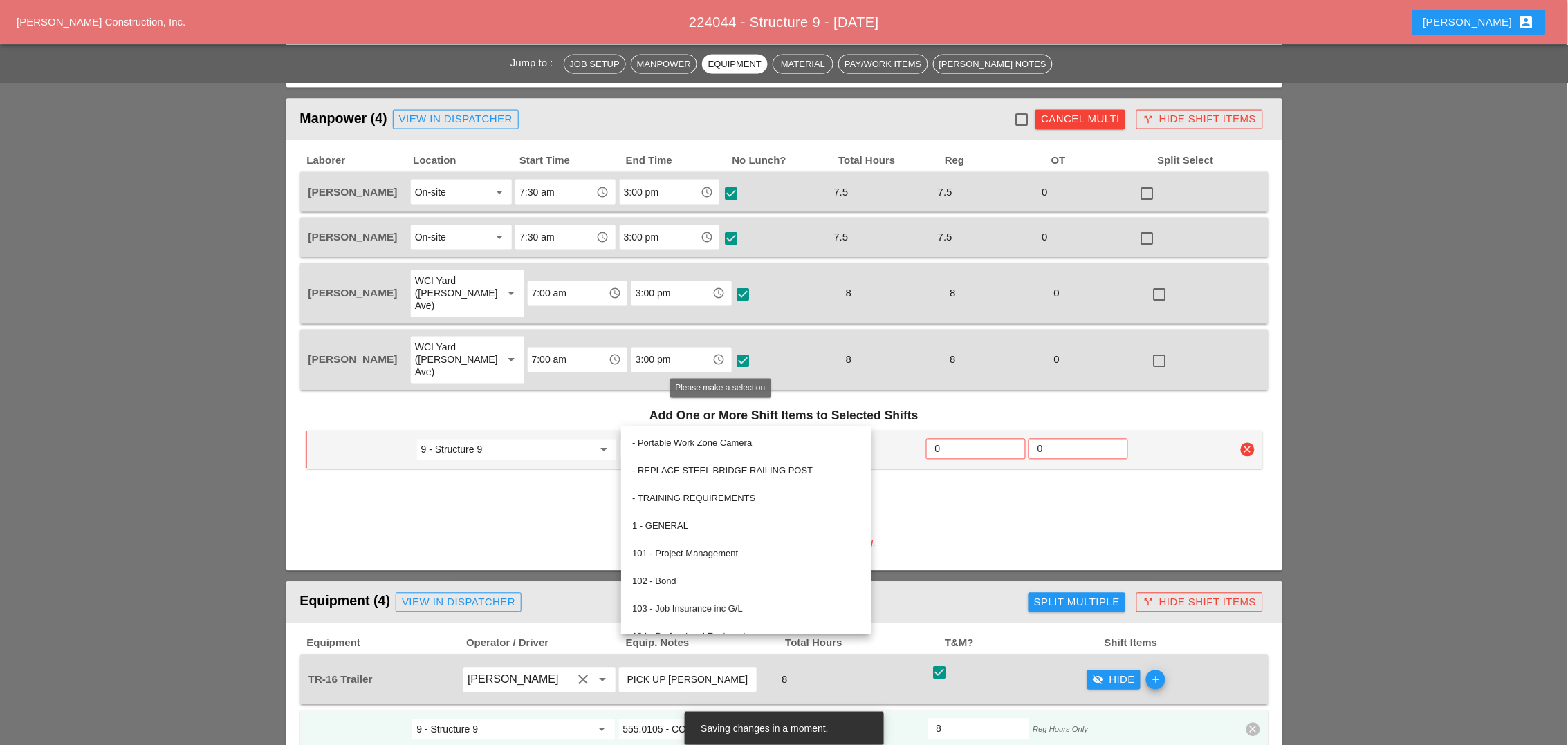
paste input "555.0105 - CONCRETE FOR STRUCTURES, CLASS A"
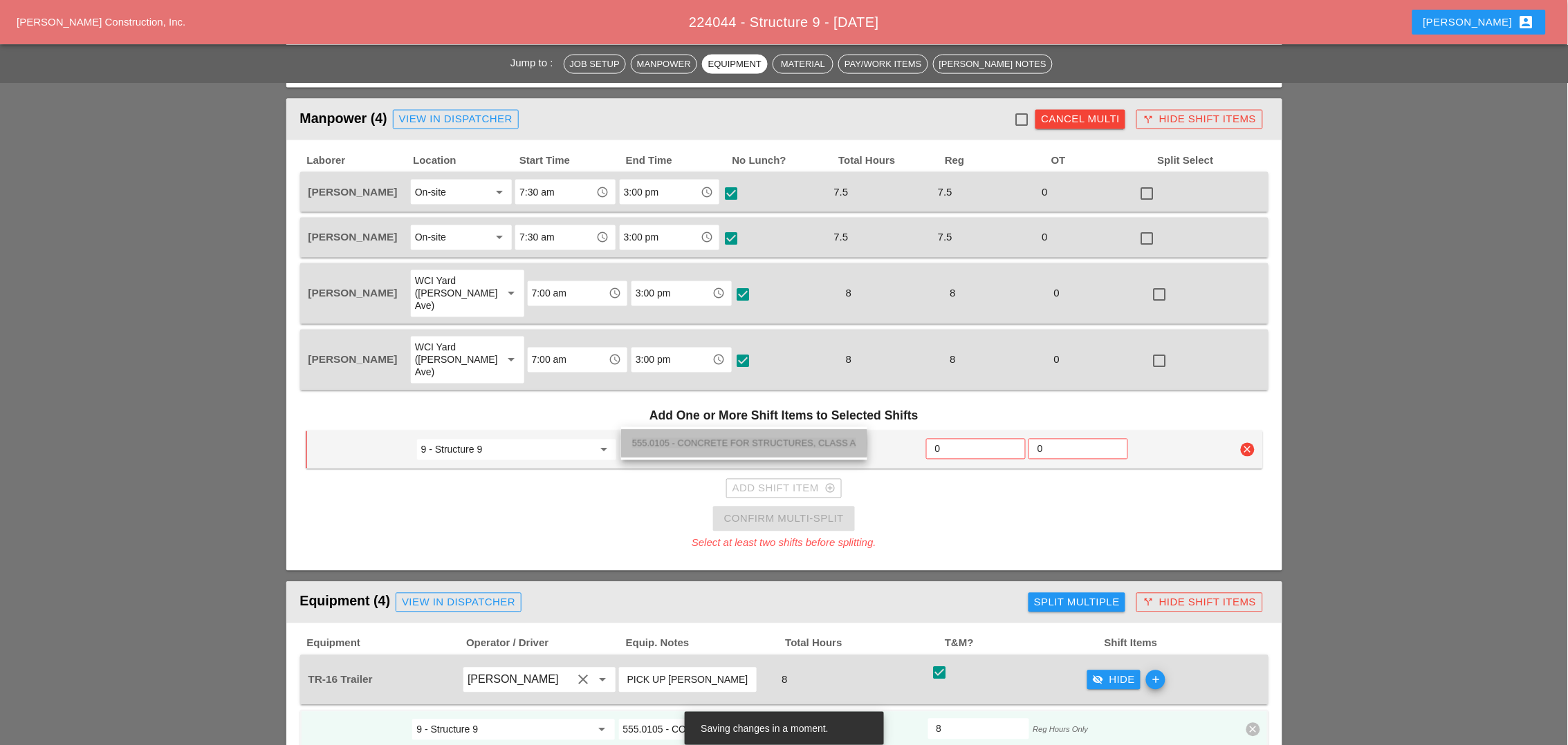
drag, startPoint x: 685, startPoint y: 439, endPoint x: 706, endPoint y: 444, distance: 21.6
click at [685, 440] on span "555.0105 - CONCRETE FOR STRUCTURES, CLASS A" at bounding box center [744, 443] width 224 height 10
type input "555.0105 - CONCRETE FOR STRUCTURES, CLASS A"
click at [948, 438] on input "0" at bounding box center [976, 449] width 82 height 22
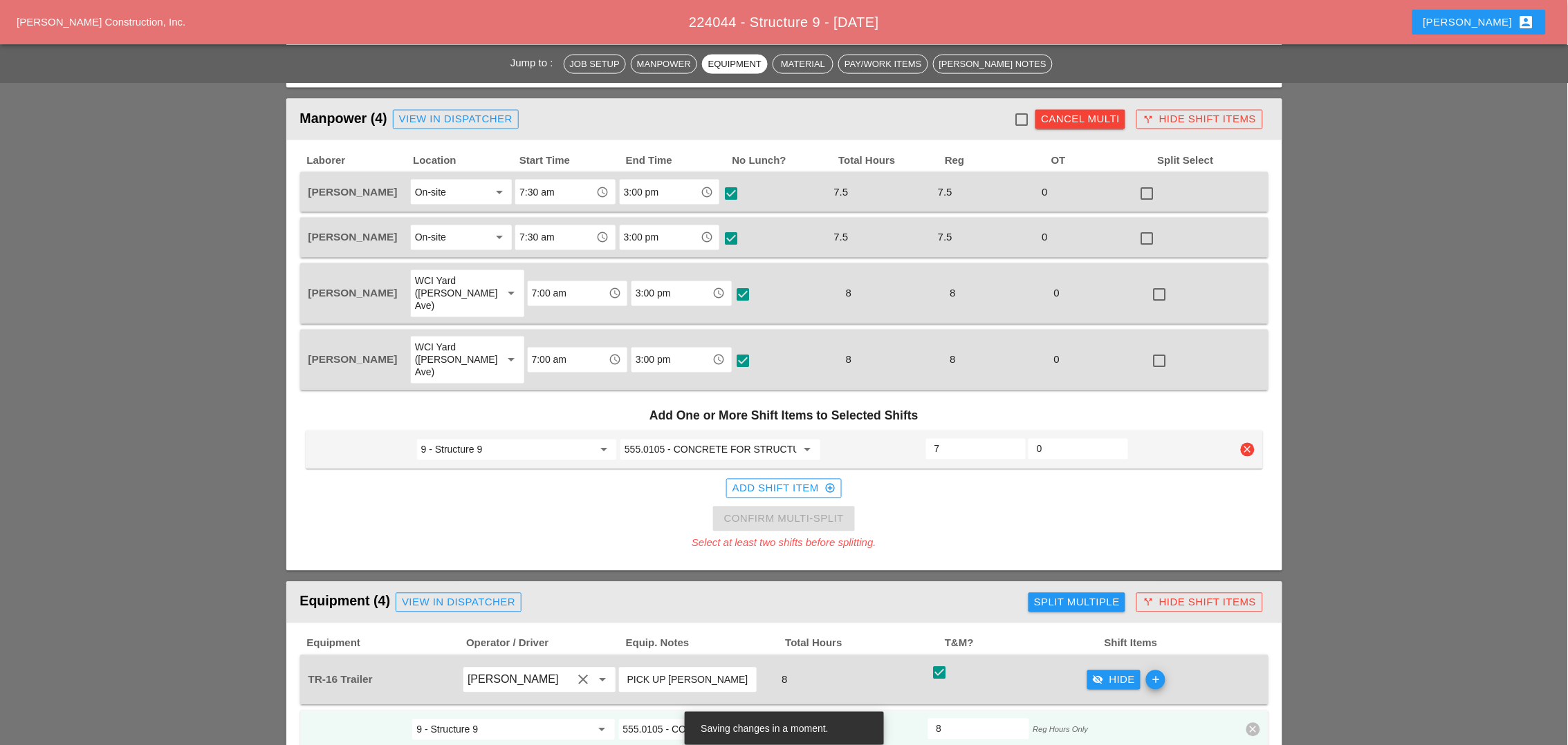
type input "7"
click at [1018, 115] on div at bounding box center [1021, 119] width 23 height 23
checkbox input "true"
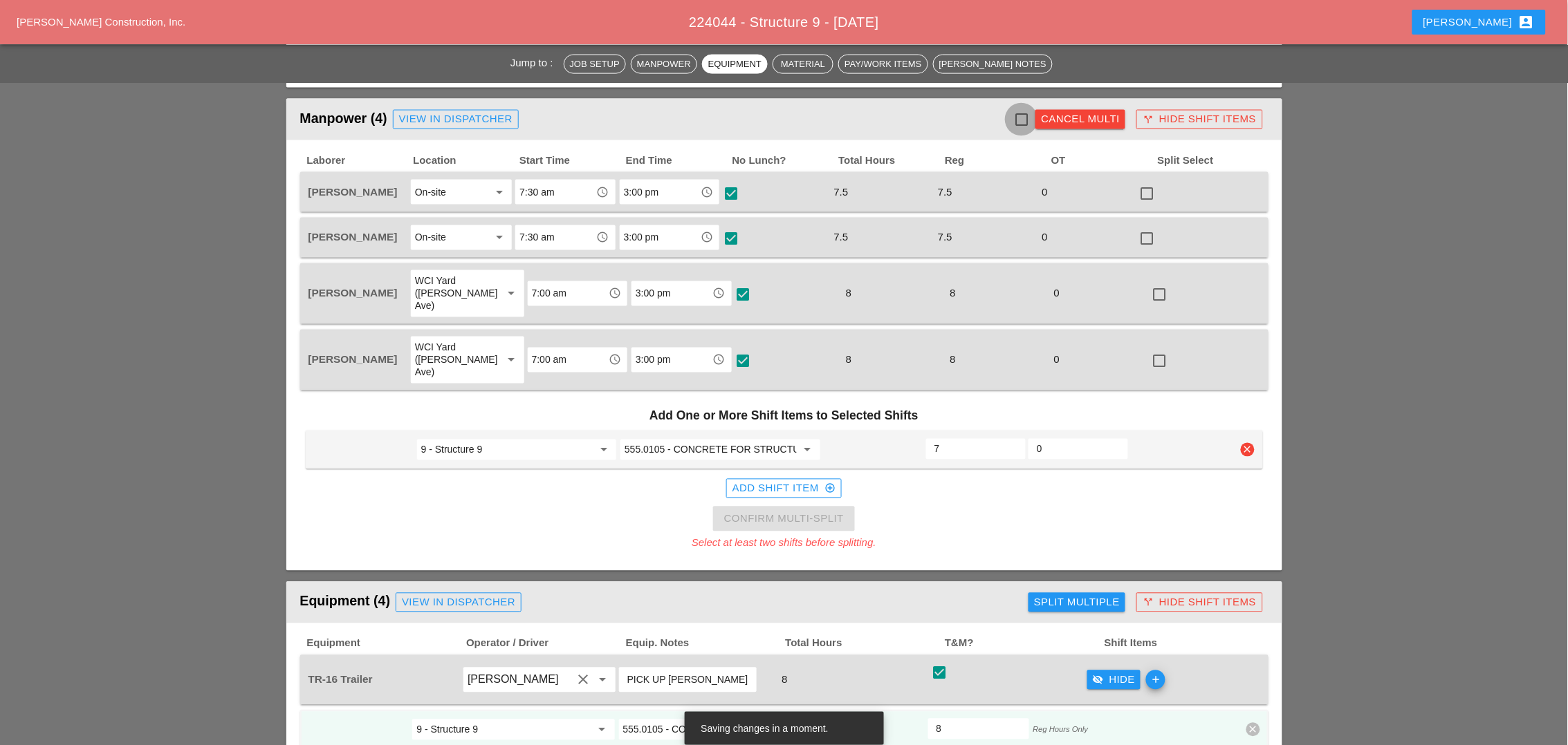
checkbox input "true"
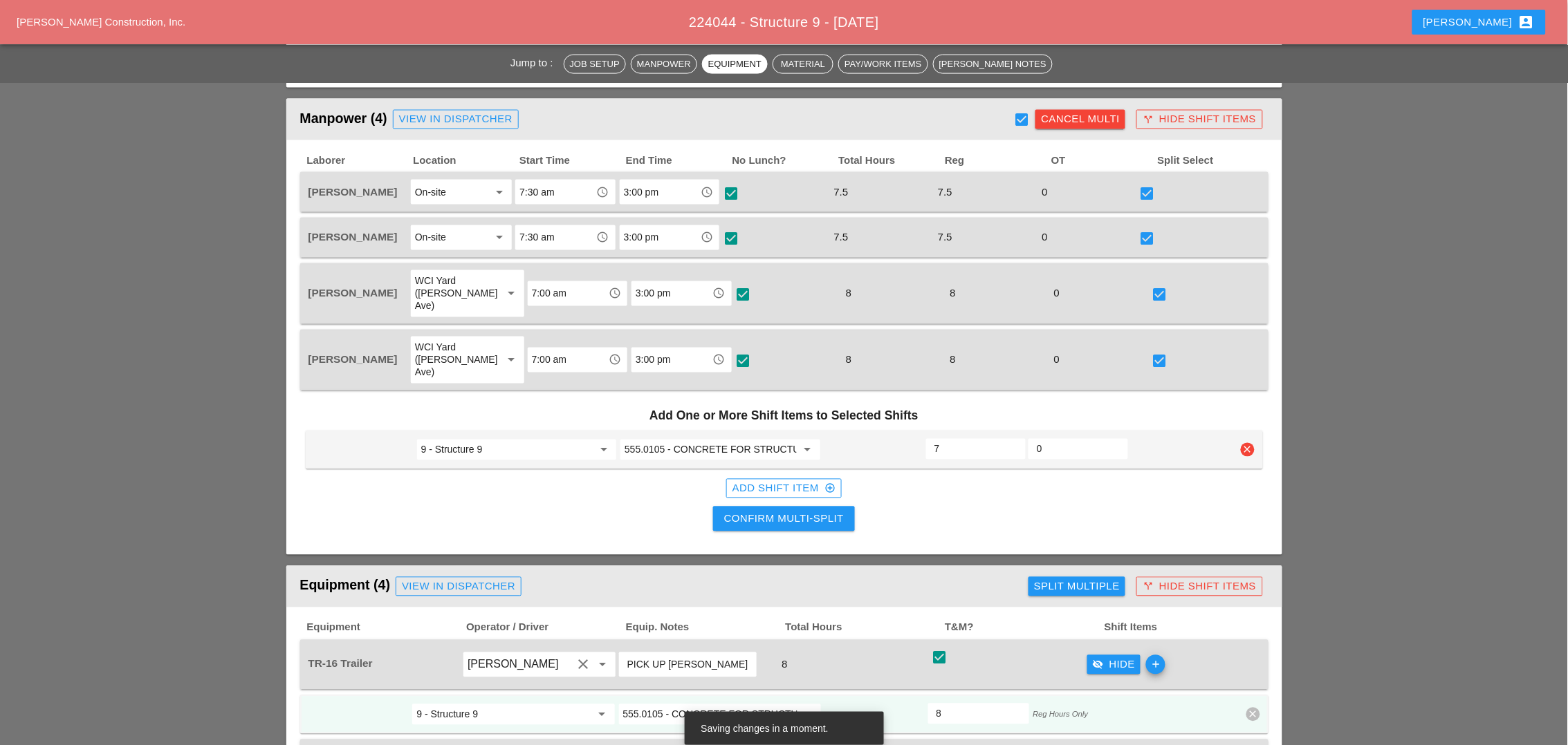
click at [829, 512] on div "Confirm Multi-Split" at bounding box center [784, 520] width 120 height 16
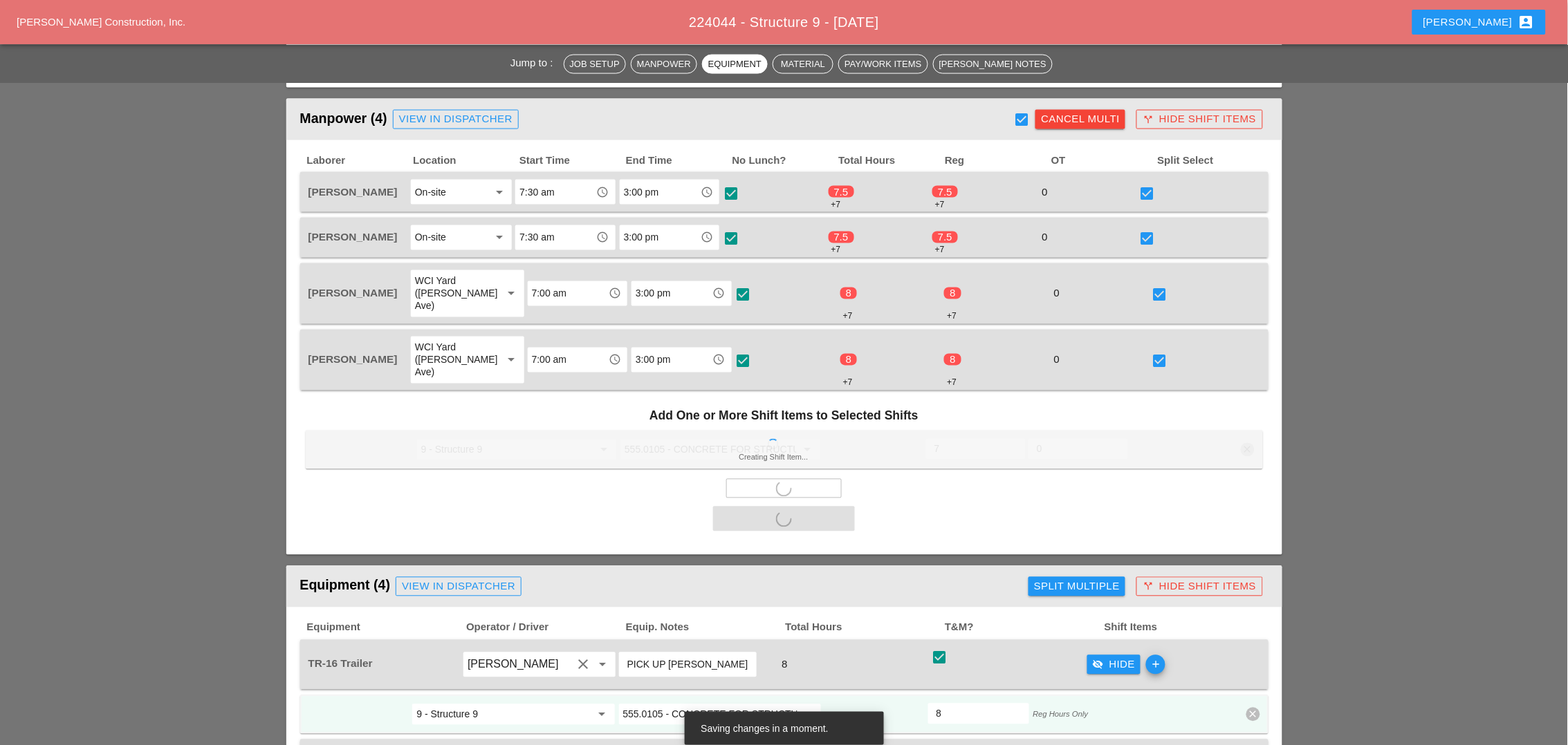
checkbox input "false"
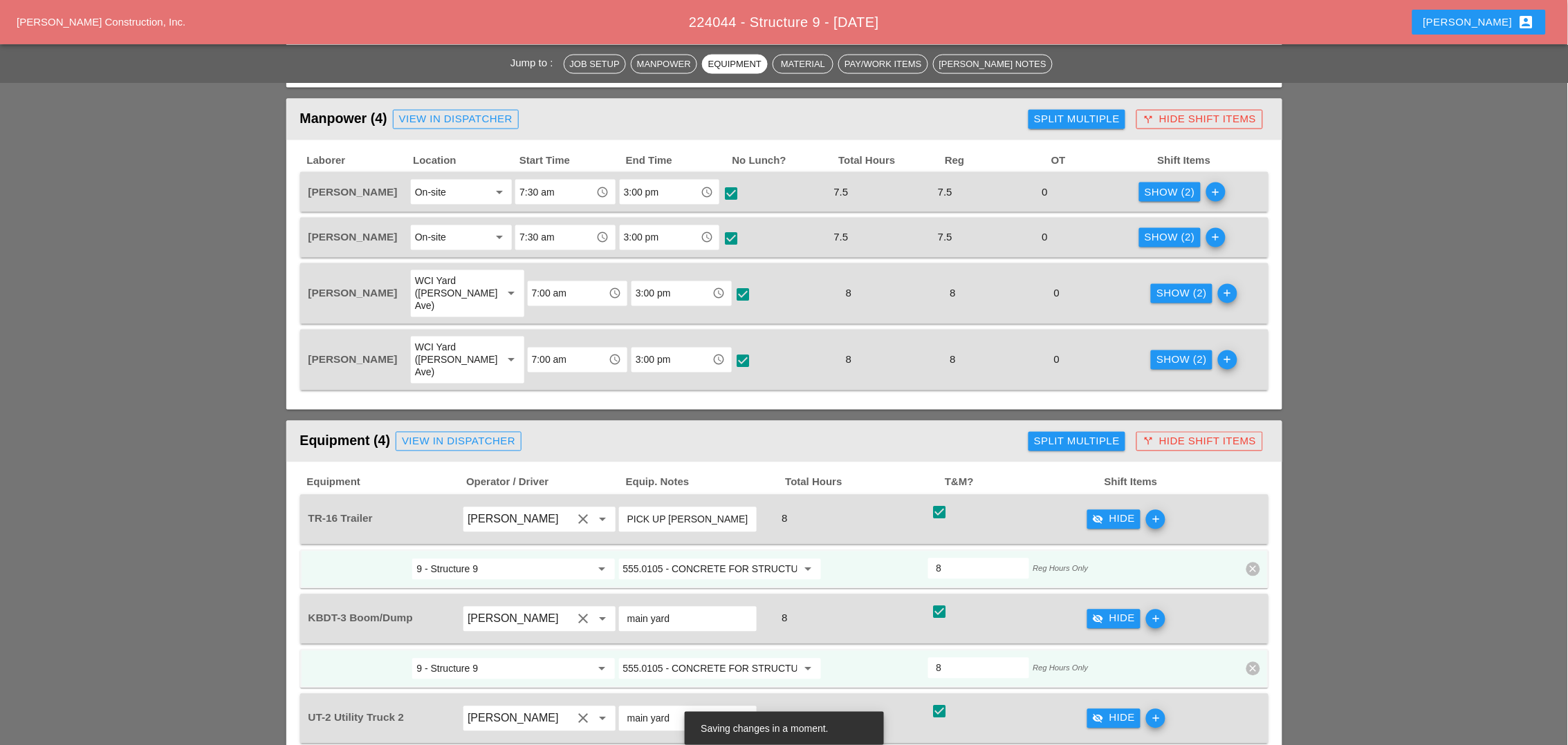
click at [1153, 184] on div "Show (2)" at bounding box center [1170, 192] width 50 height 16
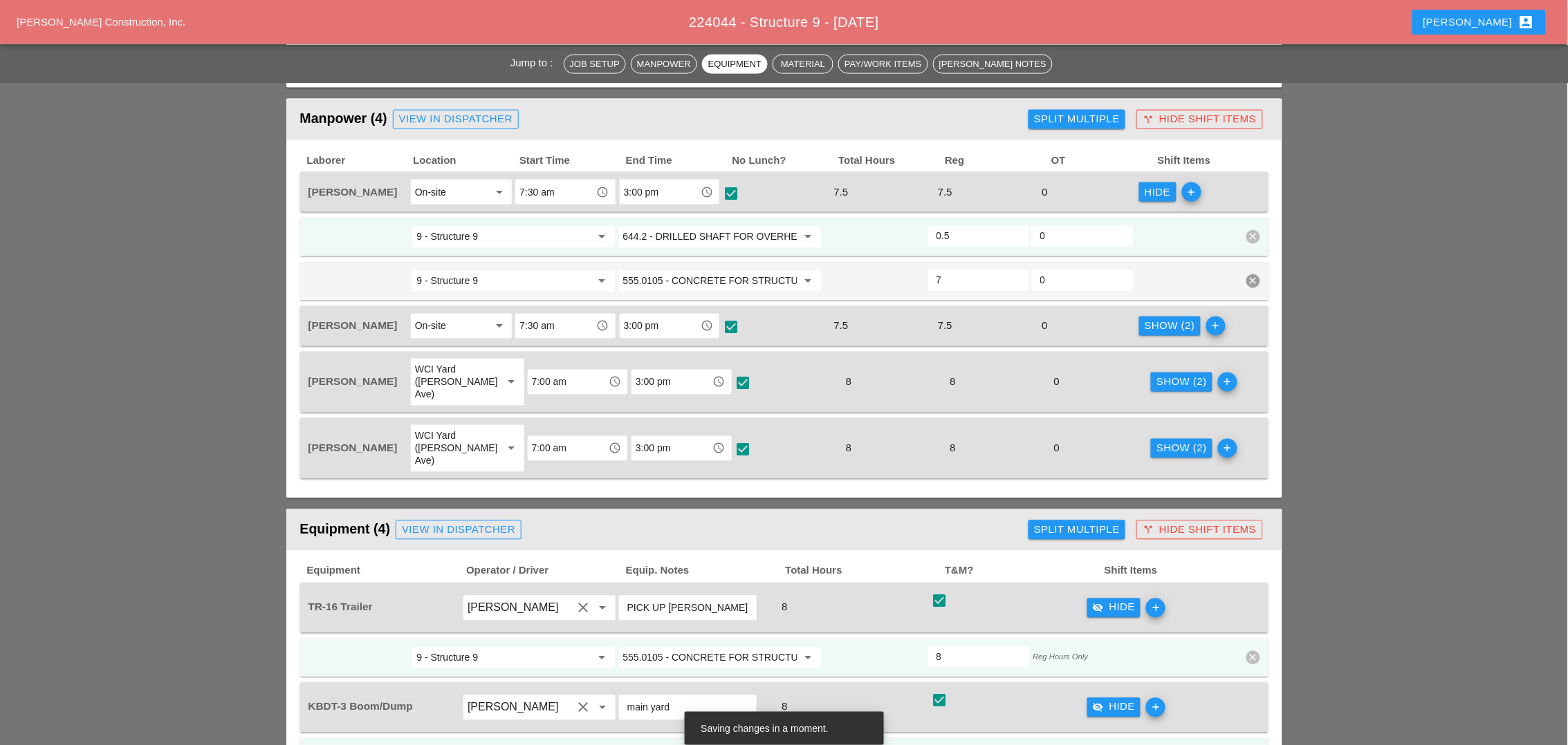
click at [719, 230] on input "644.2 - DRILLED SHAFT FOR OVERHEAD SIGN STRUCTUR" at bounding box center [711, 236] width 174 height 22
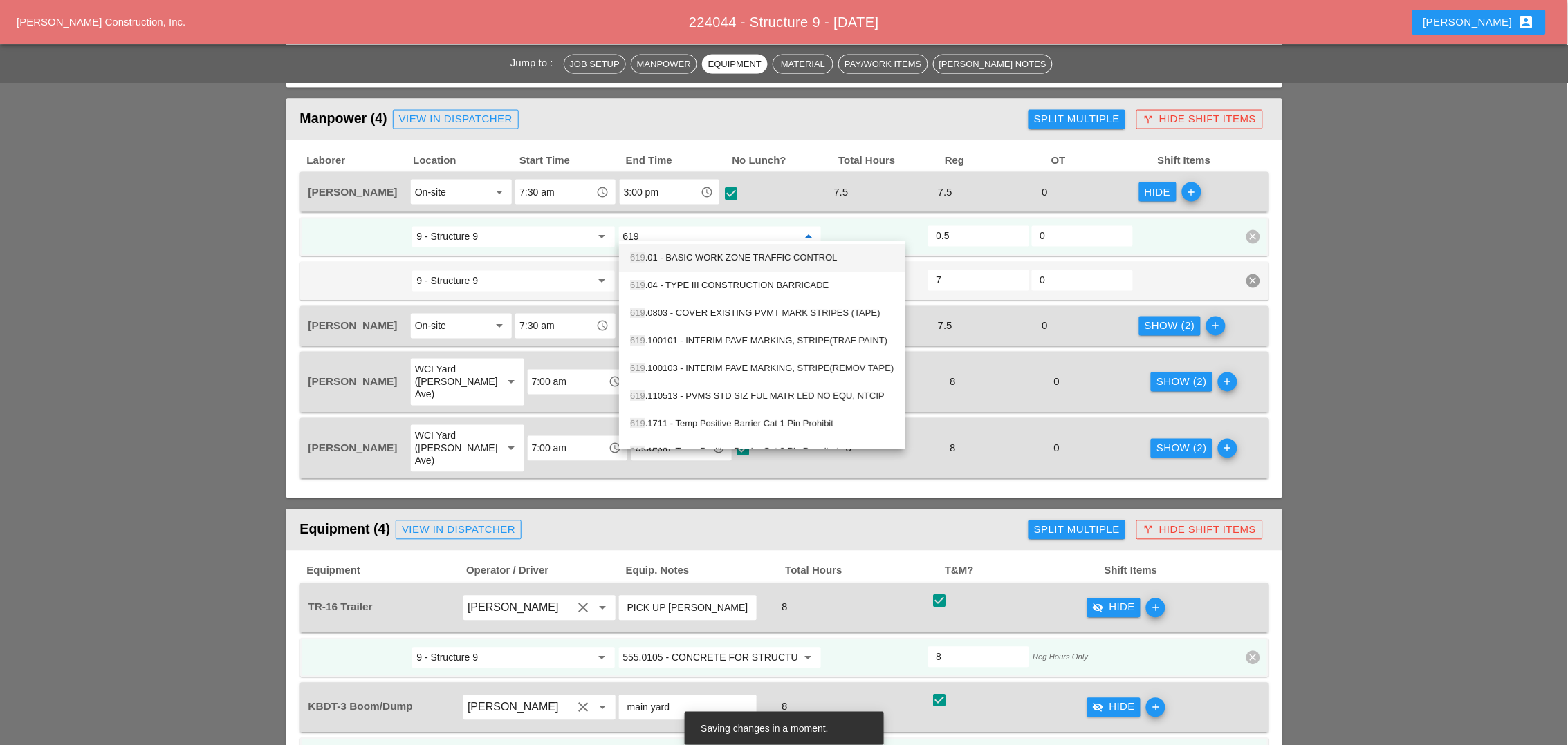
click at [729, 258] on div "619 .01 - BASIC WORK ZONE TRAFFIC CONTROL" at bounding box center [762, 258] width 264 height 17
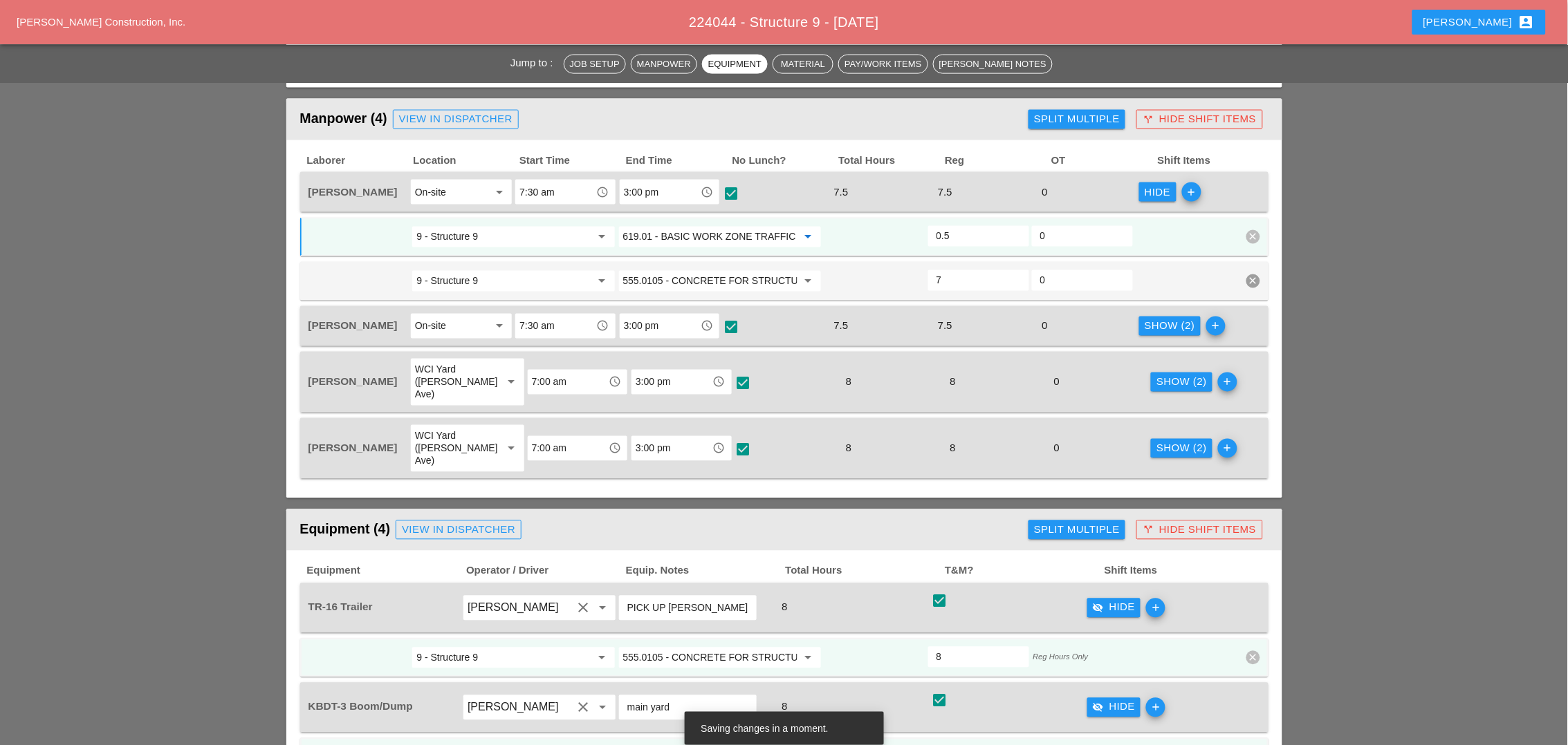
click at [671, 235] on input "619.01 - BASIC WORK ZONE TRAFFIC CONTROL" at bounding box center [711, 236] width 174 height 22
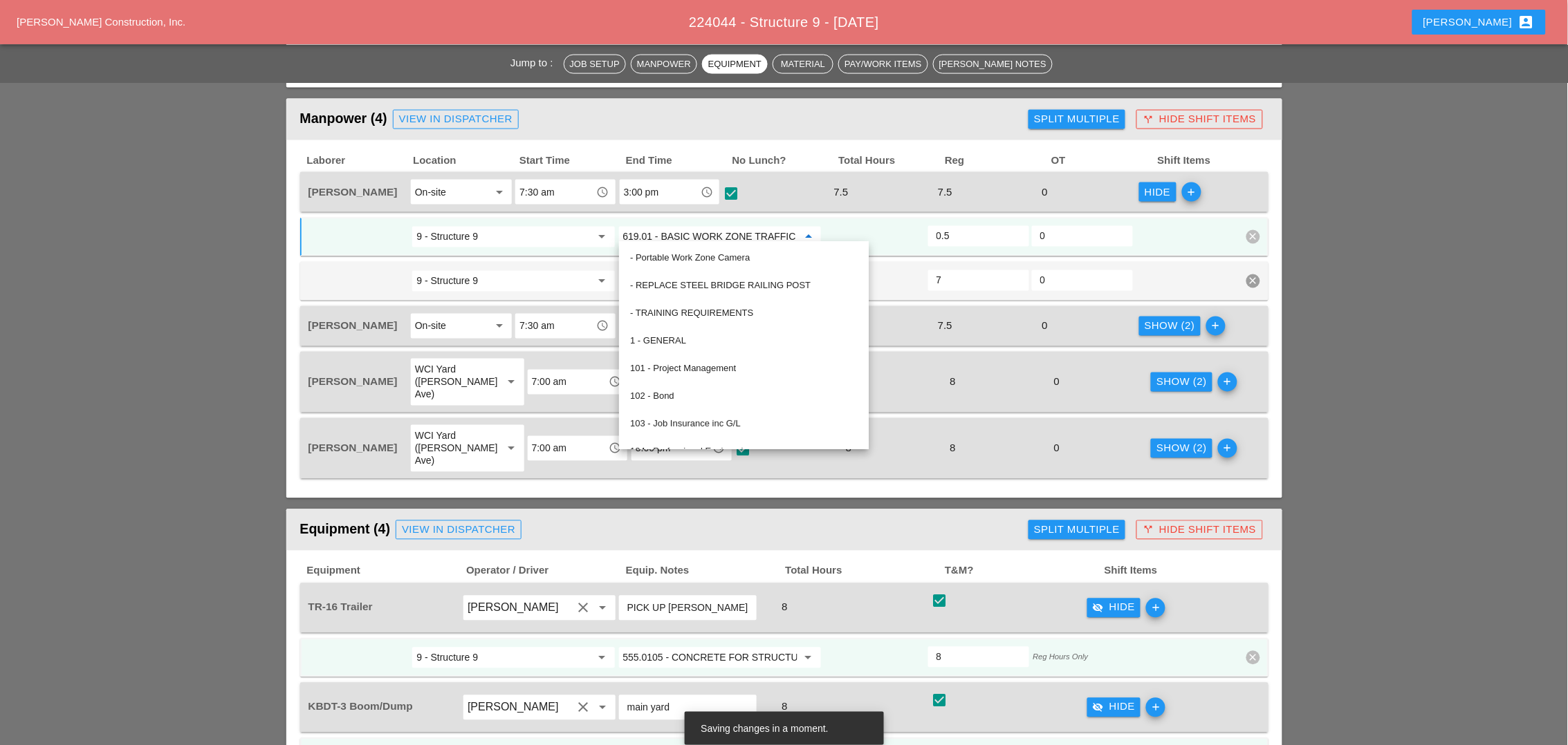
type input "619.01 - BASIC WORK ZONE TRAFFIC CONTROL"
click at [572, 232] on input "9 - Structure 9" at bounding box center [504, 236] width 174 height 22
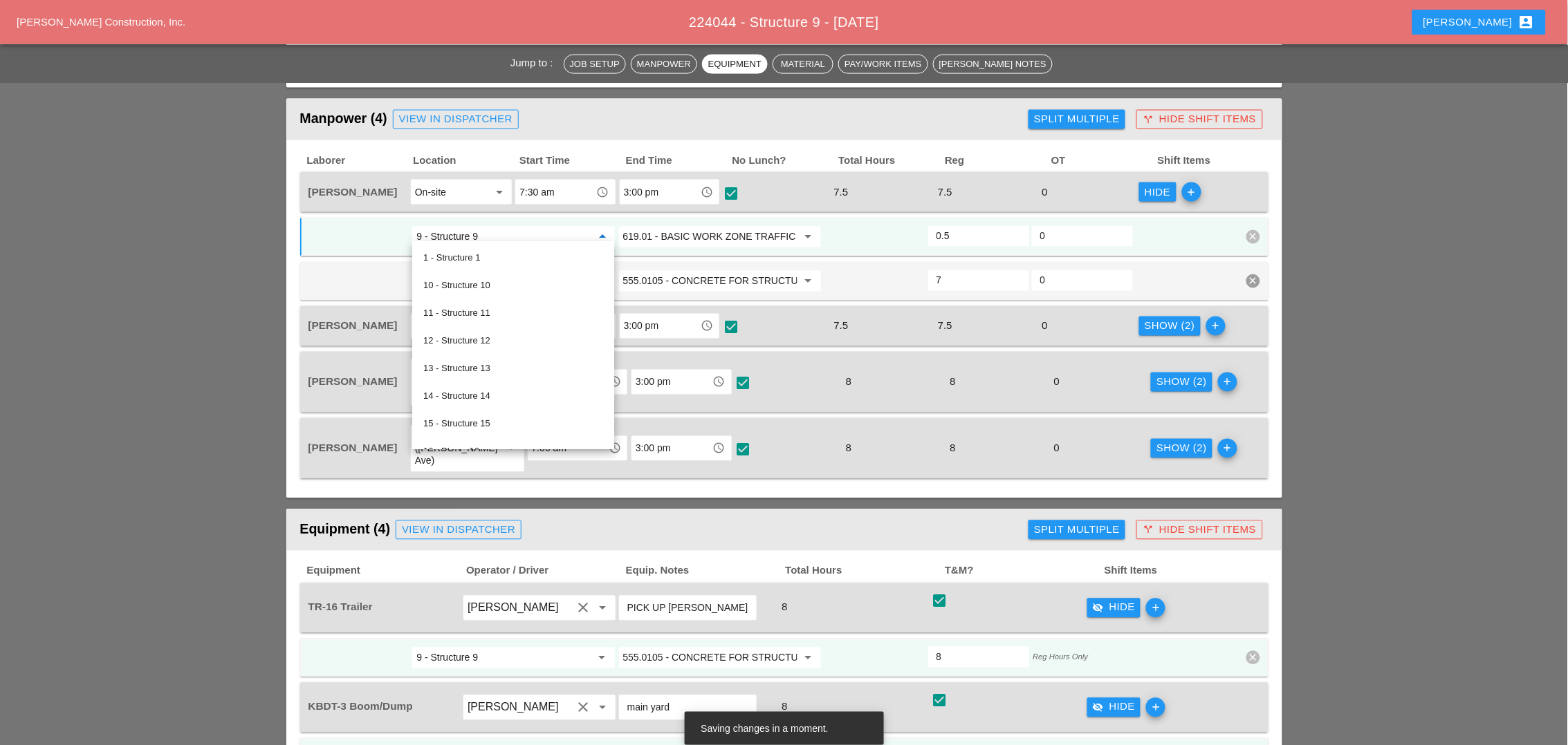
click at [684, 230] on input "619.01 - BASIC WORK ZONE TRAFFIC CONTROL" at bounding box center [711, 236] width 174 height 22
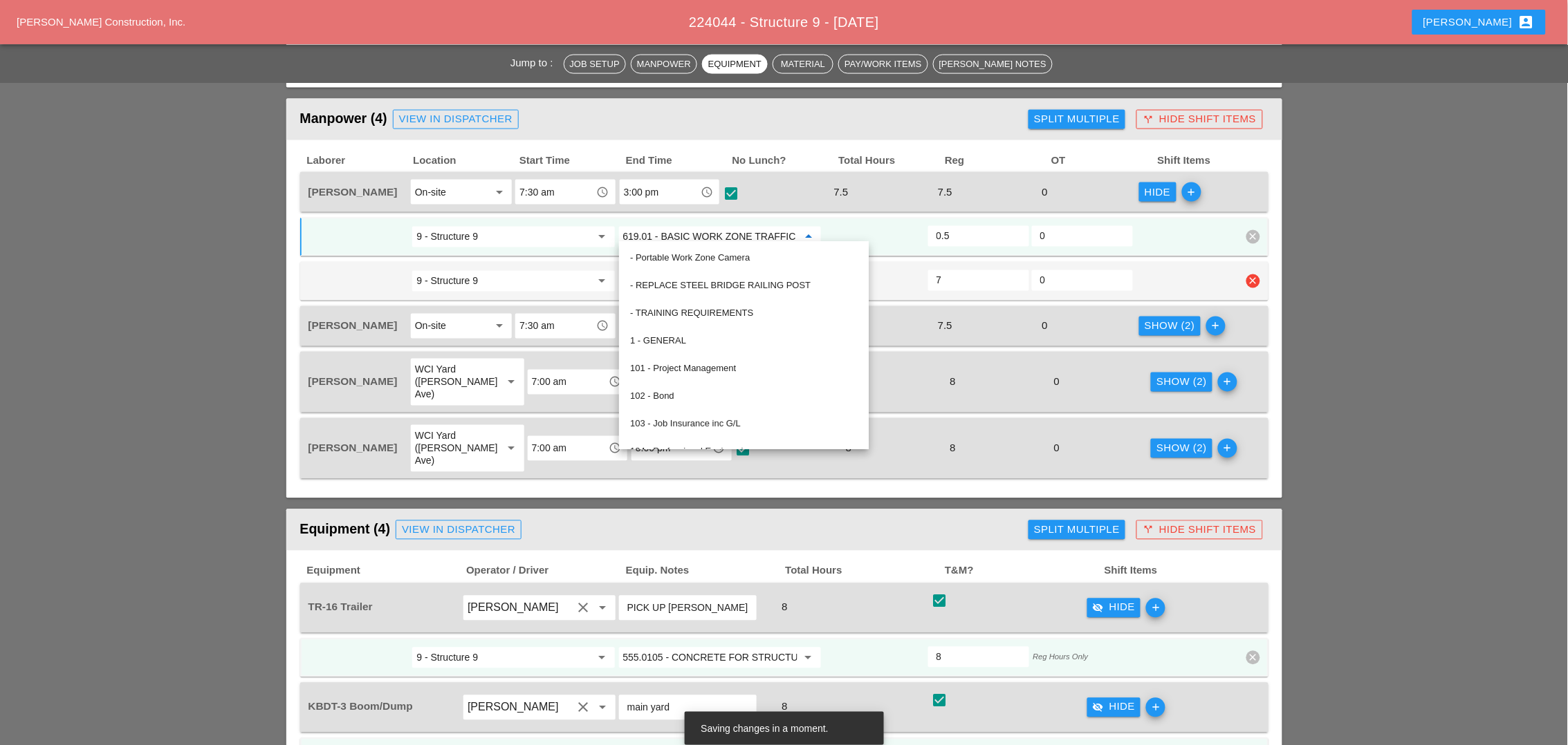
click at [574, 276] on input "9 - Structure 9" at bounding box center [504, 281] width 174 height 22
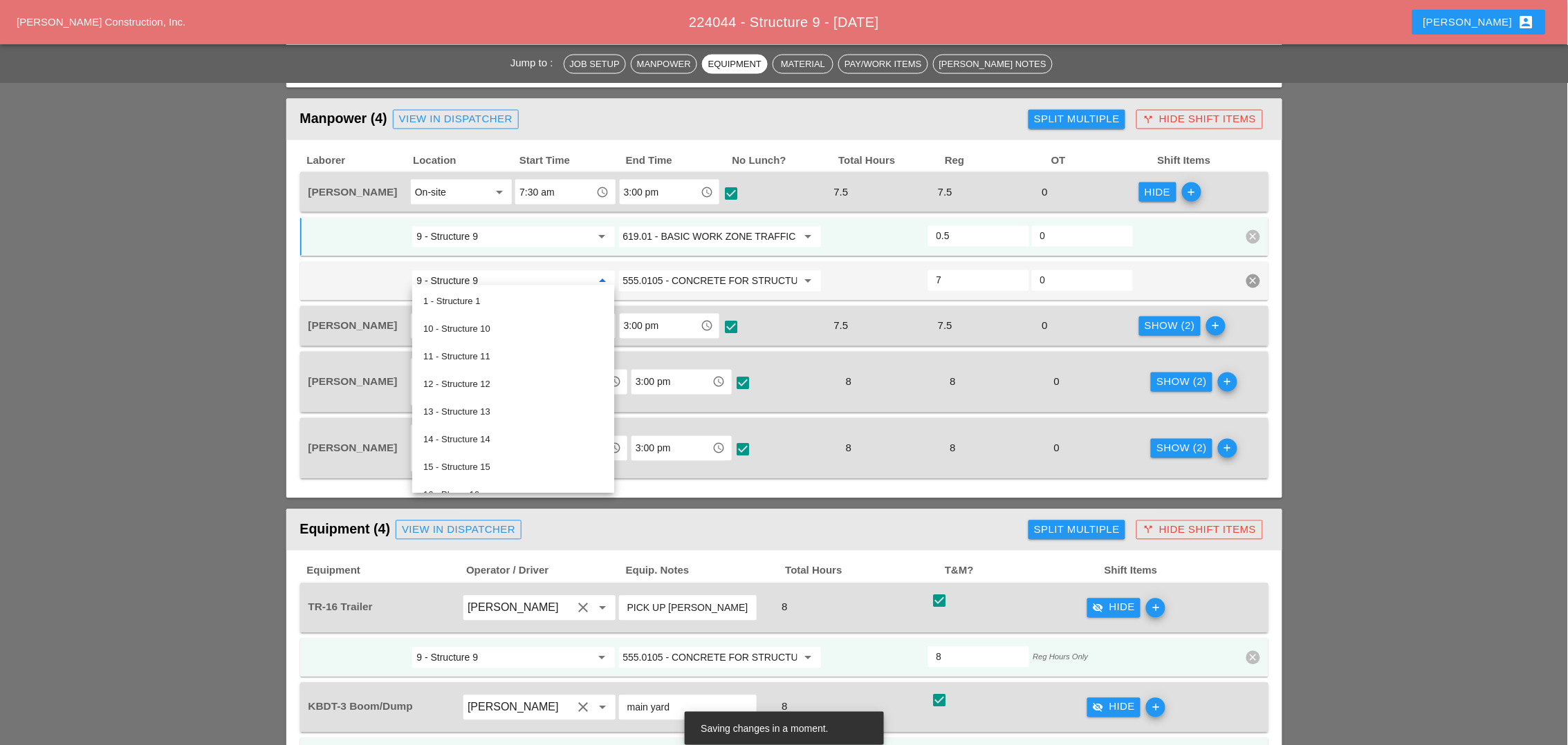
click at [679, 323] on input "3:00 pm" at bounding box center [659, 326] width 72 height 22
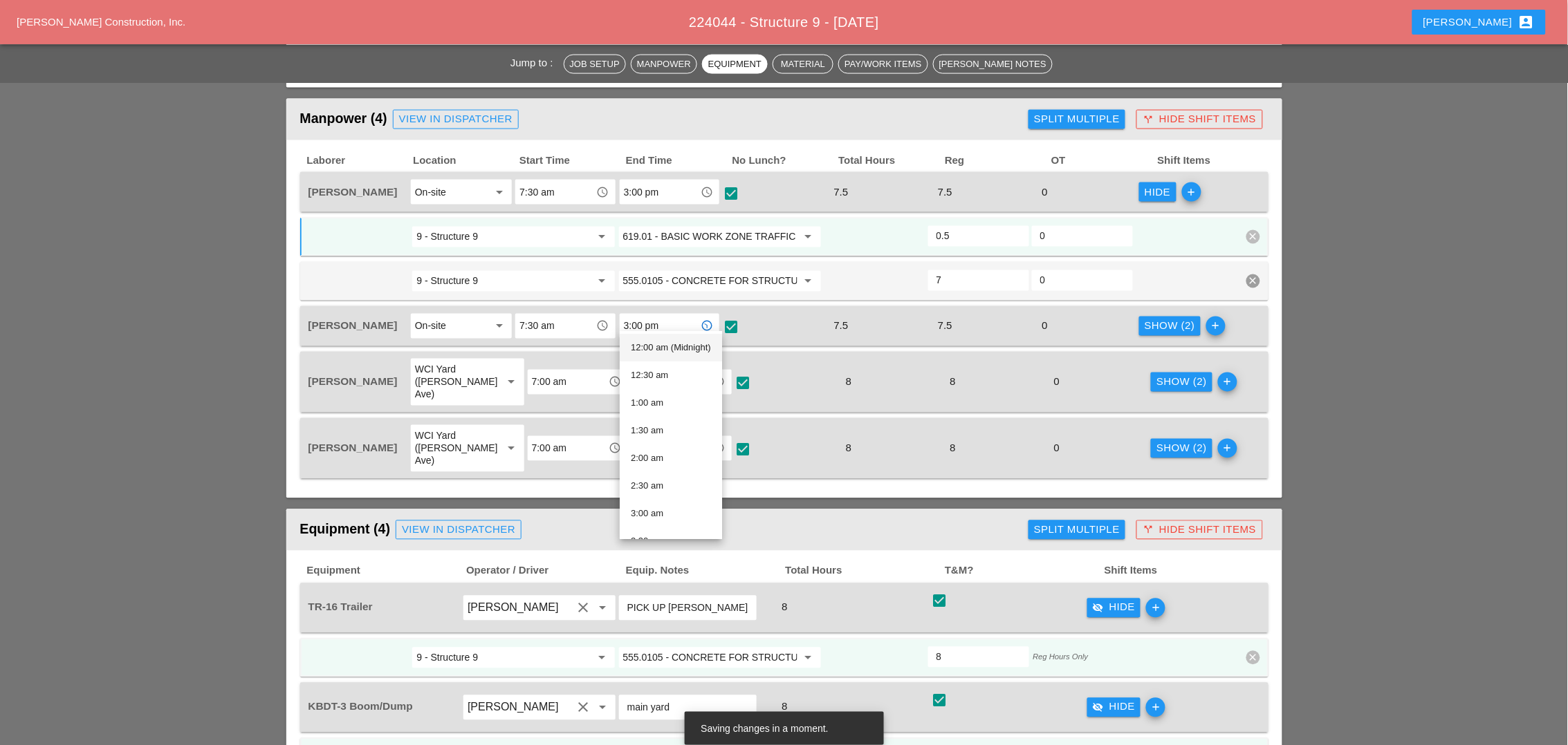
click at [1169, 319] on div "Show (2)" at bounding box center [1170, 327] width 50 height 16
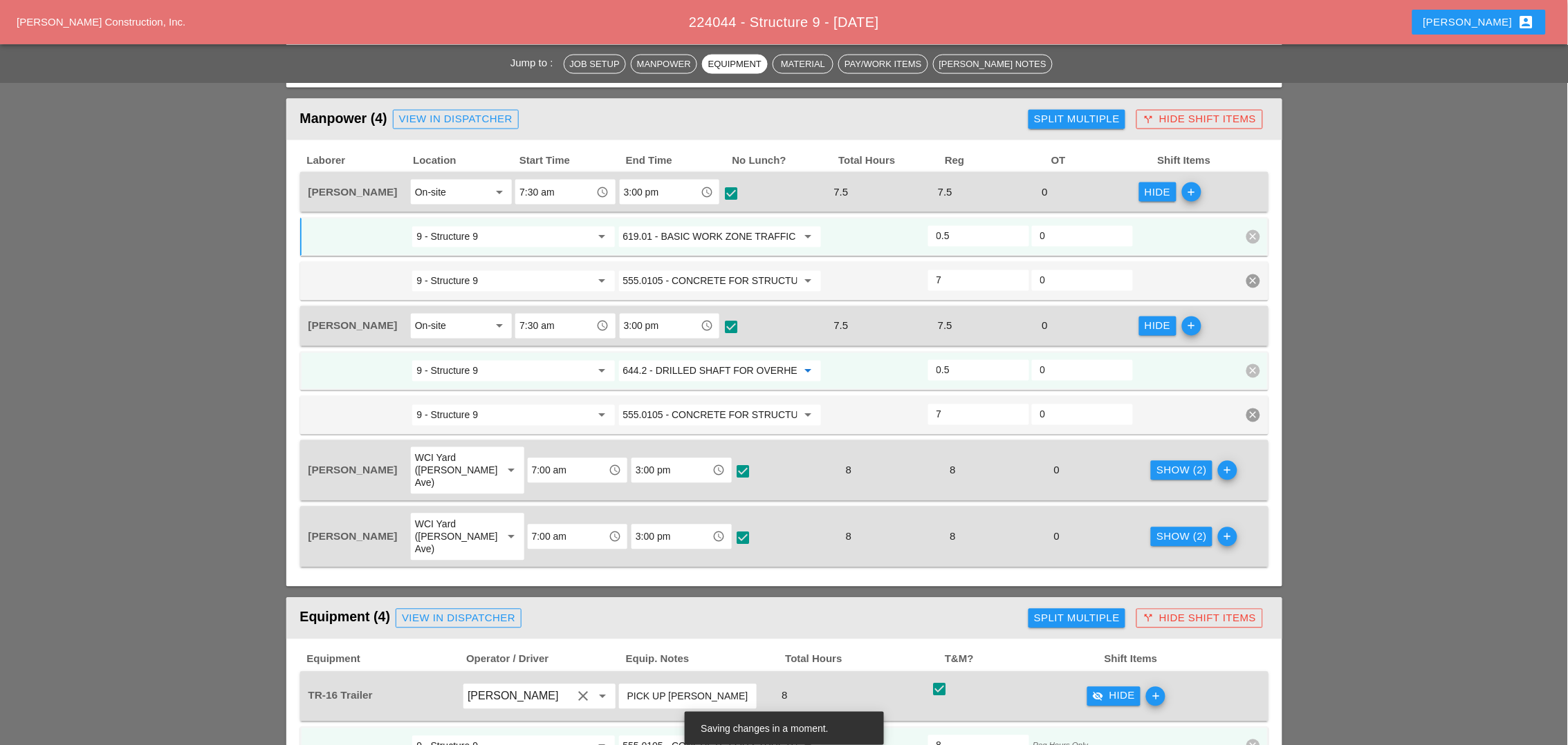
click at [701, 360] on input "644.2 - DRILLED SHAFT FOR OVERHEAD SIGN STRUCTUR" at bounding box center [711, 370] width 174 height 22
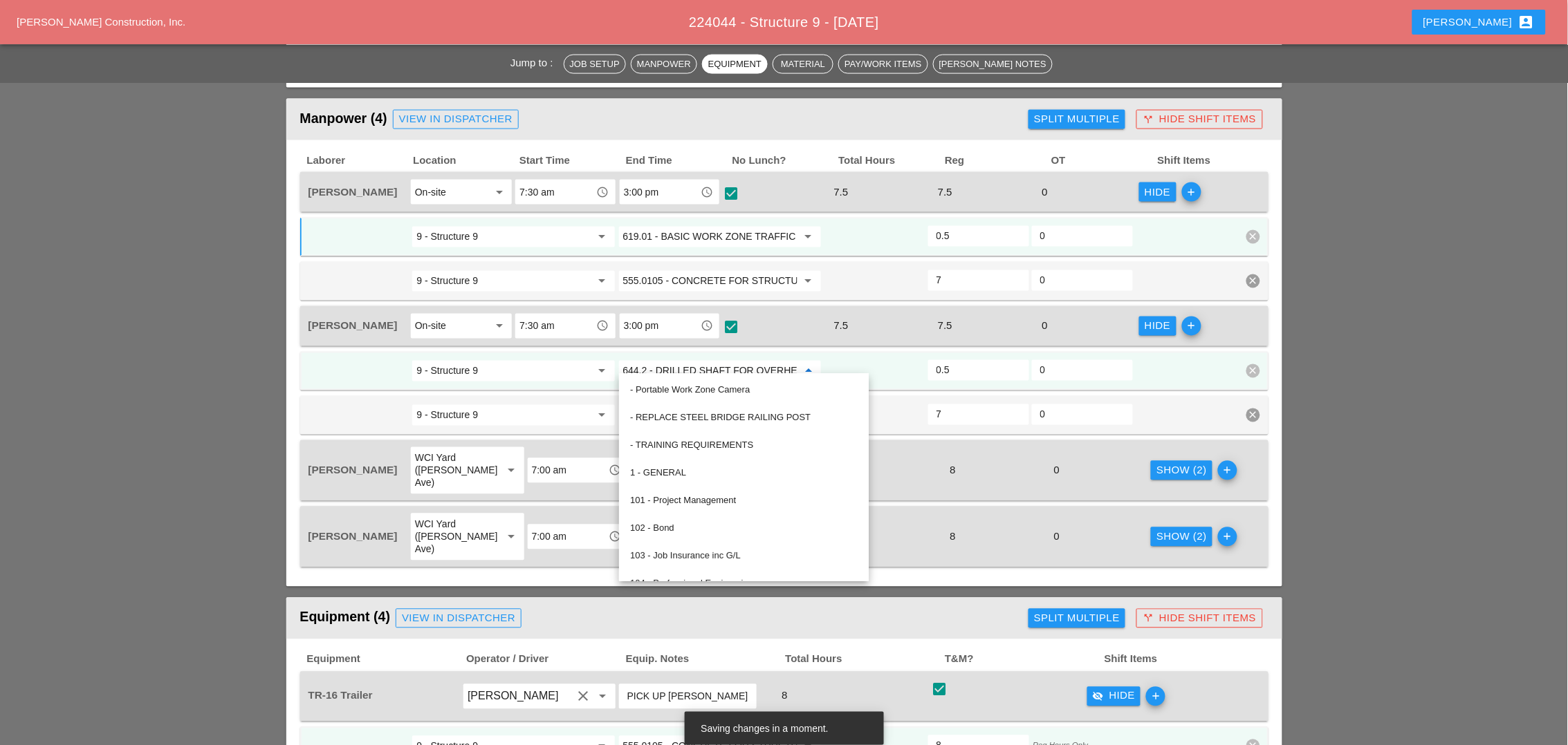
paste input "19.01 - BASIC WORK ZONE TRAFFIC CONTROL"
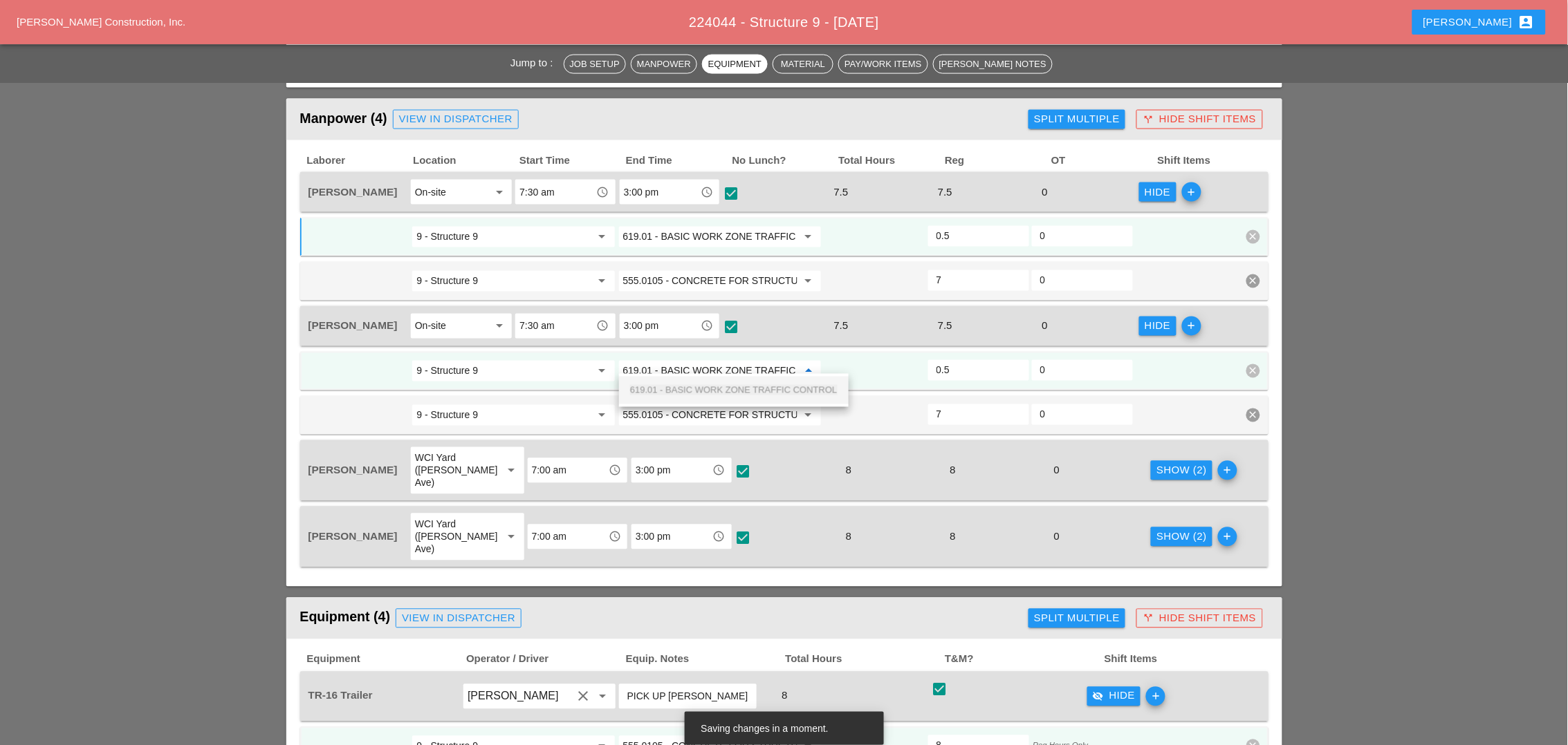
scroll to position [0, 49]
click at [704, 373] on input "619.01 - BASIC WORK ZONE TRAFFIC CONTROL" at bounding box center [711, 370] width 174 height 22
drag, startPoint x: 704, startPoint y: 386, endPoint x: 712, endPoint y: 388, distance: 8.2
click at [704, 386] on span "619.01 - BASIC WORK ZONE TRAFFIC CONTROL" at bounding box center [734, 390] width 208 height 10
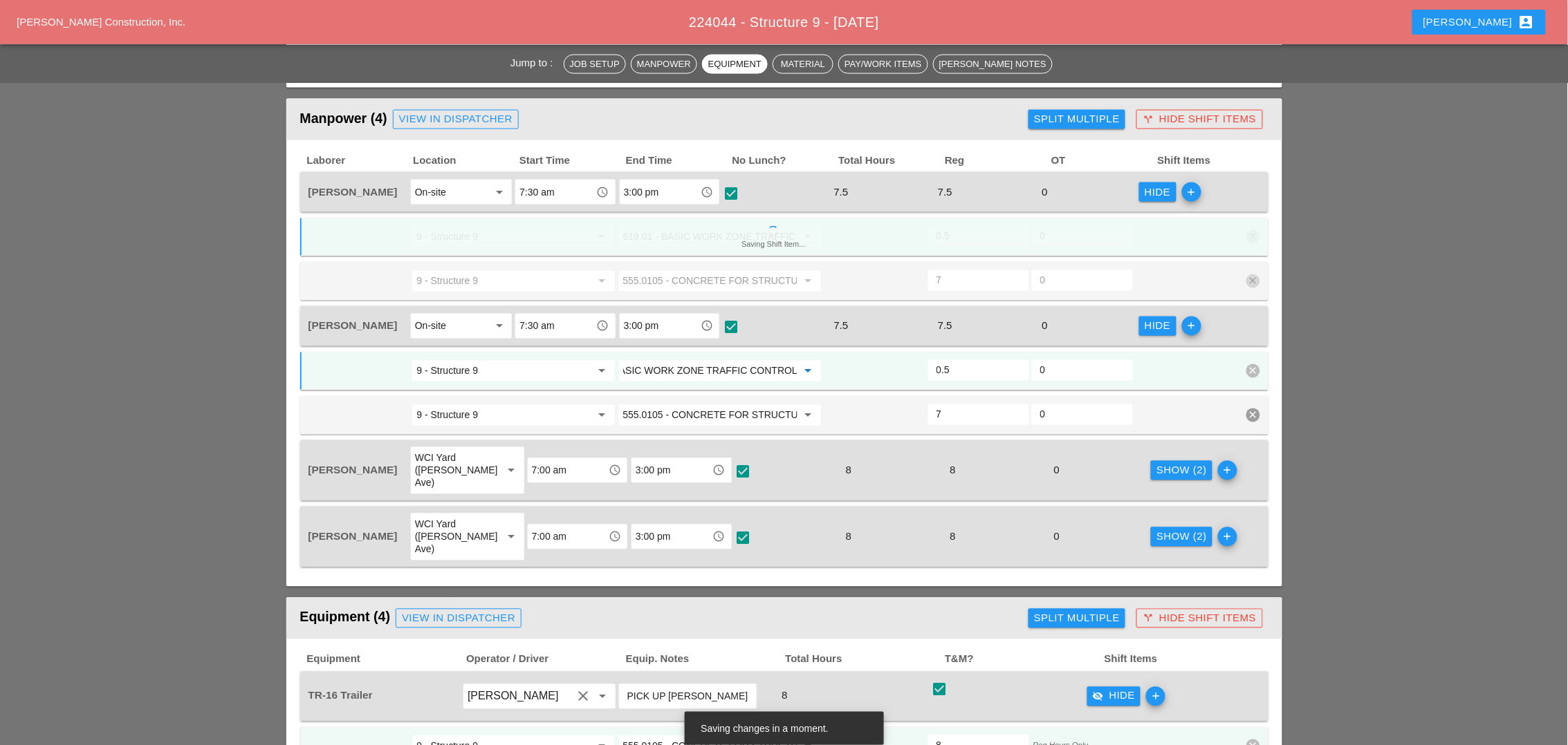
type input "619.01 - BASIC WORK ZONE TRAFFIC CONTROL"
click at [1157, 463] on div "Show (2)" at bounding box center [1182, 471] width 50 height 16
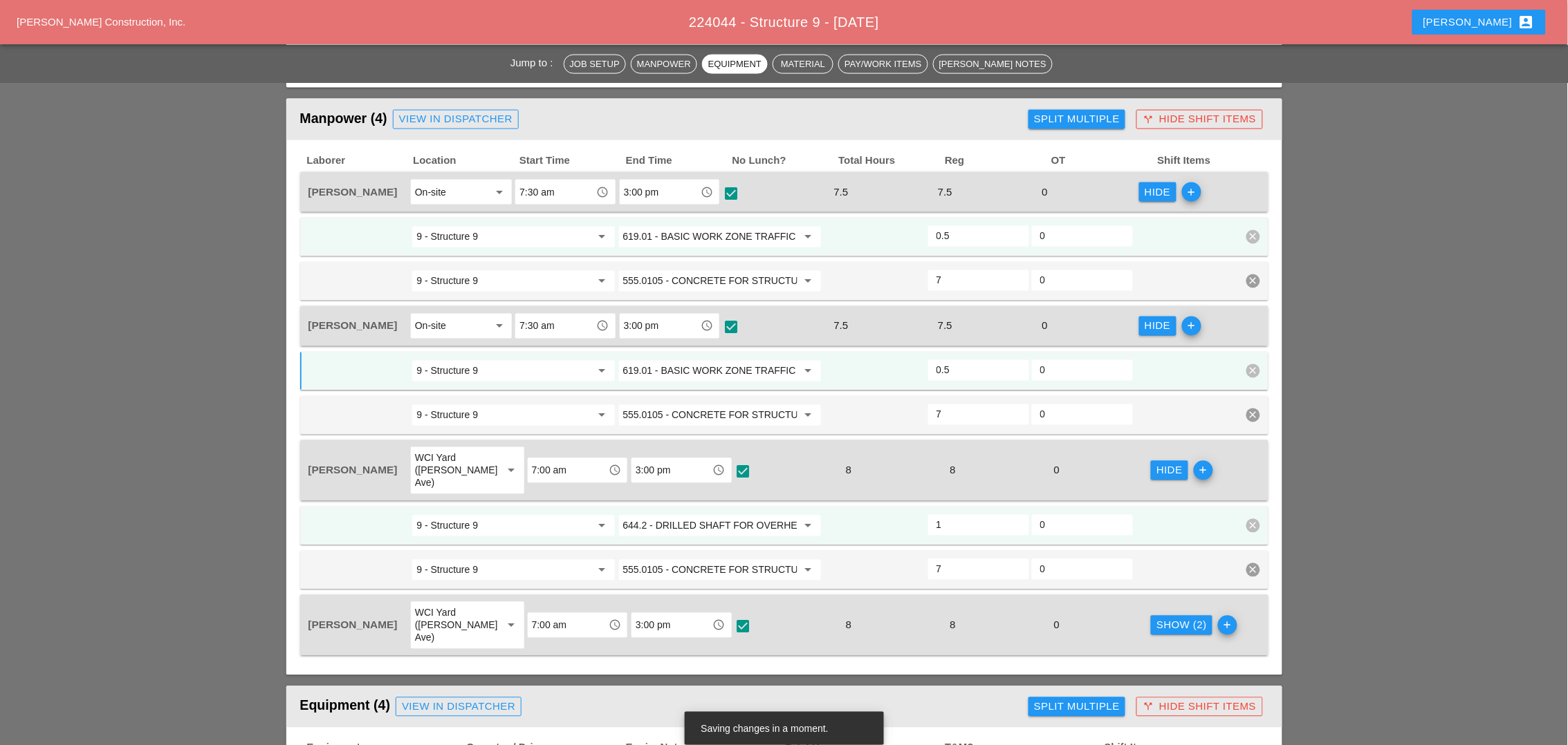
click at [737, 515] on input "644.2 - DRILLED SHAFT FOR OVERHEAD SIGN STRUCTUR" at bounding box center [711, 525] width 174 height 22
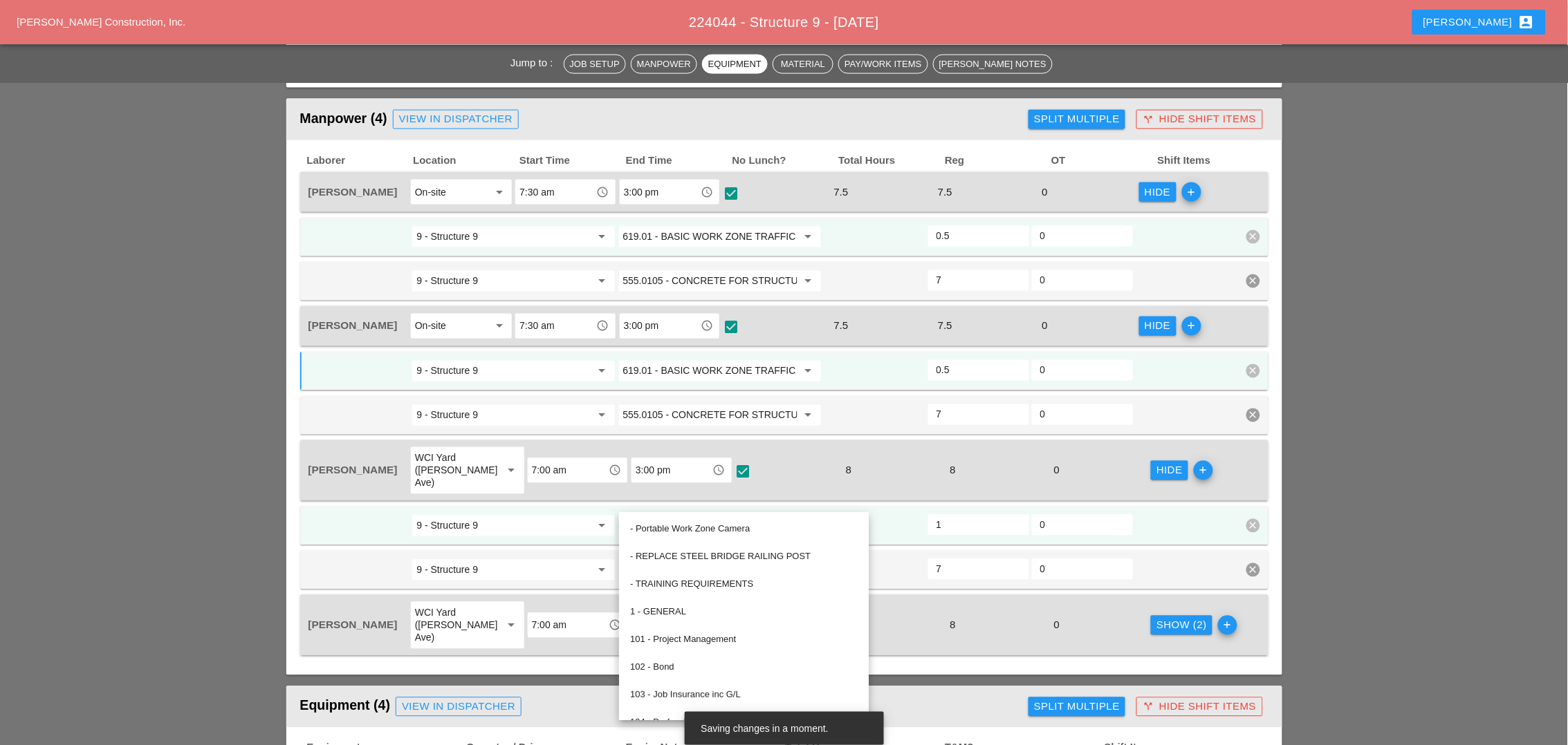
paste input "19.01 - BASIC WORK ZONE TRAFFIC CONTROL"
click at [738, 515] on input "619.01 - BASIC WORK ZONE TRAFFIC CONTROL" at bounding box center [711, 525] width 174 height 22
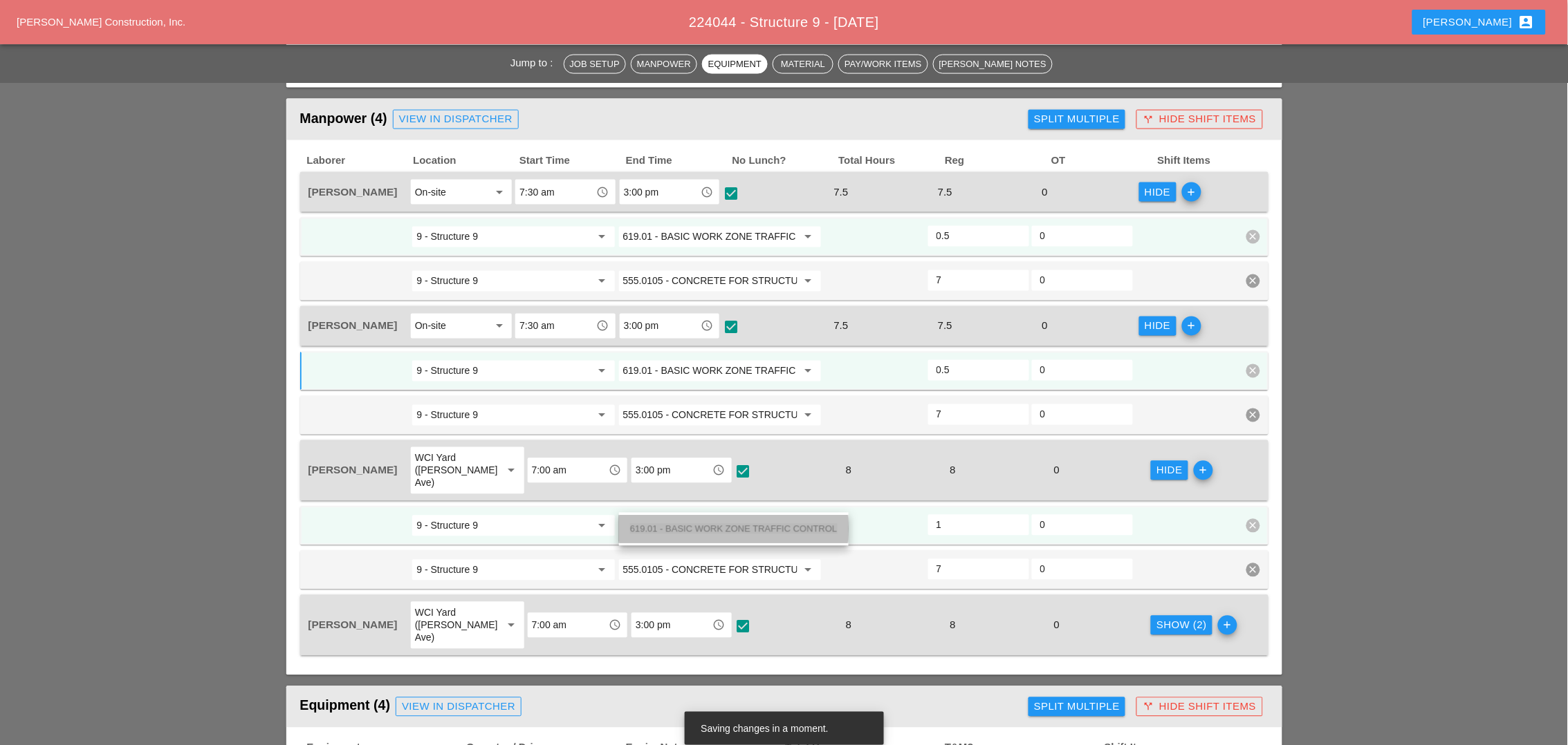
click at [737, 525] on span "619.01 - BASIC WORK ZONE TRAFFIC CONTROL" at bounding box center [734, 529] width 208 height 10
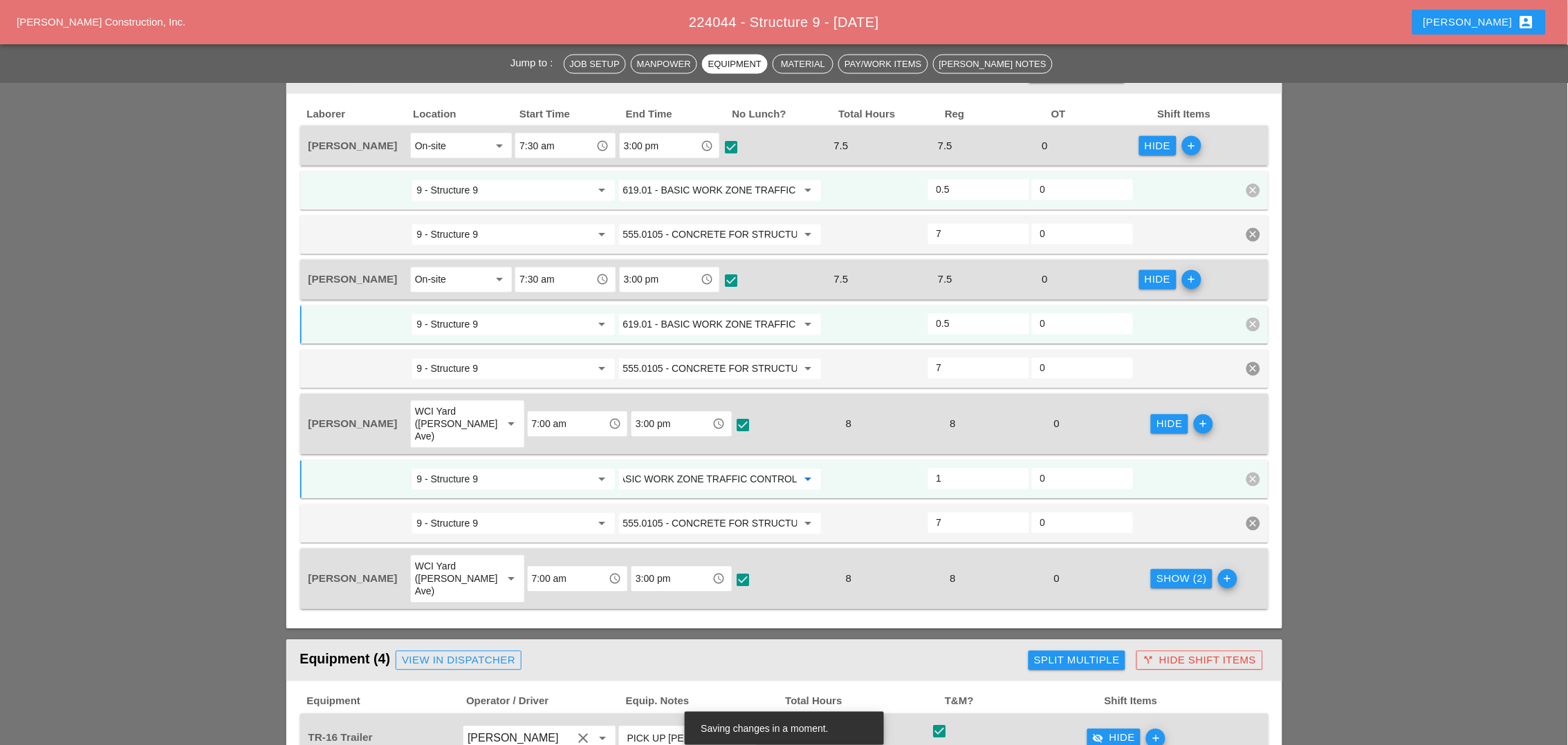
scroll to position [778, 0]
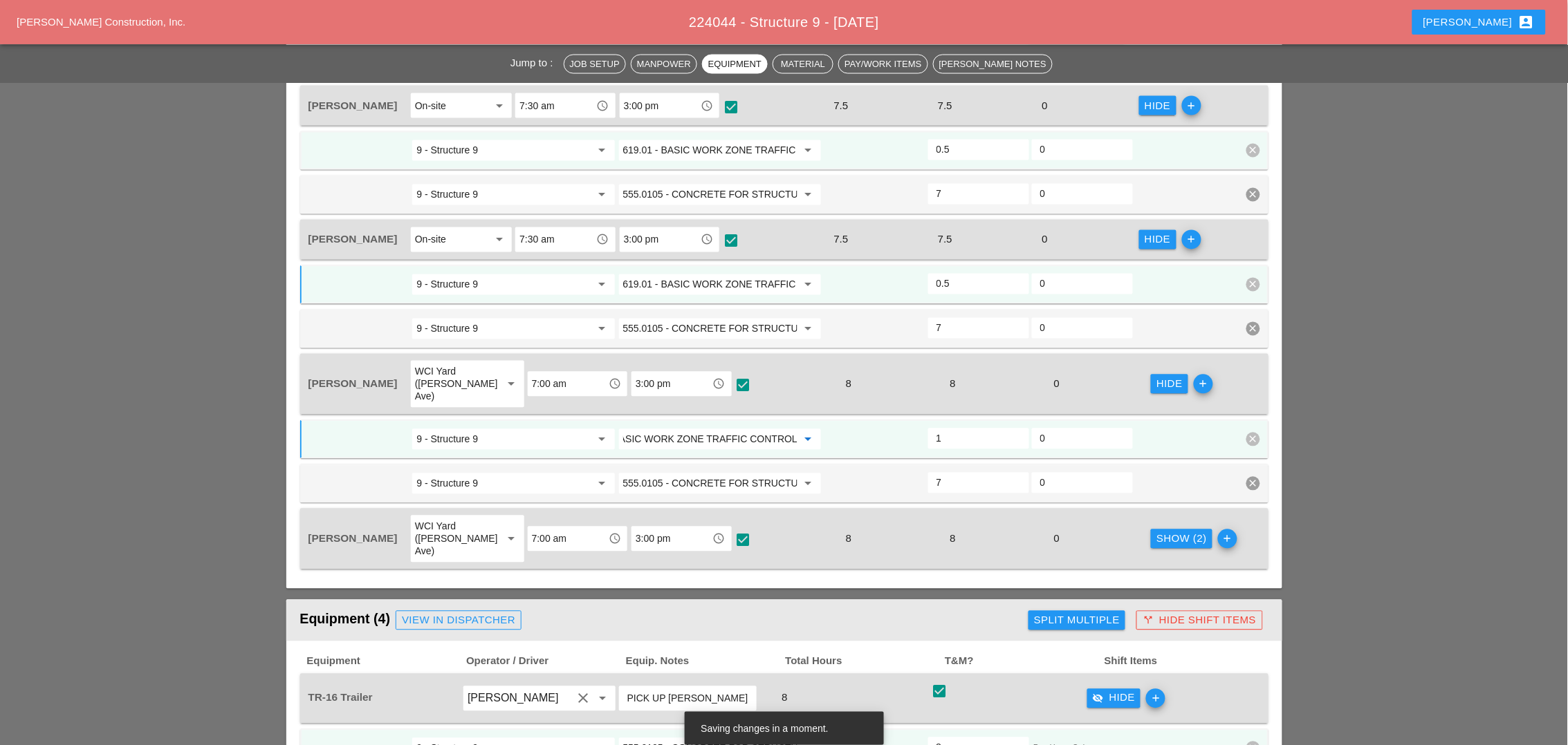
type input "619.01 - BASIC WORK ZONE TRAFFIC CONTROL"
click at [1157, 532] on div "Show (2)" at bounding box center [1182, 540] width 50 height 16
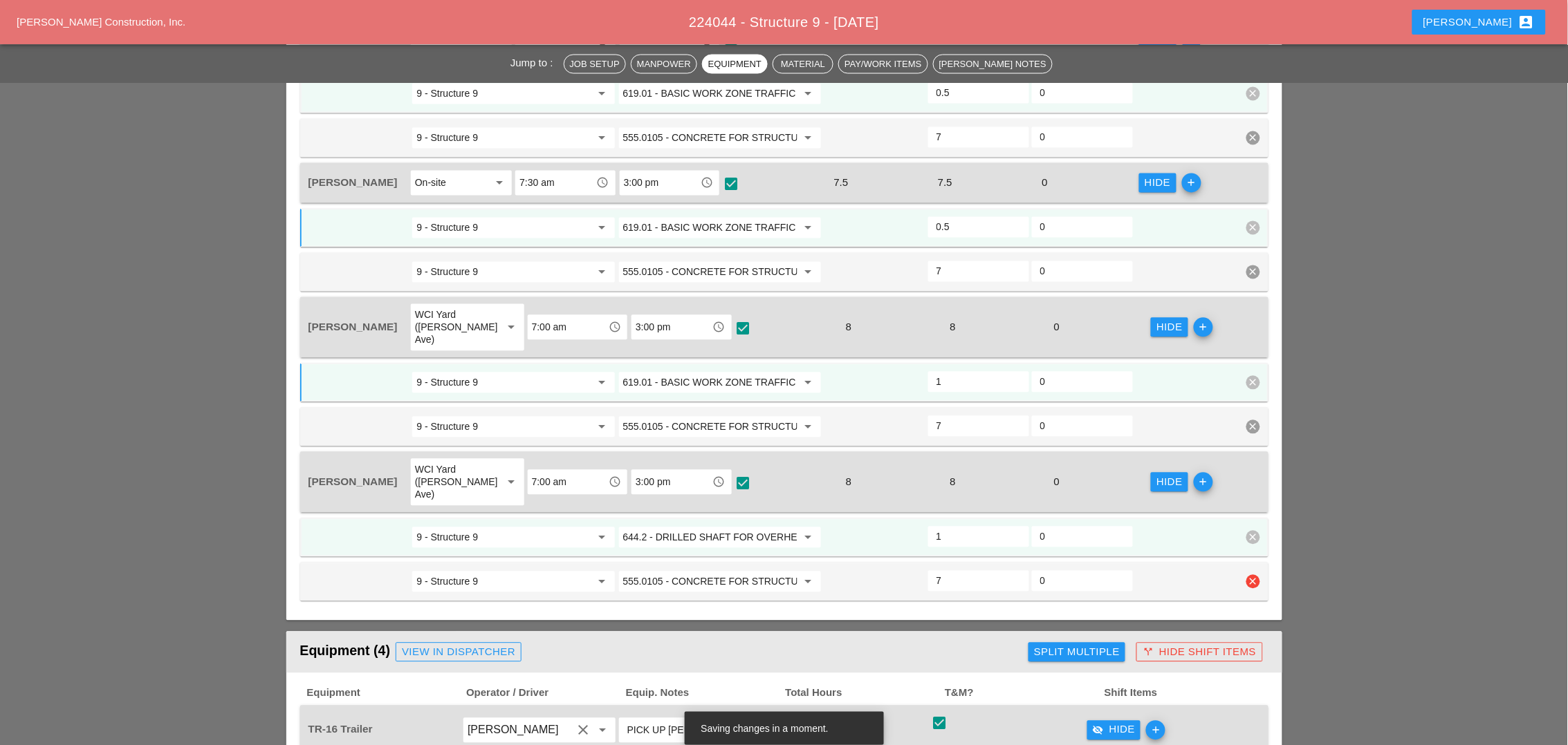
scroll to position [864, 0]
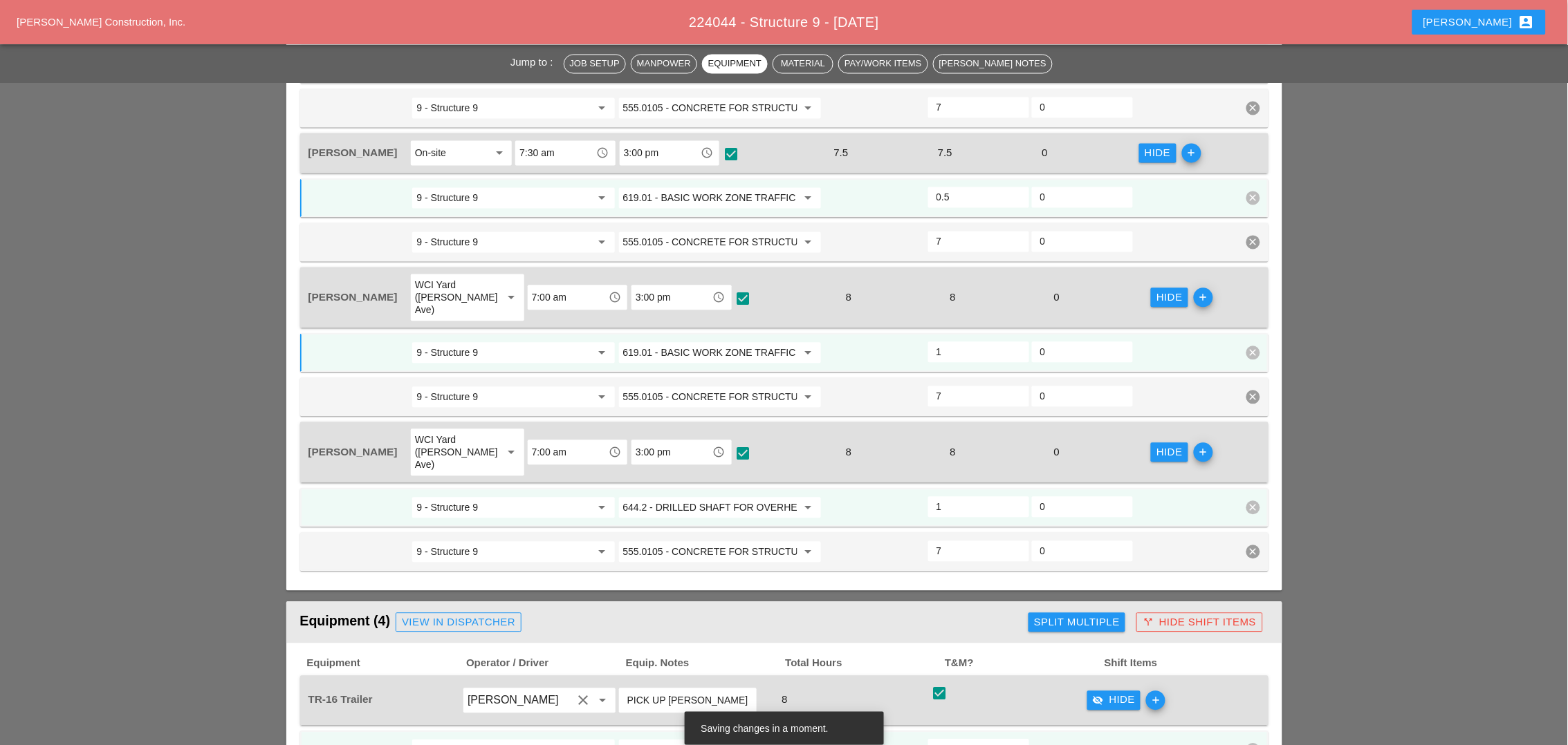
click at [751, 497] on input "644.2 - DRILLED SHAFT FOR OVERHEAD SIGN STRUCTUR" at bounding box center [711, 508] width 174 height 22
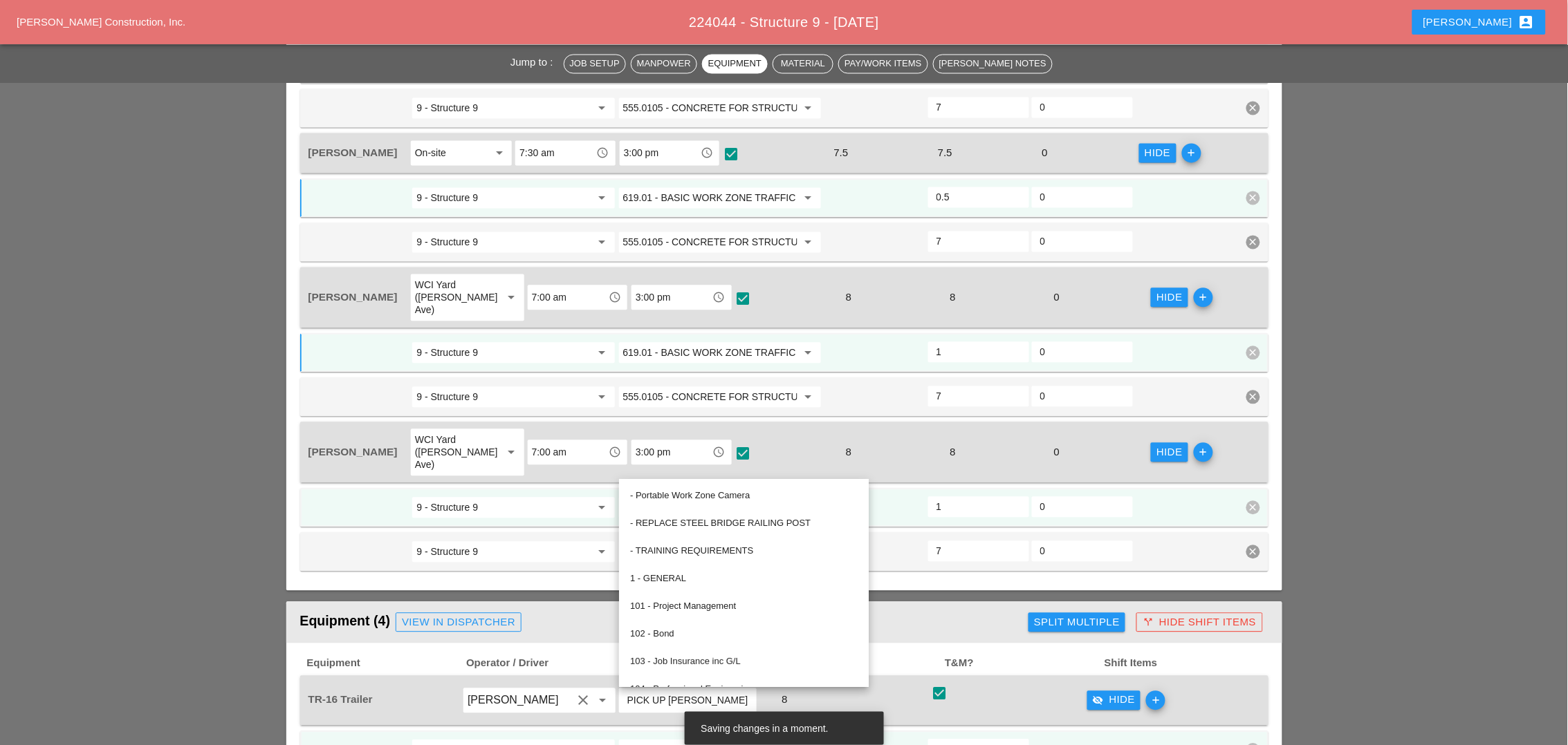
paste input "19.01 - BASIC WORK ZONE TRAFFIC CONTROL"
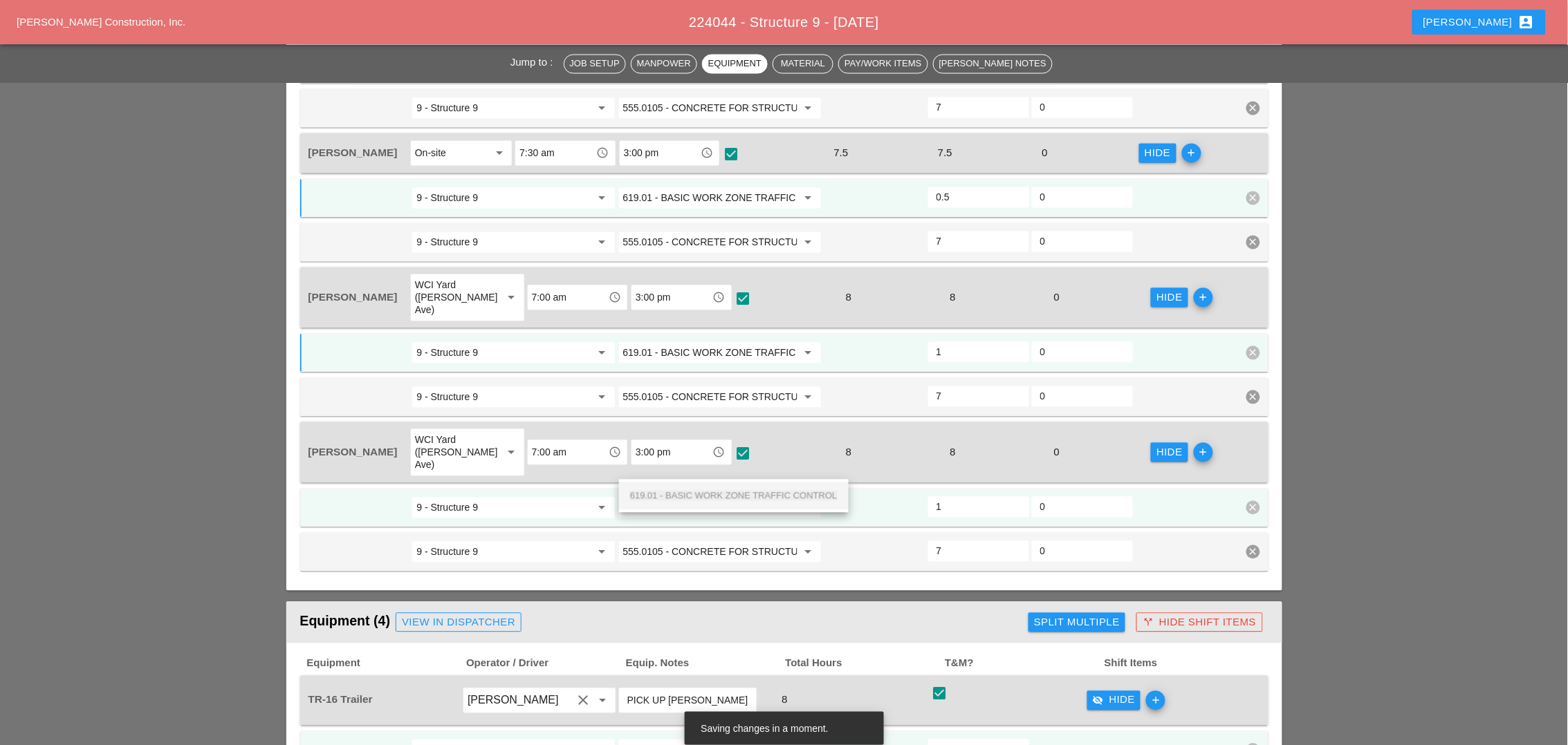
scroll to position [0, 49]
click at [755, 493] on span "619.01 - BASIC WORK ZONE TRAFFIC CONTROL" at bounding box center [734, 496] width 208 height 10
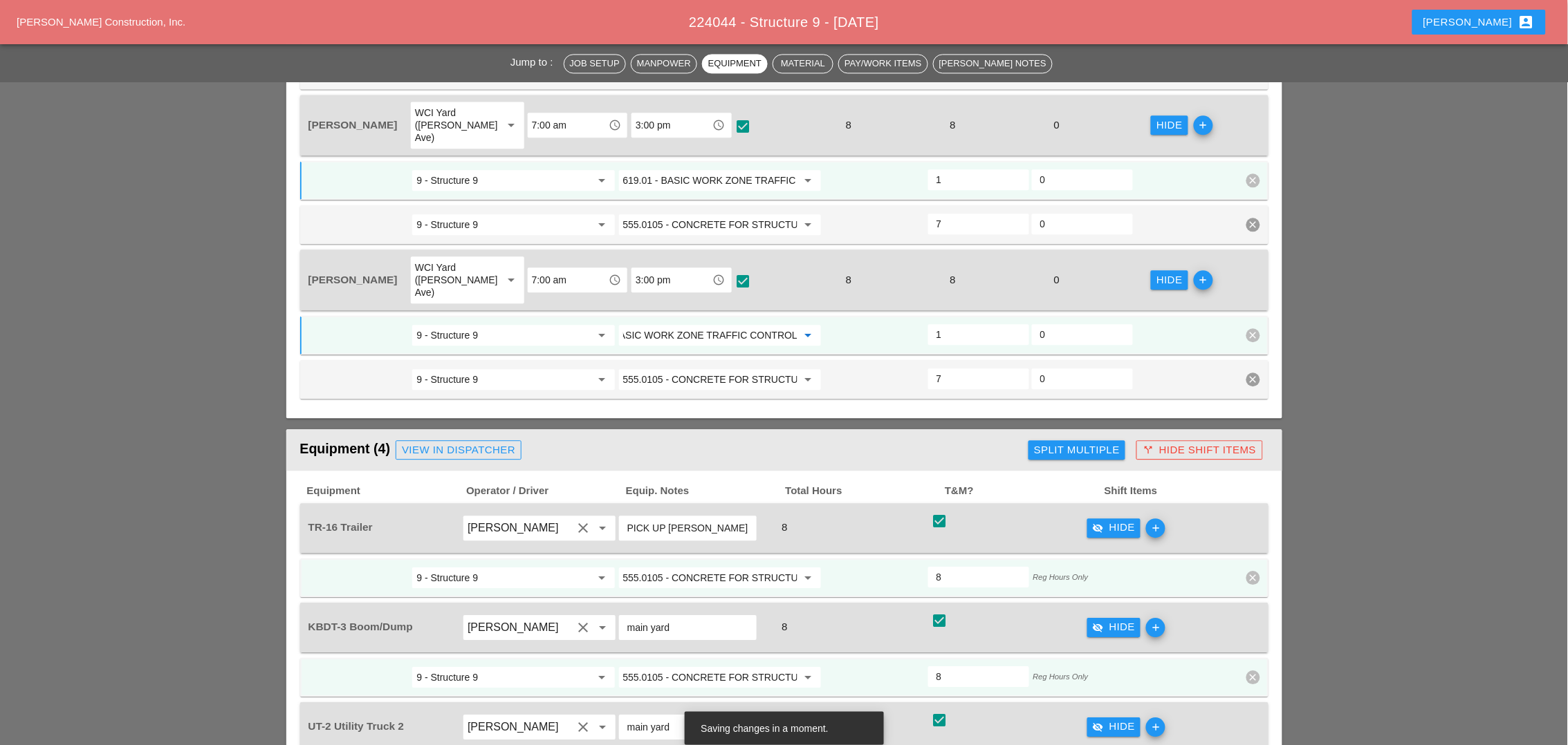
scroll to position [742, 0]
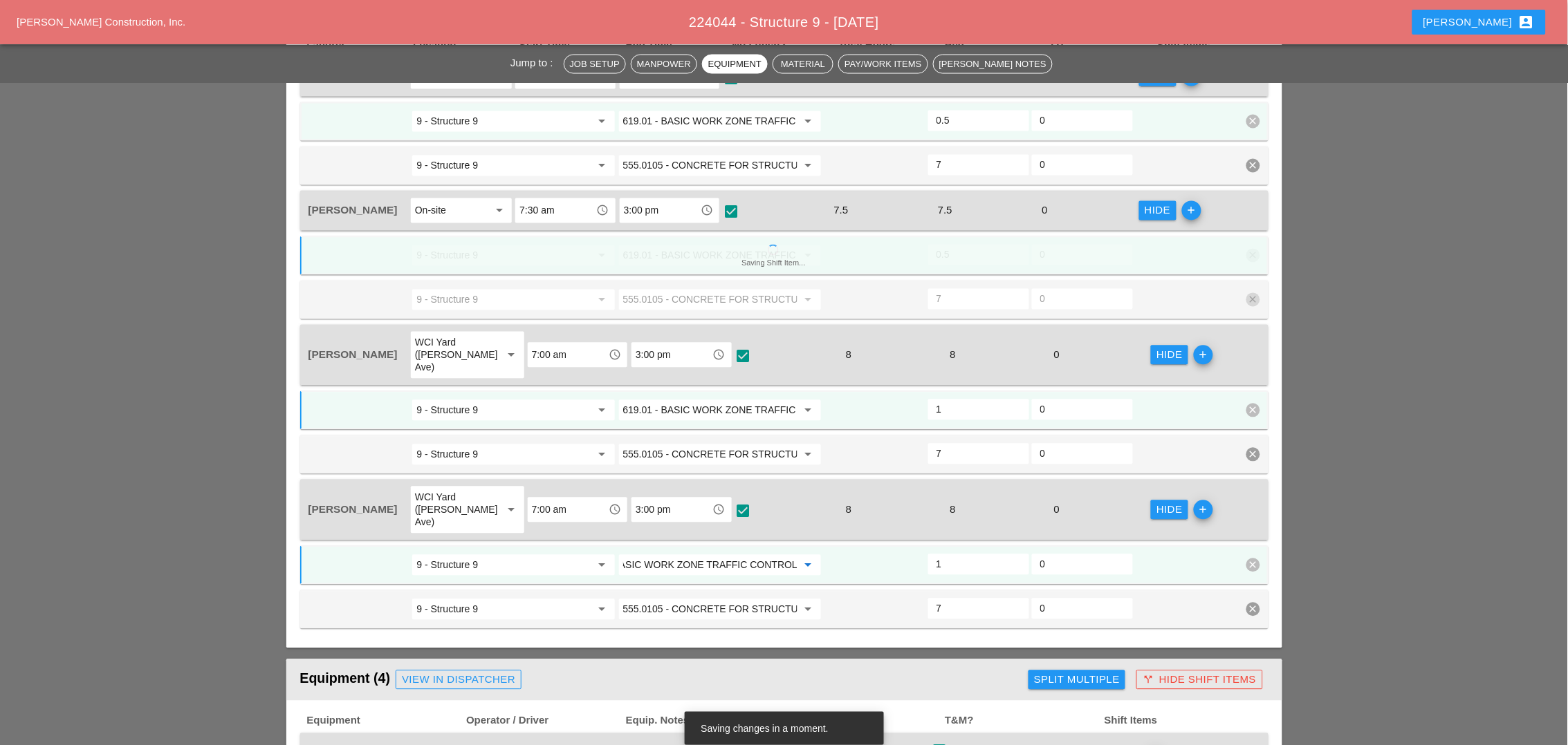
type input "619.01 - BASIC WORK ZONE TRAFFIC CONTROL"
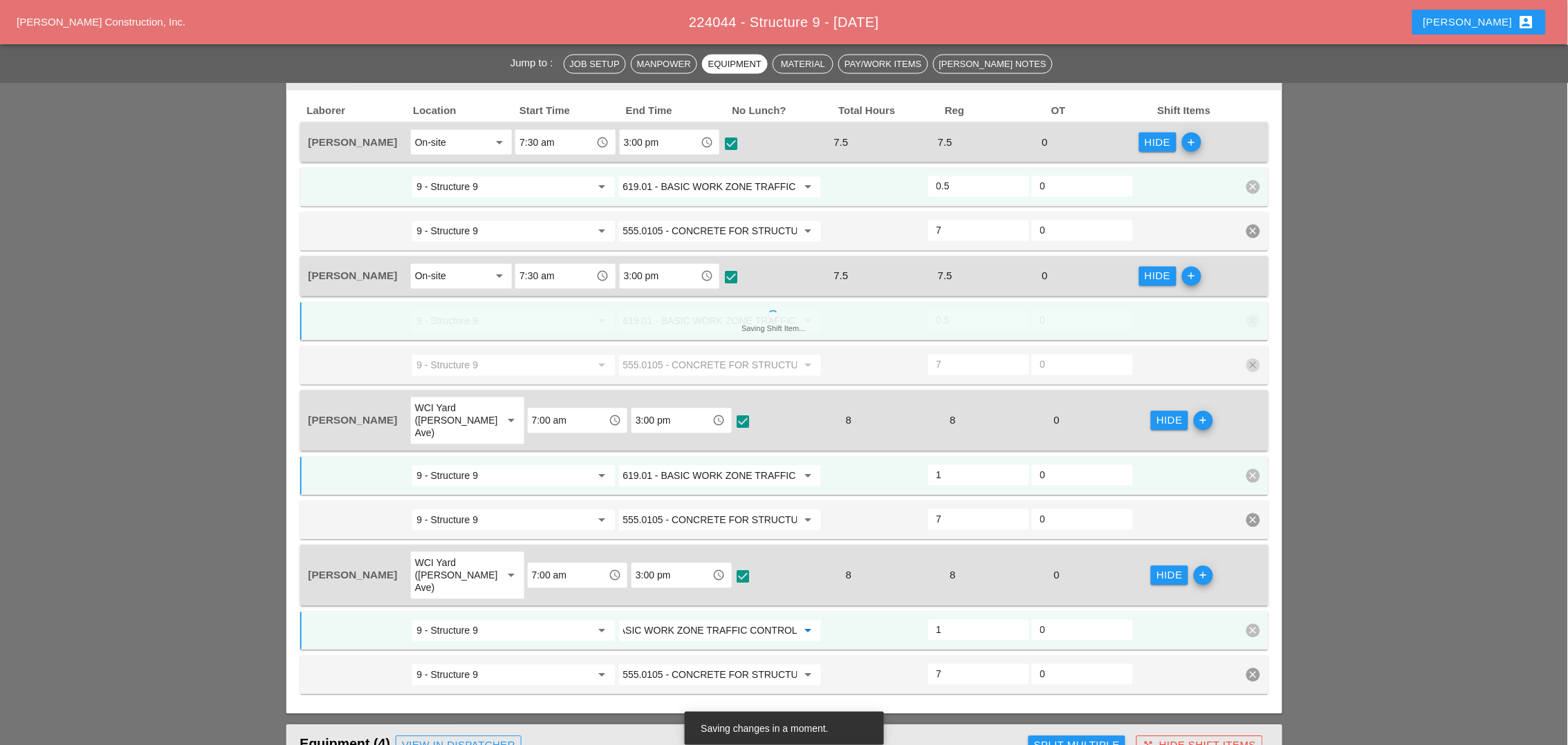
click at [884, 476] on div "Laborer Location Start Time End Time No Lunch? Total Hours Reg OT Shift Items J…" at bounding box center [784, 400] width 968 height 591
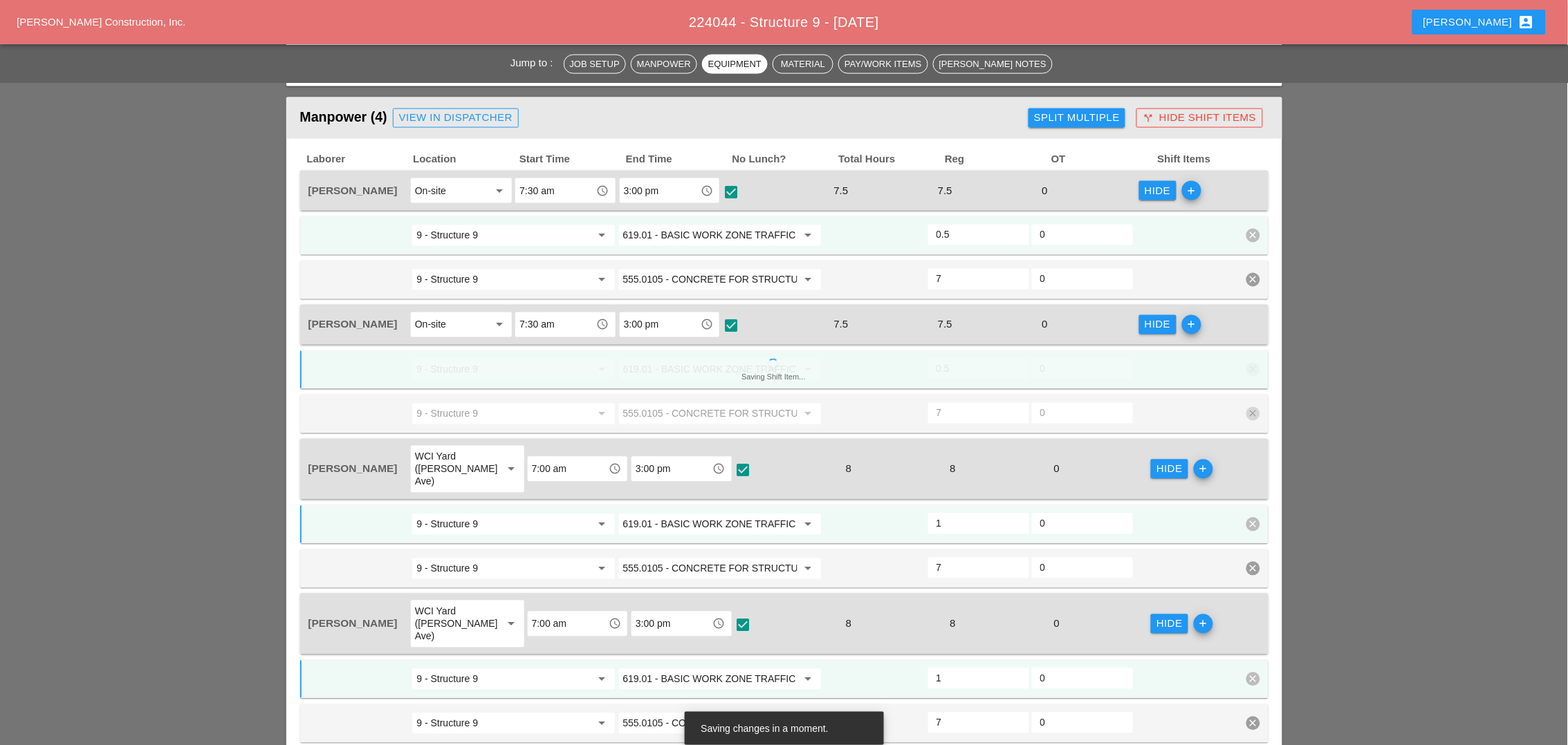
scroll to position [691, 0]
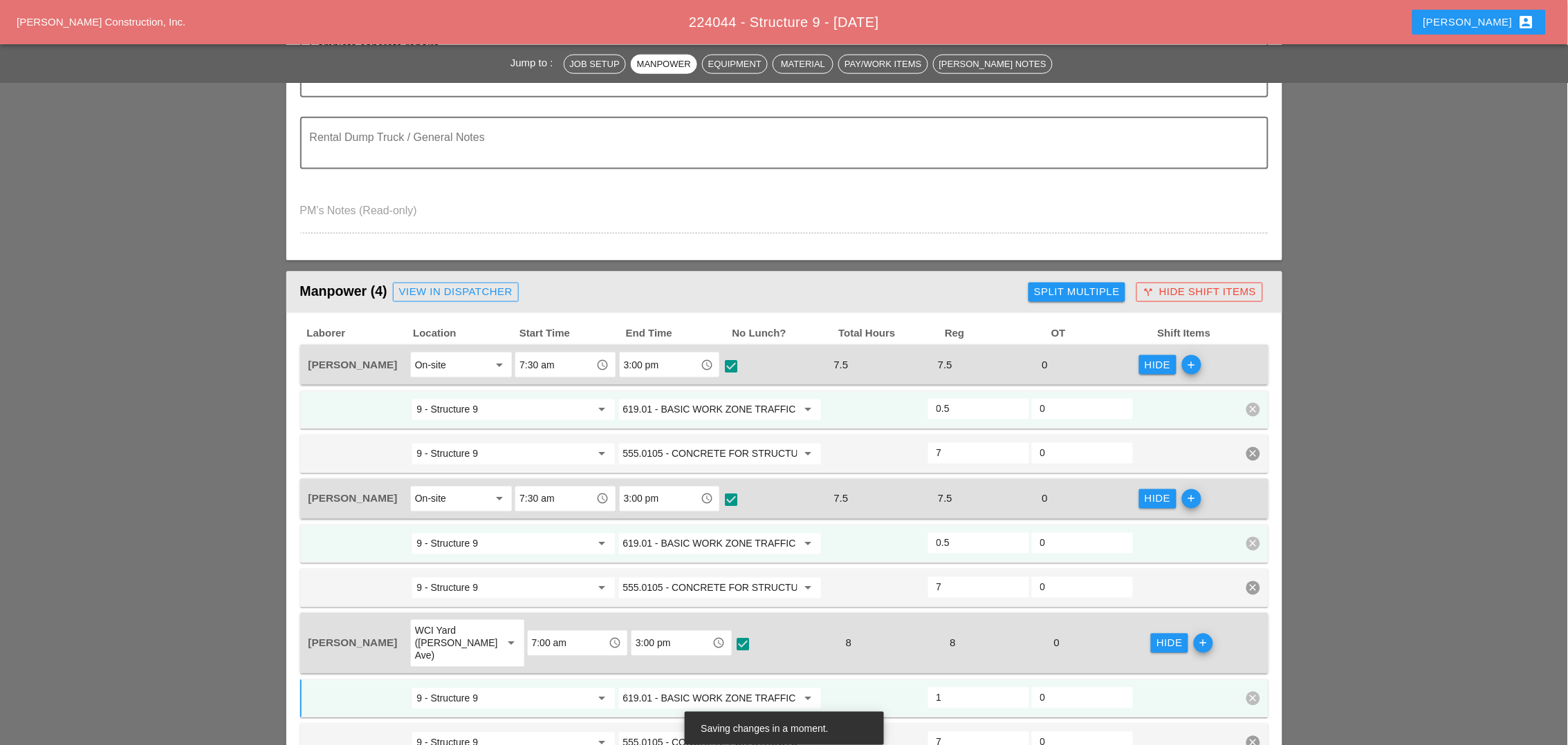
click at [884, 479] on div "Daniel Kavanaugh On-site arrow_drop_down 7:30 am access_time 3:00 pm access_tim…" at bounding box center [784, 499] width 968 height 40
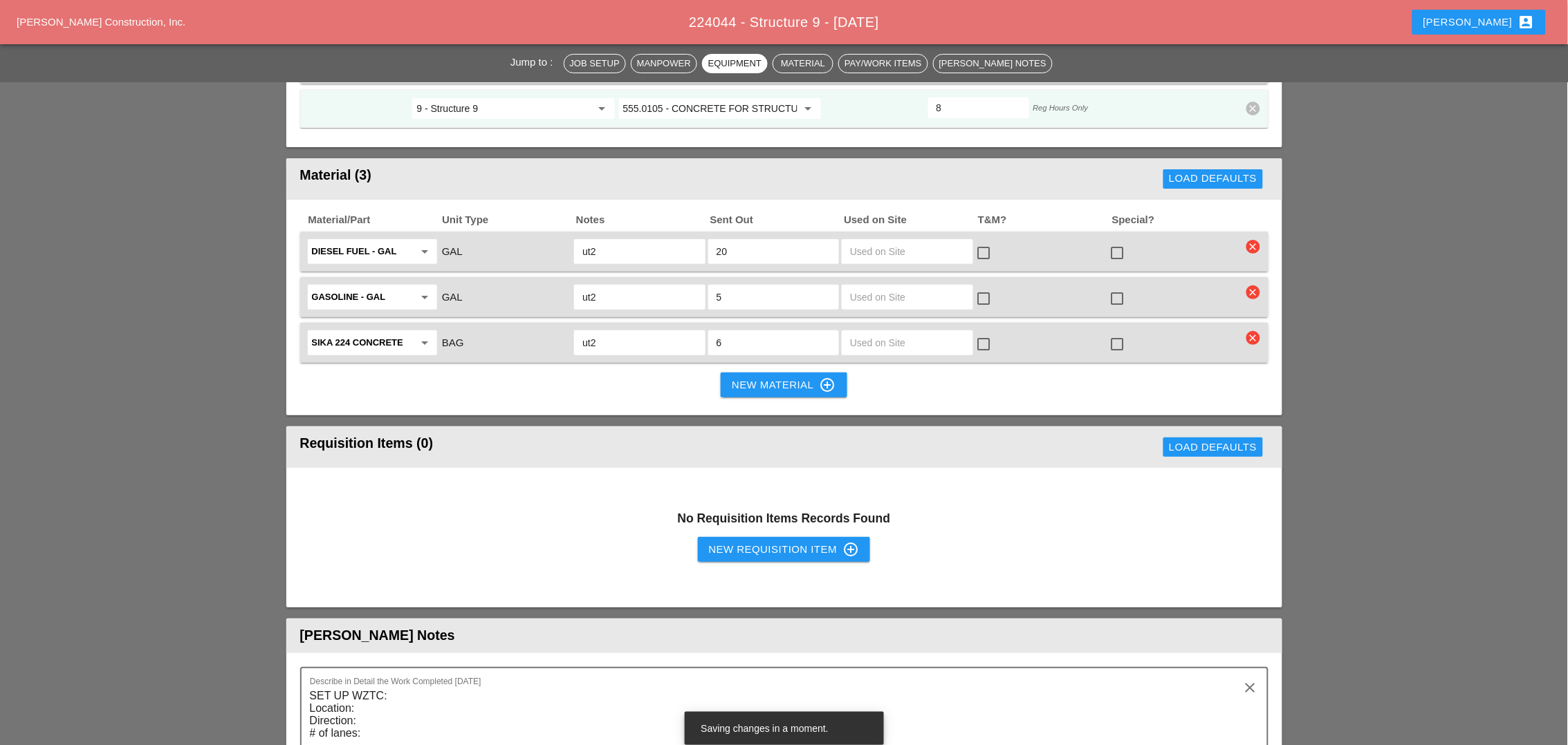
scroll to position [1901, 0]
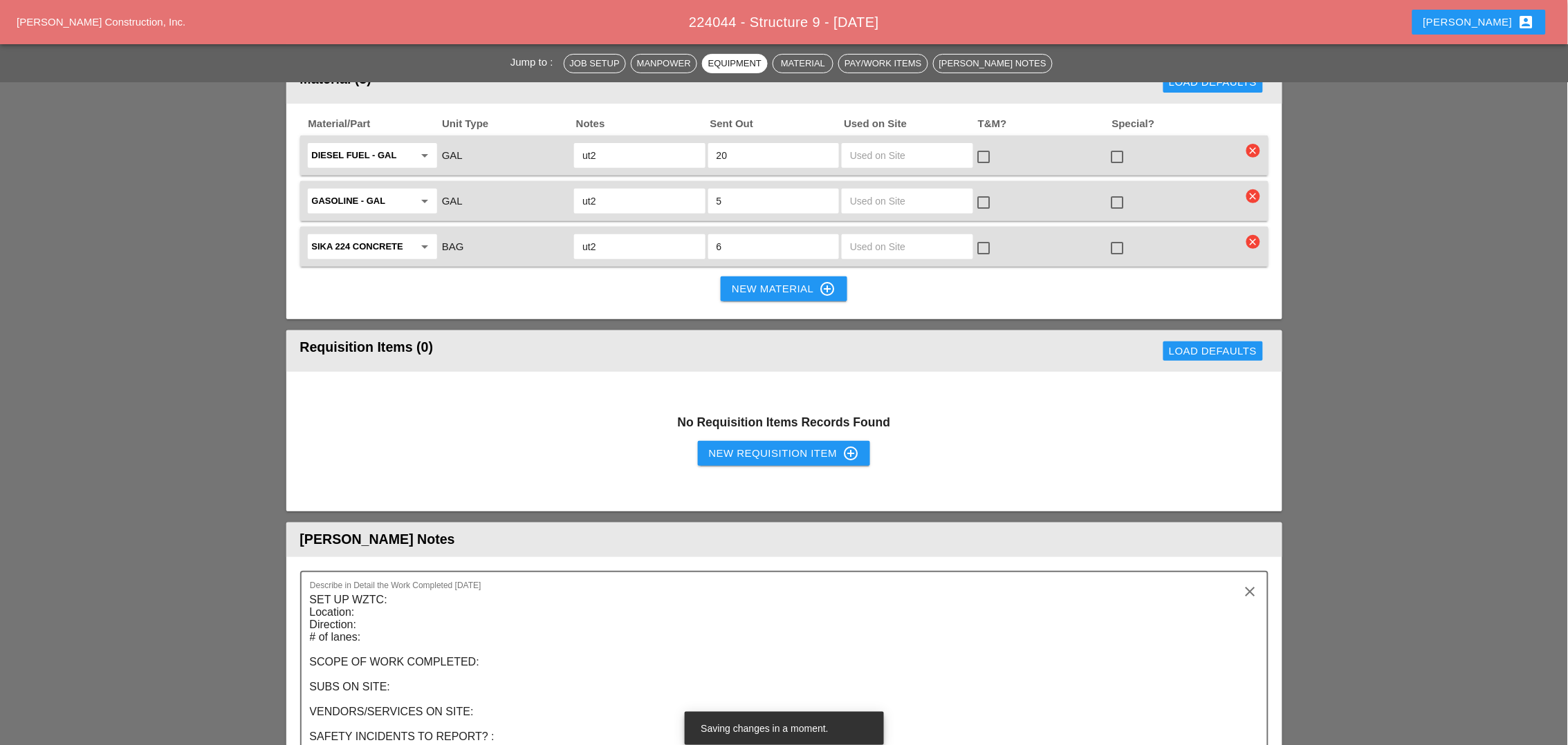
drag, startPoint x: 684, startPoint y: 414, endPoint x: 728, endPoint y: 405, distance: 44.9
click at [701, 410] on div "No Requisition Items Records Found New Requisition Item control_point" at bounding box center [784, 442] width 996 height 140
click at [732, 445] on div "New Requisition Item control_point" at bounding box center [784, 453] width 150 height 17
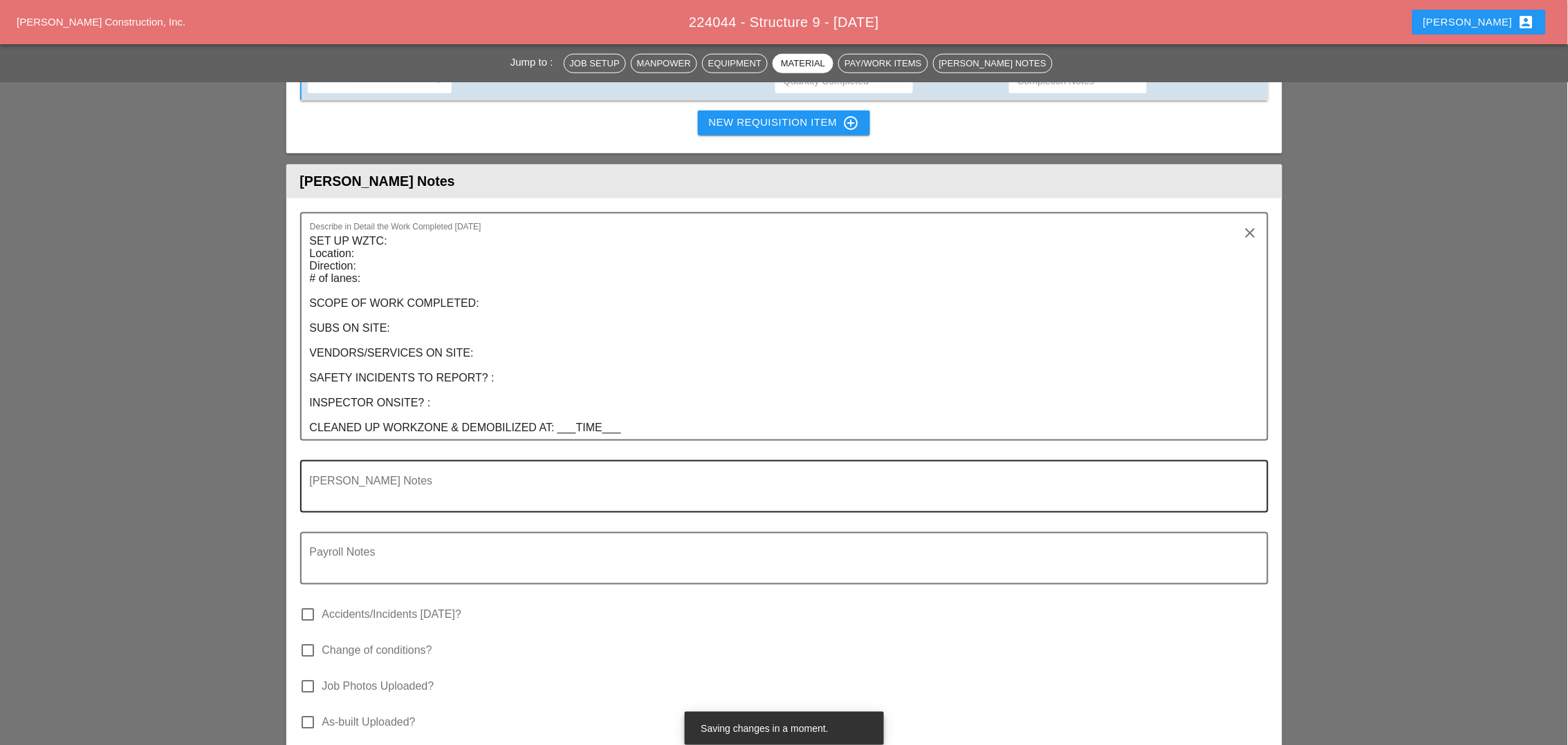
scroll to position [2247, 0]
drag, startPoint x: 672, startPoint y: 411, endPoint x: 682, endPoint y: 404, distance: 12.2
click at [677, 460] on div "[PERSON_NAME] Notes" at bounding box center [778, 484] width 937 height 50
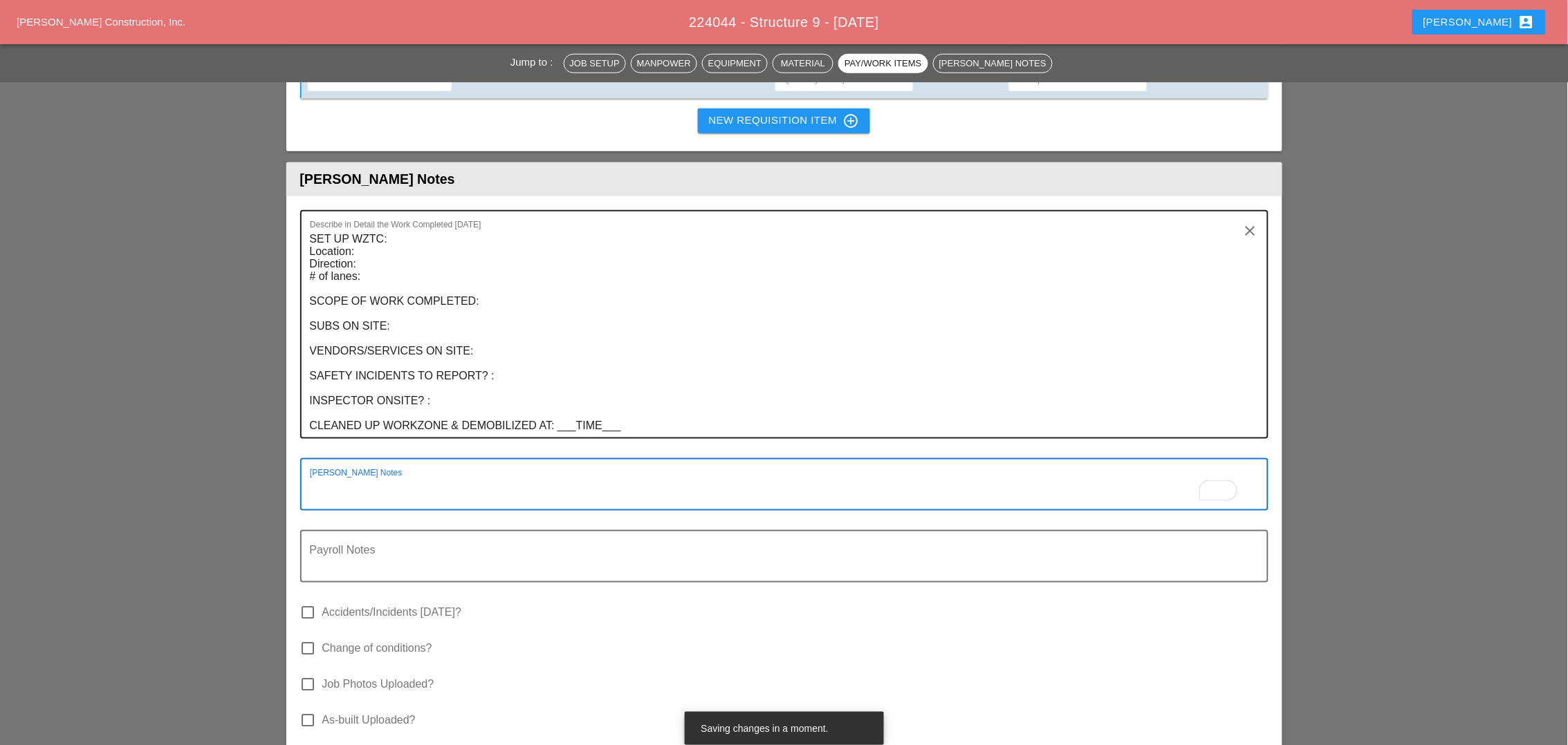
click at [667, 372] on textarea "SET UP WZTC: Location: Direction: # of lanes: SCOPE OF WORK COMPLETED: SUBS ON …" at bounding box center [778, 332] width 937 height 210
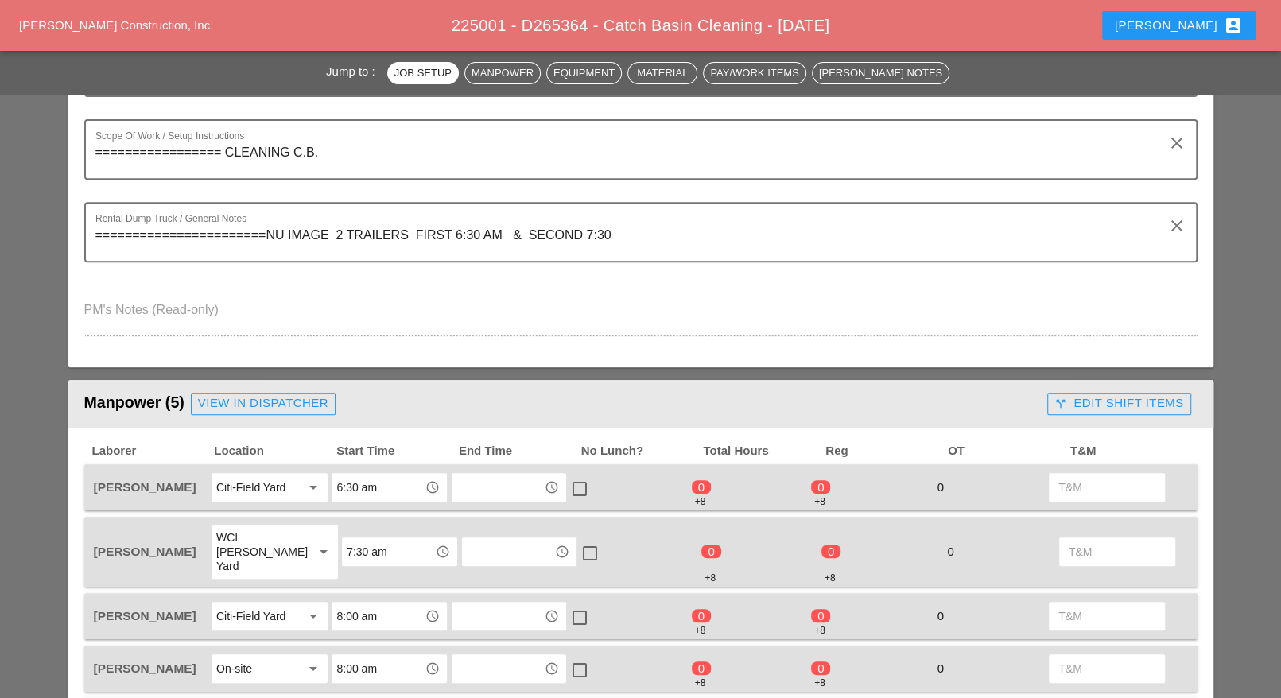
scroll to position [497, 0]
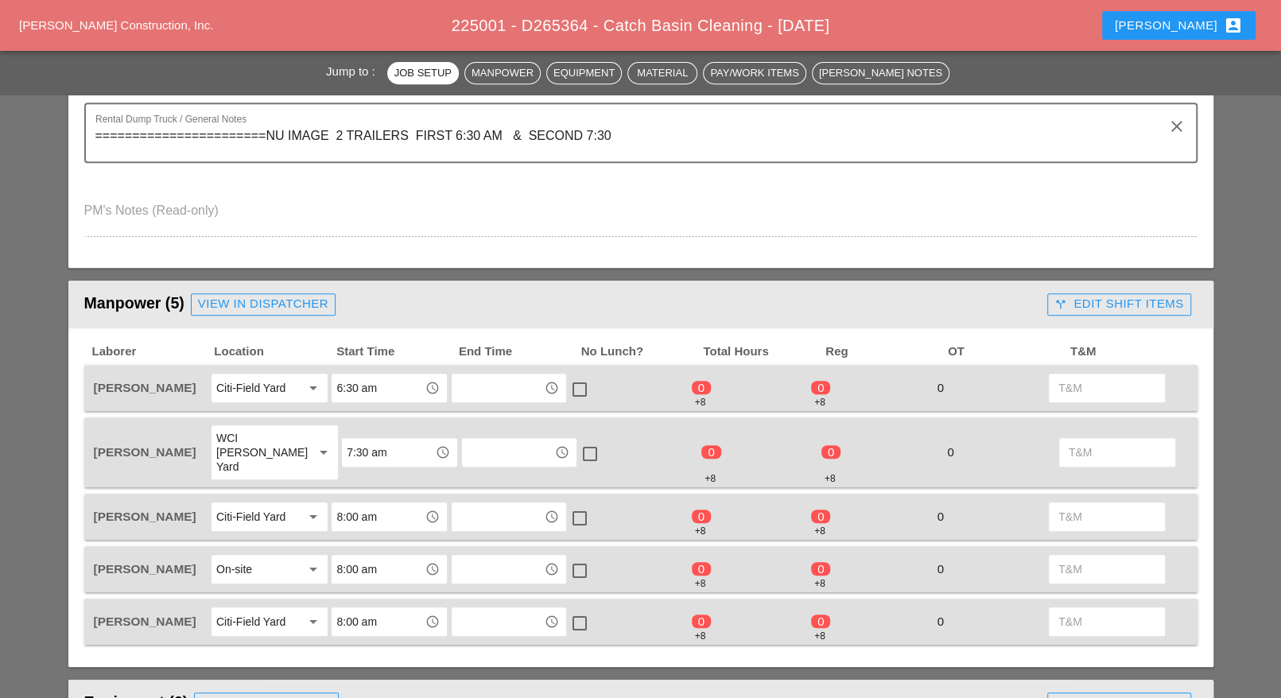
click at [1101, 299] on div "call_split Edit Shift Items" at bounding box center [1119, 304] width 129 height 18
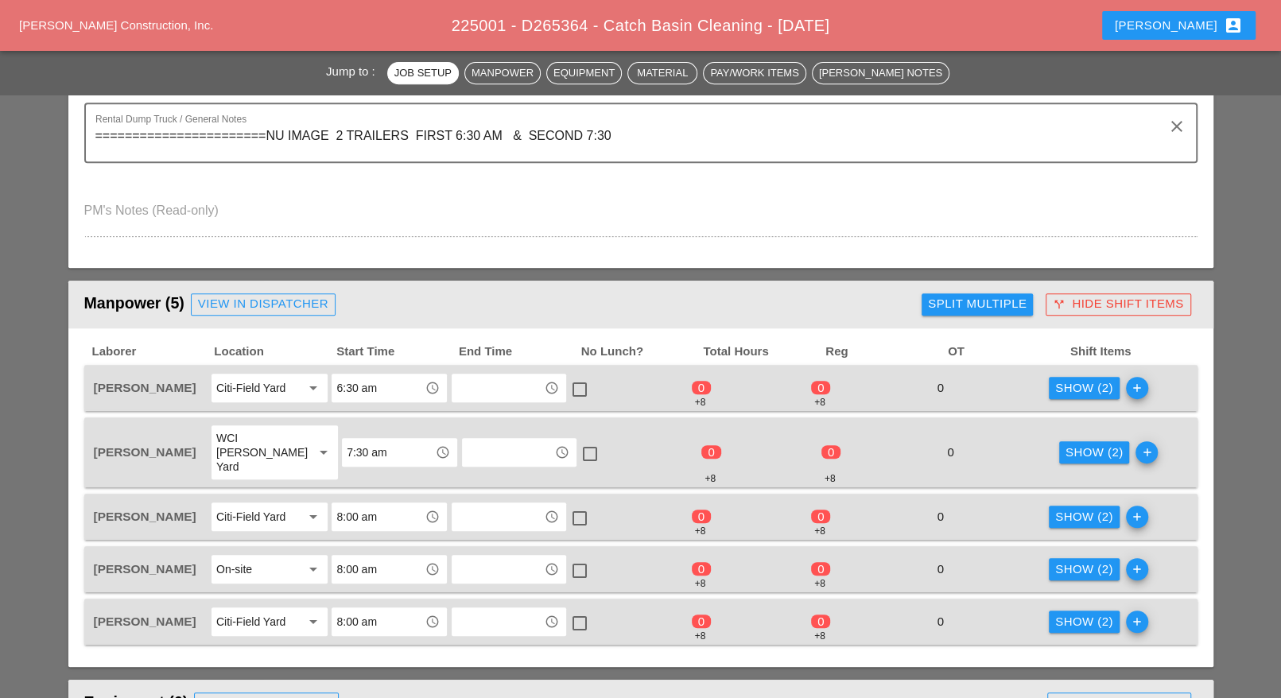
click at [1087, 388] on div "Show (2)" at bounding box center [1084, 388] width 58 height 18
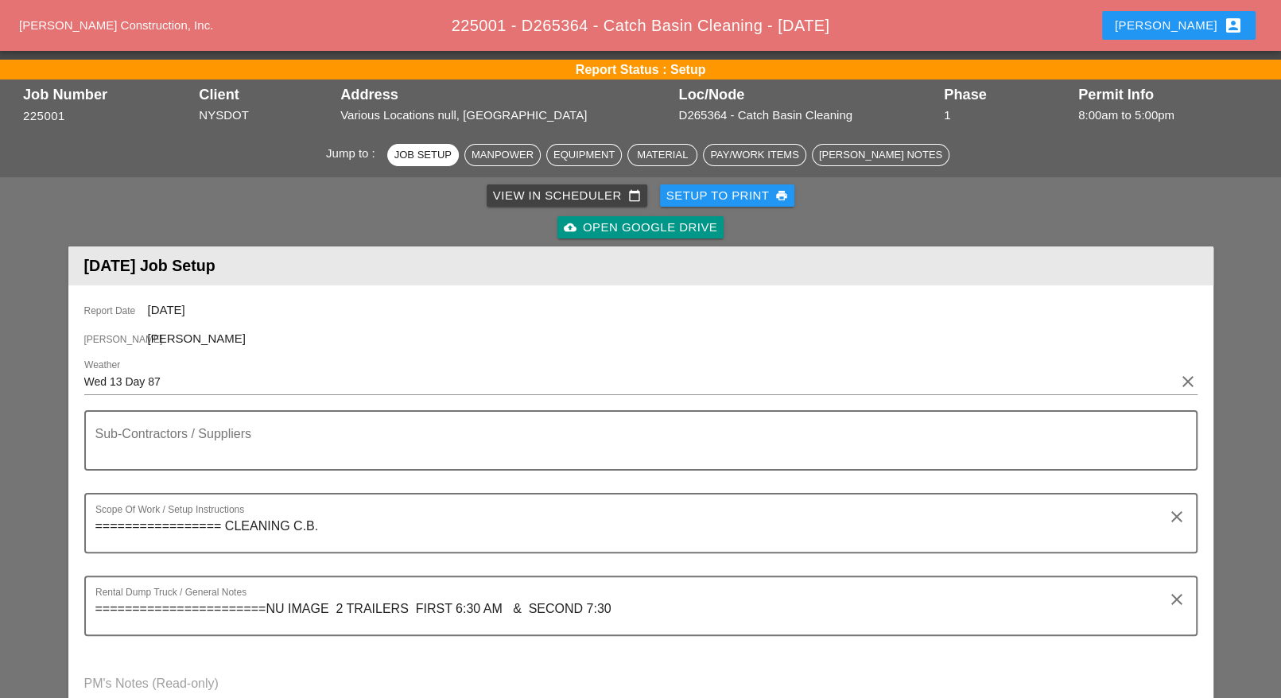
scroll to position [0, 0]
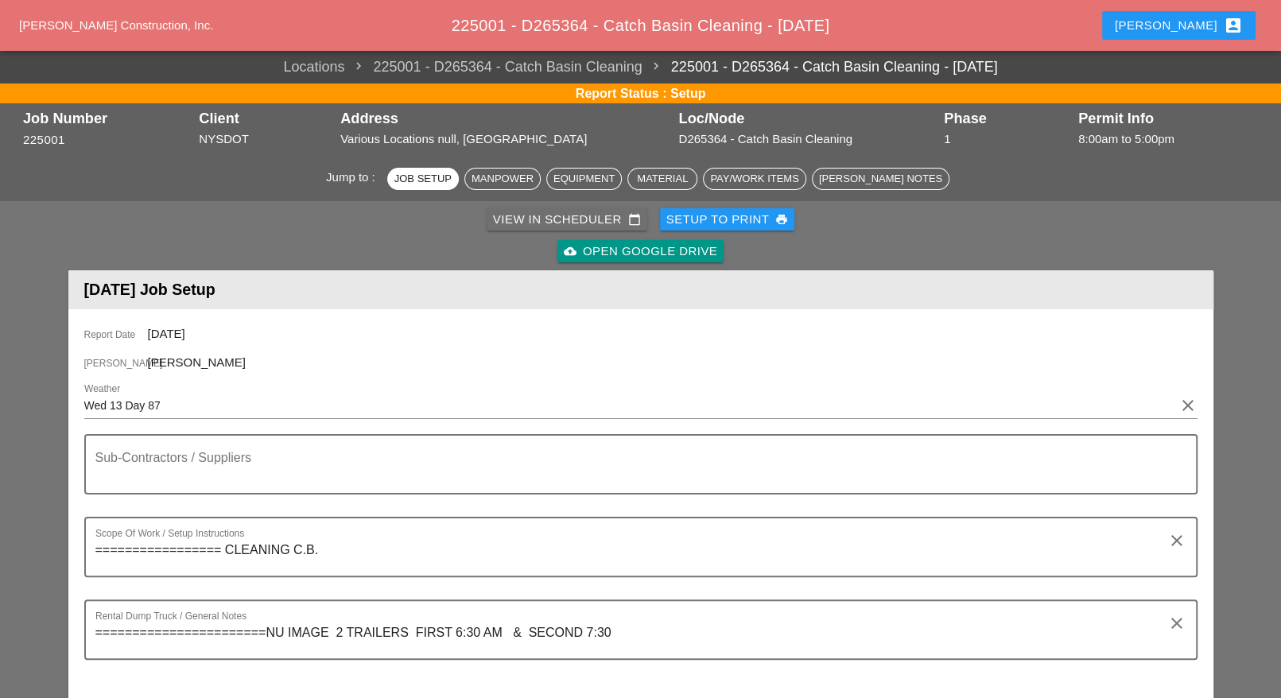
click at [531, 219] on div "View in Scheduler calendar_today" at bounding box center [567, 220] width 148 height 18
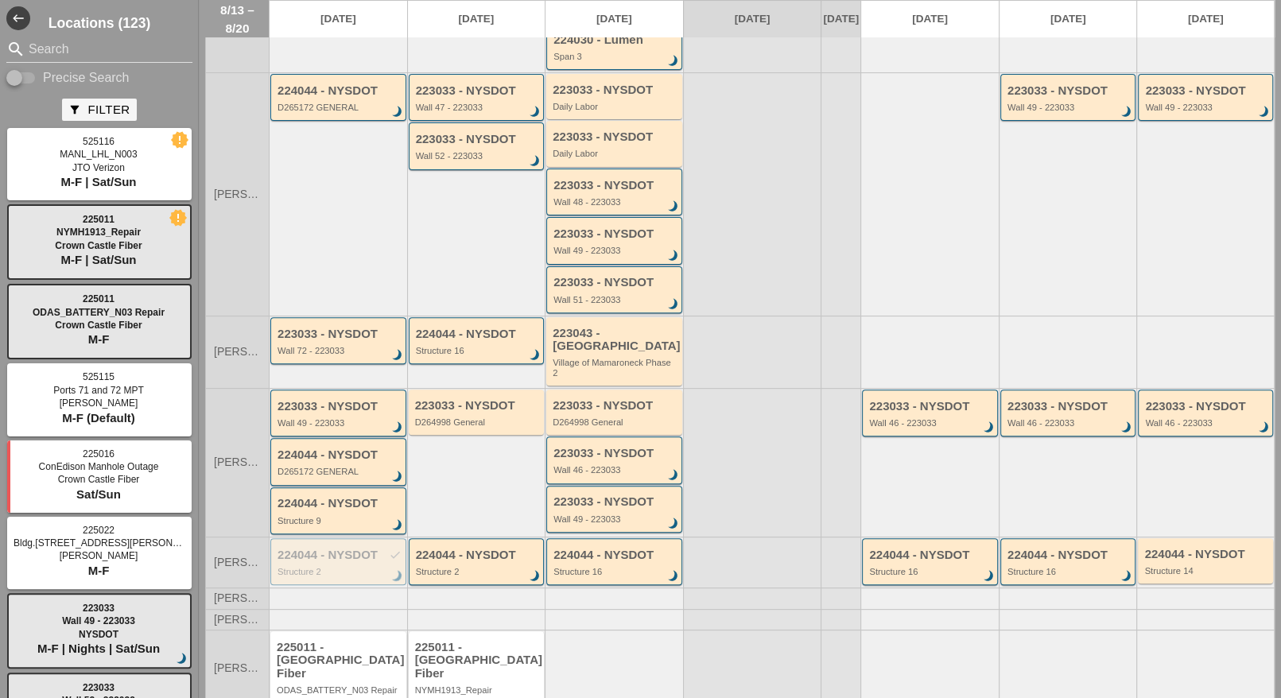
scroll to position [279, 0]
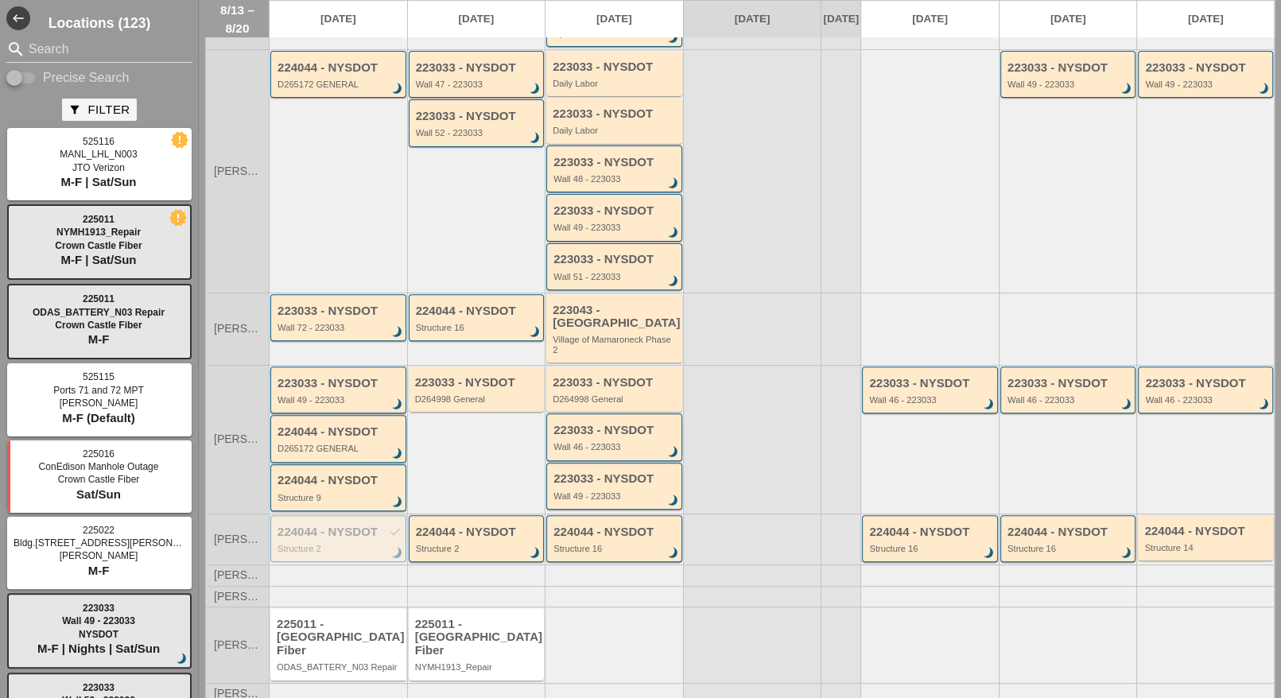
click at [342, 444] on div "D265172 GENERAL" at bounding box center [340, 449] width 124 height 10
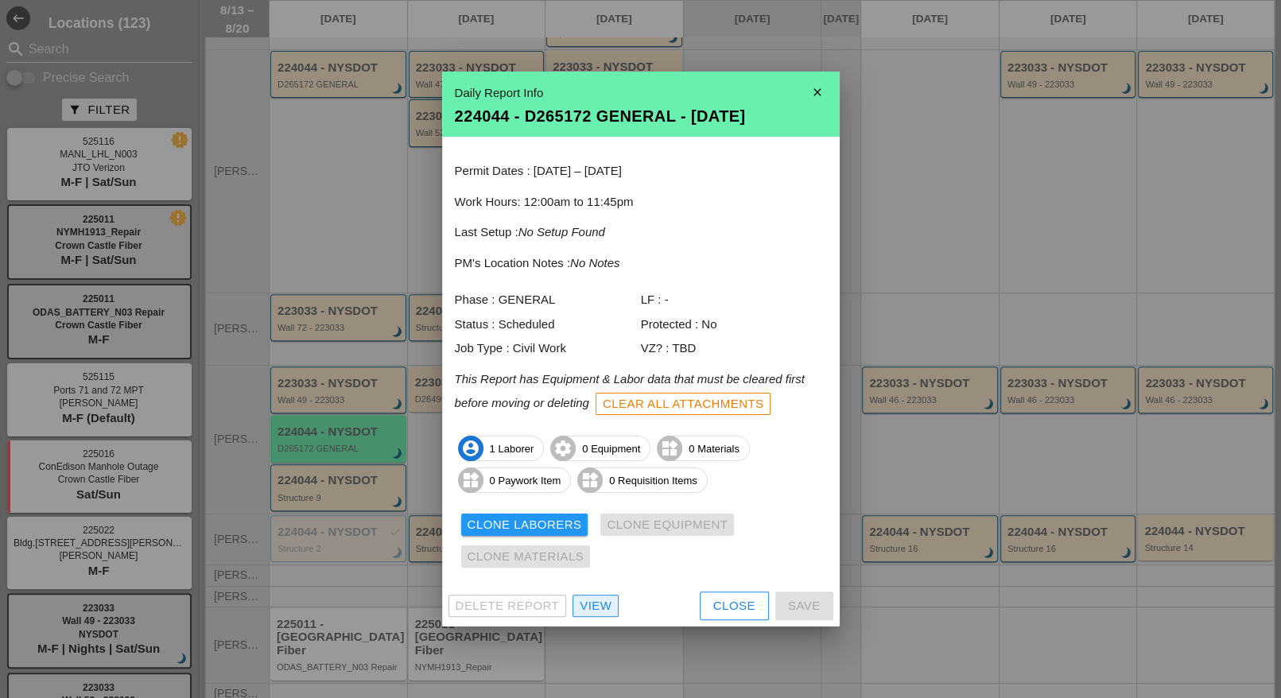
click at [600, 600] on div "View" at bounding box center [596, 606] width 32 height 18
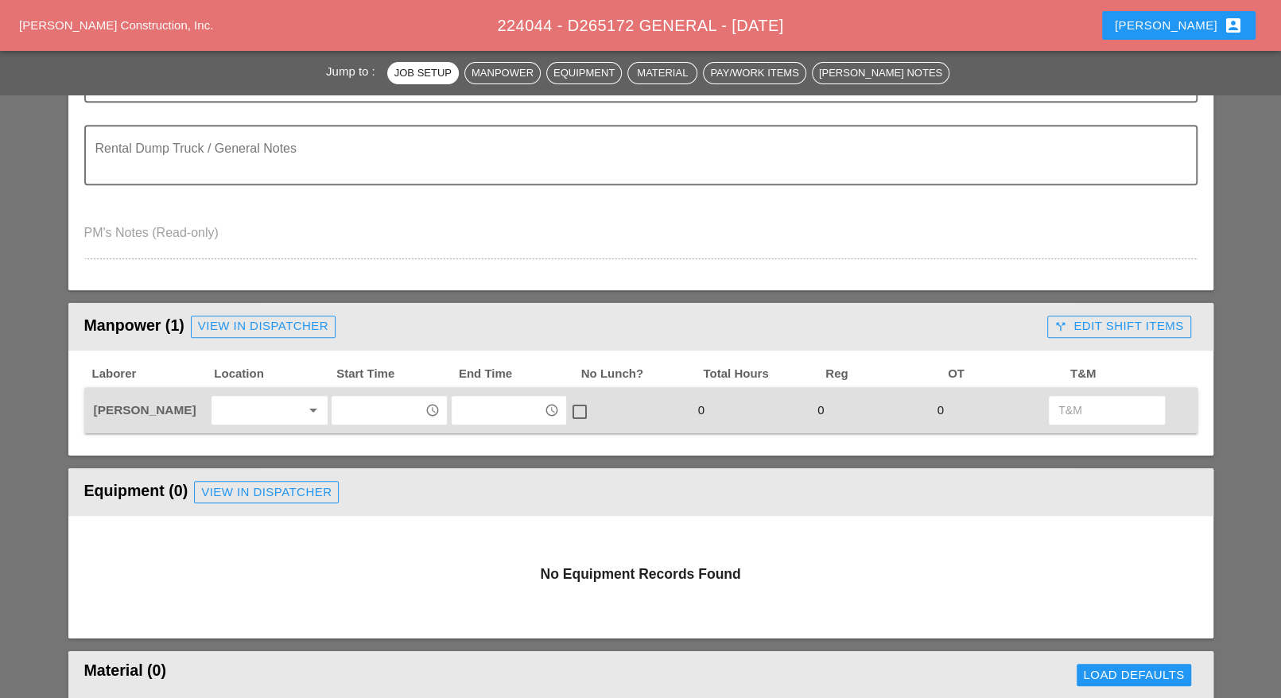
scroll to position [497, 0]
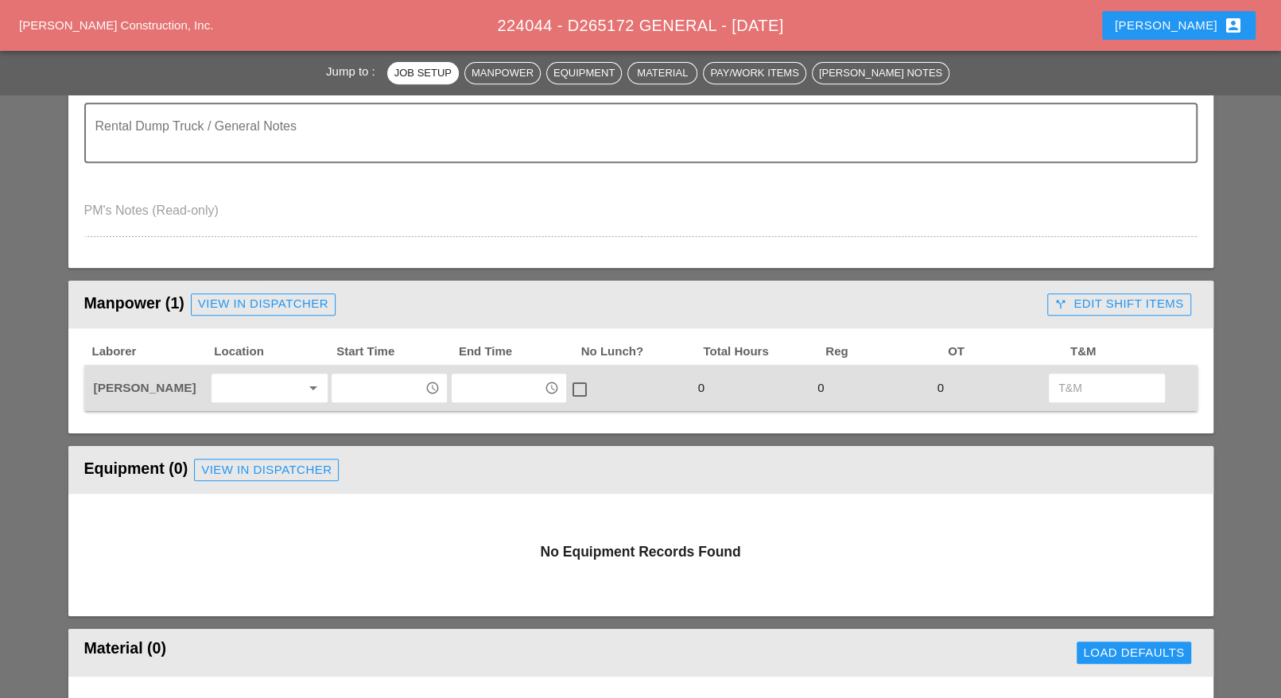
click at [371, 385] on input "text" at bounding box center [377, 387] width 83 height 25
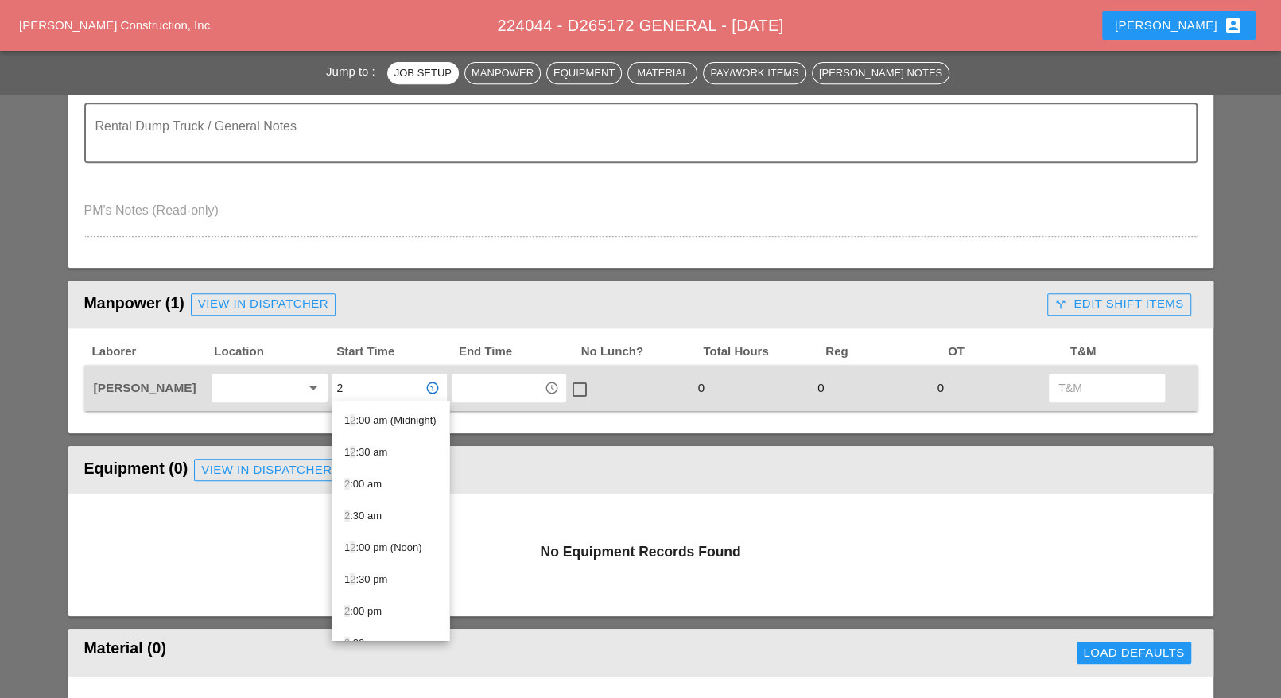
click at [371, 612] on div "2 :00 pm" at bounding box center [390, 611] width 92 height 19
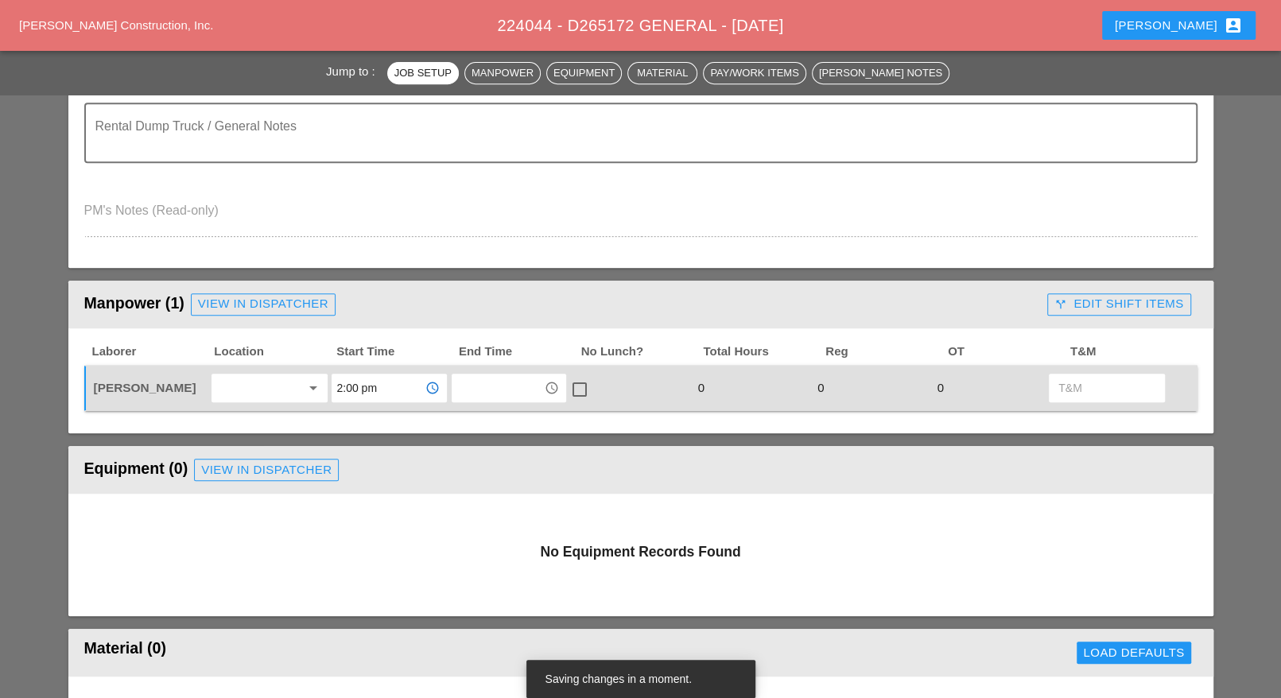
type input "2:00 pm"
click at [482, 390] on input "text" at bounding box center [497, 387] width 83 height 25
click at [490, 485] on div "5 :00 pm" at bounding box center [509, 484] width 90 height 19
type input "5:00 pm"
click at [585, 390] on div at bounding box center [579, 389] width 27 height 27
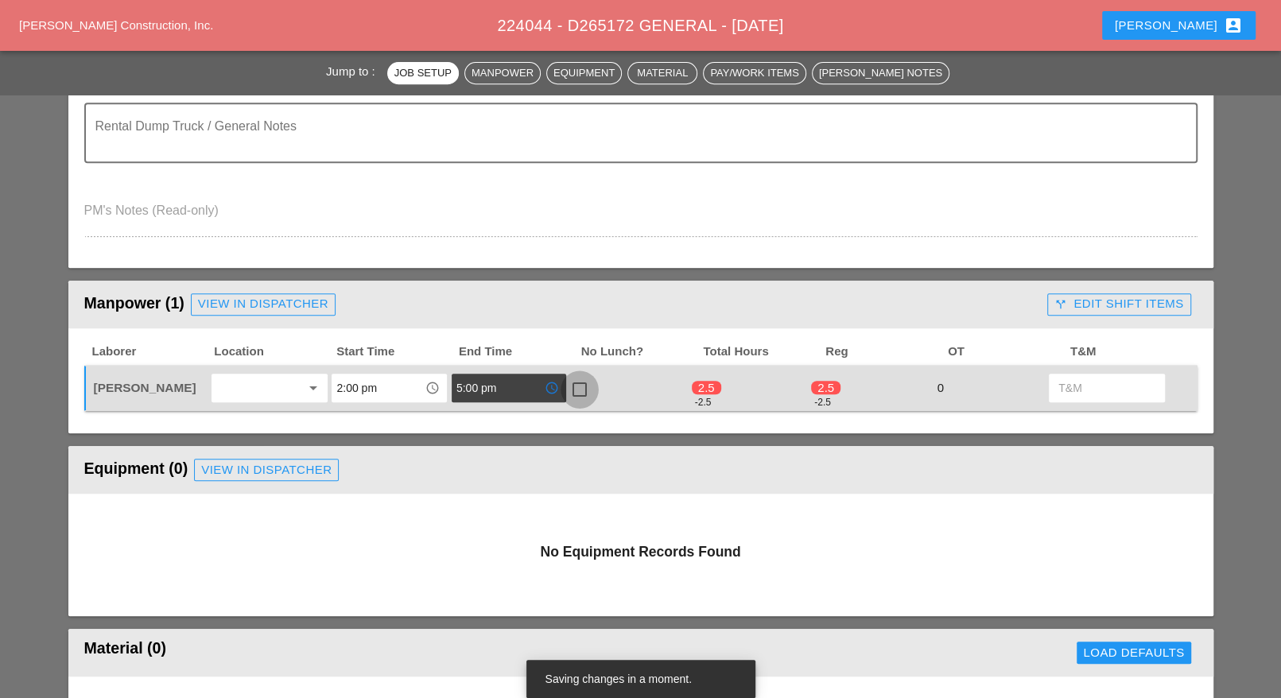
checkbox input "true"
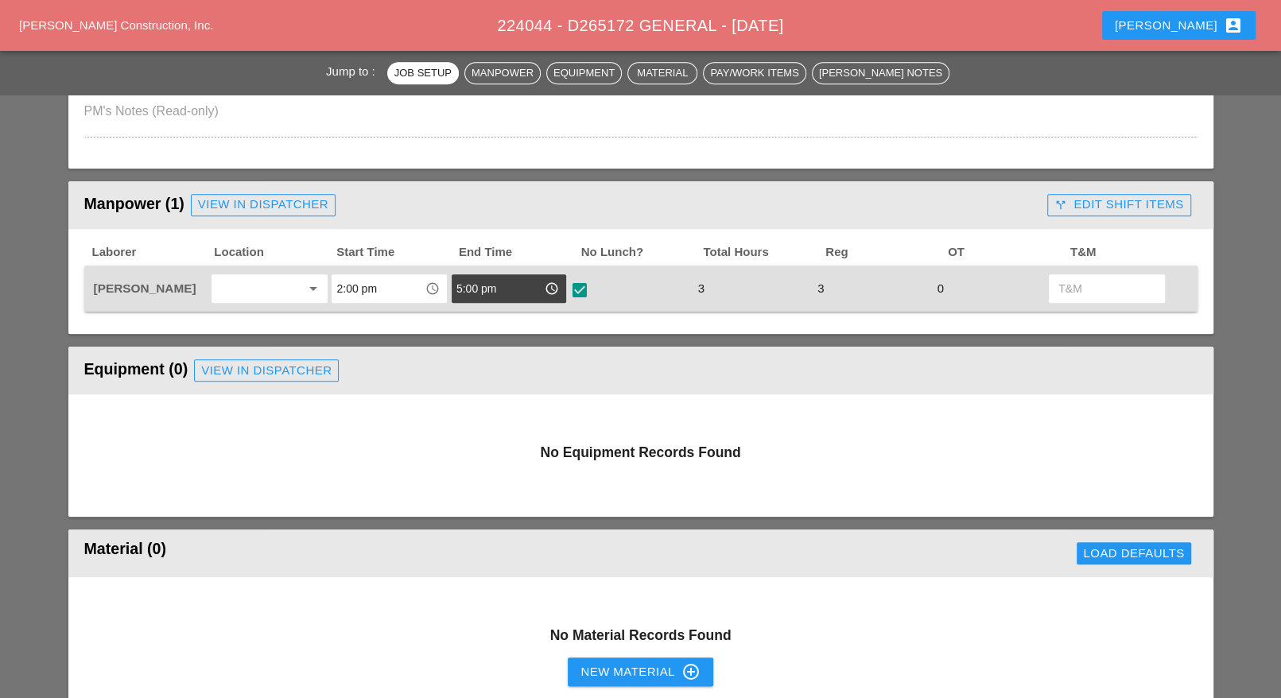
click at [1104, 205] on div "call_split Edit Shift Items" at bounding box center [1119, 205] width 129 height 18
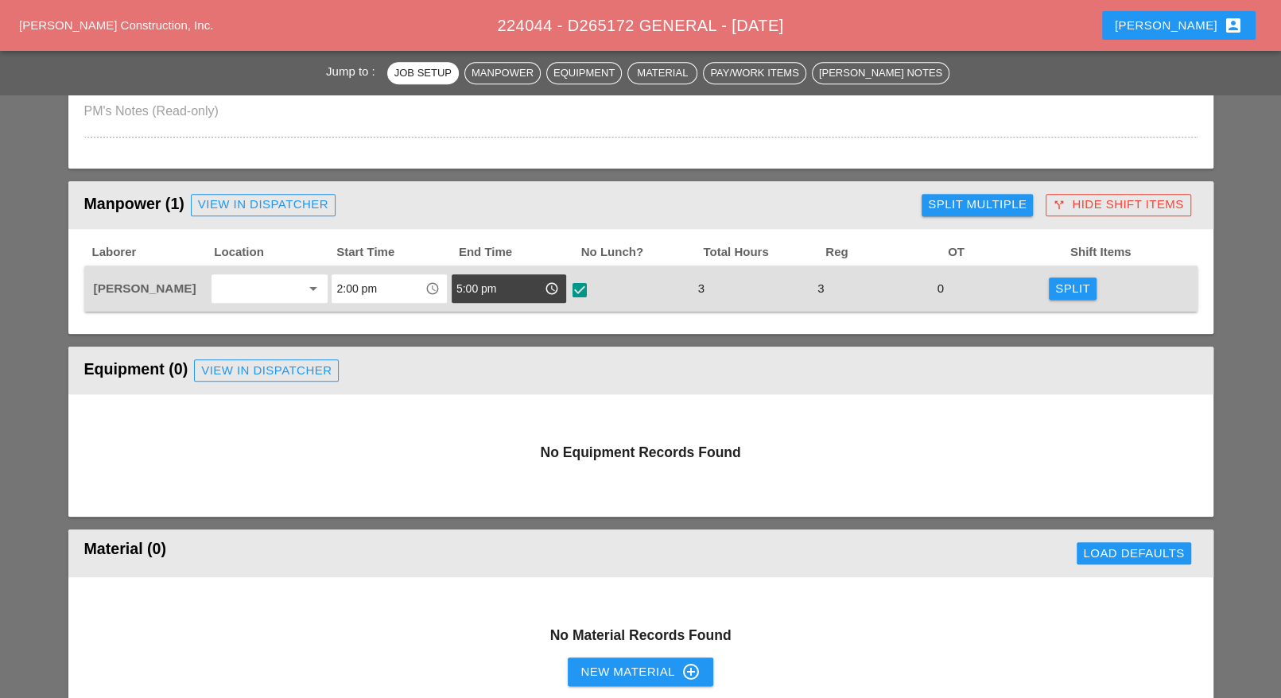
click at [1066, 289] on div "Split" at bounding box center [1072, 289] width 35 height 18
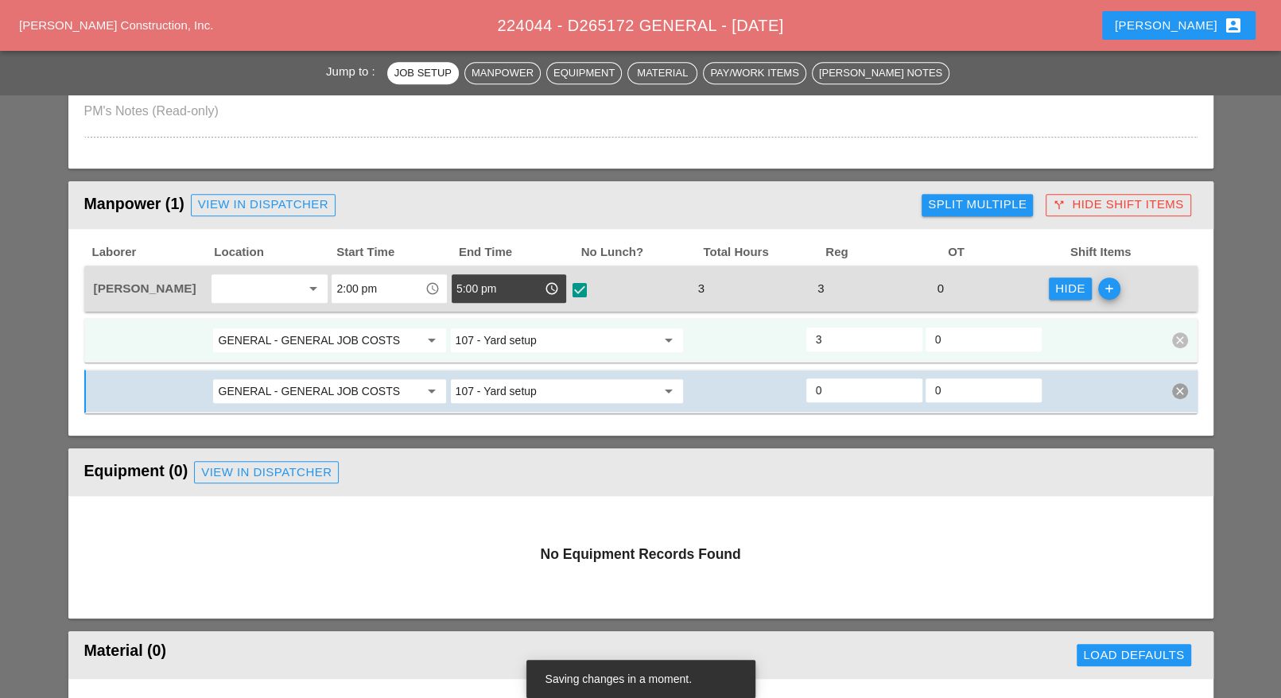
click at [383, 338] on input "GENERAL - GENERAL JOB COSTS" at bounding box center [318, 340] width 200 height 25
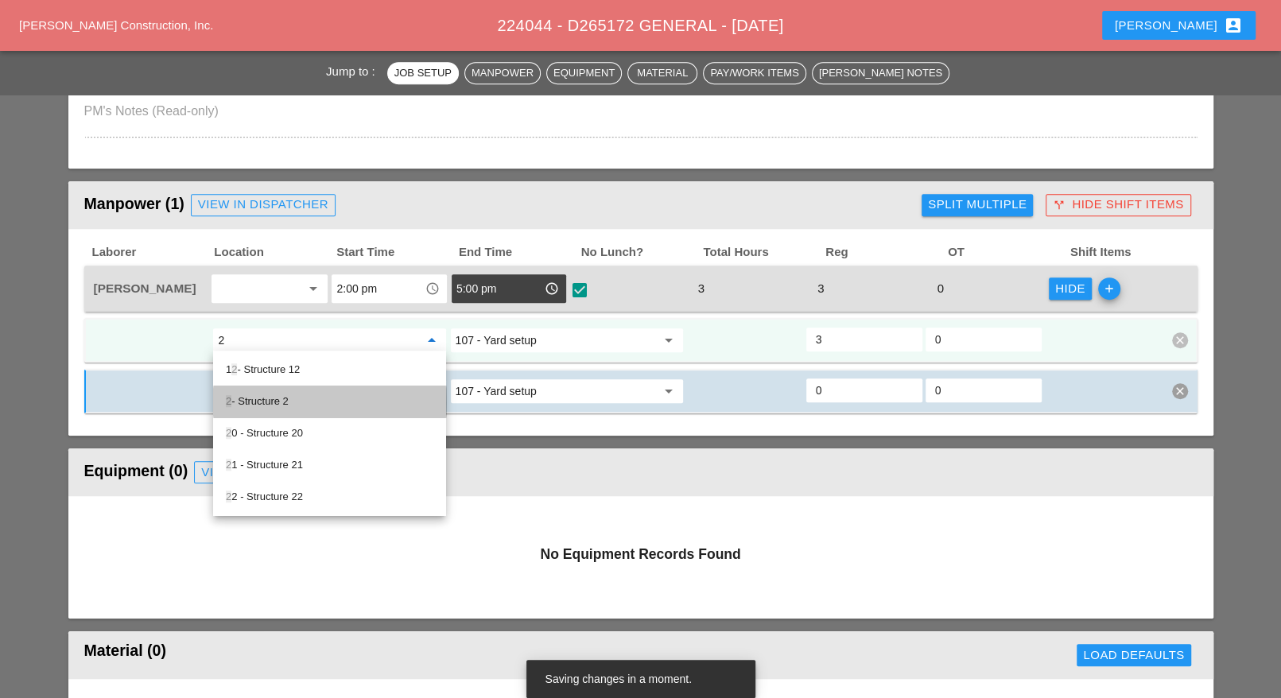
drag, startPoint x: 274, startPoint y: 403, endPoint x: 318, endPoint y: 394, distance: 45.5
click at [277, 402] on div "2 - Structure 2" at bounding box center [330, 401] width 208 height 19
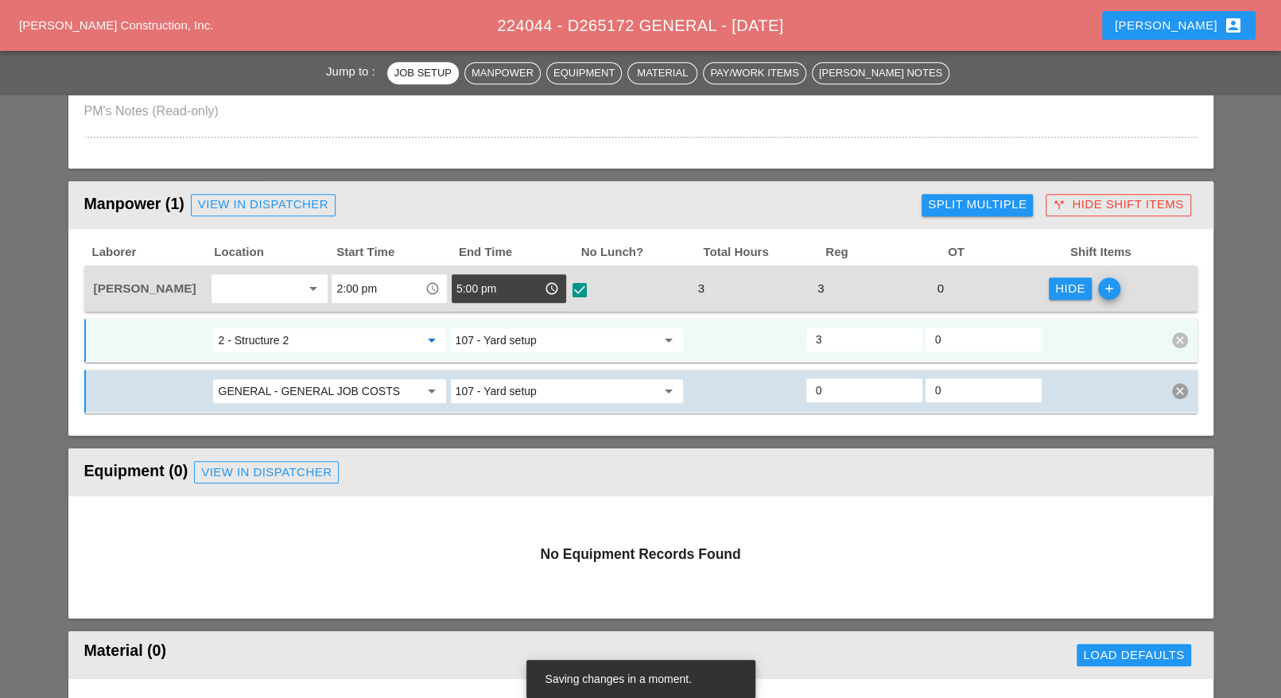
type input "2 - Structure 2"
click at [523, 333] on input "107 - Yard setup" at bounding box center [556, 340] width 200 height 25
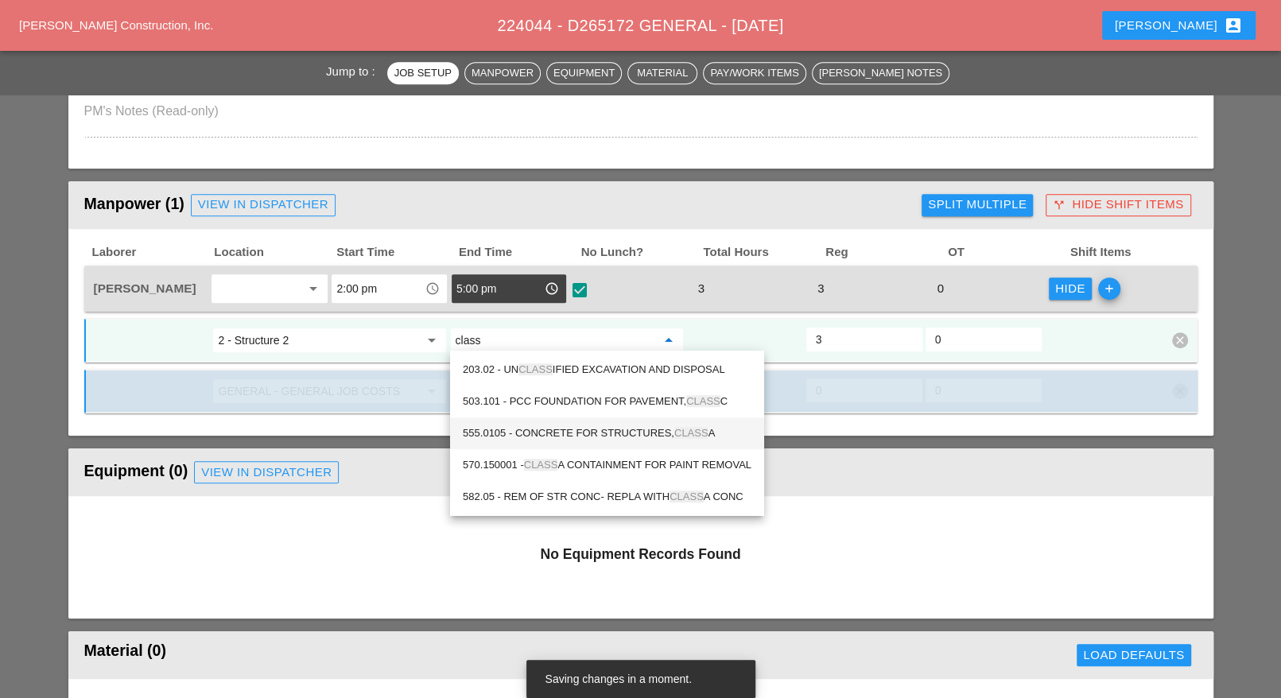
click at [585, 428] on div "555.0105 - CONCRETE FOR STRUCTURES, CLASS A" at bounding box center [607, 433] width 289 height 19
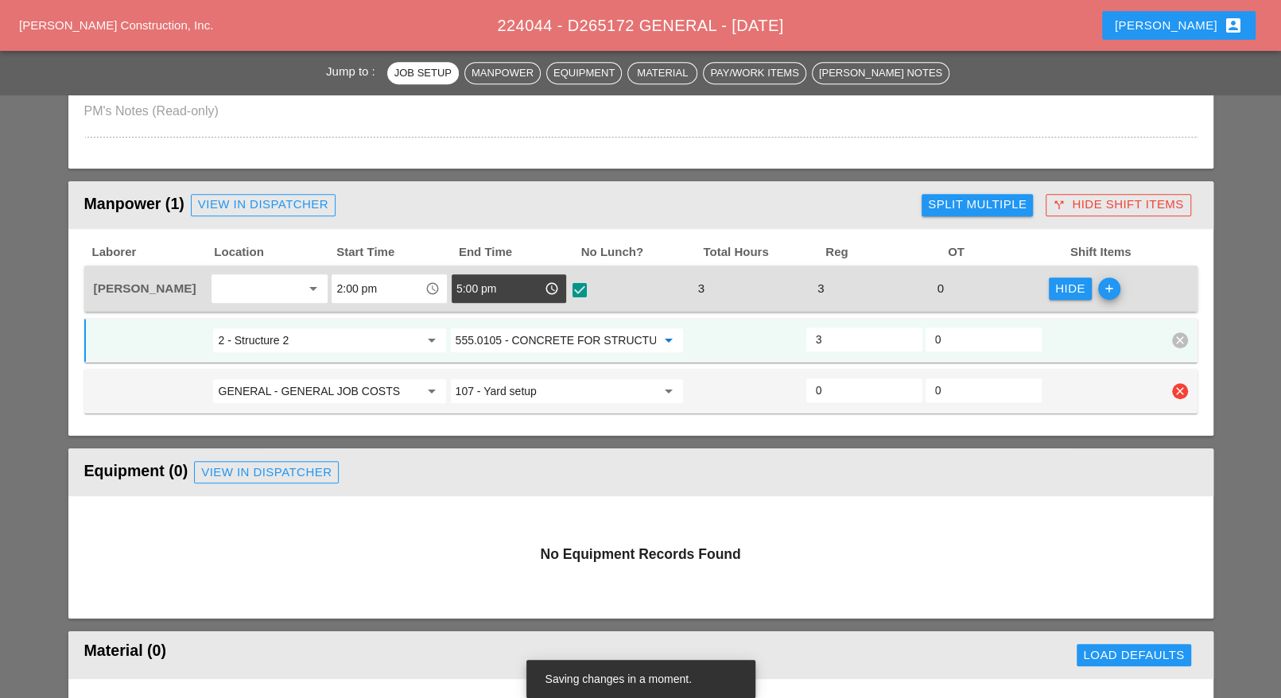
type input "555.0105 - CONCRETE FOR STRUCTURES, CLASS A"
click at [379, 386] on input "GENERAL - GENERAL JOB COSTS" at bounding box center [318, 391] width 200 height 25
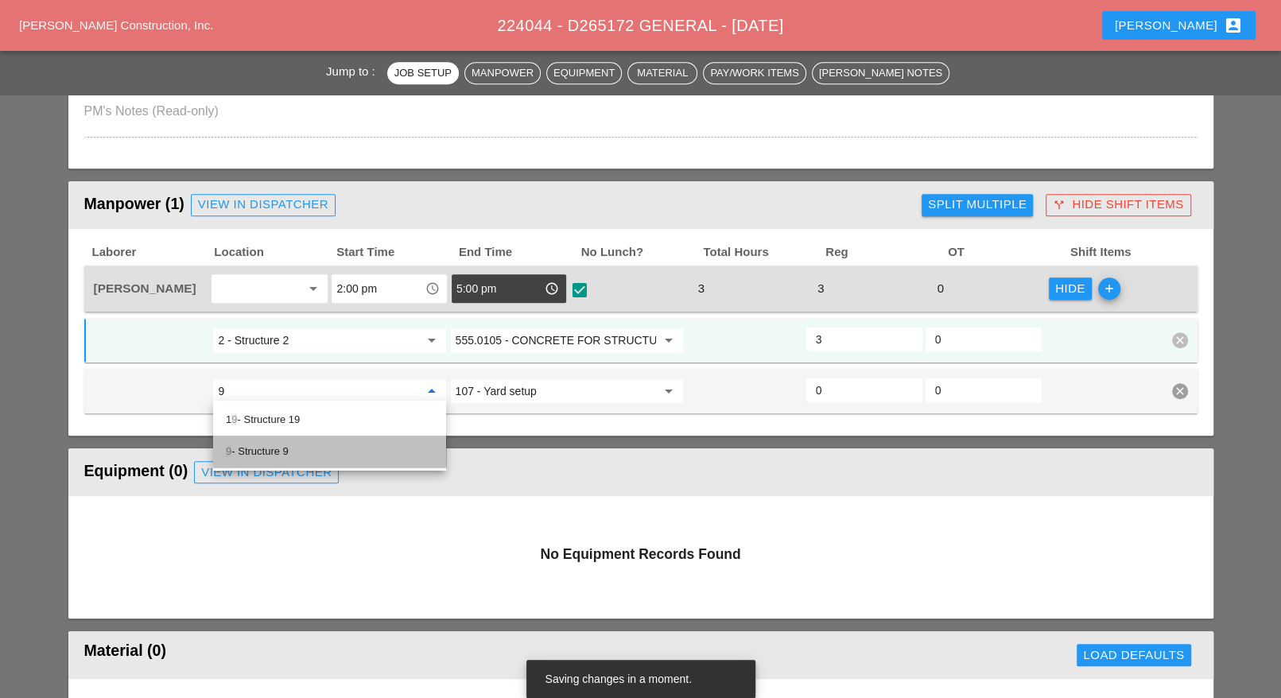
click at [286, 444] on div "9 - Structure 9" at bounding box center [330, 451] width 208 height 19
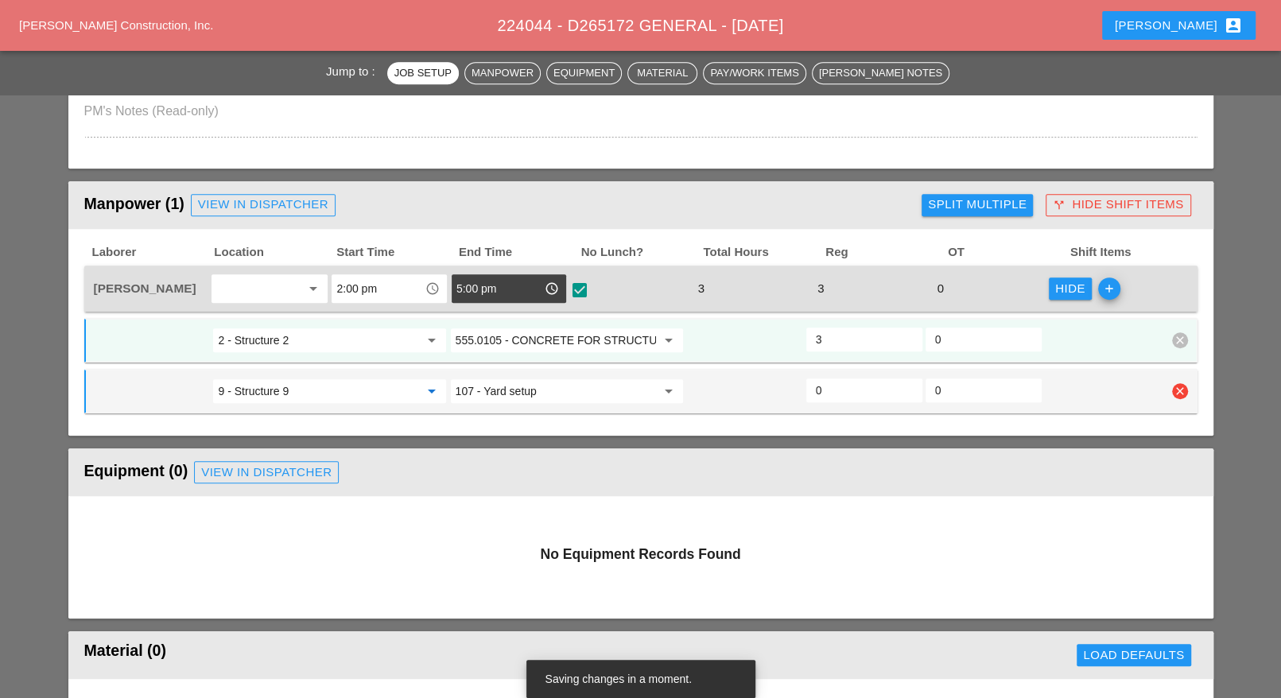
type input "9 - Structure 9"
click at [503, 385] on input "107 - Yard setup" at bounding box center [556, 391] width 200 height 25
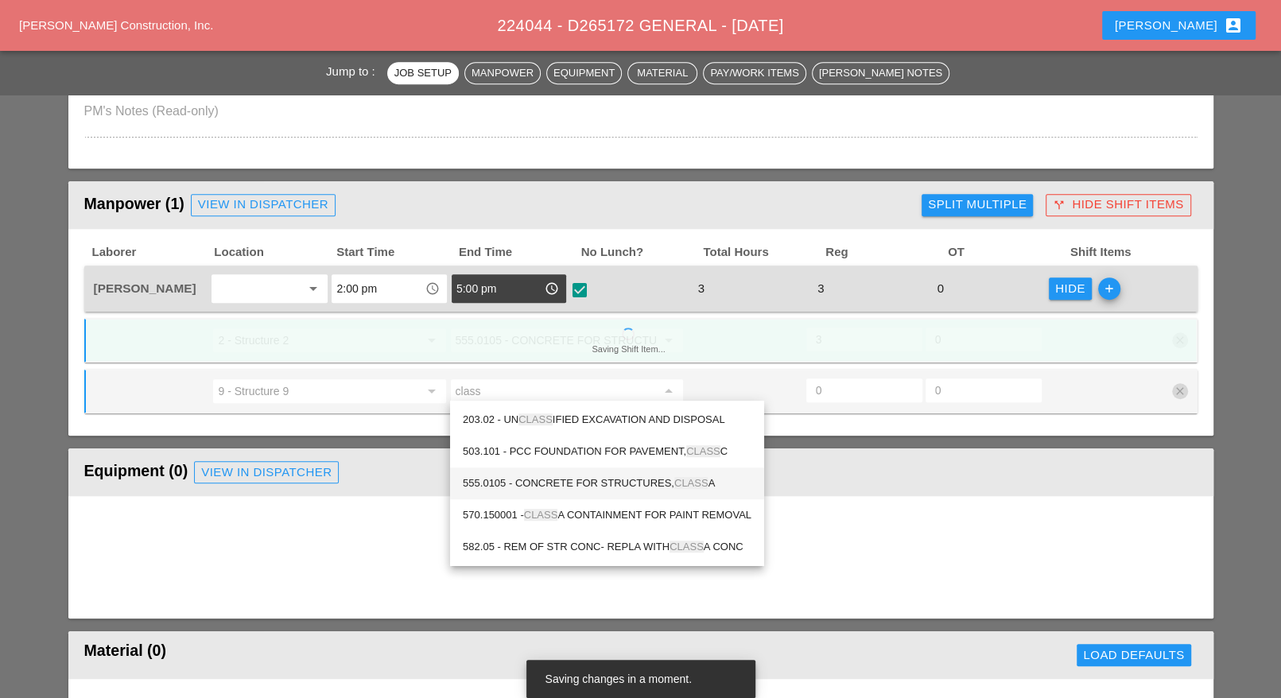
click at [572, 476] on div "555.0105 - CONCRETE FOR STRUCTURES, CLASS A" at bounding box center [607, 483] width 289 height 19
type input "555.0105 - CONCRETE FOR STRUCTURES, CLASS A"
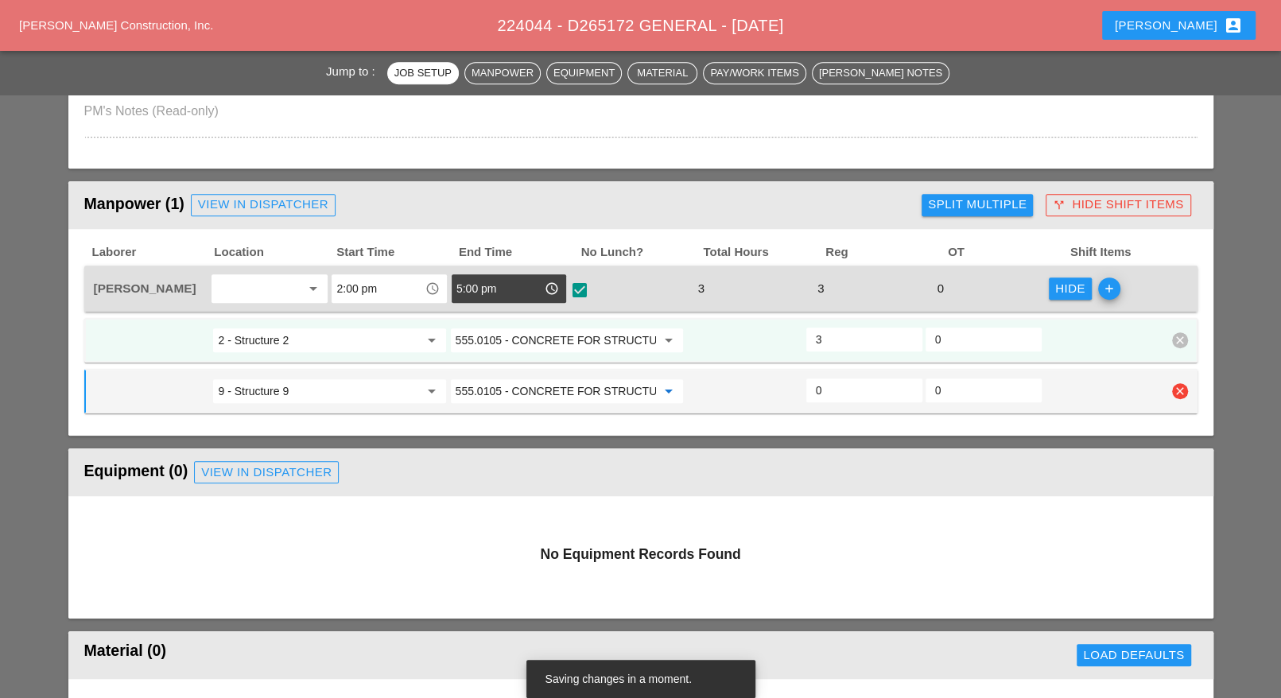
click at [826, 387] on input "0" at bounding box center [864, 390] width 97 height 25
type input "2.5"
type input "0.5"
click at [907, 383] on input "0.5" at bounding box center [864, 390] width 97 height 25
type input "2"
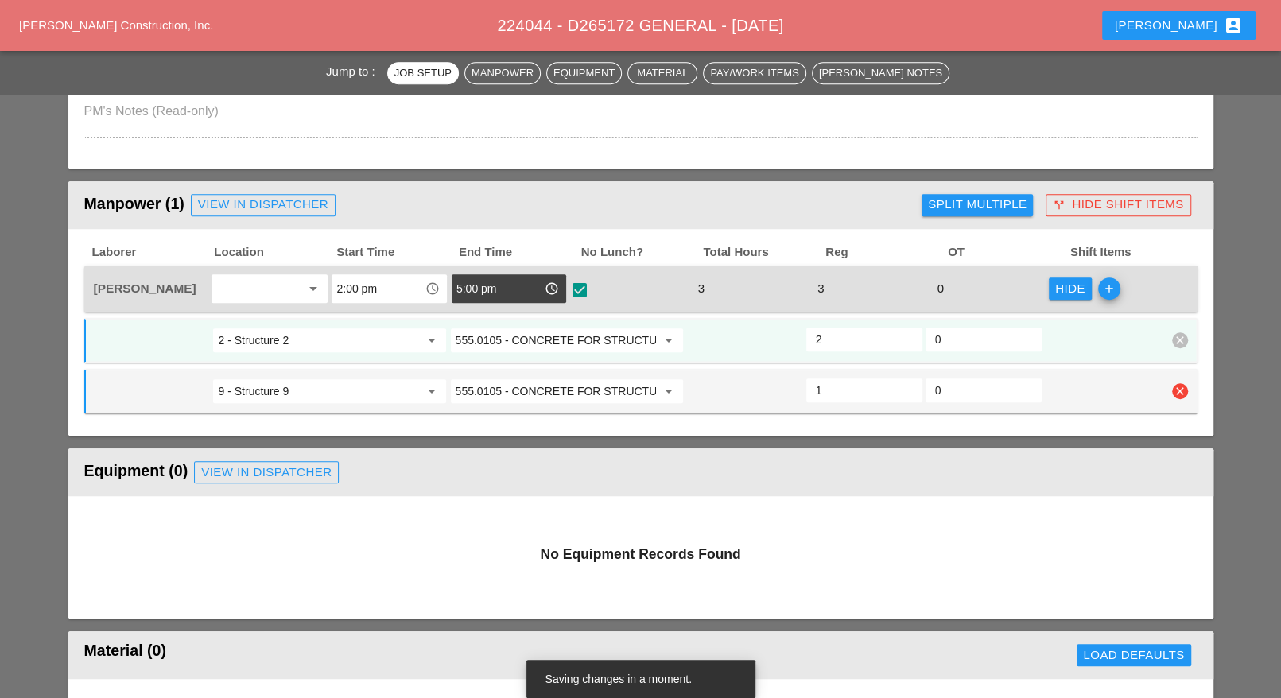
click at [907, 383] on input "1" at bounding box center [864, 390] width 97 height 25
type input "1.5"
click at [907, 383] on input "1.5" at bounding box center [864, 390] width 97 height 25
type input "1.5"
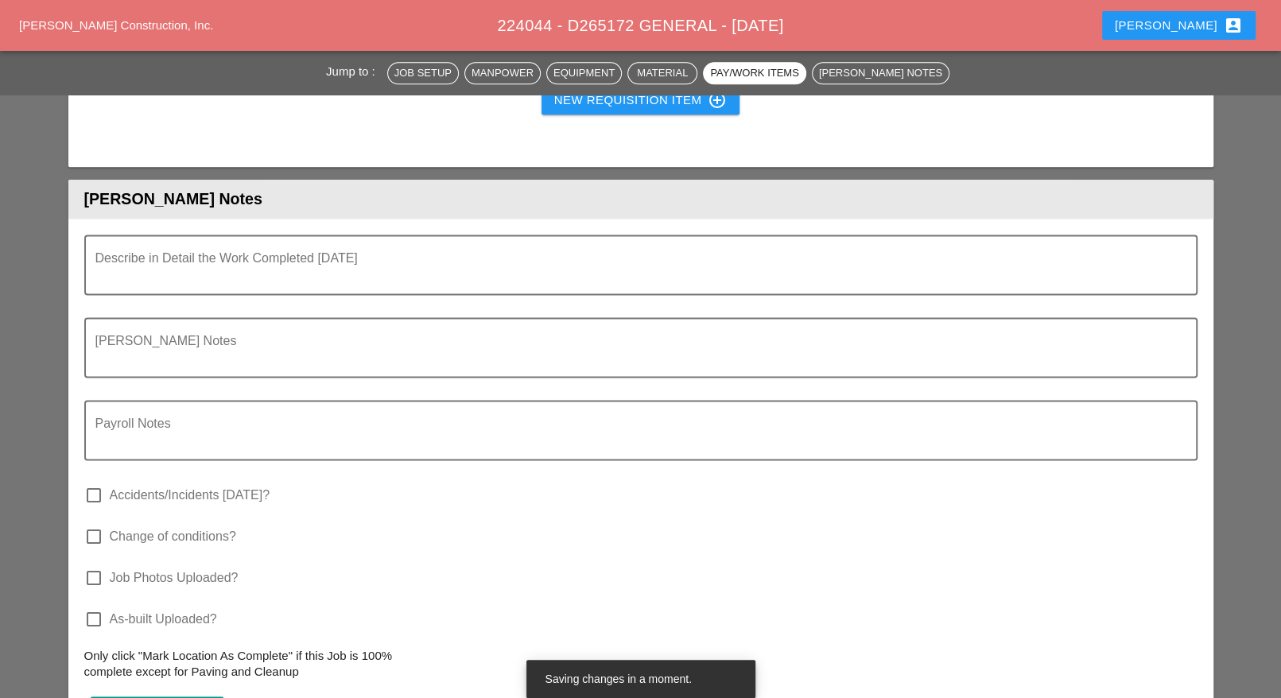
scroll to position [1889, 0]
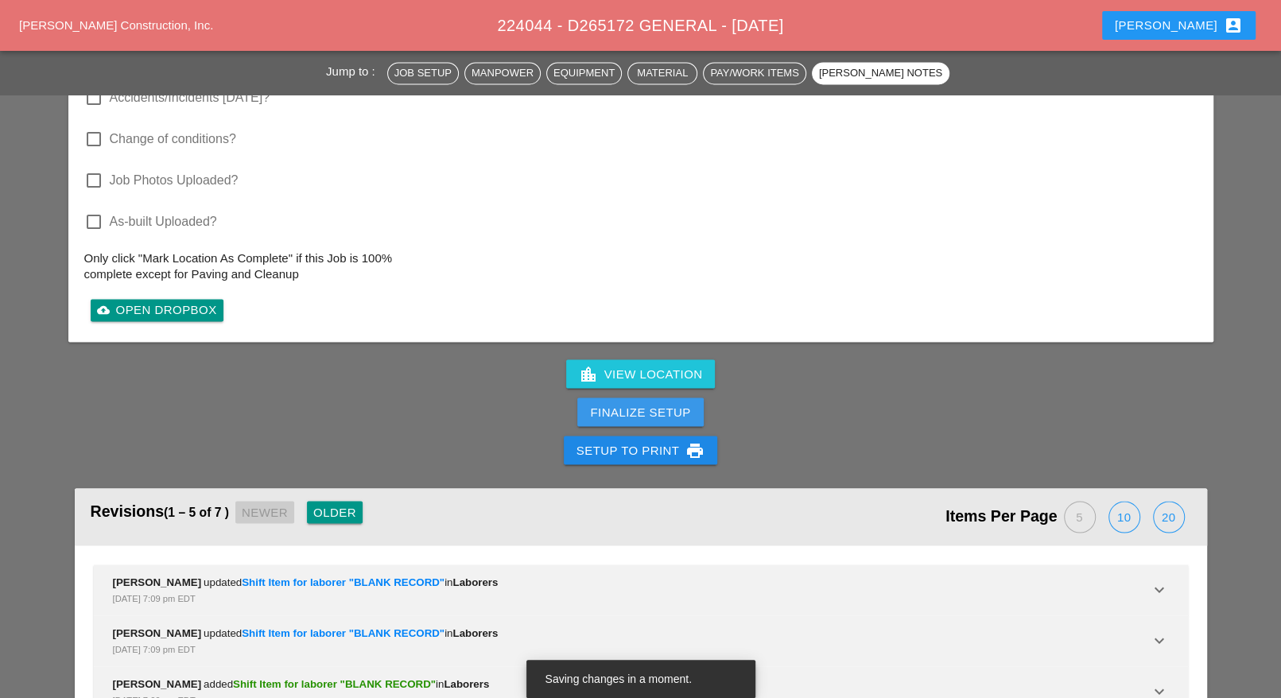
click at [684, 407] on div "Finalize Setup" at bounding box center [640, 412] width 100 height 18
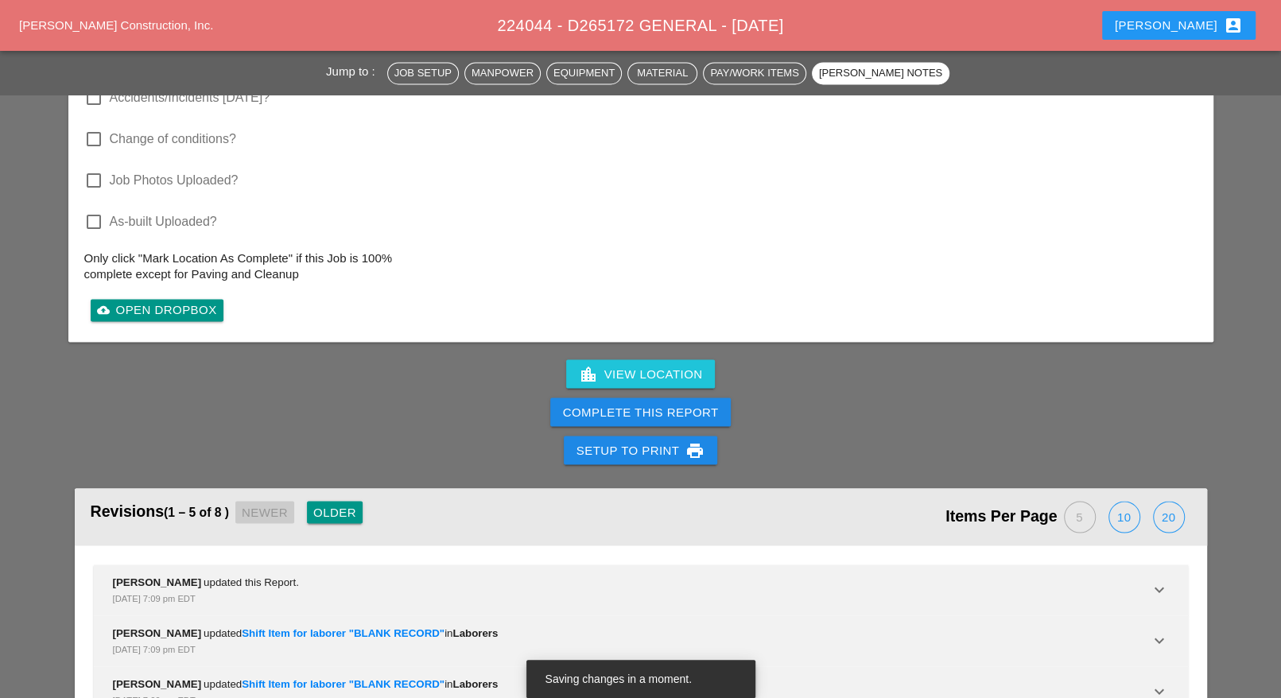
click at [680, 407] on div "Complete This Report" at bounding box center [641, 412] width 156 height 18
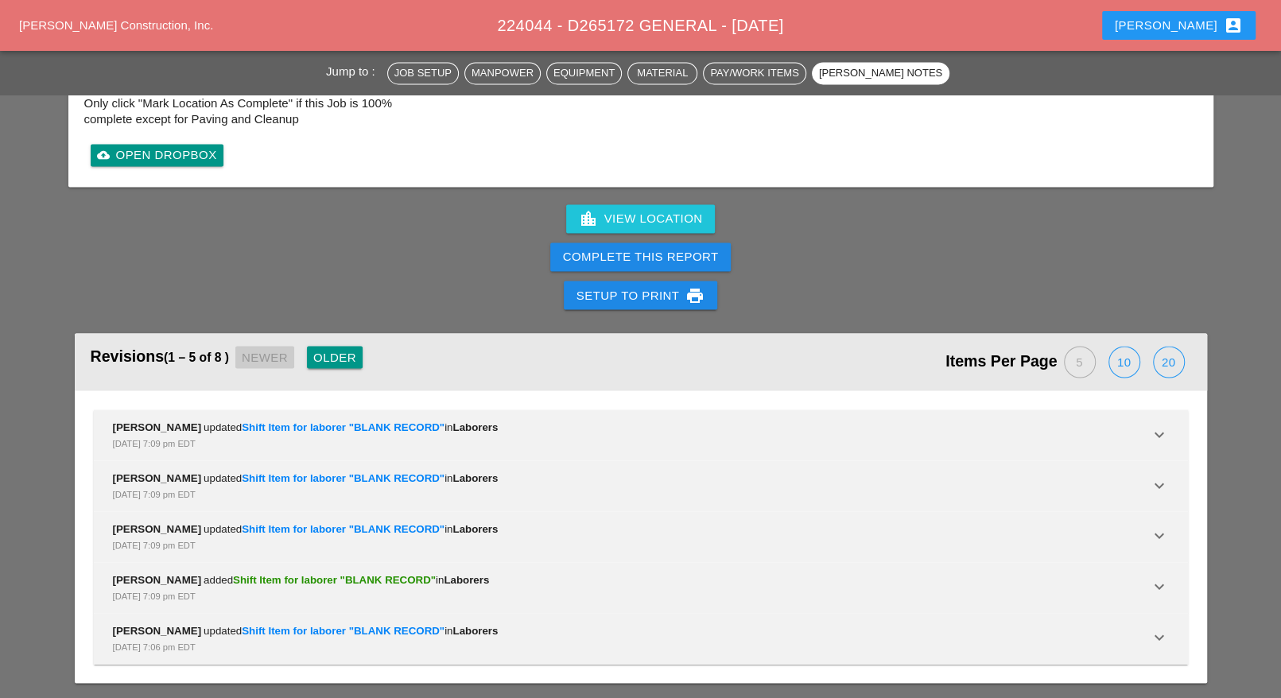
scroll to position [1942, 0]
click at [688, 254] on div "Complete This Report" at bounding box center [641, 257] width 156 height 18
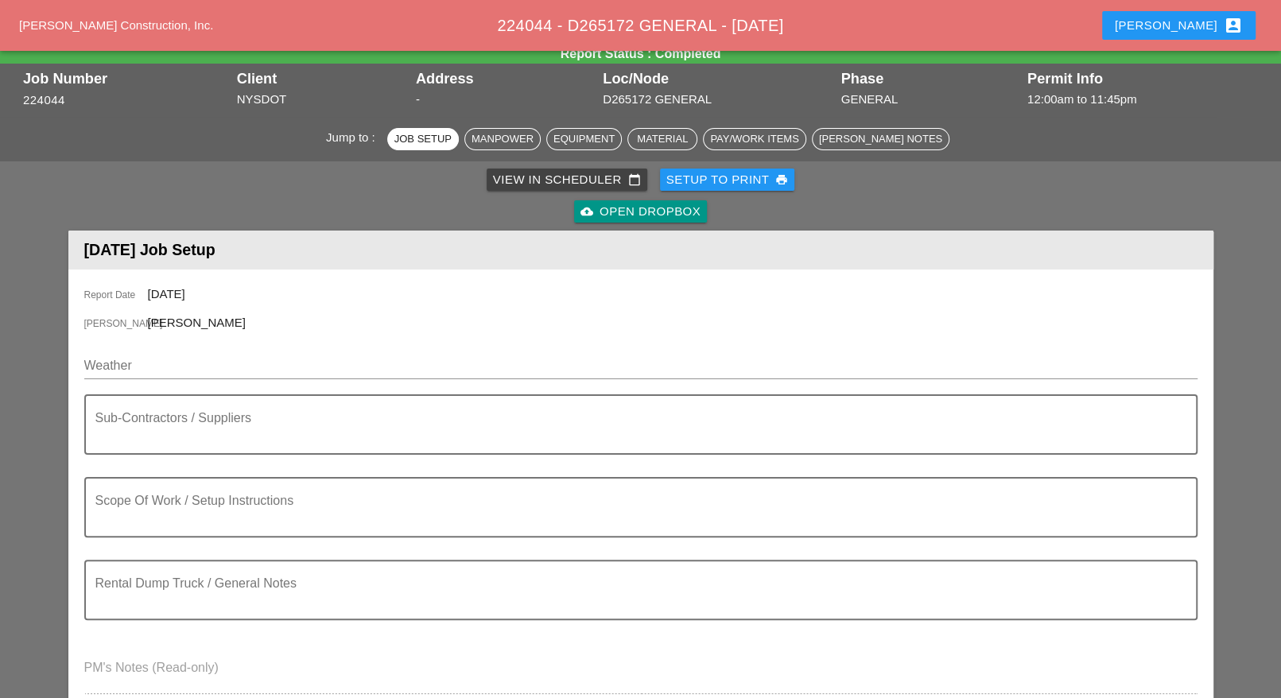
scroll to position [0, 0]
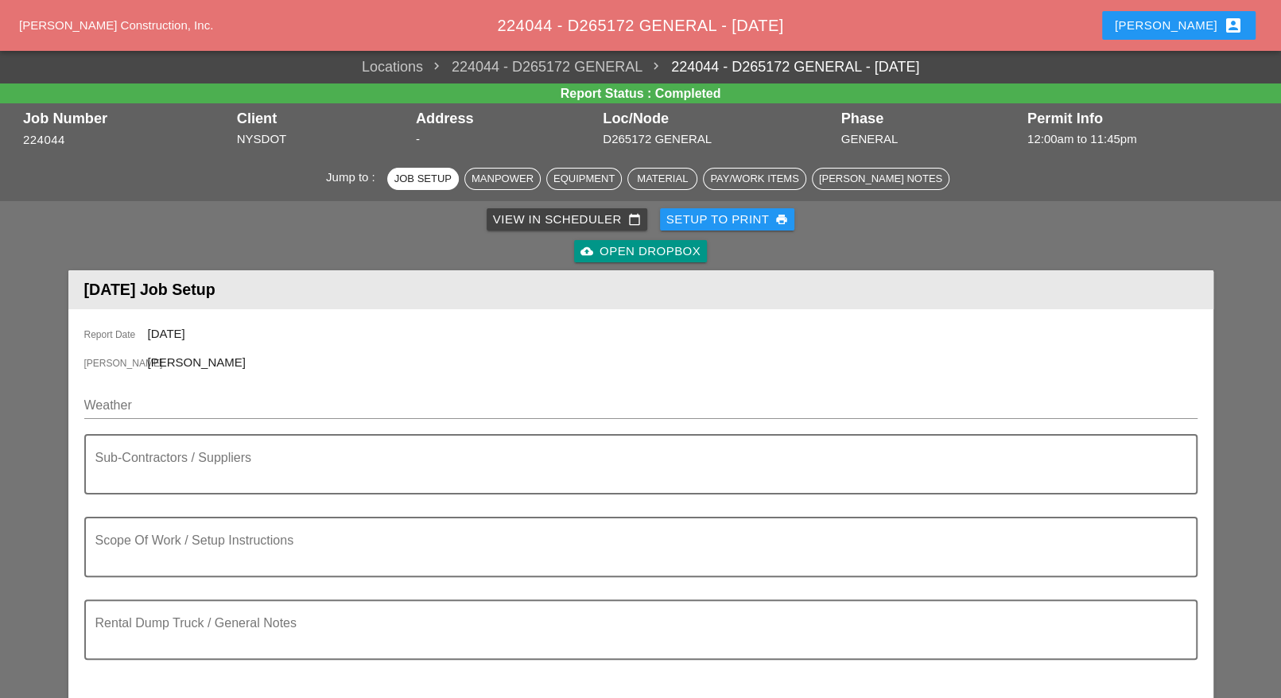
click at [530, 223] on div "View in Scheduler calendar_today" at bounding box center [567, 220] width 148 height 18
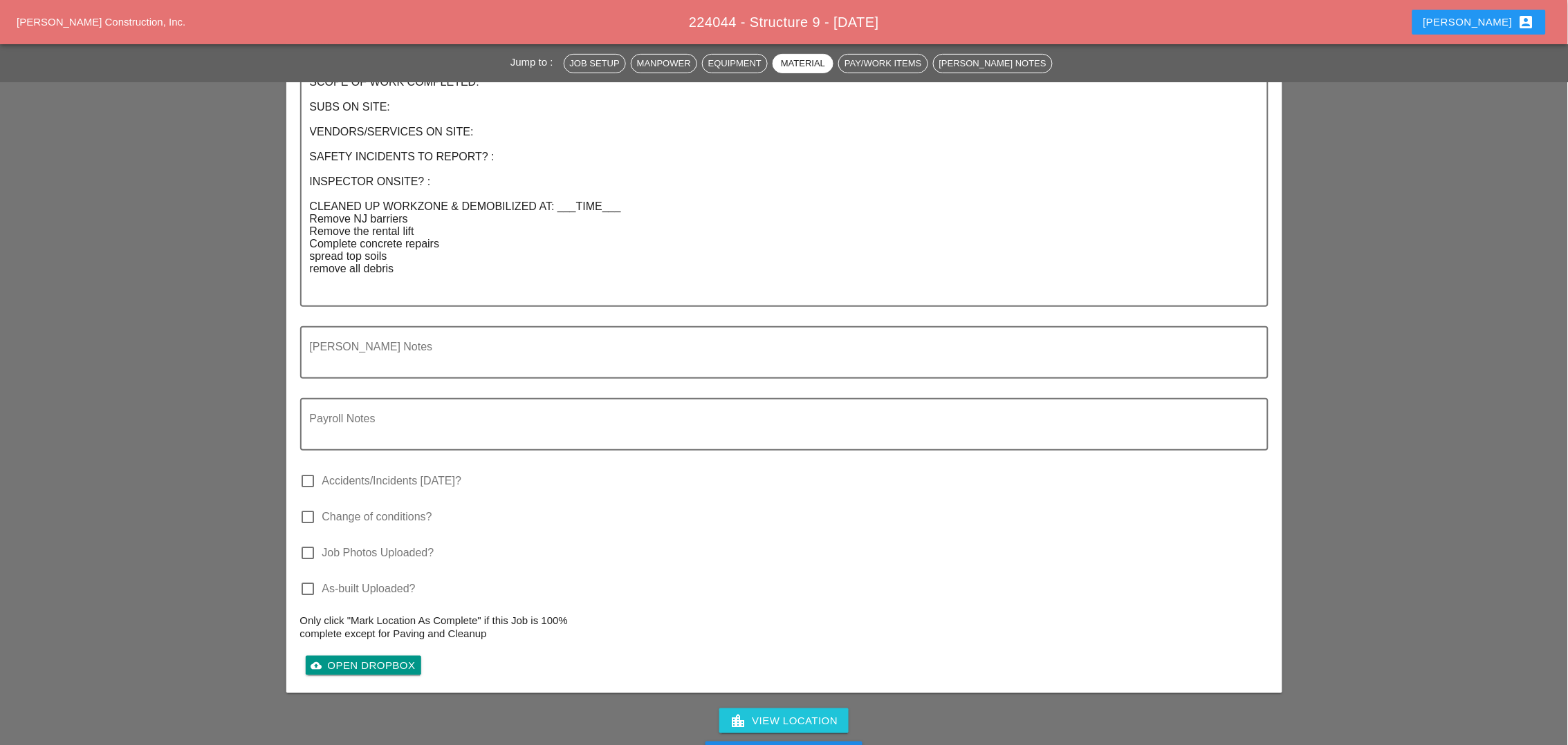
scroll to position [2223, 0]
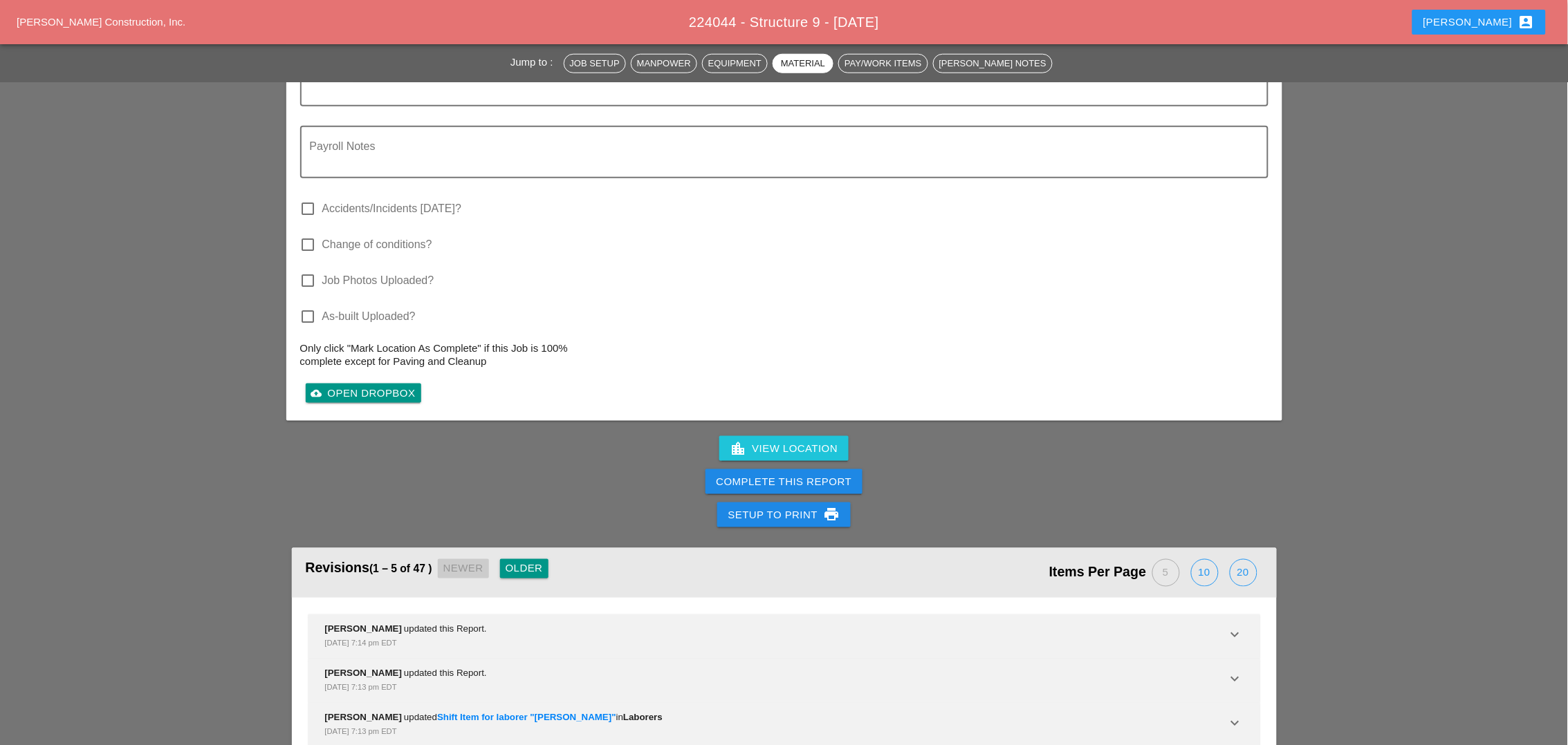
click at [770, 475] on div "Complete This Report" at bounding box center [784, 482] width 136 height 16
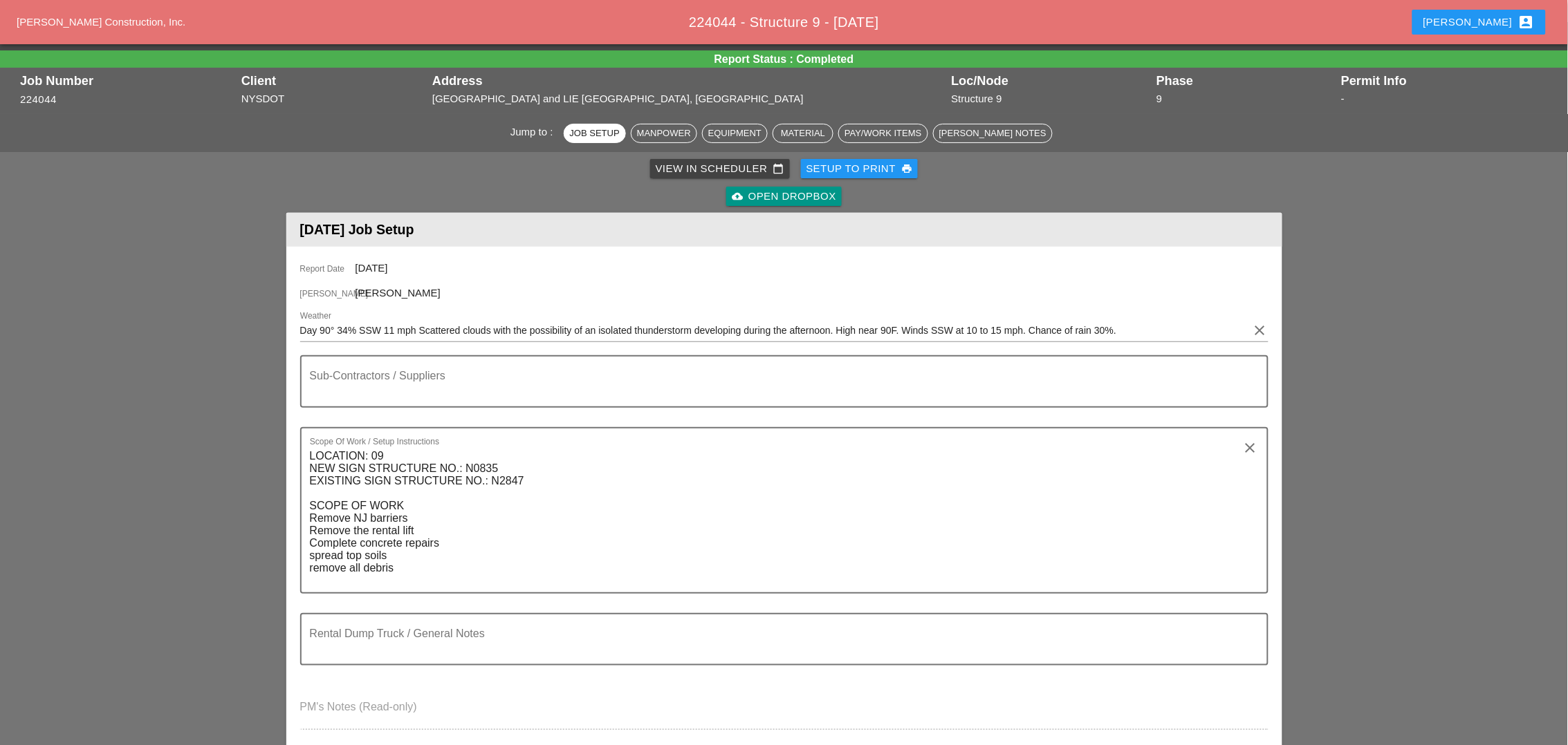
scroll to position [0, 0]
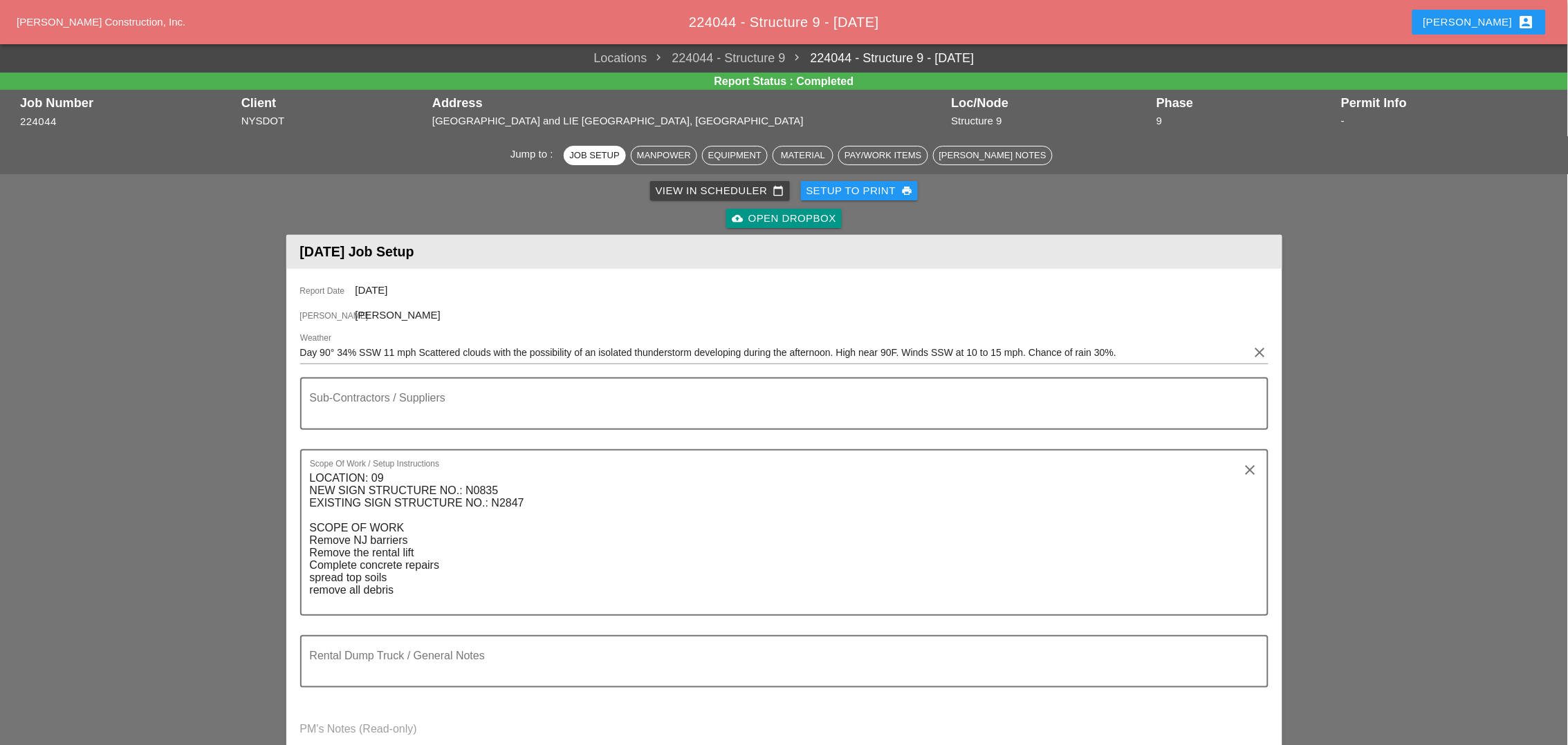
click at [681, 188] on div "View in Scheduler calendar_today" at bounding box center [720, 191] width 129 height 16
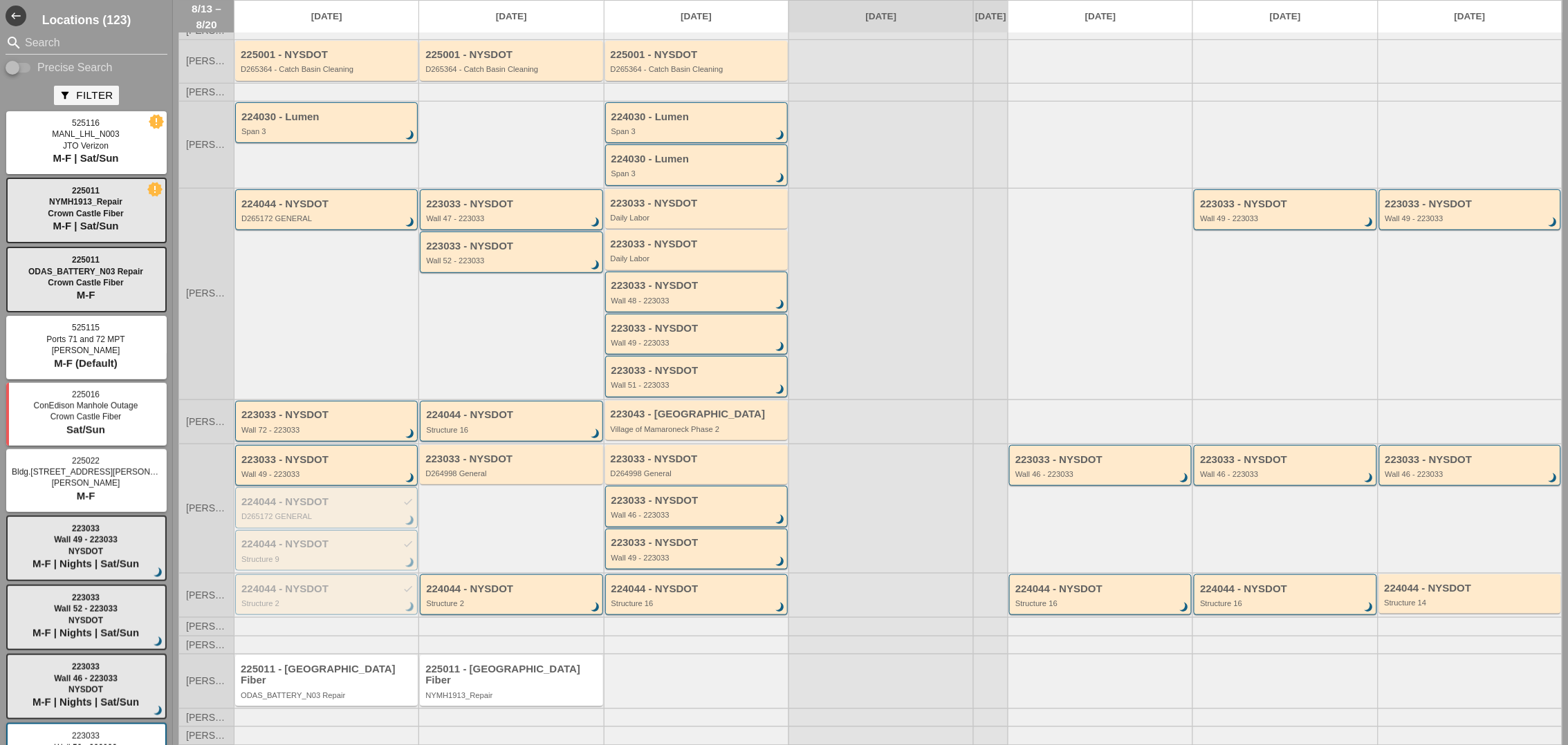
scroll to position [90, 0]
click at [307, 608] on div "Structure 2" at bounding box center [328, 604] width 172 height 9
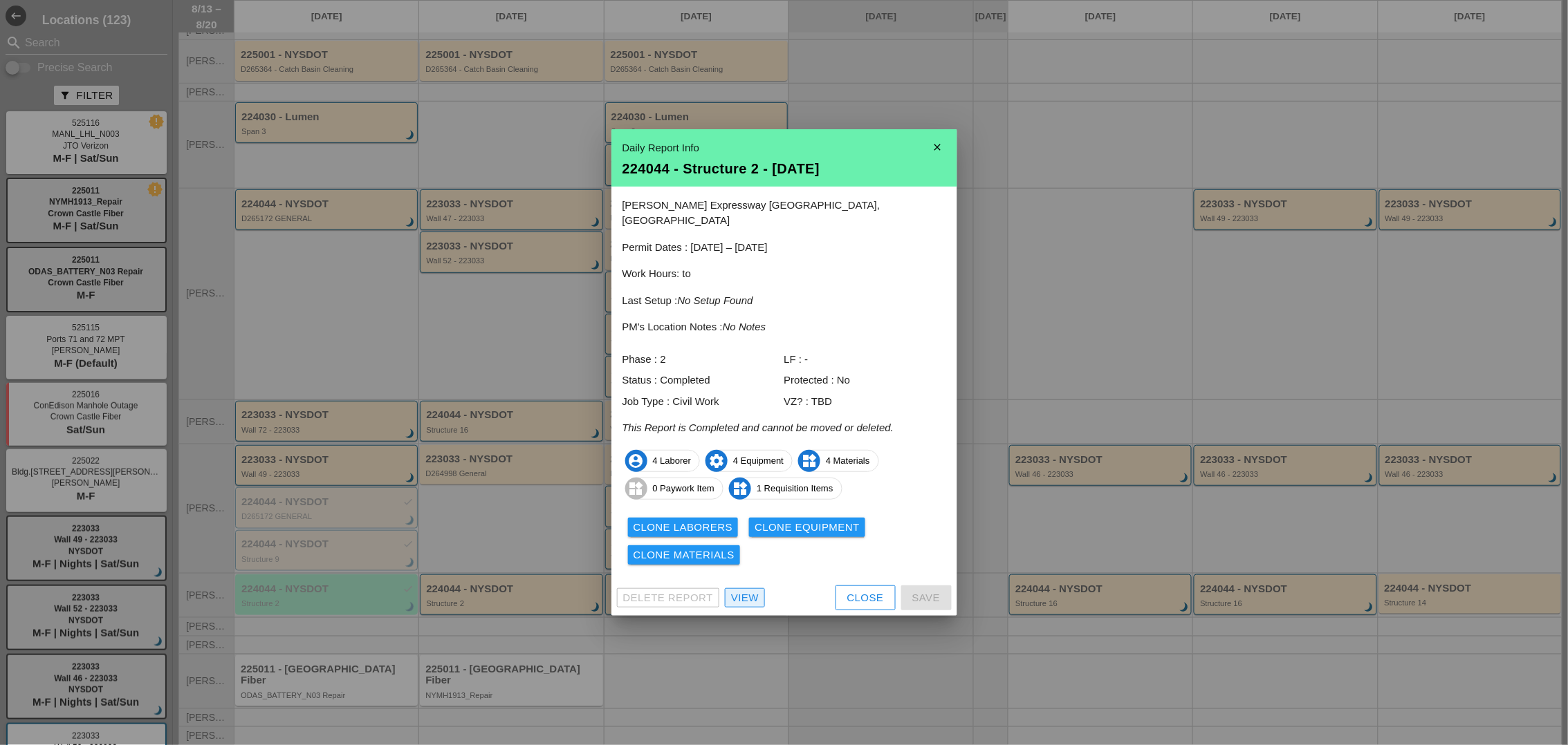
click at [749, 593] on div "View" at bounding box center [745, 598] width 28 height 16
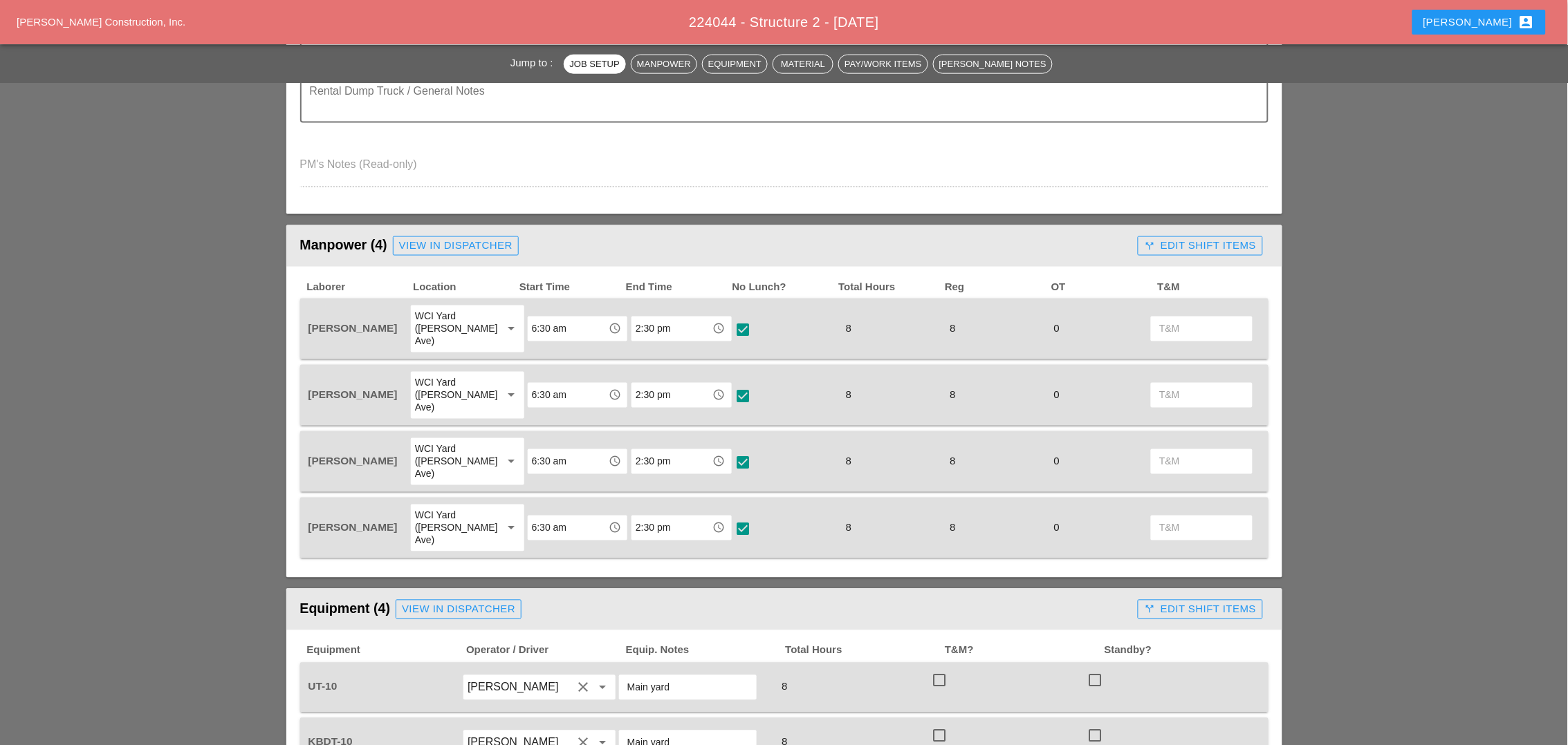
scroll to position [605, 0]
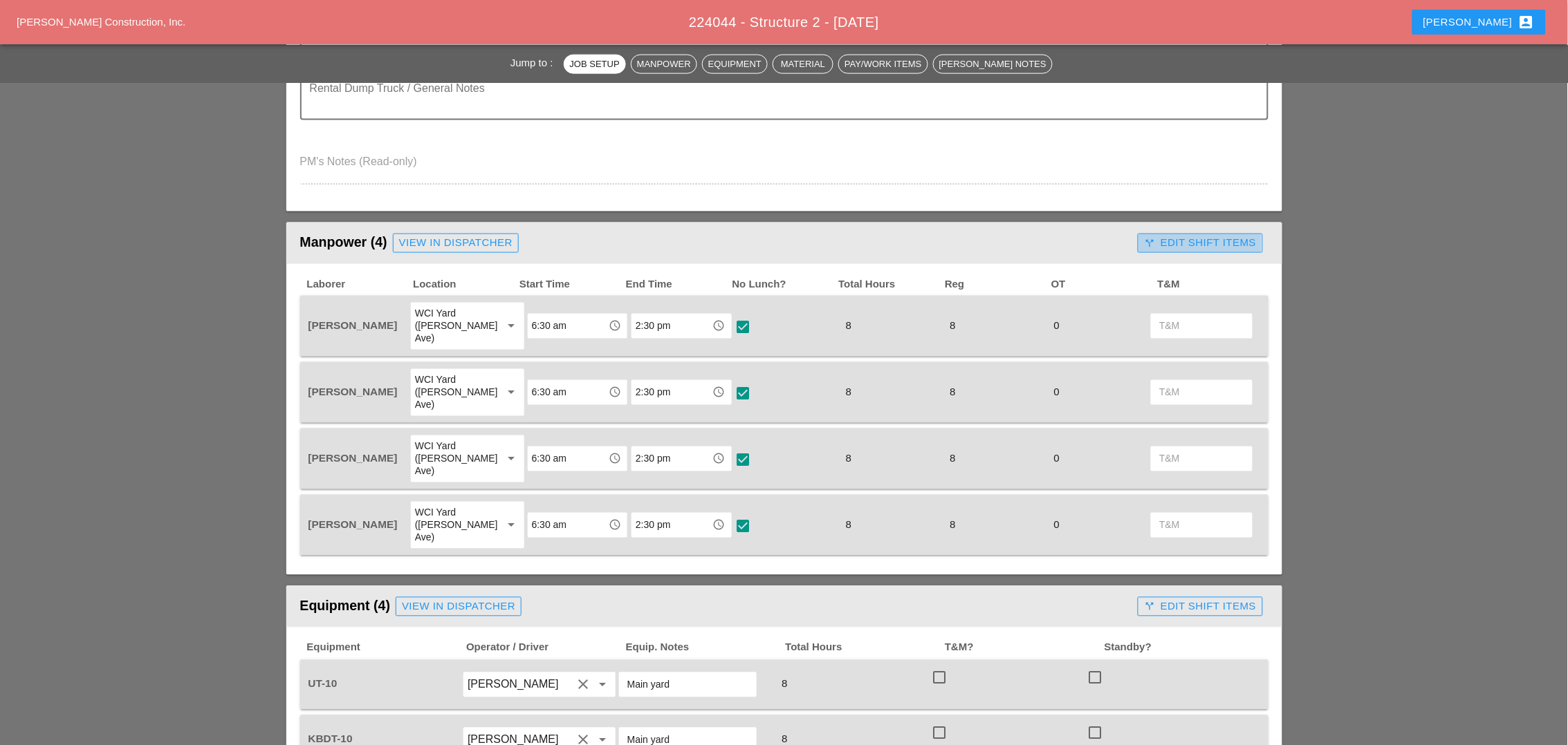
click at [1190, 235] on div "call_split Edit Shift Items" at bounding box center [1199, 243] width 112 height 16
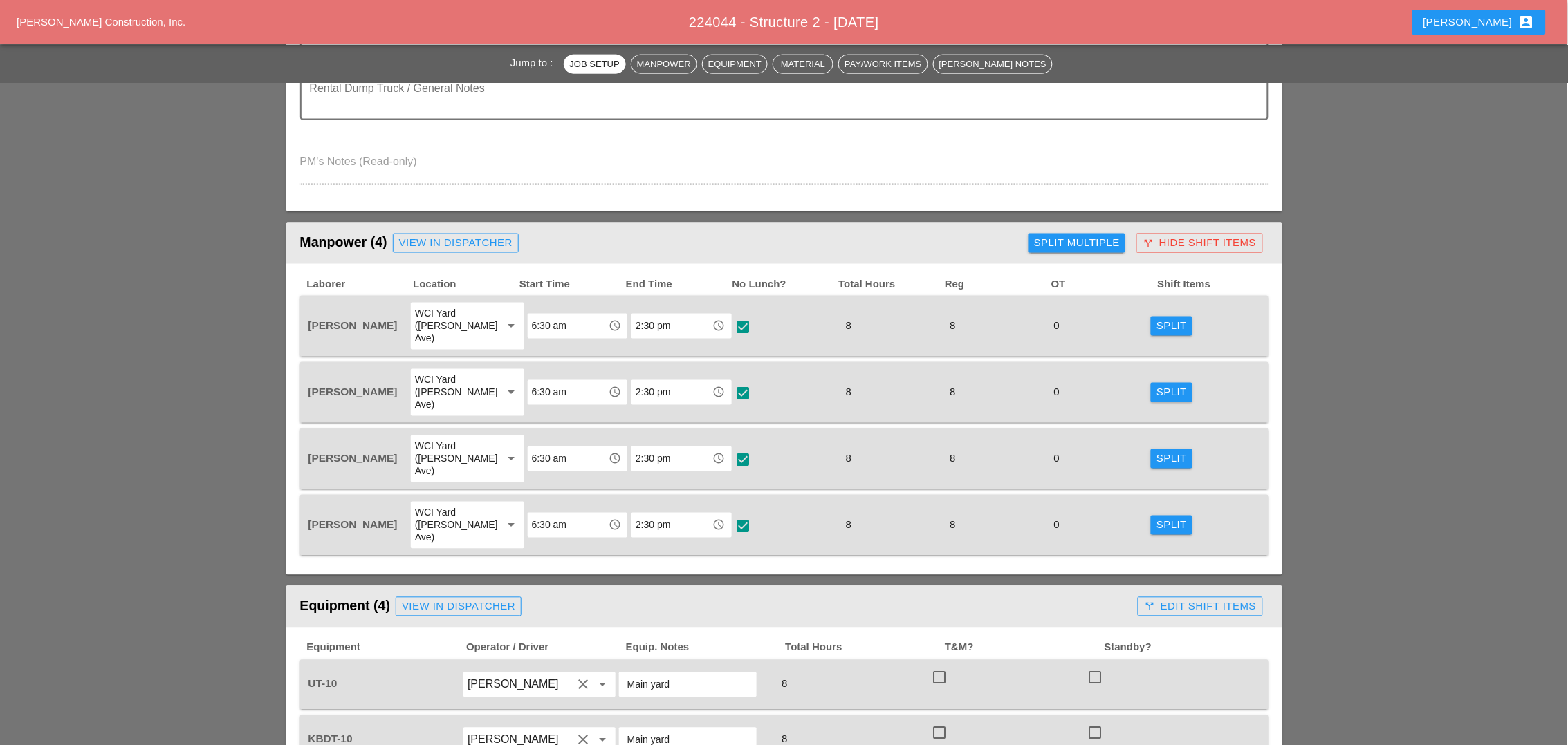
click at [1046, 235] on div "Split Multiple" at bounding box center [1077, 243] width 86 height 16
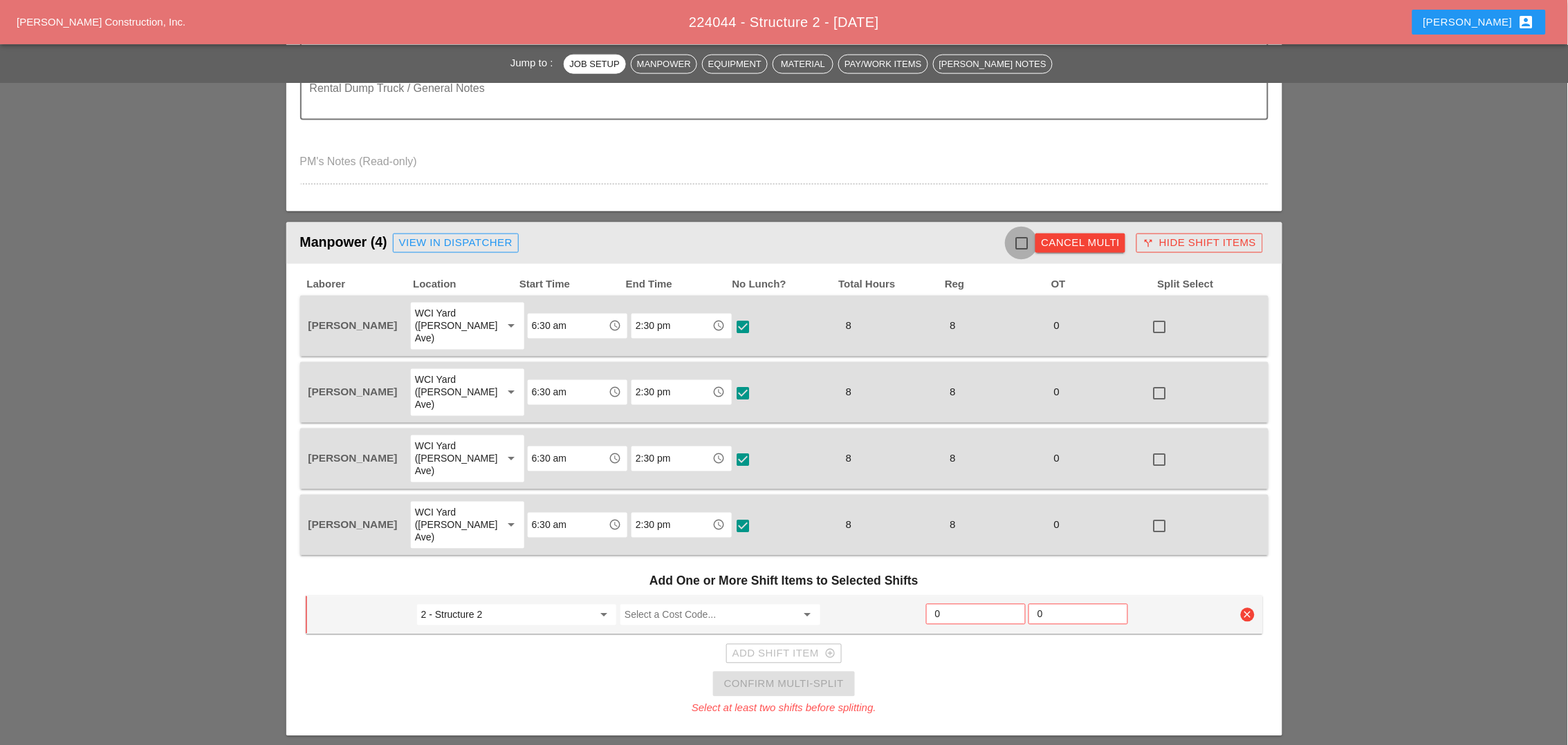
click at [1018, 239] on div at bounding box center [1021, 243] width 23 height 23
checkbox input "true"
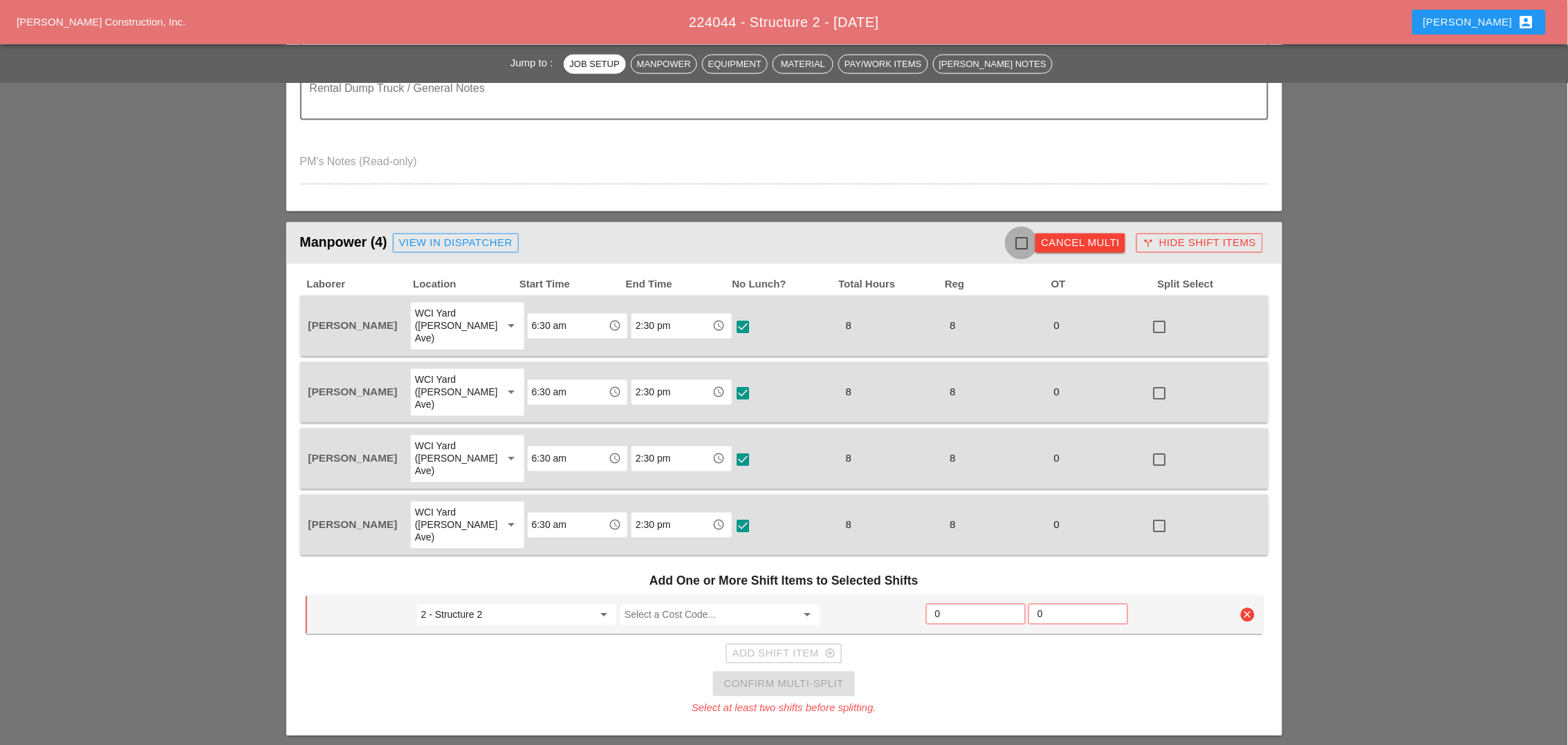
checkbox input "true"
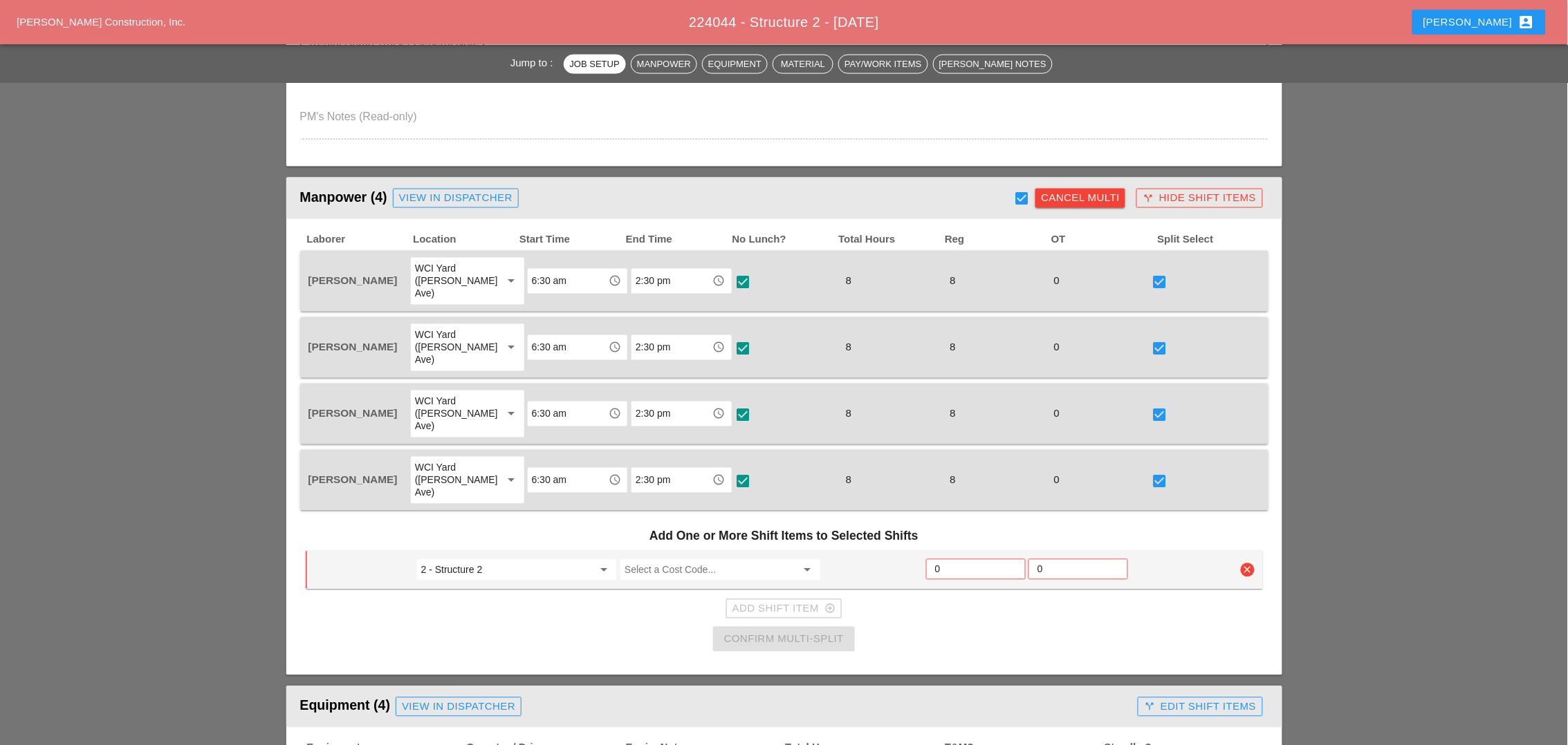
scroll to position [691, 0]
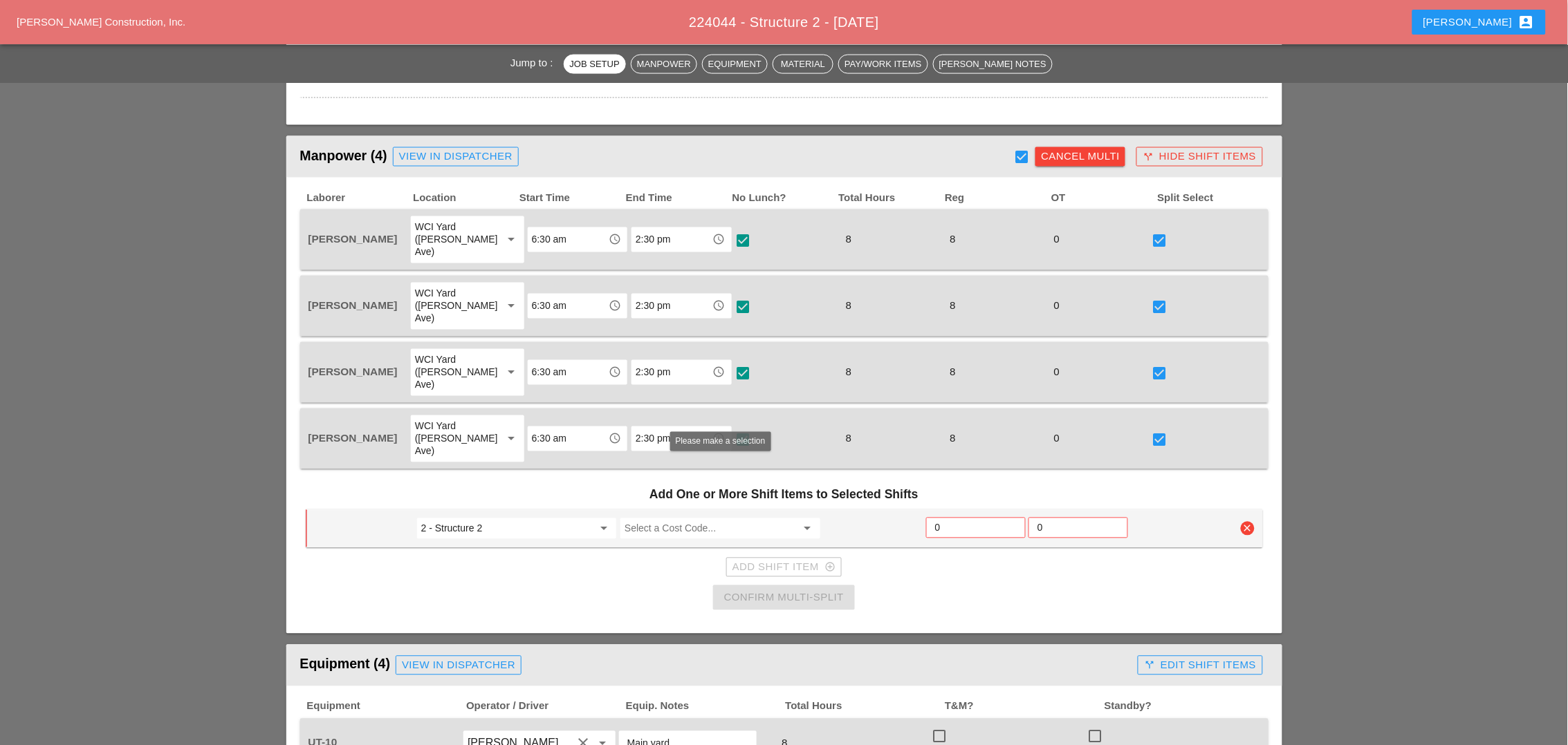
click at [641, 518] on input "Select a Cost Code..." at bounding box center [710, 529] width 171 height 22
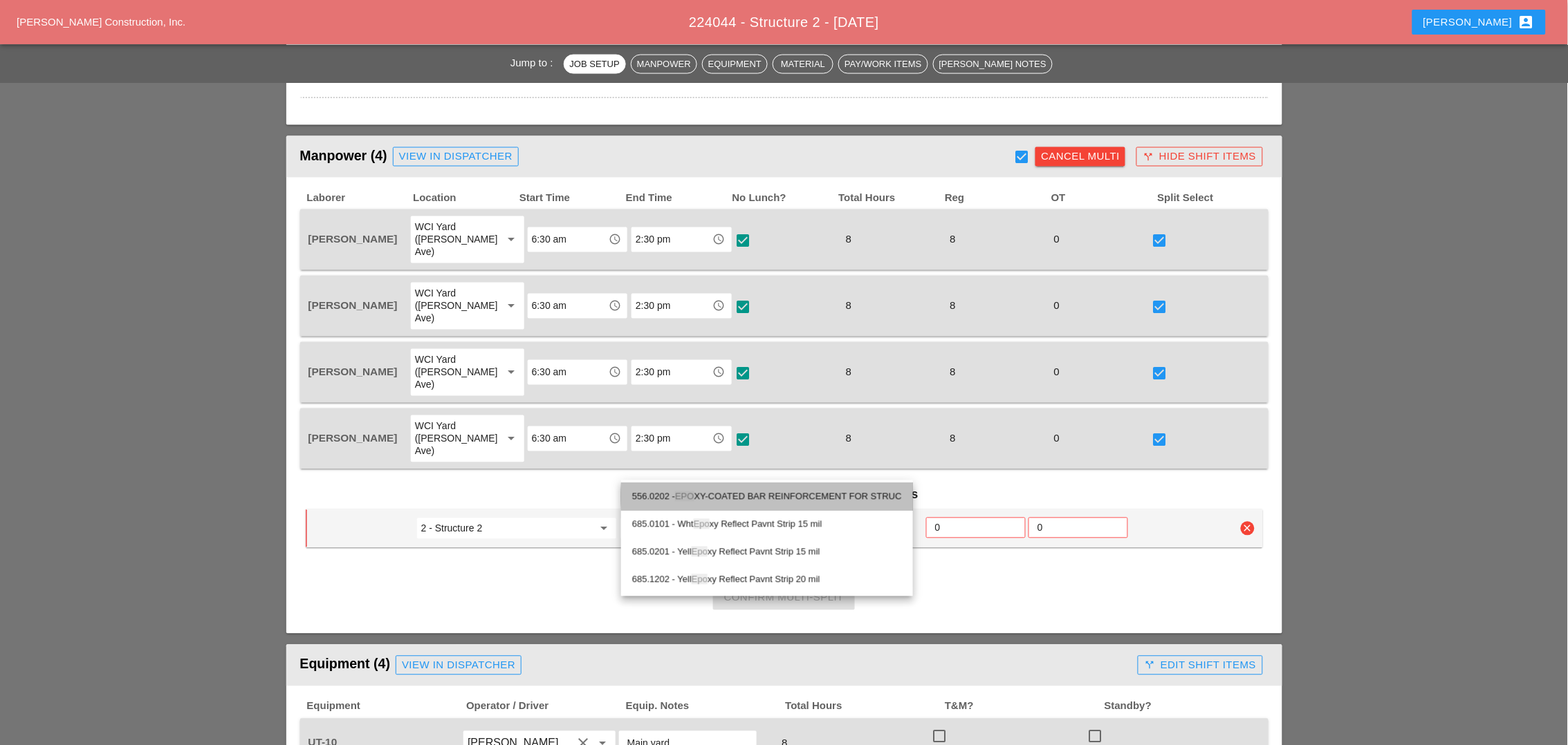
click at [728, 494] on div "556.0202 - EPO XY-COATED BAR REINFORCEMENT FOR STRUC" at bounding box center [767, 496] width 270 height 17
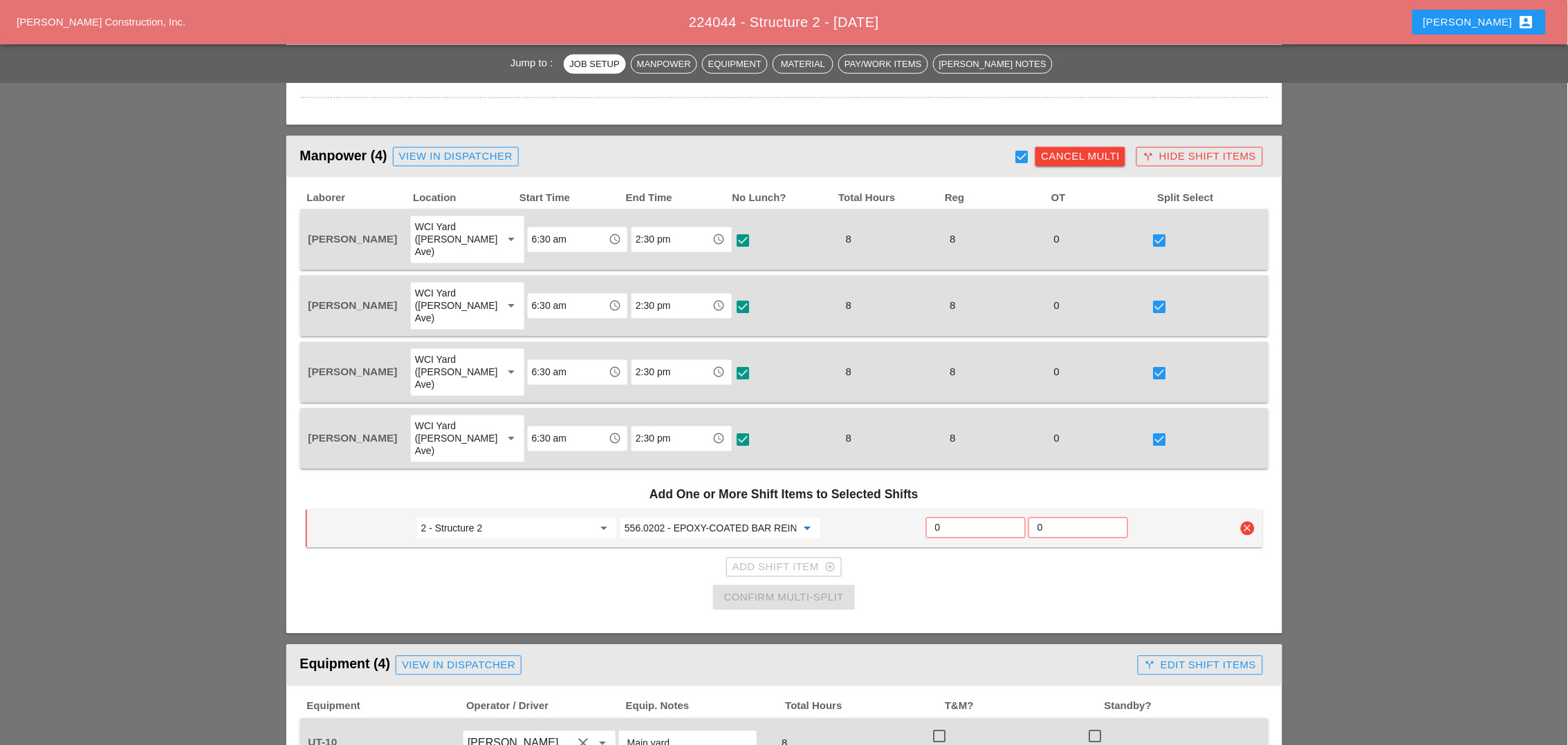
type input "556.0202 - EPOXY-COATED BAR REINFORCEMENT FOR STRUC"
click at [944, 517] on input "0" at bounding box center [976, 528] width 82 height 22
type input "3"
click at [774, 560] on div "Add Shift Item add_circle_outline" at bounding box center [784, 568] width 103 height 16
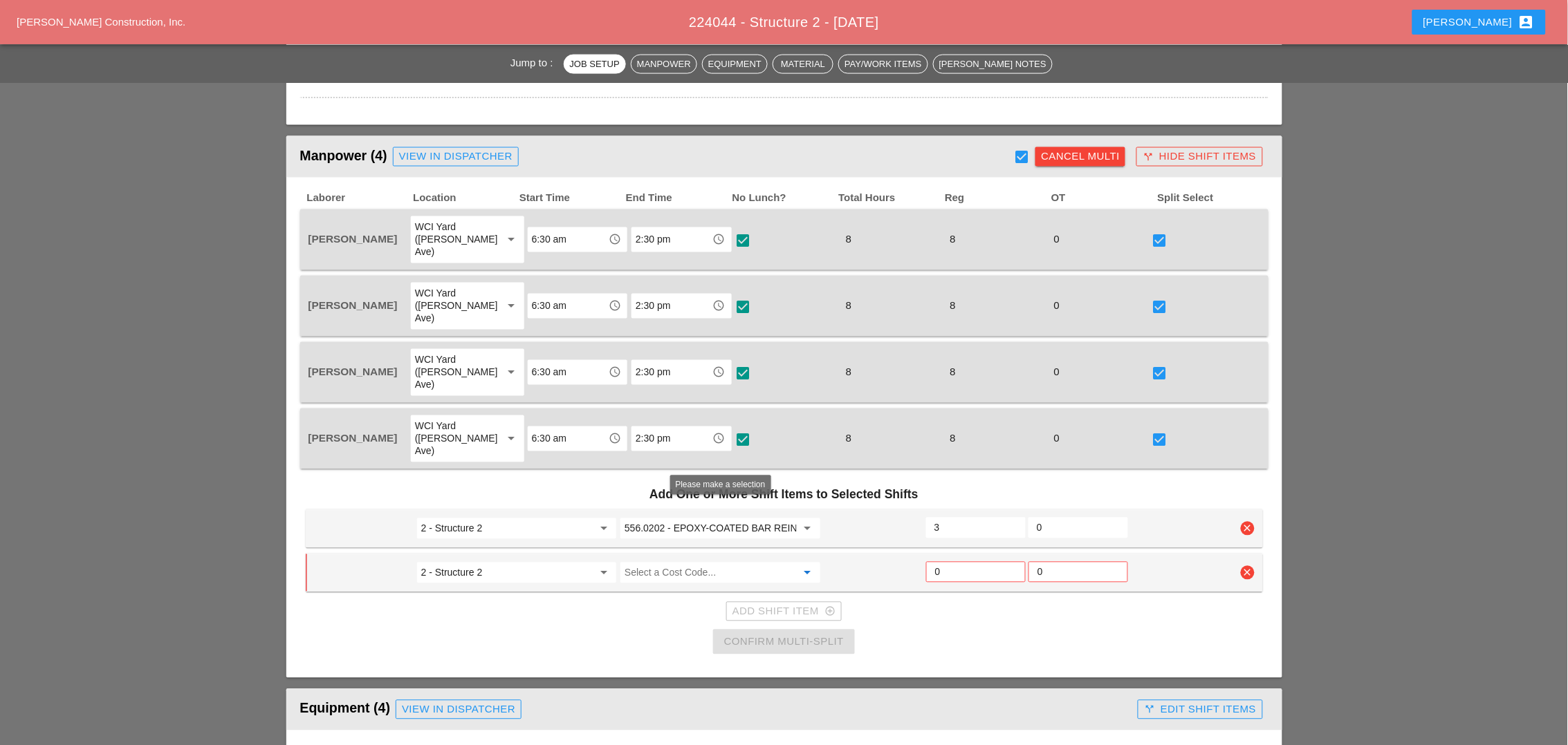
click at [636, 562] on input "Select a Cost Code..." at bounding box center [710, 573] width 171 height 22
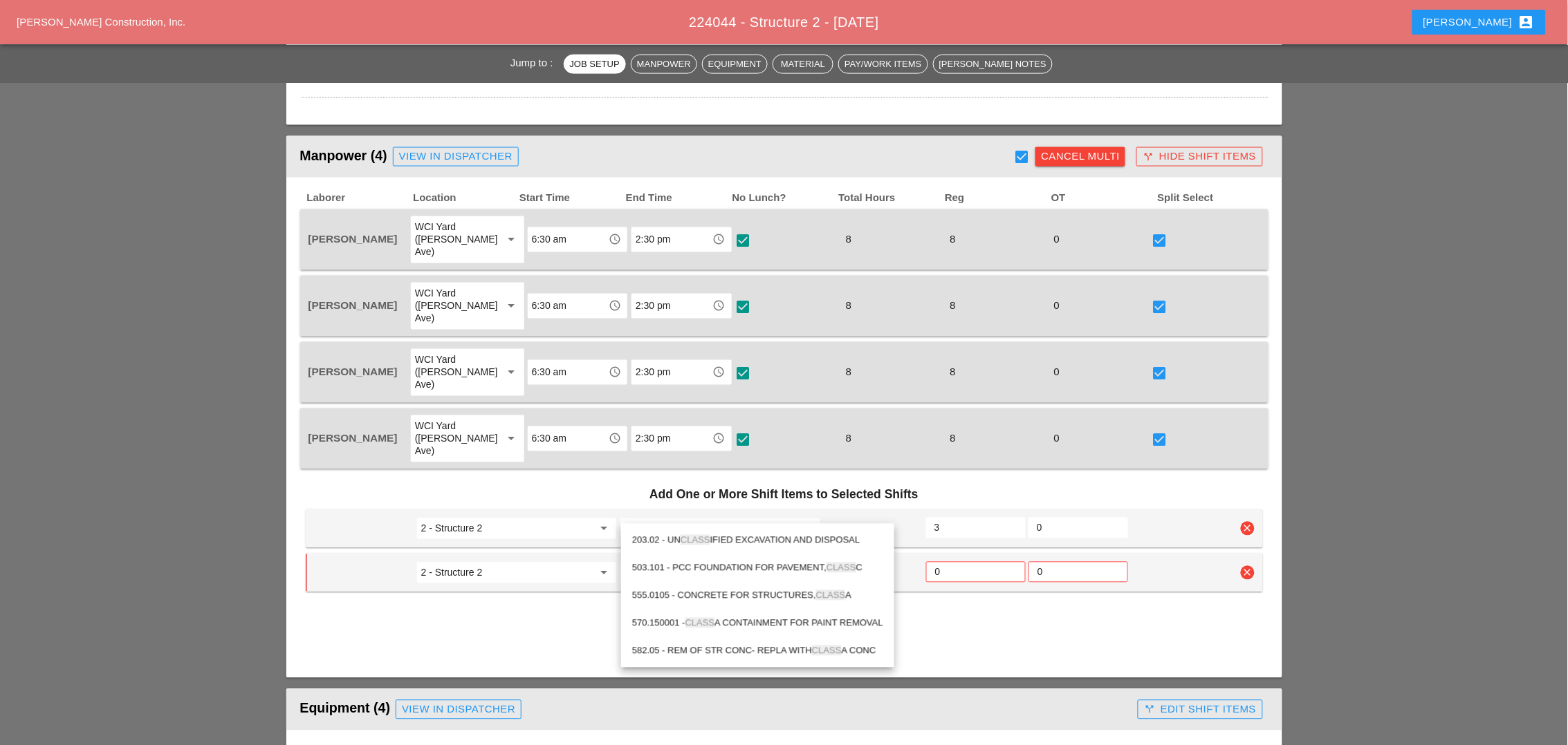
drag, startPoint x: 744, startPoint y: 593, endPoint x: 801, endPoint y: 569, distance: 61.8
click at [745, 593] on div "555.0105 - CONCRETE FOR STRUCTURES, CLASS A" at bounding box center [757, 595] width 251 height 17
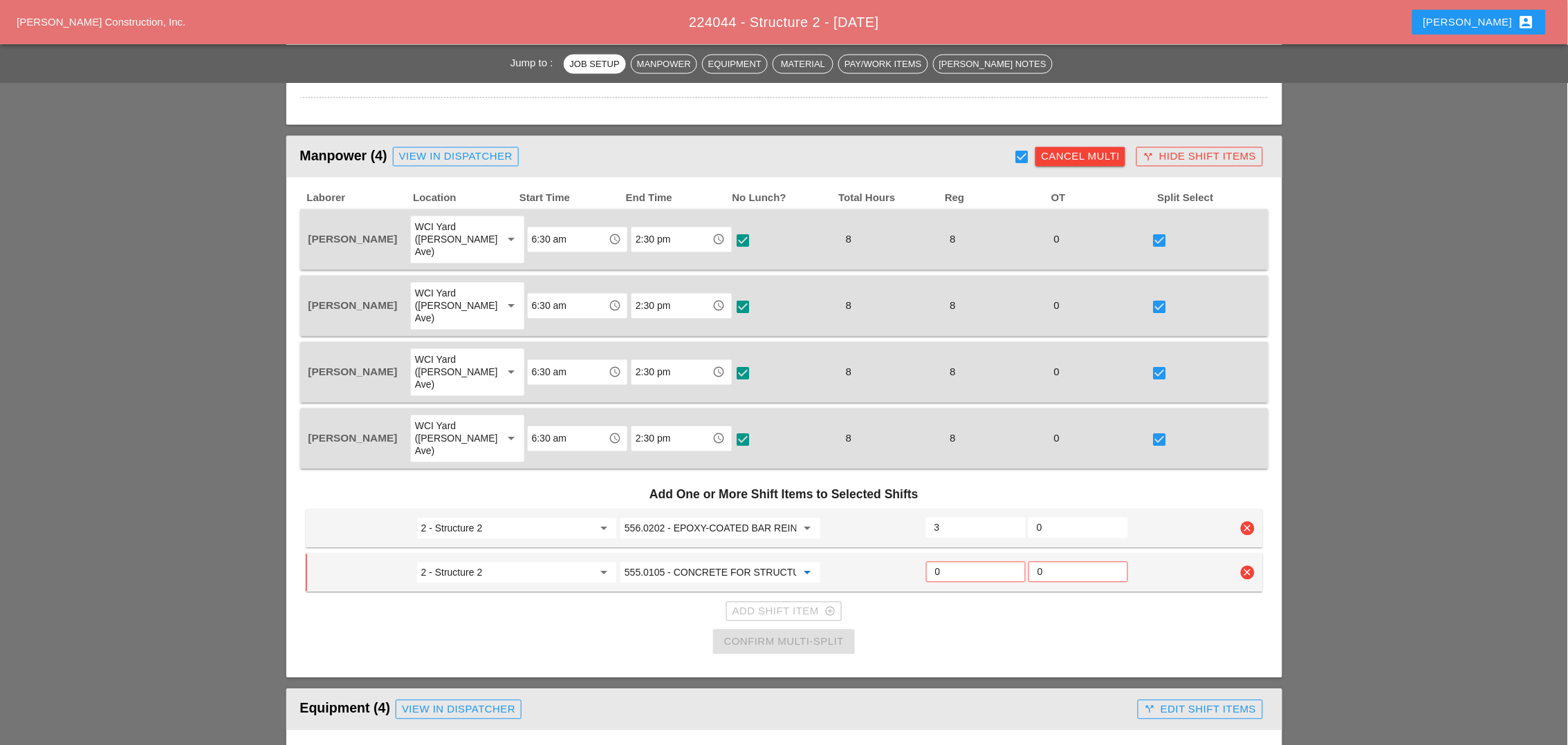
type input "555.0105 - CONCRETE FOR STRUCTURES, CLASS A"
click at [950, 562] on input "0" at bounding box center [976, 572] width 82 height 22
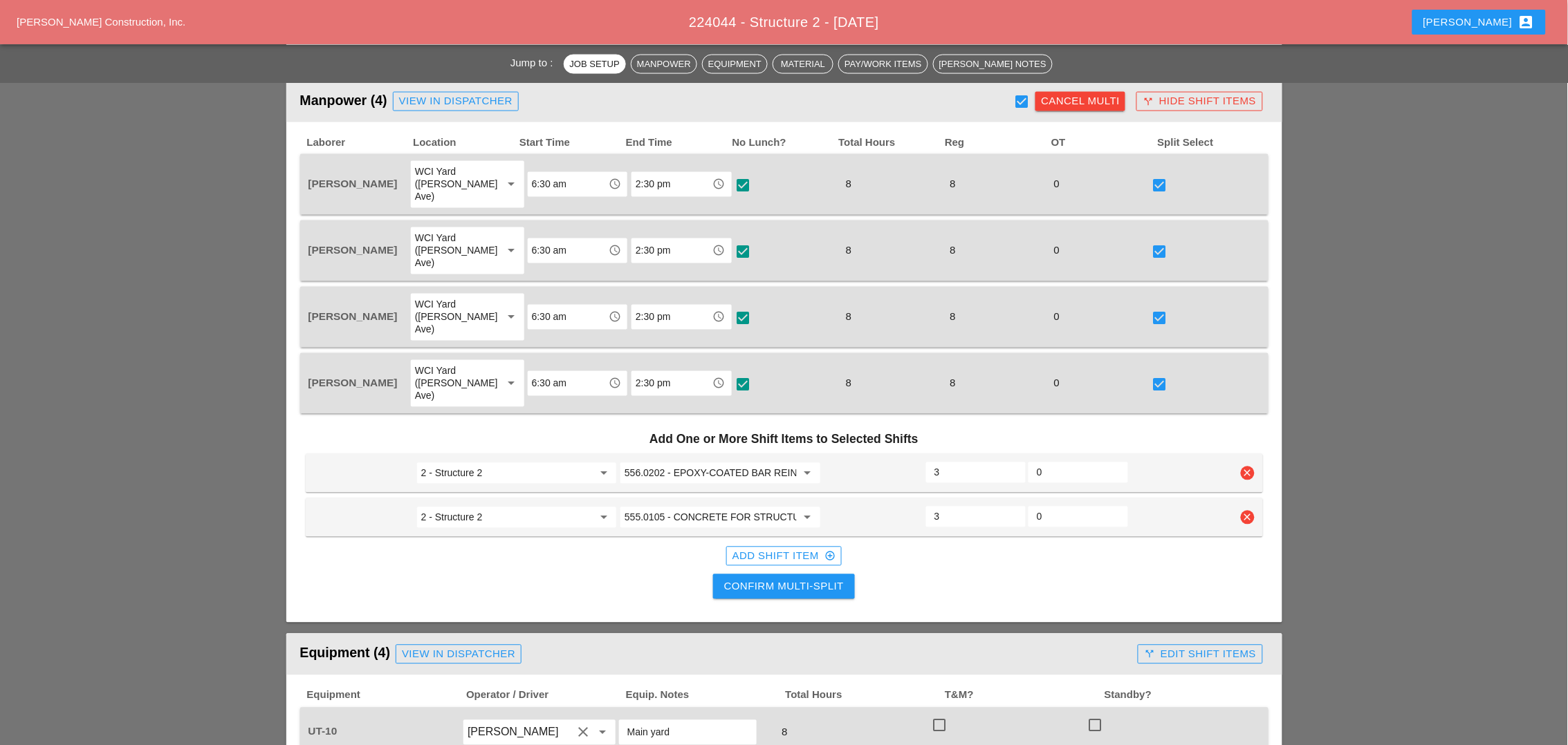
scroll to position [778, 0]
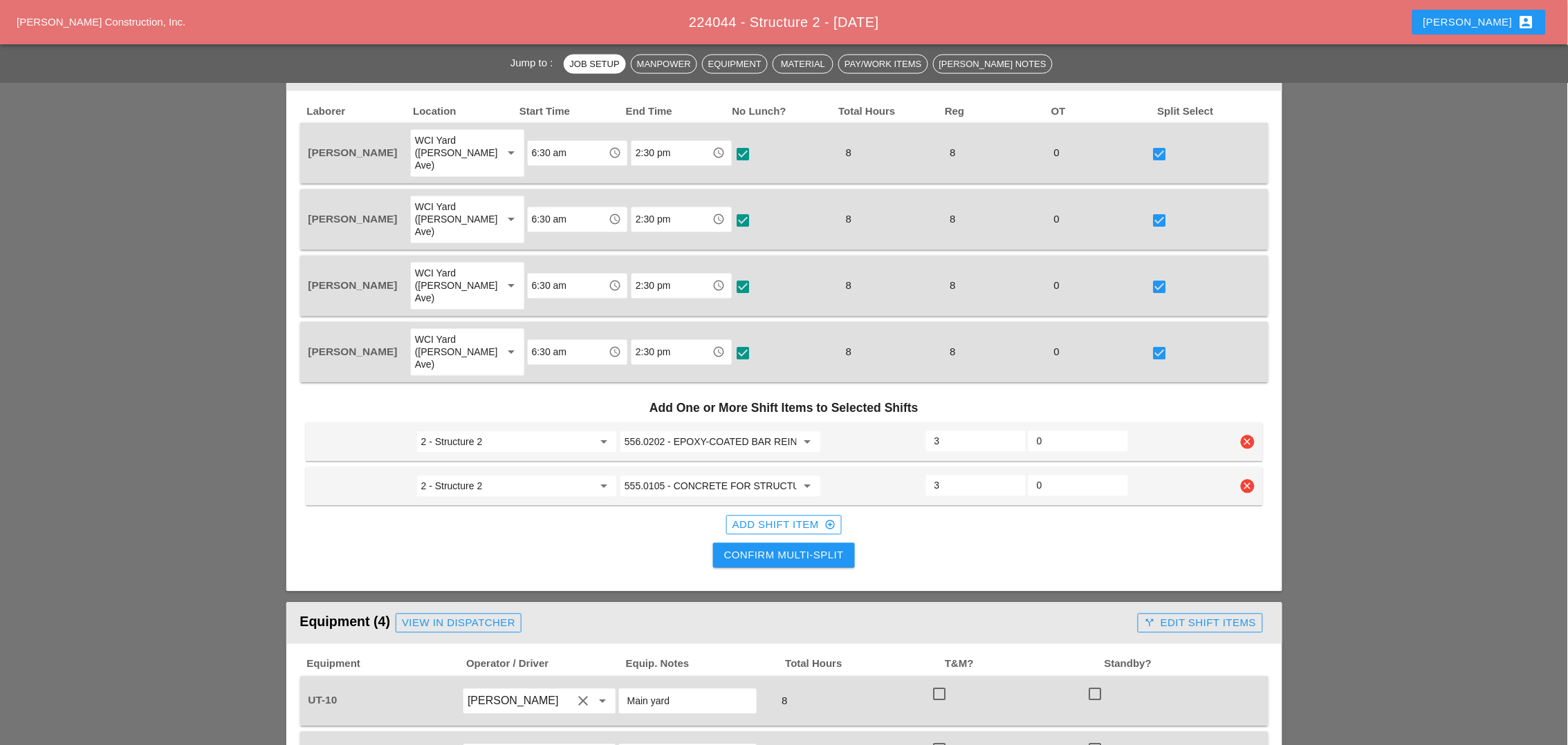
type input "3"
click at [806, 549] on div "Confirm Multi-Split" at bounding box center [784, 556] width 120 height 16
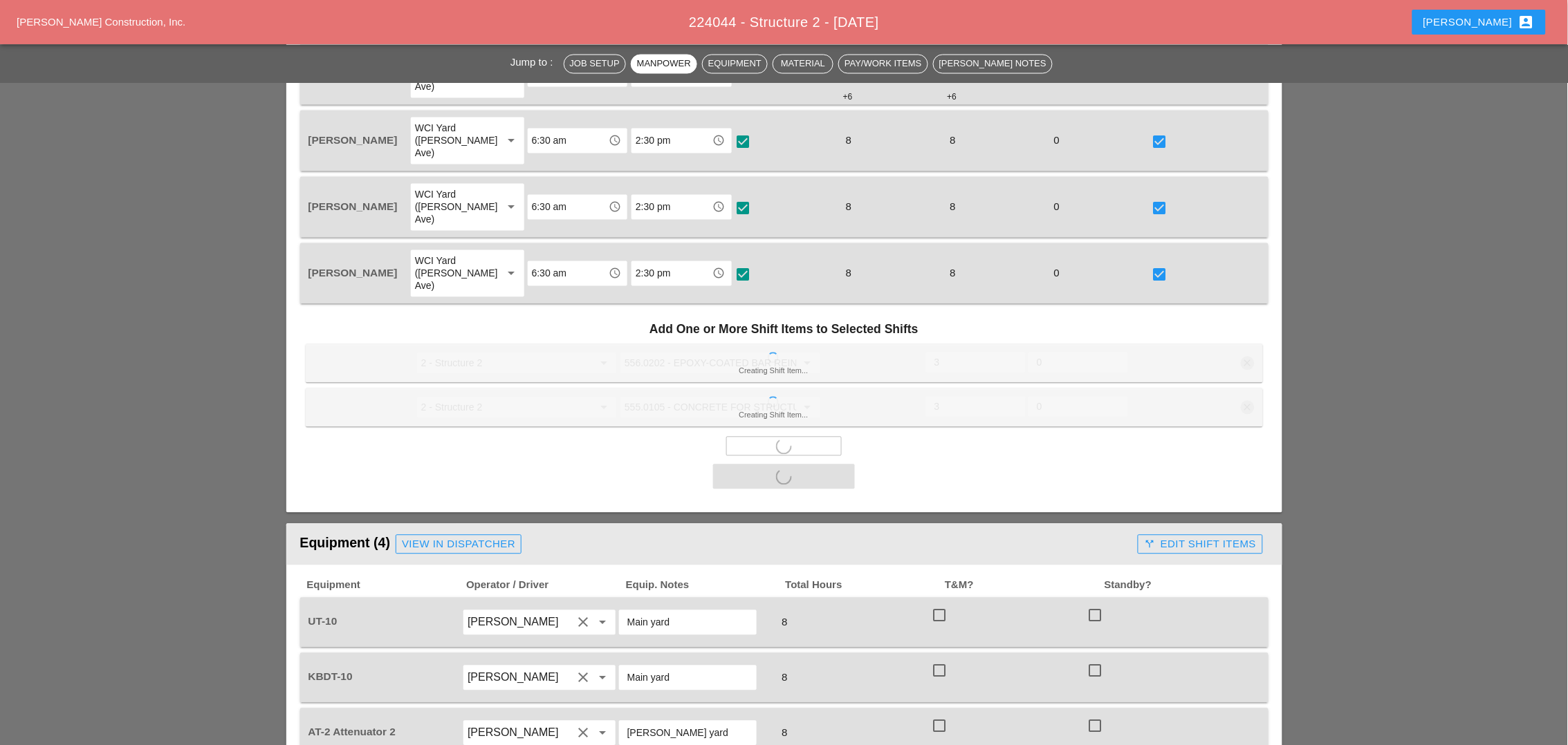
scroll to position [951, 0]
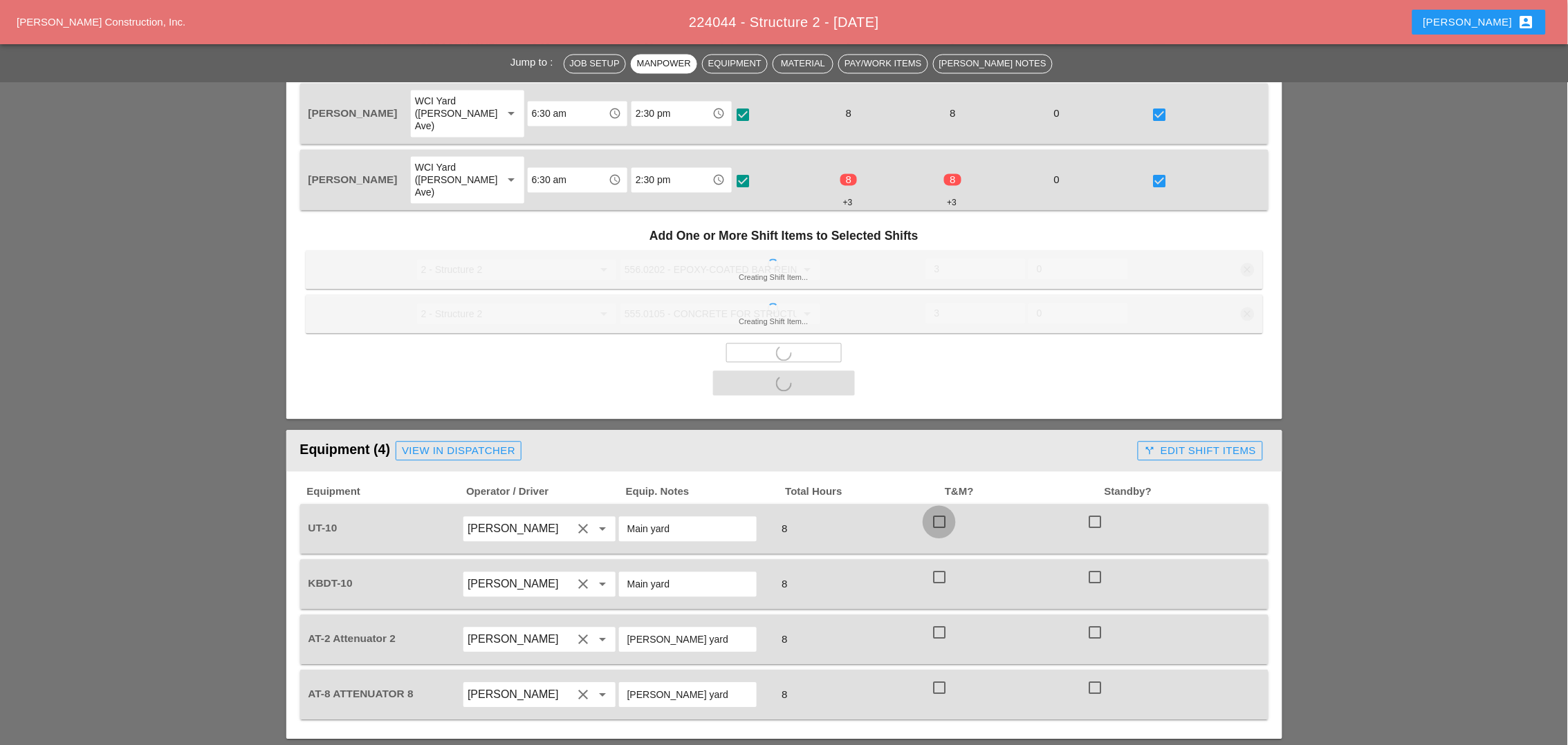
click at [943, 510] on div at bounding box center [938, 522] width 23 height 23
checkbox input "true"
drag, startPoint x: 937, startPoint y: 513, endPoint x: 943, endPoint y: 529, distance: 17.1
click at [938, 566] on div at bounding box center [938, 577] width 23 height 23
checkbox input "true"
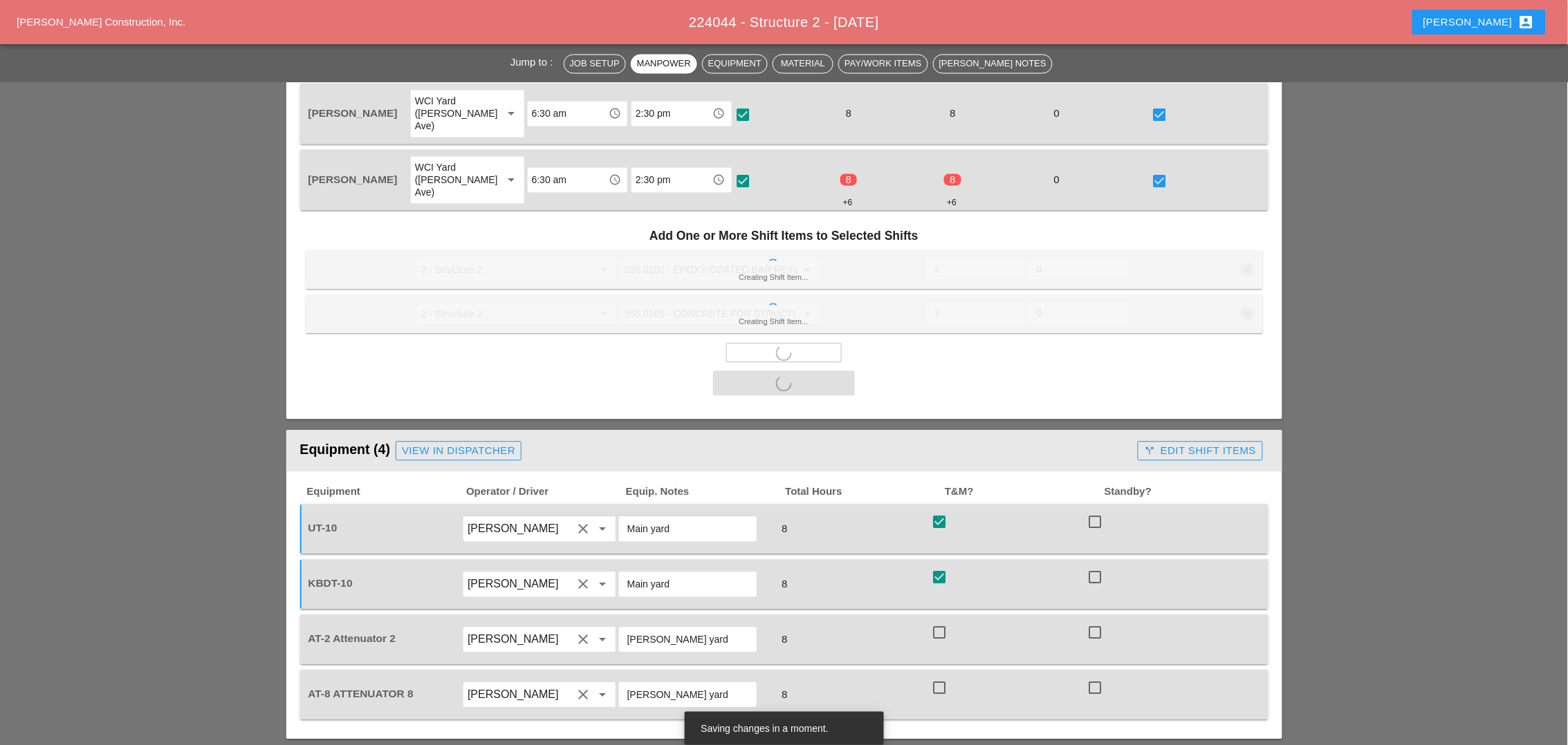
click at [941, 621] on div at bounding box center [938, 632] width 23 height 23
checkbox input "true"
click at [941, 676] on div at bounding box center [938, 688] width 23 height 23
checkbox input "true"
checkbox input "false"
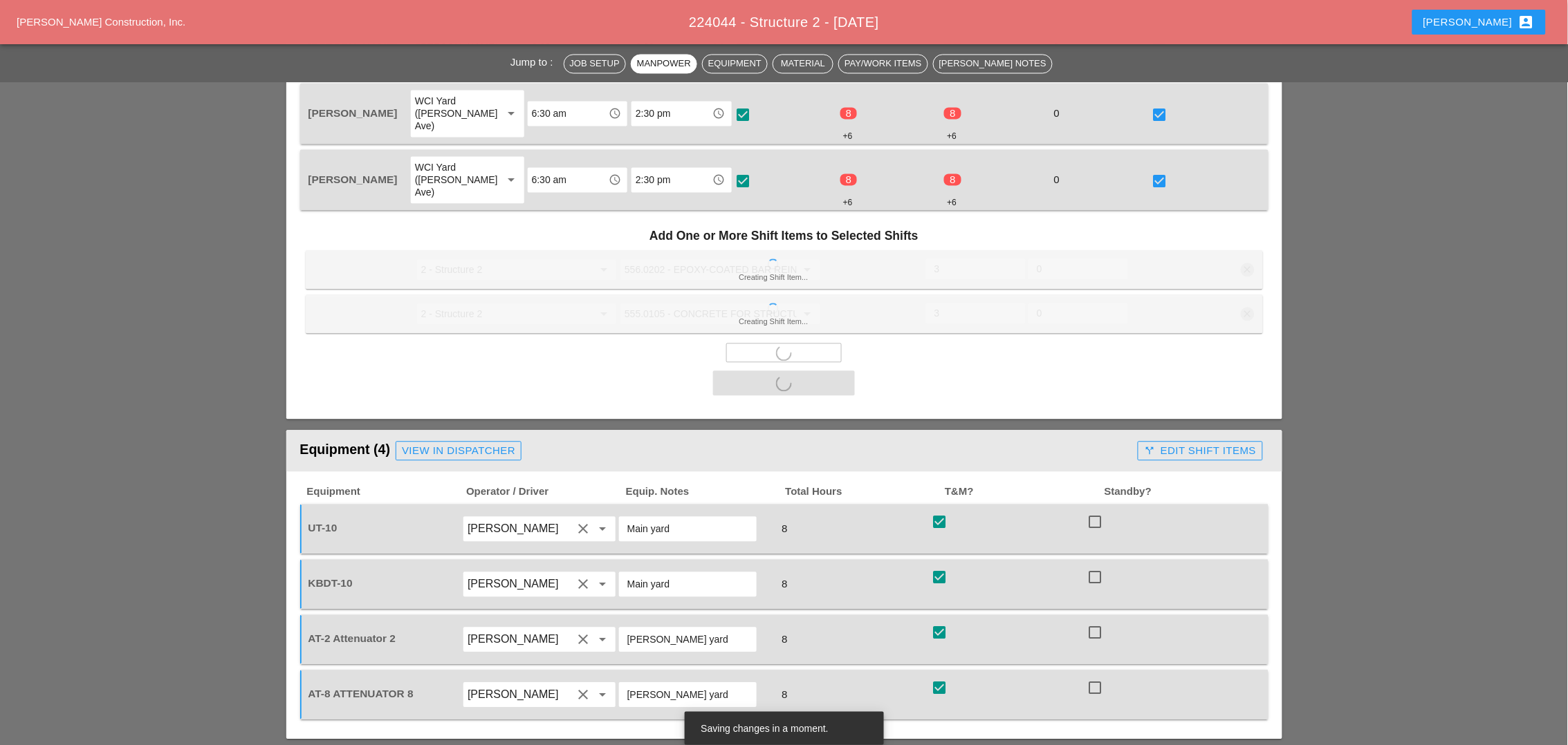
checkbox input "false"
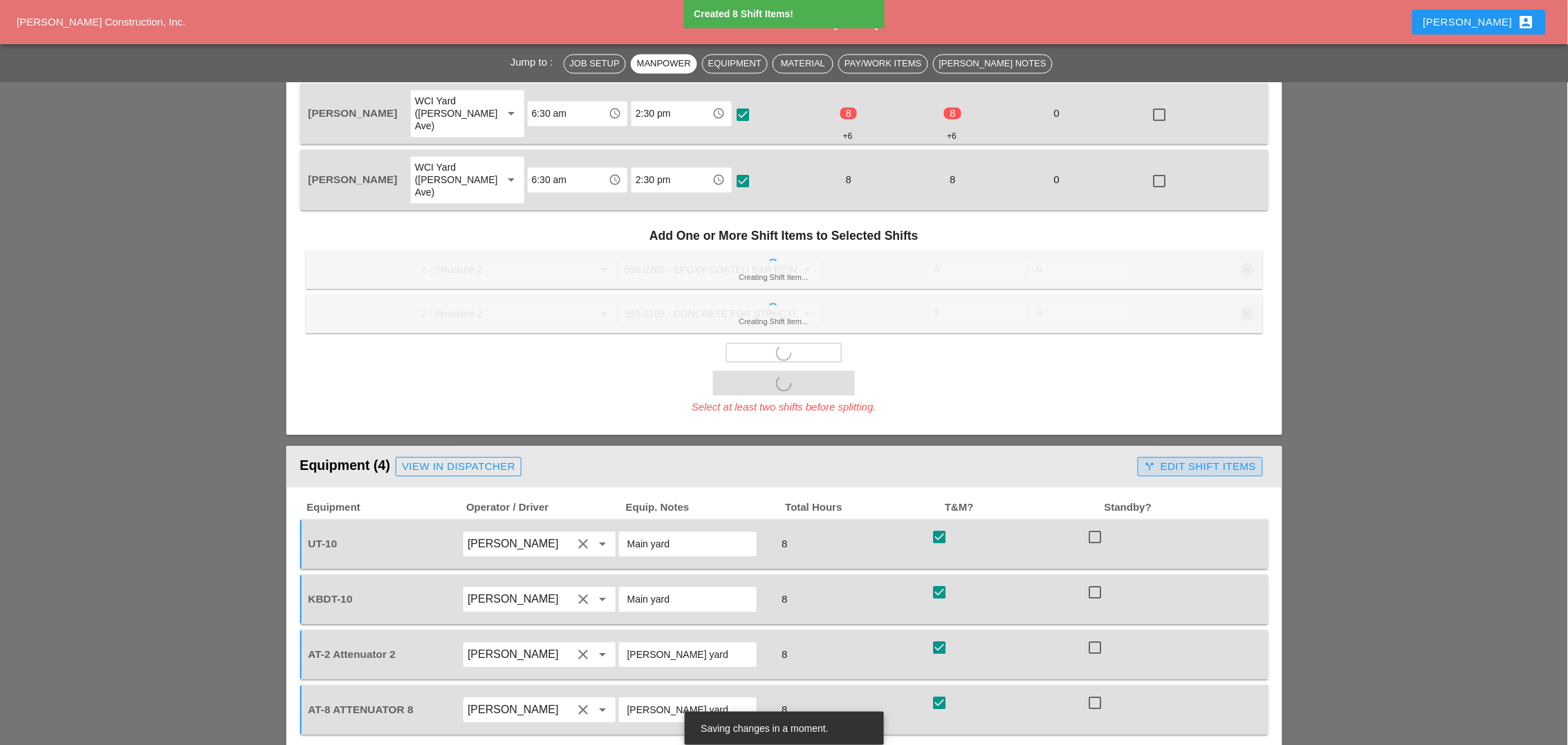
click at [1168, 459] on div "call_split Edit Shift Items" at bounding box center [1199, 467] width 112 height 16
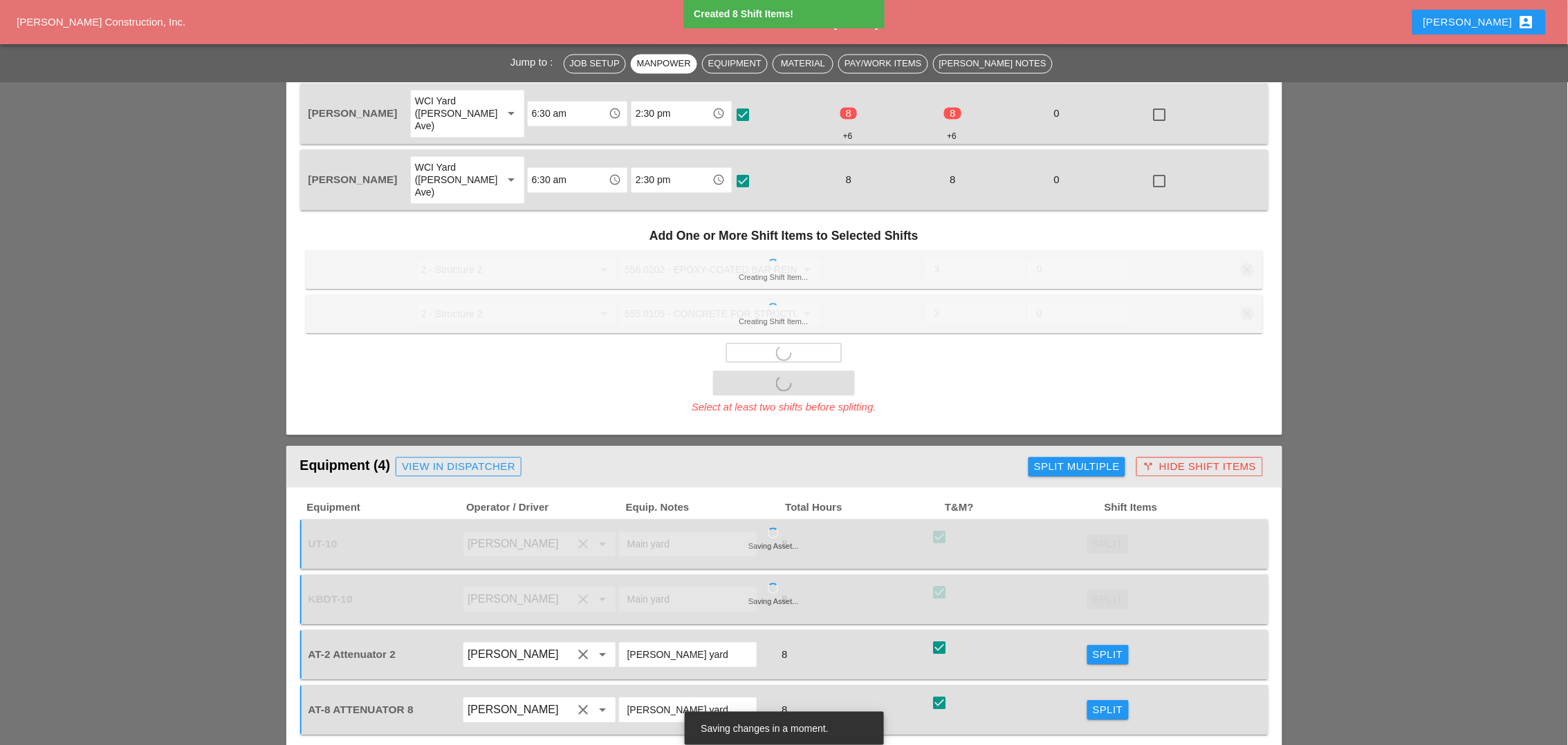
click at [1062, 459] on div "Split Multiple" at bounding box center [1077, 467] width 86 height 16
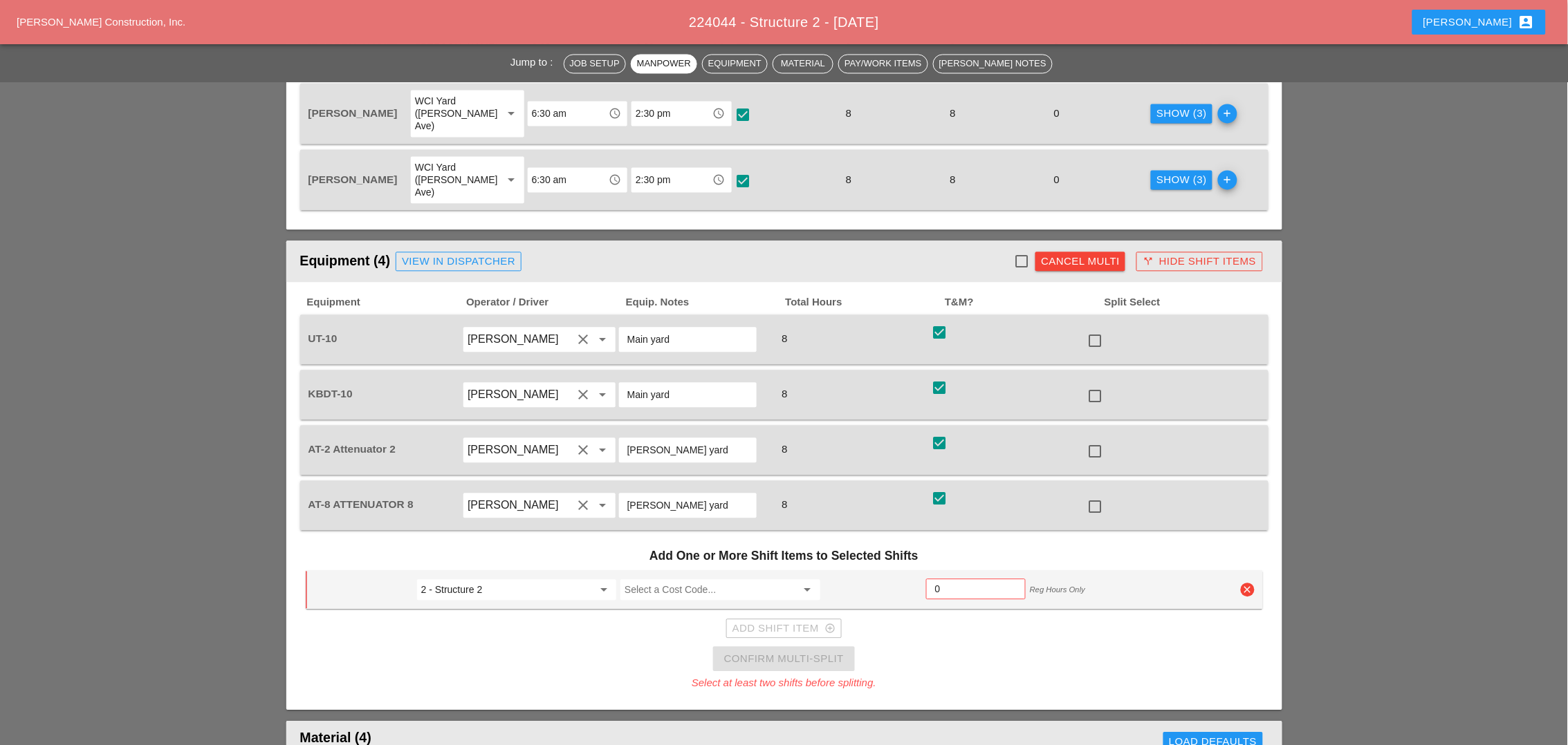
click at [1097, 329] on div at bounding box center [1095, 341] width 23 height 23
checkbox input "true"
click at [1094, 384] on div at bounding box center [1095, 396] width 23 height 23
checkbox input "true"
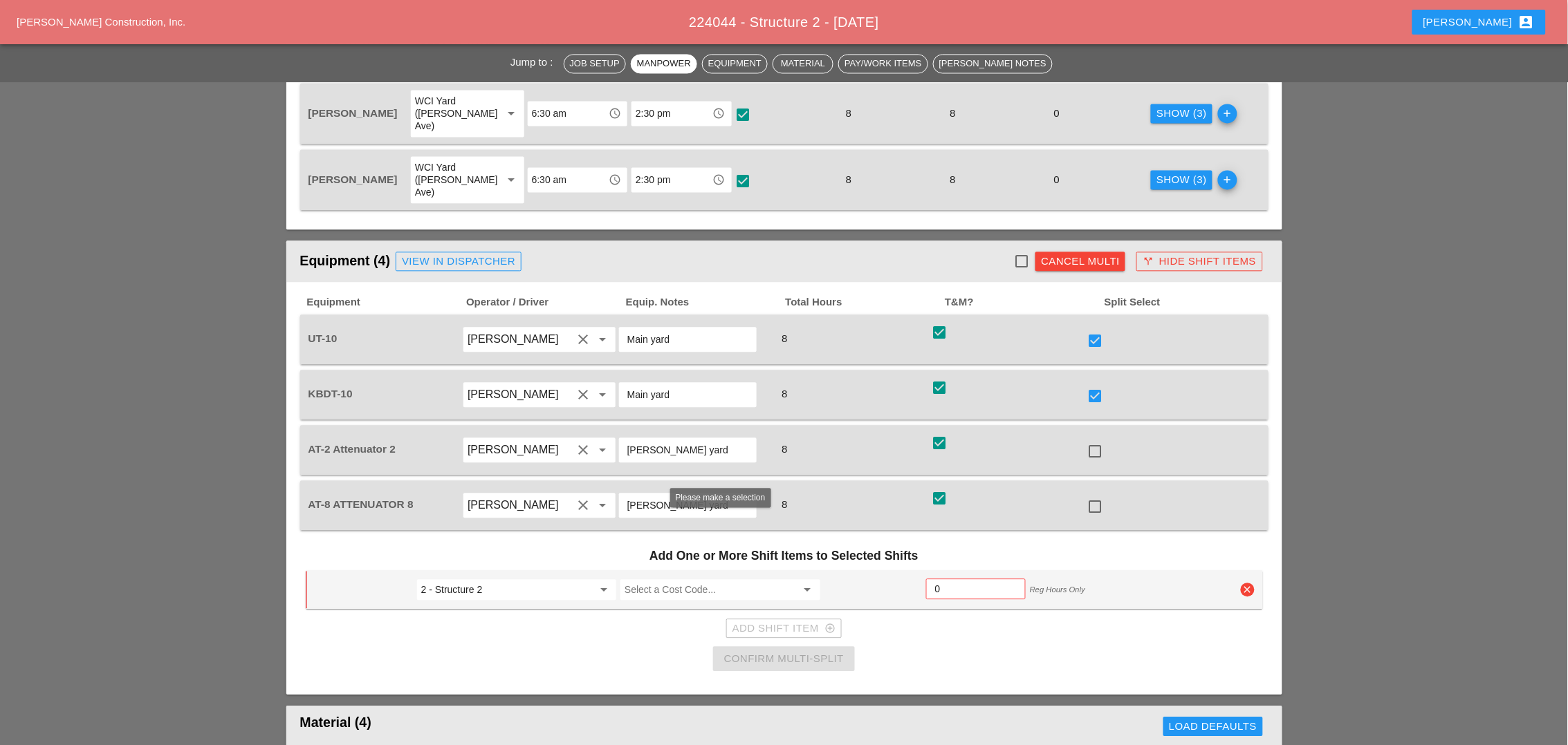
click at [664, 579] on input "Select a Cost Code..." at bounding box center [710, 589] width 171 height 22
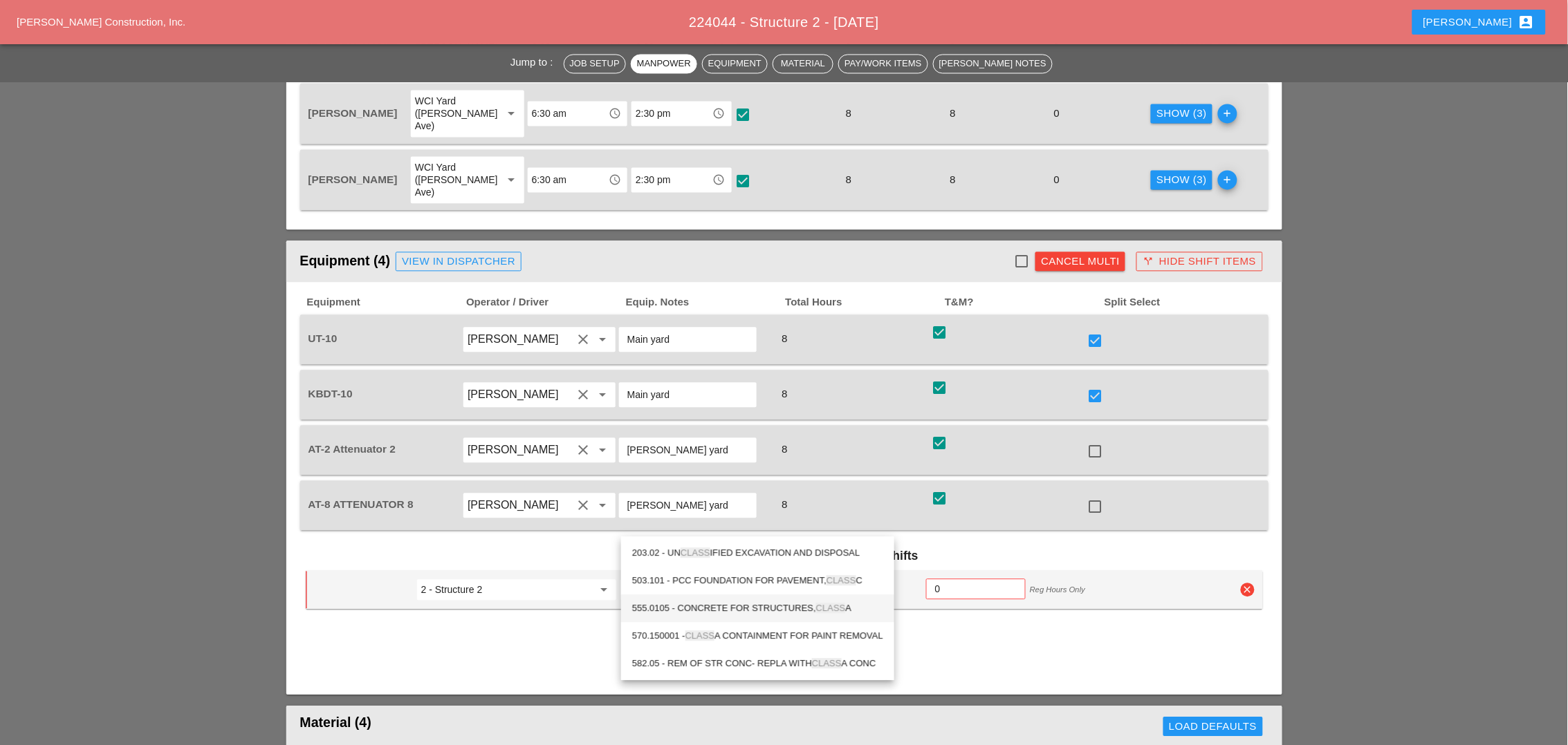
click at [745, 603] on div "555.0105 - CONCRETE FOR STRUCTURES, CLASS A" at bounding box center [757, 608] width 251 height 17
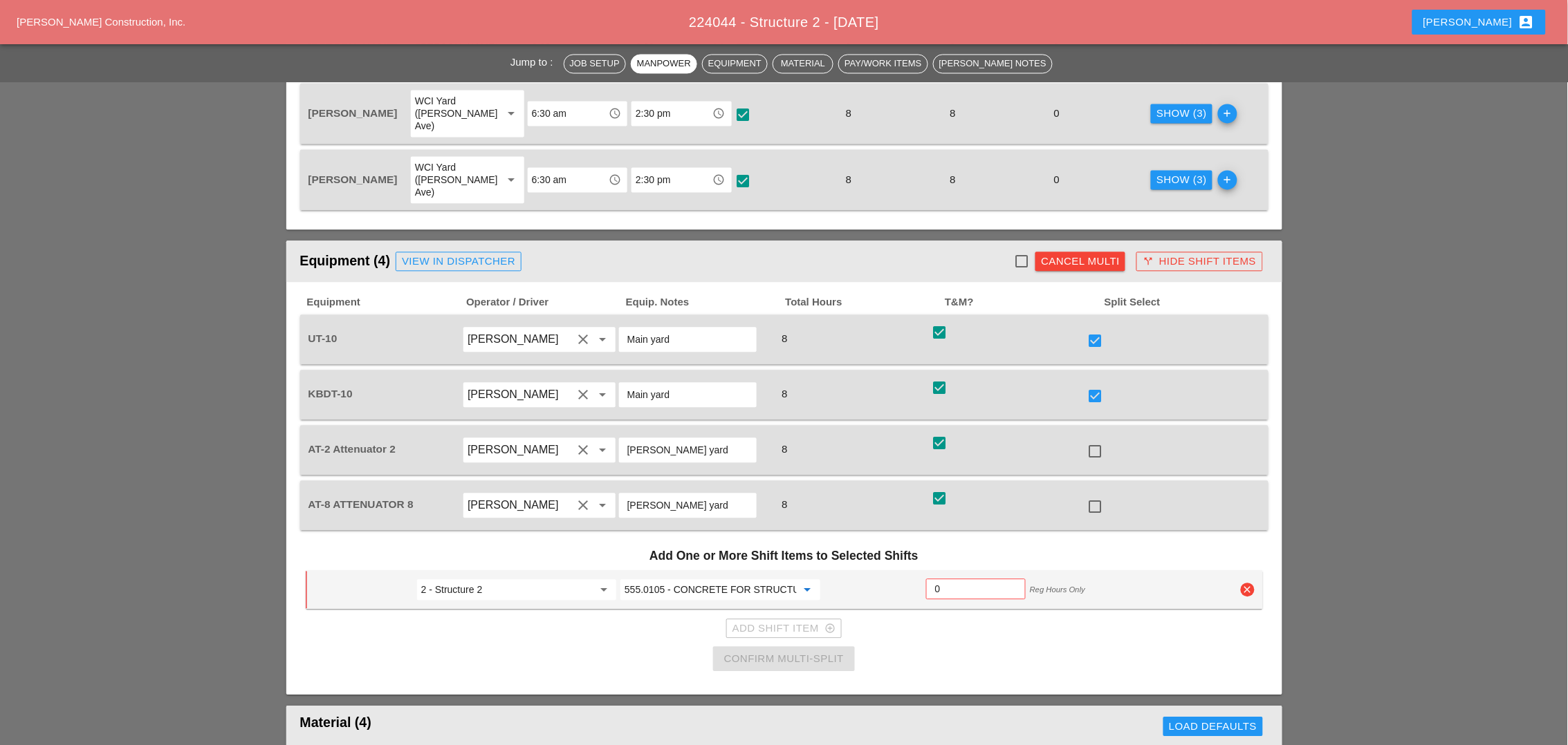
type input "555.0105 - CONCRETE FOR STRUCTURES, CLASS A"
click at [952, 578] on input "0" at bounding box center [976, 589] width 82 height 22
type input "4"
click at [837, 651] on div "Confirm Multi-Split" at bounding box center [784, 659] width 120 height 16
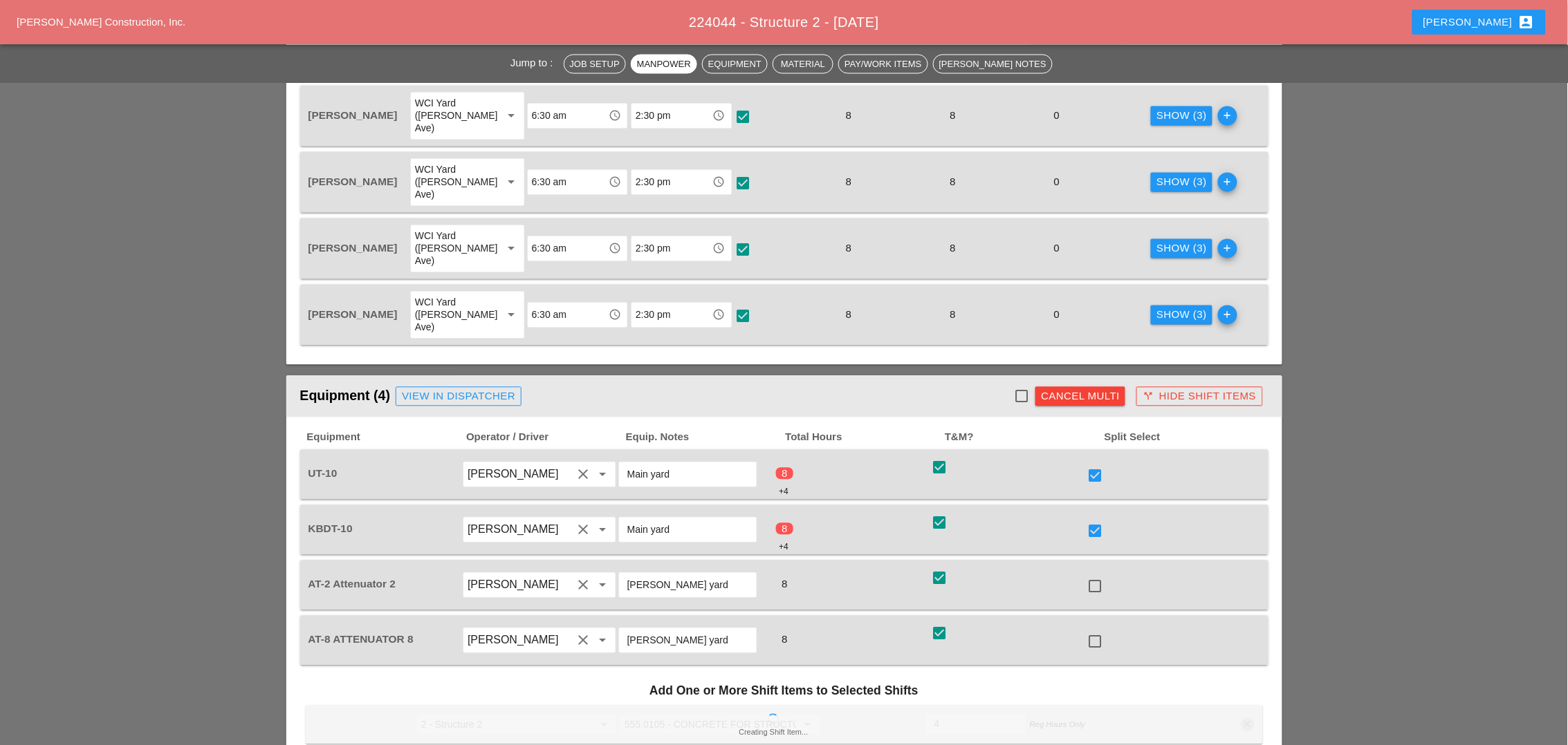
scroll to position [605, 0]
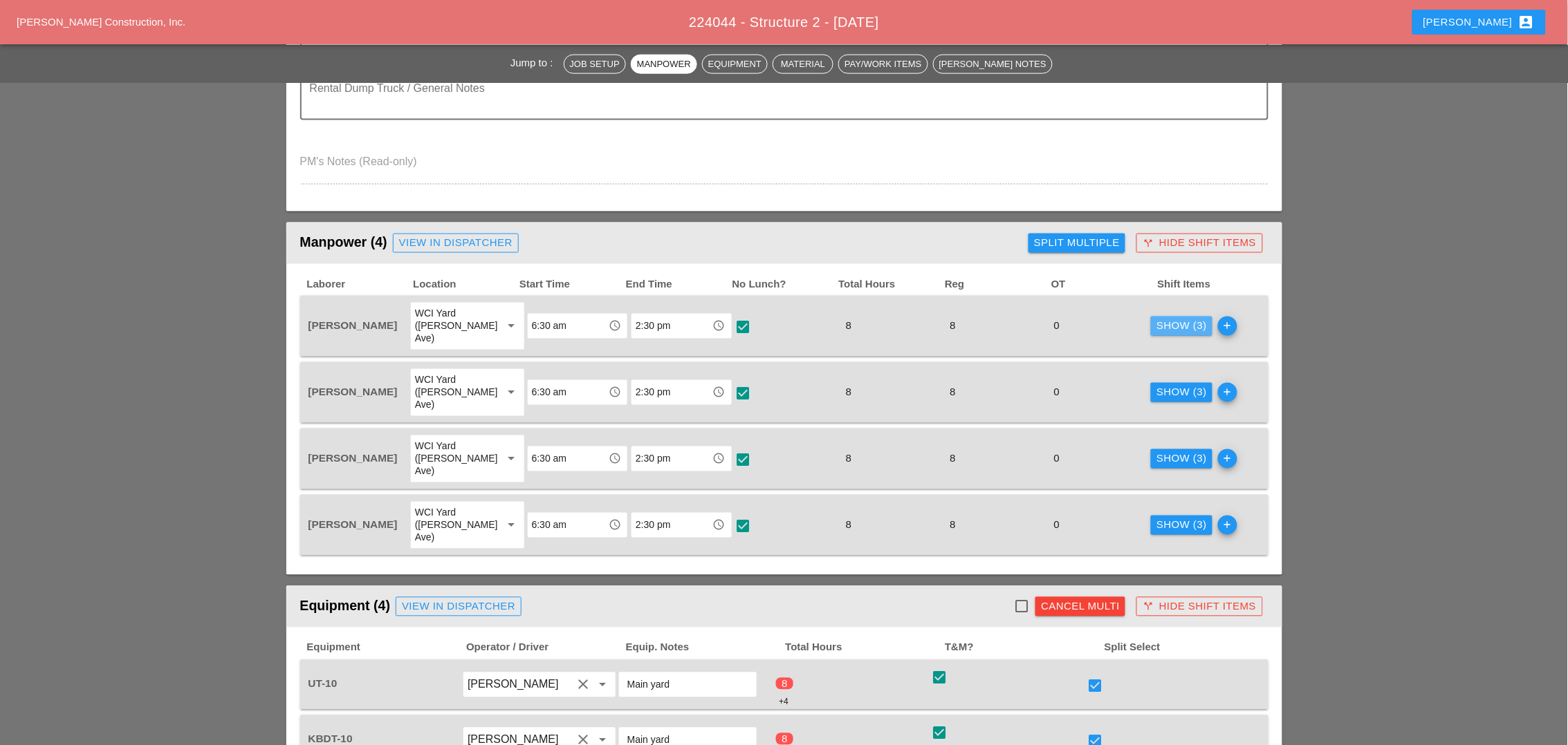
click at [1169, 319] on div "Show (3)" at bounding box center [1182, 327] width 50 height 16
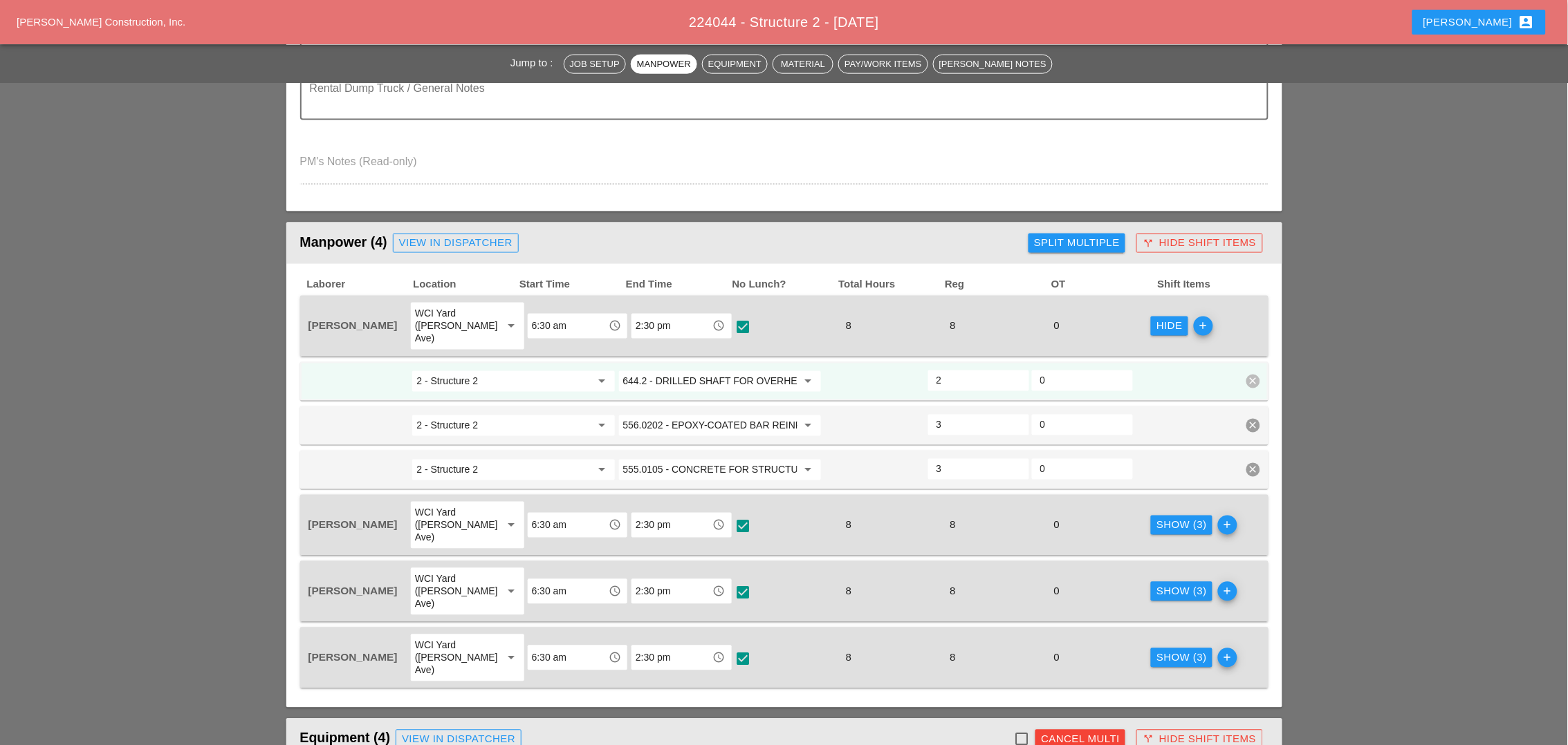
checkbox input "false"
click at [690, 370] on input "644.2 - DRILLED SHAFT FOR OVERHEAD SIGN STRUCTUR" at bounding box center [711, 381] width 174 height 22
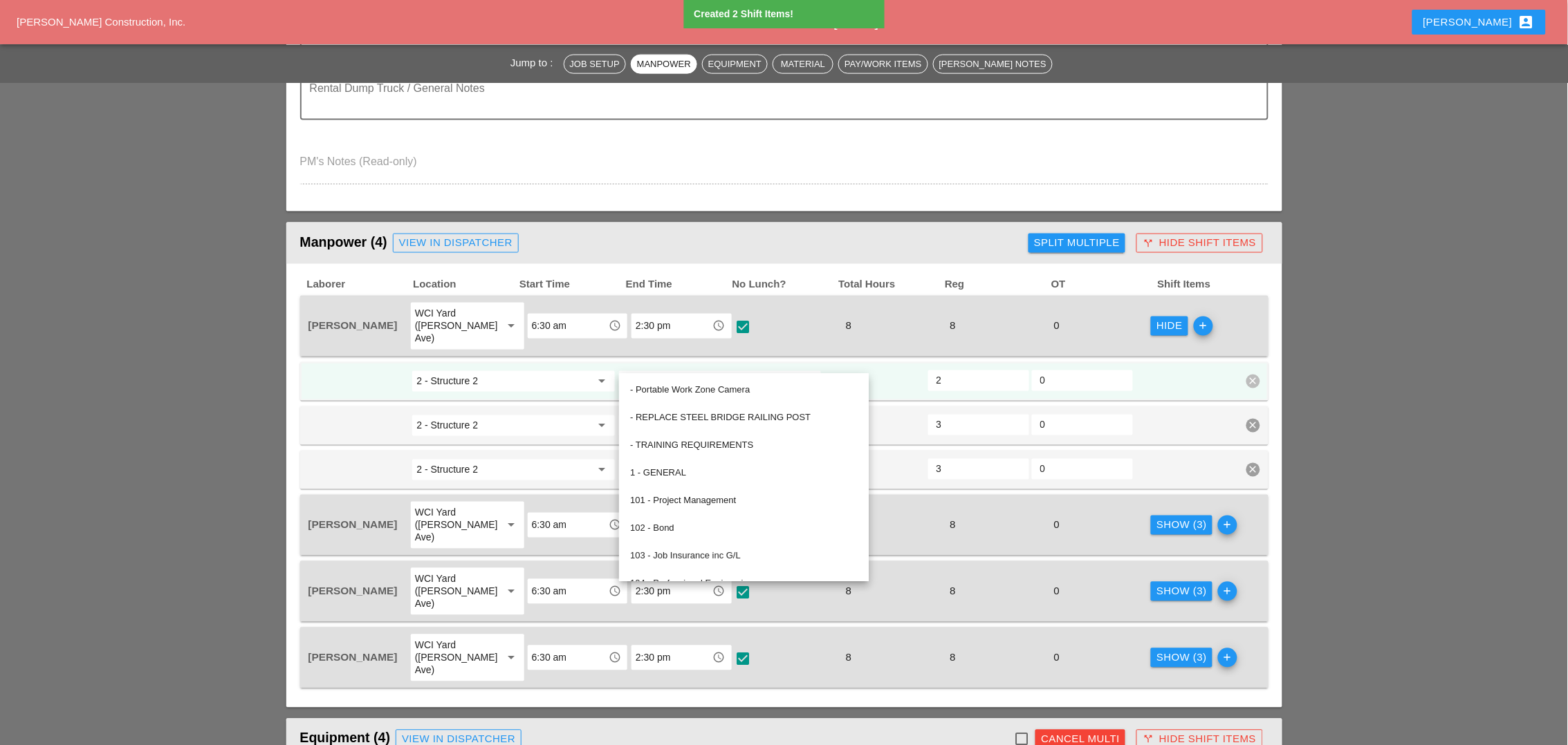
paste input "Remove NJ barriers Remove the rental lift Complete concrete repairs spread top …"
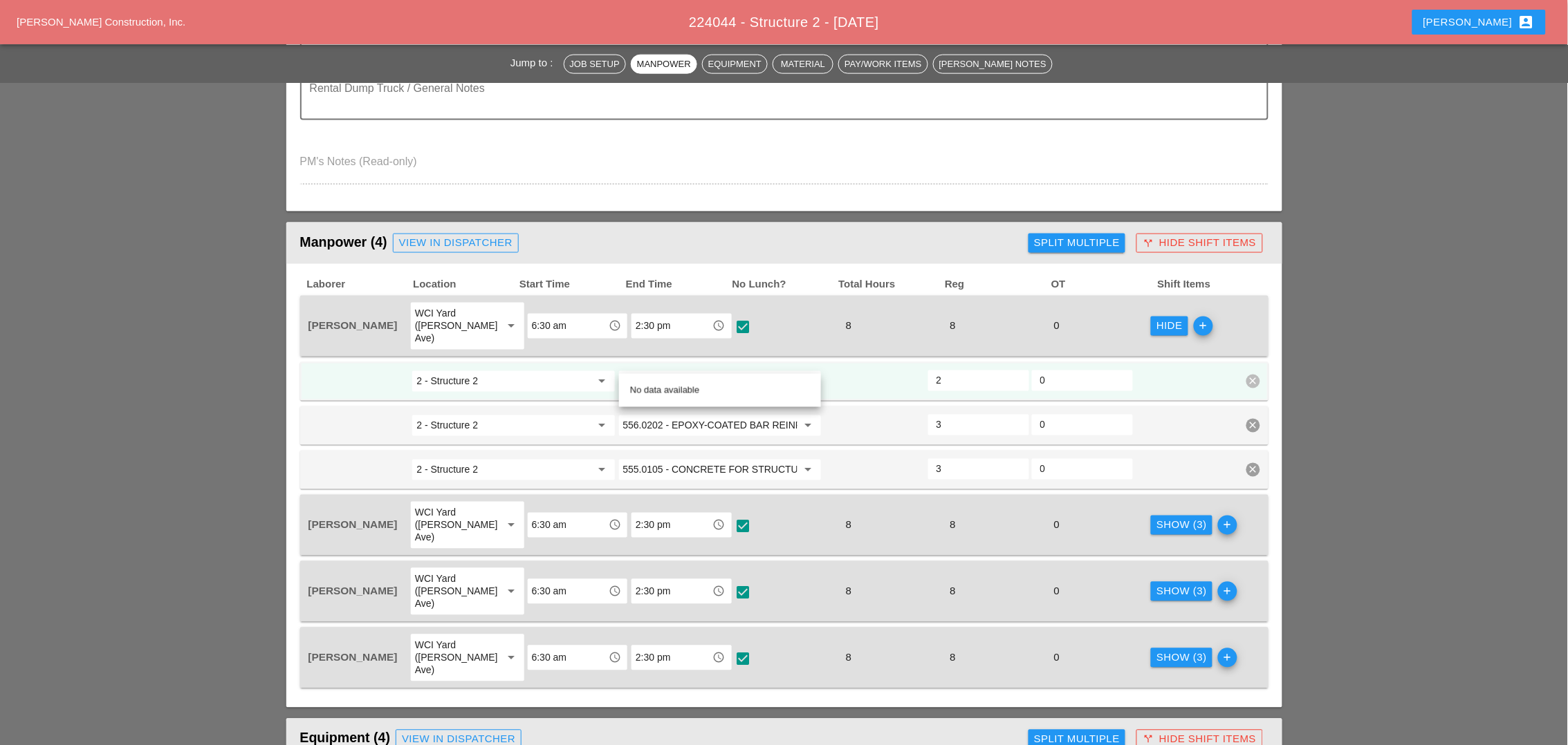
scroll to position [0, 0]
click at [554, 370] on input "2 - Structure 2" at bounding box center [504, 381] width 174 height 22
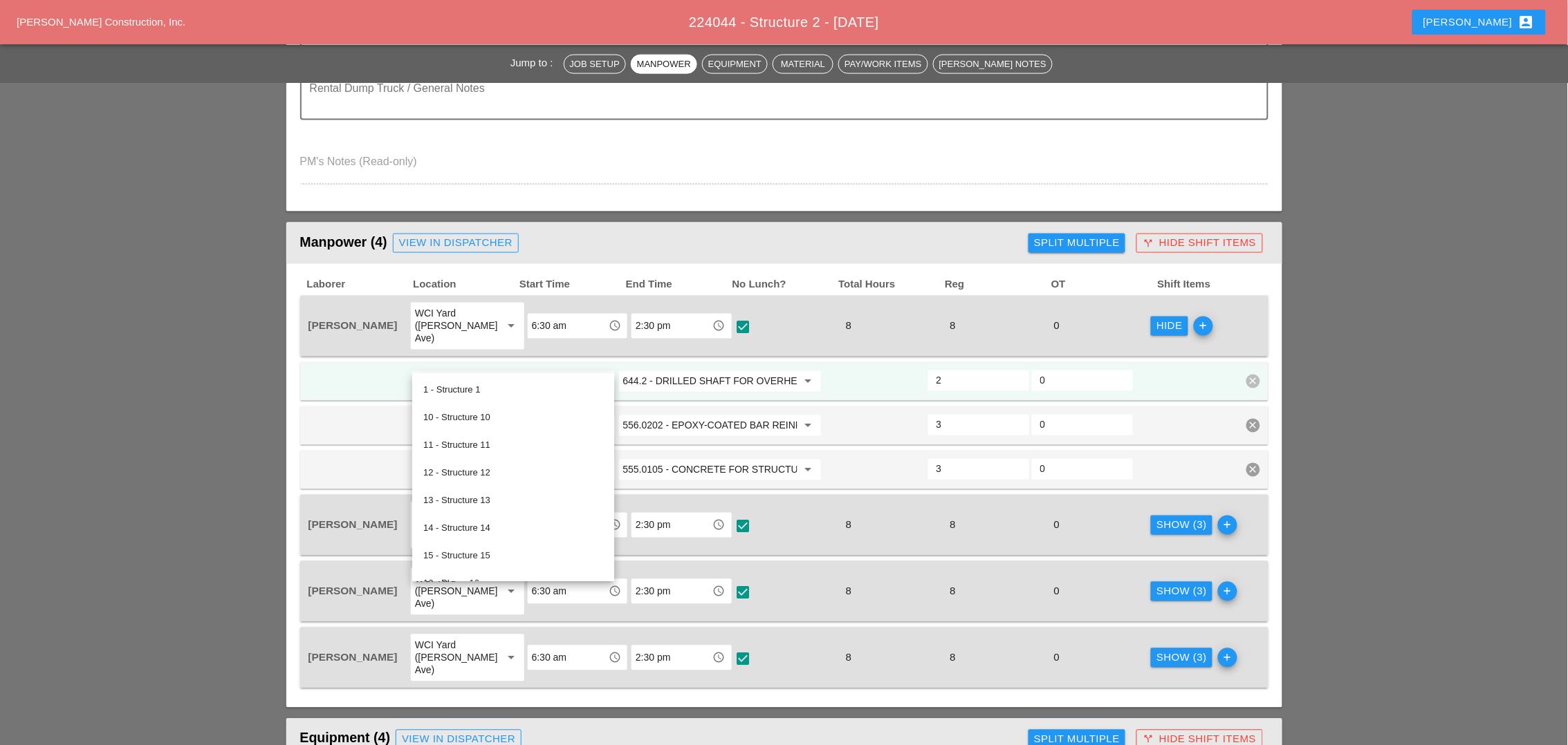
click at [651, 370] on input "644.2 - DRILLED SHAFT FOR OVERHEAD SIGN STRUCTUR" at bounding box center [711, 381] width 174 height 22
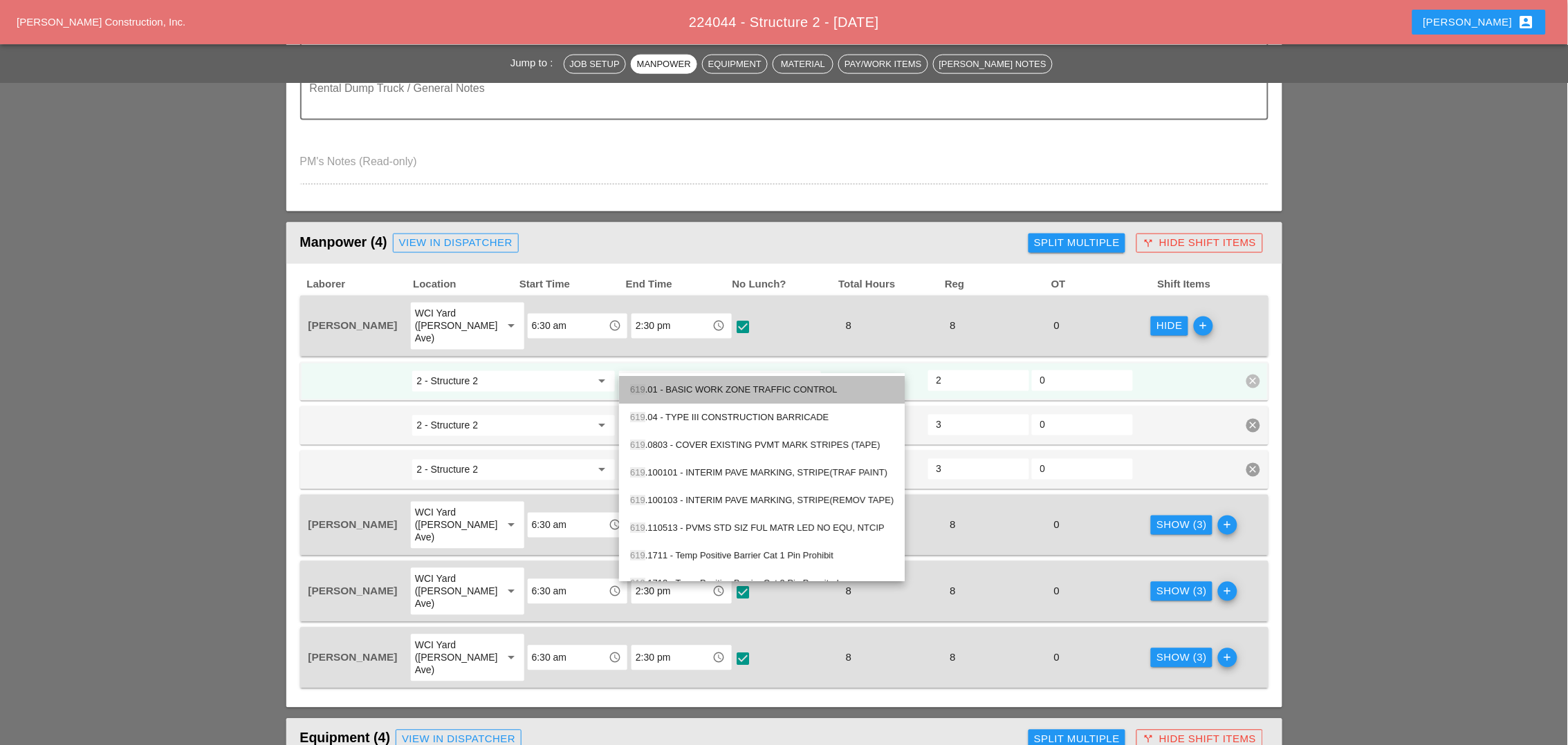
click at [659, 387] on div "619 .01 - BASIC WORK ZONE TRAFFIC CONTROL" at bounding box center [762, 390] width 264 height 17
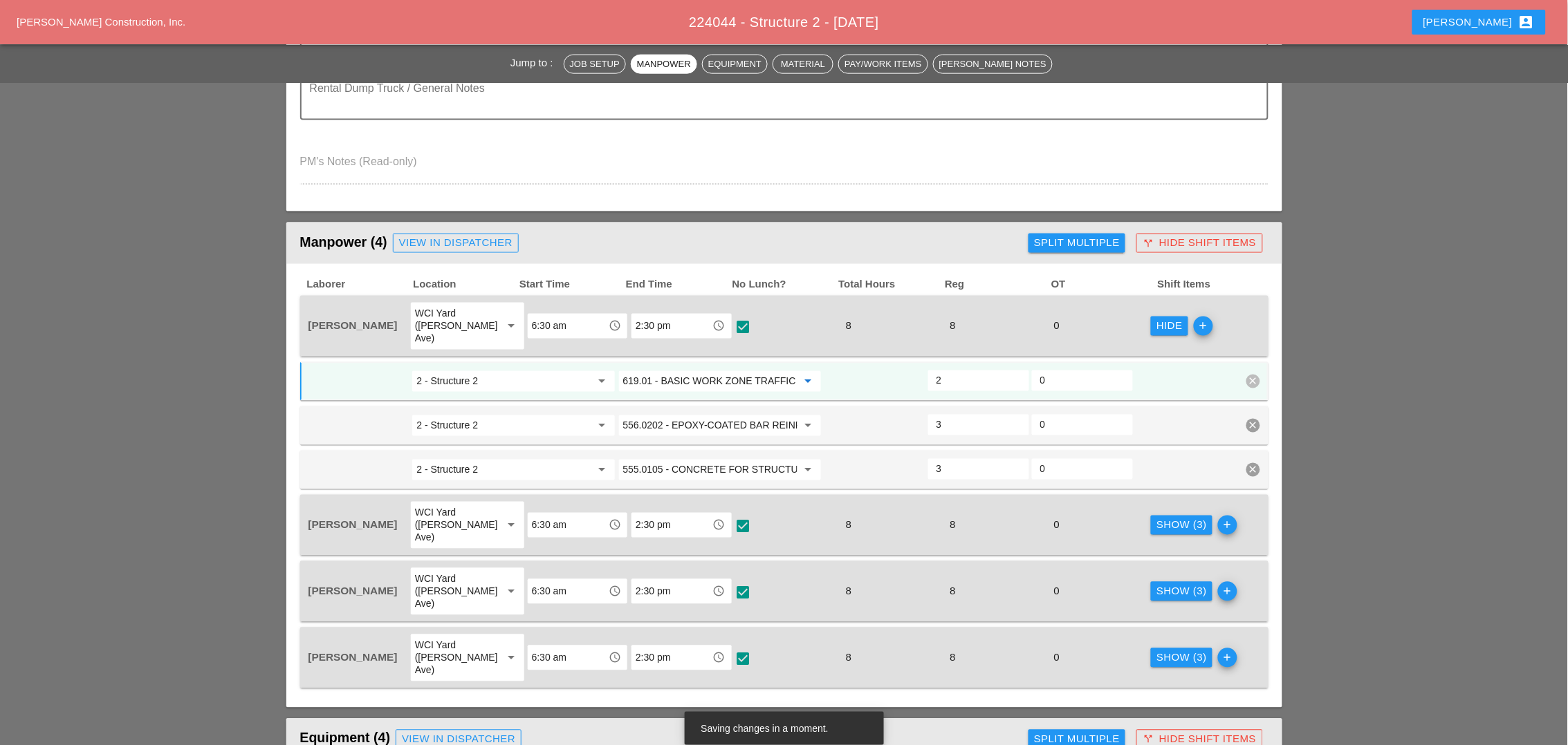
type input "619.01 - BASIC WORK ZONE TRAFFIC CONTROL"
click at [561, 370] on input "2 - Structure 2" at bounding box center [504, 381] width 174 height 22
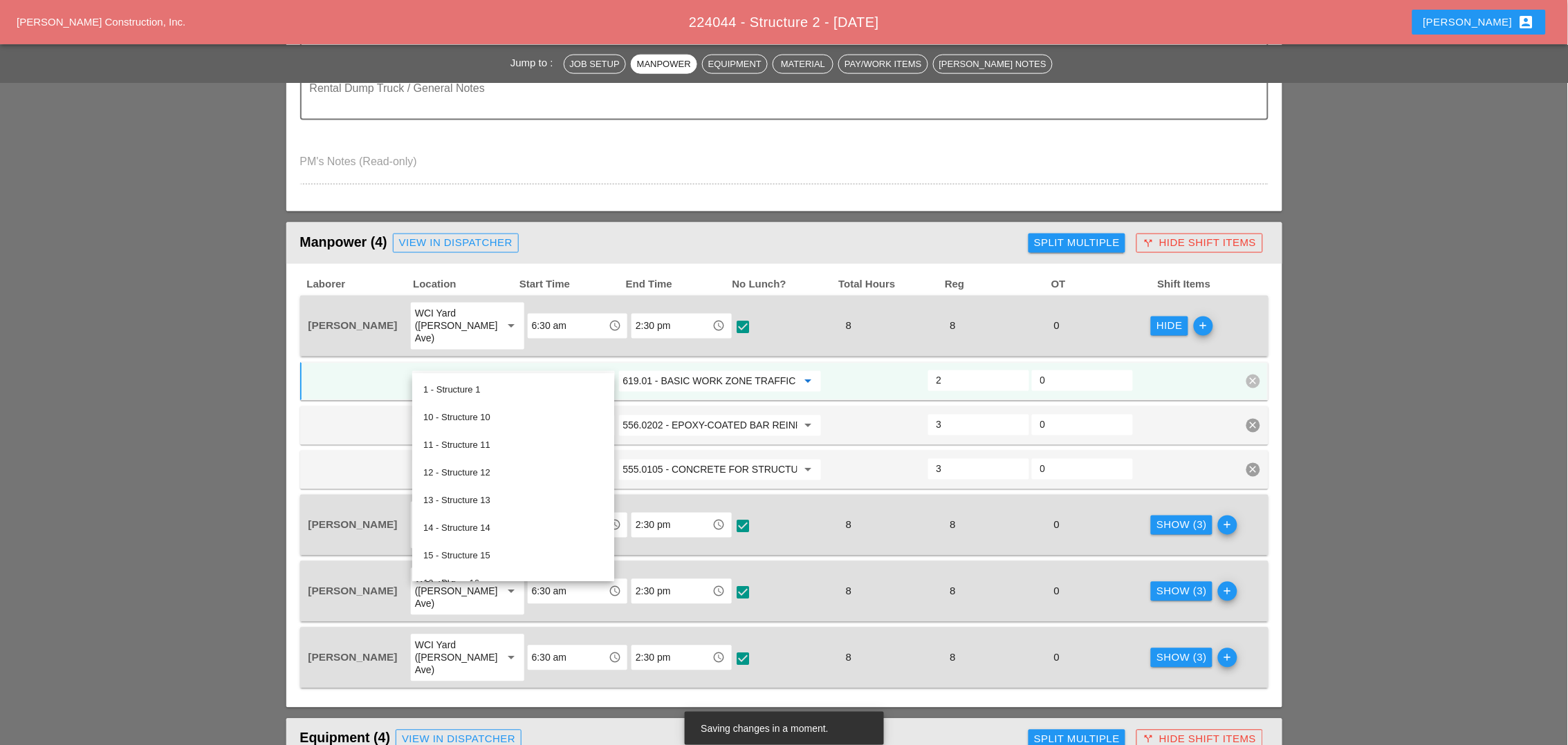
click at [660, 370] on input "619.01 - BASIC WORK ZONE TRAFFIC CONTROL" at bounding box center [711, 381] width 174 height 22
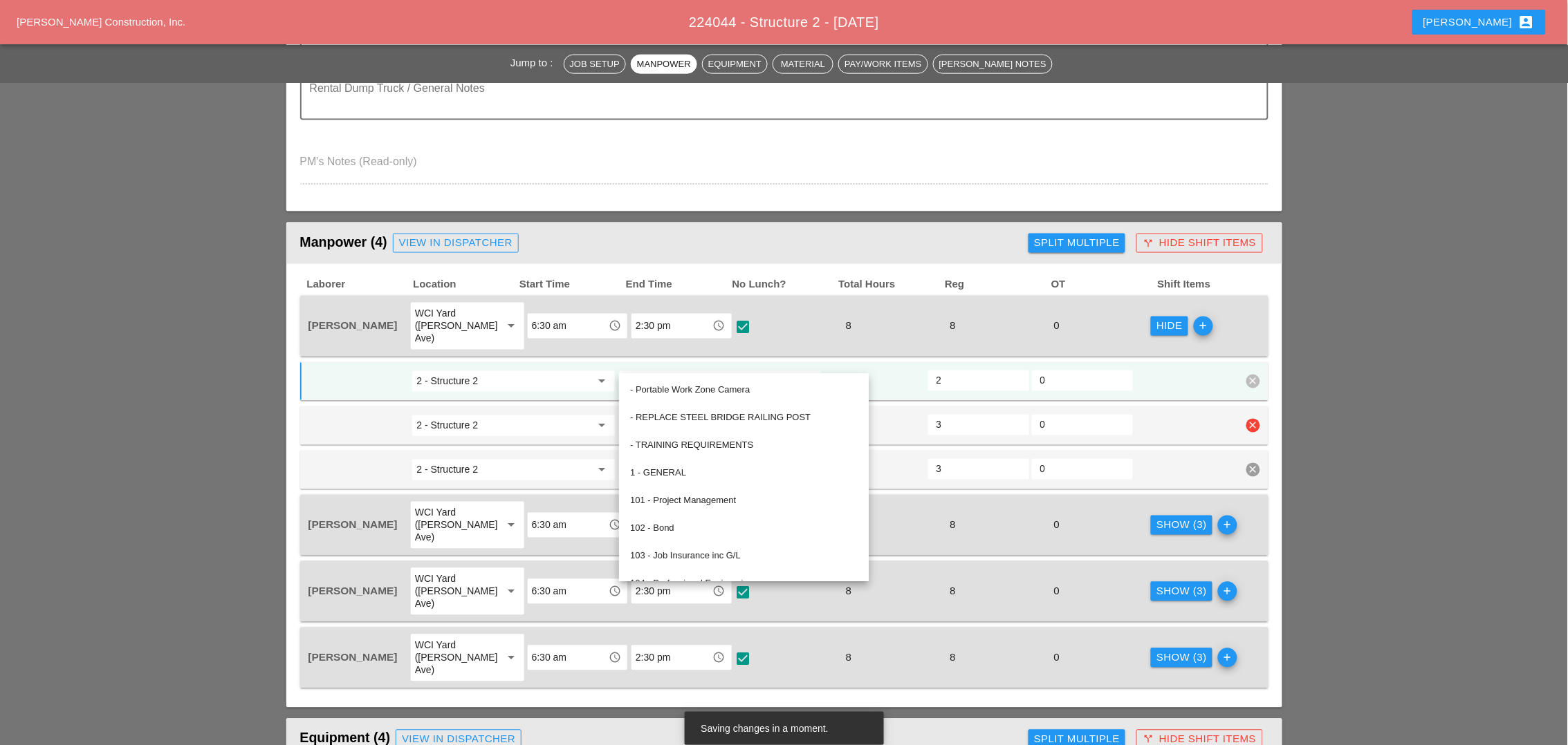
click at [544, 415] on input "2 - Structure 2" at bounding box center [504, 425] width 174 height 22
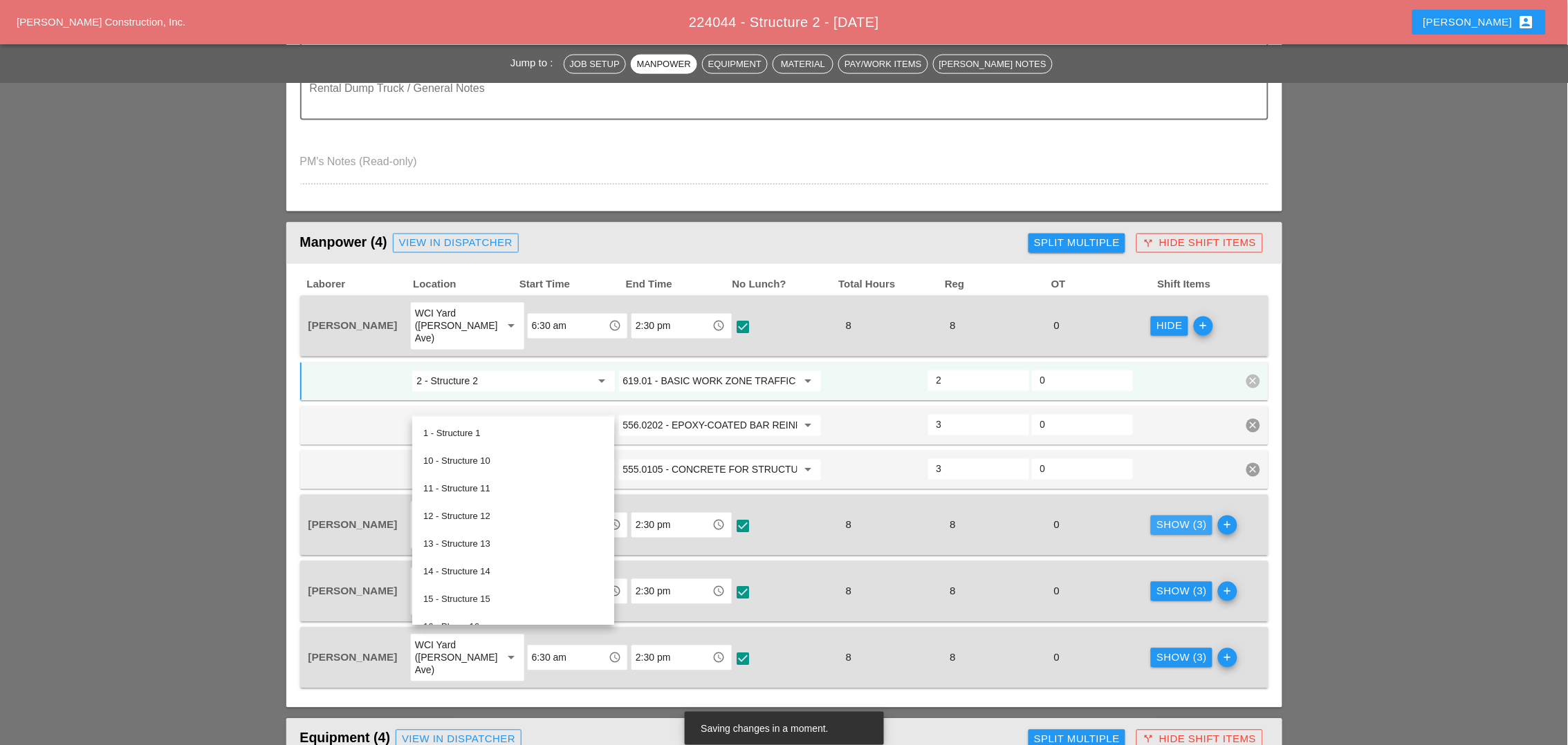
drag, startPoint x: 1164, startPoint y: 499, endPoint x: 1098, endPoint y: 498, distance: 66.0
click at [1164, 518] on div "Show (3)" at bounding box center [1182, 526] width 50 height 16
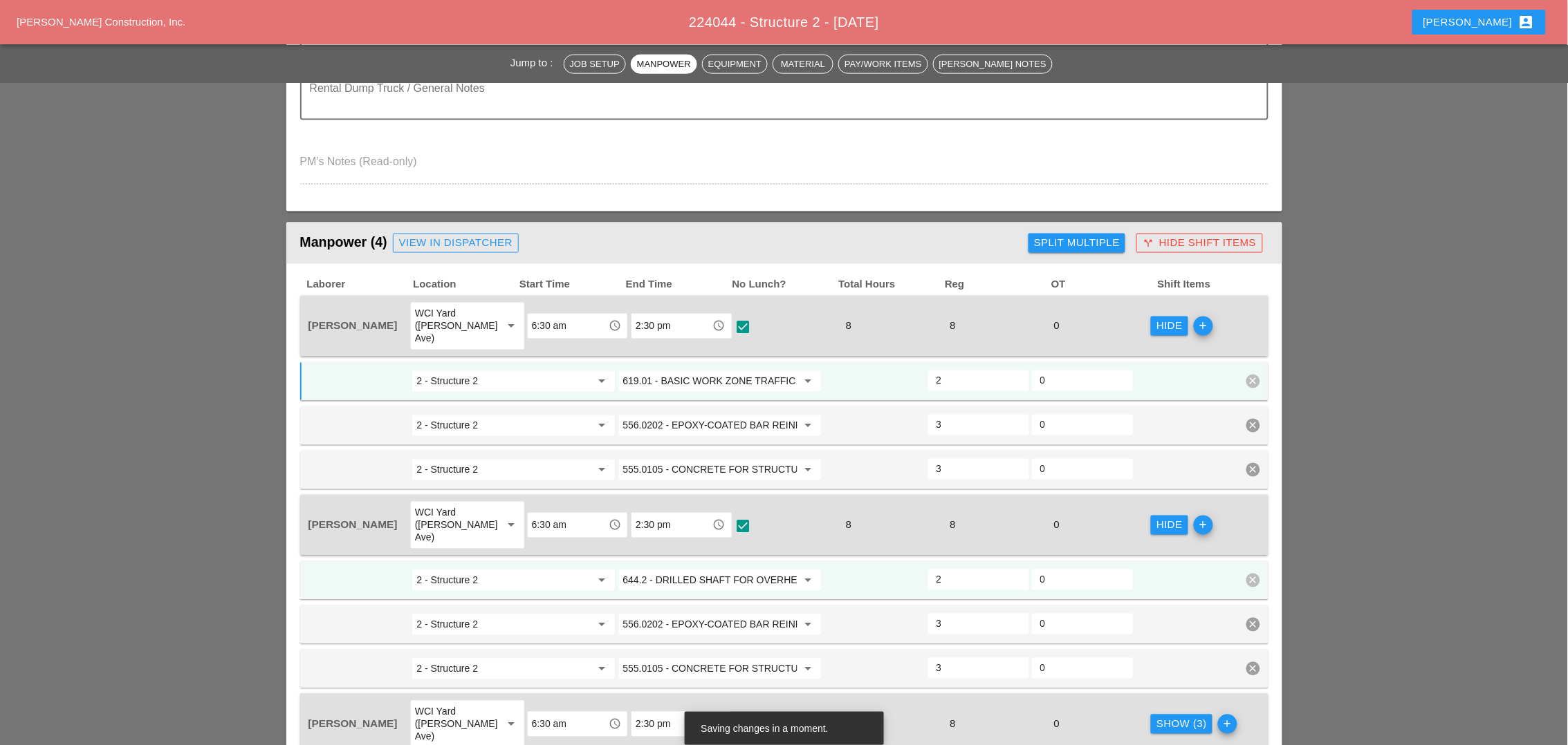
click at [693, 569] on input "644.2 - DRILLED SHAFT FOR OVERHEAD SIGN STRUCTUR" at bounding box center [711, 580] width 174 height 22
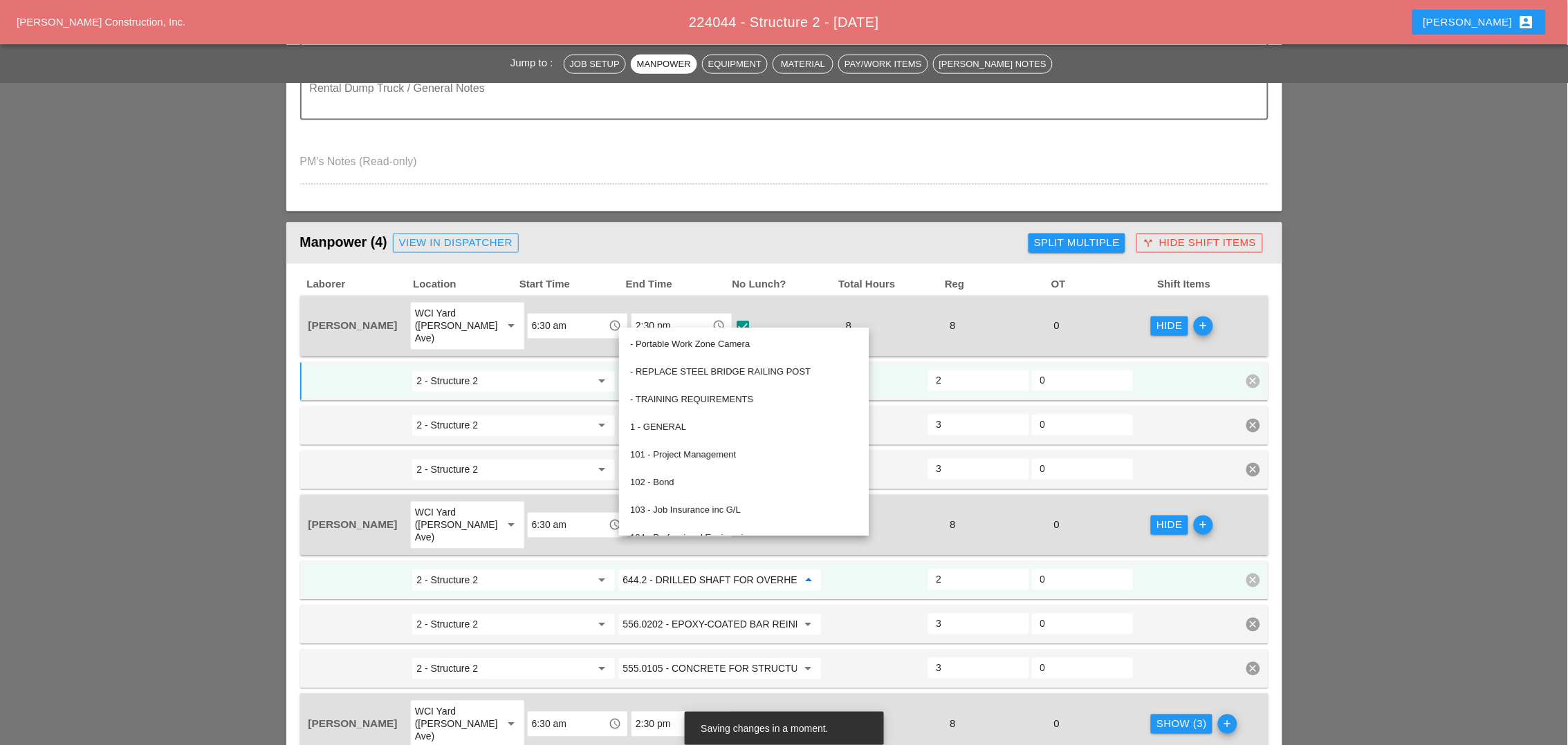
click at [554, 370] on input "2 - Structure 2" at bounding box center [504, 381] width 174 height 22
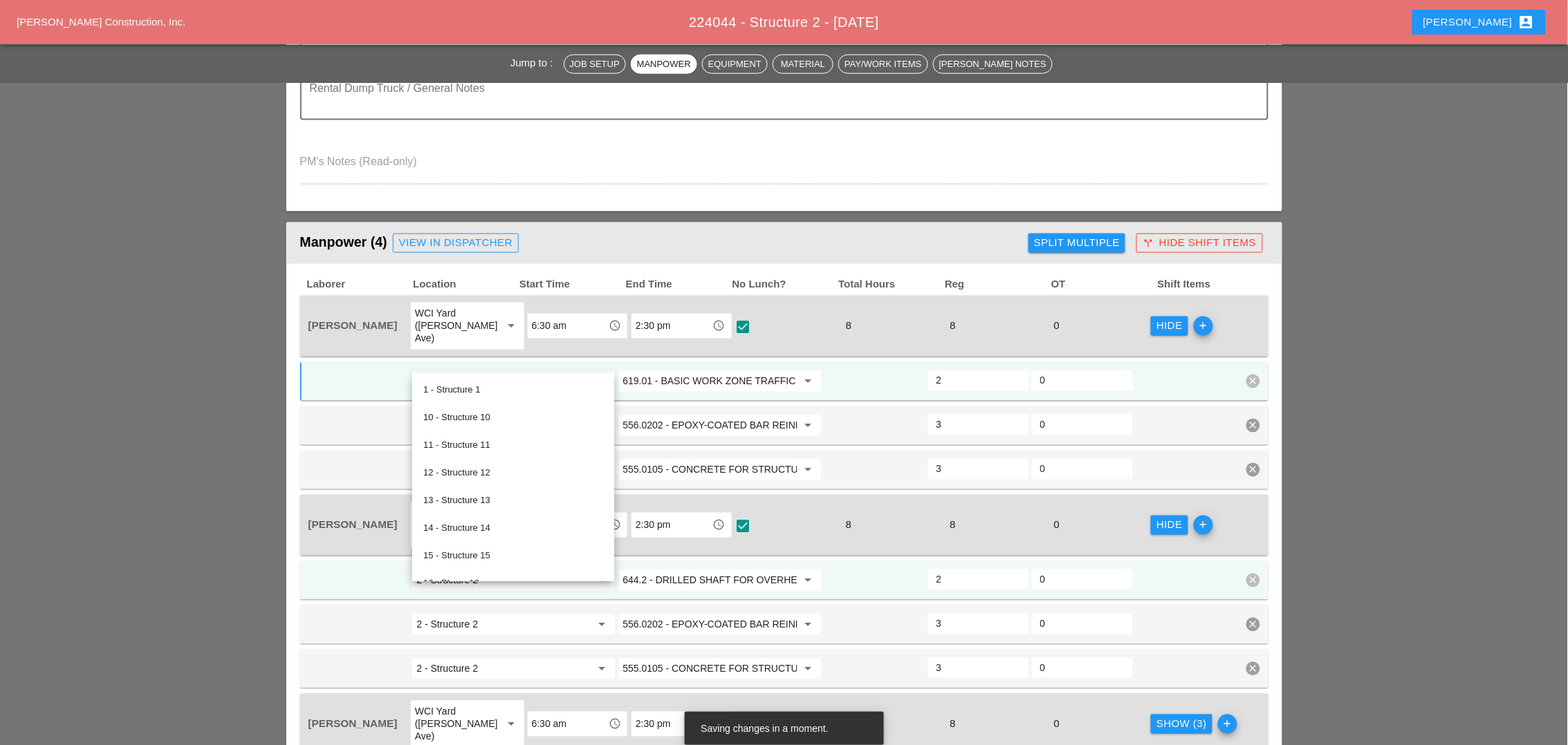
click at [697, 370] on input "619.01 - BASIC WORK ZONE TRAFFIC CONTROL" at bounding box center [711, 381] width 174 height 22
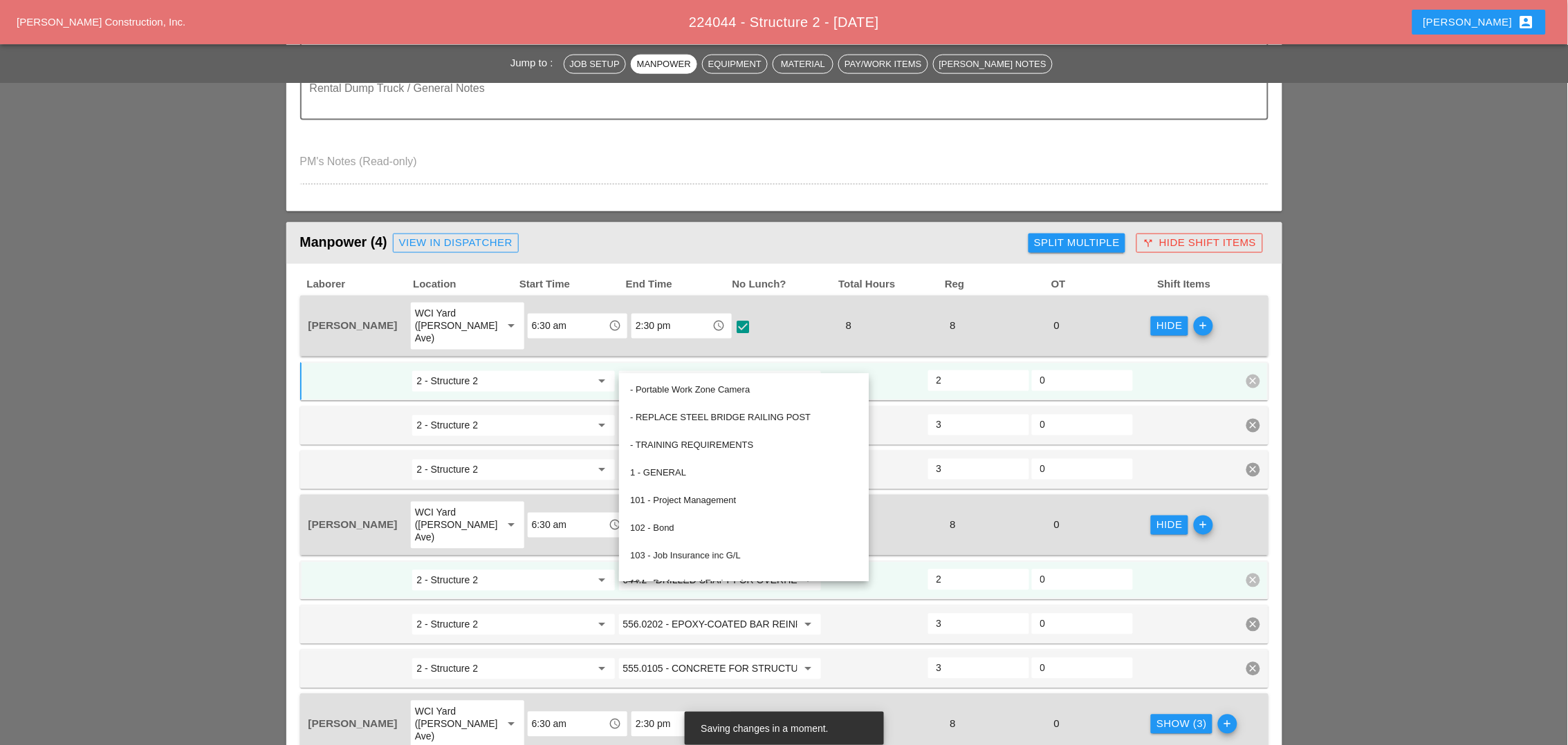
click at [903, 516] on div "8" at bounding box center [890, 525] width 101 height 18
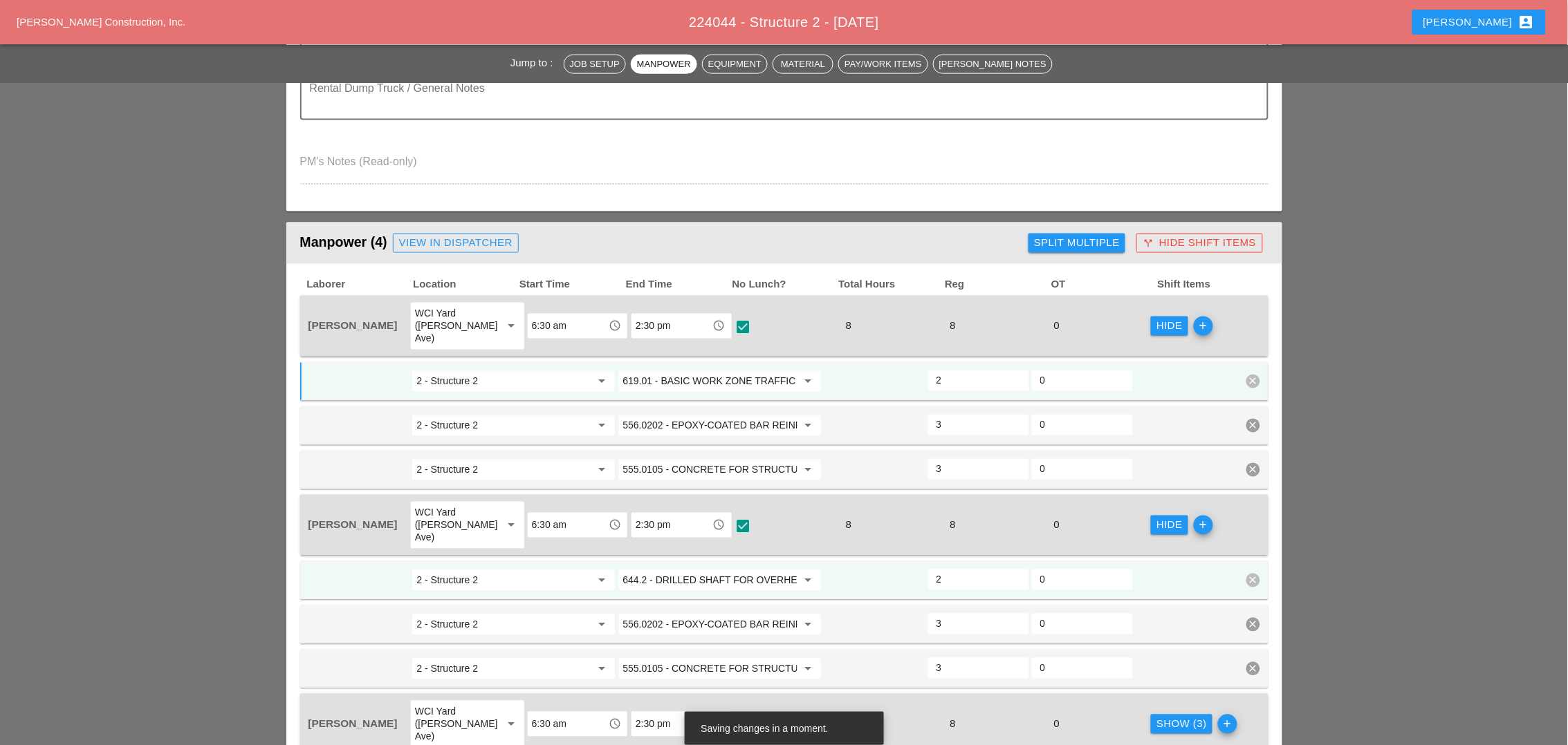
click at [728, 569] on input "644.2 - DRILLED SHAFT FOR OVERHEAD SIGN STRUCTUR" at bounding box center [711, 580] width 174 height 22
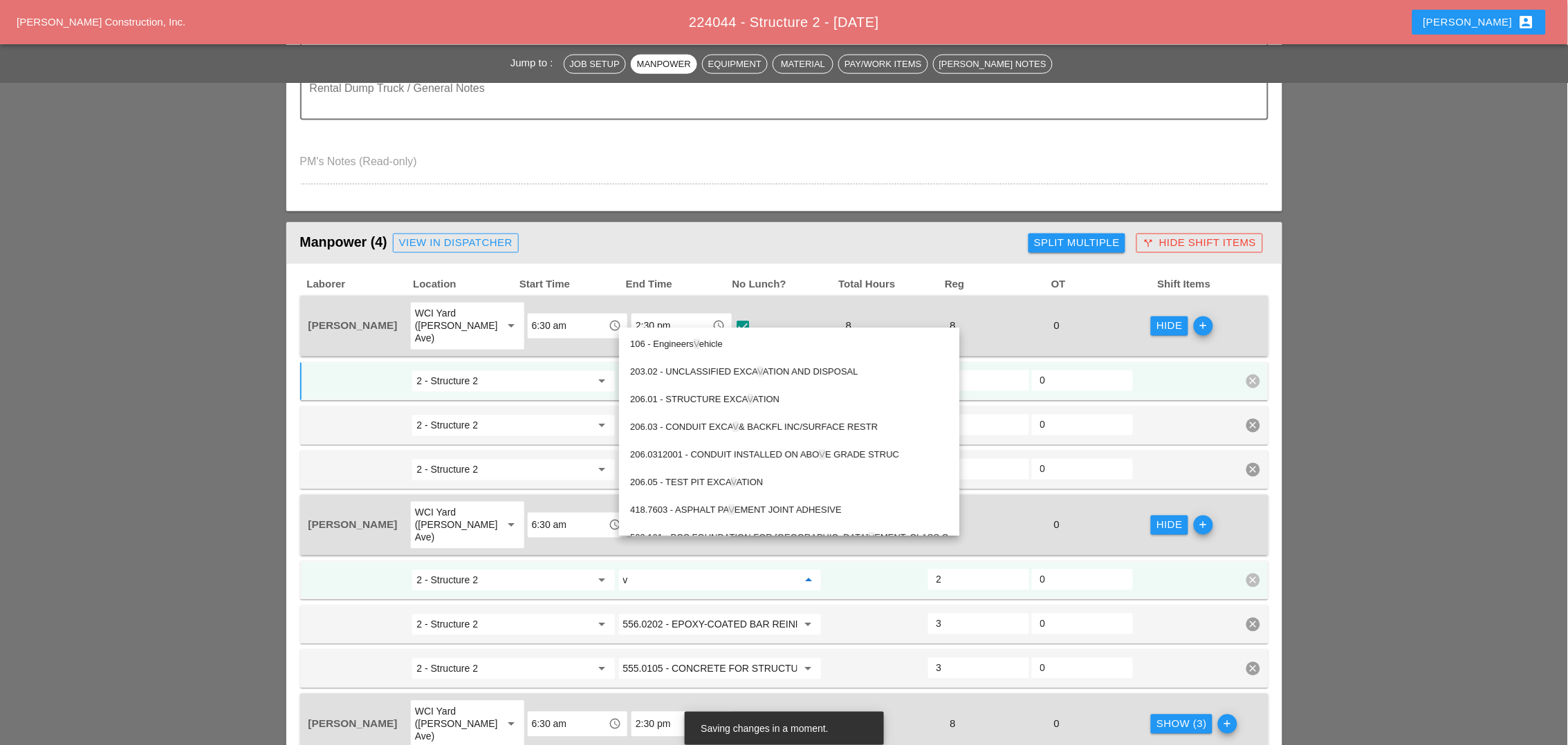
drag, startPoint x: 641, startPoint y: 550, endPoint x: 606, endPoint y: 551, distance: 35.0
click at [606, 569] on div "2 - Structure 2 arrow_drop_down v arrow_drop_down 2 0 clear" at bounding box center [774, 581] width 934 height 25
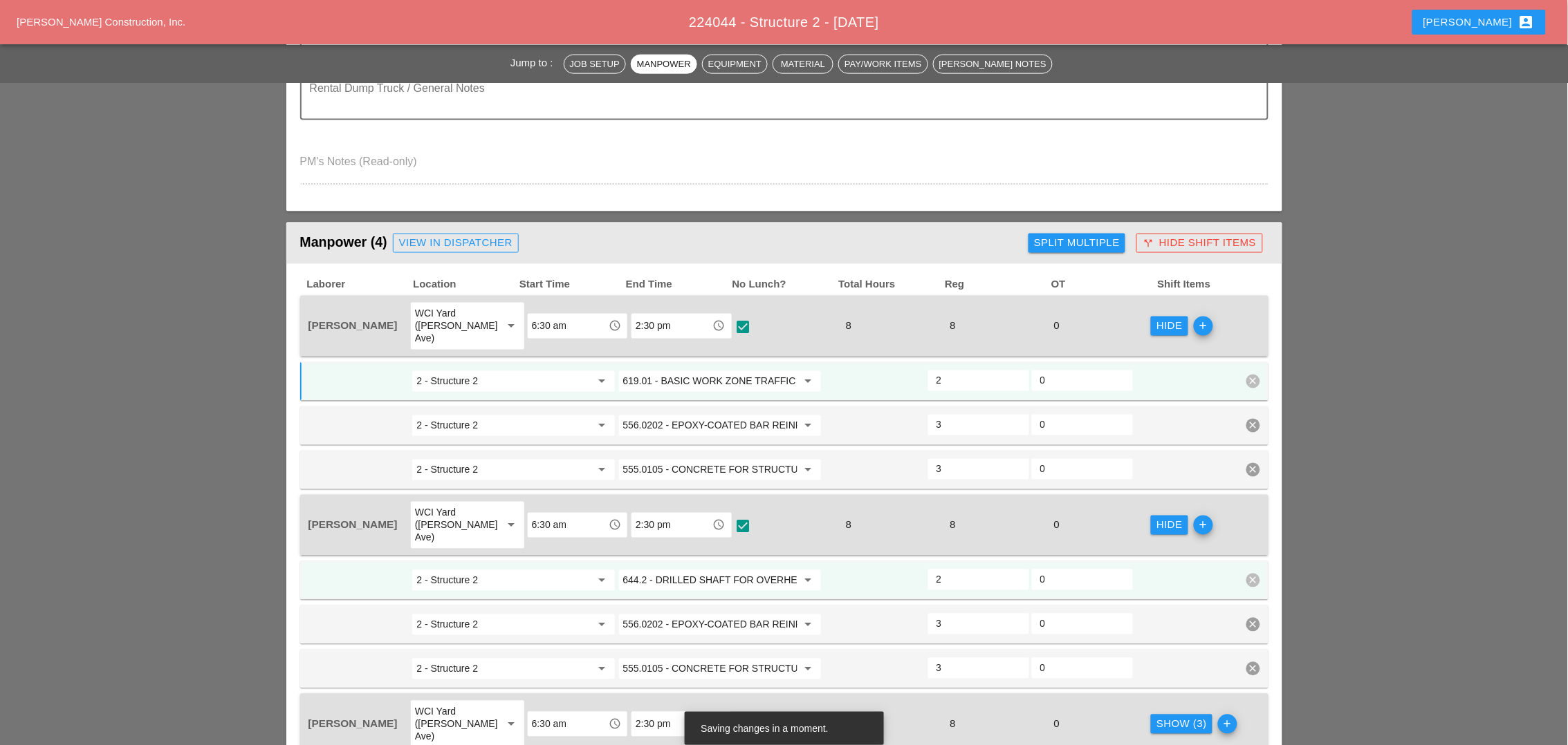
click at [664, 569] on input "644.2 - DRILLED SHAFT FOR OVERHEAD SIGN STRUCTUR" at bounding box center [711, 580] width 174 height 22
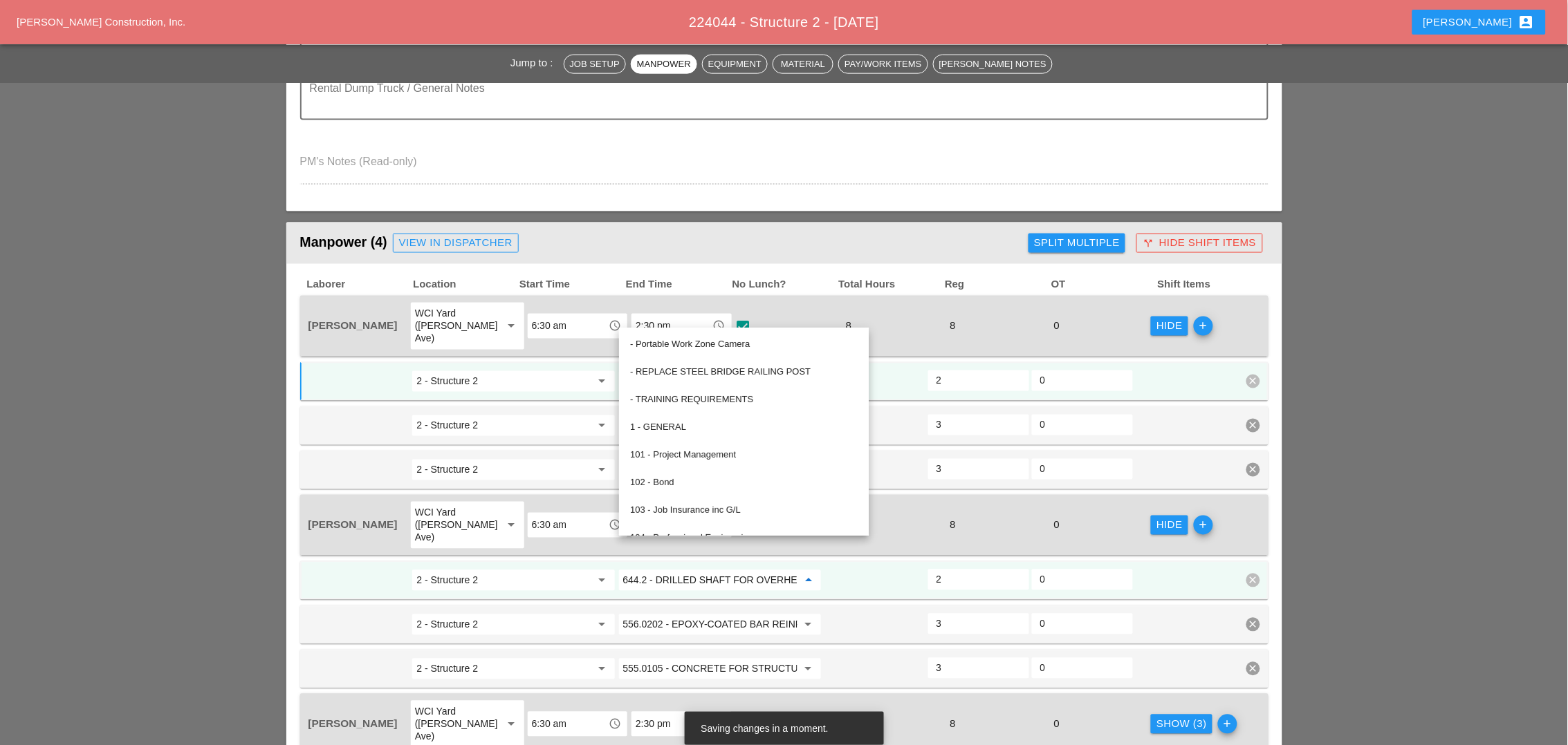
paste input "19.01 - BASIC WORK ZONE TRAFFIC CONTROL"
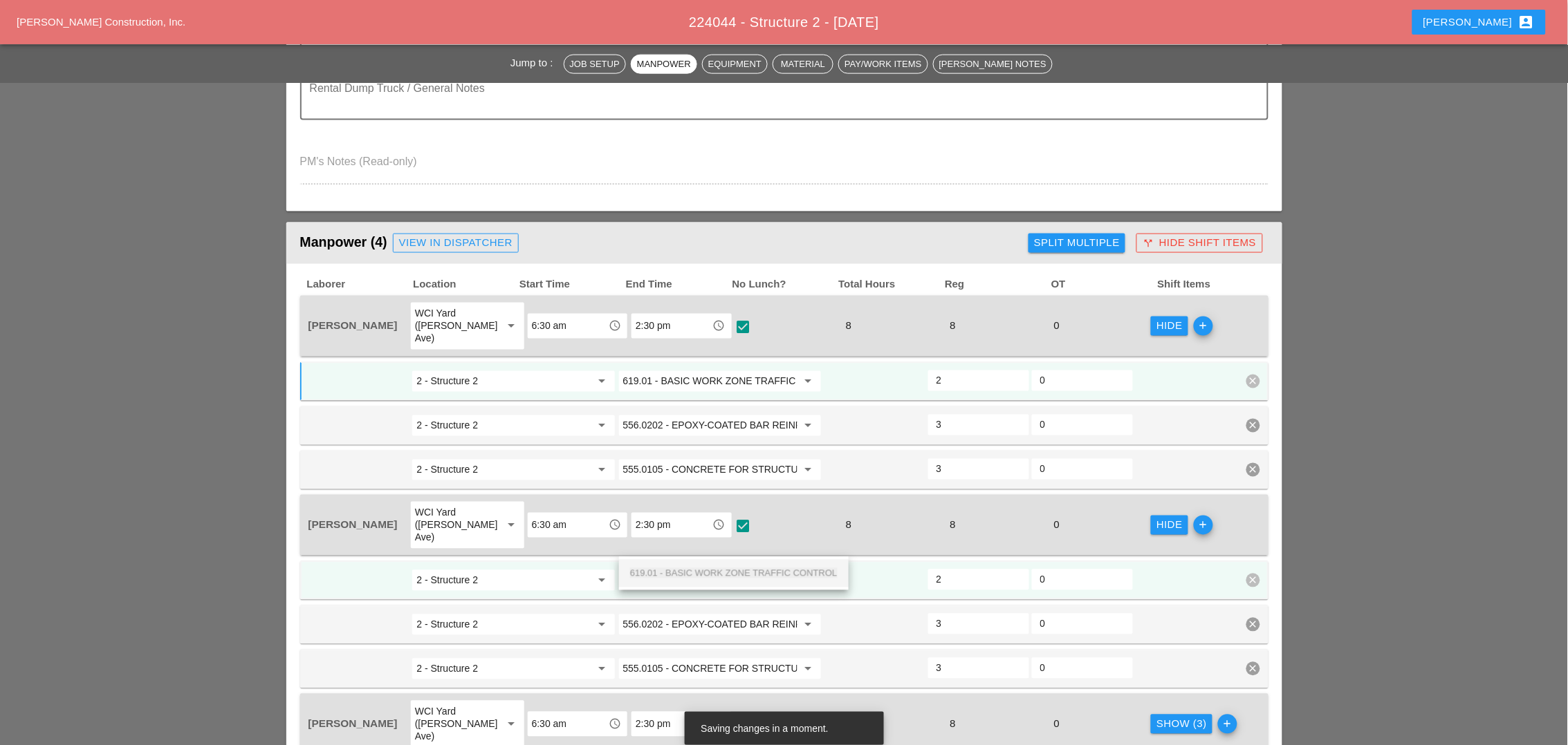
scroll to position [0, 49]
click at [679, 574] on span "619.01 - BASIC WORK ZONE TRAFFIC CONTROL" at bounding box center [734, 574] width 208 height 10
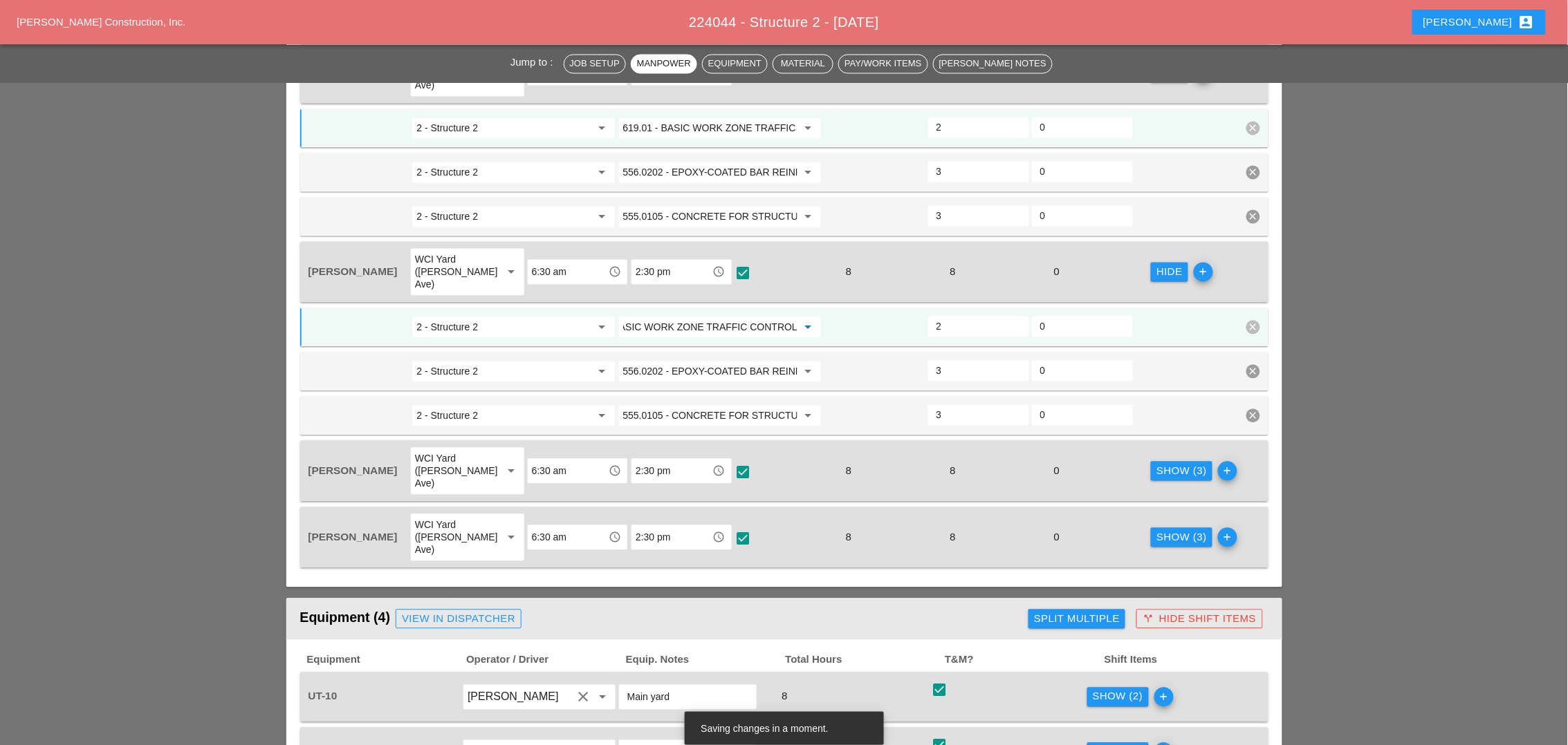
scroll to position [864, 0]
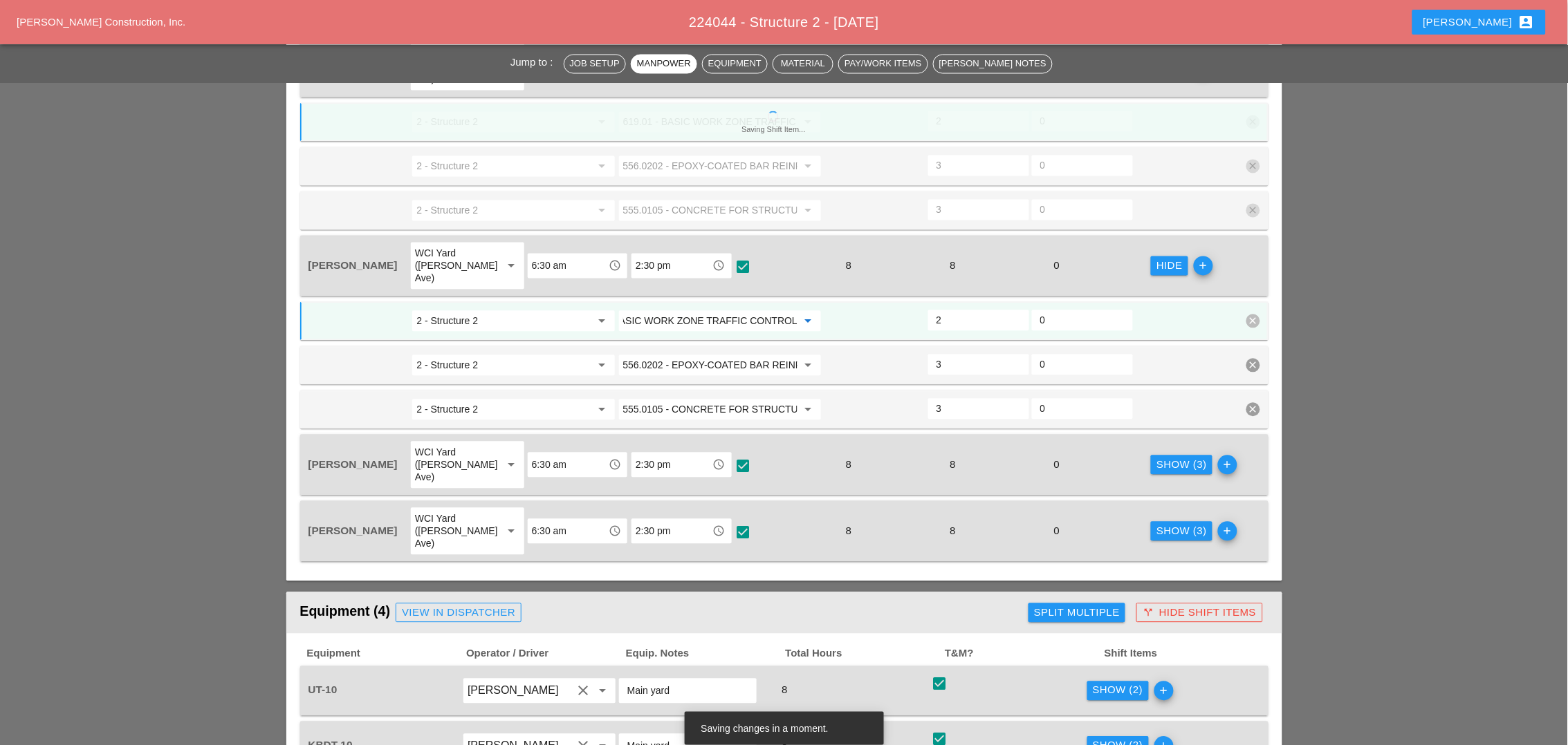
type input "619.01 - BASIC WORK ZONE TRAFFIC CONTROL"
drag, startPoint x: 1174, startPoint y: 422, endPoint x: 975, endPoint y: 460, distance: 202.6
click at [1174, 457] on div "Show (3)" at bounding box center [1182, 465] width 50 height 16
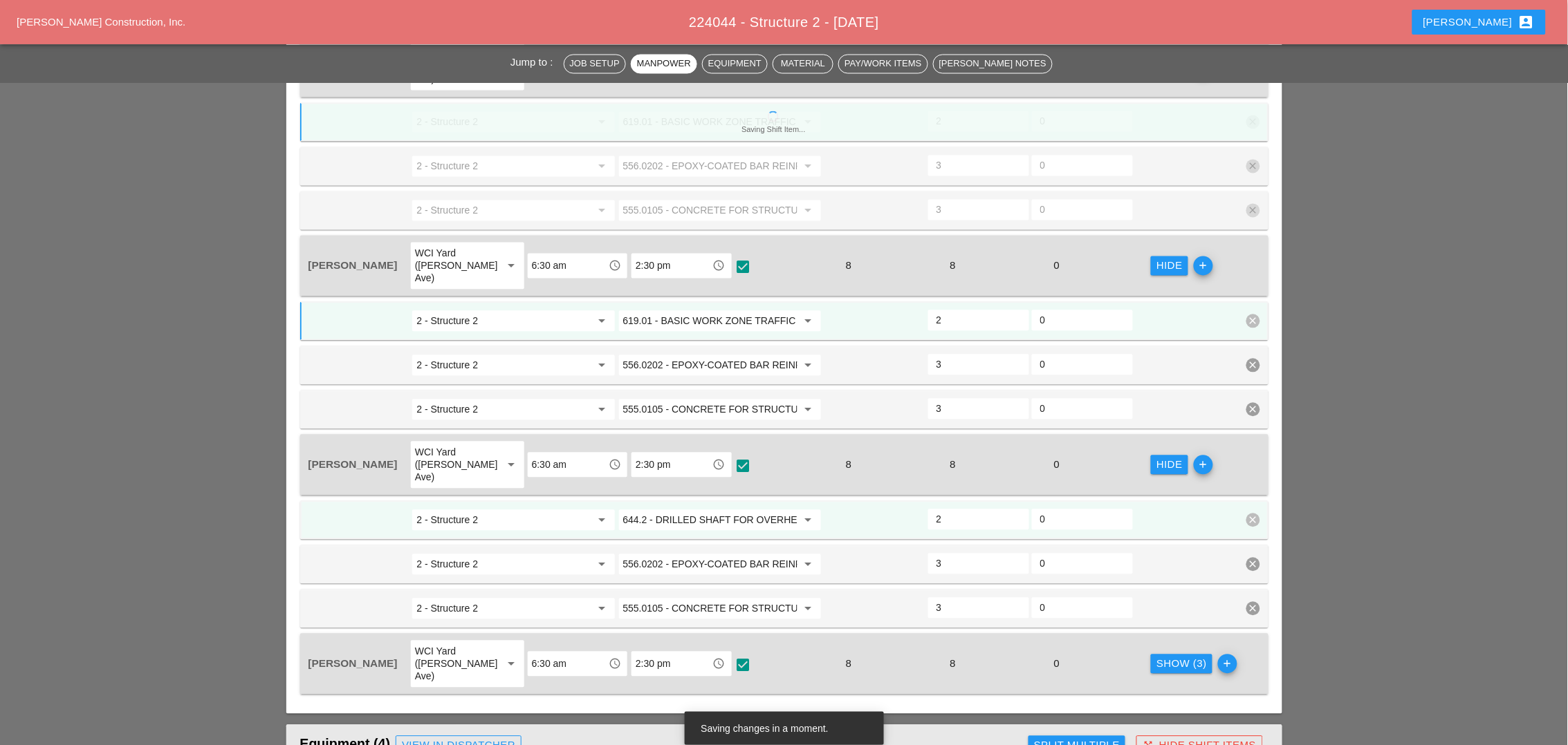
click at [705, 509] on input "644.2 - DRILLED SHAFT FOR OVERHEAD SIGN STRUCTUR" at bounding box center [711, 520] width 174 height 22
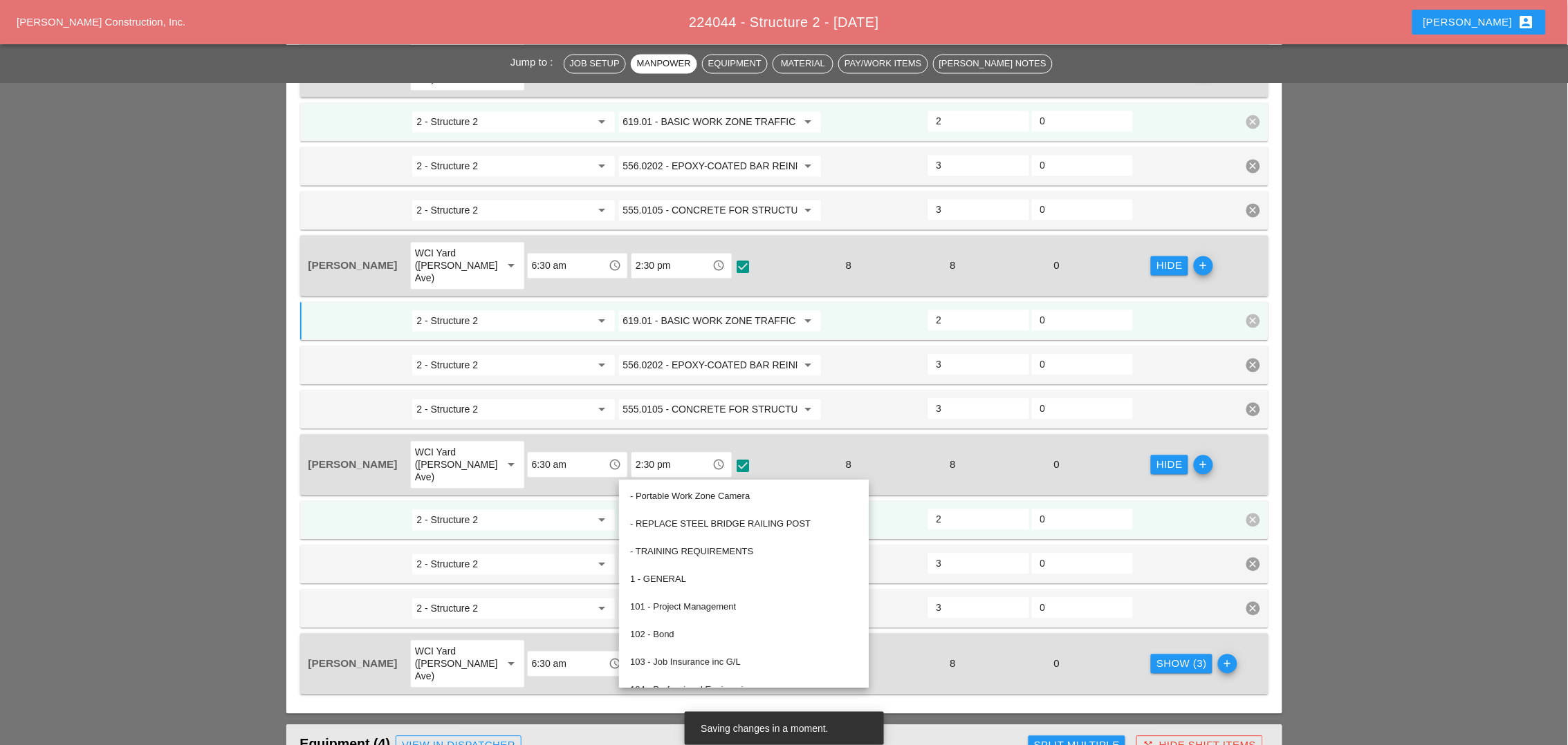
paste input "19.01 - BASIC WORK ZONE TRAFFIC CONTROL"
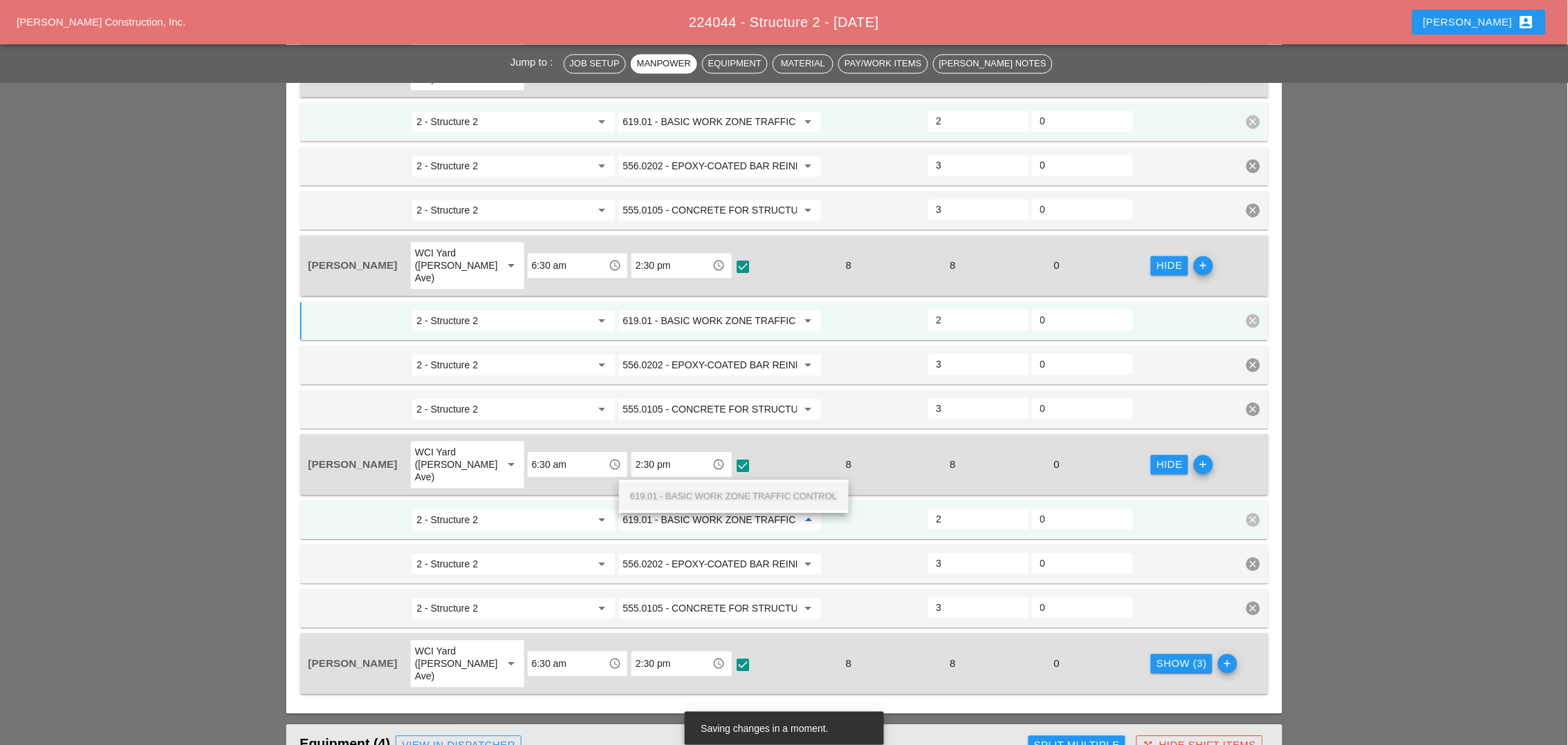
scroll to position [0, 49]
click at [697, 495] on span "619.01 - BASIC WORK ZONE TRAFFIC CONTROL" at bounding box center [734, 496] width 208 height 10
type input "619.01 - BASIC WORK ZONE TRAFFIC CONTROL"
click at [1158, 657] on div "Show (3)" at bounding box center [1182, 665] width 50 height 16
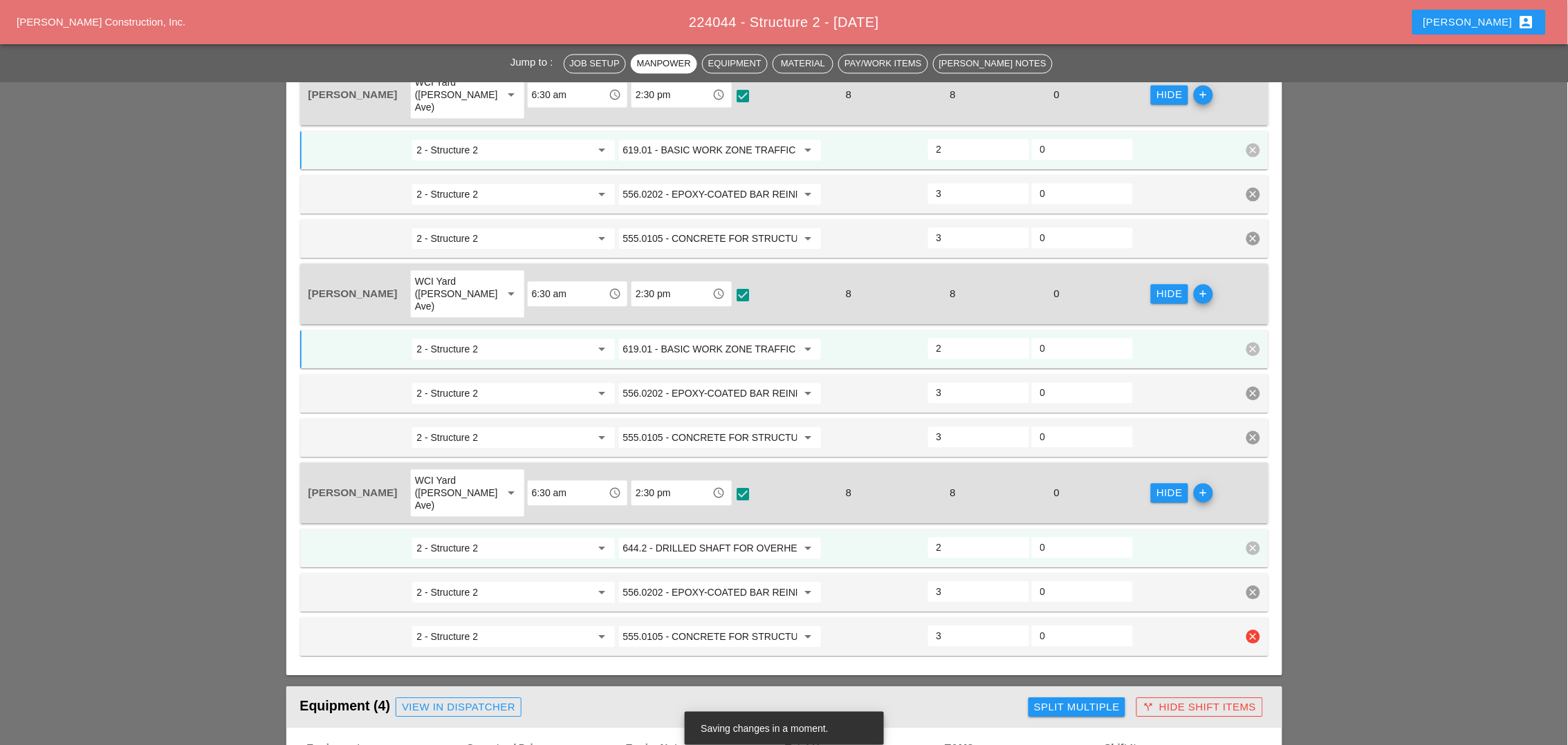
scroll to position [1037, 0]
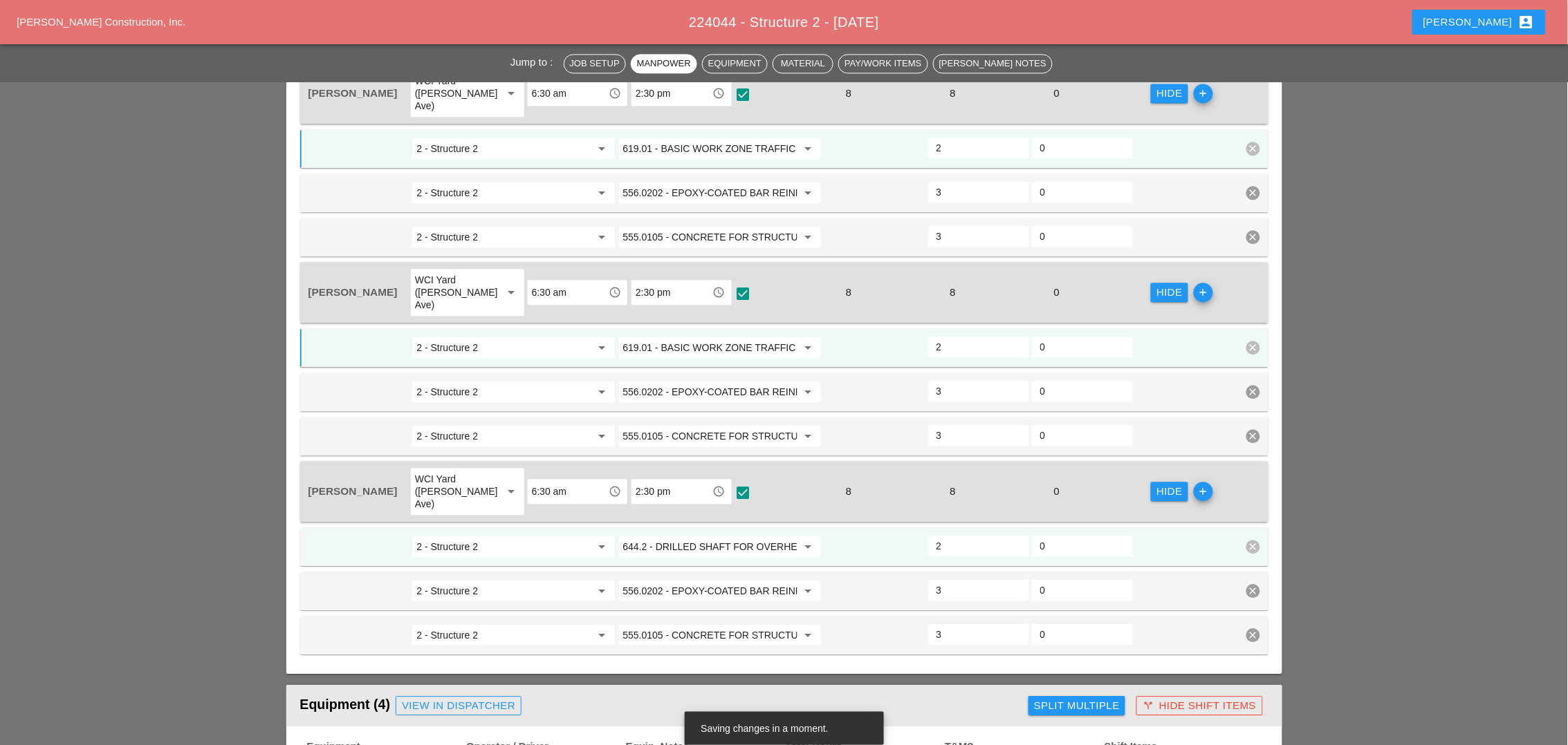
click at [710, 535] on input "644.2 - DRILLED SHAFT FOR OVERHEAD SIGN STRUCTUR" at bounding box center [711, 546] width 174 height 22
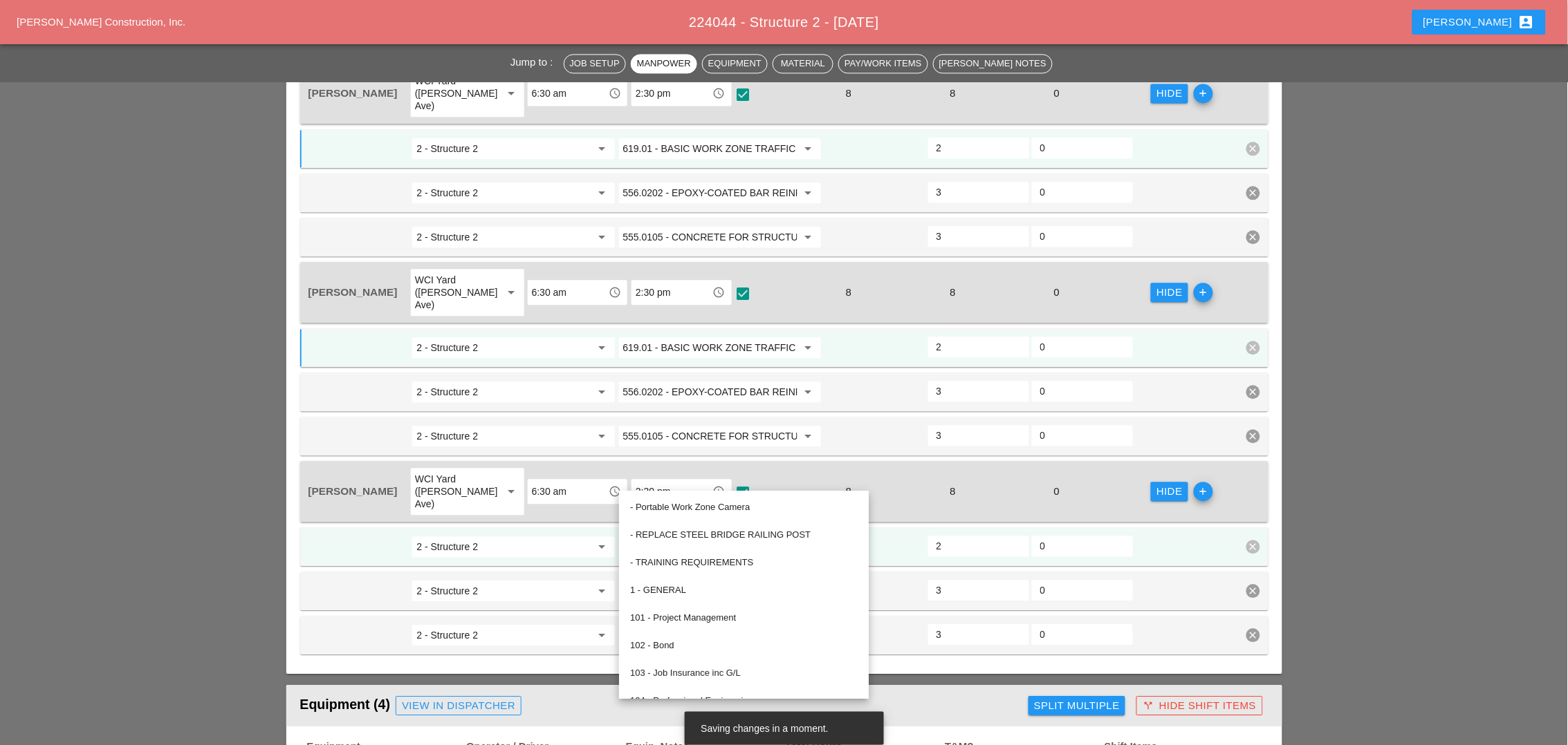
paste input "19.01 - BASIC WORK ZONE TRAFFIC CONTROL"
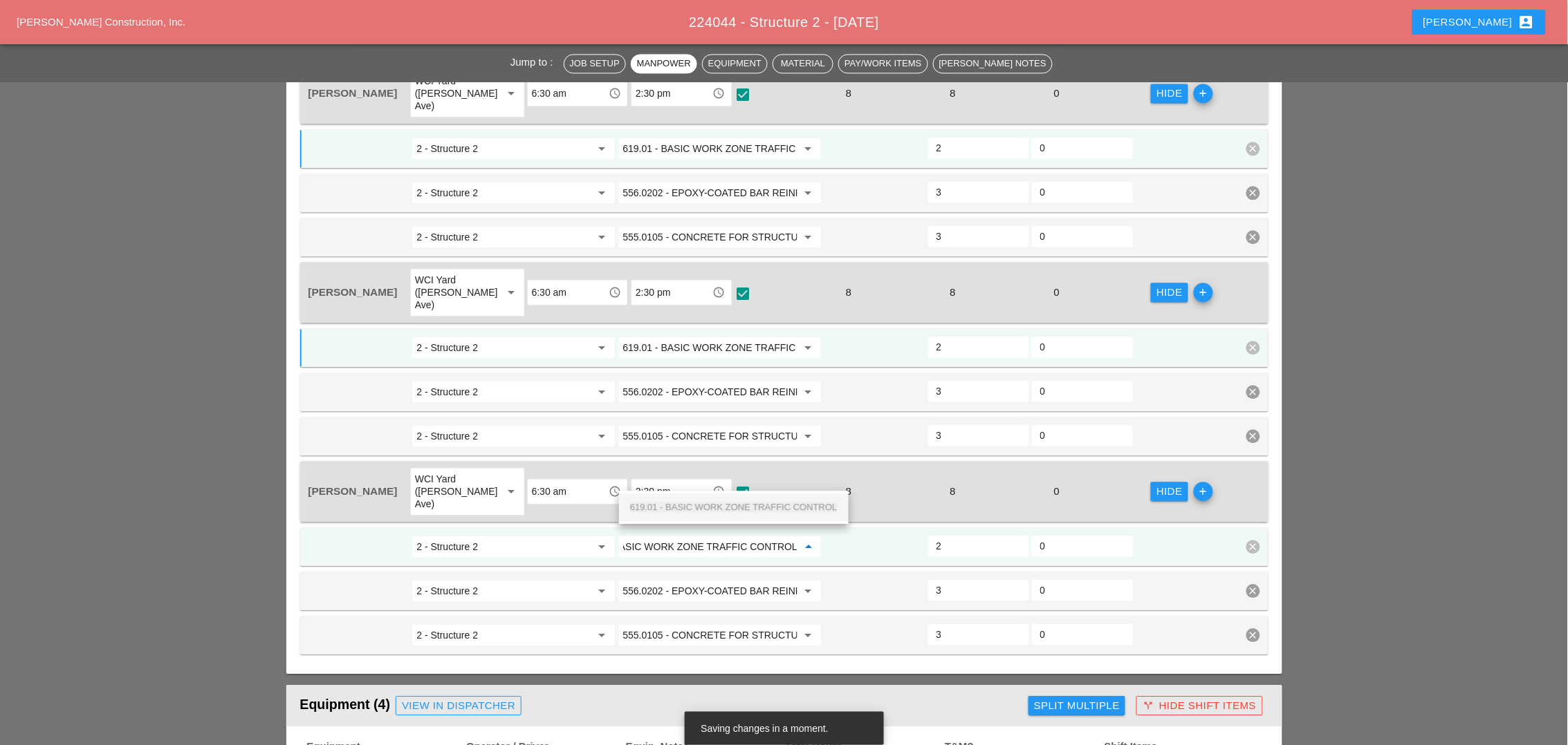
click at [711, 502] on span "619.01 - BASIC WORK ZONE TRAFFIC CONTROL" at bounding box center [734, 507] width 208 height 10
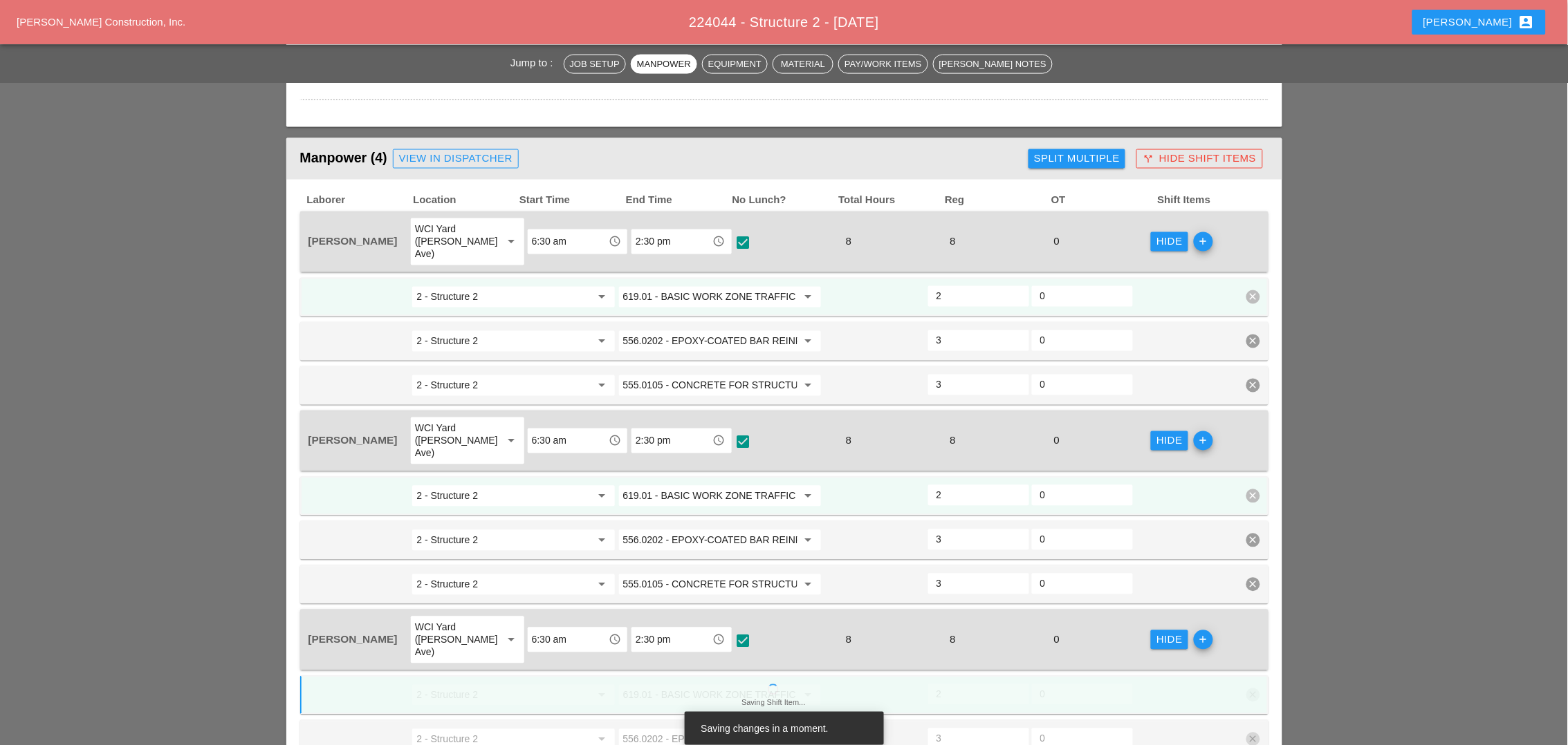
scroll to position [605, 0]
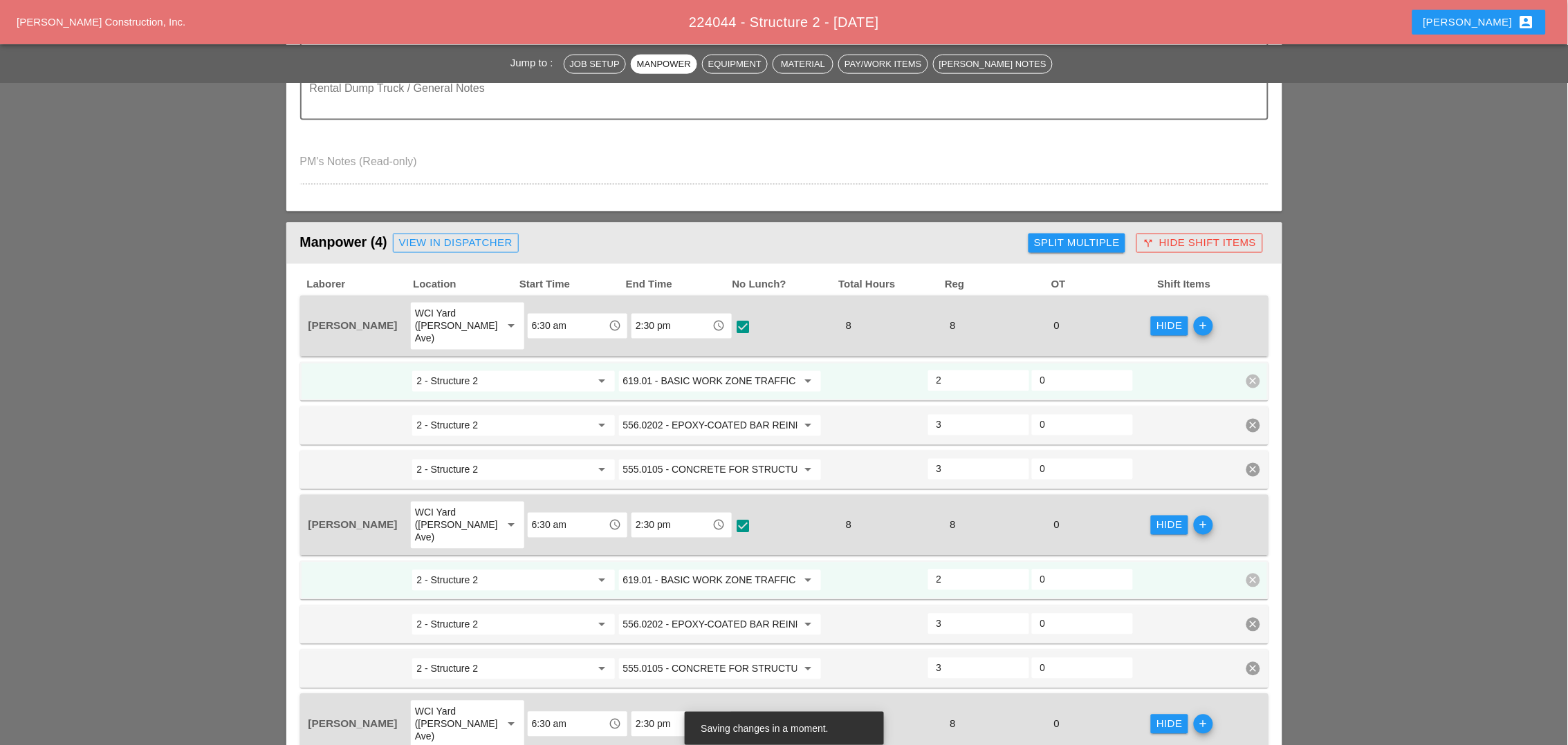
type input "619.01 - BASIC WORK ZONE TRAFFIC CONTROL"
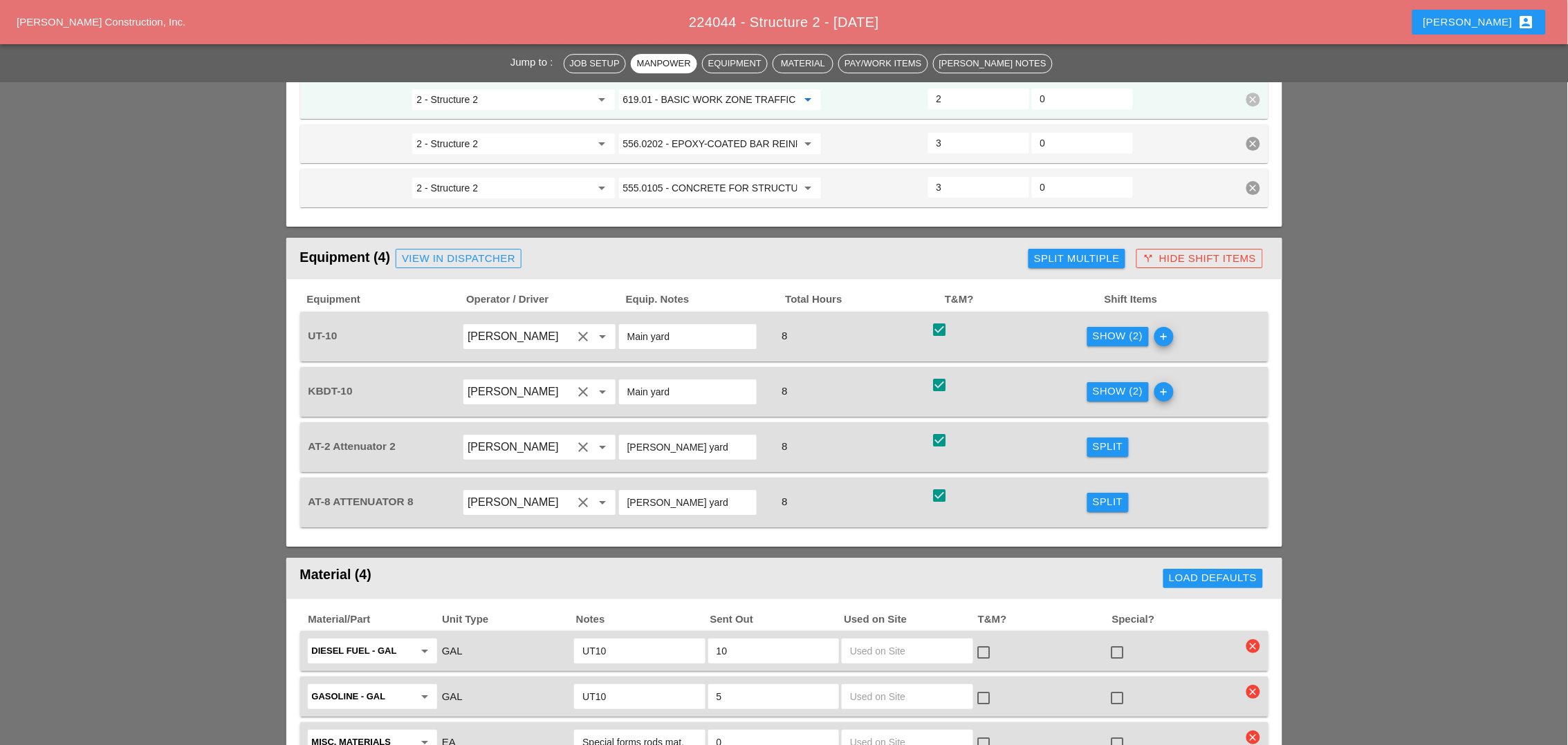
scroll to position [1555, 0]
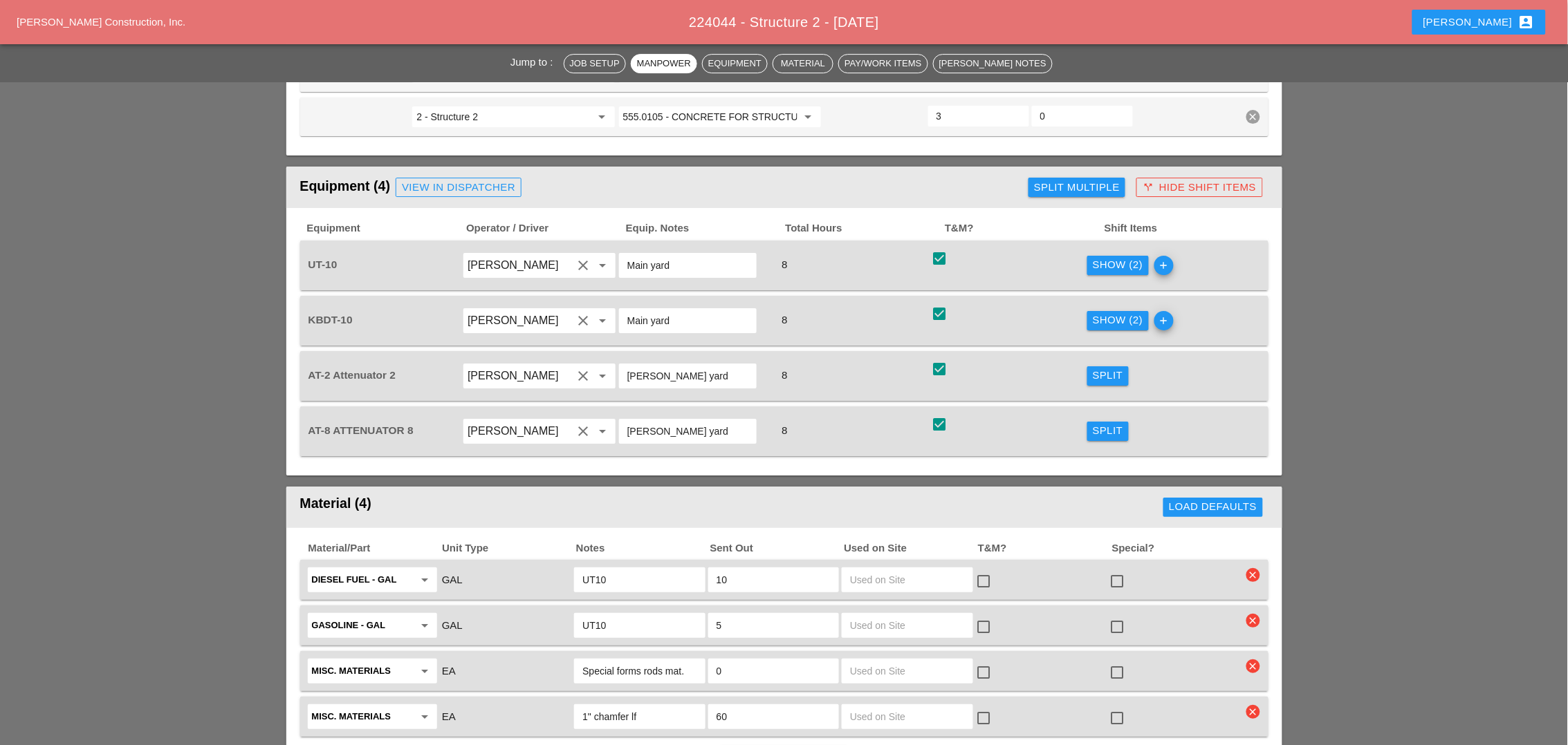
click at [1103, 368] on div "Split" at bounding box center [1108, 376] width 30 height 16
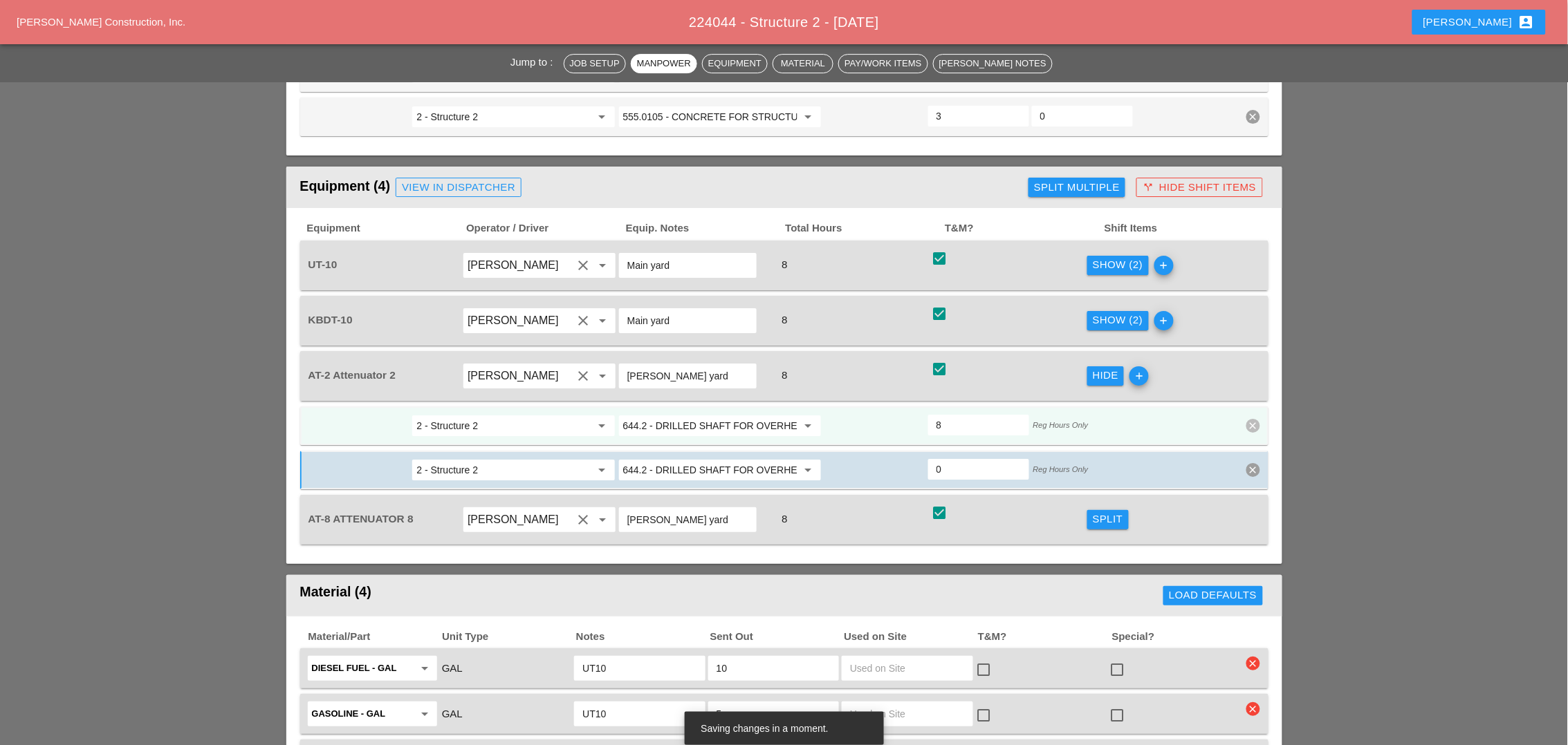
click at [692, 415] on input "644.2 - DRILLED SHAFT FOR OVERHEAD SIGN STRUCTUR" at bounding box center [711, 425] width 174 height 22
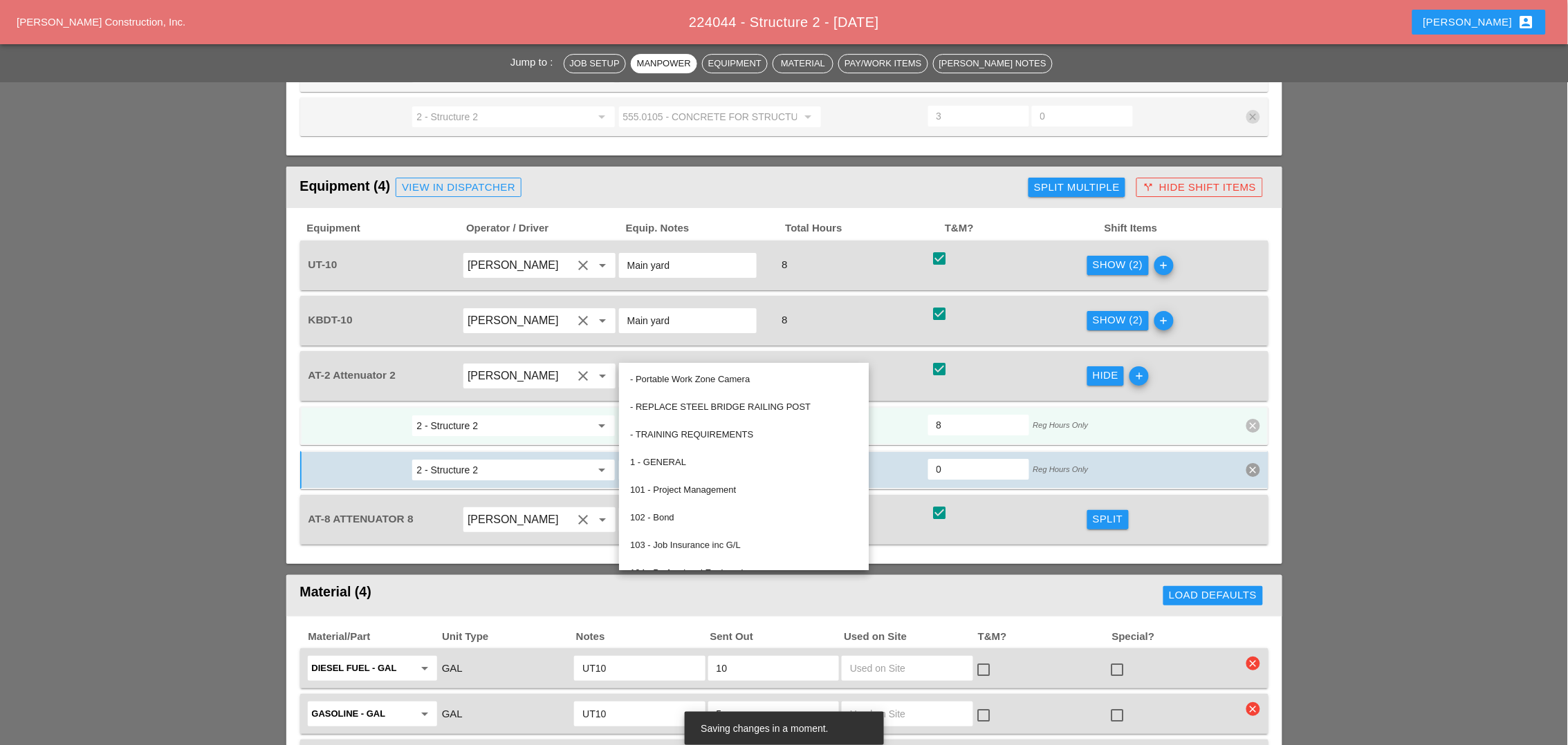
paste input "19.01 - BASIC WORK ZONE TRAFFIC CONTROL"
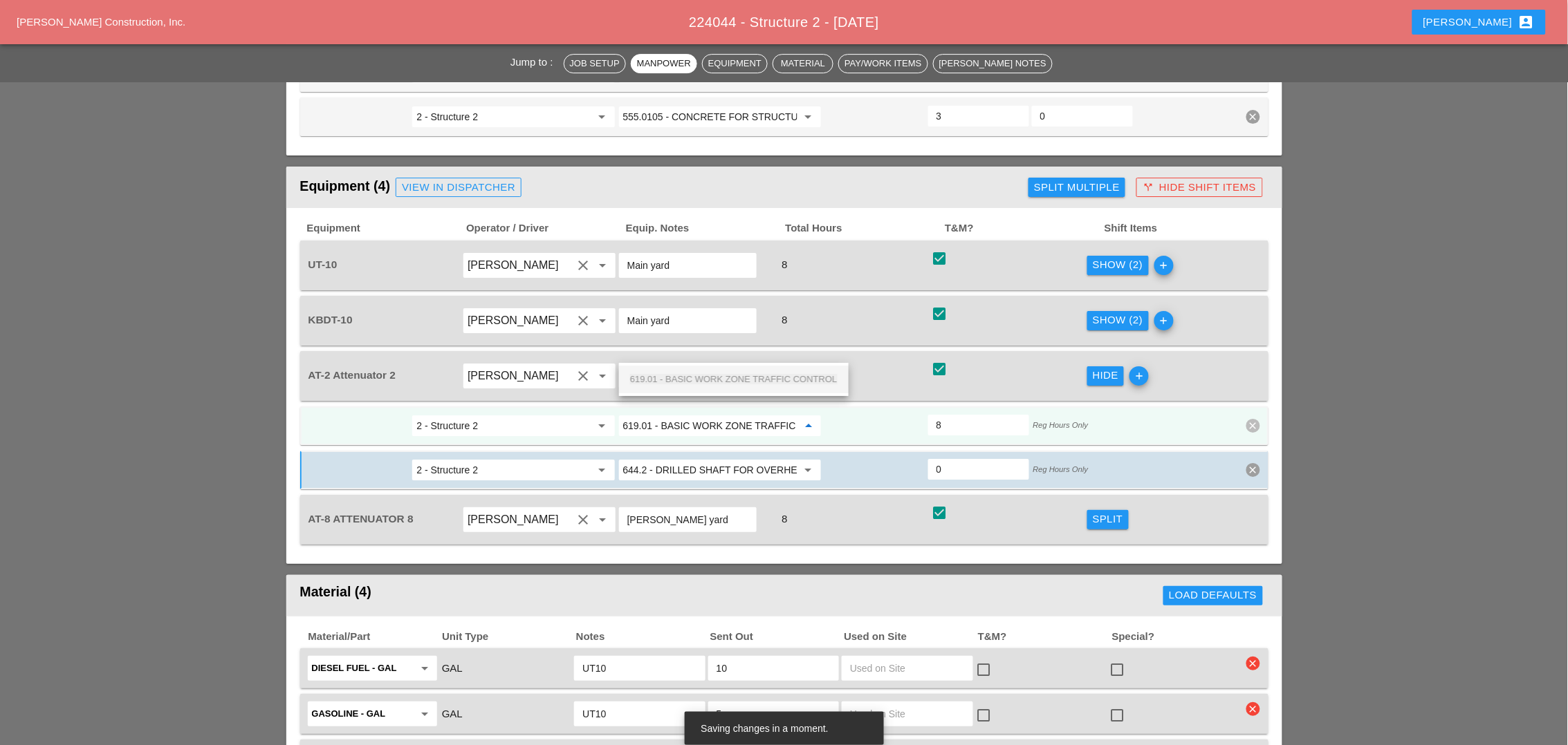
scroll to position [0, 49]
click at [688, 373] on div "619.01 - BASIC WORK ZONE TRAFFIC CONTROL" at bounding box center [734, 379] width 208 height 17
type input "619.01 - BASIC WORK ZONE TRAFFIC CONTROL"
click at [1256, 463] on icon "clear" at bounding box center [1253, 470] width 14 height 14
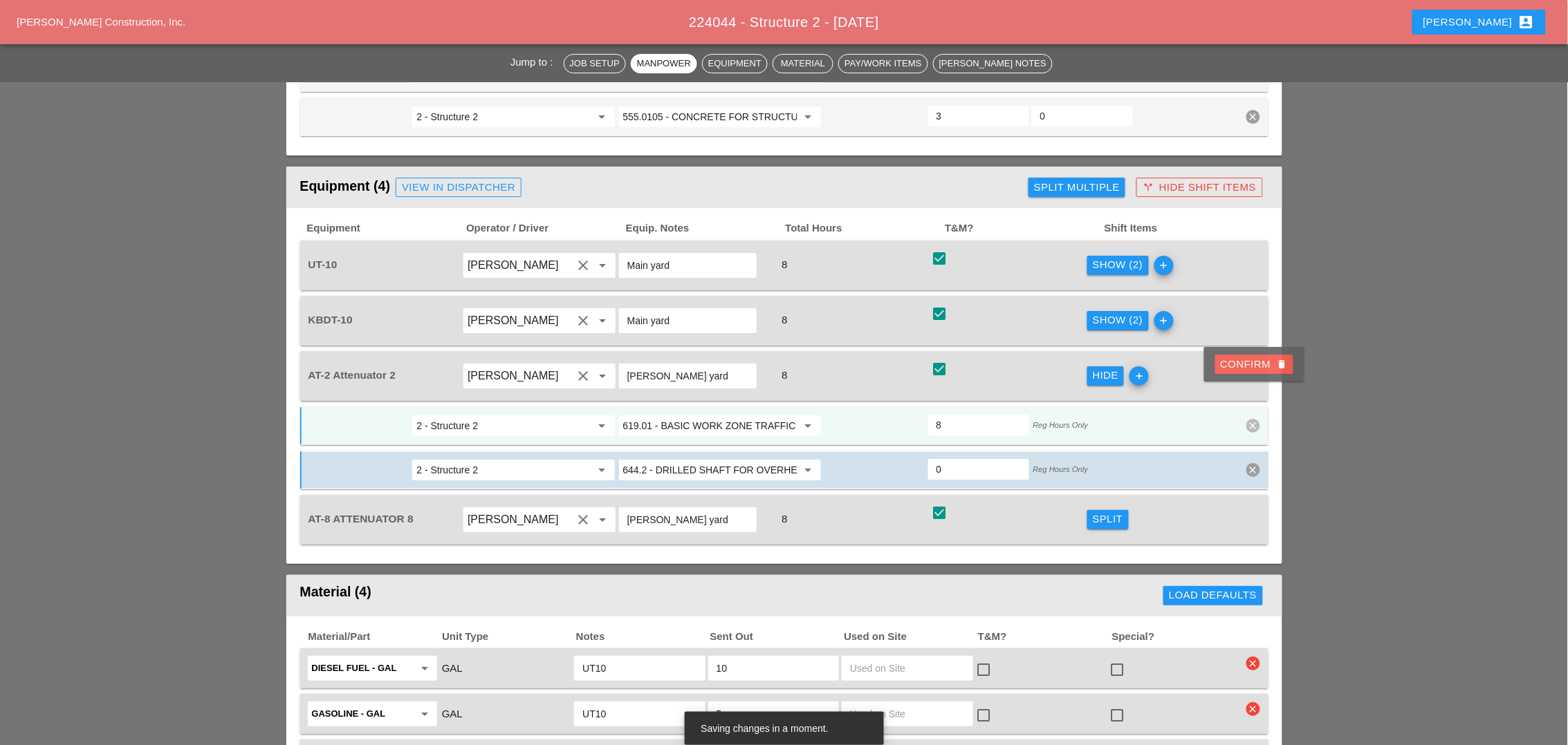
click at [1248, 363] on div "Confirm delete" at bounding box center [1254, 364] width 67 height 16
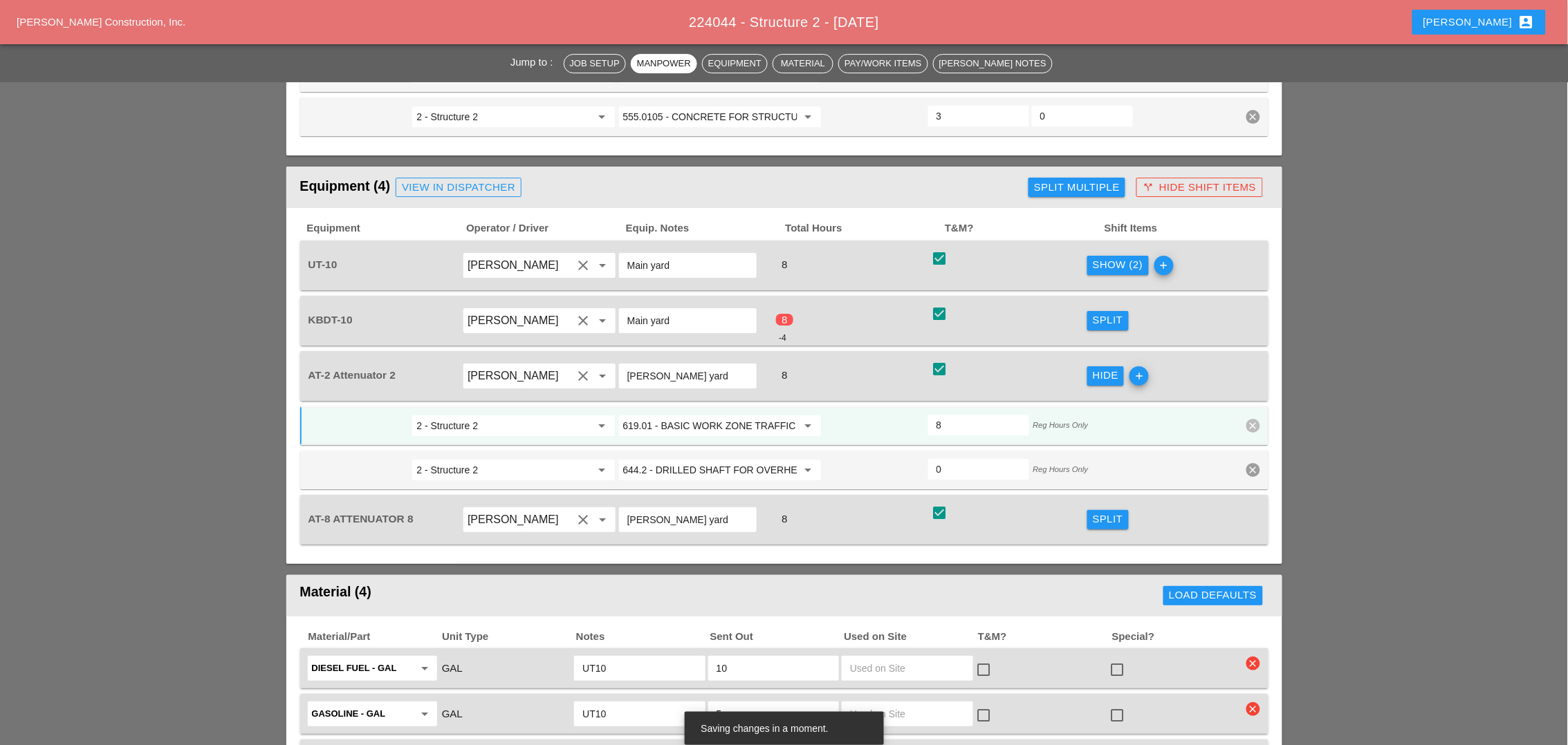
click at [1110, 407] on span "2 - Structure 2 arrow_drop_down 619.01 - BASIC WORK ZONE TRAFFIC CONTROL arrow_…" at bounding box center [784, 448] width 968 height 83
click at [1098, 510] on button "Split" at bounding box center [1108, 520] width 42 height 19
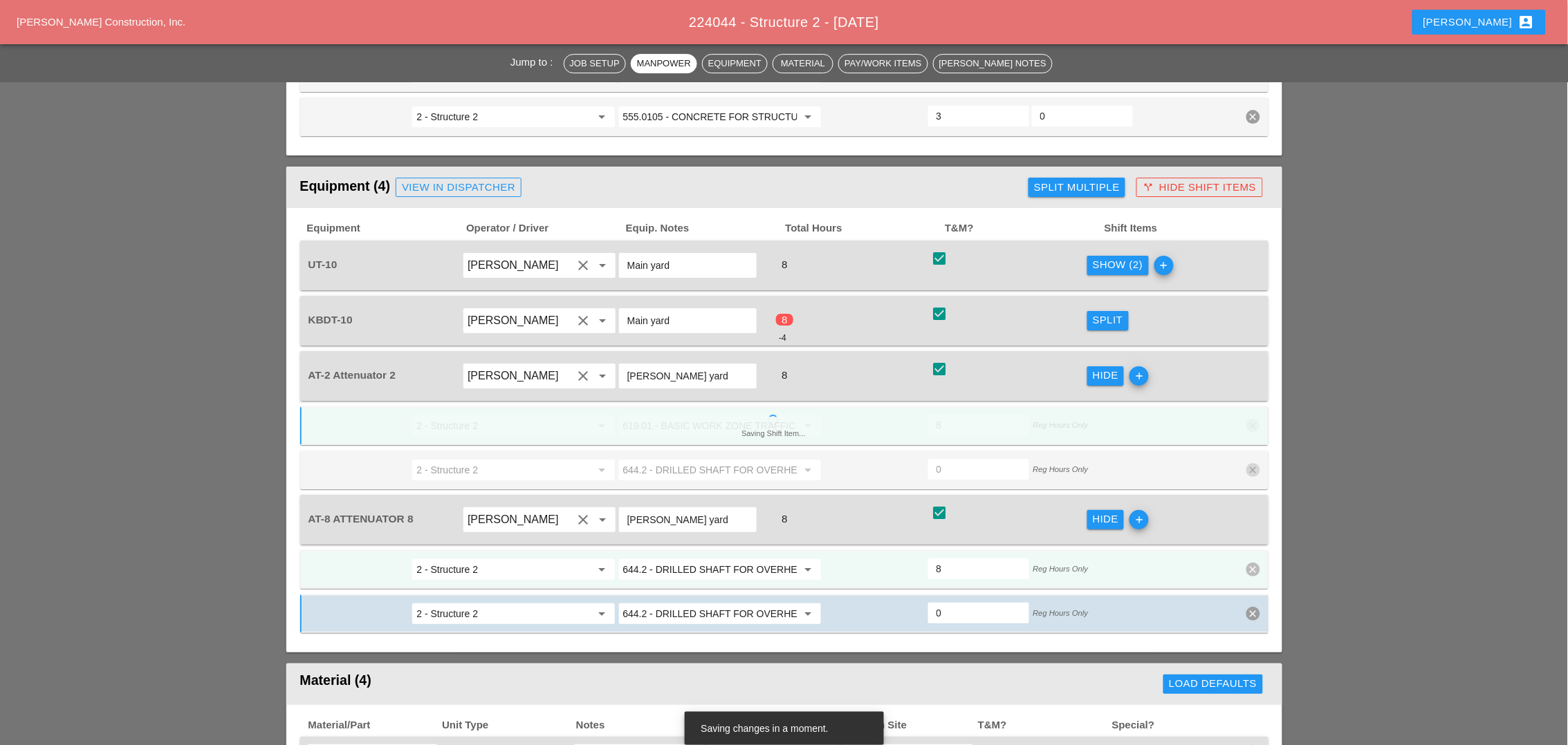
click at [691, 559] on input "644.2 - DRILLED SHAFT FOR OVERHEAD SIGN STRUCTUR" at bounding box center [711, 569] width 174 height 22
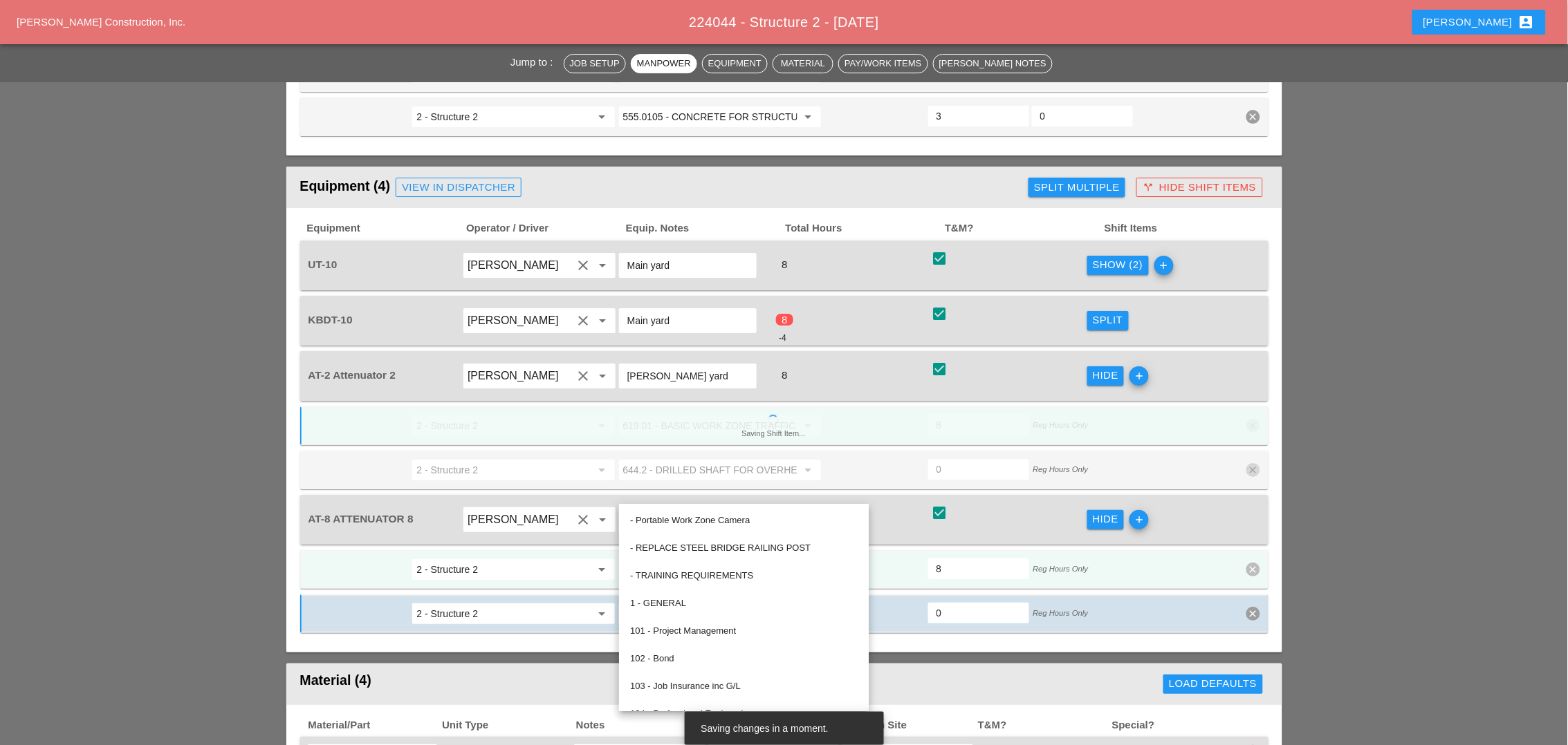
paste input "19.01 - BASIC WORK ZONE TRAFFIC CONTROL"
click at [697, 559] on input "644.2 - DRILLED SHAFT FOR OVERHEAD SIGN STRUCTUR" at bounding box center [711, 569] width 174 height 22
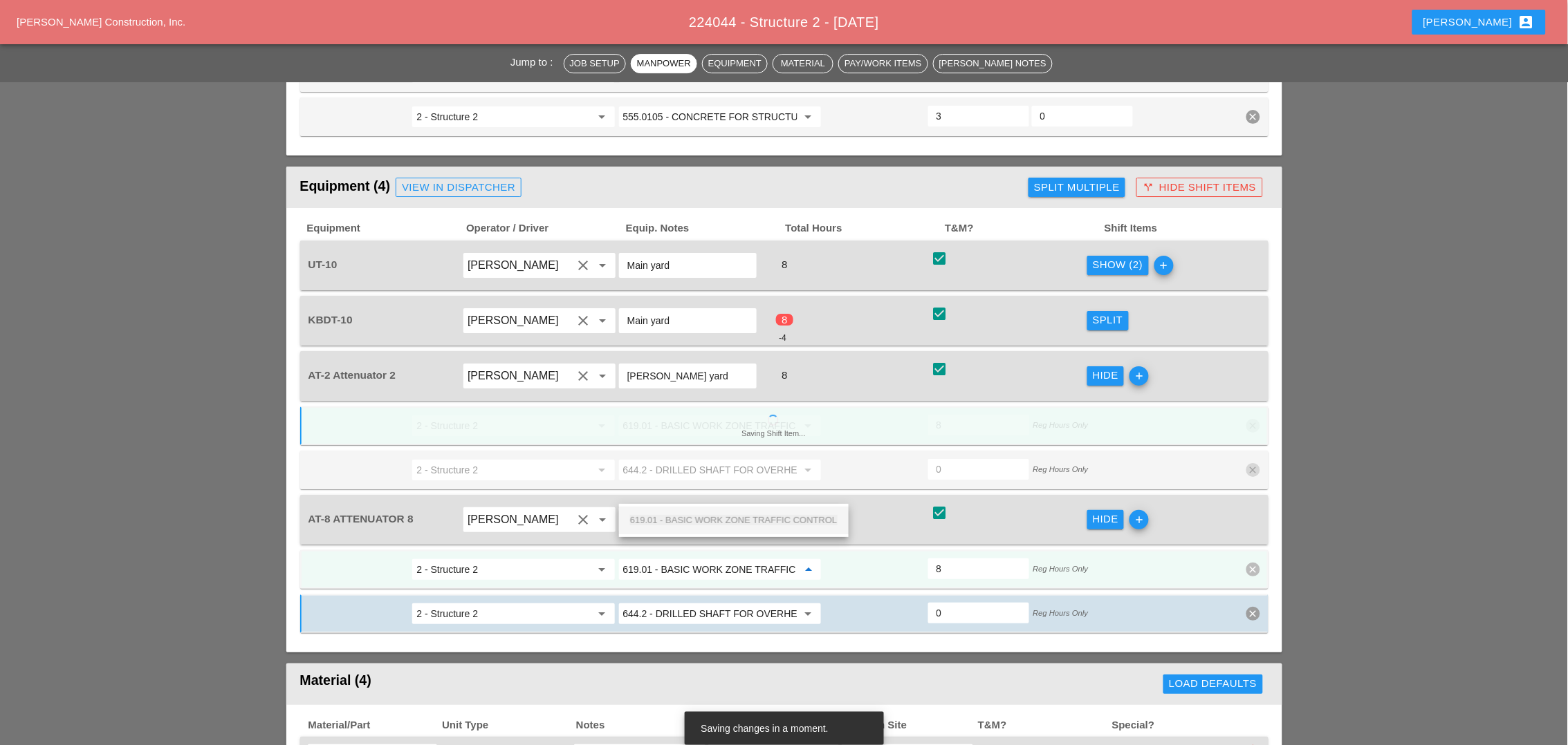
scroll to position [0, 49]
click at [697, 515] on span "619.01 - BASIC WORK ZONE TRAFFIC CONTROL" at bounding box center [734, 520] width 208 height 10
type input "619.01 - BASIC WORK ZONE TRAFFIC CONTROL"
click at [1254, 607] on icon "clear" at bounding box center [1253, 614] width 14 height 14
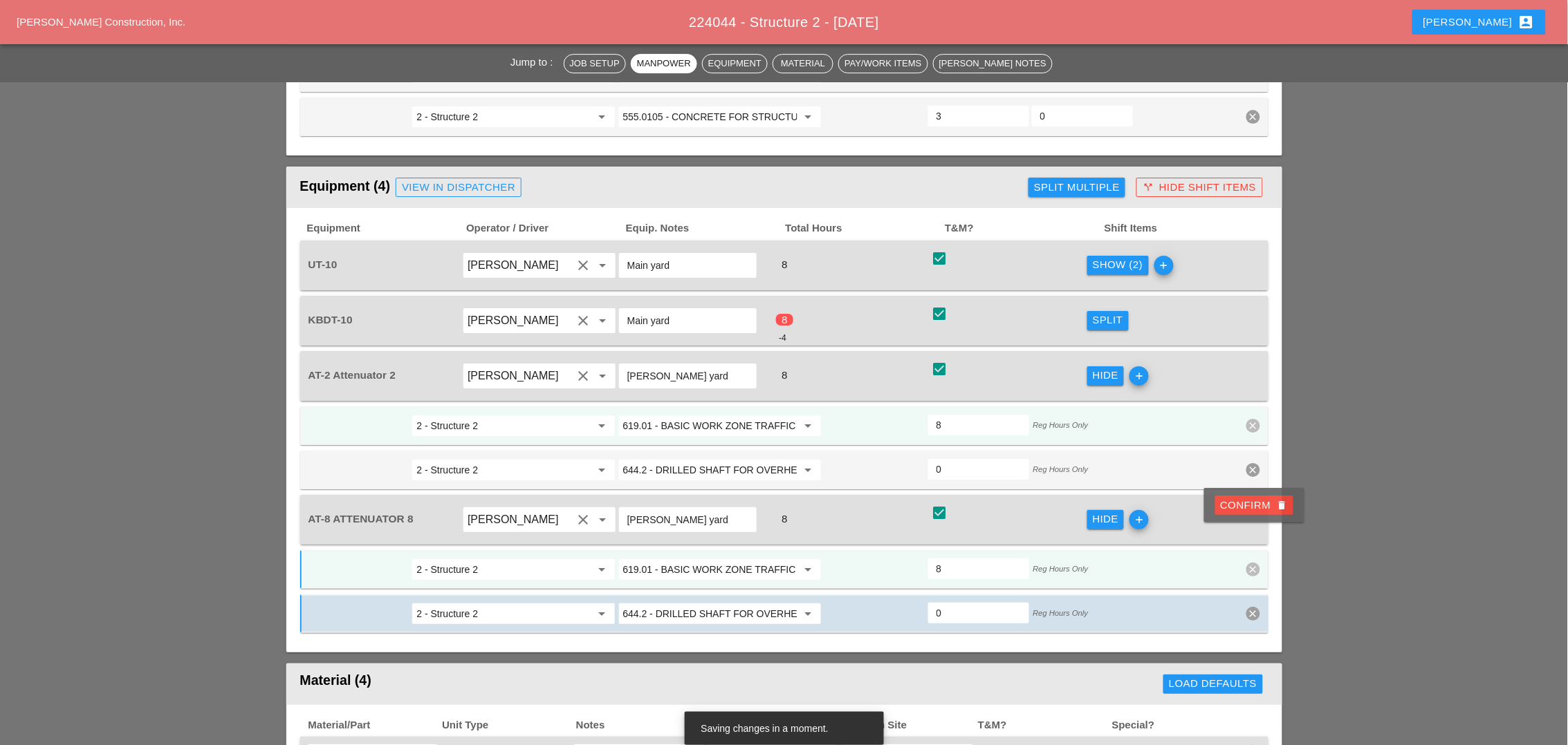
click at [1255, 506] on div "Confirm delete" at bounding box center [1254, 506] width 67 height 16
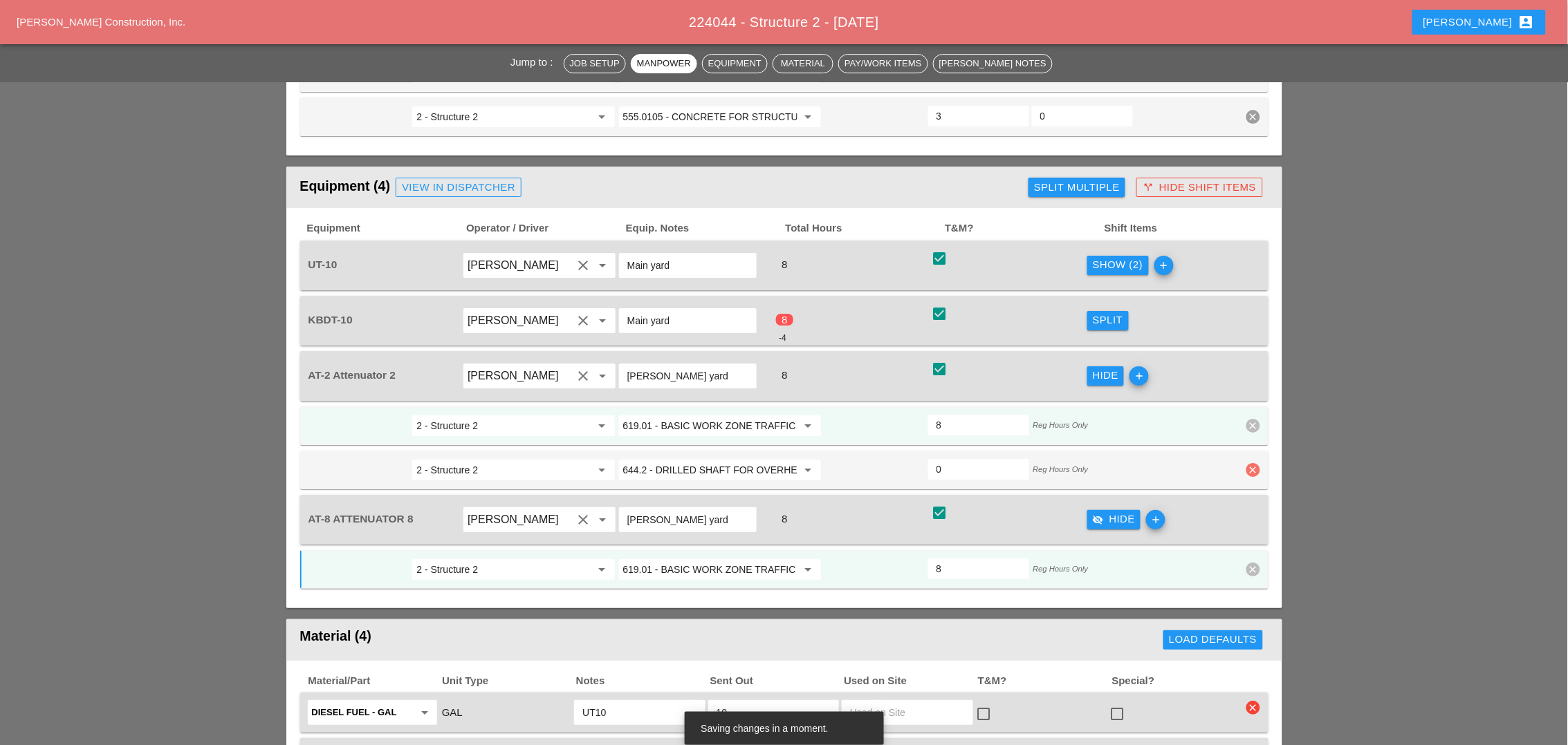
click at [1251, 463] on icon "clear" at bounding box center [1253, 470] width 14 height 14
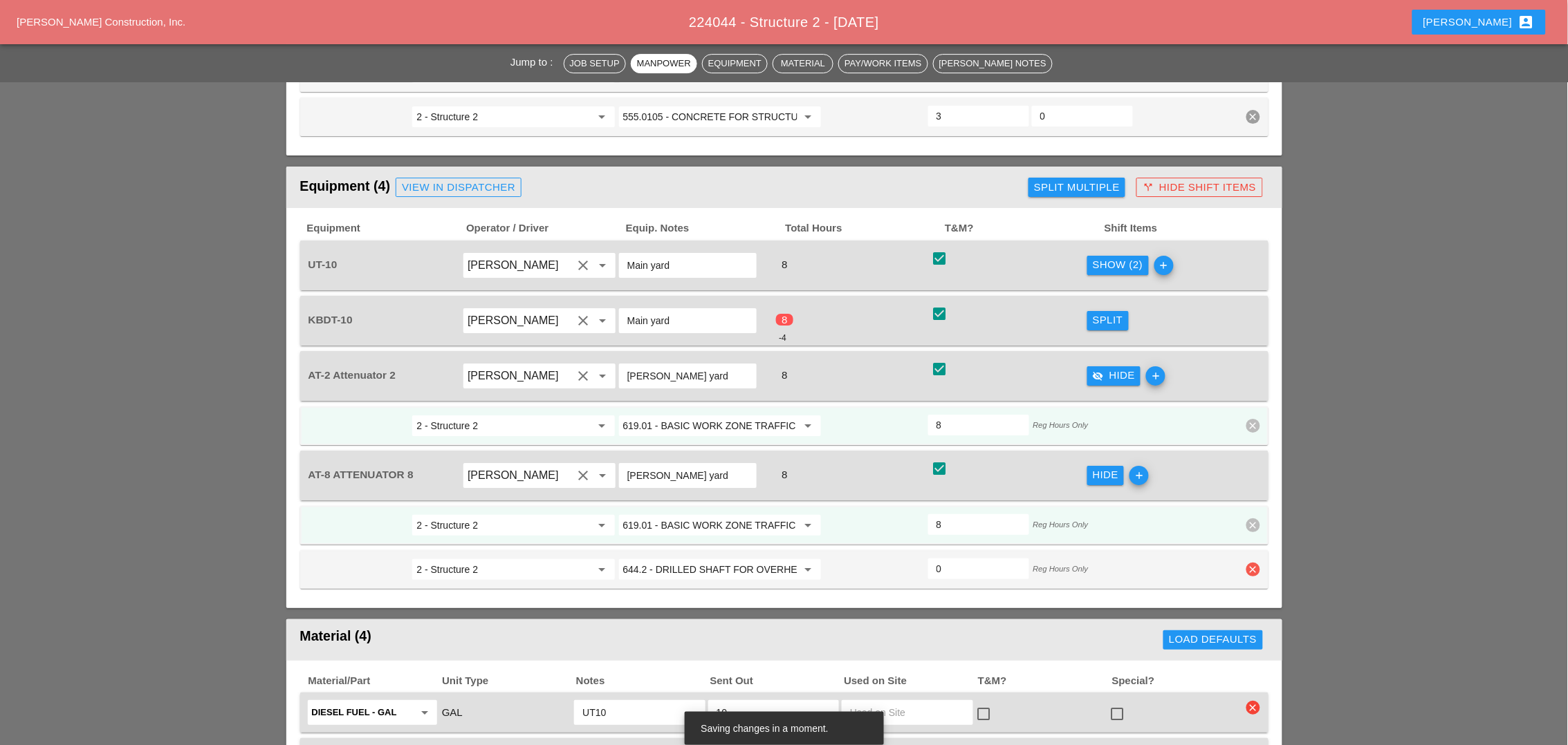
click at [1259, 562] on icon "clear" at bounding box center [1253, 569] width 14 height 14
click at [1251, 464] on div "Confirm delete" at bounding box center [1254, 462] width 67 height 16
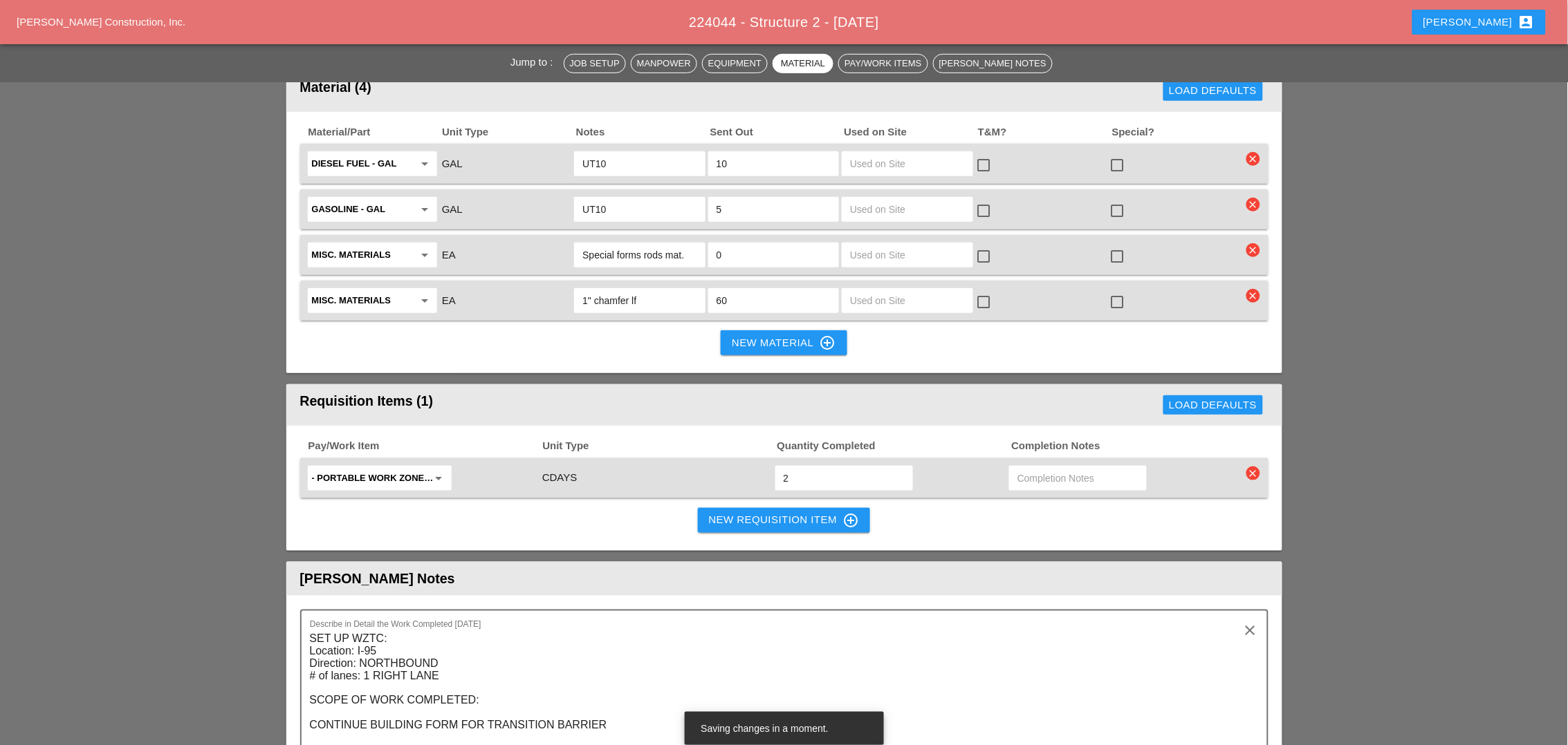
scroll to position [2074, 0]
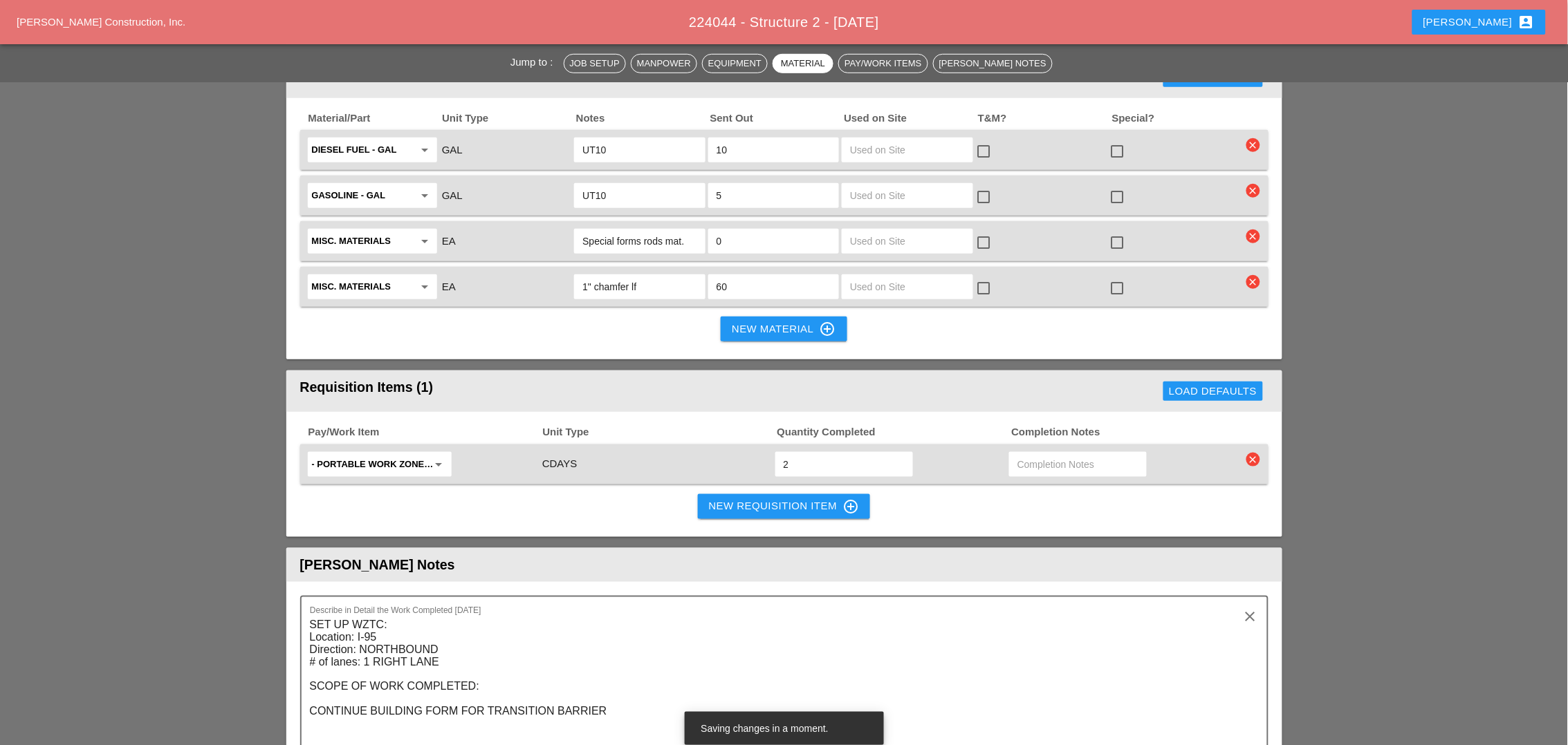
drag, startPoint x: 800, startPoint y: 380, endPoint x: 778, endPoint y: 382, distance: 22.1
click at [781, 452] on div "2" at bounding box center [844, 464] width 137 height 25
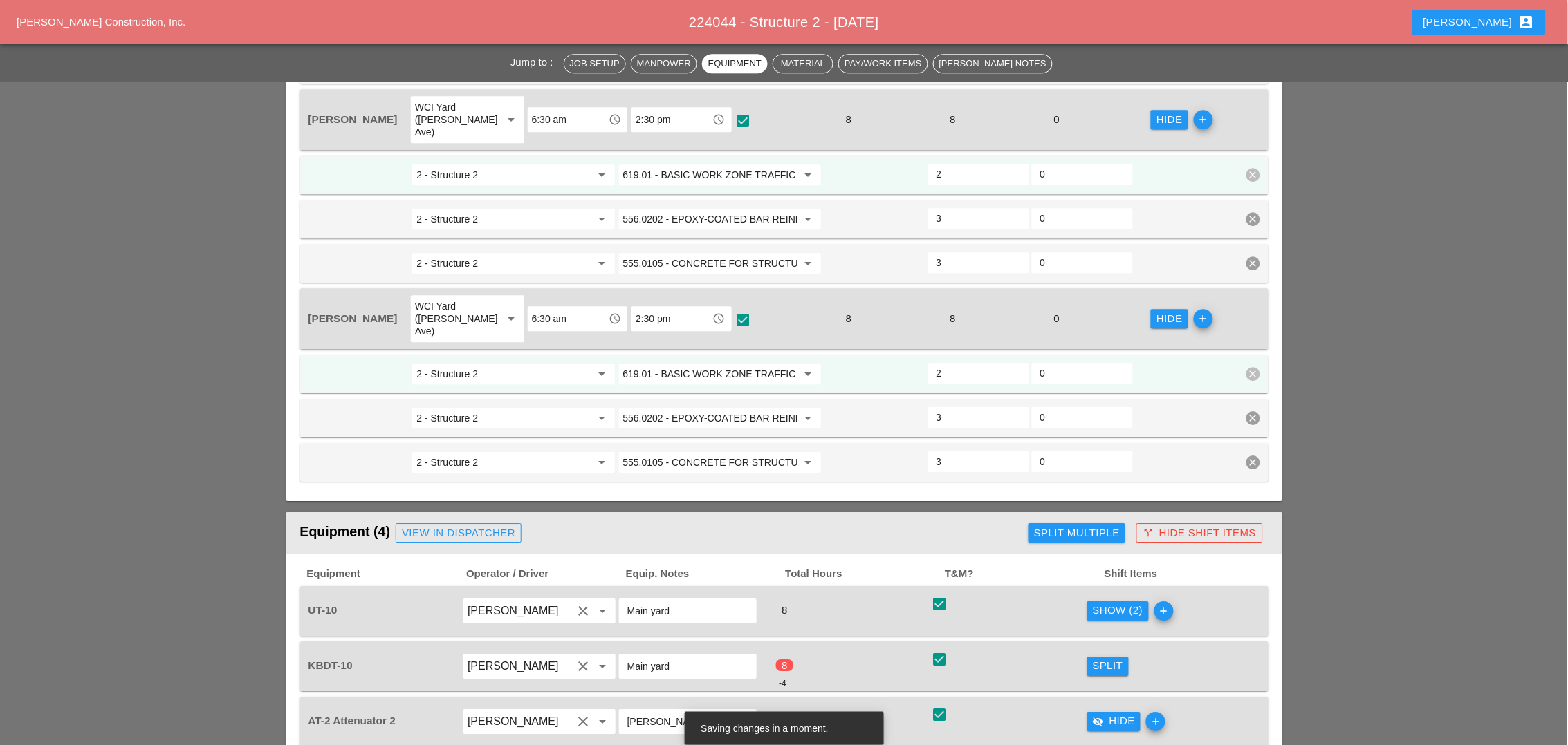
scroll to position [1383, 0]
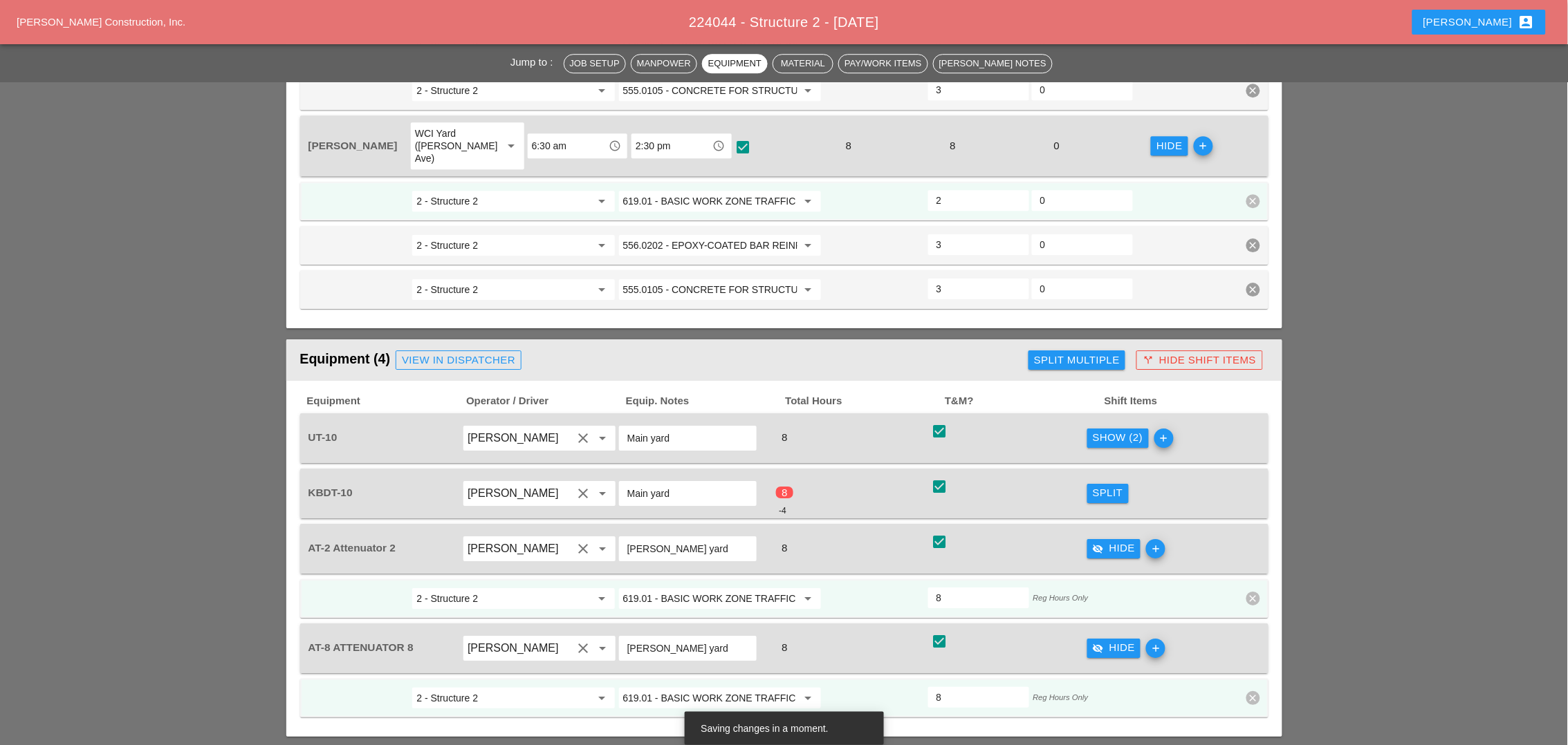
type input "4"
click at [1117, 485] on div "Split" at bounding box center [1108, 493] width 30 height 16
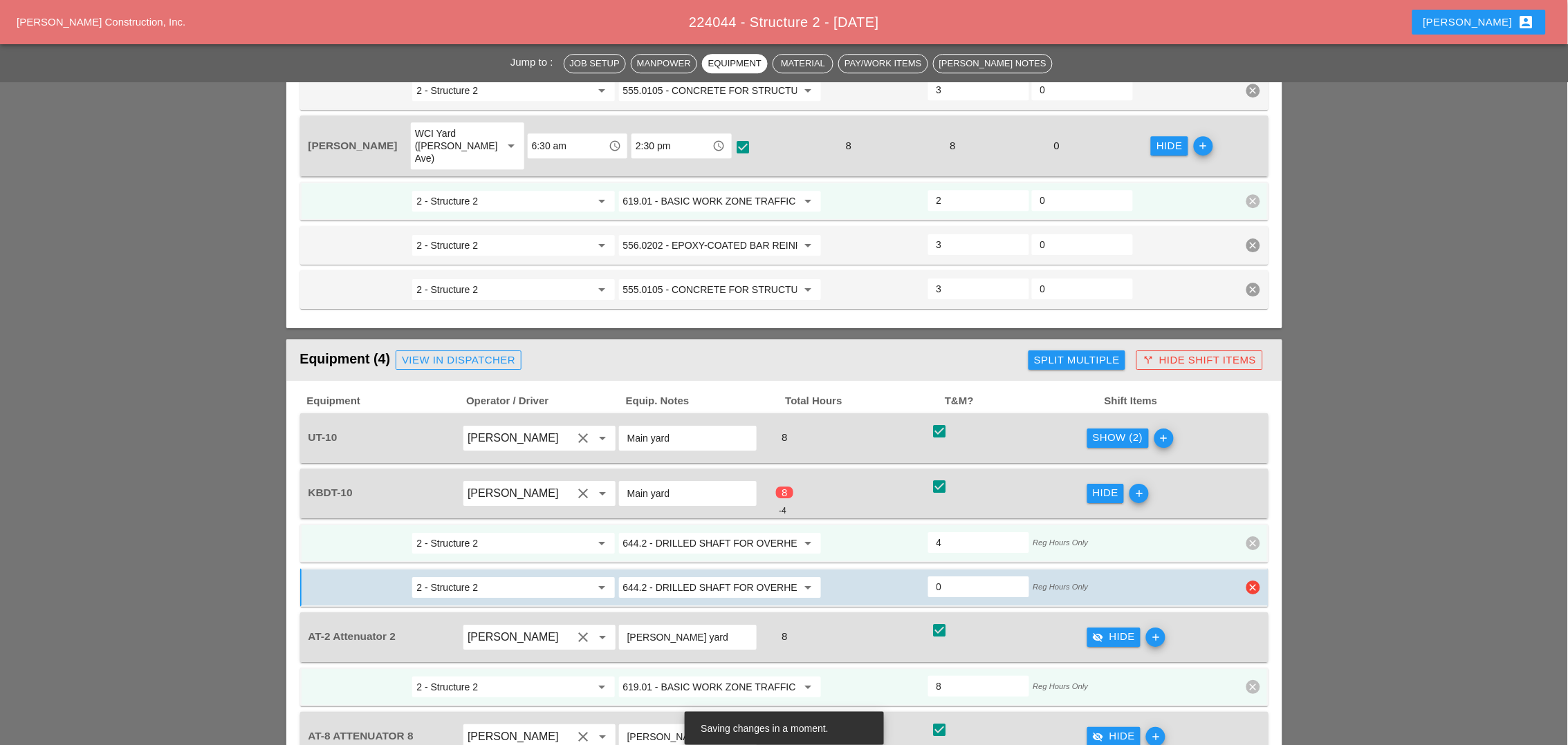
click at [949, 575] on input "0" at bounding box center [978, 586] width 84 height 22
click at [688, 532] on input "644.2 - DRILLED SHAFT FOR OVERHEAD SIGN STRUCTUR" at bounding box center [711, 542] width 174 height 22
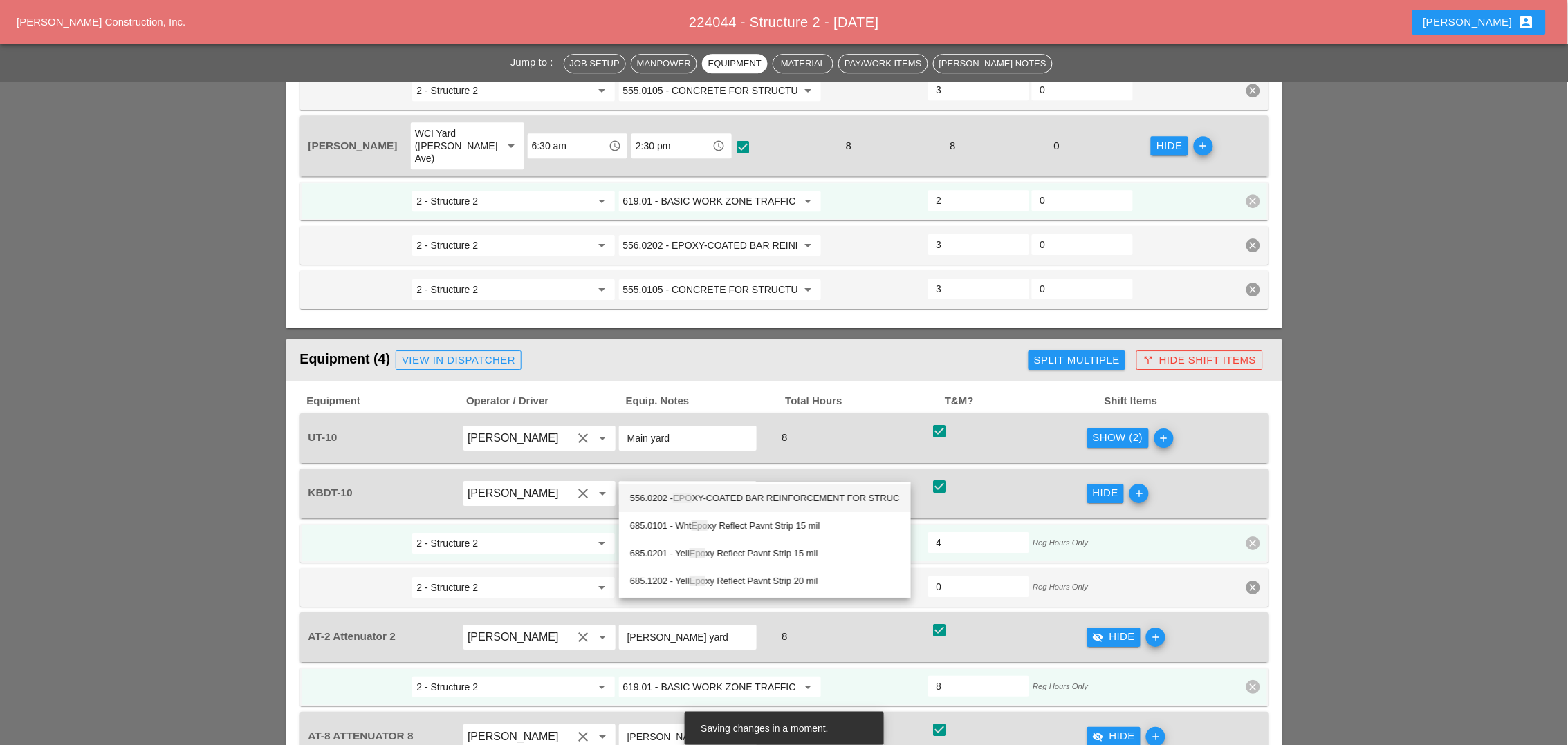
click at [711, 496] on div "556.0202 - EPO XY-COATED BAR REINFORCEMENT FOR STRUC" at bounding box center [765, 498] width 270 height 17
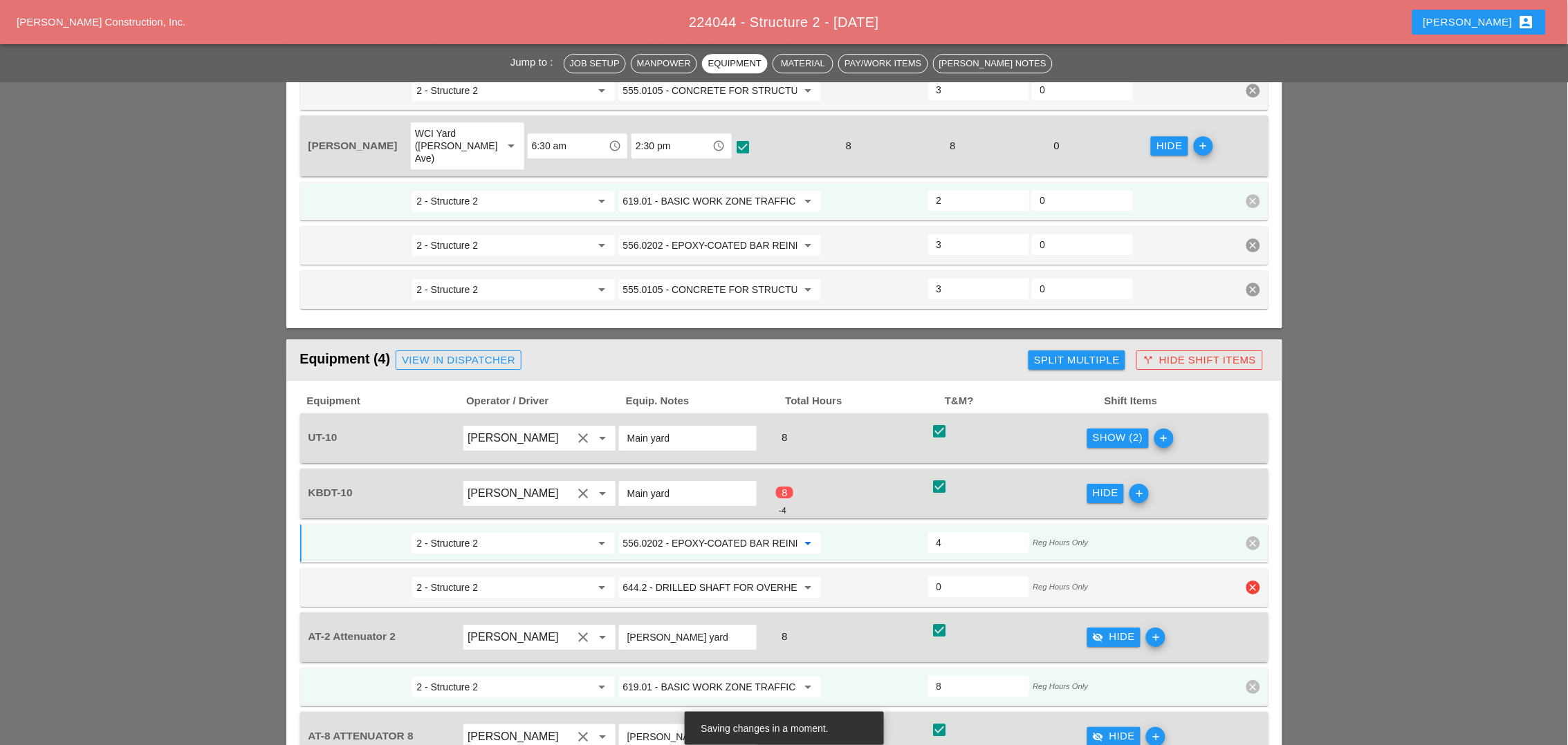
type input "556.0202 - EPOXY-COATED BAR REINFORCEMENT FOR STRUC"
click at [684, 576] on input "644.2 - DRILLED SHAFT FOR OVERHEAD SIGN STRUCTUR" at bounding box center [711, 587] width 174 height 22
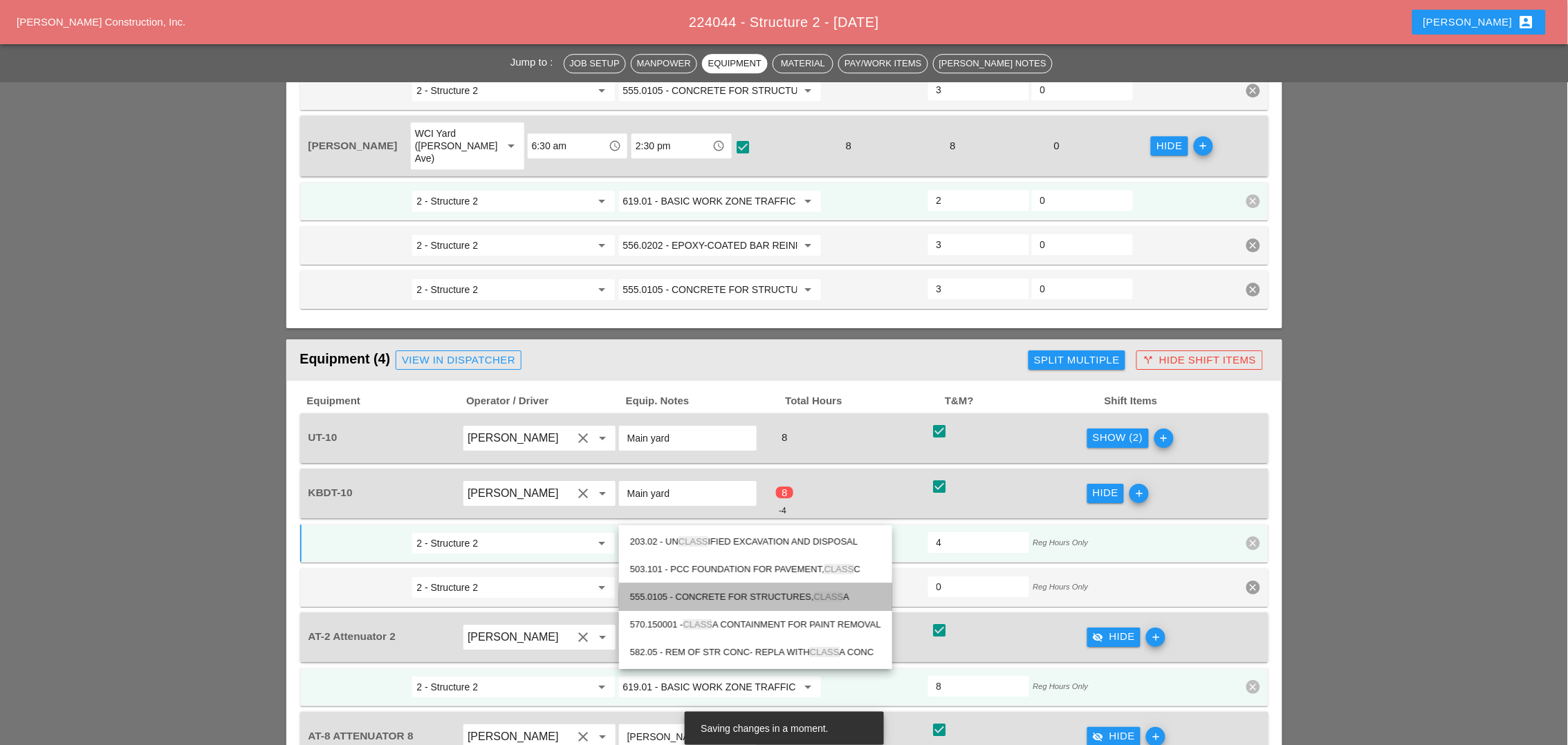
click at [707, 593] on div "555.0105 - CONCRETE FOR STRUCTURES, CLASS A" at bounding box center [756, 597] width 251 height 17
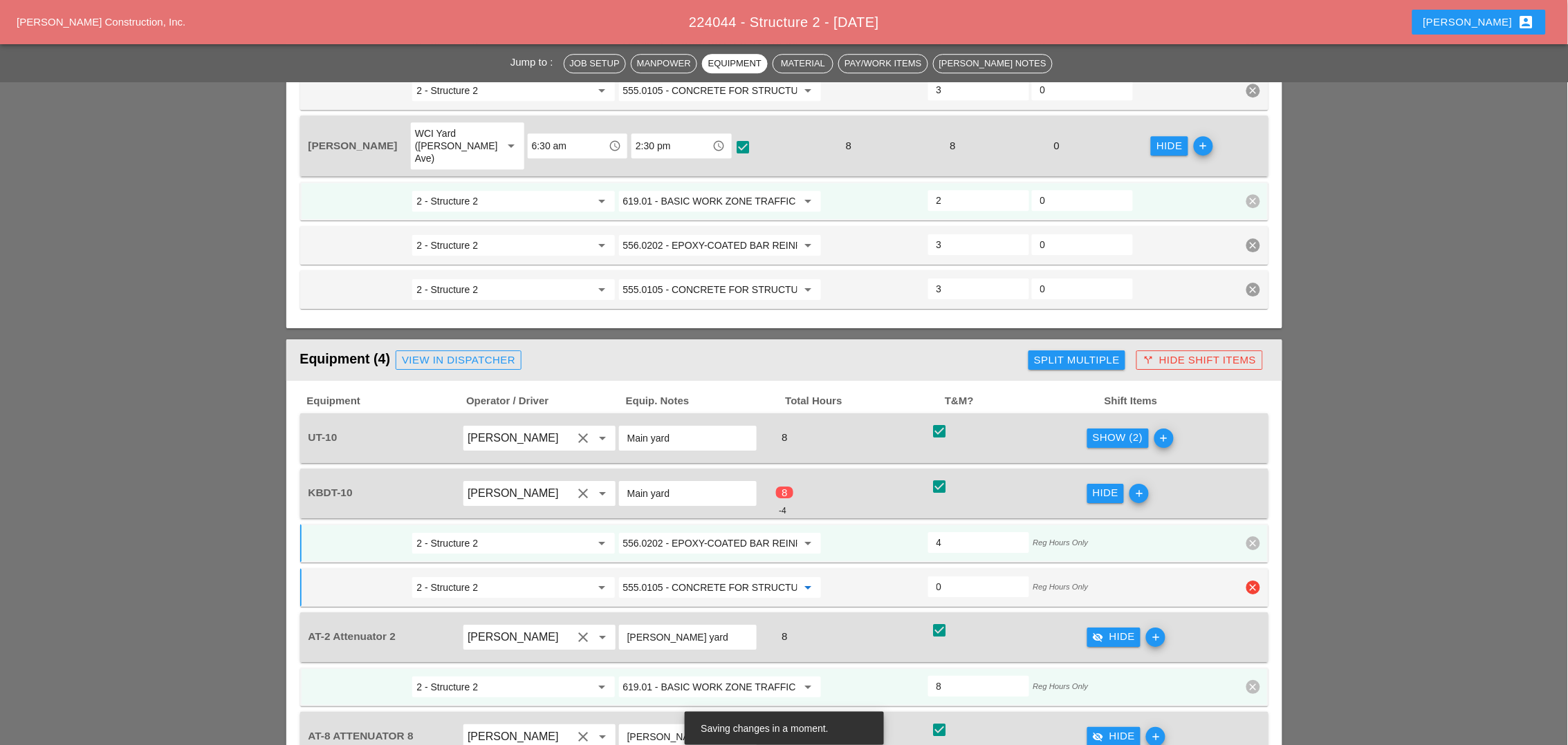
type input "555.0105 - CONCRETE FOR STRUCTURES, CLASS A"
click at [948, 575] on input "0" at bounding box center [978, 586] width 84 height 22
type input "4"
type input "0"
type input "4"
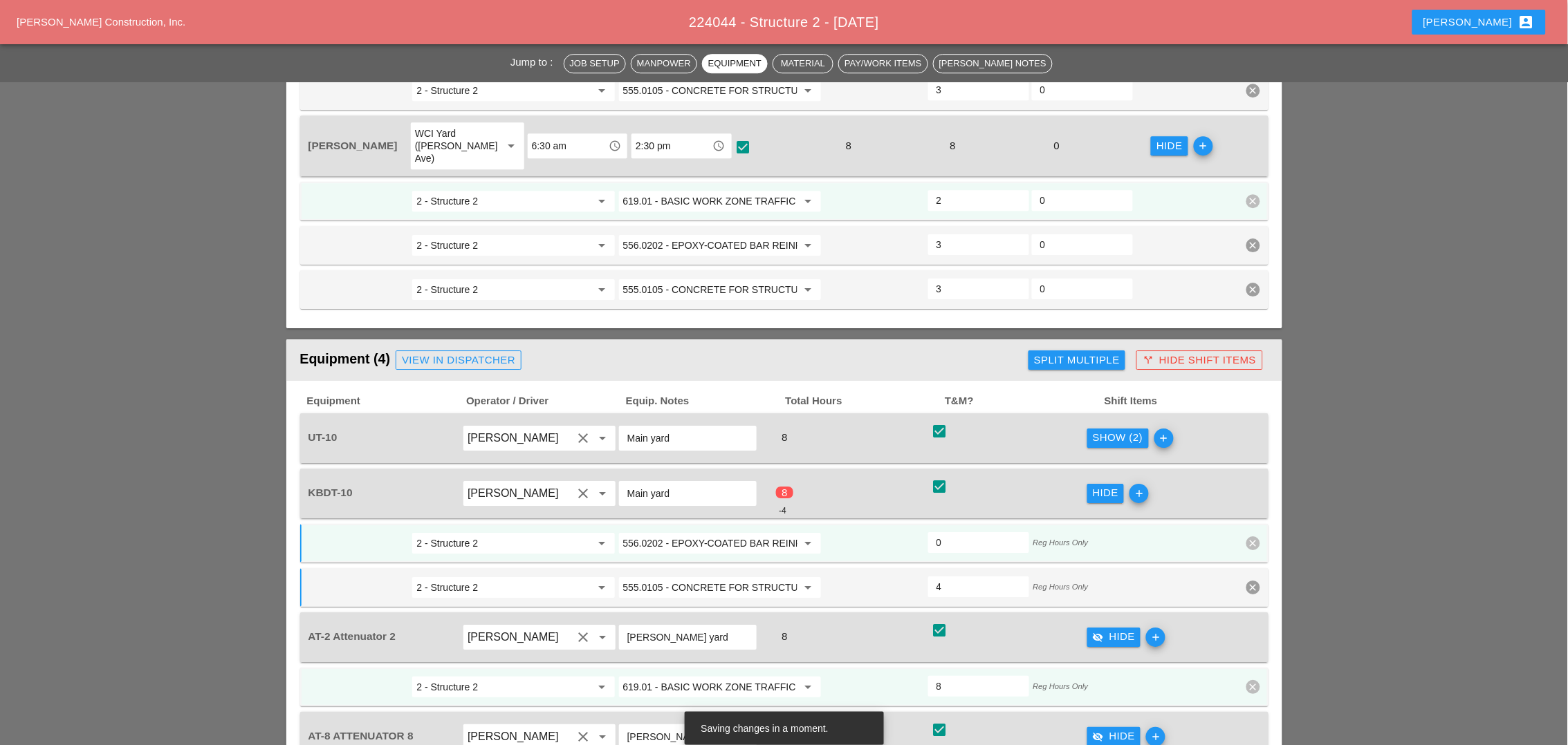
click at [944, 532] on input "0" at bounding box center [978, 542] width 84 height 22
type input "4"
click at [1121, 430] on div "Show (2)" at bounding box center [1118, 438] width 50 height 16
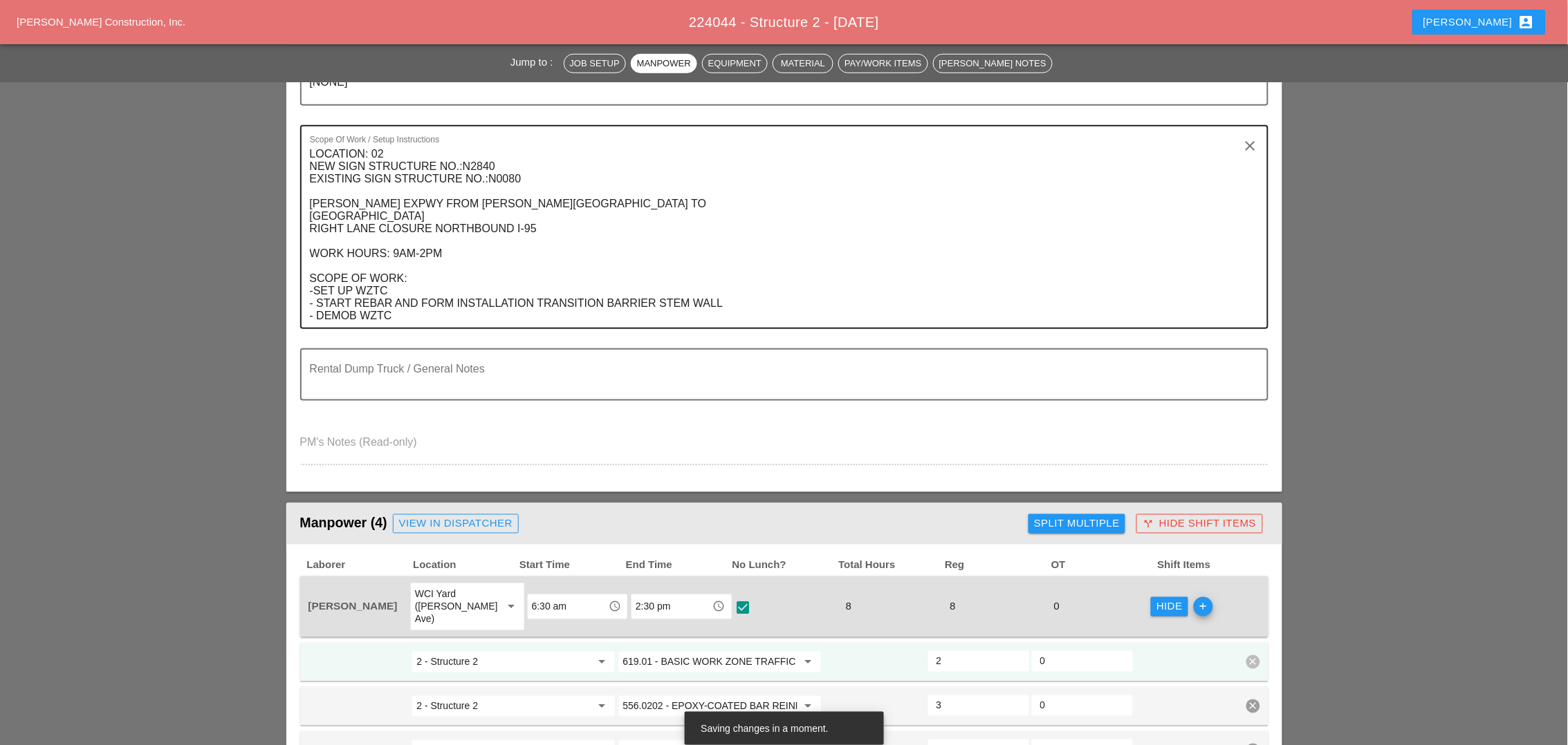
scroll to position [0, 0]
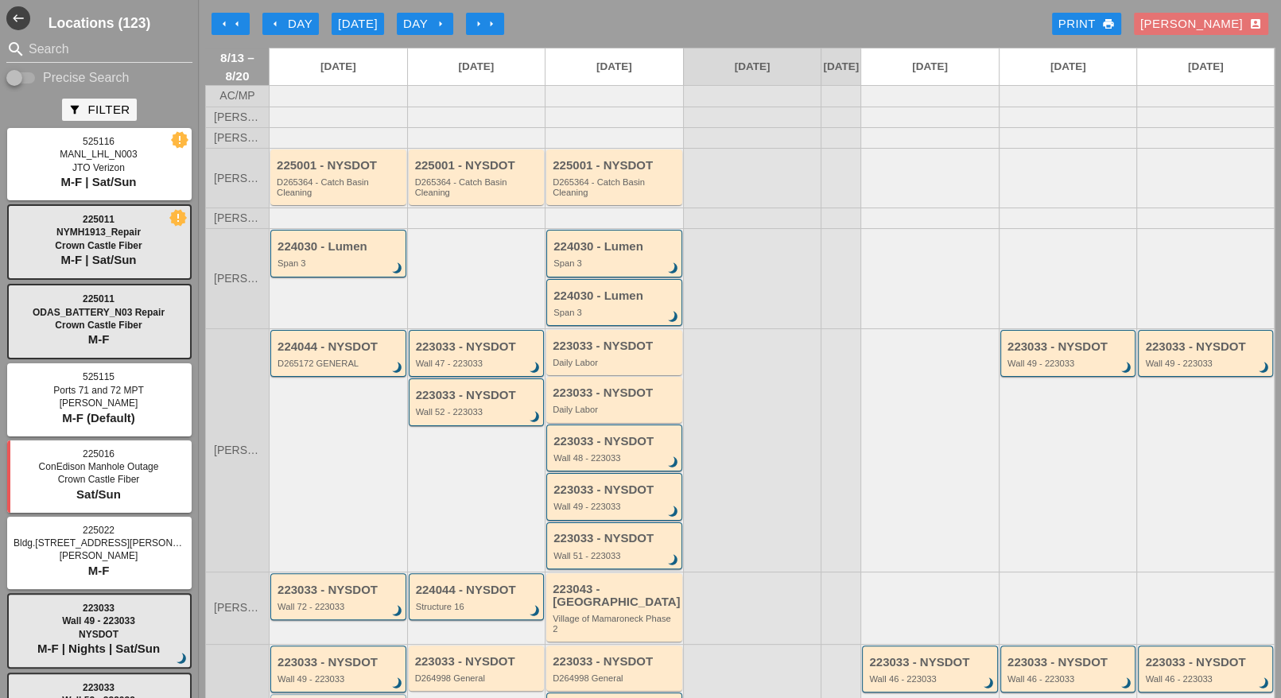
click at [301, 26] on div "arrow_left Day" at bounding box center [291, 24] width 44 height 18
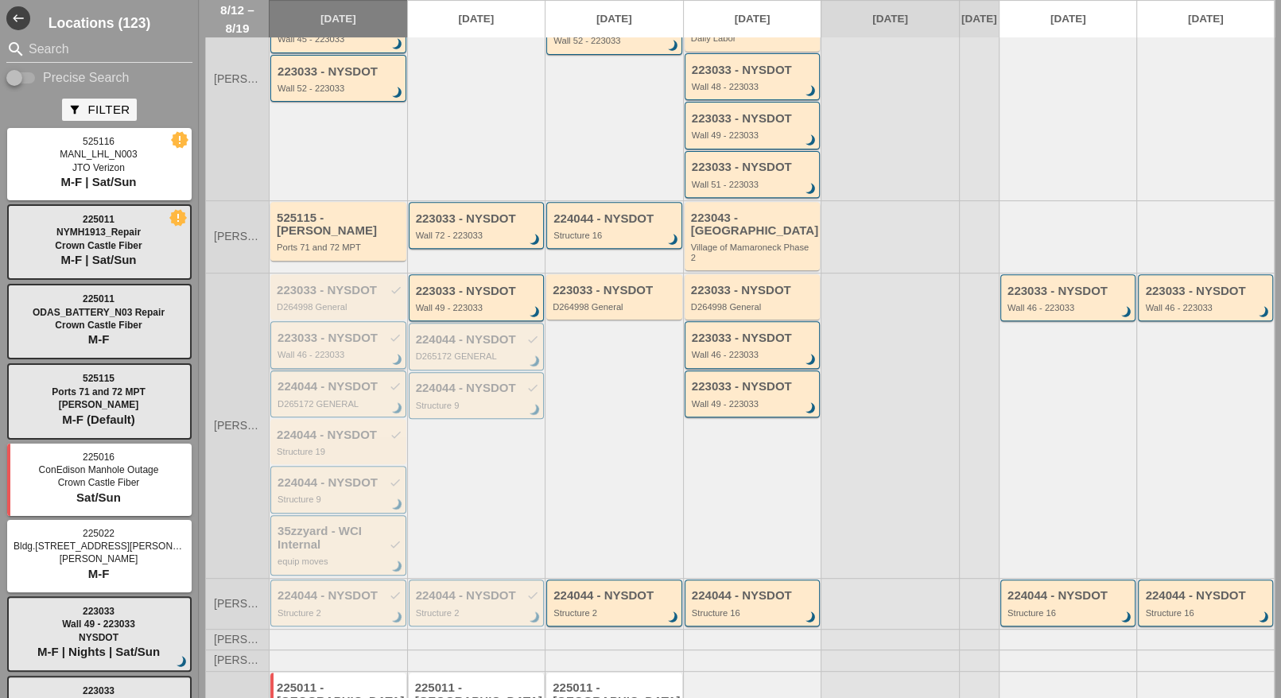
scroll to position [438, 0]
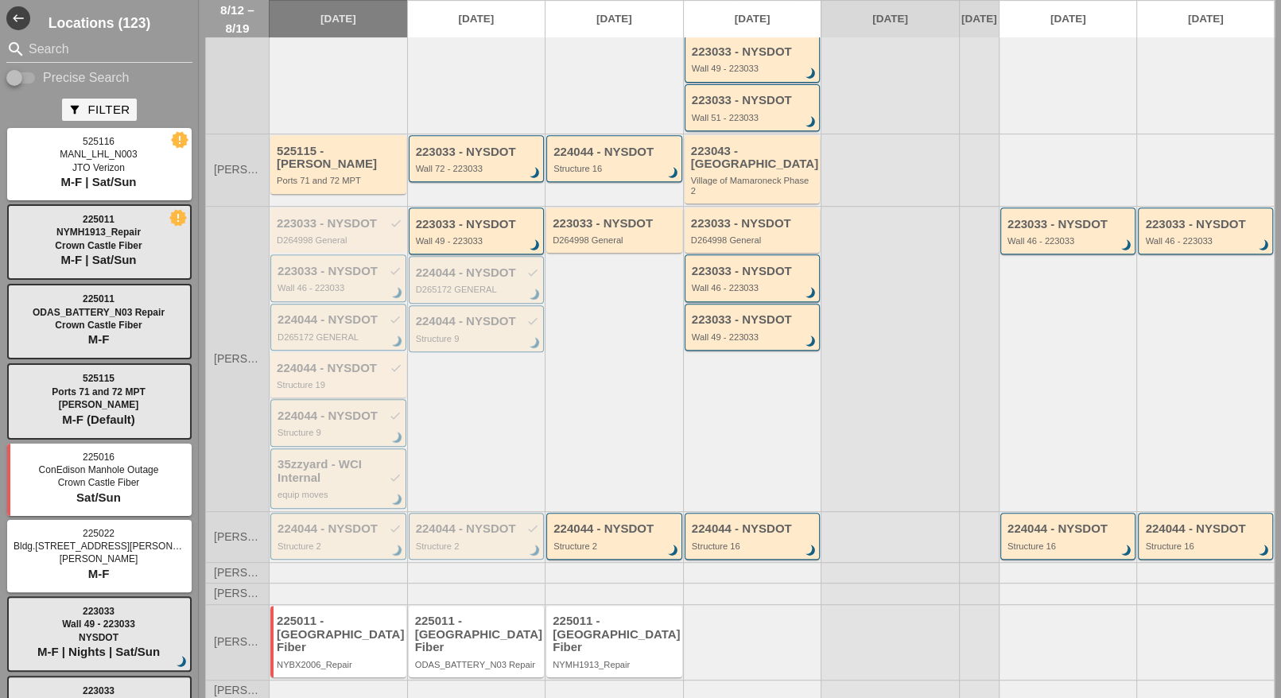
click at [328, 380] on div "Structure 19" at bounding box center [340, 385] width 126 height 10
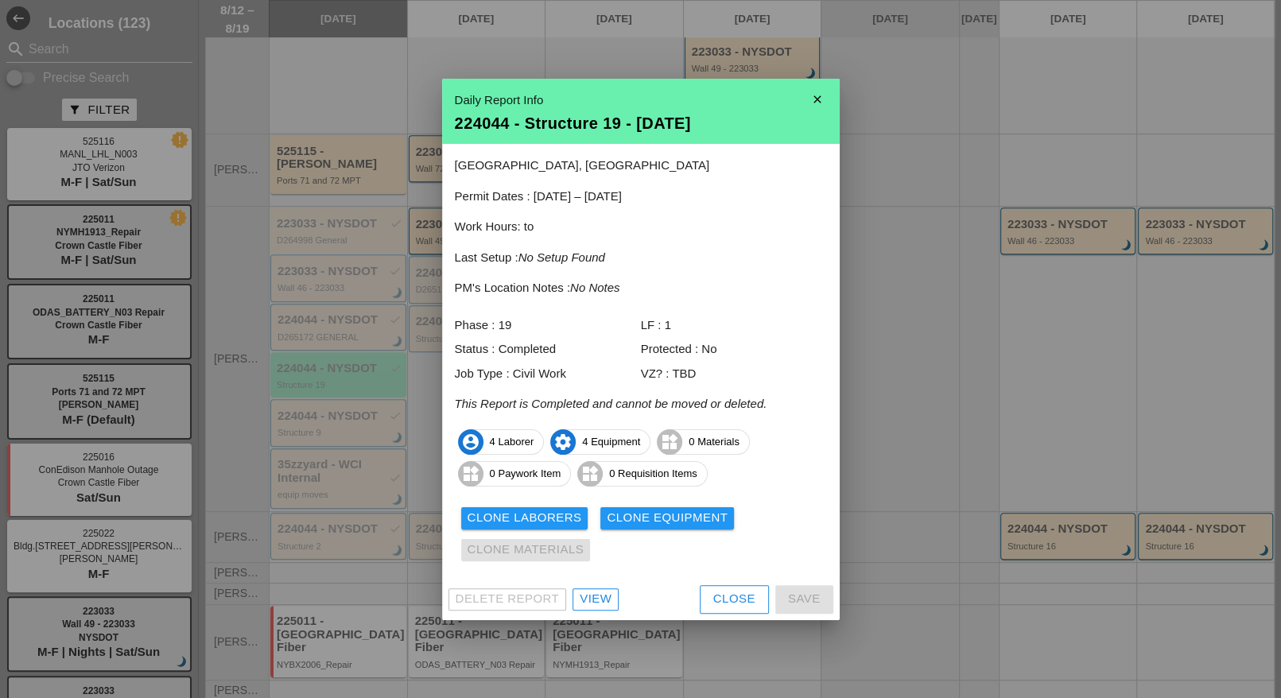
click at [613, 602] on link "View" at bounding box center [596, 600] width 46 height 22
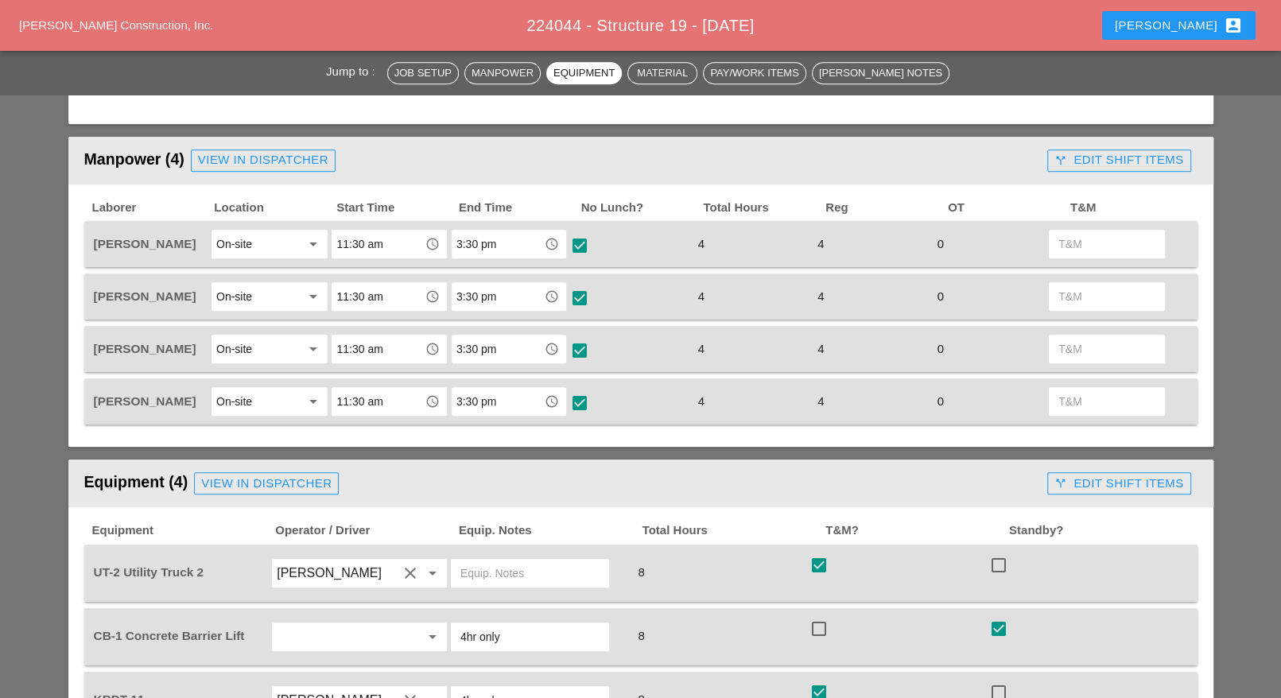
scroll to position [596, 0]
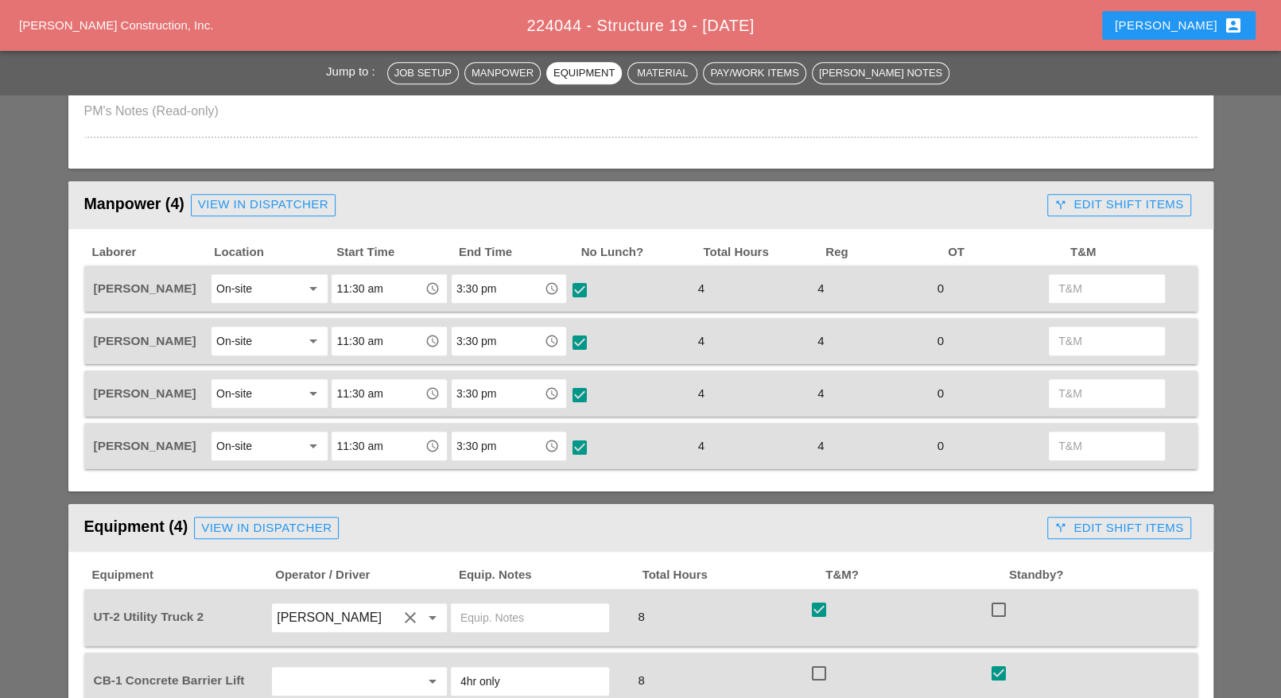
drag, startPoint x: 201, startPoint y: 339, endPoint x: 90, endPoint y: 334, distance: 111.4
click at [91, 334] on div "[PERSON_NAME]" at bounding box center [150, 340] width 119 height 33
copy span "[PERSON_NAME]"
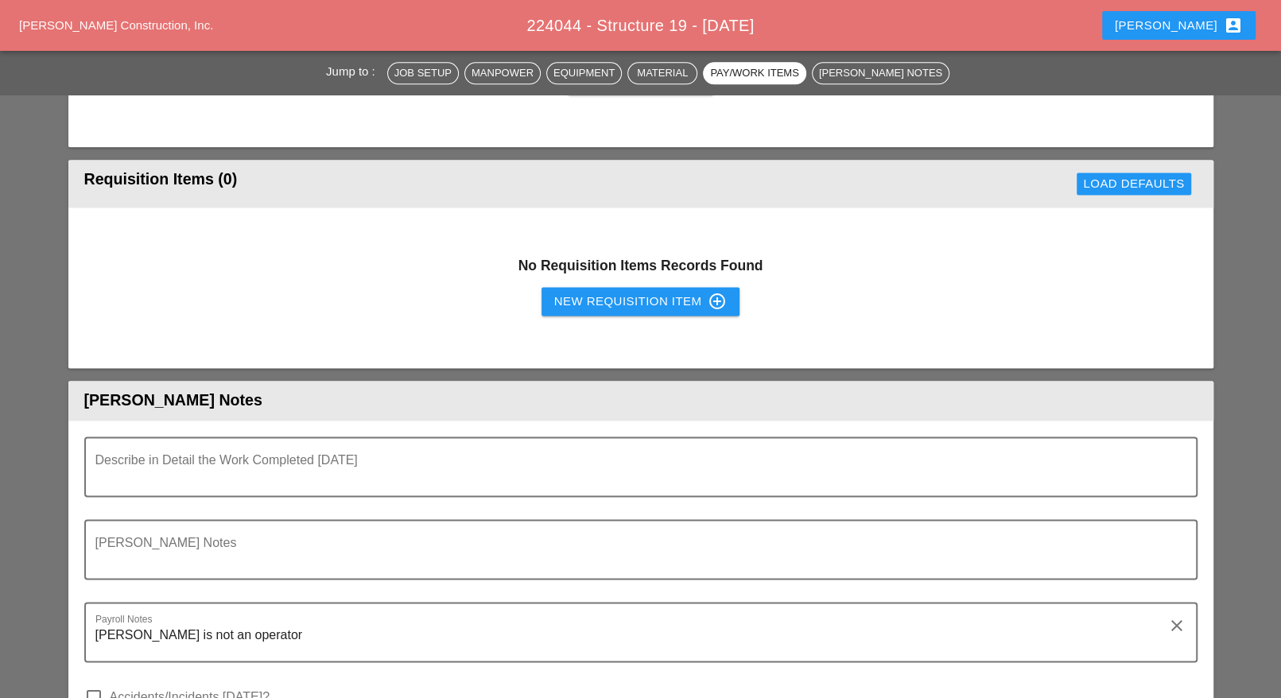
scroll to position [1292, 0]
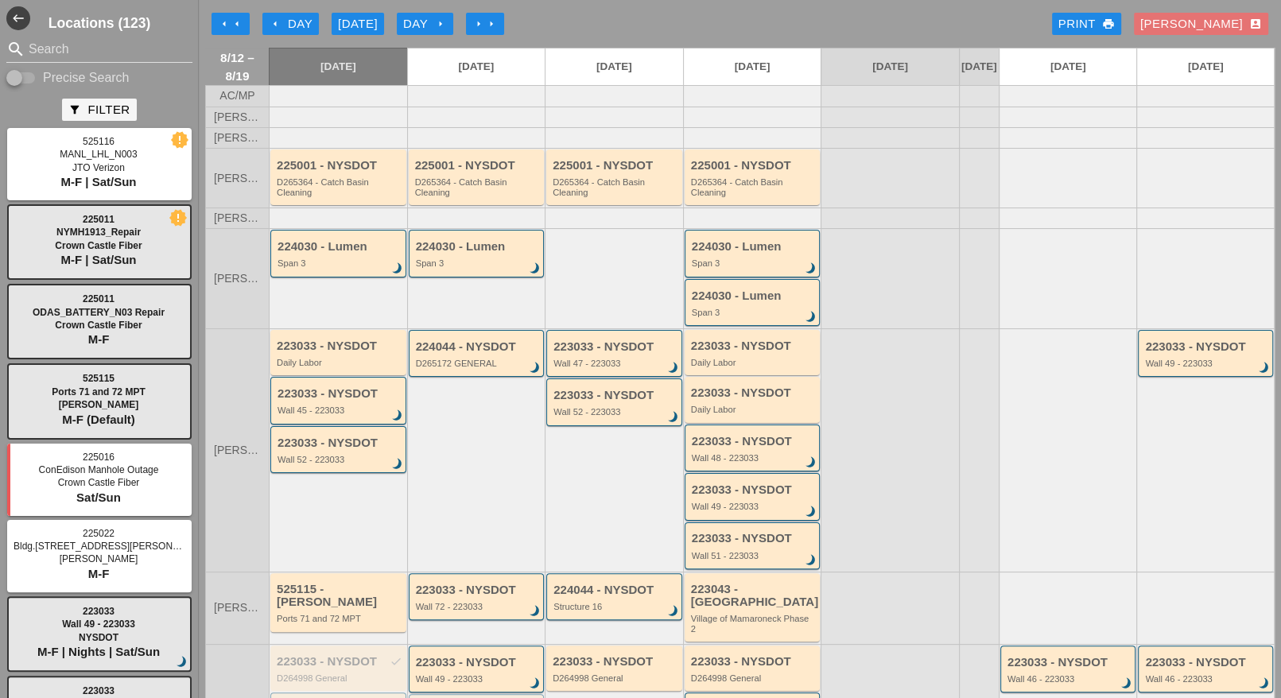
click at [445, 23] on icon "arrow_right" at bounding box center [440, 23] width 13 height 13
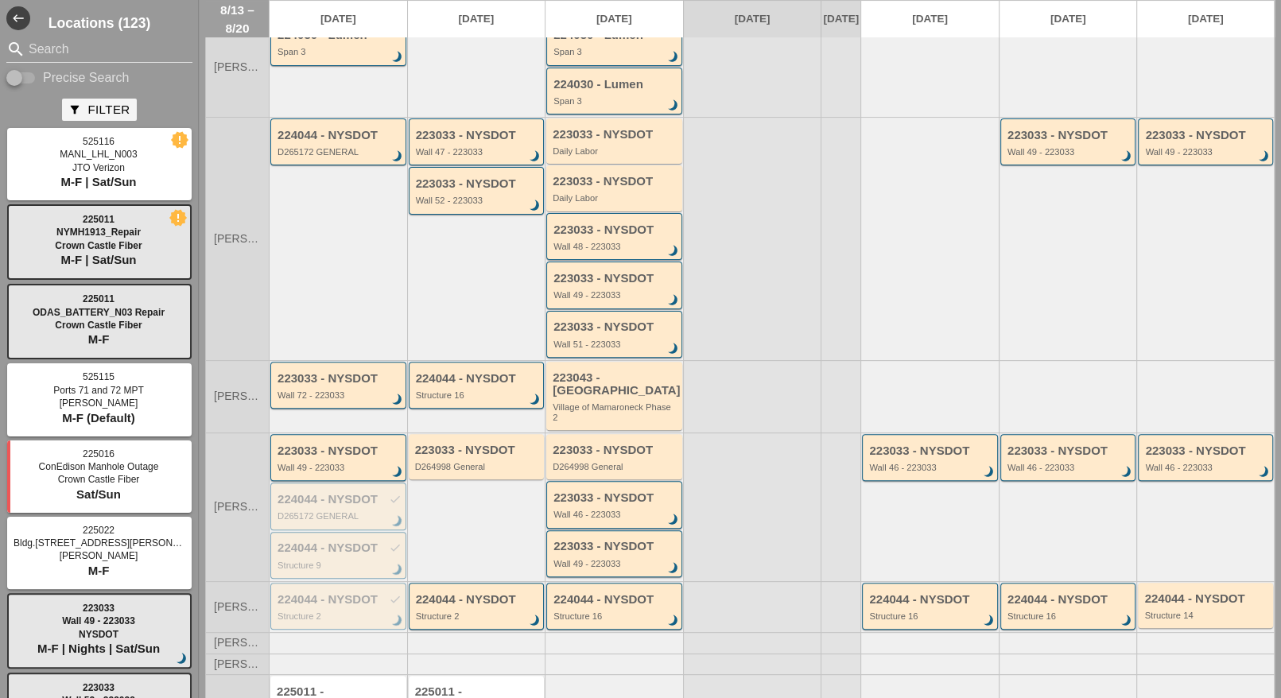
scroll to position [279, 0]
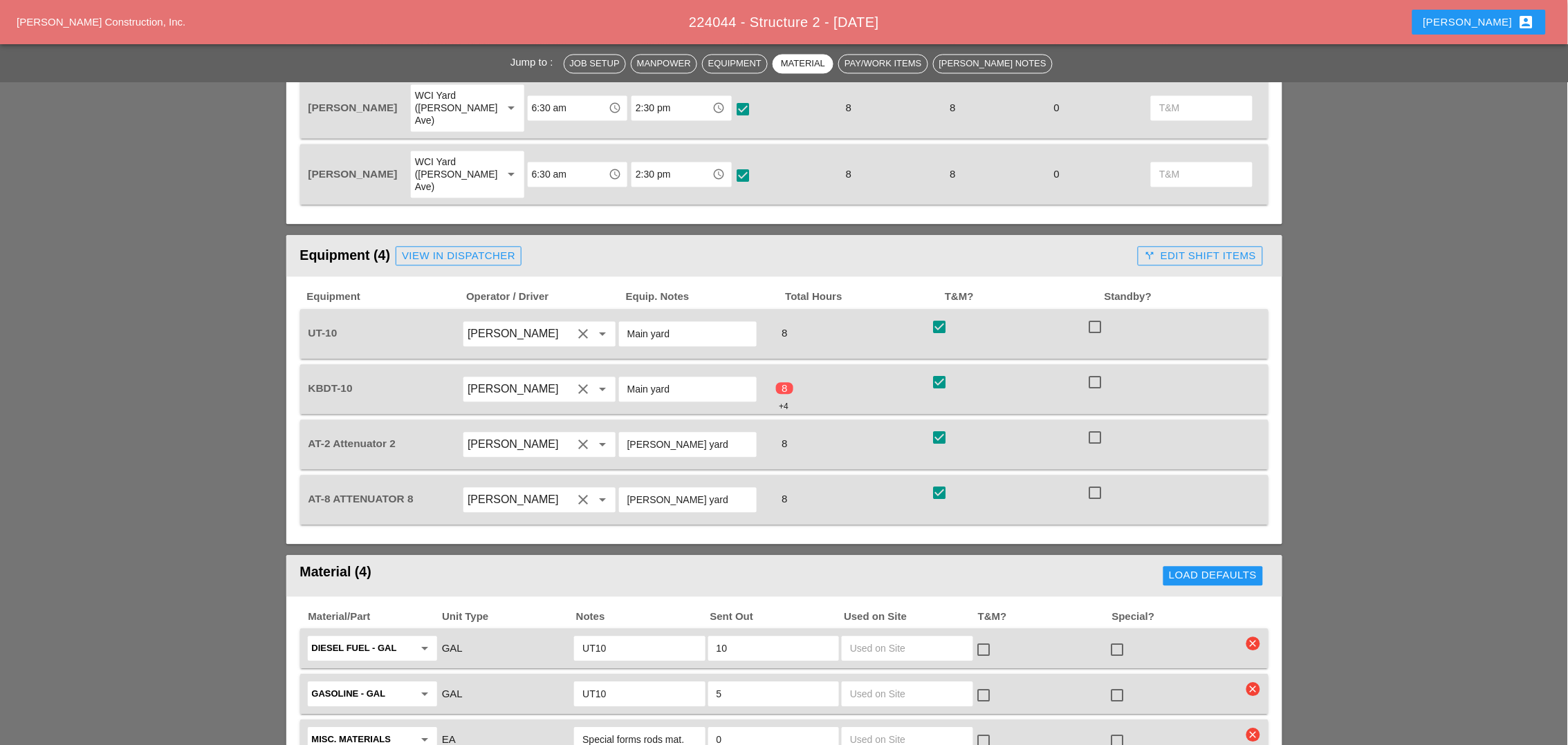
scroll to position [951, 0]
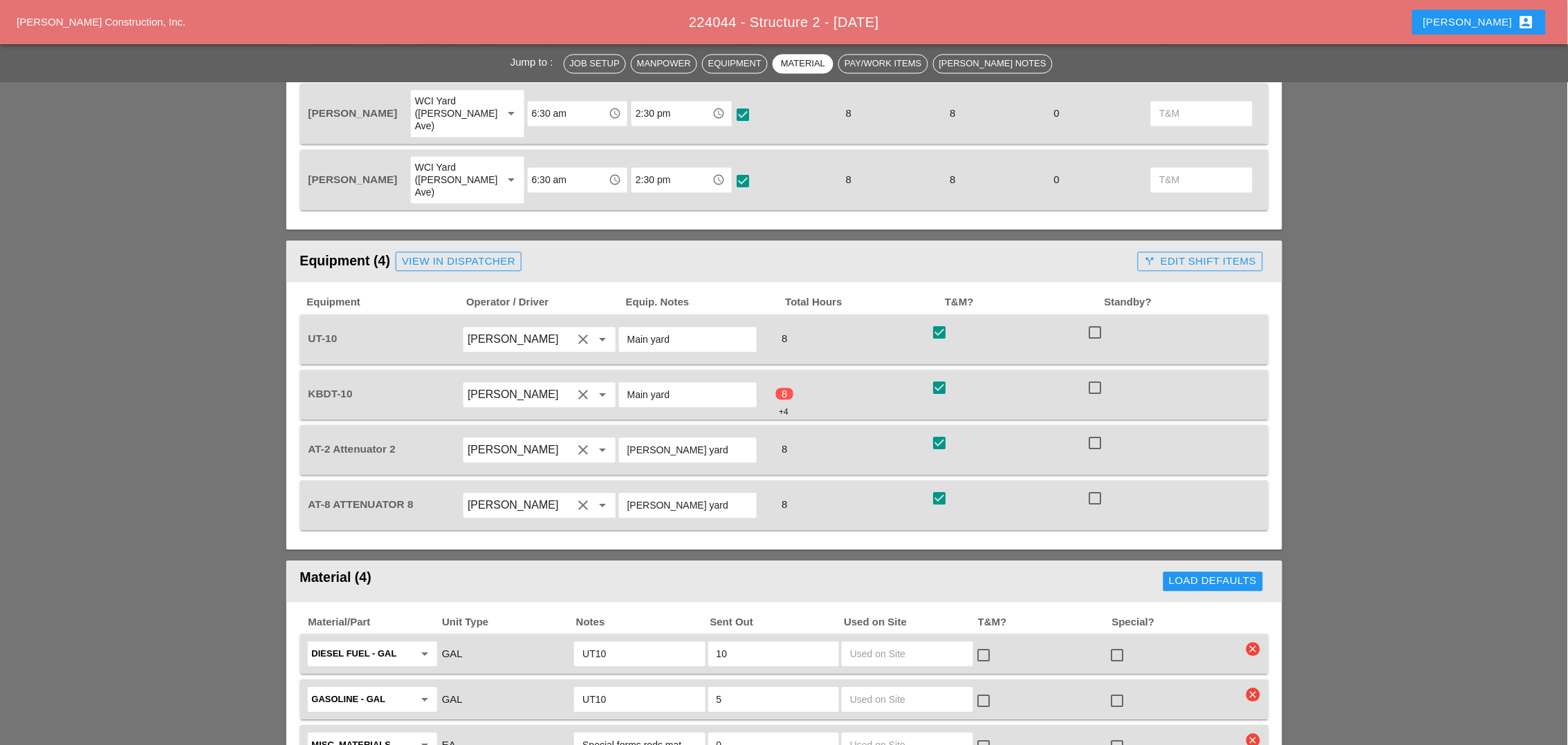
click at [1174, 254] on div "call_split Edit Shift Items" at bounding box center [1199, 262] width 112 height 16
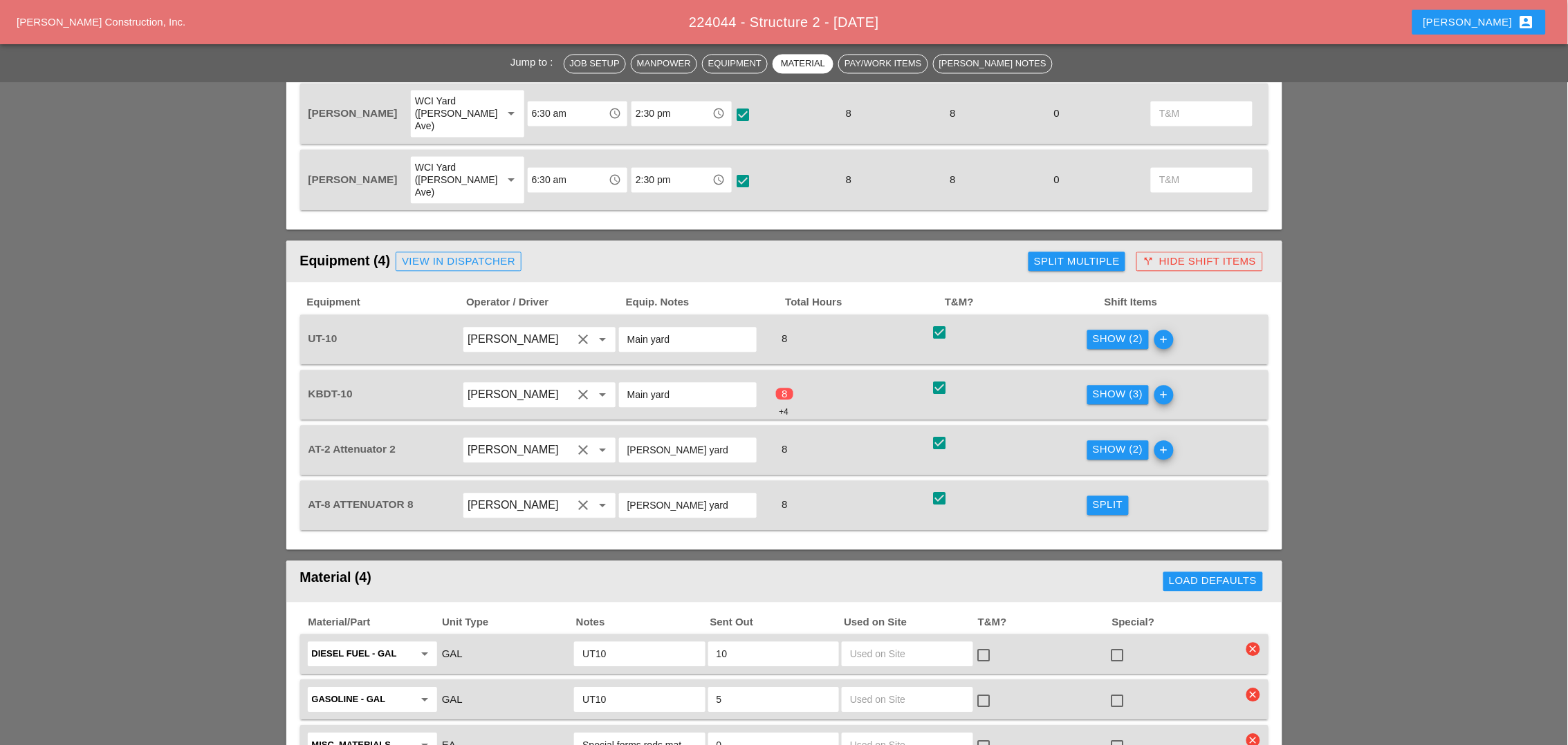
click at [1121, 387] on div "Show (3)" at bounding box center [1118, 395] width 50 height 16
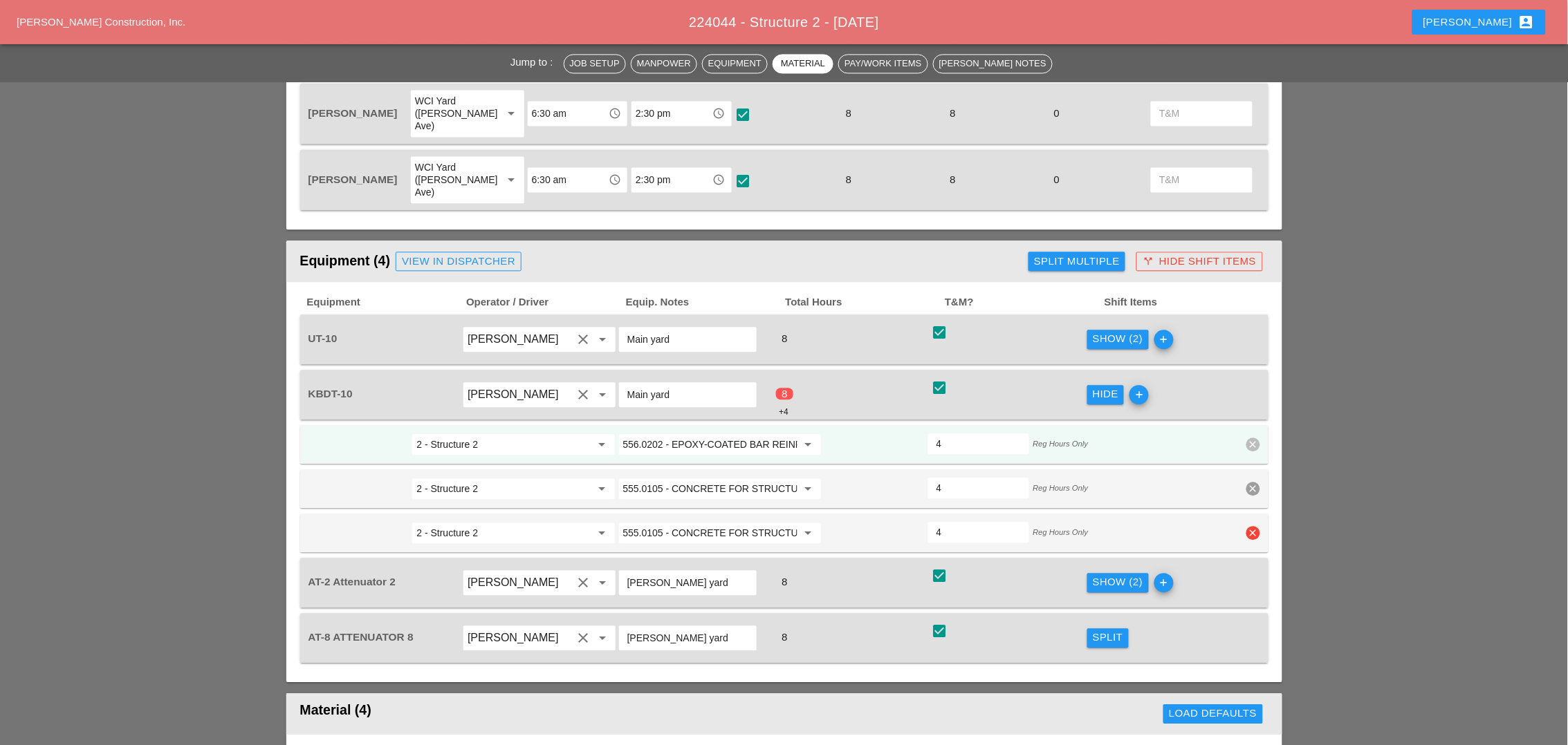
click at [1252, 526] on icon "clear" at bounding box center [1253, 533] width 14 height 14
click at [1248, 441] on div "Confirm delete" at bounding box center [1254, 438] width 67 height 16
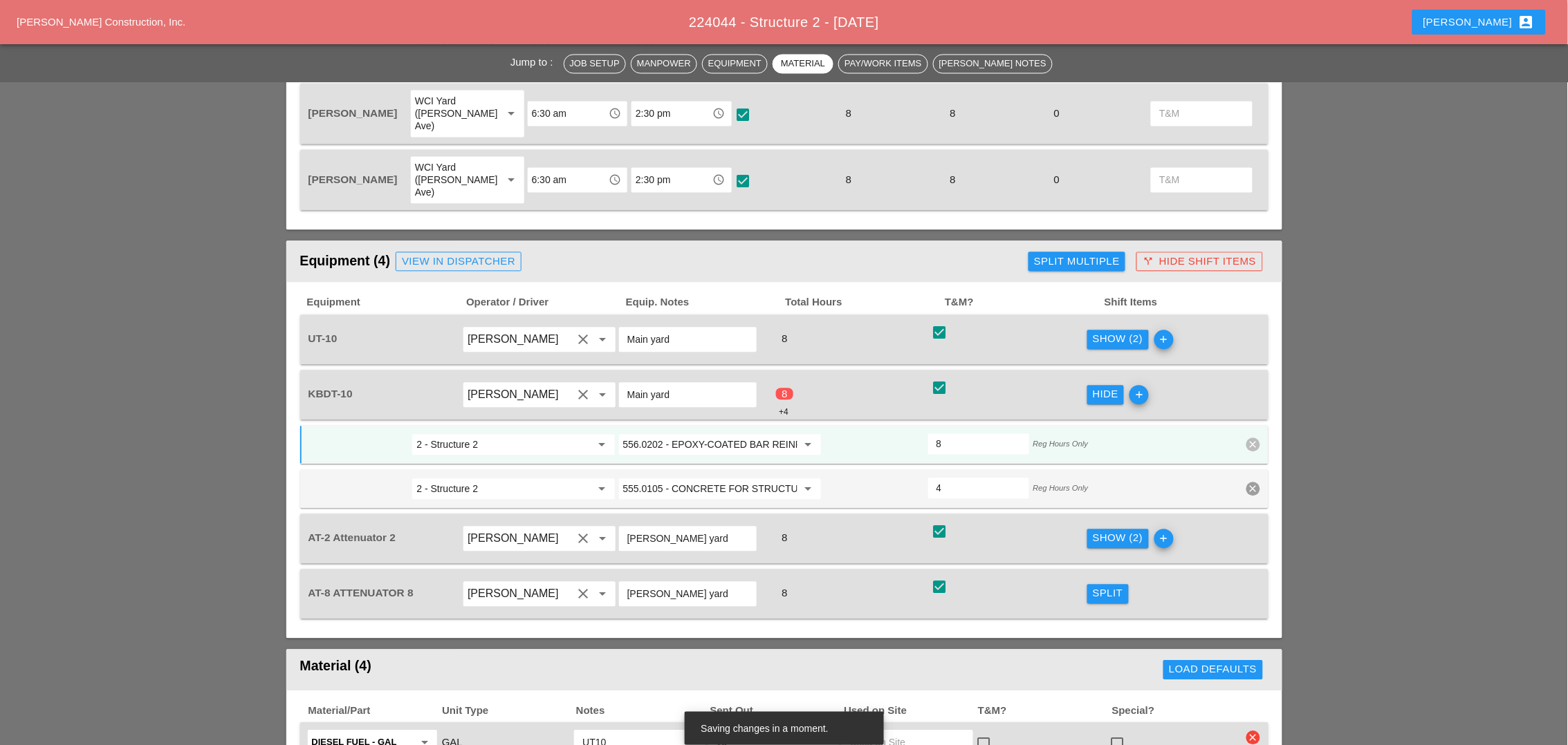
drag, startPoint x: 944, startPoint y: 376, endPoint x: 927, endPoint y: 378, distance: 17.1
click at [930, 434] on div "8" at bounding box center [978, 444] width 101 height 21
click at [956, 433] on input "8" at bounding box center [978, 443] width 84 height 22
drag, startPoint x: 952, startPoint y: 382, endPoint x: 882, endPoint y: 369, distance: 71.2
click at [882, 432] on div "2 - Structure 2 arrow_drop_down 556.0202 - EPOXY-COATED BAR REINFORCEMENT FOR S…" at bounding box center [774, 444] width 934 height 25
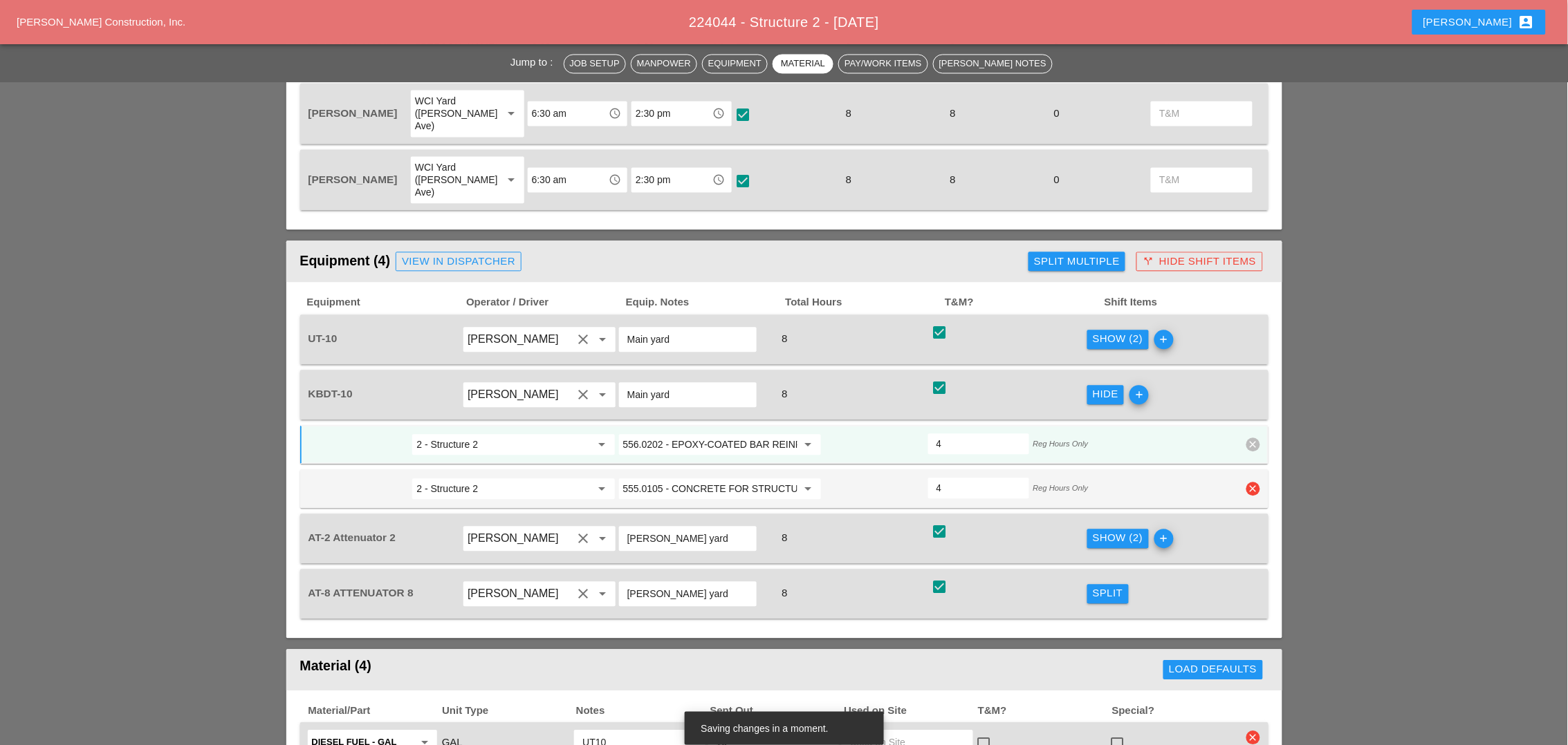
type input "4"
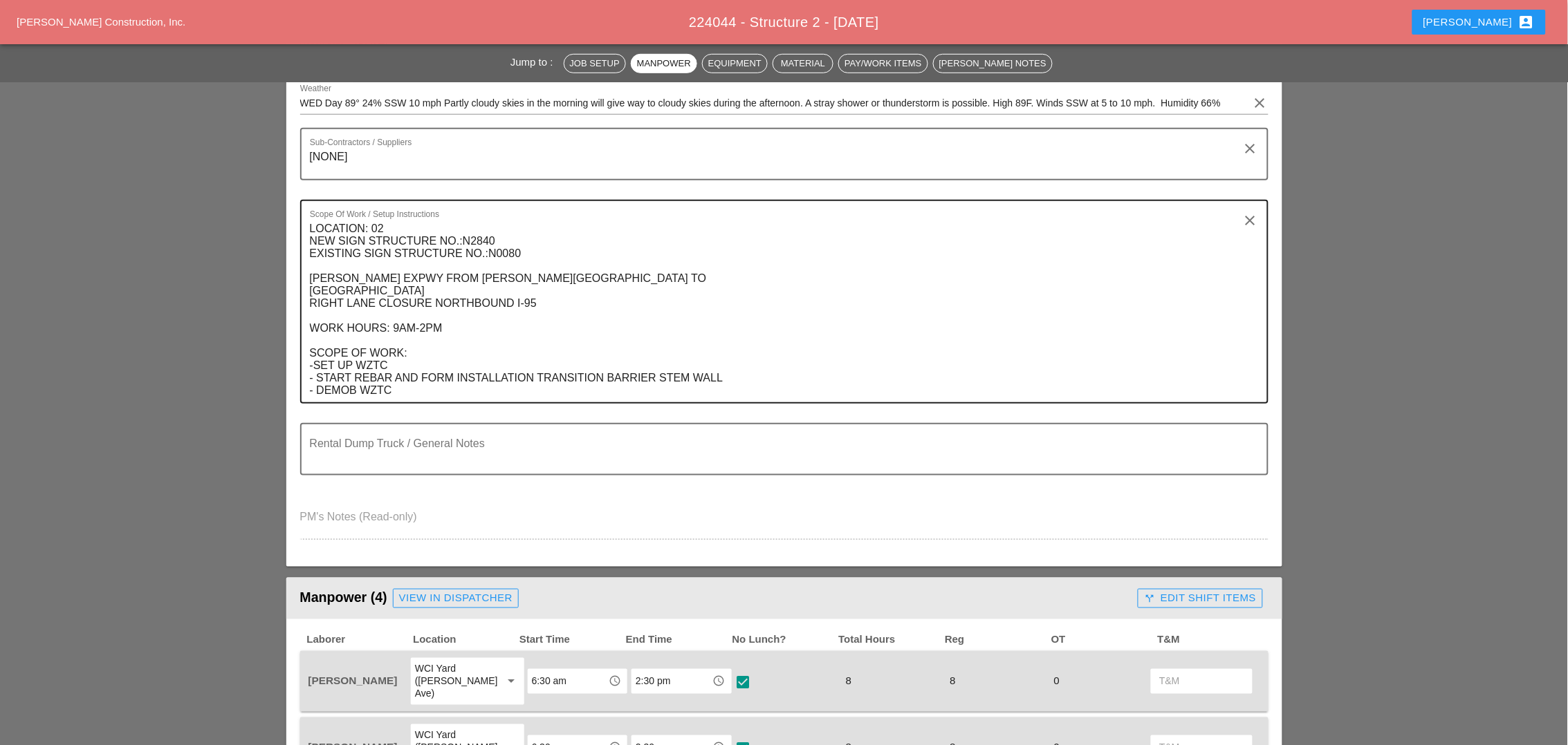
scroll to position [0, 0]
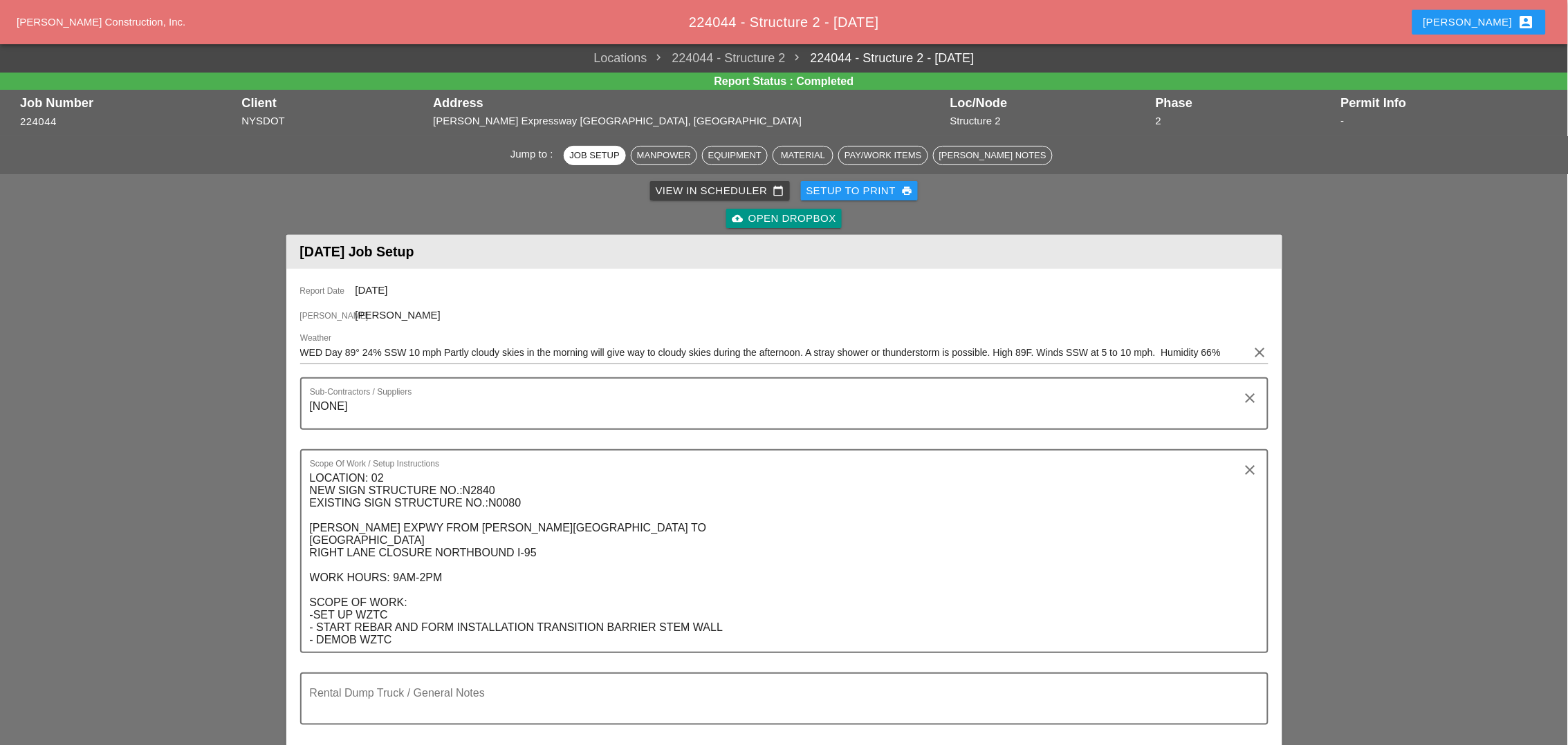
click at [675, 187] on div "View in Scheduler calendar_today" at bounding box center [720, 191] width 129 height 16
